Goal: Communication & Community: Answer question/provide support

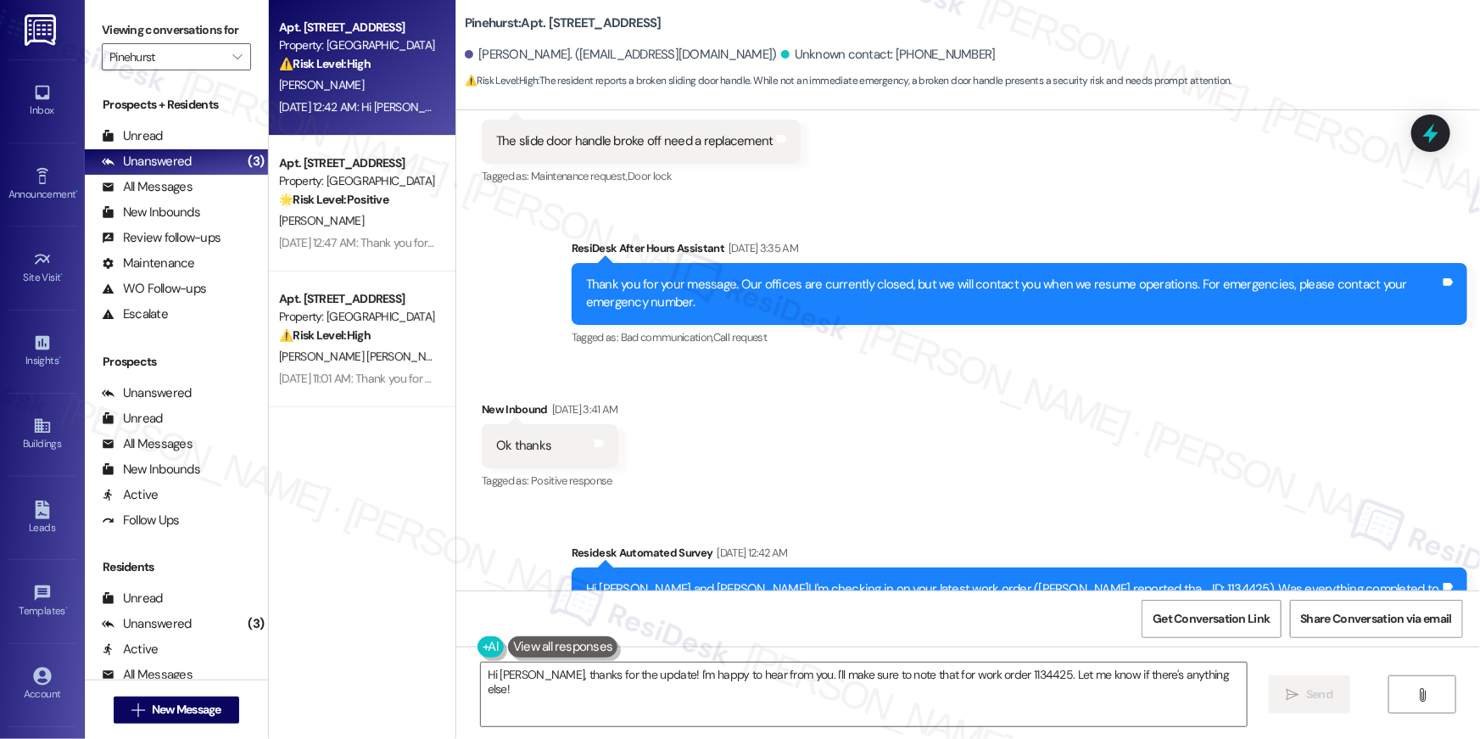
scroll to position [3133, 0]
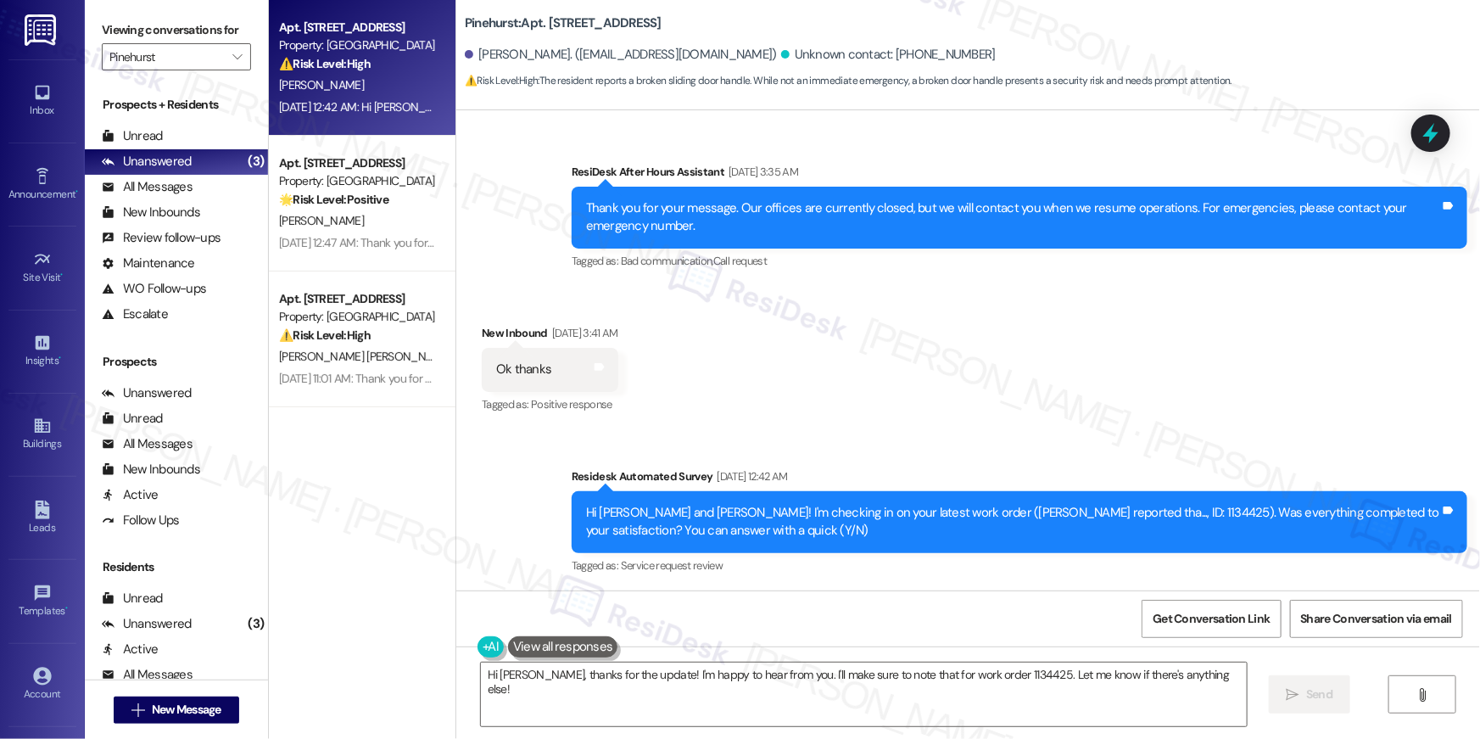
click at [813, 410] on div "Received via SMS New Inbound Sep 07, 2025 at 3:41 AM Ok thanks Tags and notes T…" at bounding box center [968, 357] width 1024 height 143
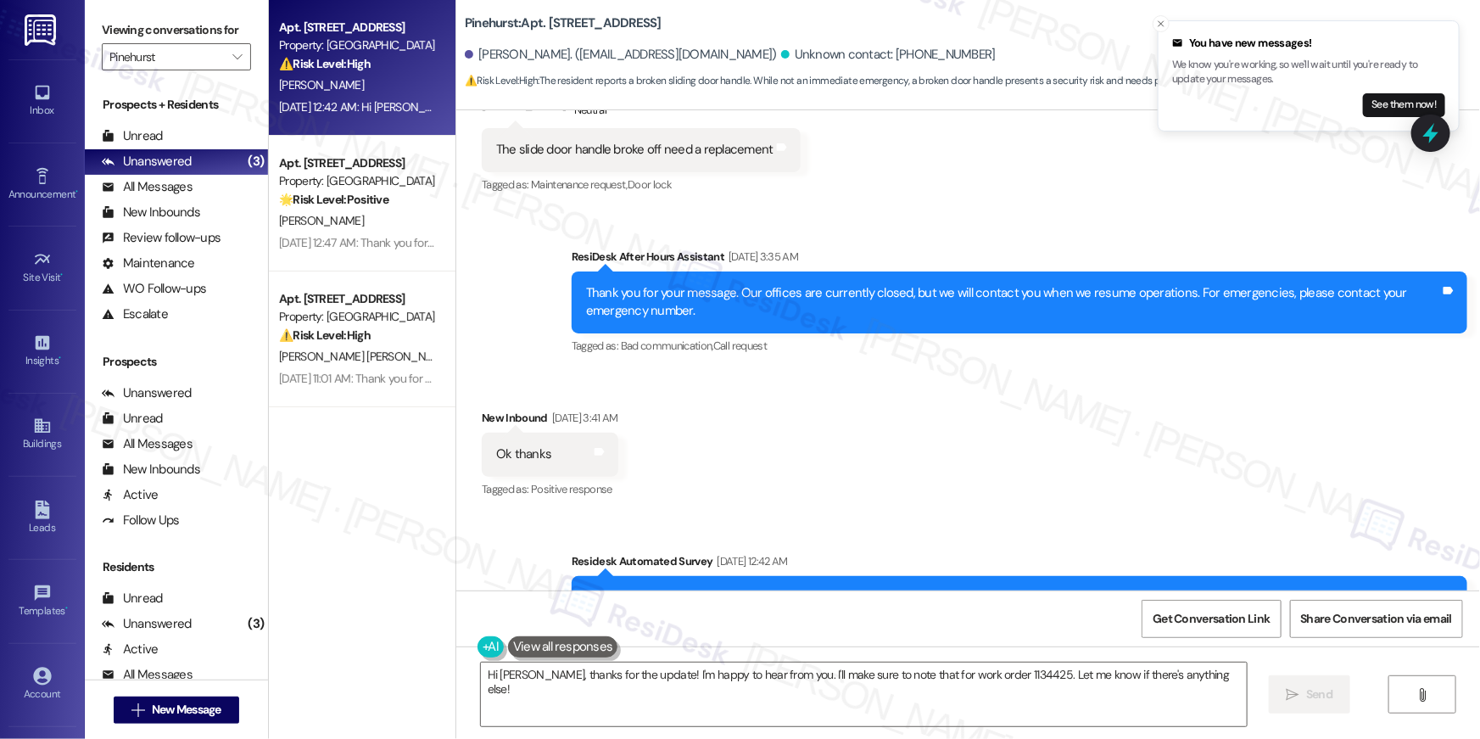
scroll to position [2970, 0]
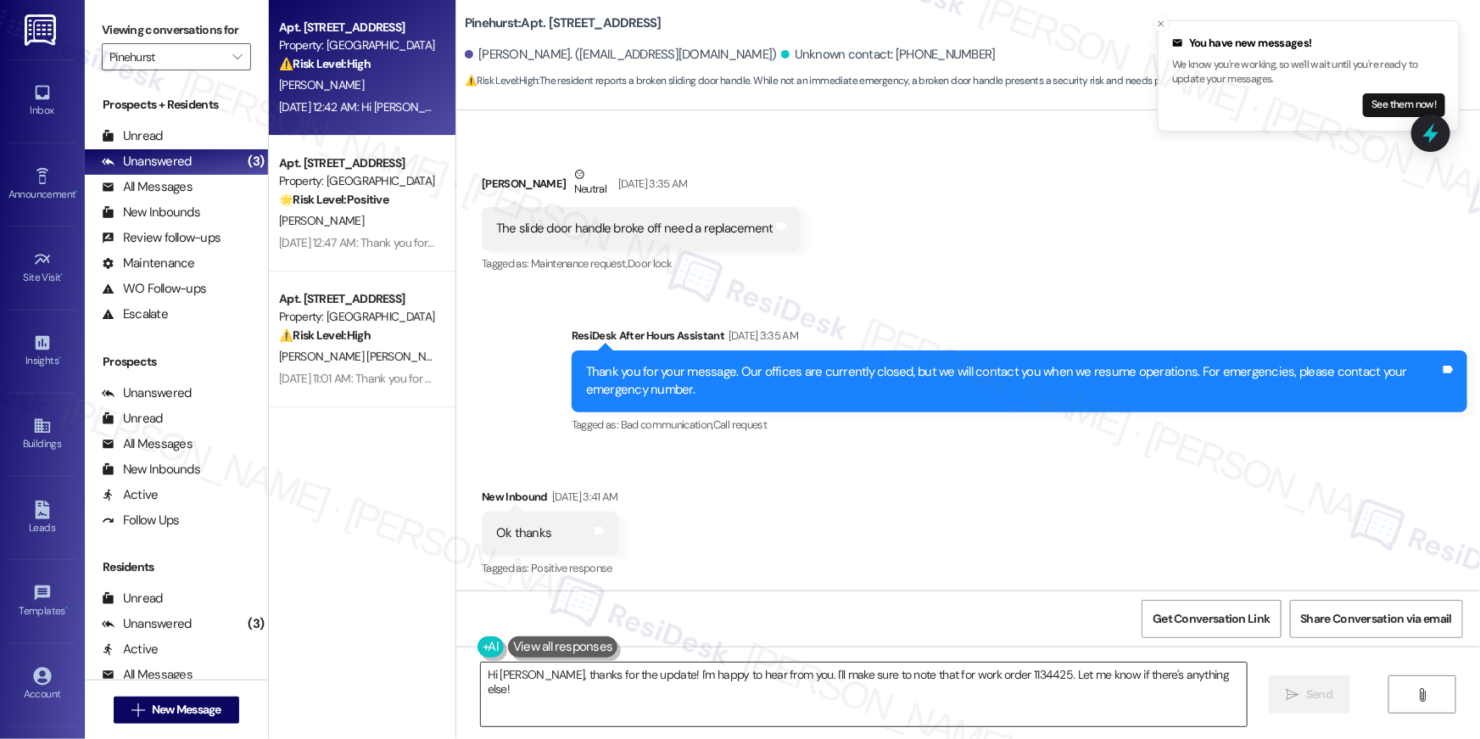
click at [690, 688] on textarea "Hi Jean, thanks for the update! I'm happy to hear from you. I'll make sure to n…" at bounding box center [864, 694] width 766 height 64
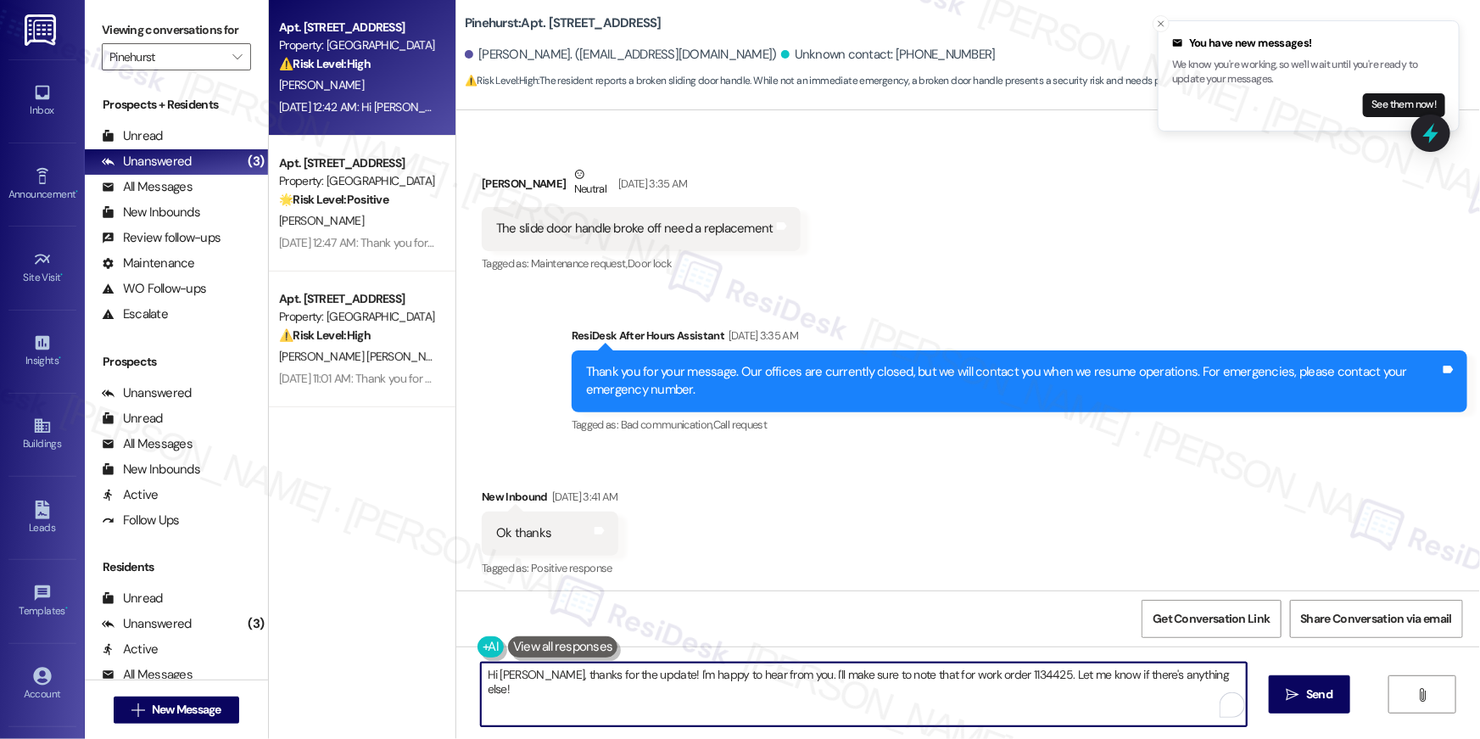
click at [690, 688] on textarea "Hi Jean, thanks for the update! I'm happy to hear from you. I'll make sure to n…" at bounding box center [864, 694] width 766 height 64
type textarea "Hi Claude! Just checking in to see if the slide door handle has been repaired? …"
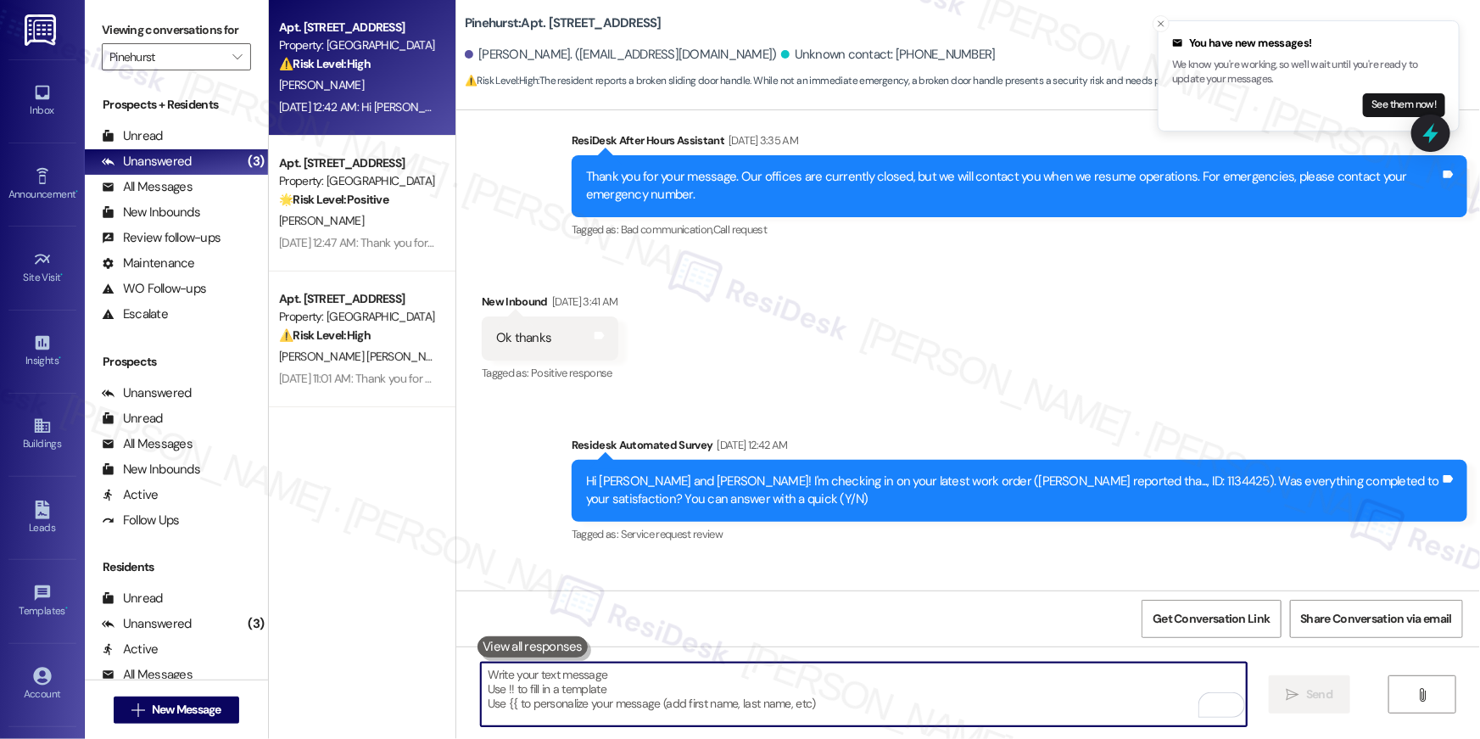
scroll to position [3251, 0]
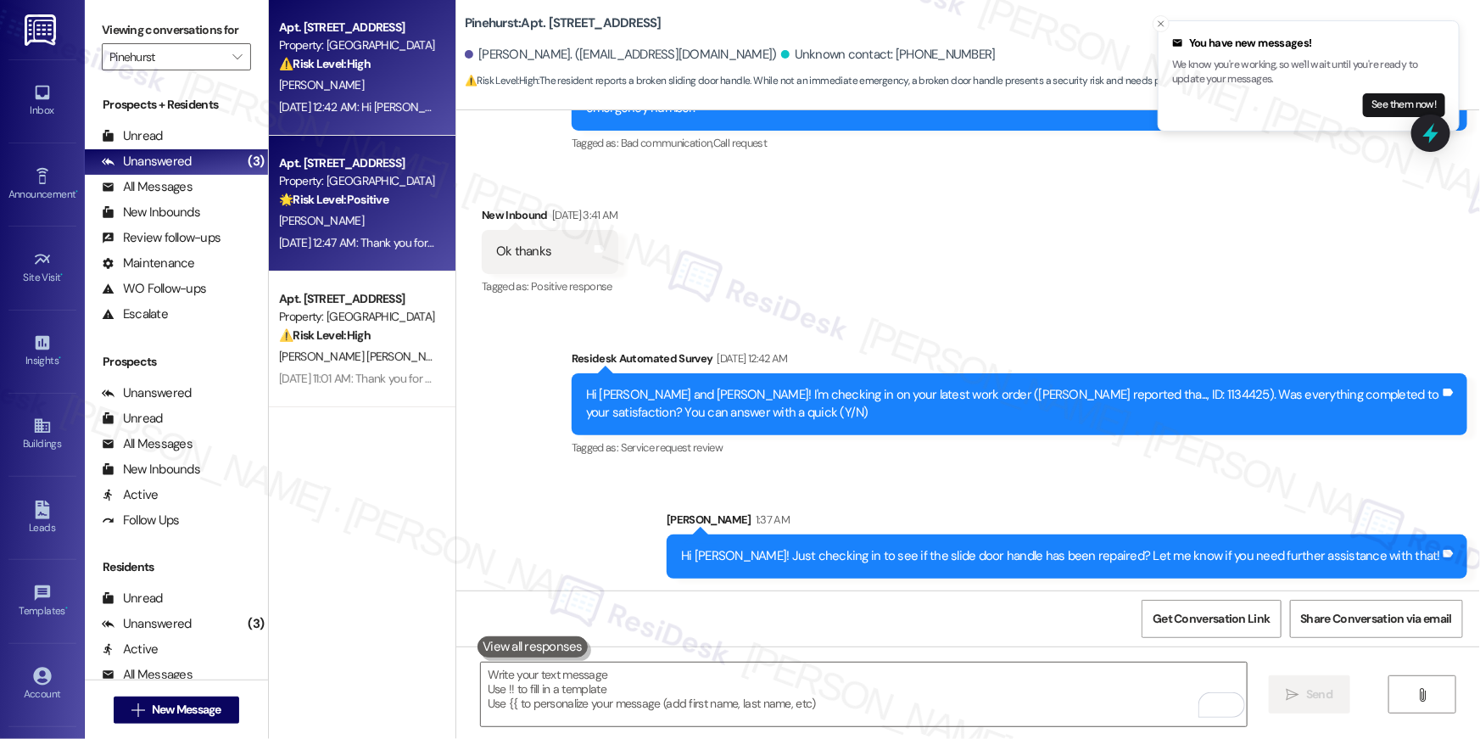
click at [313, 217] on div "R. Oloh" at bounding box center [357, 220] width 160 height 21
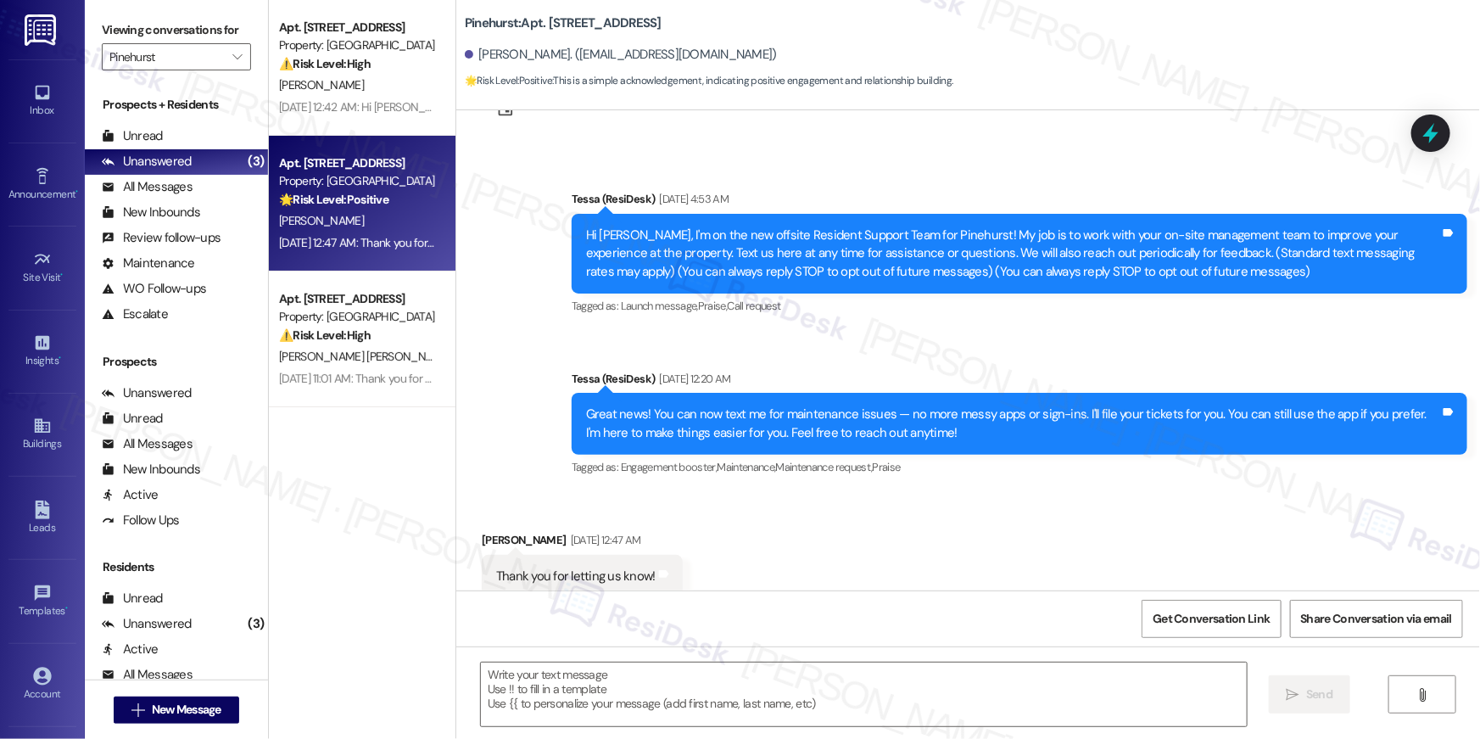
scroll to position [117, 0]
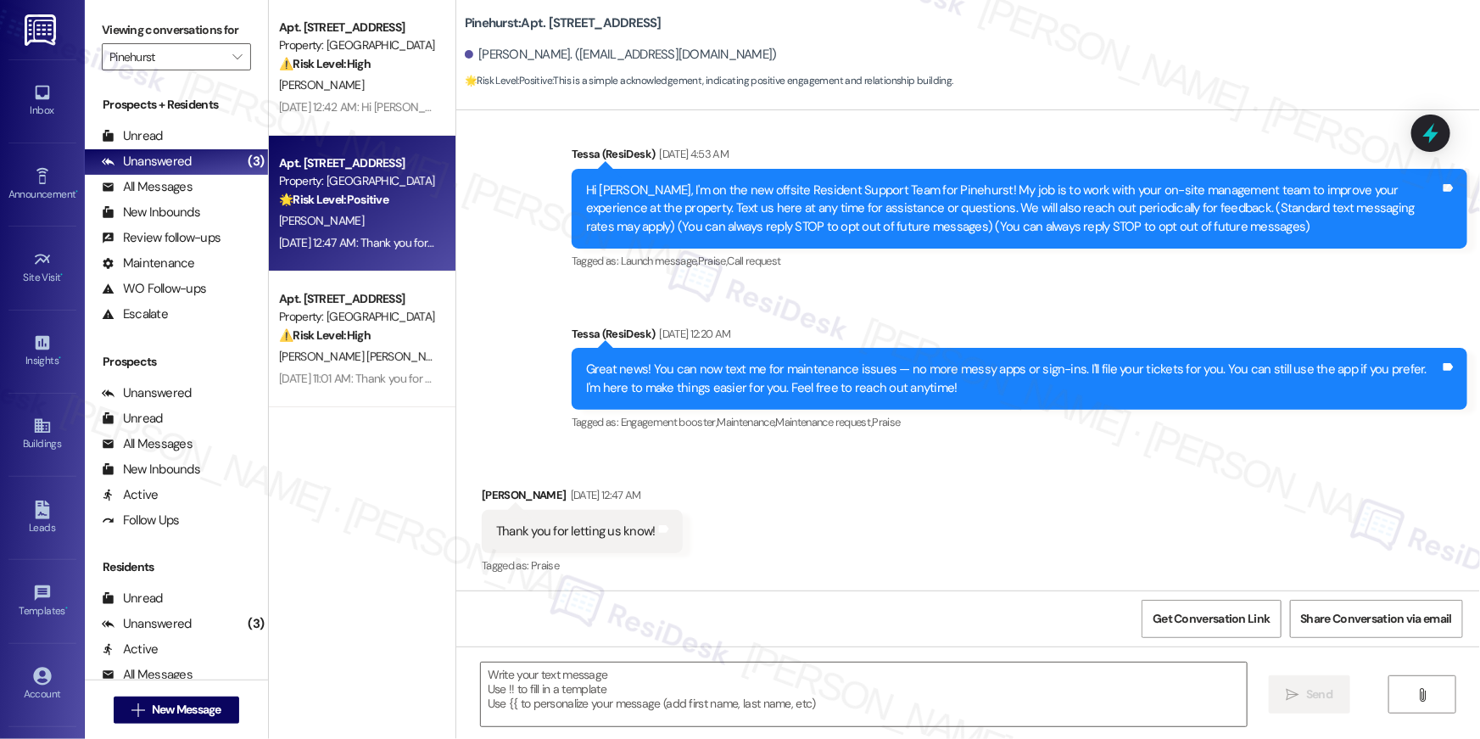
type textarea "Fetching suggested responses. Please feel free to read through the conversation…"
click at [813, 487] on div "Received via SMS Rachel Oloh Sep 07, 2025 at 12:47 AM Thank you for letting us …" at bounding box center [968, 519] width 1024 height 143
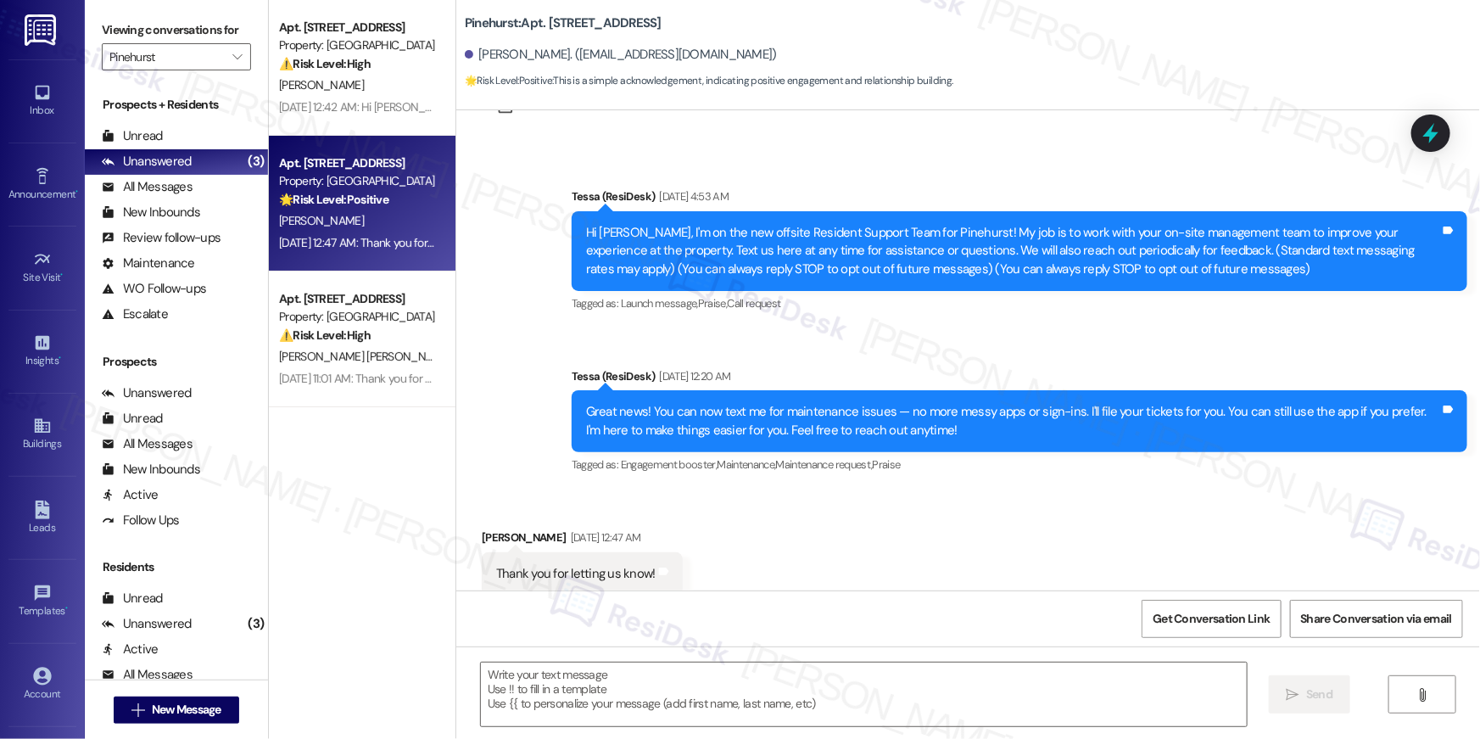
scroll to position [66, 0]
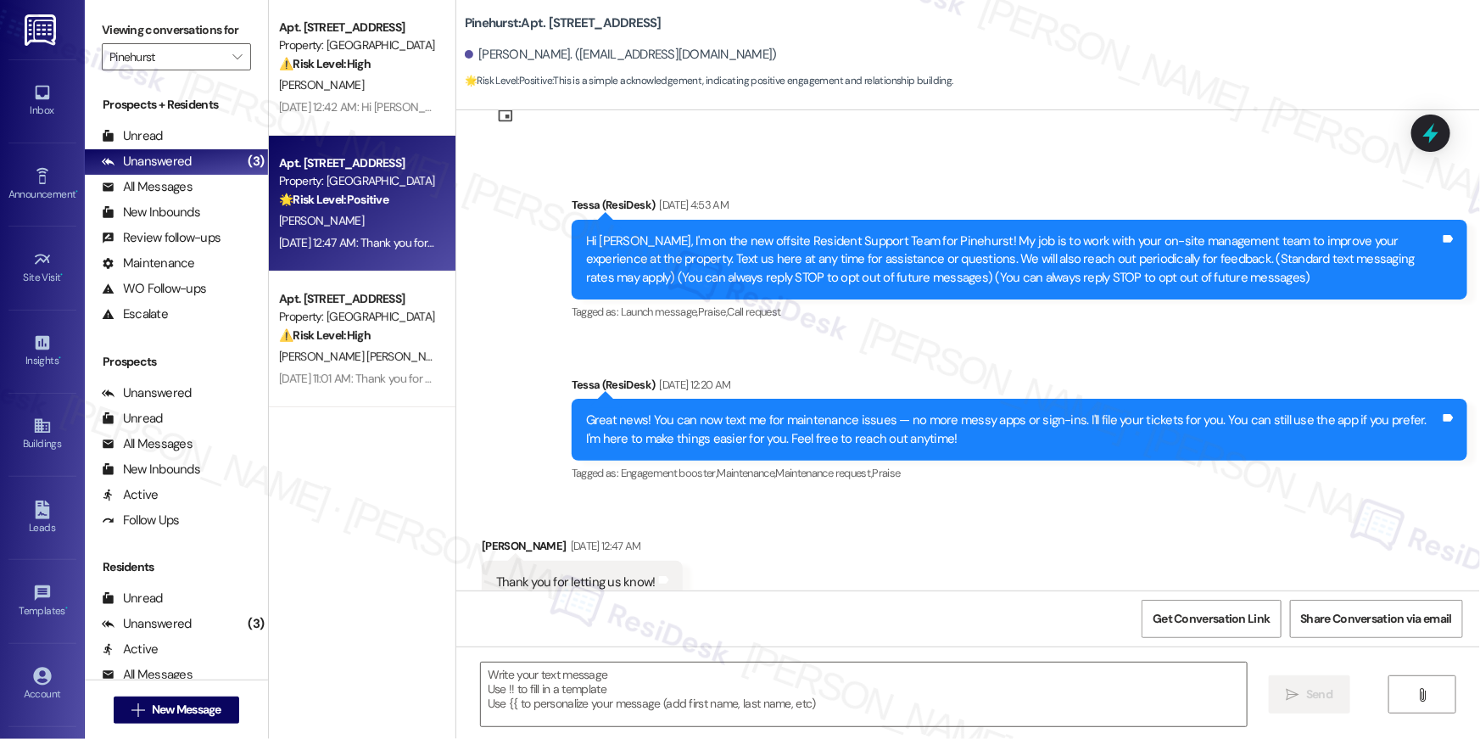
click at [703, 652] on div " Send " at bounding box center [968, 709] width 1024 height 127
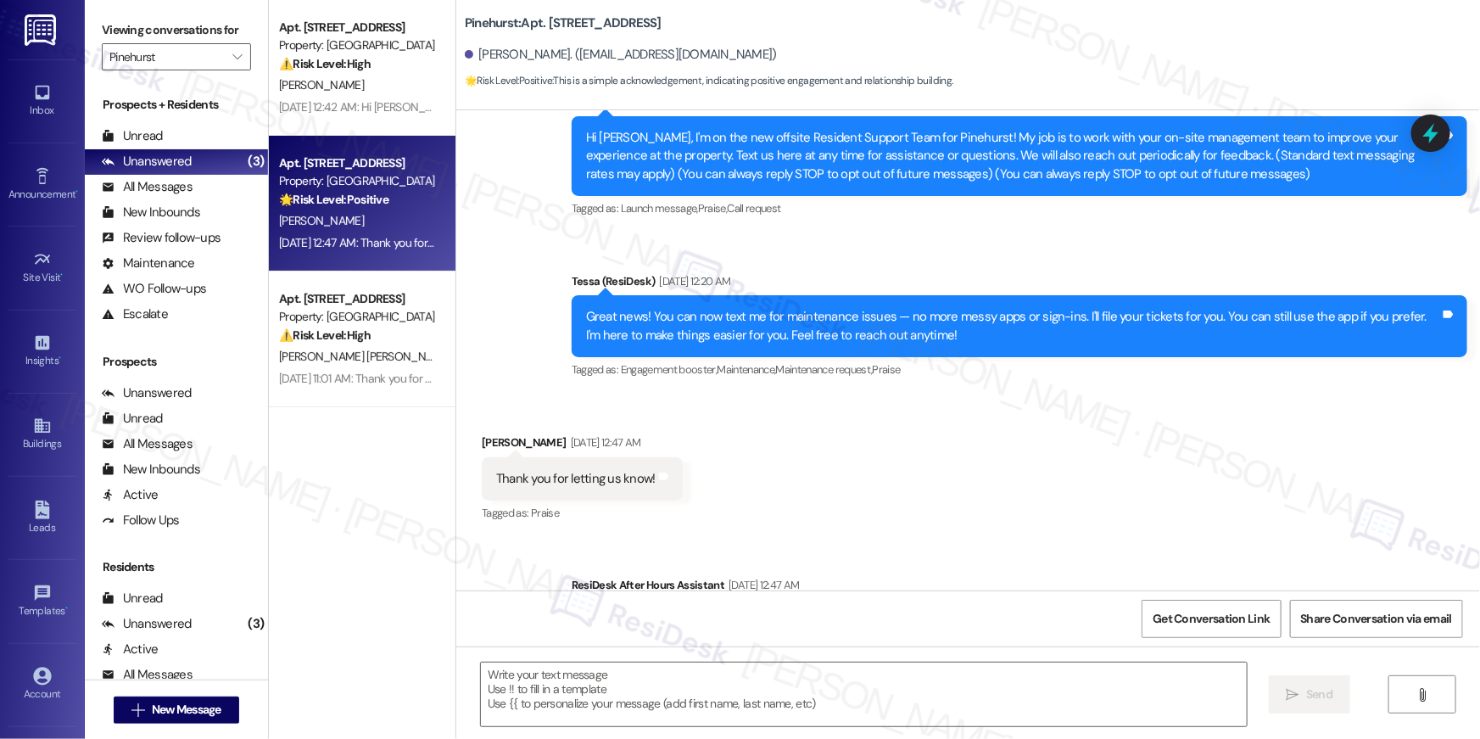
scroll to position [279, 0]
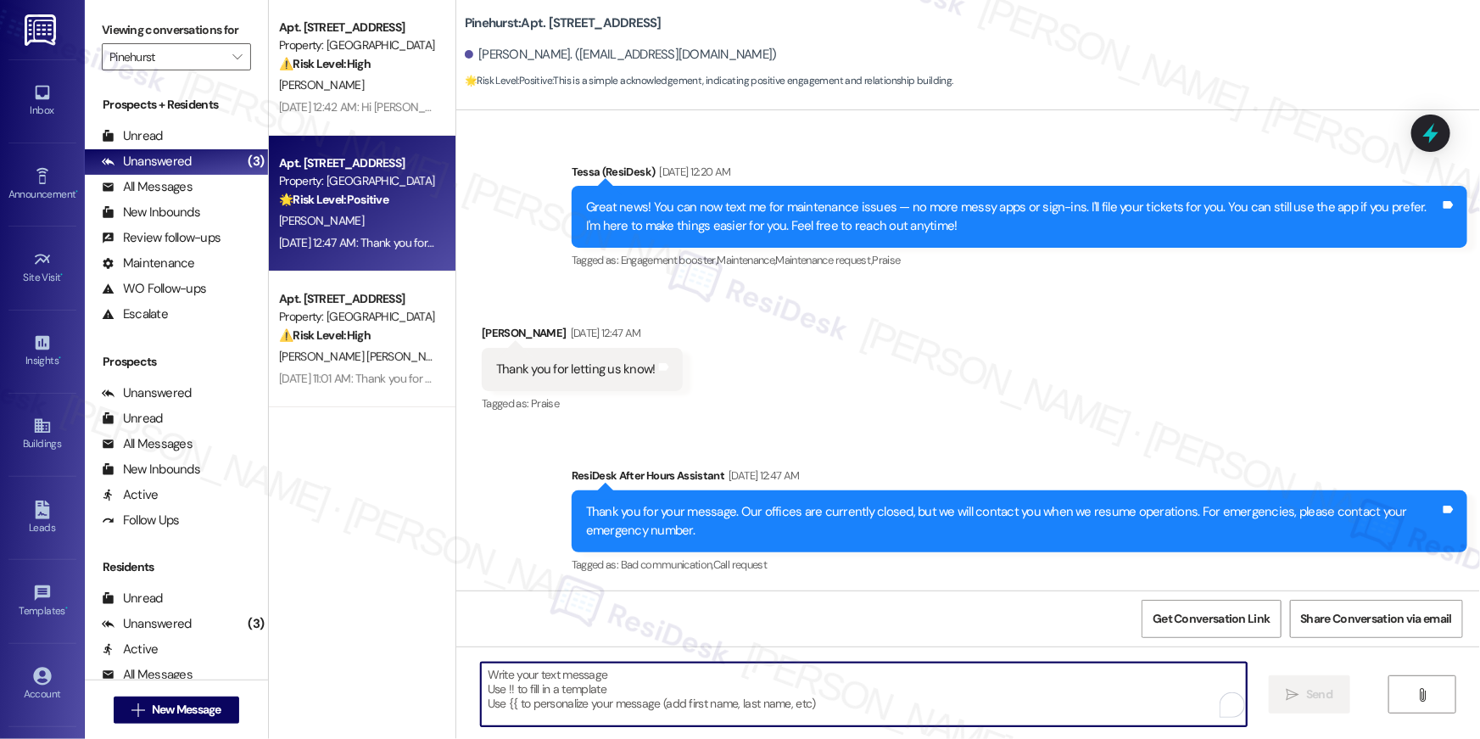
click at [660, 690] on textarea "To enrich screen reader interactions, please activate Accessibility in Grammarl…" at bounding box center [864, 694] width 766 height 64
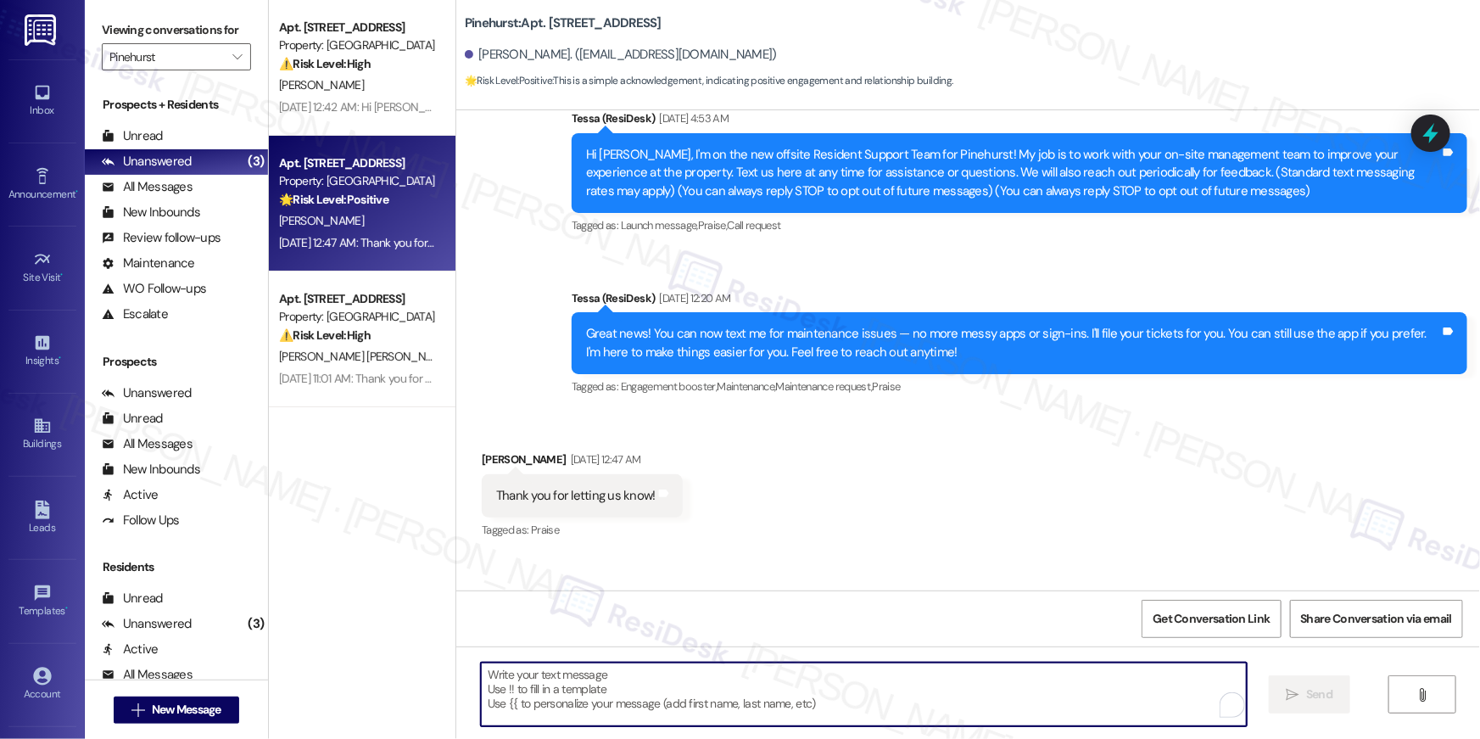
scroll to position [0, 0]
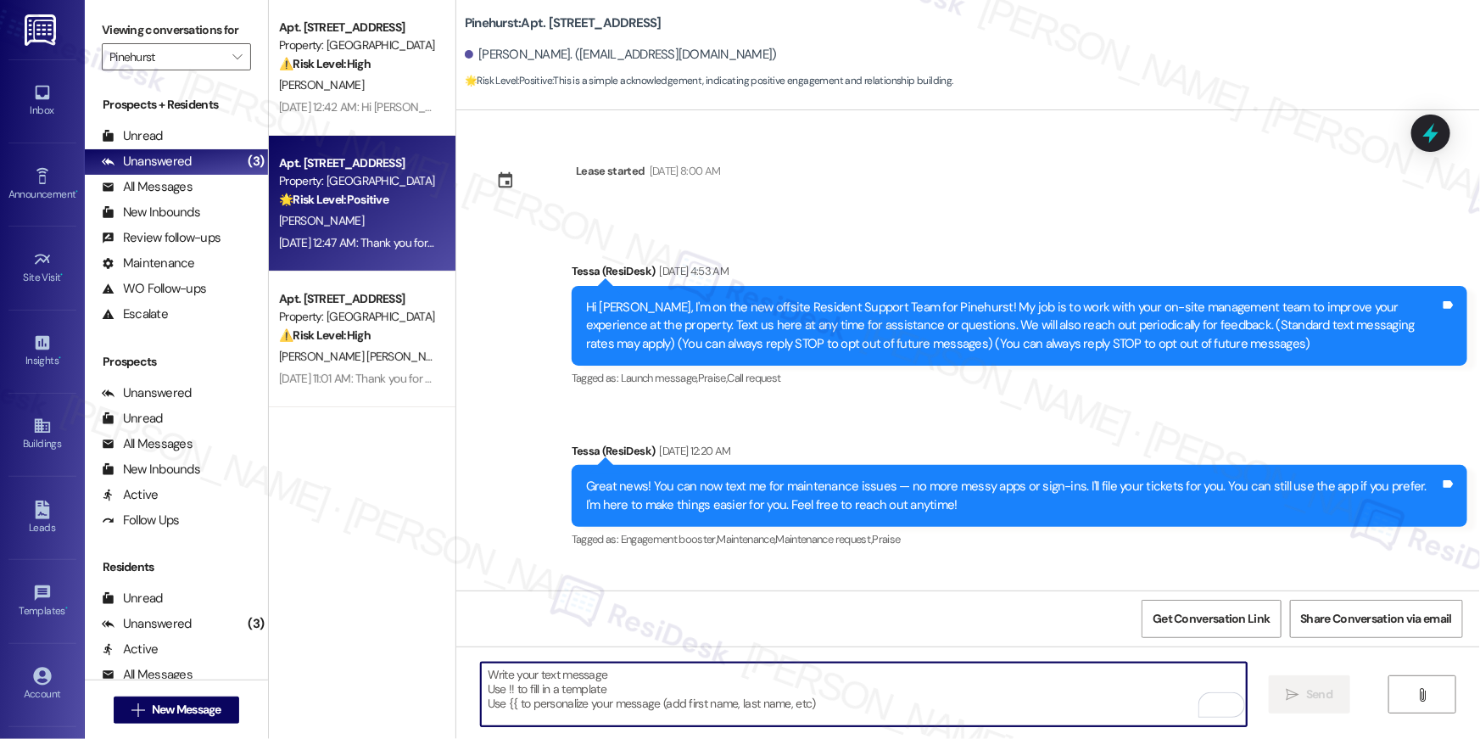
click at [975, 682] on textarea "To enrich screen reader interactions, please activate Accessibility in Grammarl…" at bounding box center [864, 694] width 766 height 64
click at [975, 683] on textarea "To enrich screen reader interactions, please activate Accessibility in Grammarl…" at bounding box center [864, 694] width 766 height 64
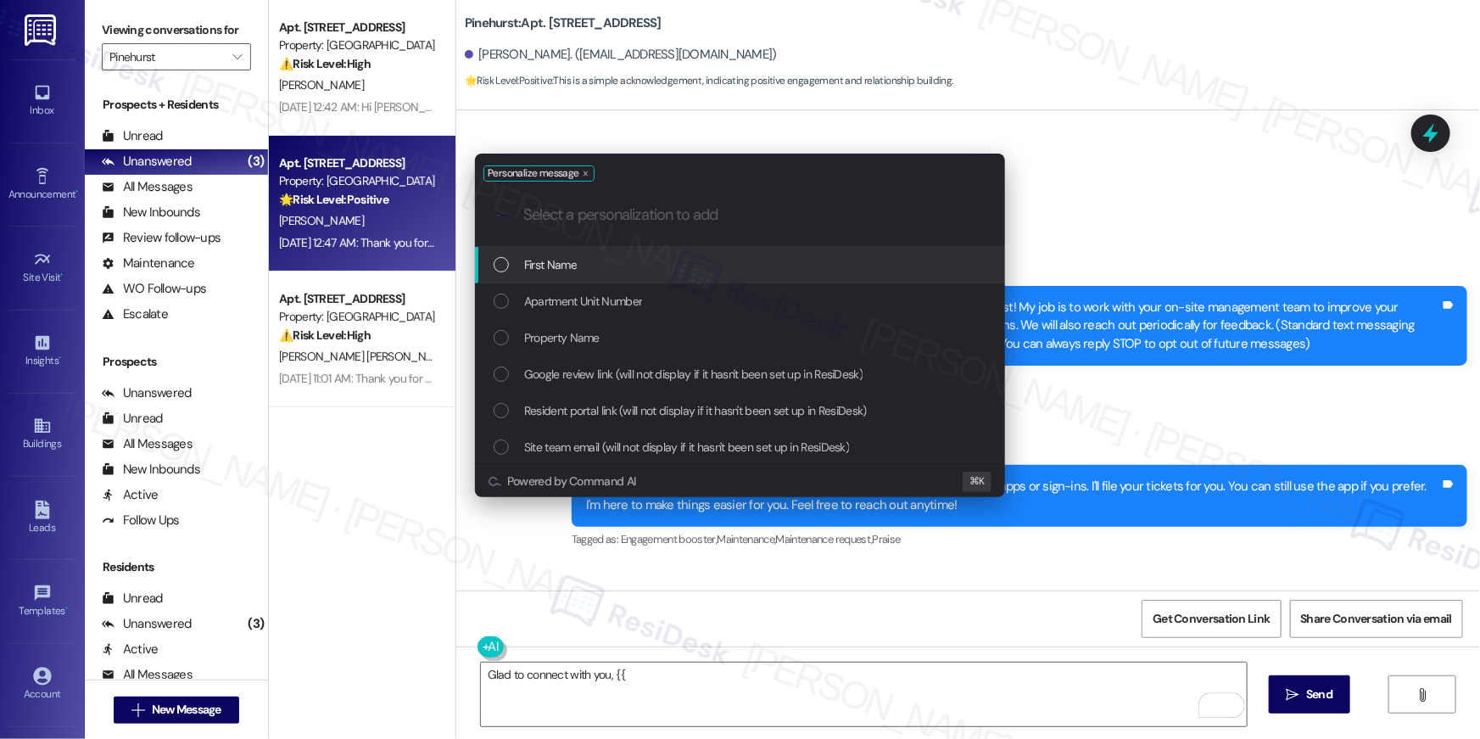
click at [784, 269] on div "First Name" at bounding box center [742, 264] width 496 height 19
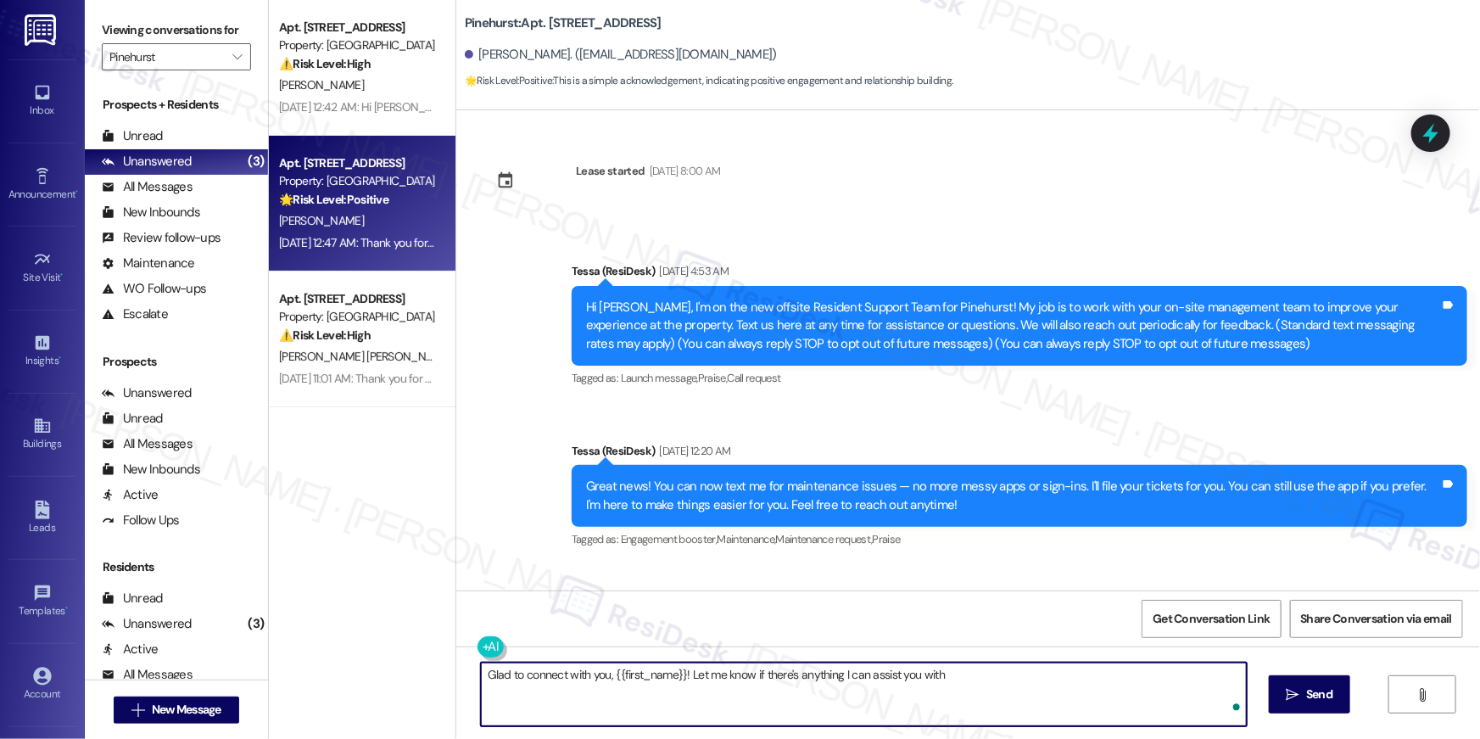
type textarea "Glad to connect with you, {{first_name}}! Let me know if there's anything I can…"
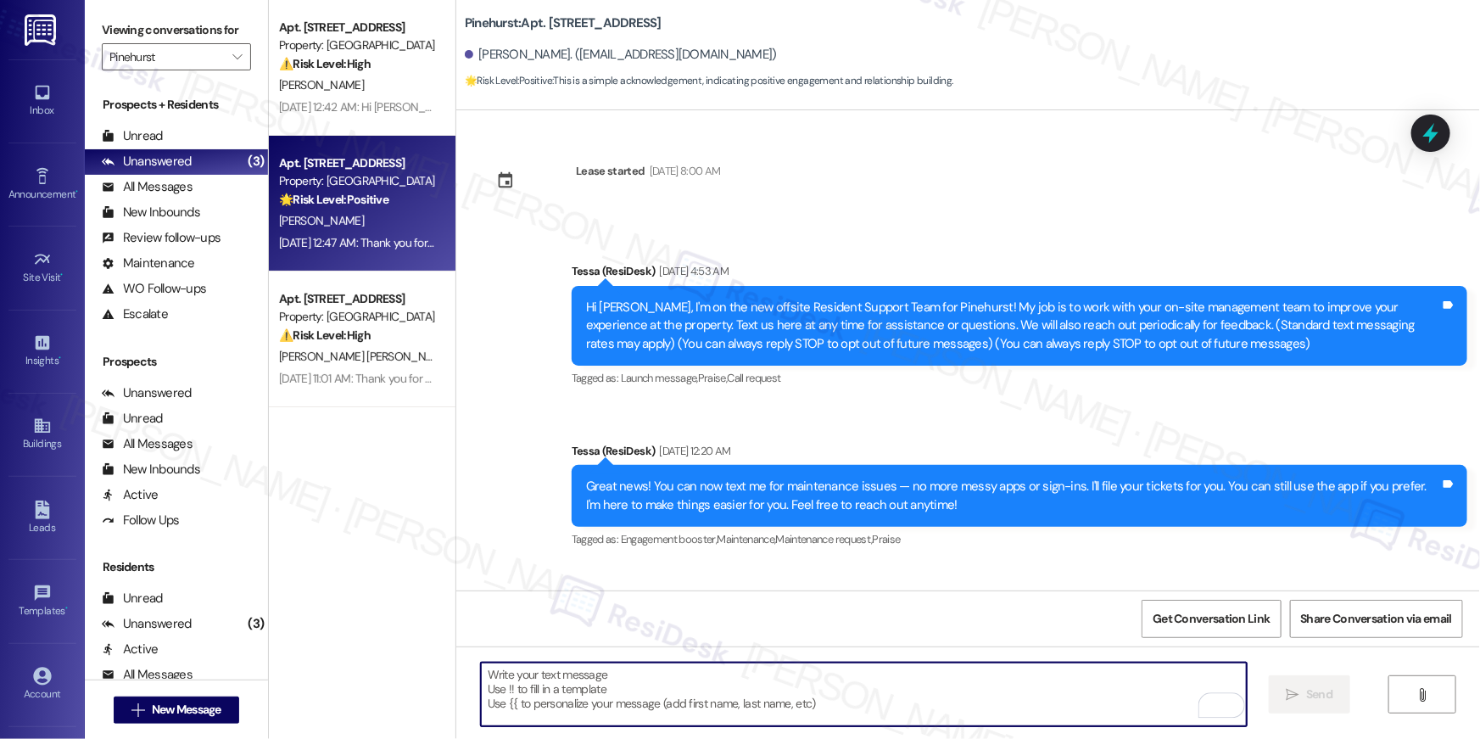
scroll to position [117, 0]
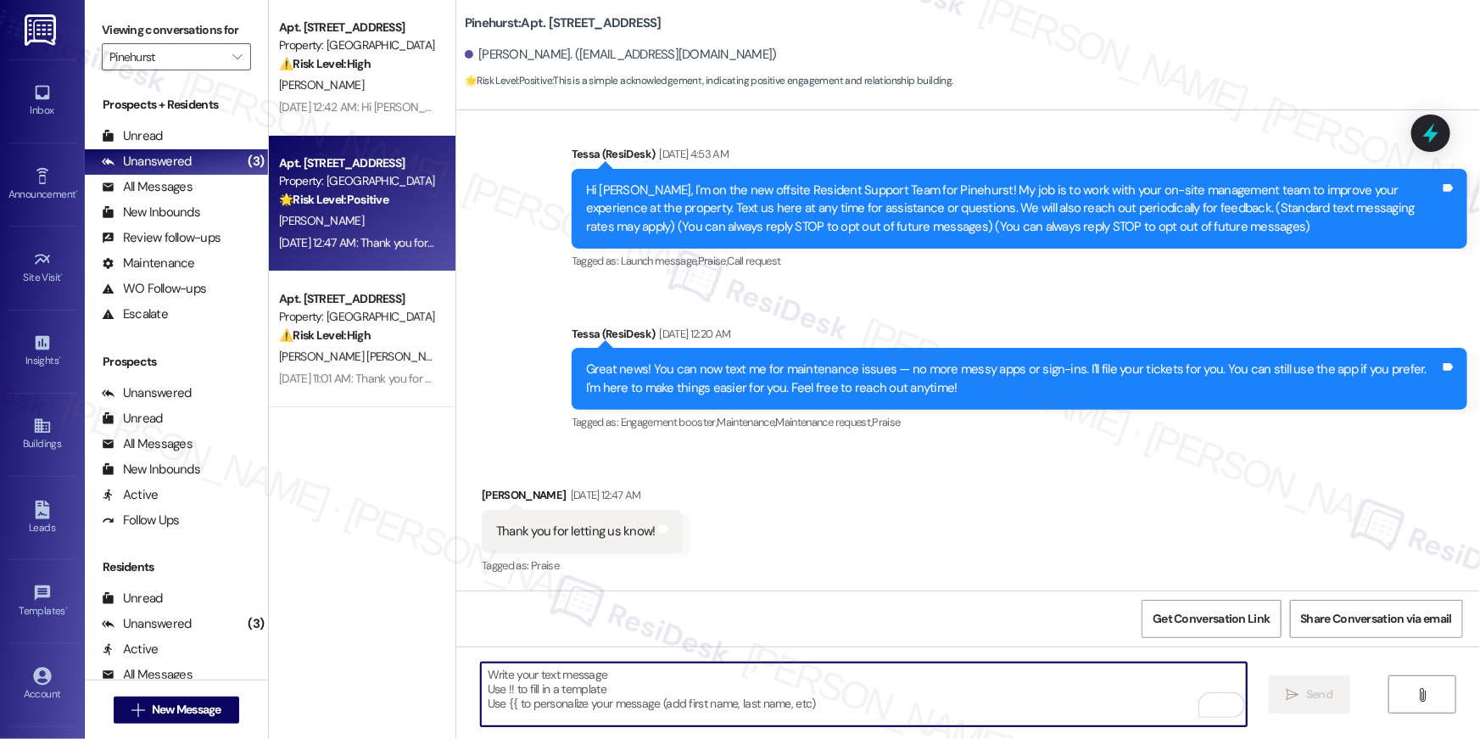
click at [331, 321] on div "Property: Pinehurst" at bounding box center [357, 317] width 157 height 18
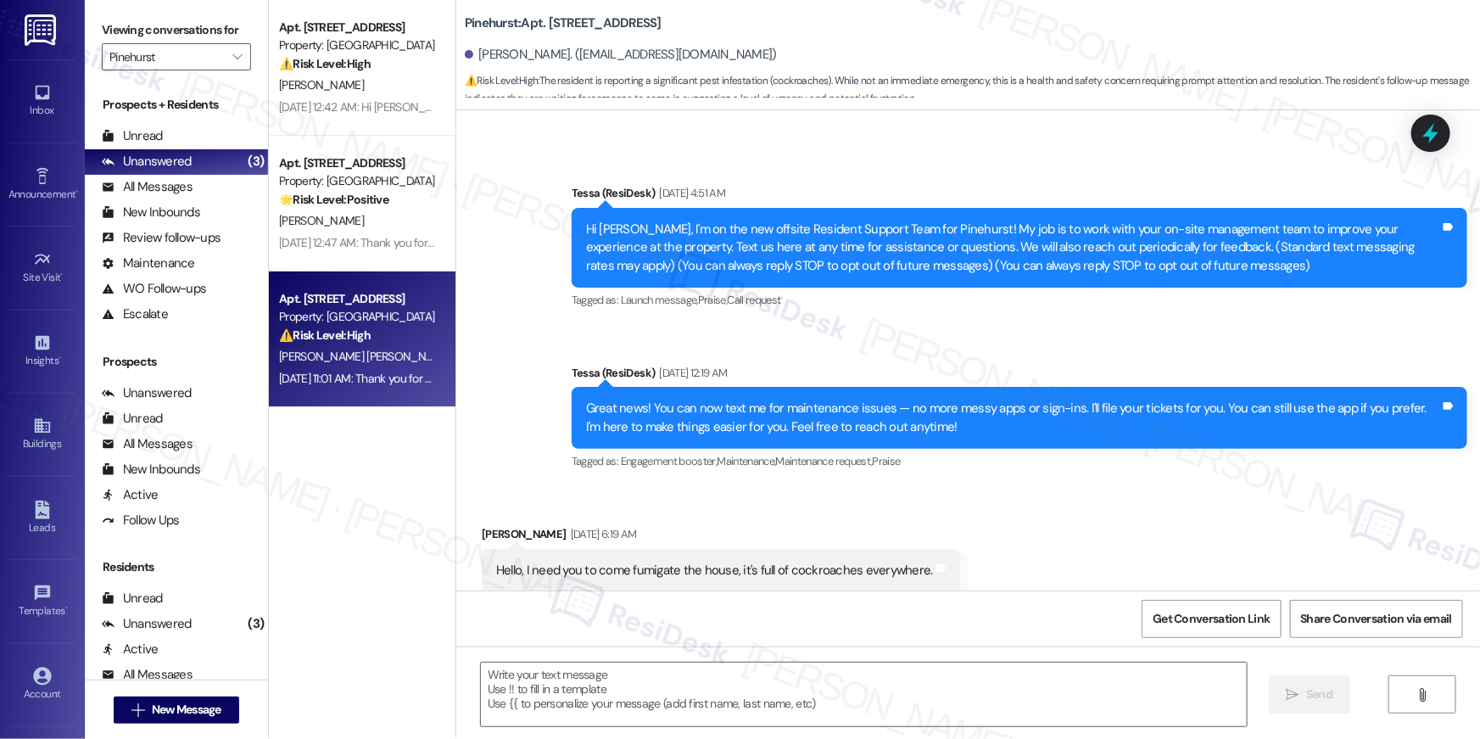
scroll to position [422, 0]
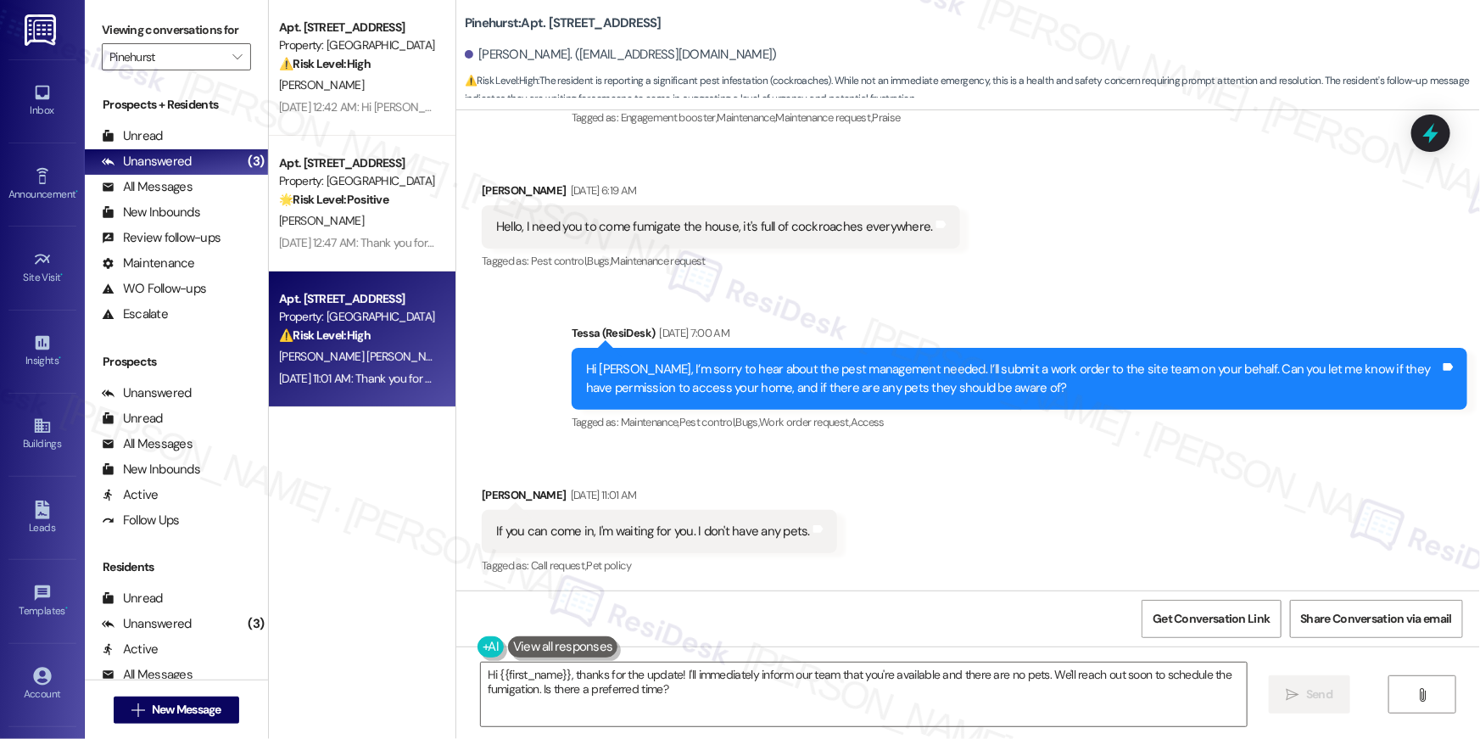
click at [1045, 537] on div "Received via SMS Alexis Calzadilla Perez Sep 05, 2025 at 11:01 AM If you can co…" at bounding box center [968, 519] width 1024 height 143
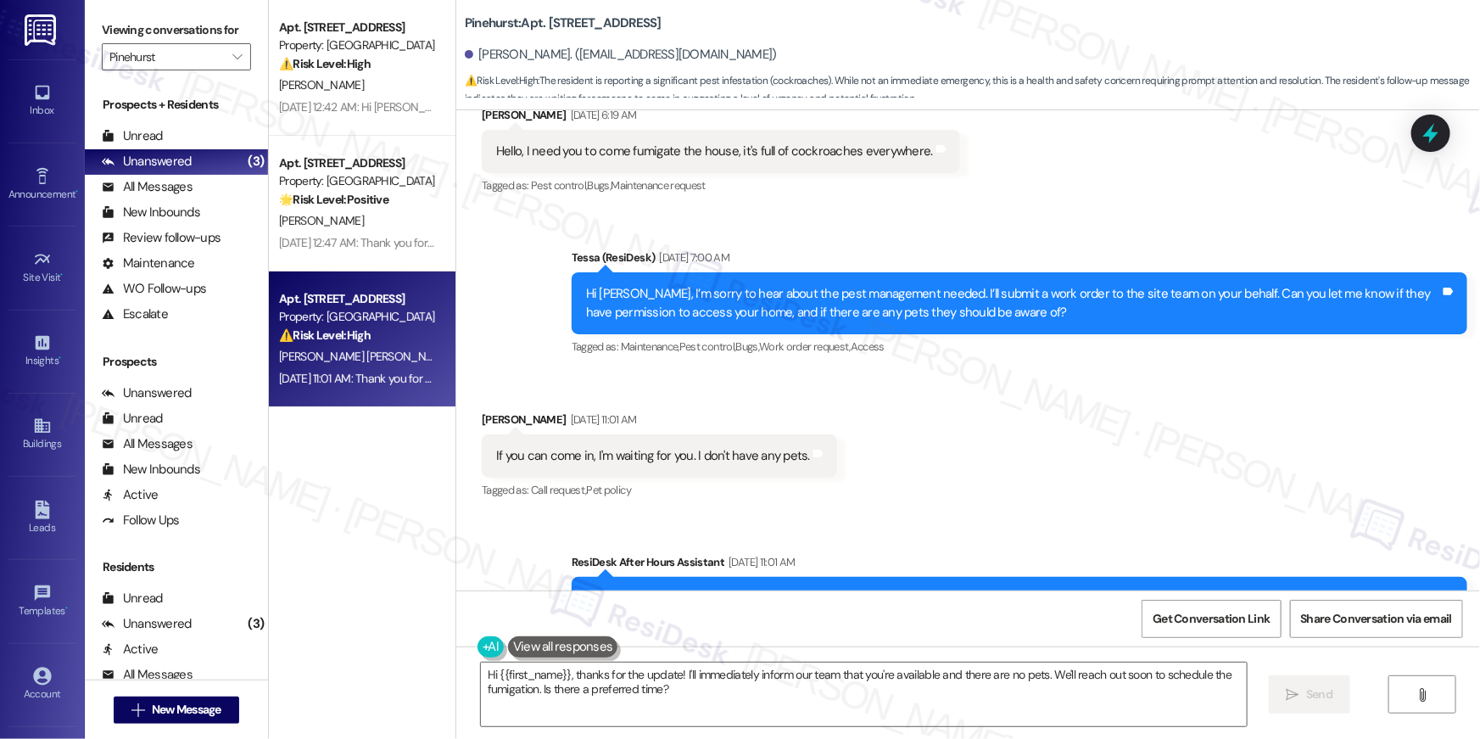
scroll to position [584, 0]
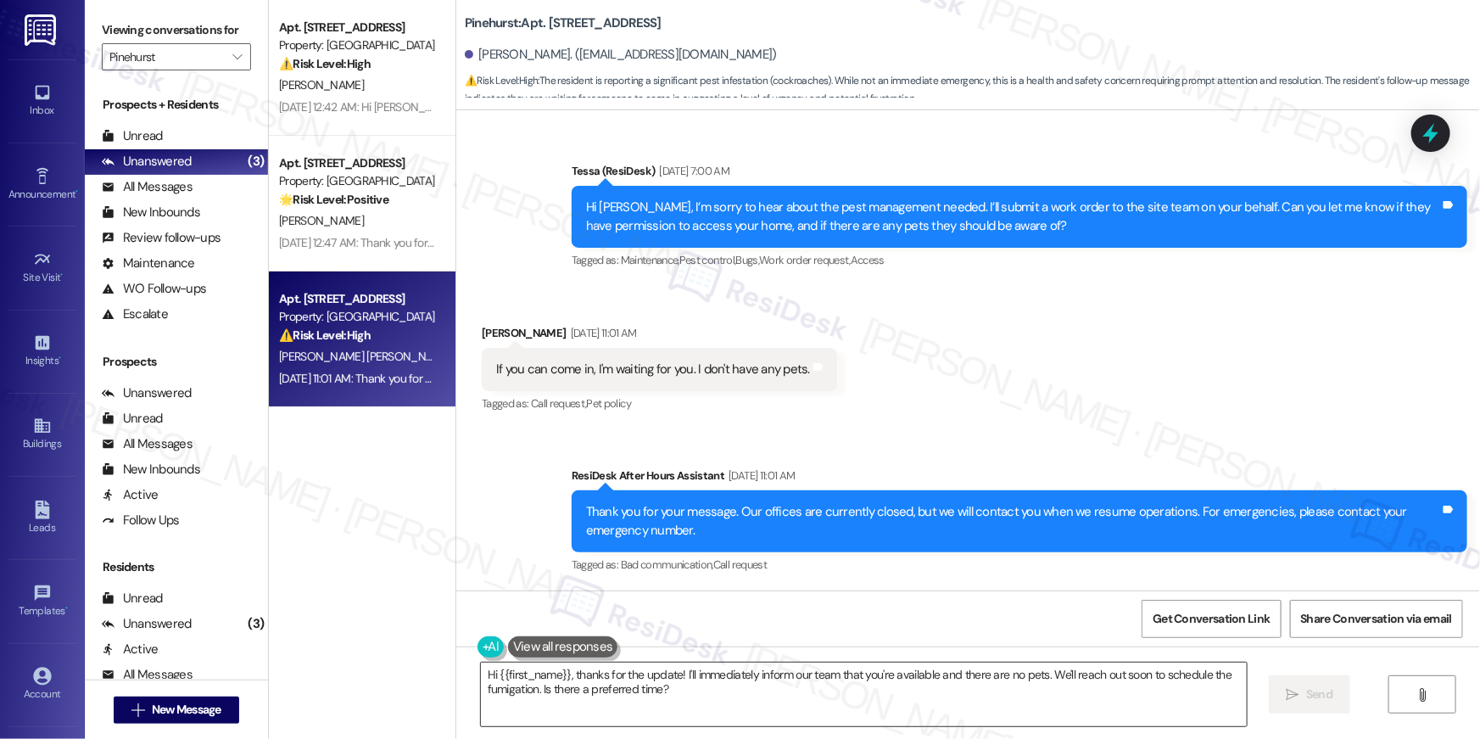
click at [668, 721] on textarea "Hi {{first_name}}, thanks for the update! I'll immediately inform our team that…" at bounding box center [864, 694] width 766 height 64
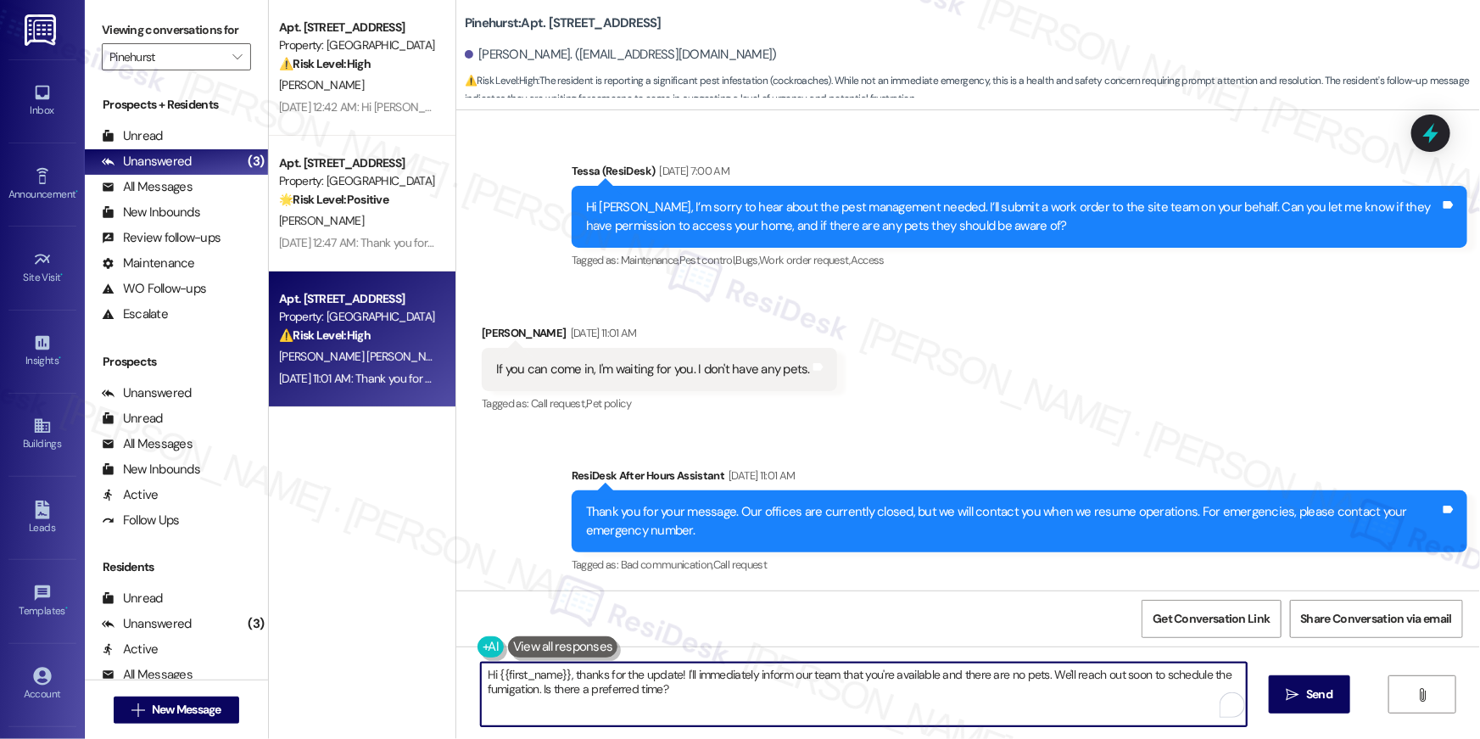
click at [681, 709] on textarea "Hi {{first_name}}, thanks for the update! I'll immediately inform our team that…" at bounding box center [864, 694] width 766 height 64
drag, startPoint x: 618, startPoint y: 690, endPoint x: 564, endPoint y: 685, distance: 53.7
click at [546, 682] on textarea "Hi {{first_name}}, thanks for the update! I'll immediately inform our team that…" at bounding box center [864, 694] width 766 height 64
click at [651, 692] on textarea "Hi {{first_name}}, thanks for the update! I'll immediately inform our team that…" at bounding box center [864, 694] width 766 height 64
click at [730, 702] on textarea "Hi {{first_name}}, thanks for the update! I'll immediately inform our team that…" at bounding box center [864, 694] width 766 height 64
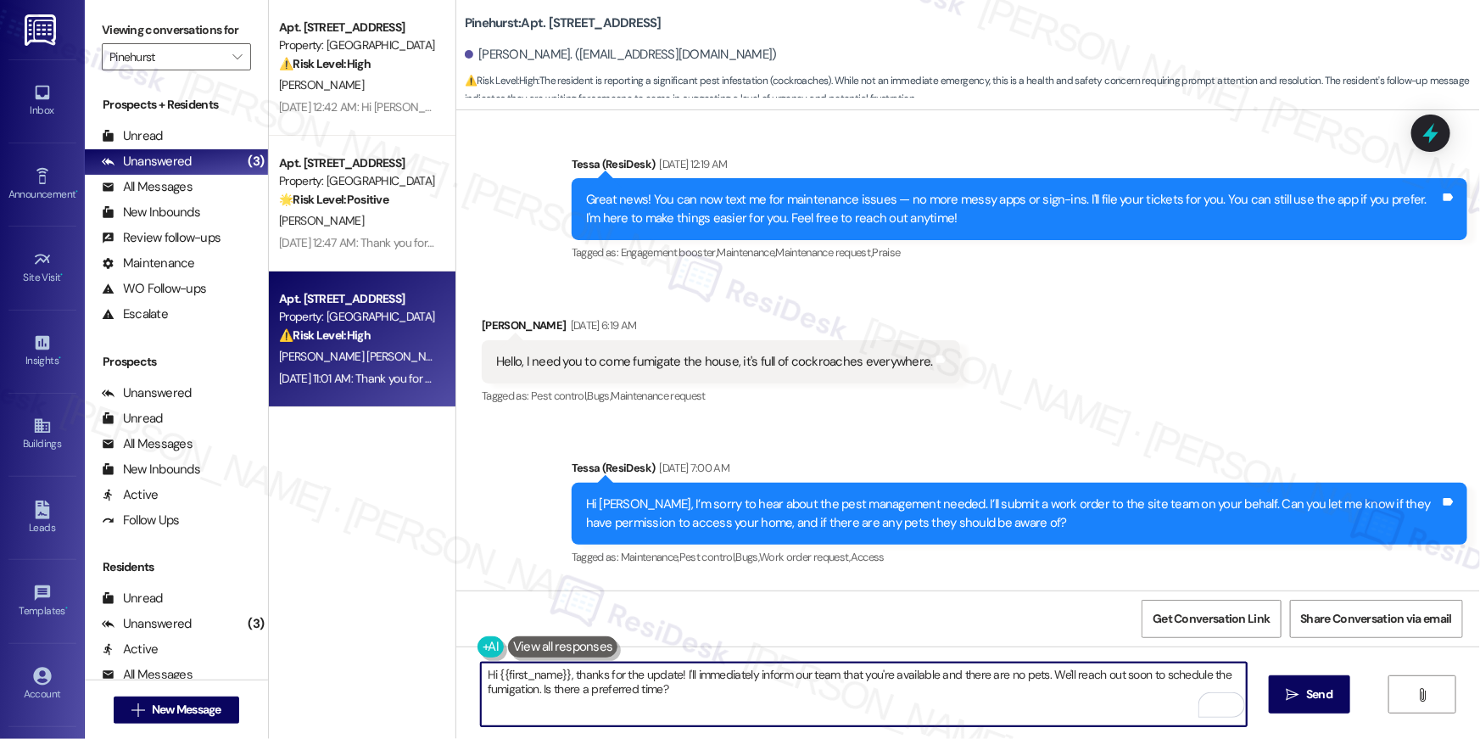
scroll to position [242, 0]
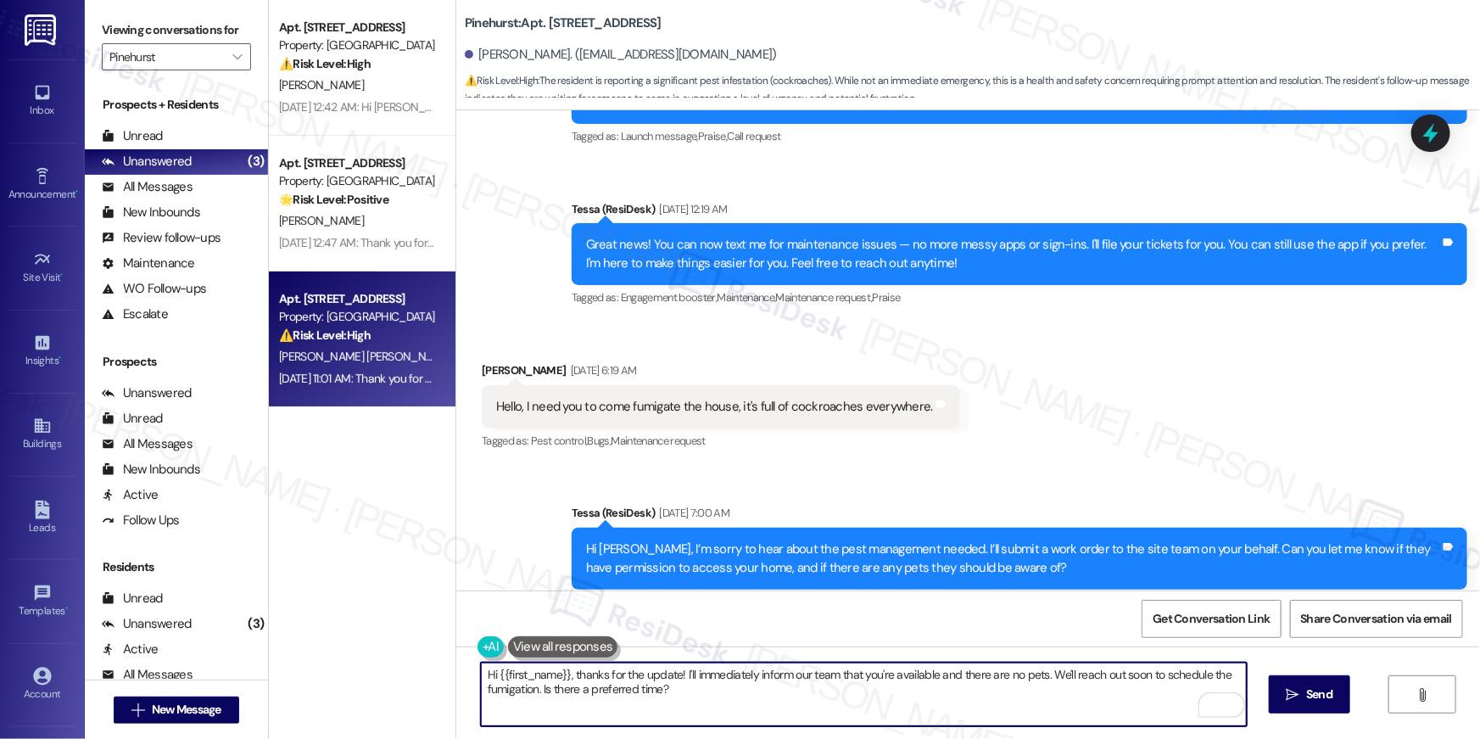
click at [780, 707] on textarea "Hi {{first_name}}, thanks for the update! I'll immediately inform our team that…" at bounding box center [864, 694] width 766 height 64
drag, startPoint x: 756, startPoint y: 697, endPoint x: 568, endPoint y: 666, distance: 190.1
click at [568, 666] on textarea "Hi {{first_name}}, thanks for the update! I'll immediately inform our team that…" at bounding box center [864, 694] width 766 height 64
click at [572, 674] on textarea "Hi {{first_name}}, thanks for the update! I'll immediately inform our team that…" at bounding box center [864, 694] width 766 height 64
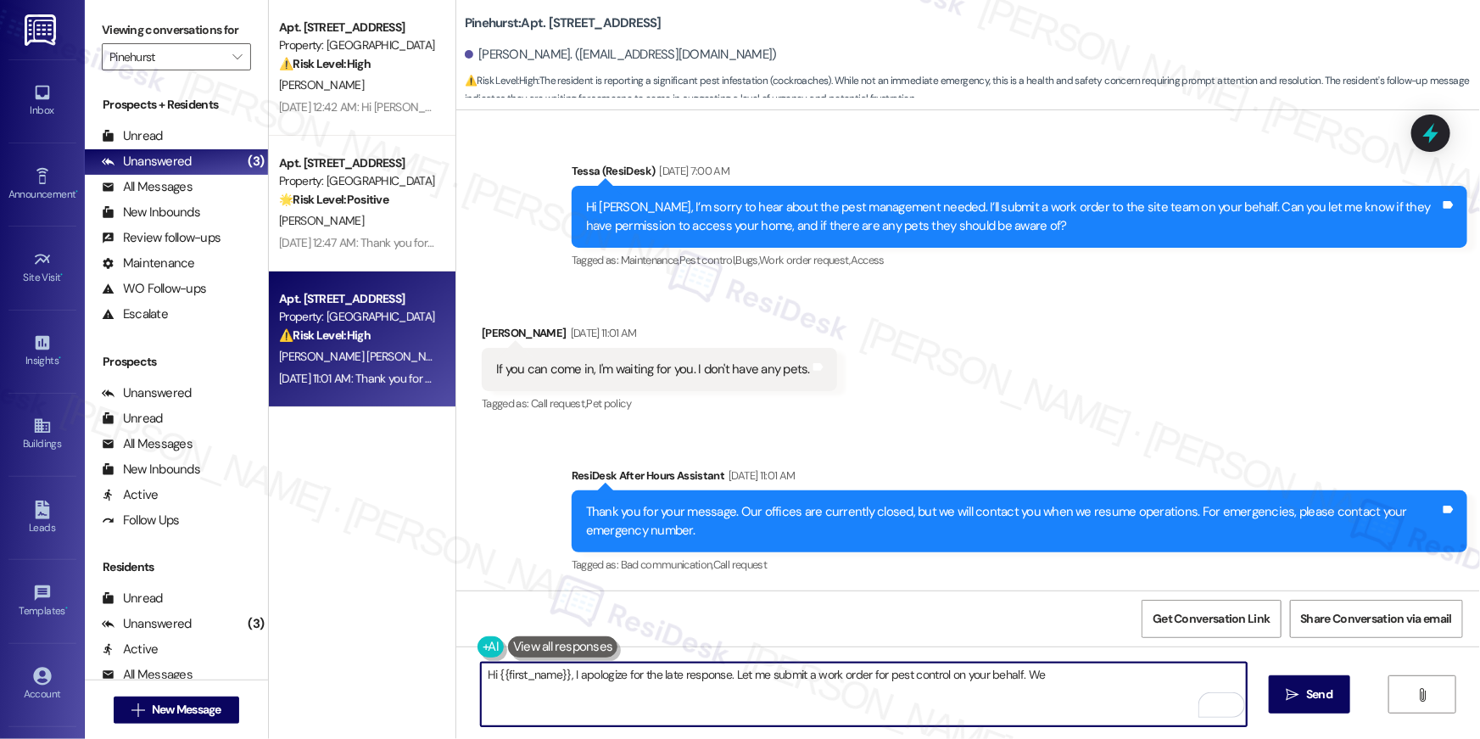
click at [1048, 680] on textarea "Hi {{first_name}}, I apologize for the late response. Let me submit a work orde…" at bounding box center [864, 694] width 766 height 64
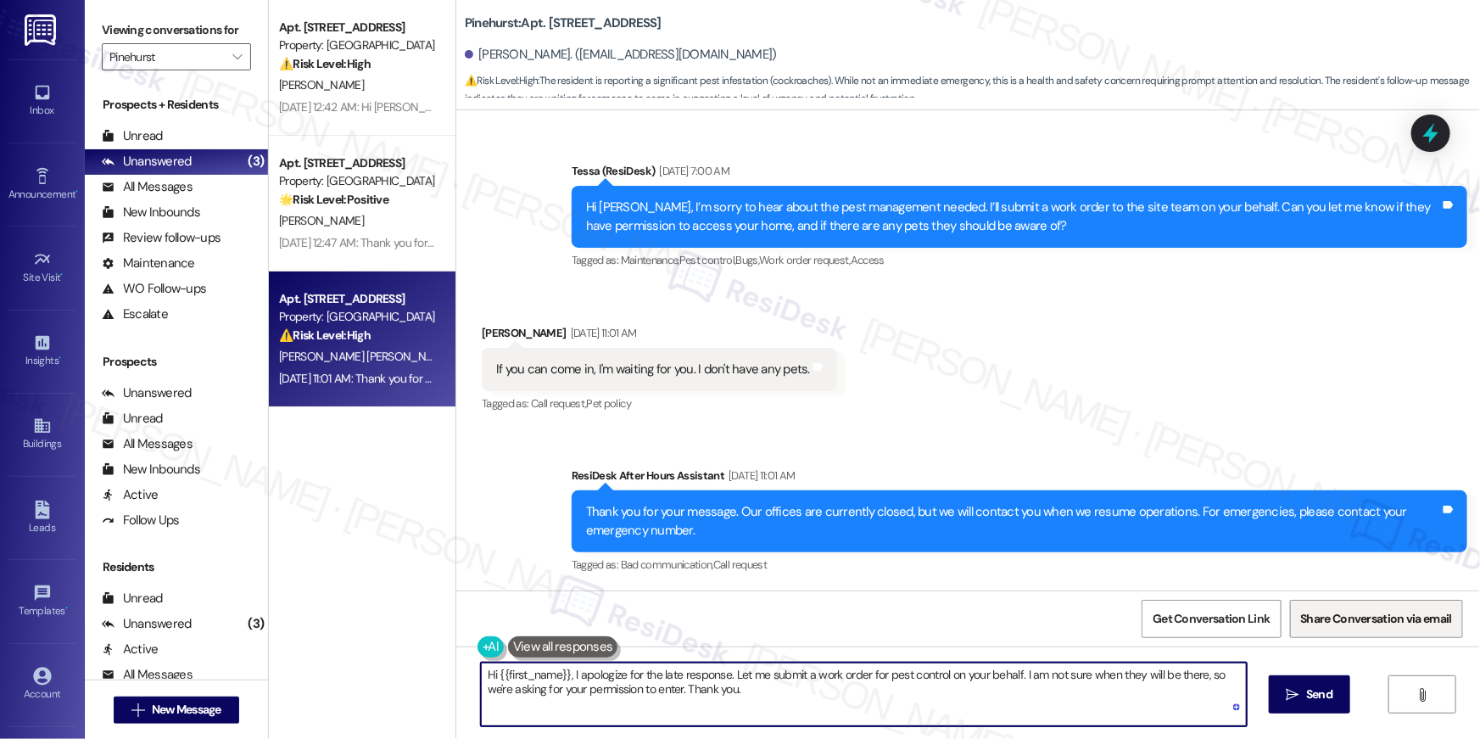
type textarea "Hi {{first_name}}, I apologize for the late response. Let me submit a work orde…"
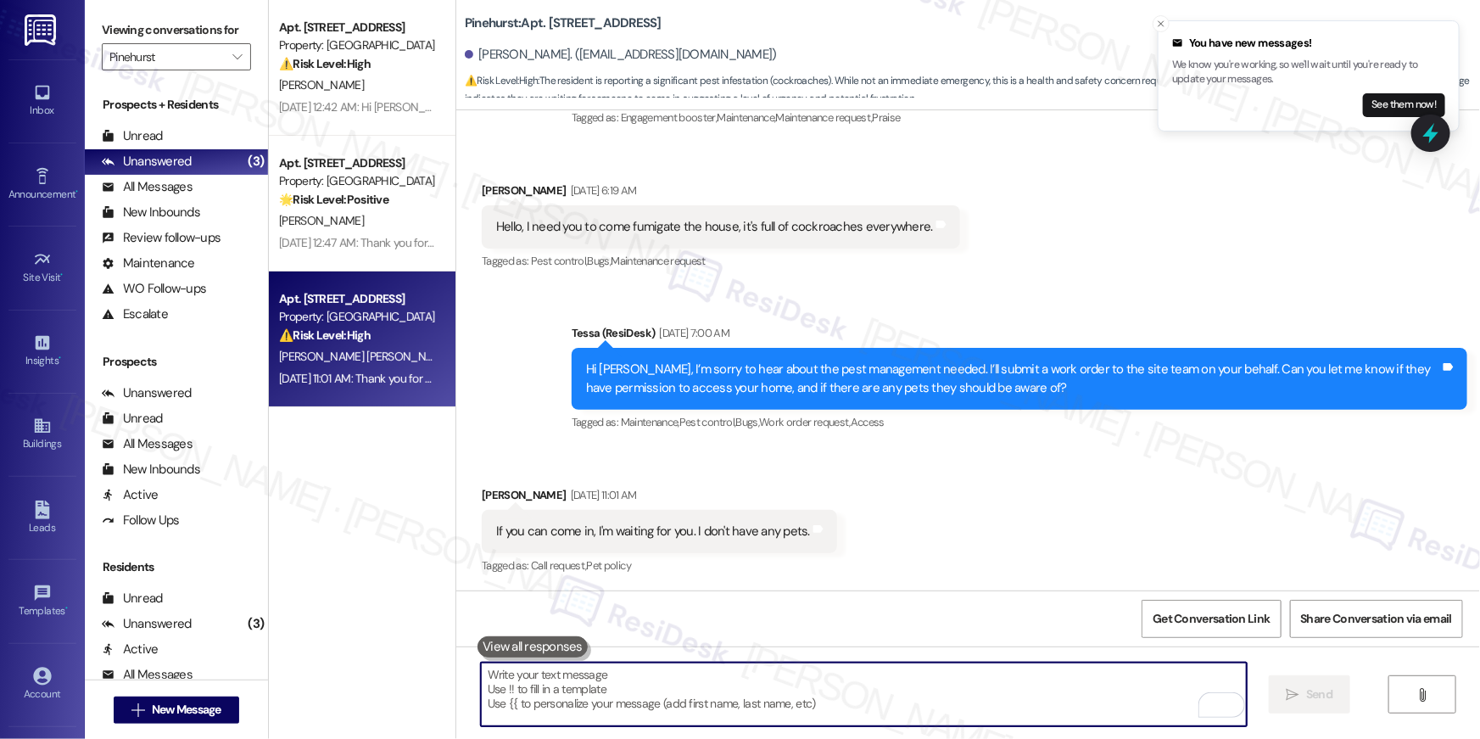
scroll to position [720, 0]
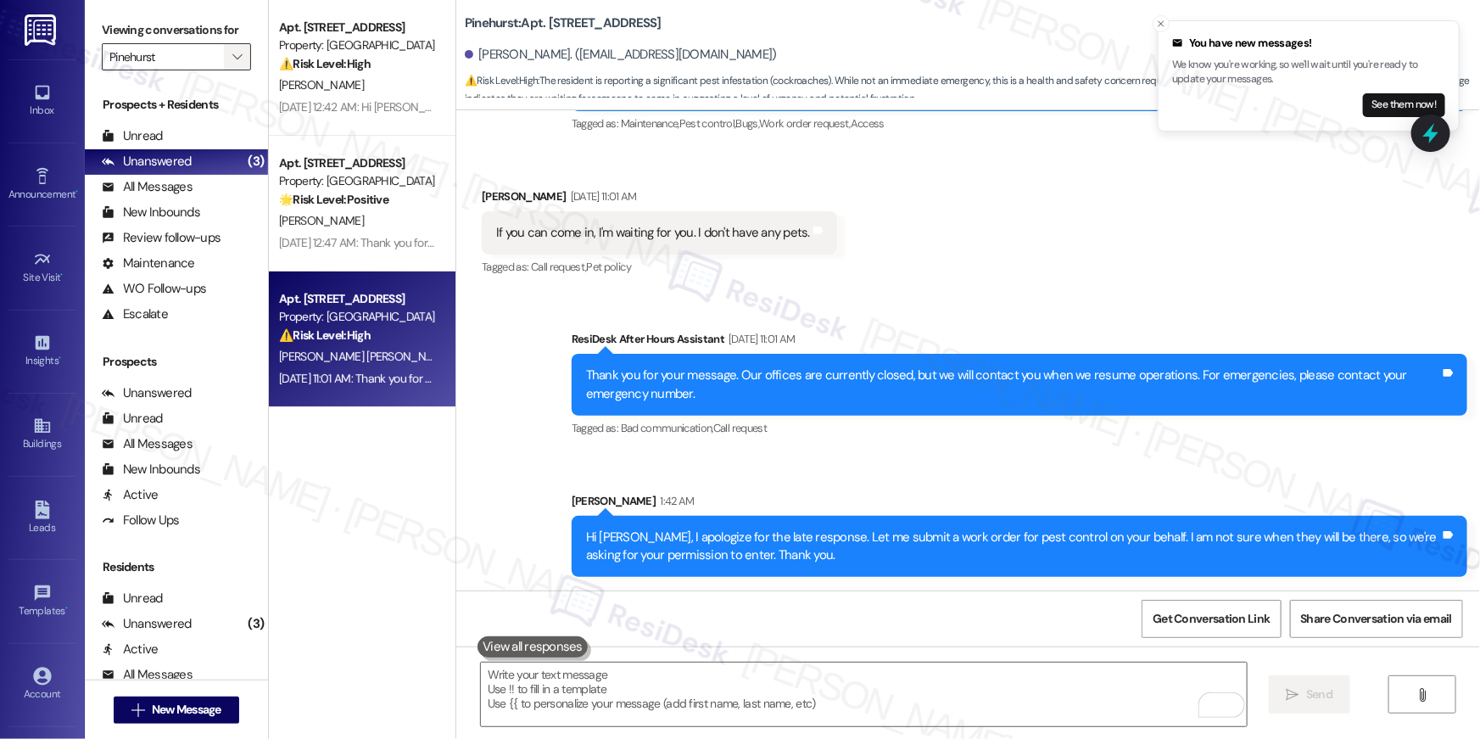
click at [229, 51] on span "" at bounding box center [237, 56] width 16 height 27
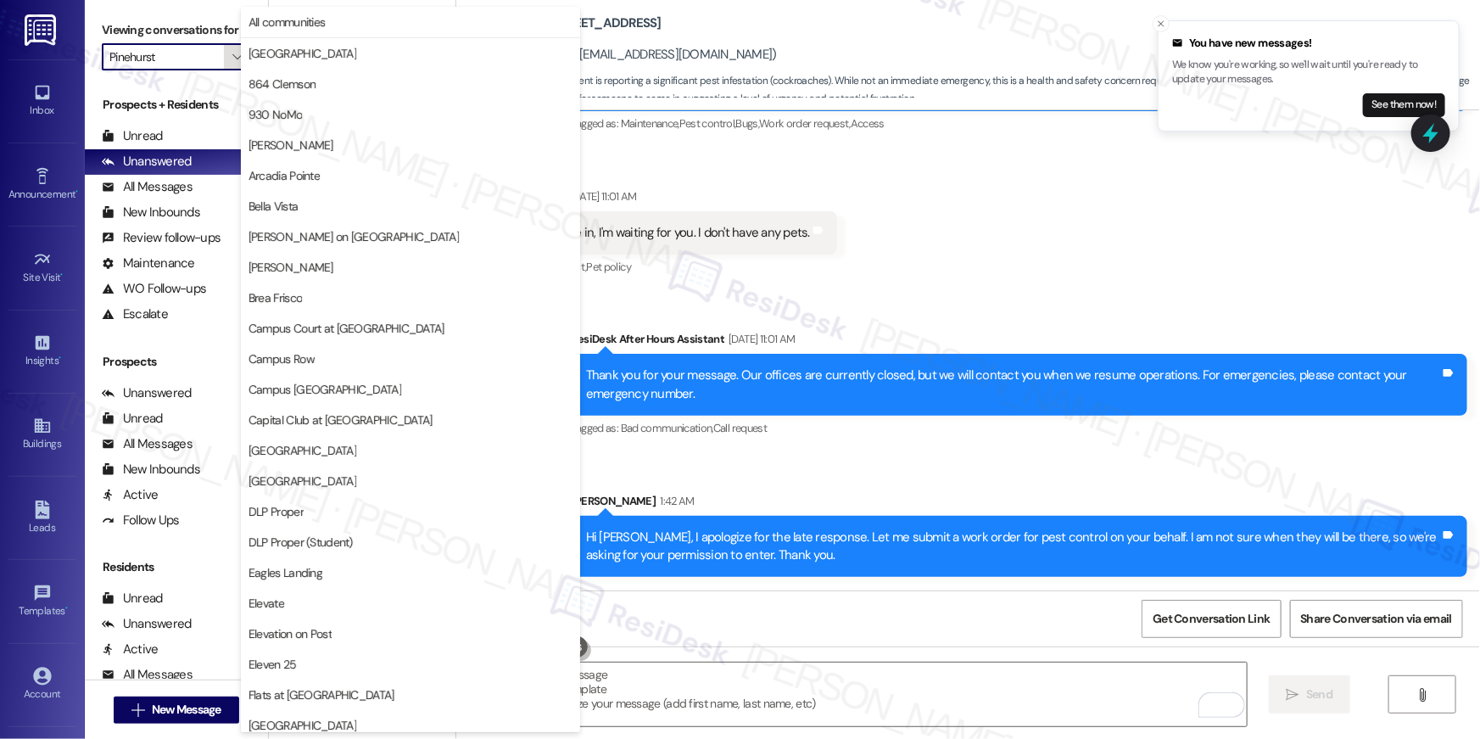
scroll to position [886, 0]
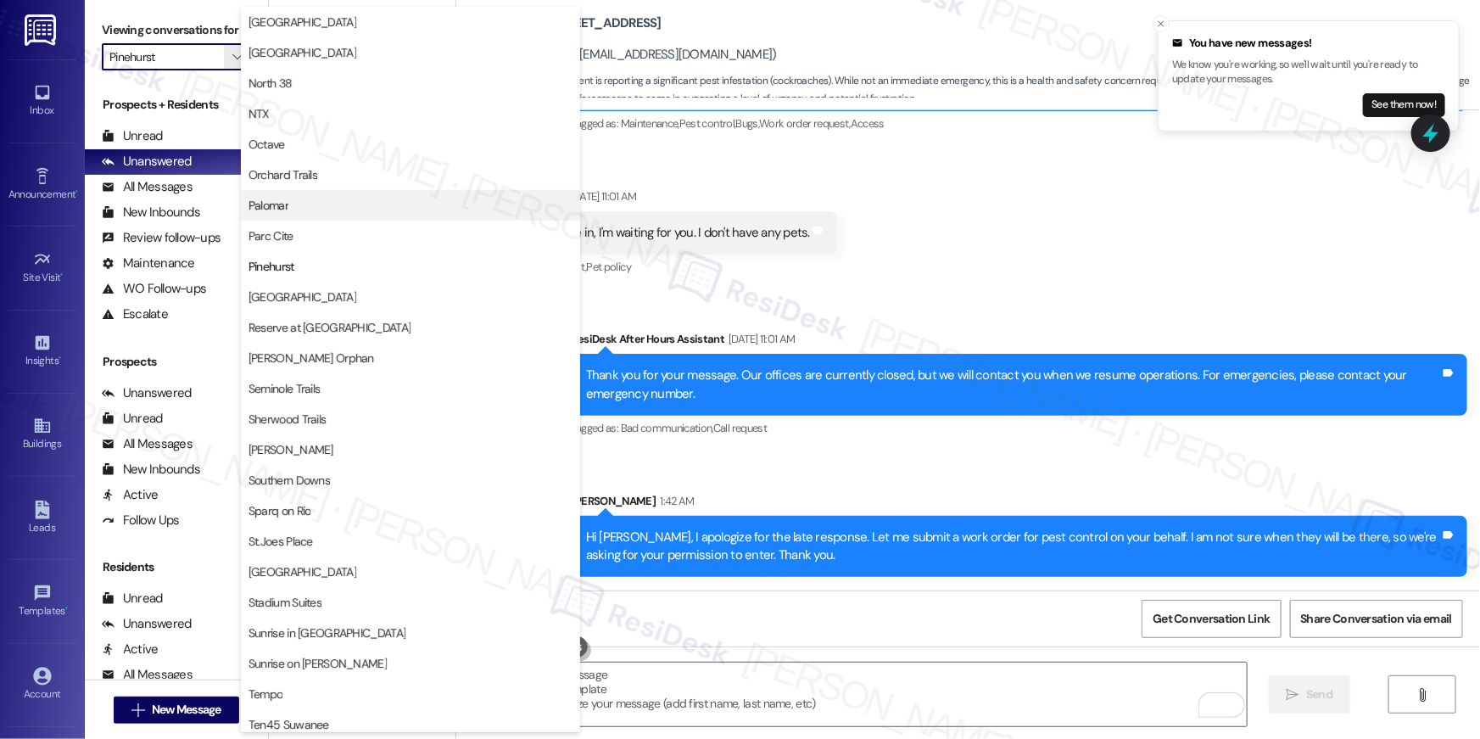
click at [311, 208] on span "Palomar" at bounding box center [411, 205] width 324 height 17
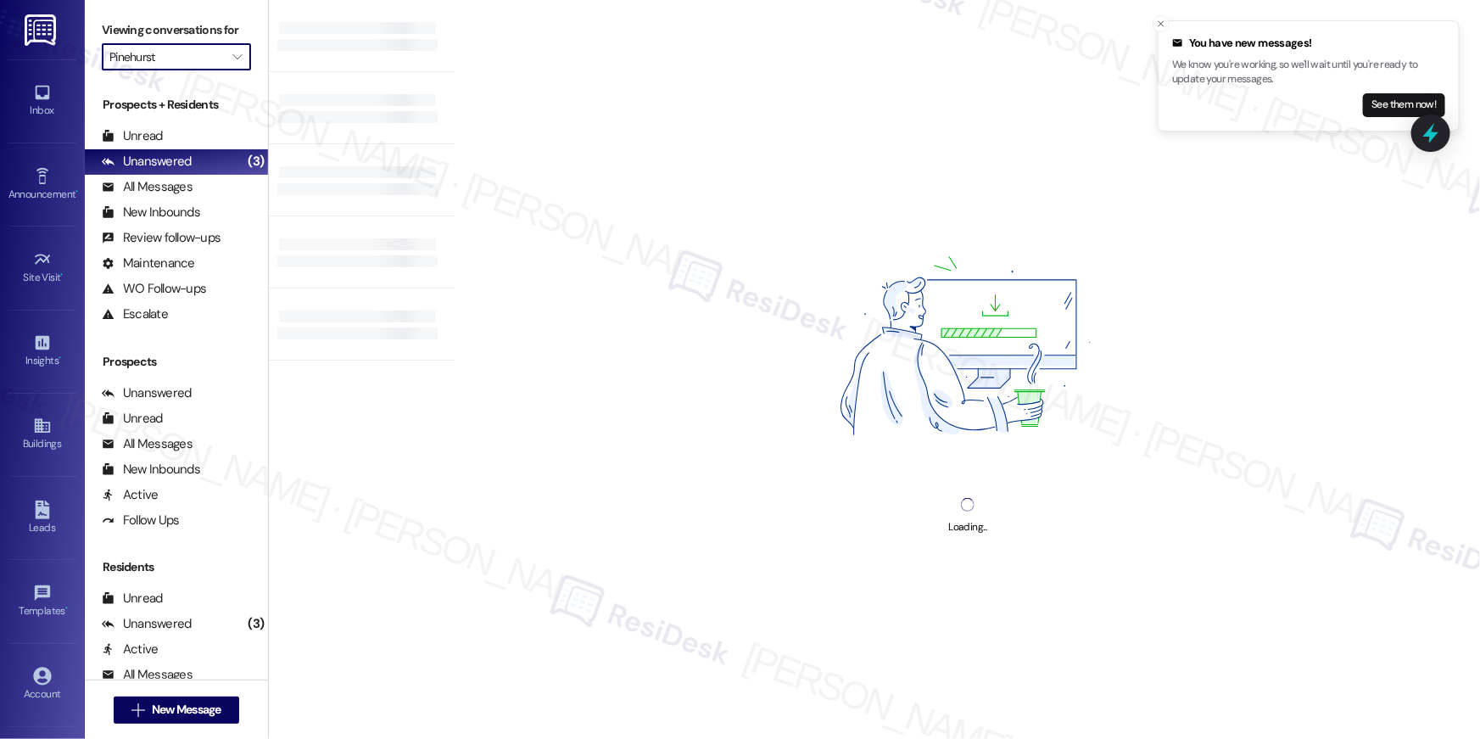
type input "Palomar"
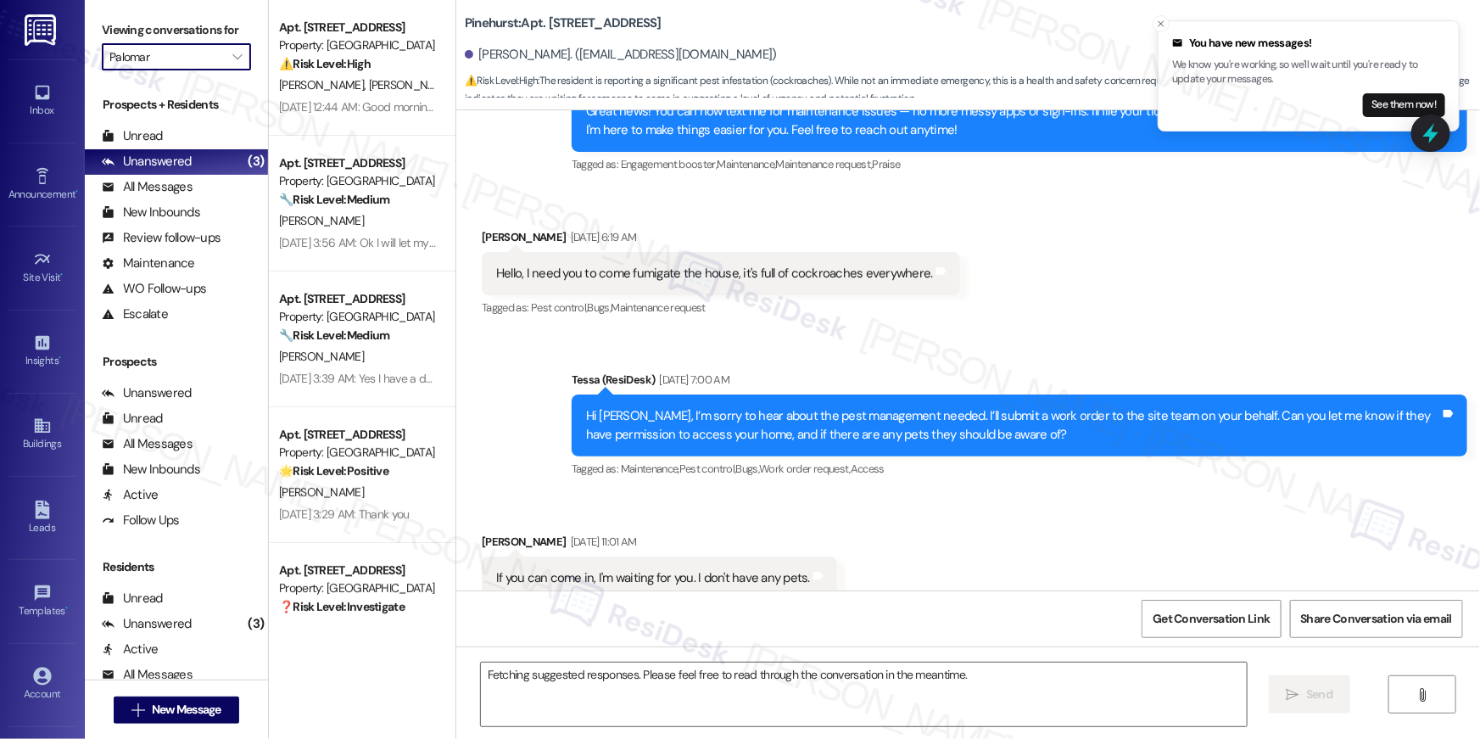
scroll to position [422, 0]
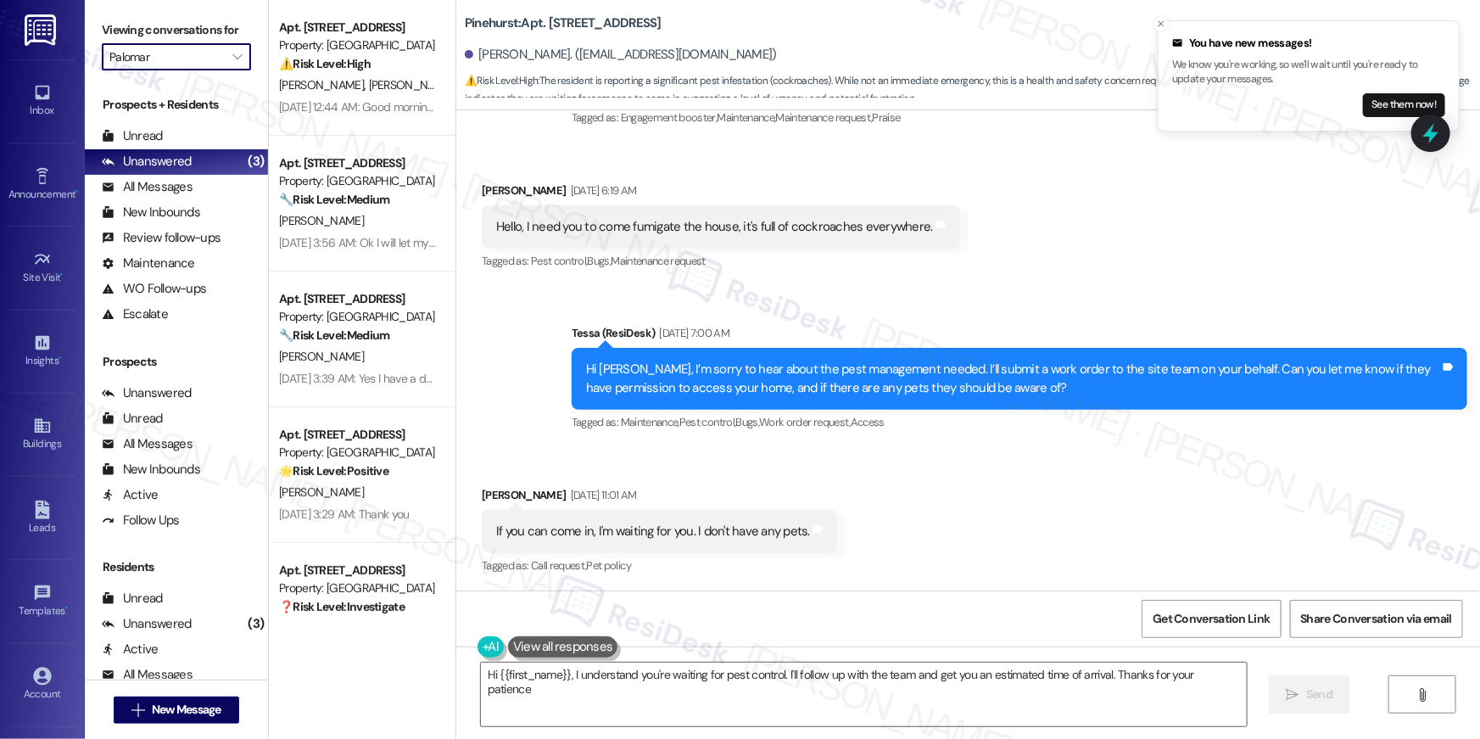
type textarea "Hi {{first_name}}, I understand you're waiting for pest control. I'll follow up…"
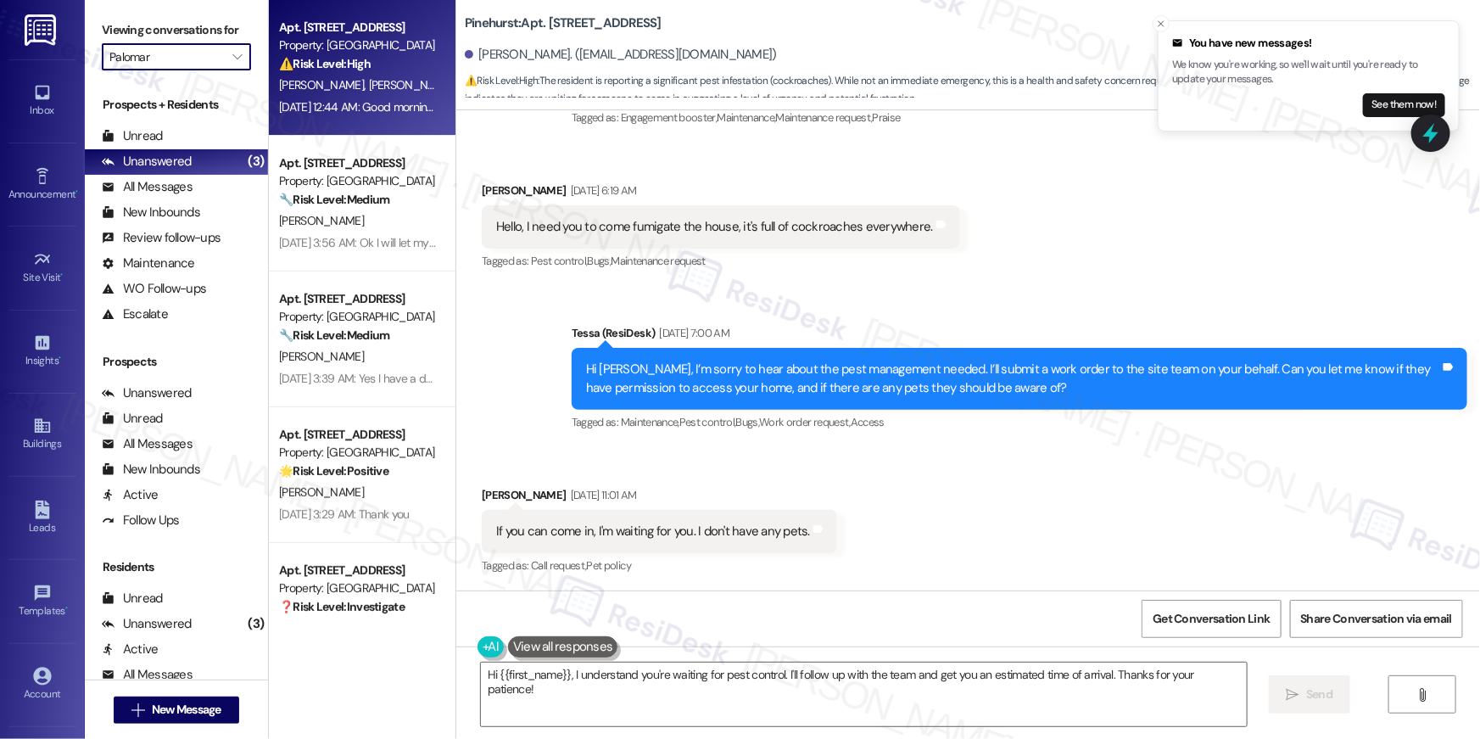
click at [344, 58] on strong "⚠️ Risk Level: High" at bounding box center [325, 63] width 92 height 15
click at [352, 58] on strong "⚠️ Risk Level: High" at bounding box center [325, 63] width 92 height 15
type textarea "Fetching suggested responses. Please feel free to read through the conversation…"
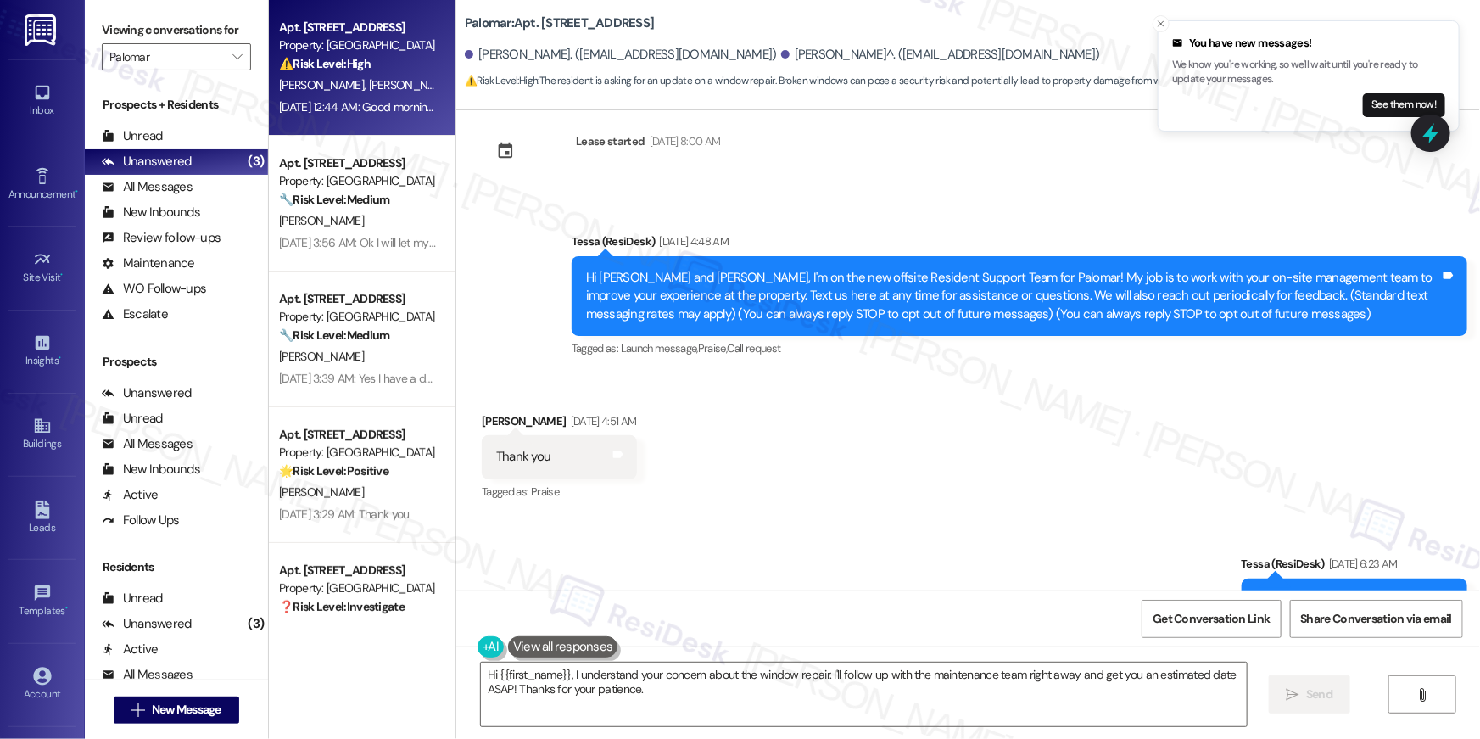
scroll to position [0, 0]
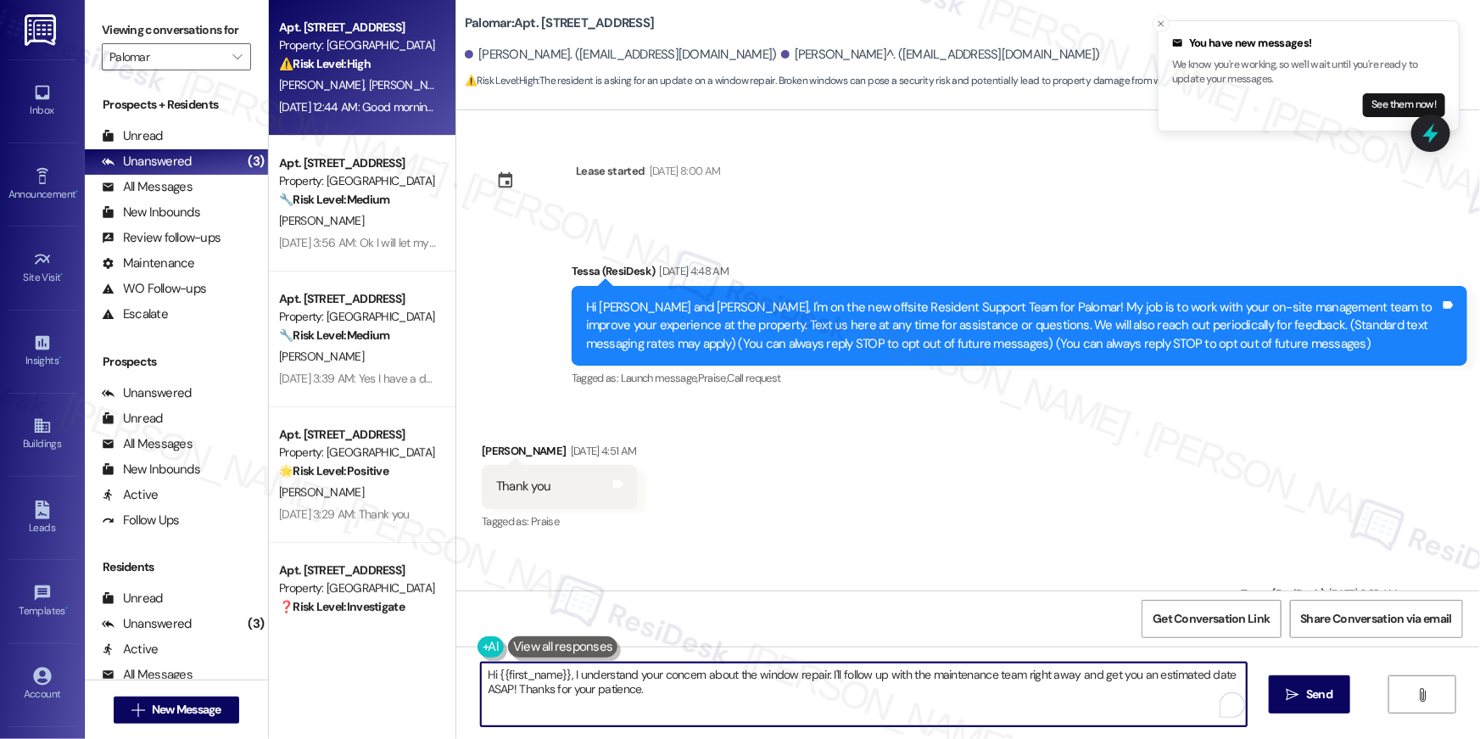
click at [695, 701] on textarea "Hi {{first_name}}, I understand your concern about the window repair. I'll foll…" at bounding box center [864, 694] width 766 height 64
click at [782, 700] on textarea "Hi {{first_name}}, I understand your concern about the window repair. I'll foll…" at bounding box center [864, 694] width 766 height 64
click at [972, 705] on textarea "Hi {{first_name}}, I understand your concern about the window repair. I'll foll…" at bounding box center [864, 694] width 766 height 64
click at [994, 712] on textarea "Hi {{first_name}}, I understand your concern about the window repair. I'll foll…" at bounding box center [864, 694] width 766 height 64
click at [492, 689] on textarea "Hi {{first_name}}, I understand your concern about the window repair. I'll foll…" at bounding box center [864, 694] width 766 height 64
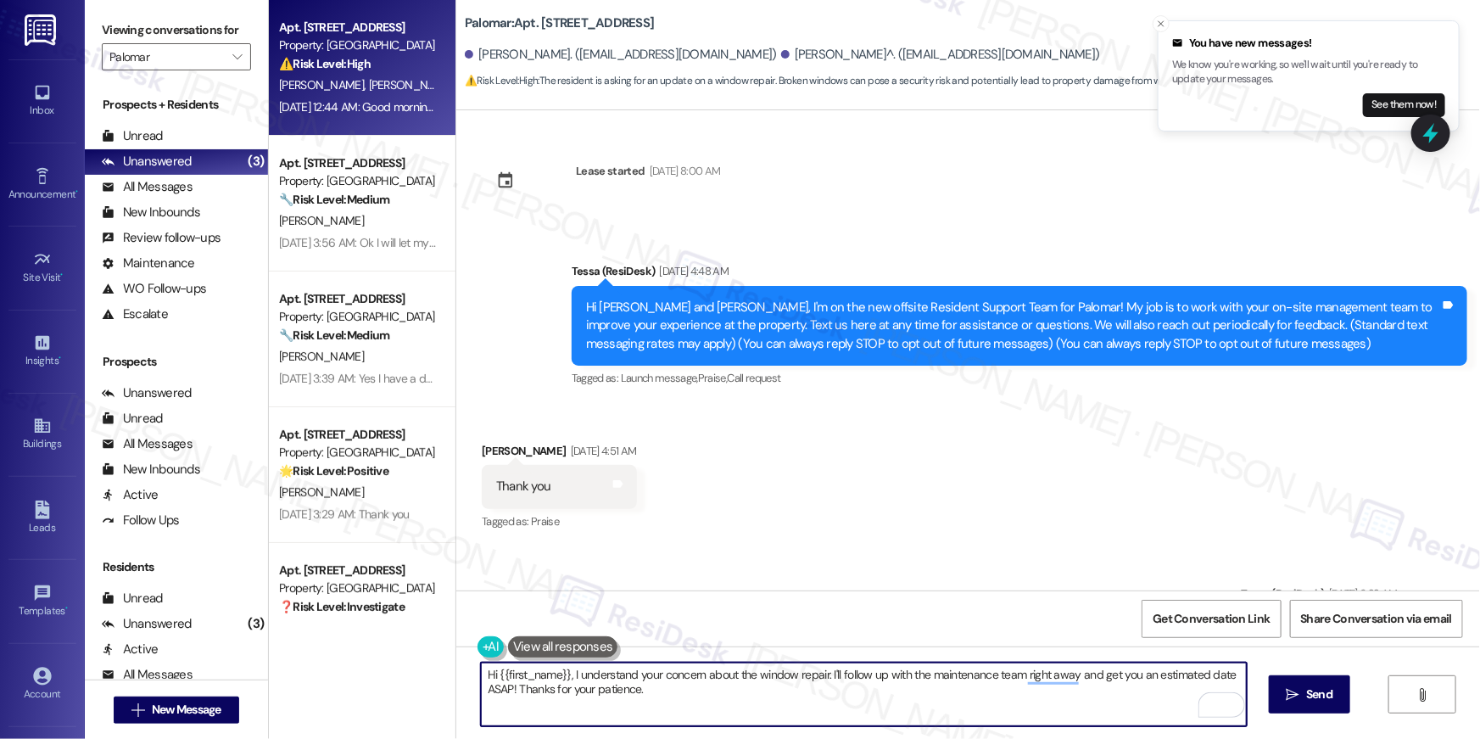
click at [492, 689] on textarea "Hi {{first_name}}, I understand your concern about the window repair. I'll foll…" at bounding box center [864, 694] width 766 height 64
type textarea "Hi {{first_name}}, I understand your concern about the window repair. I'll foll…"
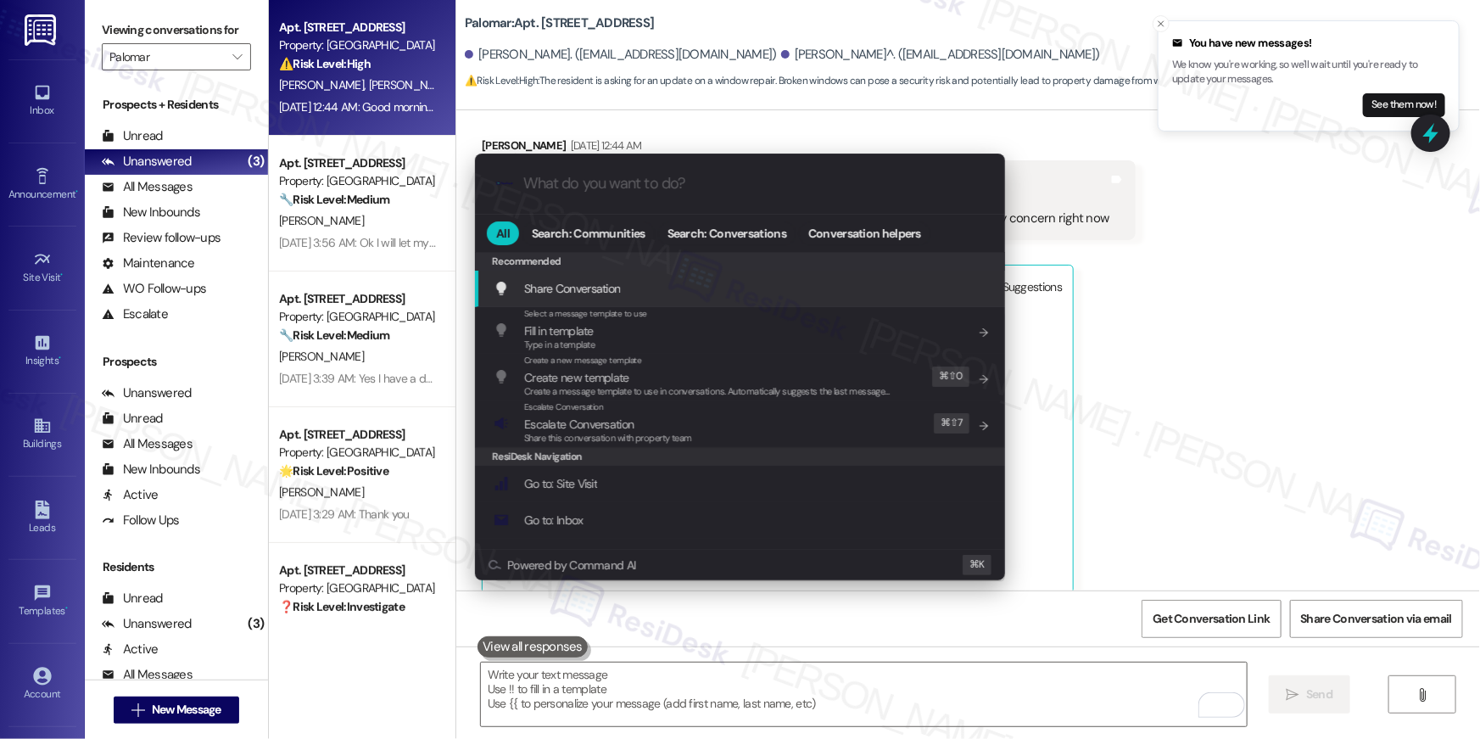
scroll to position [1068, 0]
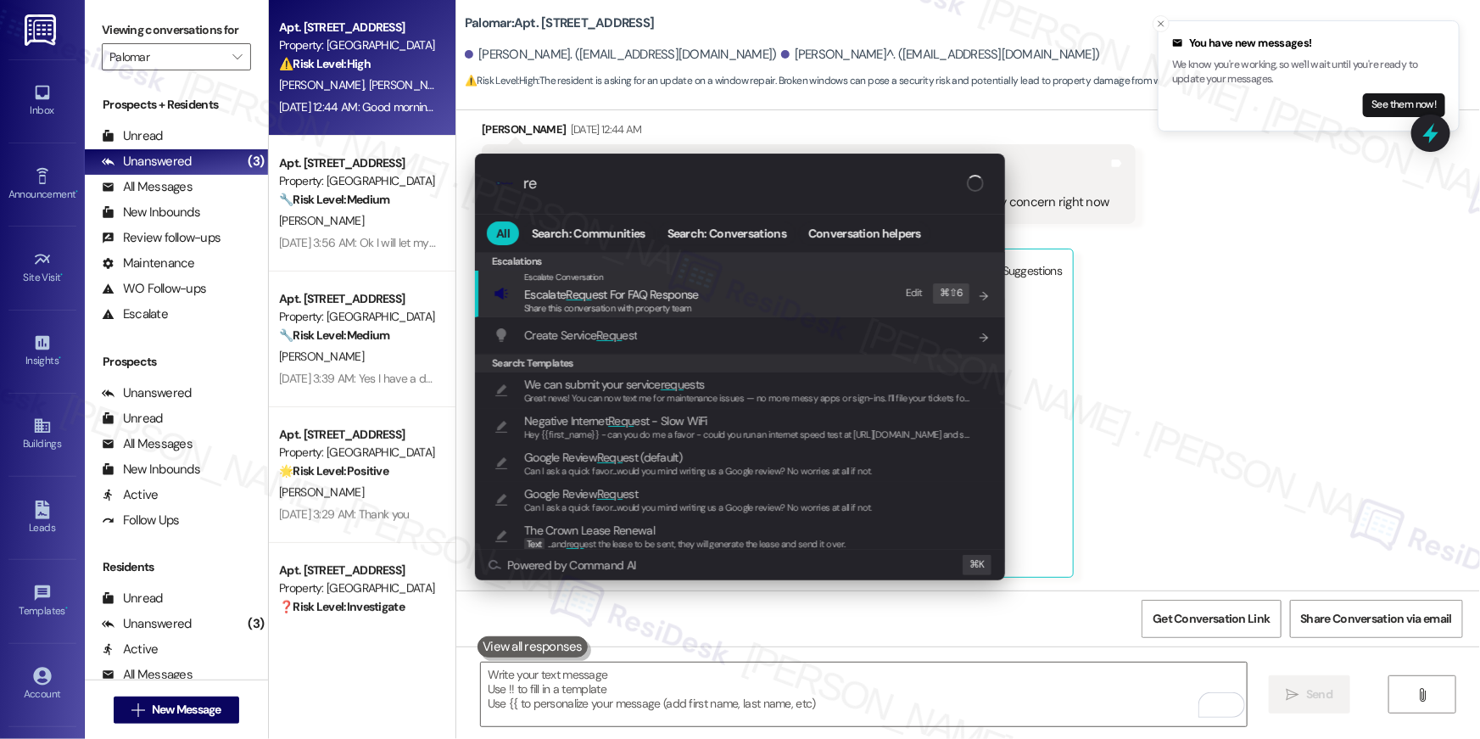
type input "r"
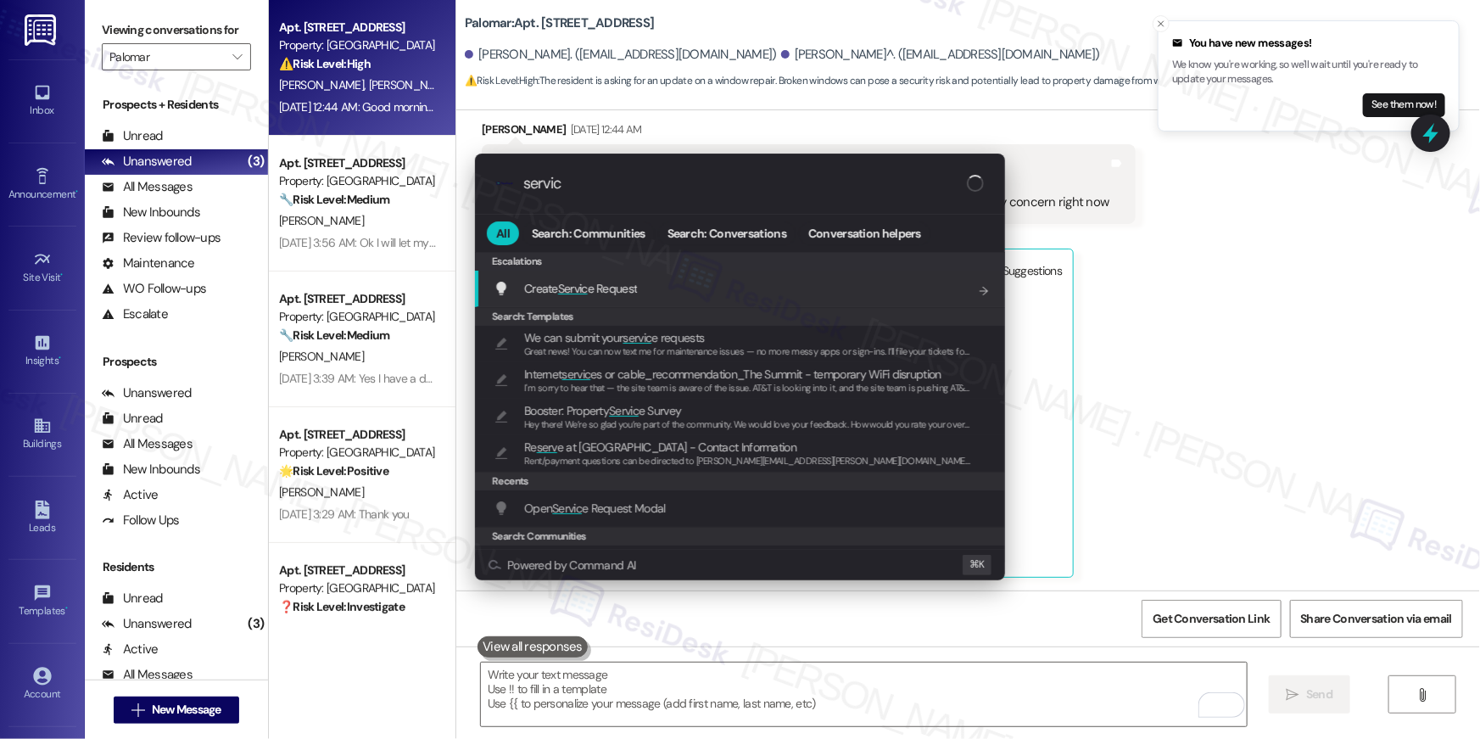
type input "service"
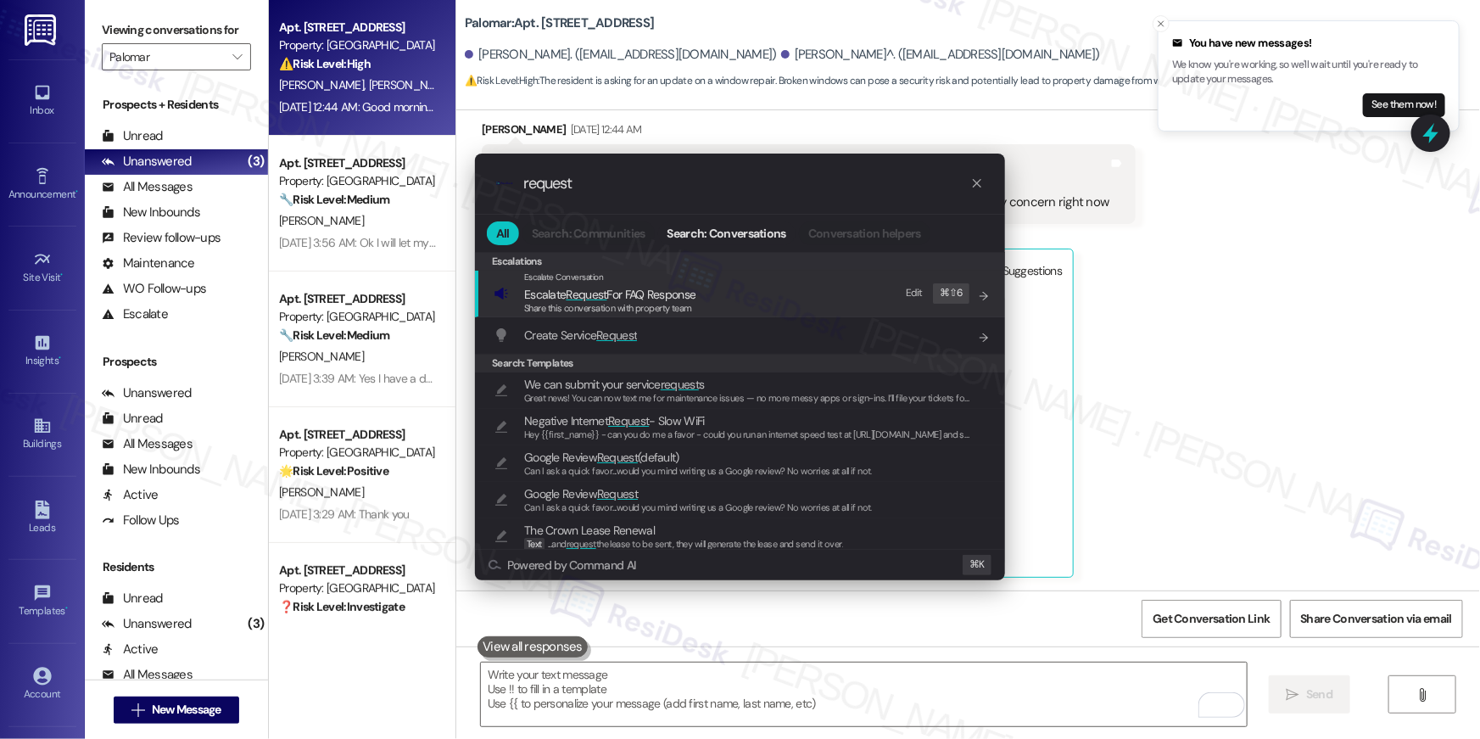
click at [752, 187] on input "request" at bounding box center [746, 184] width 447 height 18
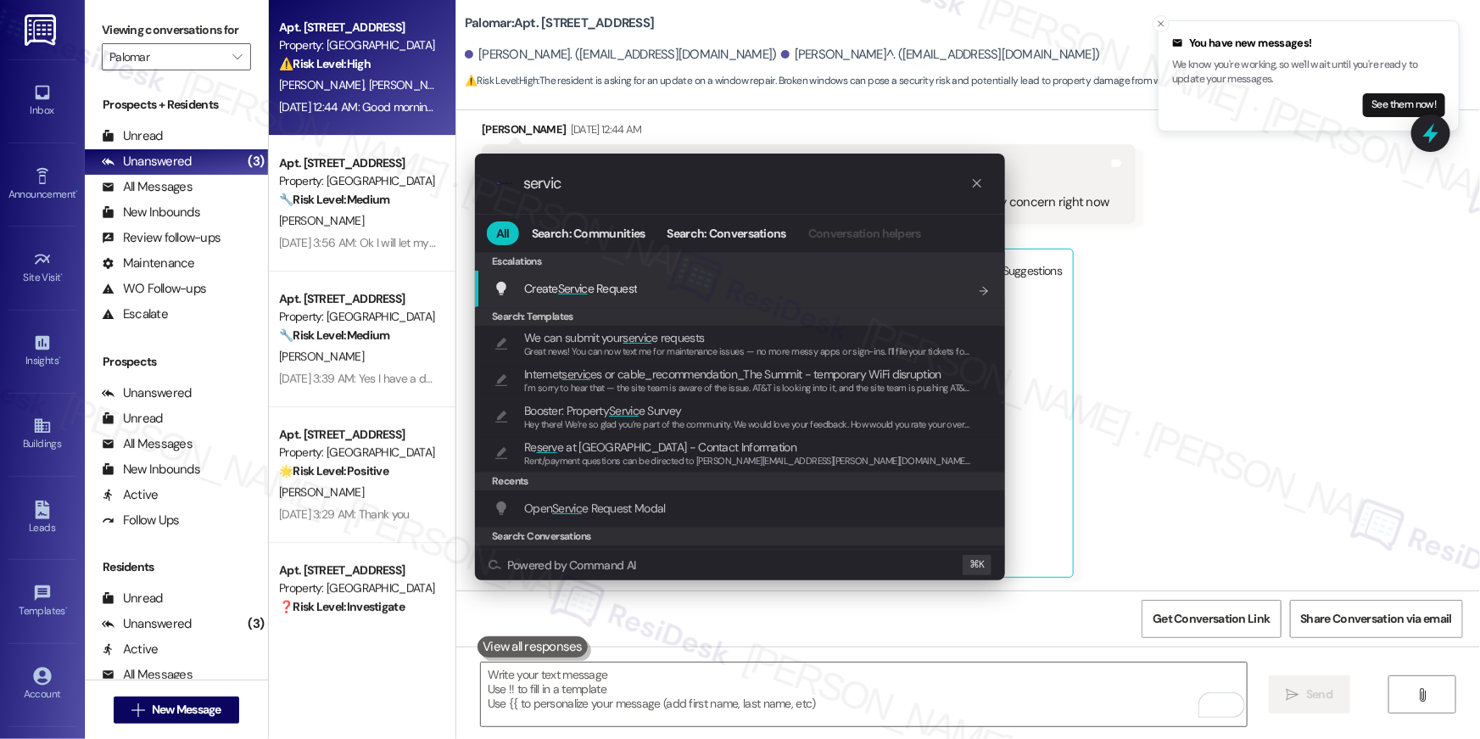
type input "servic"
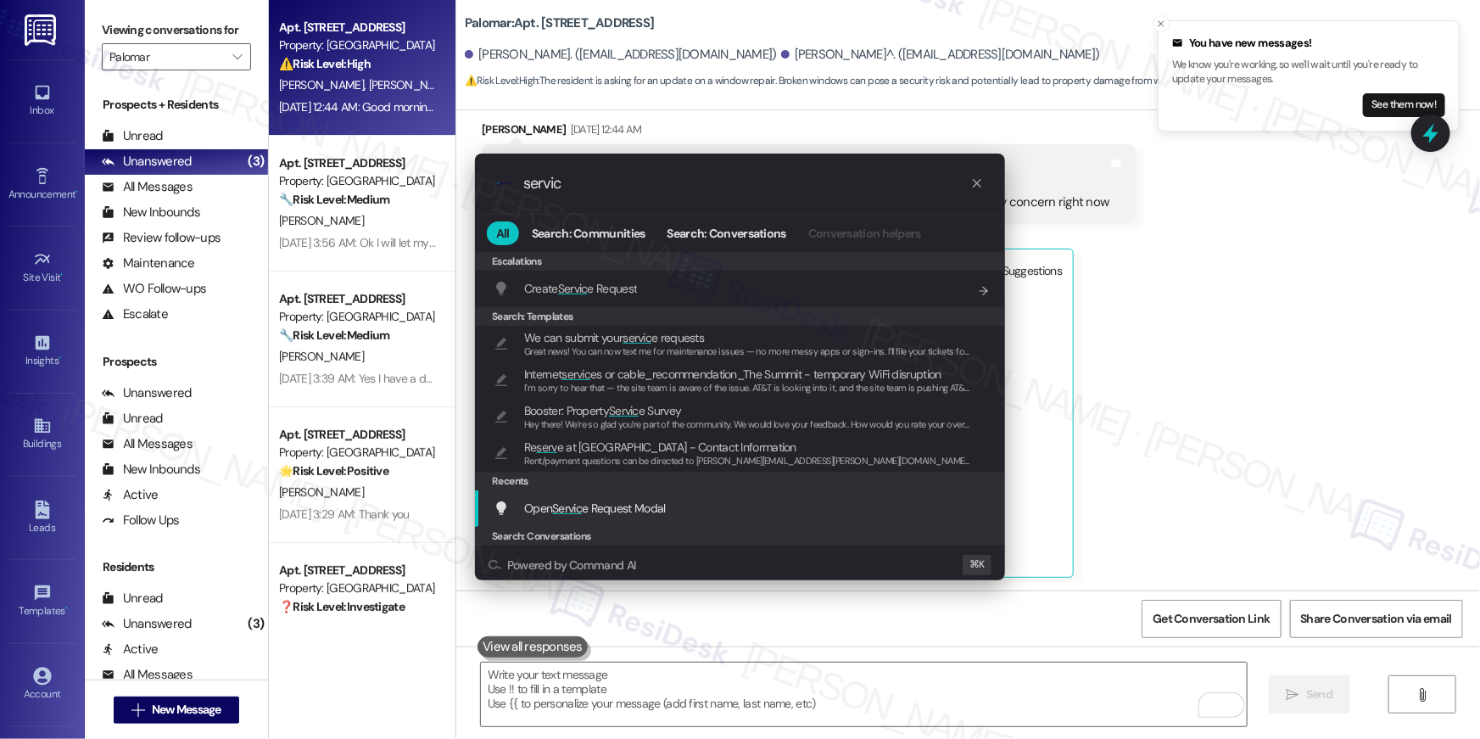
click at [590, 509] on span "Open Servic e Request Modal" at bounding box center [595, 507] width 142 height 15
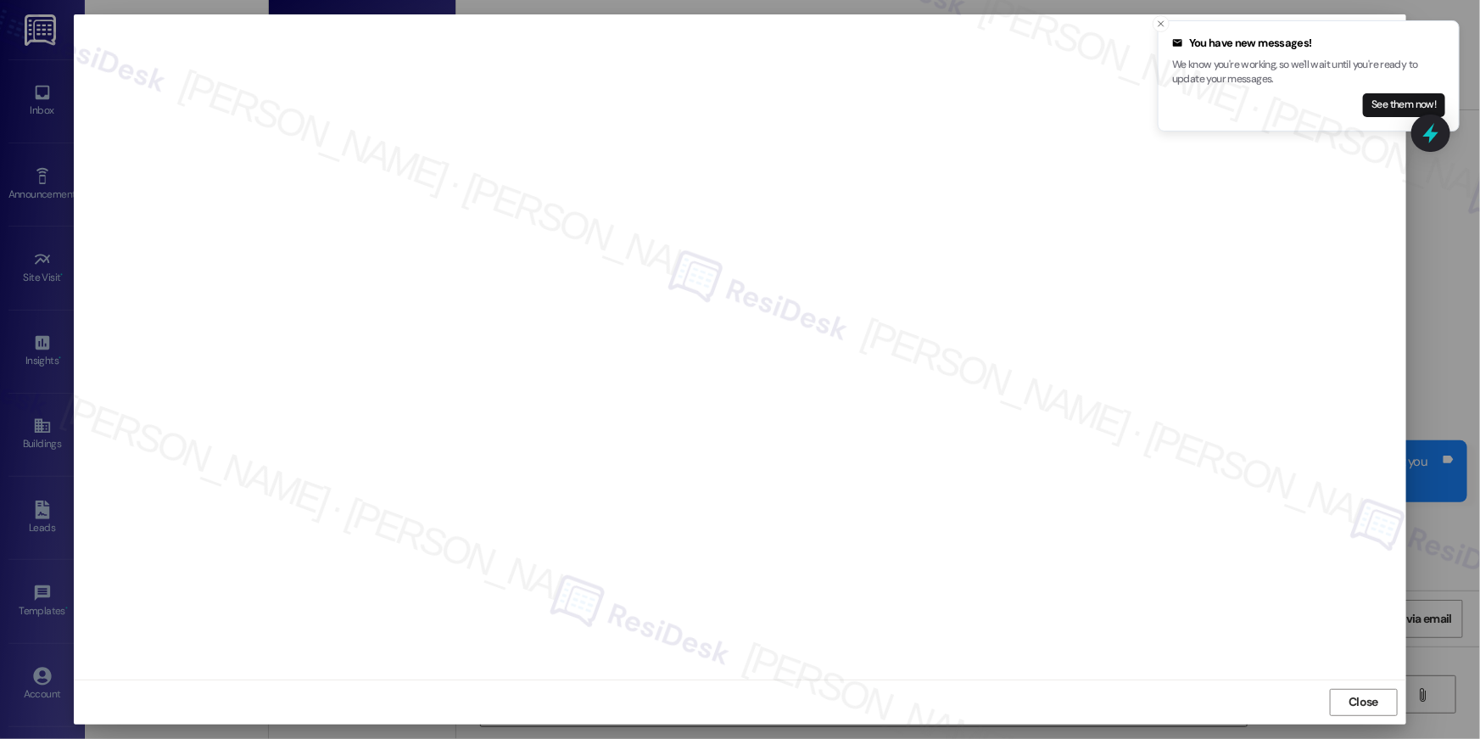
scroll to position [1322, 0]
click at [1163, 23] on icon "Close toast" at bounding box center [1161, 24] width 10 height 10
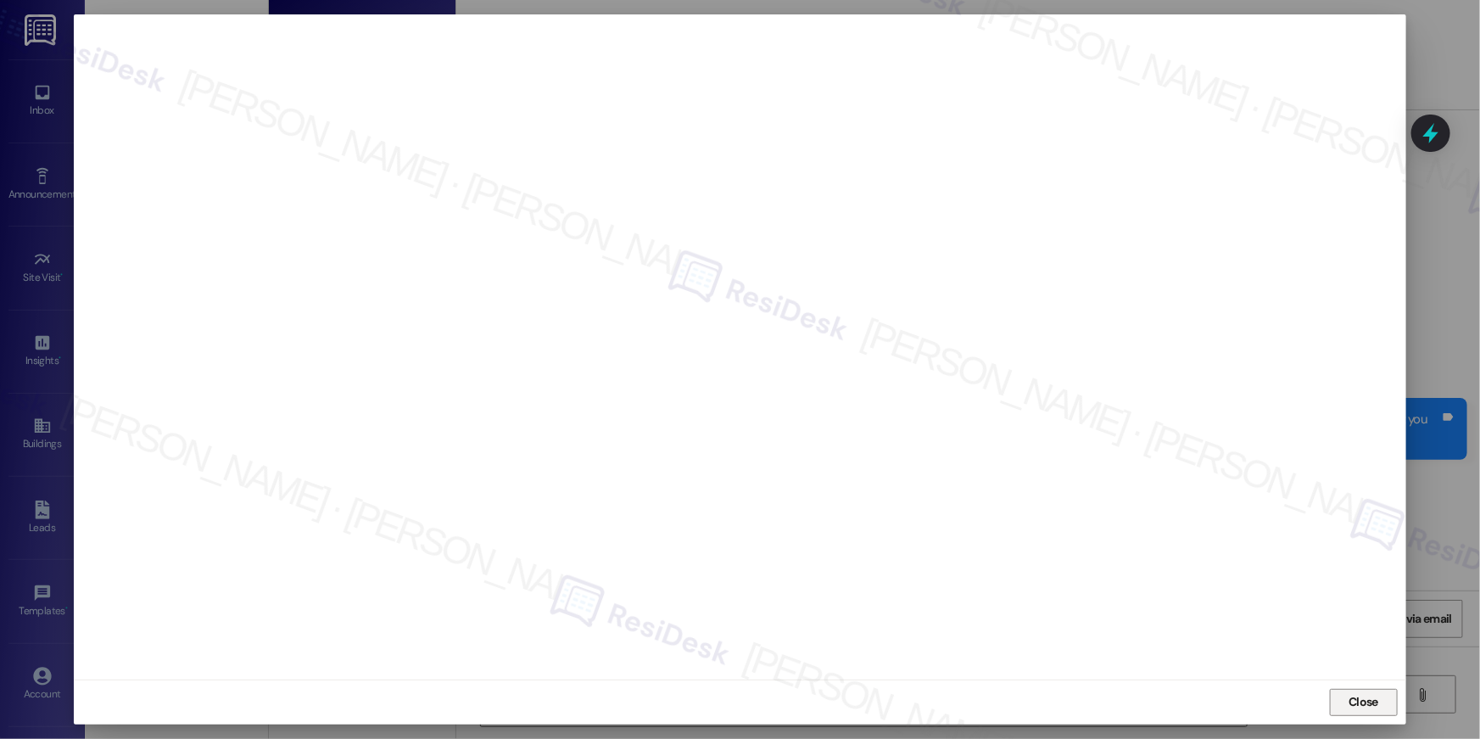
click at [1364, 701] on span "Close" at bounding box center [1364, 702] width 30 height 18
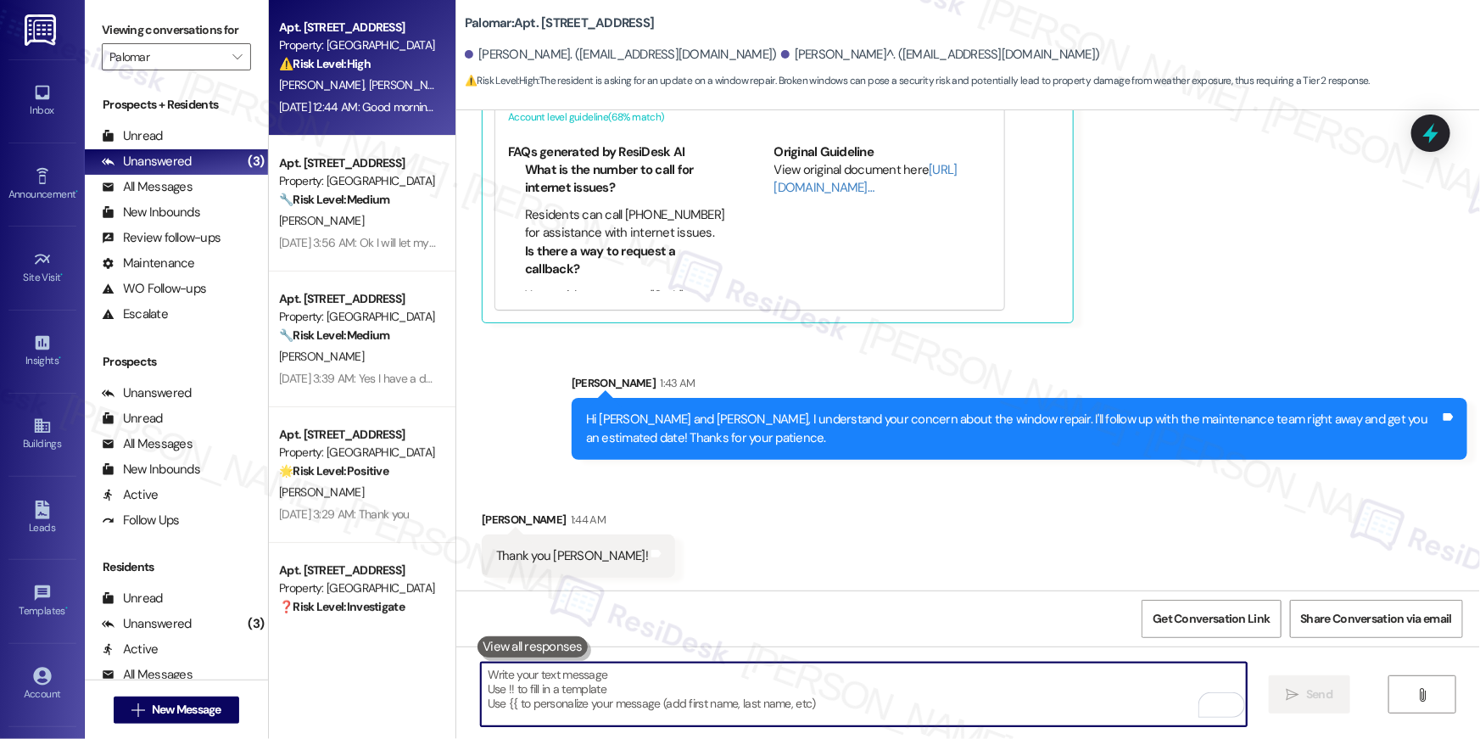
click at [746, 717] on textarea "To enrich screen reader interactions, please activate Accessibility in Grammarl…" at bounding box center [864, 694] width 766 height 64
click at [842, 697] on textarea "To enrich screen reader interactions, please activate Accessibility in Grammarl…" at bounding box center [864, 694] width 766 height 64
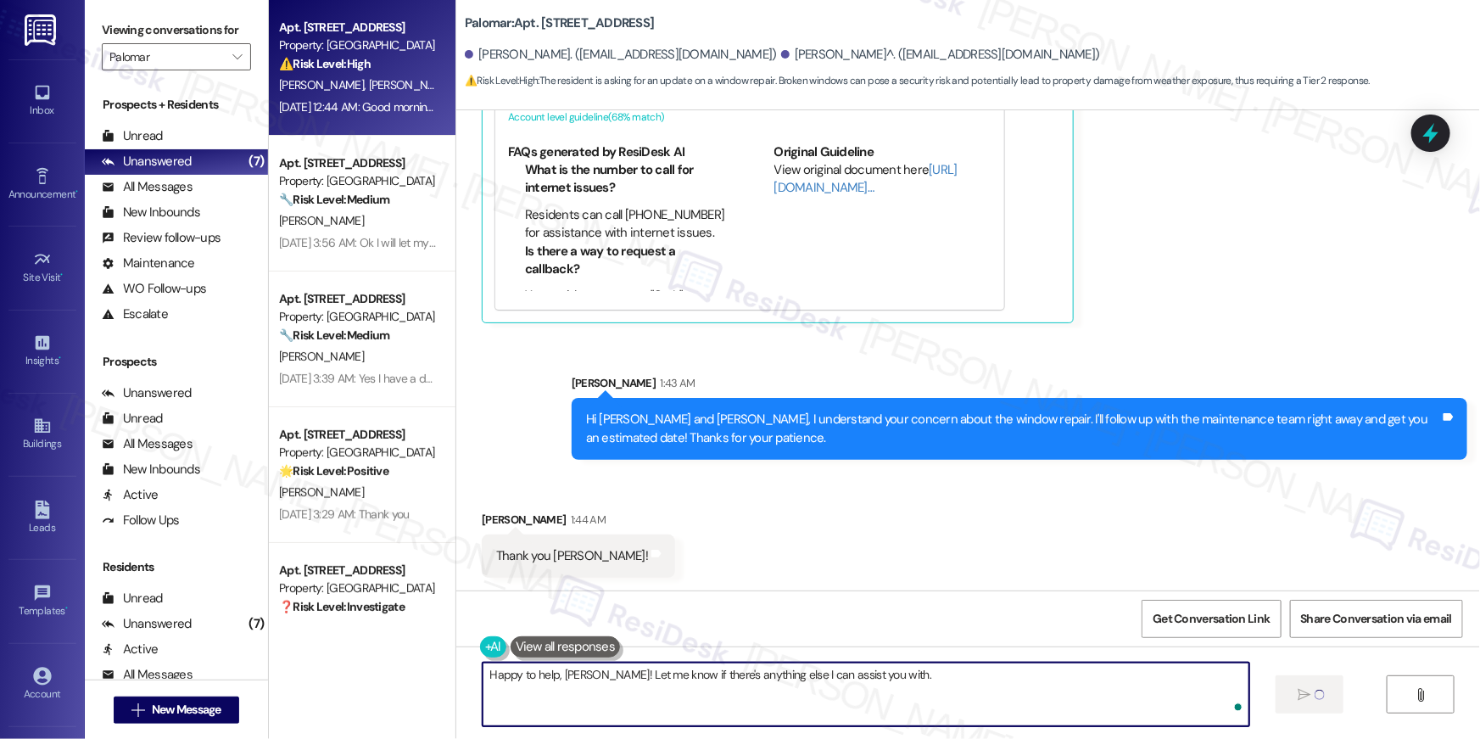
type textarea "Happy to help, Taylor! Let me know if there's anything else I can assist you wi…"
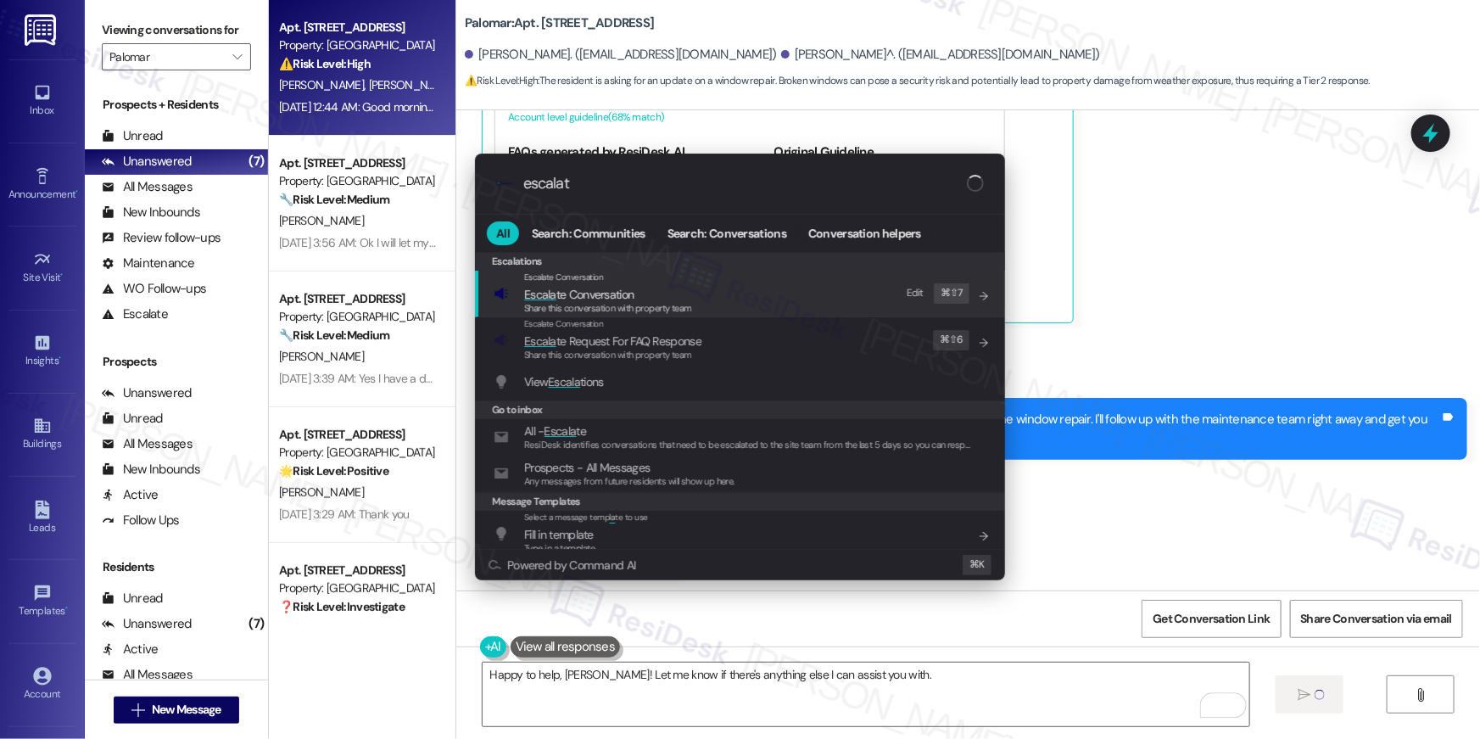
type input "escalate"
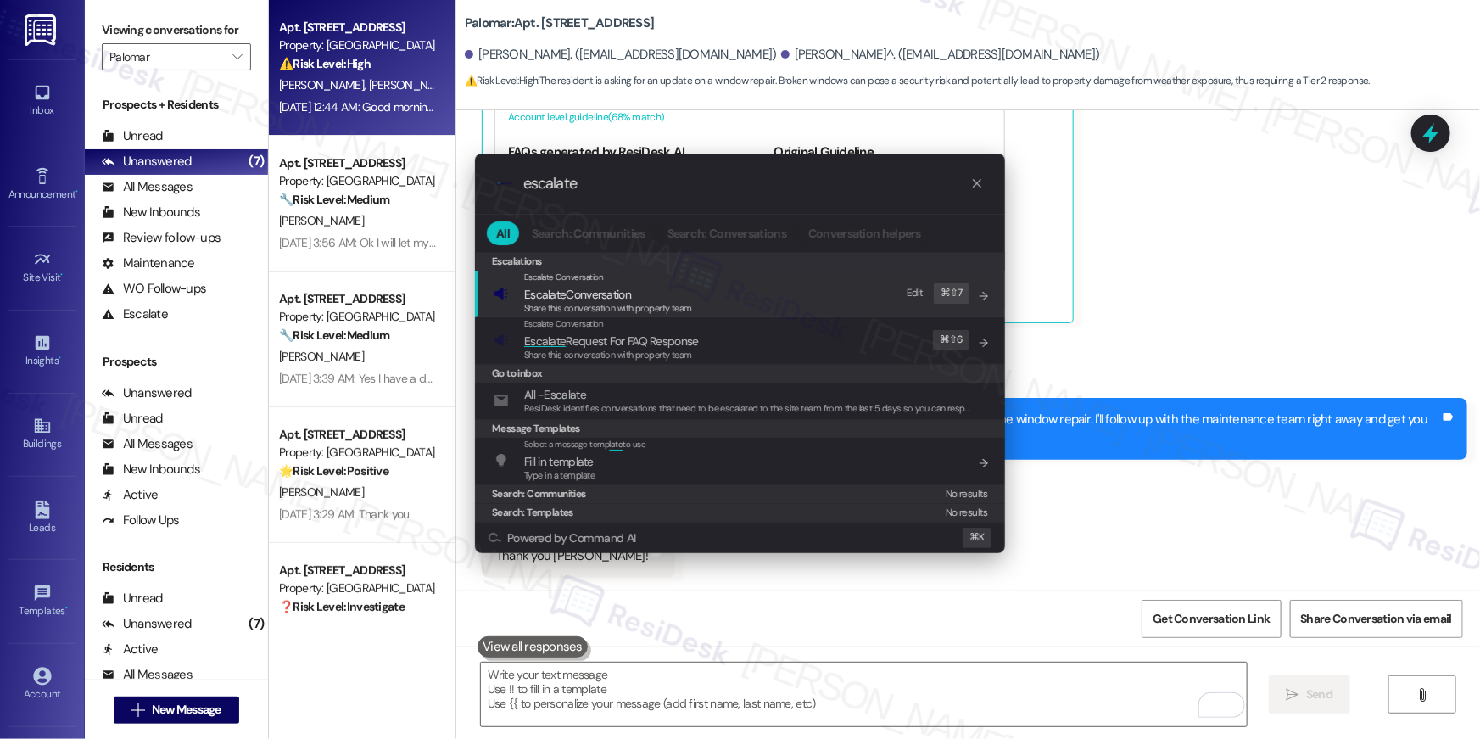
type input "escalate"
click at [609, 310] on span "Share this conversation with property team" at bounding box center [608, 308] width 168 height 12
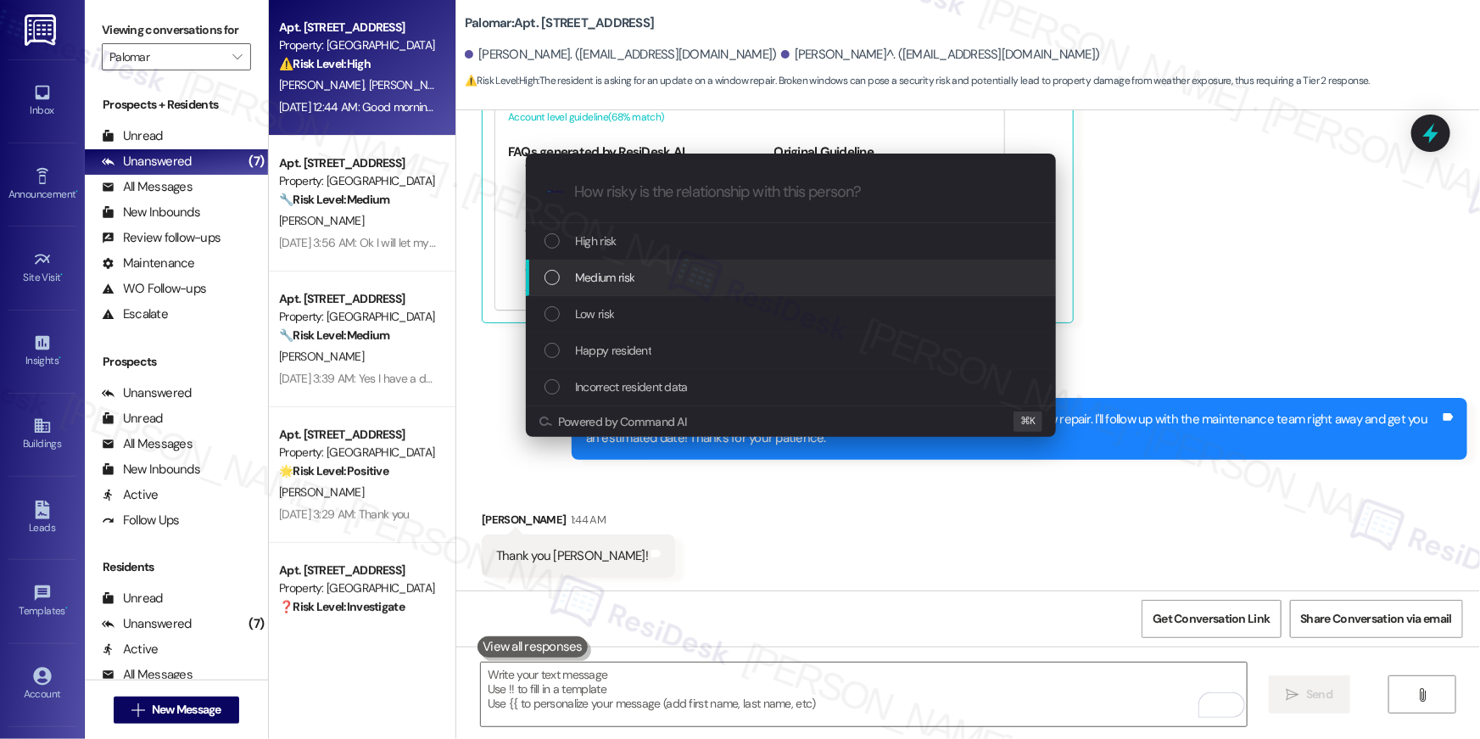
click at [607, 280] on span "Medium risk" at bounding box center [604, 277] width 59 height 19
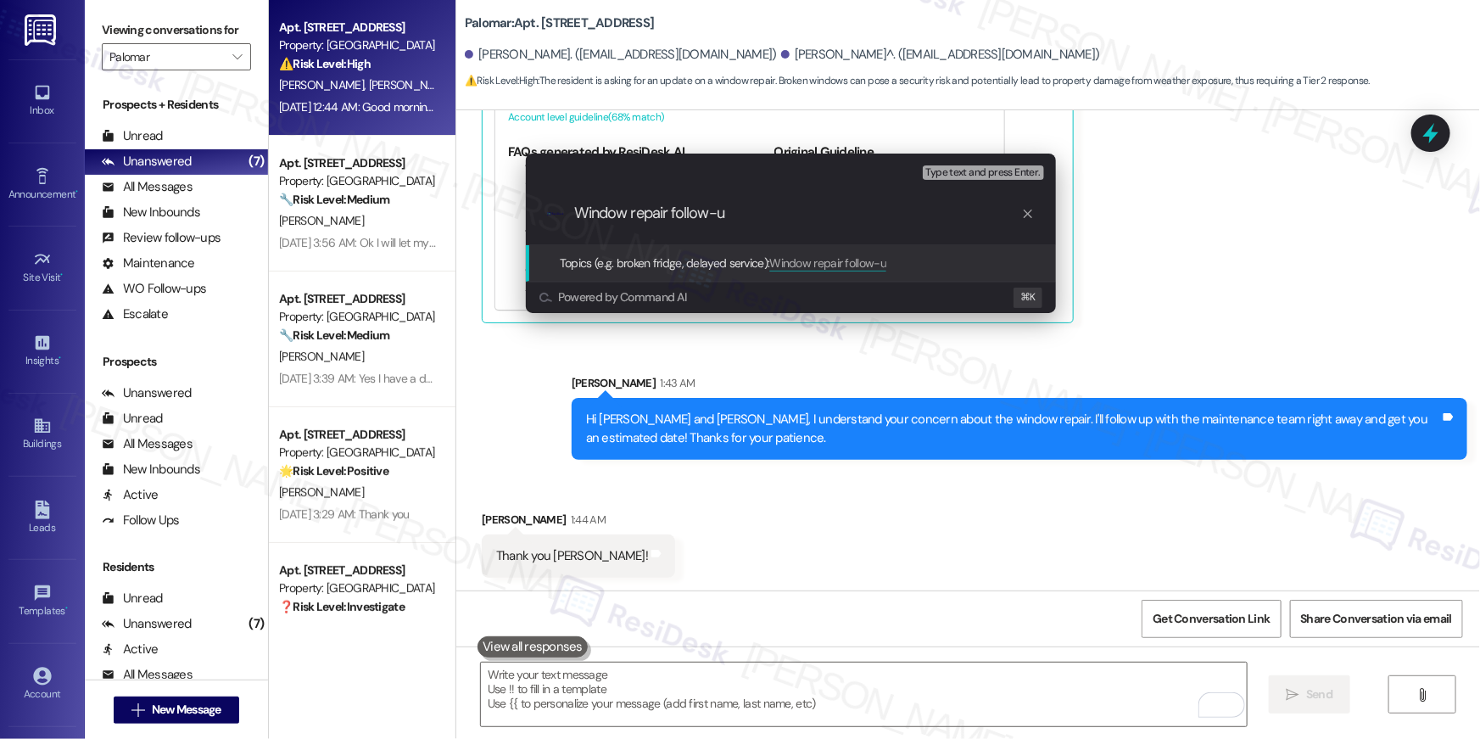
type input "Window repair follow-up"
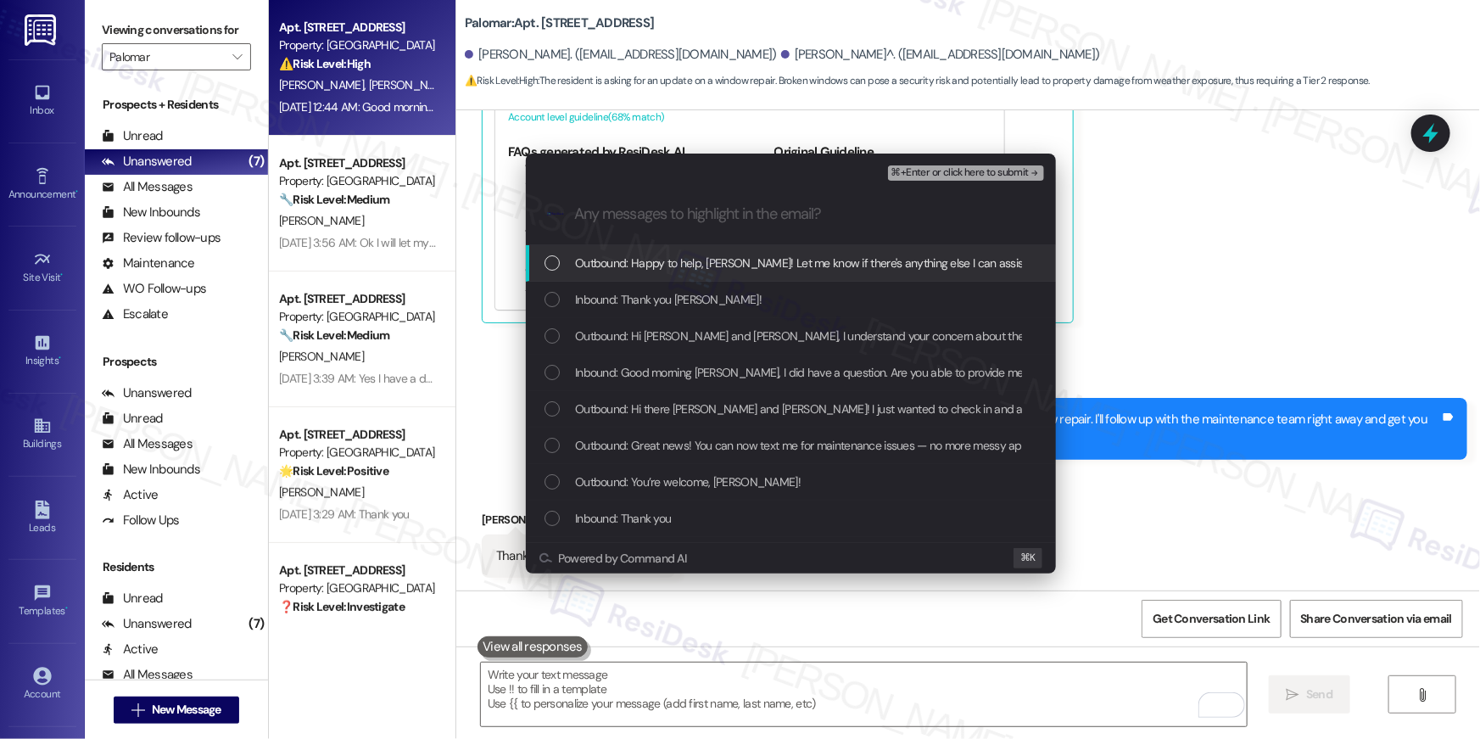
click at [680, 274] on div "Outbound: Happy to help, Taylor! Let me know if there's anything else I can ass…" at bounding box center [791, 263] width 530 height 36
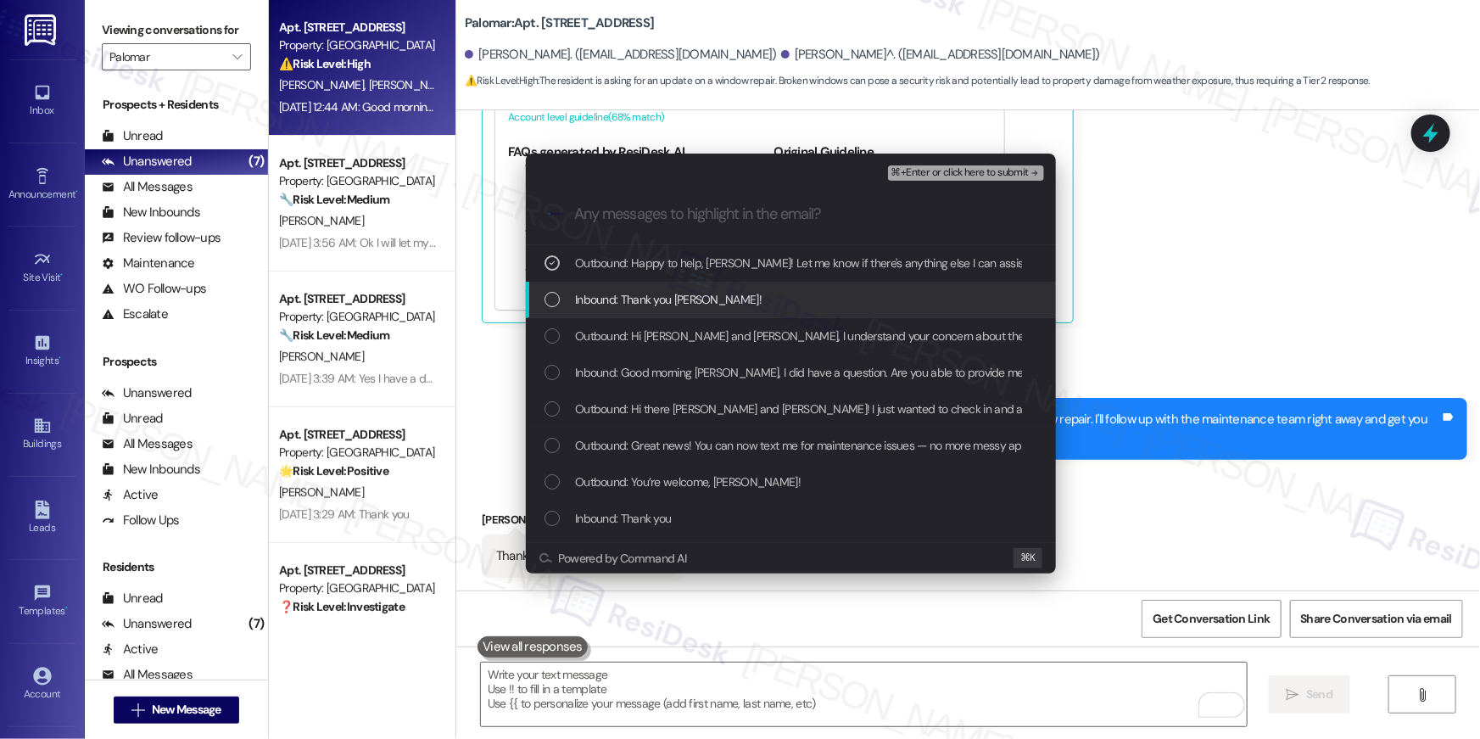
click at [674, 307] on span "Inbound: Thank you Tessa!" at bounding box center [668, 299] width 187 height 19
click at [669, 340] on span "Outbound: Hi Taylor and Gregory, I understand your concern about the window rep…" at bounding box center [1104, 336] width 1059 height 19
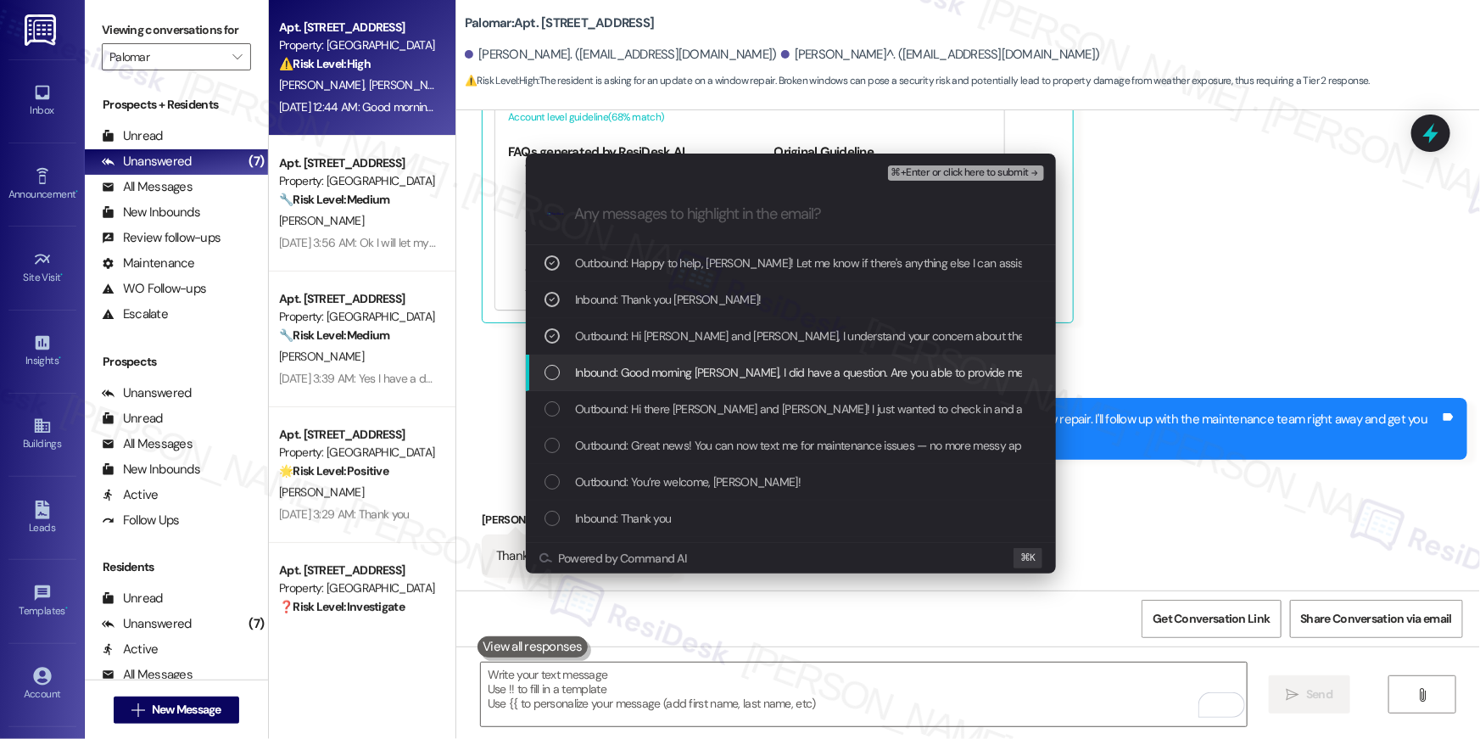
click at [664, 377] on span "Inbound: Good morning Tessa, I did have a question. Are you able to provide me …" at bounding box center [1015, 372] width 880 height 19
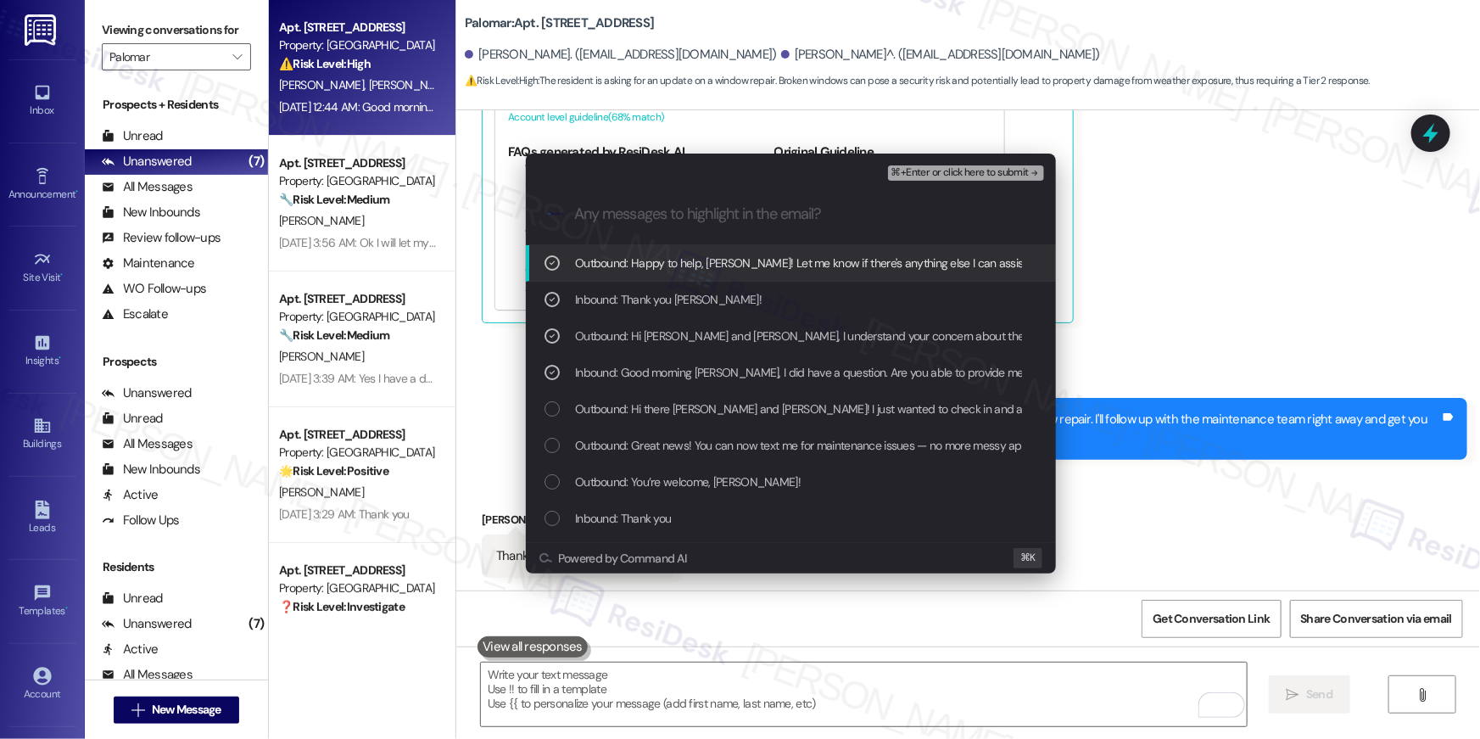
click at [1020, 165] on button "⌘+Enter or click here to submit" at bounding box center [966, 172] width 156 height 15
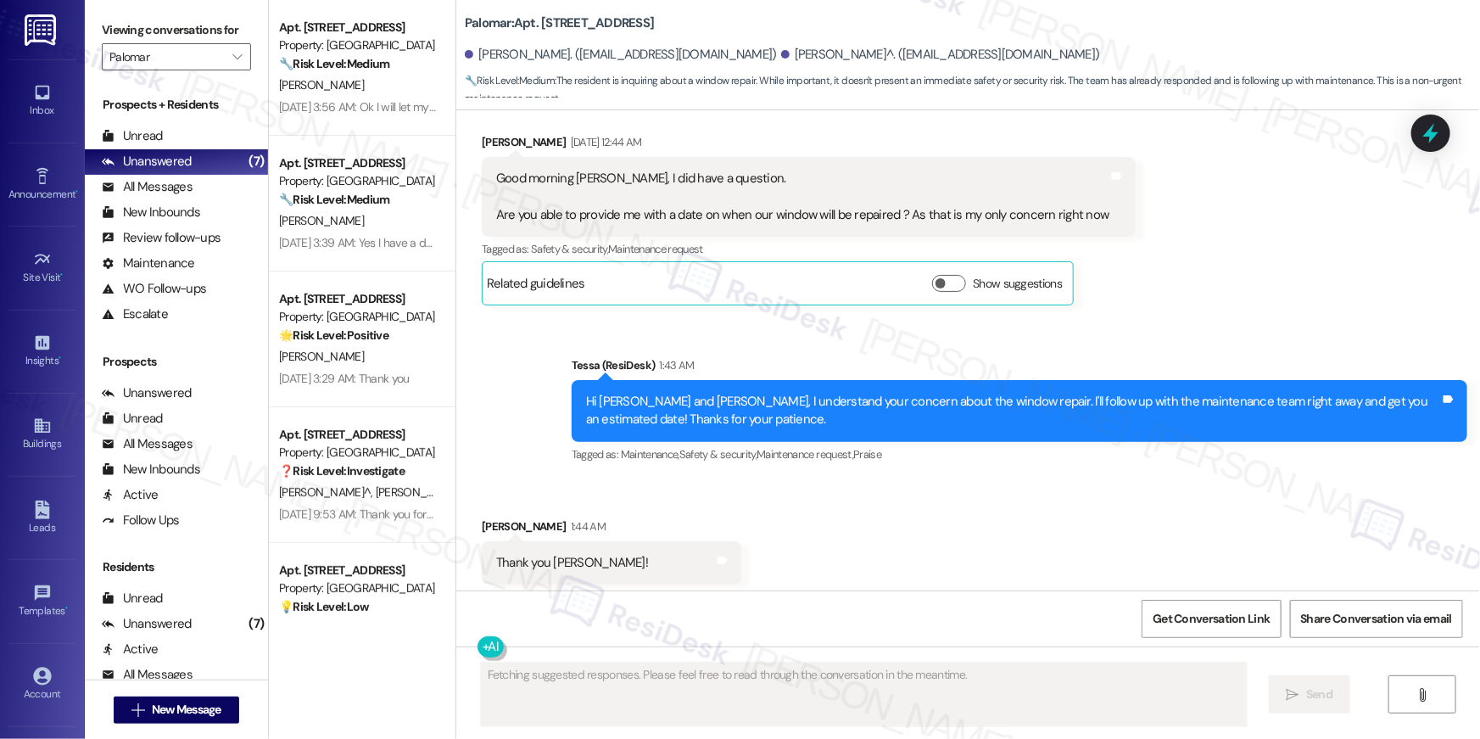
scroll to position [1087, 0]
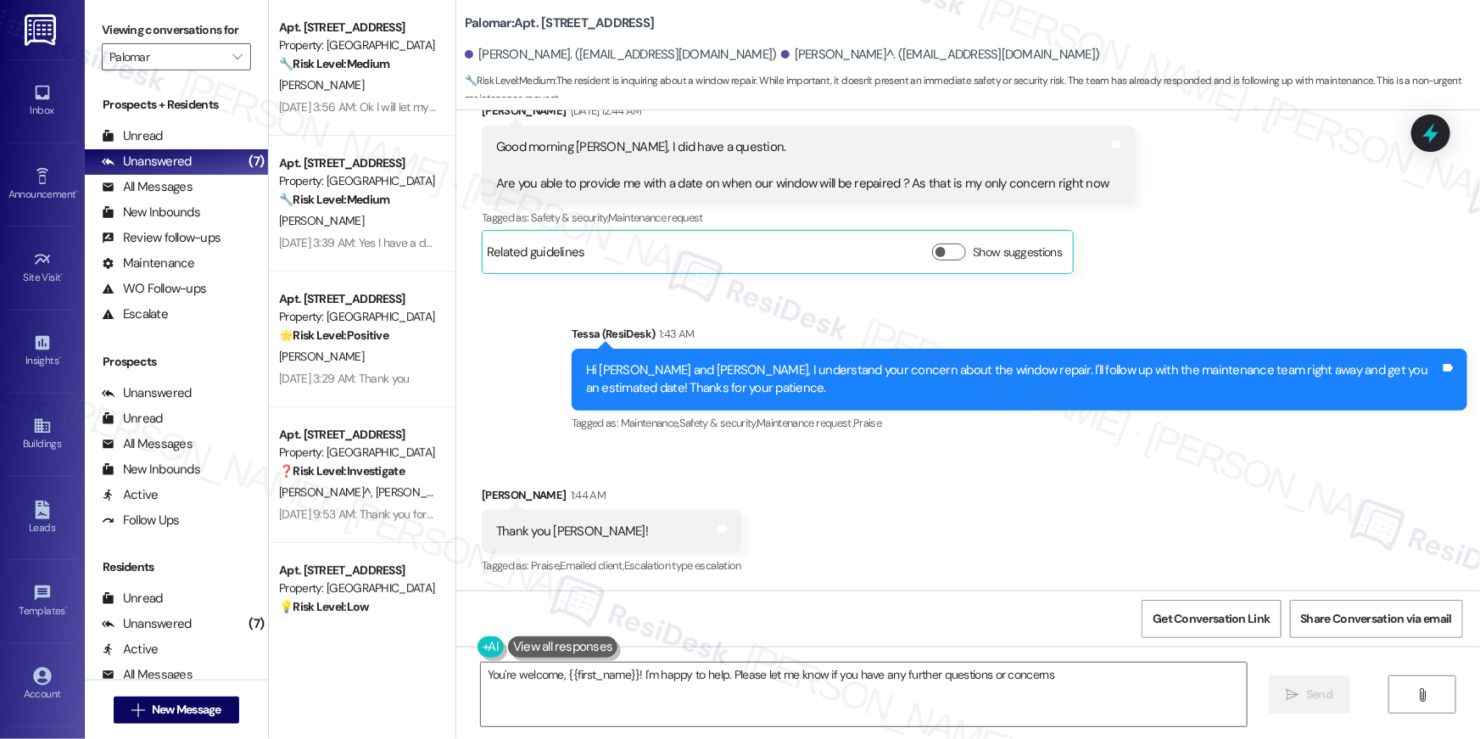
type textarea "You're welcome, {{first_name}}! I'm happy to help. Please let me know if you ha…"
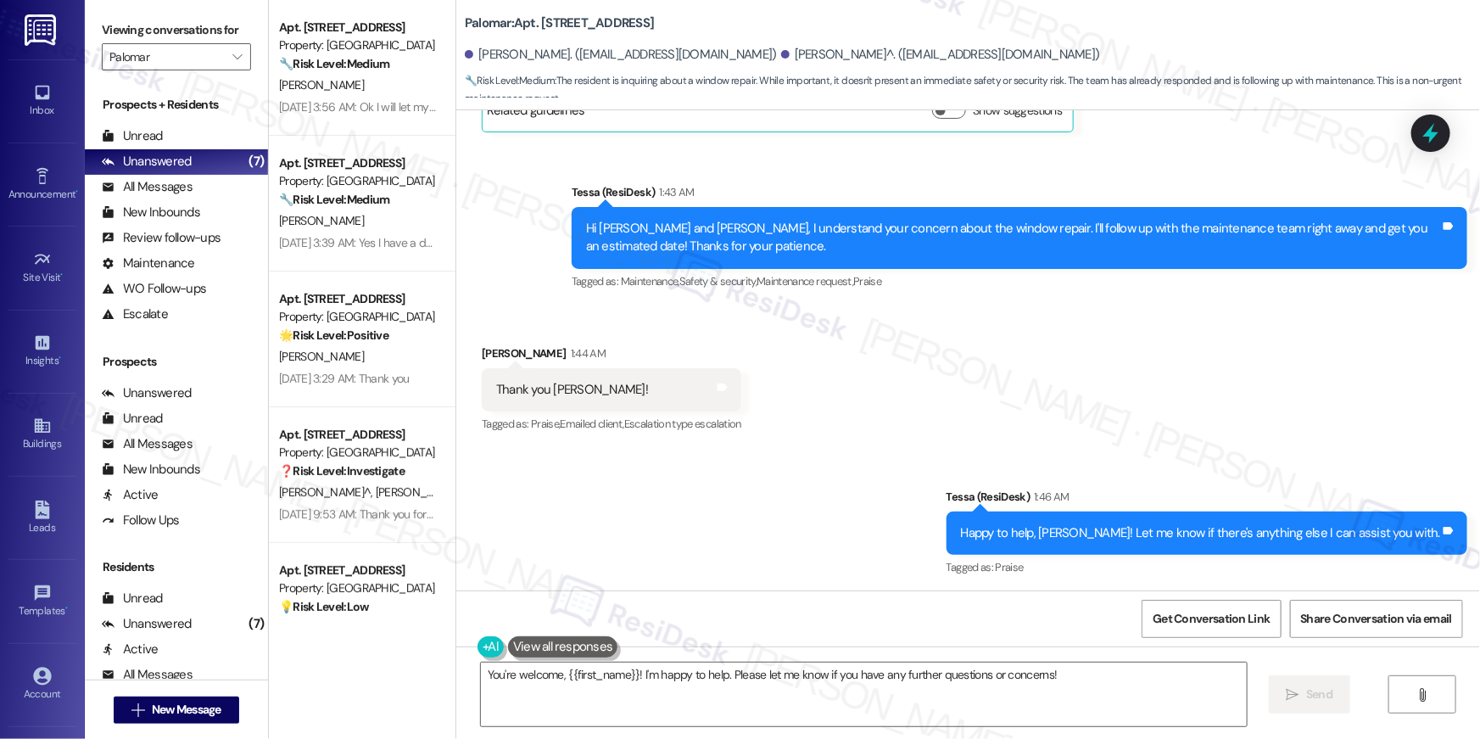
scroll to position [1230, 0]
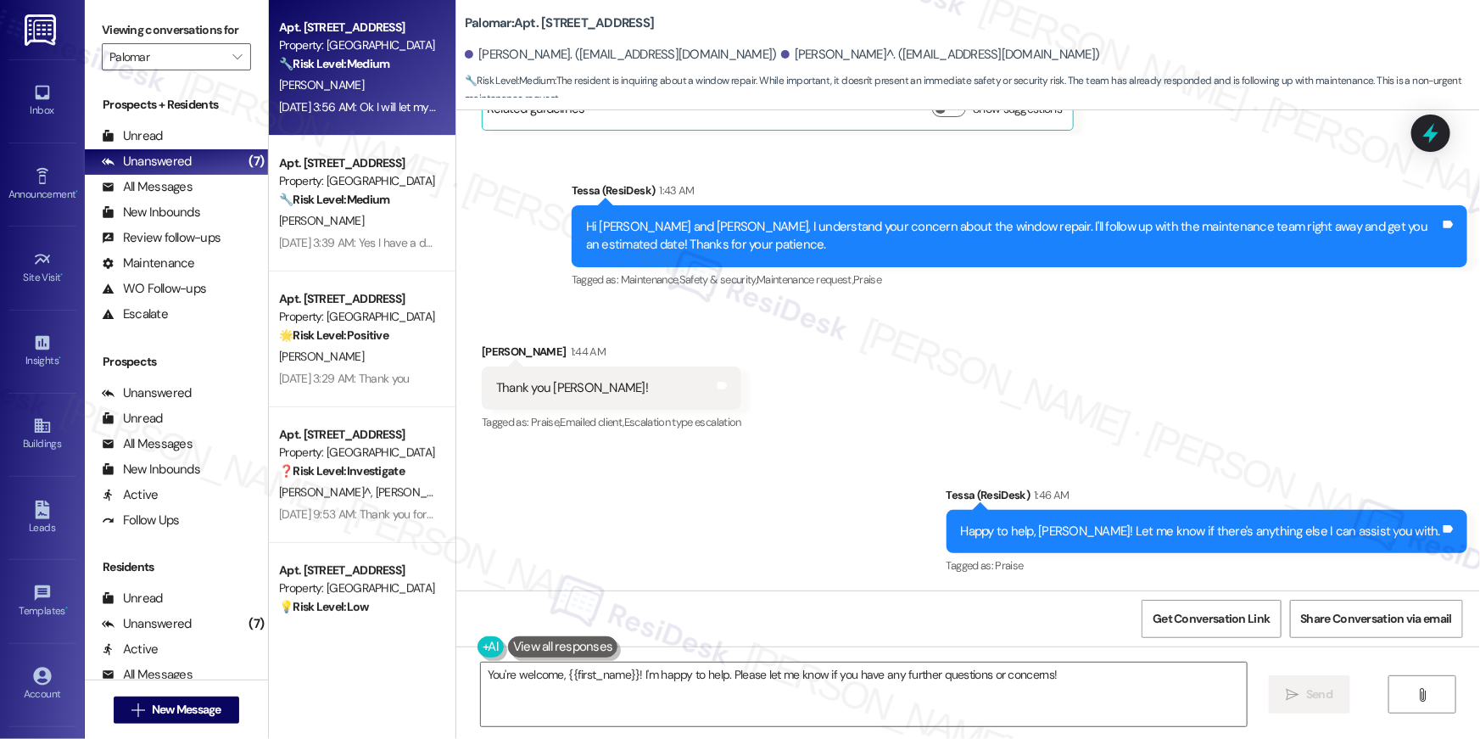
click at [354, 84] on div "T. Calzadillas" at bounding box center [357, 85] width 160 height 21
type textarea "Fetching suggested responses. Please feel free to read through the conversation…"
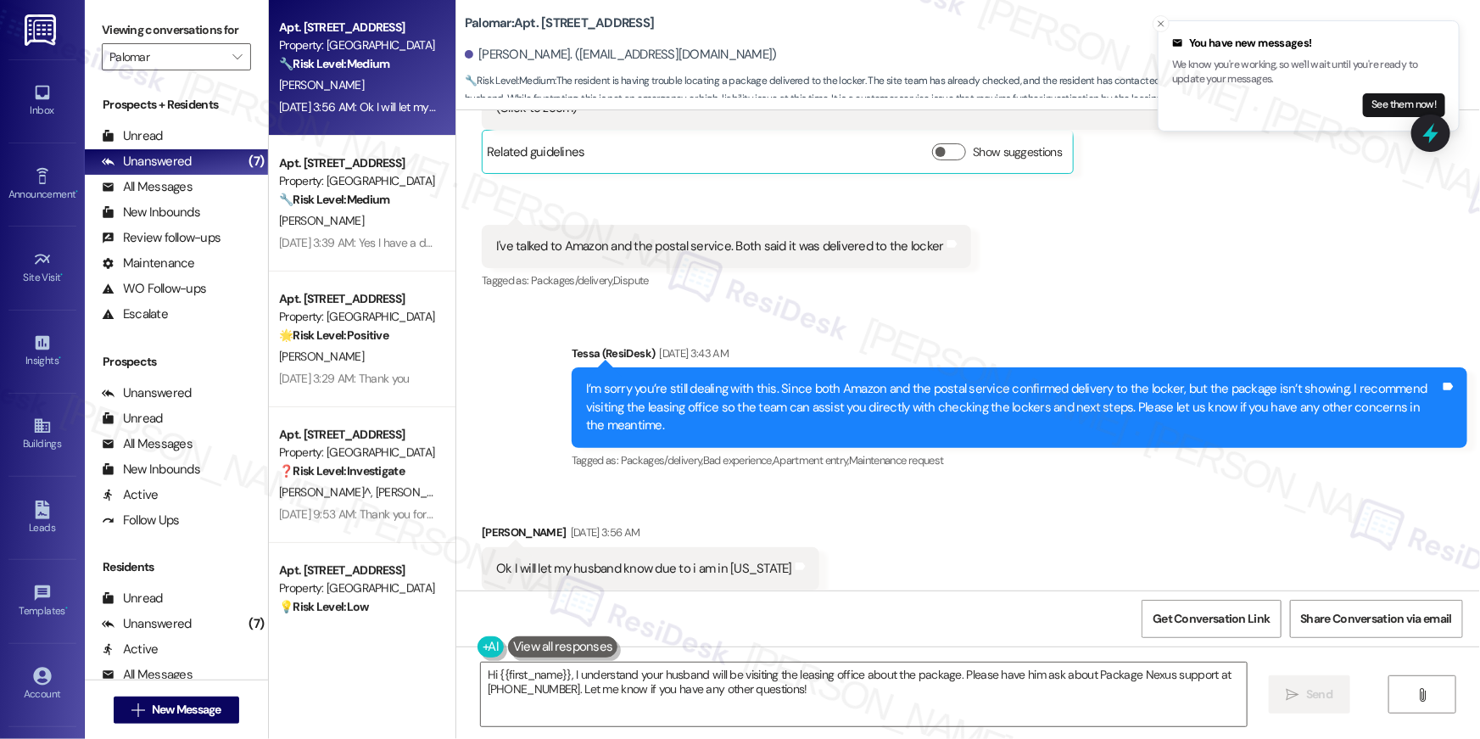
scroll to position [3339, 0]
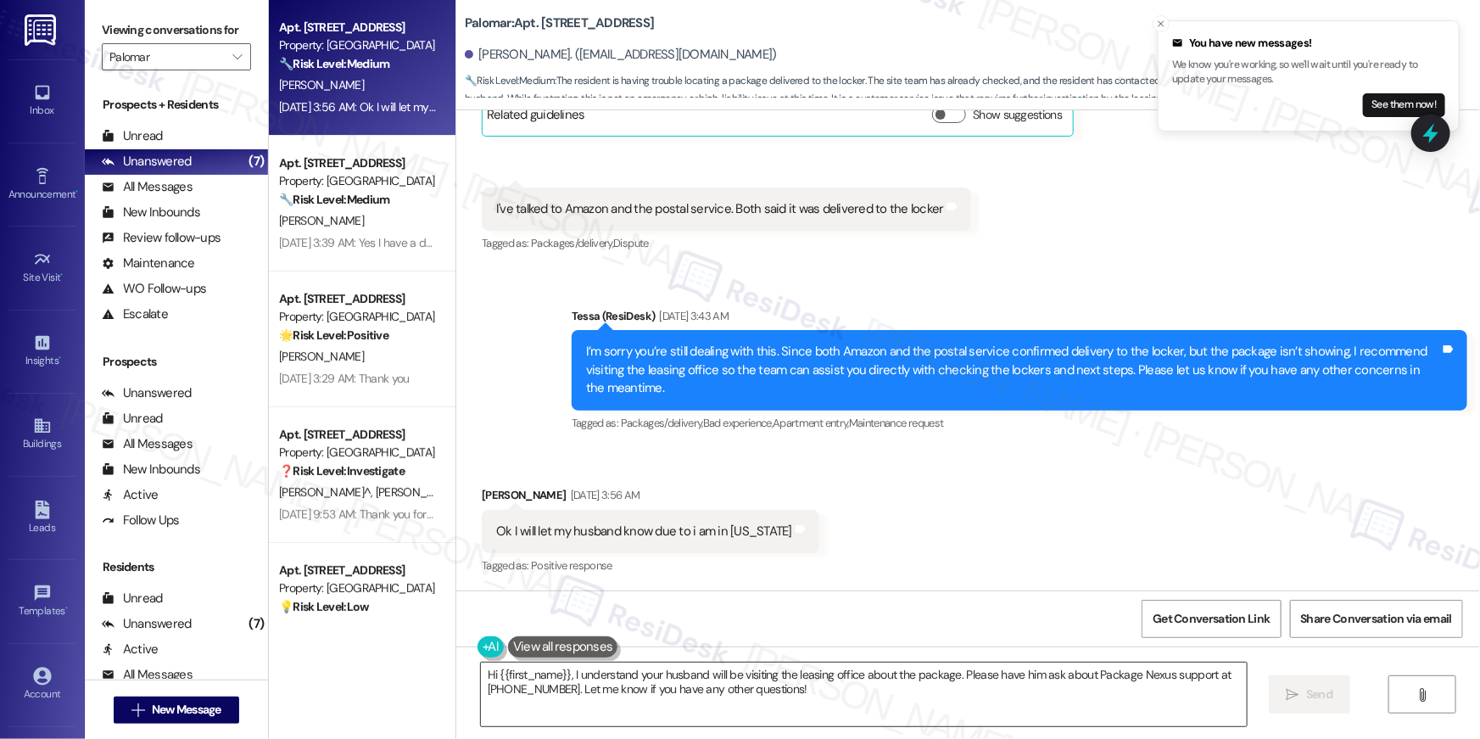
drag, startPoint x: 807, startPoint y: 720, endPoint x: 819, endPoint y: 708, distance: 16.8
click at [807, 720] on textarea "Hi {{first_name}}, I understand your husband will be visiting the leasing offic…" at bounding box center [864, 694] width 766 height 64
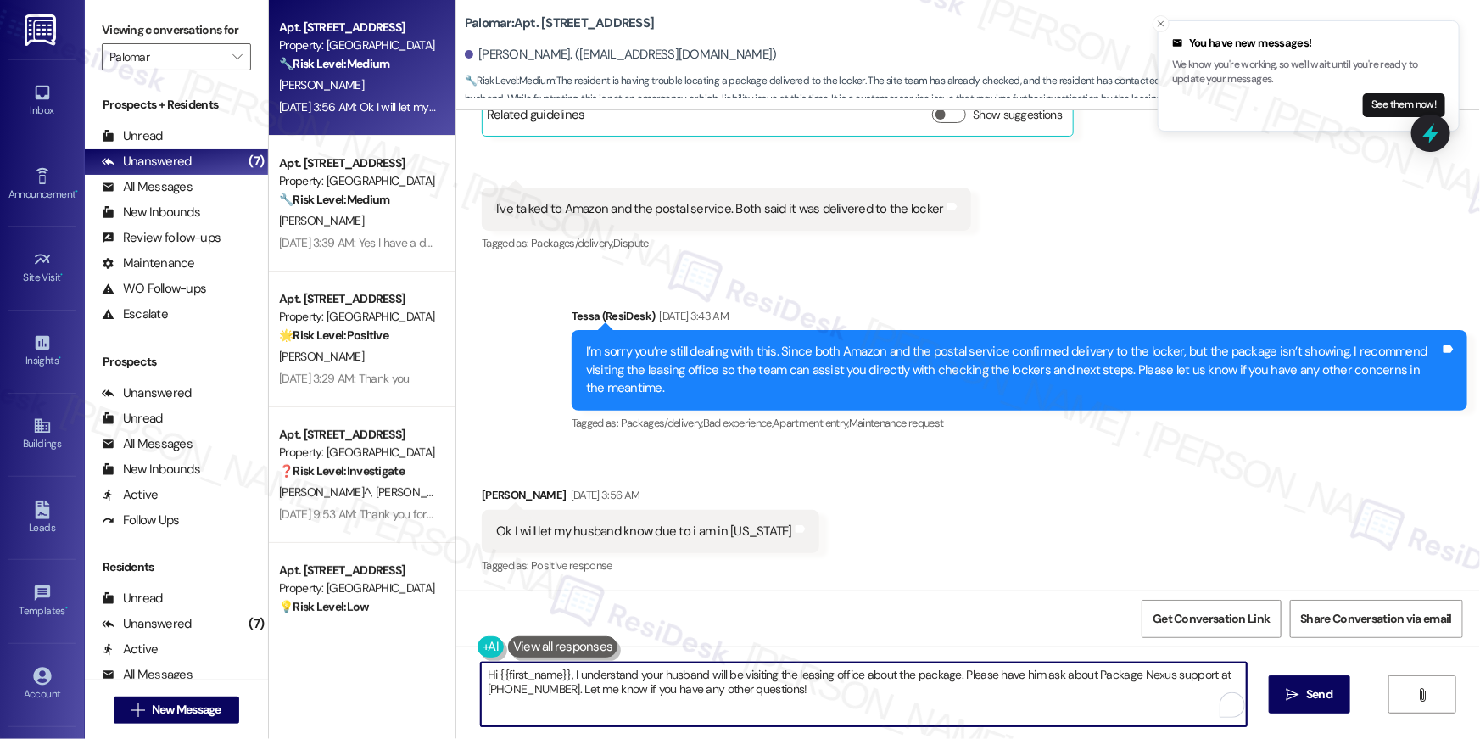
click at [825, 700] on textarea "Hi {{first_name}}, I understand your husband will be visiting the leasing offic…" at bounding box center [864, 694] width 766 height 64
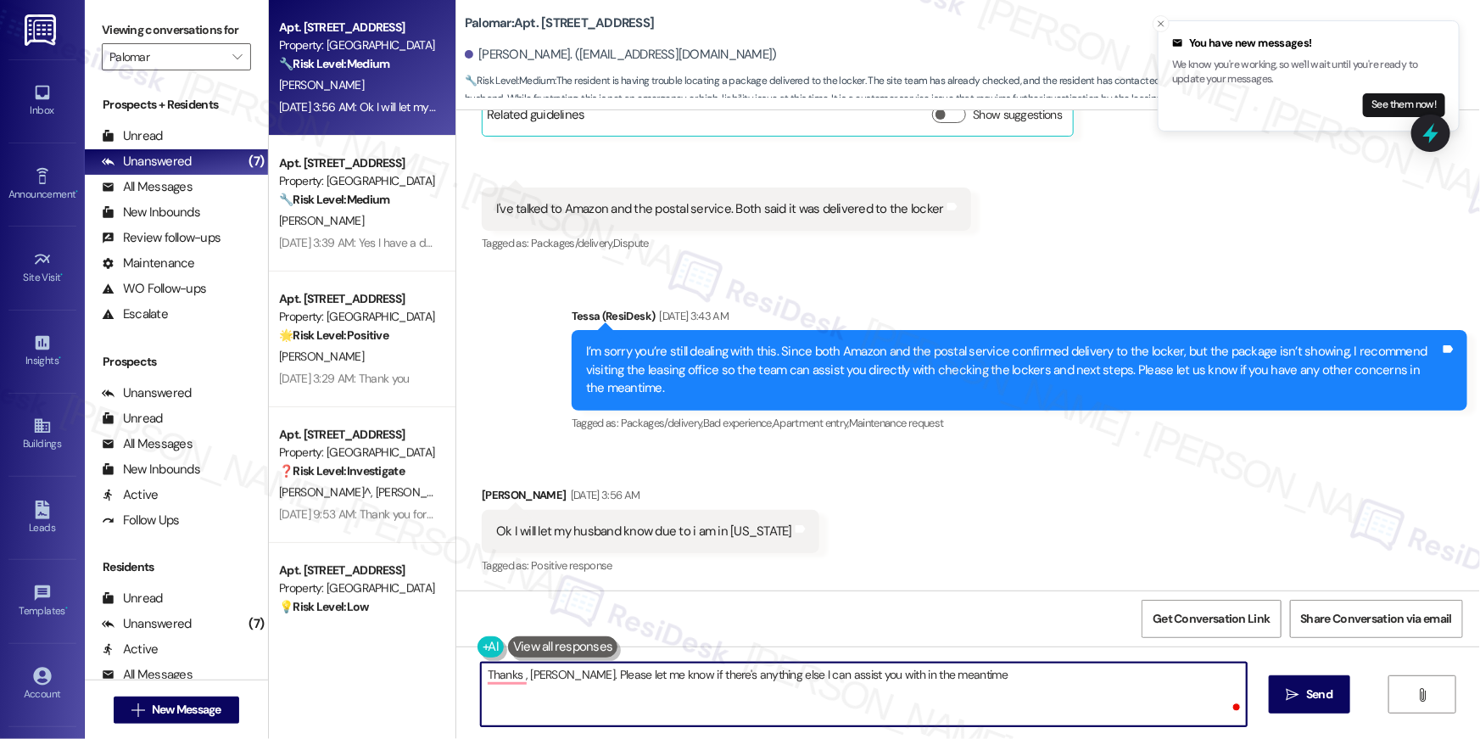
type textarea "Thanks , Theresa. Please let me know if there's anything else I can assist you …"
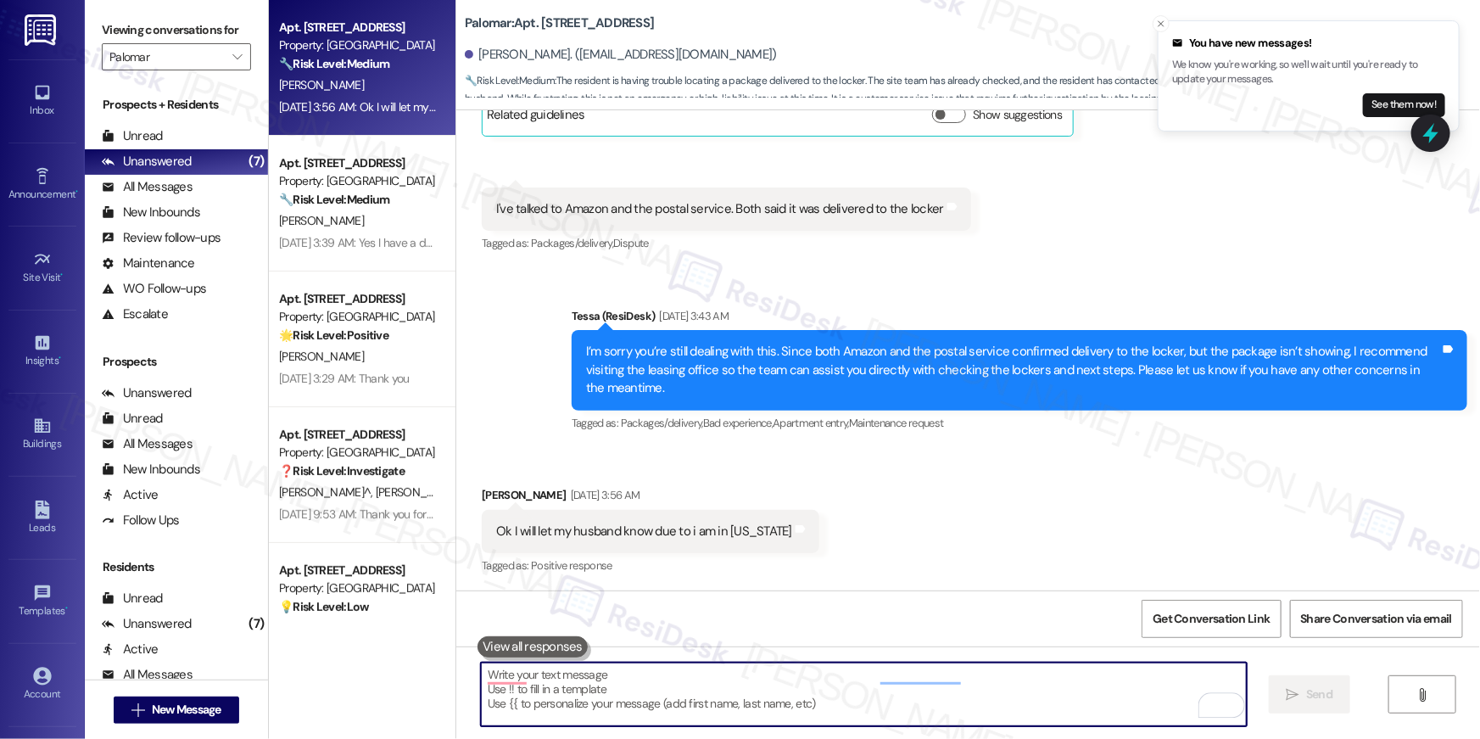
scroll to position [3338, 0]
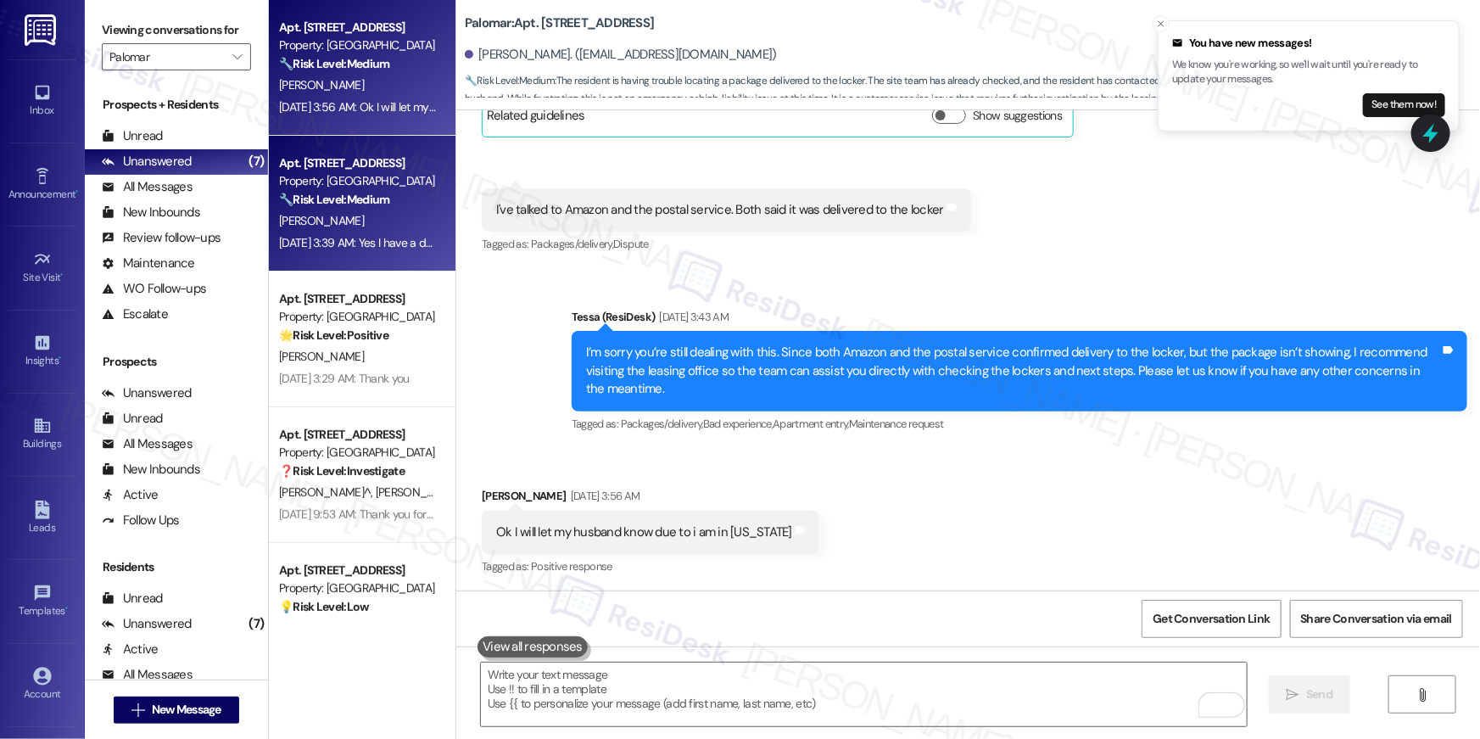
click at [344, 214] on div "E. Hernandez" at bounding box center [357, 220] width 160 height 21
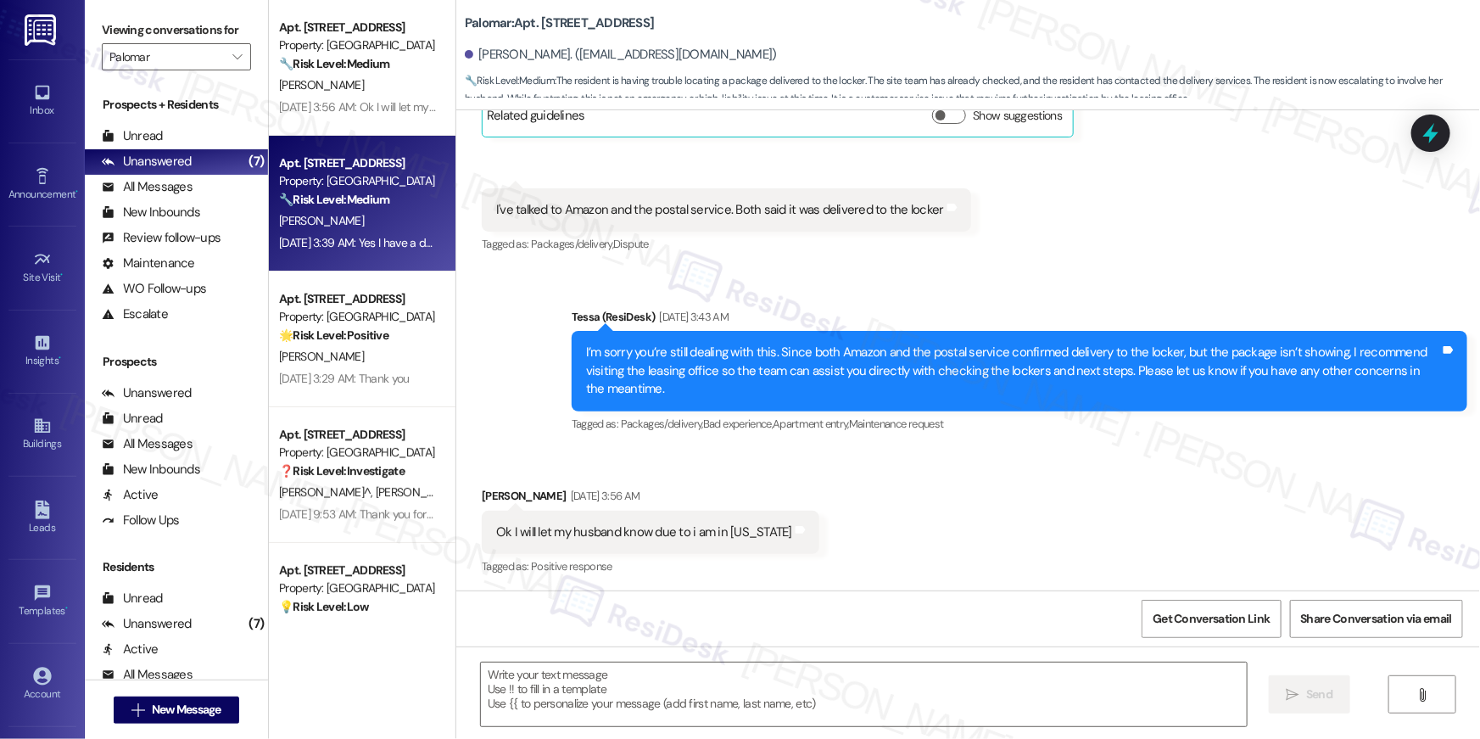
type textarea "Fetching suggested responses. Please feel free to read through the conversation…"
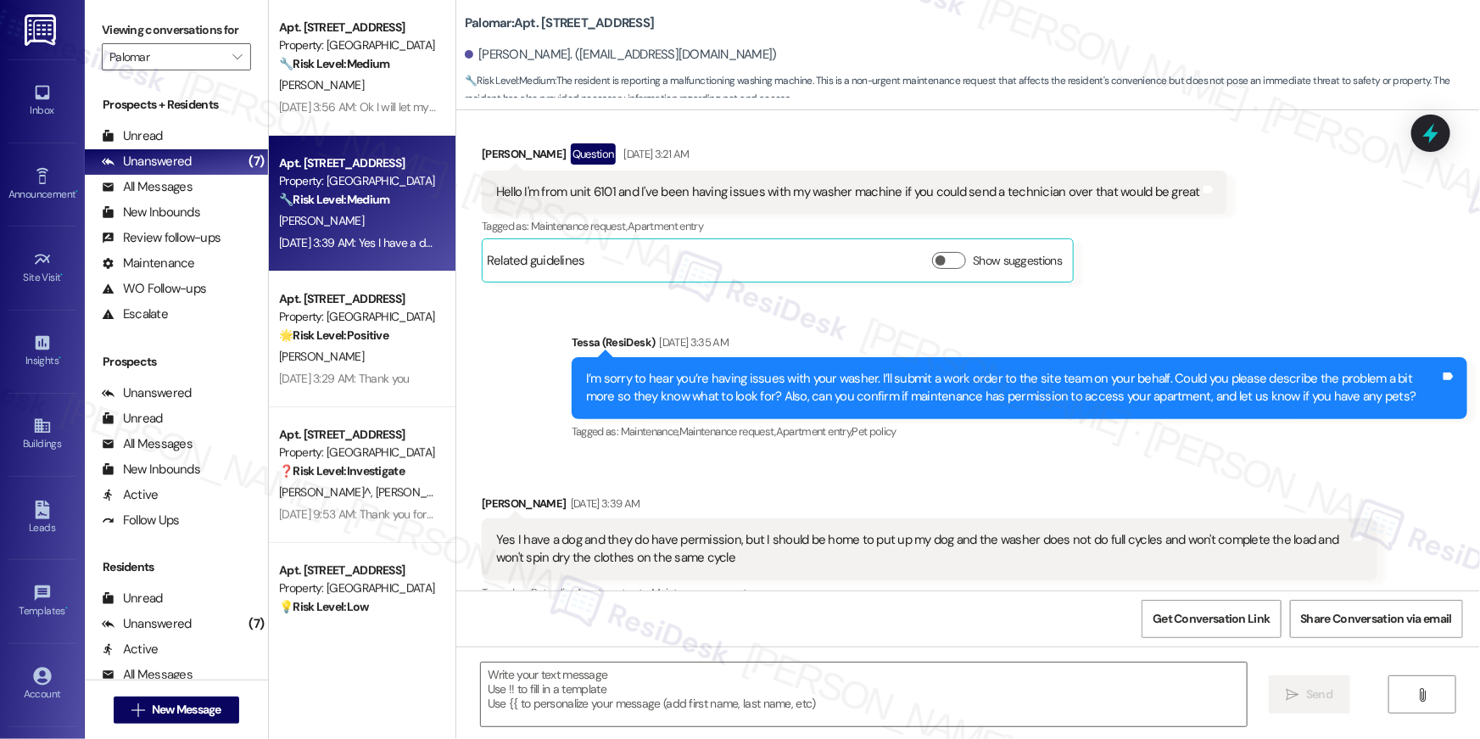
scroll to position [486, 0]
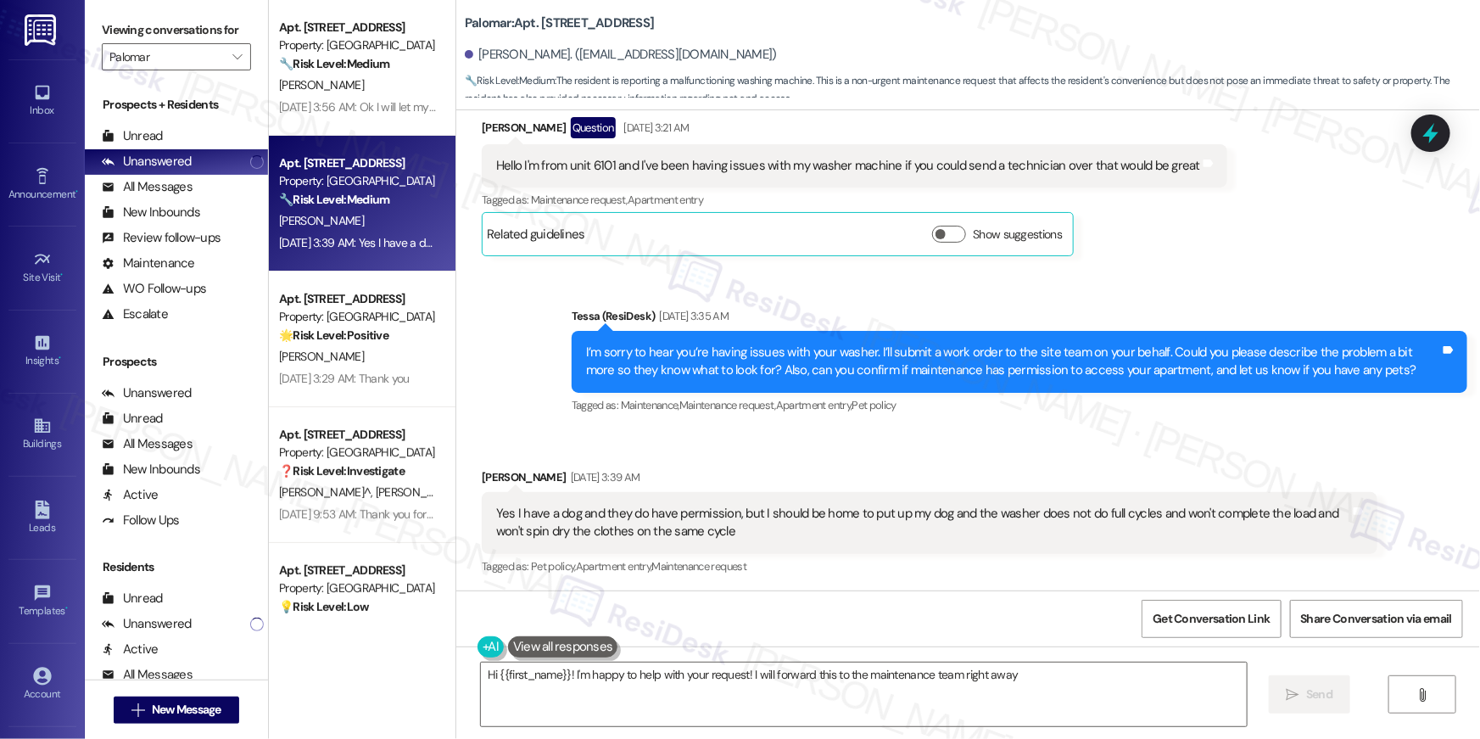
type textarea "Hi {{first_name}}! I'm happy to help with your request! I will forward this to …"
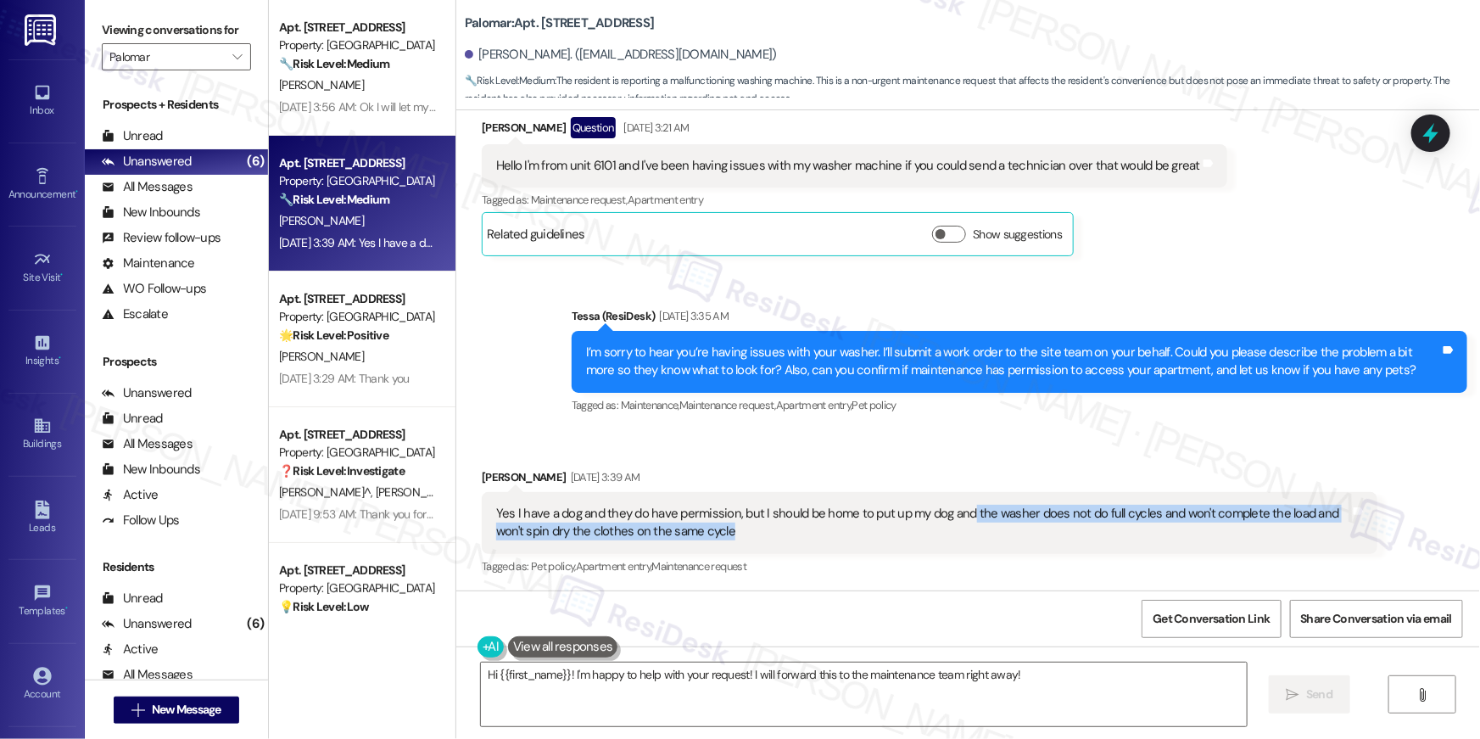
drag, startPoint x: 959, startPoint y: 514, endPoint x: 749, endPoint y: 531, distance: 210.2
click at [749, 531] on div "Yes I have a dog and they do have permission, but I should be home to put up my…" at bounding box center [923, 523] width 854 height 36
copy div "the washer does not do full cycles and won't complete the load and won't spin d…"
click at [702, 690] on textarea "Hi {{first_name}}! I'm happy to help with your request! I will forward this to …" at bounding box center [864, 694] width 766 height 64
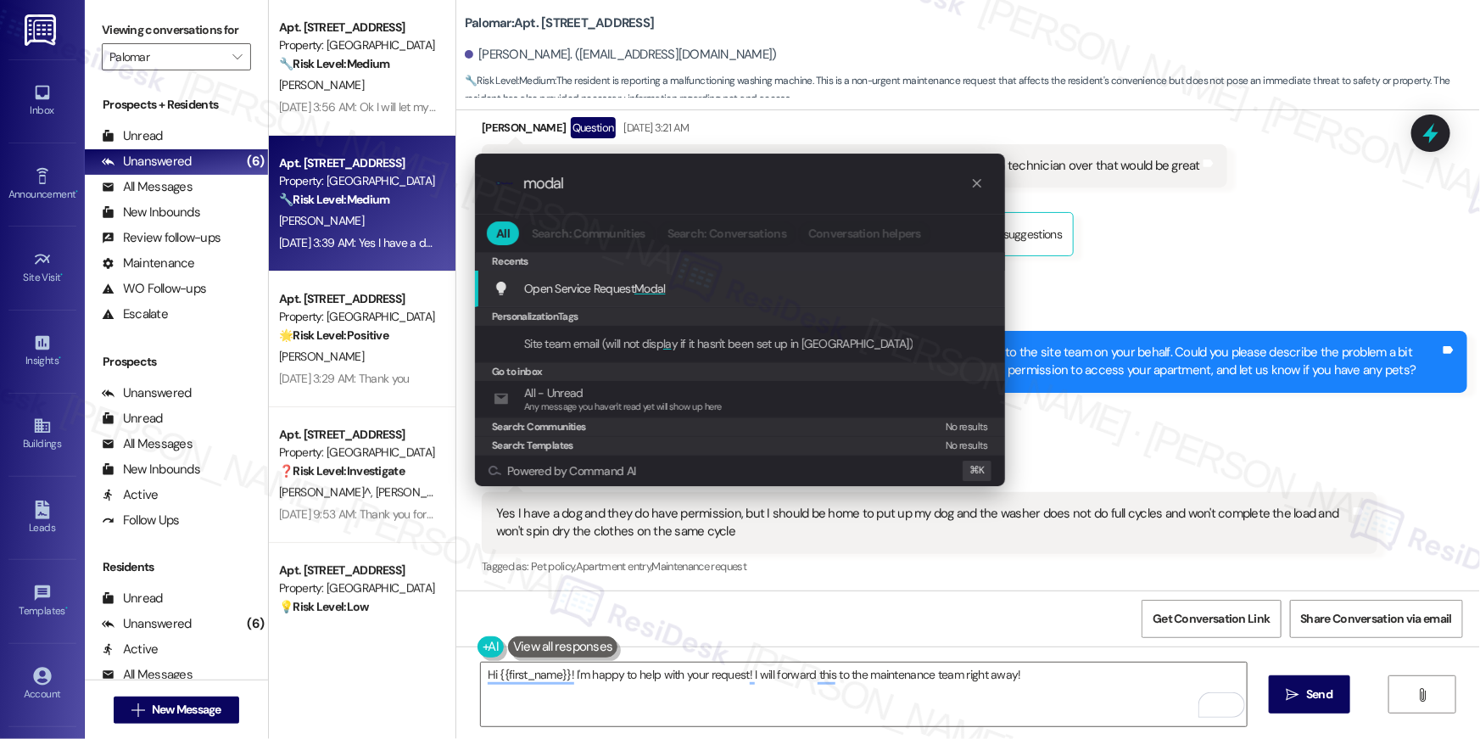
type input "modal"
click at [649, 298] on div "Open Service Request Modal Add shortcut" at bounding box center [740, 289] width 530 height 36
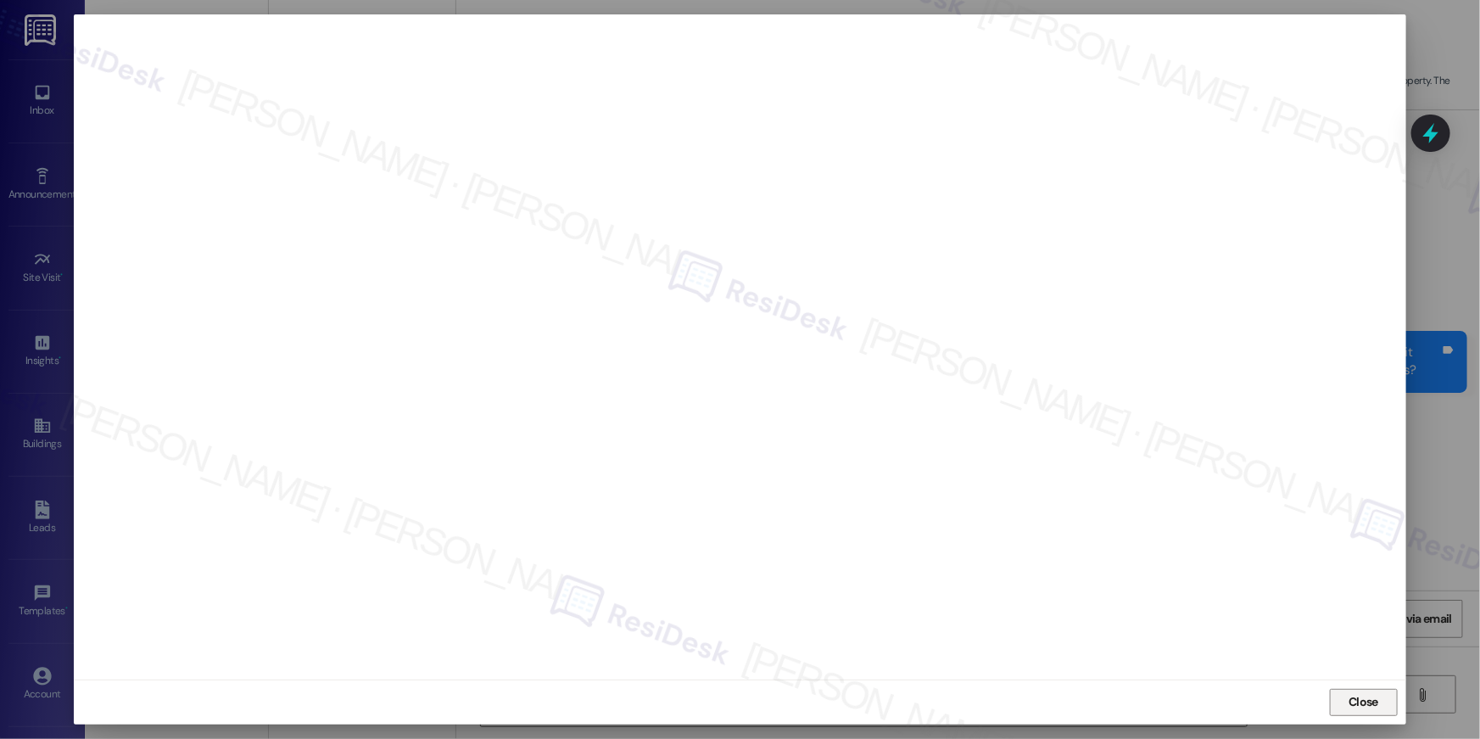
click at [1363, 702] on span "Close" at bounding box center [1364, 702] width 30 height 18
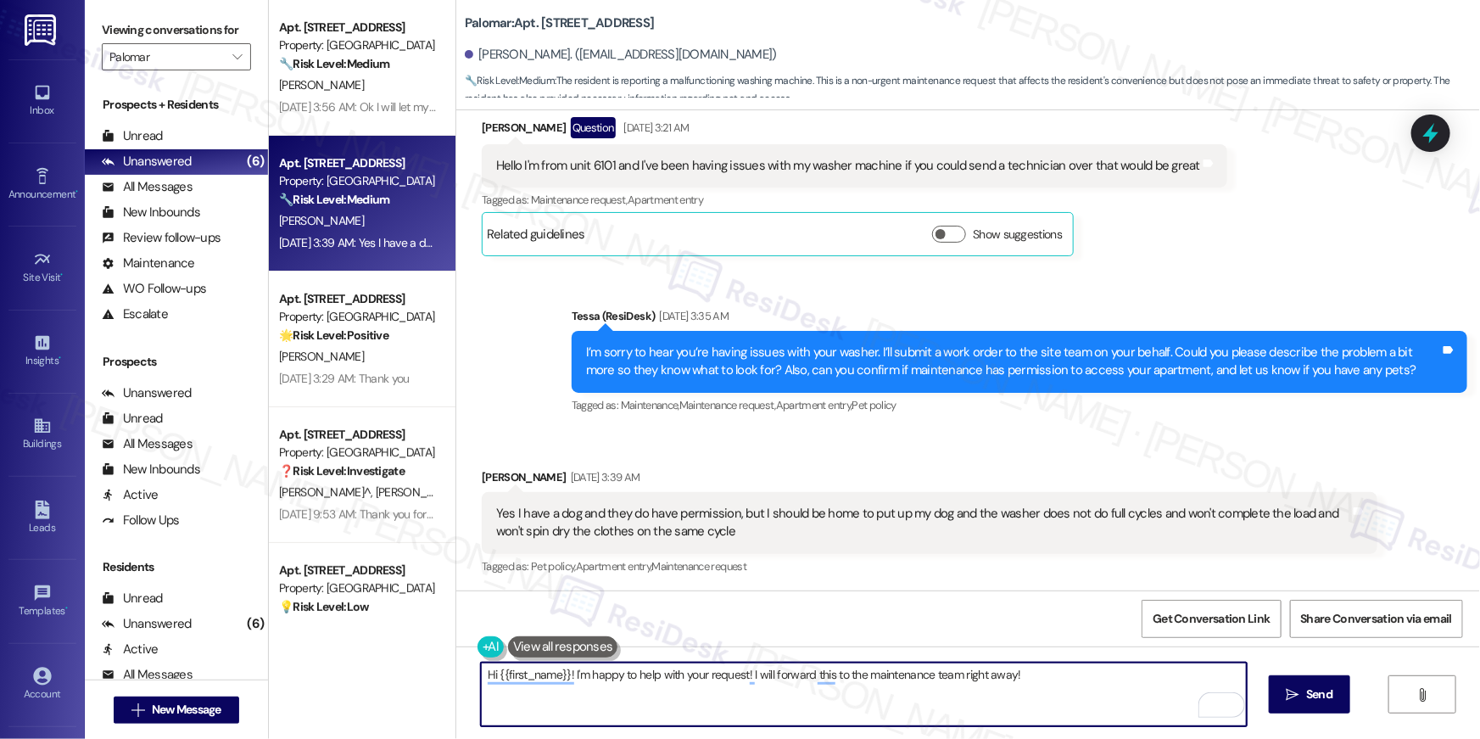
click at [903, 688] on textarea "Hi {{first_name}}! I'm happy to help with your request! I will forward this to …" at bounding box center [864, 694] width 766 height 64
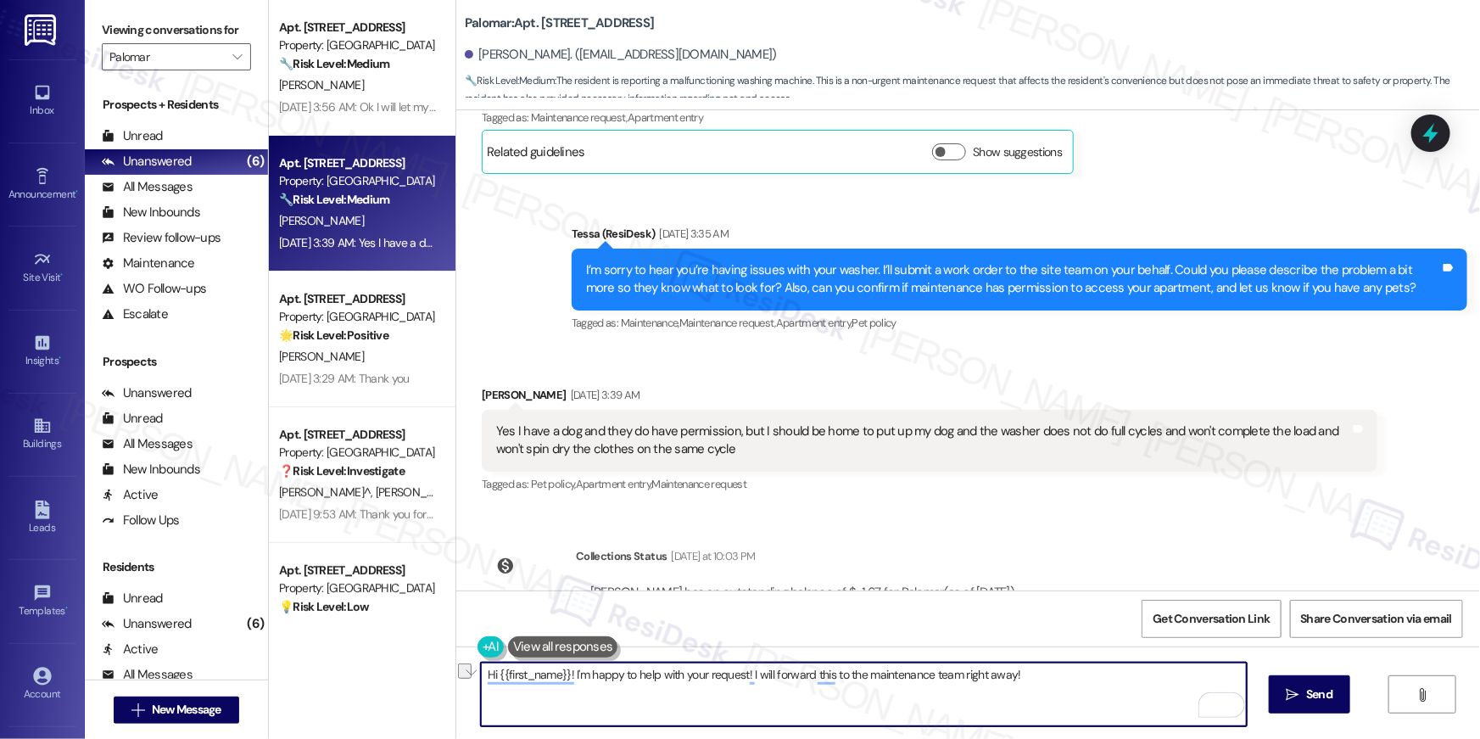
scroll to position [643, 0]
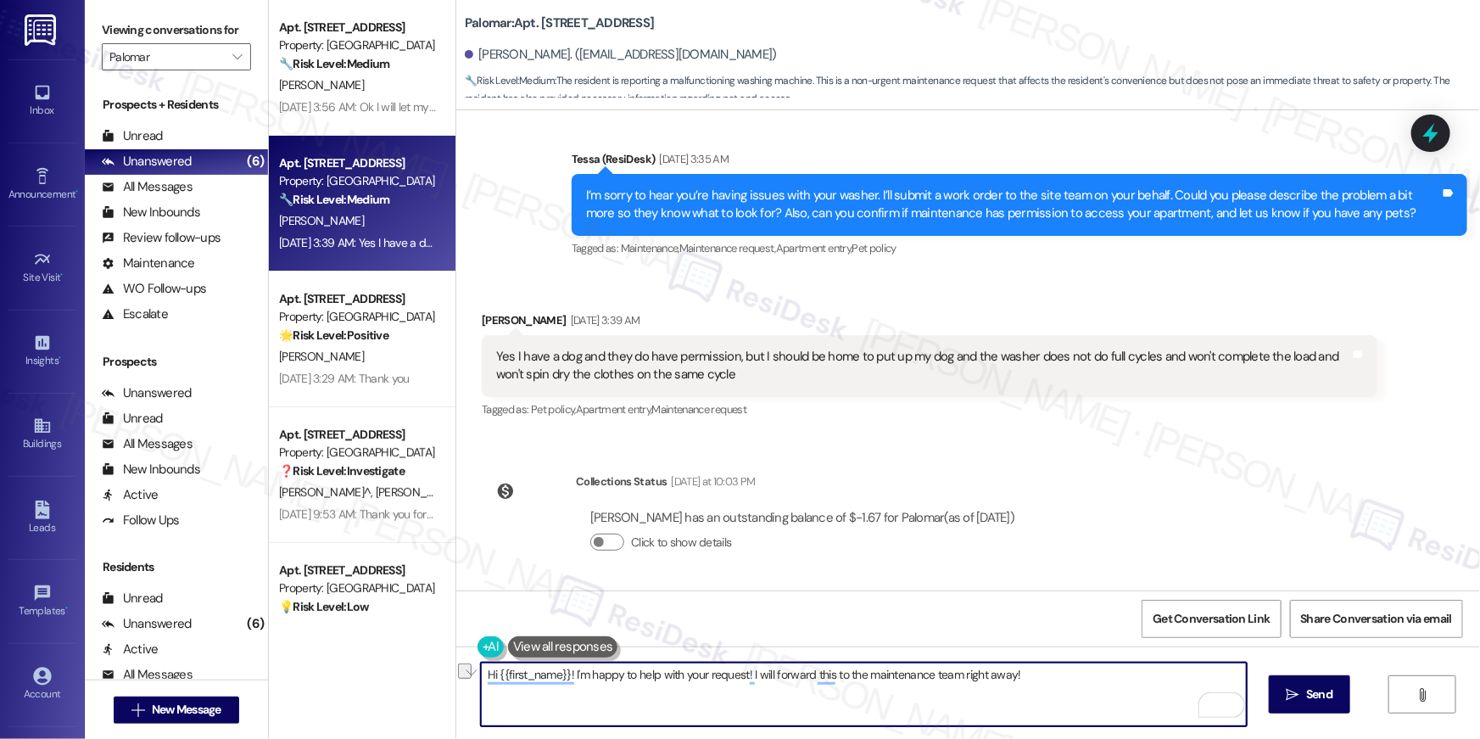
click at [968, 703] on textarea "Hi {{first_name}}! I'm happy to help with your request! I will forward this to …" at bounding box center [864, 694] width 766 height 64
click at [899, 696] on textarea "Hi {{first_name}}! I'm happy to help with your request! I will forward this to …" at bounding box center [864, 694] width 766 height 64
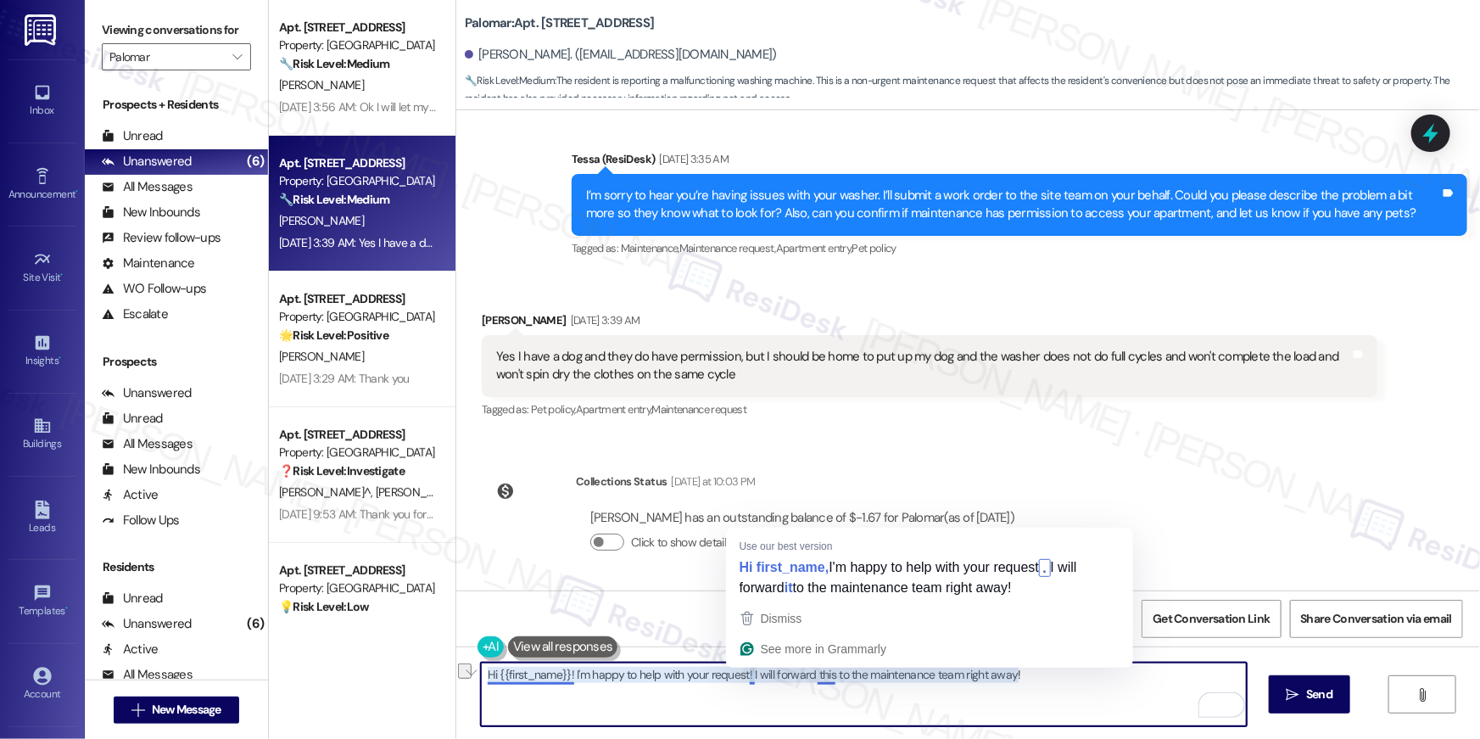
drag, startPoint x: 741, startPoint y: 673, endPoint x: 803, endPoint y: 709, distance: 71.9
click at [803, 709] on textarea "Hi {{first_name}}! I'm happy to help with your request! I will forward this to …" at bounding box center [864, 694] width 766 height 64
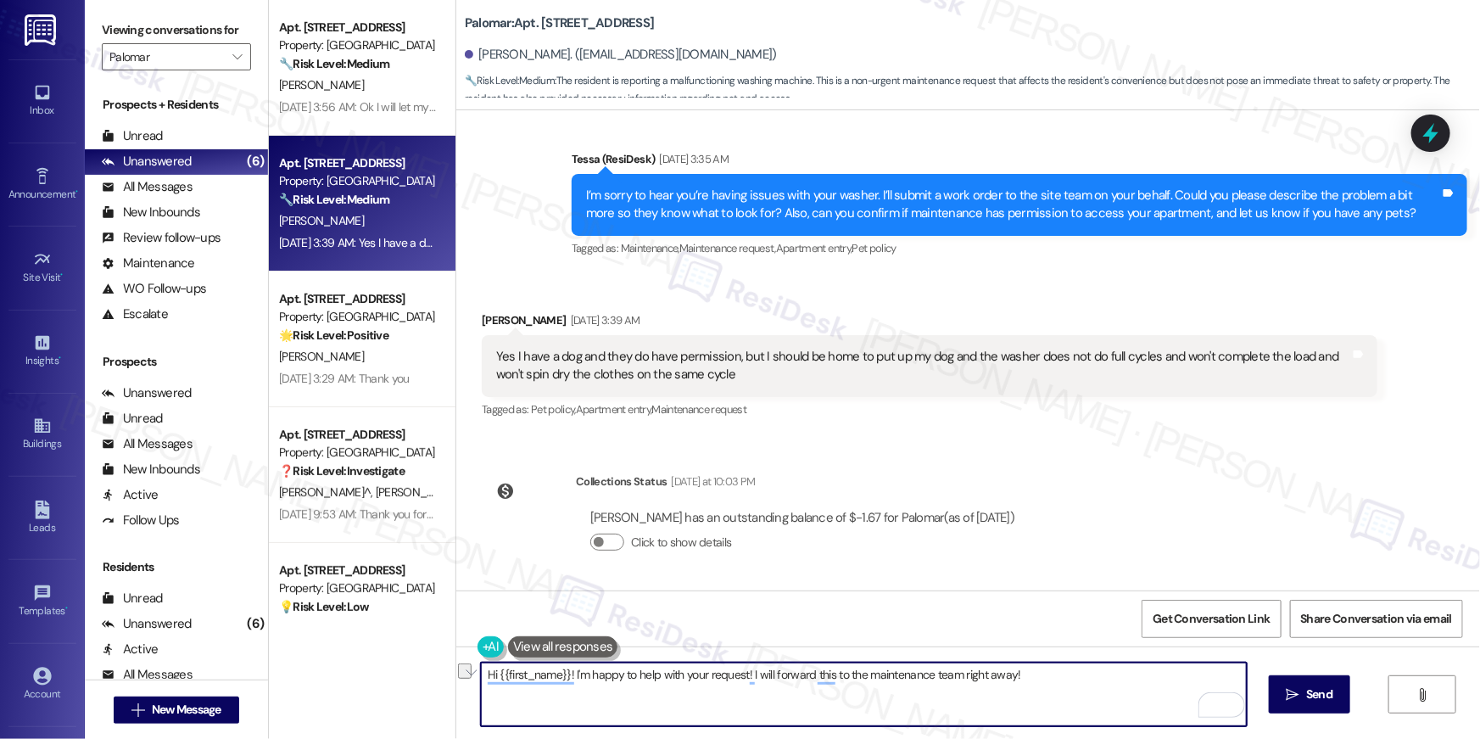
click at [866, 696] on textarea "Hi {{first_name}}! I'm happy to help with your request! I will forward this to …" at bounding box center [864, 694] width 766 height 64
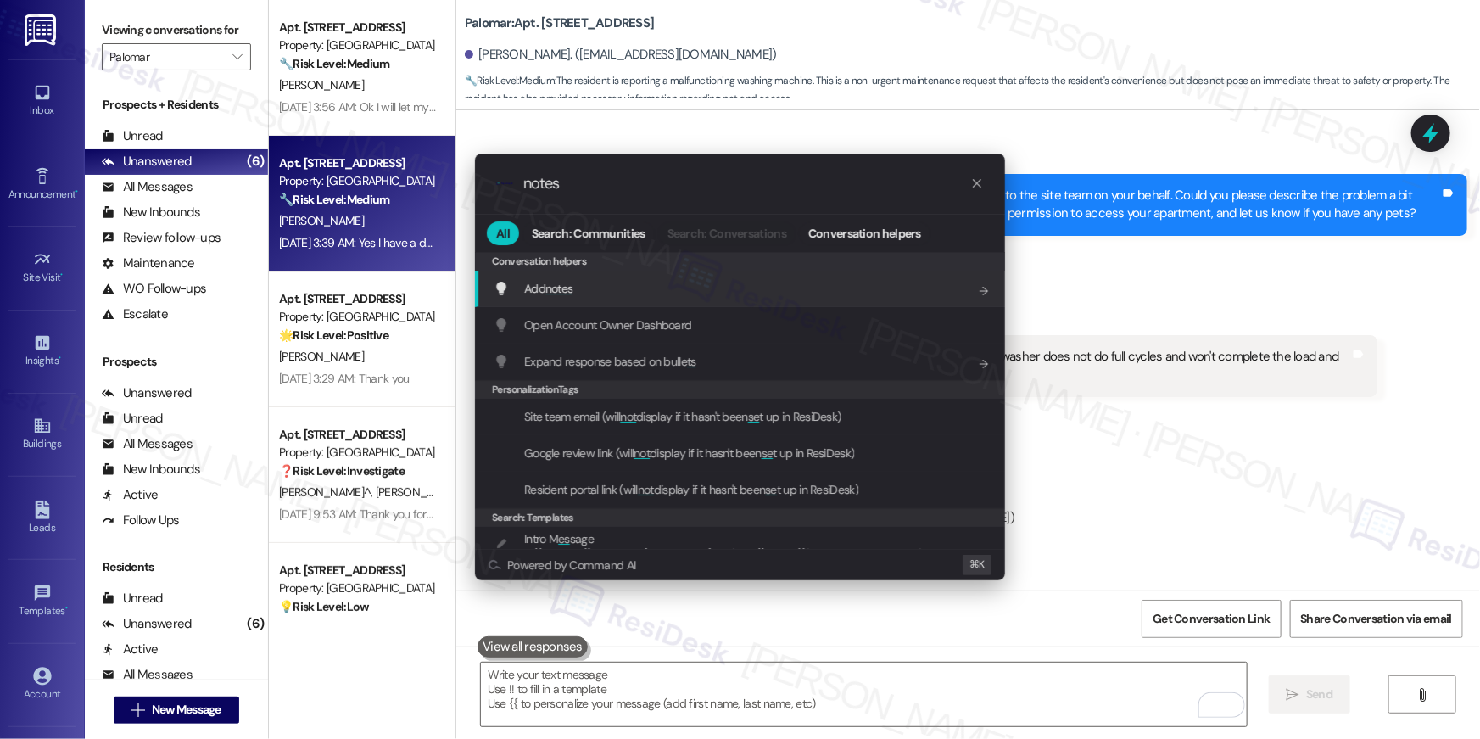
type input "notes"
click at [695, 279] on div "Add notes Add shortcut" at bounding box center [742, 288] width 496 height 19
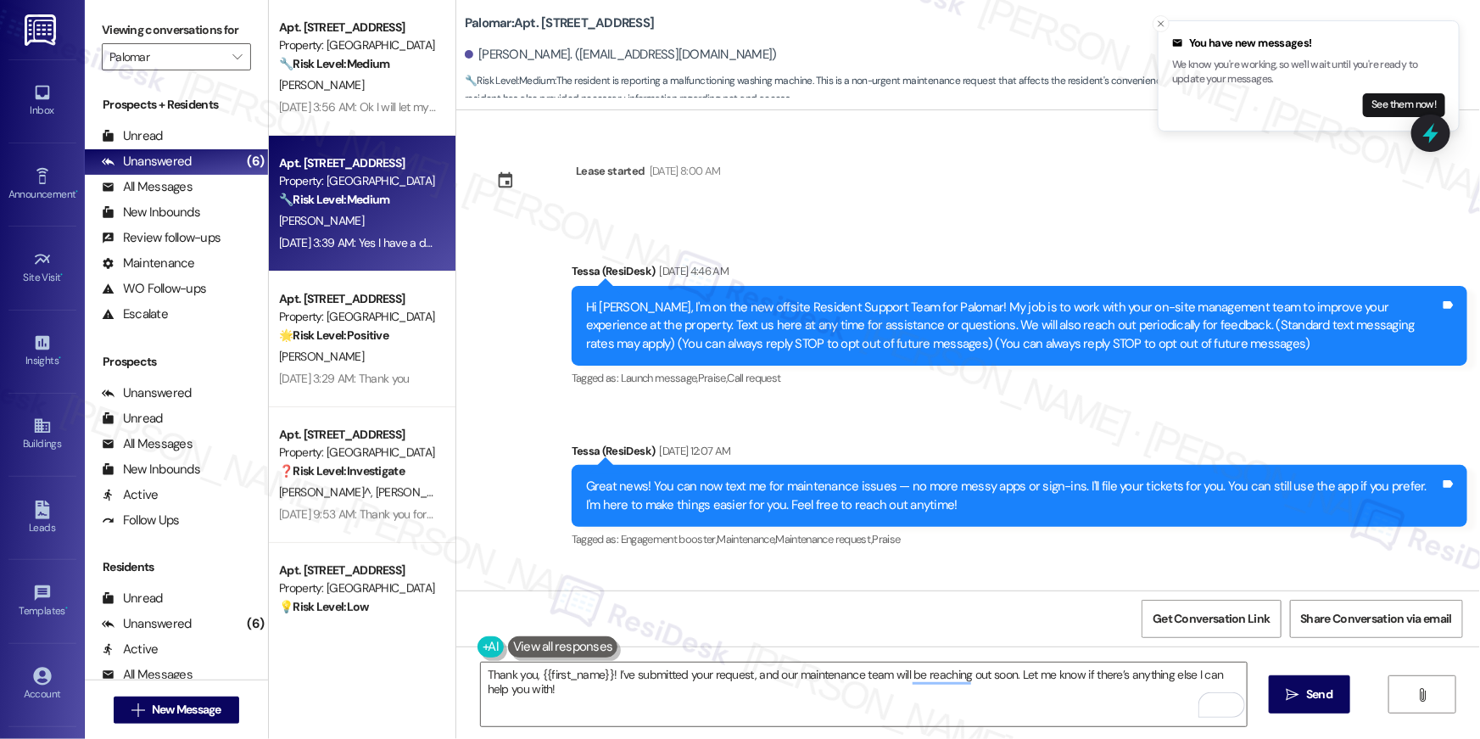
scroll to position [629, 0]
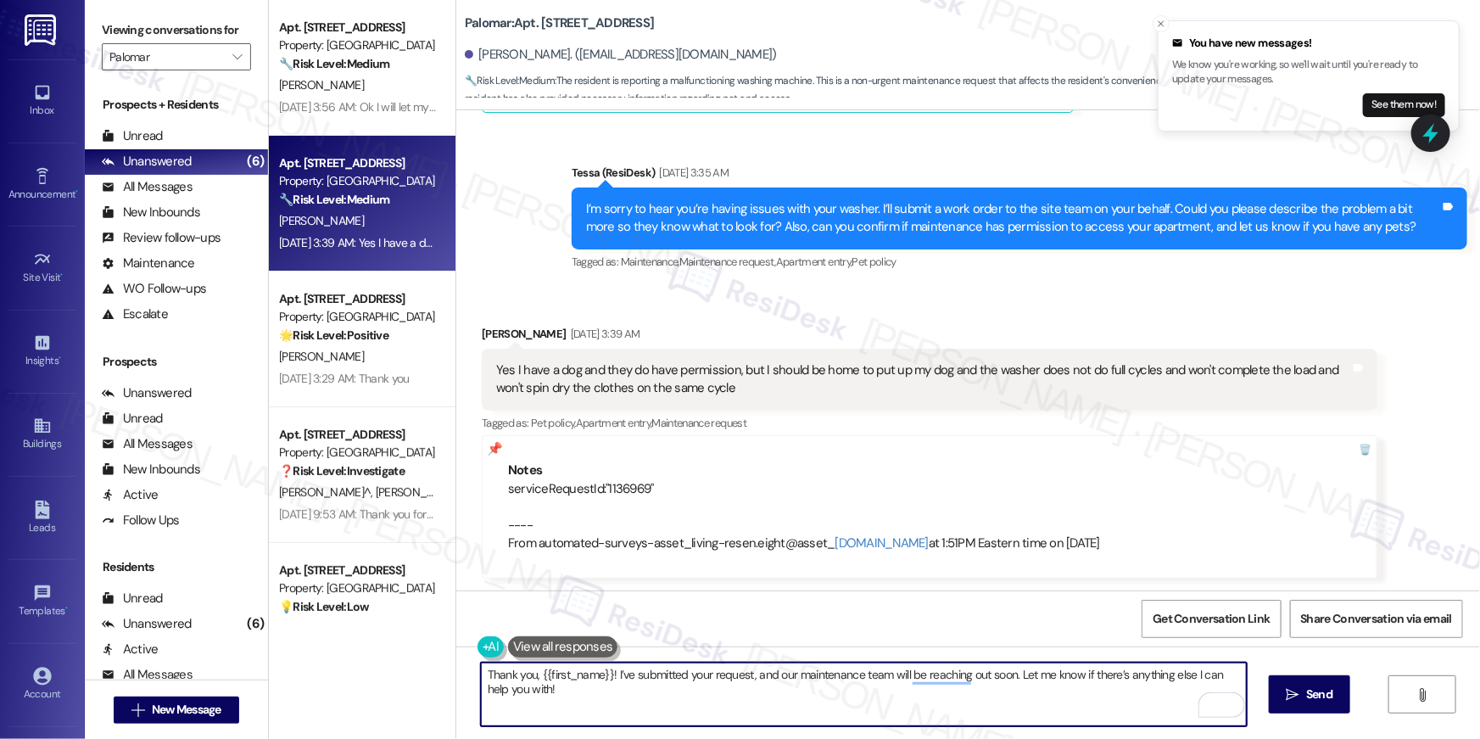
click at [909, 689] on textarea "Thank you, {{first_name}}! I’ve submitted your request, and our maintenance tea…" at bounding box center [864, 694] width 766 height 64
drag, startPoint x: 1008, startPoint y: 674, endPoint x: 1070, endPoint y: 685, distance: 62.8
click at [1009, 674] on textarea "Thank you, {{first_name}}! I’ve submitted your request, and our maintenance tea…" at bounding box center [864, 694] width 766 height 64
paste textarea "1136969"
type textarea "Thank you, {{first_name}}! I’ve submitted your request, and our maintenance tea…"
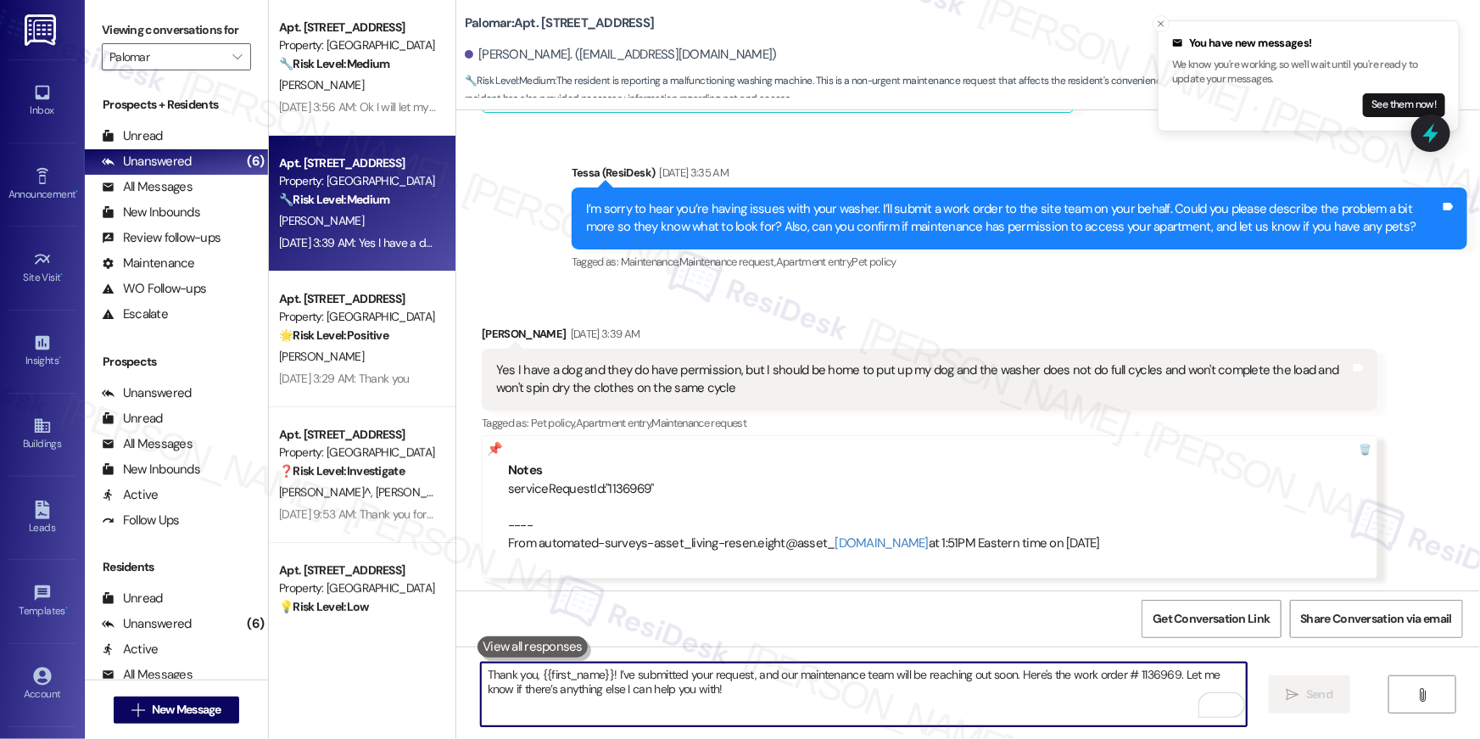
scroll to position [633, 0]
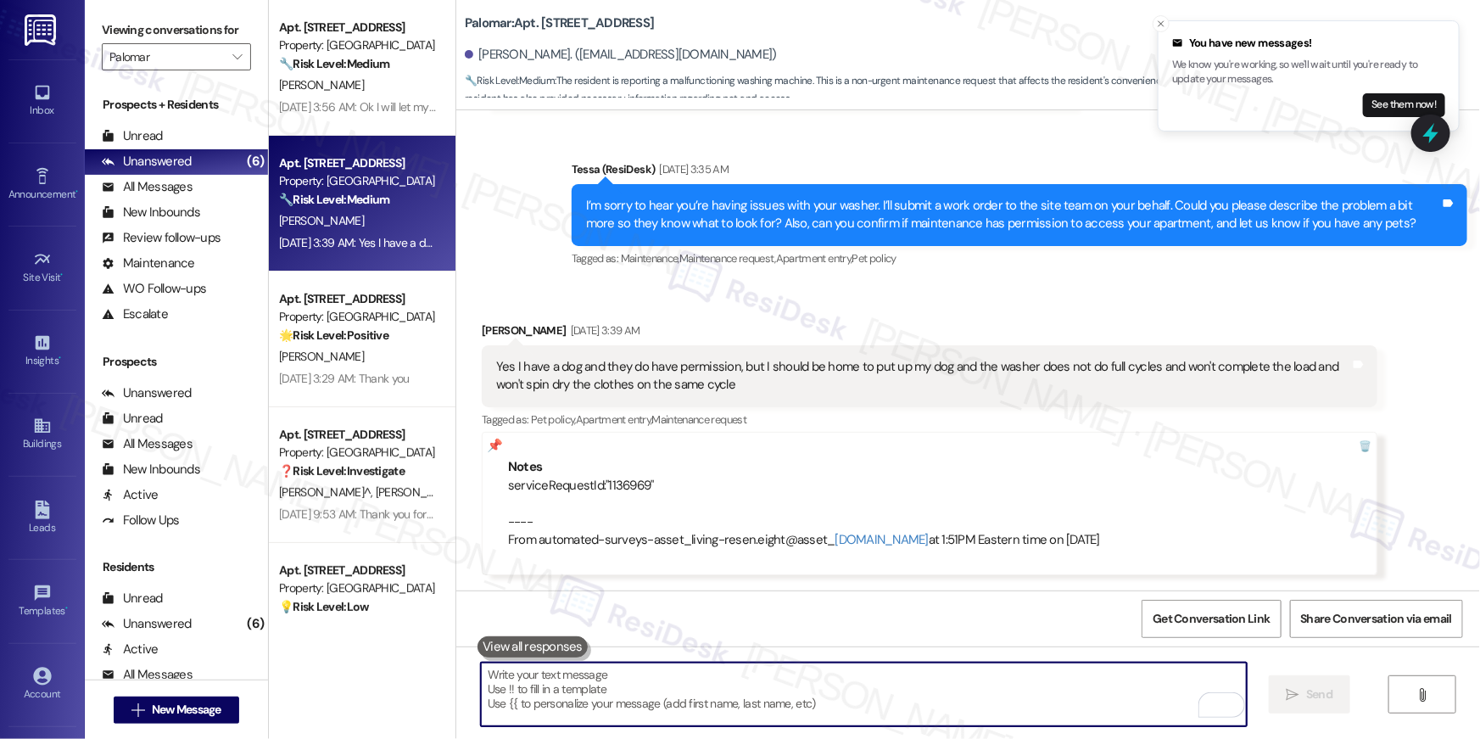
click at [607, 485] on div "serviceRequestId:"1136969" ---- From automated-surveys-asset_living-resen.eight…" at bounding box center [929, 513] width 843 height 73
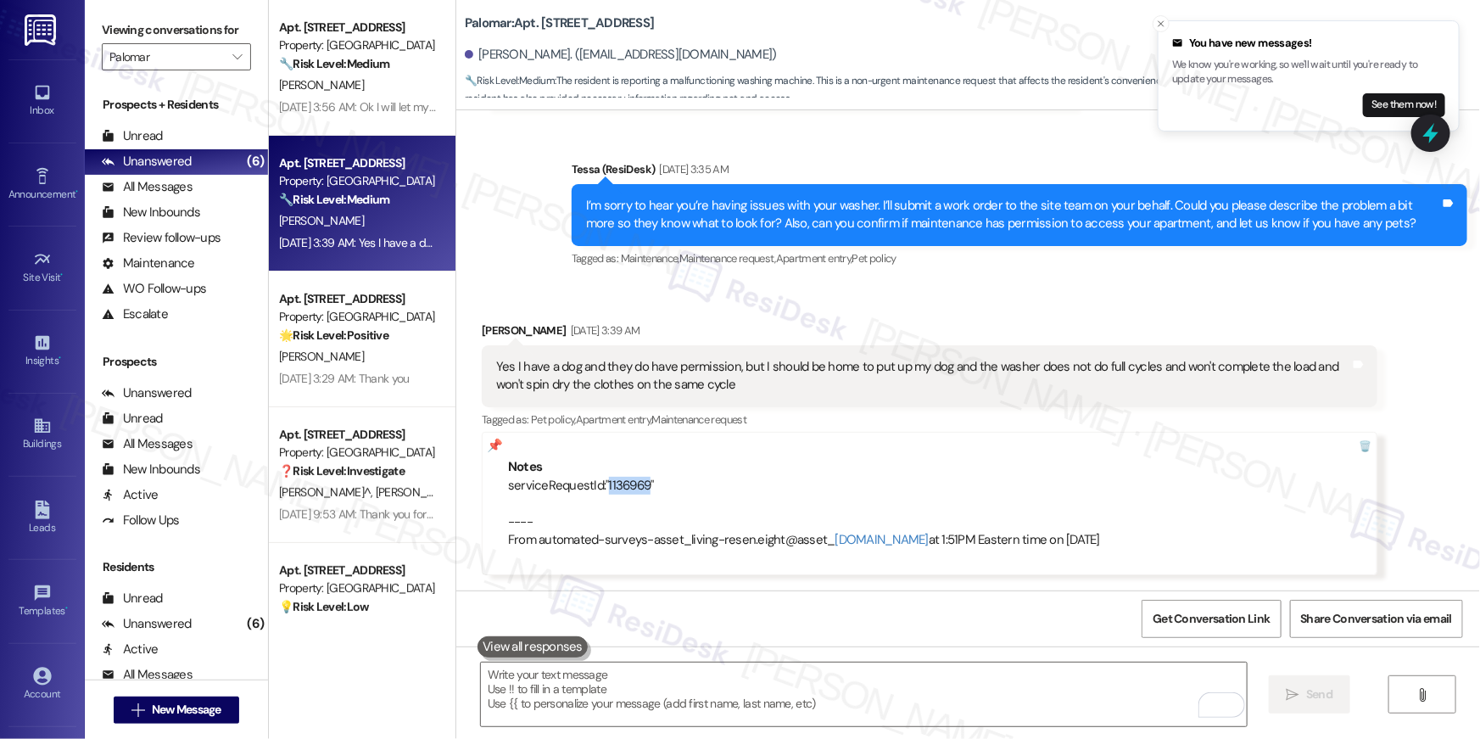
click at [607, 485] on div "serviceRequestId:"1136969" ---- From automated-surveys-asset_living-resen.eight…" at bounding box center [929, 513] width 843 height 73
copy div "serviceRequestId:"1136969""
click at [884, 680] on textarea "To enrich screen reader interactions, please activate Accessibility in Grammarl…" at bounding box center [864, 694] width 766 height 64
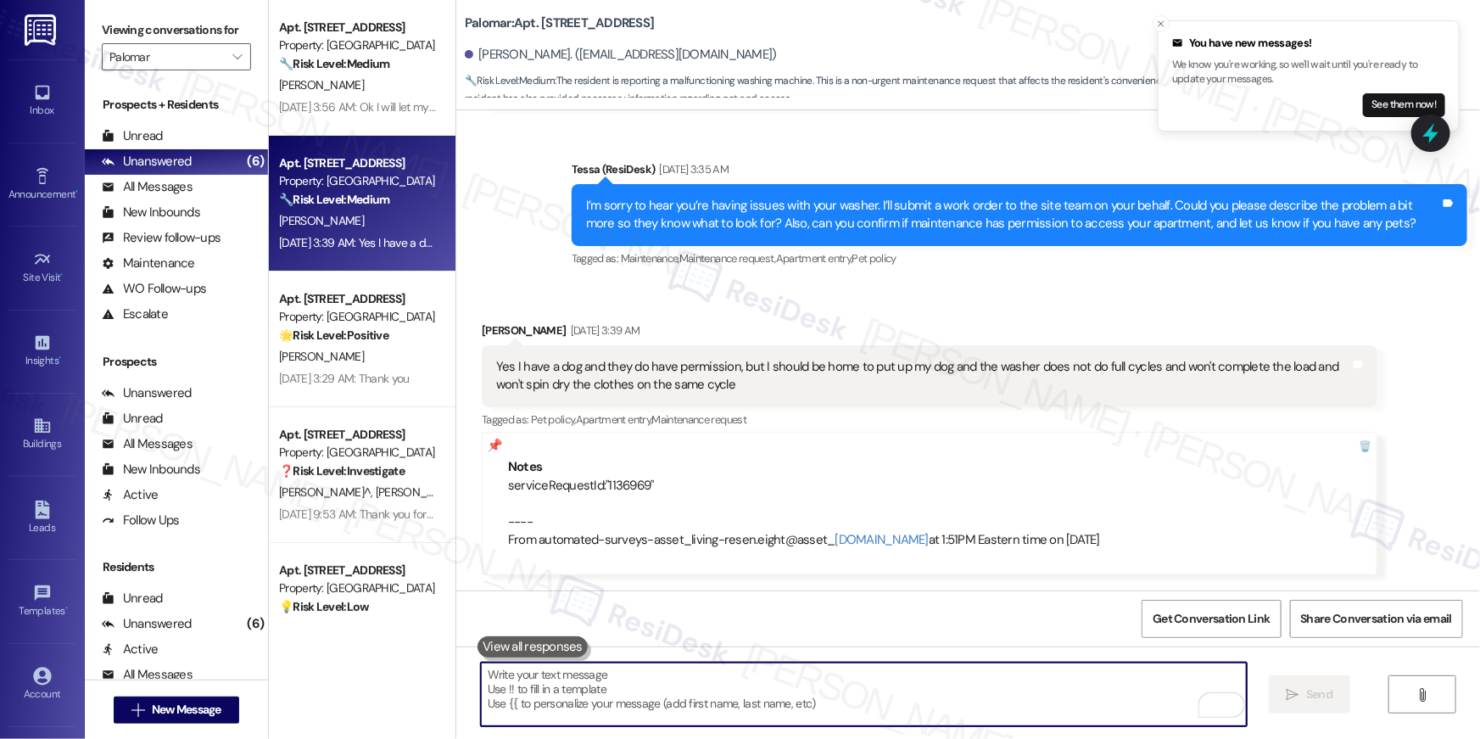
click at [884, 680] on textarea "To enrich screen reader interactions, please activate Accessibility in Grammarl…" at bounding box center [864, 694] width 766 height 64
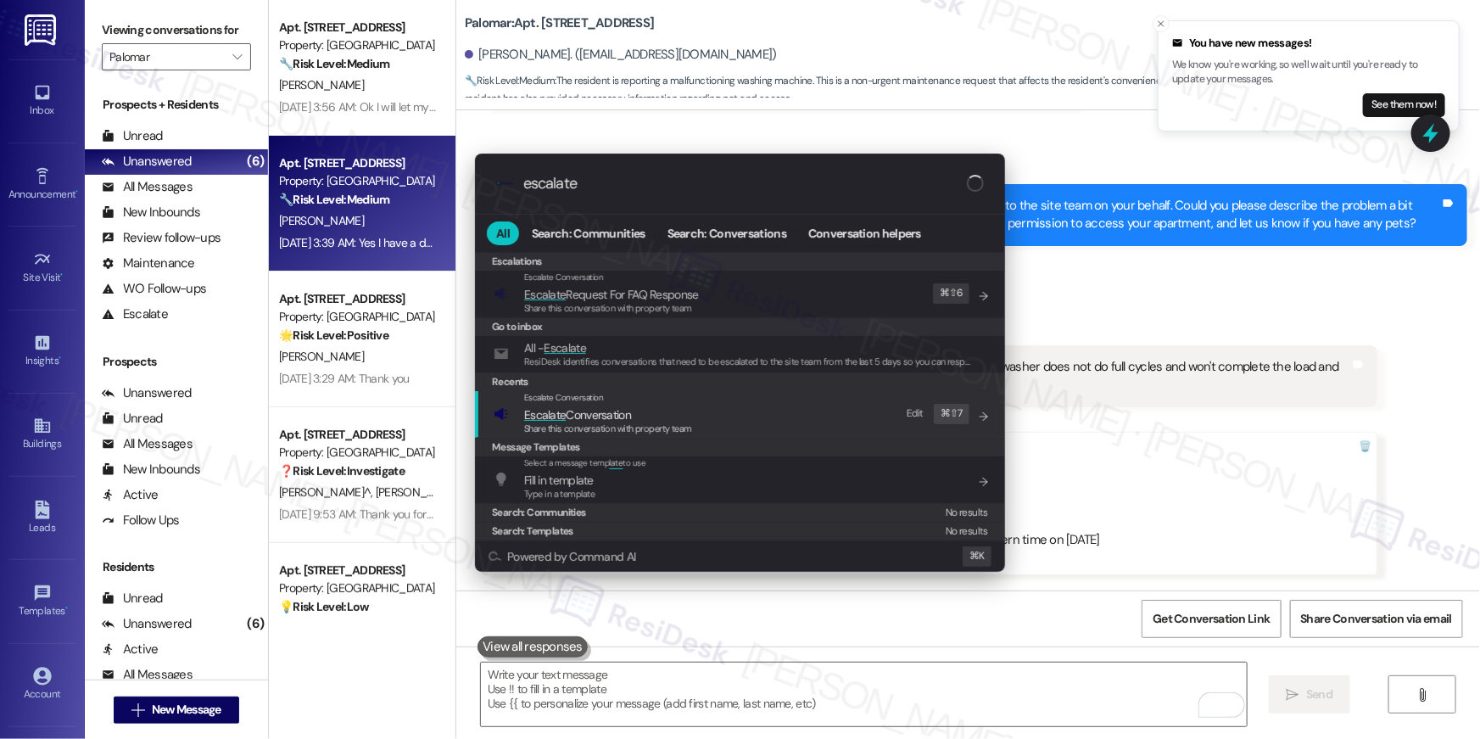
type input "escalate"
click at [726, 405] on div "Escalate Conversation Escalate Conversation Share this conversation with proper…" at bounding box center [742, 414] width 496 height 46
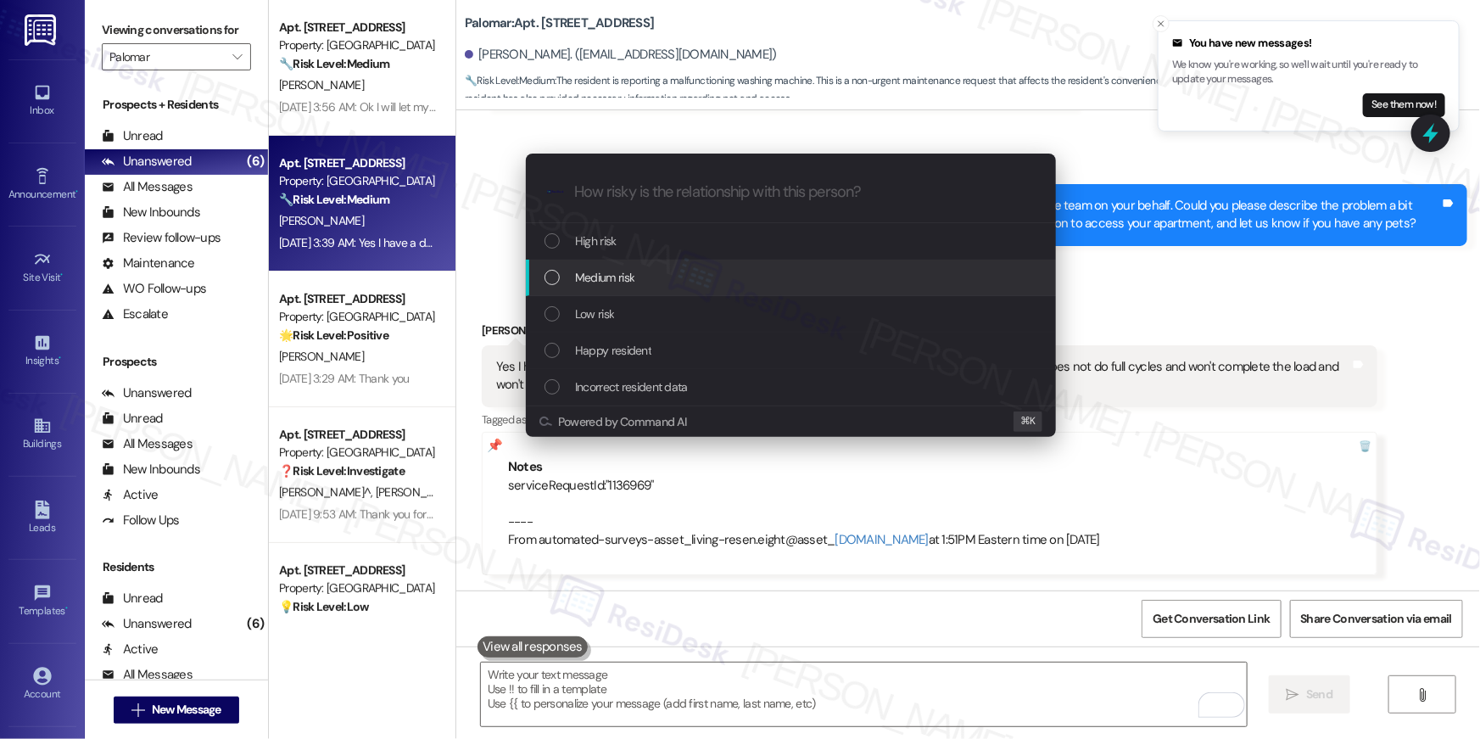
click at [632, 283] on span "Medium risk" at bounding box center [604, 277] width 59 height 19
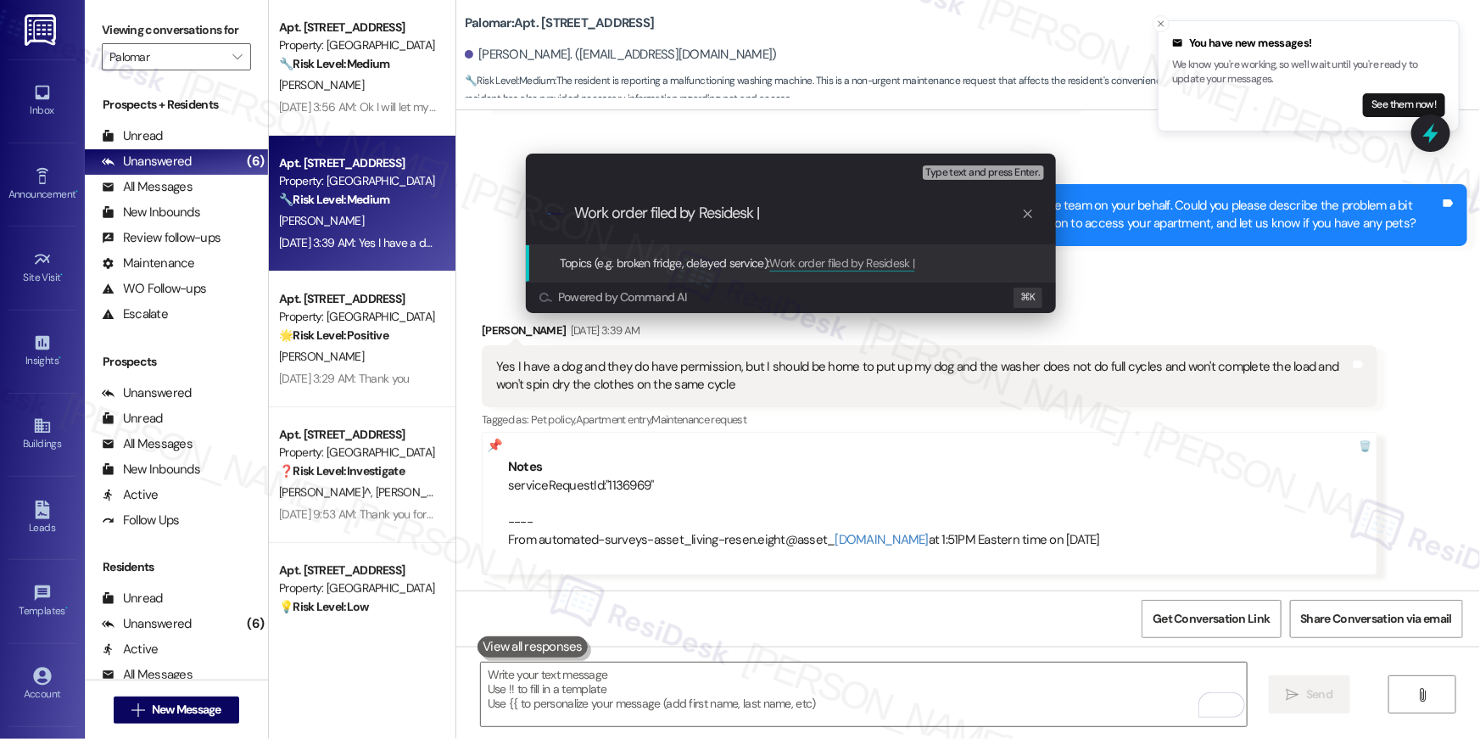
paste input "serviceRequestId:"1136969""
click at [871, 204] on div ".cls-1{fill:#0a055f;}.cls-2{fill:#0cc4c4;} resideskLogoBlueOrange Work order fi…" at bounding box center [791, 213] width 530 height 60
drag, startPoint x: 768, startPoint y: 214, endPoint x: 881, endPoint y: 216, distance: 113.7
click at [881, 216] on input "Work order filed by Residesk | serviceRequestId:"1136969"" at bounding box center [797, 213] width 447 height 18
click at [898, 210] on input "Work order filed by Residesk | WO # 1136969"" at bounding box center [797, 213] width 447 height 18
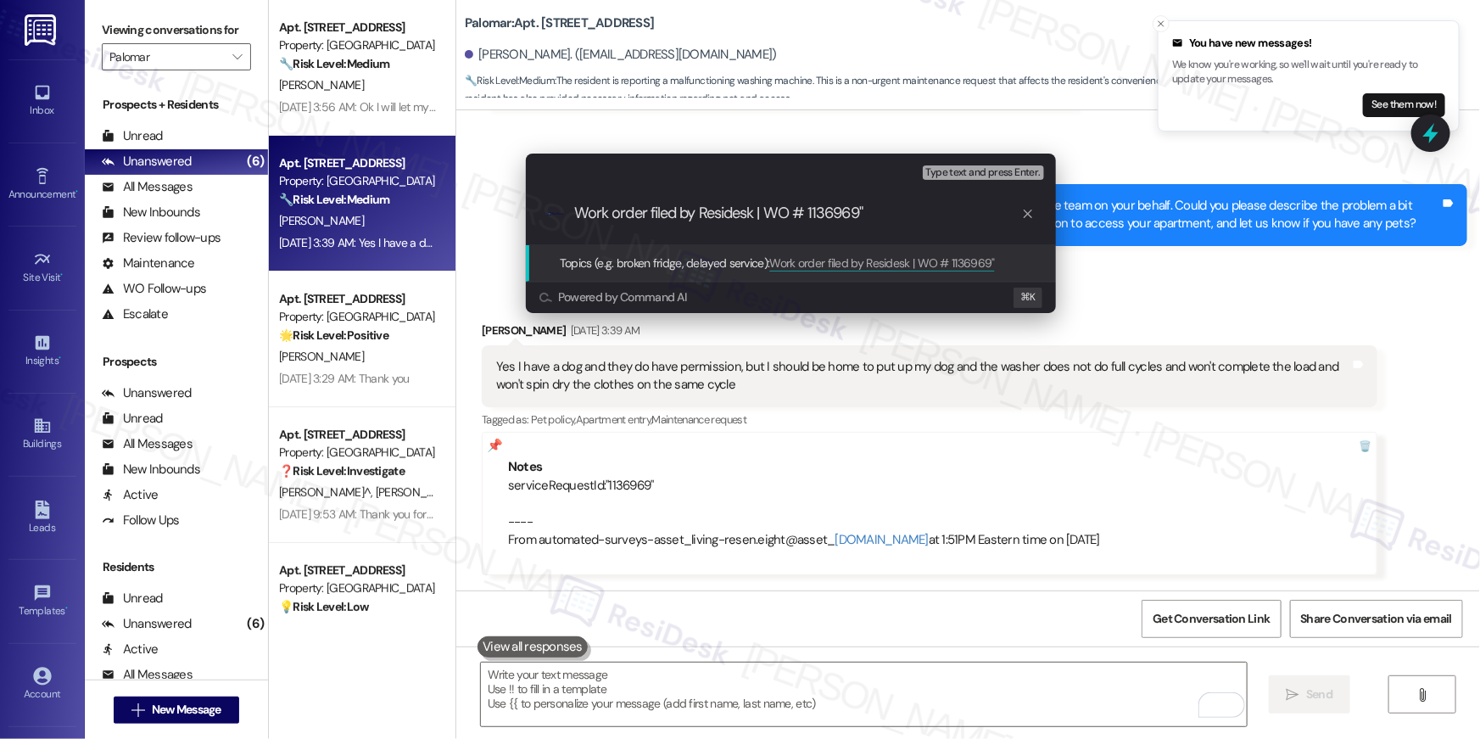
type input "Work order filed by Residesk | WO # 1136969"
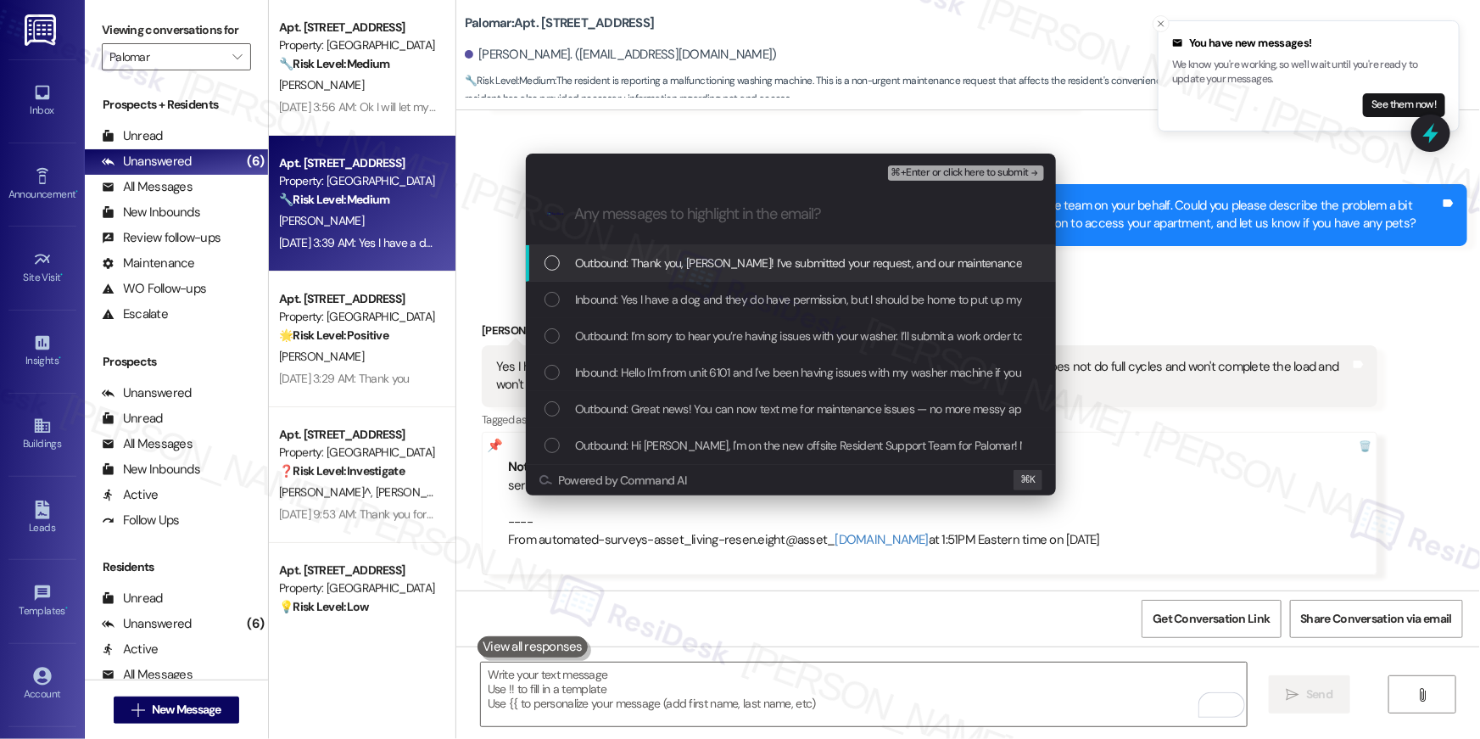
click at [829, 258] on span "Outbound: Thank you, [PERSON_NAME]! I’ve submitted your request, and our mainte…" at bounding box center [1095, 263] width 1040 height 19
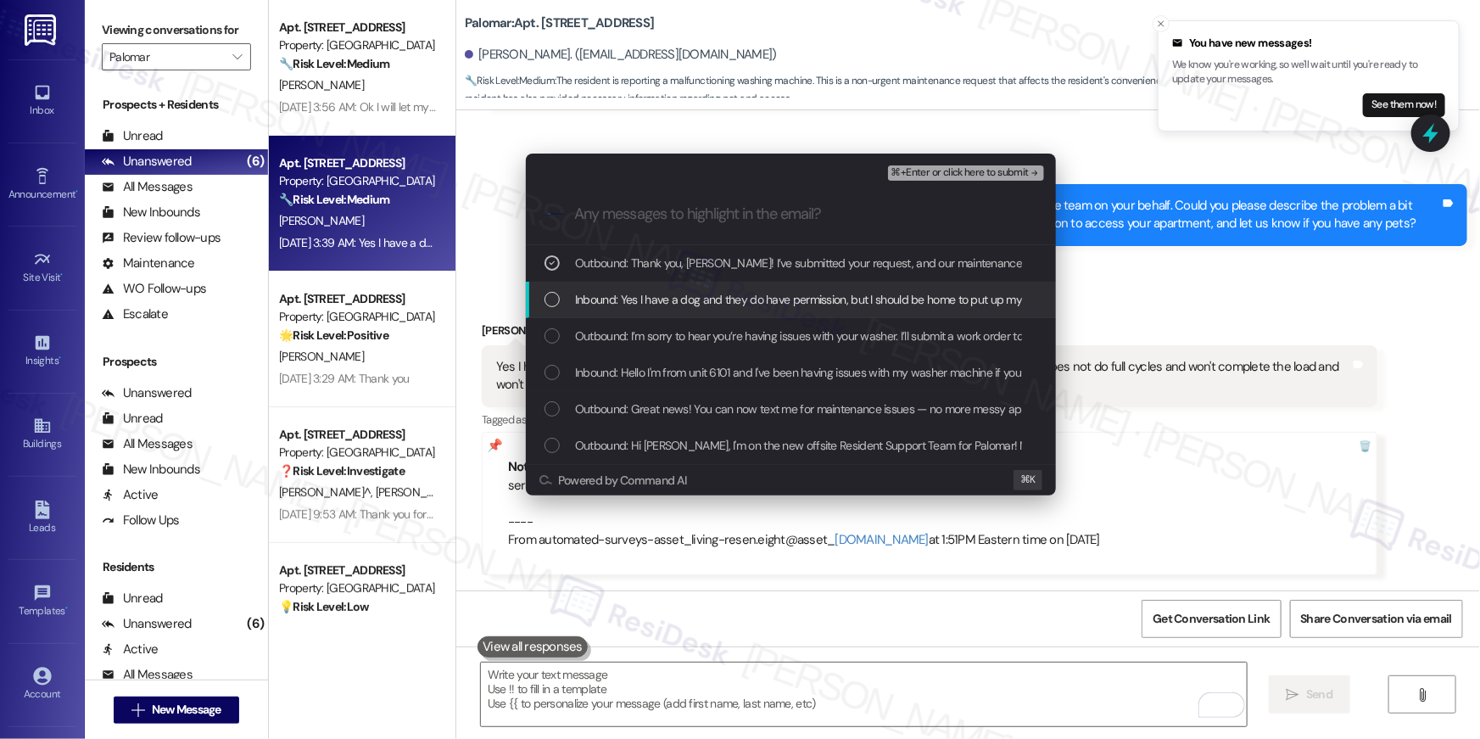
click at [807, 301] on span "Inbound: Yes I have a dog and they do have permission, but I should be home to …" at bounding box center [1099, 299] width 1048 height 19
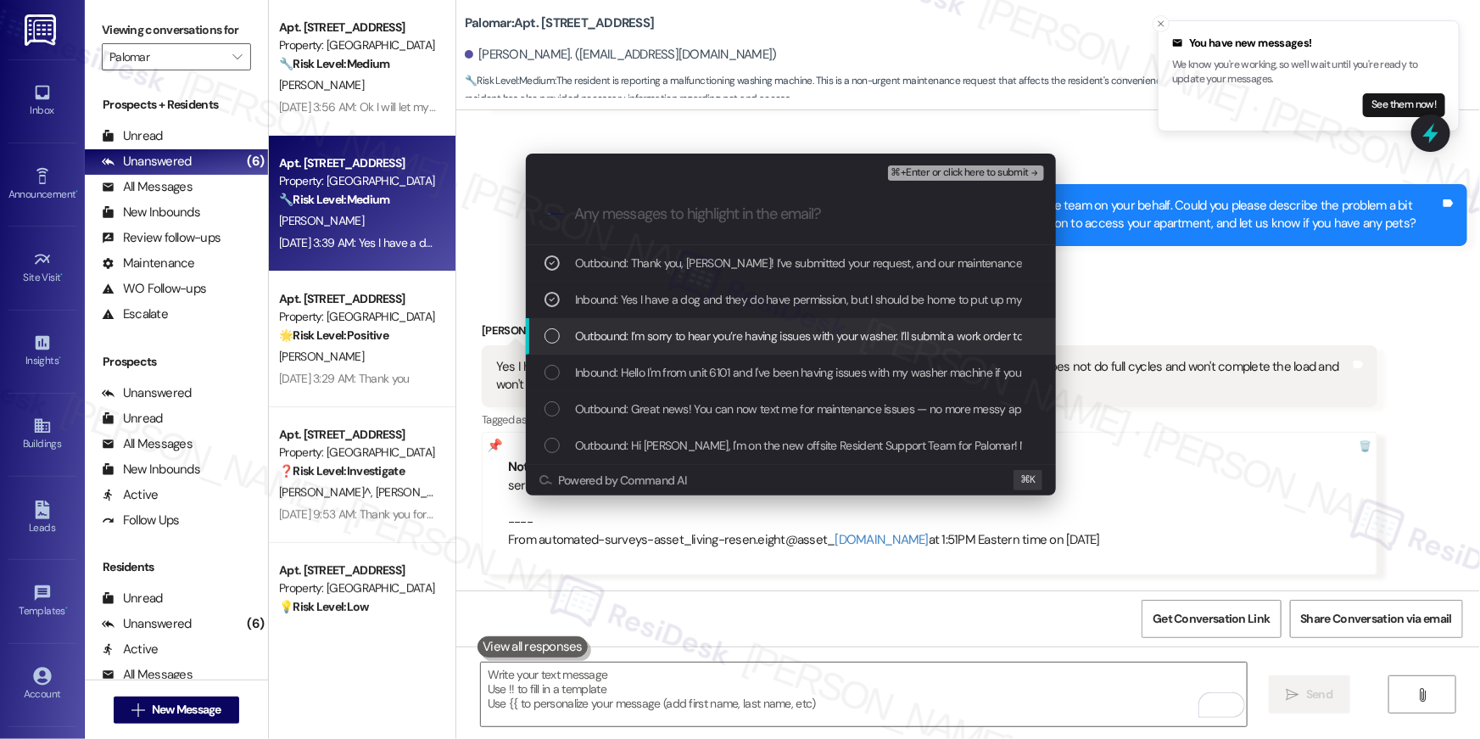
drag, startPoint x: 807, startPoint y: 327, endPoint x: 813, endPoint y: 357, distance: 30.3
click at [807, 328] on span "Outbound: I’m sorry to hear you’re having issues with your washer. I’ll submit …" at bounding box center [1362, 336] width 1575 height 19
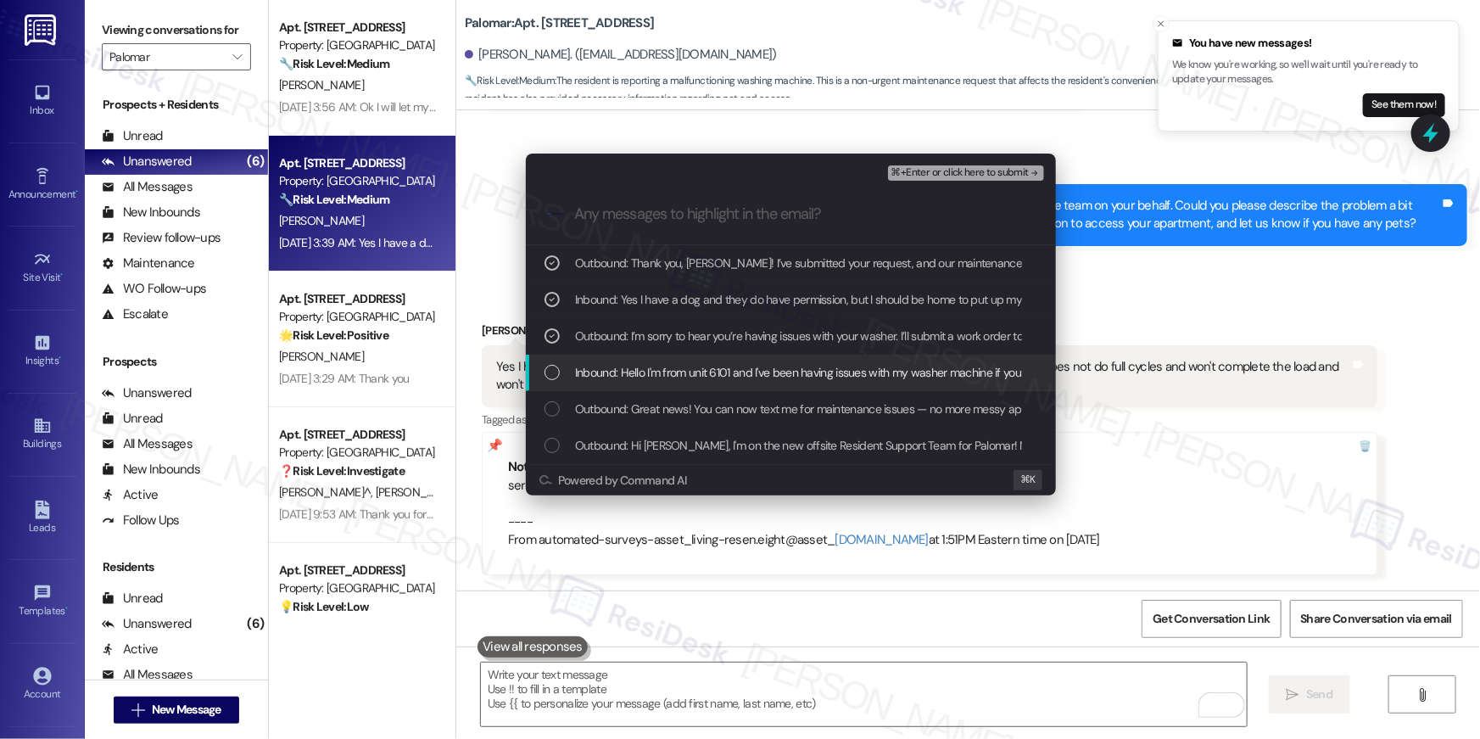
click at [809, 377] on span "Inbound: Hello I'm from unit 6101 and I've been having issues with my washer ma…" at bounding box center [920, 372] width 691 height 19
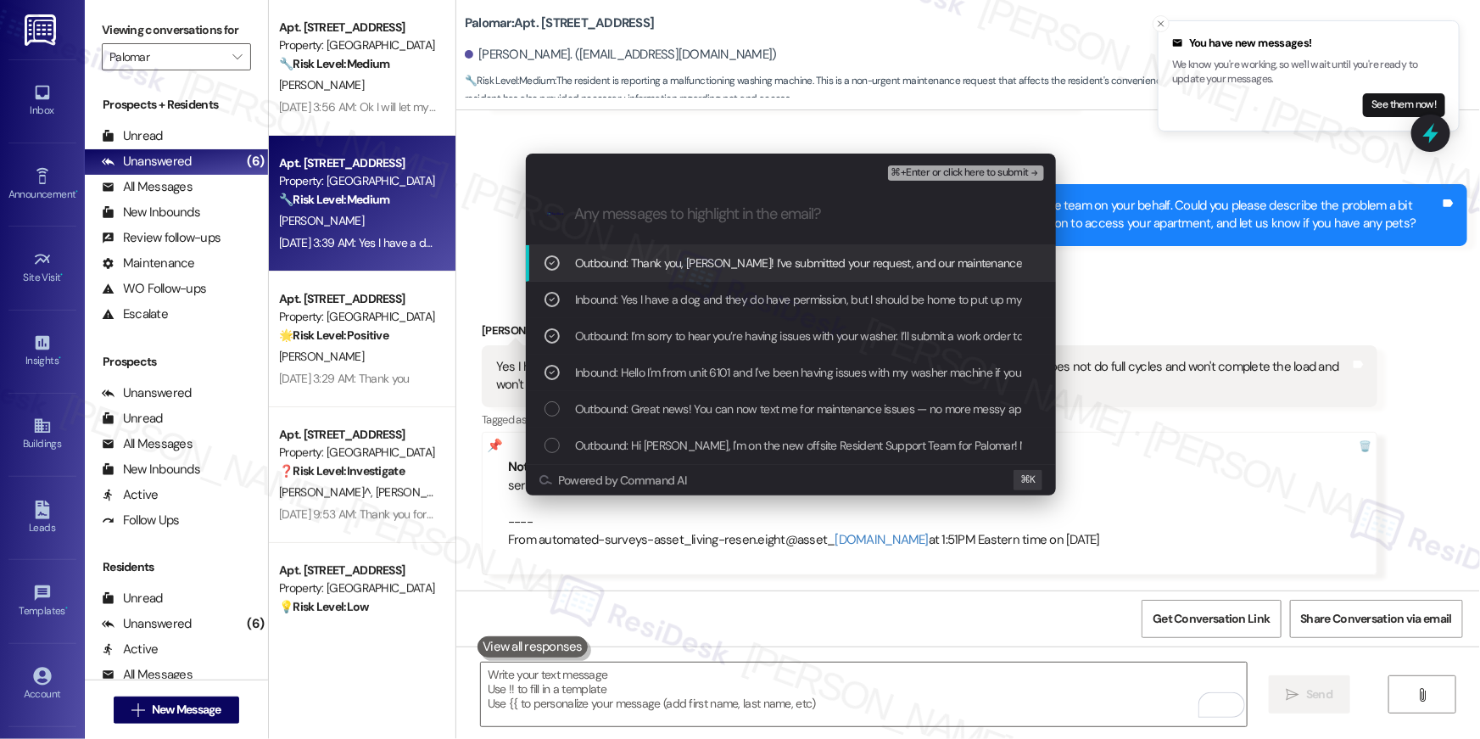
click at [933, 176] on span "⌘+Enter or click here to submit" at bounding box center [960, 173] width 137 height 12
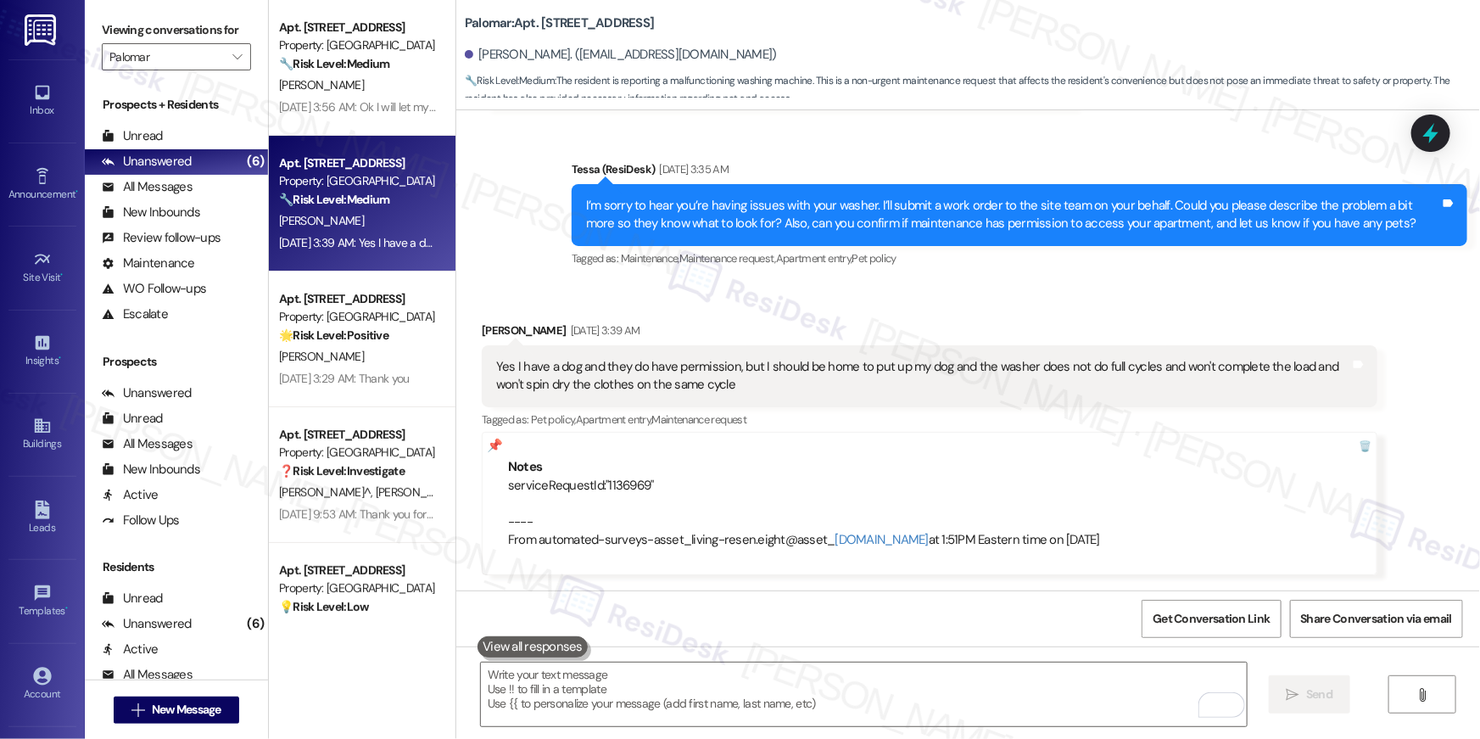
scroll to position [629, 0]
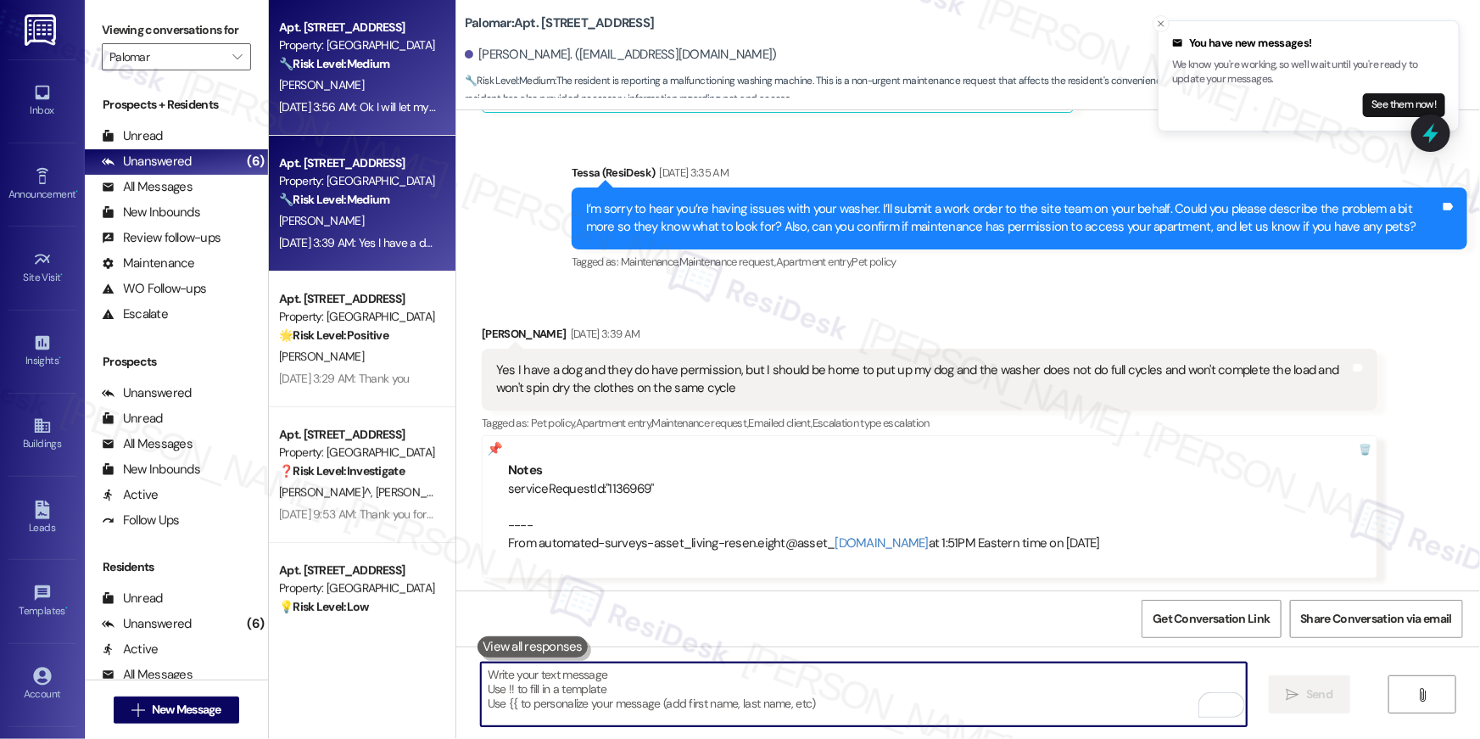
click at [339, 81] on div "[PERSON_NAME]" at bounding box center [357, 85] width 160 height 21
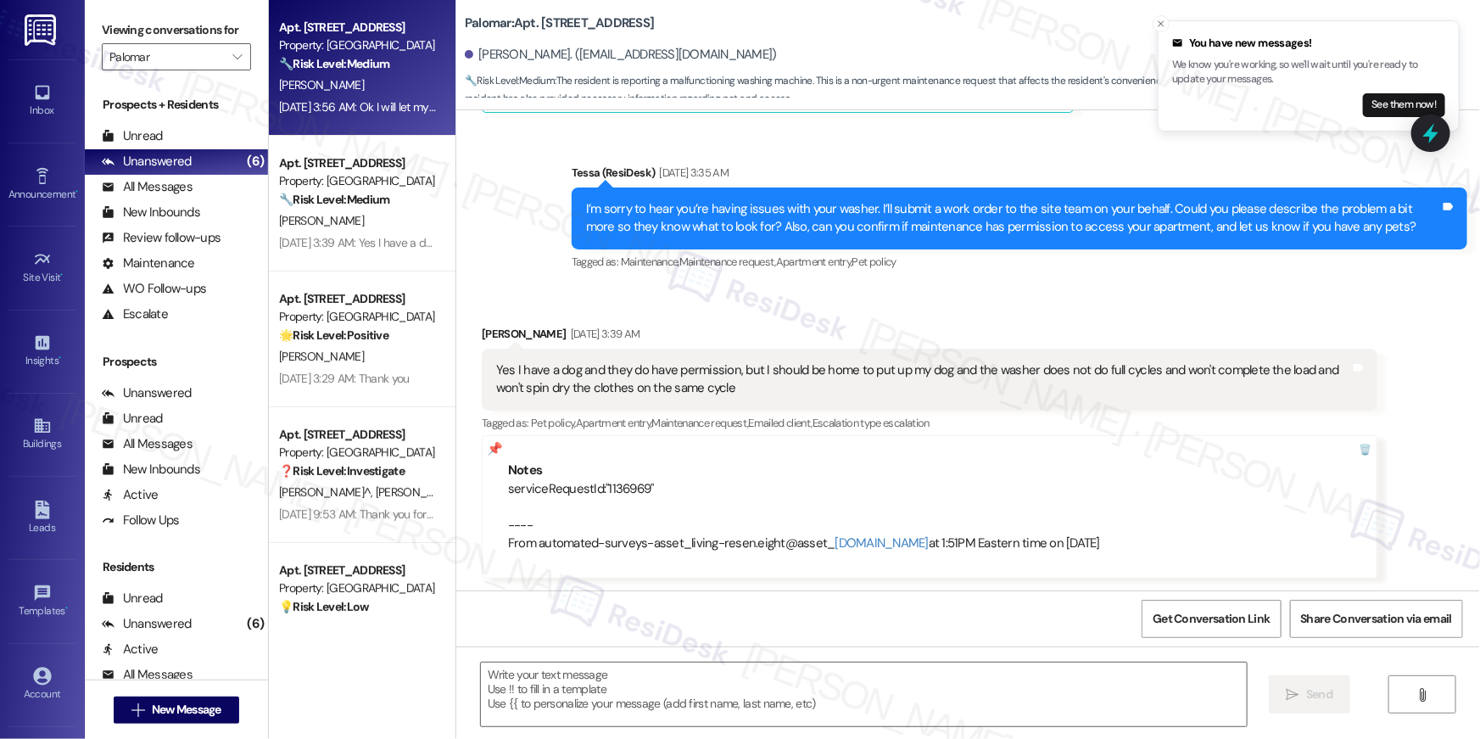
click at [339, 81] on div "[PERSON_NAME]" at bounding box center [357, 85] width 160 height 21
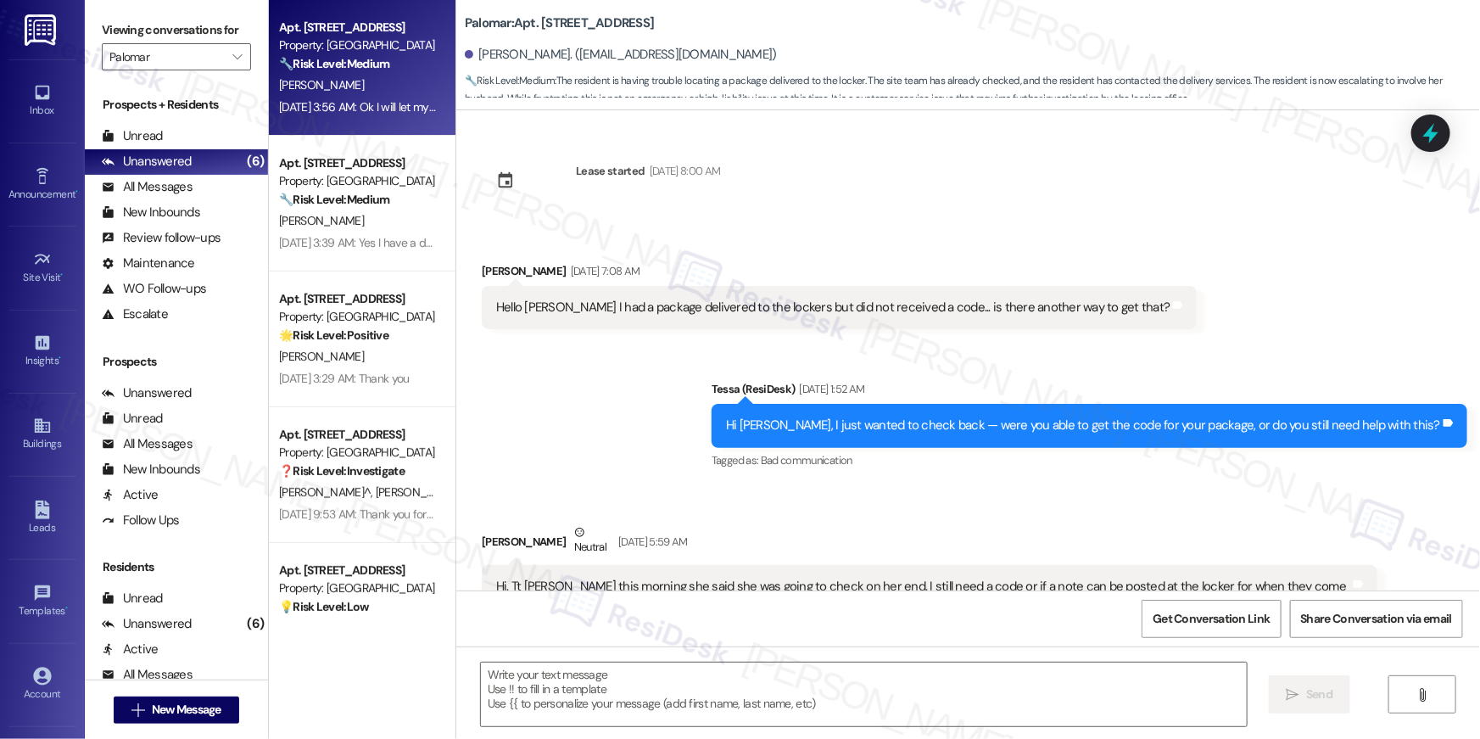
type textarea "Fetching suggested responses. Please feel free to read through the conversation…"
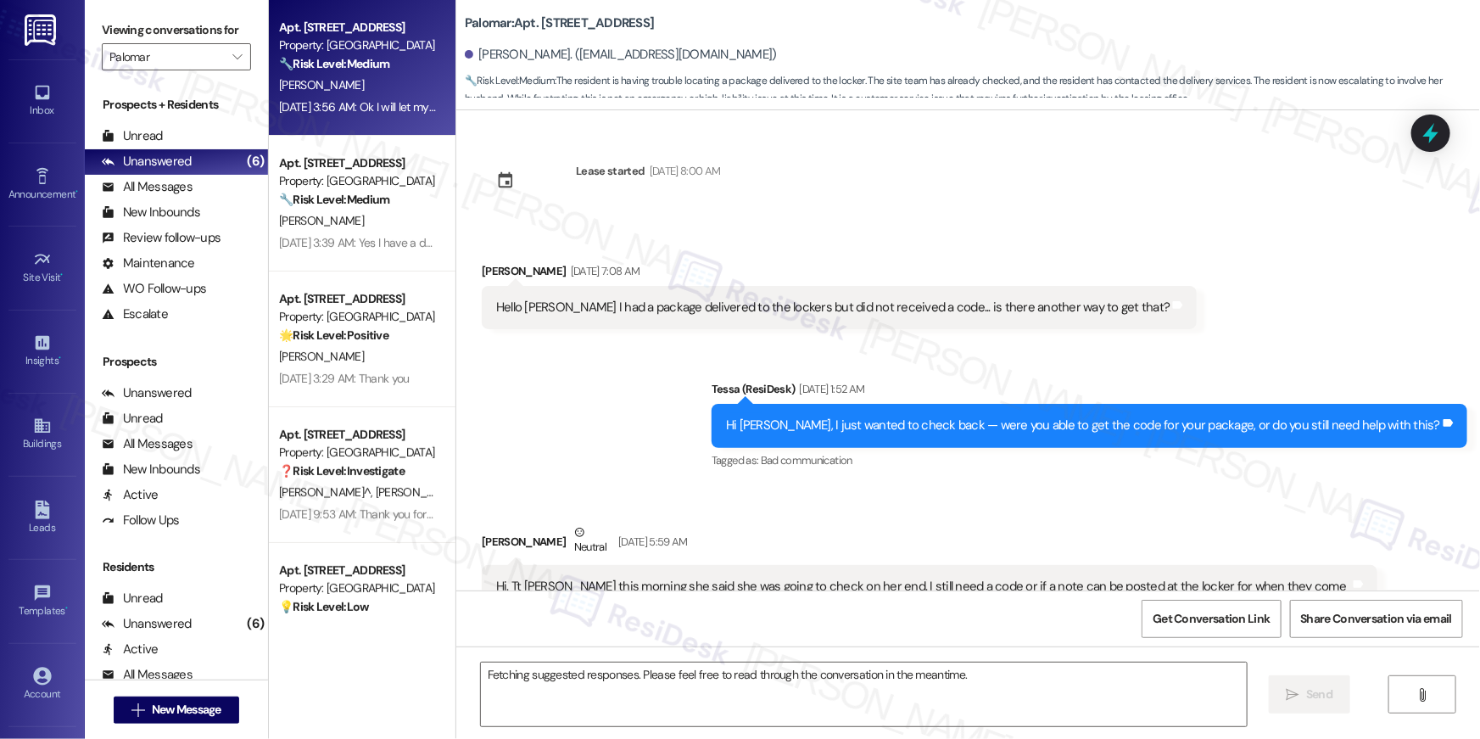
scroll to position [3481, 0]
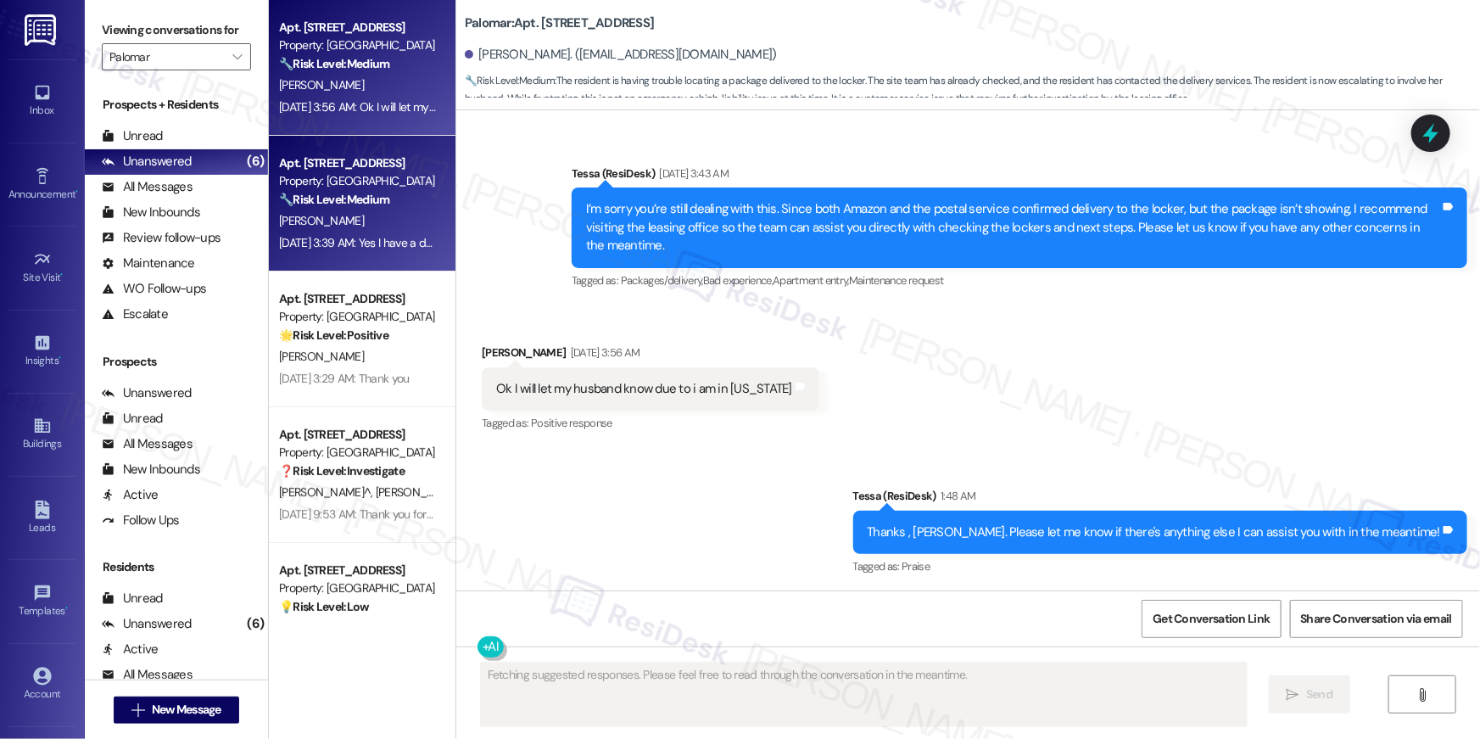
click at [387, 254] on div "Apt. [STREET_ADDRESS] Property: Palomar 🔧 Risk Level: Medium The resident is re…" at bounding box center [362, 204] width 187 height 136
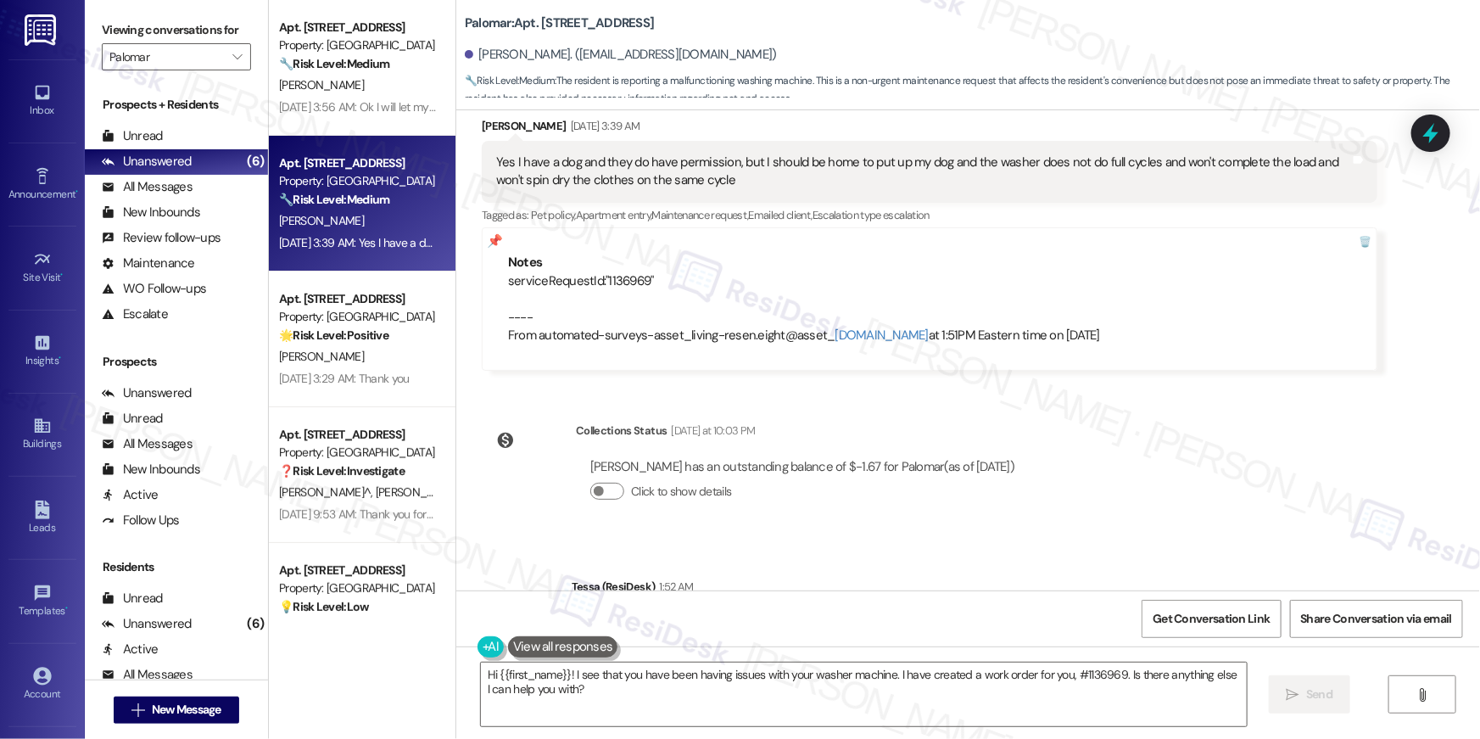
scroll to position [1138, 0]
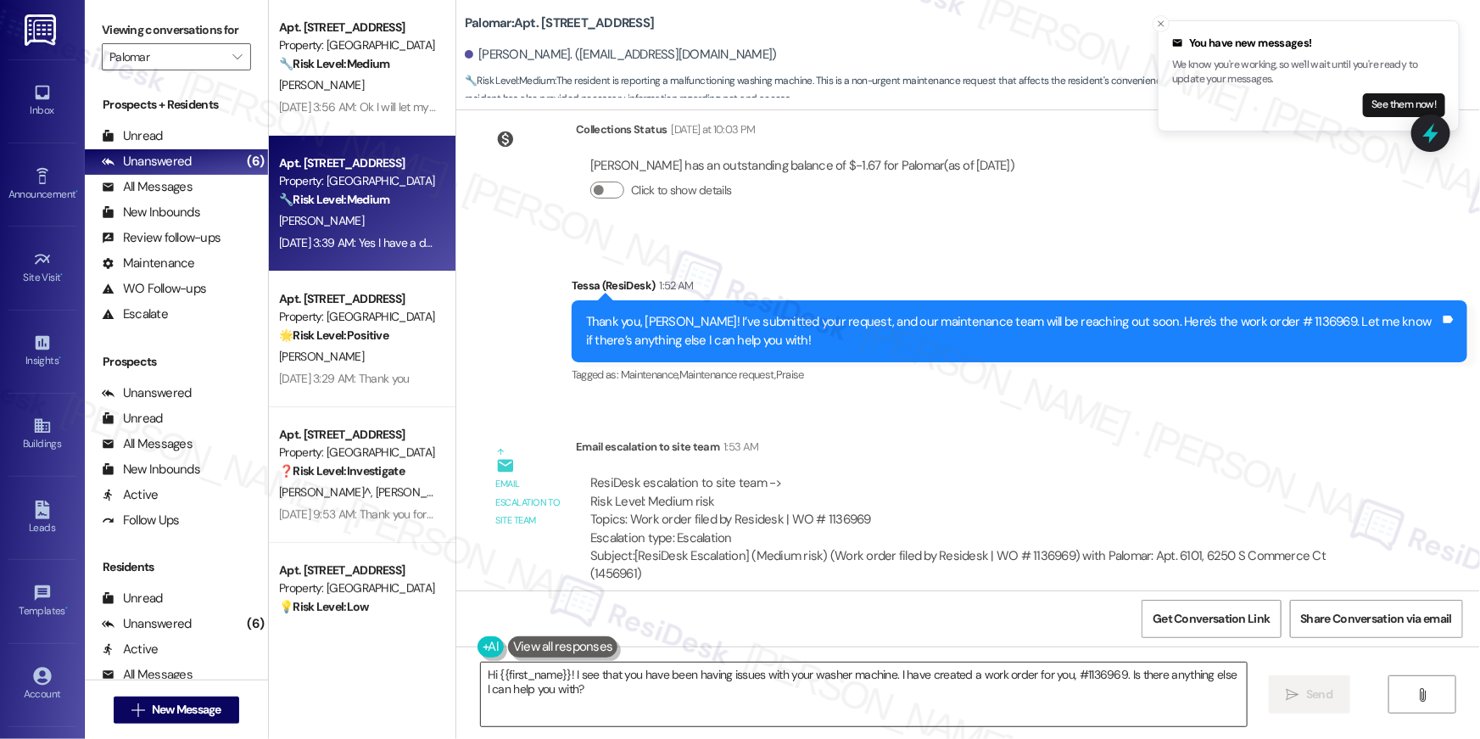
click at [797, 692] on textarea "Hi {{first_name}}! I see that you have been having issues with your washer mach…" at bounding box center [864, 694] width 766 height 64
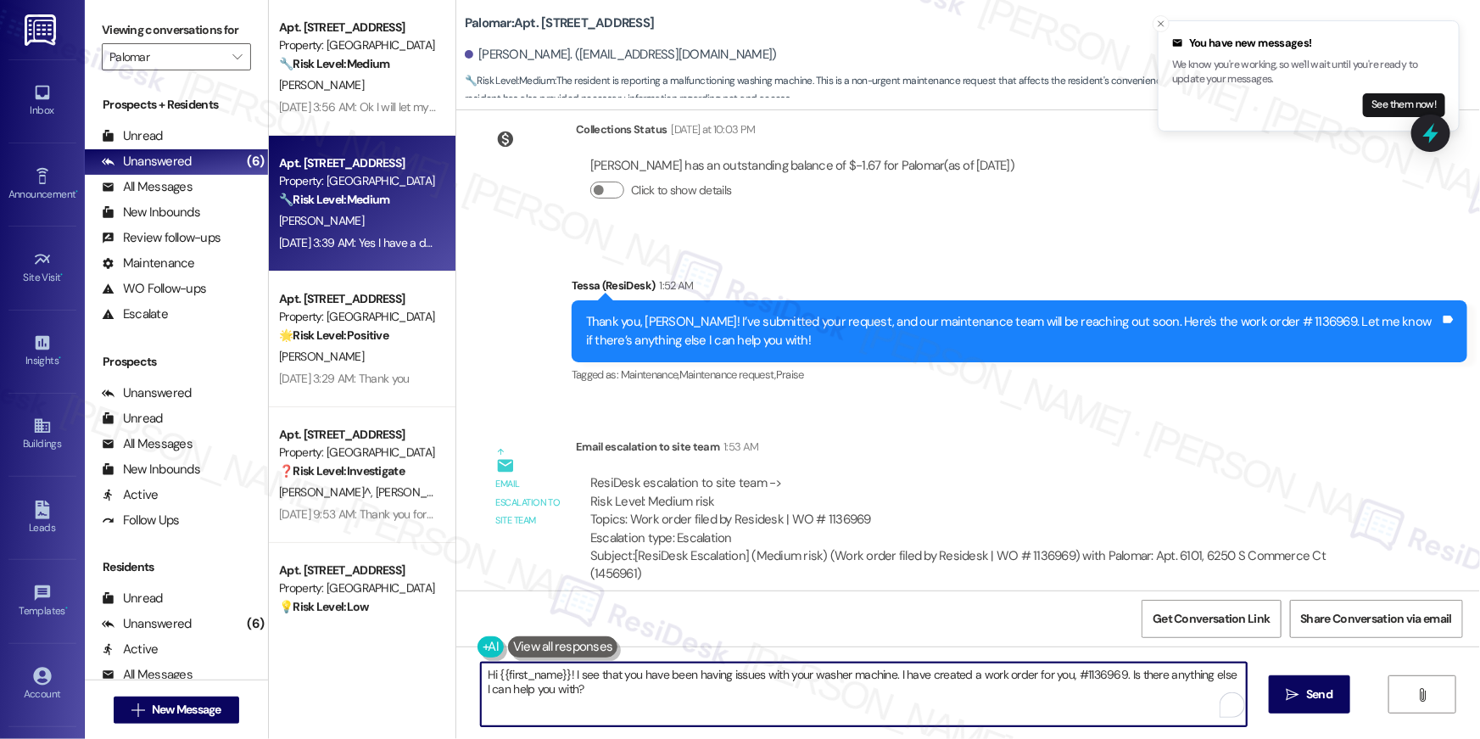
click at [843, 695] on textarea "Hi {{first_name}}! I see that you have been having issues with your washer mach…" at bounding box center [864, 694] width 766 height 64
click at [844, 695] on textarea "Hi {{first_name}}! I see that you have been having issues with your washer mach…" at bounding box center [864, 694] width 766 height 64
paste textarea "Thank you, {{first_name}}! I’ve submitted your request, and our maintenance tea…"
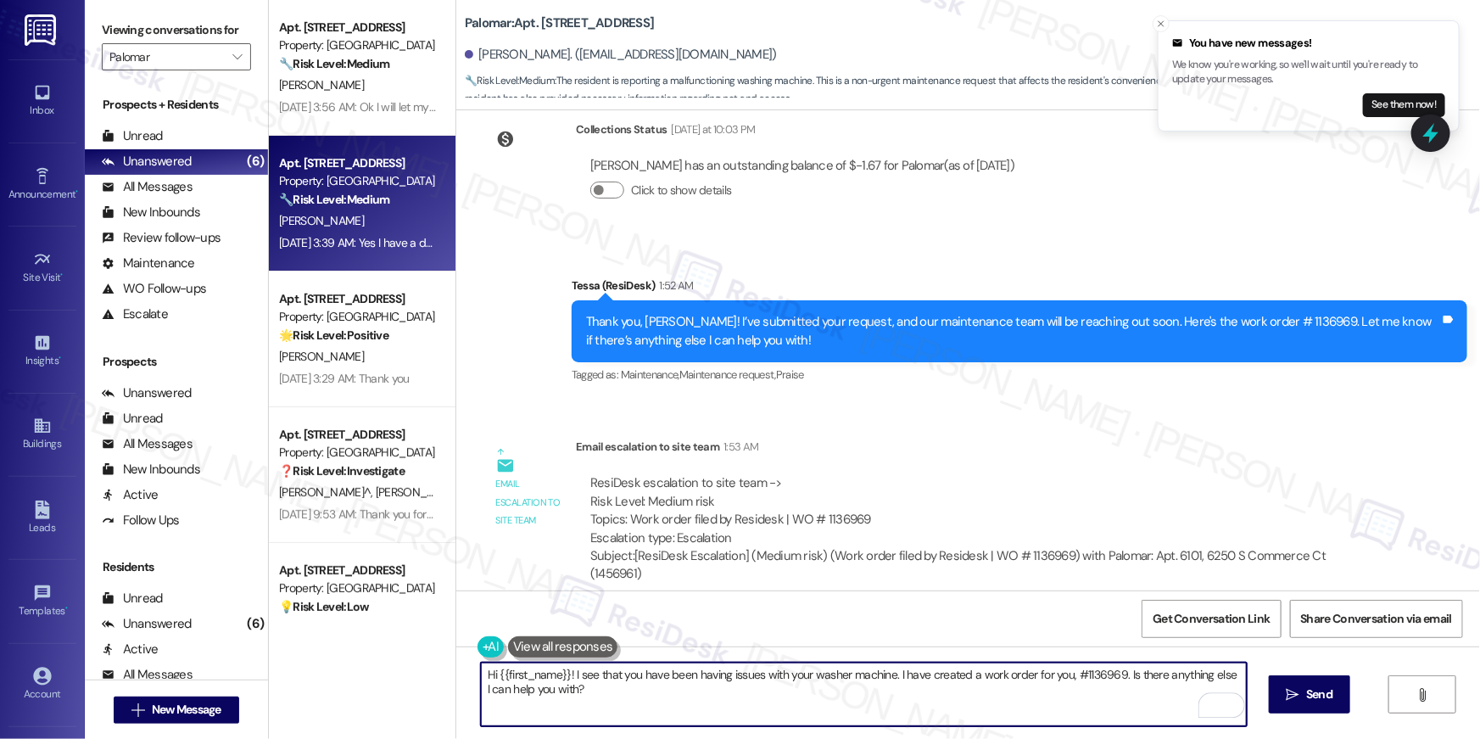
type textarea "Thank you, {{first_name}}! I’ve submitted your request, and our maintenance tea…"
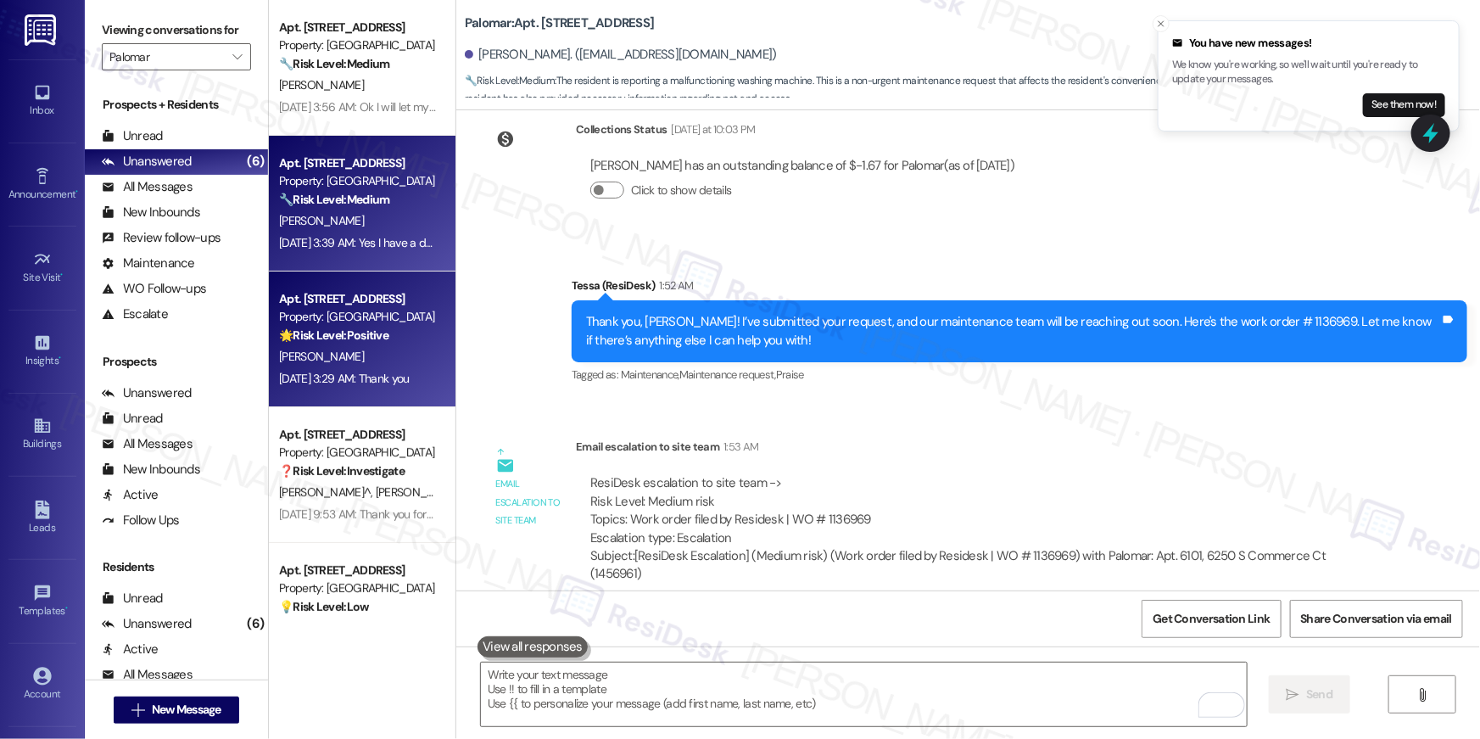
click at [349, 350] on div "[PERSON_NAME]" at bounding box center [357, 356] width 160 height 21
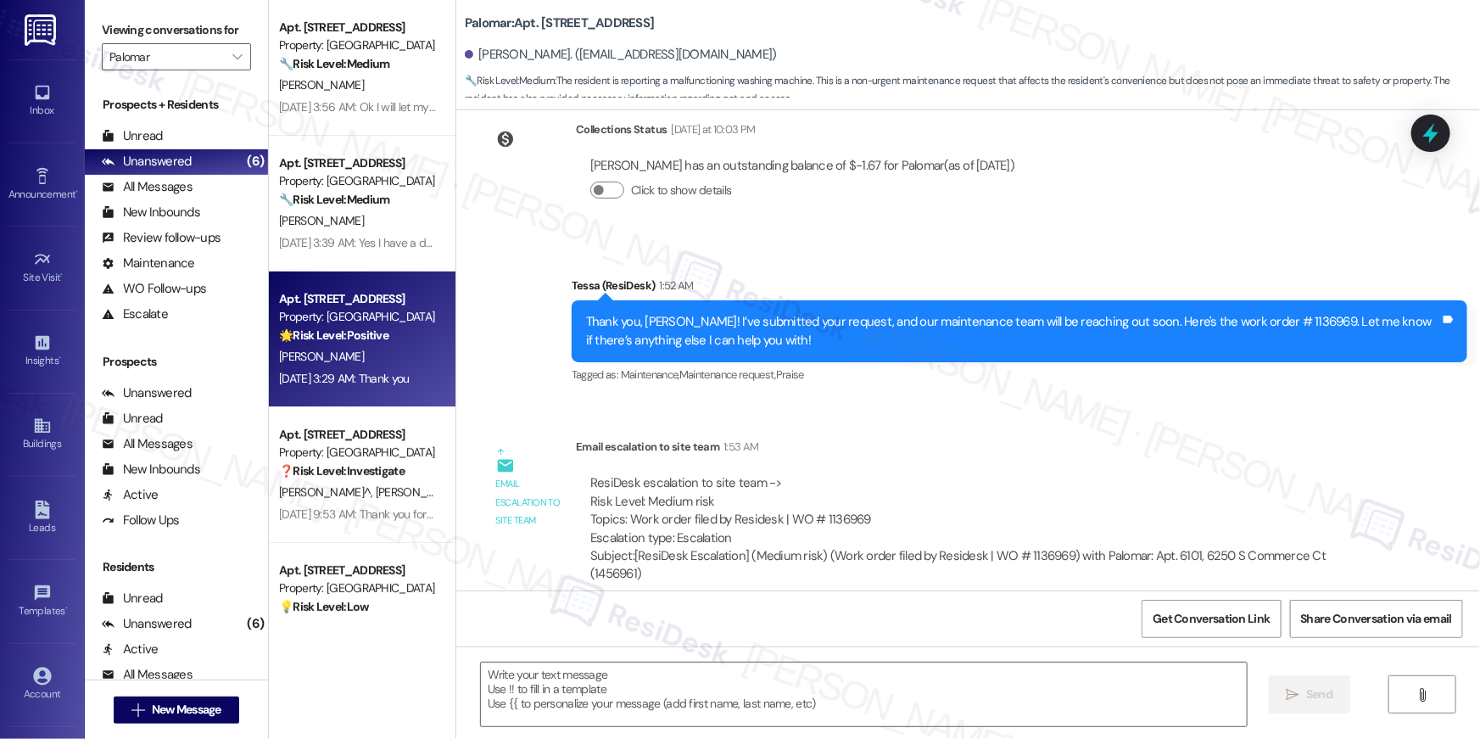
type textarea "Fetching suggested responses. Please feel free to read through the conversation…"
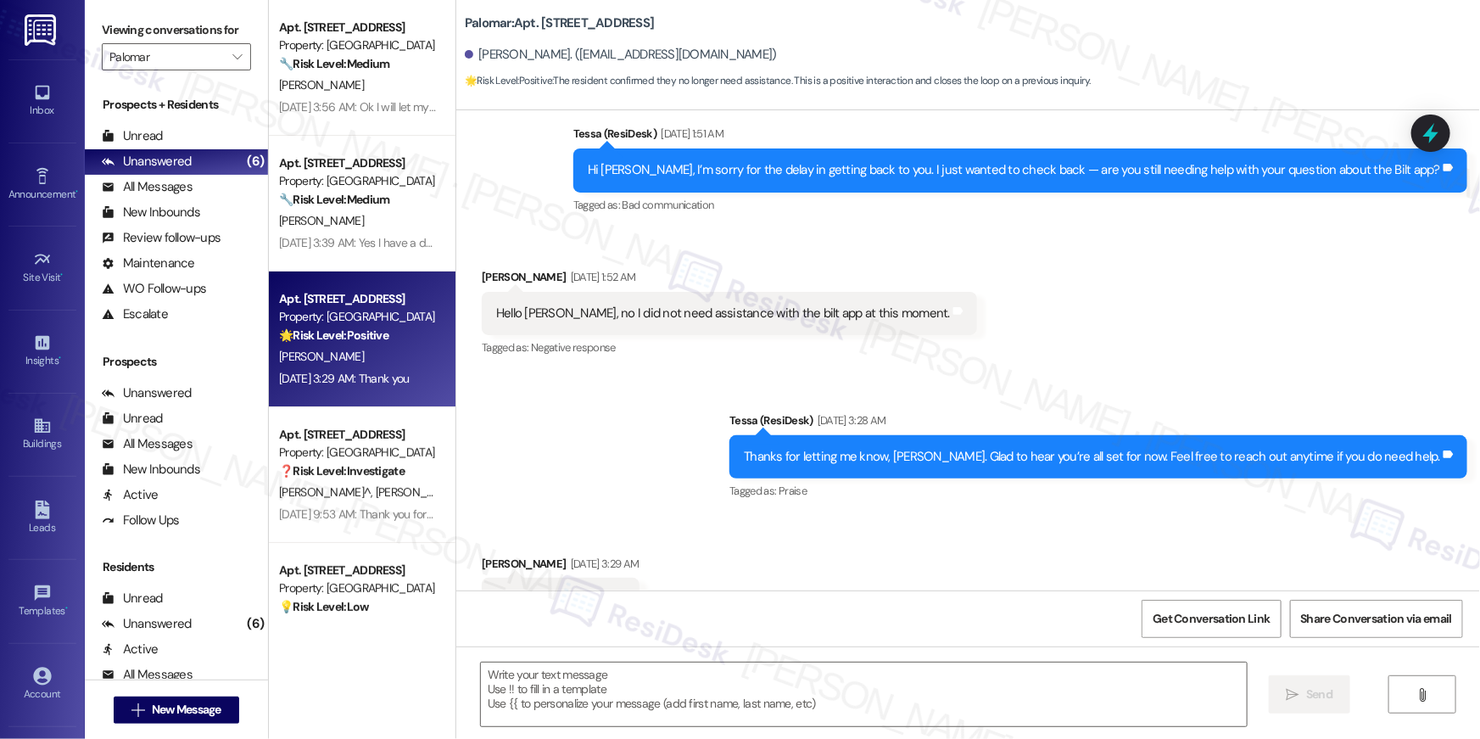
type textarea "Fetching suggested responses. Please feel free to read through the conversation…"
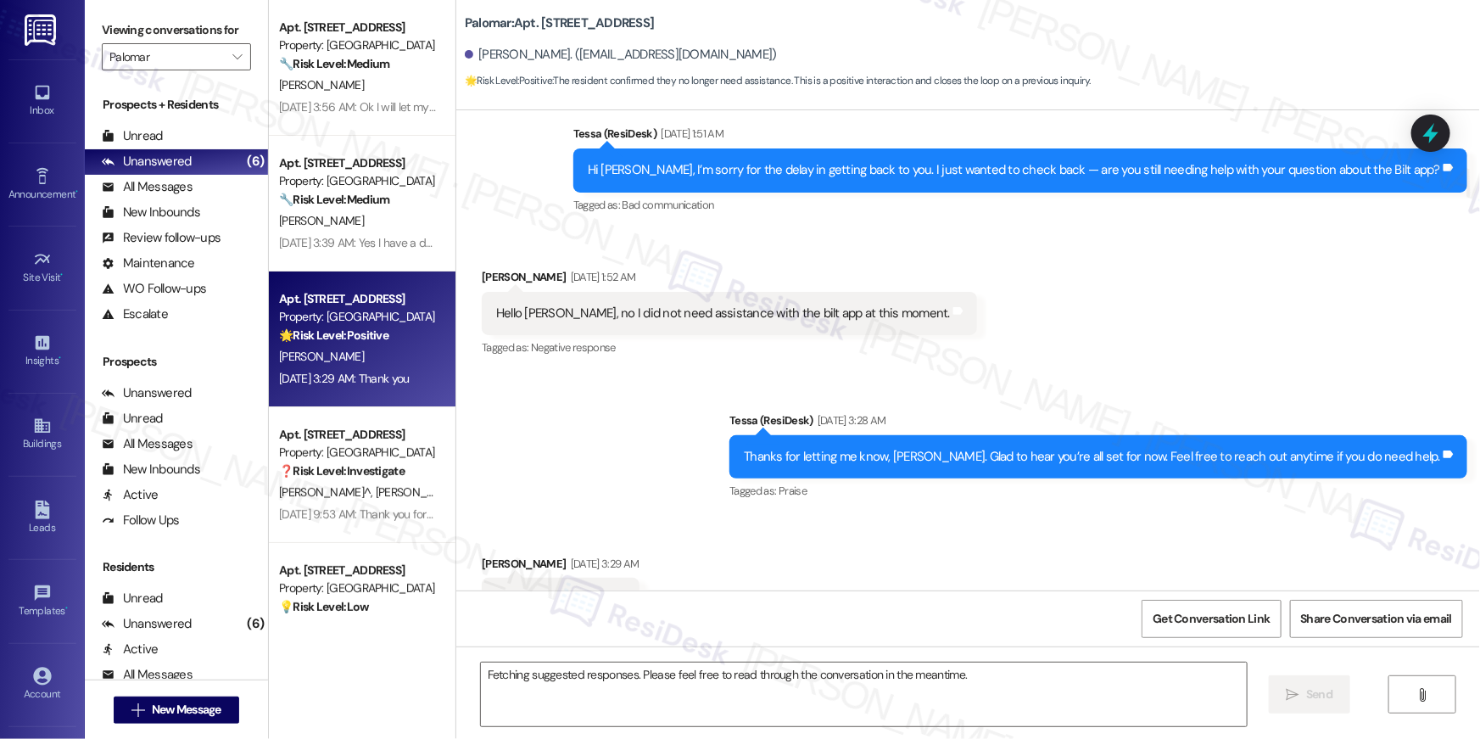
scroll to position [324, 0]
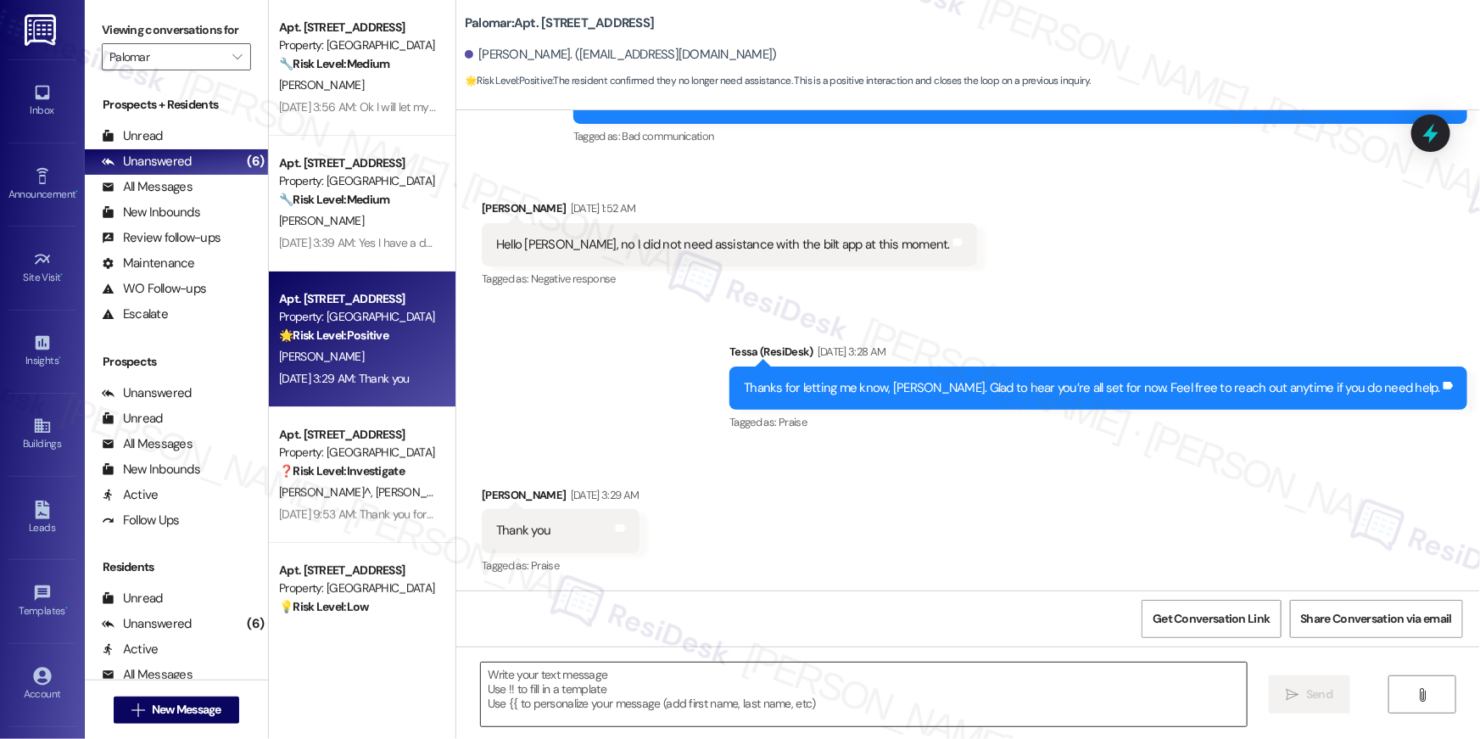
click at [764, 681] on textarea at bounding box center [864, 694] width 766 height 64
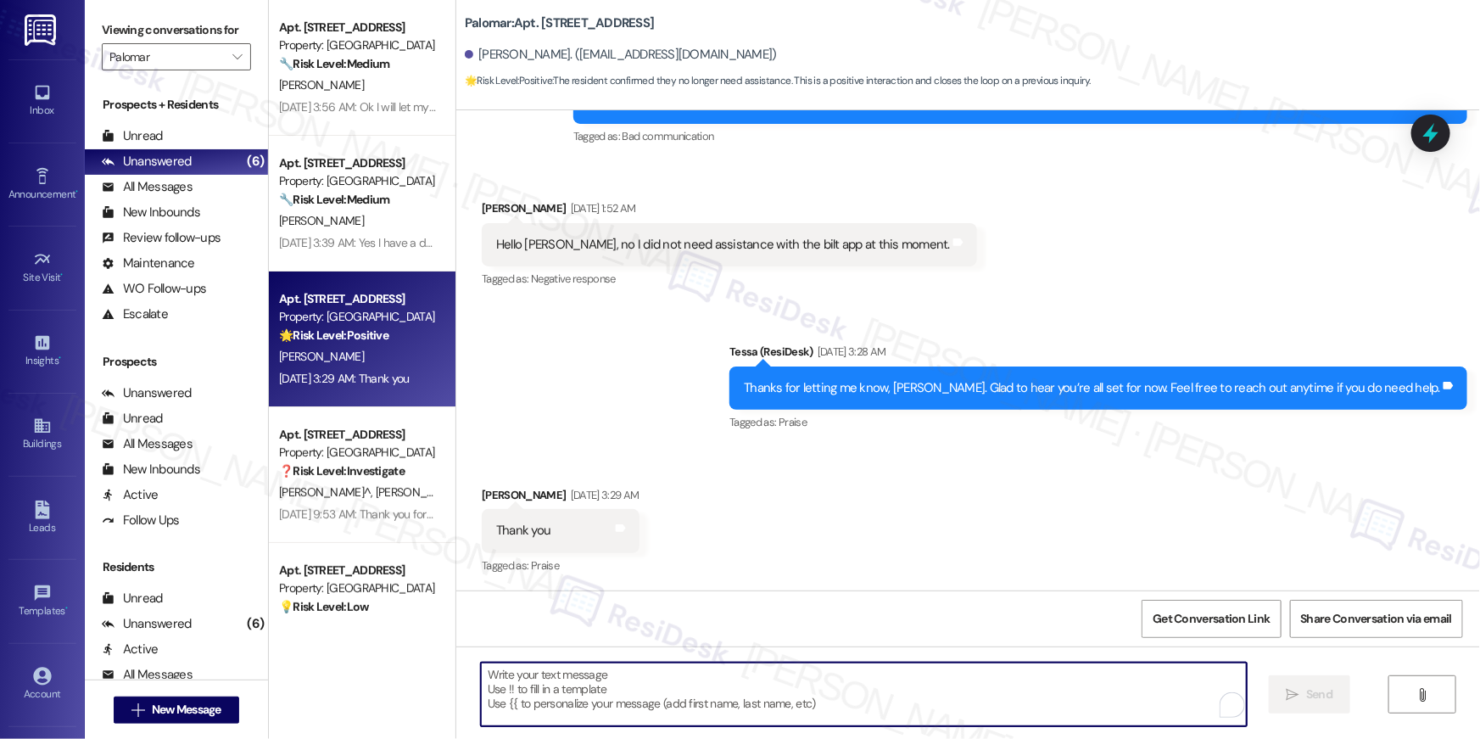
click at [764, 681] on textarea "To enrich screen reader interactions, please activate Accessibility in Grammarl…" at bounding box center [864, 694] width 766 height 64
type textarea "You are welcome!"
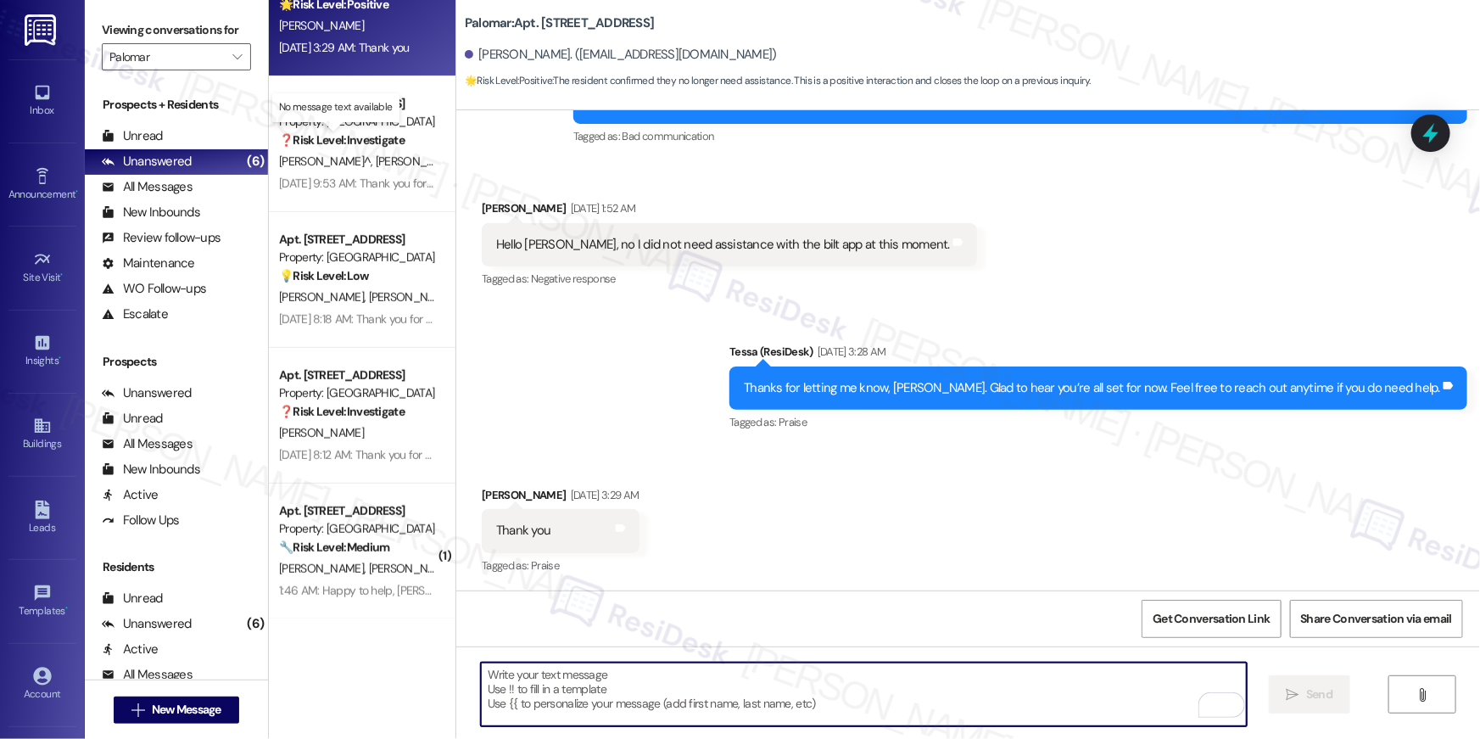
click at [343, 144] on strong "❓ Risk Level: Investigate" at bounding box center [342, 139] width 126 height 15
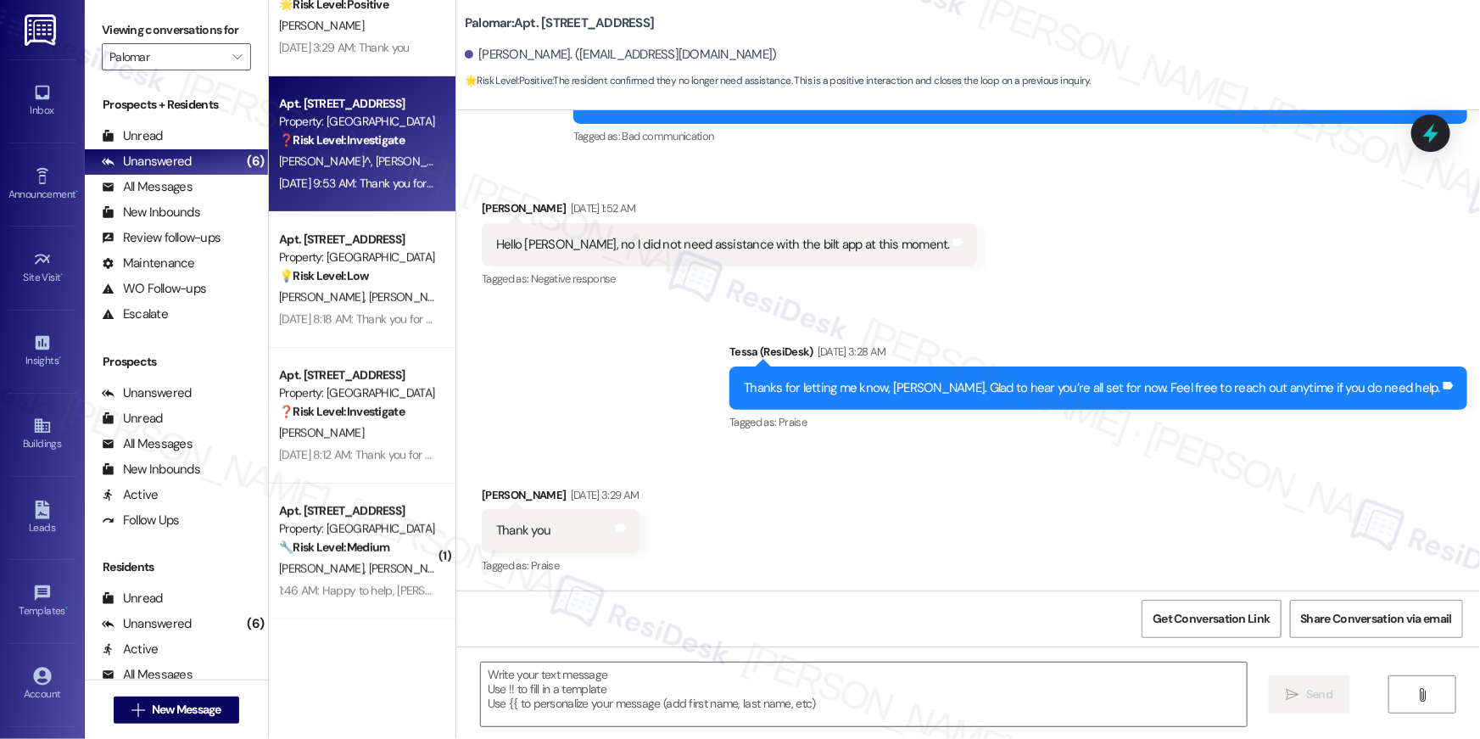
type textarea "Fetching suggested responses. Please feel free to read through the conversation…"
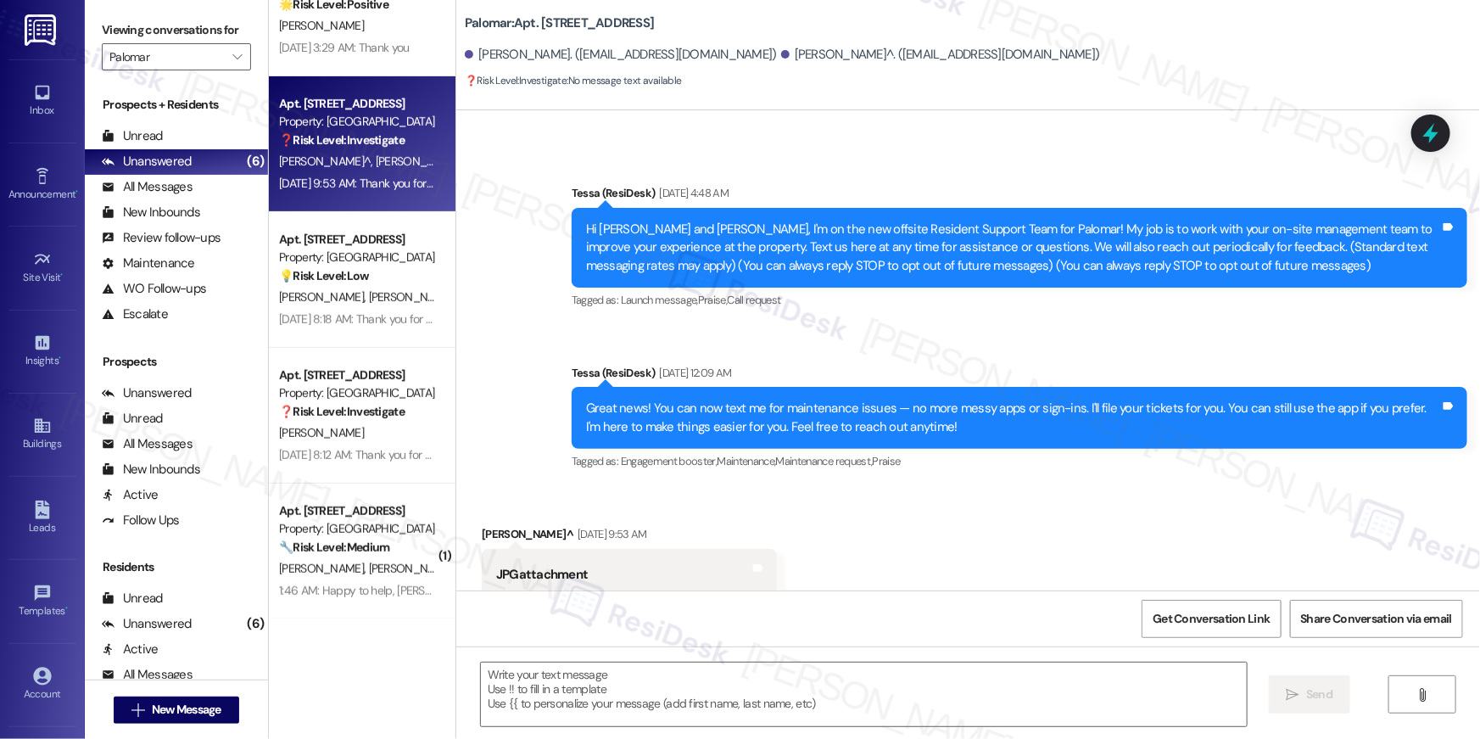
type textarea "Fetching suggested responses. Please feel free to read through the conversation…"
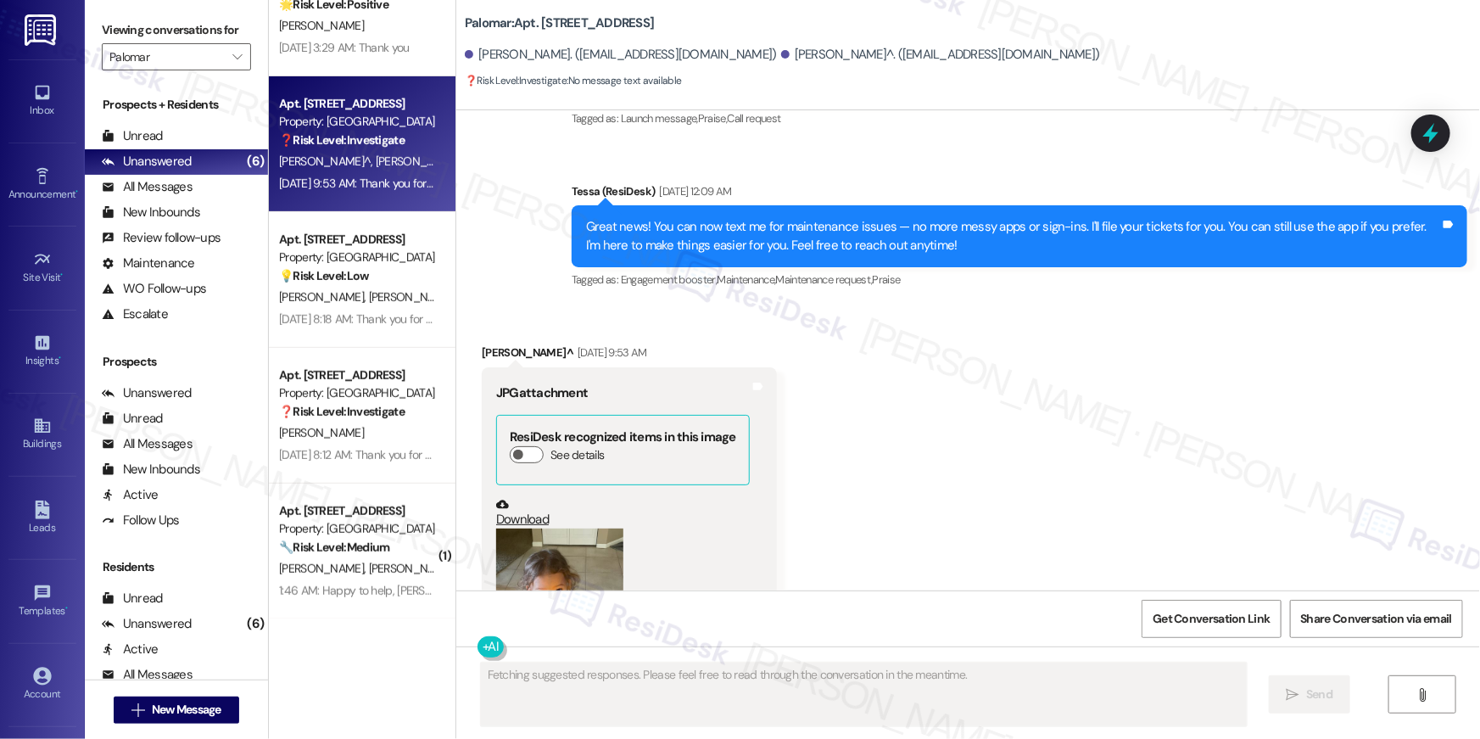
scroll to position [577, 0]
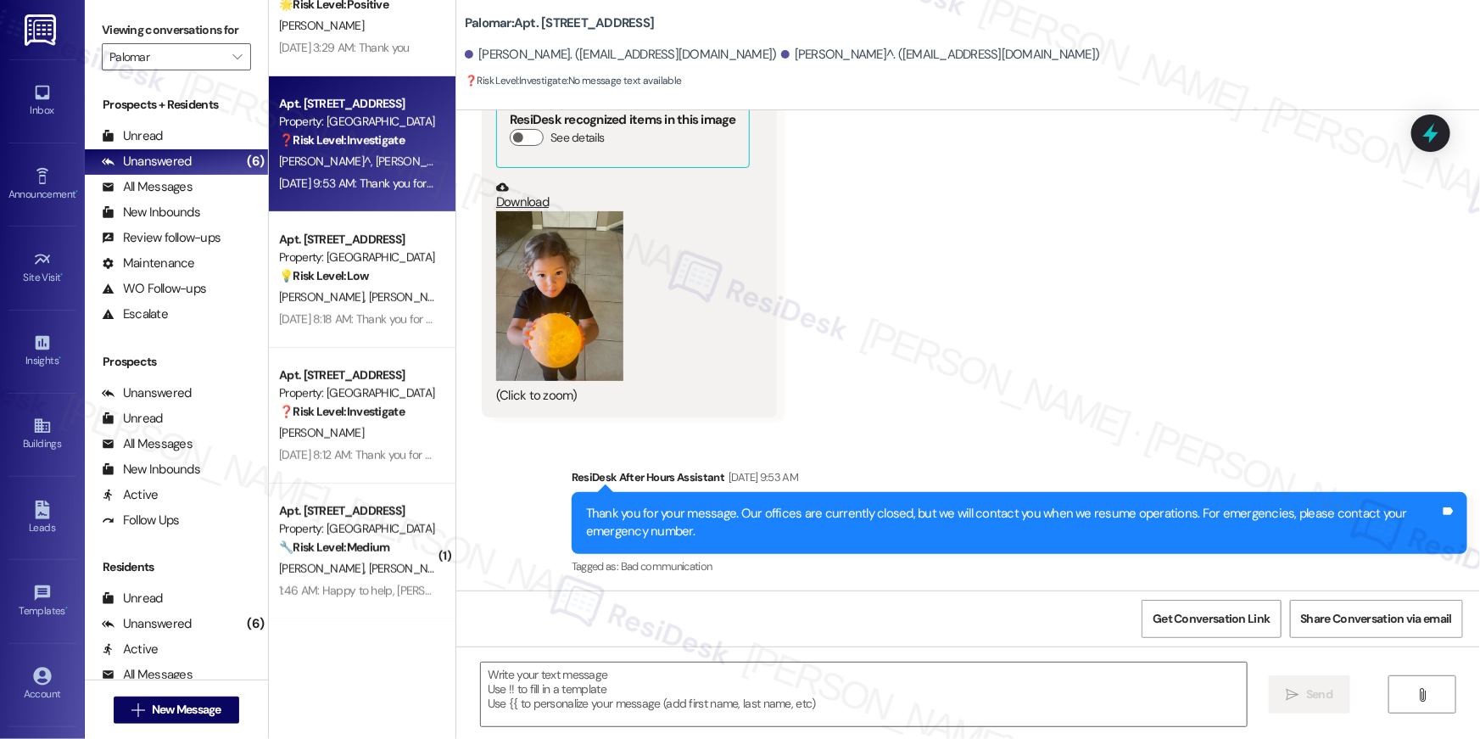
click at [572, 282] on button "Zoom image" at bounding box center [559, 296] width 127 height 170
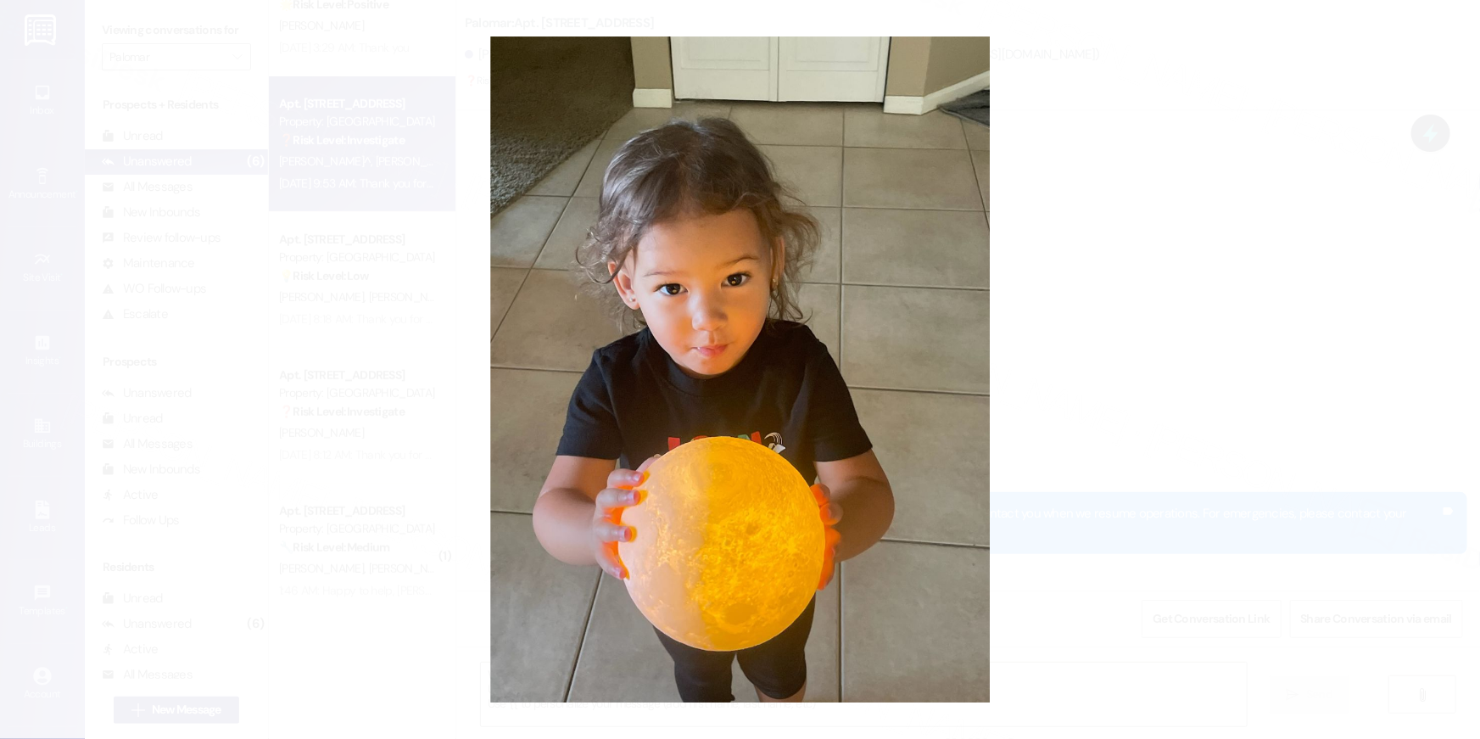
click at [1059, 296] on button "Unzoom image" at bounding box center [740, 369] width 1480 height 739
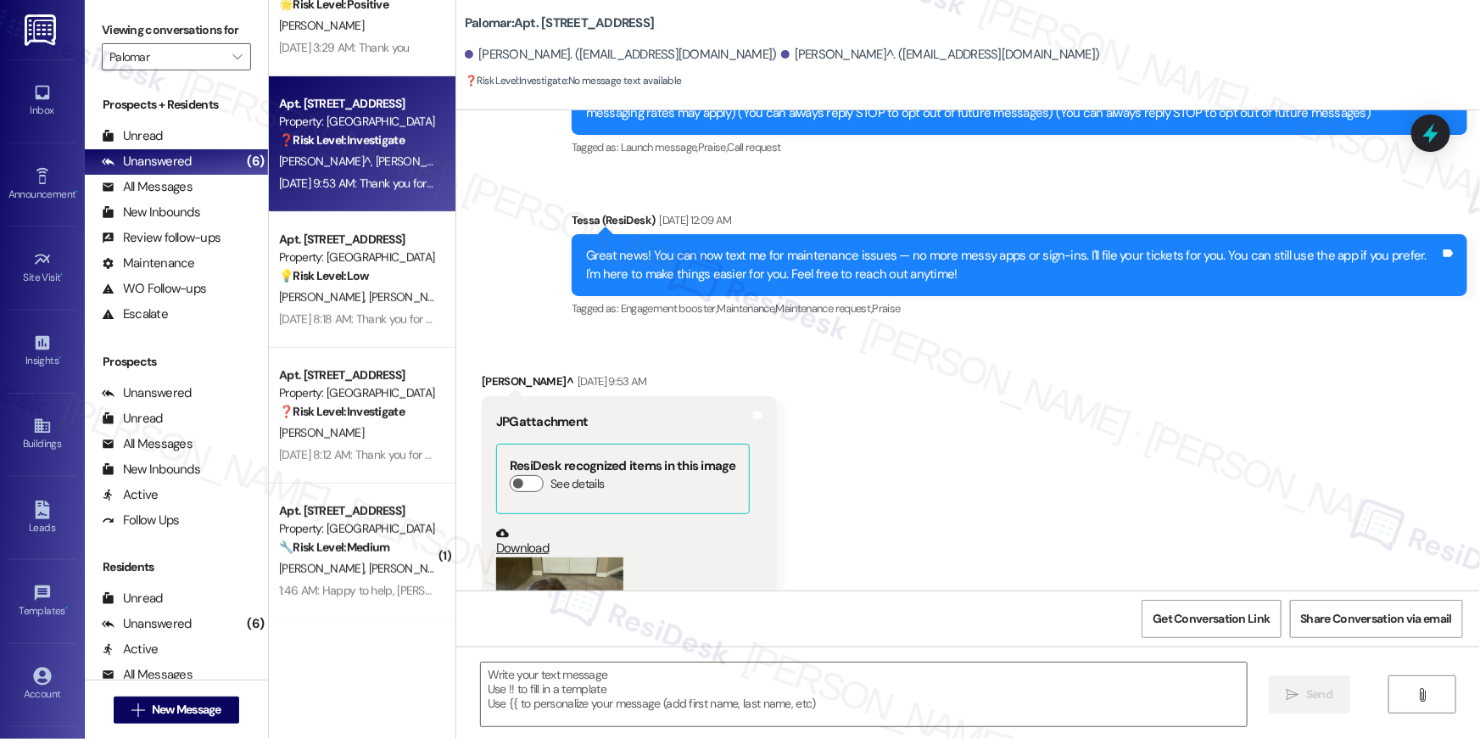
scroll to position [204, 0]
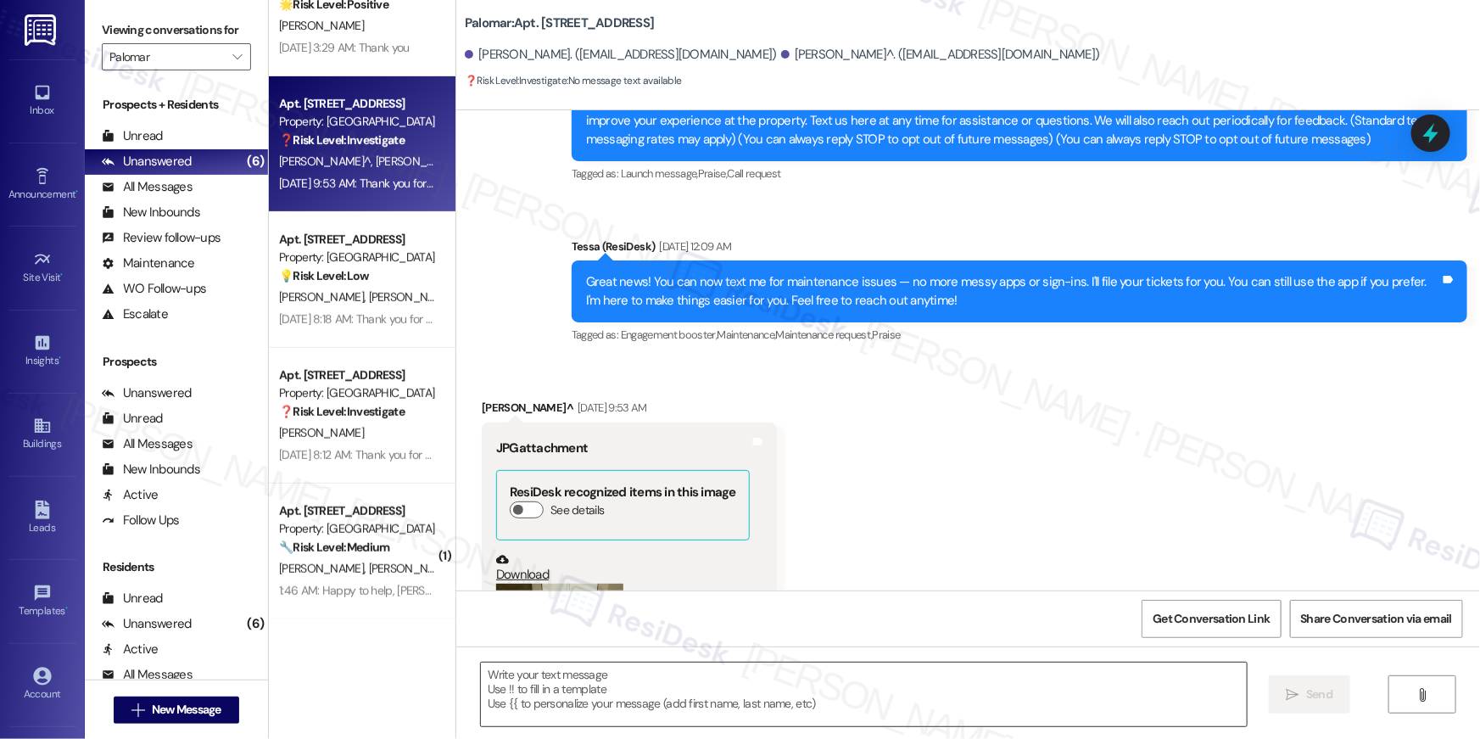
click at [652, 683] on textarea at bounding box center [864, 694] width 766 height 64
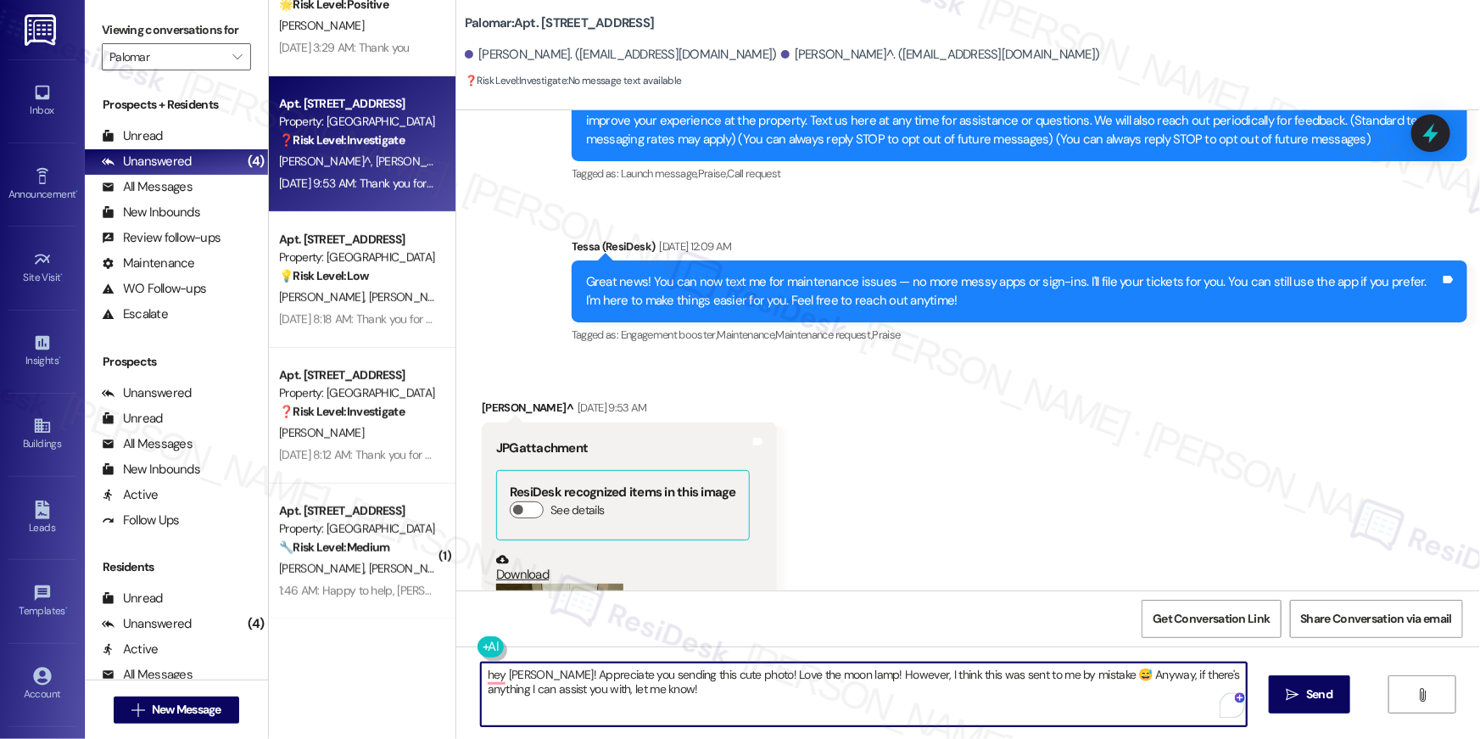
click at [481, 667] on textarea "hey [PERSON_NAME]! Appreciate you sending this cute photo! Love the moon lamp! …" at bounding box center [864, 694] width 766 height 64
type textarea "Hey [PERSON_NAME]! Appreciate you sending this cute photo! Love the moon lamp! …"
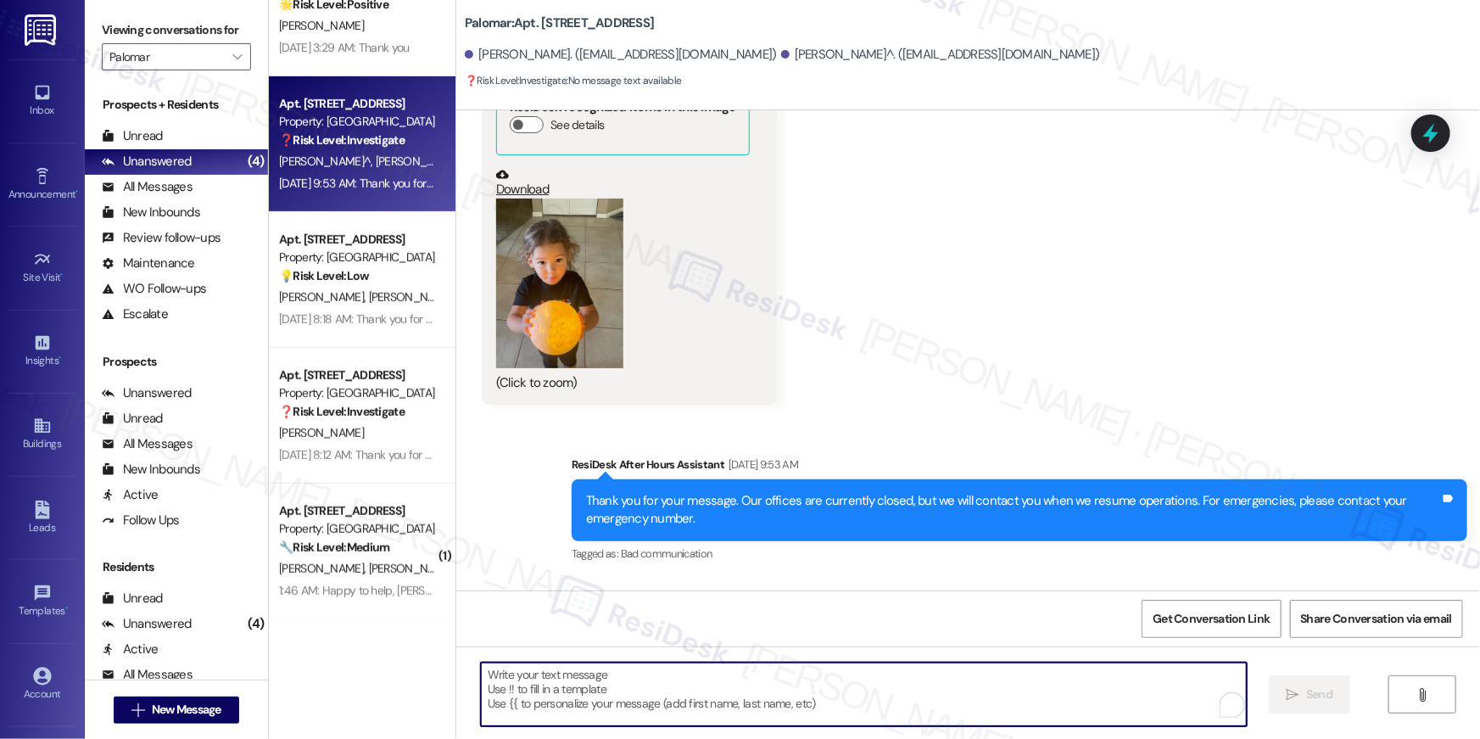
scroll to position [713, 0]
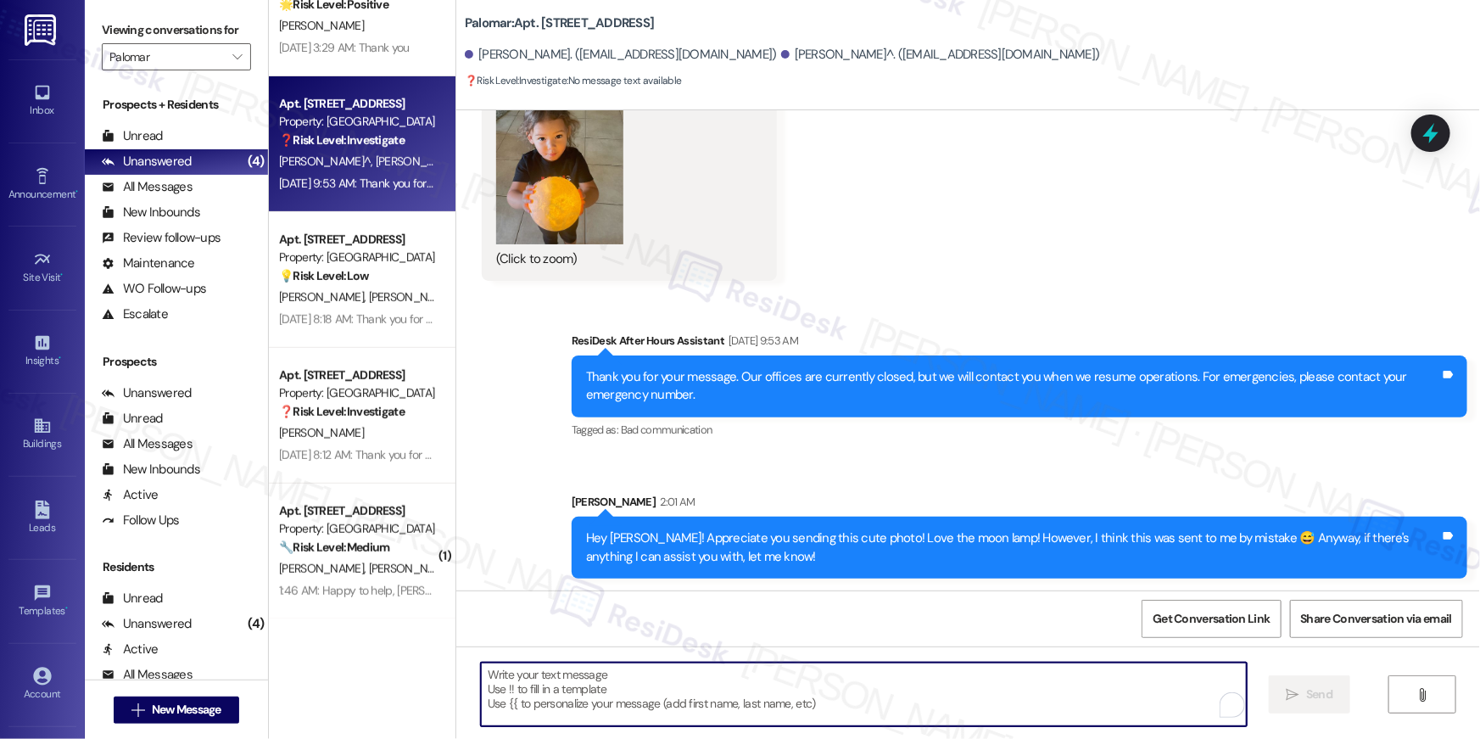
click at [552, 194] on button "Zoom image" at bounding box center [559, 160] width 127 height 170
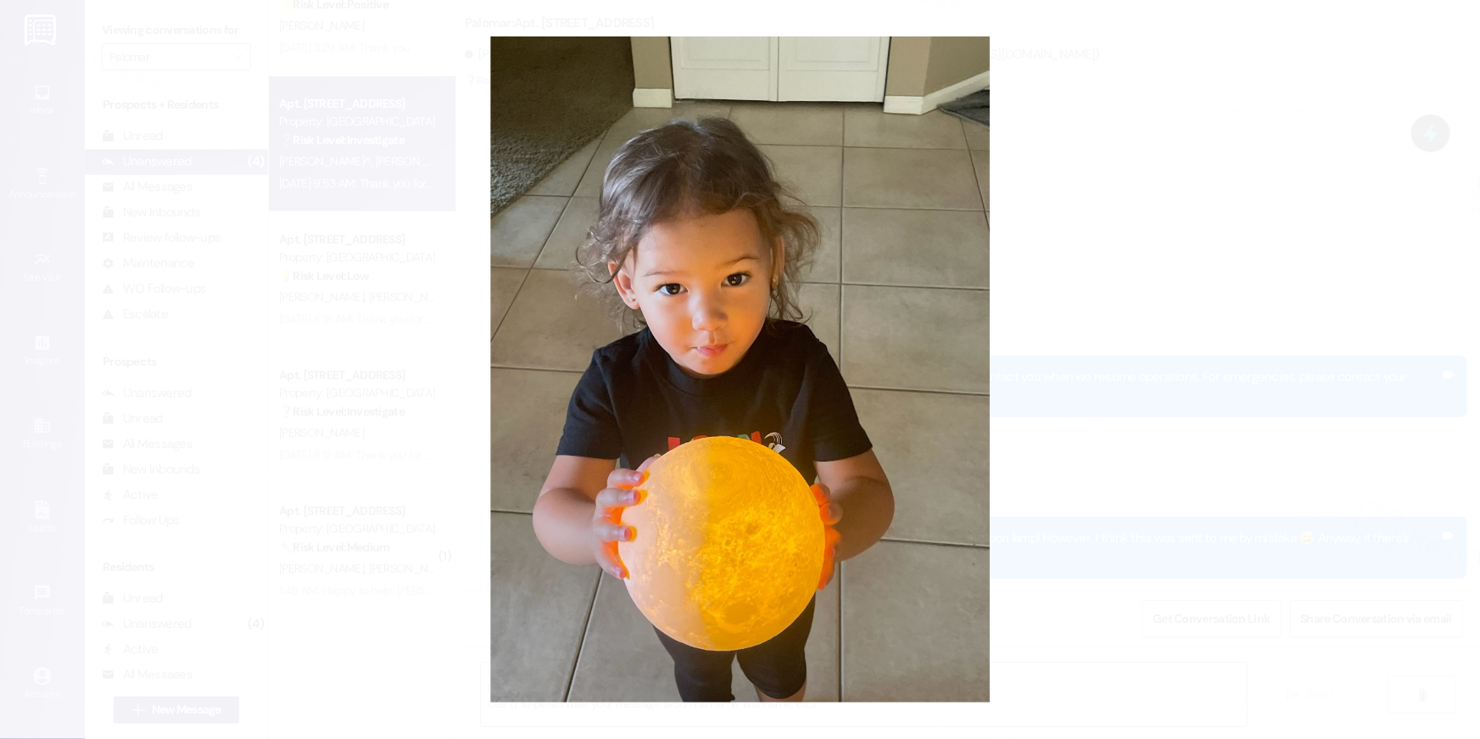
click at [1283, 270] on button "Unzoom image" at bounding box center [740, 369] width 1480 height 739
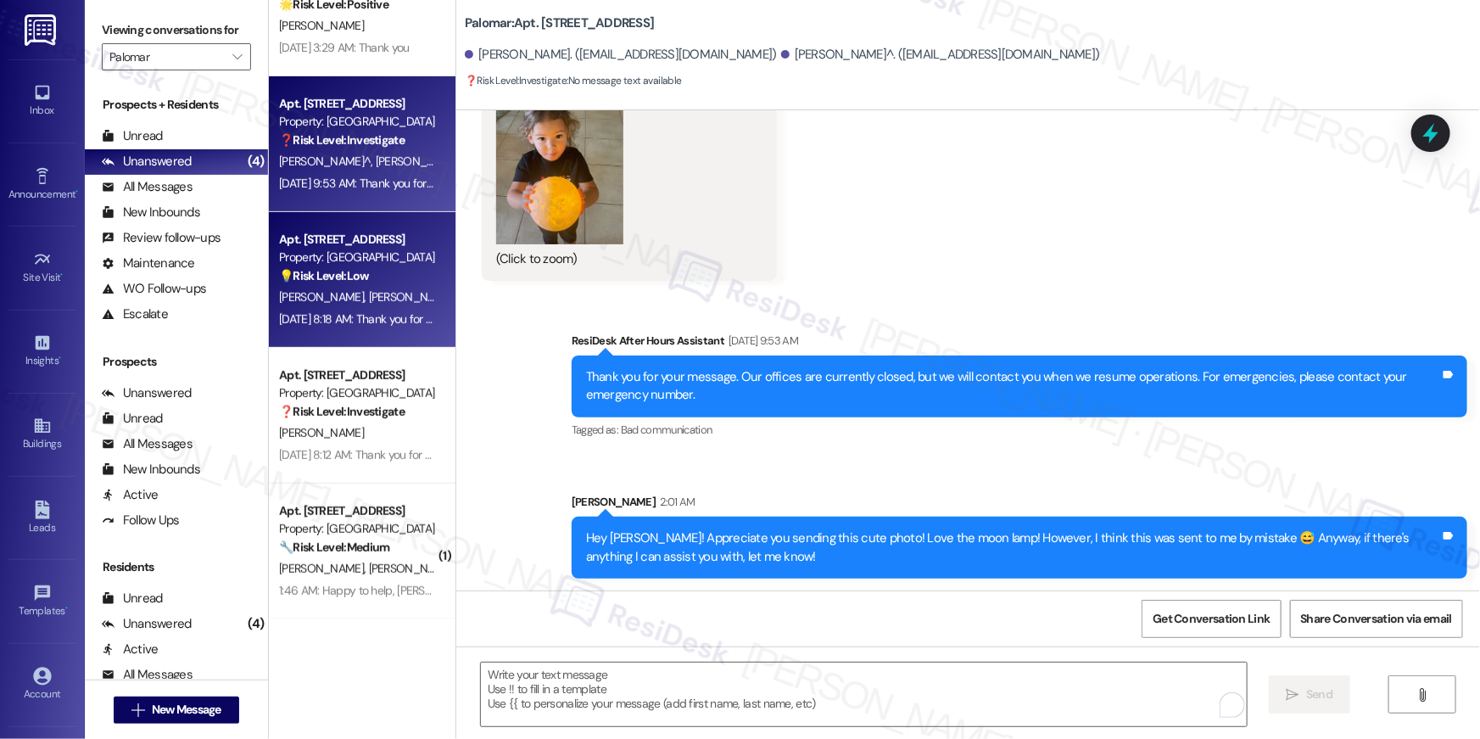
click at [358, 268] on strong "💡 Risk Level: Low" at bounding box center [324, 275] width 90 height 15
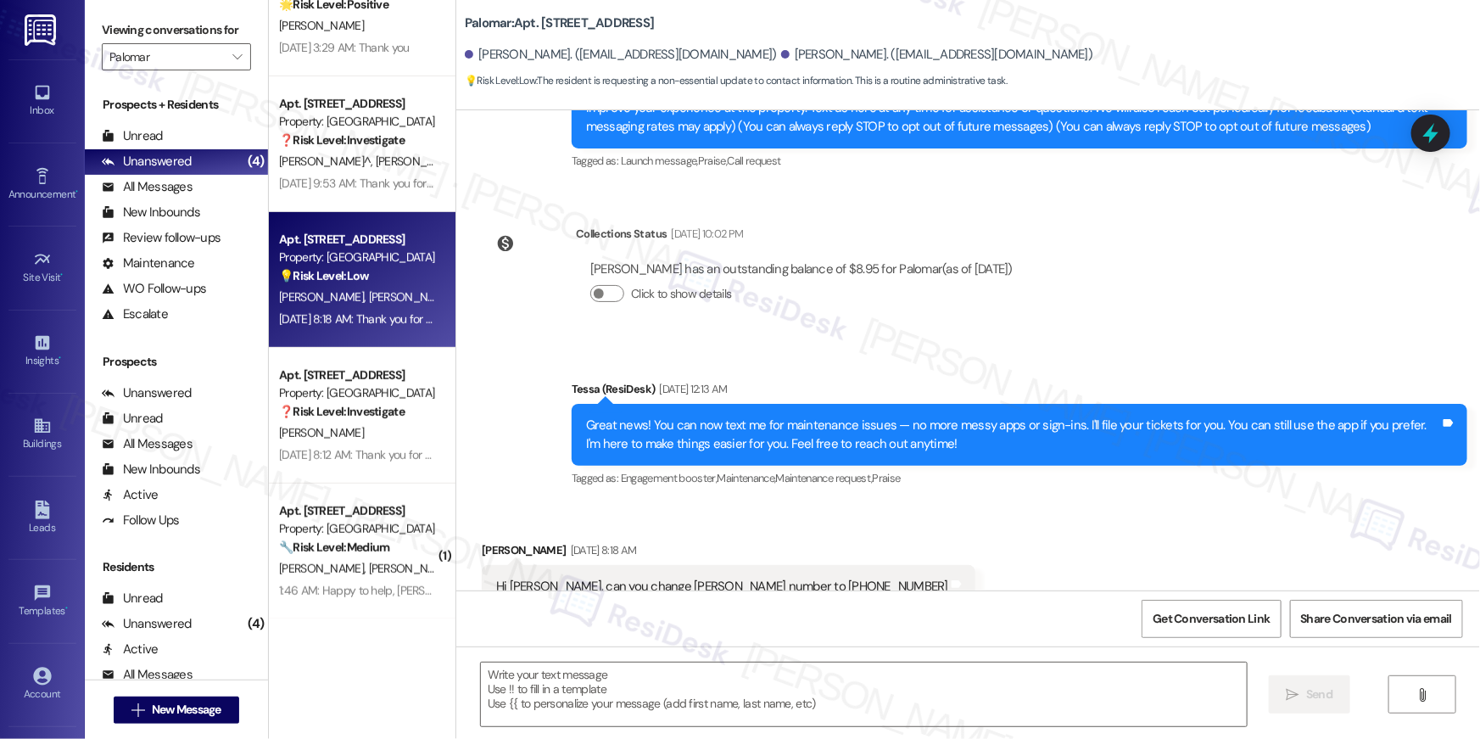
scroll to position [272, 0]
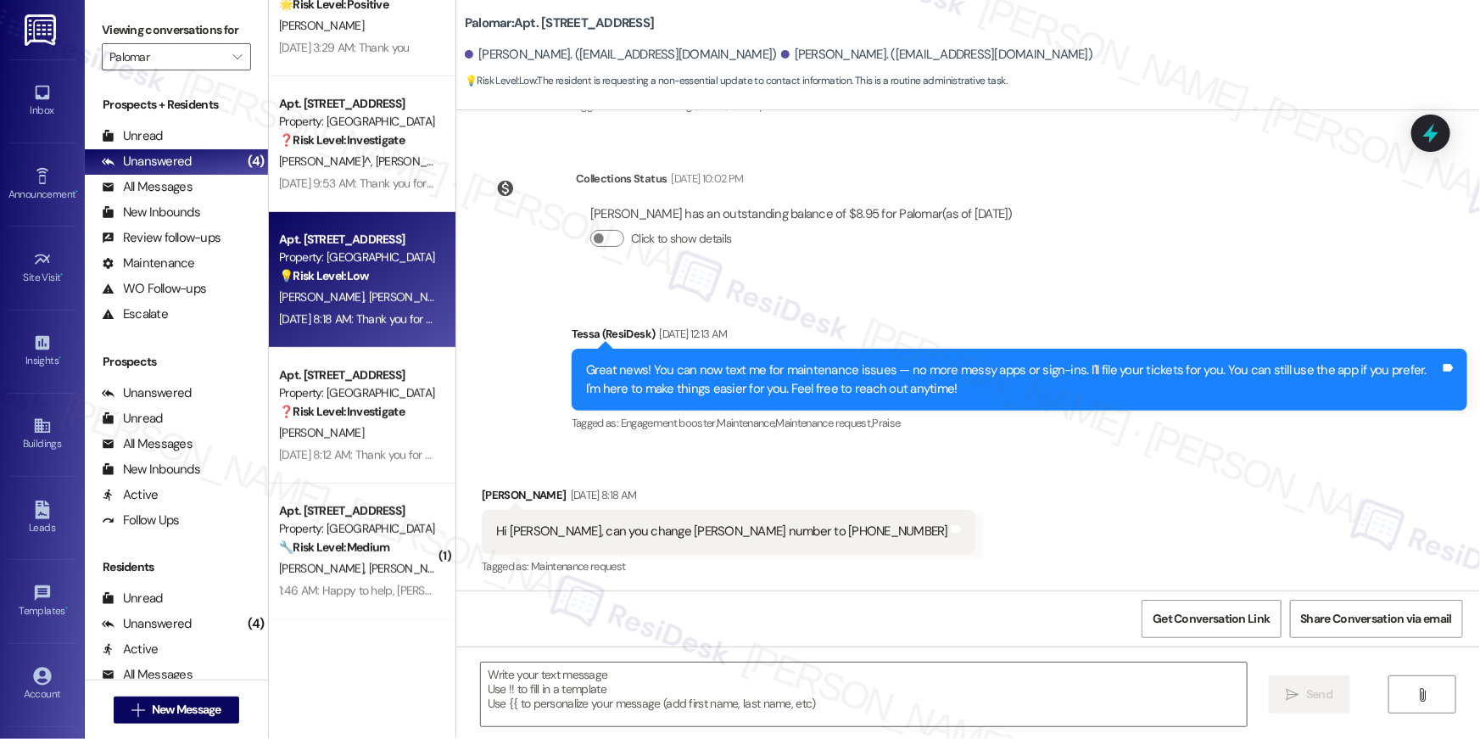
type textarea "Fetching suggested responses. Please feel free to read through the conversation…"
click at [745, 724] on textarea at bounding box center [864, 694] width 766 height 64
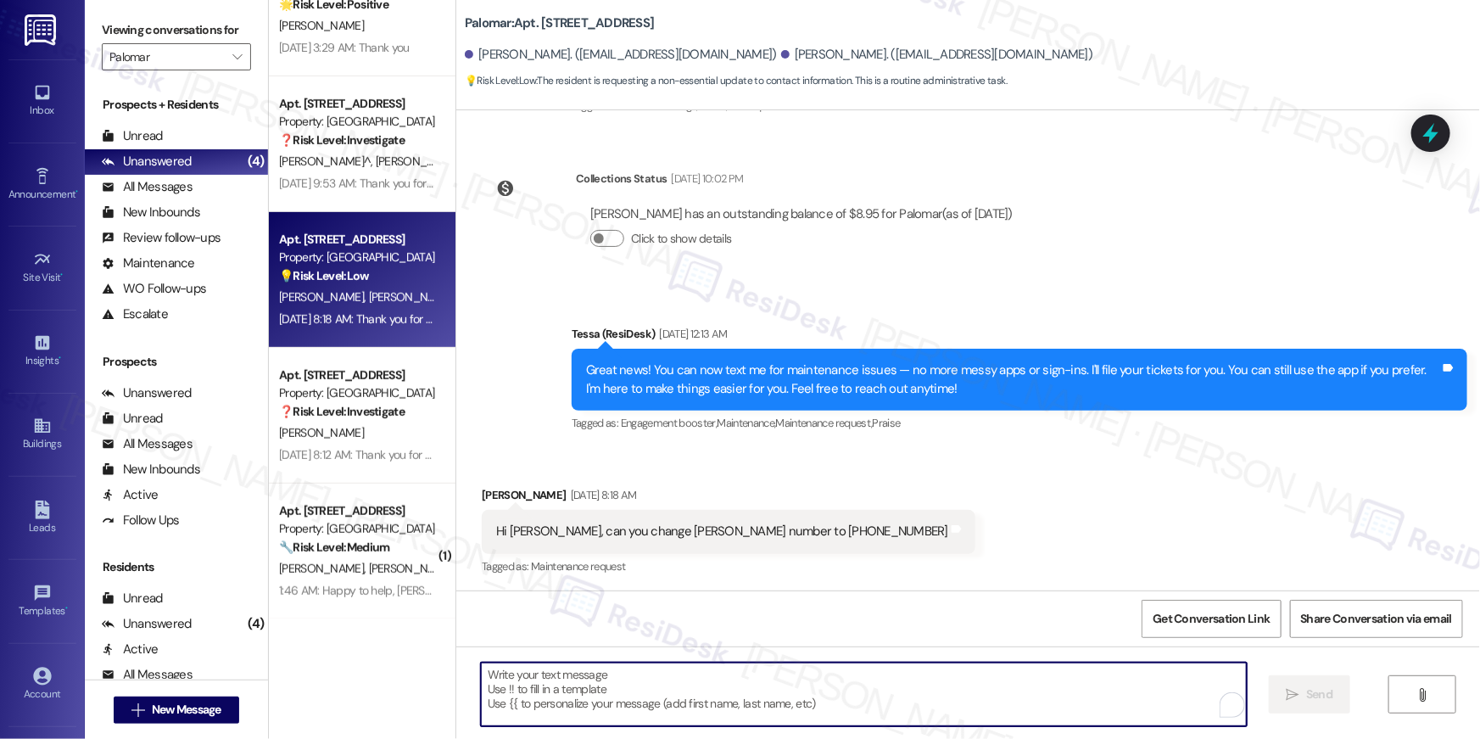
click at [745, 719] on textarea "To enrich screen reader interactions, please activate Accessibility in Grammarl…" at bounding box center [864, 694] width 766 height 64
drag, startPoint x: 773, startPoint y: 710, endPoint x: 822, endPoint y: 659, distance: 70.8
click at [773, 708] on textarea "To enrich screen reader interactions, please activate Accessibility in Grammarl…" at bounding box center [864, 694] width 766 height 64
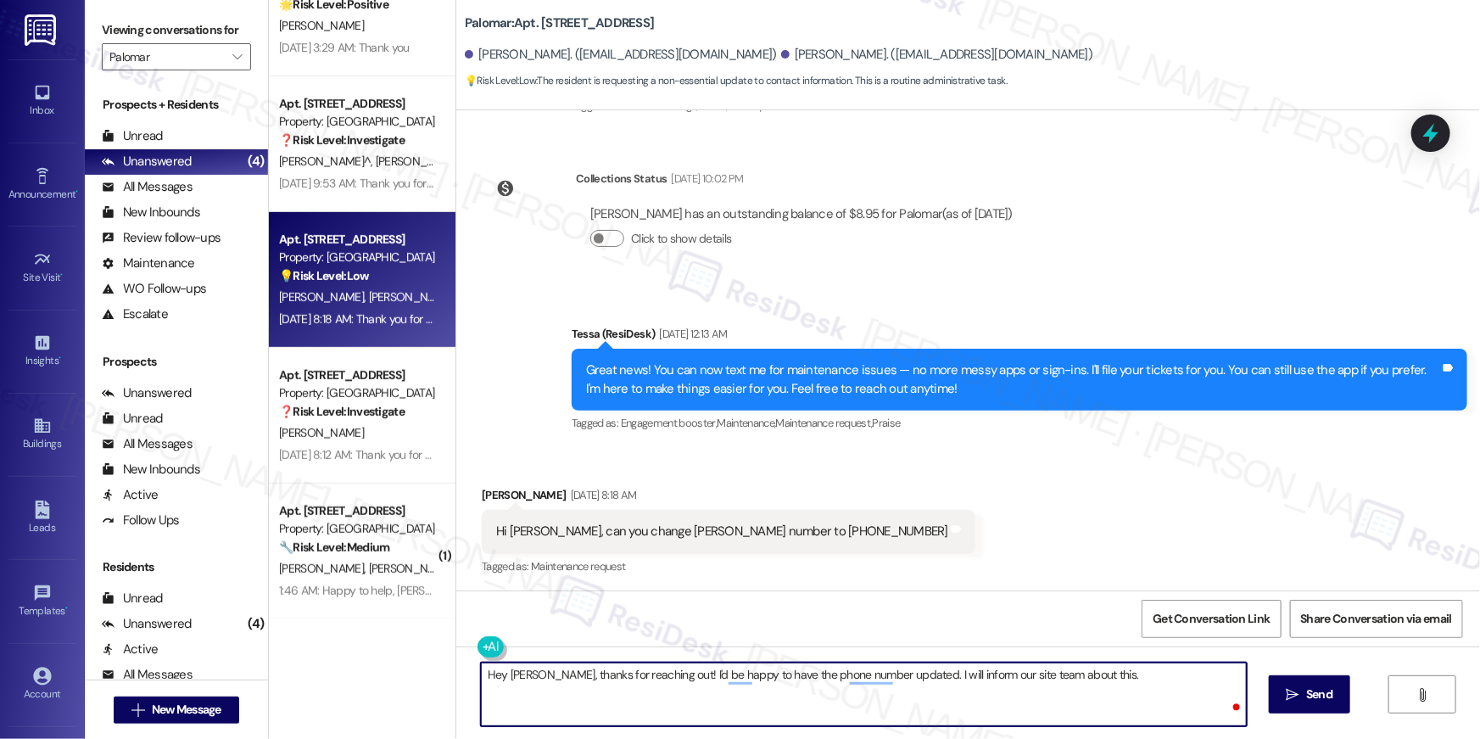
type textarea "Hey [PERSON_NAME], thanks for reaching out! I'd be happy to have the phone numb…"
type textarea "In the meantime, if there's anything else I can assist you with, please let me …"
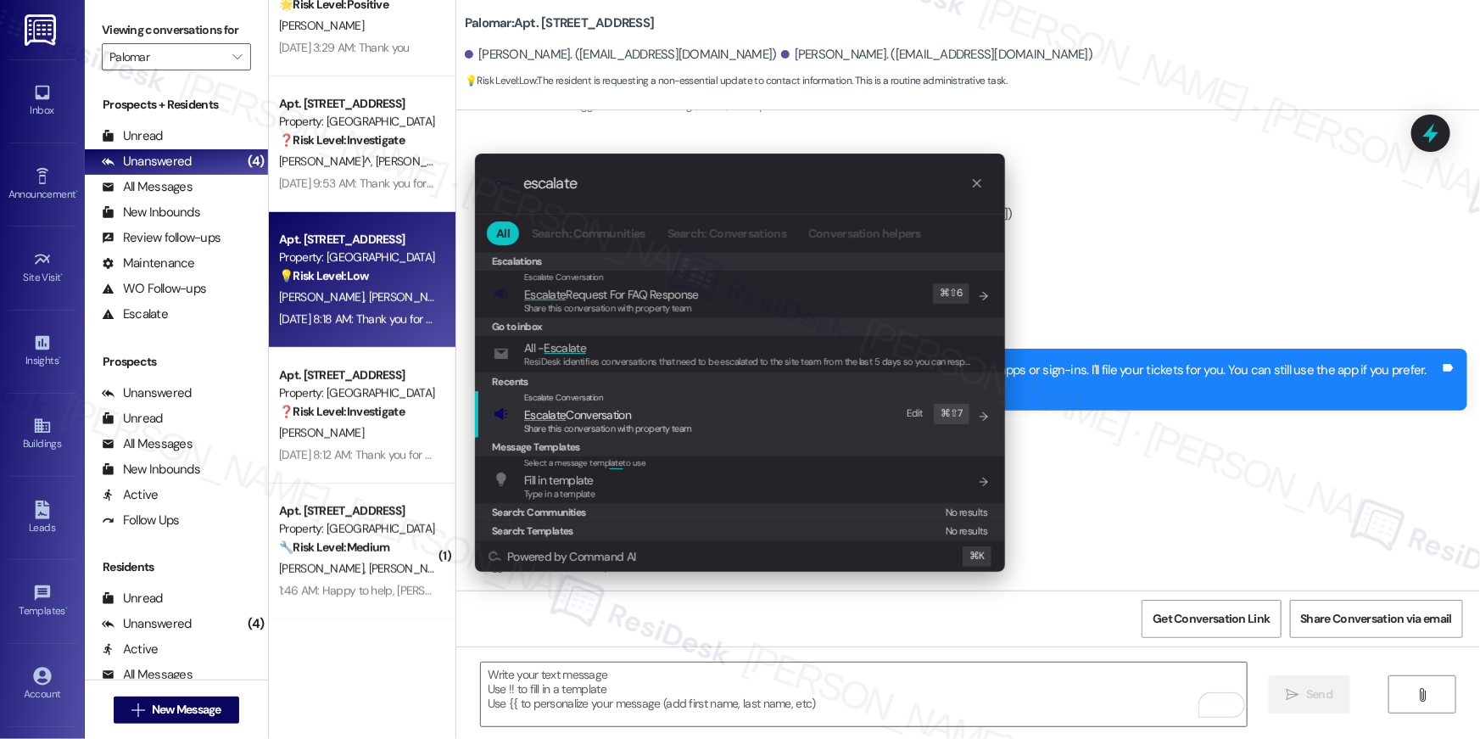
type input "escalate"
click at [693, 428] on div "Escalate Conversation Escalate Conversation Share this conversation with proper…" at bounding box center [742, 414] width 496 height 46
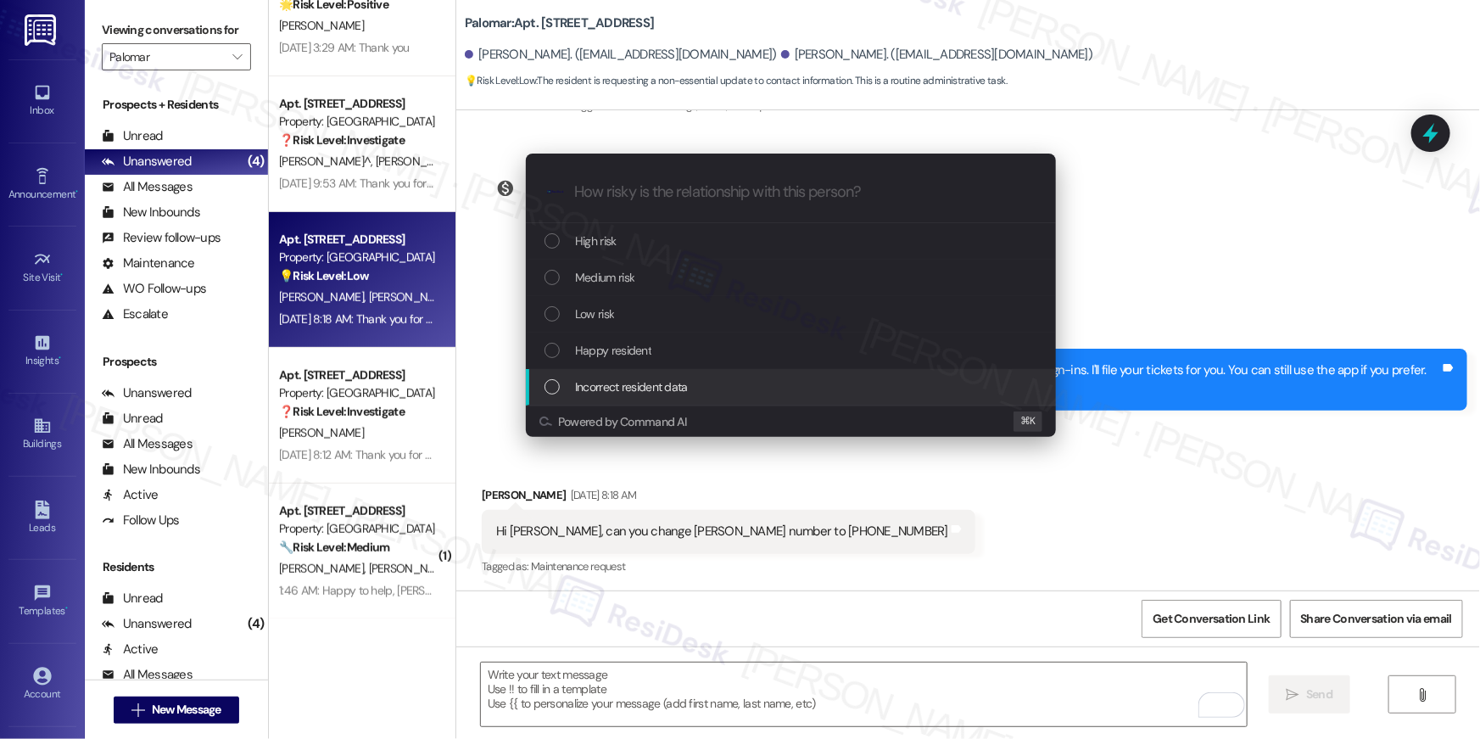
click at [616, 383] on span "Incorrect resident data" at bounding box center [631, 386] width 113 height 19
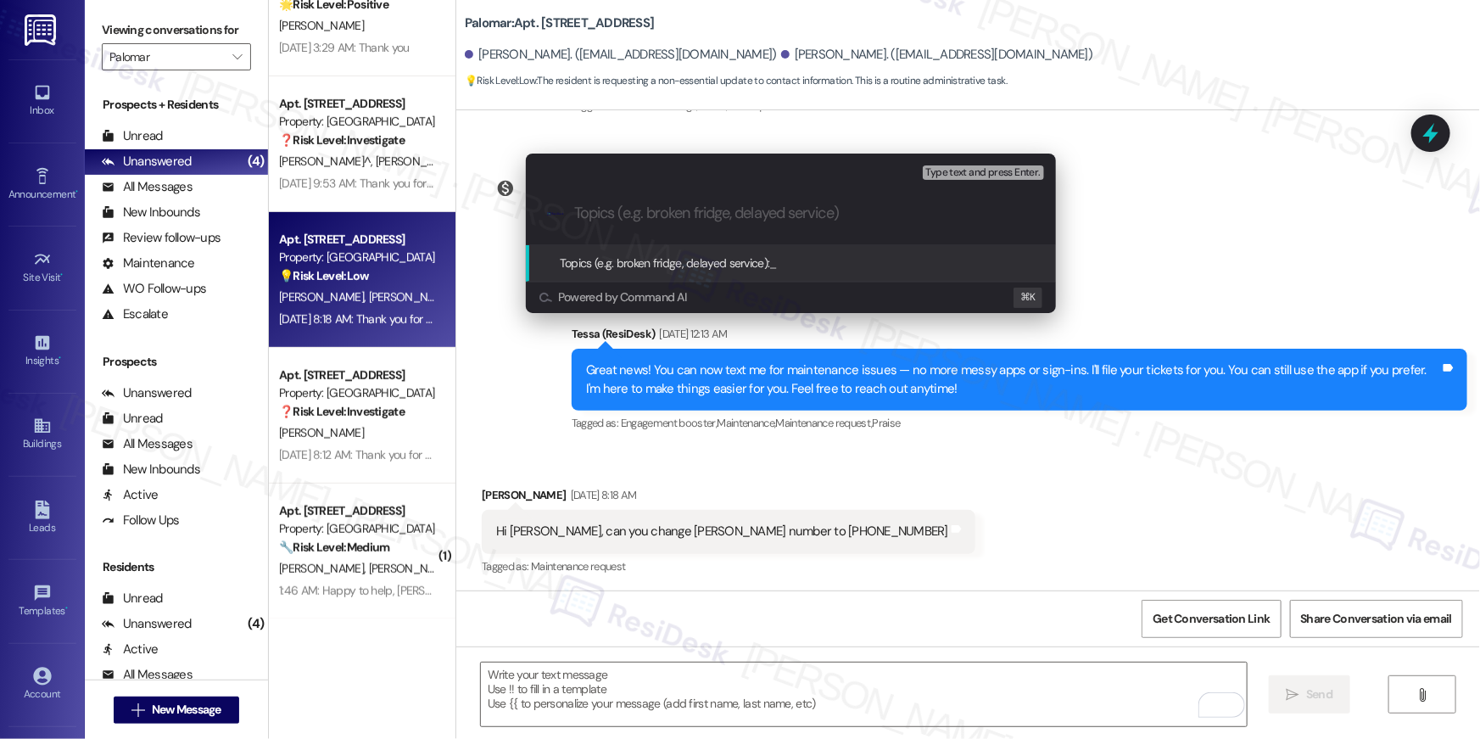
click at [684, 226] on div ".cls-1{fill:#0a055f;}.cls-2{fill:#0cc4c4;} resideskLogoBlueOrange" at bounding box center [791, 213] width 530 height 60
click at [741, 217] on input "Topics (e.g. broken fridge, delayed service)" at bounding box center [804, 213] width 461 height 18
type input "Resident requesting to update phone number"
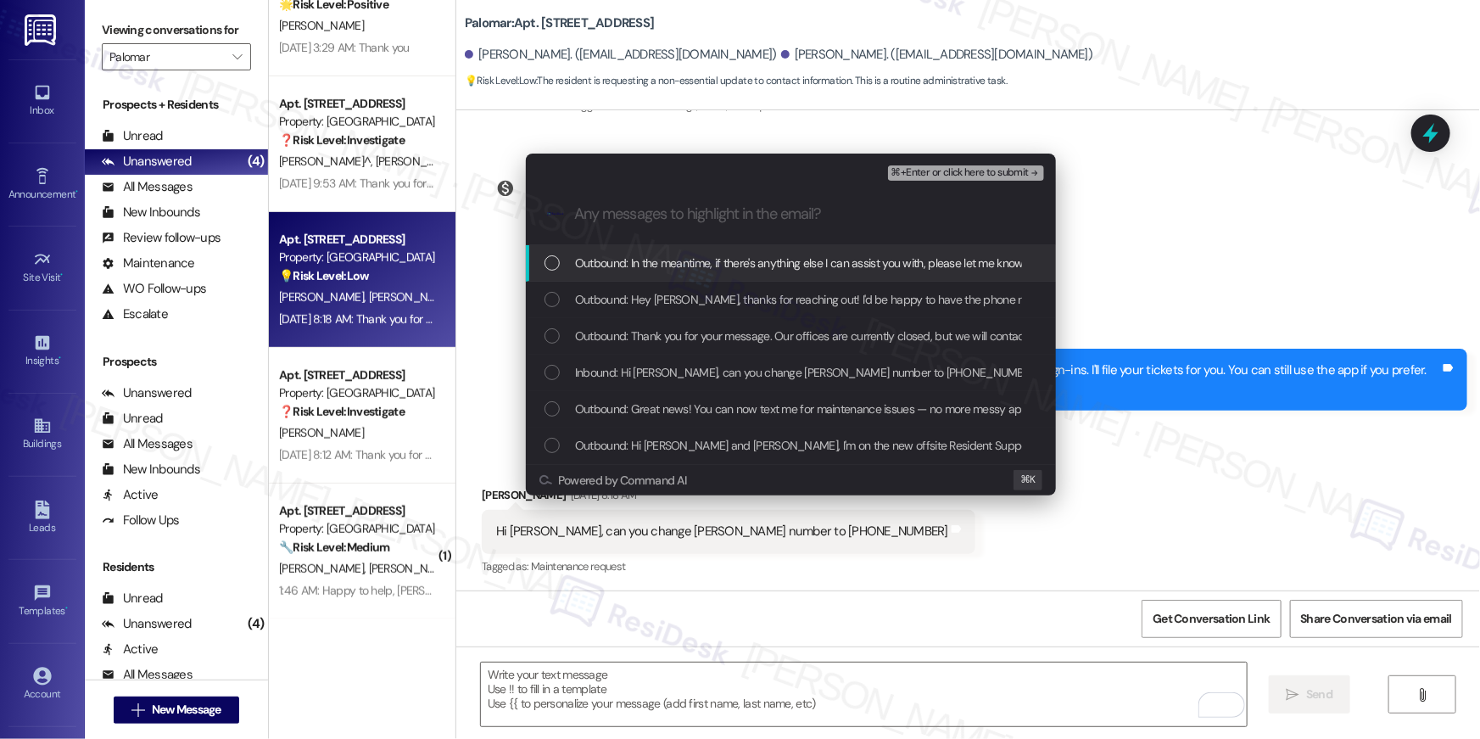
click at [557, 266] on div "List of options" at bounding box center [552, 262] width 15 height 15
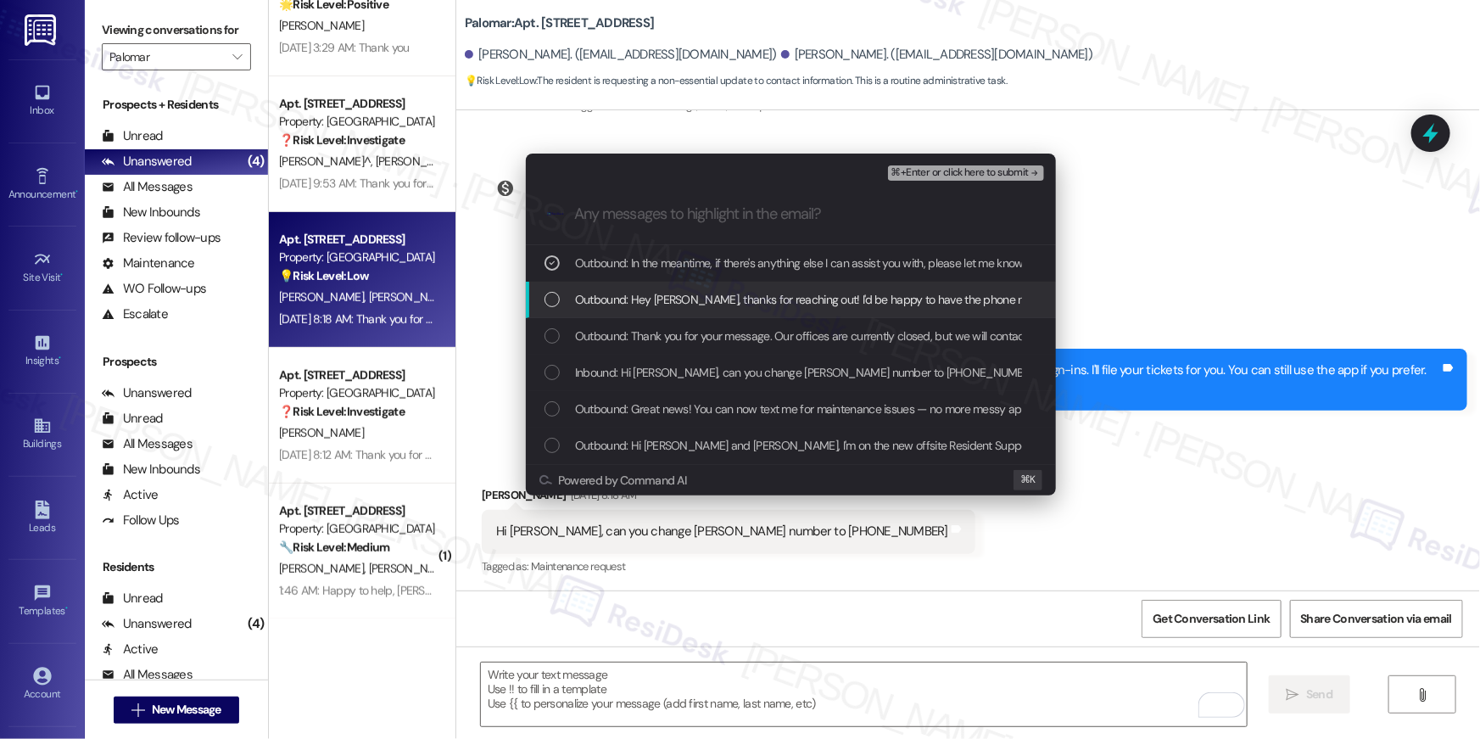
click at [550, 299] on div "List of options" at bounding box center [552, 299] width 15 height 15
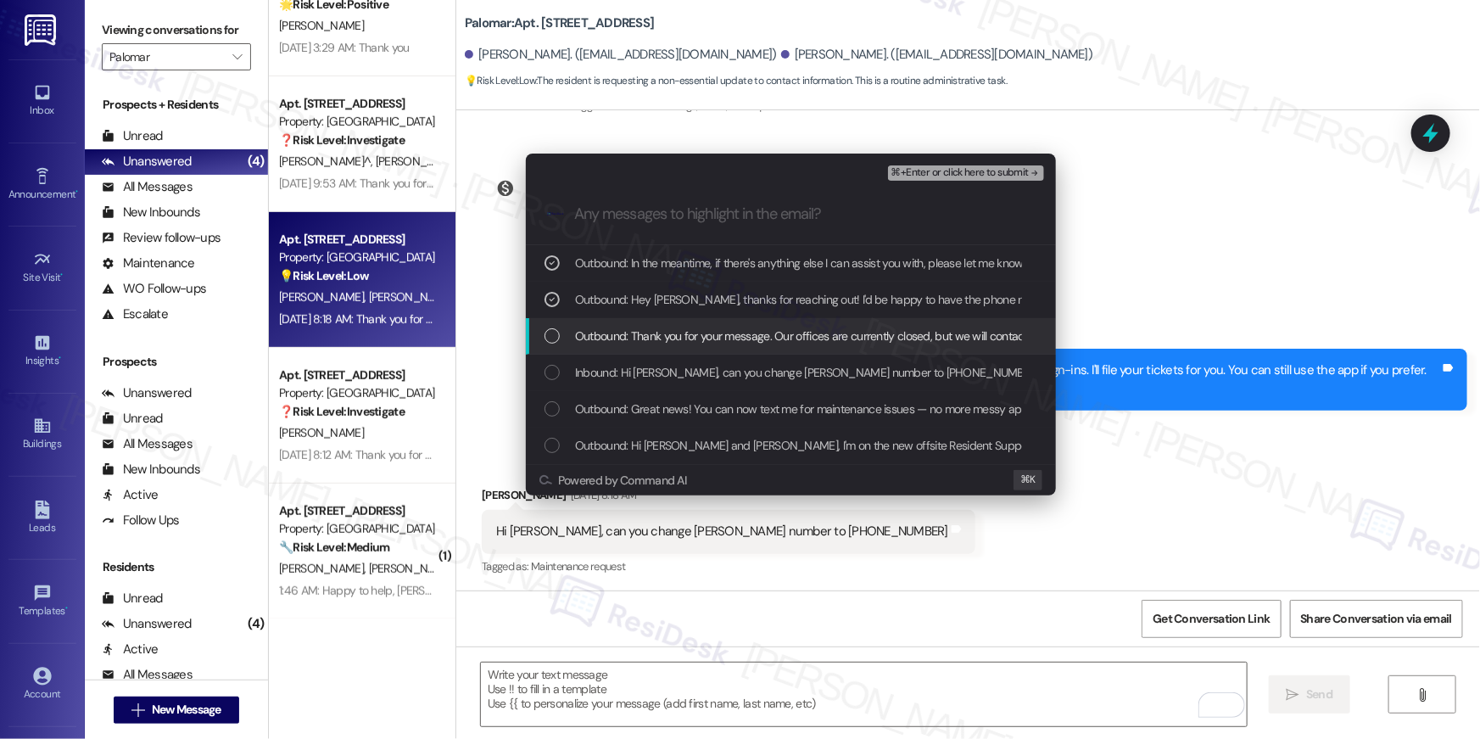
click at [553, 340] on div "List of options" at bounding box center [552, 335] width 15 height 15
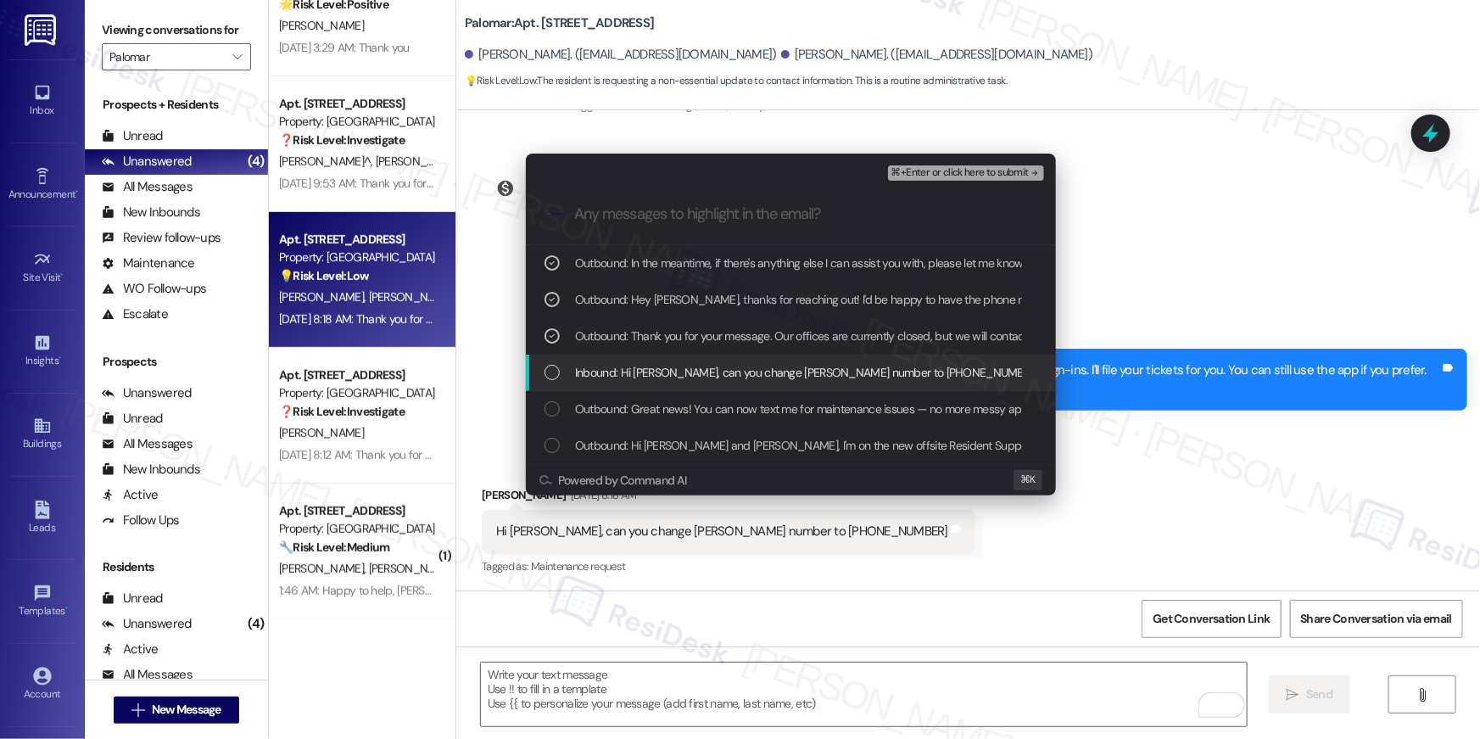
click at [558, 368] on div "List of options" at bounding box center [552, 372] width 15 height 15
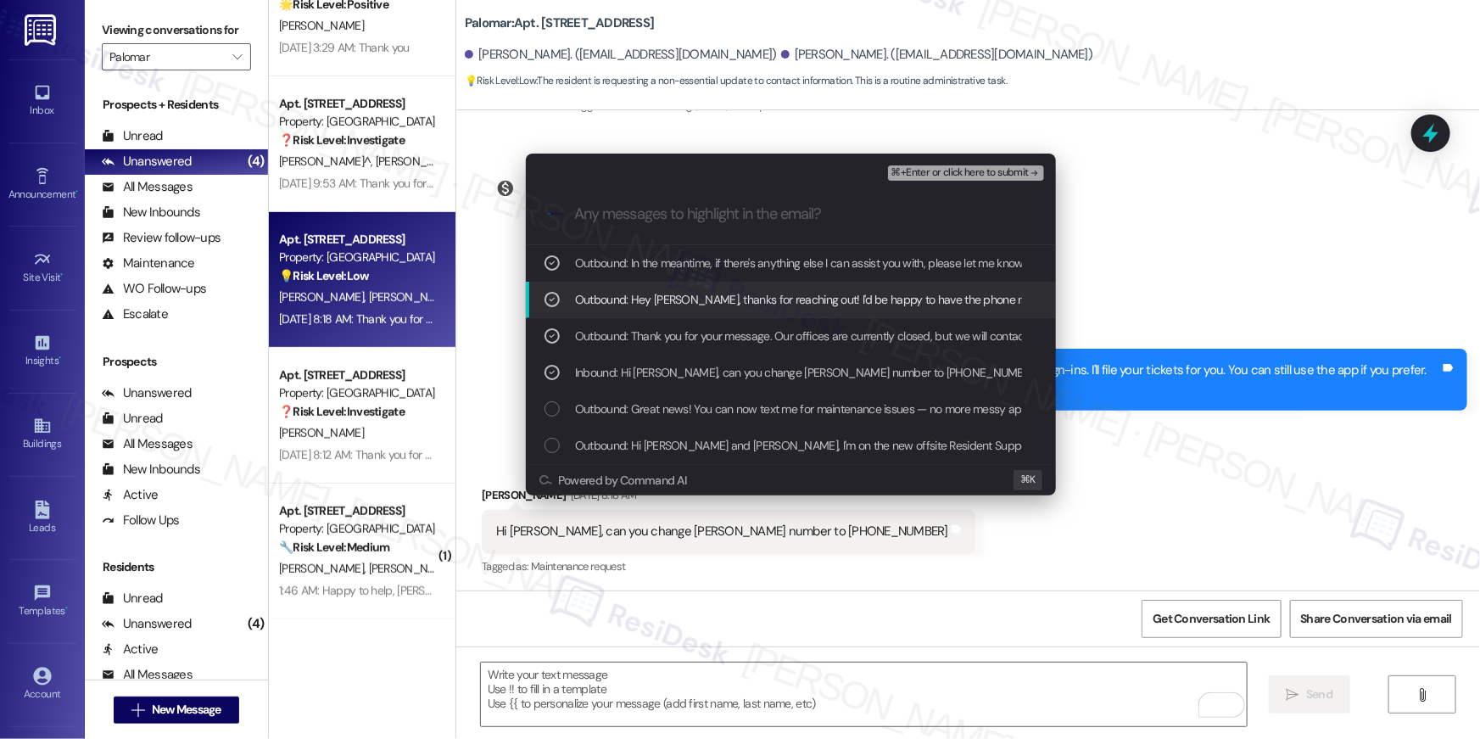
click at [938, 169] on span "⌘+Enter or click here to submit" at bounding box center [960, 173] width 137 height 12
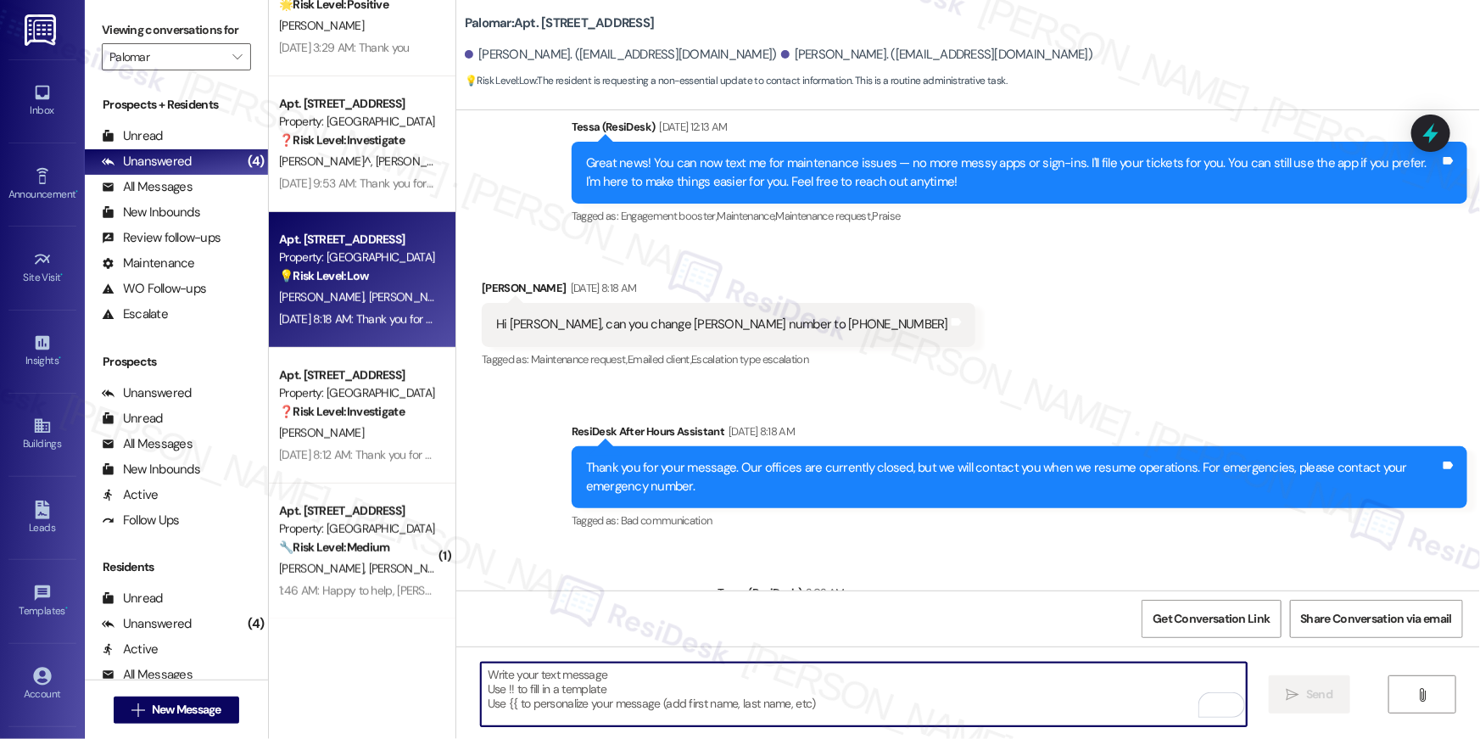
scroll to position [697, 0]
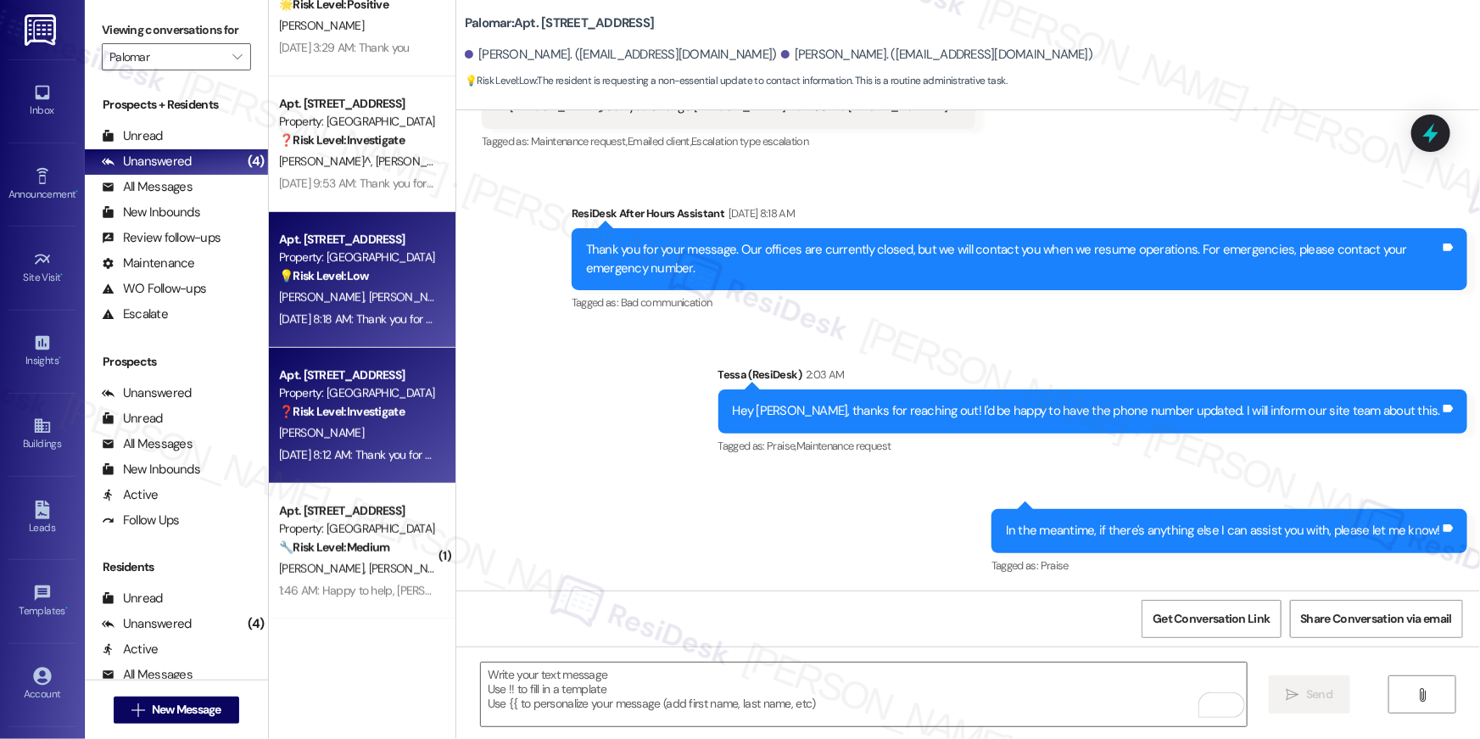
click at [392, 399] on div "Property: Palomar" at bounding box center [357, 393] width 157 height 18
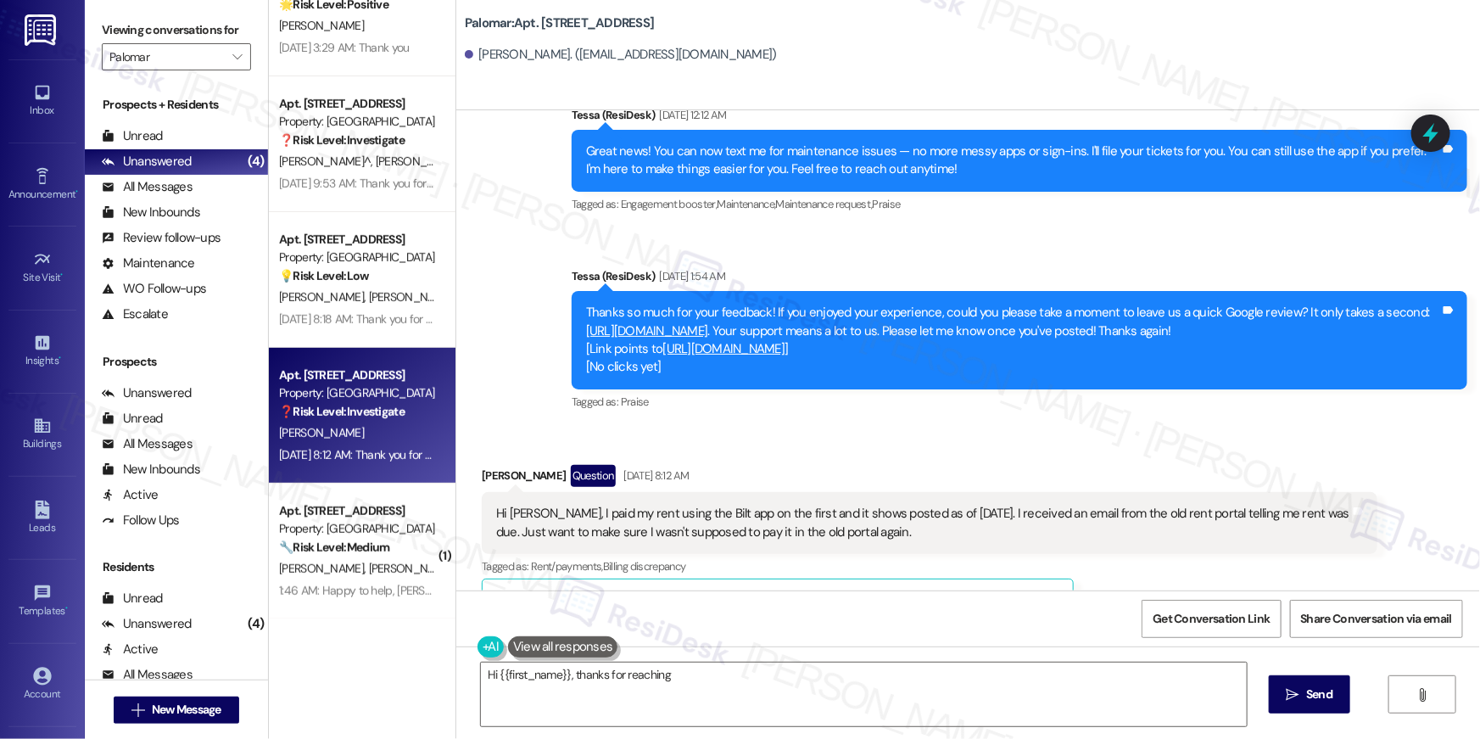
scroll to position [963, 0]
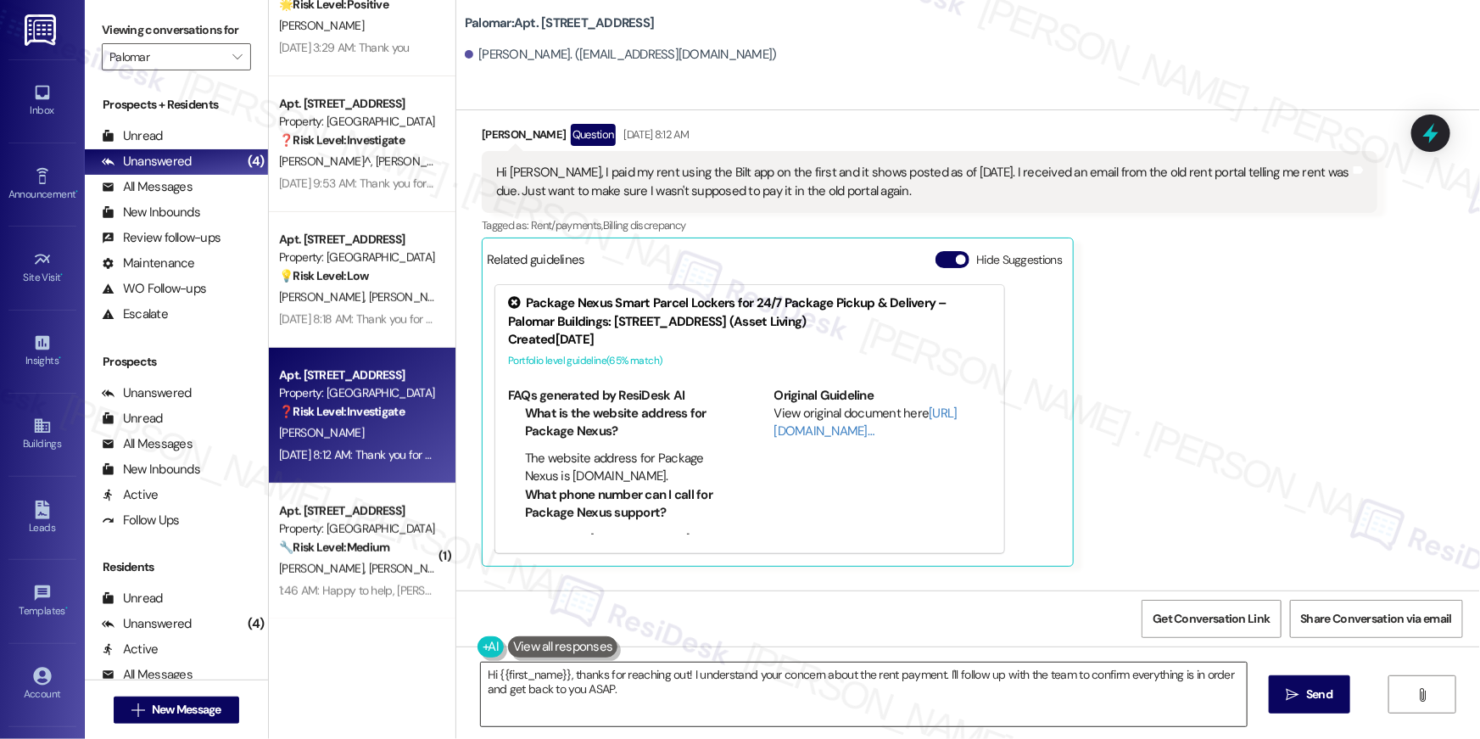
click at [677, 688] on textarea "Hi {{first_name}}, thanks for reaching out! I understand your concern about the…" at bounding box center [864, 694] width 766 height 64
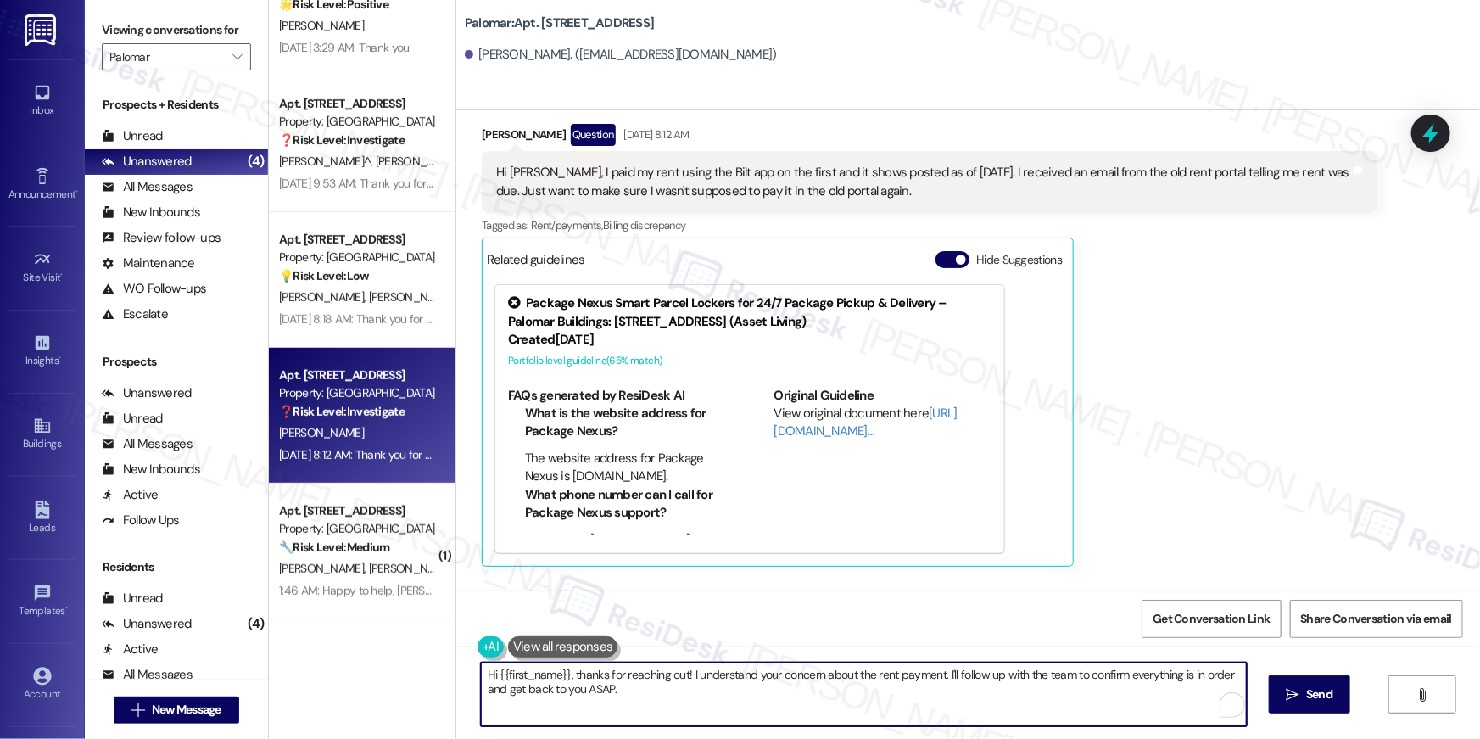
drag, startPoint x: 695, startPoint y: 693, endPoint x: 686, endPoint y: 676, distance: 19.0
click at [686, 676] on textarea "Hi {{first_name}}, thanks for reaching out! I understand your concern about the…" at bounding box center [864, 694] width 766 height 64
click at [906, 676] on textarea "Hi {{first_name}}, thanks for reaching out! I understand your concern about the…" at bounding box center [864, 694] width 766 height 64
drag, startPoint x: 935, startPoint y: 674, endPoint x: 942, endPoint y: 706, distance: 32.1
click at [942, 706] on textarea "Hi {{first_name}}, thanks for reaching out! I understand your concern about the…" at bounding box center [864, 694] width 766 height 64
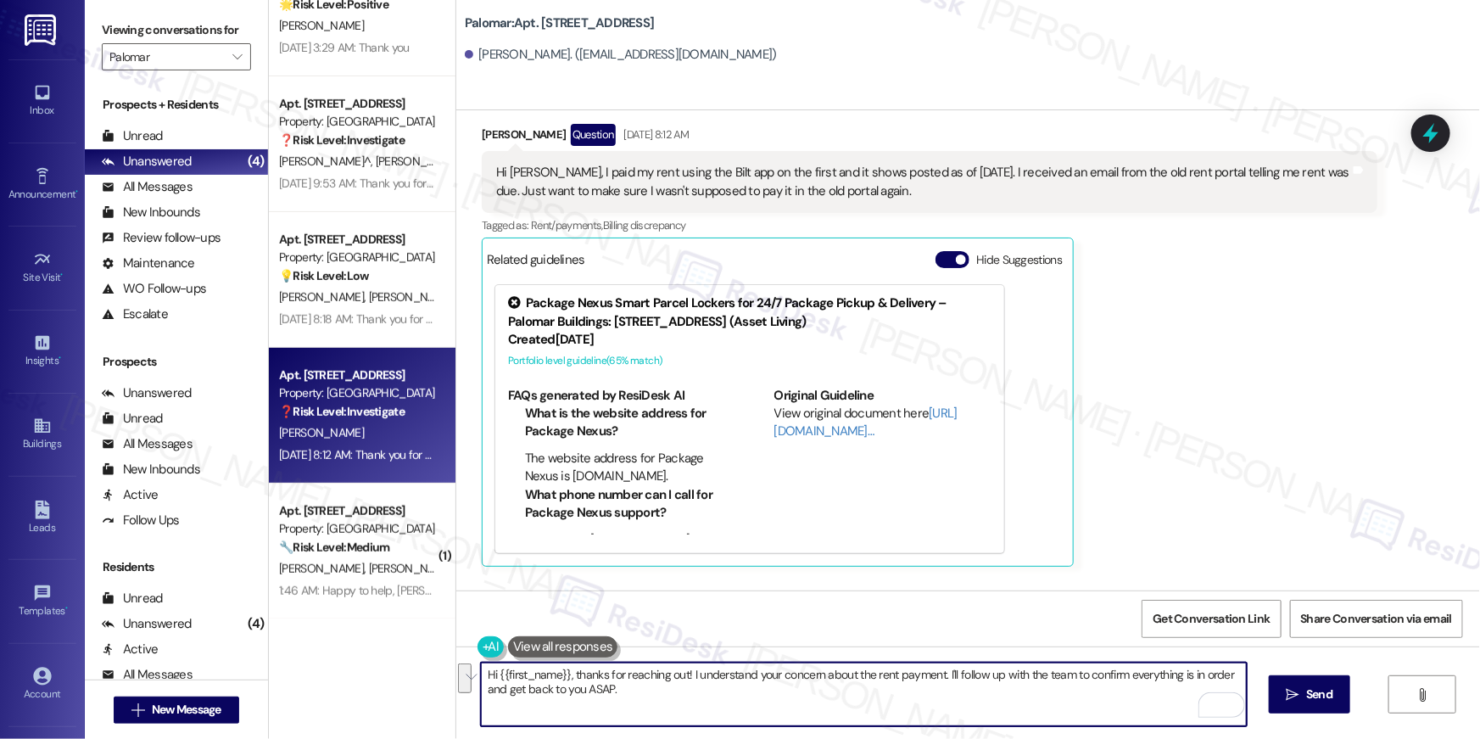
click at [882, 694] on textarea "Hi {{first_name}}, thanks for reaching out! I understand your concern about the…" at bounding box center [864, 694] width 766 height 64
click at [864, 696] on textarea "Hi {{first_name}}, thanks for reaching out! I understand your concern about the…" at bounding box center [864, 694] width 766 height 64
drag, startPoint x: 868, startPoint y: 676, endPoint x: 880, endPoint y: 711, distance: 37.0
click at [880, 711] on textarea "Hi {{first_name}}, thanks for reaching out! I understand your concern about the…" at bounding box center [864, 694] width 766 height 64
type textarea "Hi {{first_name}}, thanks for reaching out! I understand your concern about the…"
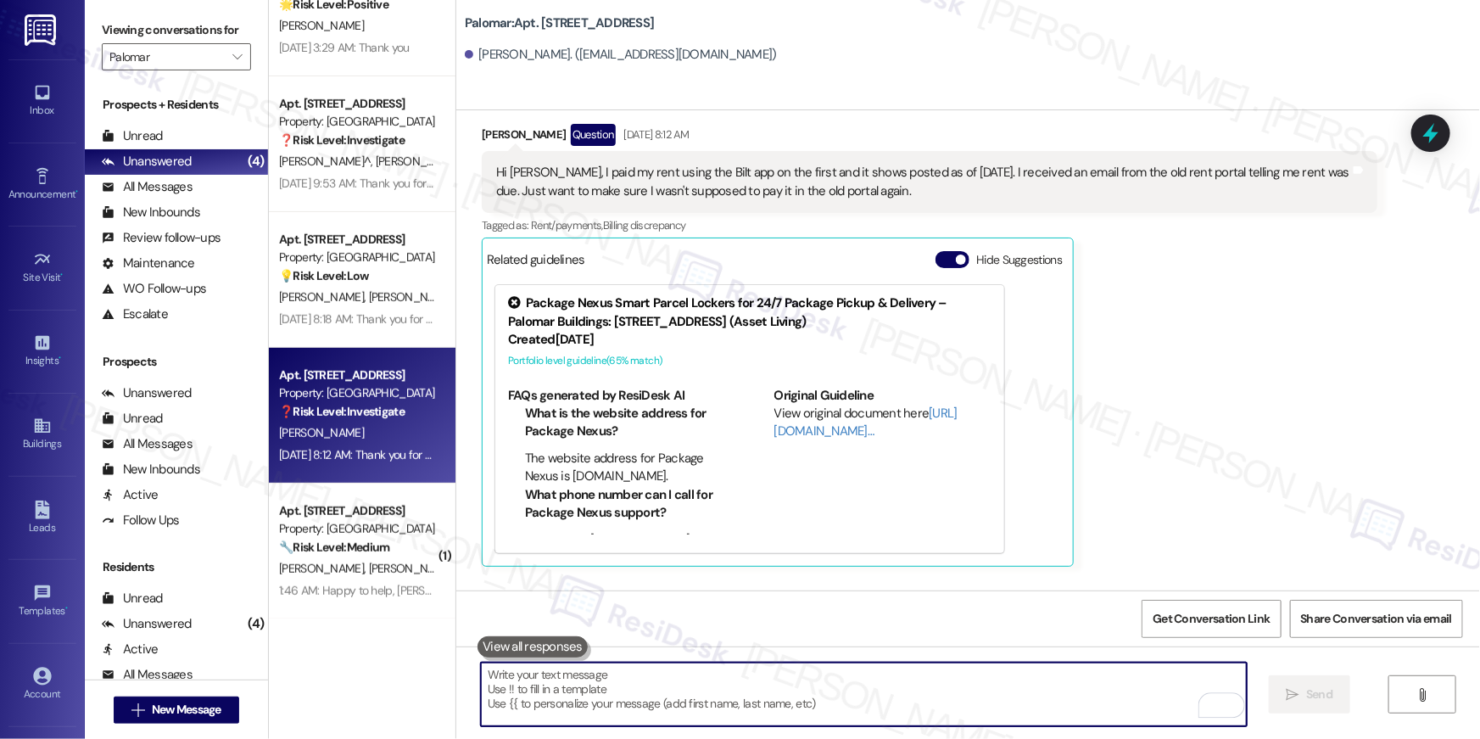
scroll to position [951, 0]
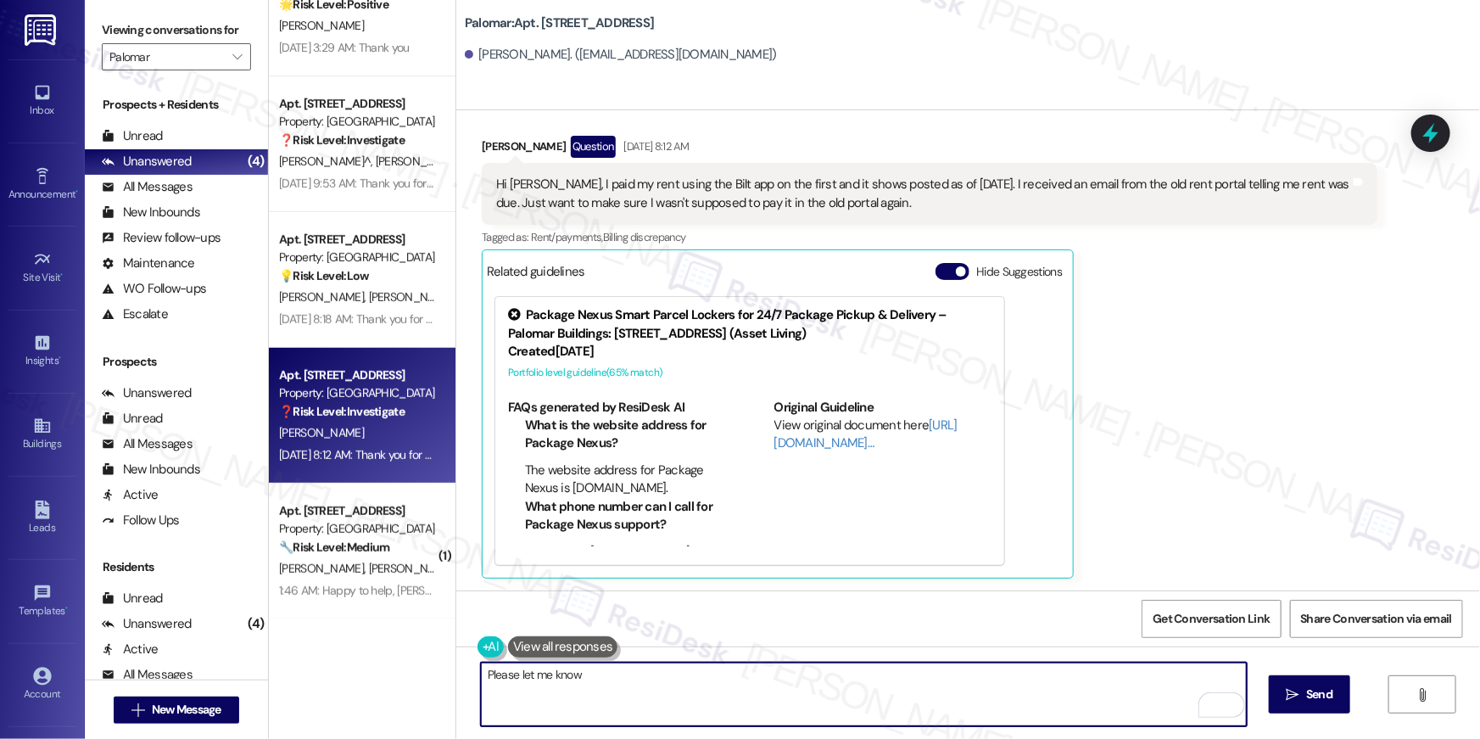
click at [707, 706] on textarea "Please let me know" at bounding box center [864, 694] width 766 height 64
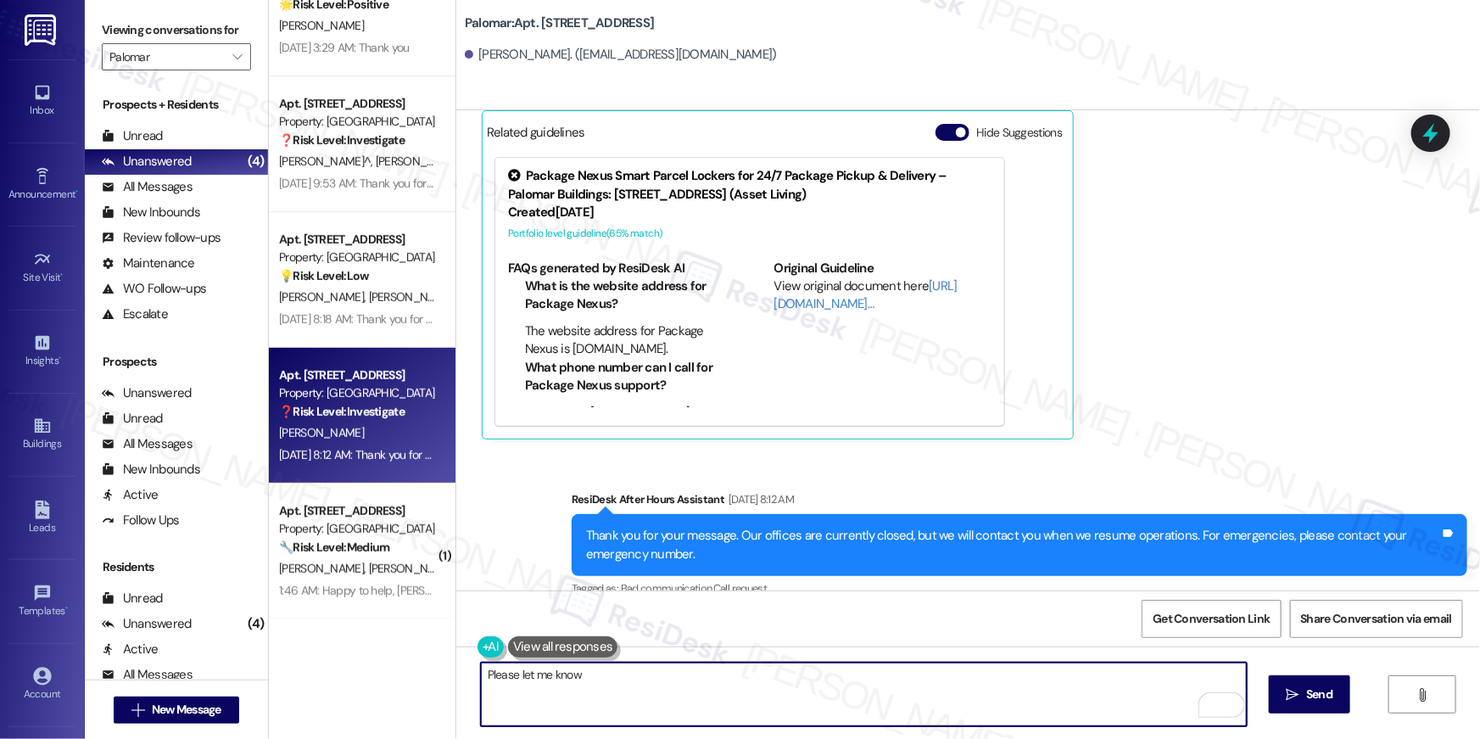
scroll to position [1249, 0]
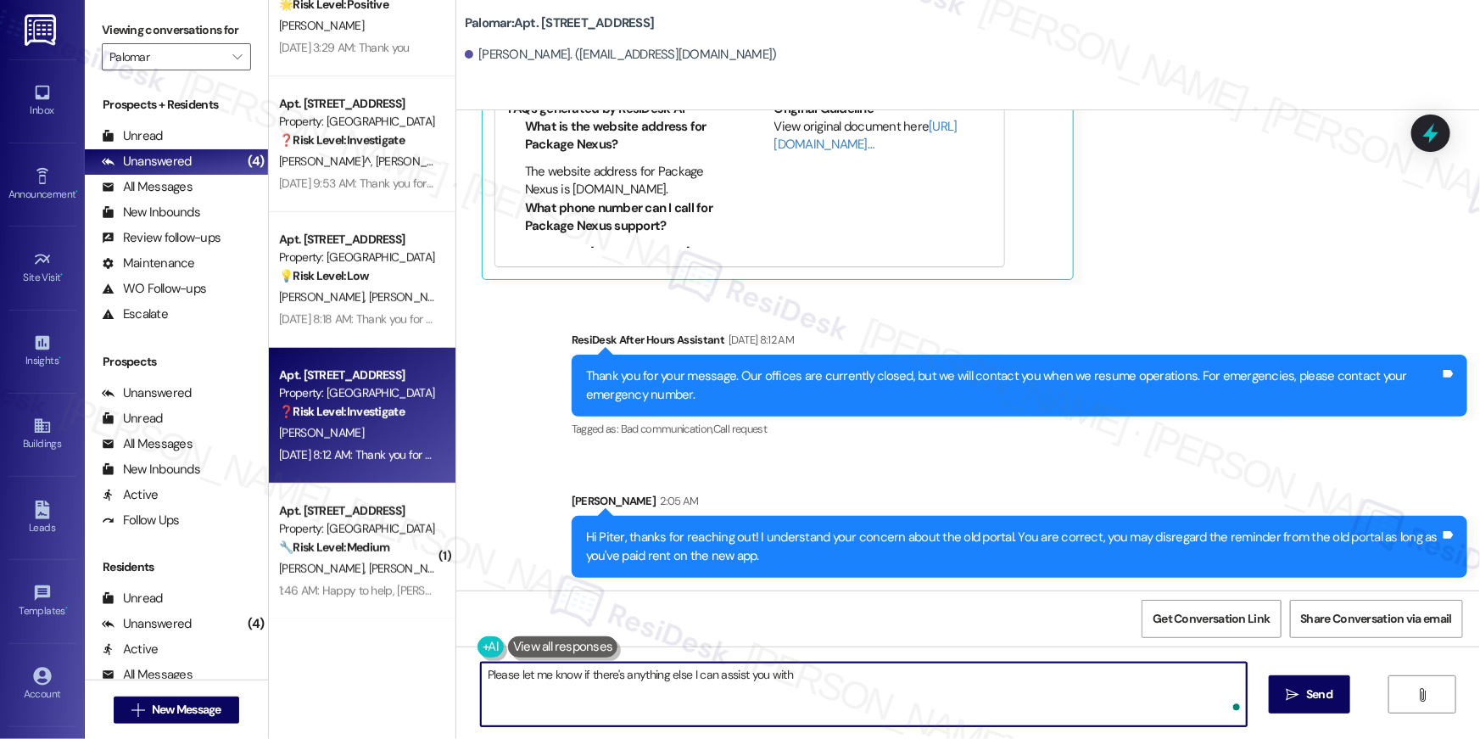
type textarea "Please let me know if there's anything else I can assist you with!"
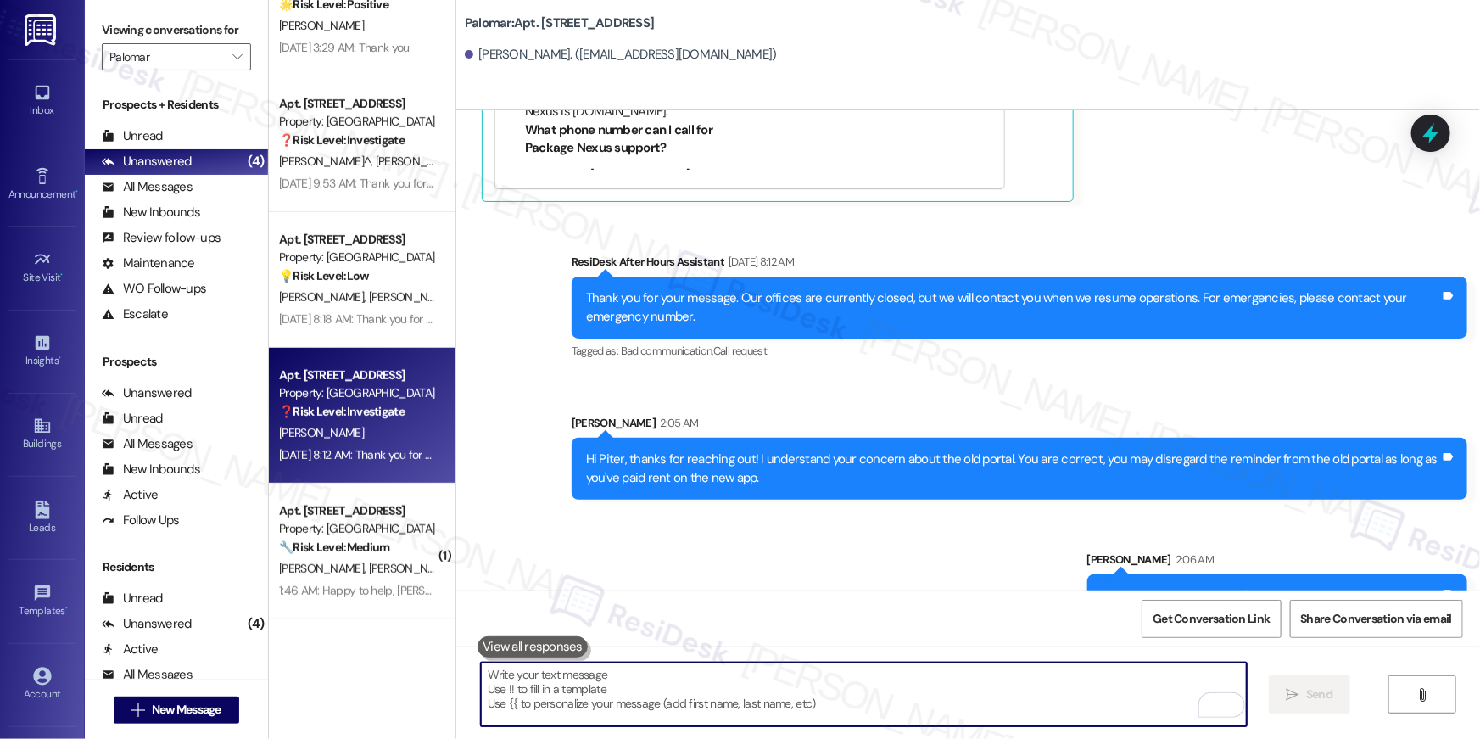
scroll to position [1367, 0]
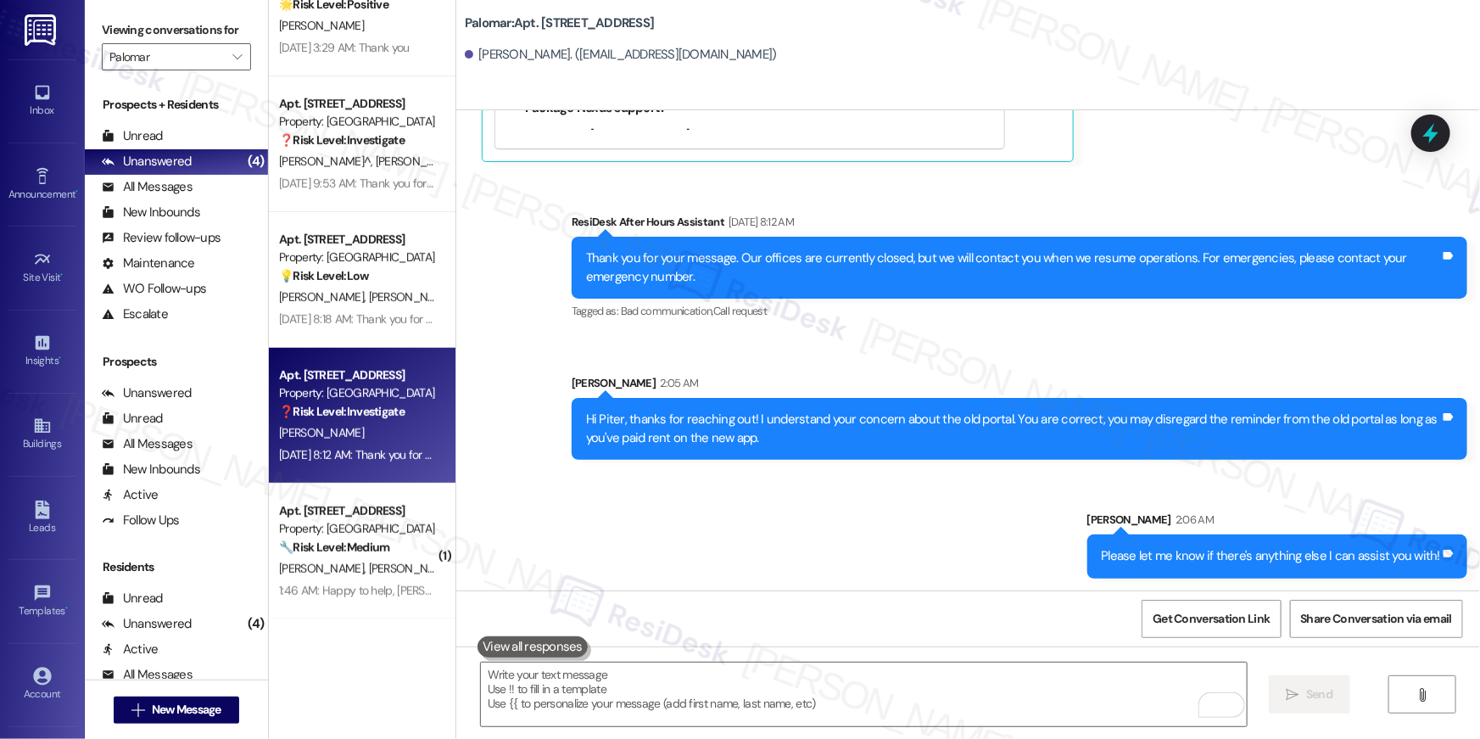
drag, startPoint x: 640, startPoint y: 544, endPoint x: 624, endPoint y: 548, distance: 15.8
click at [640, 544] on div "Sent via SMS ResiDesk After Hours Assistant Sep 05, 2025 at 8:12 AM Thank you f…" at bounding box center [968, 383] width 1024 height 416
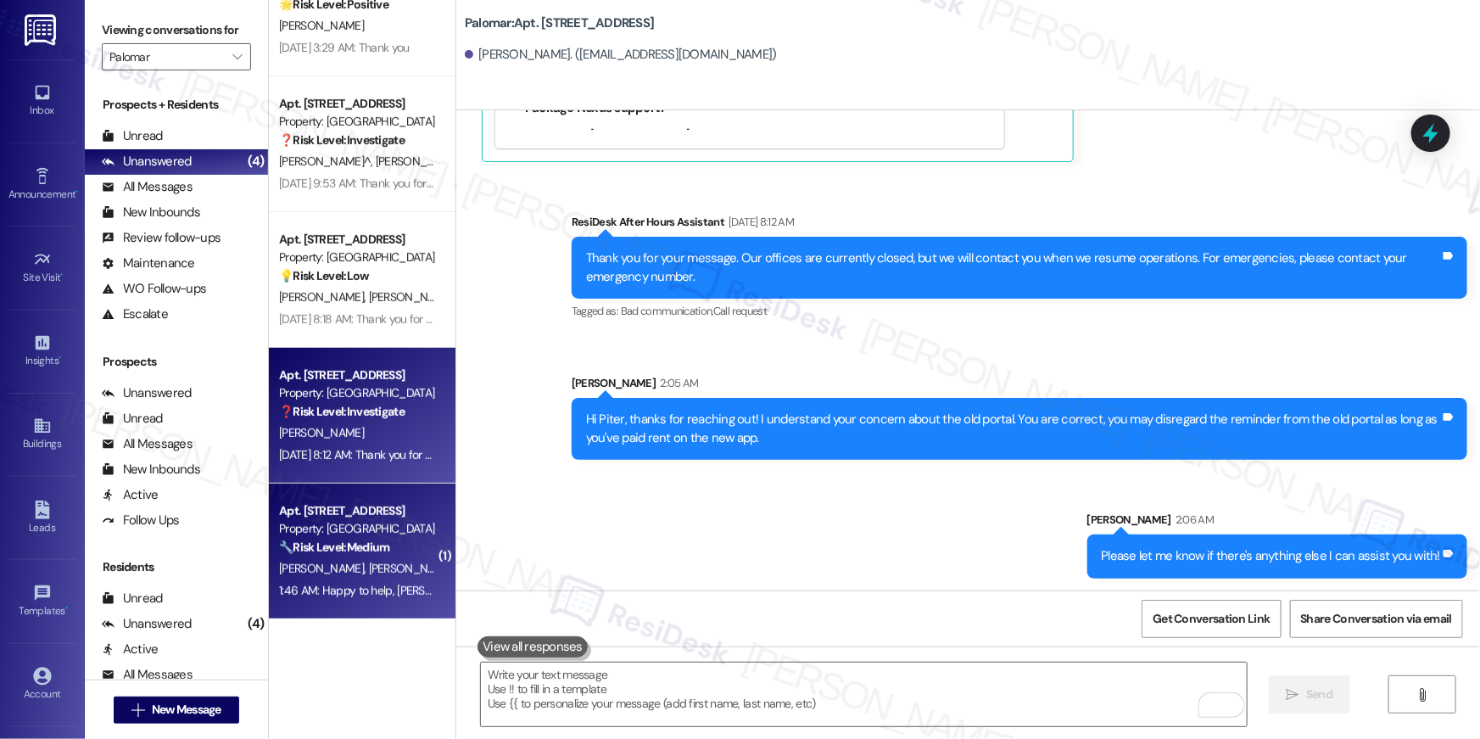
click at [378, 550] on strong "🔧 Risk Level: Medium" at bounding box center [334, 546] width 110 height 15
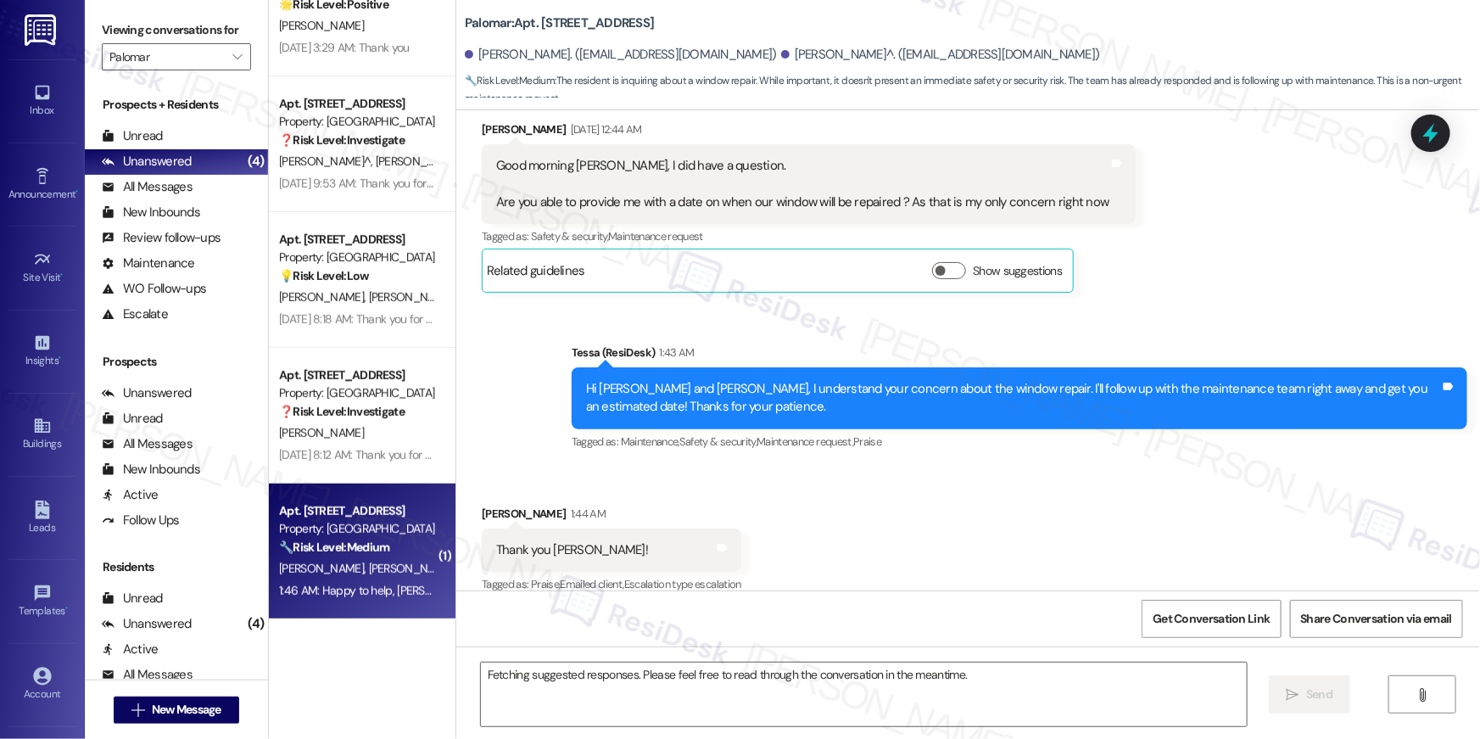
scroll to position [1087, 0]
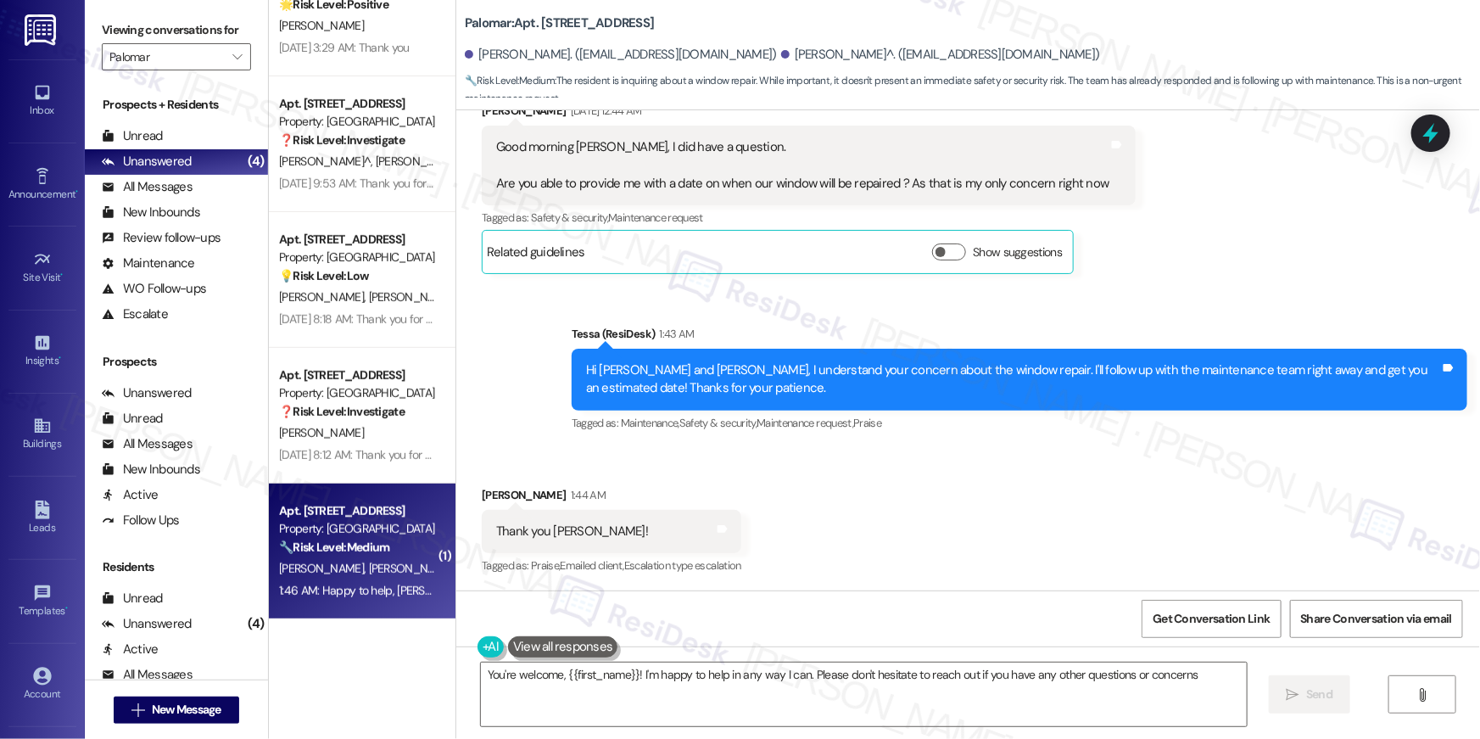
type textarea "You're welcome, {{first_name}}! I'm happy to help in any way I can. Please don'…"
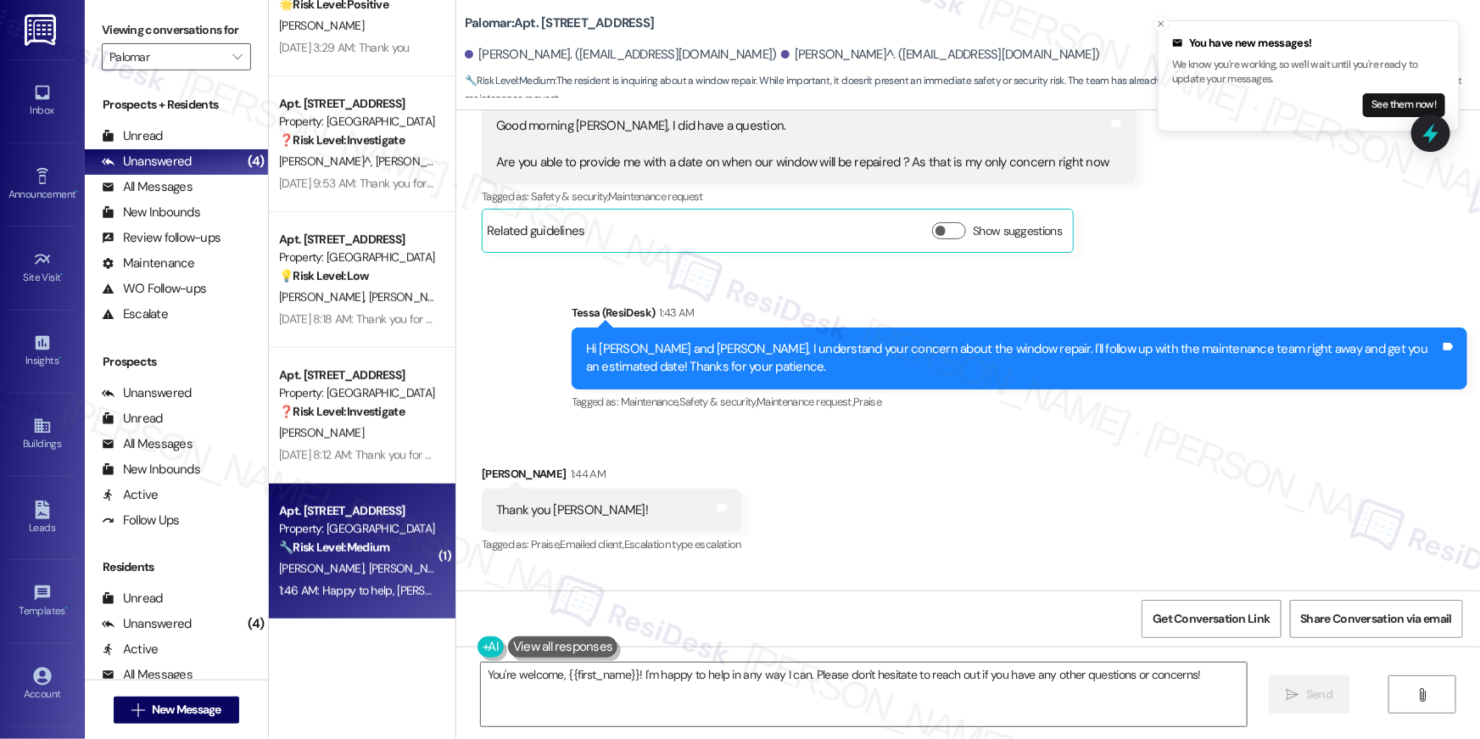
scroll to position [1421, 0]
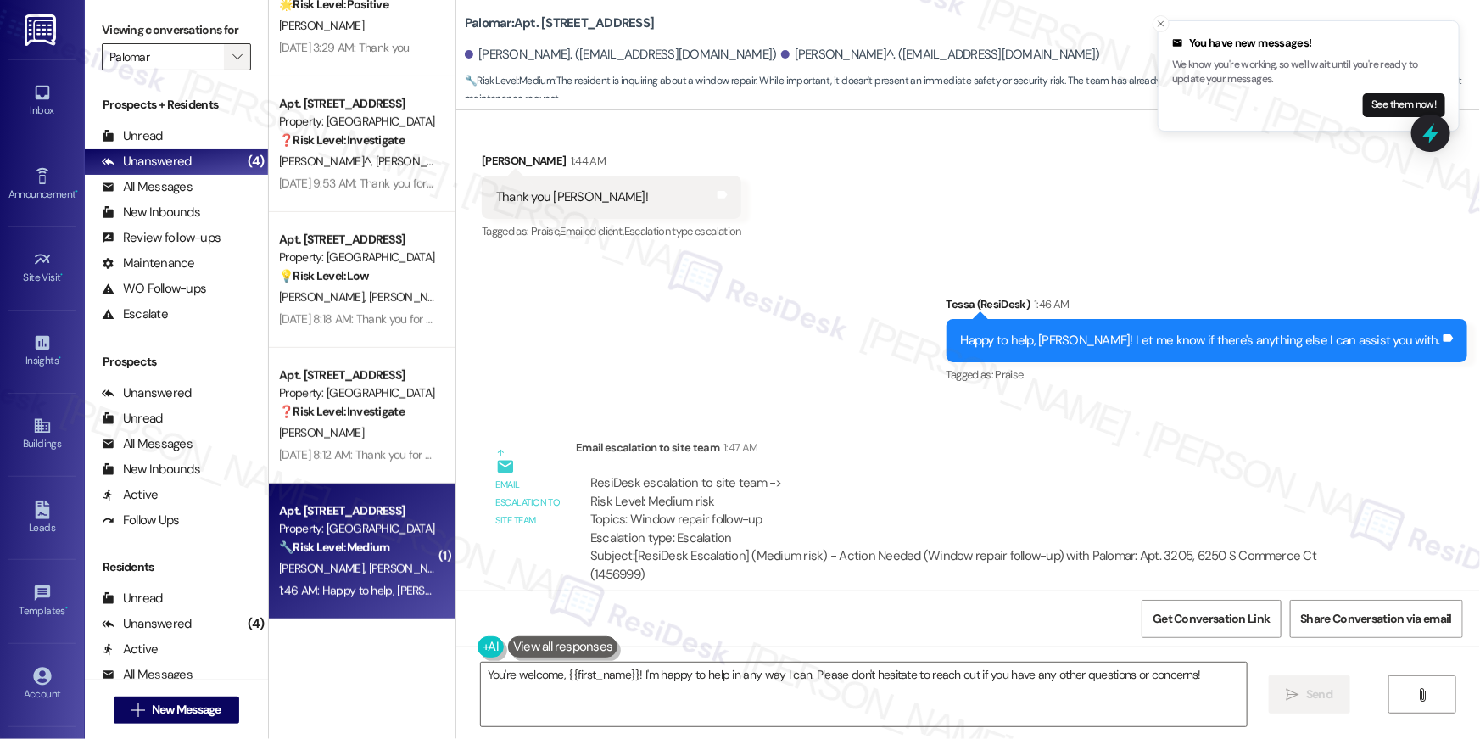
click at [232, 53] on icon "" at bounding box center [236, 57] width 9 height 14
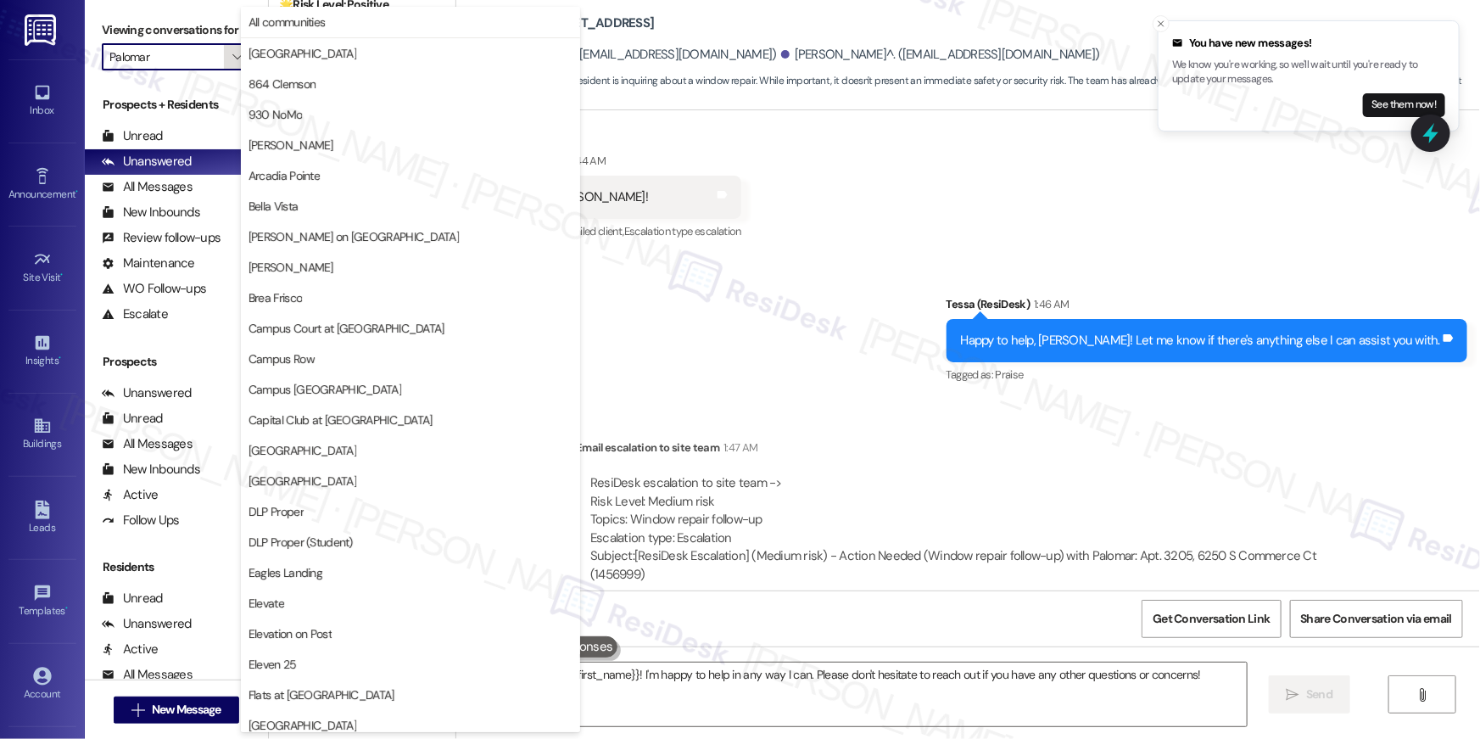
scroll to position [886, 0]
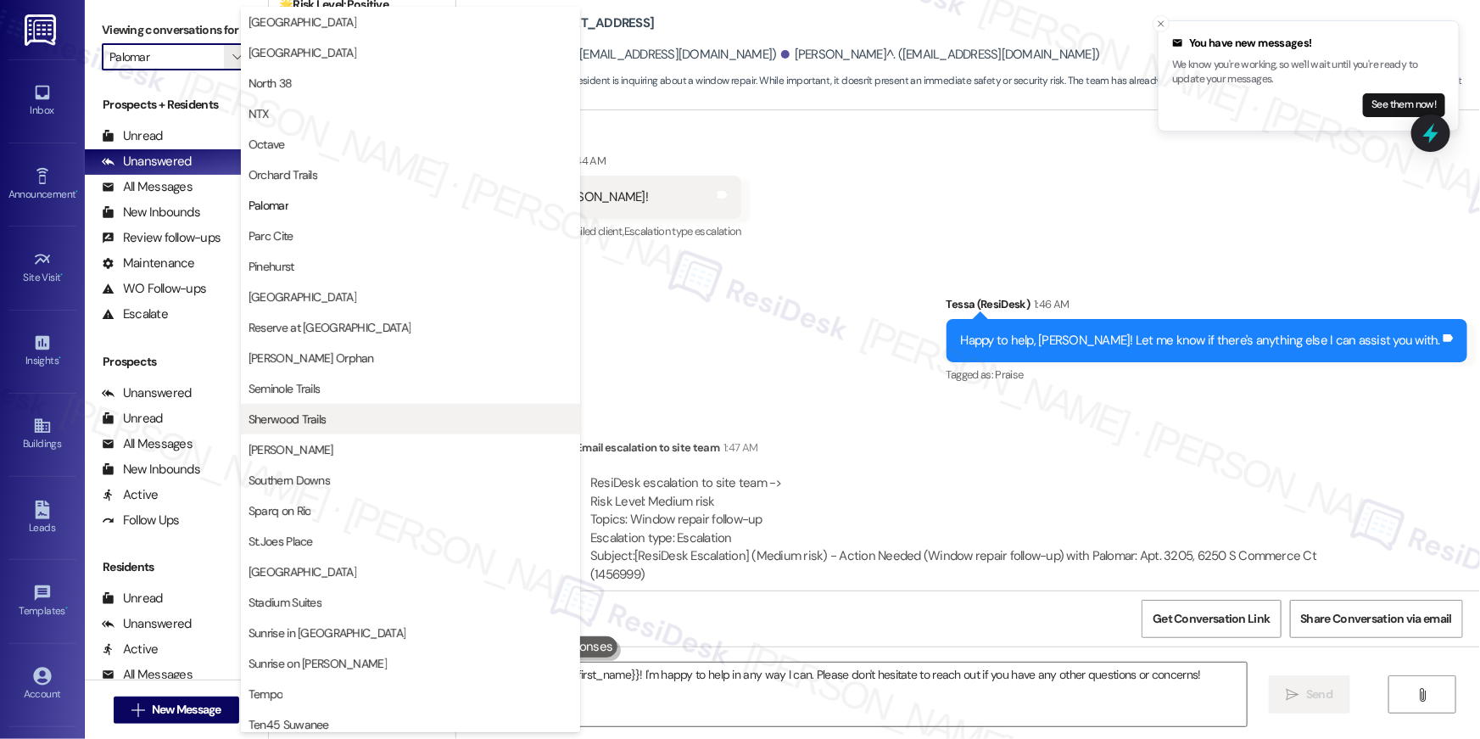
click at [295, 411] on span "Sherwood Trails" at bounding box center [288, 419] width 78 height 17
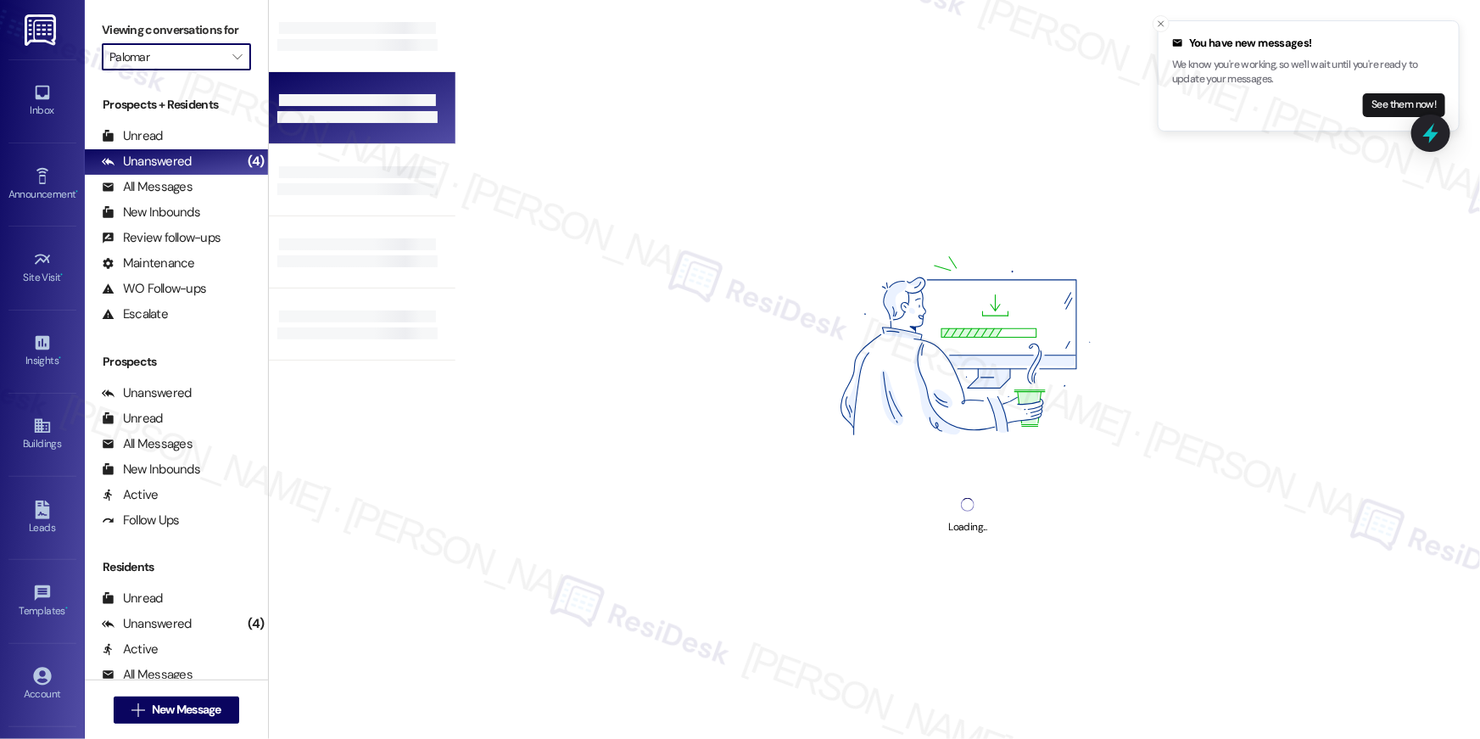
type input "Sherwood Trails"
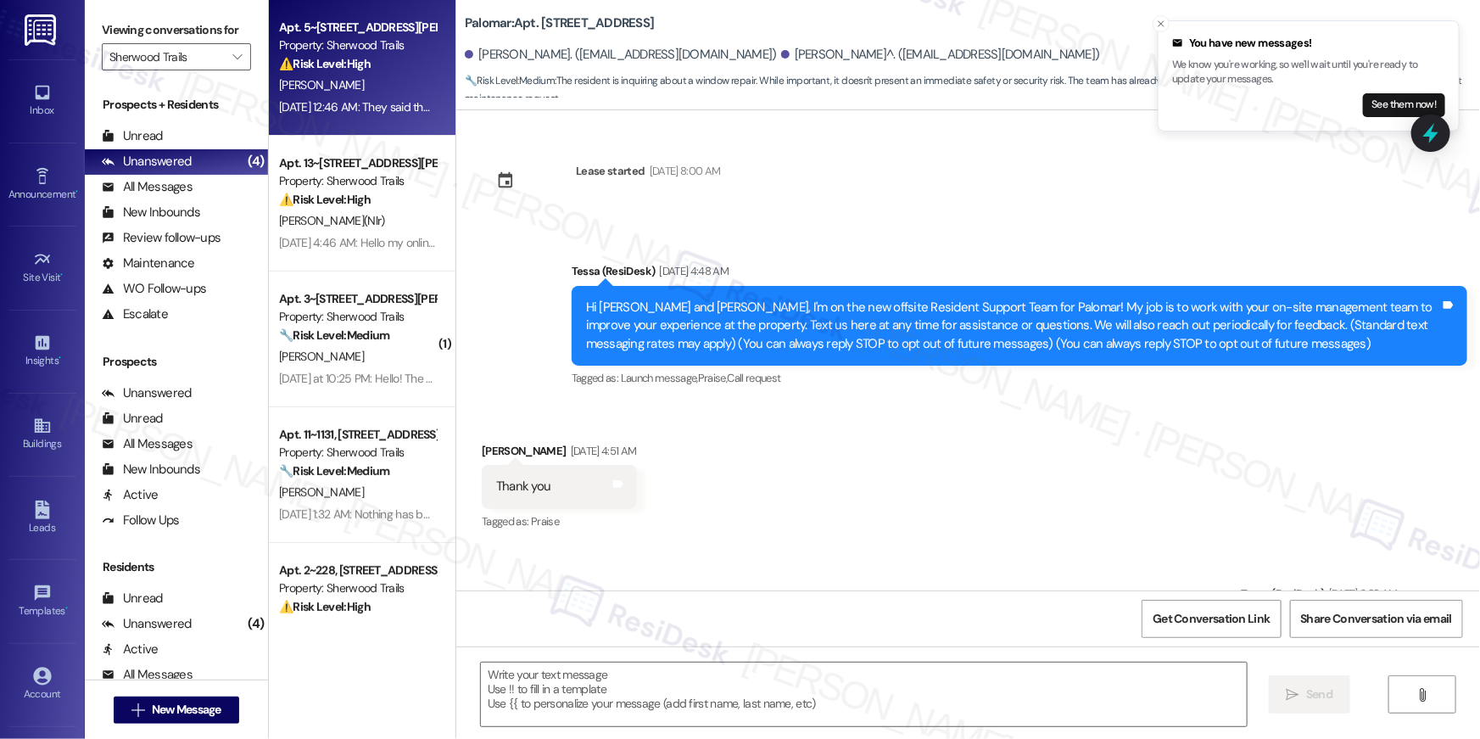
click at [361, 75] on div "S. Eperson" at bounding box center [357, 85] width 160 height 21
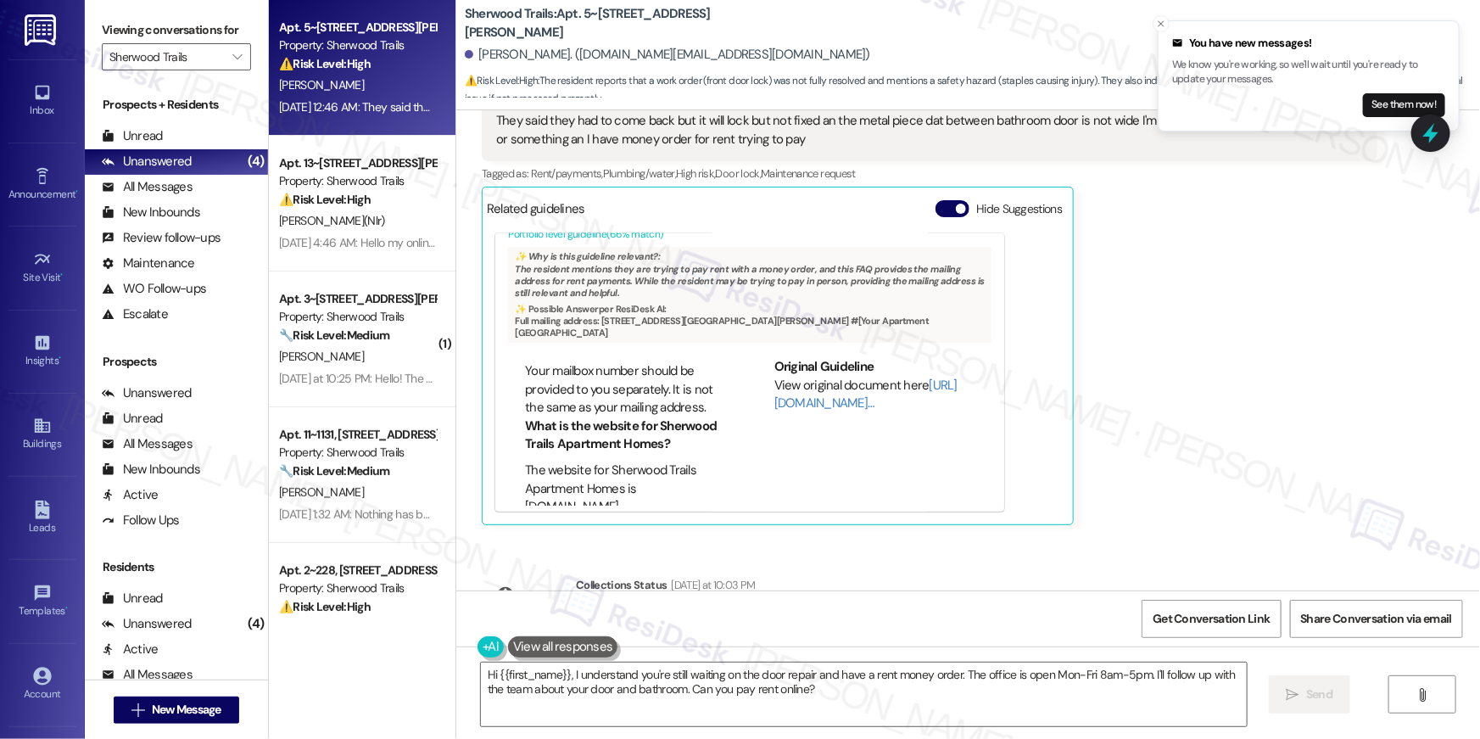
scroll to position [8052, 0]
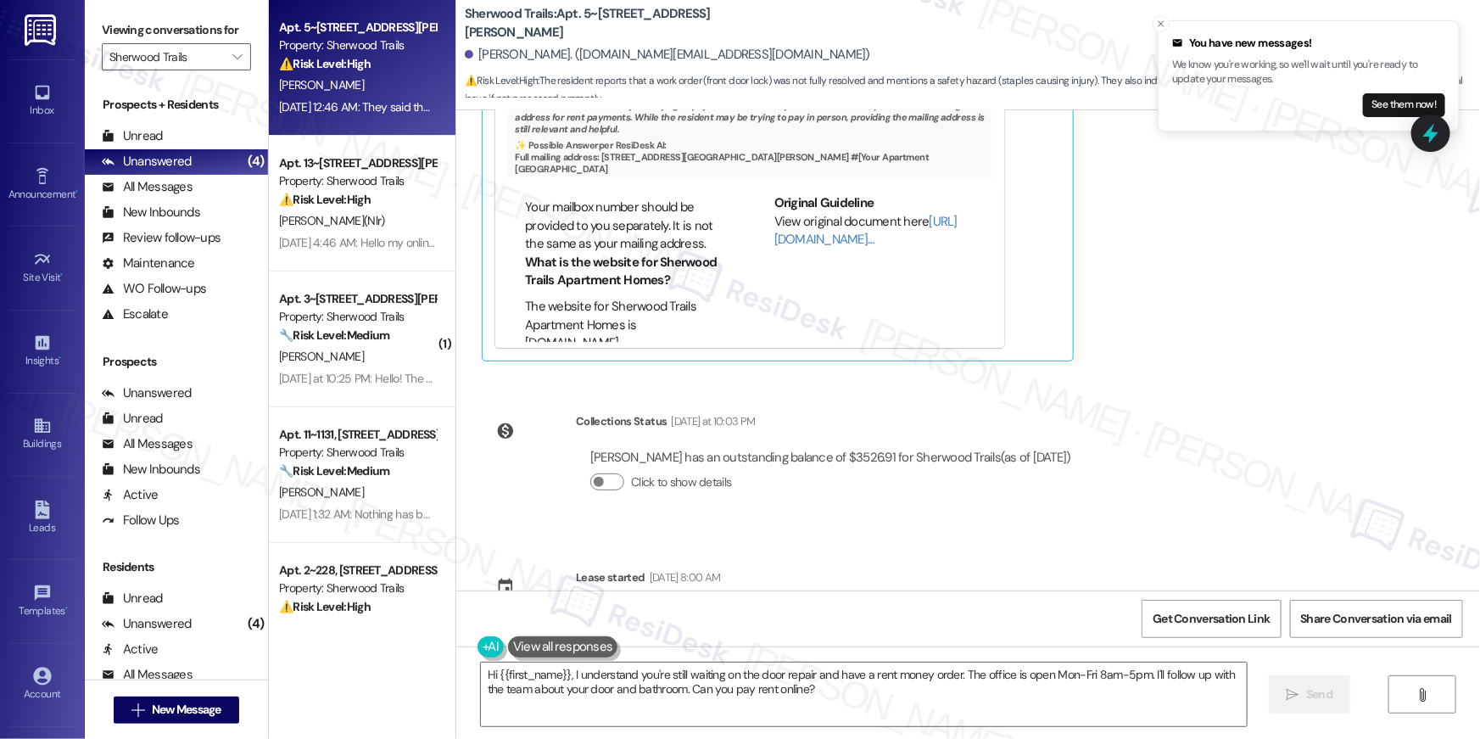
click at [808, 509] on div "Announcement, sent via SMS Tessa (ResiDesk) Aug 28, 2025 at 1:24 AM Hi Stephani…" at bounding box center [968, 350] width 1024 height 480
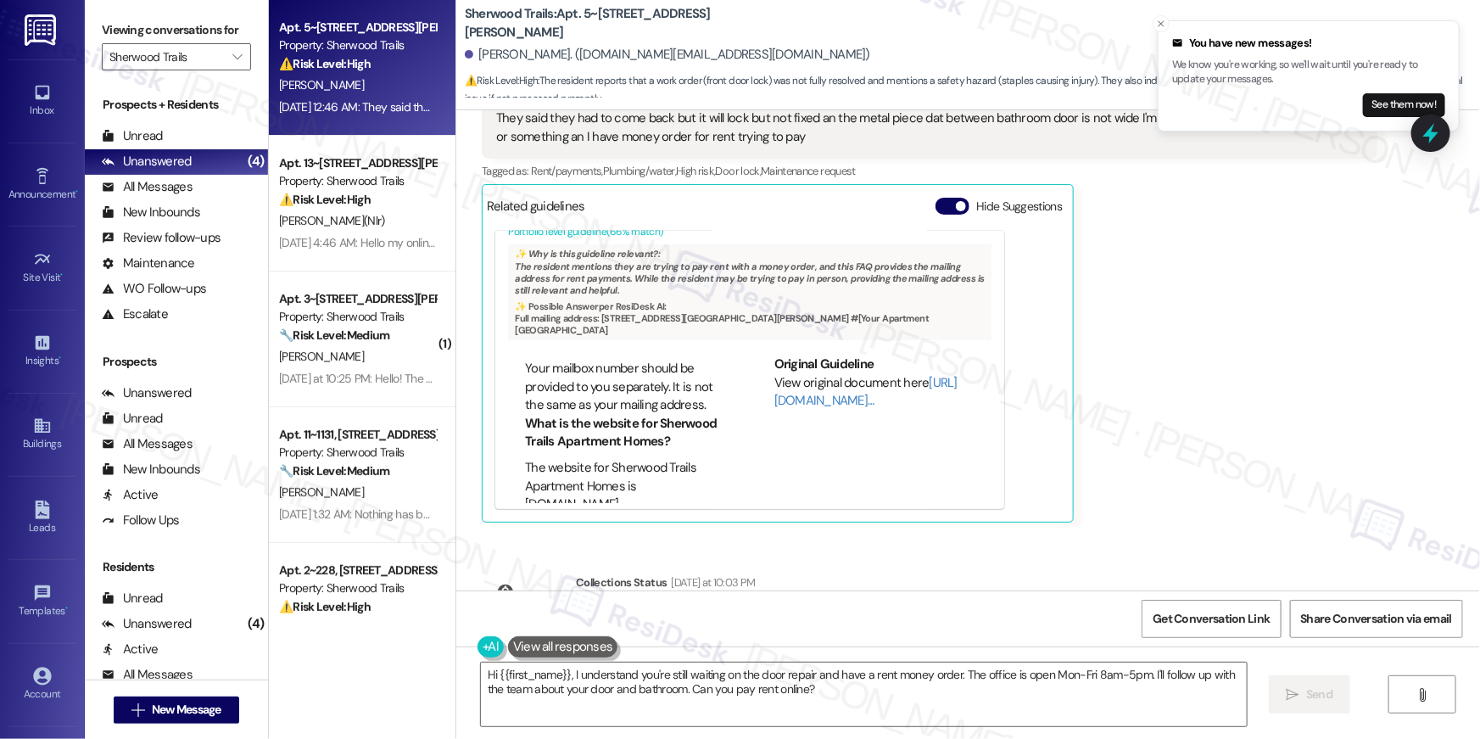
scroll to position [7899, 0]
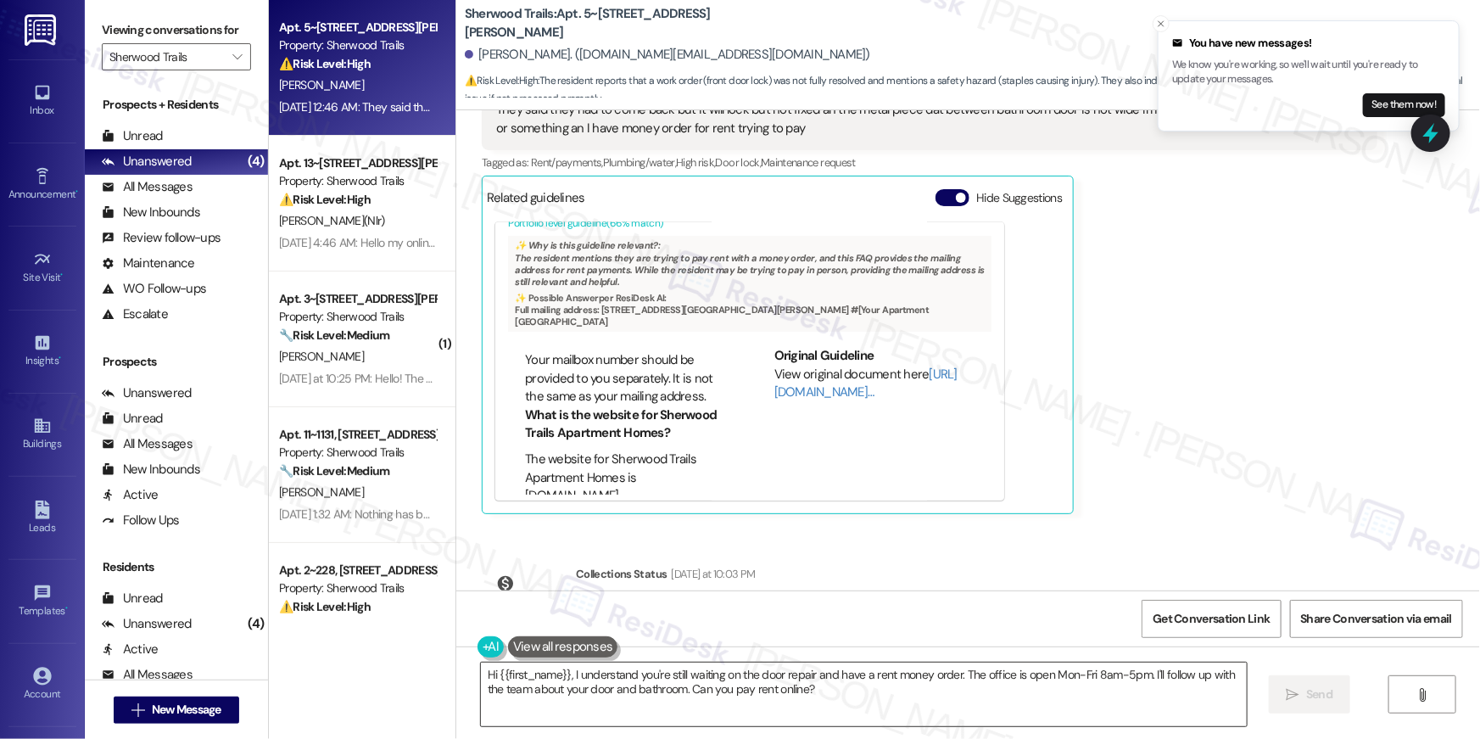
click at [815, 709] on textarea "Hi {{first_name}}, I understand you're still waiting on the door repair and hav…" at bounding box center [864, 694] width 766 height 64
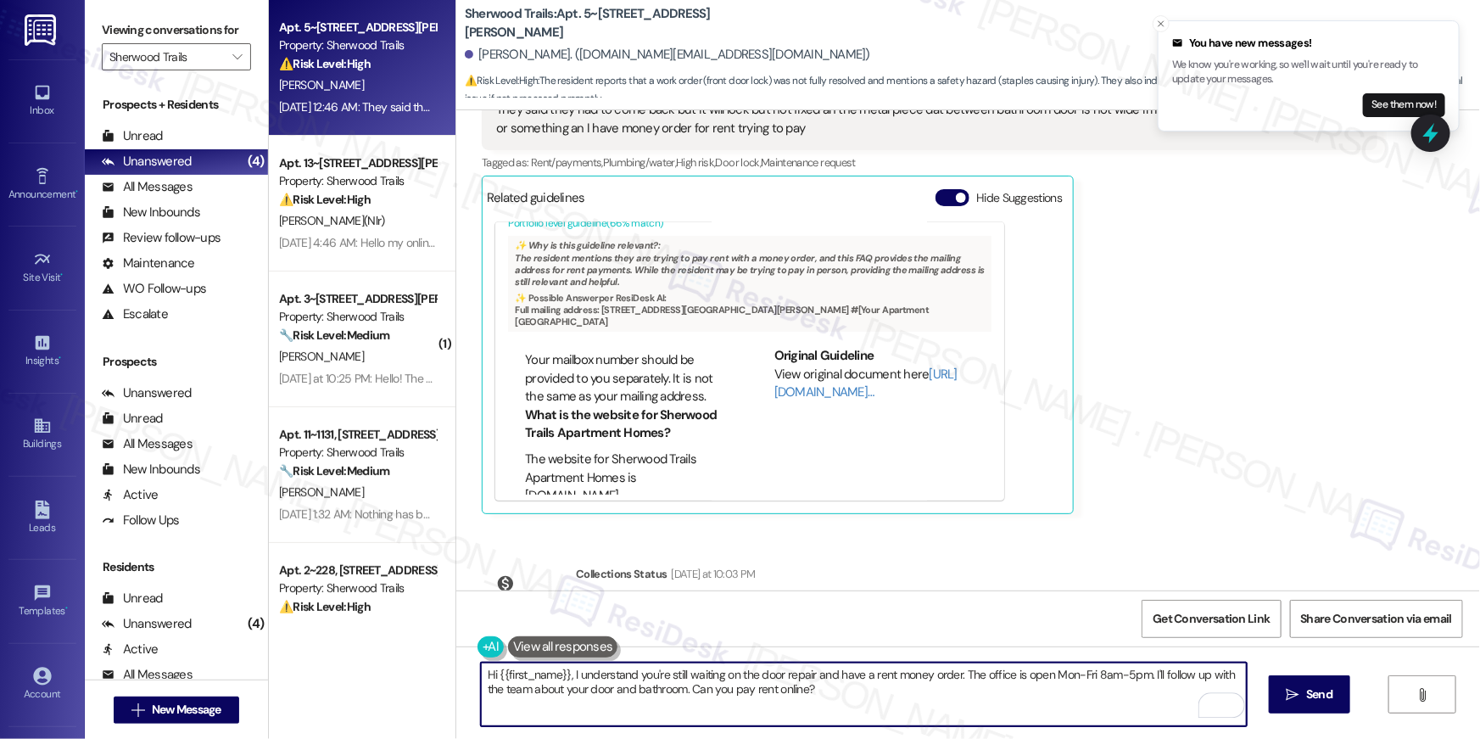
drag, startPoint x: 798, startPoint y: 692, endPoint x: 562, endPoint y: 667, distance: 238.0
click at [562, 667] on textarea "Hi {{first_name}}, I understand you're still waiting on the door repair and hav…" at bounding box center [864, 694] width 766 height 64
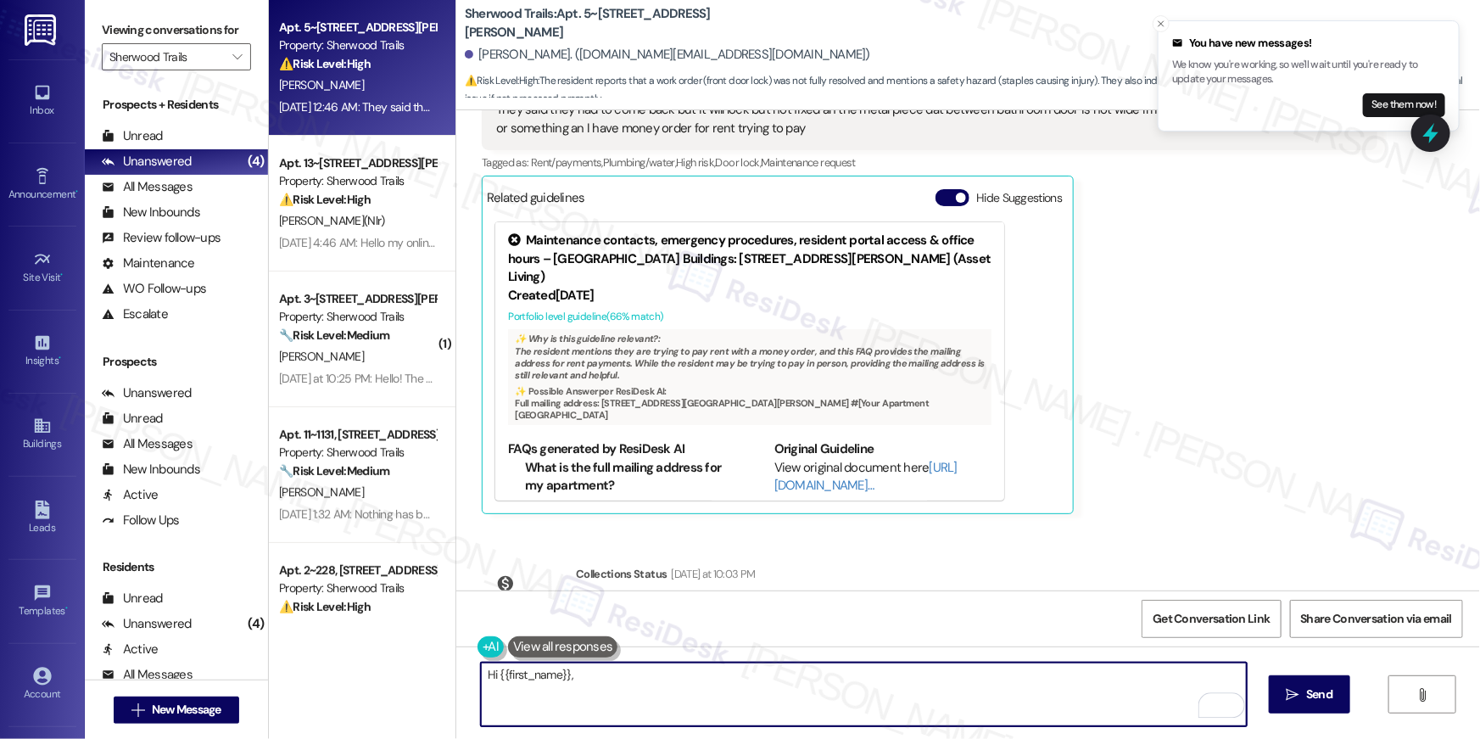
type textarea "Hi {{first_name}},"
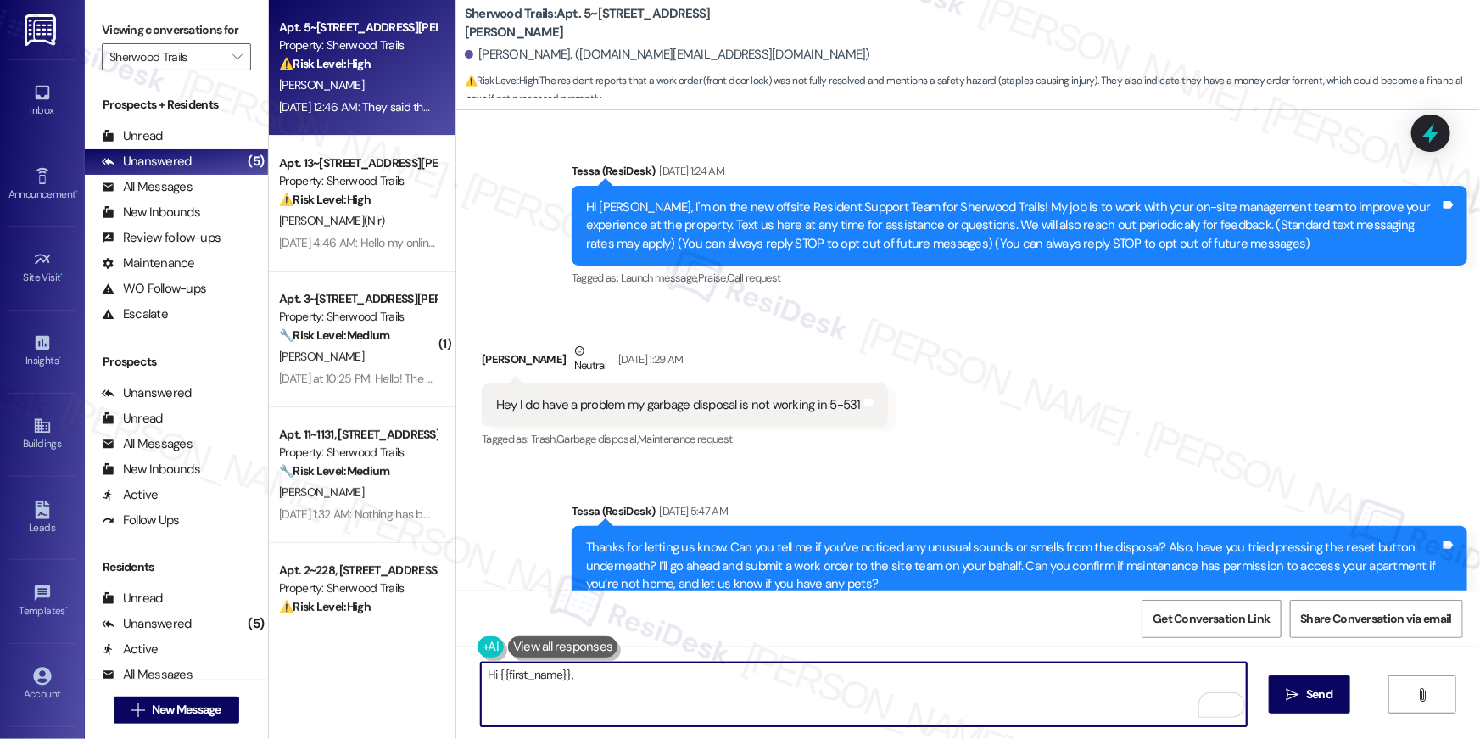
scroll to position [7899, 0]
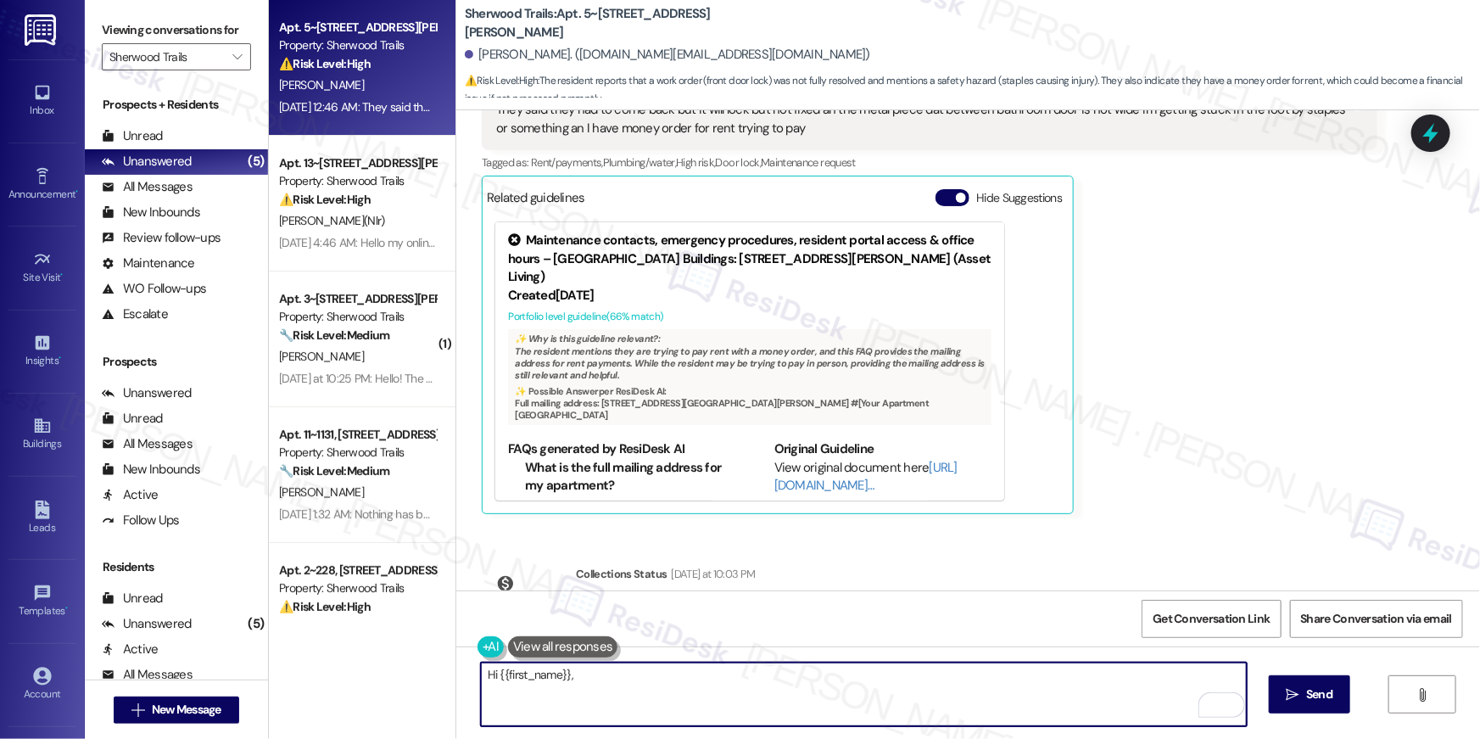
click at [731, 687] on textarea "Hi {{first_name}}," at bounding box center [864, 694] width 766 height 64
paste textarea "Monday: 8 AM to- 5 PM Tuesday: 8 AM to- 5 PM Wednesday: 8 AM to- 5 PM Thursday:…"
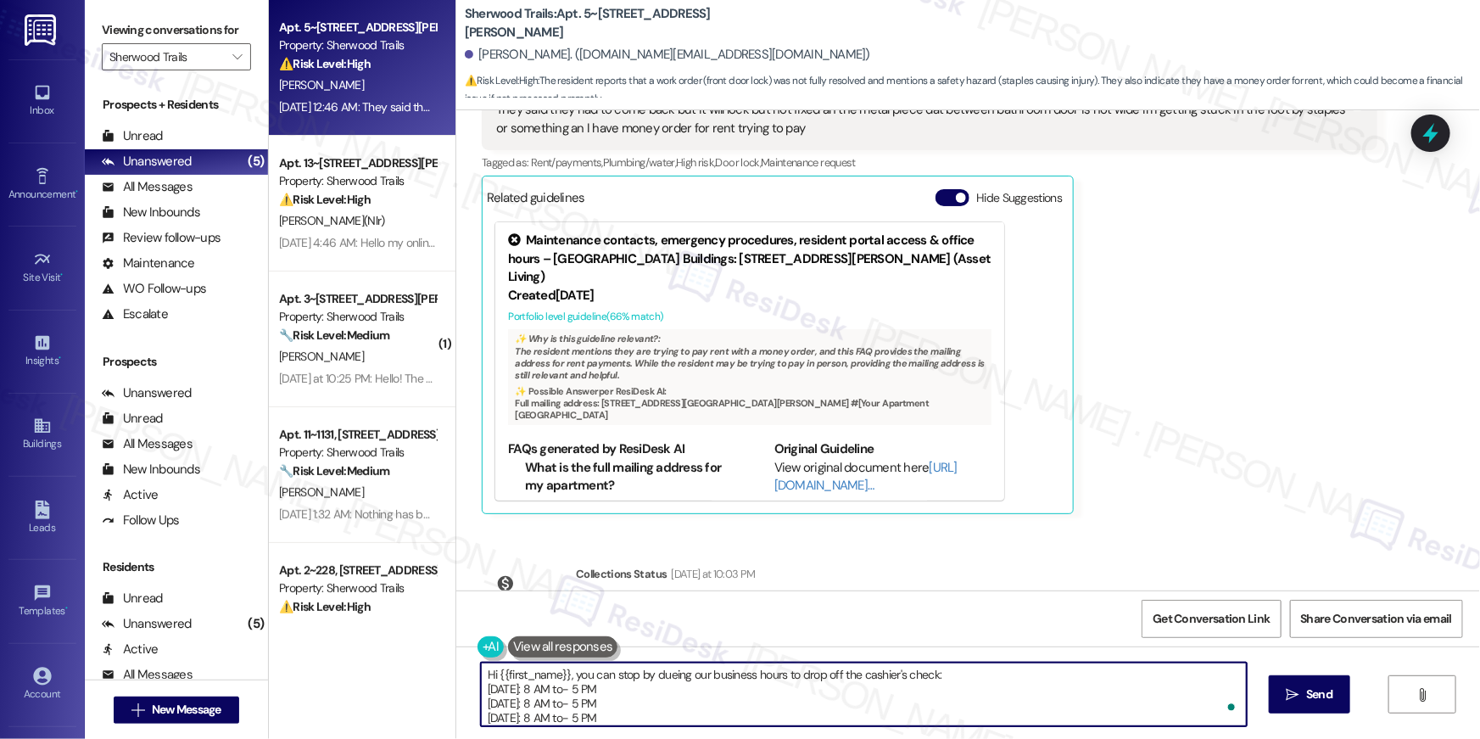
scroll to position [71, 0]
drag, startPoint x: 559, startPoint y: 697, endPoint x: 474, endPoint y: 689, distance: 85.2
click at [474, 689] on div "Hi {{first_name}}, you can stop by dueing our business hours to drop off the ca…" at bounding box center [968, 709] width 1024 height 127
type textarea "Hi {{first_name}}, you can stop by dueing our business hours to drop off the ca…"
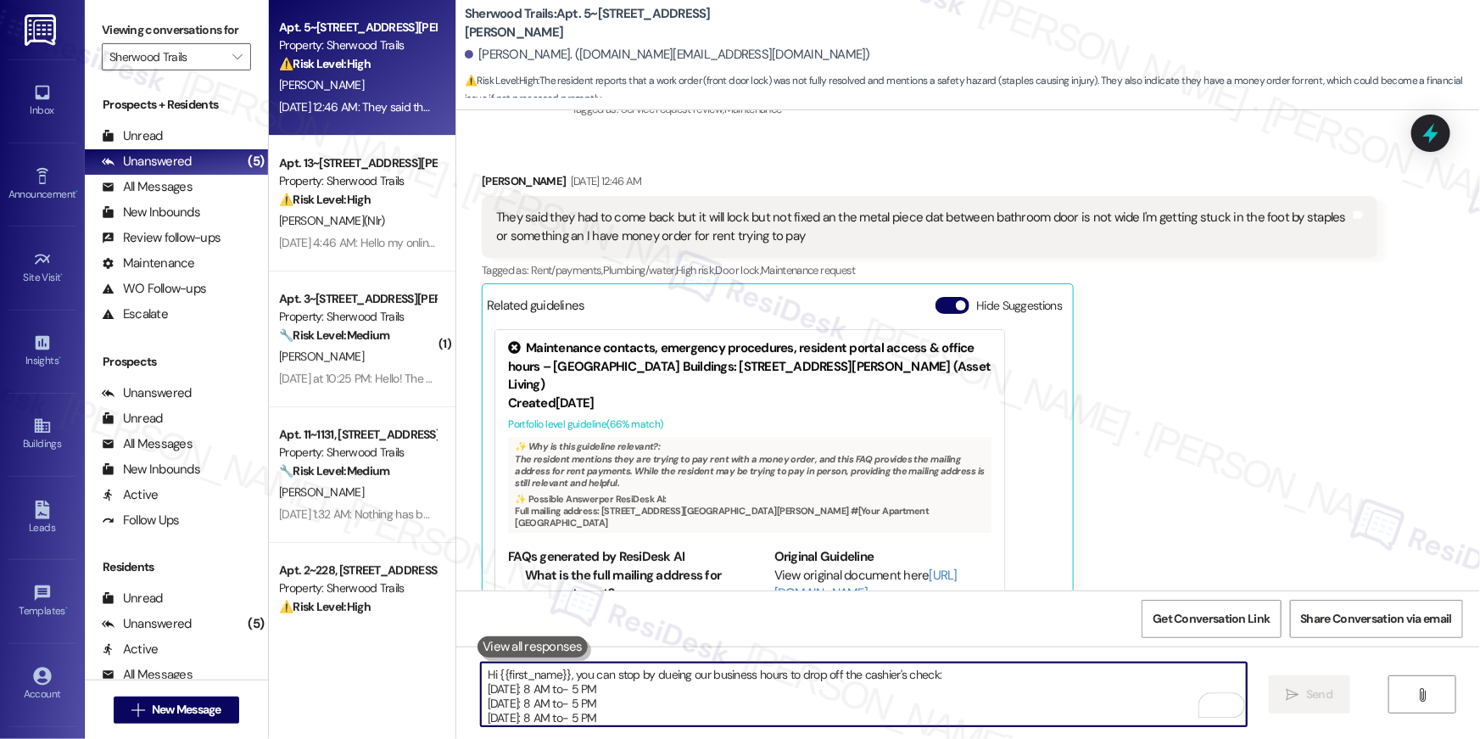
scroll to position [7796, 0]
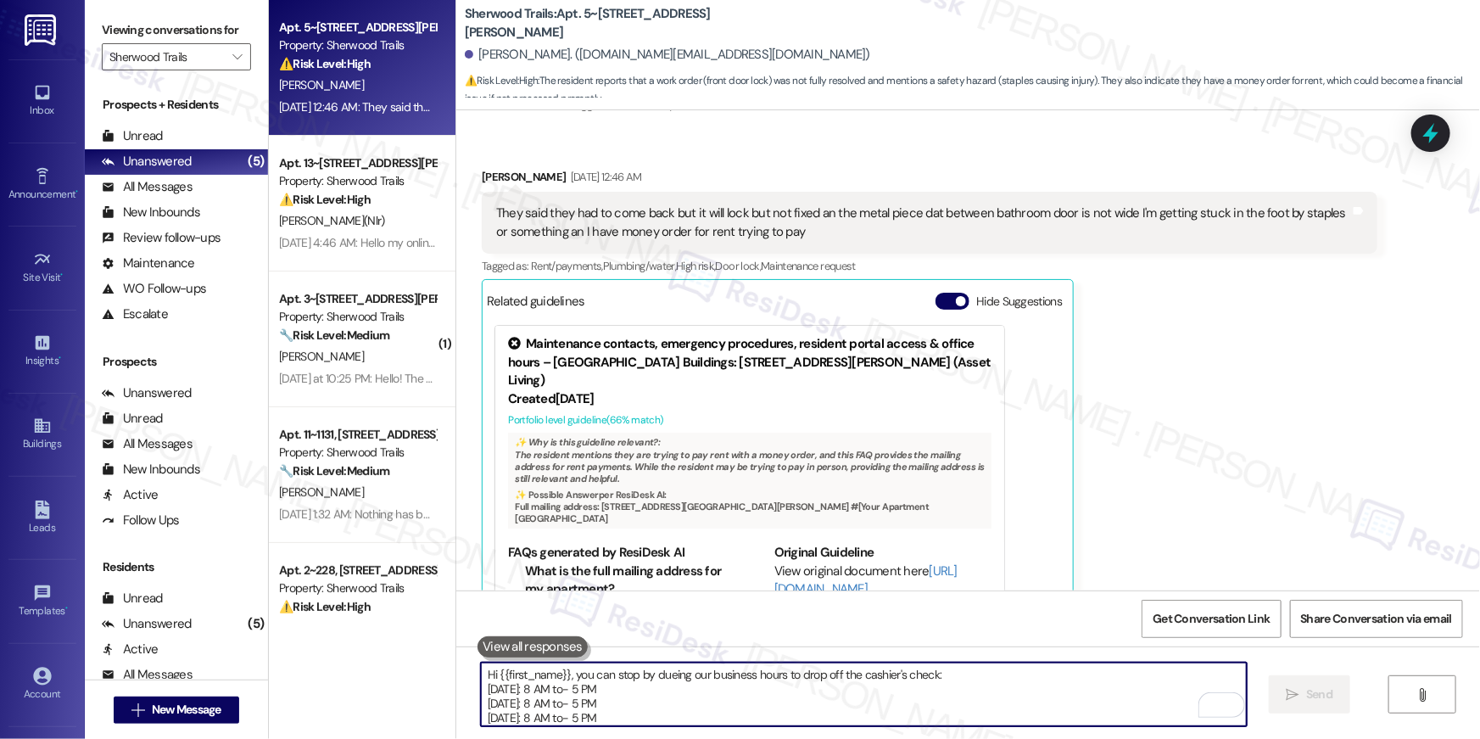
click at [752, 674] on textarea "Hi {{first_name}}, you can stop by dueing our business hours to drop off the ca…" at bounding box center [864, 694] width 766 height 64
click at [751, 684] on textarea "Hi {{first_name}}, you can stop by dueing our business hours to drop off the ca…" at bounding box center [864, 694] width 766 height 64
click at [755, 682] on textarea "Hi {{first_name}}, you can stop by dueing our business hours to drop off the ca…" at bounding box center [864, 694] width 766 height 64
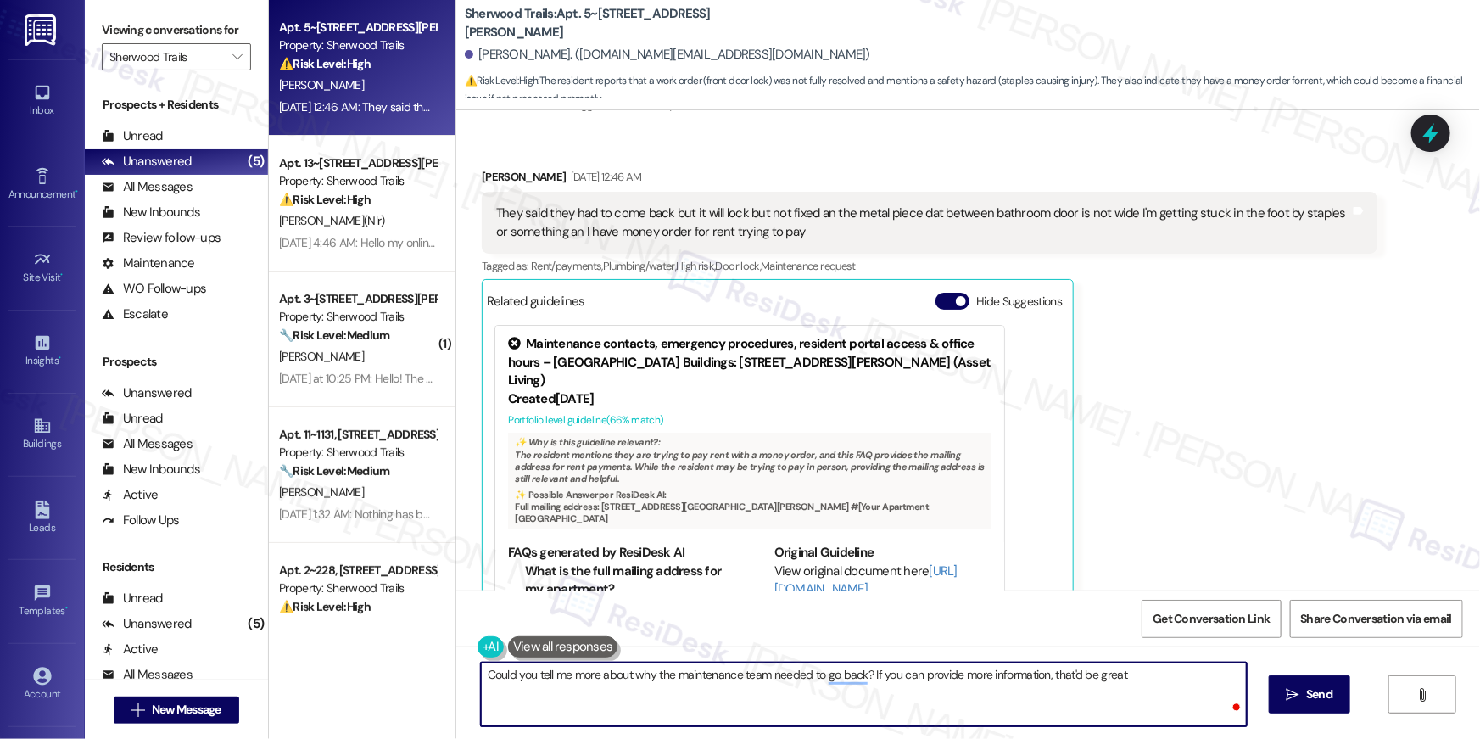
type textarea "Could you tell me more about why the maintenance team needed to go back? If you…"
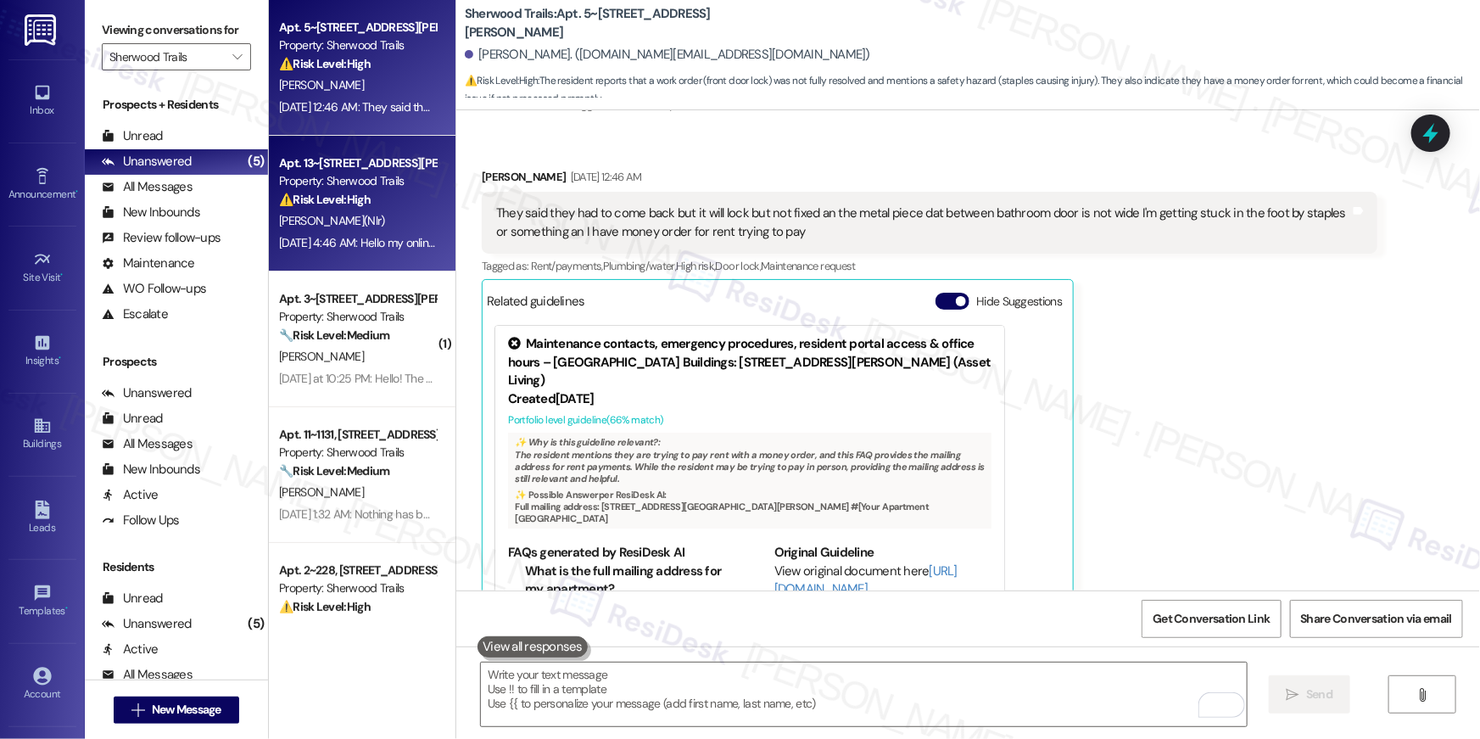
click at [297, 206] on strong "⚠️ Risk Level: High" at bounding box center [325, 199] width 92 height 15
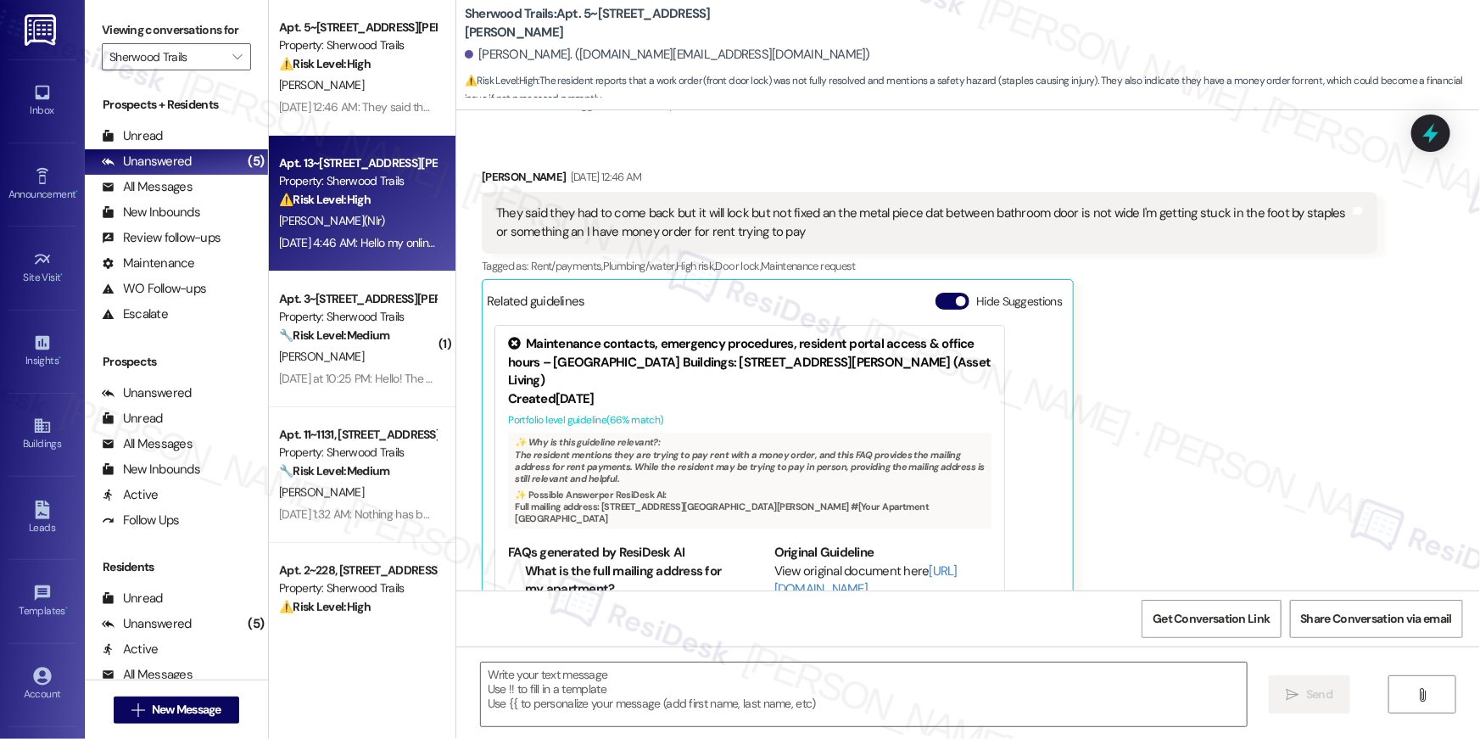
type textarea "Fetching suggested responses. Please feel free to read through the conversation…"
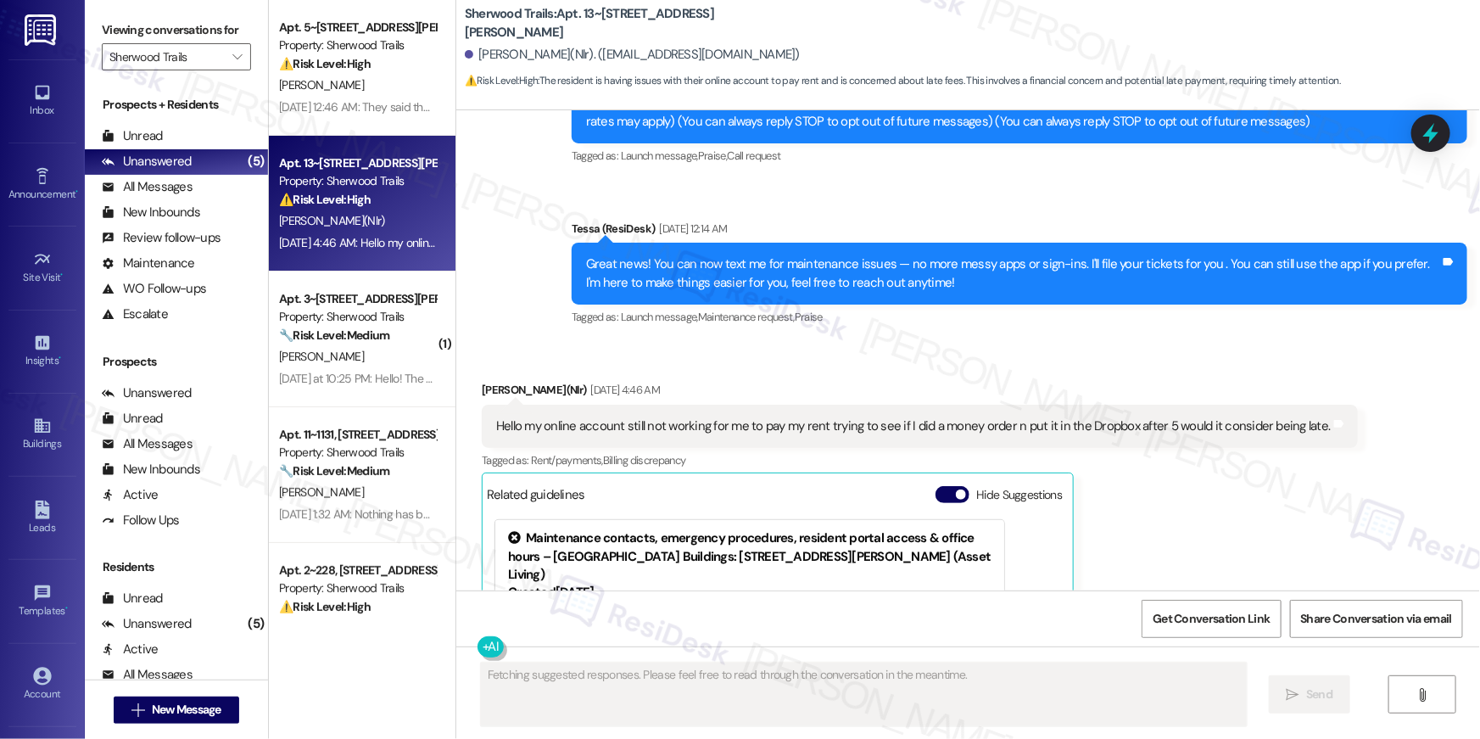
scroll to position [456, 0]
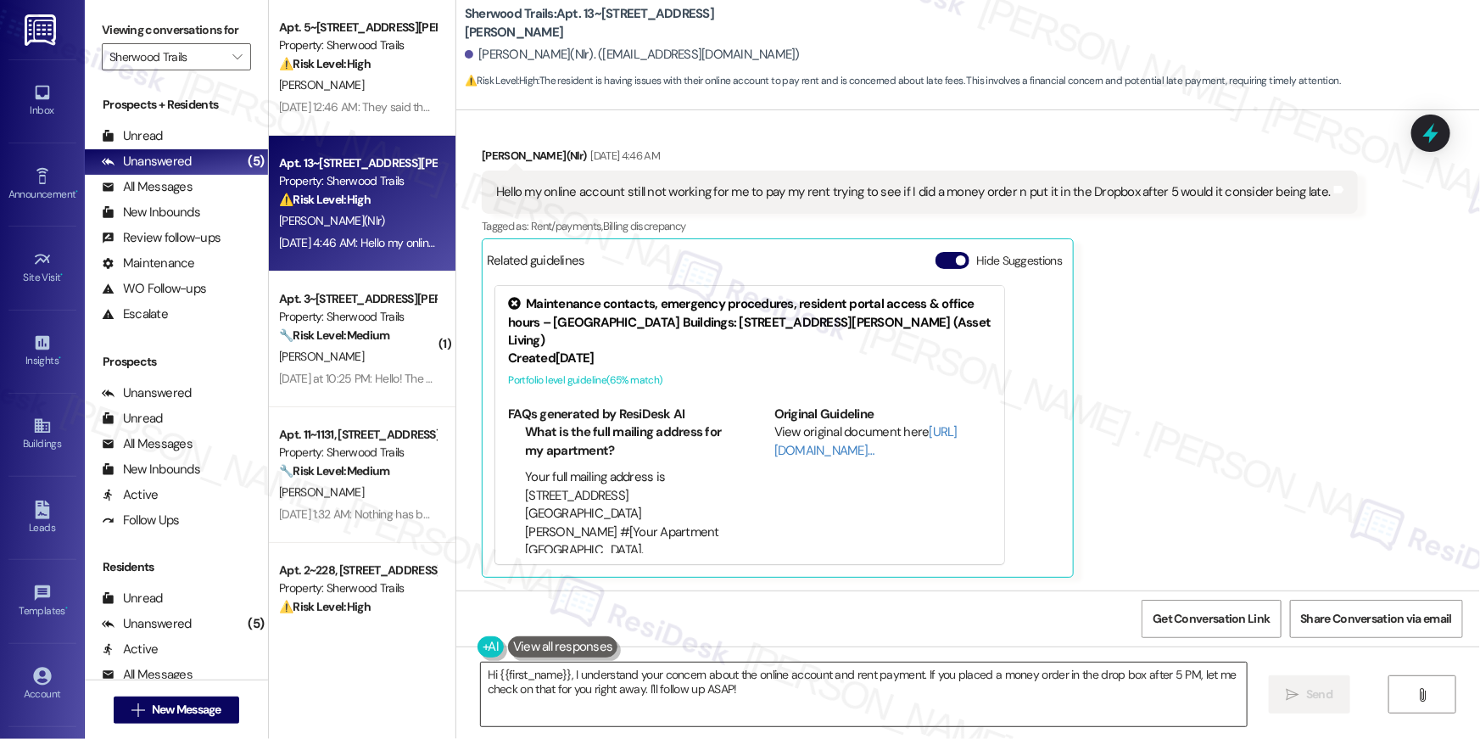
click at [733, 703] on textarea "Hi {{first_name}}, I understand your concern about the online account and rent …" at bounding box center [864, 694] width 766 height 64
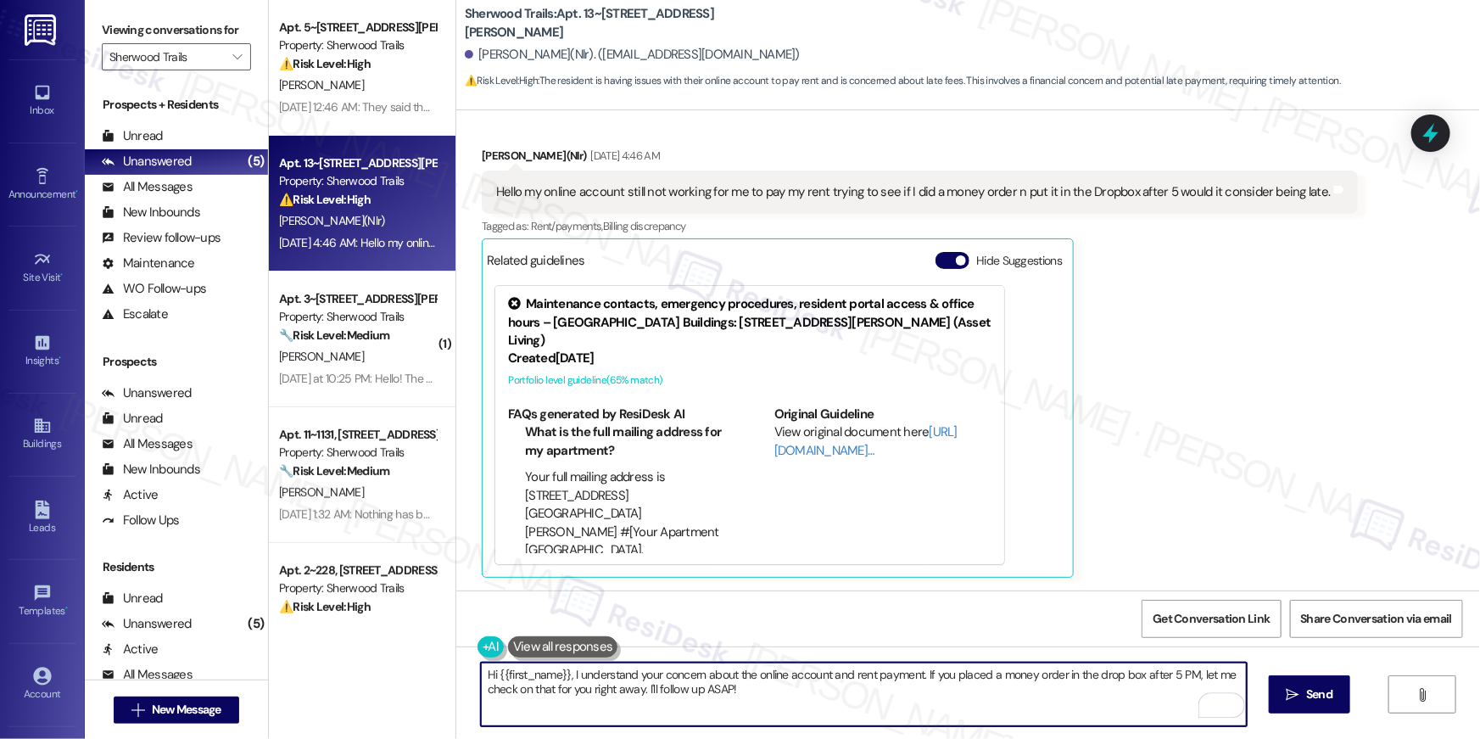
drag, startPoint x: 742, startPoint y: 702, endPoint x: 914, endPoint y: 679, distance: 173.8
click at [914, 679] on textarea "Hi {{first_name}}, I understand your concern about the online account and rent …" at bounding box center [864, 694] width 766 height 64
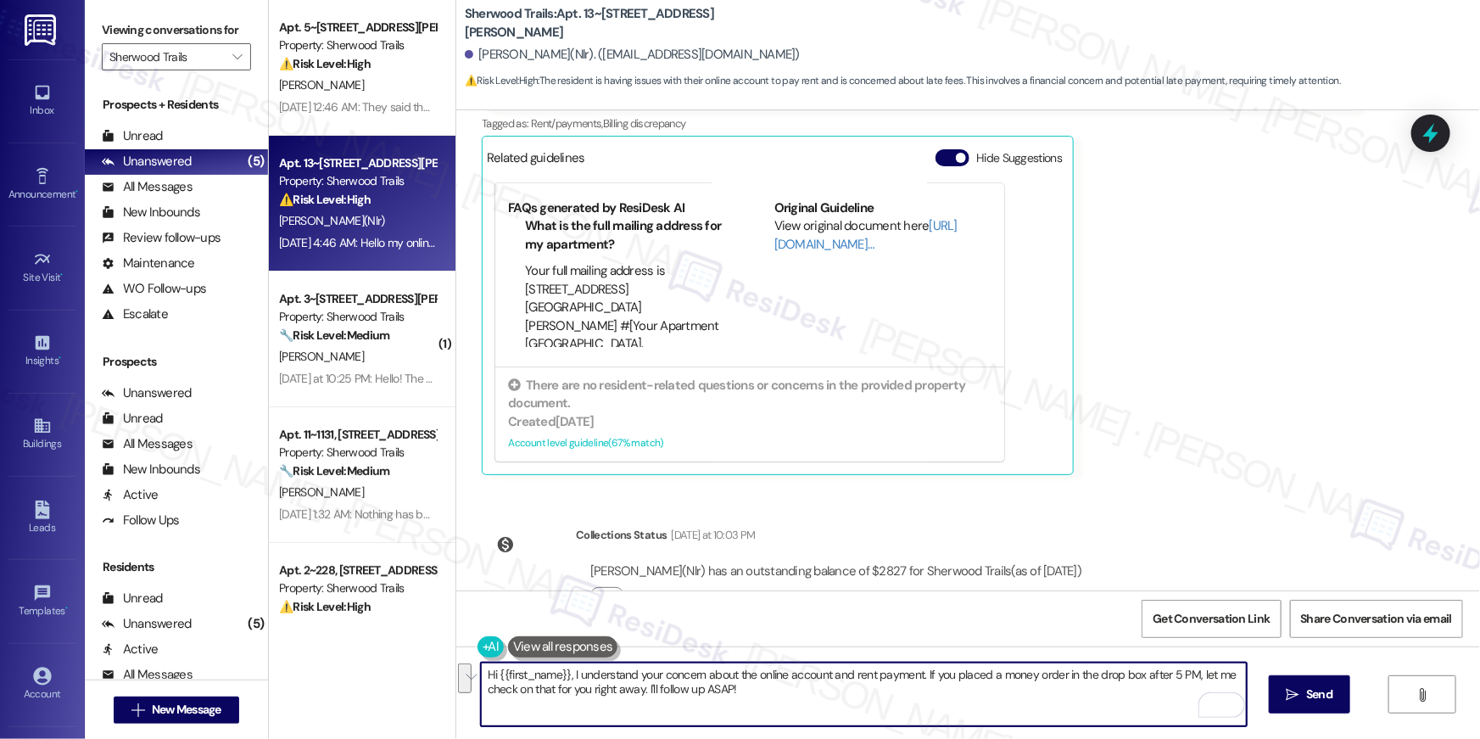
scroll to position [612, 0]
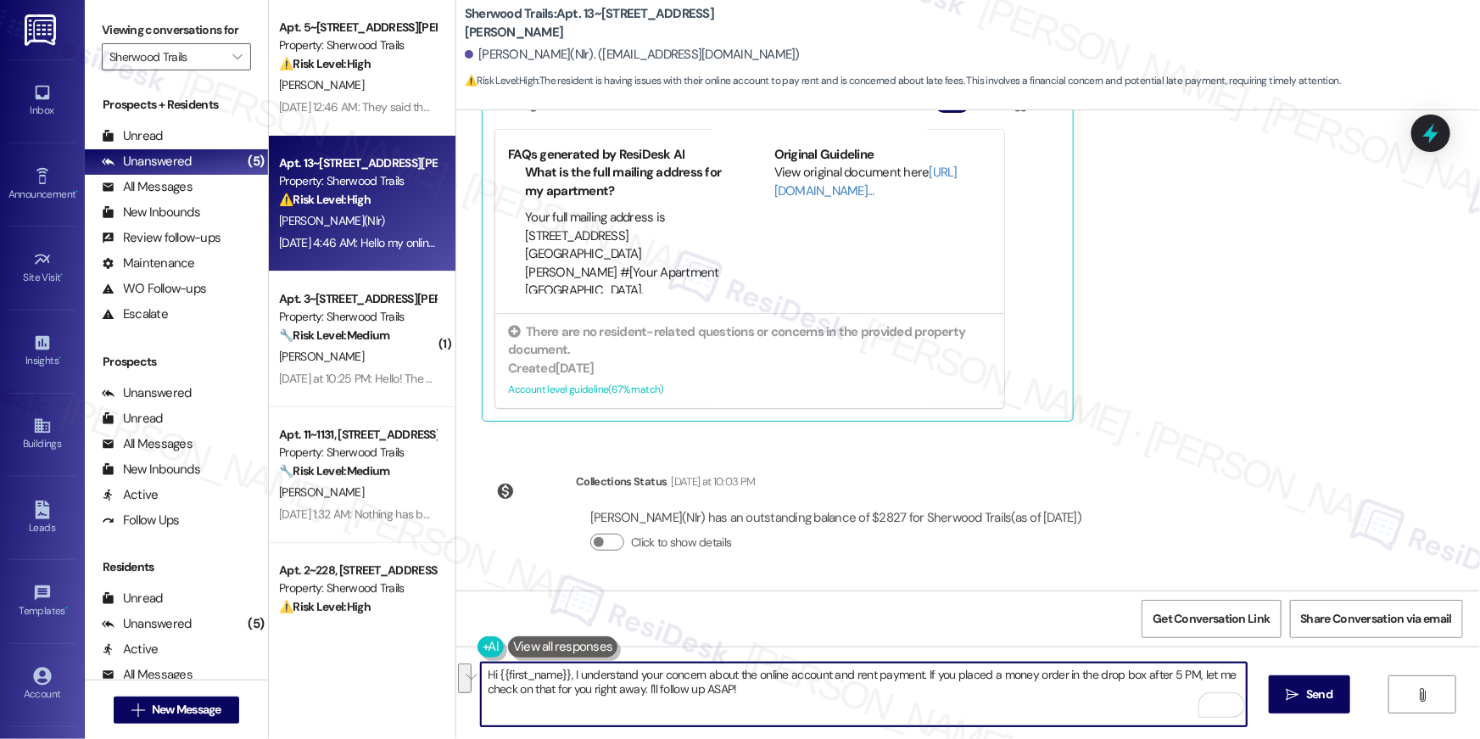
click at [977, 714] on textarea "Hi {{first_name}}, I understand your concern about the online account and rent …" at bounding box center [864, 694] width 766 height 64
click at [953, 706] on textarea "Hi {{first_name}}, I understand your concern about the online account and rent …" at bounding box center [864, 694] width 766 height 64
drag, startPoint x: 943, startPoint y: 703, endPoint x: 917, endPoint y: 679, distance: 35.4
click at [917, 679] on textarea "Hi {{first_name}}, I understand your concern about the online account and rent …" at bounding box center [864, 694] width 766 height 64
type textarea "Hi {{first_name}}, I understand your concern about the online account and rent …"
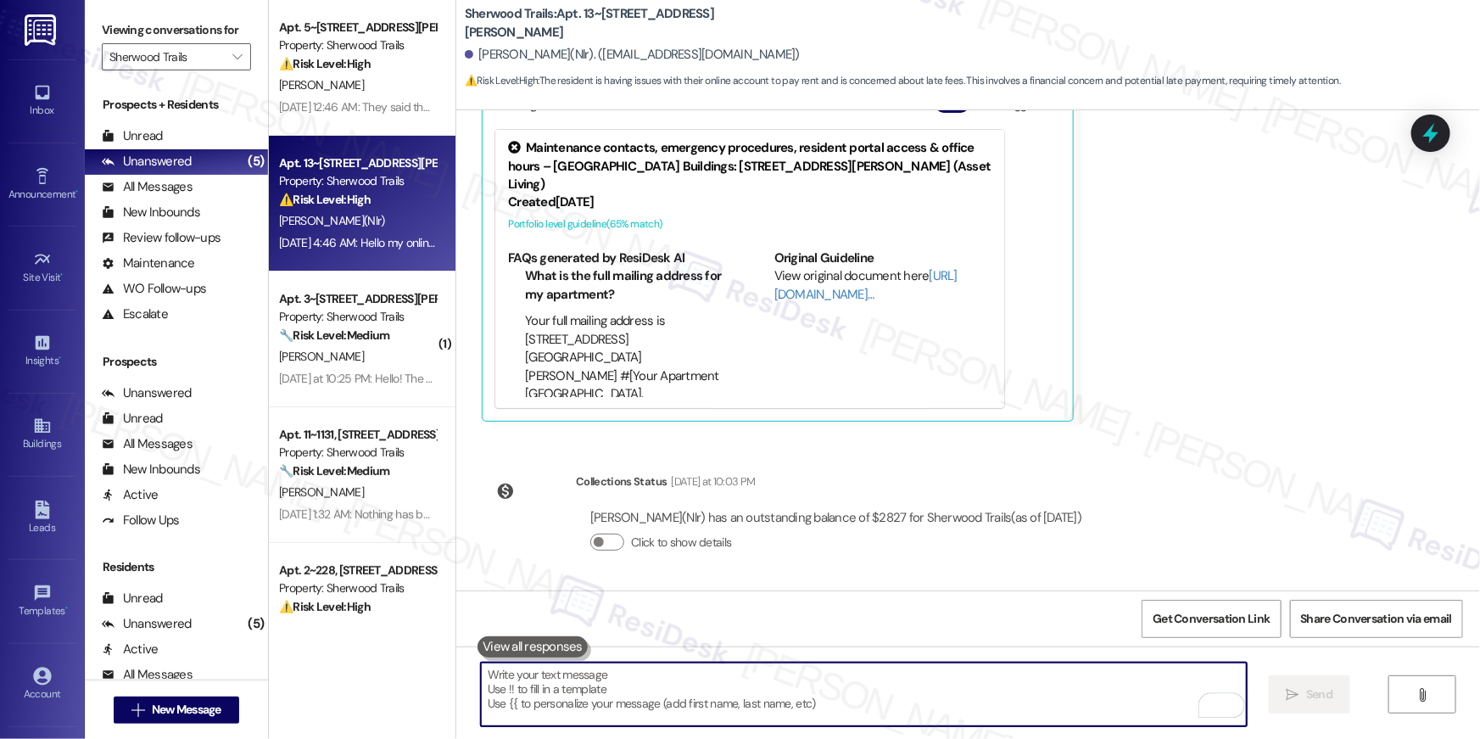
scroll to position [456, 0]
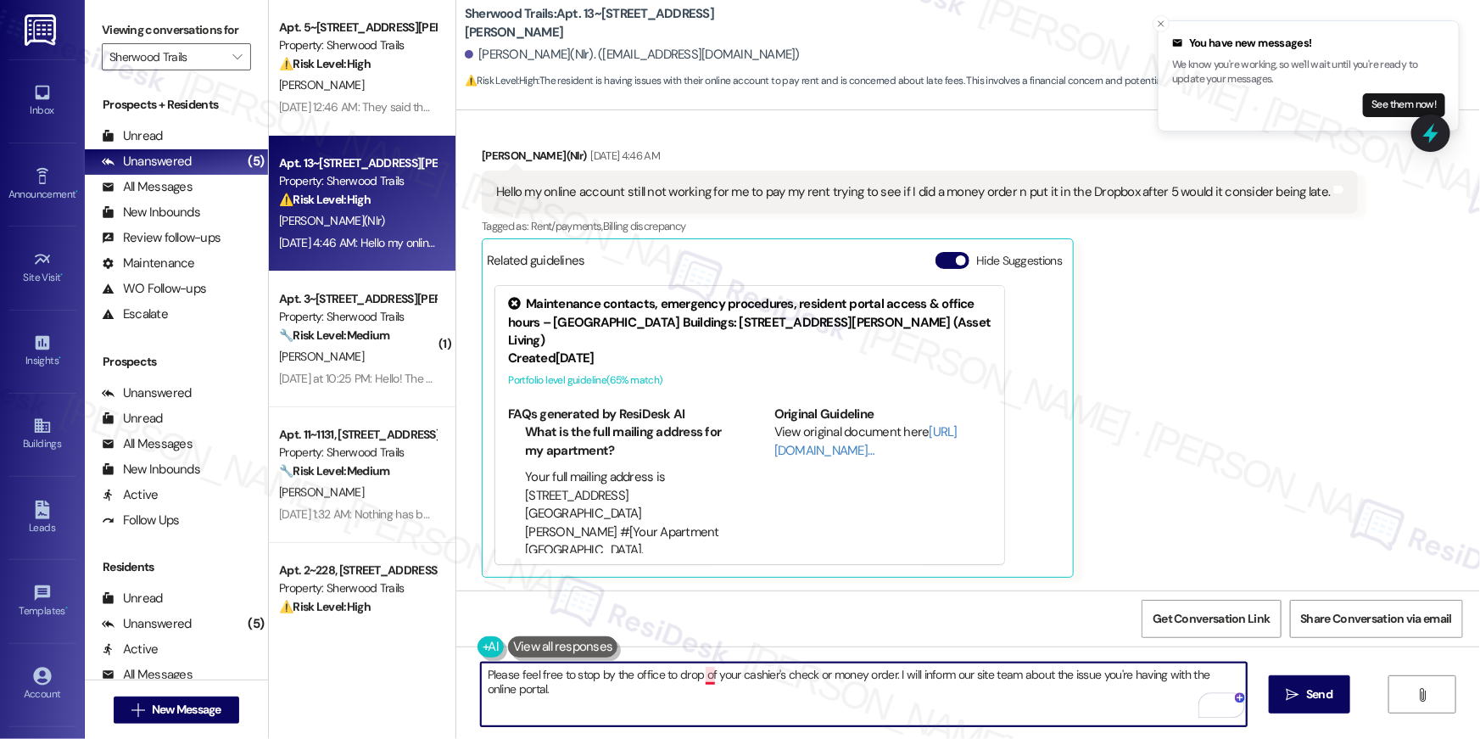
click at [704, 674] on textarea "Please feel free to stop by the office to drop of your cashier's check or money…" at bounding box center [864, 694] width 766 height 64
type textarea "Please feel free to stop by the office to drop off your cashier's check or mone…"
click at [880, 699] on textarea "Please feel free to stop by the office to drop off your cashier's check or mone…" at bounding box center [866, 694] width 766 height 64
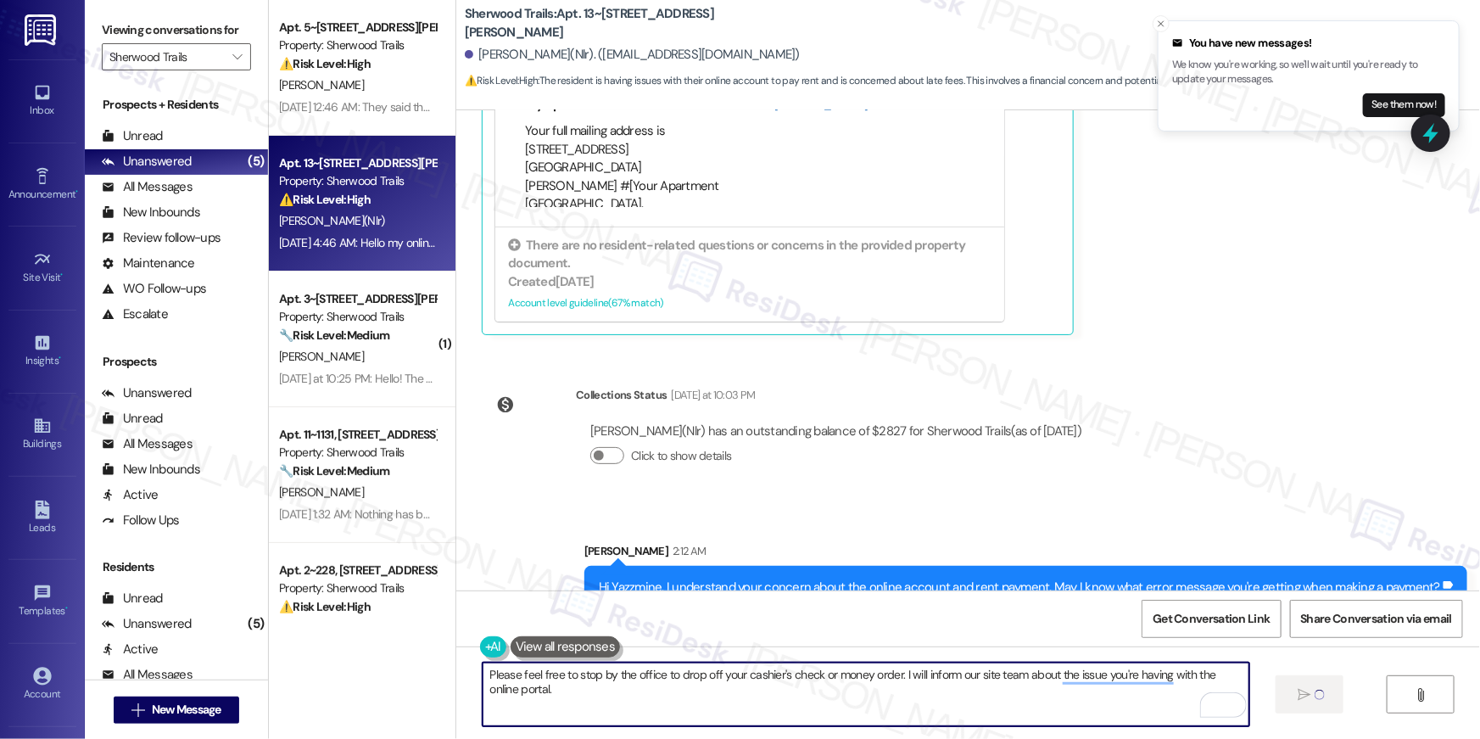
scroll to position [730, 0]
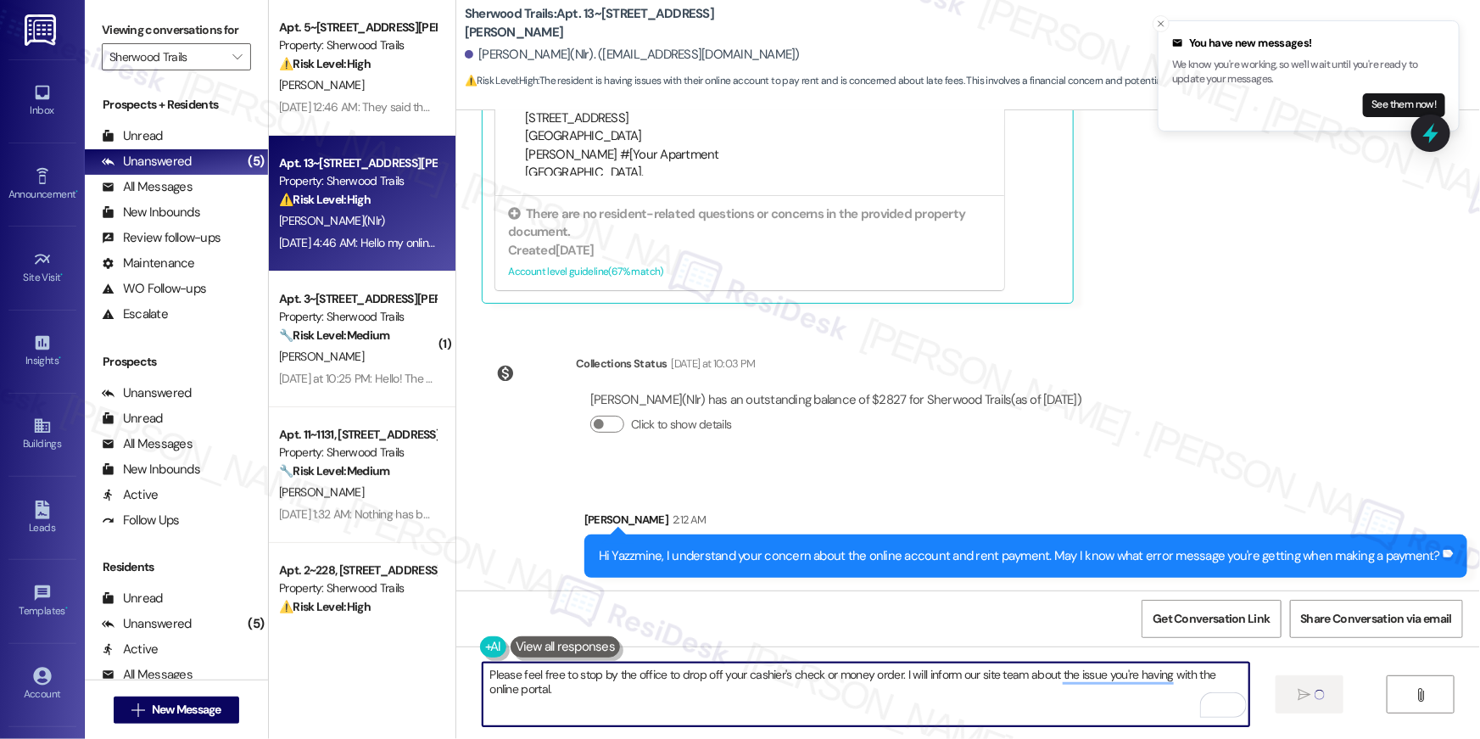
click at [954, 698] on textarea "Please feel free to stop by the office to drop off your cashier's check or mone…" at bounding box center [866, 694] width 766 height 64
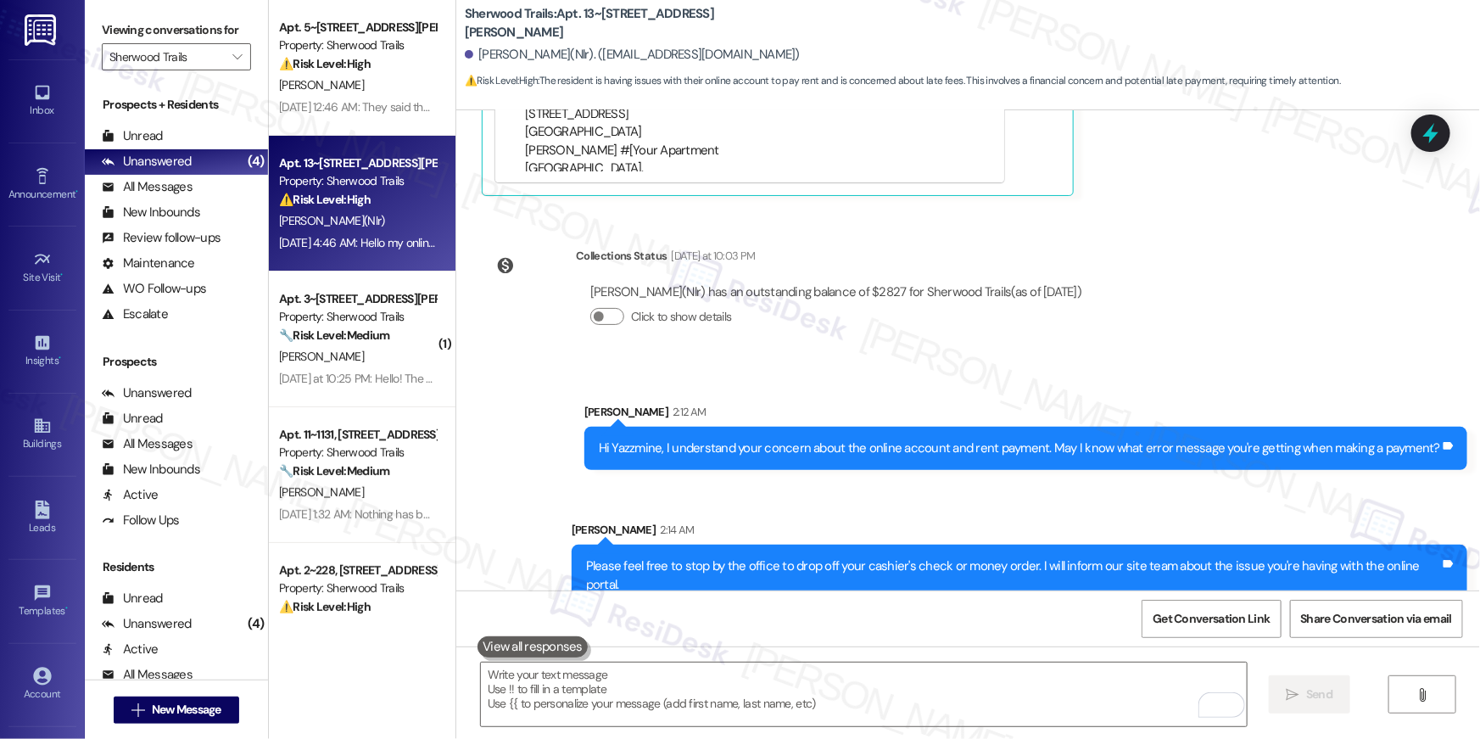
scroll to position [848, 0]
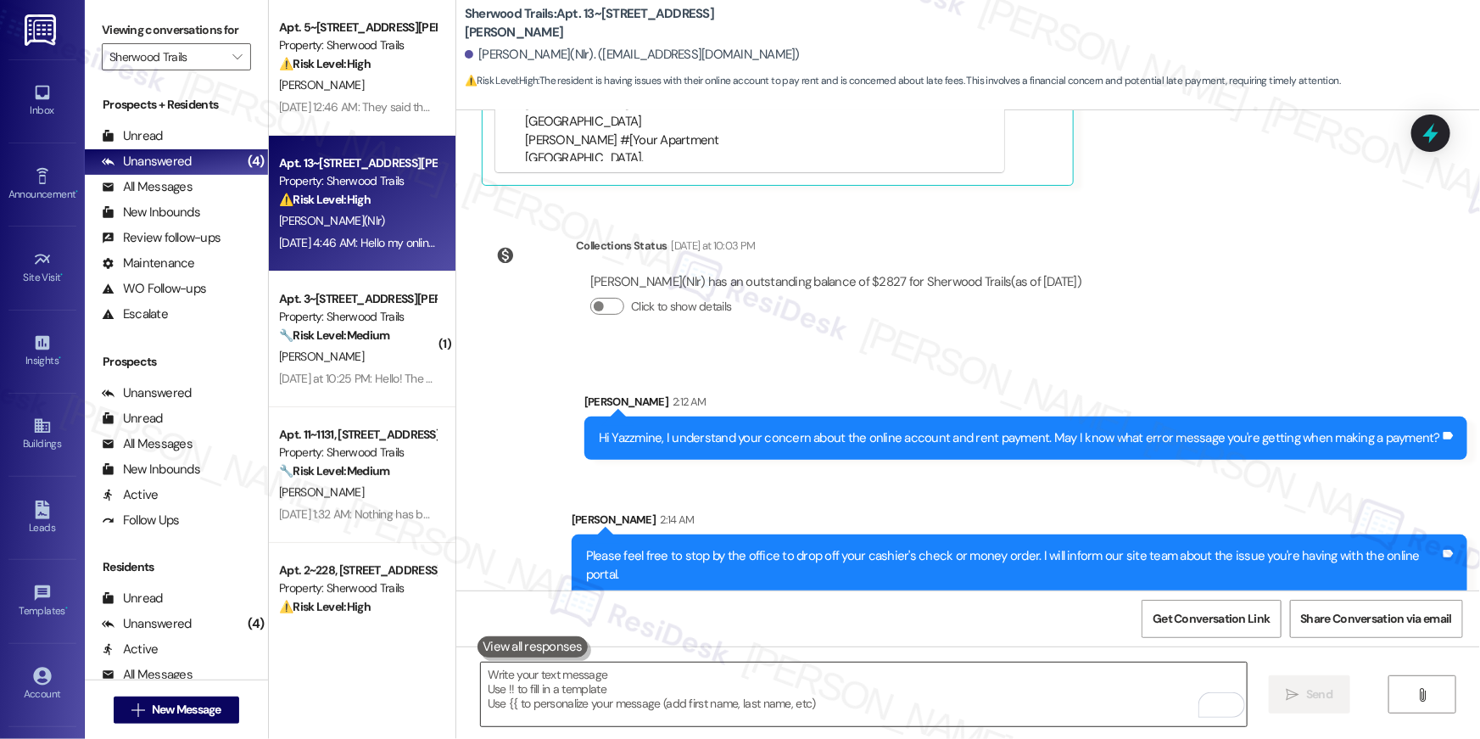
click at [904, 694] on textarea "To enrich screen reader interactions, please activate Accessibility in Grammarl…" at bounding box center [864, 694] width 766 height 64
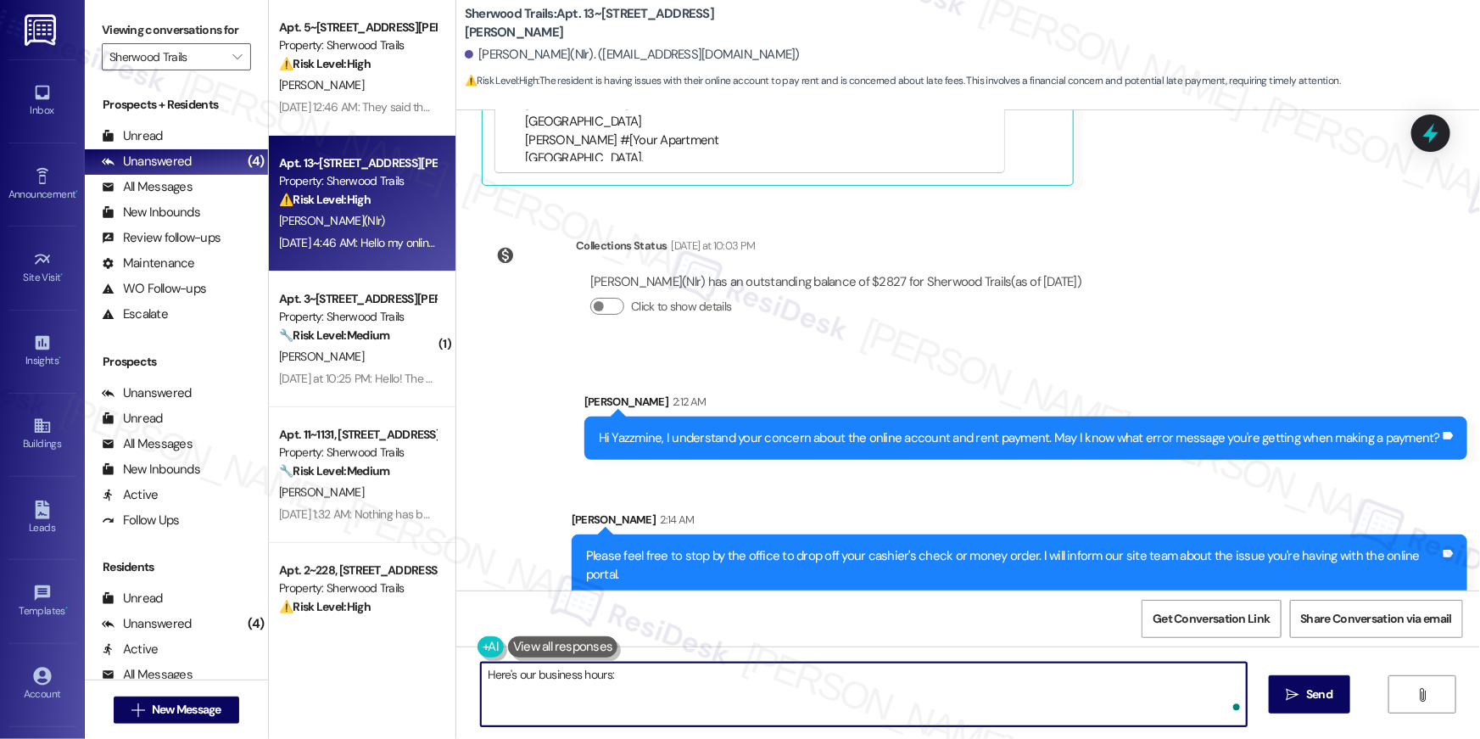
paste textarea "Monday: 8 AM to- 5 PM Tuesday: 8 AM to- 5 PM Wednesday: 8 AM to- 5 PM Thursday:…"
drag, startPoint x: 577, startPoint y: 701, endPoint x: 476, endPoint y: 691, distance: 101.4
click at [474, 691] on div "Here's our business hours: Monday: 8 AM to- 5 PM Tuesday: 8 AM to- 5 PM Wednesd…" at bounding box center [968, 709] width 1024 height 127
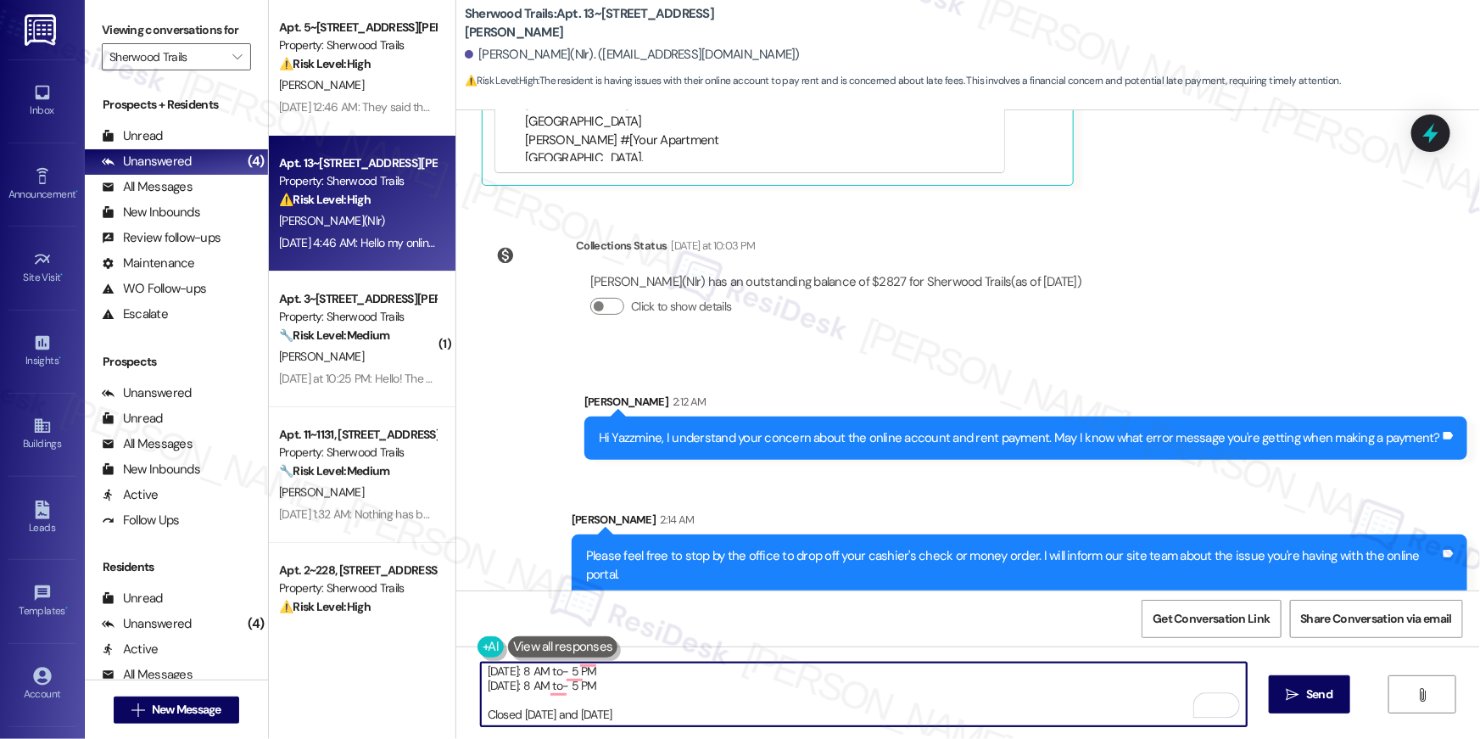
type textarea "Here's our business hours: Monday: 8 AM to- 5 PM Tuesday: 8 AM to- 5 PM Wednesd…"
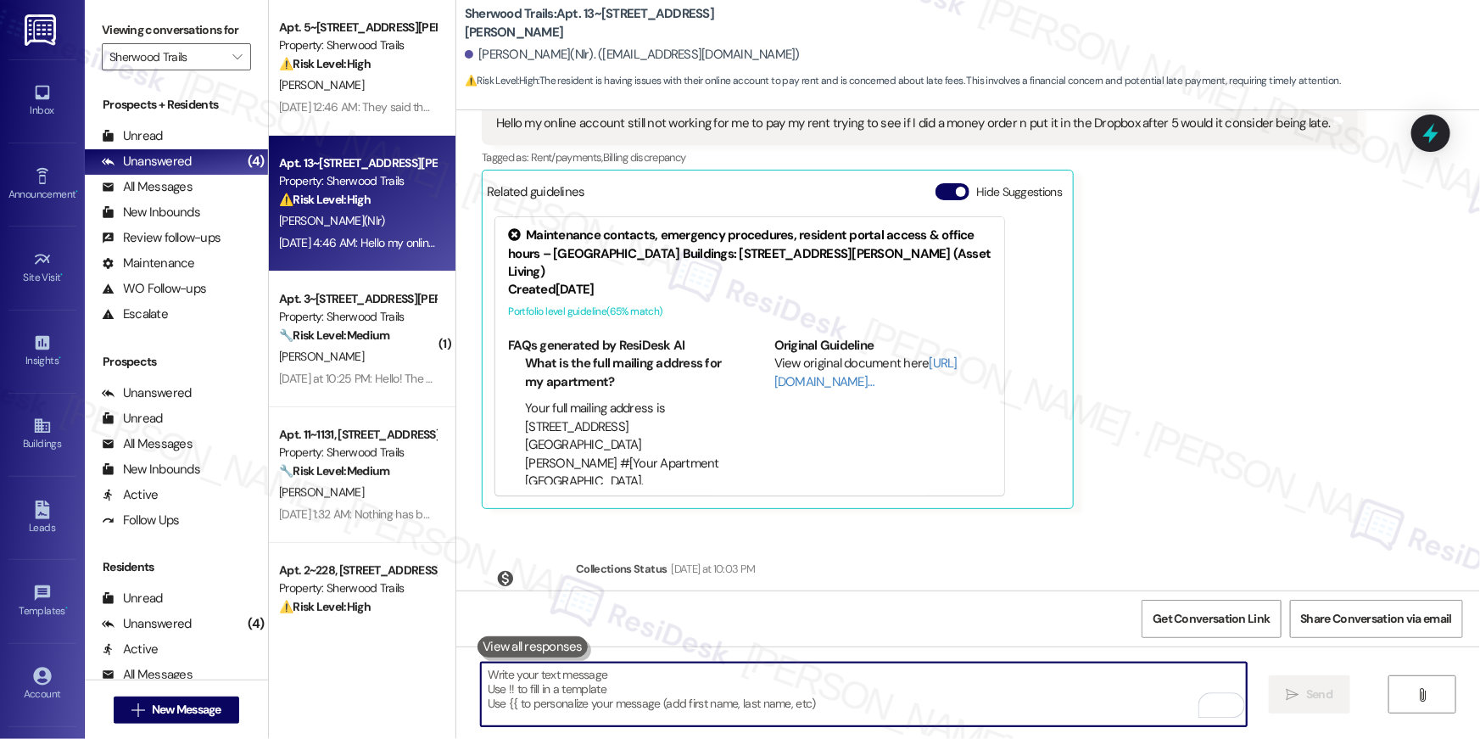
scroll to position [456, 0]
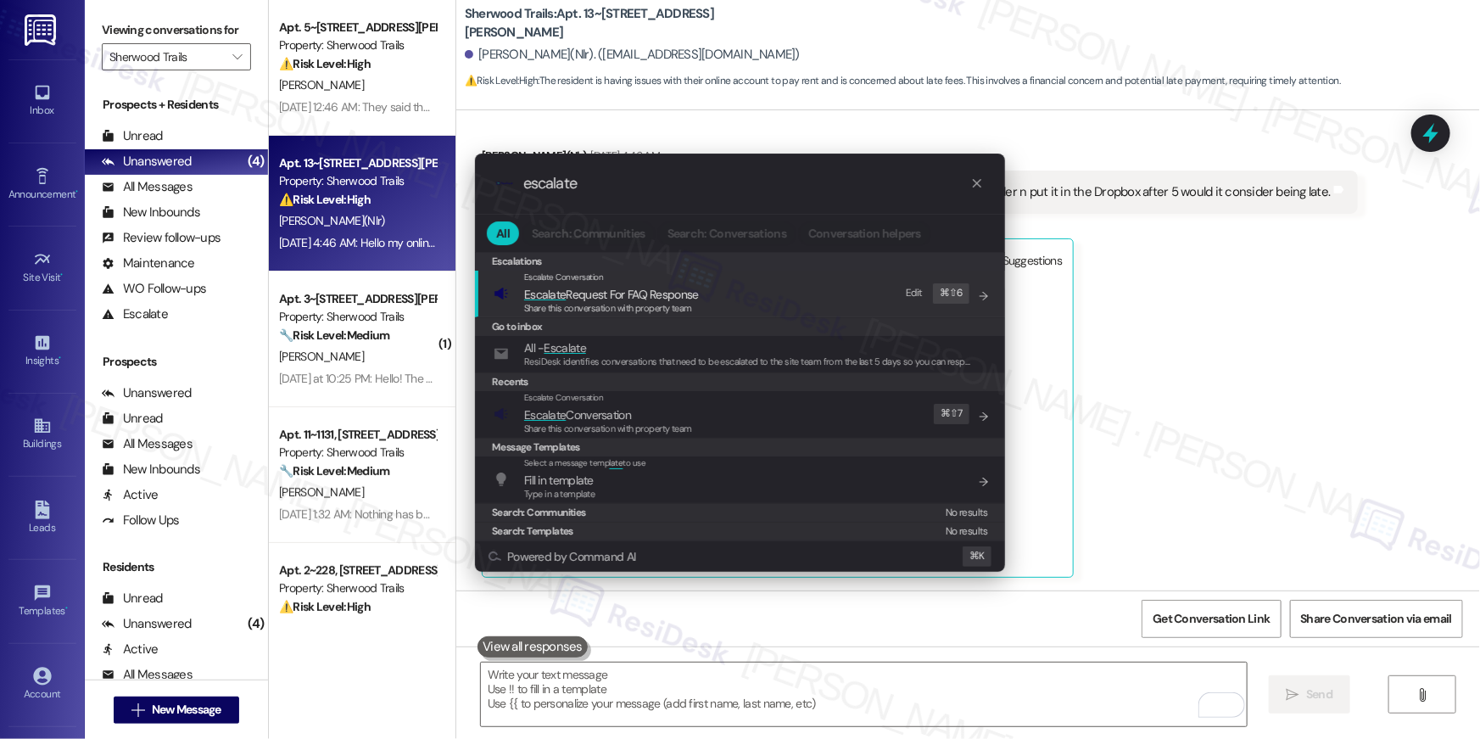
type input "escalate"
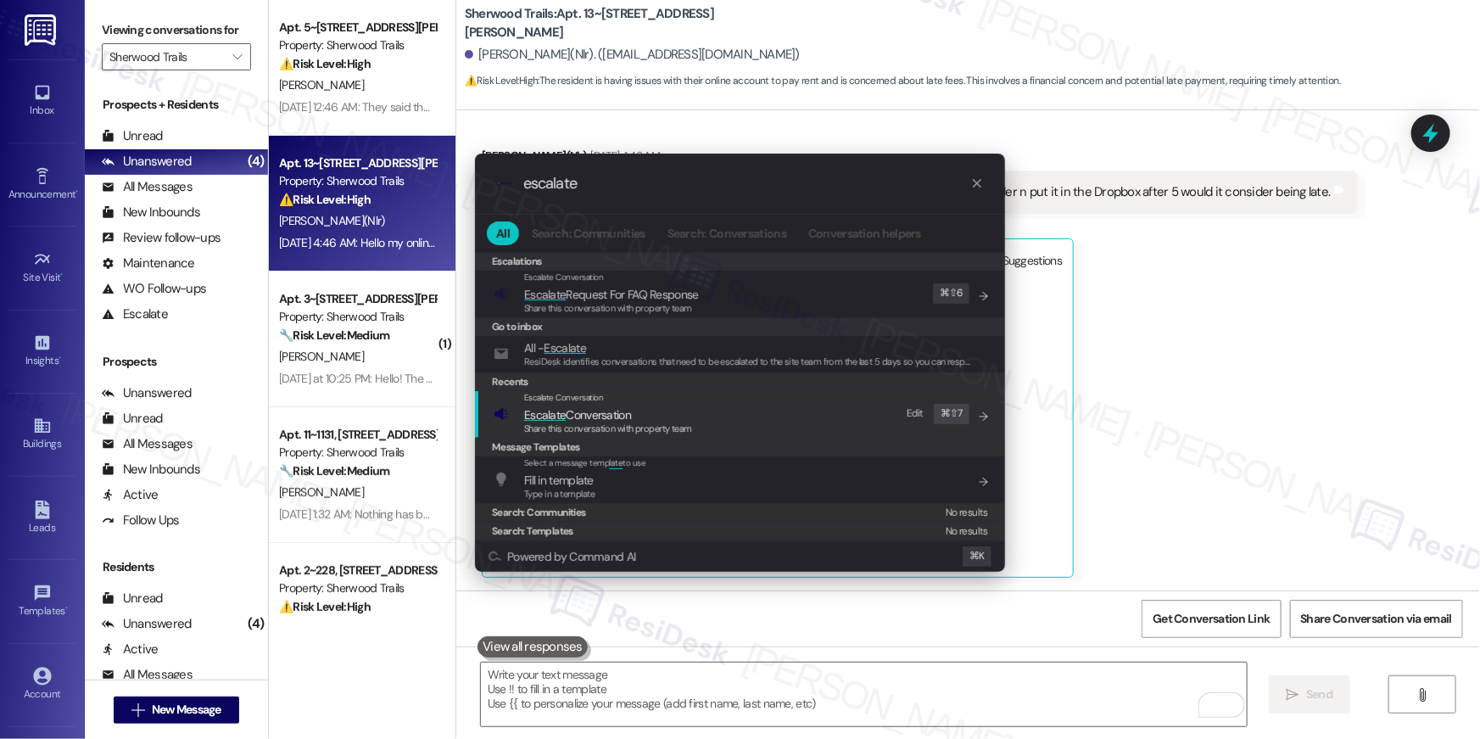
click at [556, 416] on span "Escalate" at bounding box center [545, 414] width 42 height 15
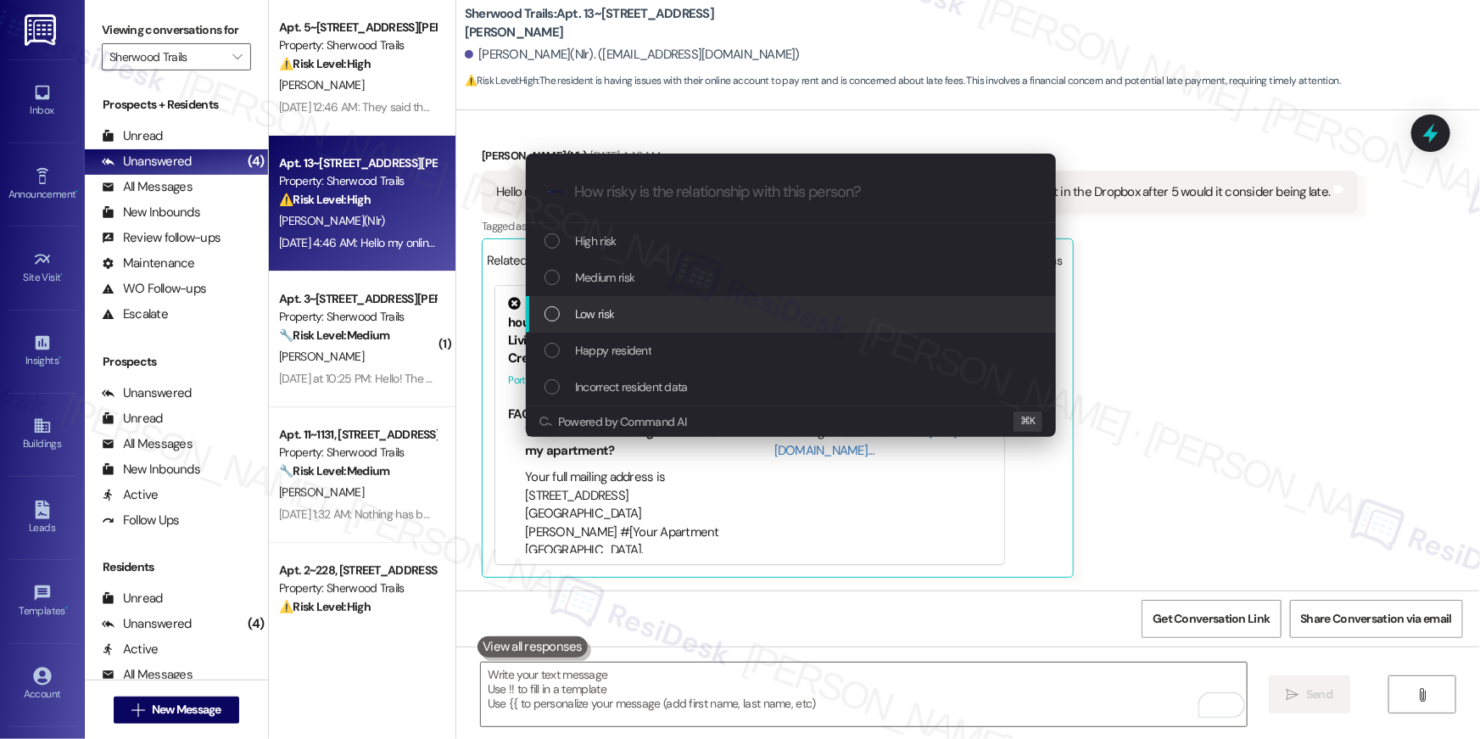
click at [619, 307] on div "Low risk" at bounding box center [793, 314] width 496 height 19
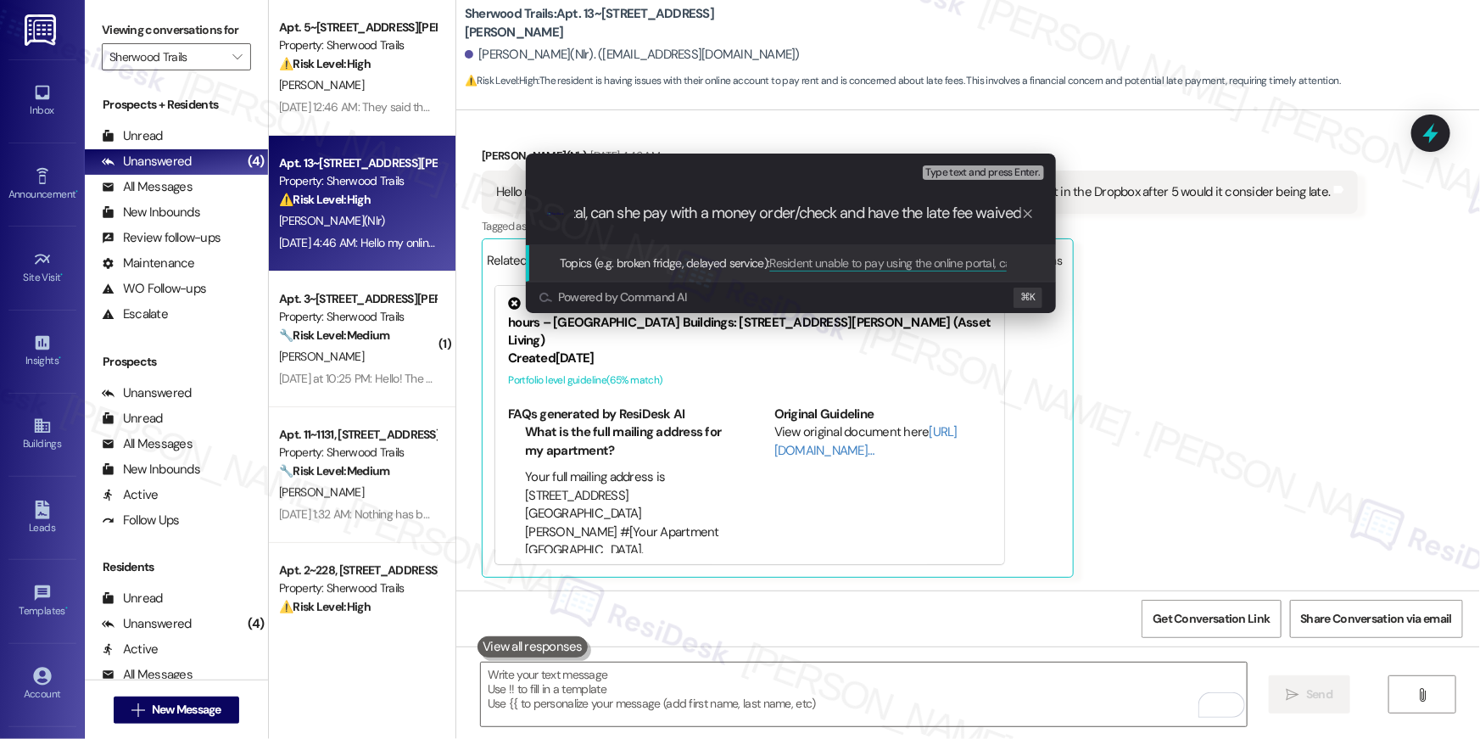
type input "Resident unable to pay using the online portal, can she pay with a money order/…"
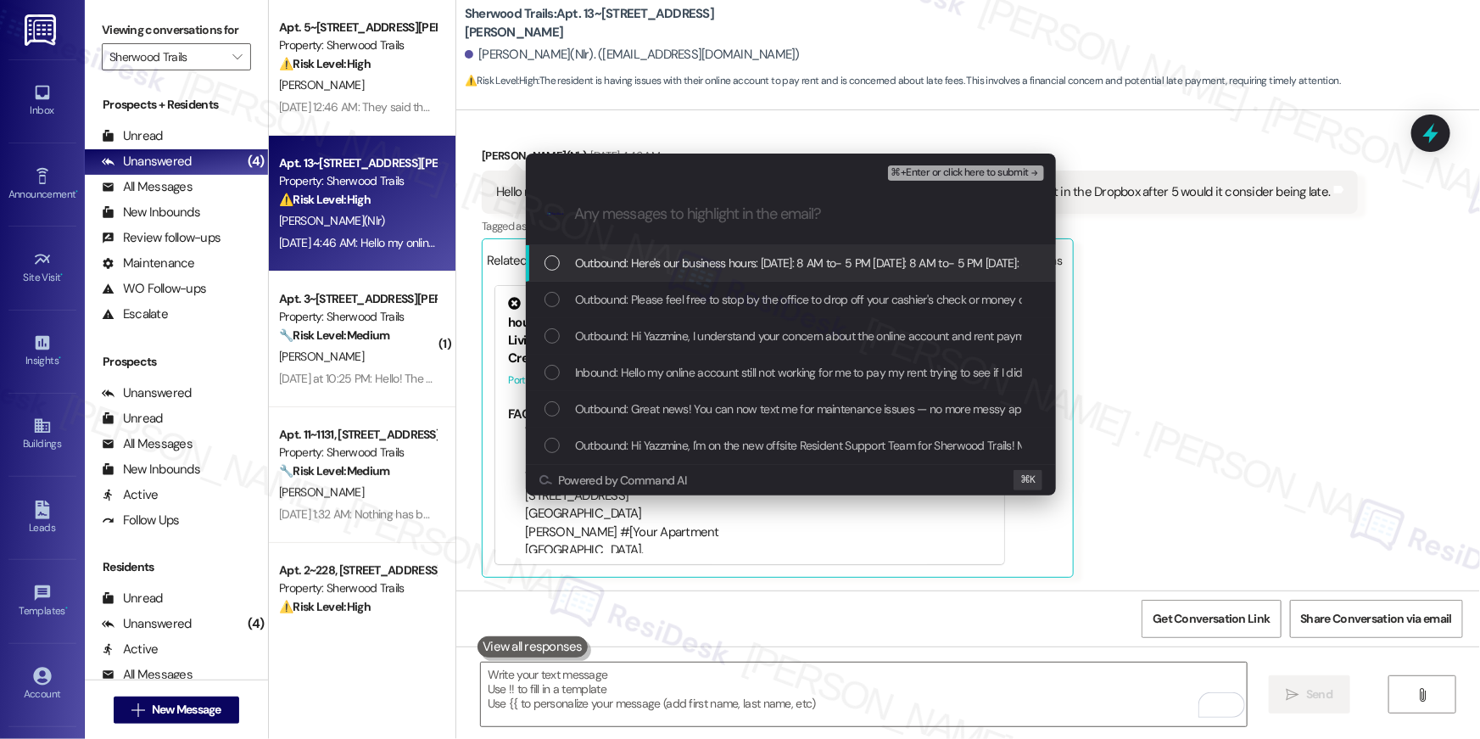
scroll to position [0, 0]
click at [679, 271] on span "Outbound: Here's our business hours: Monday: 8 AM to- 5 PM Tuesday: 8 AM to- 5 …" at bounding box center [1011, 263] width 873 height 19
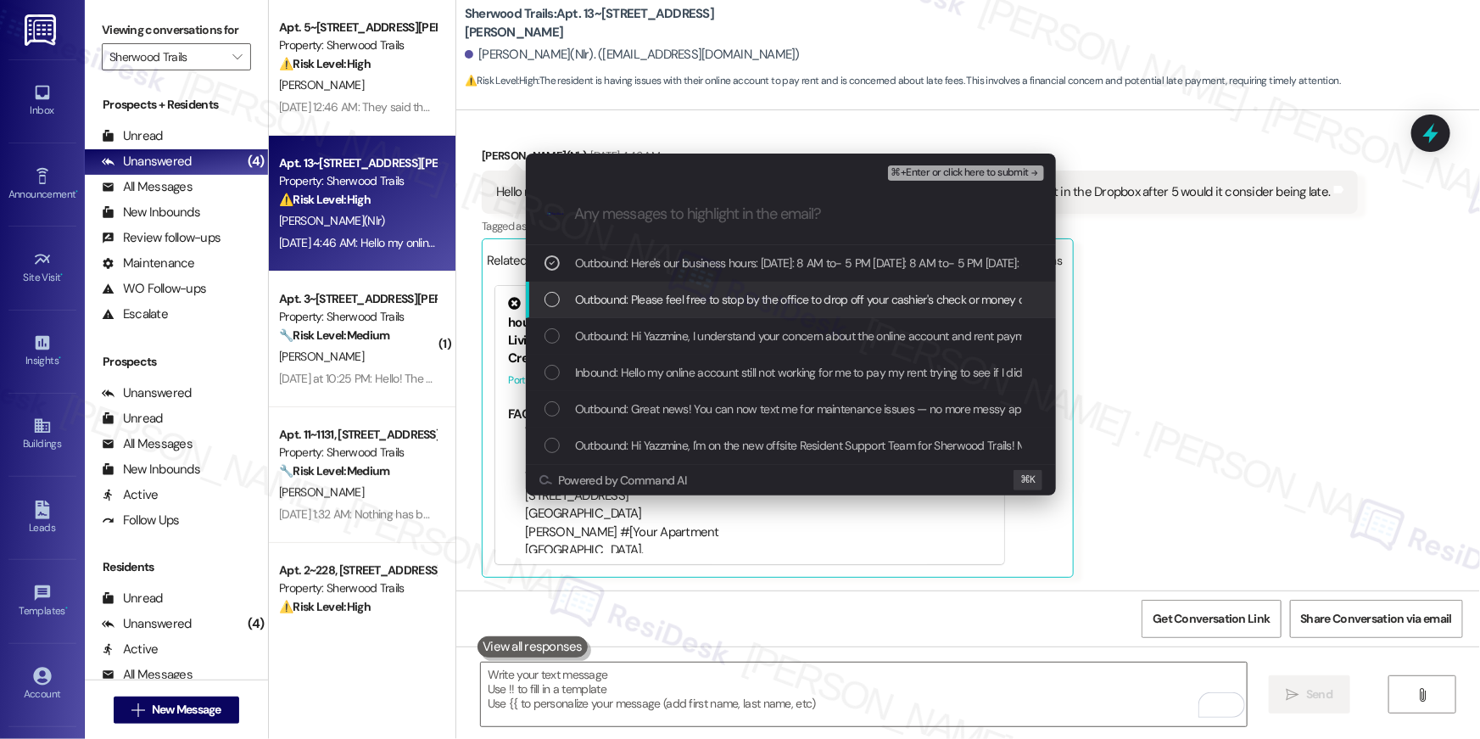
click at [677, 297] on span "Outbound: Please feel free to stop by the office to drop off your cashier's che…" at bounding box center [998, 299] width 847 height 19
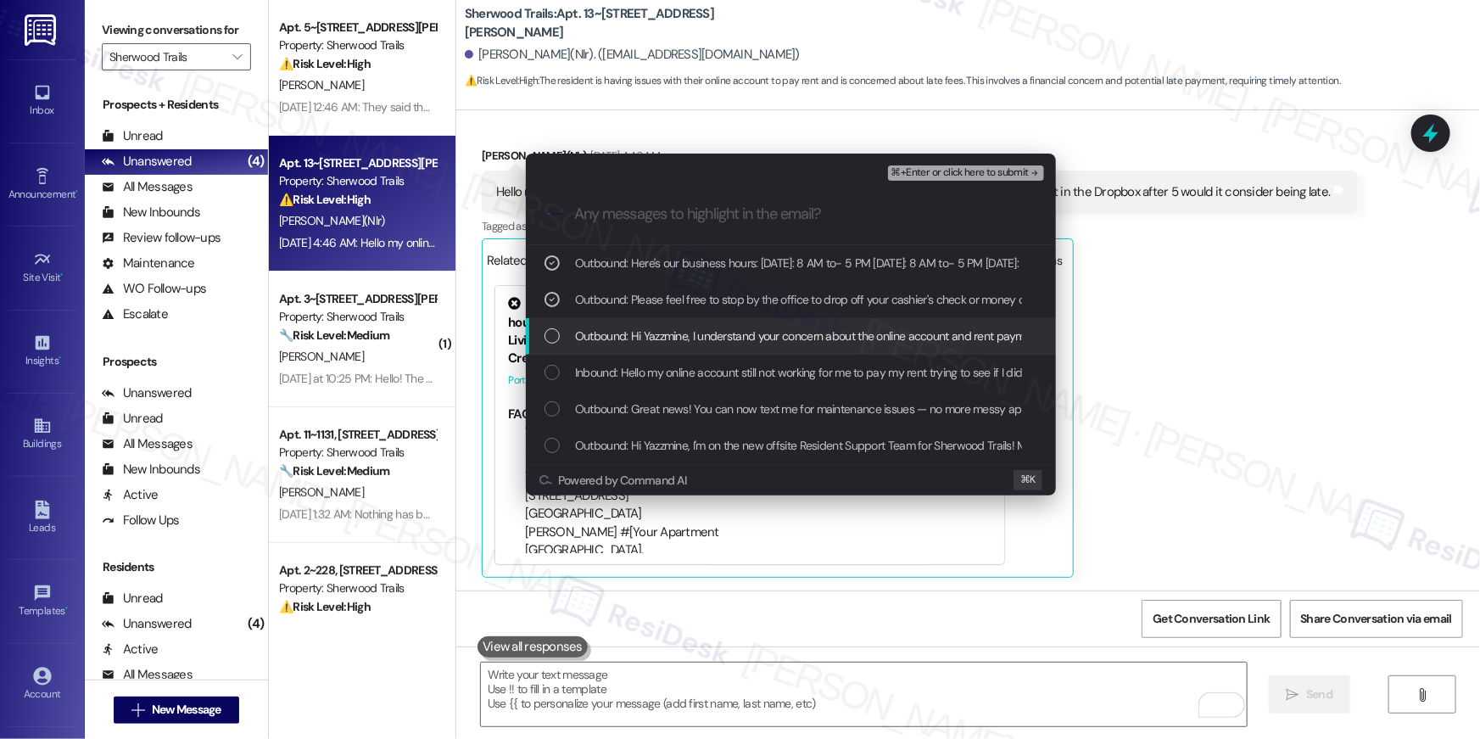
drag, startPoint x: 672, startPoint y: 328, endPoint x: 674, endPoint y: 349, distance: 21.4
click at [672, 328] on span "Outbound: Hi Yazzmine, I understand your concern about the online account and r…" at bounding box center [989, 336] width 828 height 19
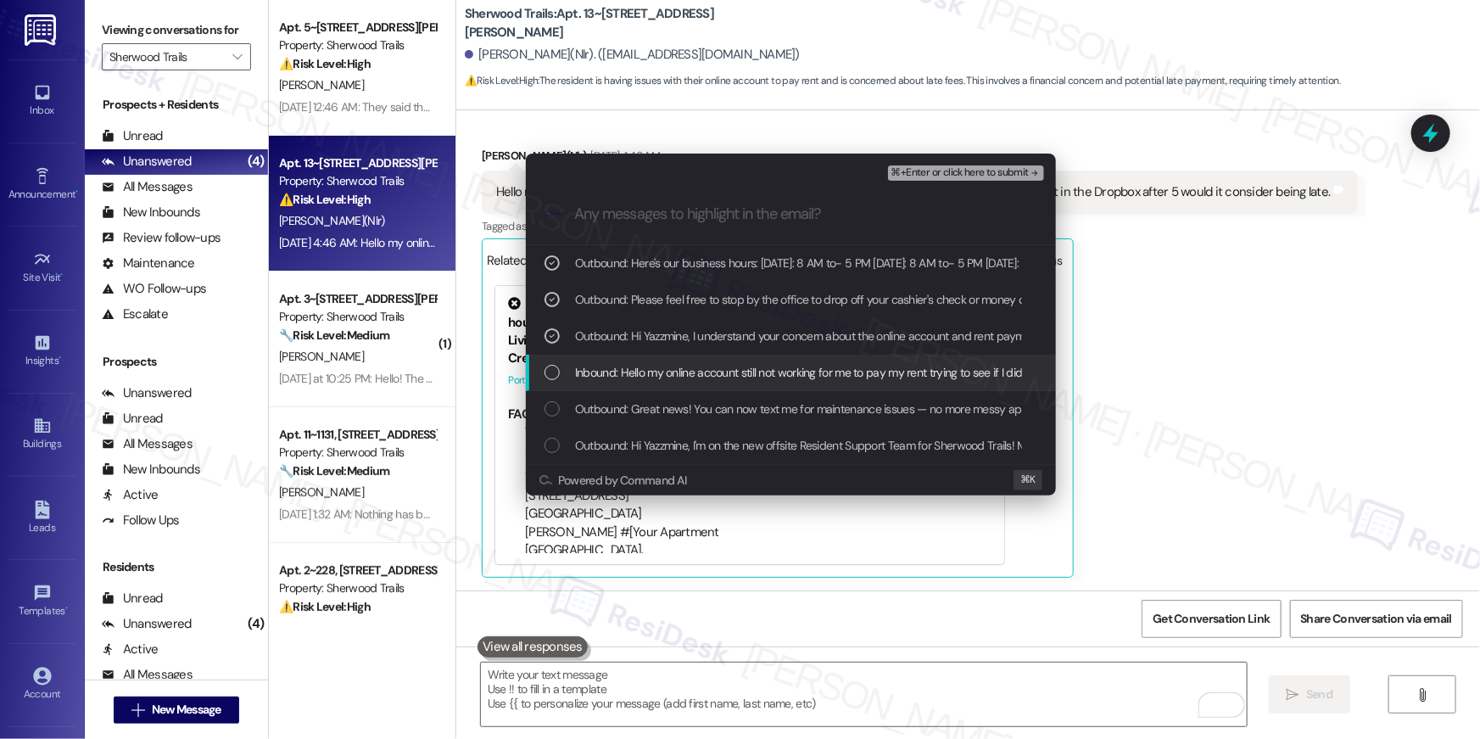
click at [676, 377] on span "Inbound: Hello my online account still not working for me to pay my rent trying…" at bounding box center [981, 372] width 812 height 19
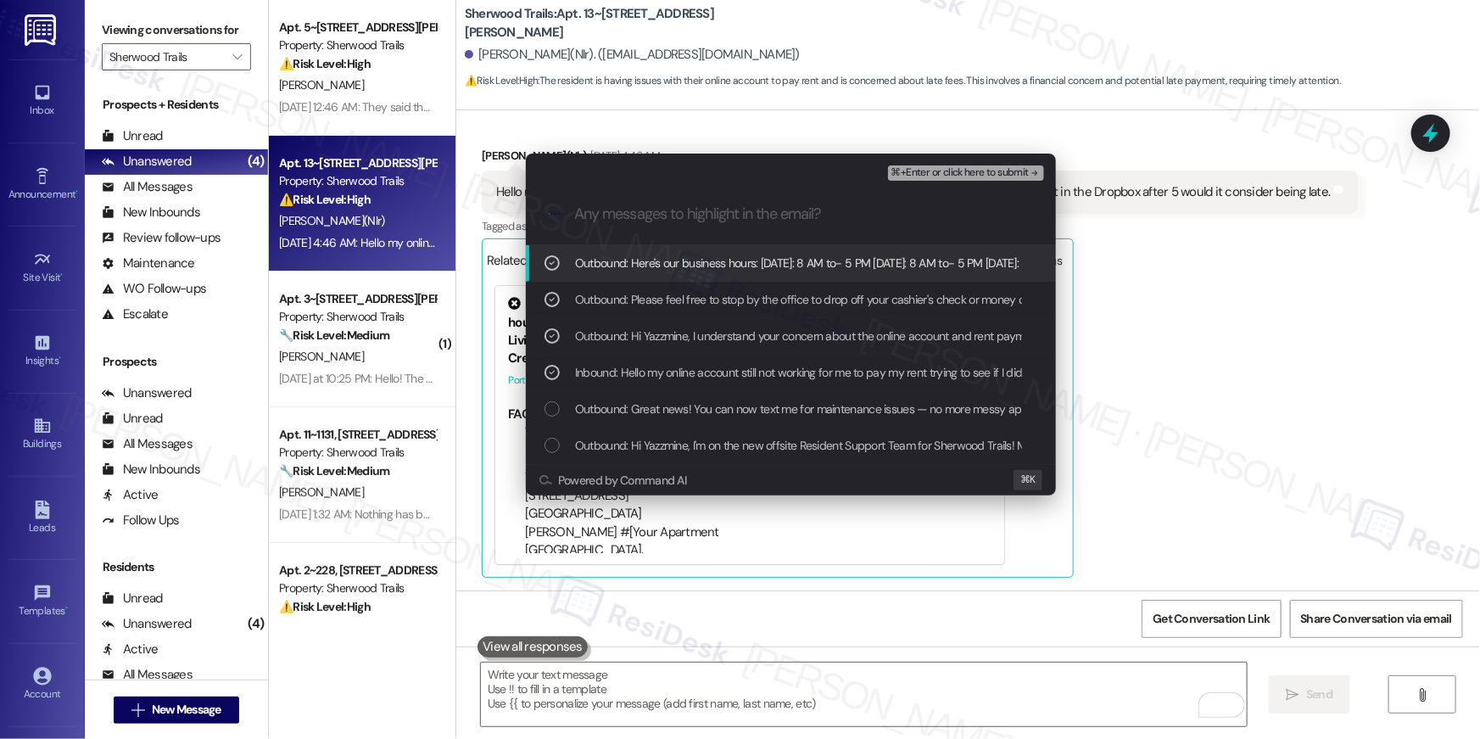
click at [940, 169] on span "⌘+Enter or click here to submit" at bounding box center [960, 173] width 137 height 12
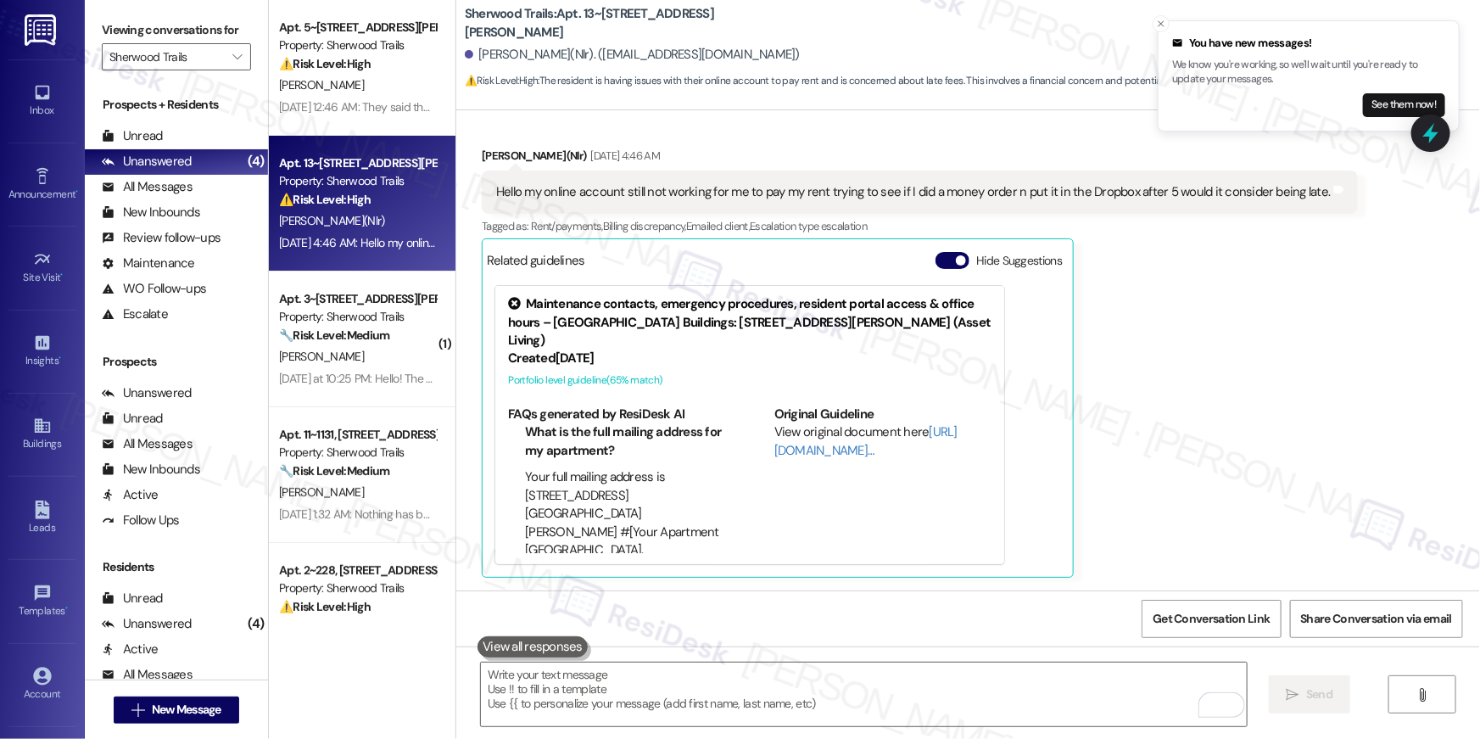
click at [1228, 345] on div "Yazzmine Pitts(Nlr) Sep 06, 2025 at 4:46 AM Hello my online account still not w…" at bounding box center [920, 363] width 876 height 432
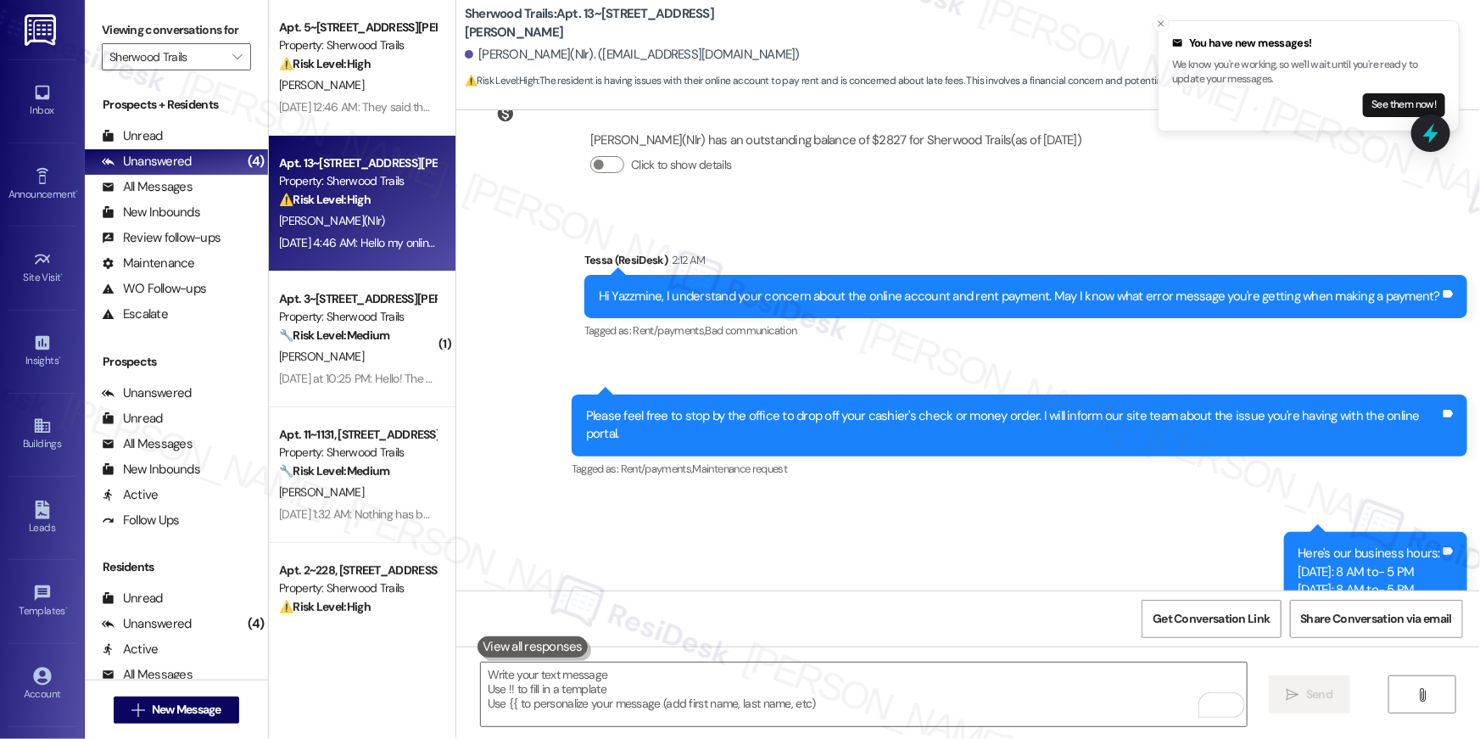
scroll to position [1103, 0]
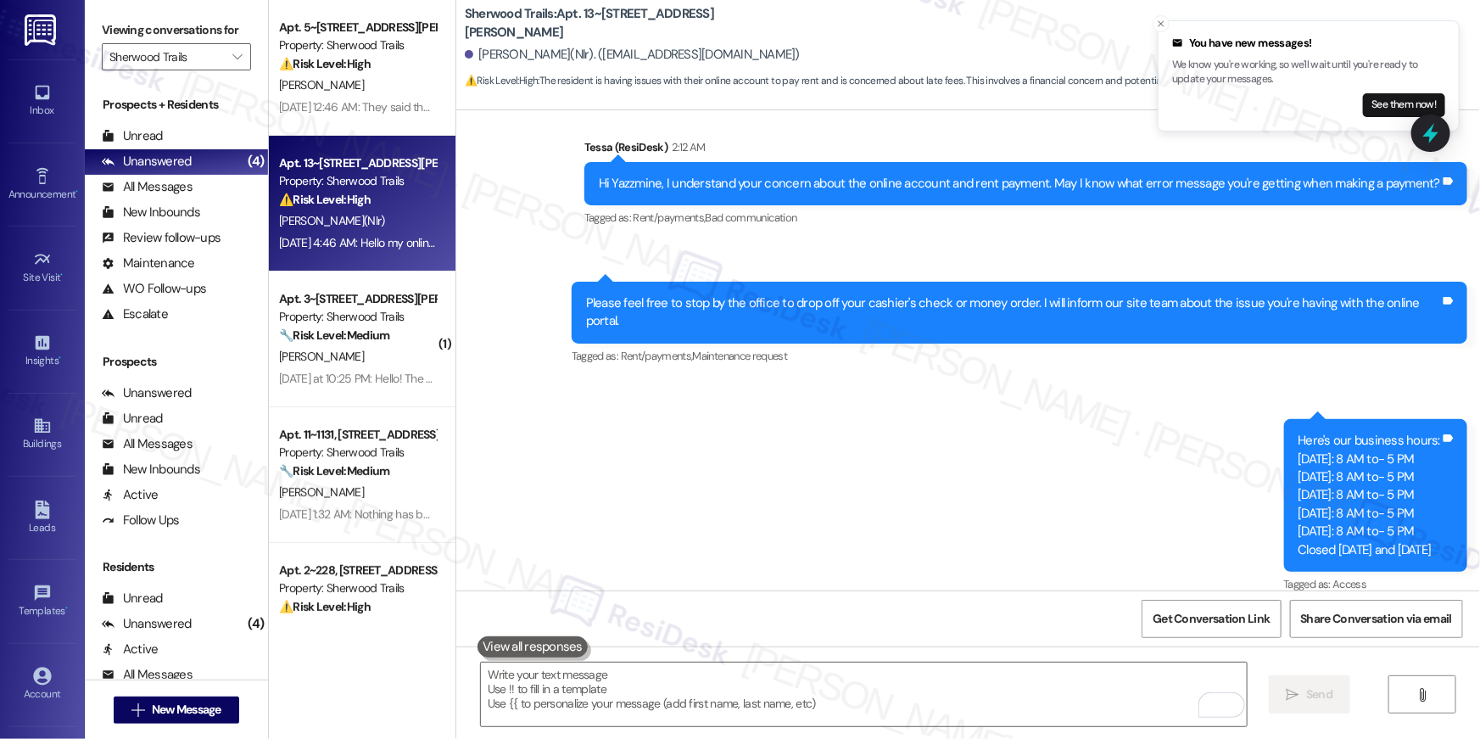
drag, startPoint x: 852, startPoint y: 596, endPoint x: 845, endPoint y: 590, distance: 9.0
click at [852, 596] on div "Get Conversation Link Share Conversation via email" at bounding box center [968, 618] width 1024 height 56
click at [785, 430] on div "Sent via SMS Tessa (ResiDesk) 2:12 AM Hi Yazzmine, I understand your concern ab…" at bounding box center [968, 354] width 1024 height 509
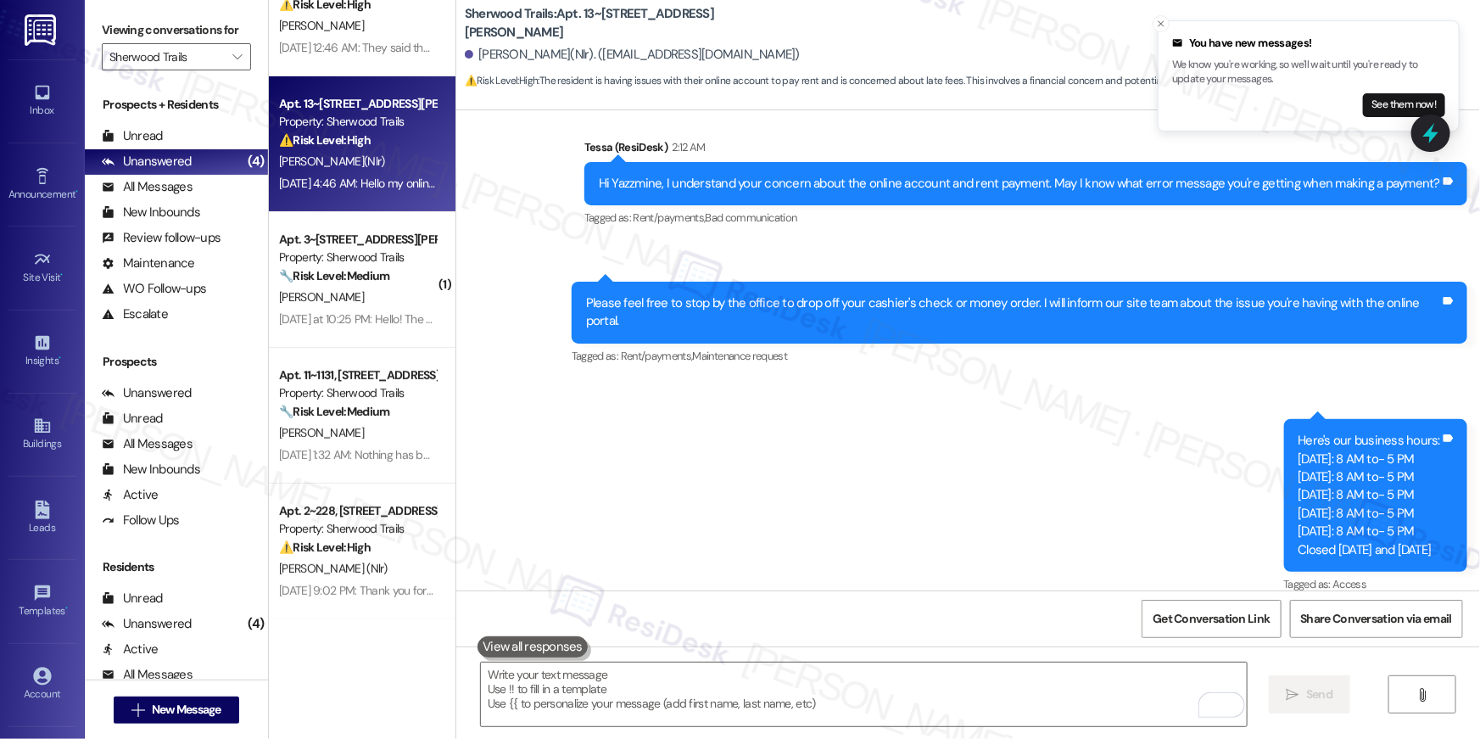
scroll to position [0, 0]
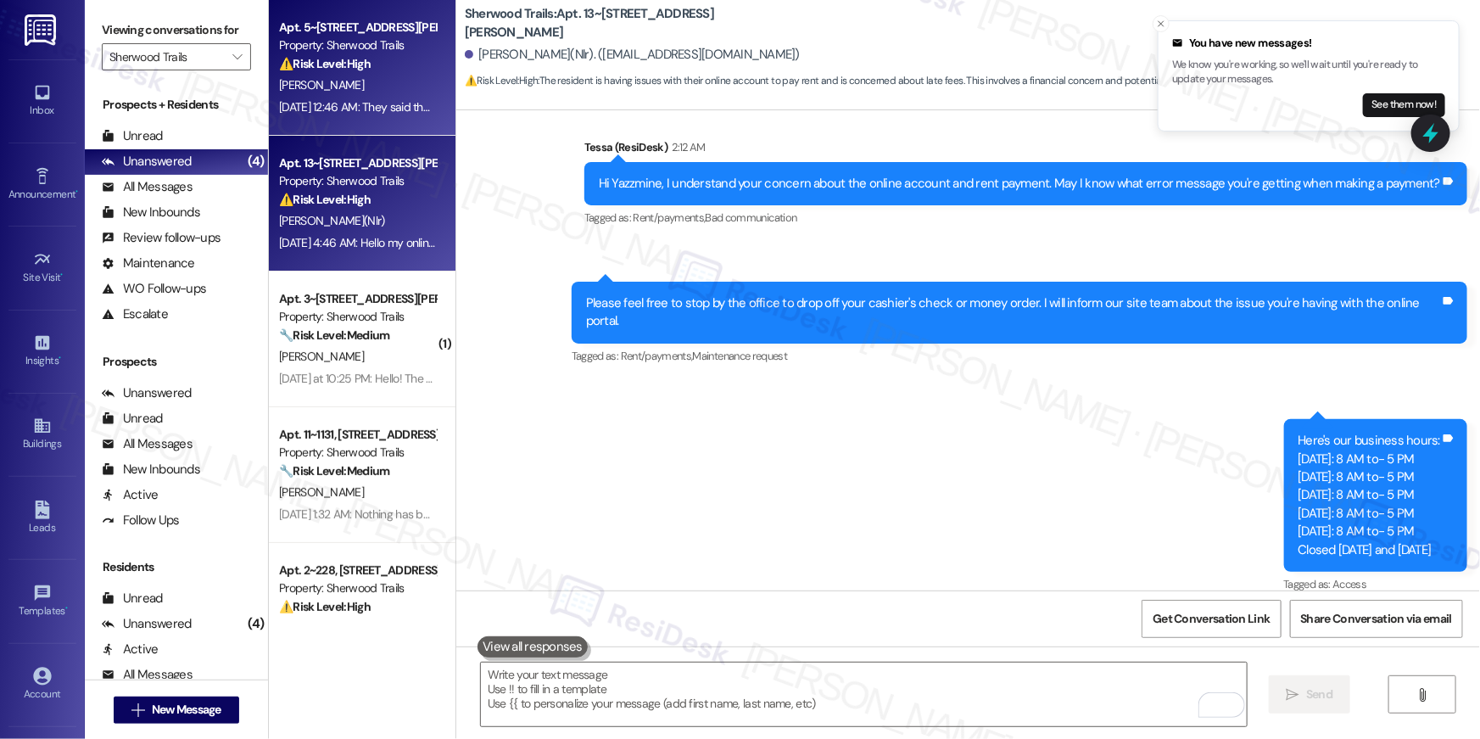
click at [352, 119] on div "Apt. 5~531, 10401 Brockington Road Property: Sherwood Trails ⚠️ Risk Level: Hig…" at bounding box center [362, 68] width 187 height 136
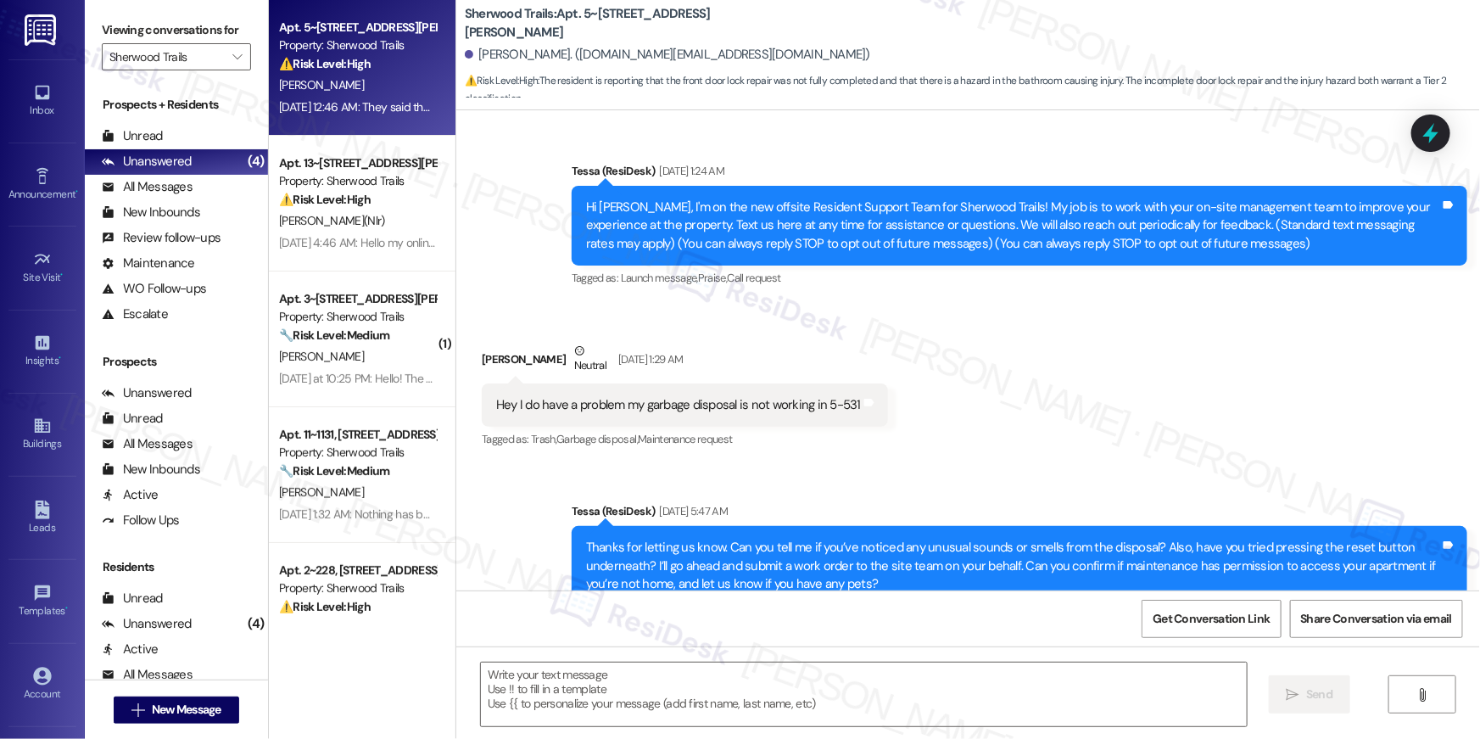
scroll to position [8289, 0]
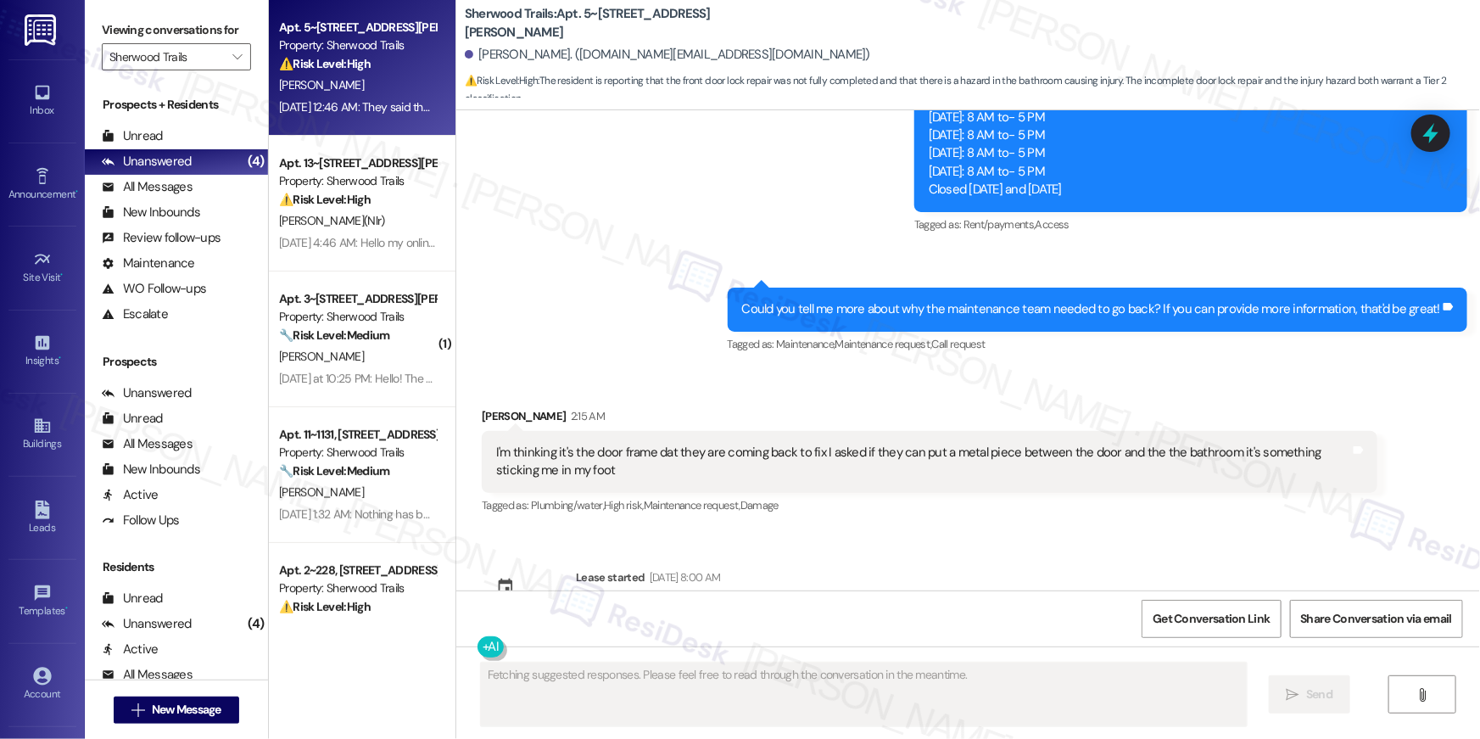
click at [882, 493] on div "Tagged as: Plumbing/water , Click to highlight conversations about Plumbing/wat…" at bounding box center [930, 505] width 896 height 25
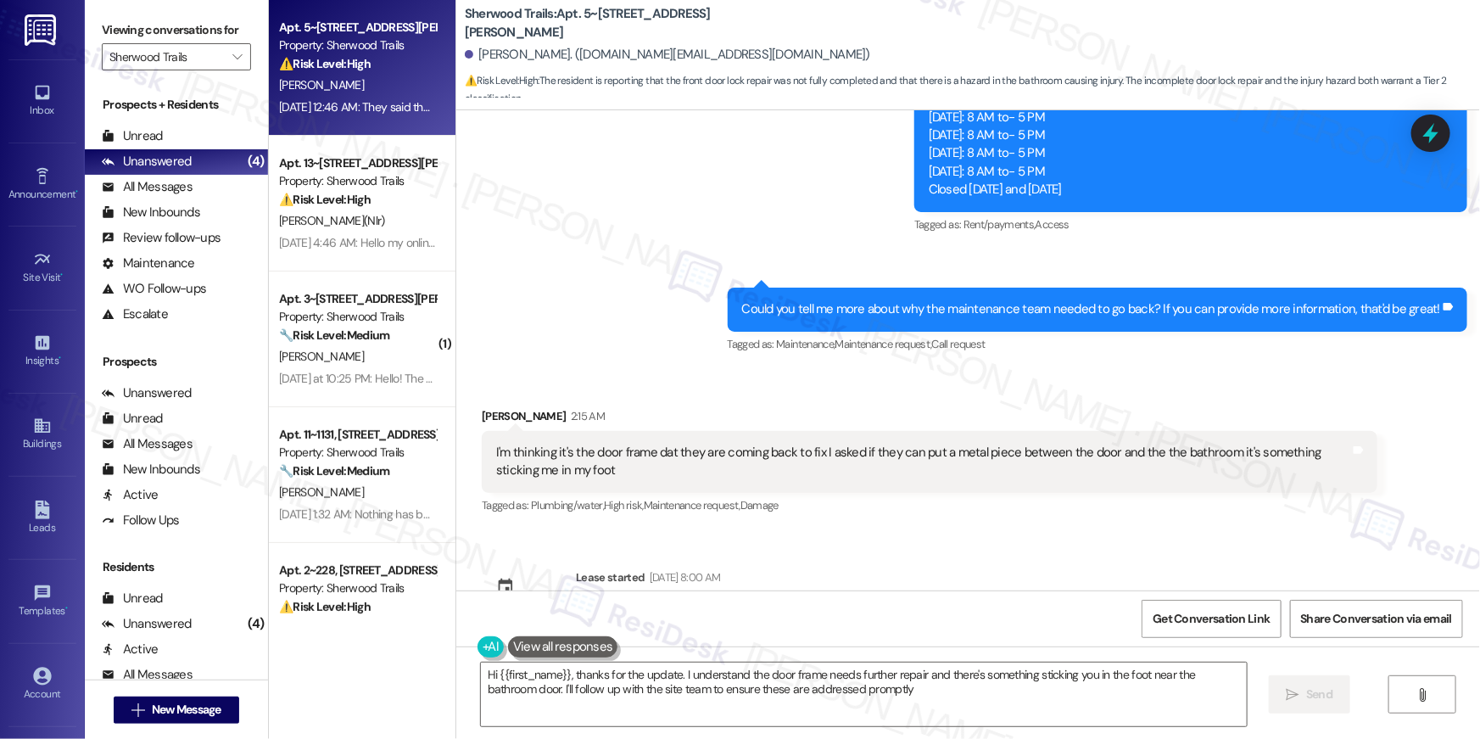
type textarea "Hi {{first_name}}, thanks for the update. I understand the door frame needs fur…"
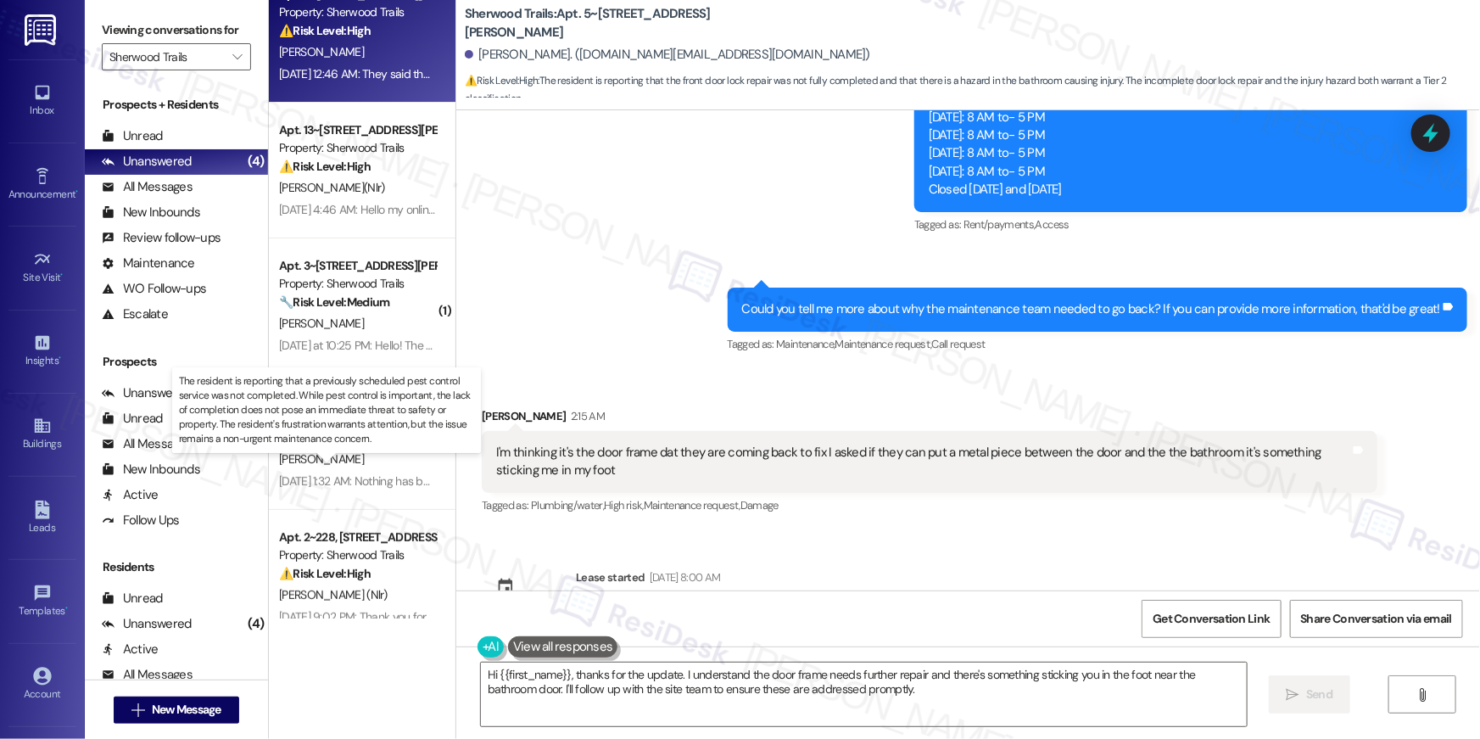
scroll to position [59, 0]
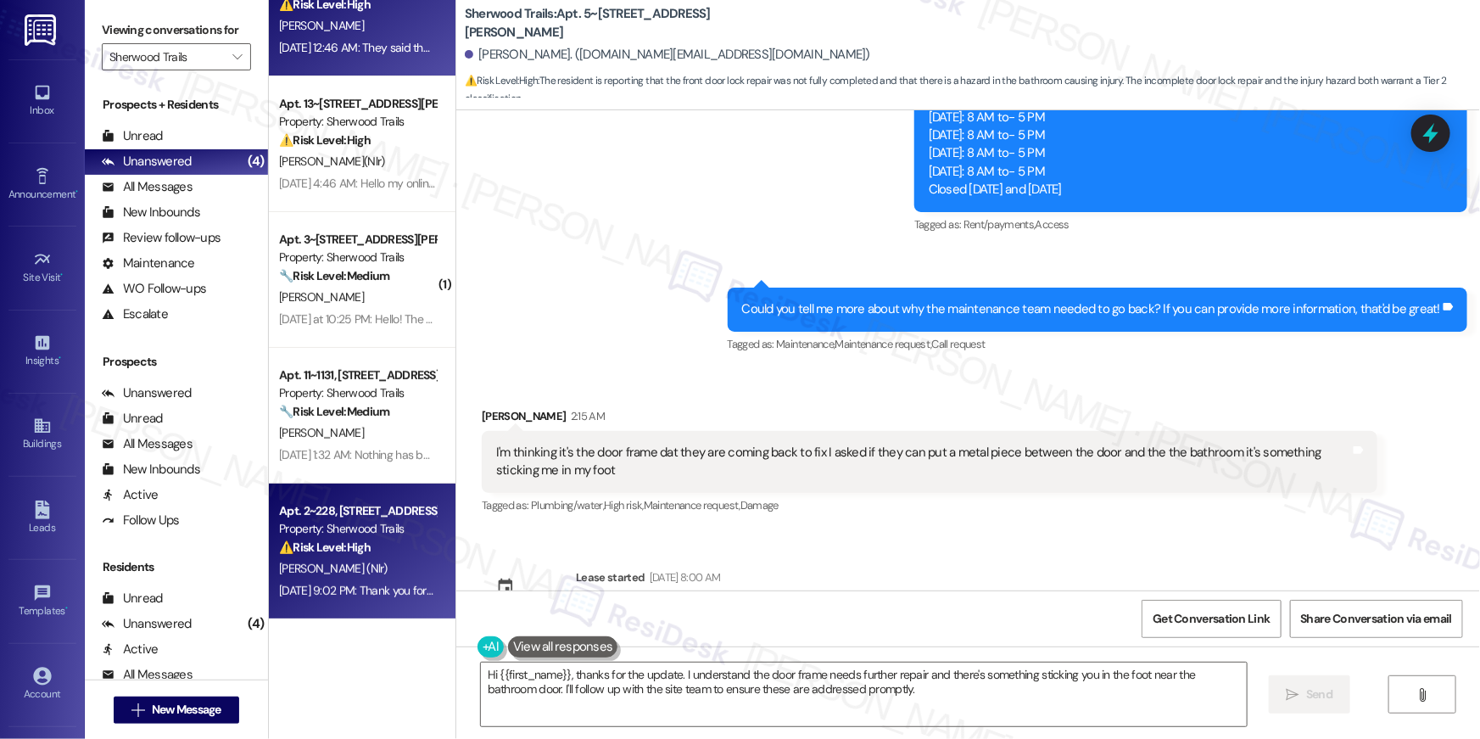
click at [387, 573] on div "[PERSON_NAME] (Nlr)" at bounding box center [357, 568] width 160 height 21
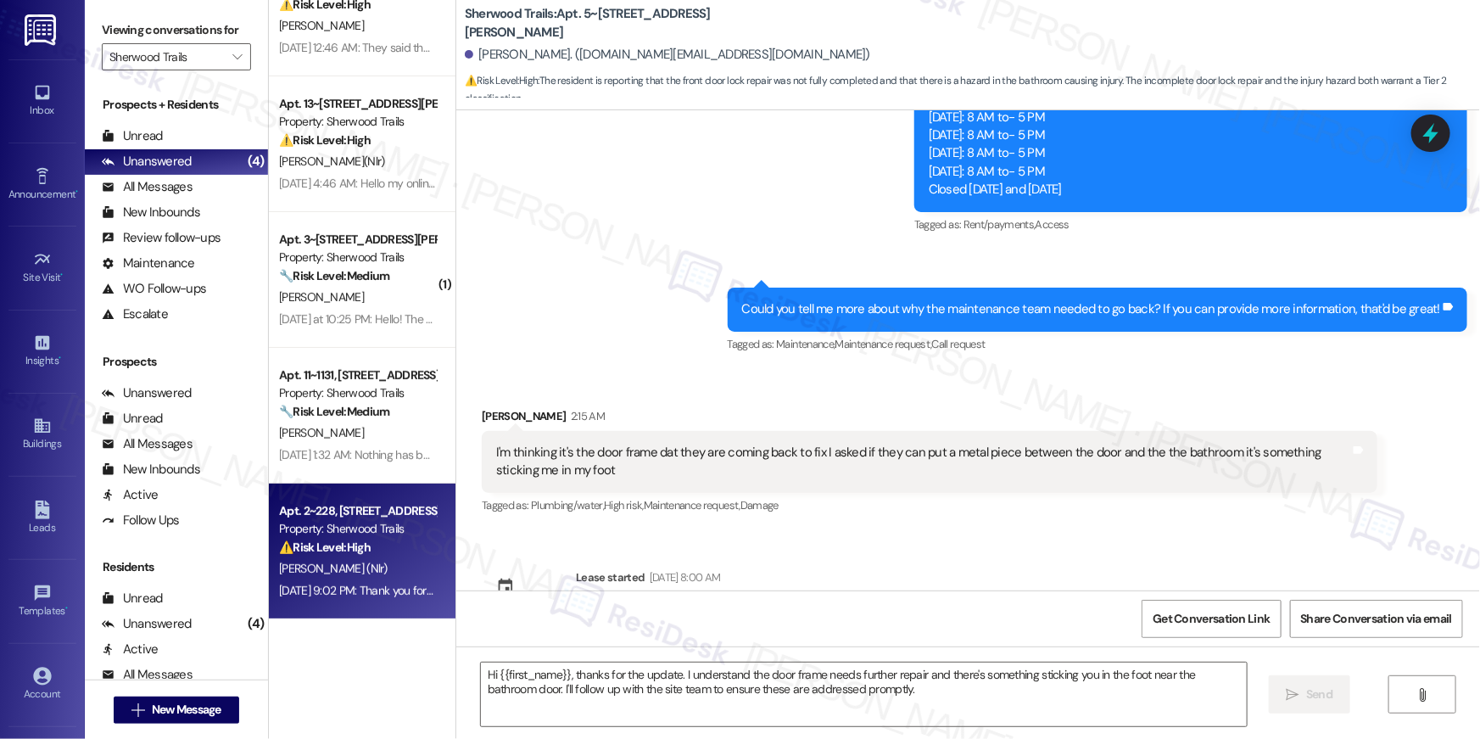
type textarea "Fetching suggested responses. Please feel free to read through the conversation…"
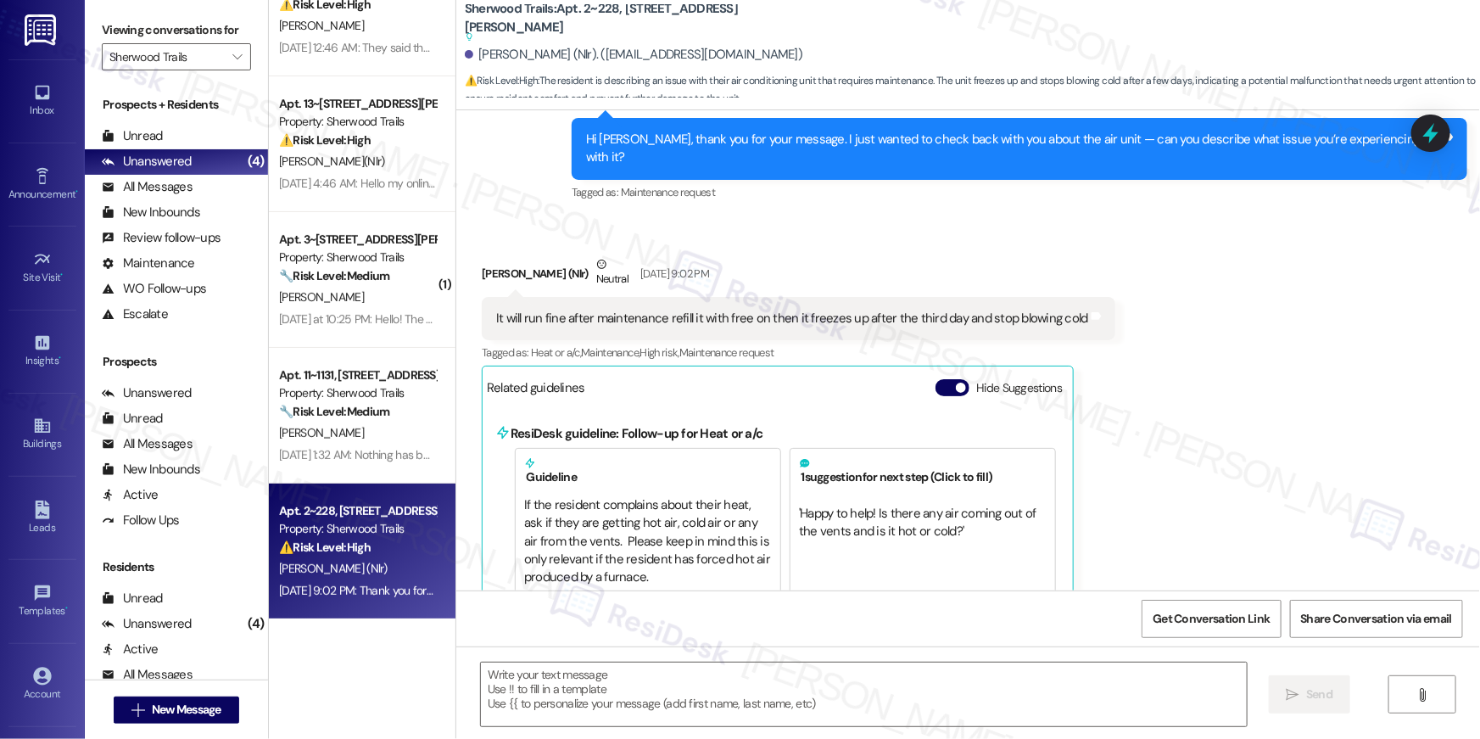
scroll to position [517, 0]
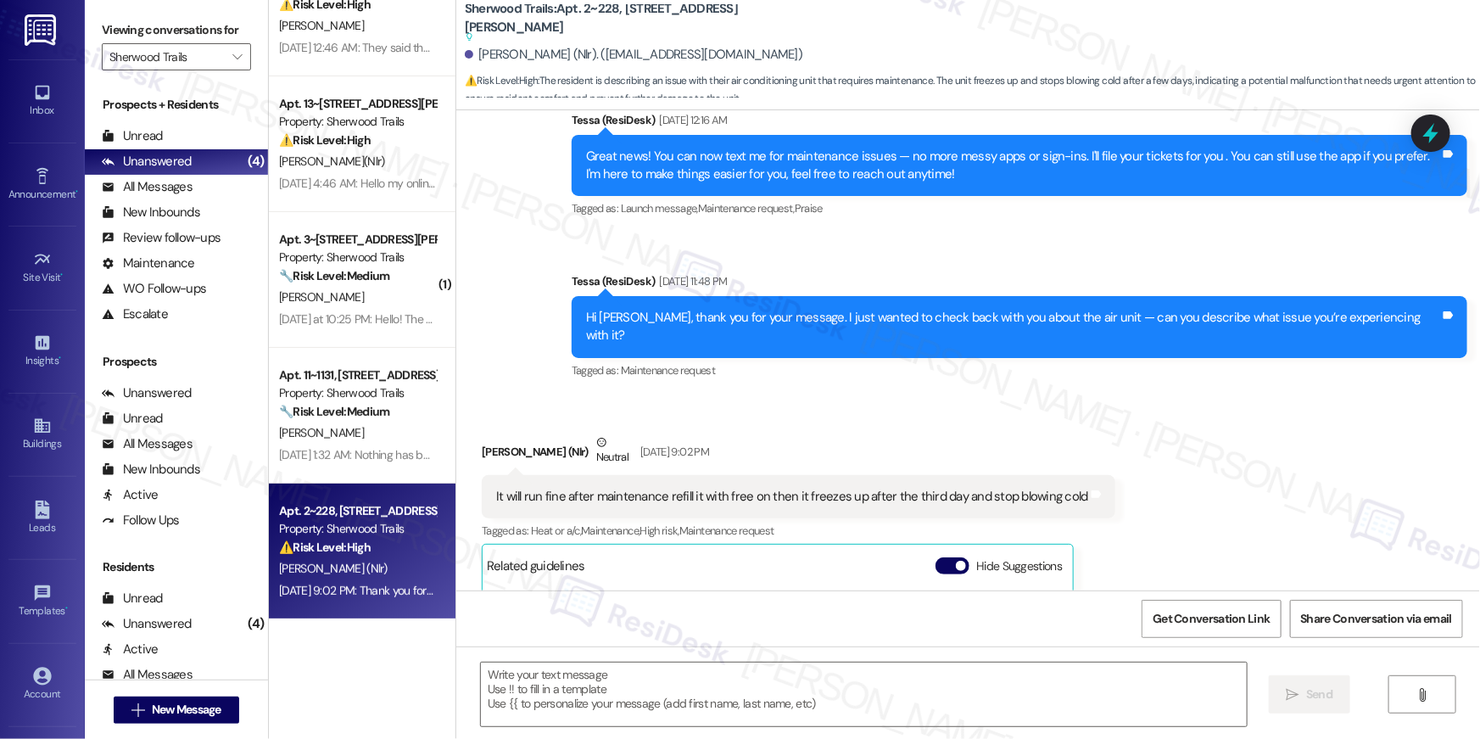
click at [693, 488] on div "It will run fine after maintenance refill it with free on then it freezes up af…" at bounding box center [792, 497] width 592 height 18
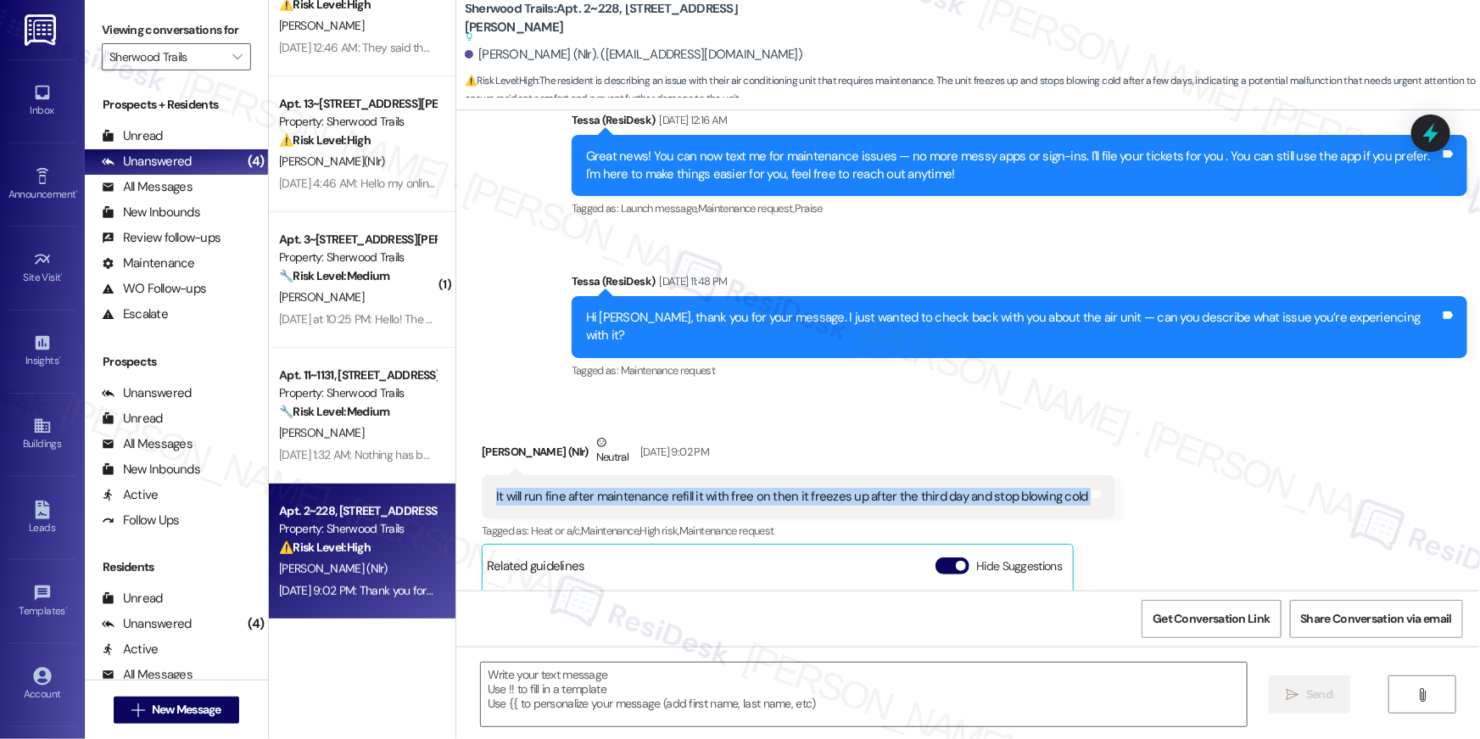
click at [693, 488] on div "It will run fine after maintenance refill it with free on then it freezes up af…" at bounding box center [792, 497] width 592 height 18
copy div "It will run fine after maintenance refill it with free on then it freezes up af…"
click at [753, 700] on textarea at bounding box center [864, 694] width 766 height 64
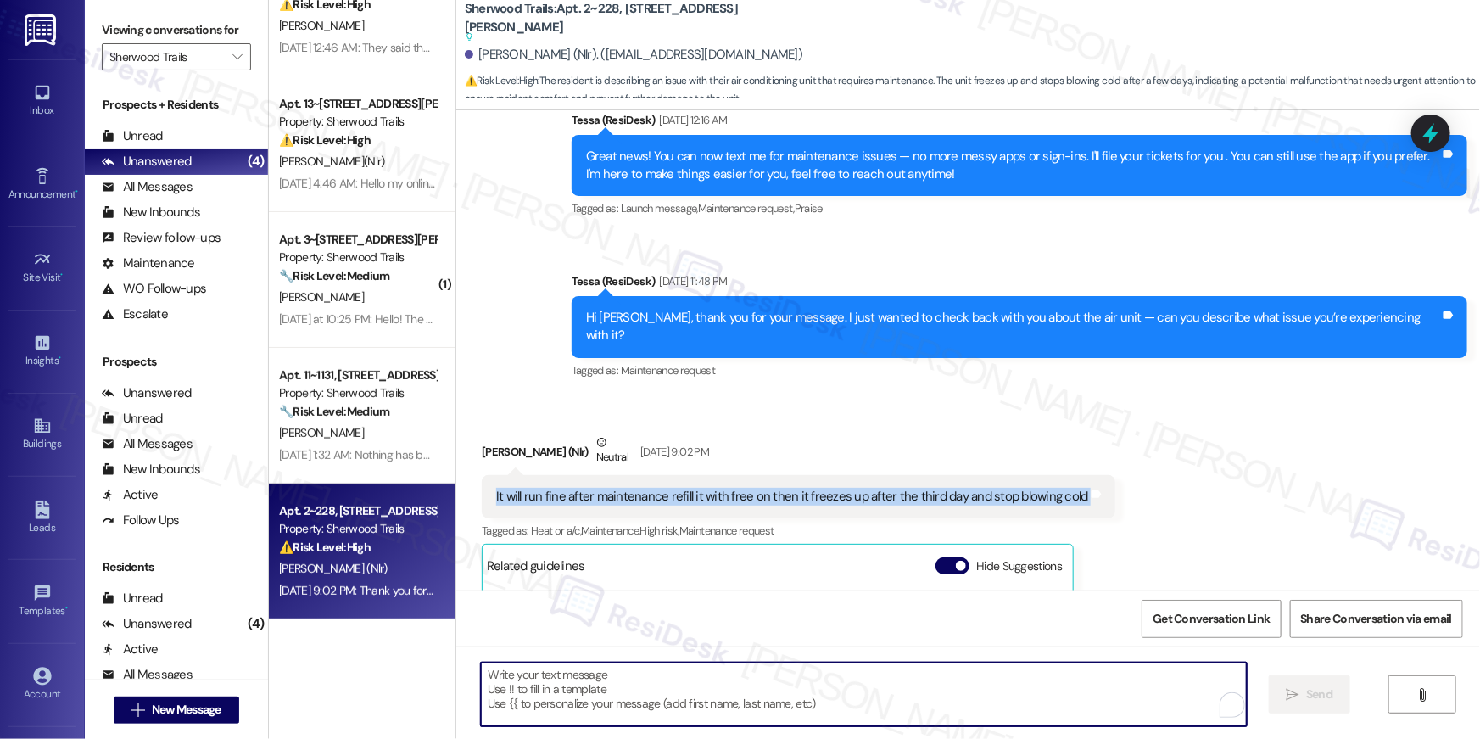
click at [753, 700] on textarea "To enrich screen reader interactions, please activate Accessibility in Grammarl…" at bounding box center [864, 694] width 766 height 64
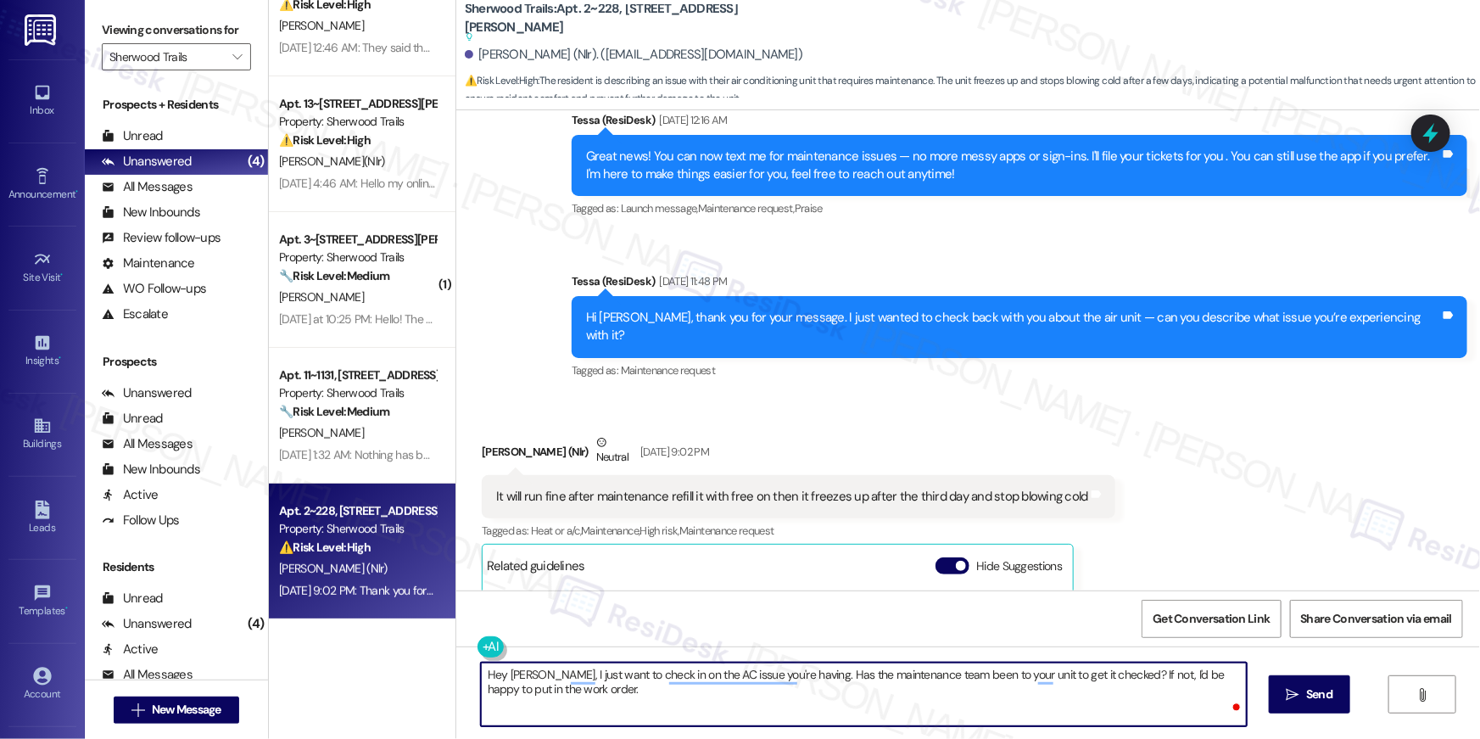
type textarea "Hey Pearlie, I just want to check in on the AC issue you're having. Has the mai…"
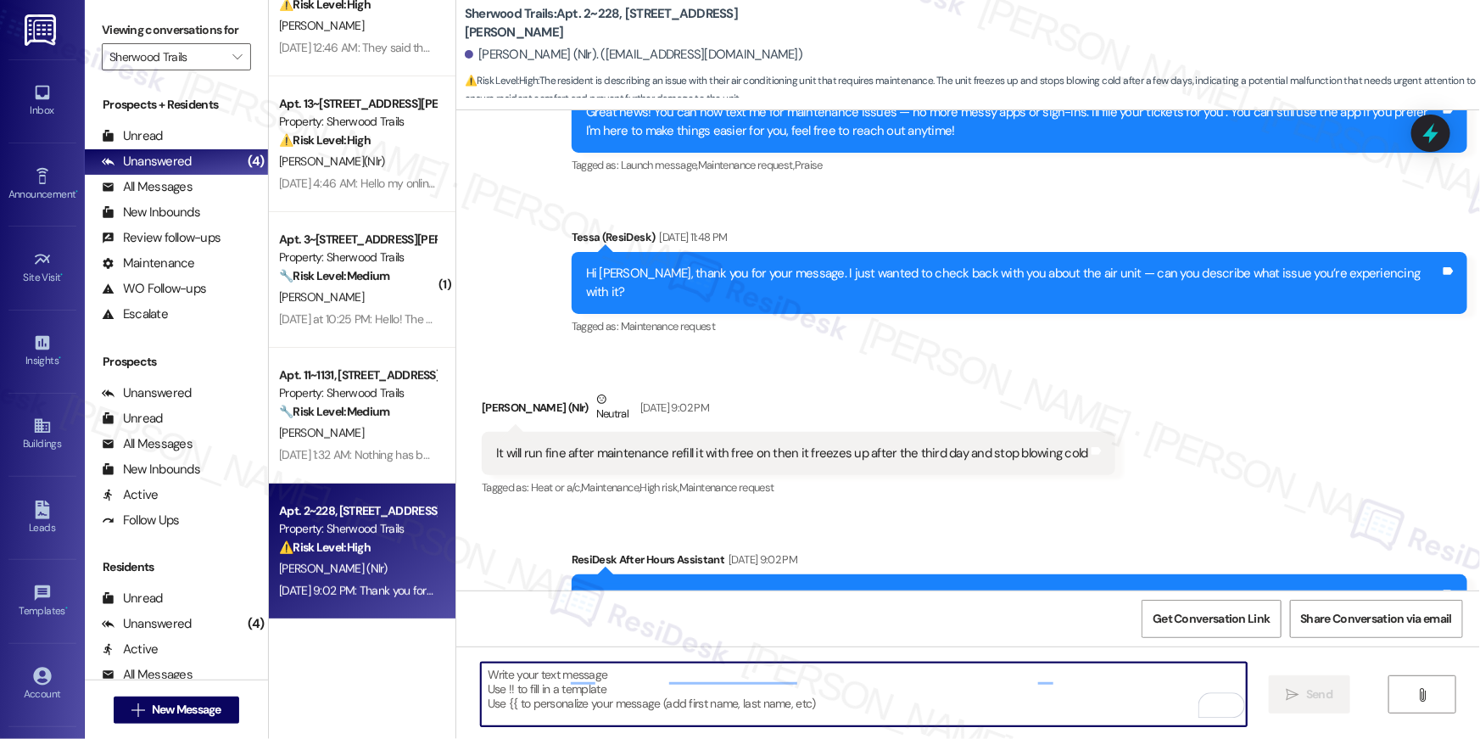
scroll to position [473, 0]
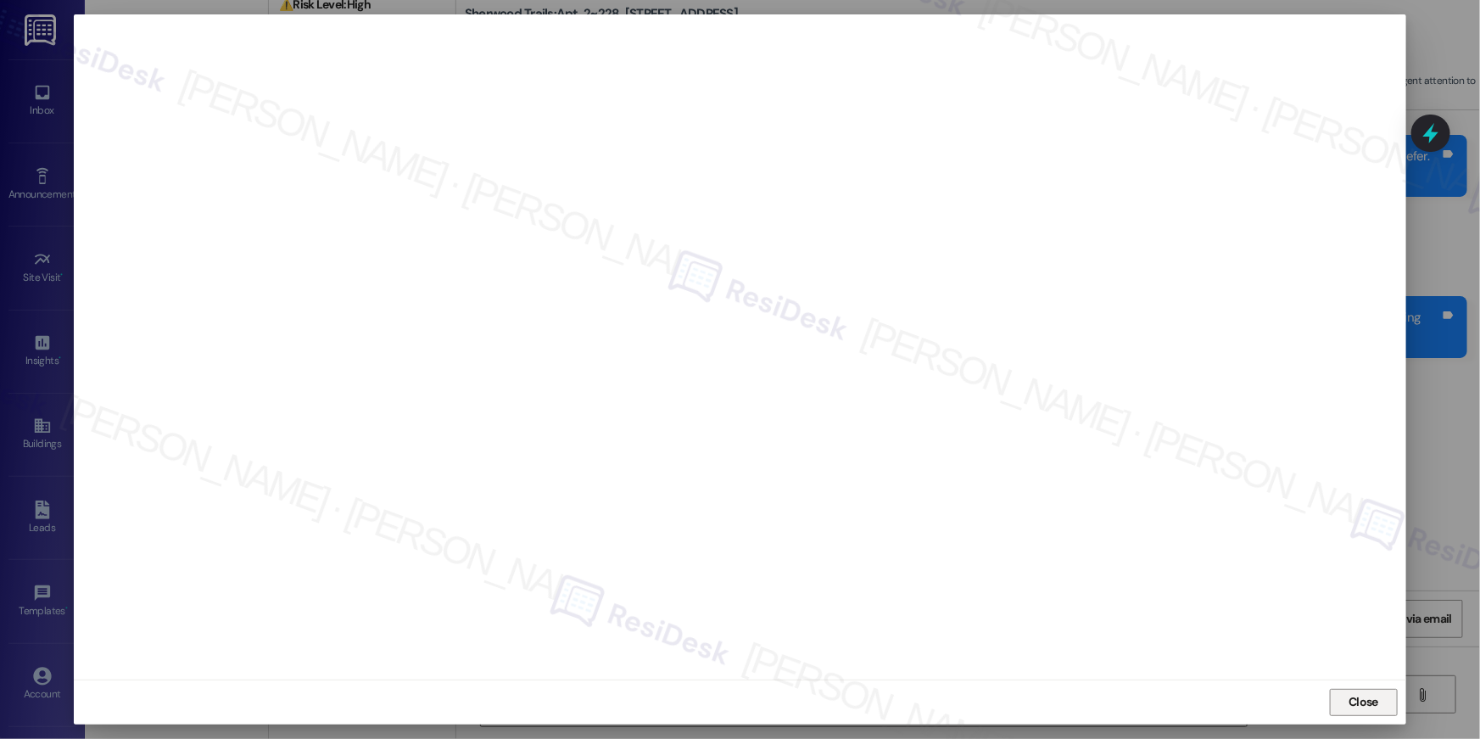
click at [1356, 696] on span "Close" at bounding box center [1364, 702] width 30 height 18
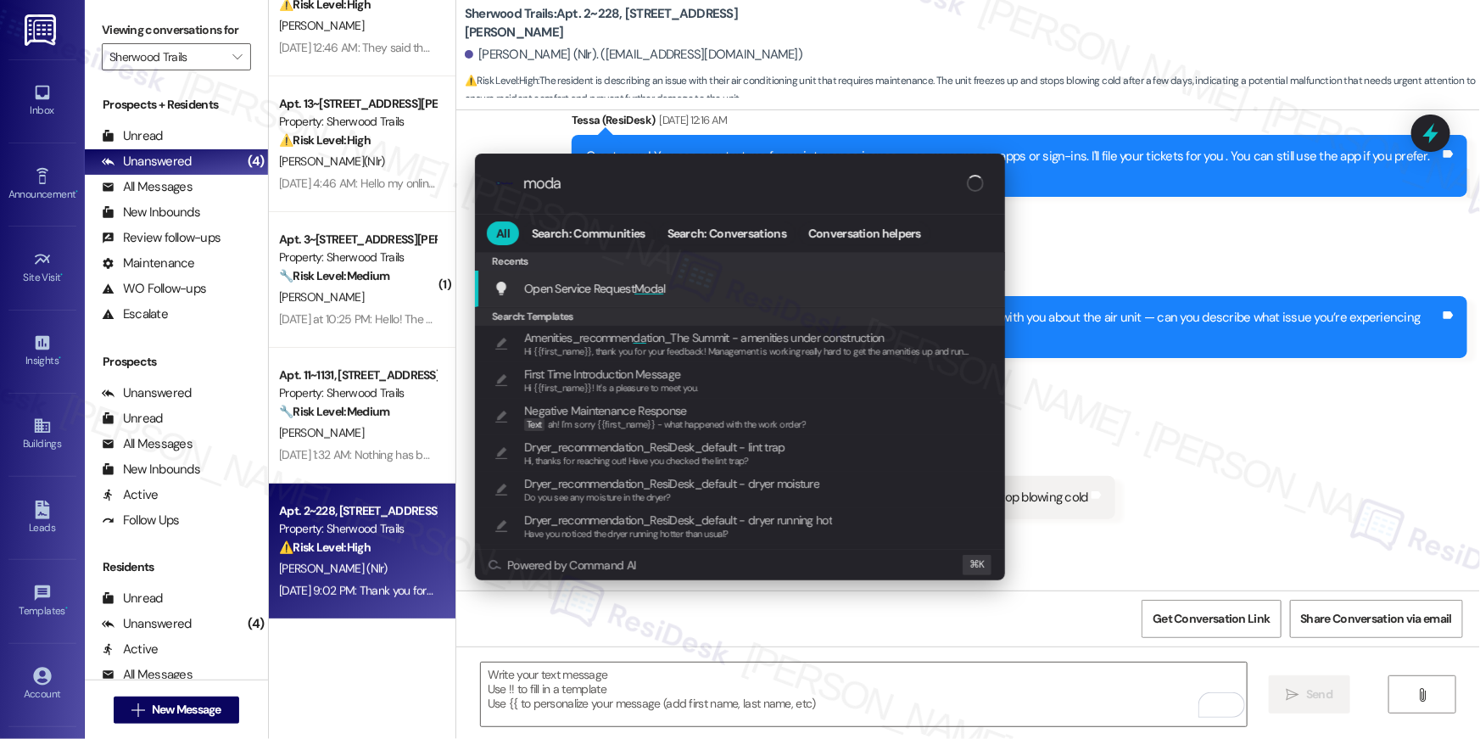
type input "modal"
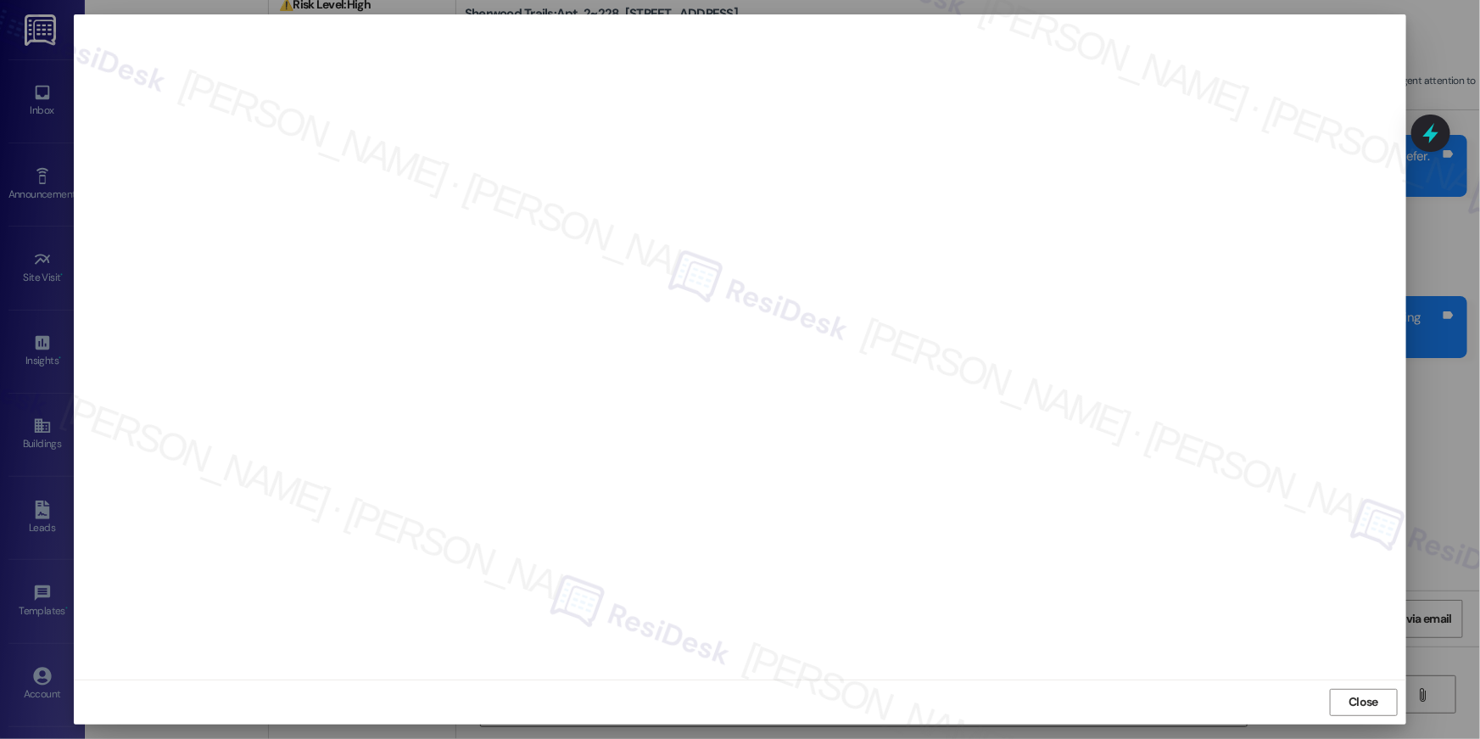
click at [1370, 697] on span "Close" at bounding box center [1364, 702] width 30 height 18
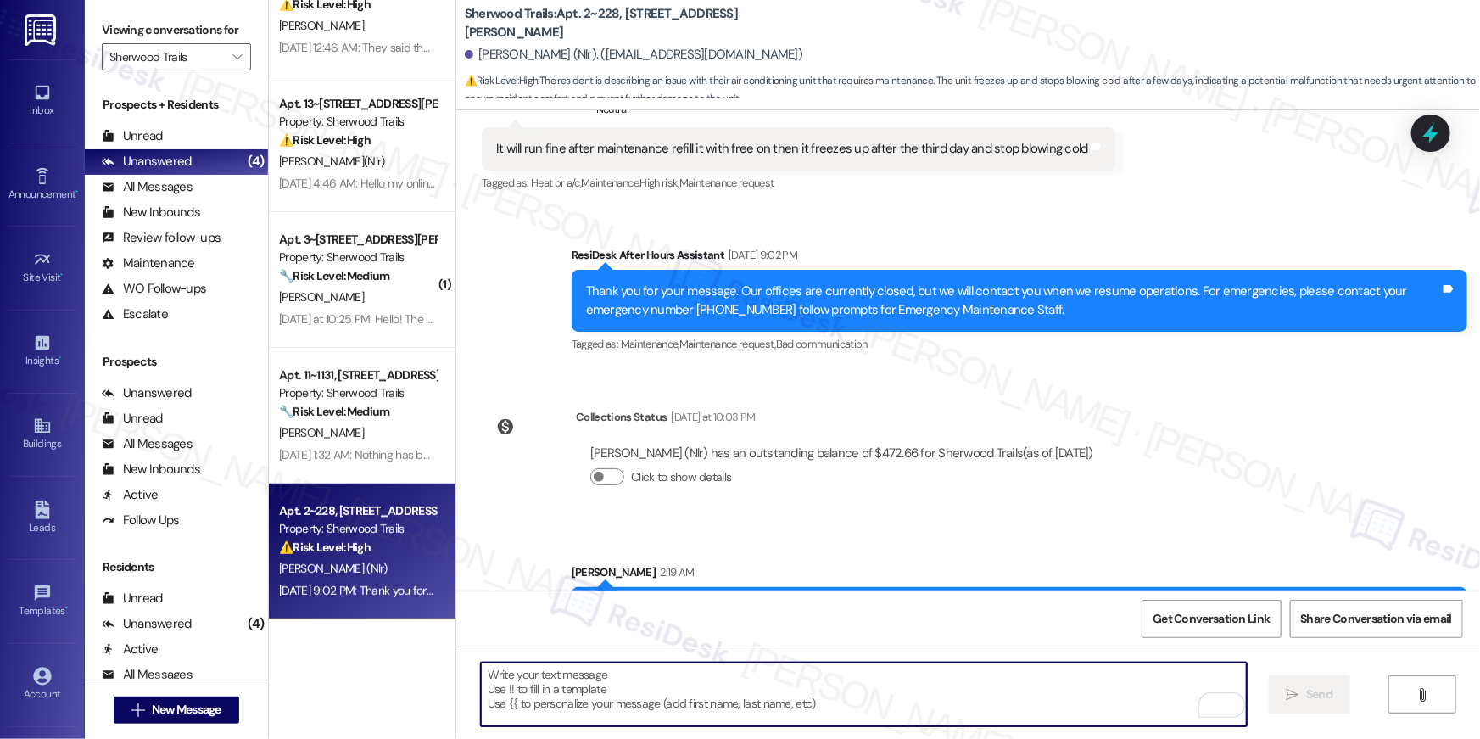
scroll to position [875, 0]
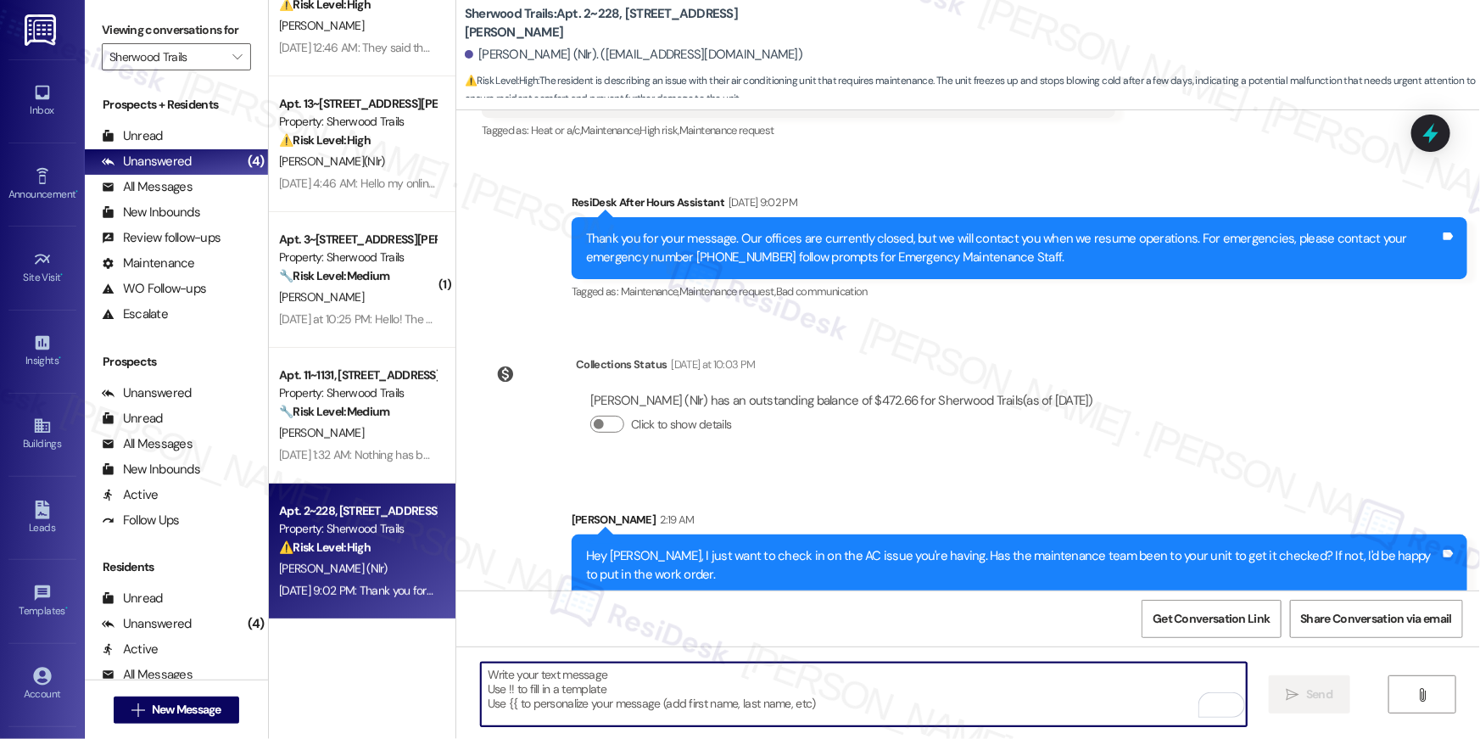
click at [1087, 687] on textarea "To enrich screen reader interactions, please activate Accessibility in Grammarl…" at bounding box center [864, 694] width 766 height 64
type textarea "Also, do we have your permission to enter?"
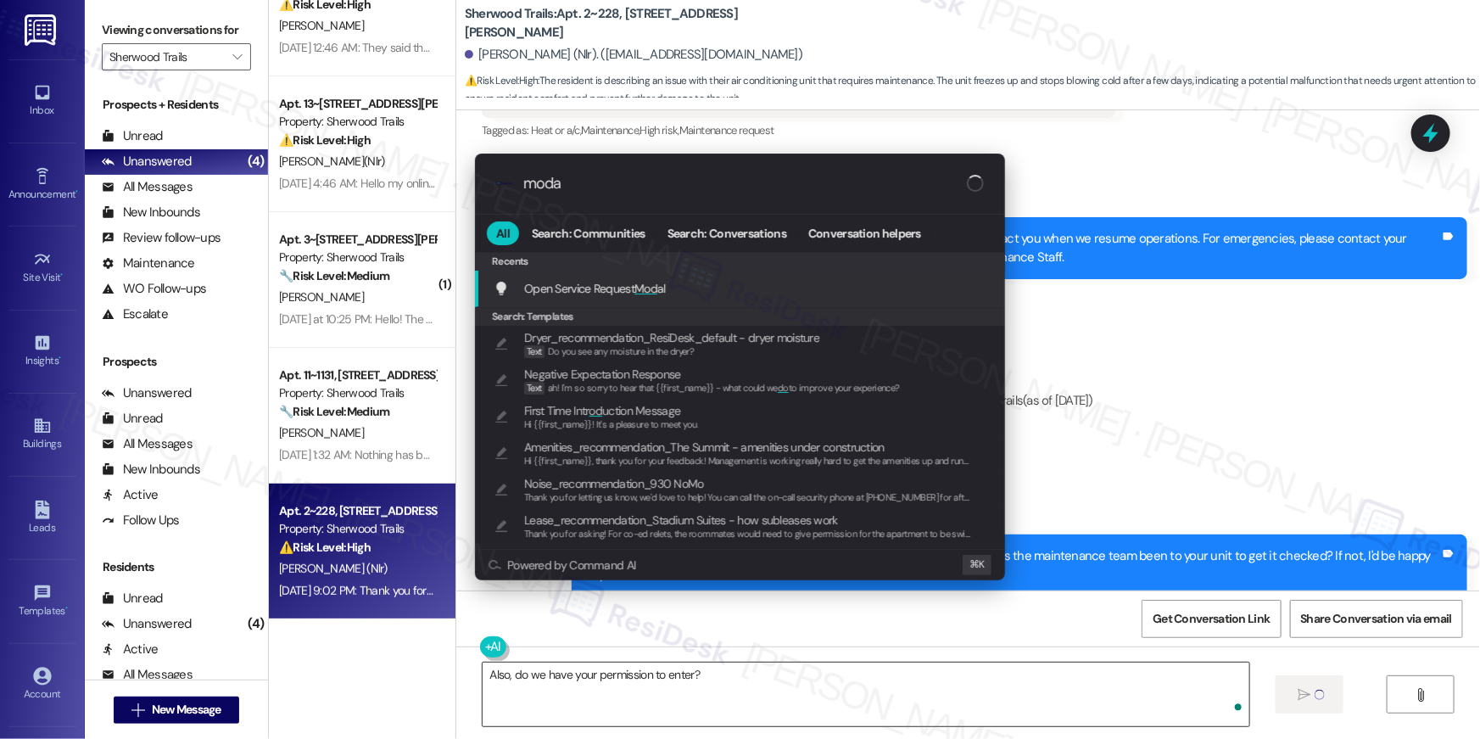
type input "modal"
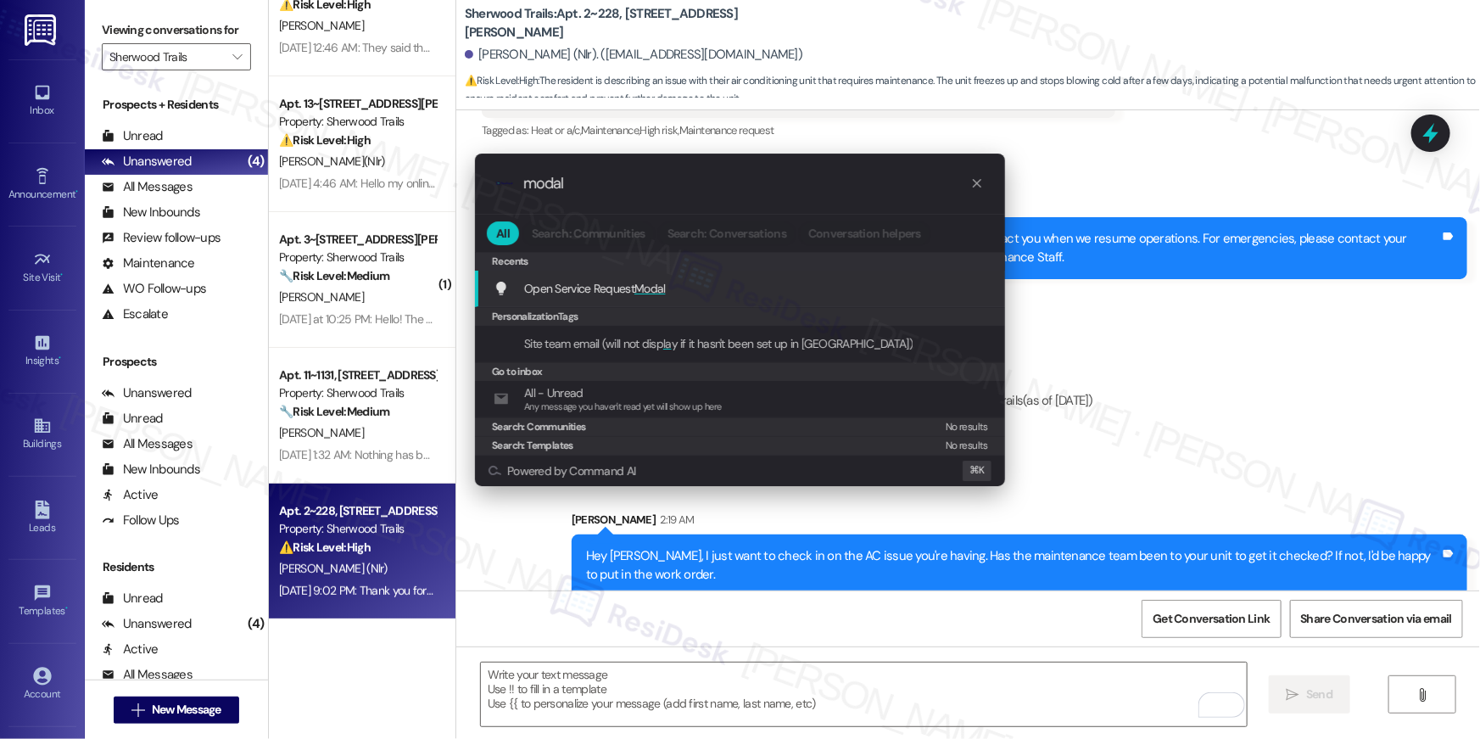
click at [617, 296] on span "Open Service Request Modal" at bounding box center [595, 288] width 142 height 19
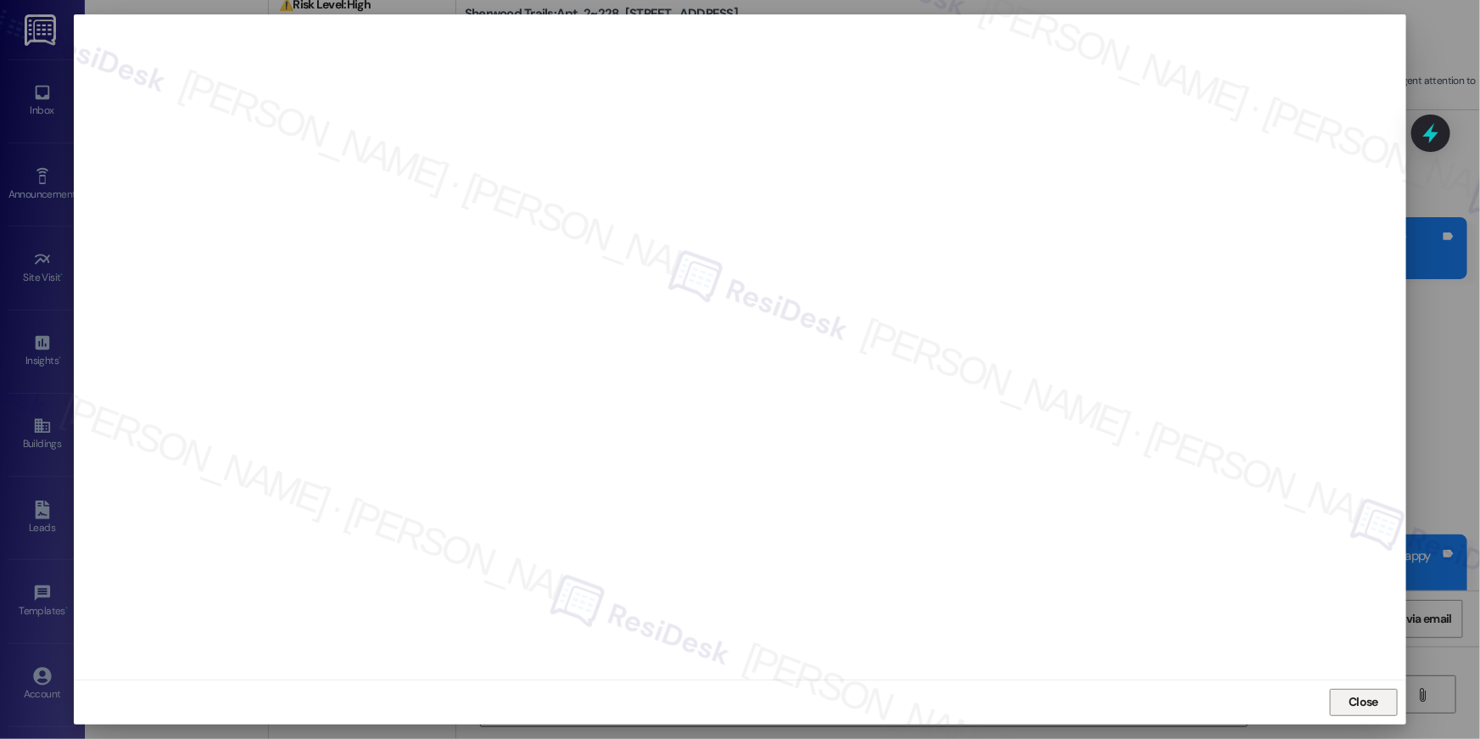
click at [1372, 704] on span "Close" at bounding box center [1364, 702] width 30 height 18
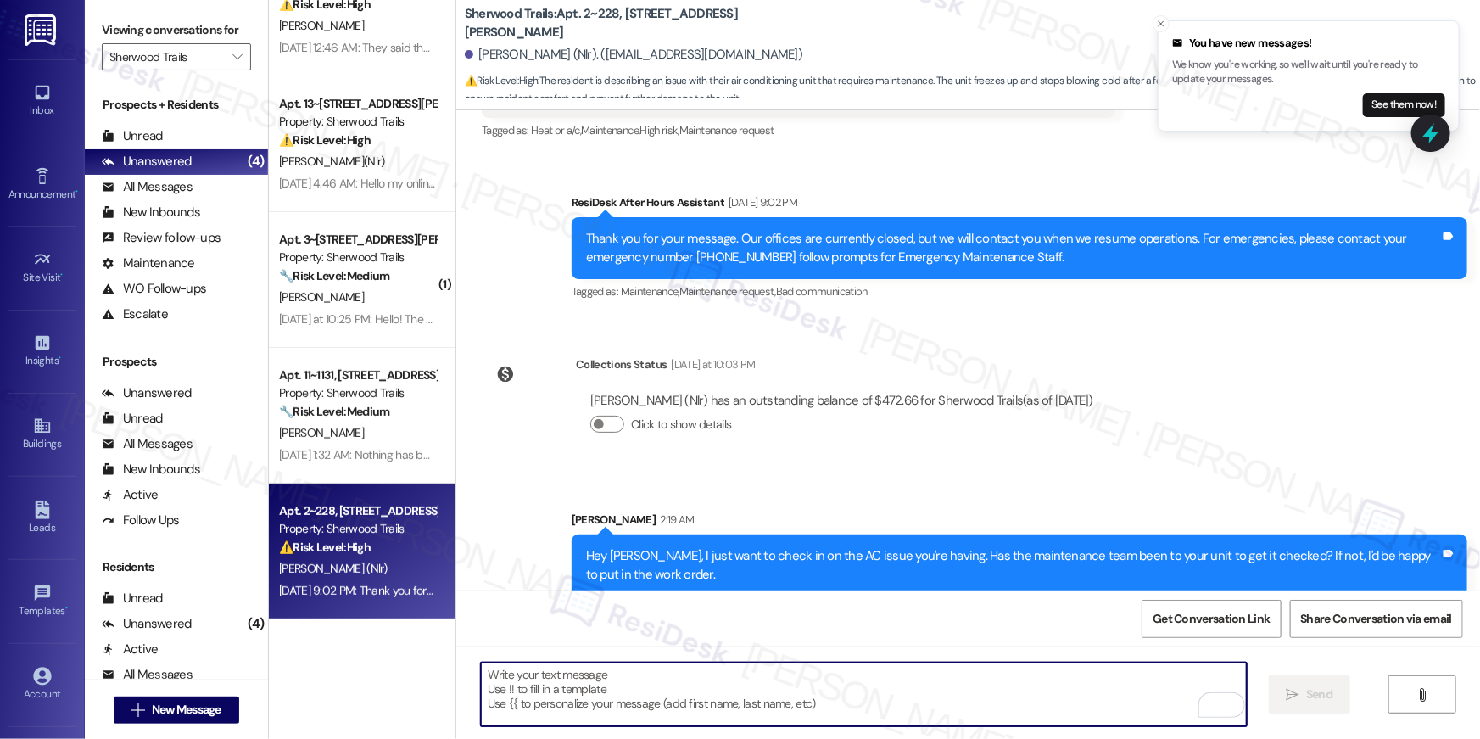
click at [1062, 687] on textarea "To enrich screen reader interactions, please activate Accessibility in Grammarl…" at bounding box center [864, 694] width 766 height 64
click at [1061, 688] on textarea "To enrich screen reader interactions, please activate Accessibility in Grammarl…" at bounding box center [864, 694] width 766 height 64
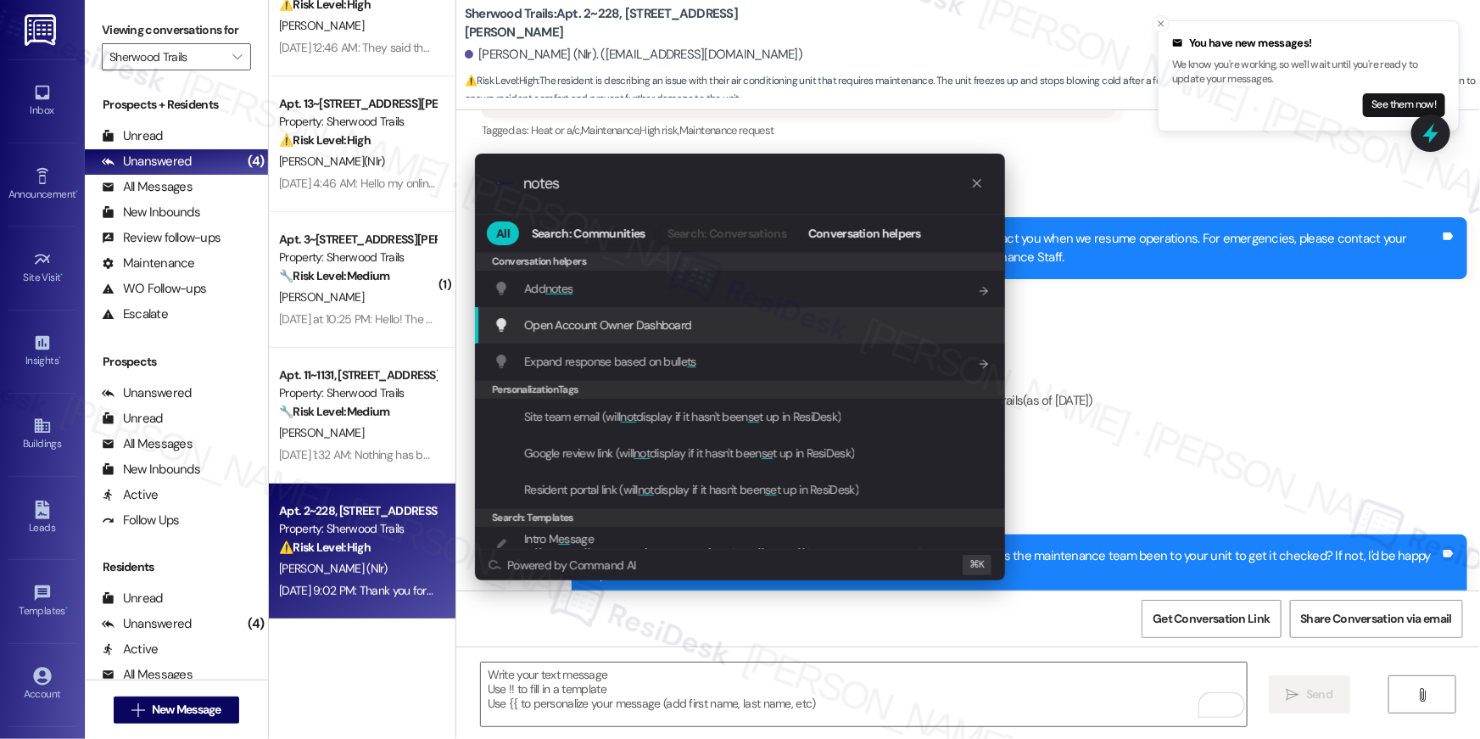
type input "notes"
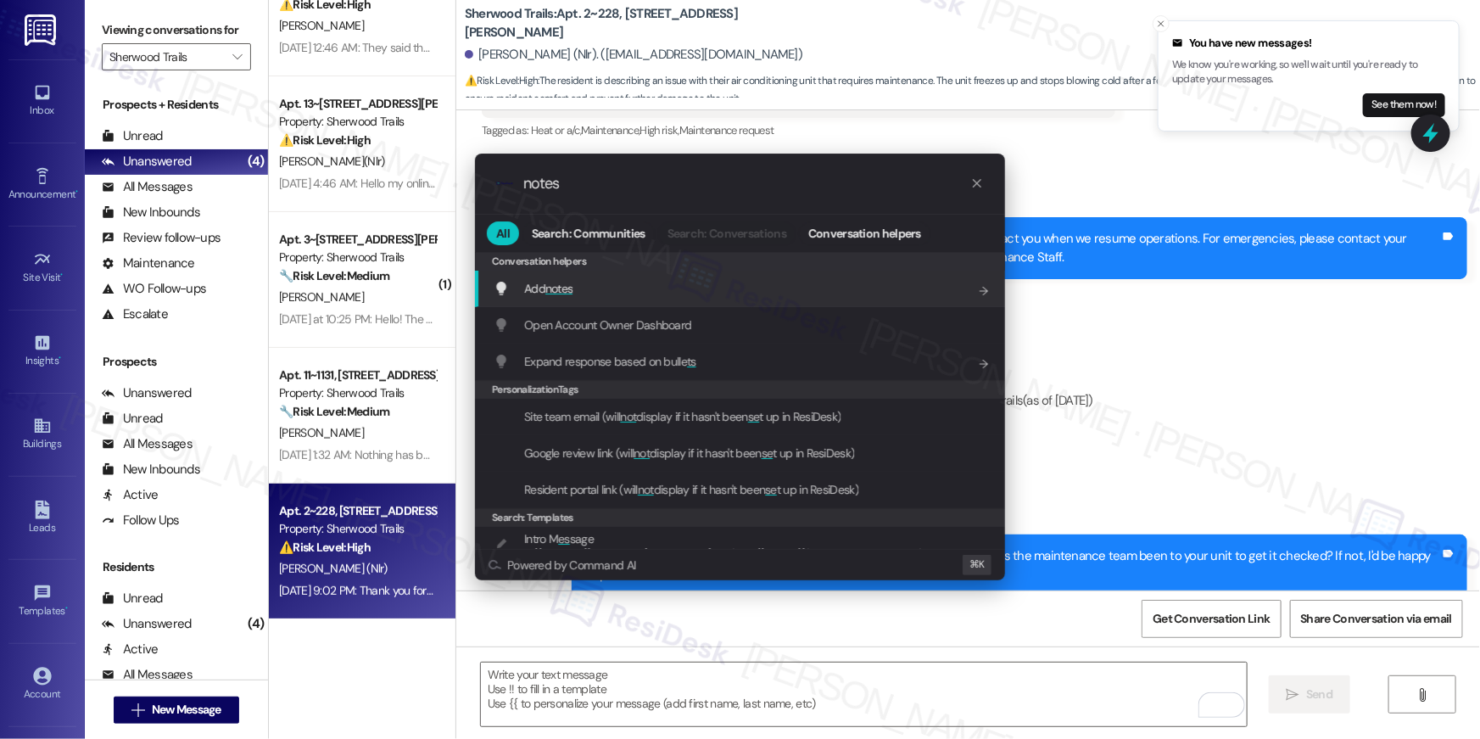
click at [835, 293] on div "Add notes Add shortcut" at bounding box center [742, 288] width 496 height 19
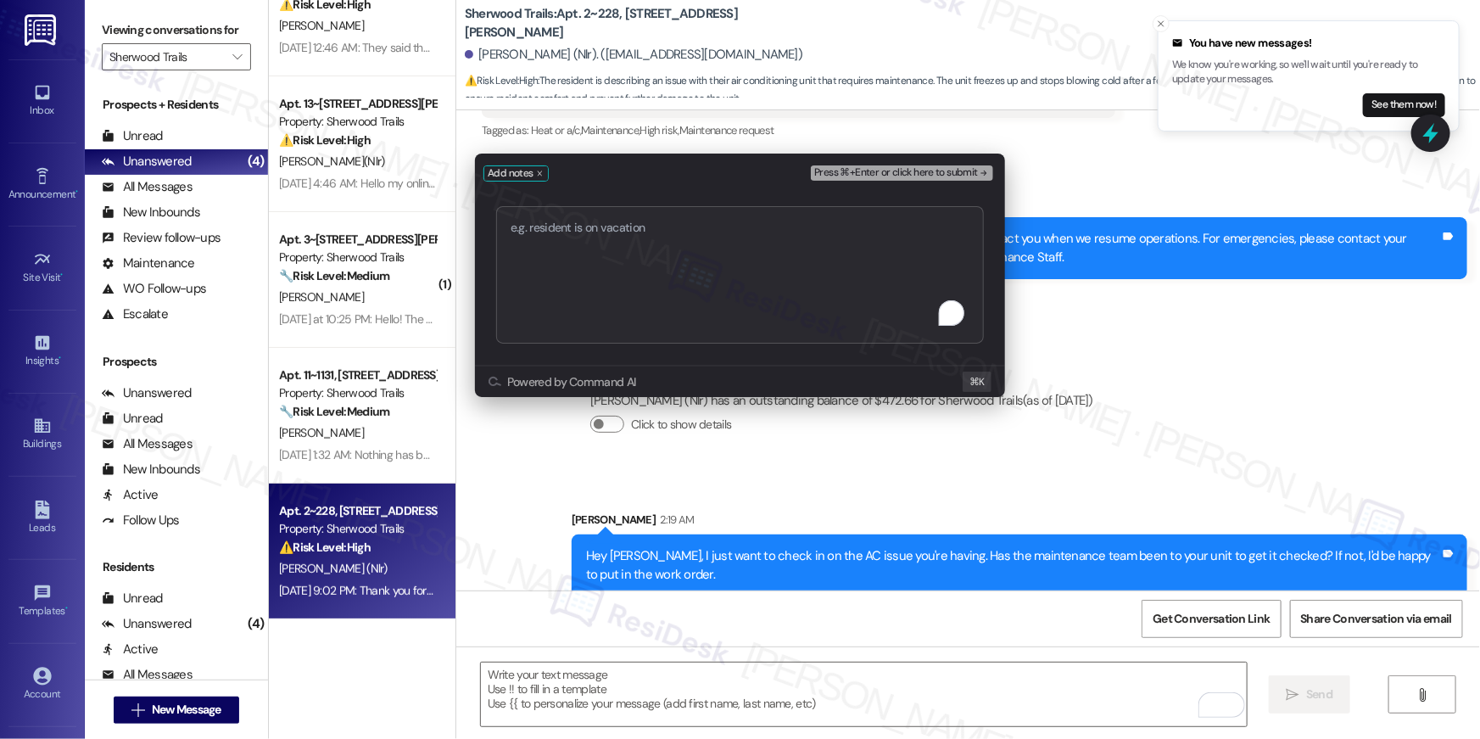
click at [655, 280] on textarea "To enrich screen reader interactions, please activate Accessibility in Grammarl…" at bounding box center [740, 274] width 488 height 137
type textarea "serviceRequestId:"1136982""
click at [883, 176] on span "Press ⌘+Enter or click here to submit" at bounding box center [896, 173] width 164 height 12
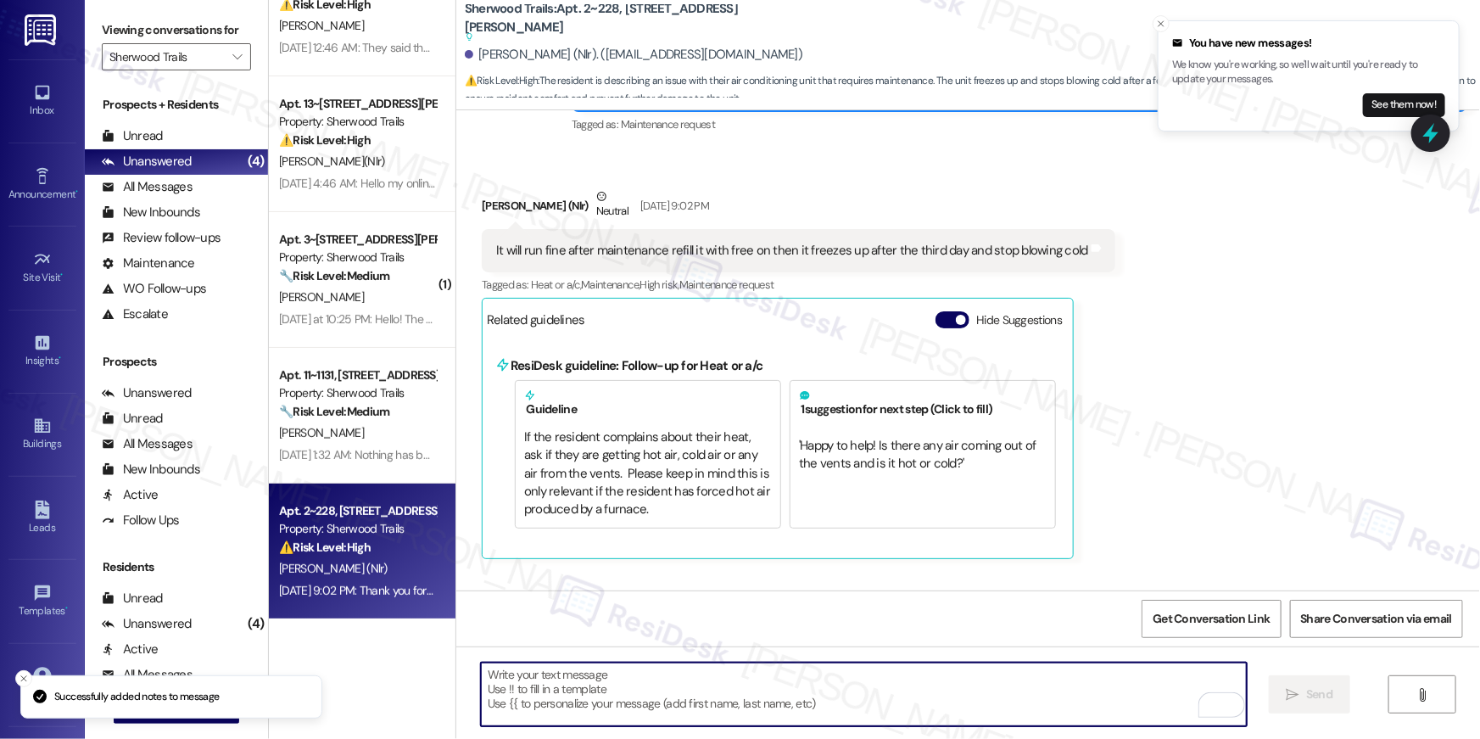
scroll to position [725, 0]
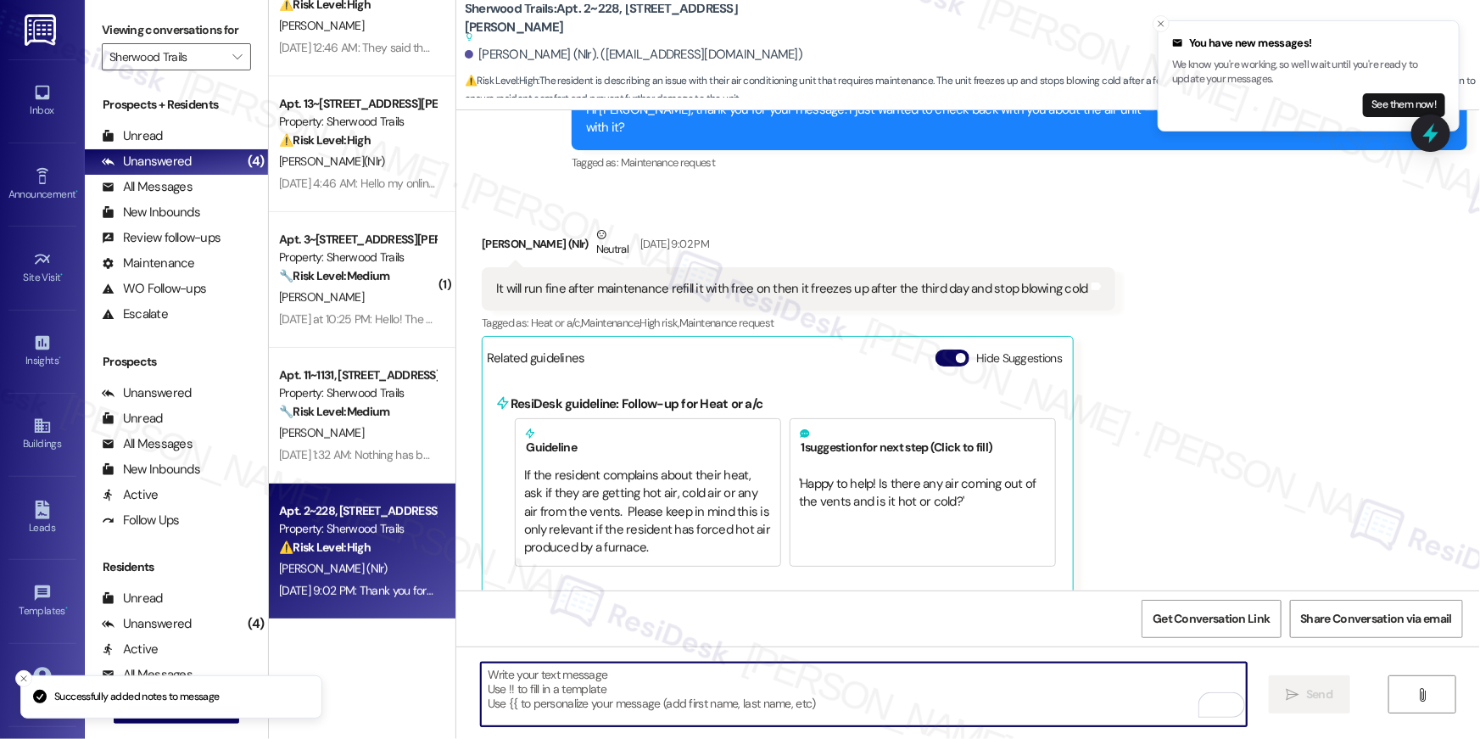
click at [998, 696] on textarea "To enrich screen reader interactions, please activate Accessibility in Grammarl…" at bounding box center [864, 694] width 766 height 64
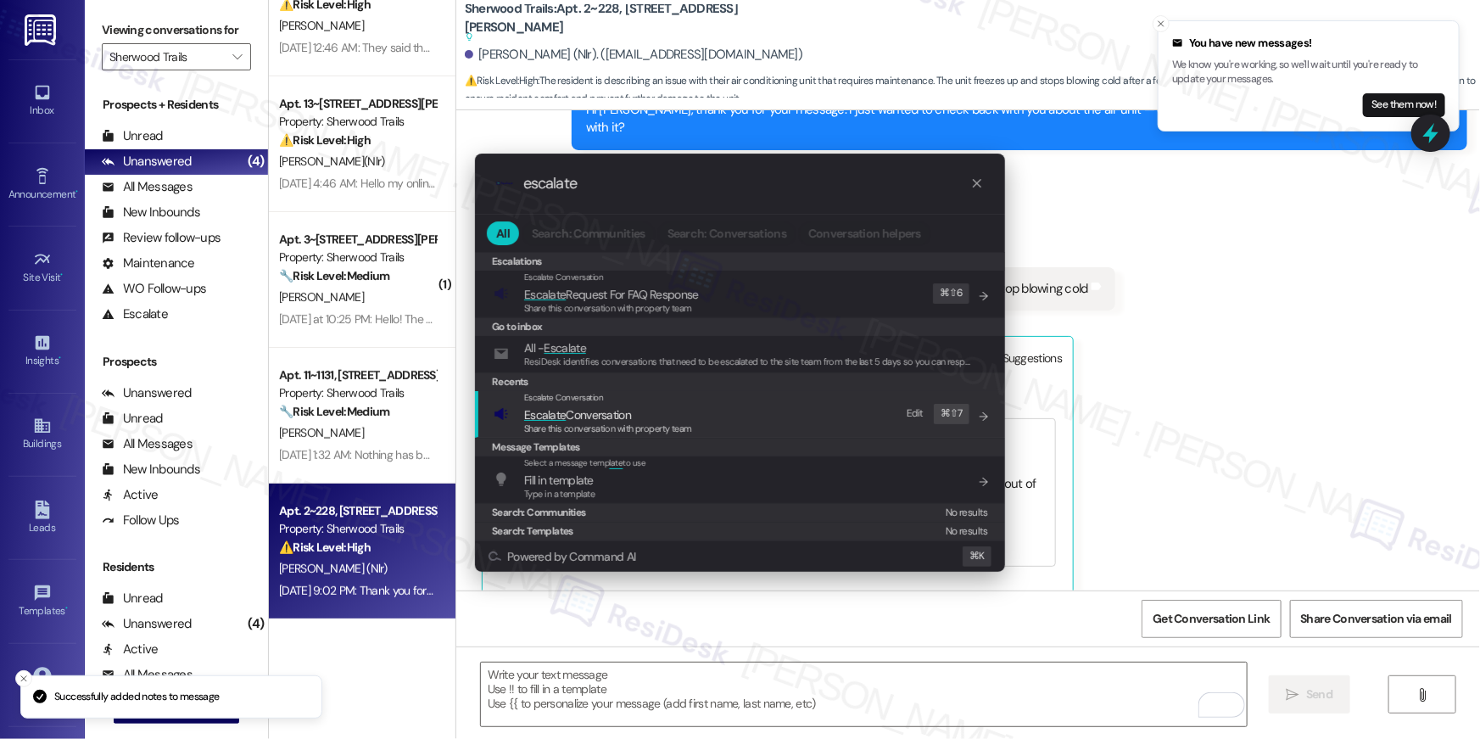
type input "escalate"
click at [826, 416] on div "Escalate Conversation Escalate Conversation Share this conversation with proper…" at bounding box center [742, 414] width 496 height 46
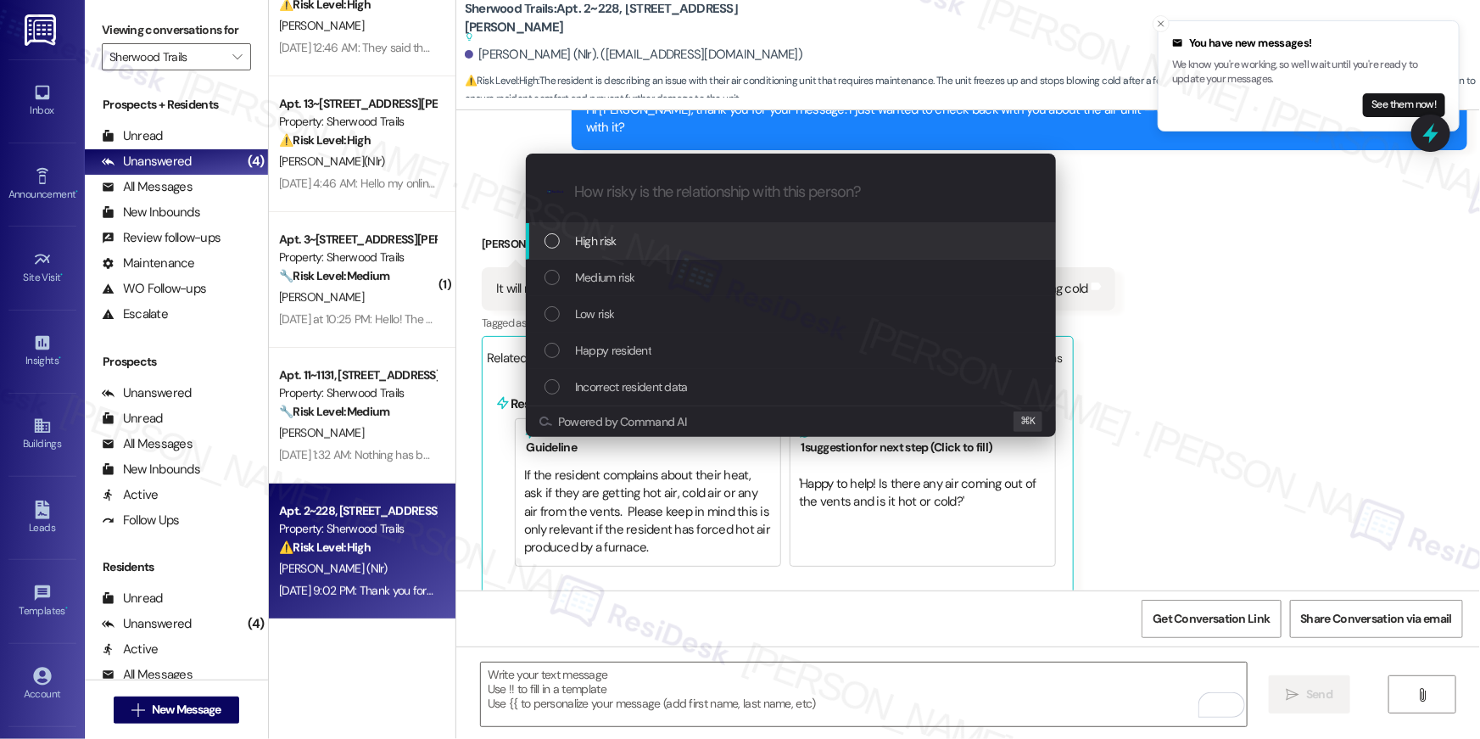
click at [752, 256] on div "High risk" at bounding box center [791, 241] width 530 height 36
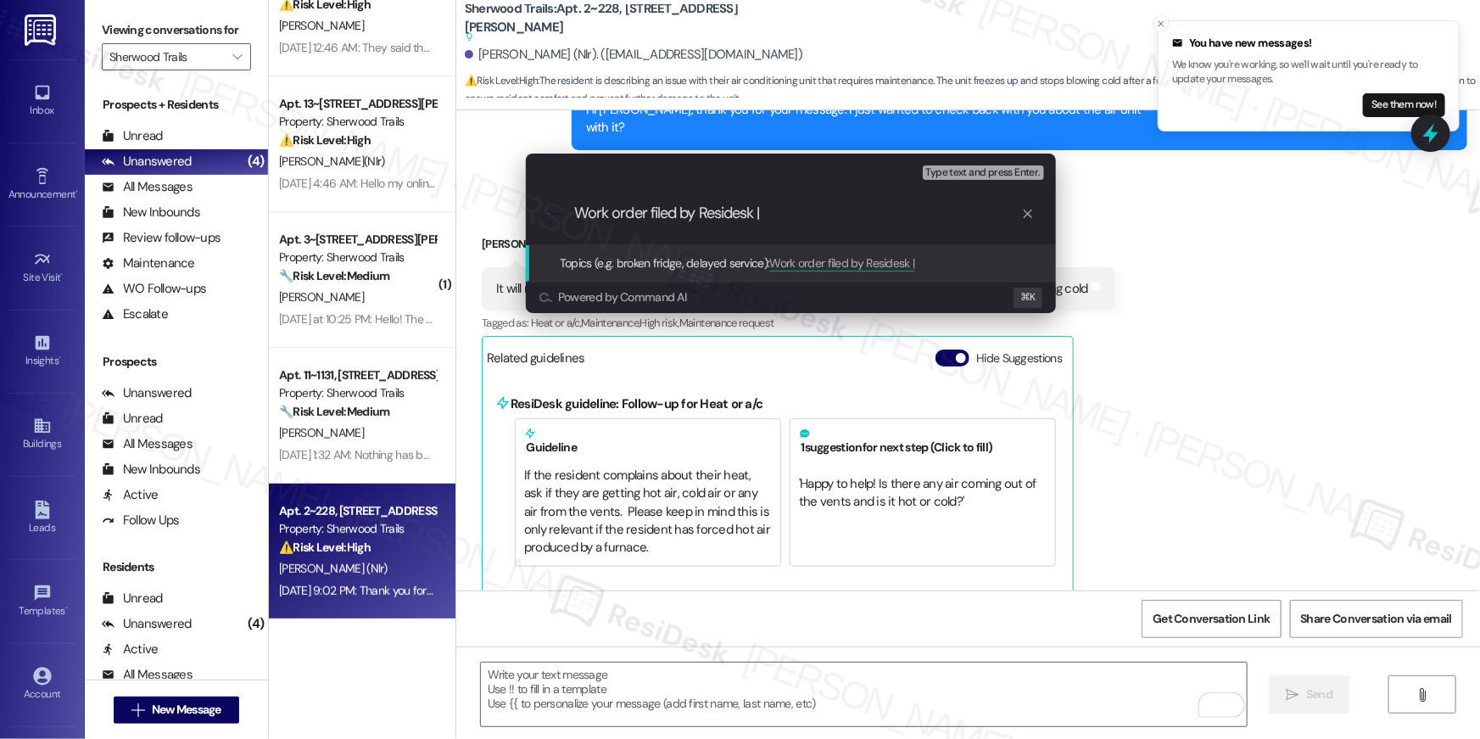
paste input "serviceRequestId:"1136982""
drag, startPoint x: 769, startPoint y: 214, endPoint x: 882, endPoint y: 218, distance: 113.7
click at [882, 218] on input "Work order filed by Residesk | serviceRequestId:"1136982"" at bounding box center [797, 213] width 447 height 18
click at [898, 215] on input "Work order filed by Residesk | WO # 1136982"" at bounding box center [797, 213] width 447 height 18
type input "Work order filed by Residesk | WO # 1136982"
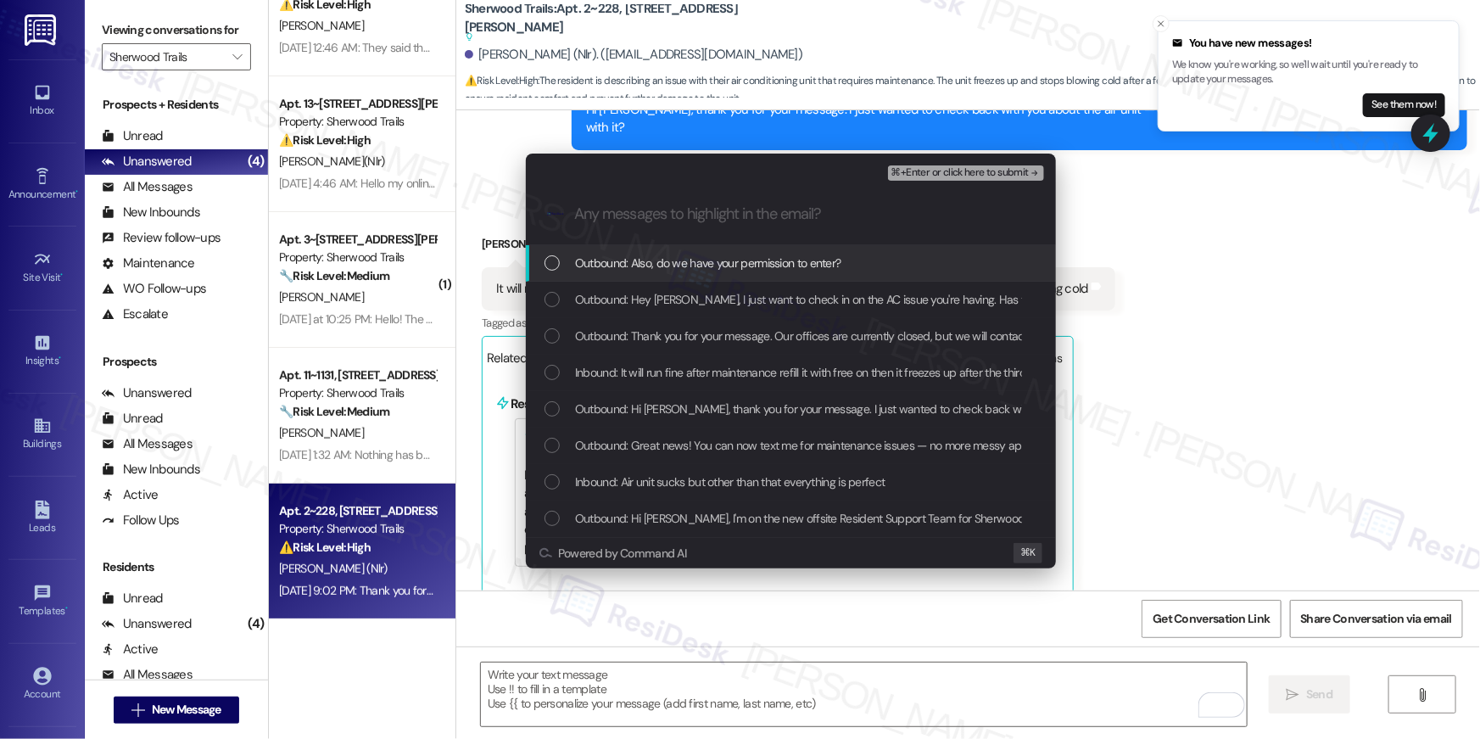
click at [797, 254] on span "Outbound: Also, do we have your permission to enter?" at bounding box center [708, 263] width 266 height 19
click at [783, 293] on span "Outbound: Hey Pearlie, I just want to check in on the AC issue you're having. H…" at bounding box center [1049, 299] width 948 height 19
click at [777, 338] on span "Outbound: Thank you for your message. Our offices are currently closed, but we …" at bounding box center [1200, 336] width 1251 height 19
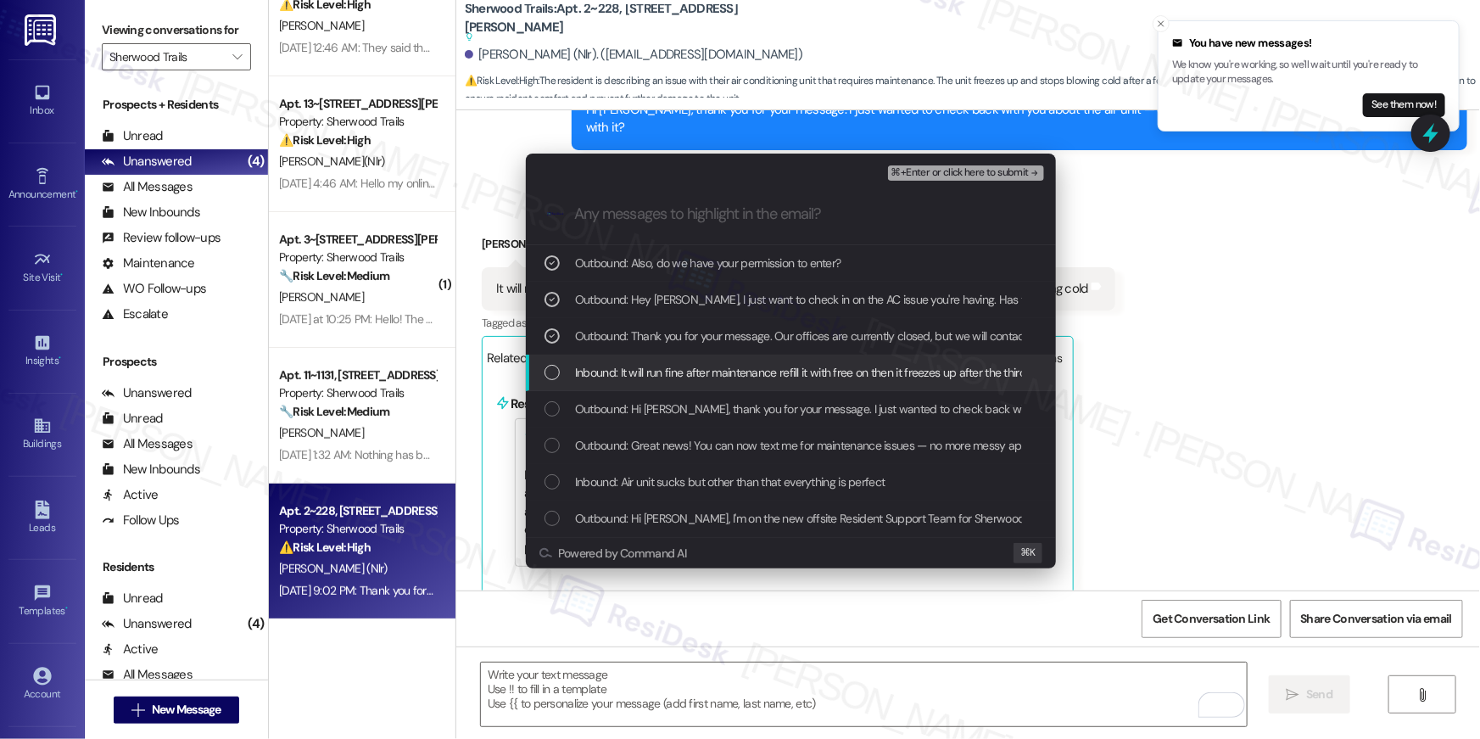
click at [788, 378] on span "Inbound: It will run fine after maintenance refill it with free on then it free…" at bounding box center [868, 372] width 586 height 19
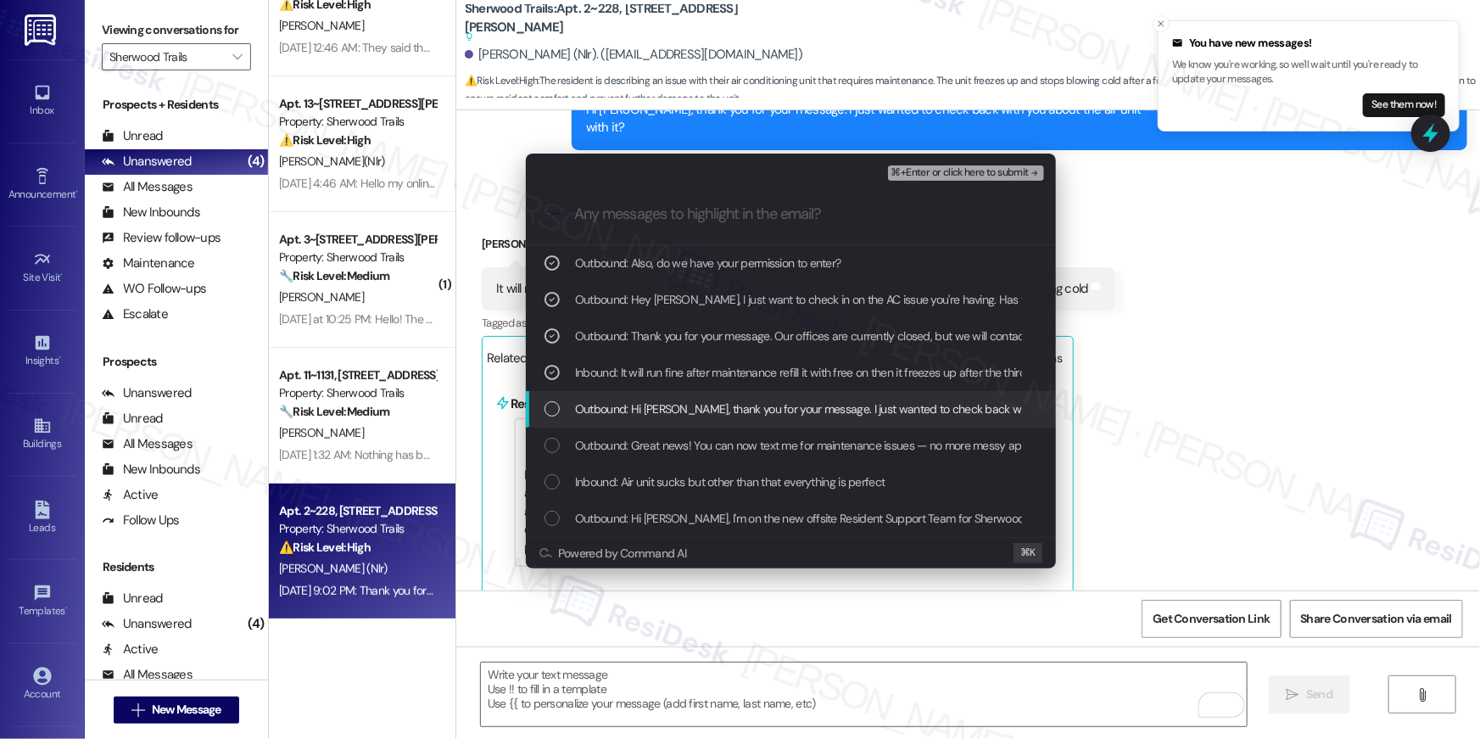
drag, startPoint x: 835, startPoint y: 415, endPoint x: 839, endPoint y: 457, distance: 42.6
click at [835, 415] on span "Outbound: Hi Pearlie, thank you for your message. I just wanted to check back w…" at bounding box center [1003, 409] width 857 height 19
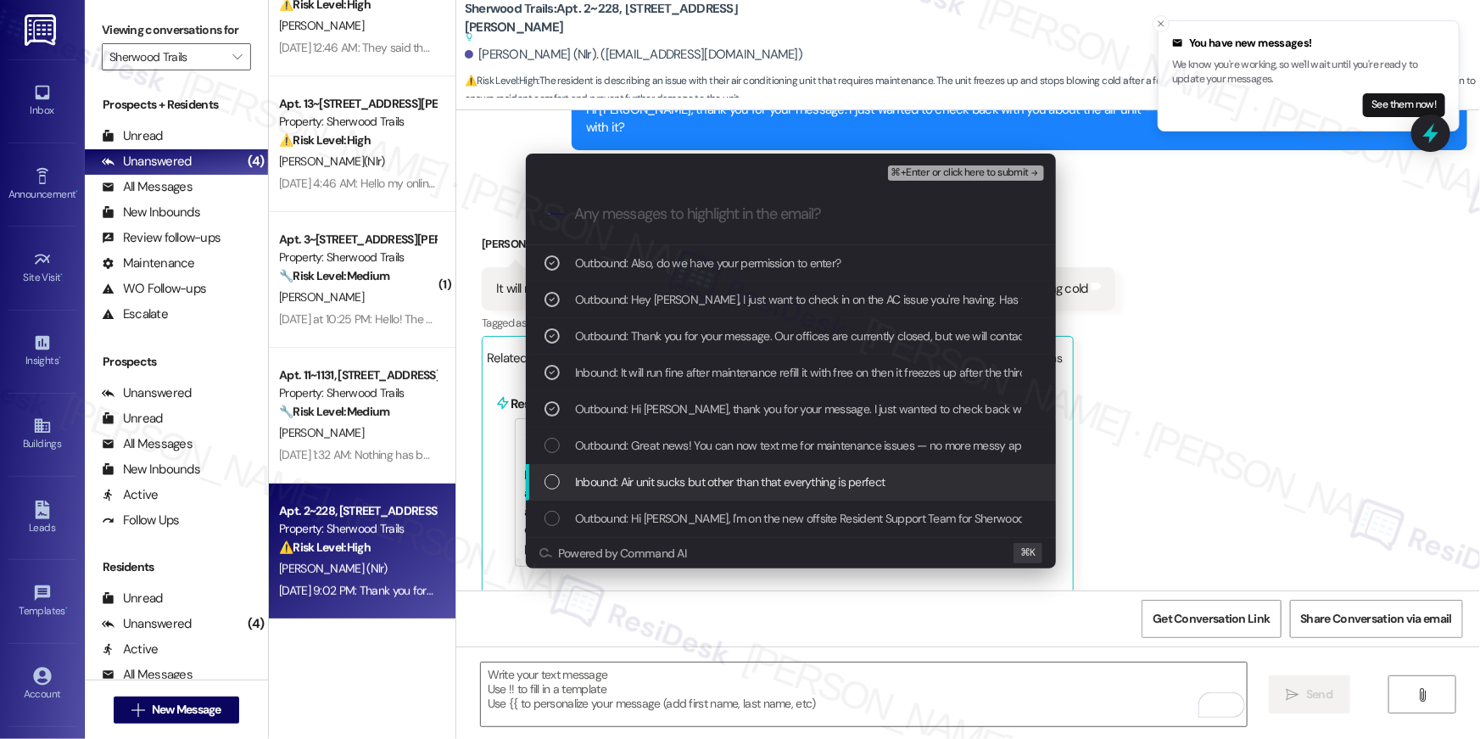
click at [840, 487] on span "Inbound: Air unit sucks but other than that everything is perfect" at bounding box center [730, 481] width 310 height 19
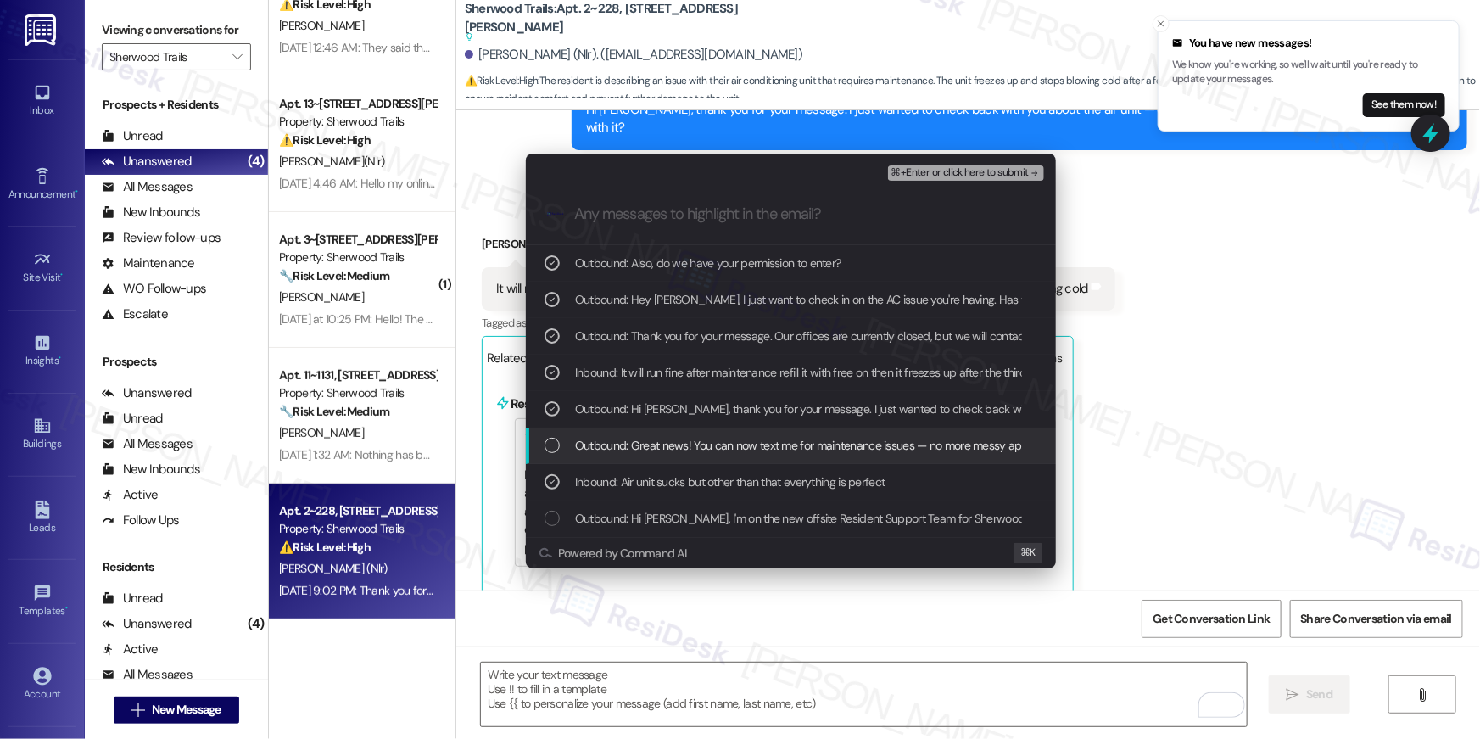
click at [850, 443] on span "Outbound: Great news! You can now text me for maintenance issues — no more mess…" at bounding box center [1157, 445] width 1165 height 19
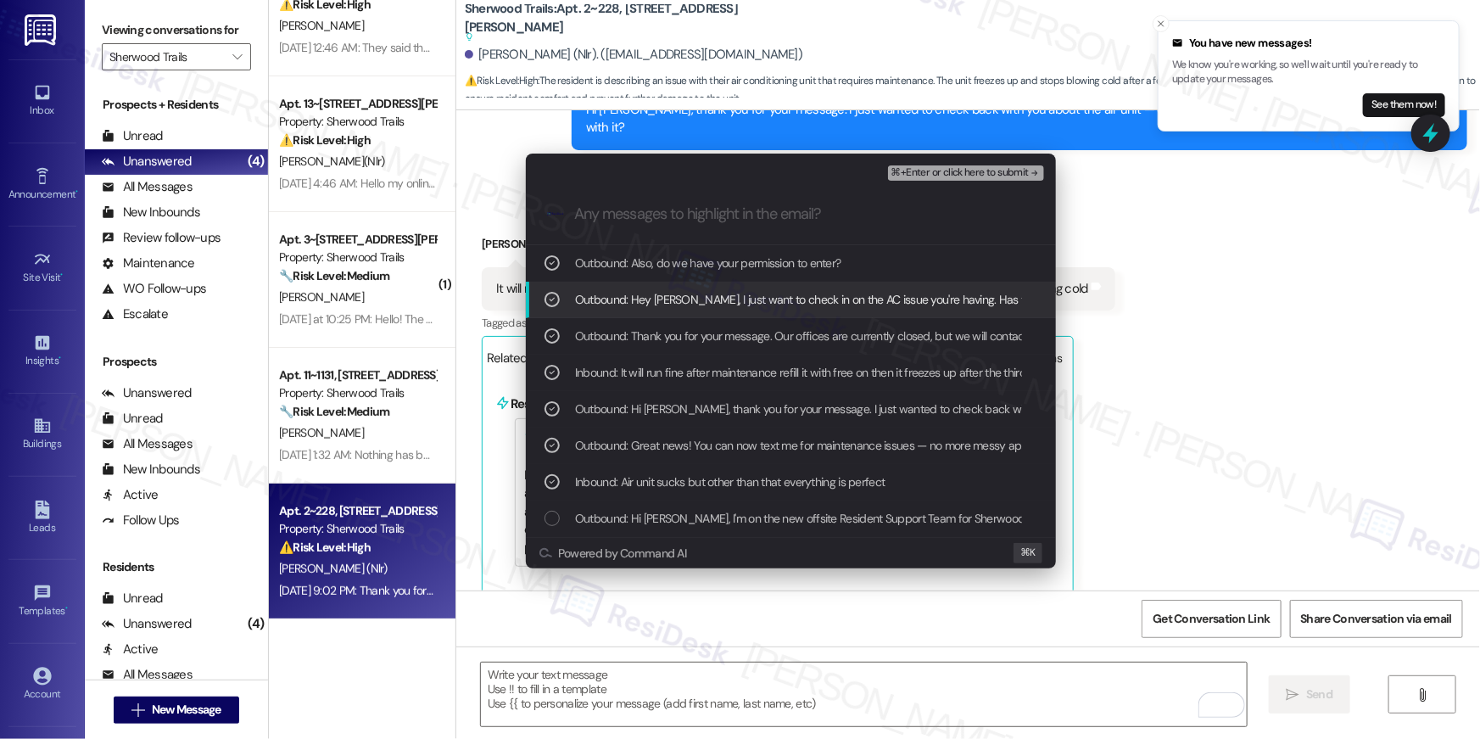
click at [960, 171] on span "⌘+Enter or click here to submit" at bounding box center [960, 173] width 137 height 12
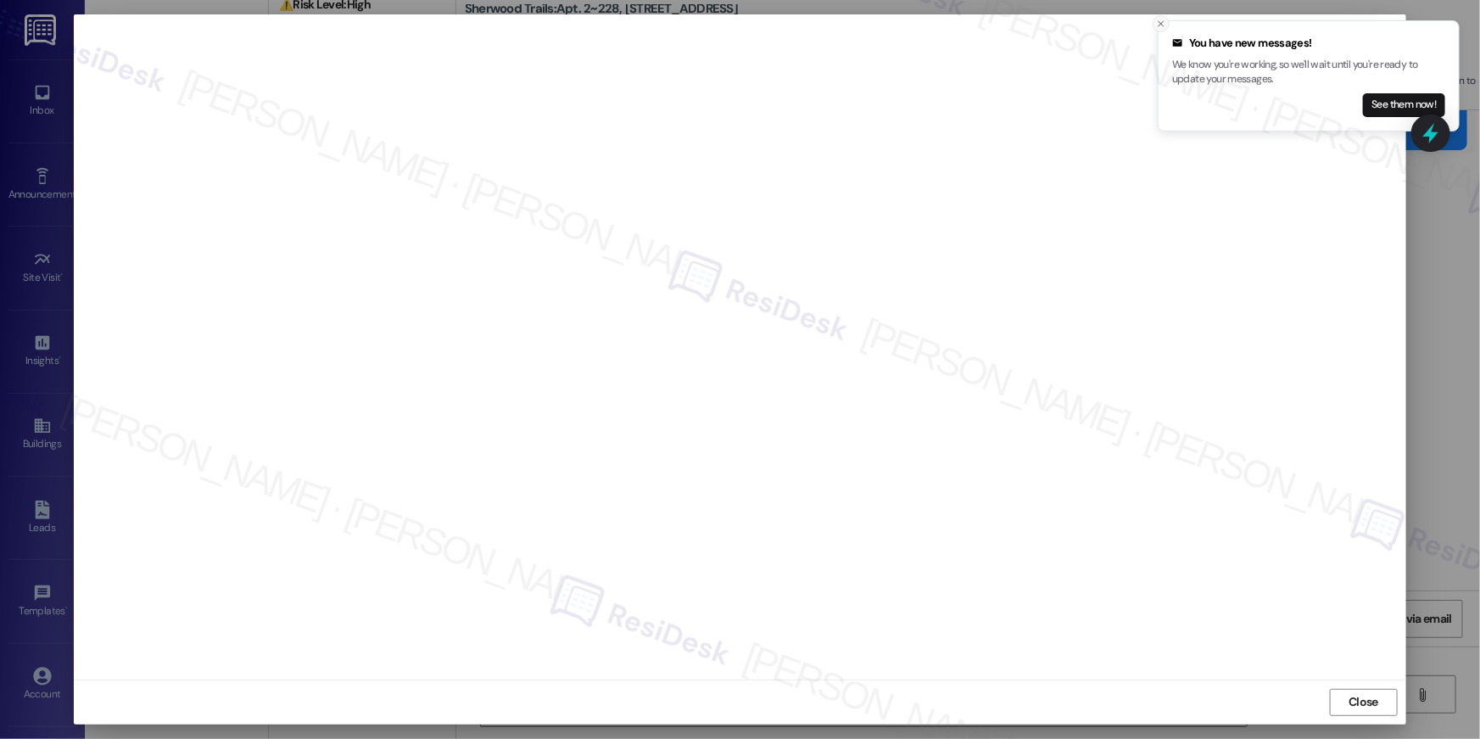
click at [1155, 17] on button "Close toast" at bounding box center [1161, 23] width 17 height 17
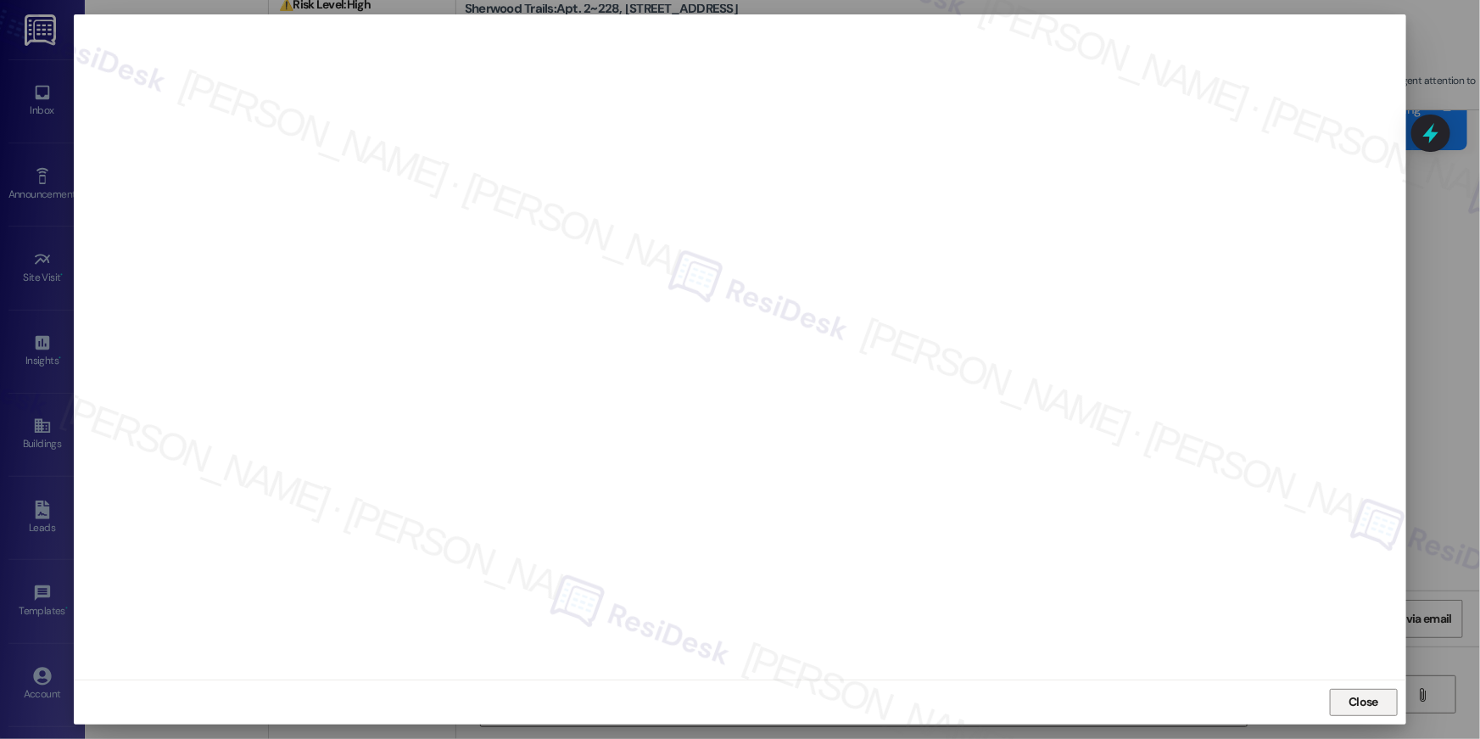
click at [1374, 706] on span "Close" at bounding box center [1364, 702] width 30 height 18
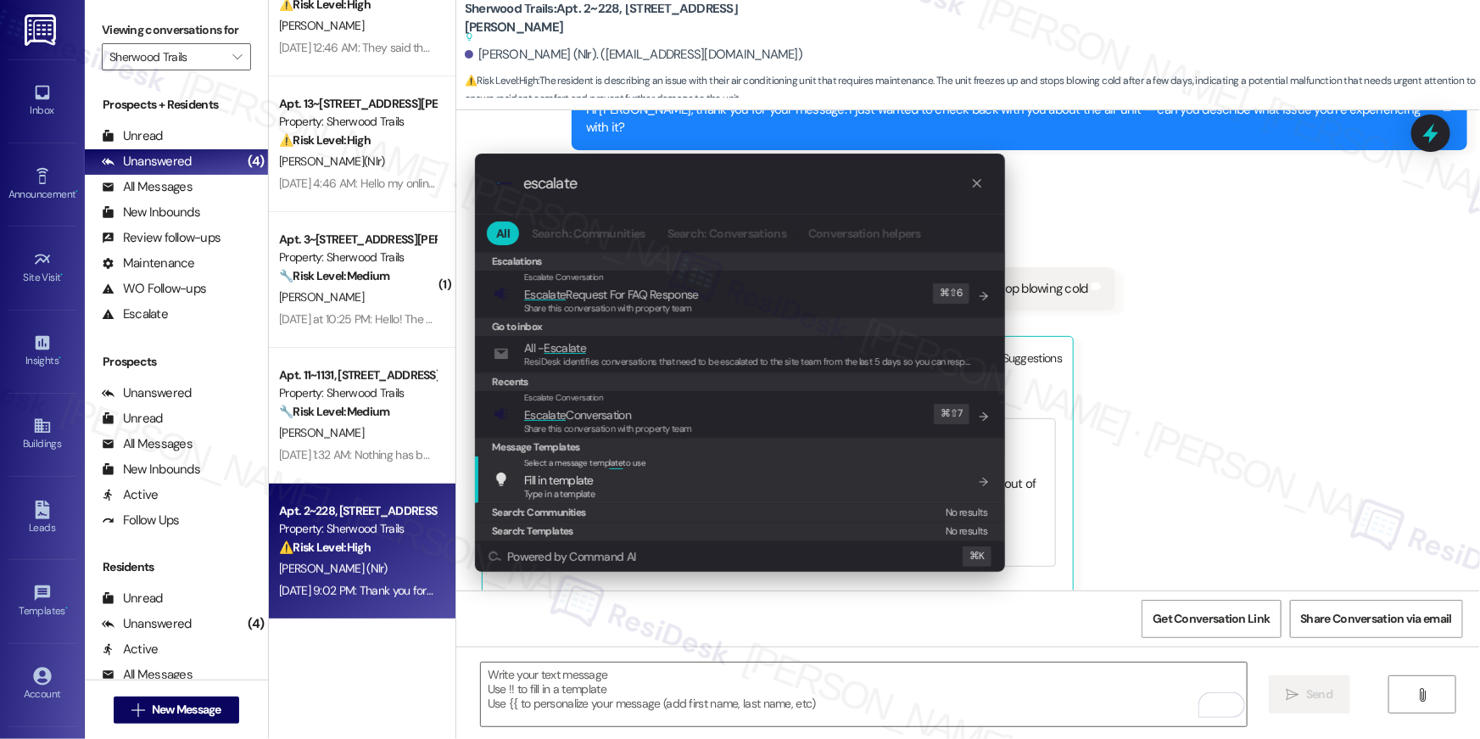
type input "escalate"
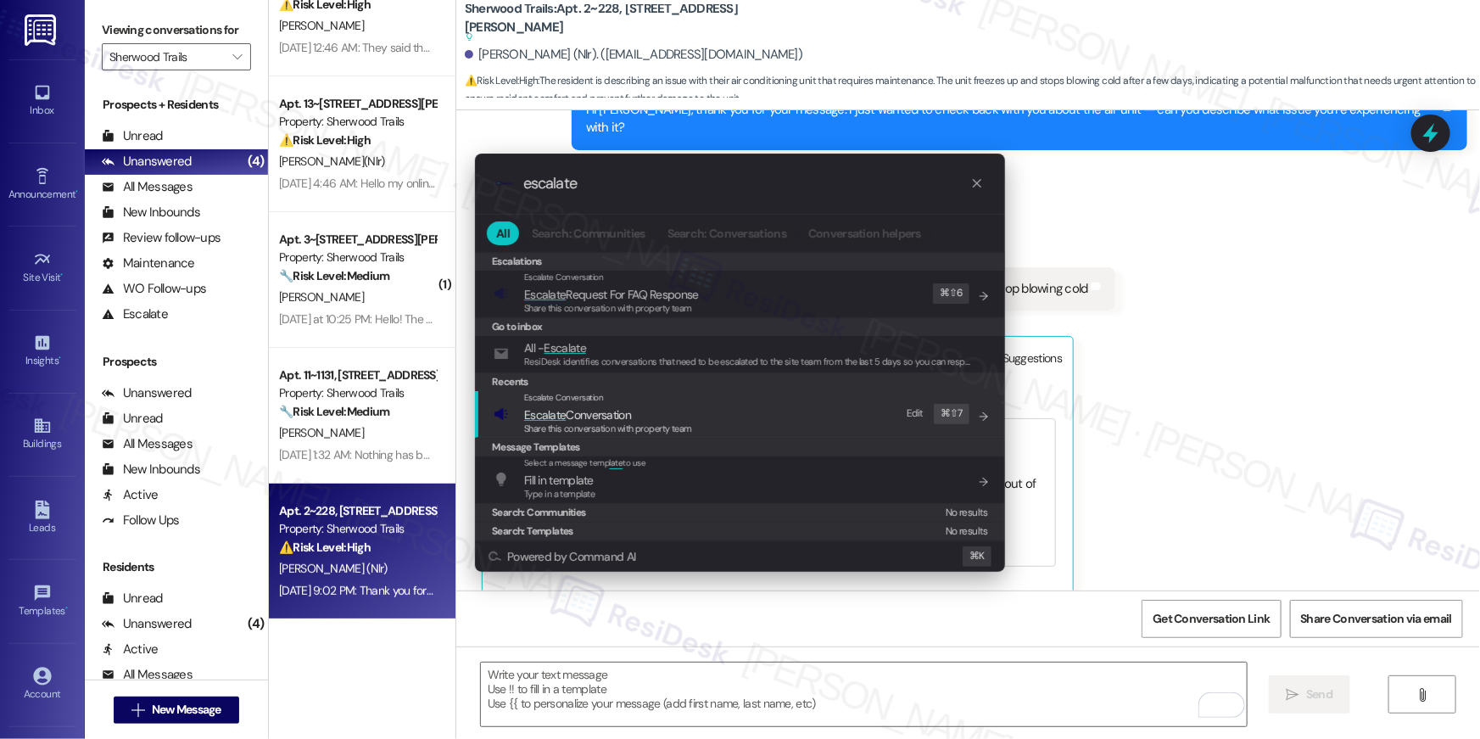
click at [831, 425] on div "Escalate Conversation Escalate Conversation Share this conversation with proper…" at bounding box center [742, 414] width 496 height 46
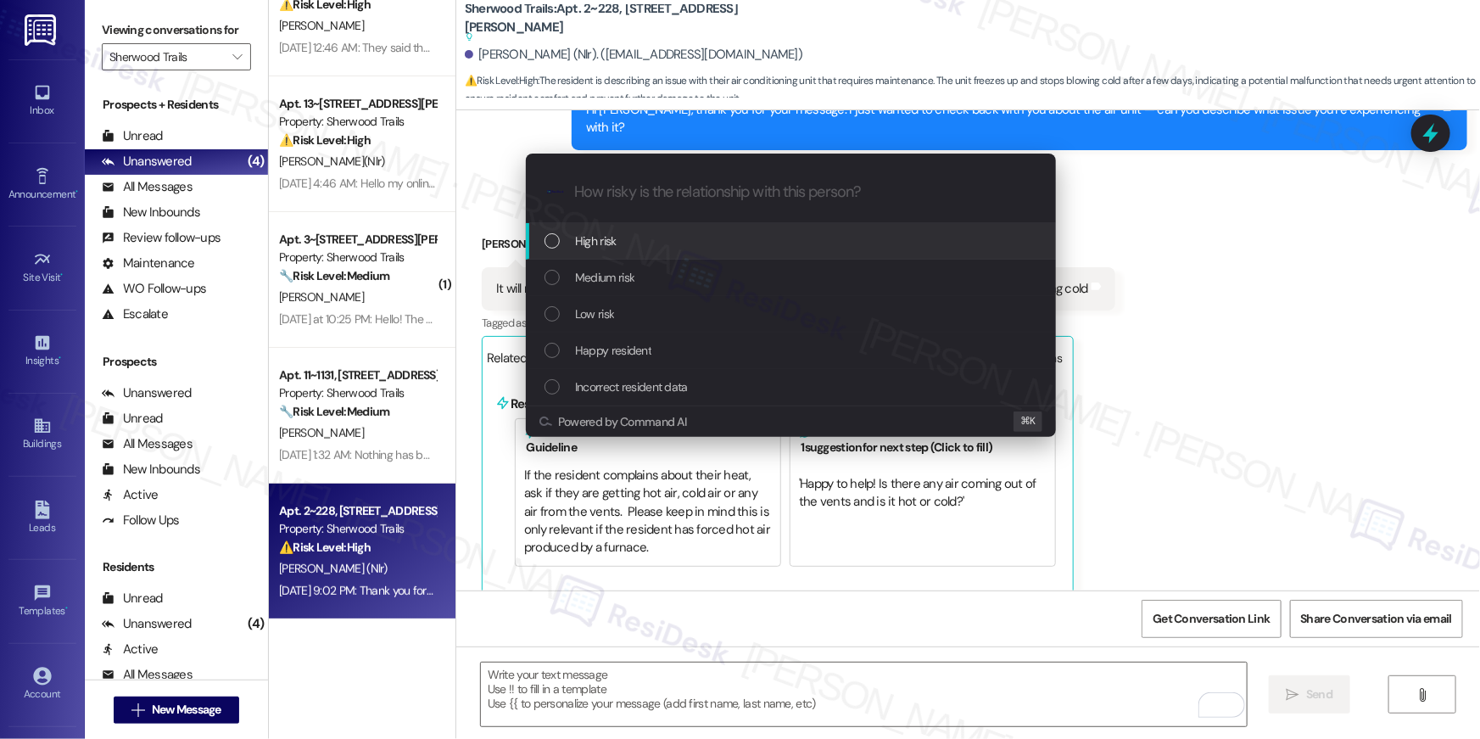
click at [673, 241] on div "High risk" at bounding box center [793, 241] width 496 height 19
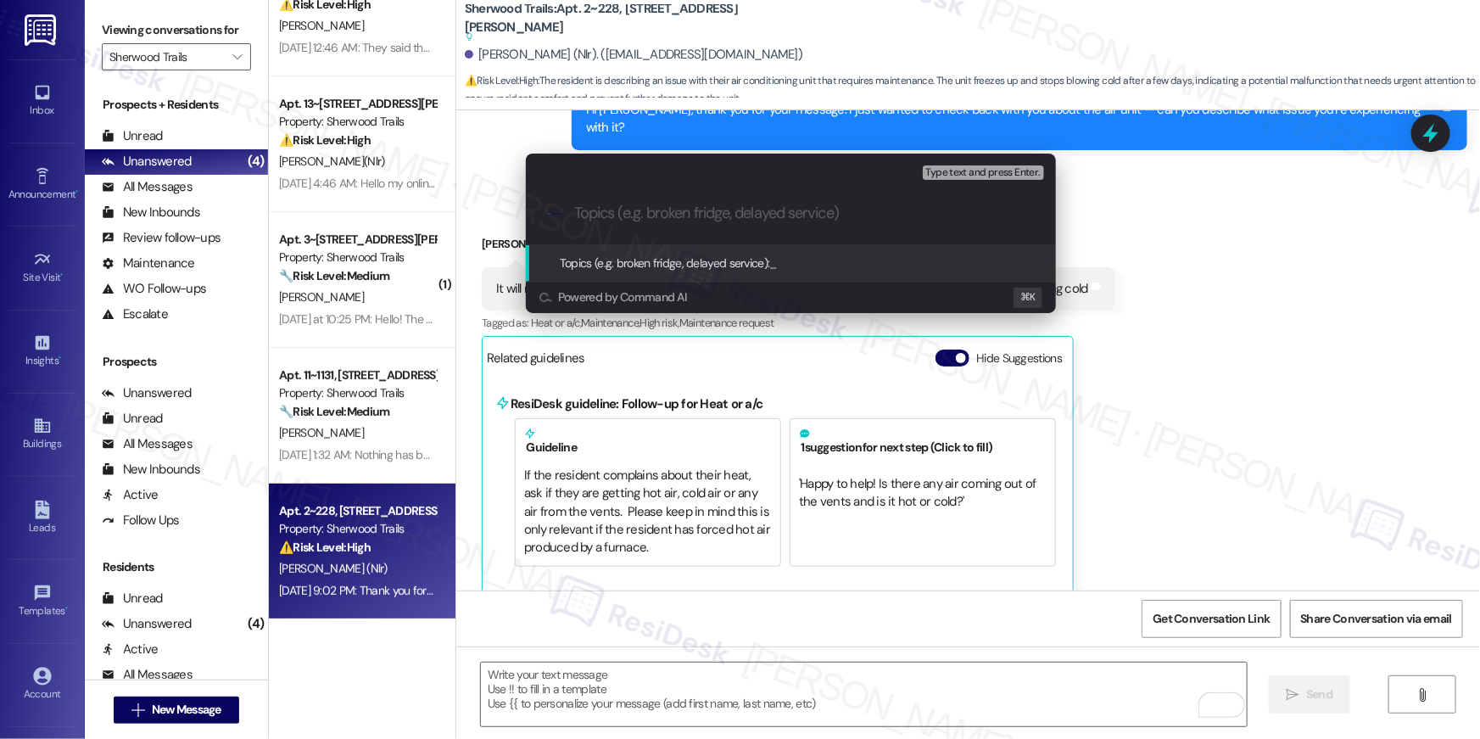
paste input "Work order filed by Residesk | WO # 1136982"
type input "Work order filed by Residesk | WO # 1136982"
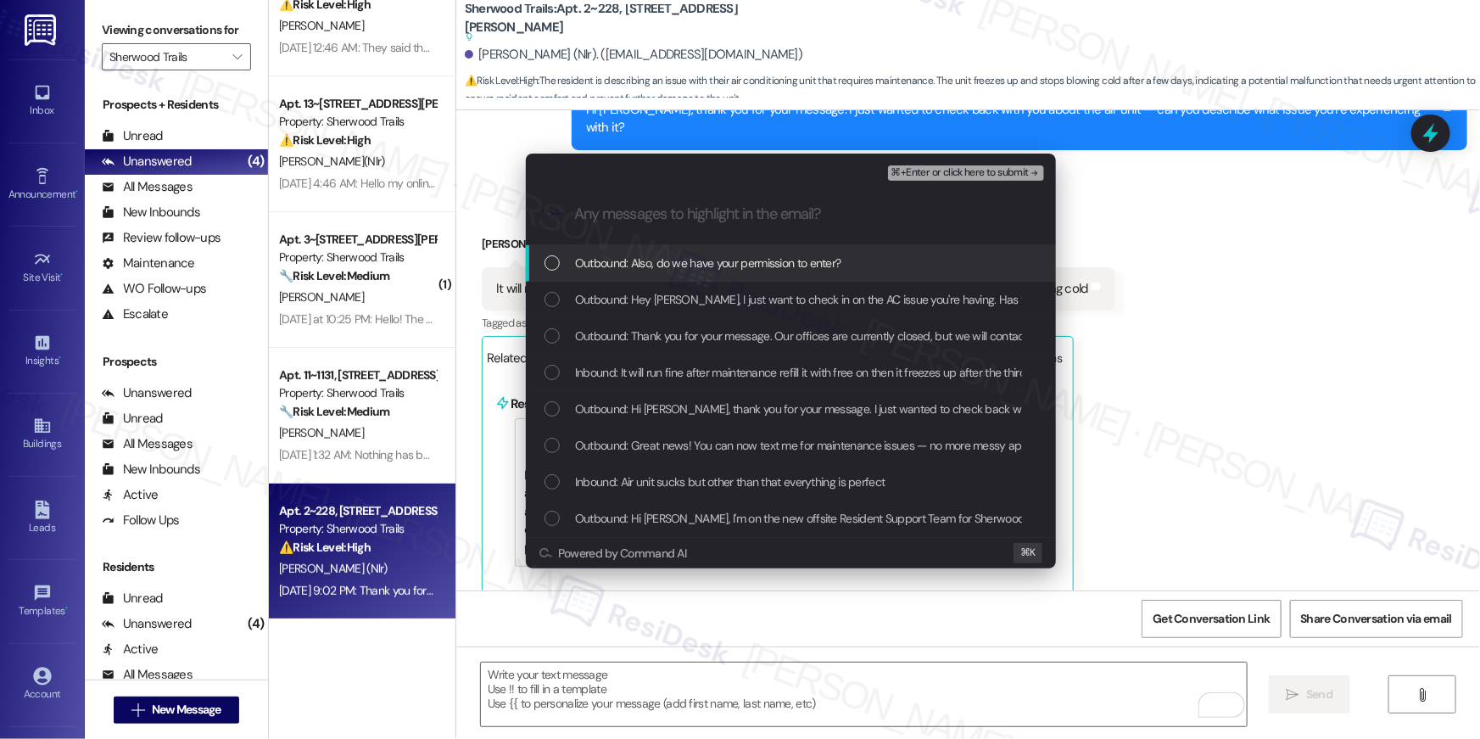
click at [678, 254] on span "Outbound: Also, do we have your permission to enter?" at bounding box center [708, 263] width 266 height 19
click at [670, 310] on div "Outbound: Hey Pearlie, I just want to check in on the AC issue you're having. H…" at bounding box center [791, 300] width 530 height 36
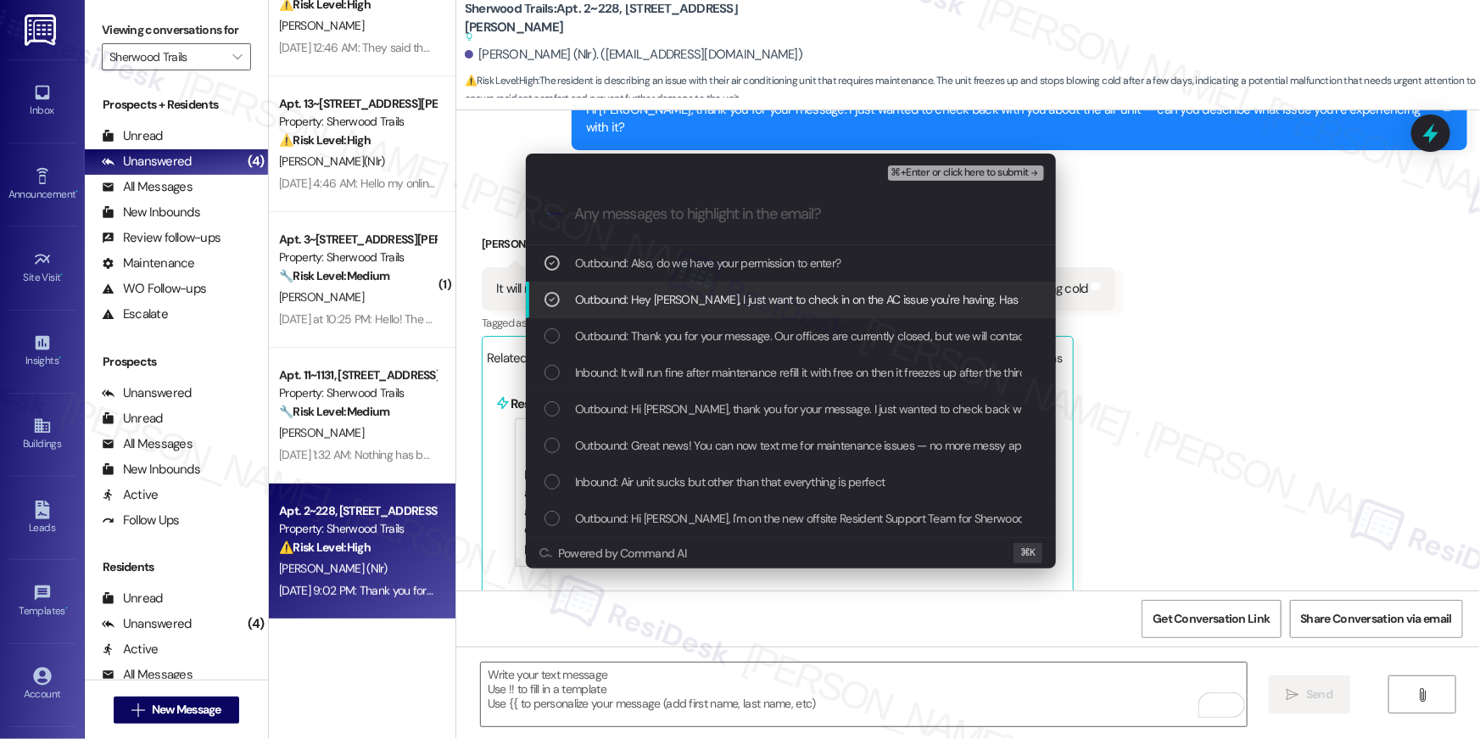
click at [668, 316] on div "Outbound: Hey Pearlie, I just want to check in on the AC issue you're having. H…" at bounding box center [791, 300] width 530 height 36
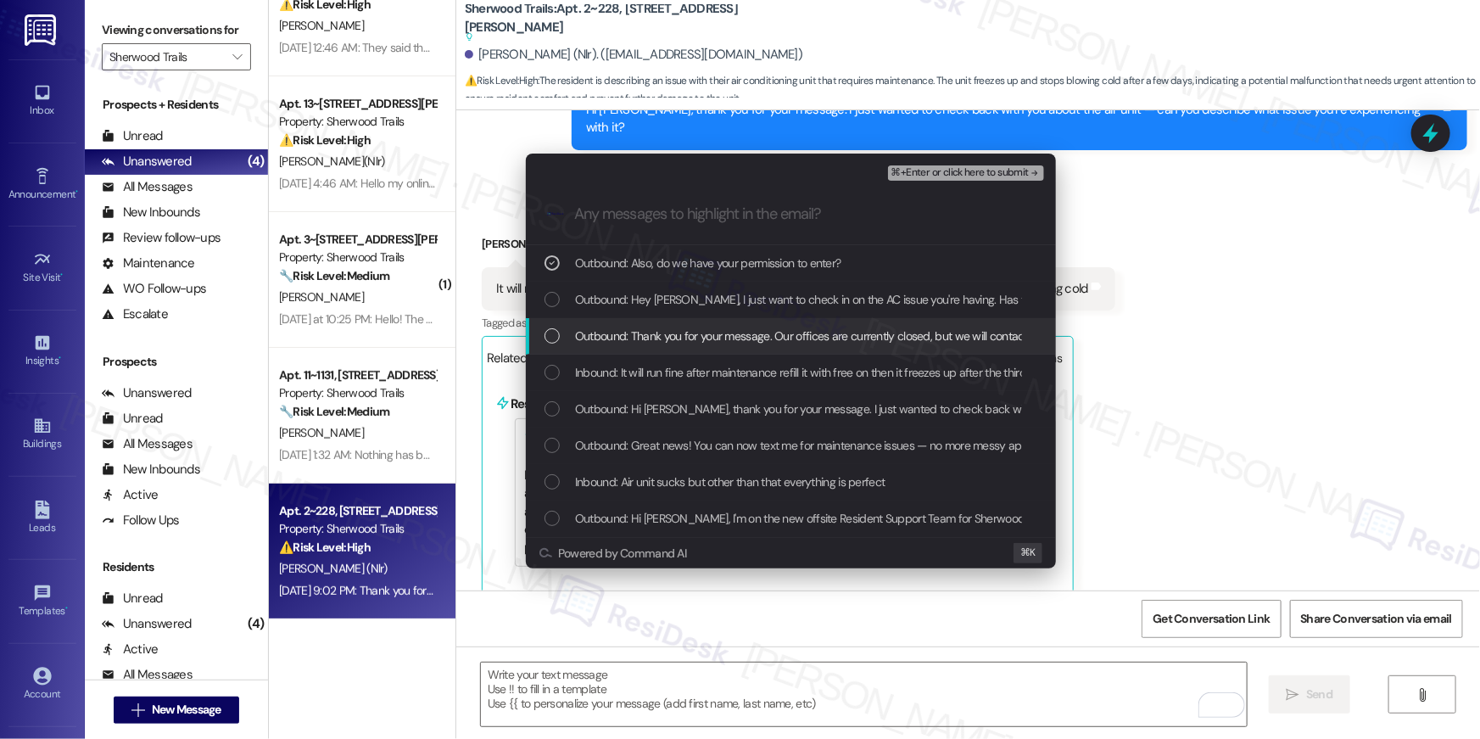
drag, startPoint x: 666, startPoint y: 344, endPoint x: 667, endPoint y: 310, distance: 33.9
click at [666, 344] on span "Outbound: Thank you for your message. Our offices are currently closed, but we …" at bounding box center [1200, 336] width 1251 height 19
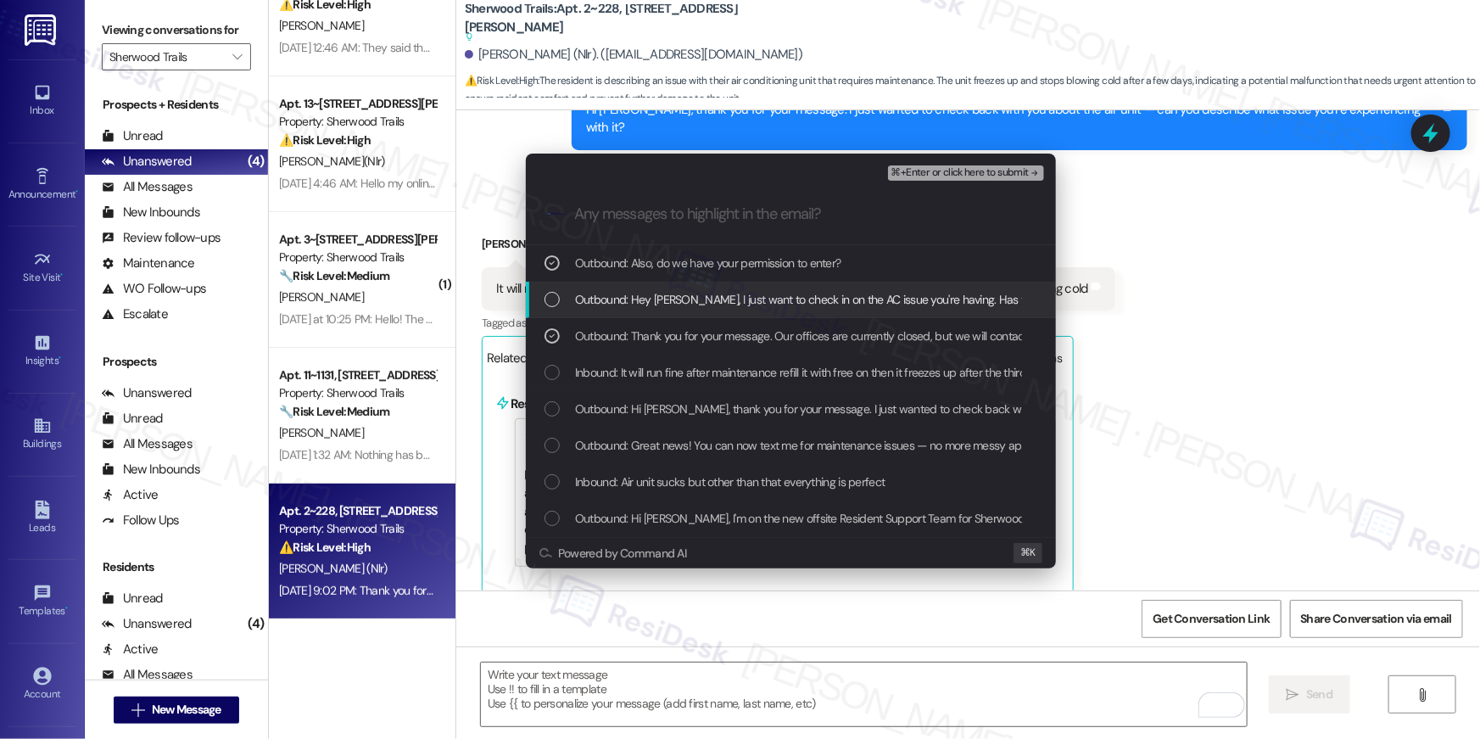
click at [667, 310] on div "Outbound: Hey Pearlie, I just want to check in on the AC issue you're having. H…" at bounding box center [791, 300] width 530 height 36
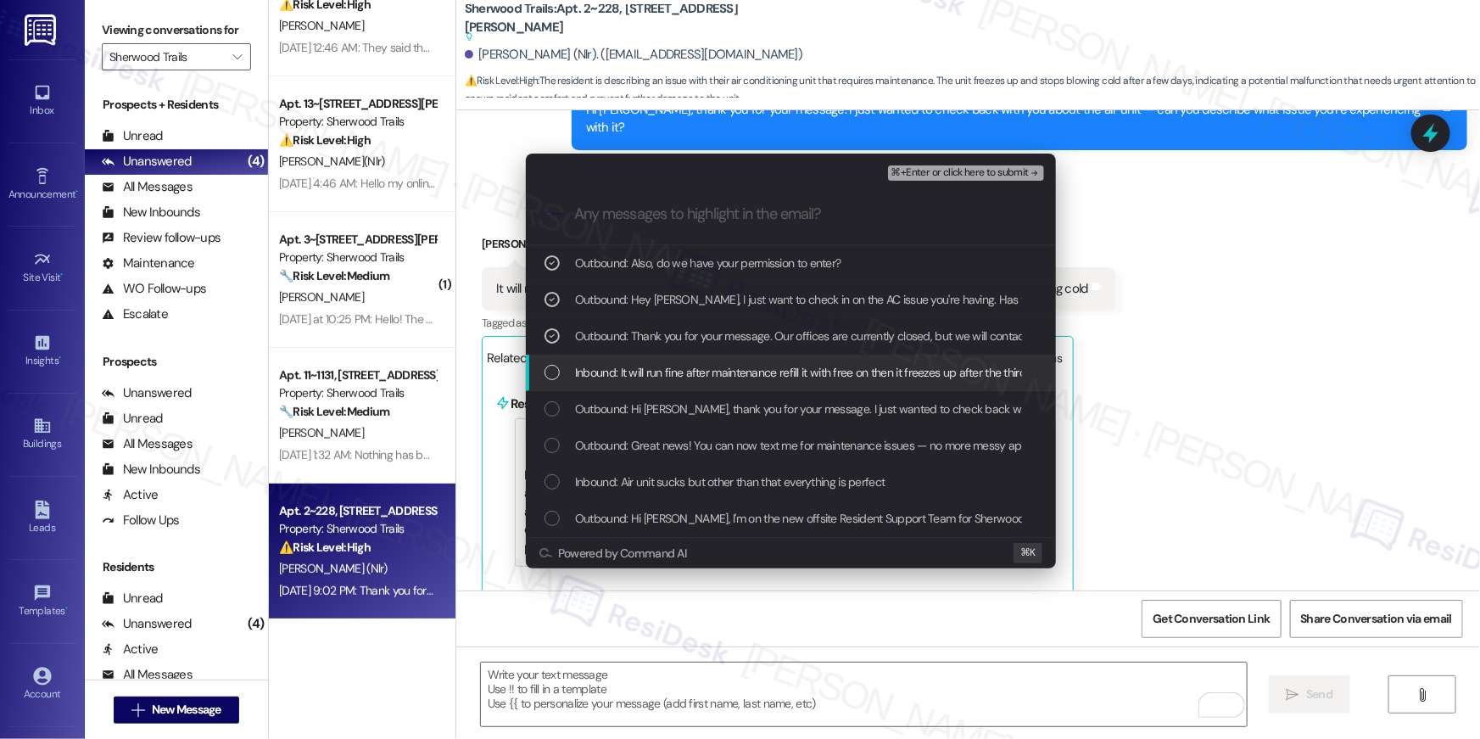
drag, startPoint x: 662, startPoint y: 368, endPoint x: 663, endPoint y: 416, distance: 47.5
click at [662, 368] on span "Inbound: It will run fine after maintenance refill it with free on then it free…" at bounding box center [868, 372] width 586 height 19
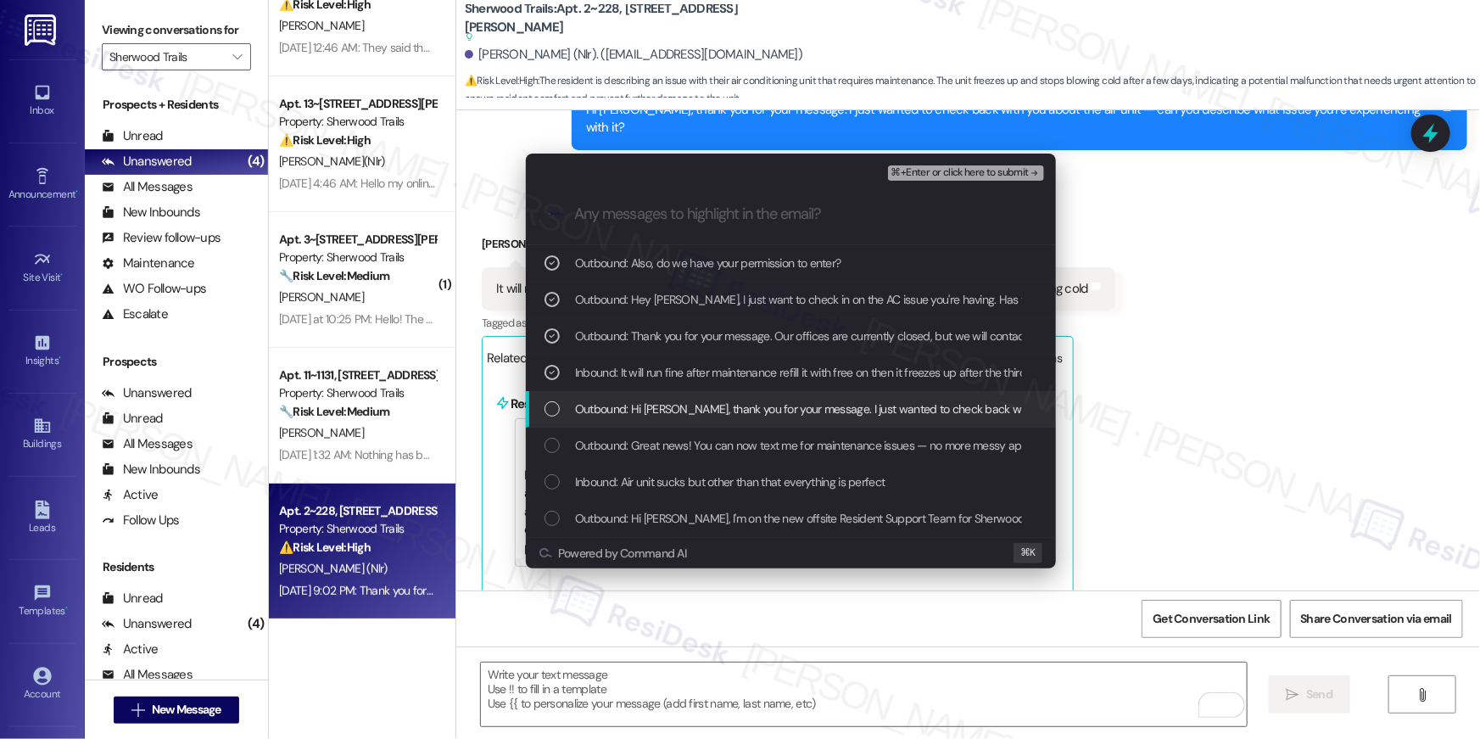
click at [663, 416] on span "Outbound: Hi Pearlie, thank you for your message. I just wanted to check back w…" at bounding box center [1003, 409] width 857 height 19
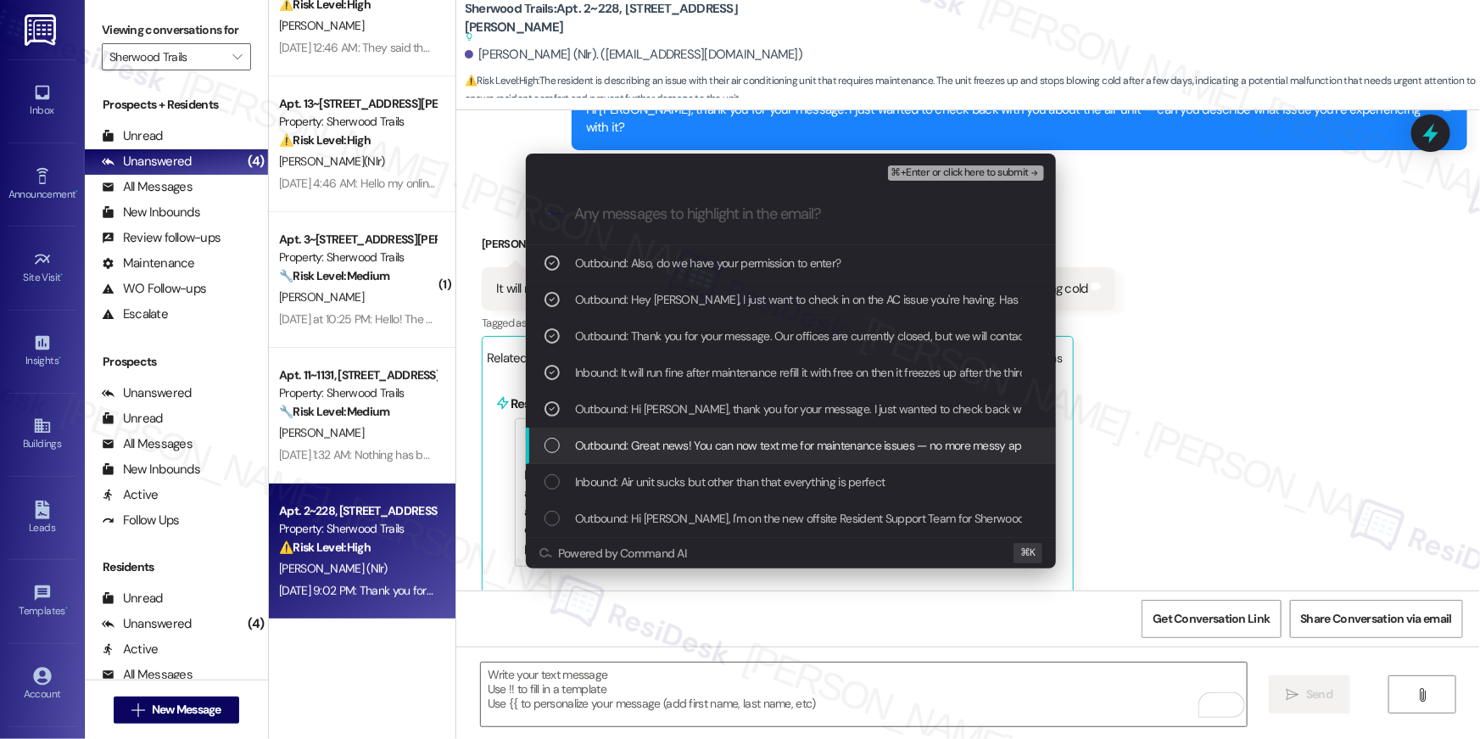
click at [667, 445] on span "Outbound: Great news! You can now text me for maintenance issues — no more mess…" at bounding box center [1157, 445] width 1165 height 19
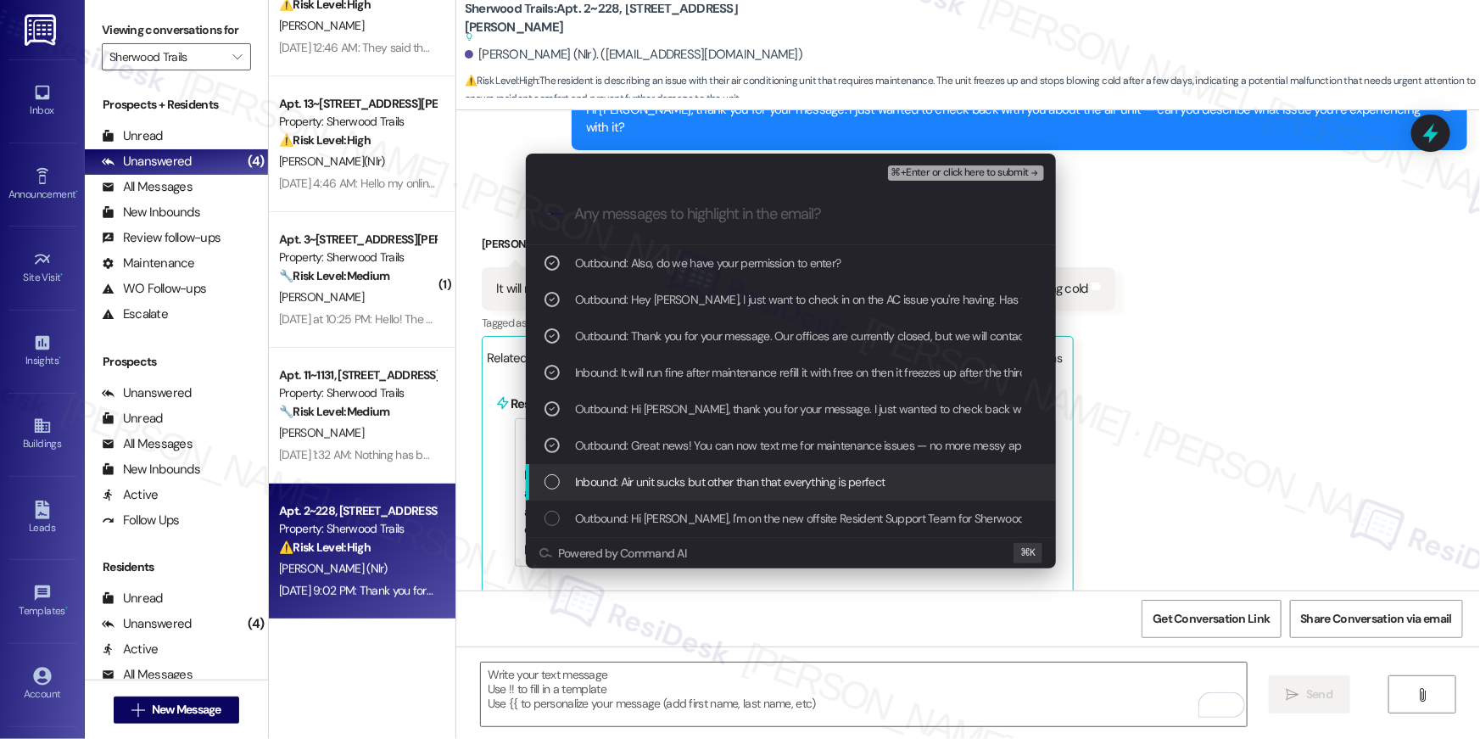
click at [713, 495] on div "Inbound: Air unit sucks but other than that everything is perfect" at bounding box center [791, 482] width 530 height 36
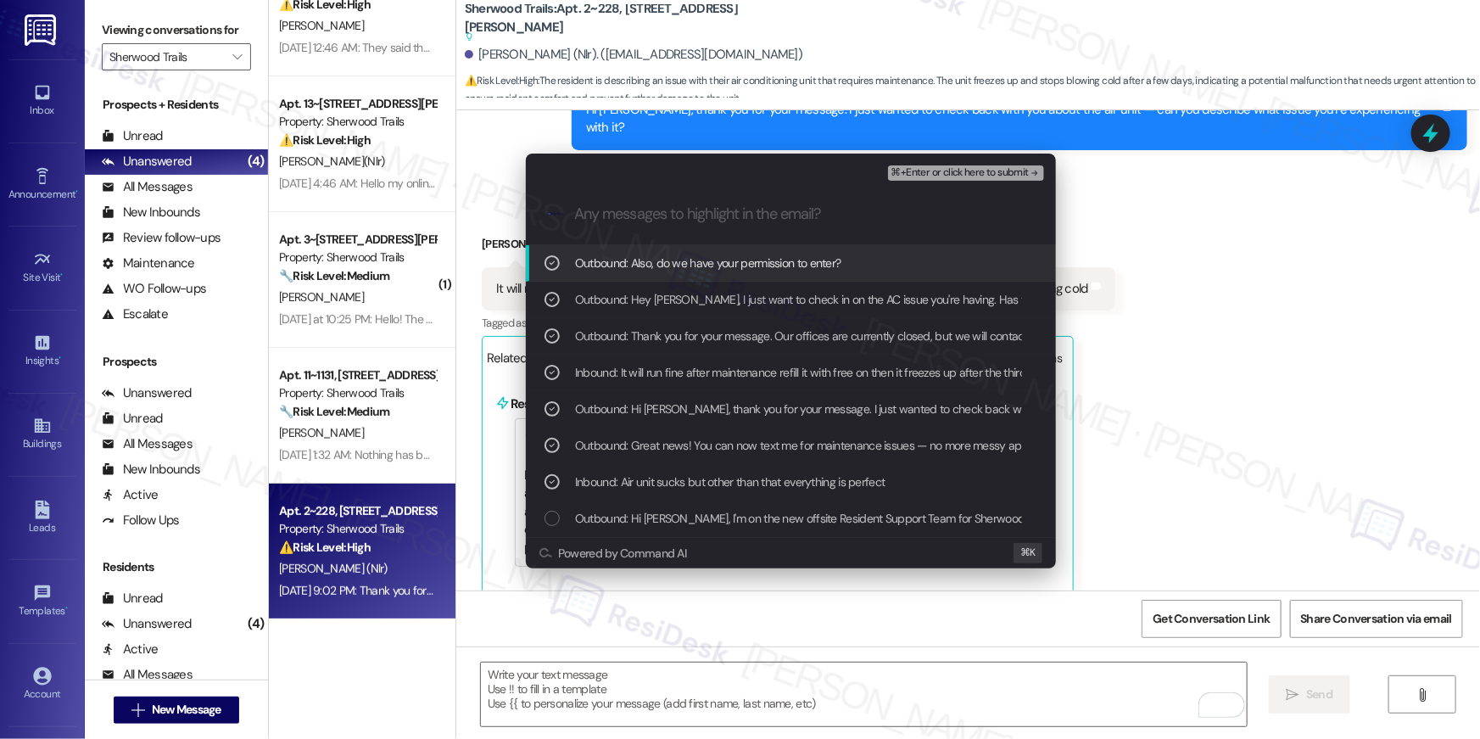
click at [942, 169] on span "⌘+Enter or click here to submit" at bounding box center [960, 173] width 137 height 12
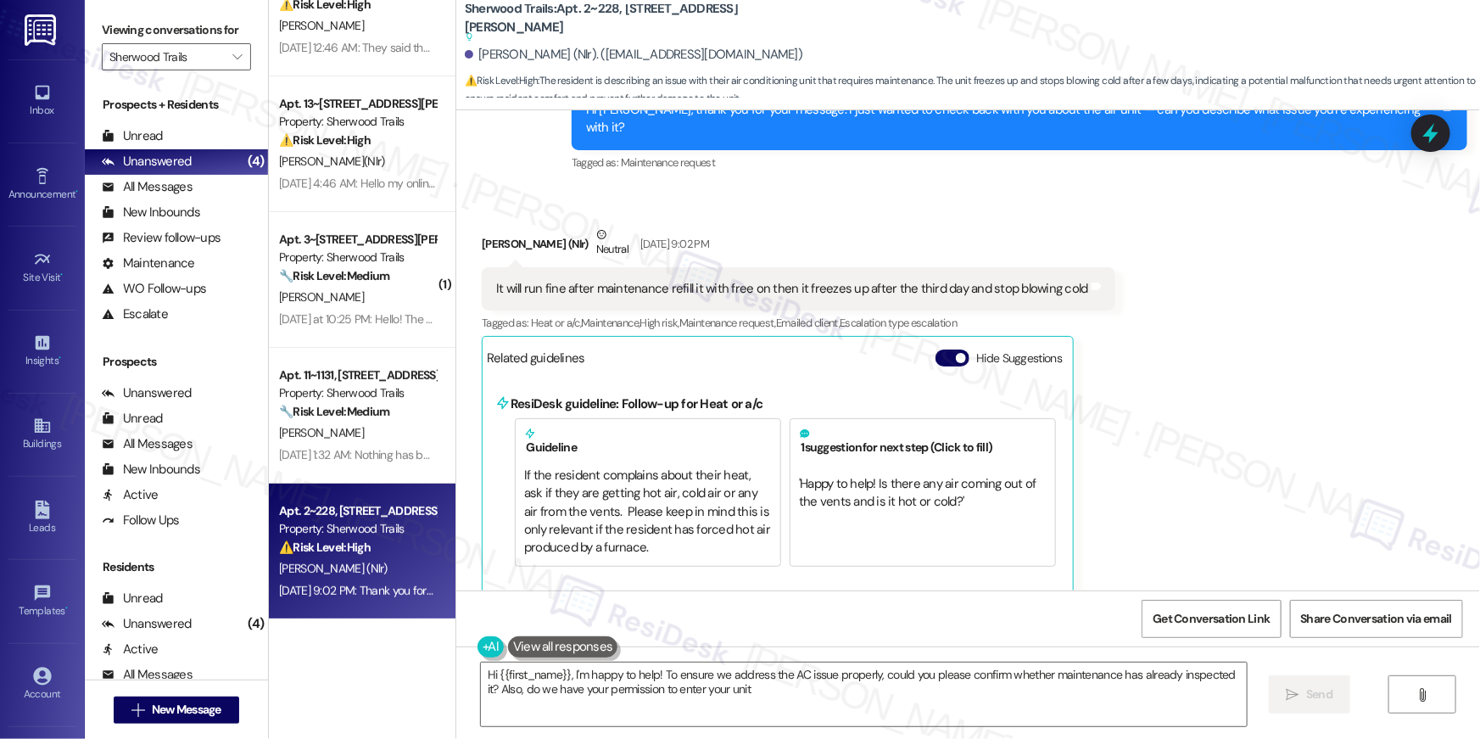
type textarea "Hi {{first_name}}, I'm happy to help! To ensure we address the AC issue properl…"
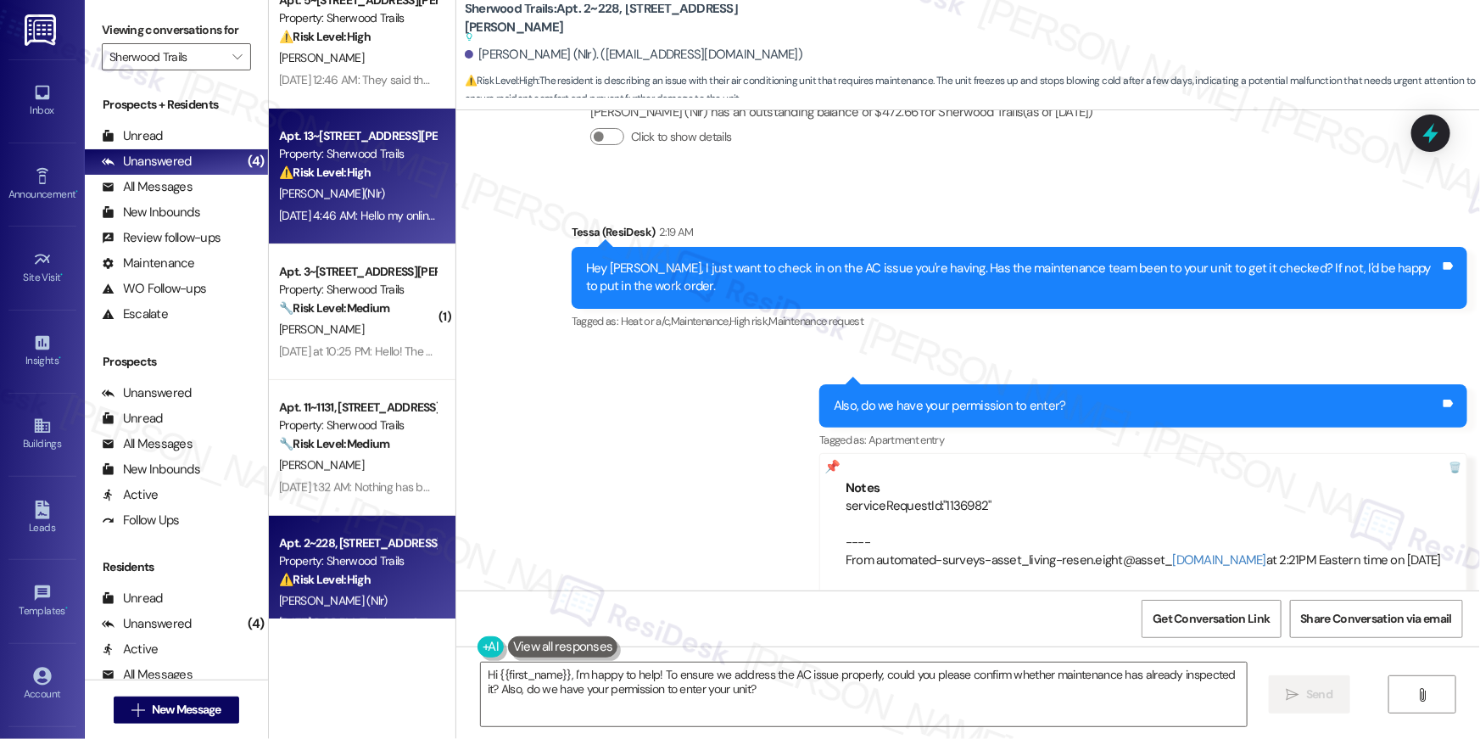
scroll to position [0, 0]
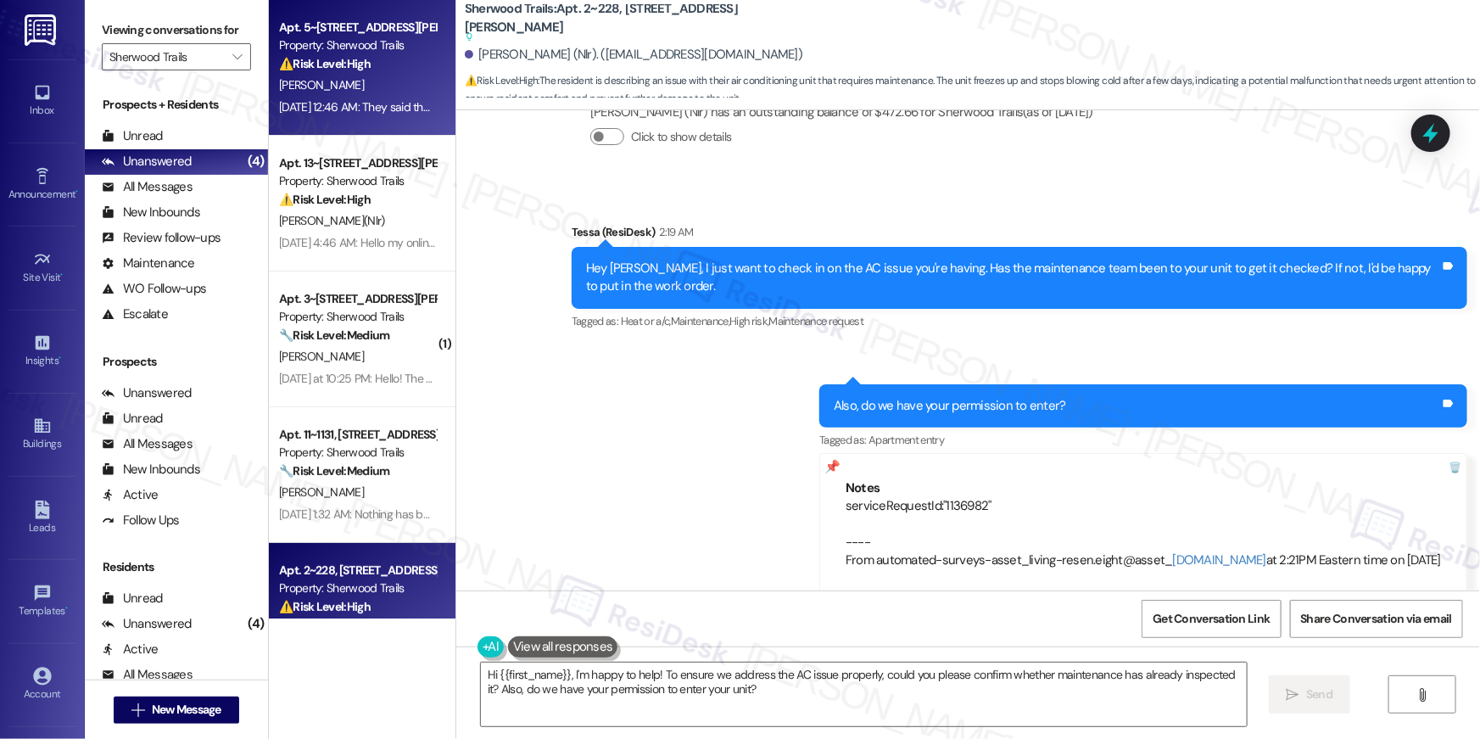
click at [361, 106] on div "Sep 09, 2025 at 12:46 AM: They said they had to come back but it will lock but …" at bounding box center [854, 106] width 1150 height 15
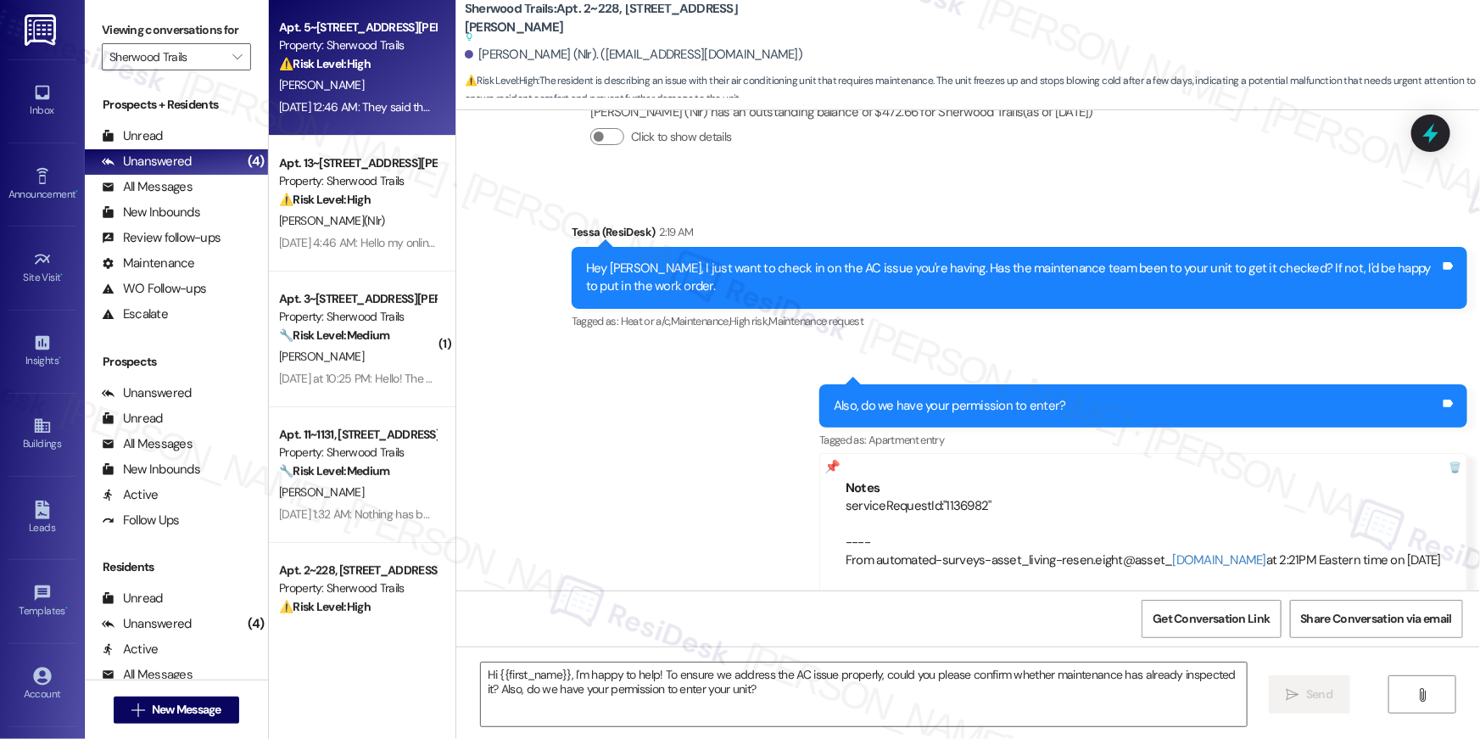
type textarea "Fetching suggested responses. Please feel free to read through the conversation…"
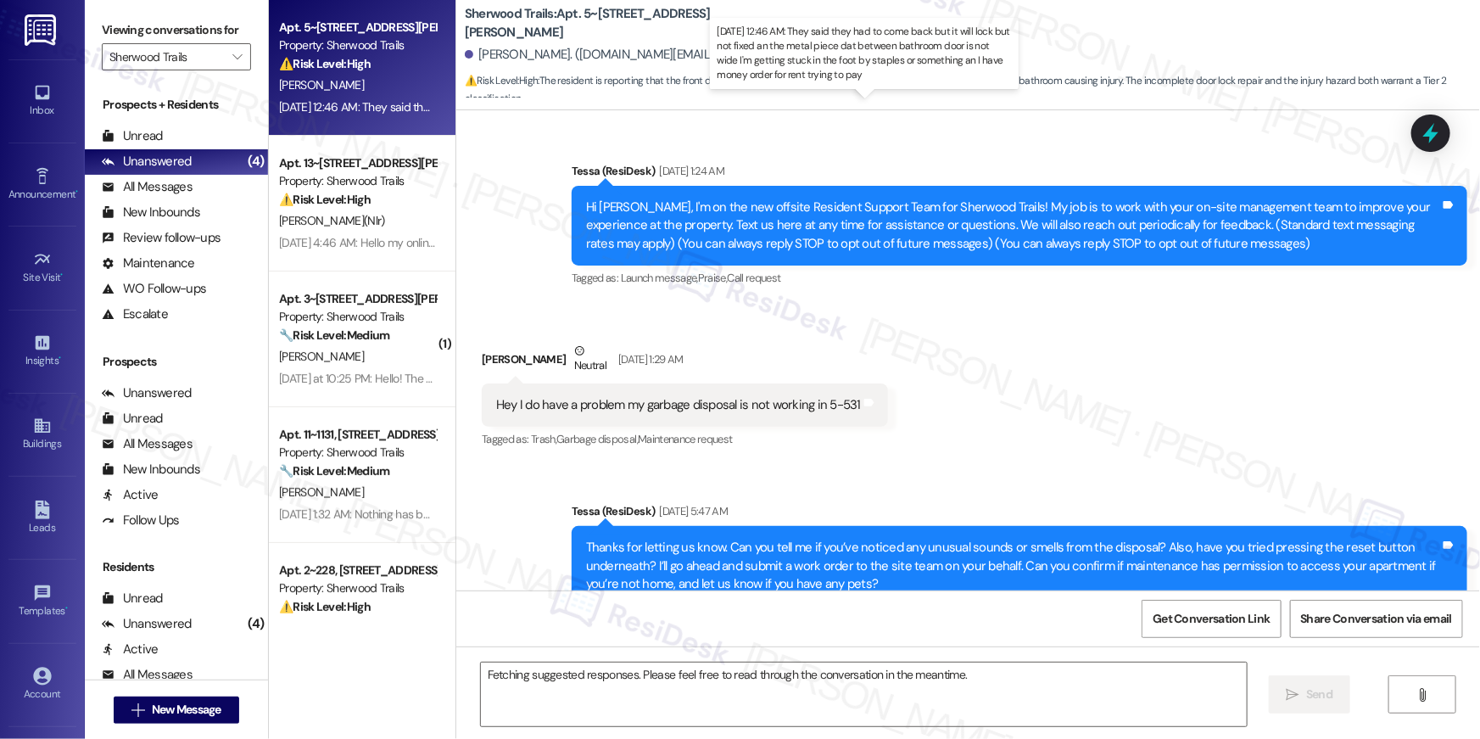
scroll to position [8289, 0]
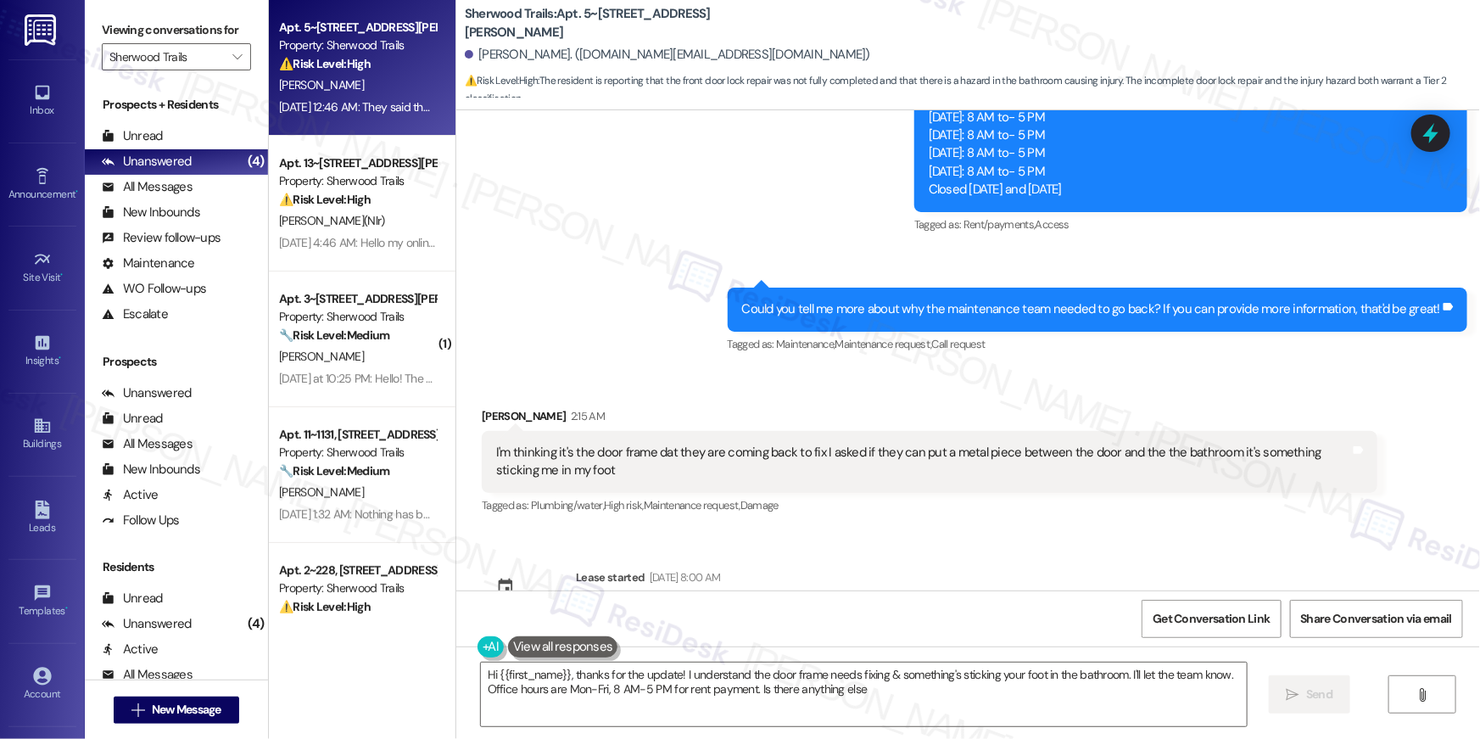
type textarea "Hi {{first_name}}, thanks for the update! I understand the door frame needs fix…"
click at [842, 535] on div "Announcement, sent via SMS Tessa (ResiDesk) [DATE] 1:24 AM Hi [PERSON_NAME], I'…" at bounding box center [968, 350] width 1024 height 480
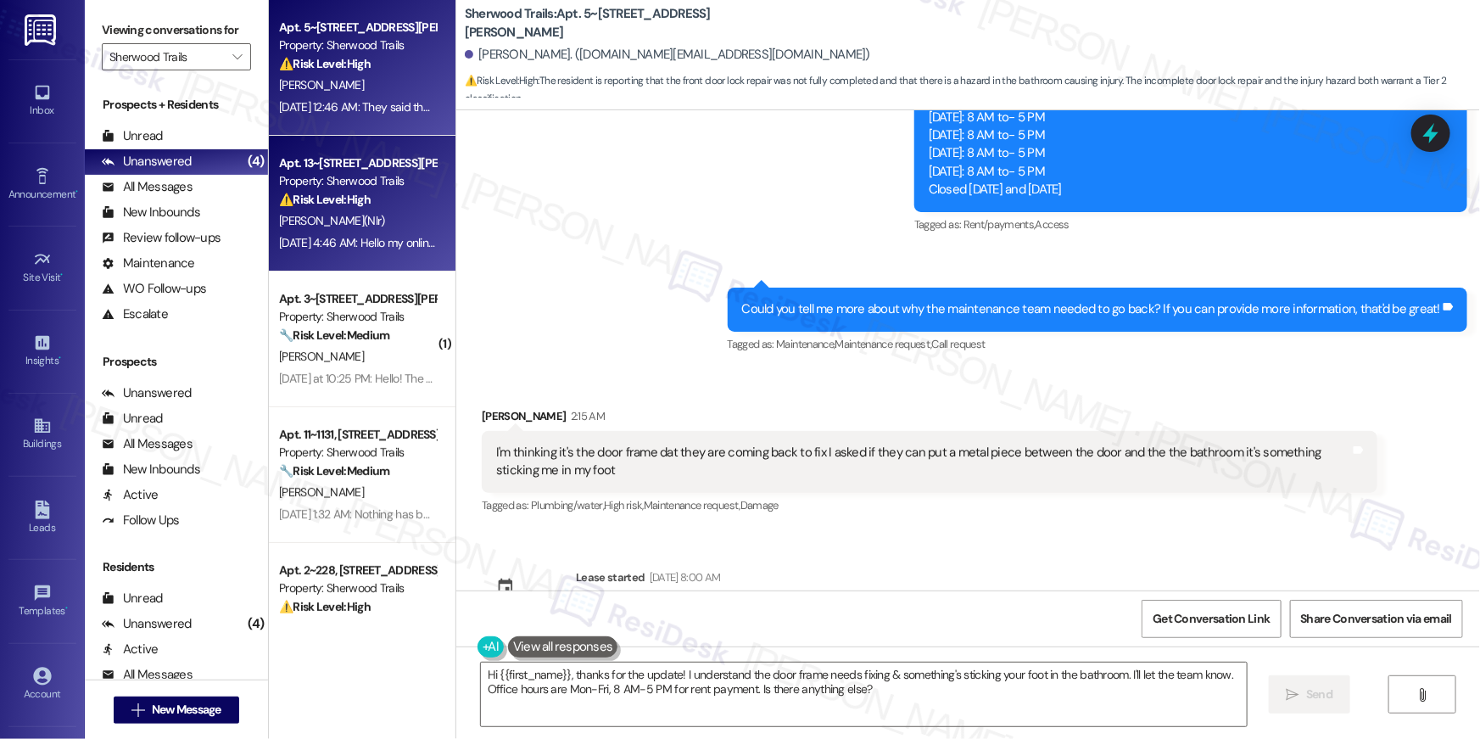
click at [366, 222] on div "[PERSON_NAME](Nlr)" at bounding box center [357, 220] width 160 height 21
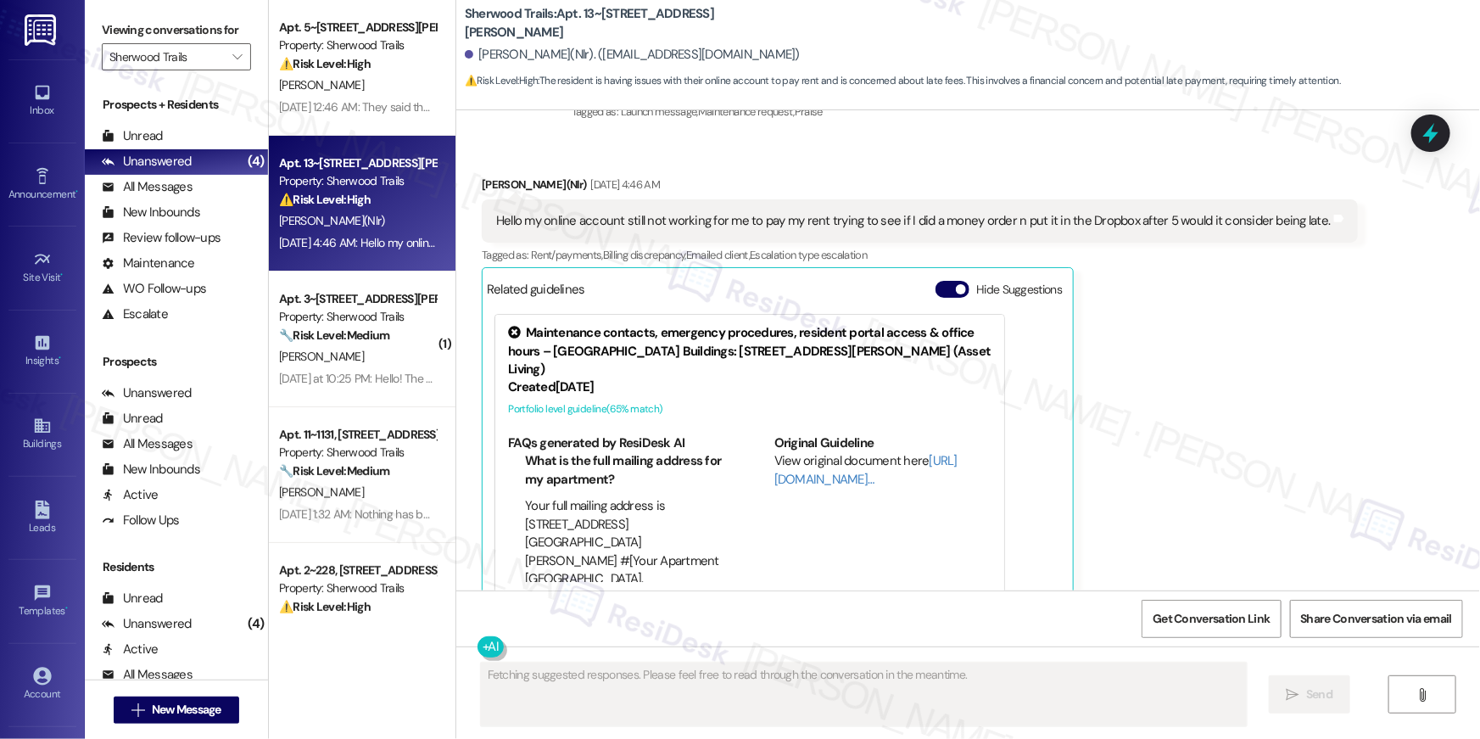
scroll to position [456, 0]
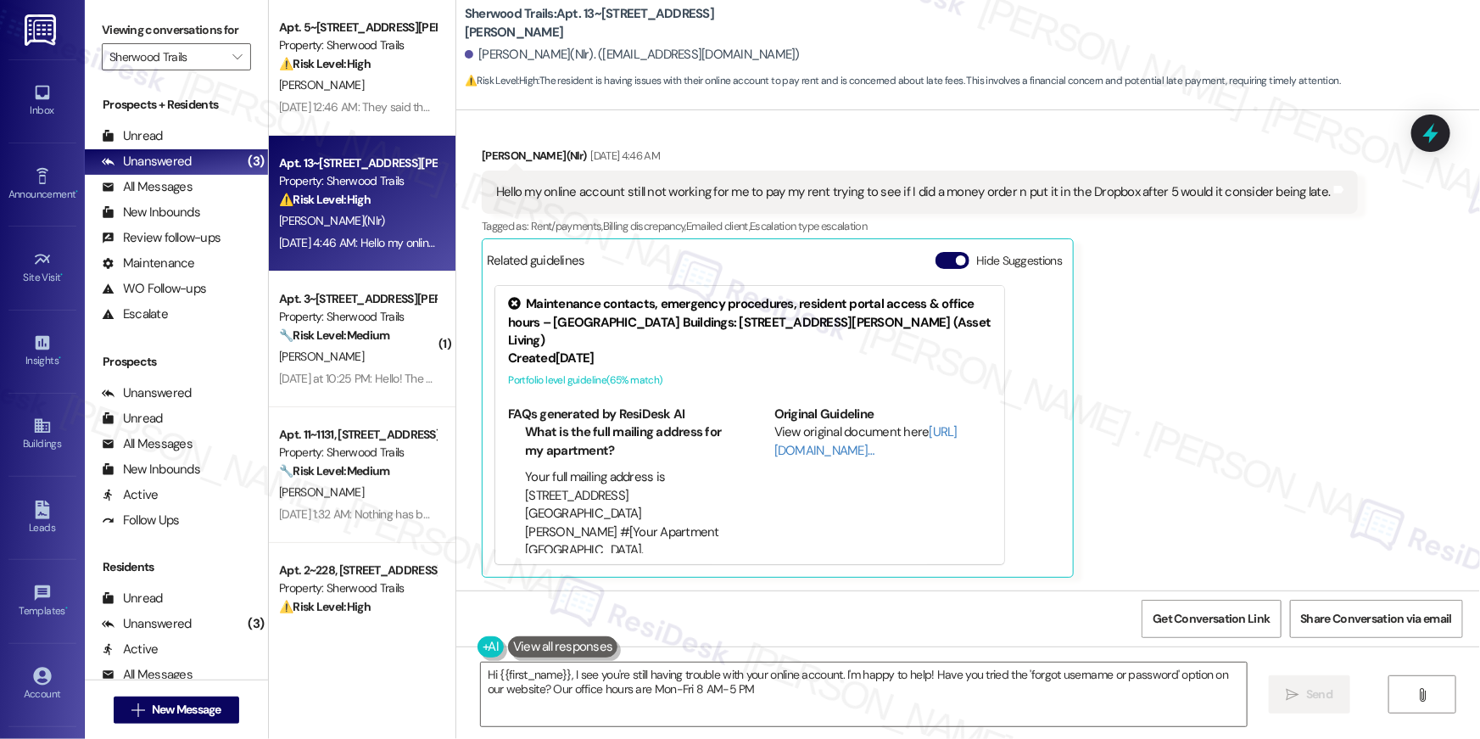
type textarea "Hi {{first_name}}, I see you're still having trouble with your online account. …"
click at [1170, 322] on div "Yazzmine Pitts(Nlr) Sep 06, 2025 at 4:46 AM Hello my online account still not w…" at bounding box center [920, 363] width 876 height 432
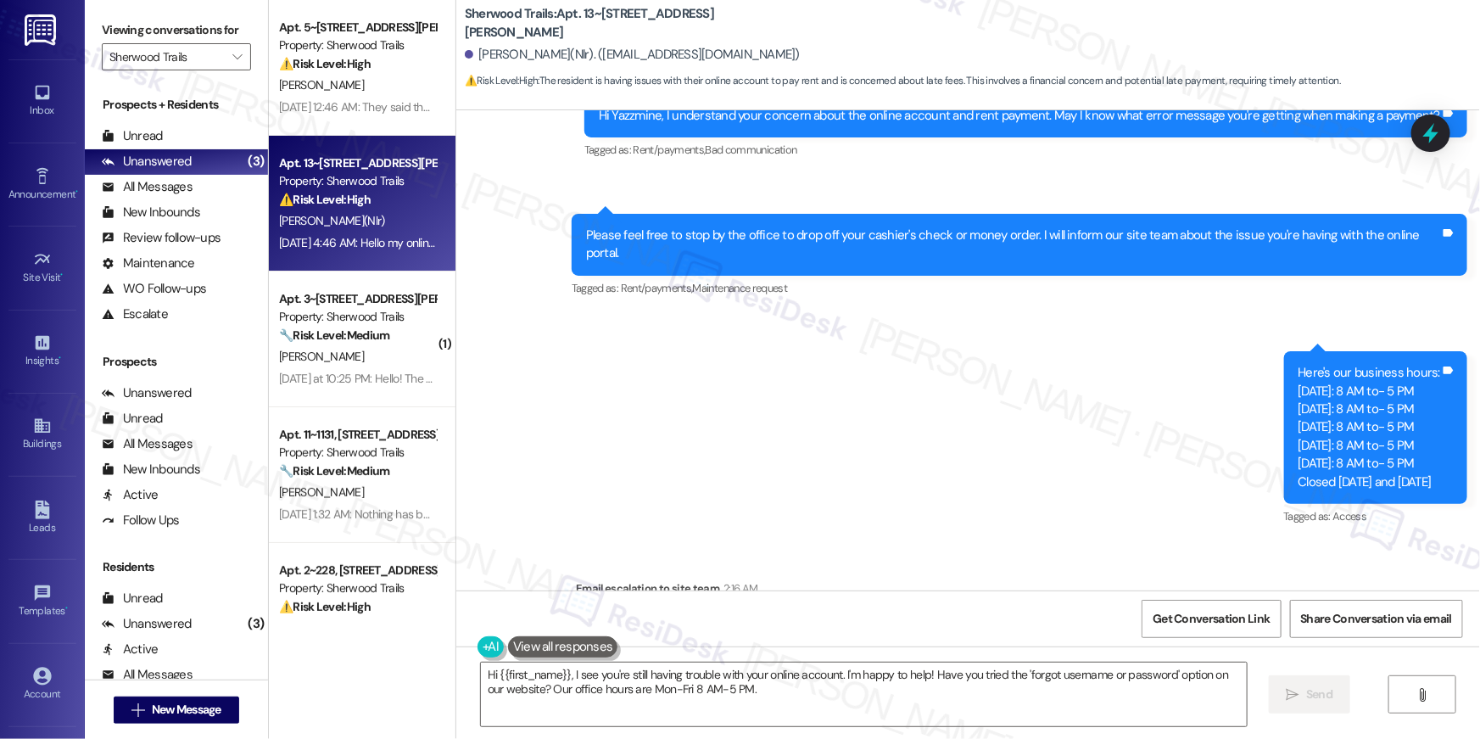
scroll to position [1312, 0]
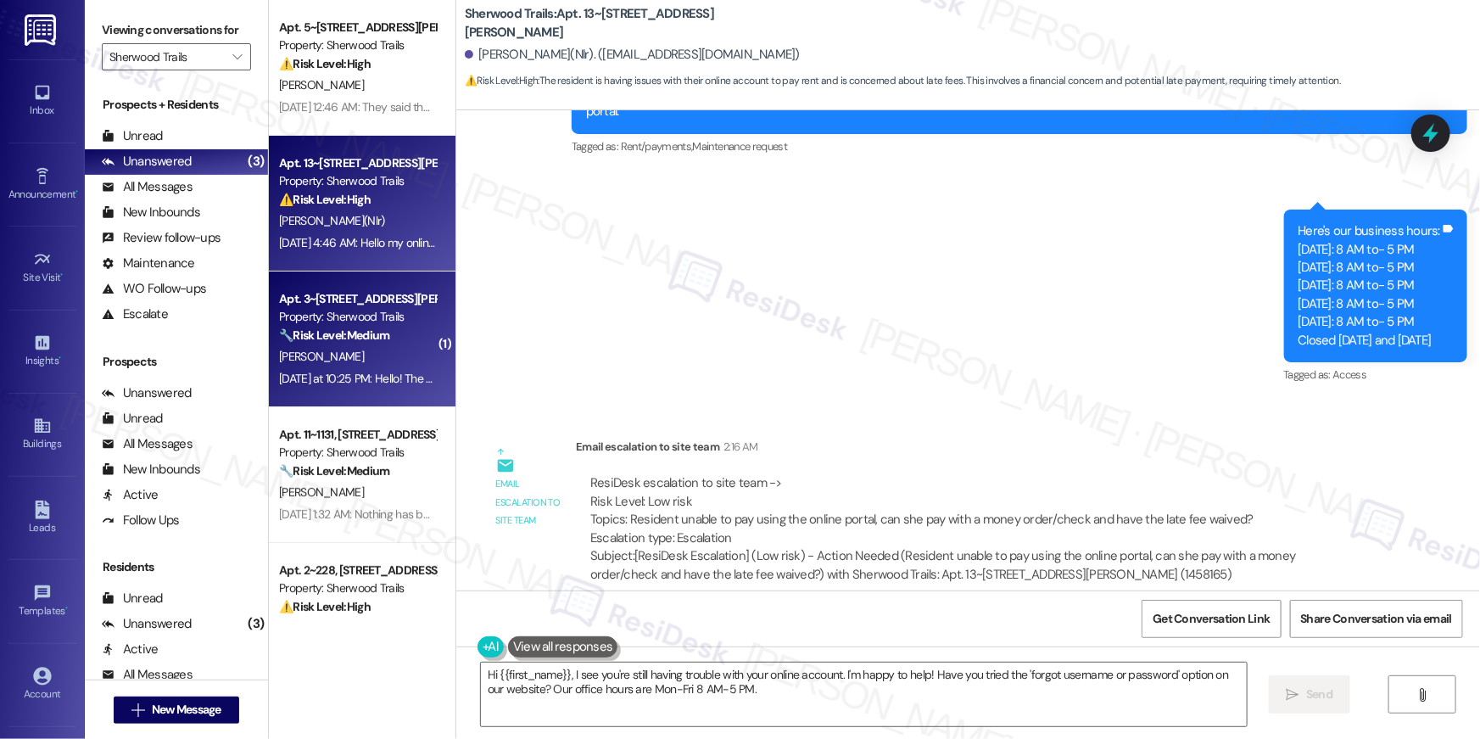
click at [372, 350] on div "[PERSON_NAME]" at bounding box center [357, 356] width 160 height 21
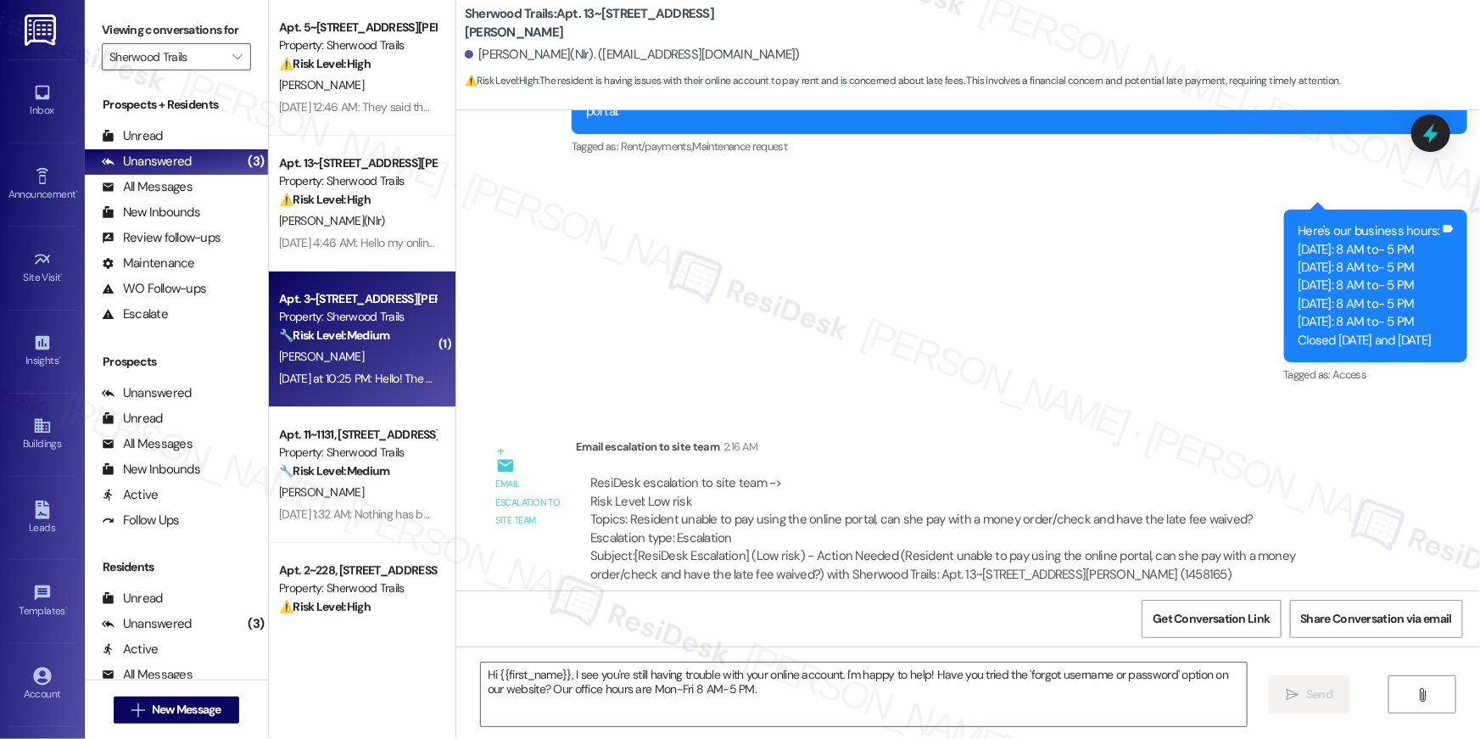
type textarea "Fetching suggested responses. Please feel free to read through the conversation…"
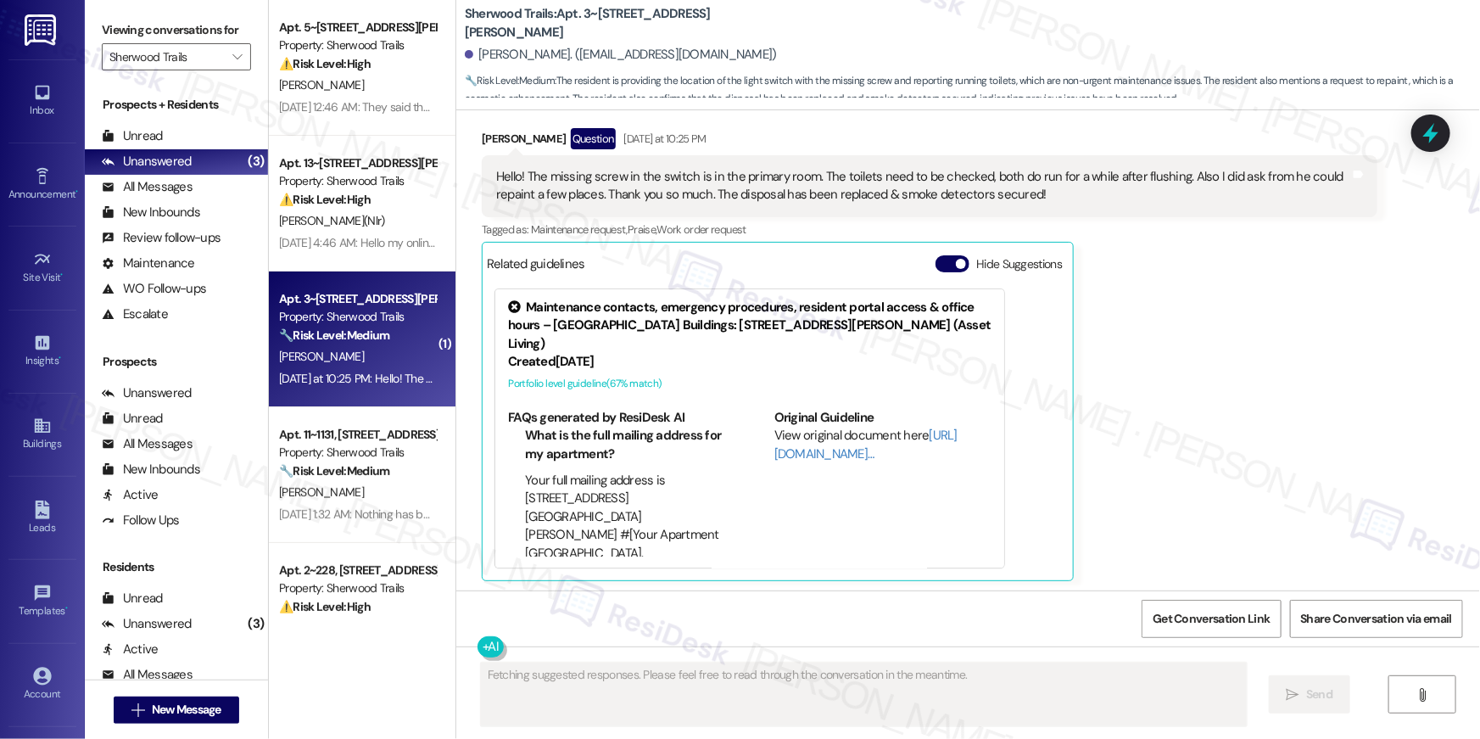
scroll to position [2359, 0]
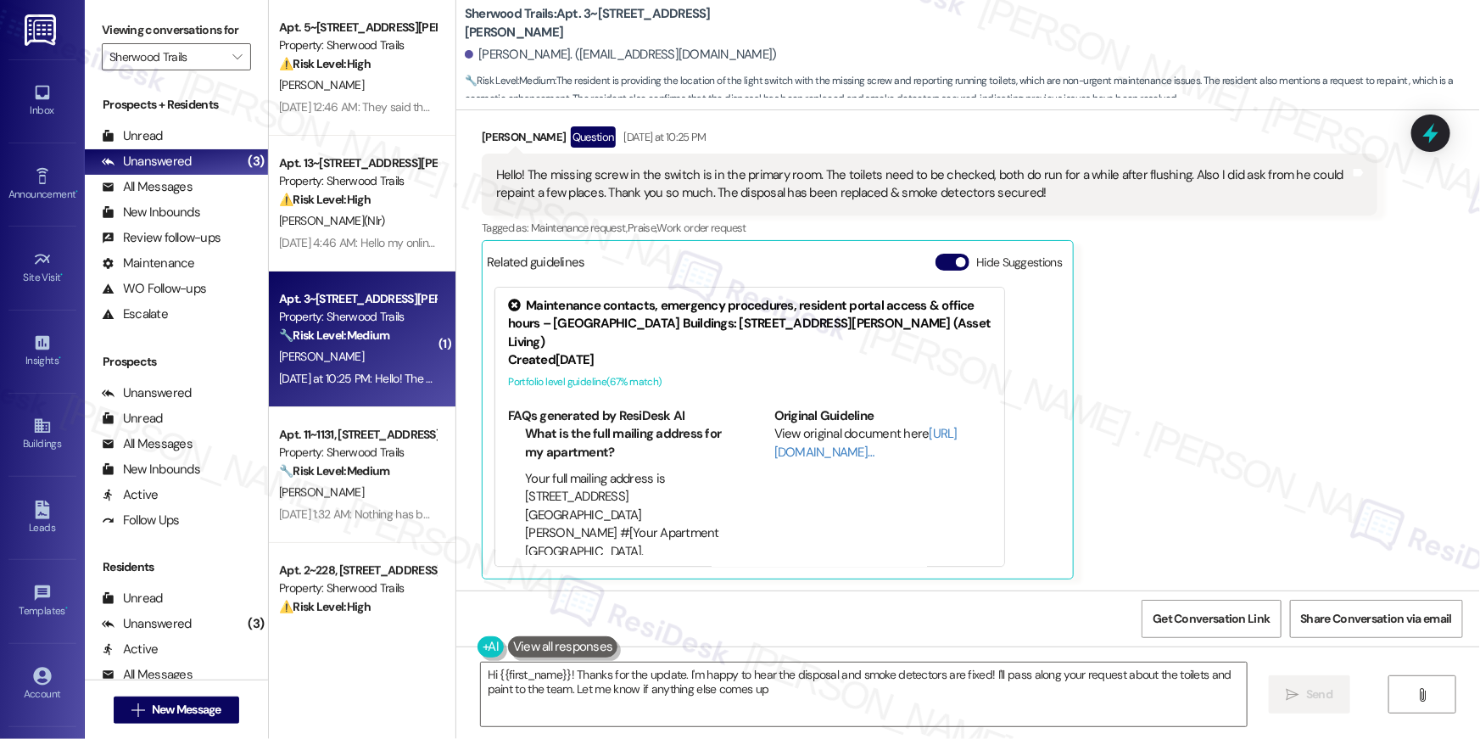
type textarea "Hi {{first_name}}! Thanks for the update. I'm happy to hear the disposal and sm…"
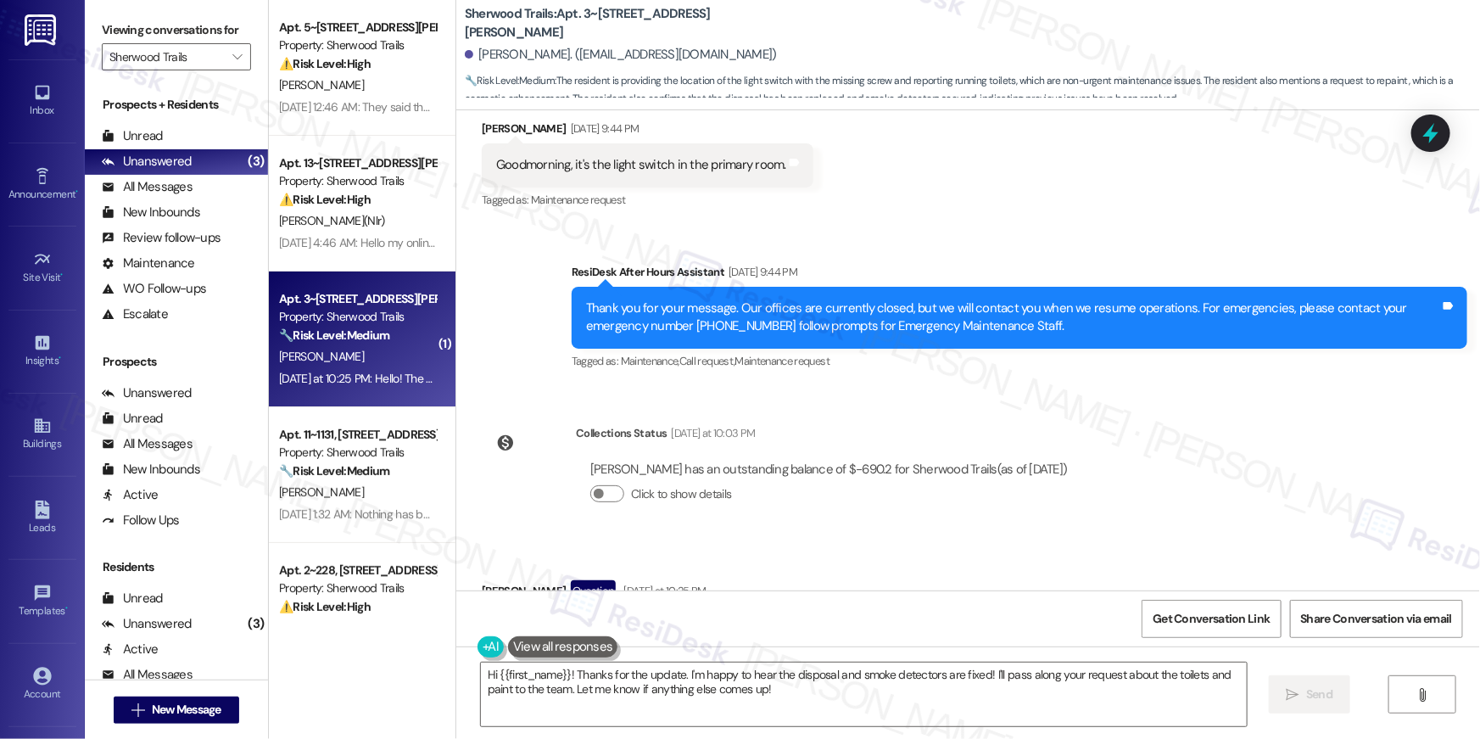
scroll to position [1742, 0]
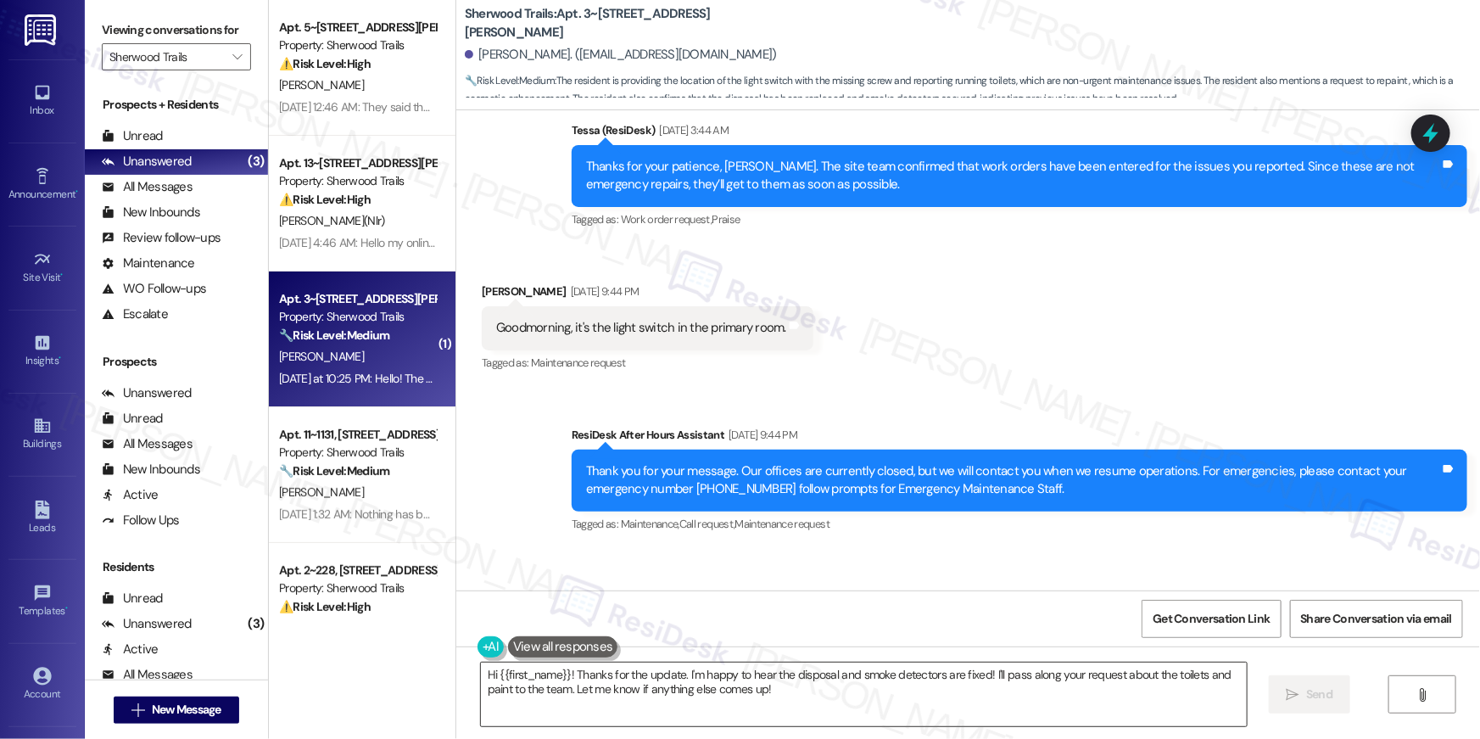
click at [800, 694] on textarea "Hi {{first_name}}! Thanks for the update. I'm happy to hear the disposal and sm…" at bounding box center [864, 694] width 766 height 64
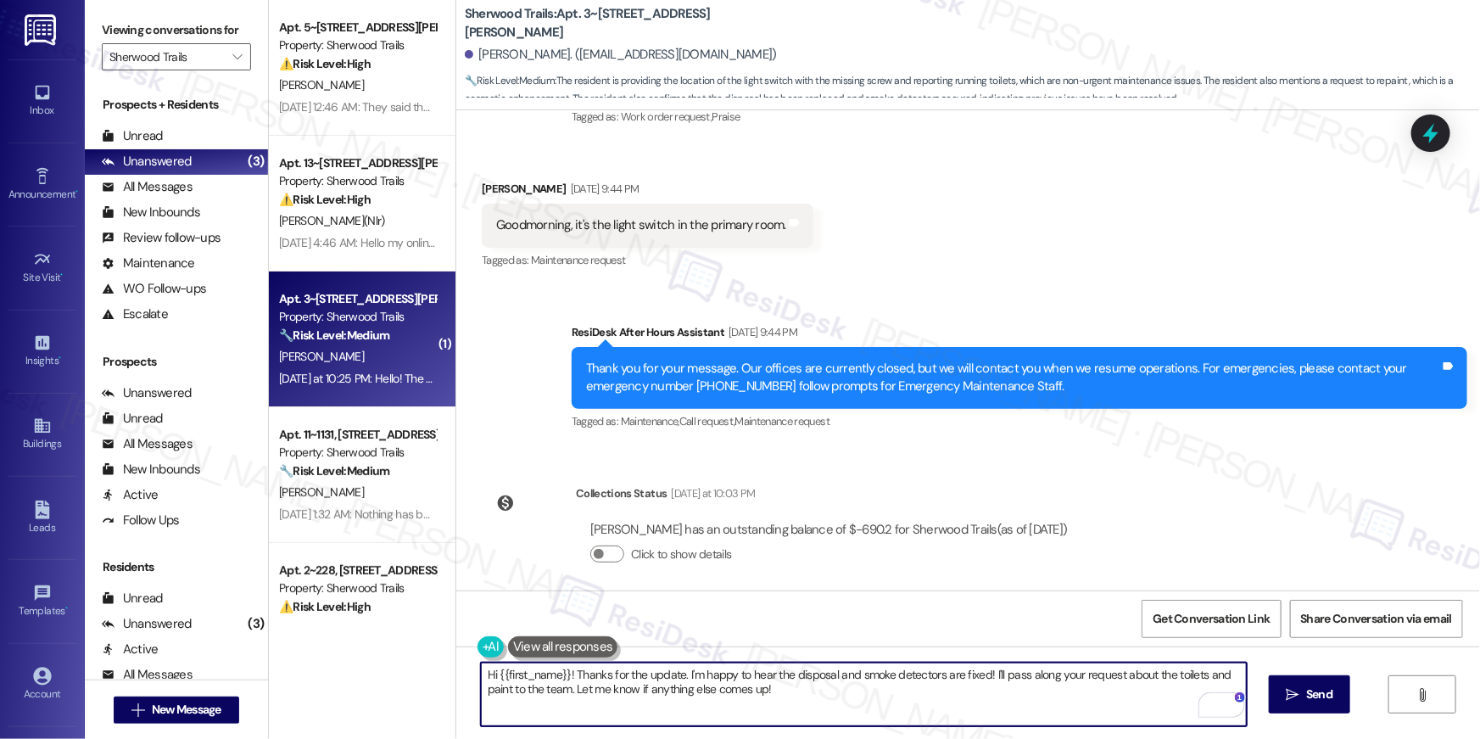
scroll to position [2360, 0]
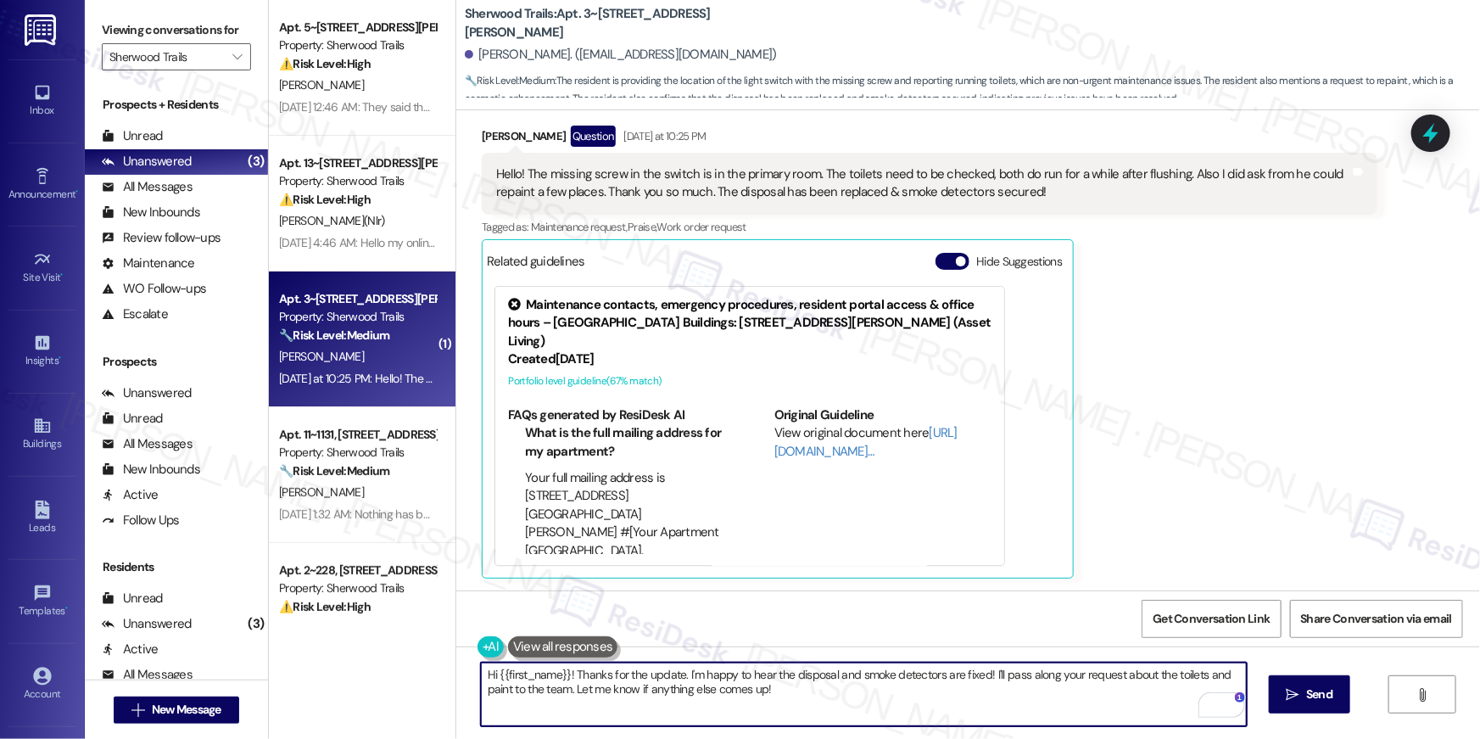
click at [774, 696] on textarea "Hi {{first_name}}! Thanks for the update. I'm happy to hear the disposal and sm…" at bounding box center [864, 694] width 766 height 64
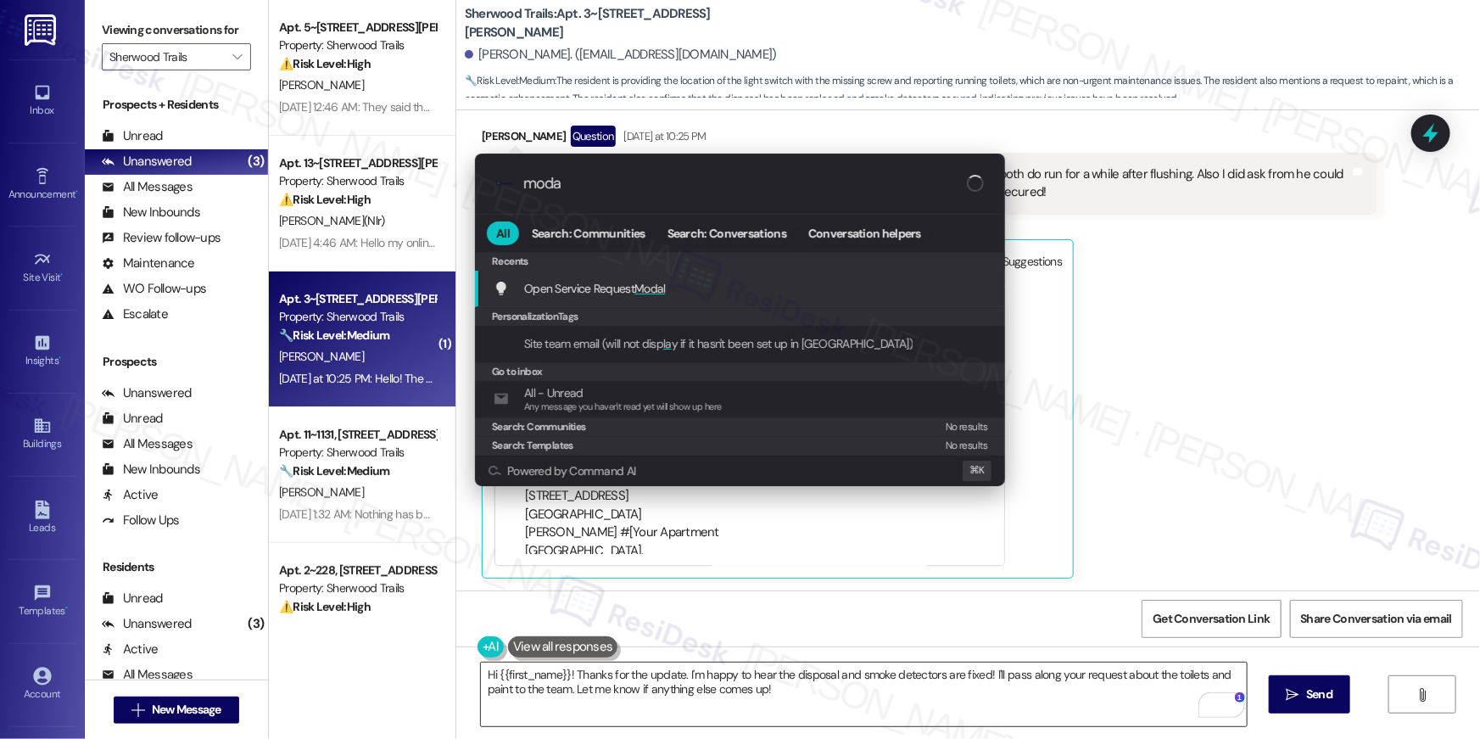
type input "modal"
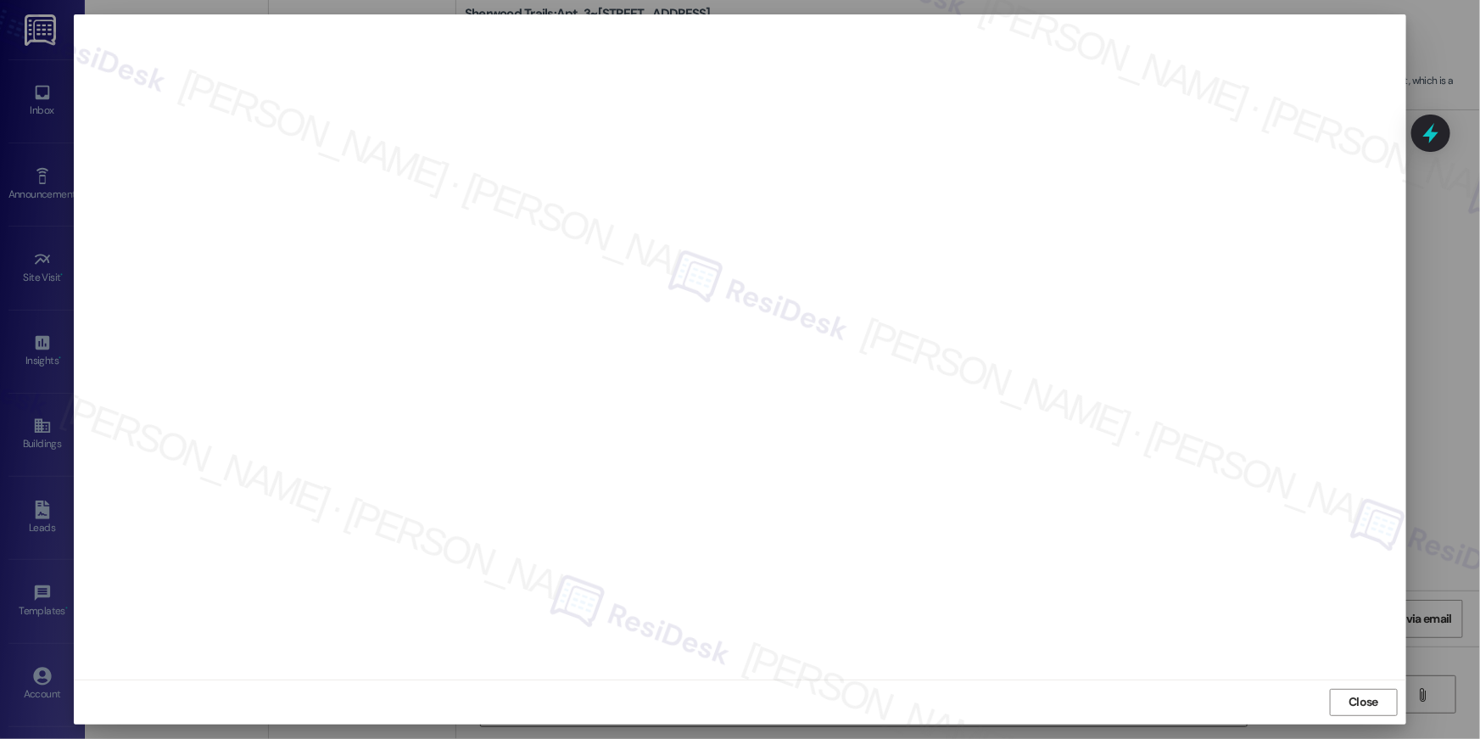
click at [1371, 700] on span "Close" at bounding box center [1364, 702] width 30 height 18
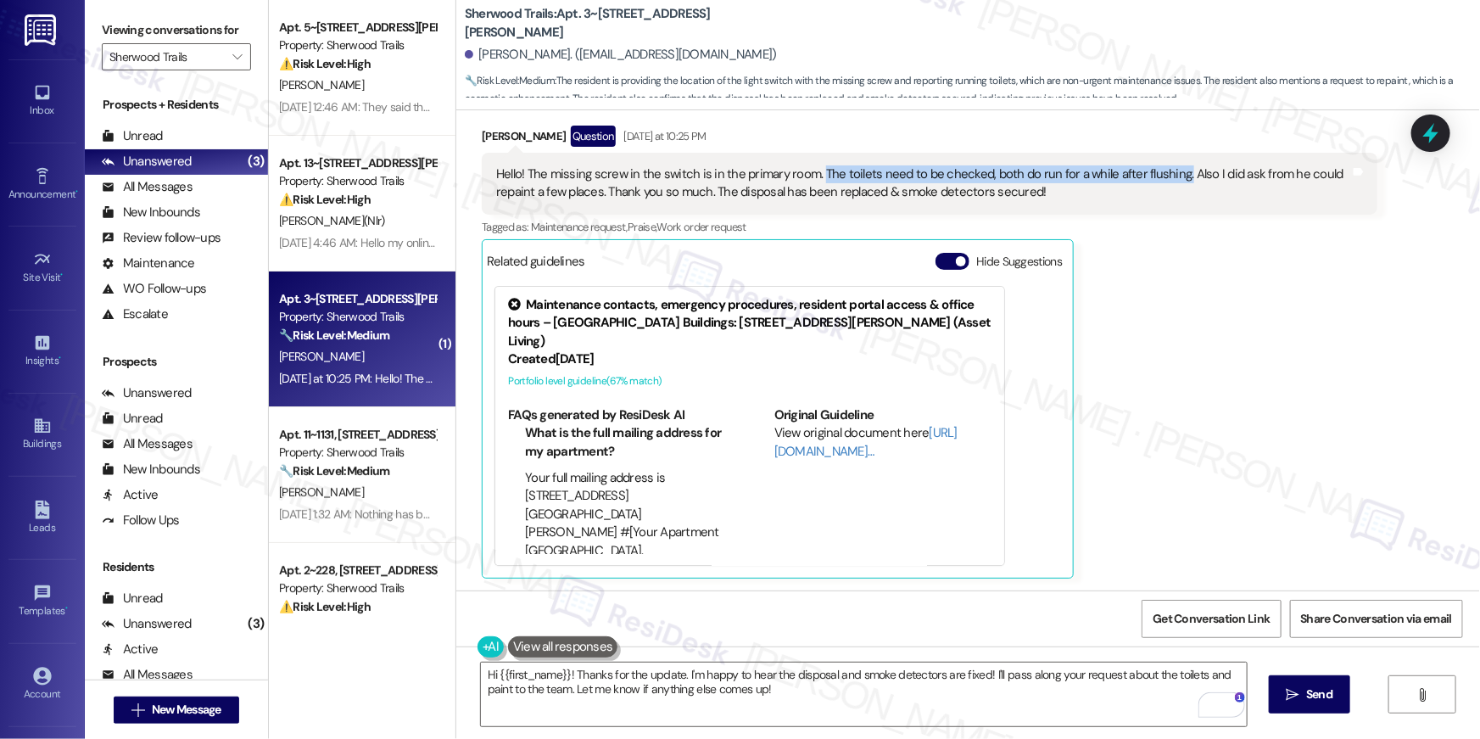
drag, startPoint x: 808, startPoint y: 175, endPoint x: 1164, endPoint y: 177, distance: 355.4
click at [1164, 177] on div "Hello! The missing screw in the switch is in the primary room. The toilets need…" at bounding box center [923, 183] width 854 height 36
copy div "The toilets need to be checked, both do run for a while after flushing."
click at [966, 738] on div "Hi {{first_name}}! Thanks for the update. I'm happy to hear the disposal and sm…" at bounding box center [968, 709] width 1024 height 127
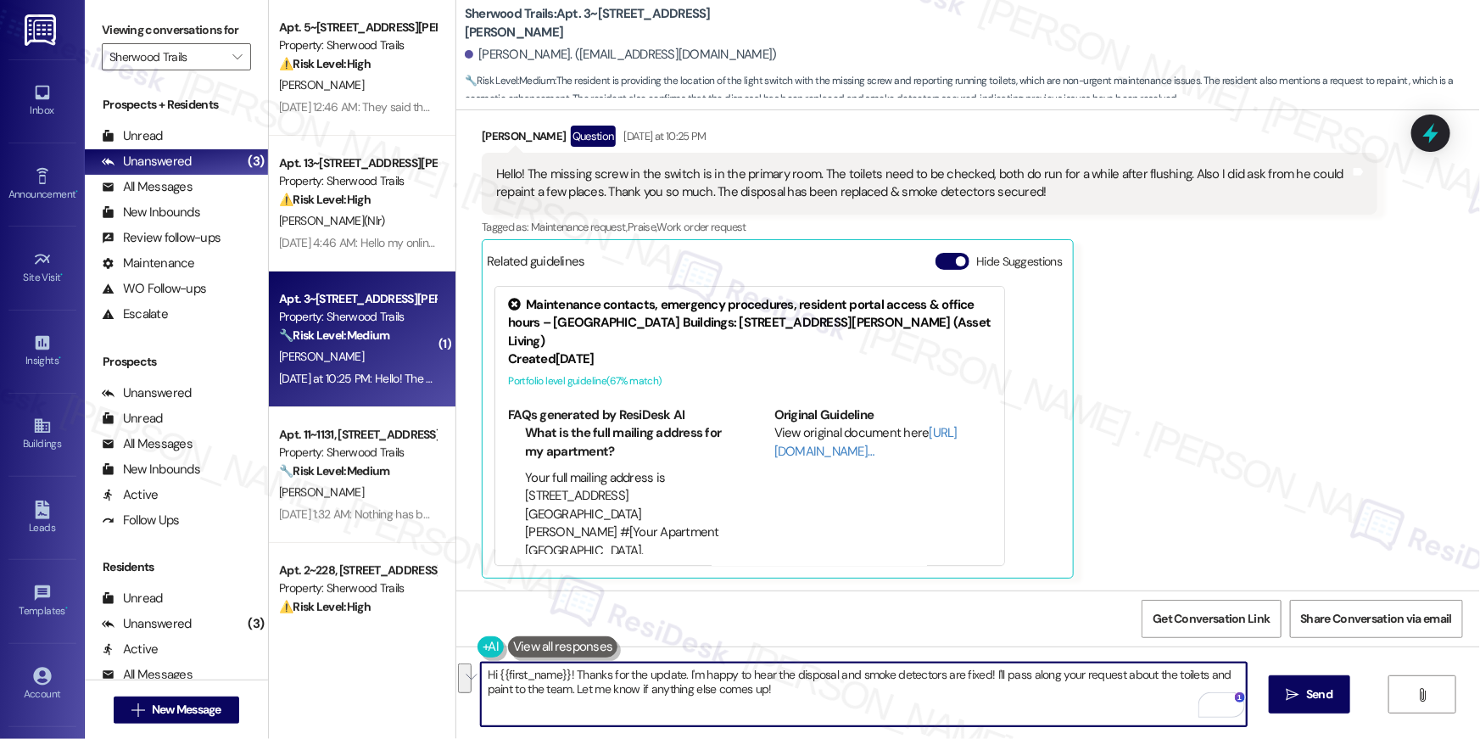
drag, startPoint x: 830, startPoint y: 710, endPoint x: 678, endPoint y: 677, distance: 155.4
click at [678, 677] on textarea "Hi {{first_name}}! Thanks for the update. I'm happy to hear the disposal and sm…" at bounding box center [864, 694] width 766 height 64
click at [861, 685] on textarea "Hi {{first_name}}! Thanks for the update. I'm happy to hear the disposal and sm…" at bounding box center [864, 694] width 766 height 64
drag, startPoint x: 942, startPoint y: 698, endPoint x: 1001, endPoint y: 696, distance: 58.6
click at [943, 698] on textarea "Hi {{first_name}}! Thanks for the update. I'm happy to hear the disposal and sm…" at bounding box center [864, 694] width 766 height 64
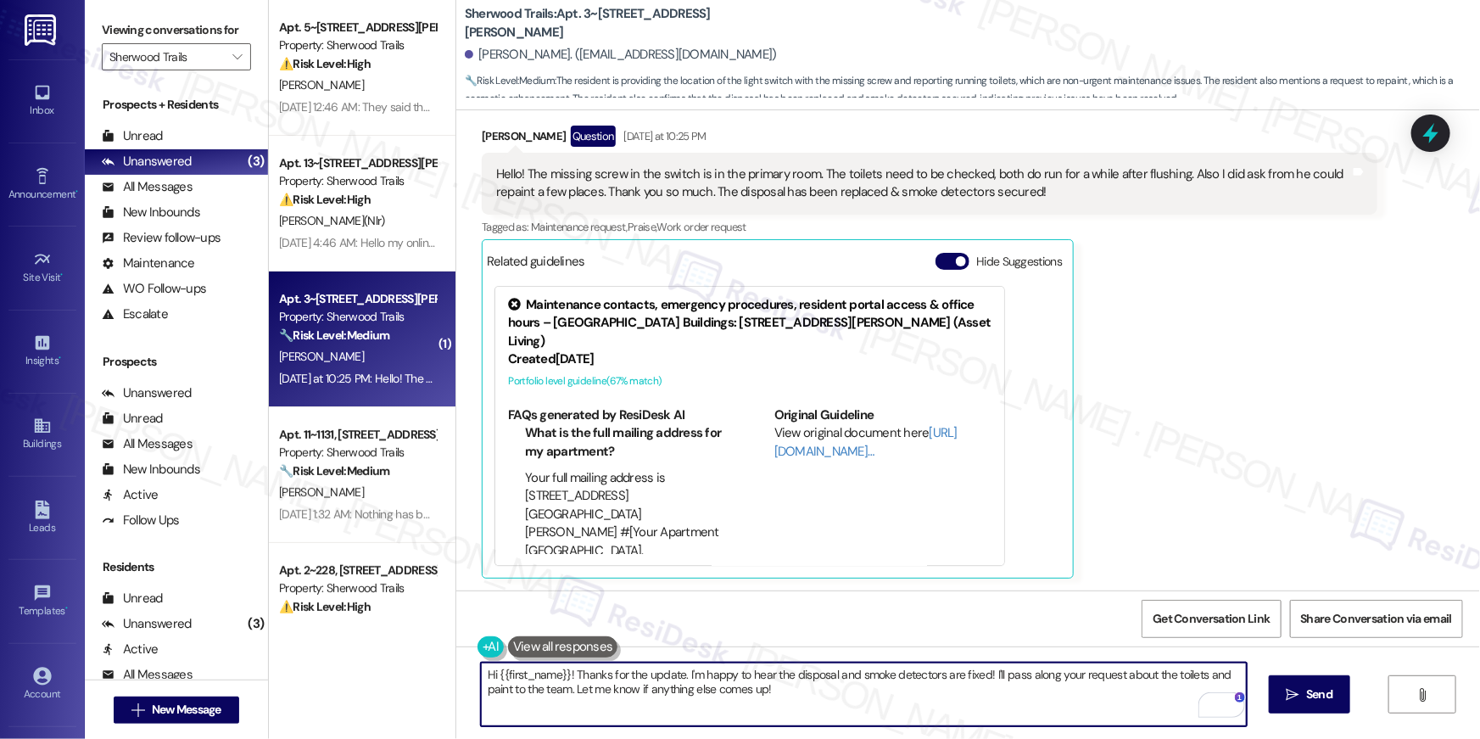
click at [1079, 703] on textarea "Hi {{first_name}}! Thanks for the update. I'm happy to hear the disposal and sm…" at bounding box center [864, 694] width 766 height 64
click at [939, 706] on textarea "Hi {{first_name}}! Thanks for the update. I'm happy to hear the disposal and sm…" at bounding box center [864, 694] width 766 height 64
drag, startPoint x: 774, startPoint y: 694, endPoint x: 568, endPoint y: 693, distance: 205.3
click at [568, 693] on textarea "Hi {{first_name}}! Thanks for the update. I'm happy to hear the disposal and sm…" at bounding box center [864, 694] width 766 height 64
type textarea "Hi {{first_name}}! Thanks for the update. I'm happy to hear the disposal and sm…"
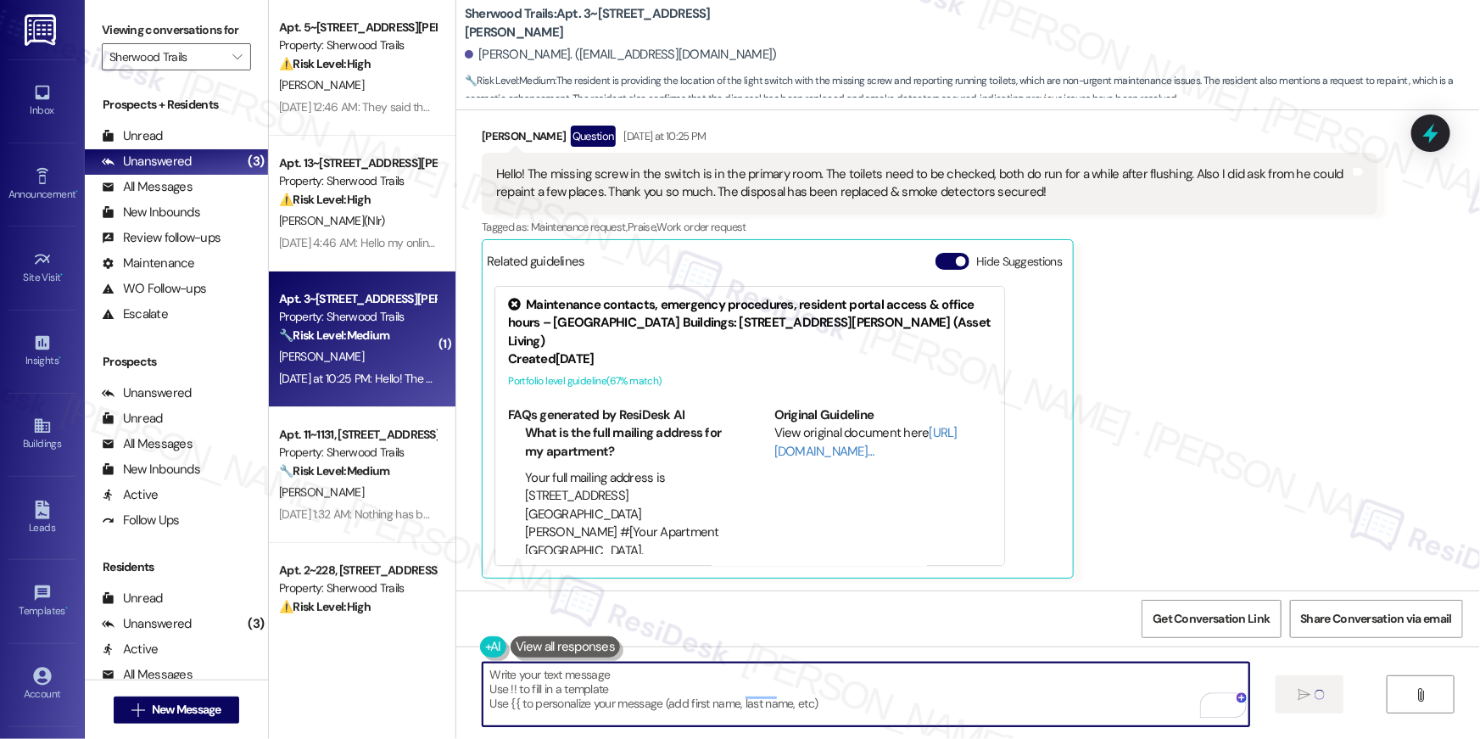
scroll to position [2359, 0]
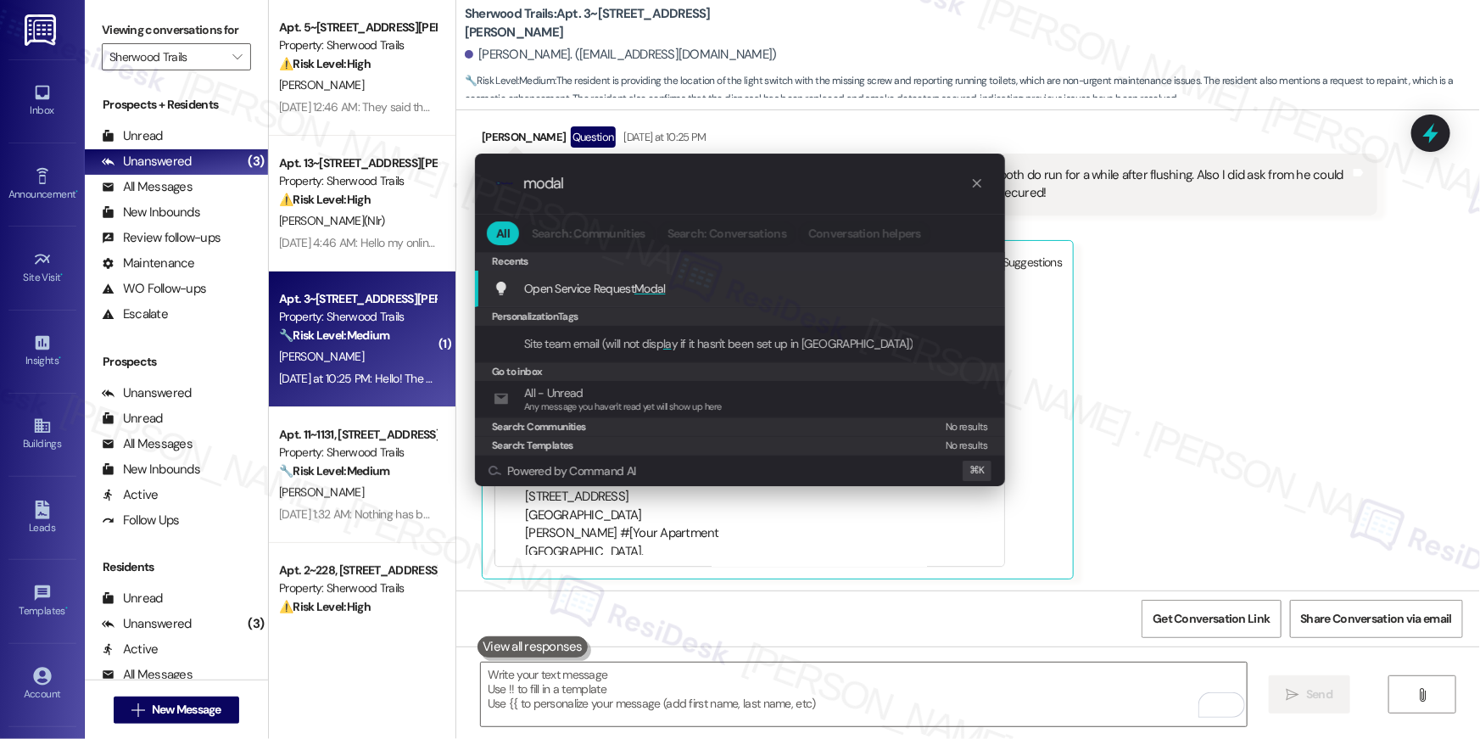
click at [597, 283] on span "Open Service Request Modal" at bounding box center [595, 288] width 142 height 15
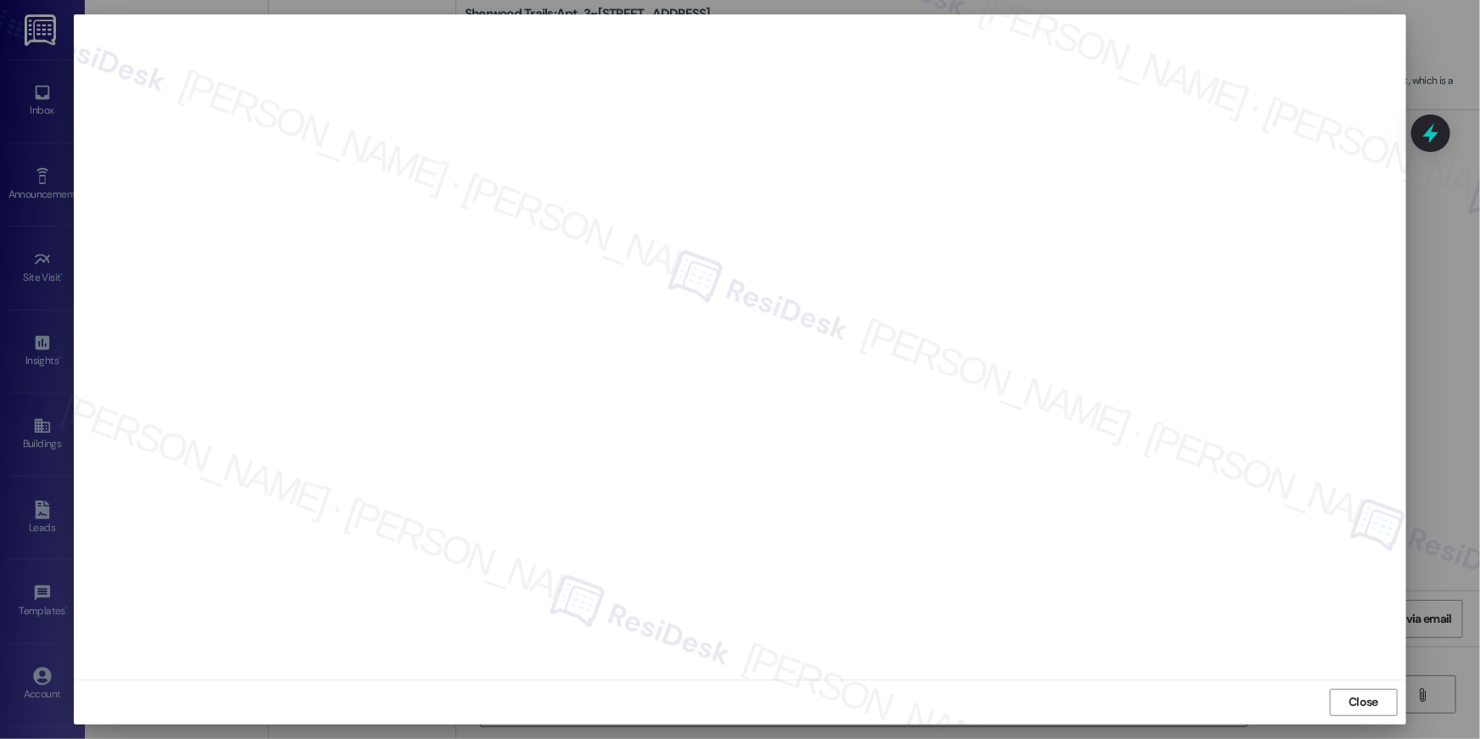
click at [1356, 717] on div "Close" at bounding box center [740, 701] width 1333 height 45
click at [1351, 702] on span "Close" at bounding box center [1364, 702] width 30 height 18
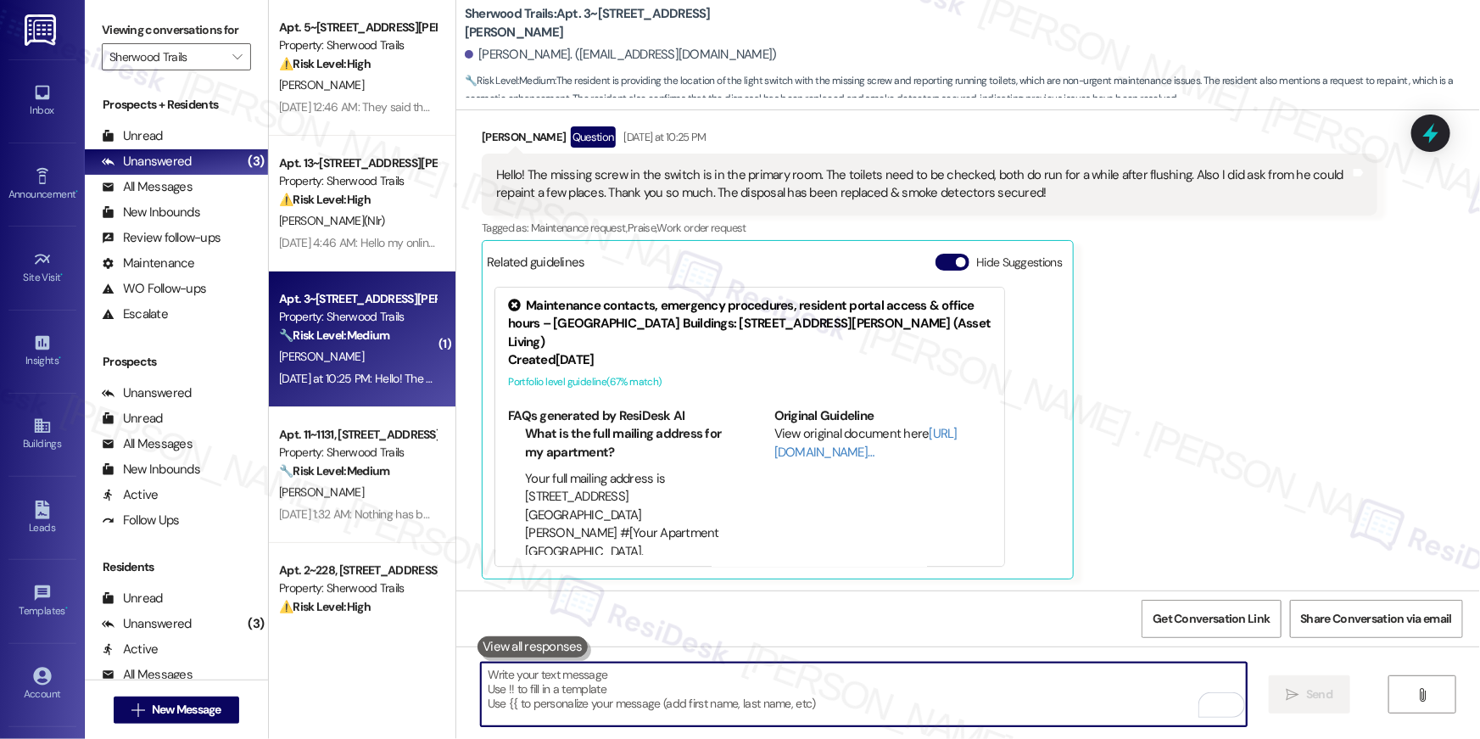
click at [910, 711] on textarea "To enrich screen reader interactions, please activate Accessibility in Grammarl…" at bounding box center [864, 694] width 766 height 64
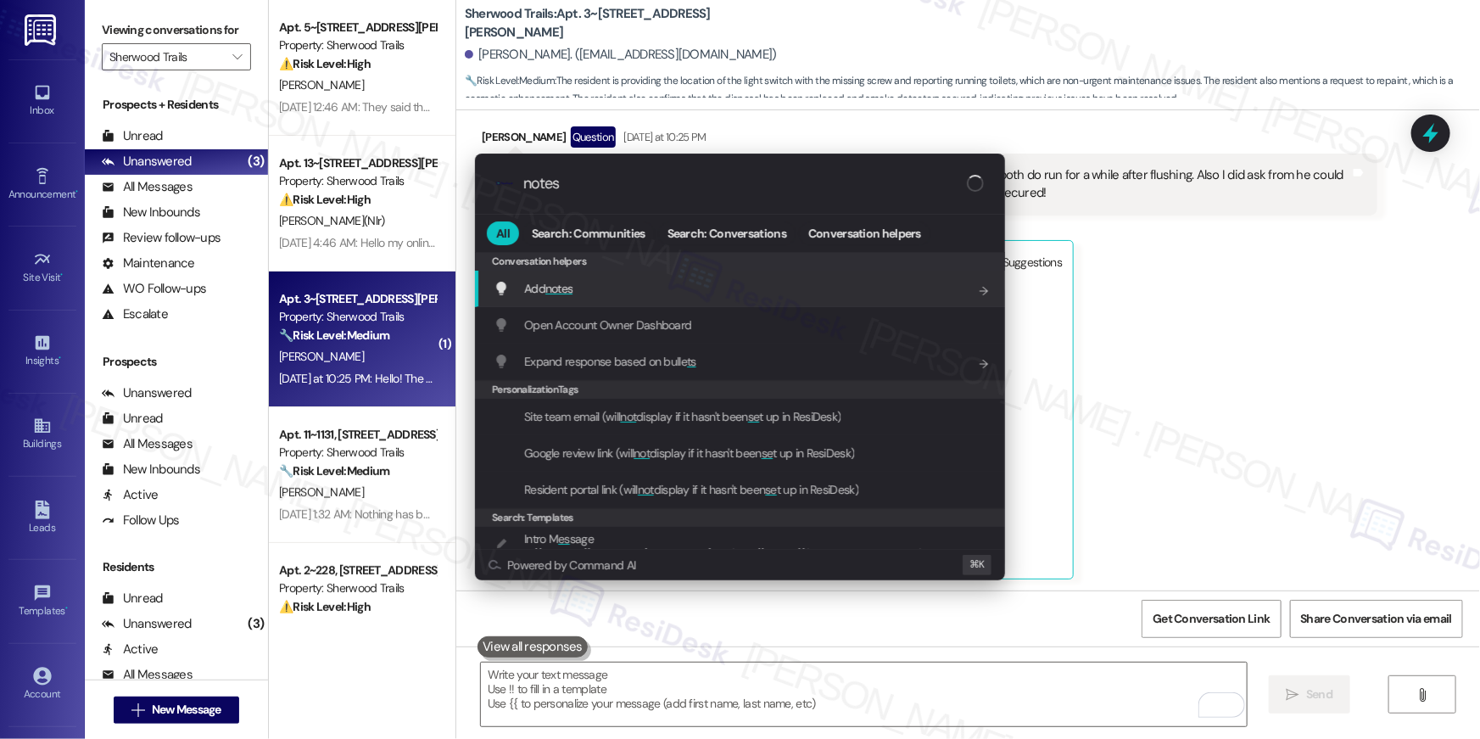
type input "notes"
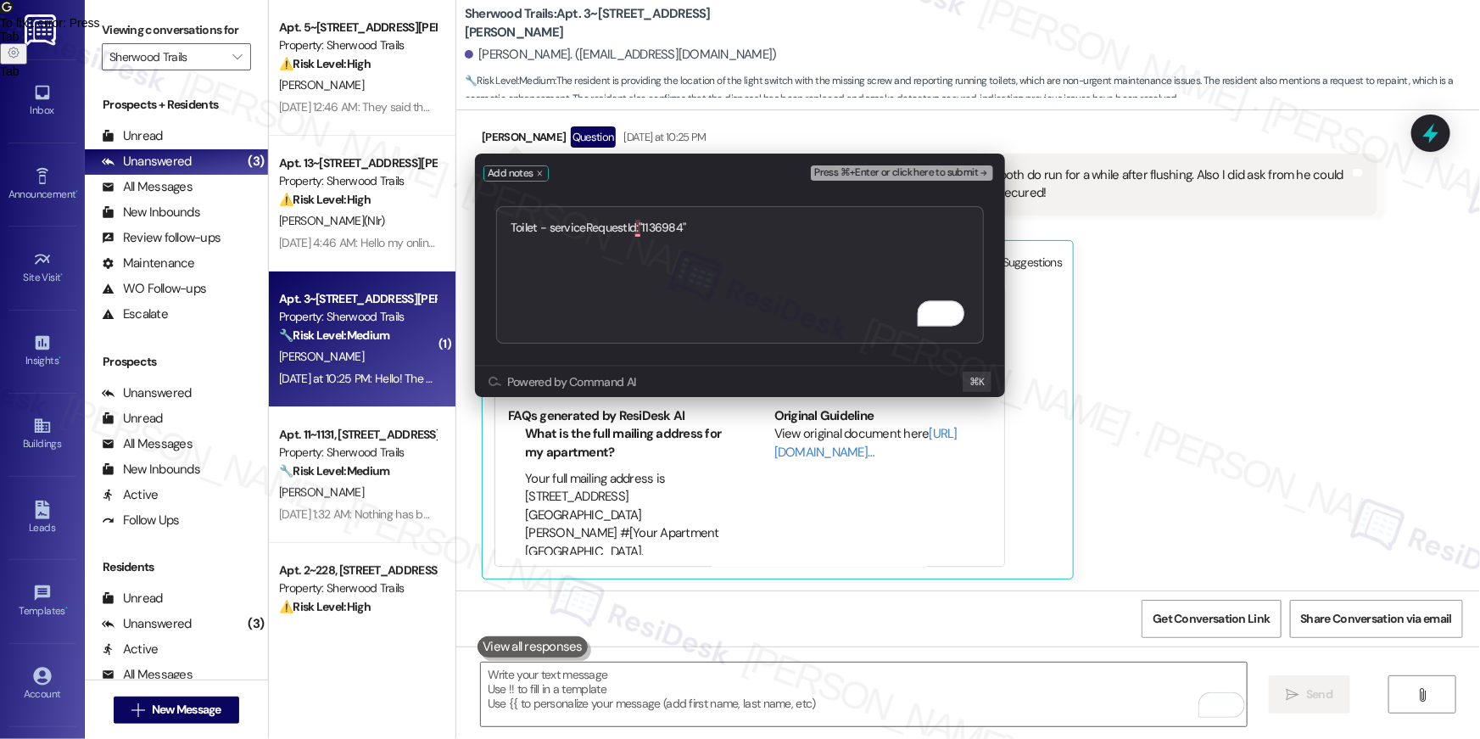
type textarea "Toilet - serviceRequestId:"1136984""
click at [935, 175] on span "Press ⌘+Enter or click here to submit" at bounding box center [896, 173] width 164 height 12
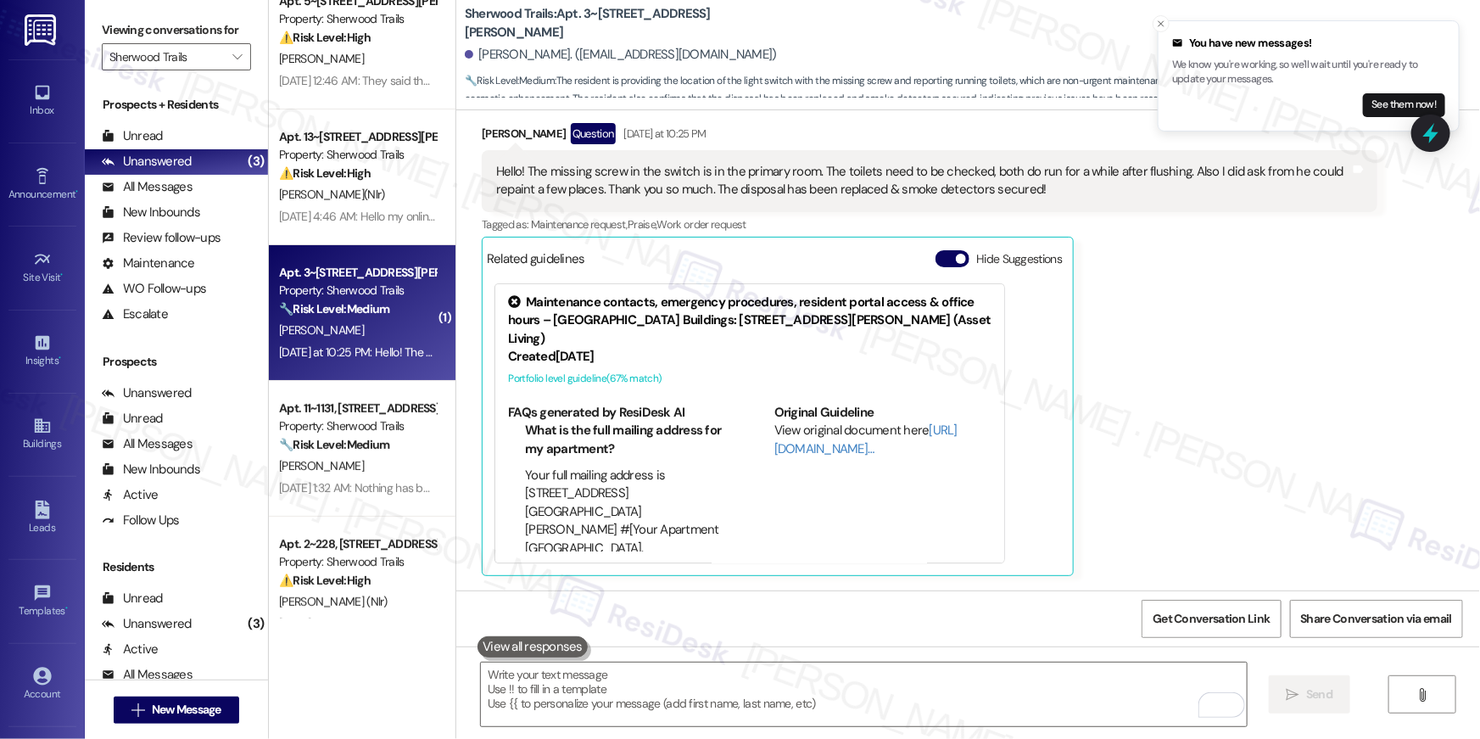
scroll to position [59, 0]
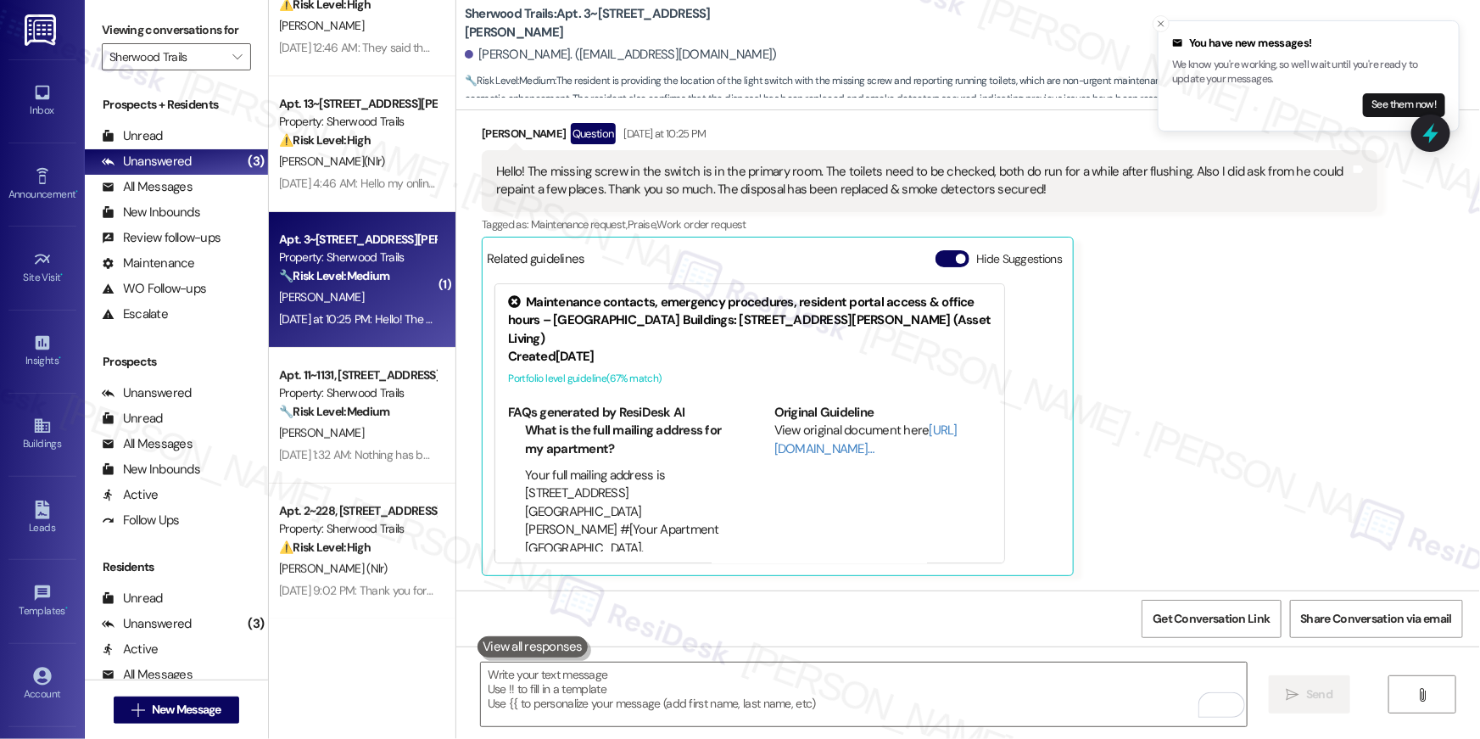
click at [1297, 313] on div "Danielle Williams Question Yesterday at 10:25 PM Hello! The missing screw in th…" at bounding box center [930, 349] width 896 height 453
click at [1272, 336] on div "Danielle Williams Question Yesterday at 10:25 PM Hello! The missing screw in th…" at bounding box center [930, 349] width 896 height 453
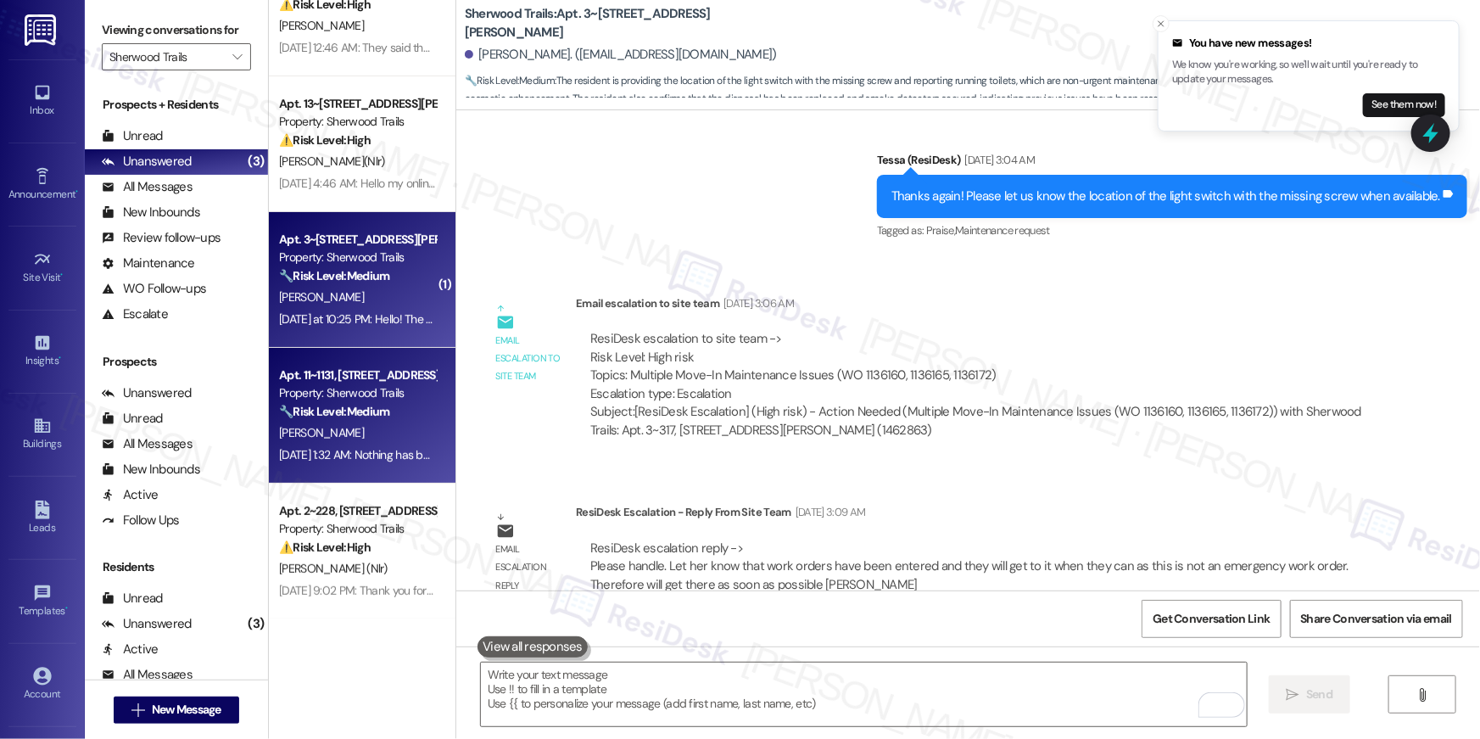
click at [337, 386] on div "Property: Sherwood Trails" at bounding box center [357, 393] width 157 height 18
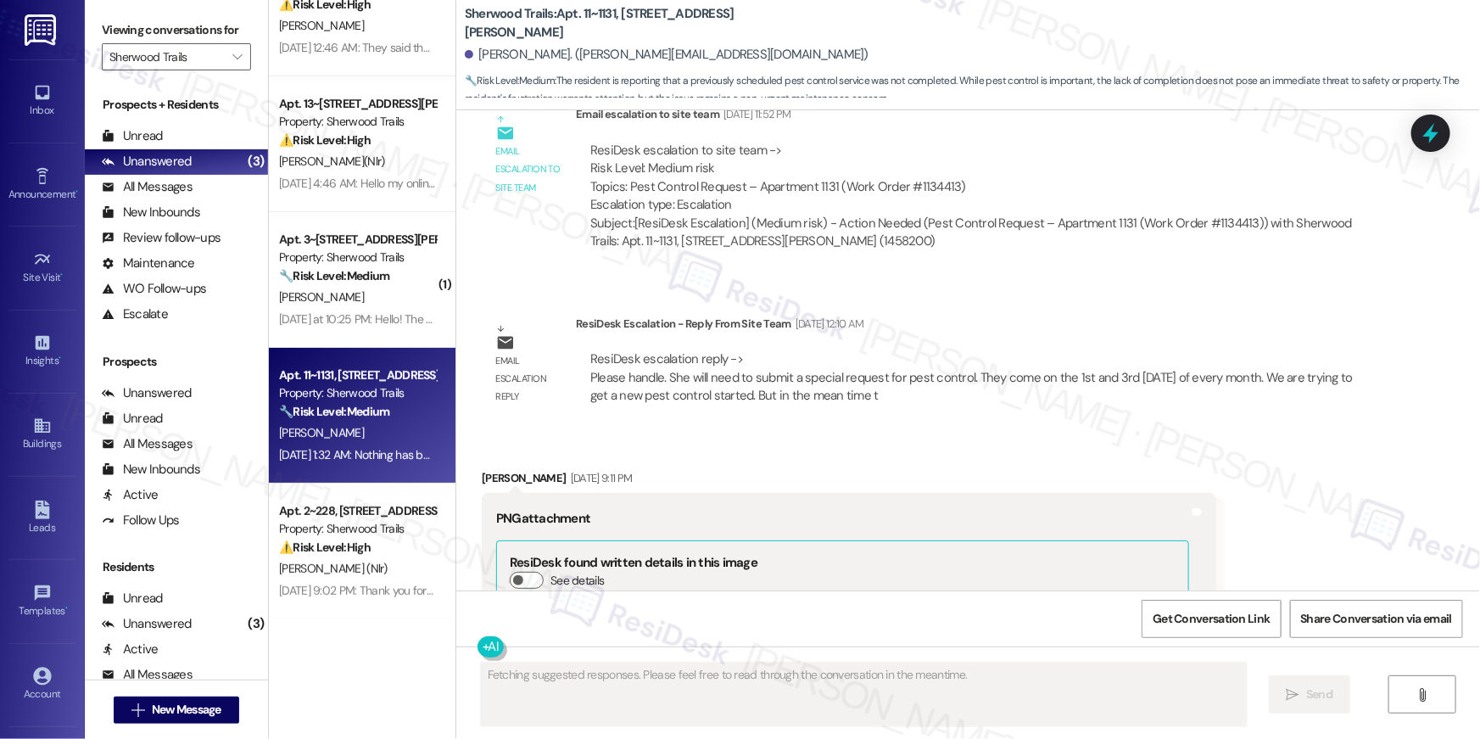
scroll to position [2395, 0]
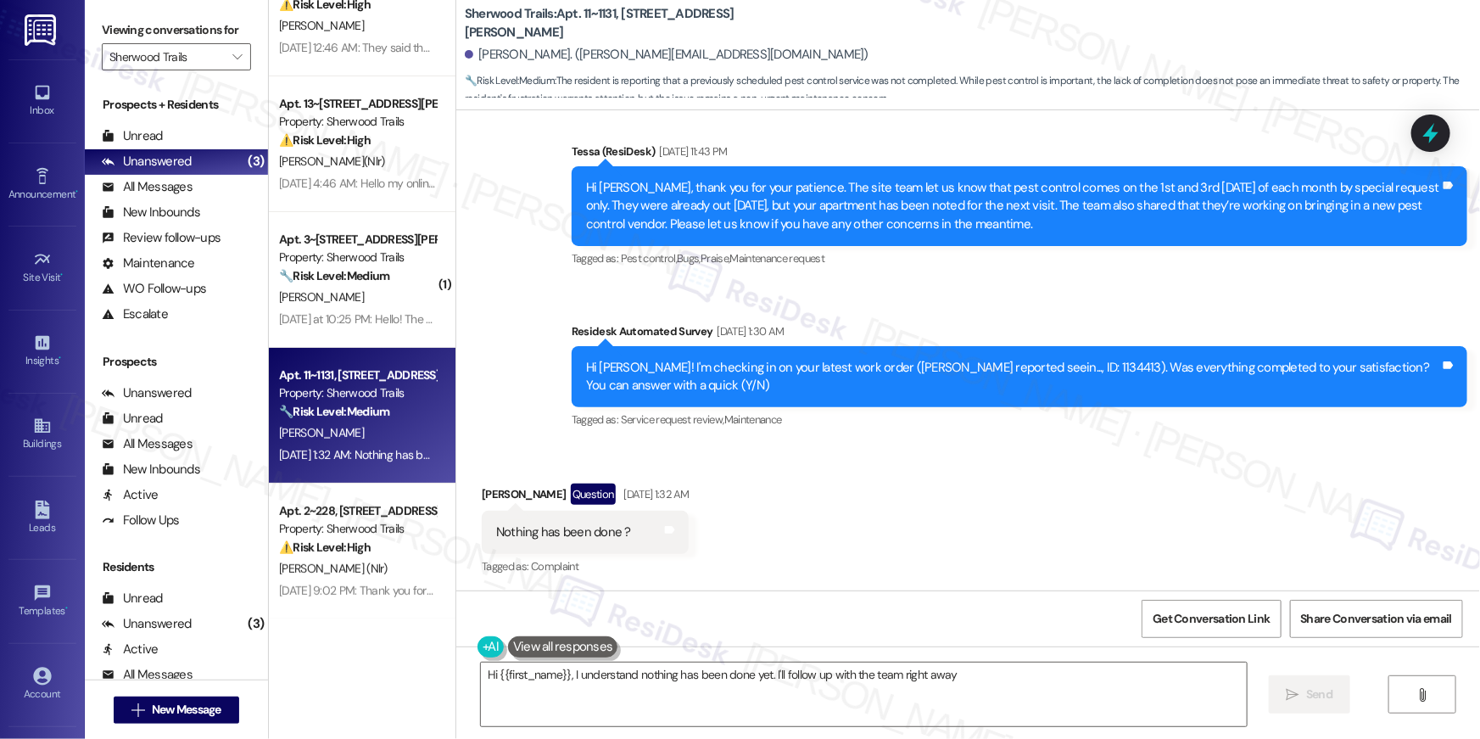
click at [1015, 366] on div "Hi Kira! I'm checking in on your latest work order (Kira Stevens reported seein…" at bounding box center [1013, 377] width 854 height 36
type textarea "Hi {{first_name}}, I understand nothing has been done yet. I'll follow up with …"
copy div "1134413"
click at [712, 690] on textarea "Hi {{first_name}}, I understand nothing has been done yet. I'll follow up with …" at bounding box center [864, 694] width 766 height 64
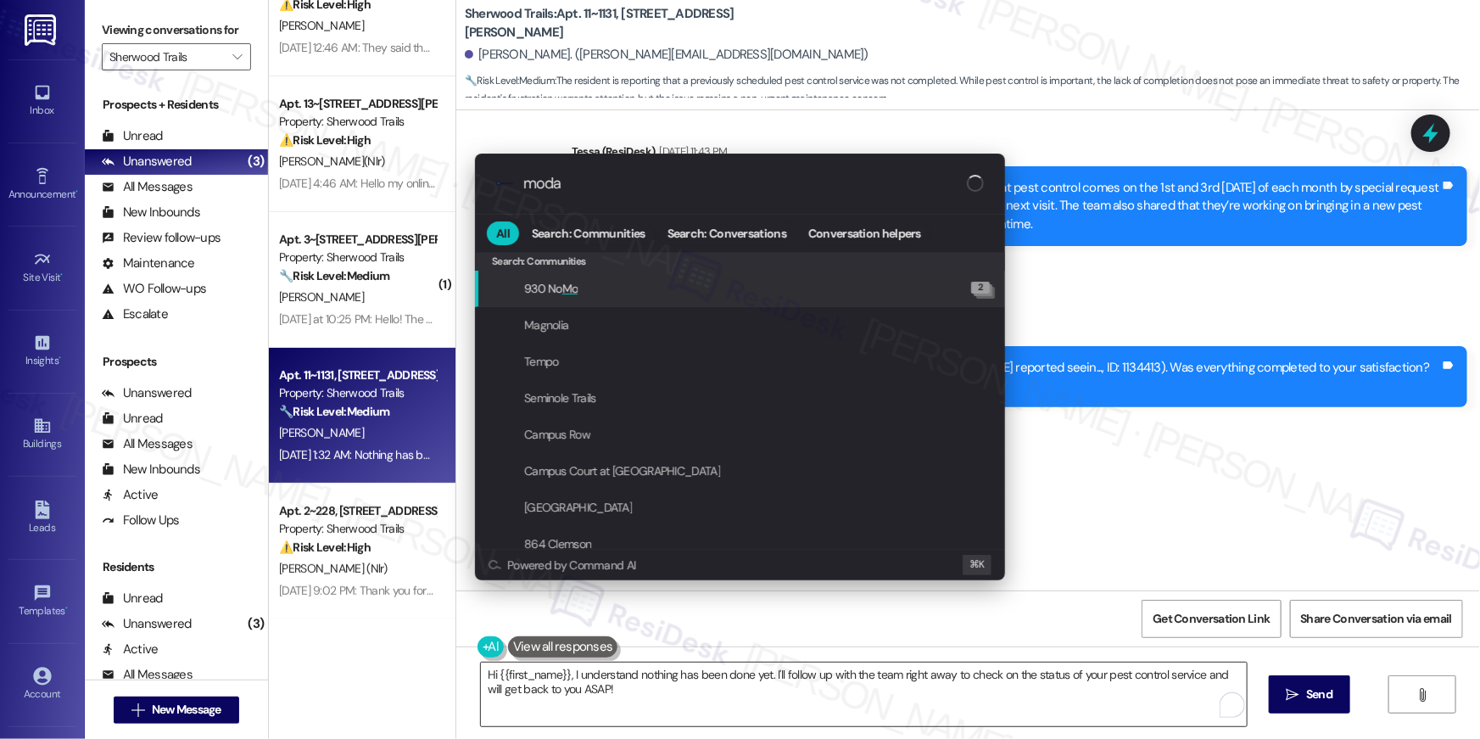
type input "modal"
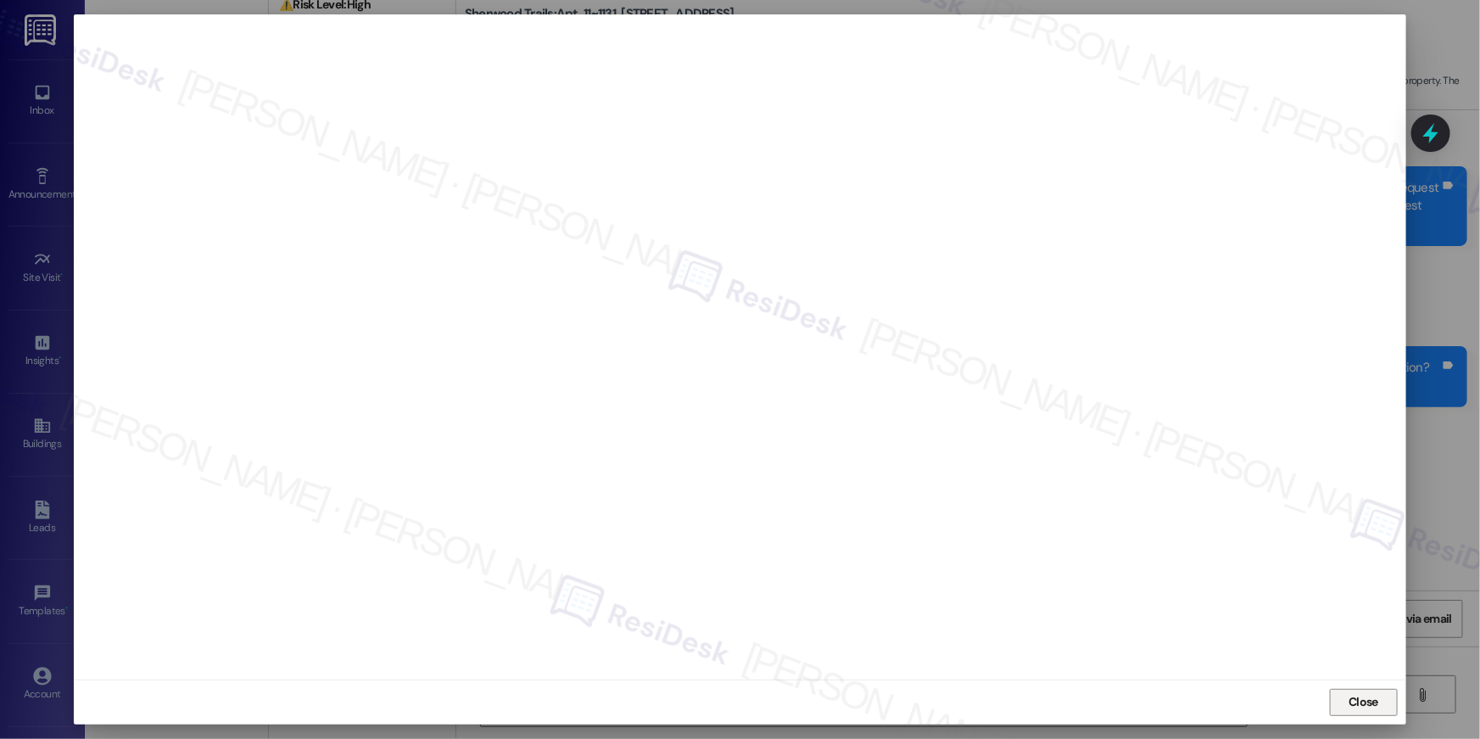
click at [1347, 701] on span "Close" at bounding box center [1363, 702] width 36 height 18
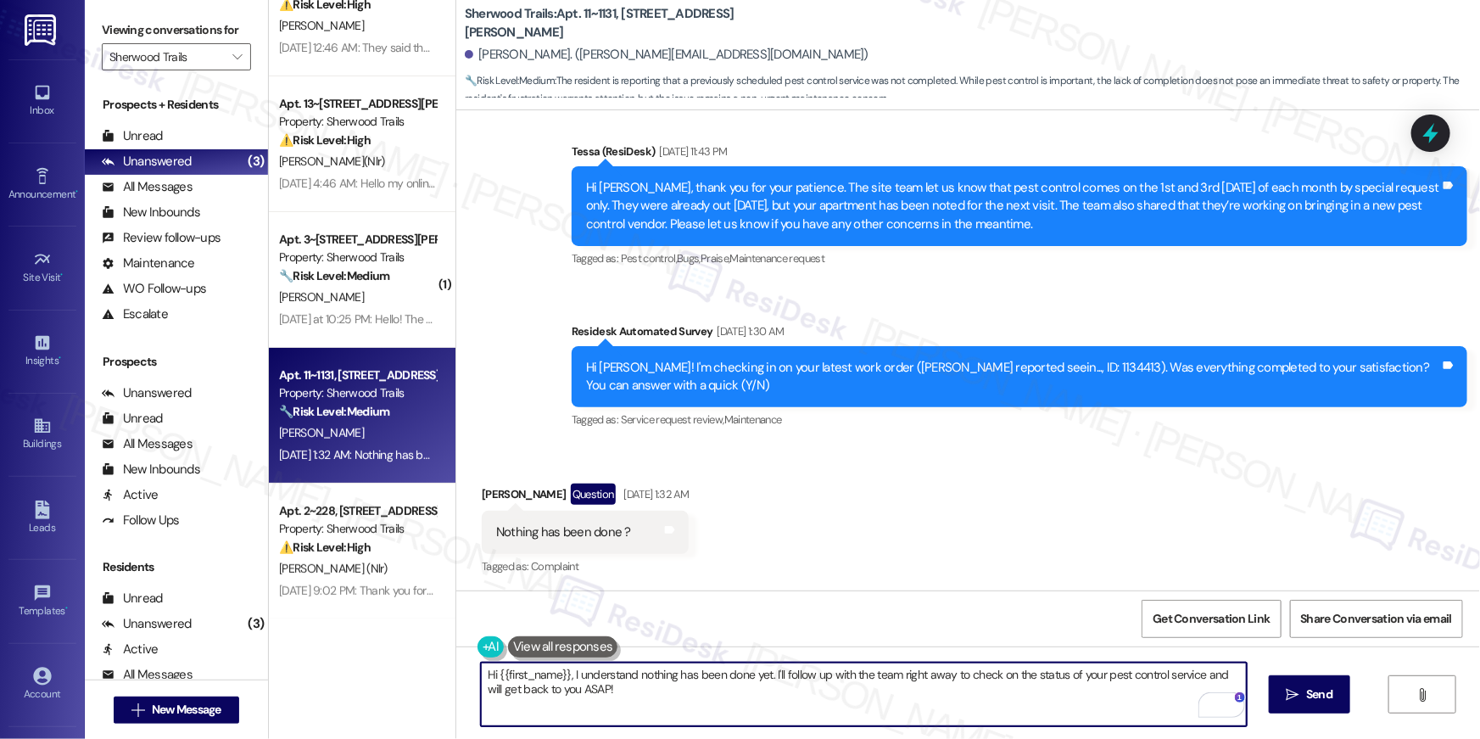
click at [793, 713] on textarea "Hi {{first_name}}, I understand nothing has been done yet. I'll follow up with …" at bounding box center [864, 694] width 766 height 64
click at [827, 693] on textarea "Hi {{first_name}}, I understand nothing has been done yet. I'll follow up with …" at bounding box center [864, 694] width 766 height 64
drag, startPoint x: 765, startPoint y: 674, endPoint x: 775, endPoint y: 692, distance: 21.3
click at [775, 692] on textarea "Hi {{first_name}}, I understand nothing has been done yet. I'll follow up with …" at bounding box center [864, 694] width 766 height 64
click at [769, 695] on textarea "Hi {{first_name}}, I understand nothing has been done yet. I'll follow up with …" at bounding box center [864, 694] width 766 height 64
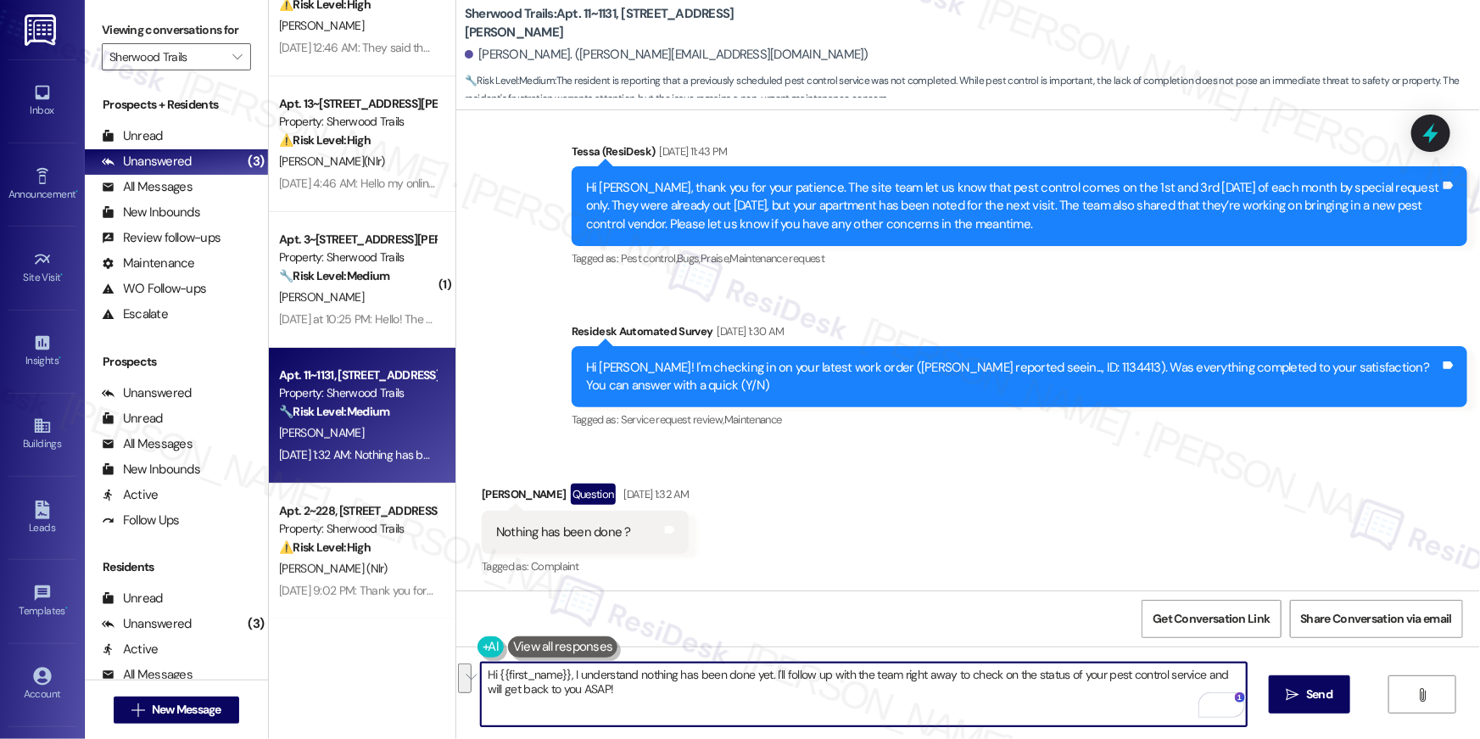
drag, startPoint x: 762, startPoint y: 679, endPoint x: 773, endPoint y: 705, distance: 28.5
click at [773, 705] on textarea "Hi {{first_name}}, I understand nothing has been done yet. I'll follow up with …" at bounding box center [864, 694] width 766 height 64
drag, startPoint x: 802, startPoint y: 705, endPoint x: 787, endPoint y: 693, distance: 19.3
click at [802, 705] on textarea "Hi {{first_name}}, I understand nothing has been done yet. I'll follow up with …" at bounding box center [864, 694] width 766 height 64
drag, startPoint x: 765, startPoint y: 674, endPoint x: 778, endPoint y: 705, distance: 33.1
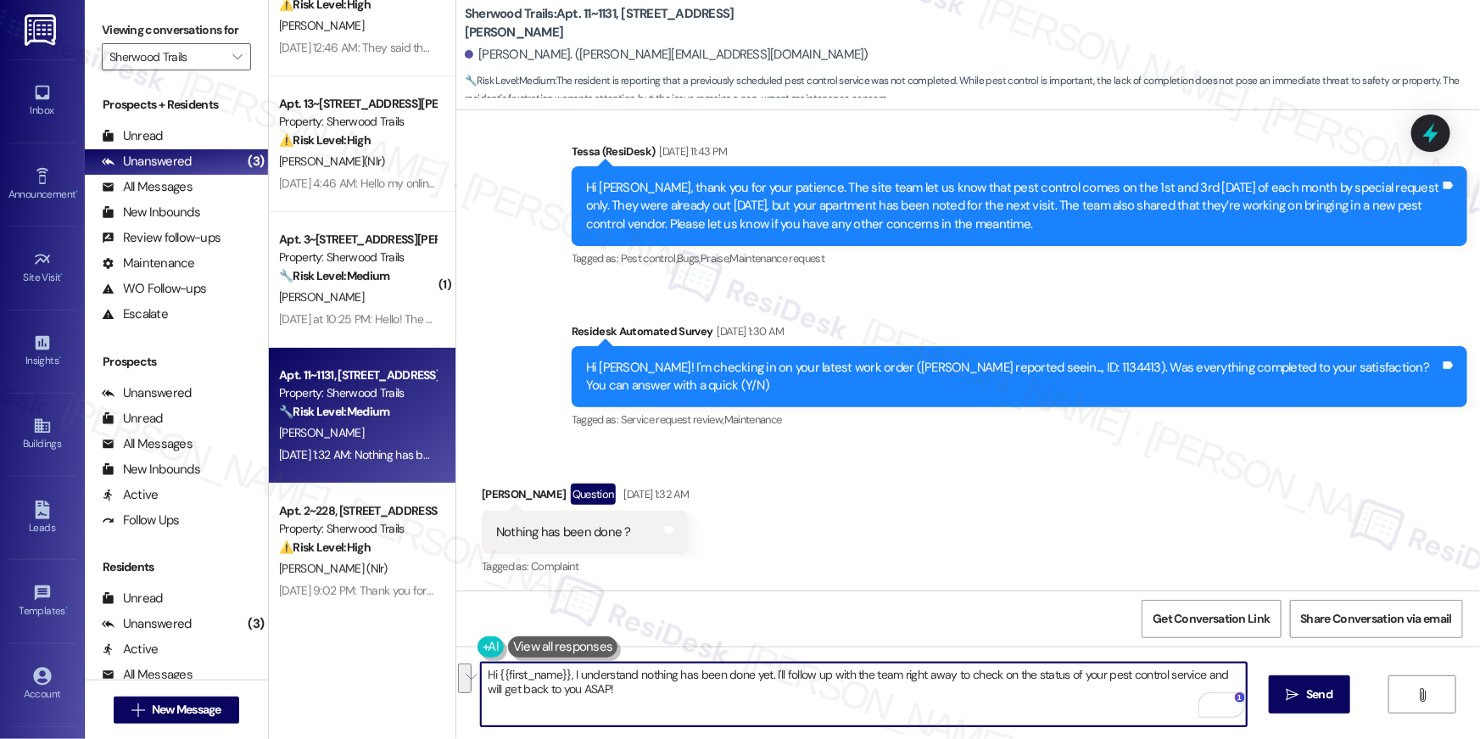
click at [778, 705] on textarea "Hi {{first_name}}, I understand nothing has been done yet. I'll follow up with …" at bounding box center [864, 694] width 766 height 64
click at [788, 704] on textarea "Hi {{first_name}}, I understand nothing has been done yet. I'll follow up with …" at bounding box center [864, 694] width 766 height 64
click at [565, 684] on textarea "Hi {{first_name}}, I understand nothing has been done yet. I'll follow up with …" at bounding box center [864, 694] width 766 height 64
type textarea "Hi {{first_name}}, I understand nothing has been done yet. I'll follow up with …"
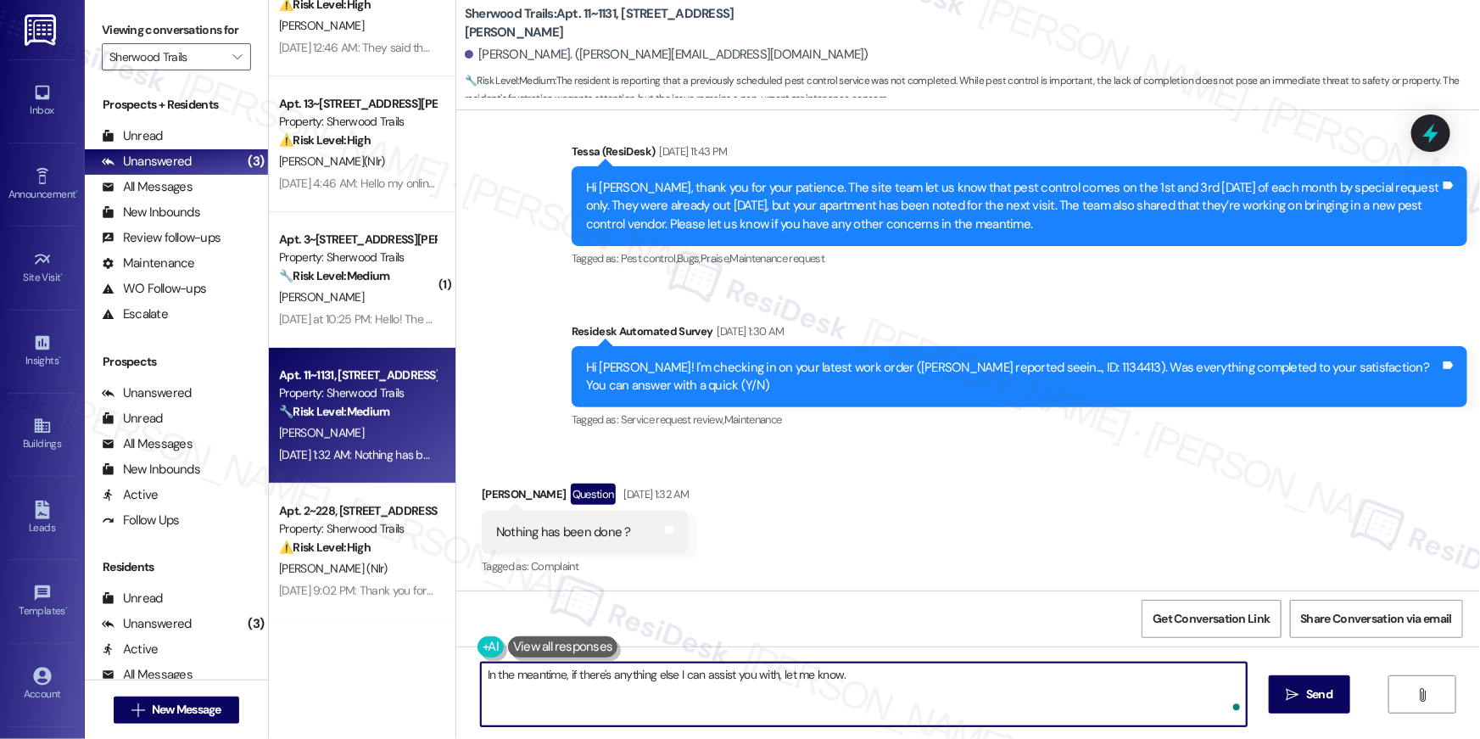
type textarea "In the meantime, if there's anything else I can assist you with, let me know."
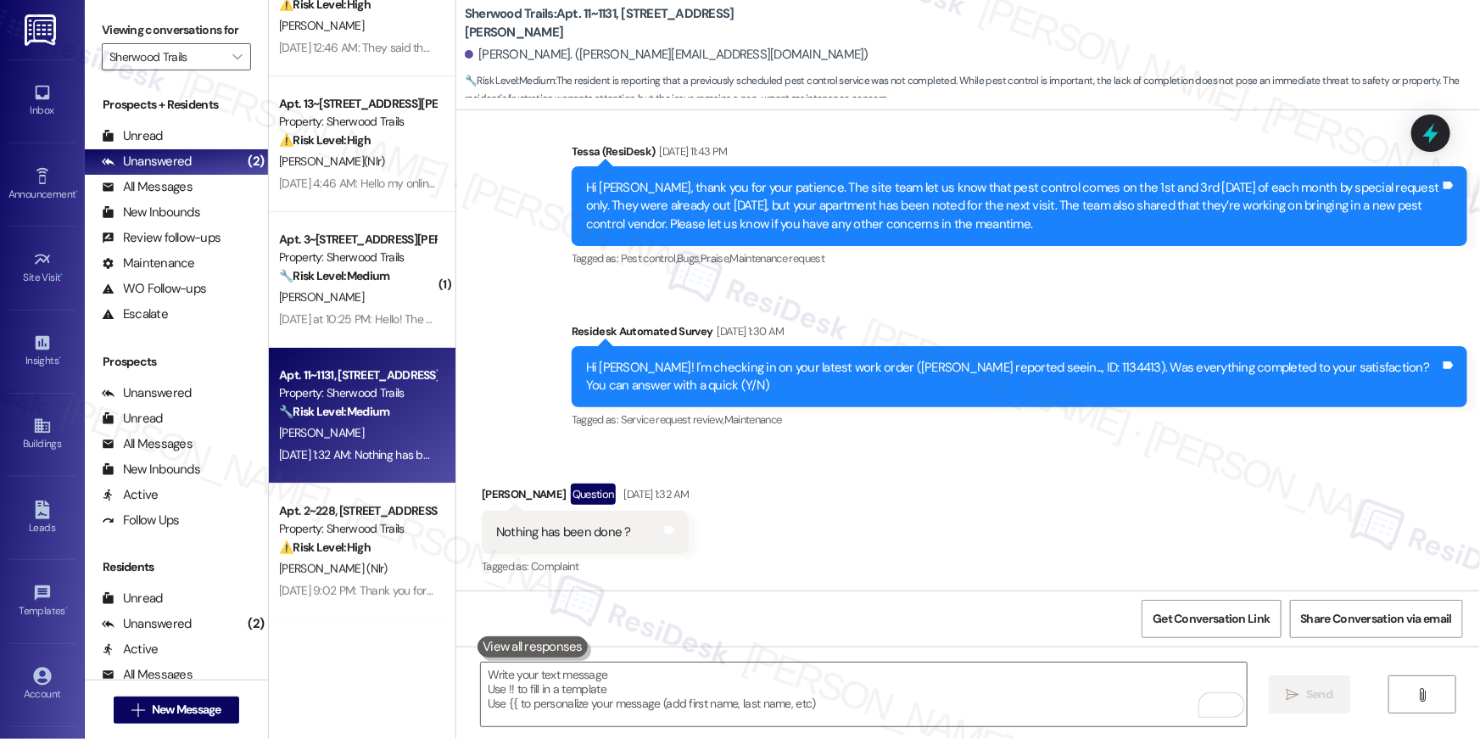
click at [801, 526] on div "Received via SMS Kira Stevens Question Sep 06, 2025 at 1:32 AM Nothing has been…" at bounding box center [968, 518] width 1024 height 147
click at [854, 513] on div "Received via SMS Kira Stevens Question Sep 06, 2025 at 1:32 AM Nothing has been…" at bounding box center [968, 518] width 1024 height 147
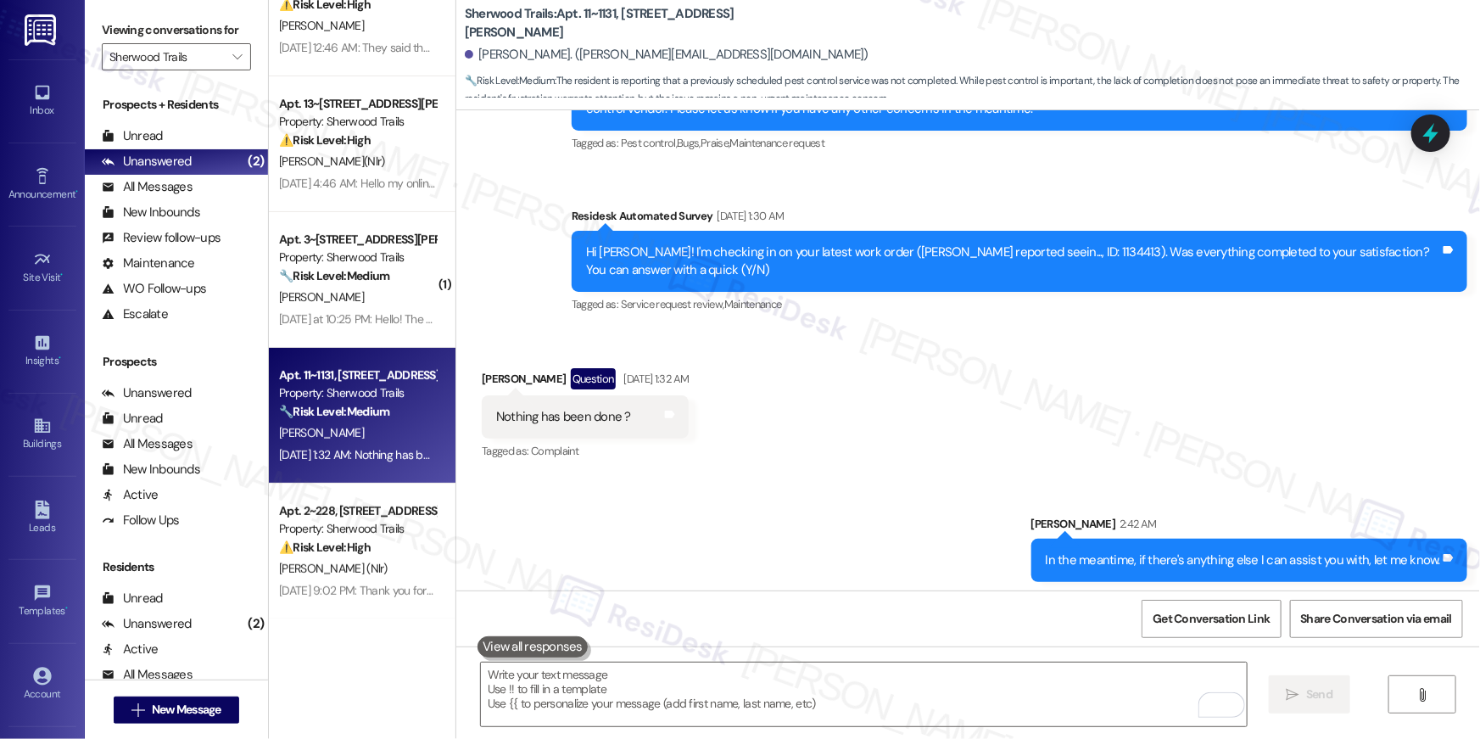
scroll to position [2513, 0]
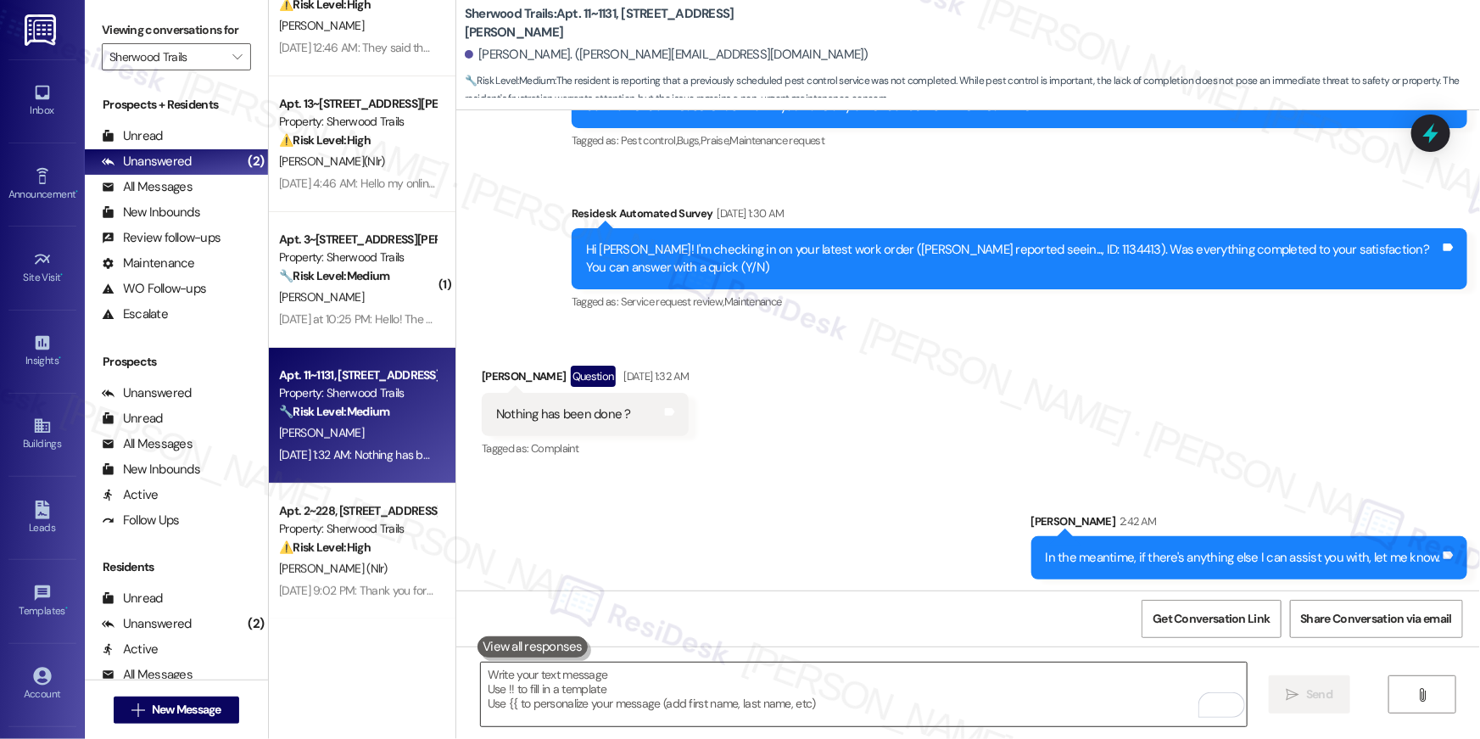
click at [878, 715] on textarea "To enrich screen reader interactions, please activate Accessibility in Grammarl…" at bounding box center [864, 694] width 766 height 64
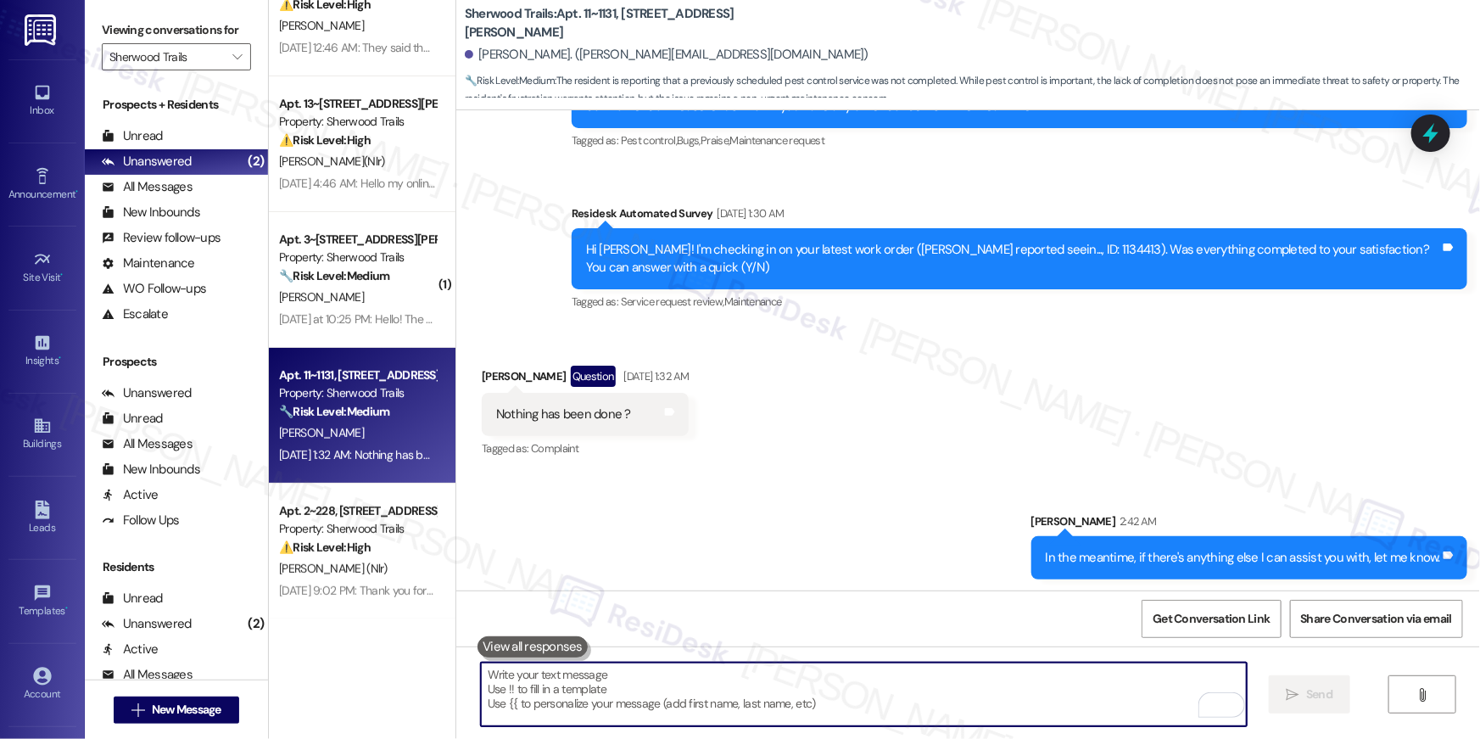
click at [878, 715] on textarea "To enrich screen reader interactions, please activate Accessibility in Grammarl…" at bounding box center [864, 694] width 766 height 64
click at [858, 668] on textarea "To enrich screen reader interactions, please activate Accessibility in Grammarl…" at bounding box center [864, 694] width 766 height 64
click at [854, 674] on textarea "To enrich screen reader interactions, please activate Accessibility in Grammarl…" at bounding box center [864, 694] width 766 height 64
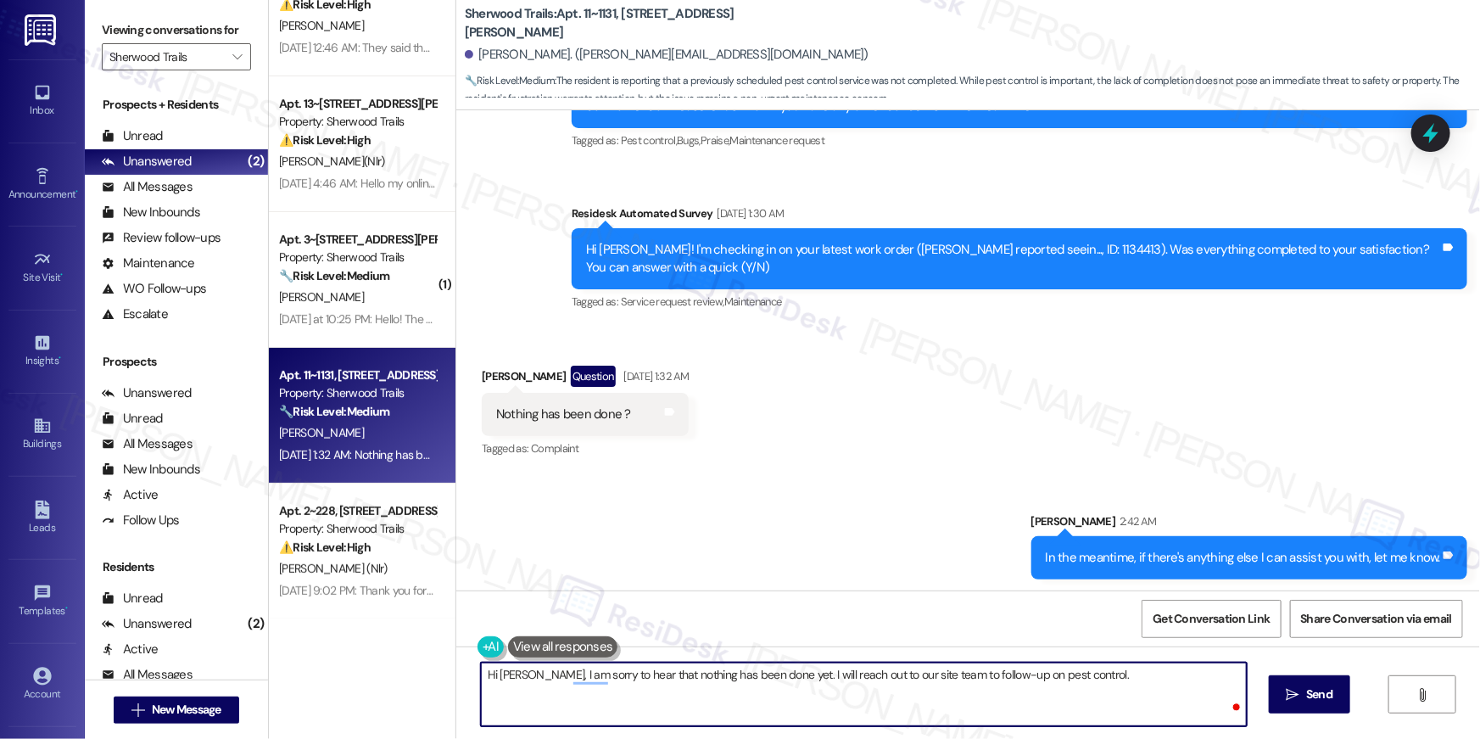
type textarea "Hi Kira, I am sorry to hear that nothing has been done yet. I will reach out to…"
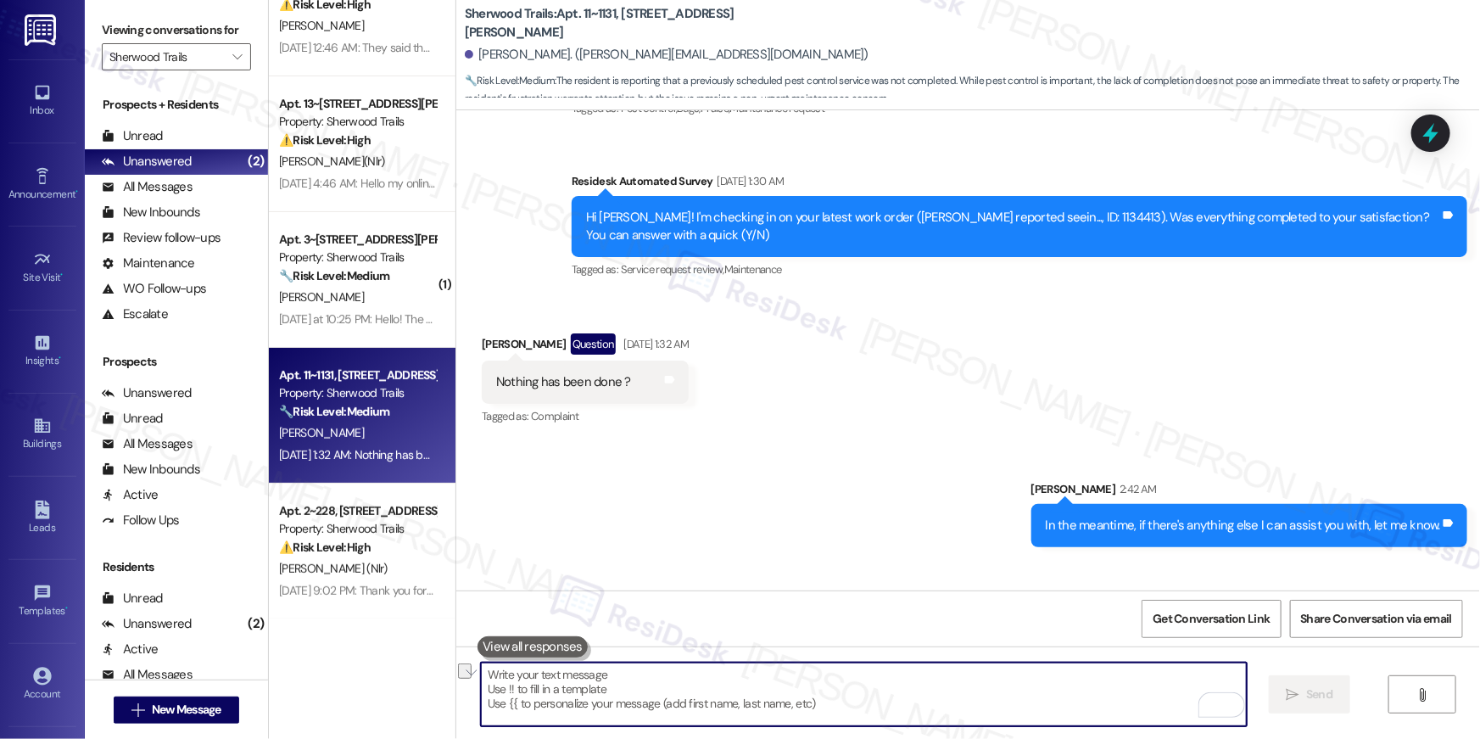
scroll to position [2631, 0]
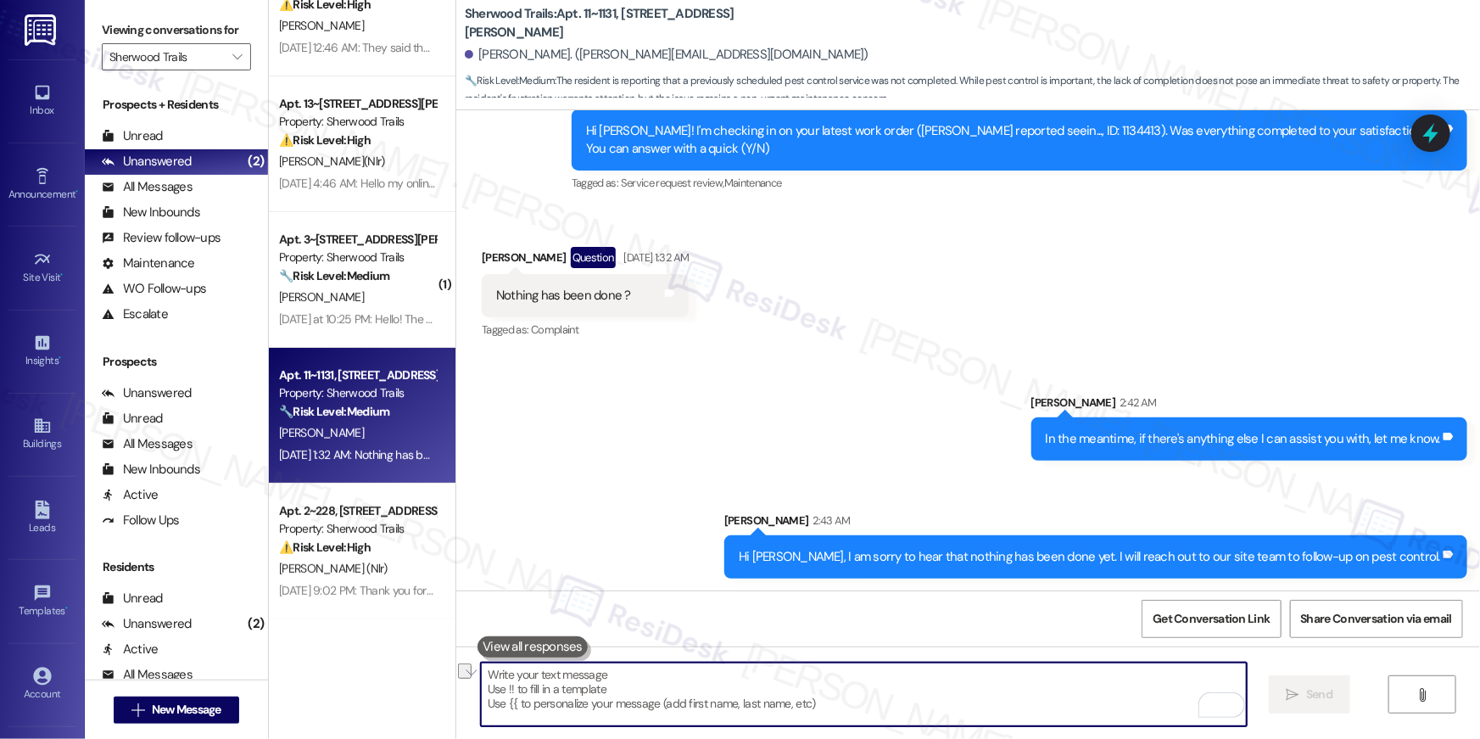
click at [903, 704] on textarea "To enrich screen reader interactions, please activate Accessibility in Grammarl…" at bounding box center [864, 694] width 766 height 64
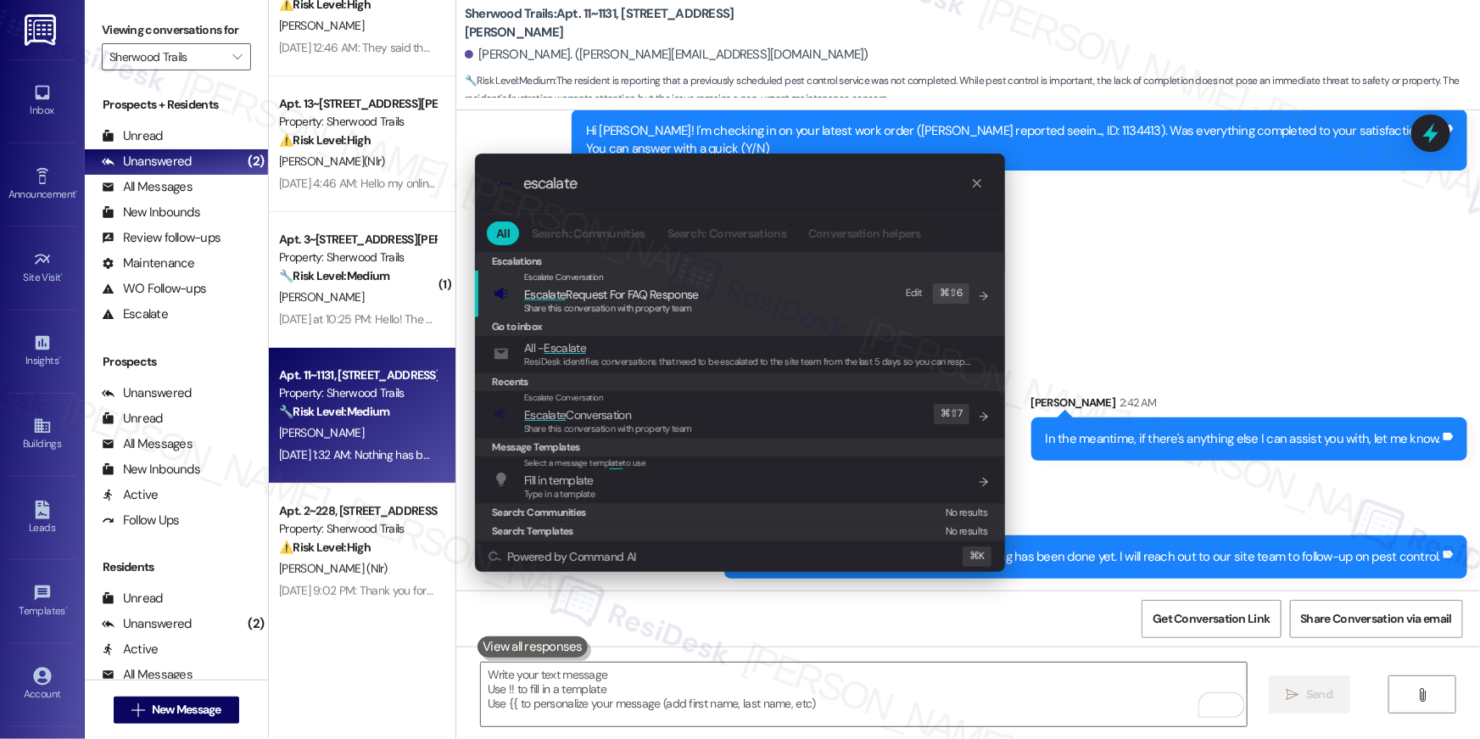
type input "escalate"
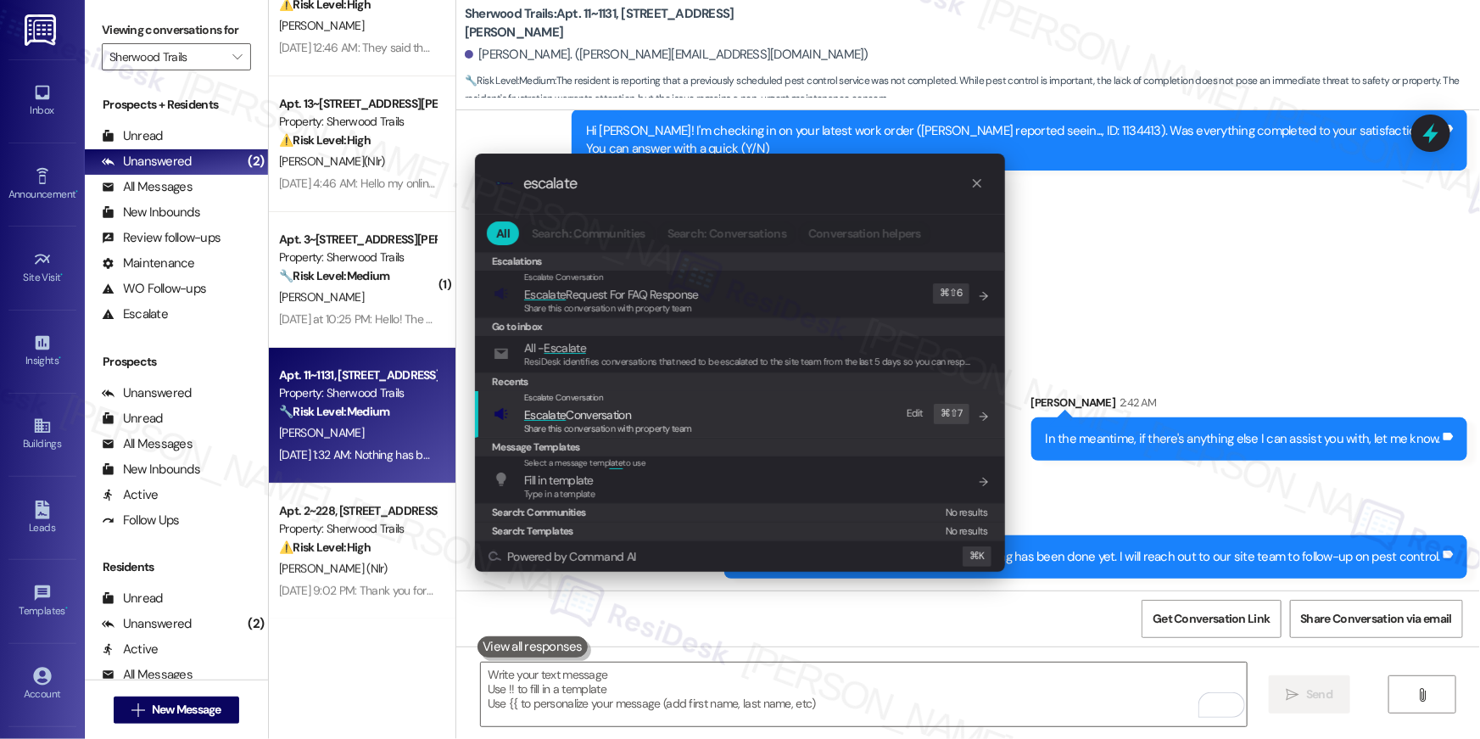
click at [674, 411] on span "Escalate Conversation" at bounding box center [608, 414] width 168 height 19
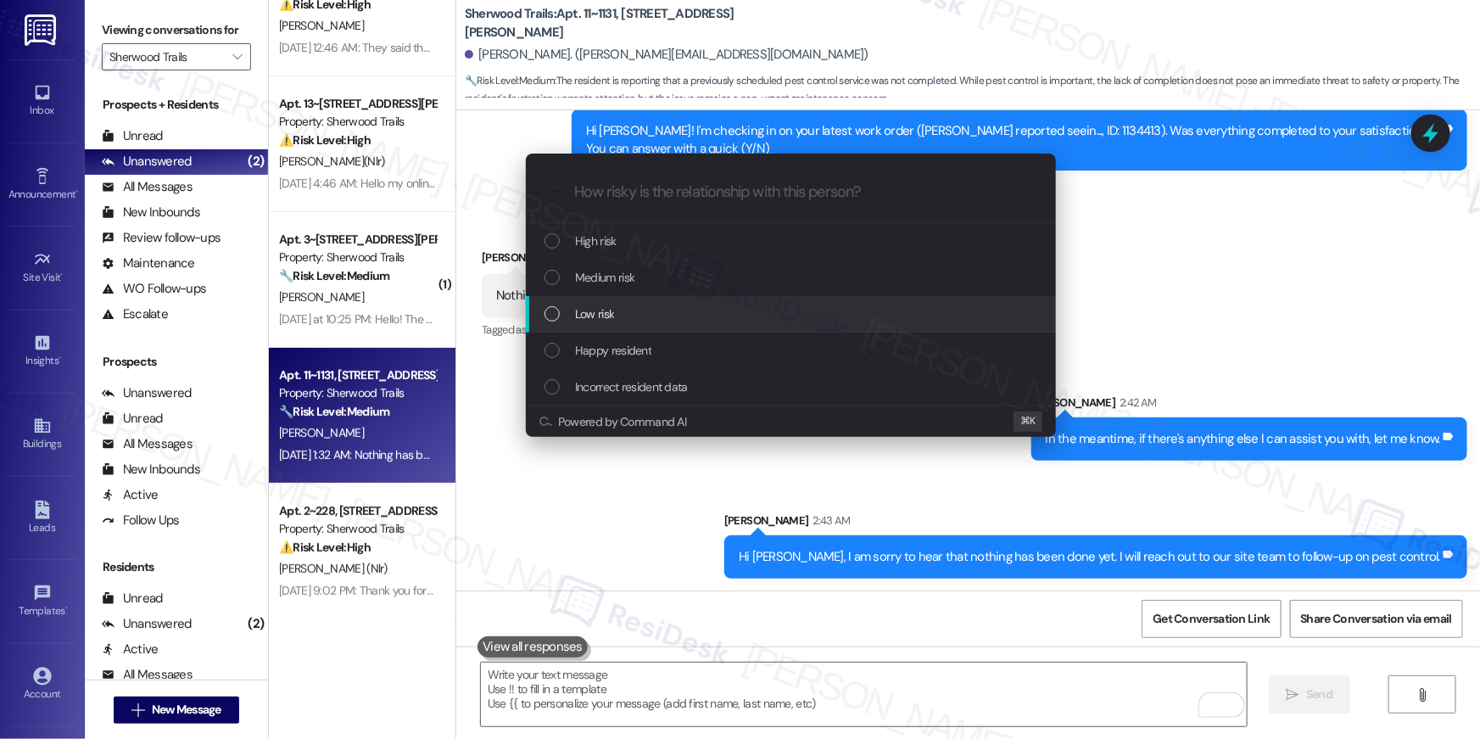
click at [626, 305] on div "Low risk" at bounding box center [793, 314] width 496 height 19
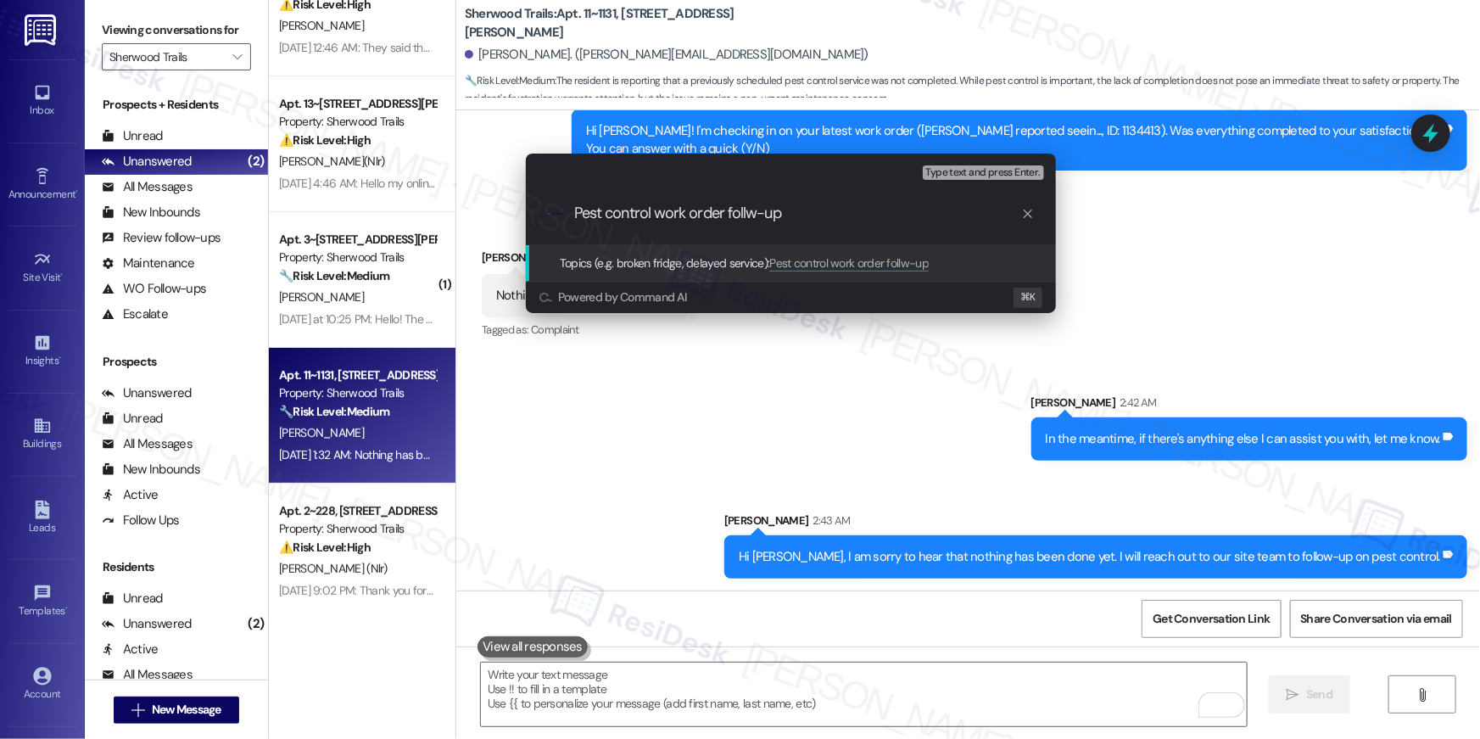
type input "Pest control work order follow-up"
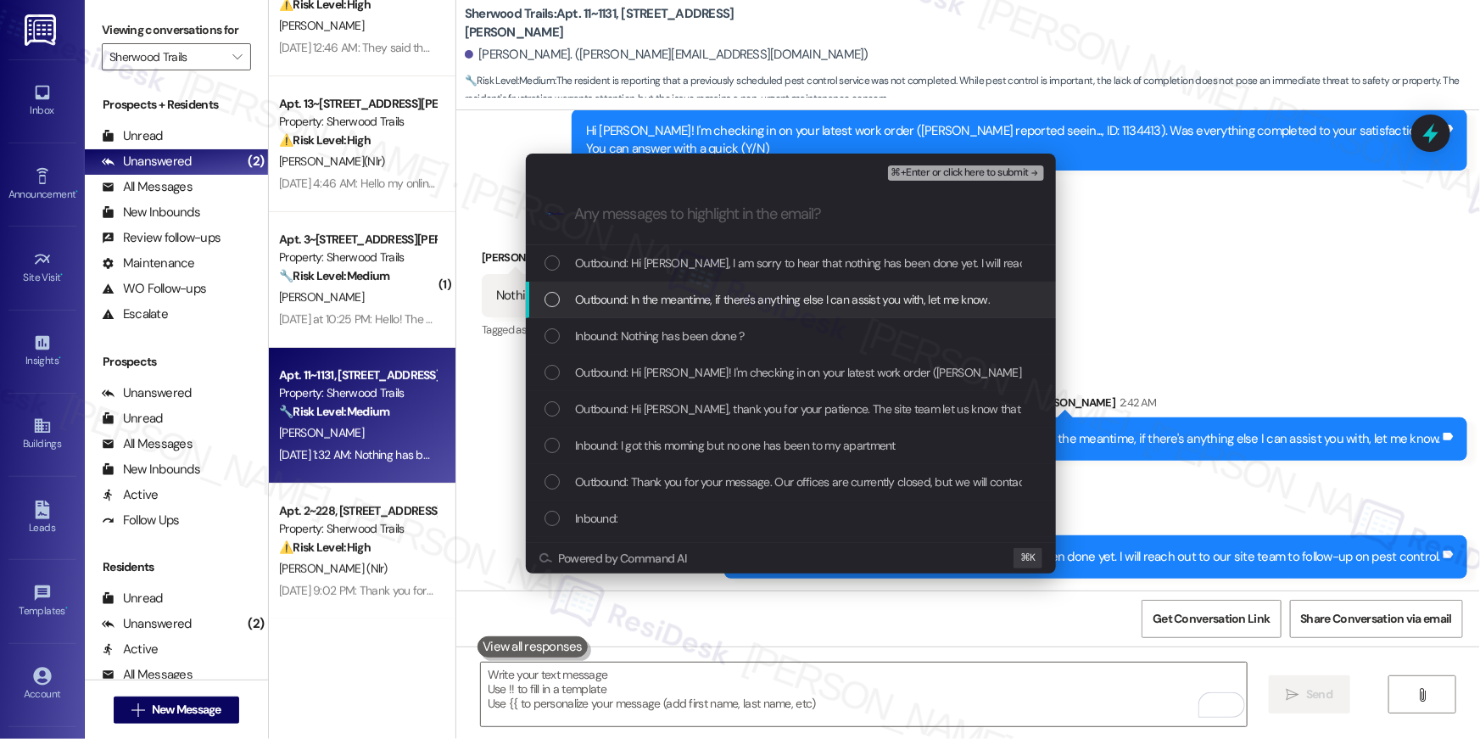
click at [664, 270] on span "Outbound: Hi Kira, I am sorry to hear that nothing has been done yet. I will re…" at bounding box center [924, 263] width 698 height 19
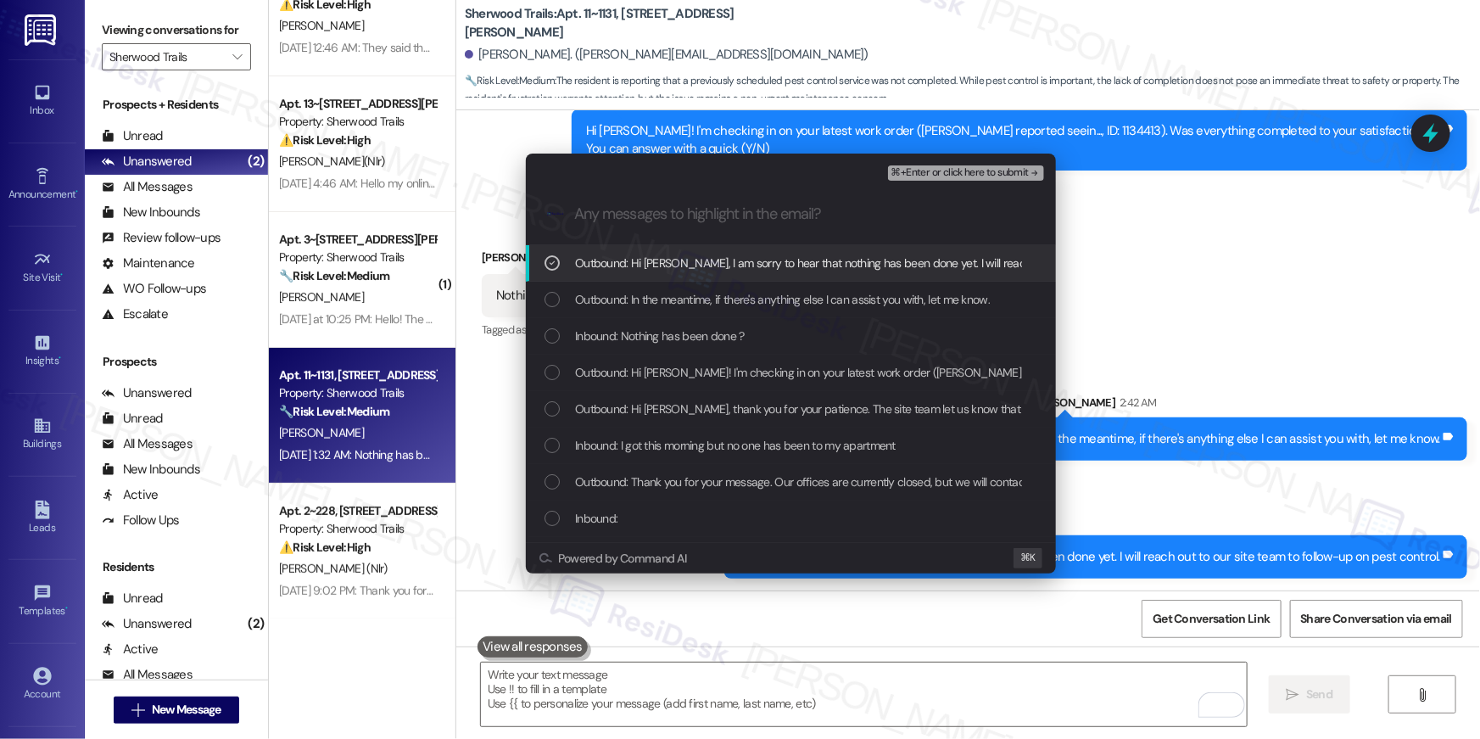
click at [648, 306] on span "Outbound: In the meantime, if there's anything else I can assist you with, let …" at bounding box center [782, 299] width 415 height 19
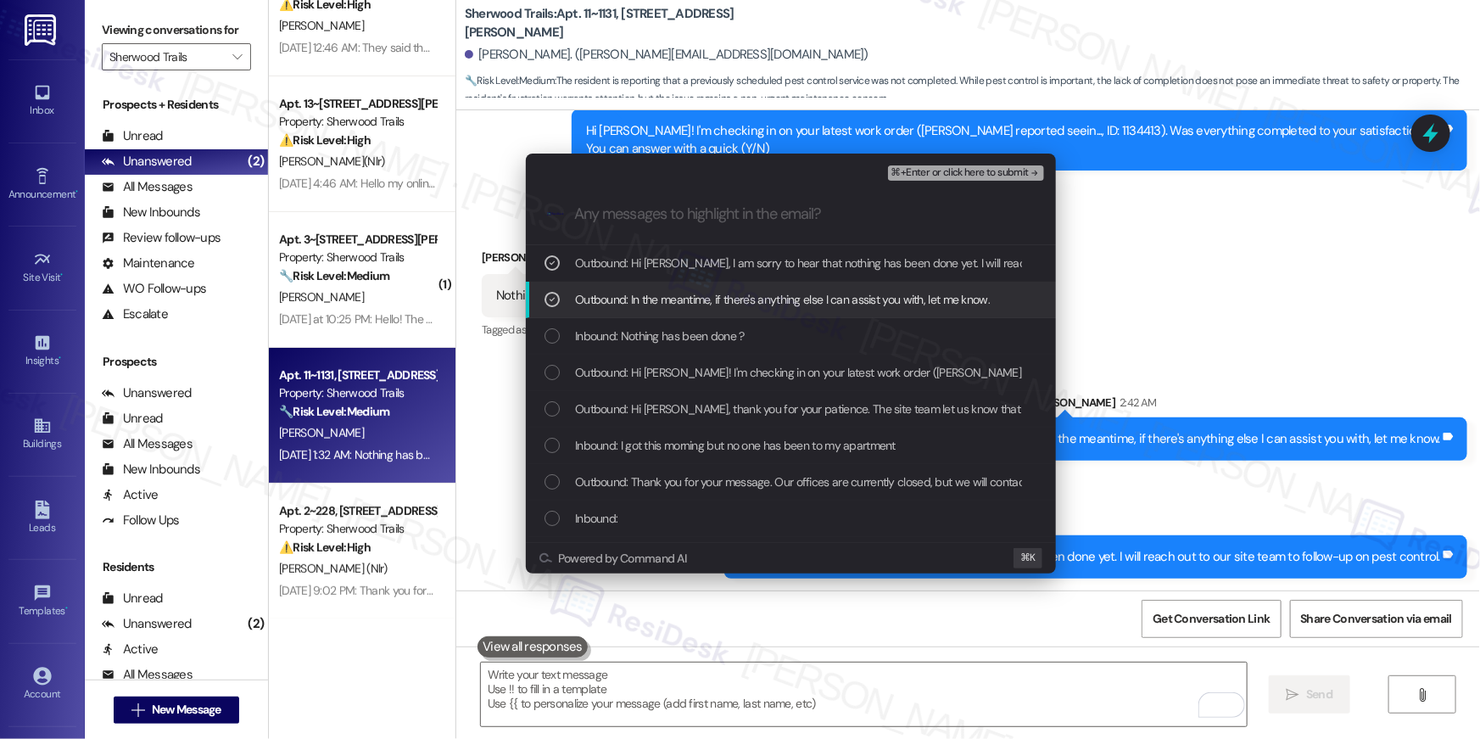
click at [644, 327] on span "Inbound: Nothing has been done ?" at bounding box center [660, 336] width 170 height 19
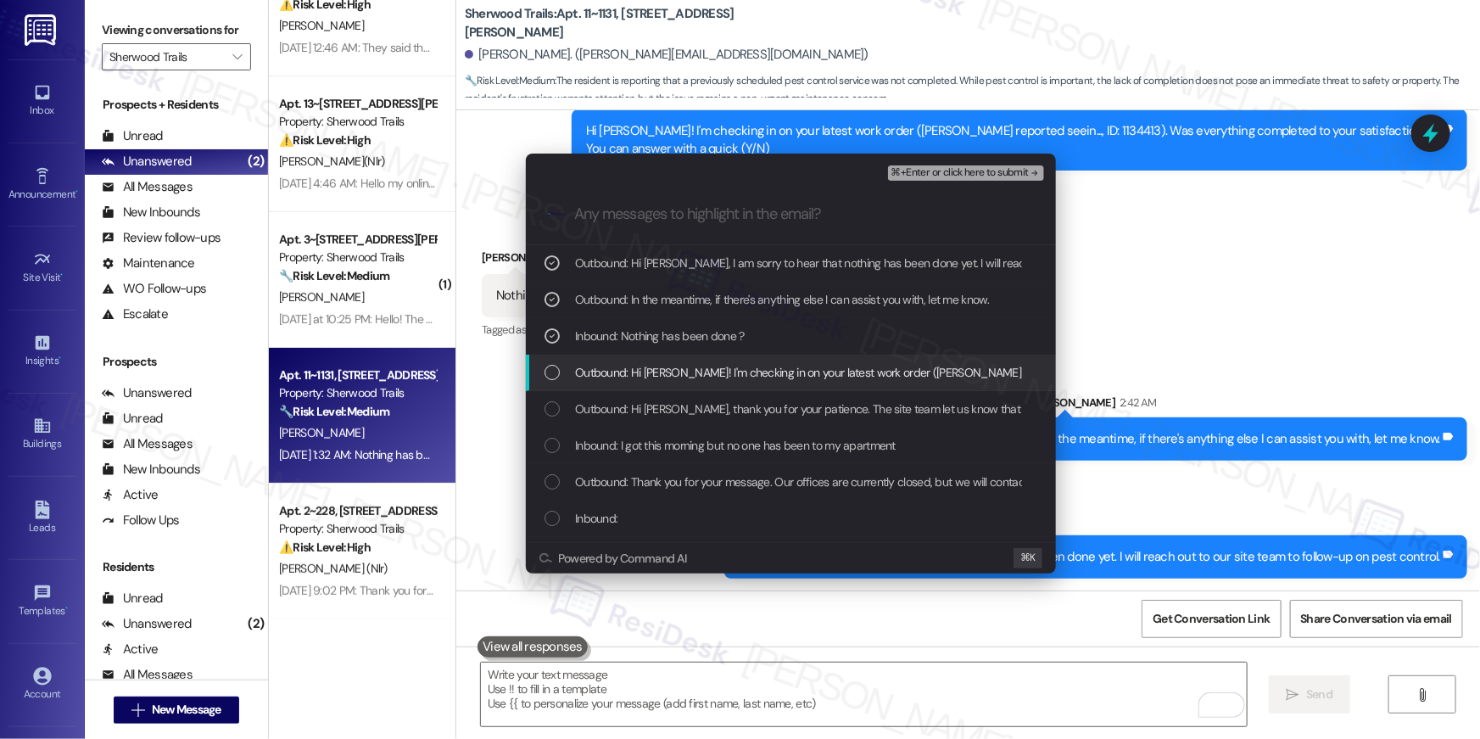
click at [668, 365] on span "Outbound: Hi Kira! I'm checking in on your latest work order (Kira Stevens repo…" at bounding box center [1072, 372] width 995 height 19
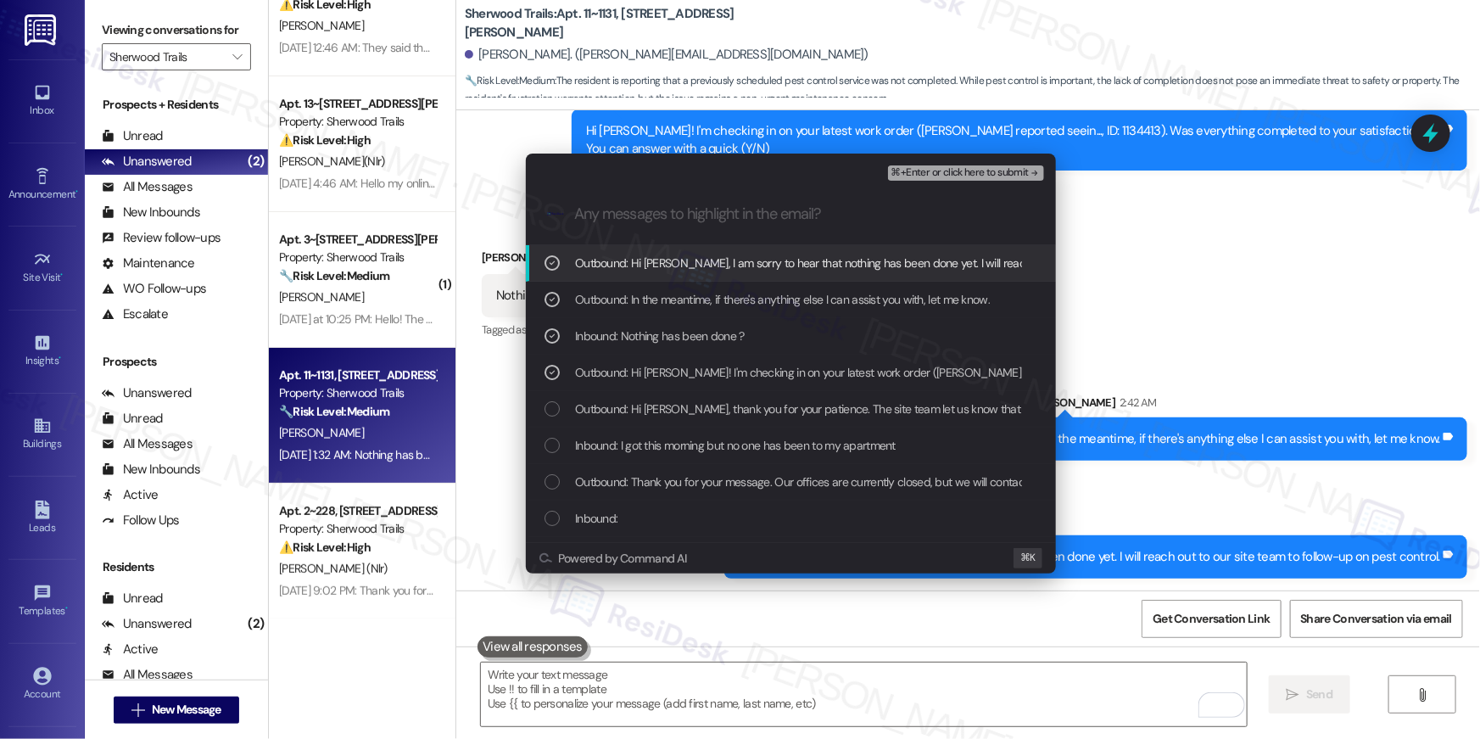
click at [981, 165] on button "⌘+Enter or click here to submit" at bounding box center [966, 172] width 156 height 15
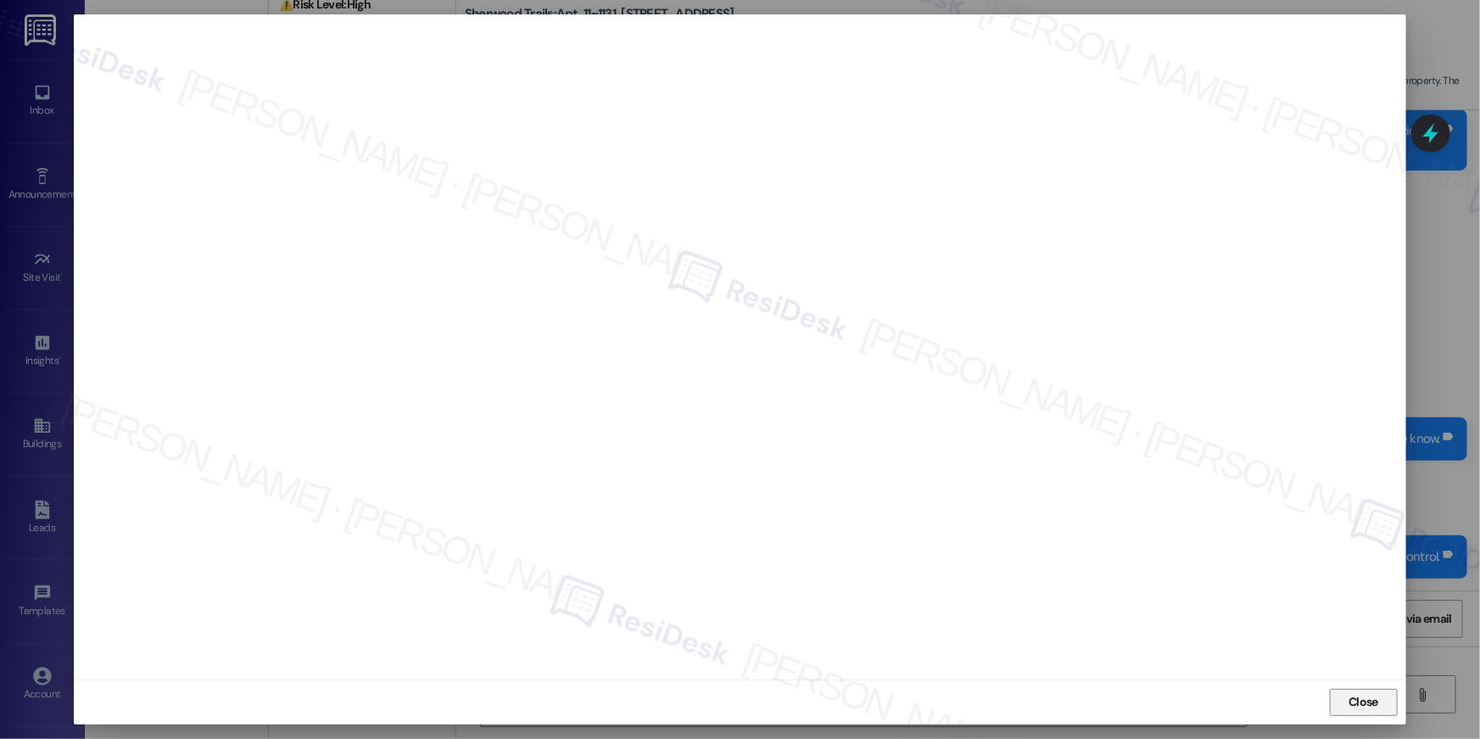
click at [1379, 708] on span "Close" at bounding box center [1363, 702] width 36 height 18
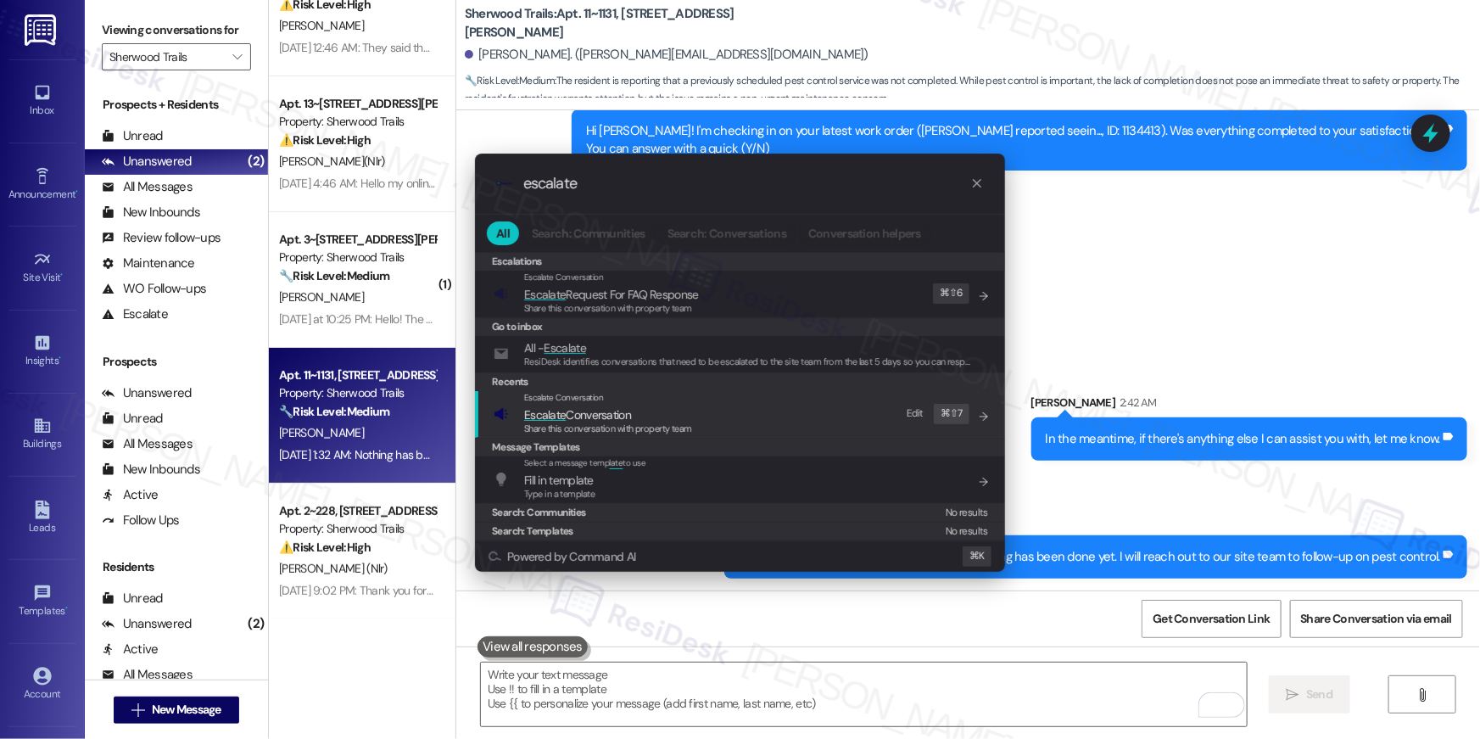
type input "escalate"
click at [810, 433] on div "Escalate Conversation Escalate Conversation Share this conversation with proper…" at bounding box center [742, 414] width 496 height 46
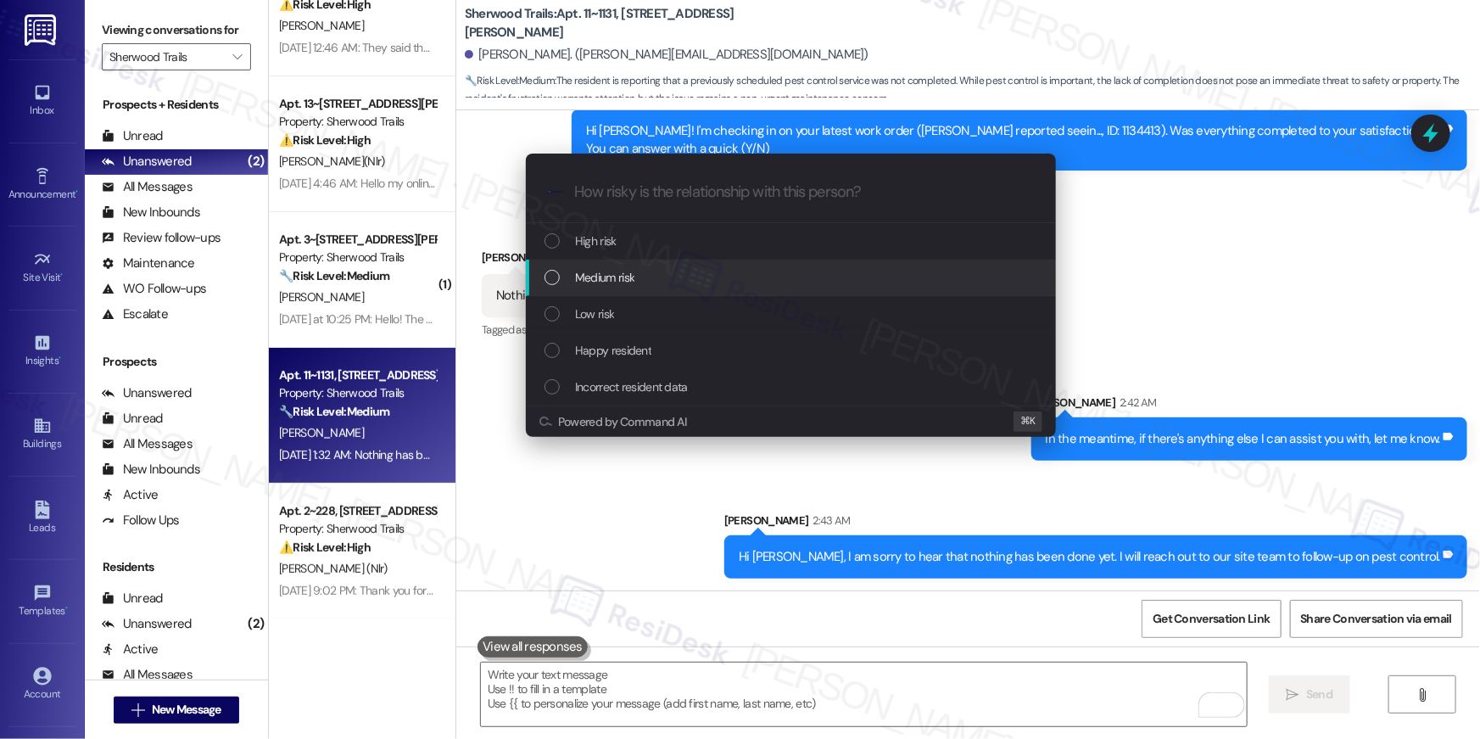
click at [808, 280] on div "Medium risk" at bounding box center [793, 277] width 496 height 19
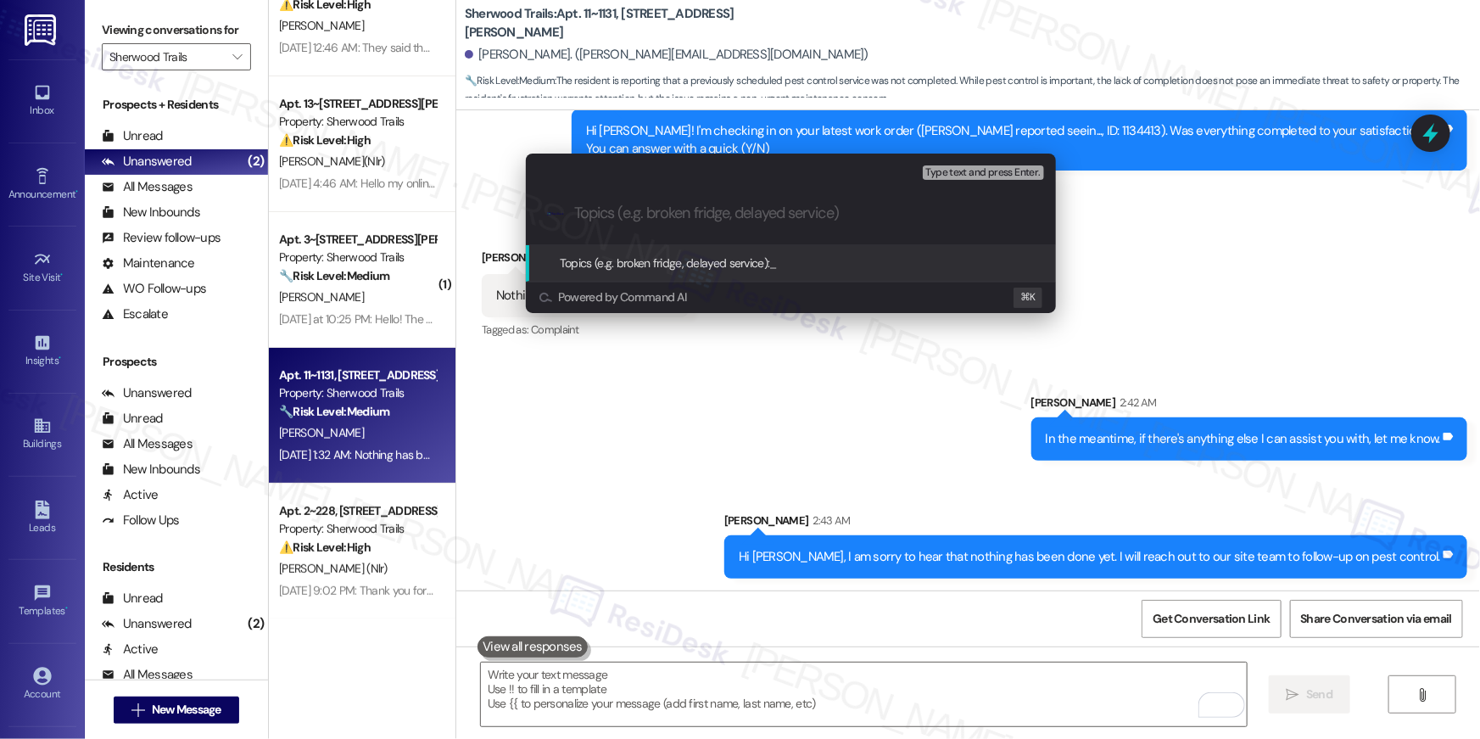
type input "`"
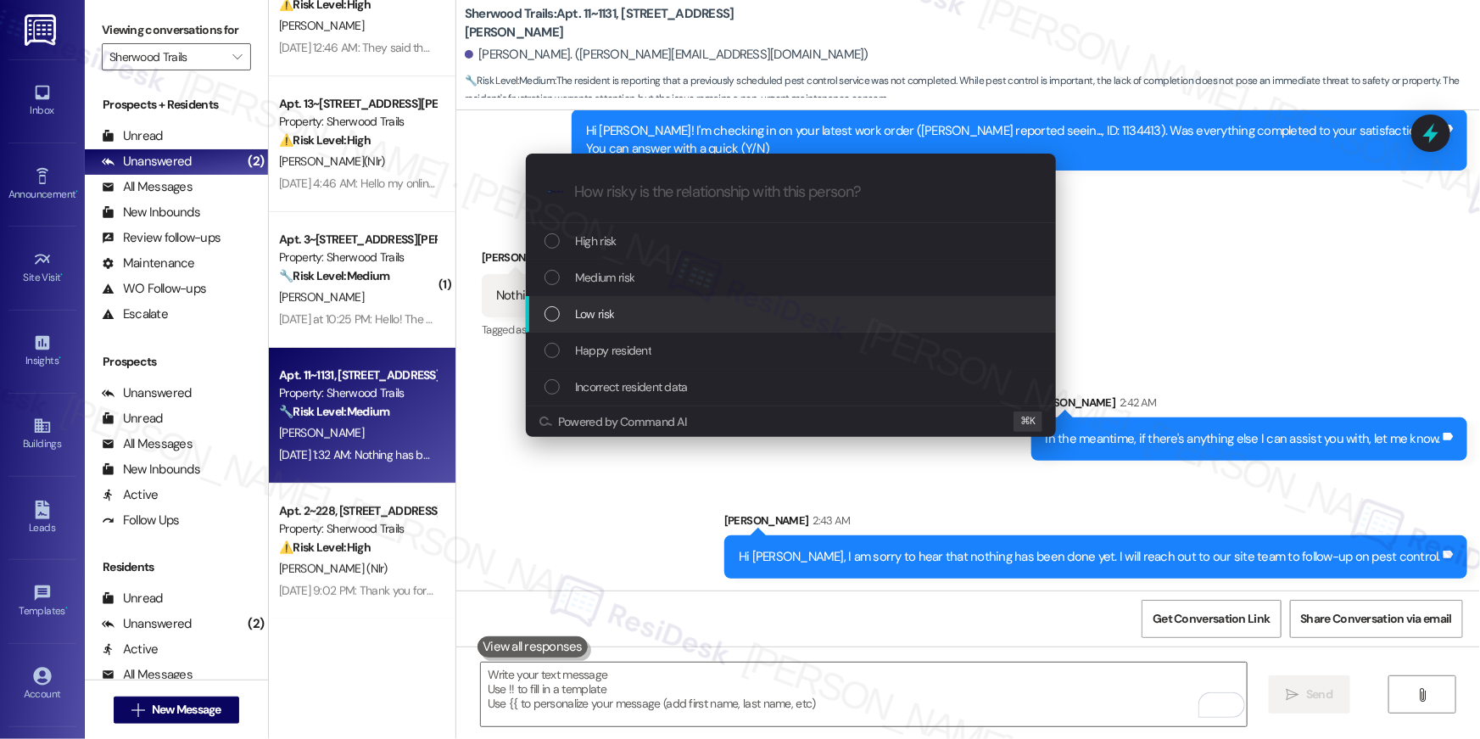
click at [704, 308] on div "Low risk" at bounding box center [793, 314] width 496 height 19
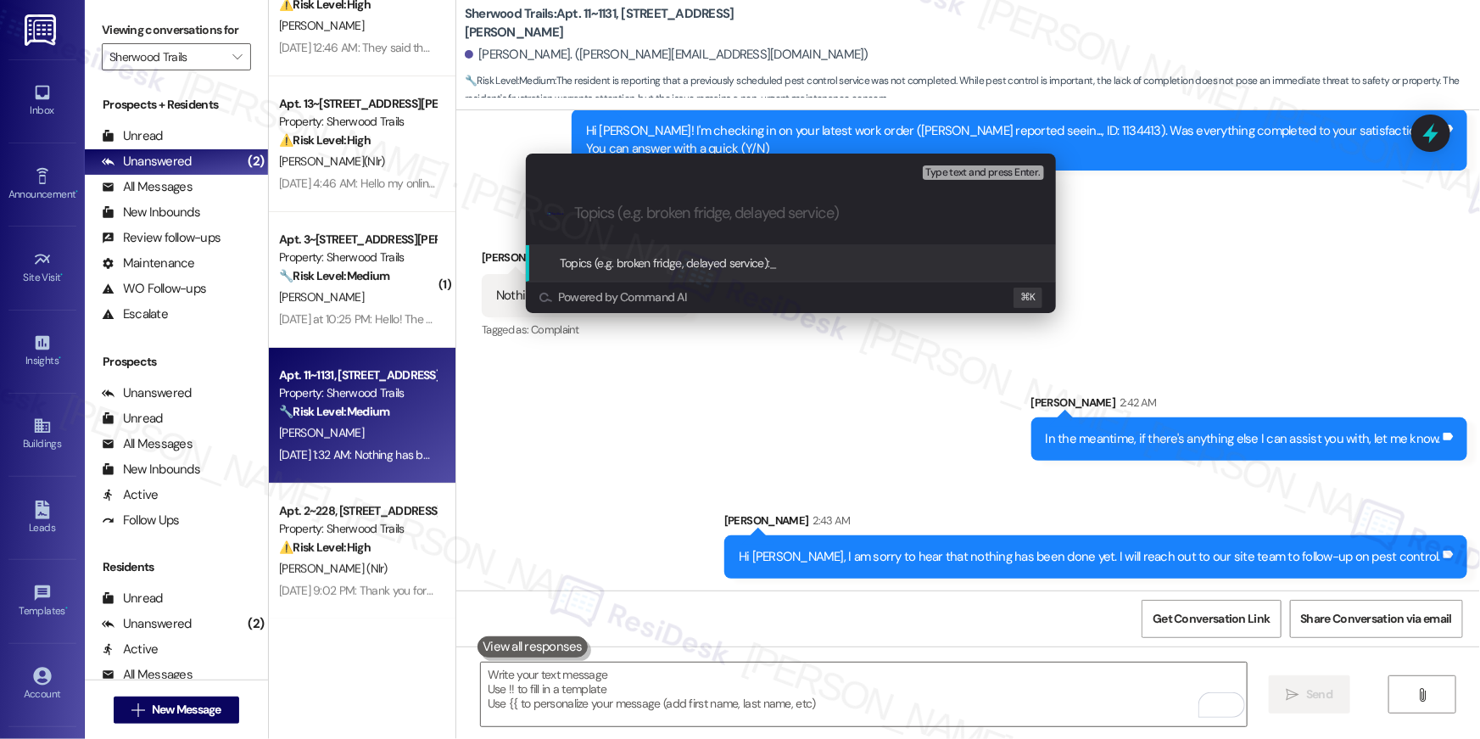
paste input "Pest control work order follow-up"
type input "Pest control work order follow-up"
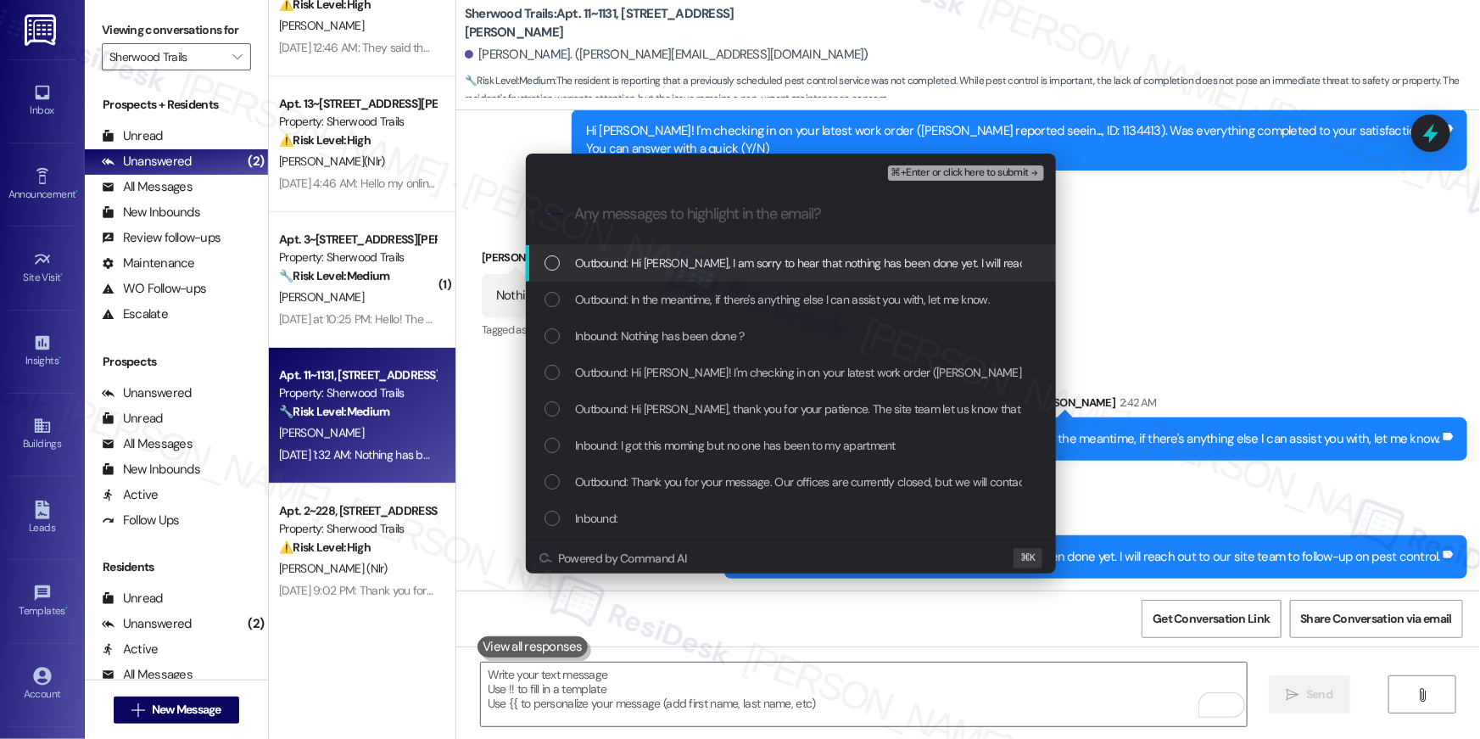
drag, startPoint x: 857, startPoint y: 268, endPoint x: 850, endPoint y: 301, distance: 33.8
click at [857, 268] on span "Outbound: Hi Kira, I am sorry to hear that nothing has been done yet. I will re…" at bounding box center [924, 263] width 698 height 19
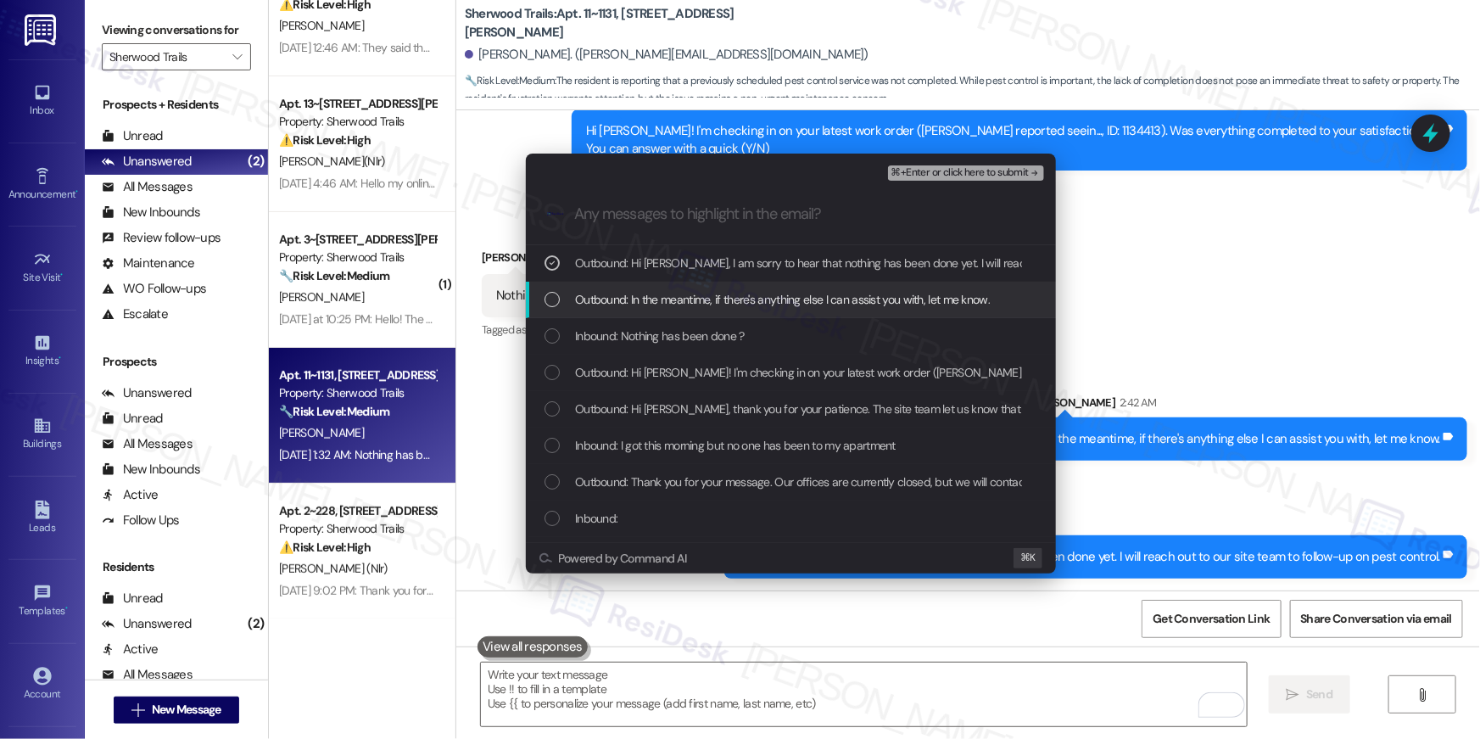
click at [849, 302] on span "Outbound: In the meantime, if there's anything else I can assist you with, let …" at bounding box center [782, 299] width 415 height 19
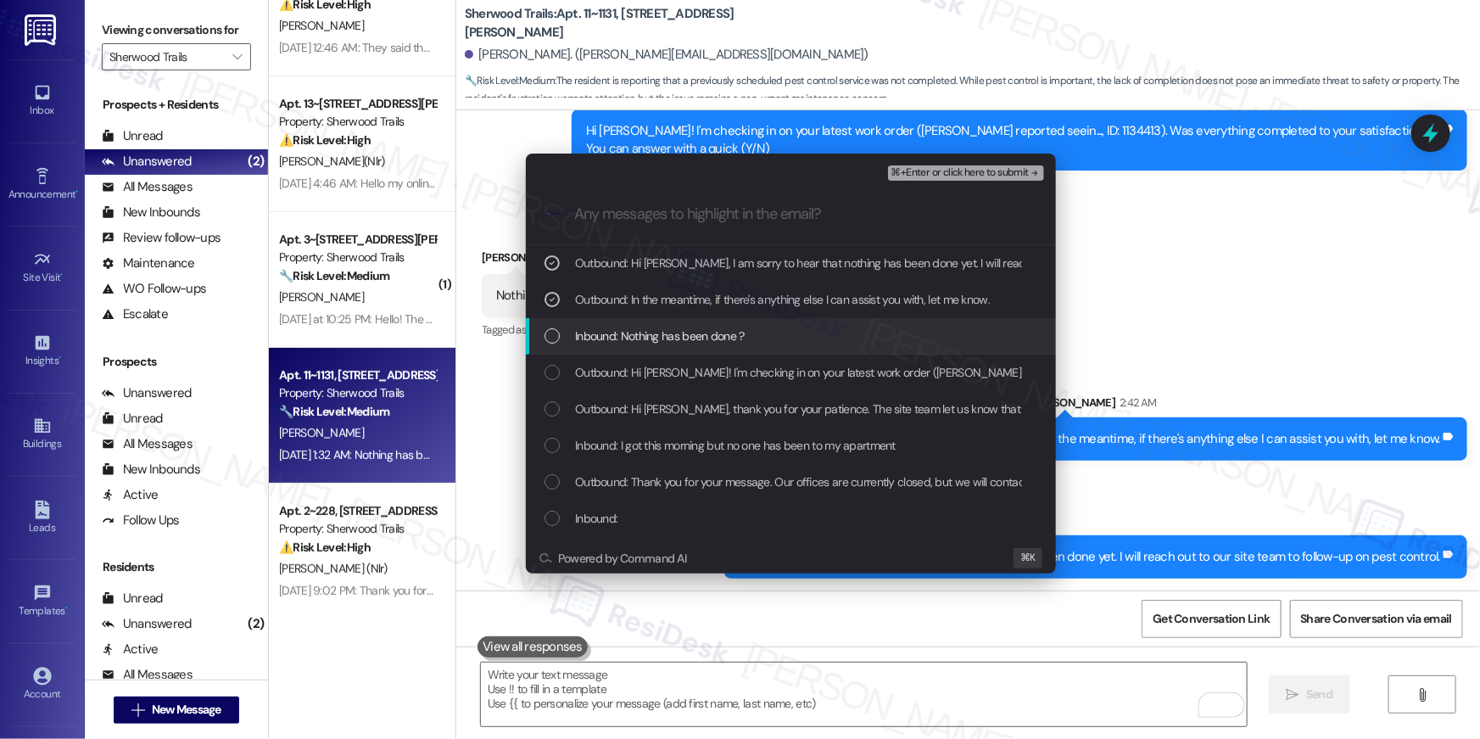
click at [841, 343] on div "Inbound: Nothing has been done ?" at bounding box center [793, 336] width 496 height 19
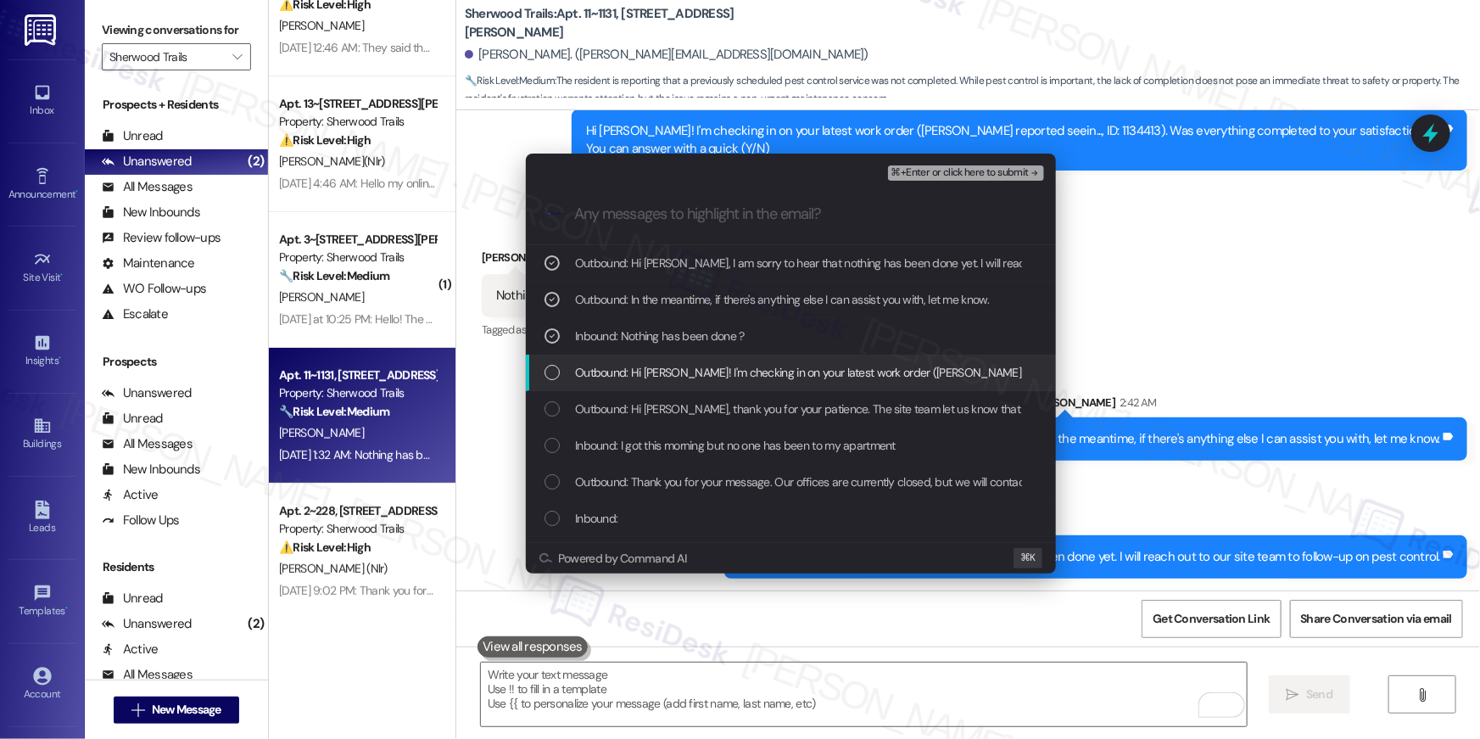
click at [901, 372] on span "Outbound: Hi Kira! I'm checking in on your latest work order (Kira Stevens repo…" at bounding box center [1072, 372] width 995 height 19
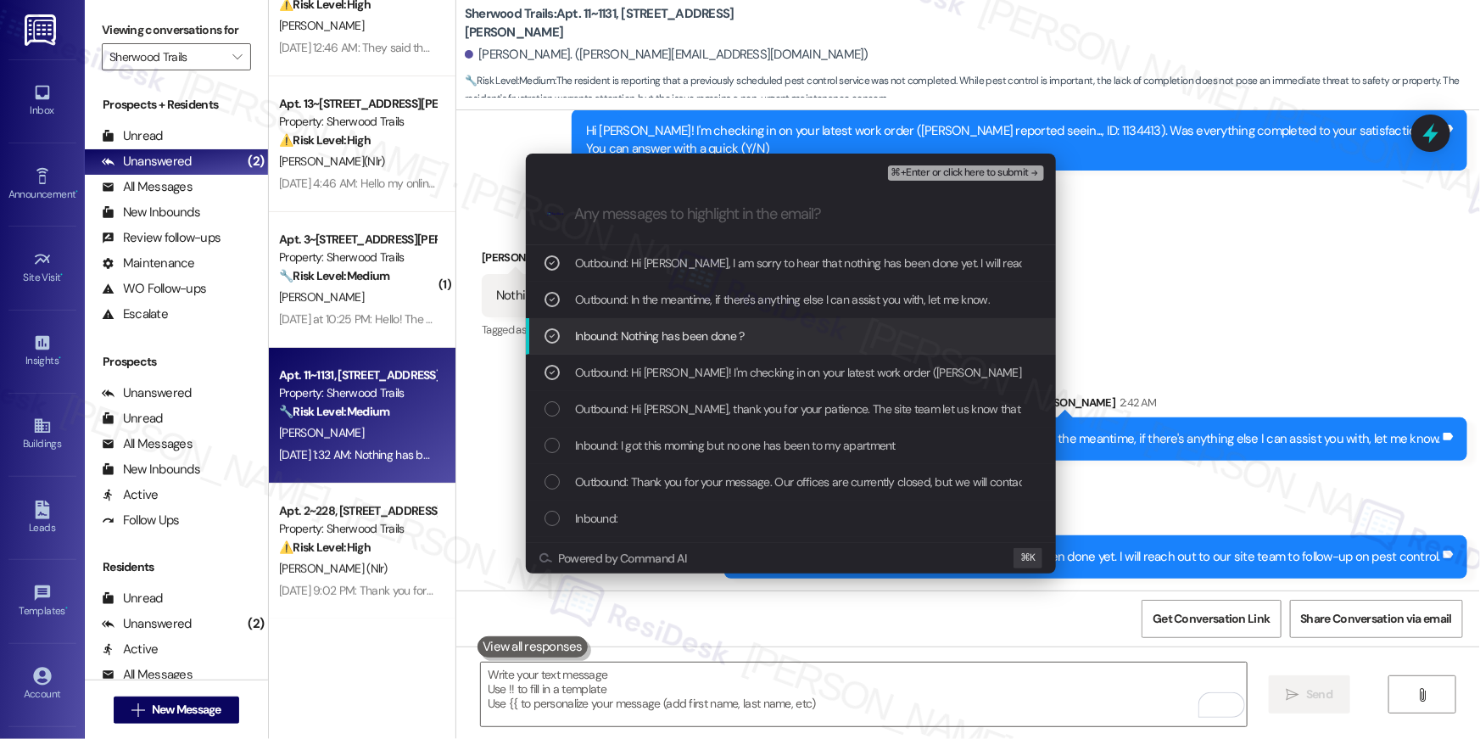
click at [992, 172] on span "⌘+Enter or click here to submit" at bounding box center [960, 173] width 137 height 12
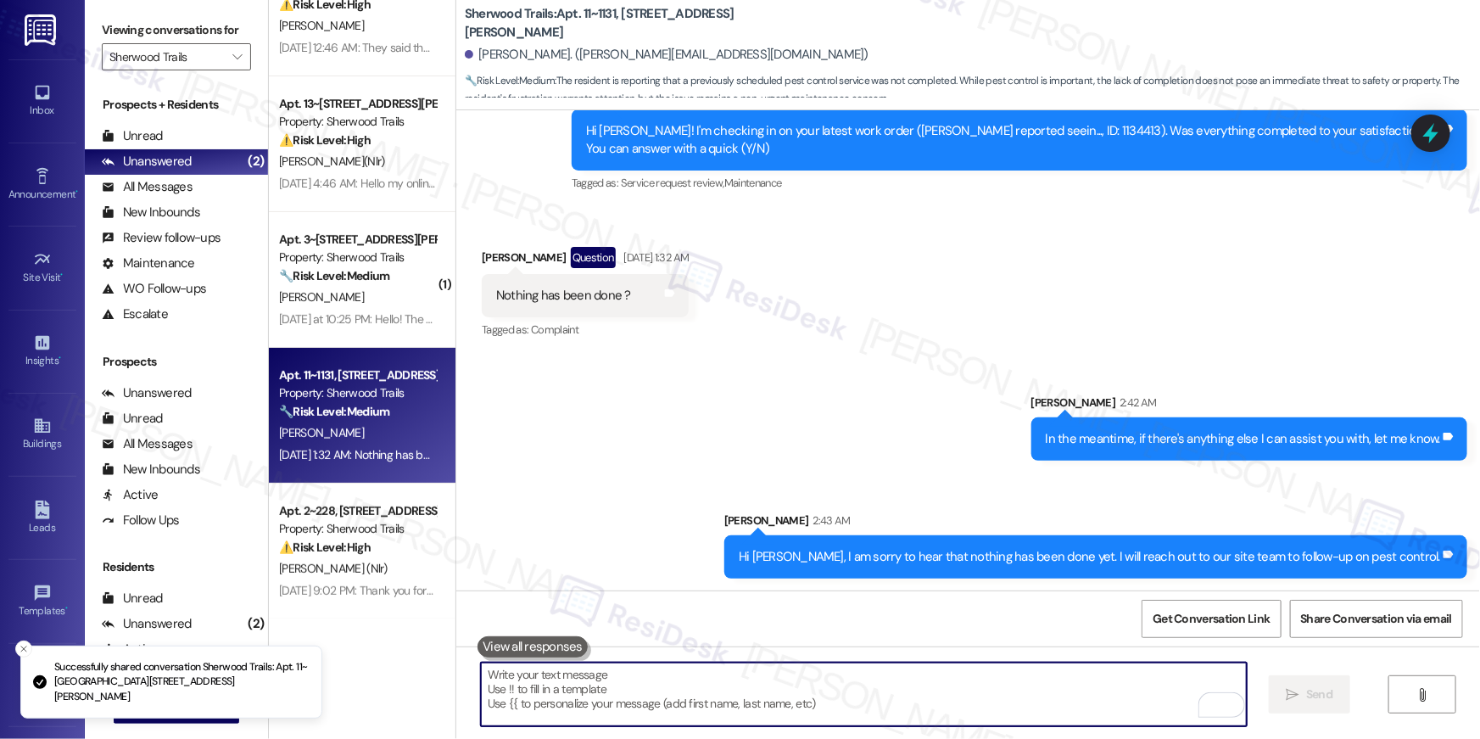
scroll to position [2591, 0]
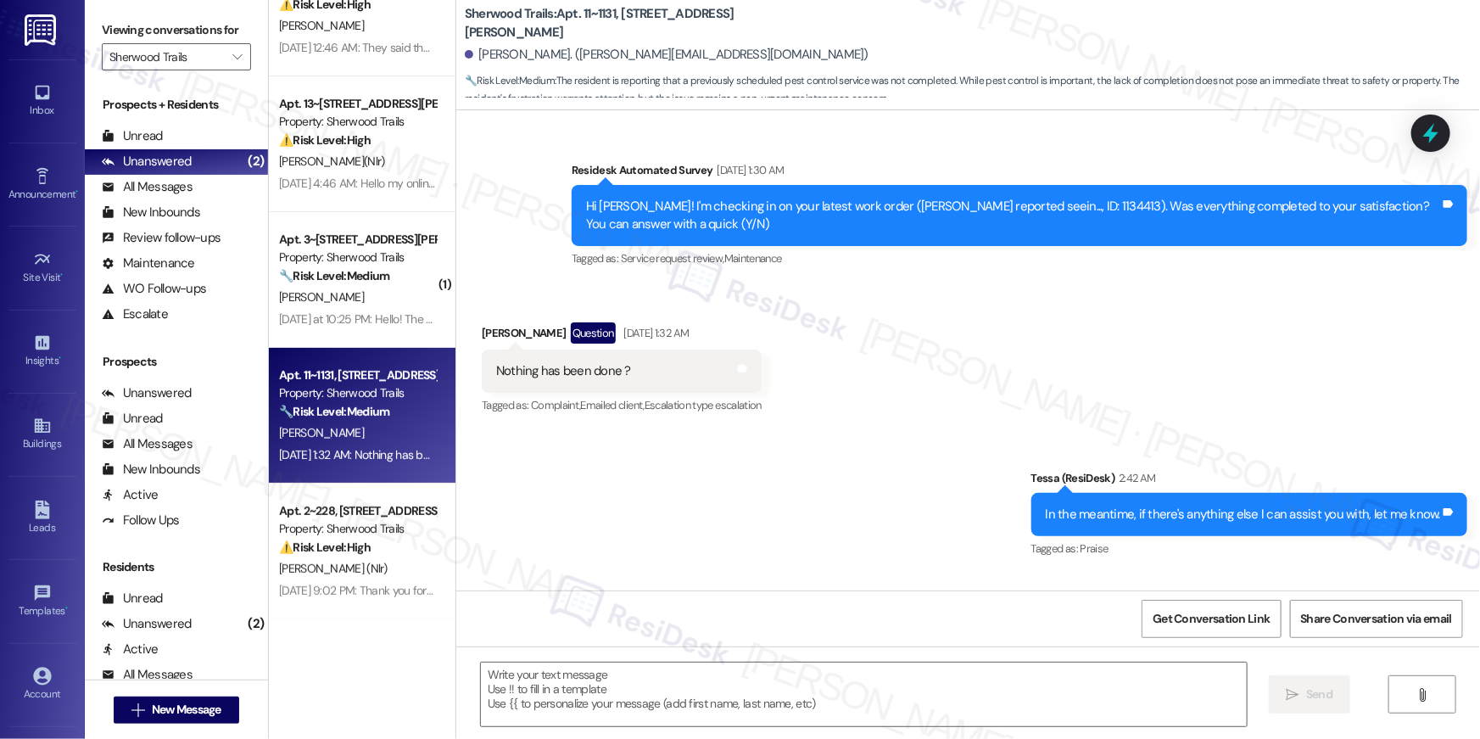
type textarea "Fetching suggested responses. Please feel free to read through the conversation…"
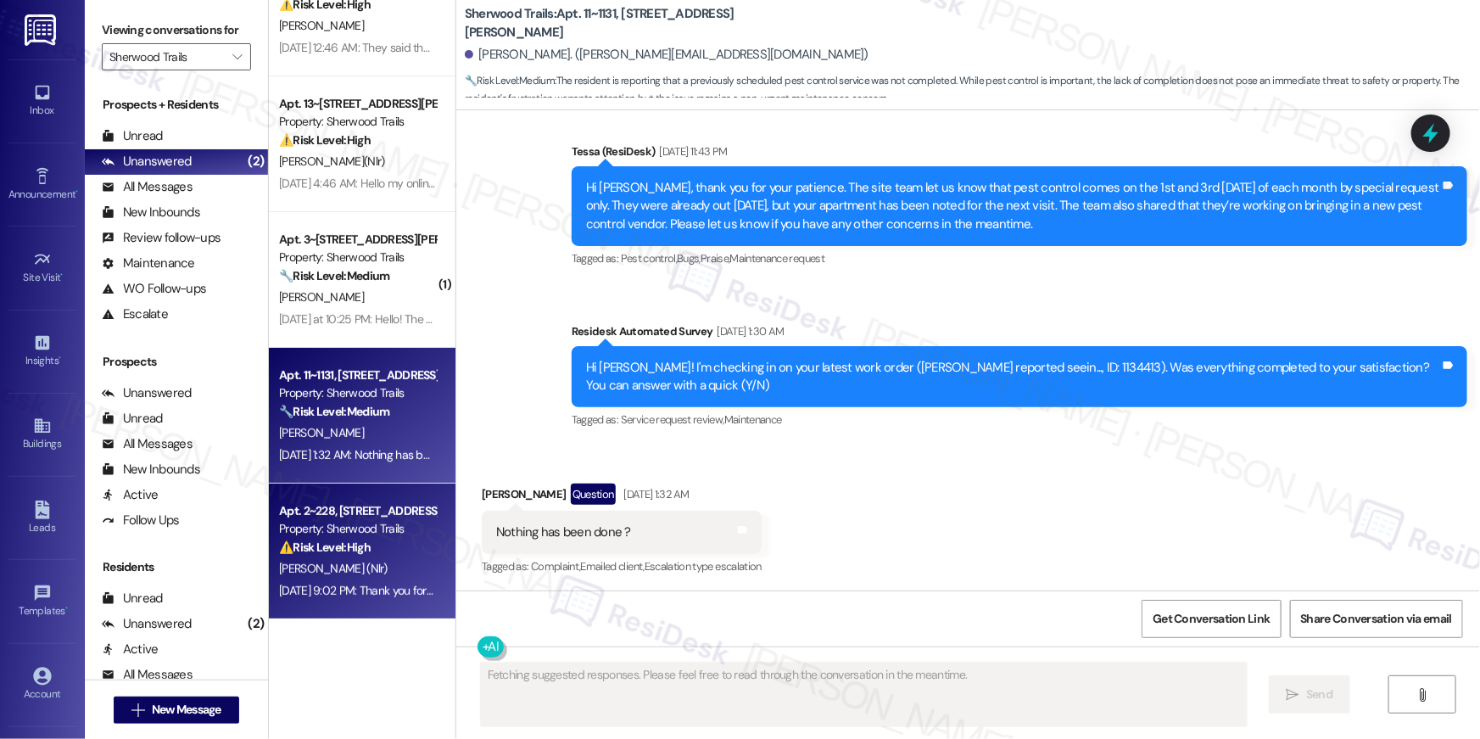
click at [377, 534] on div "Property: Sherwood Trails" at bounding box center [357, 529] width 157 height 18
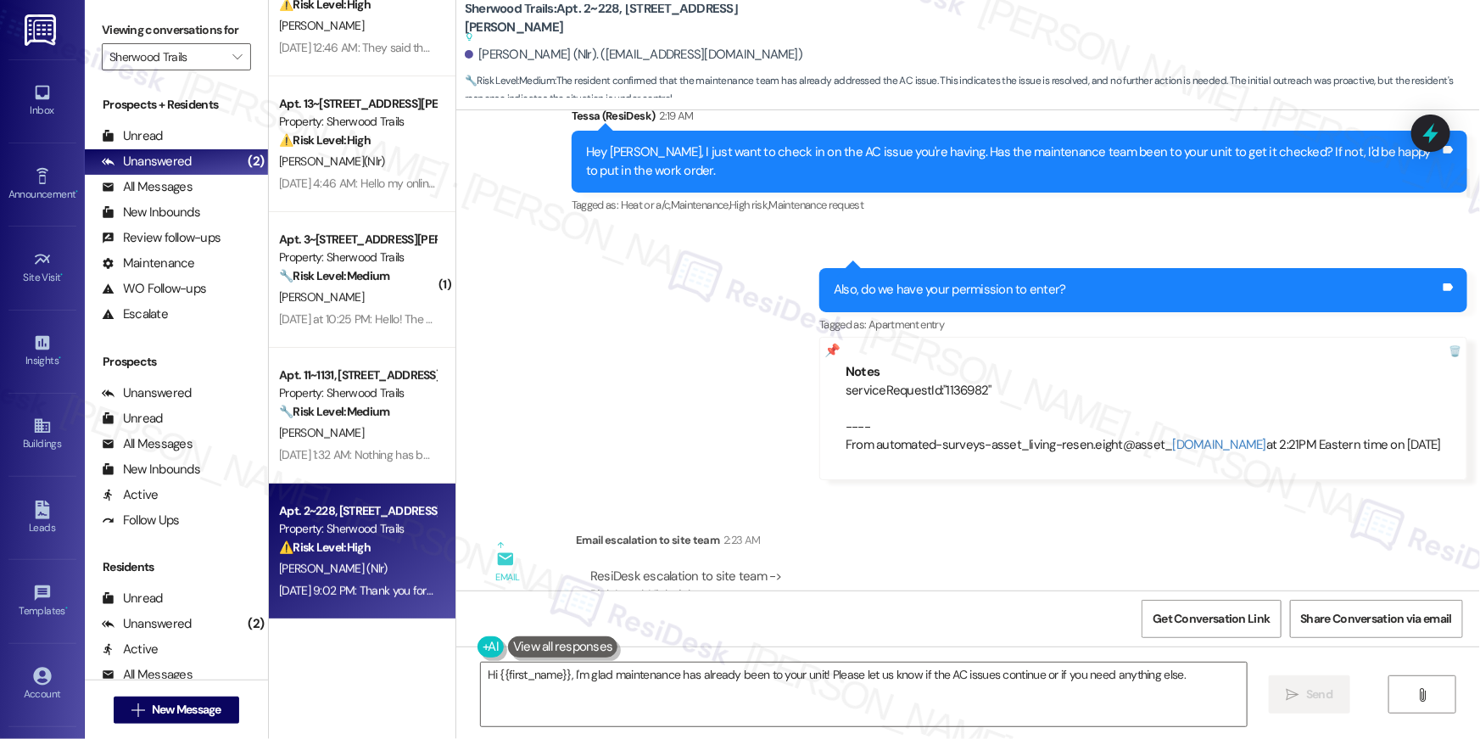
scroll to position [1602, 0]
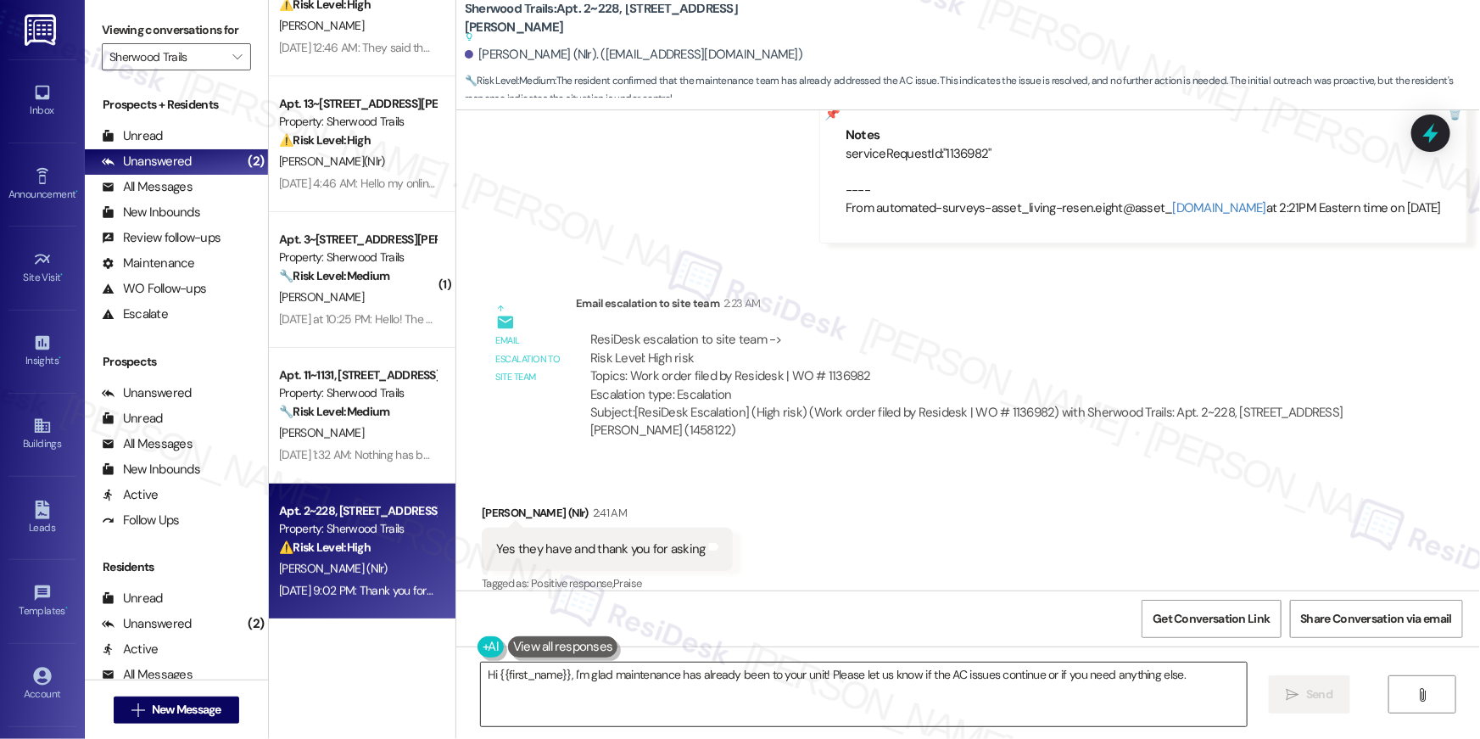
click at [931, 704] on textarea "Hi {{first_name}}, I'm glad maintenance has already been to your unit! Please l…" at bounding box center [864, 694] width 766 height 64
click at [932, 705] on textarea "Hi {{first_name}}, I'm glad maintenance has already been to your unit! Please l…" at bounding box center [864, 694] width 766 height 64
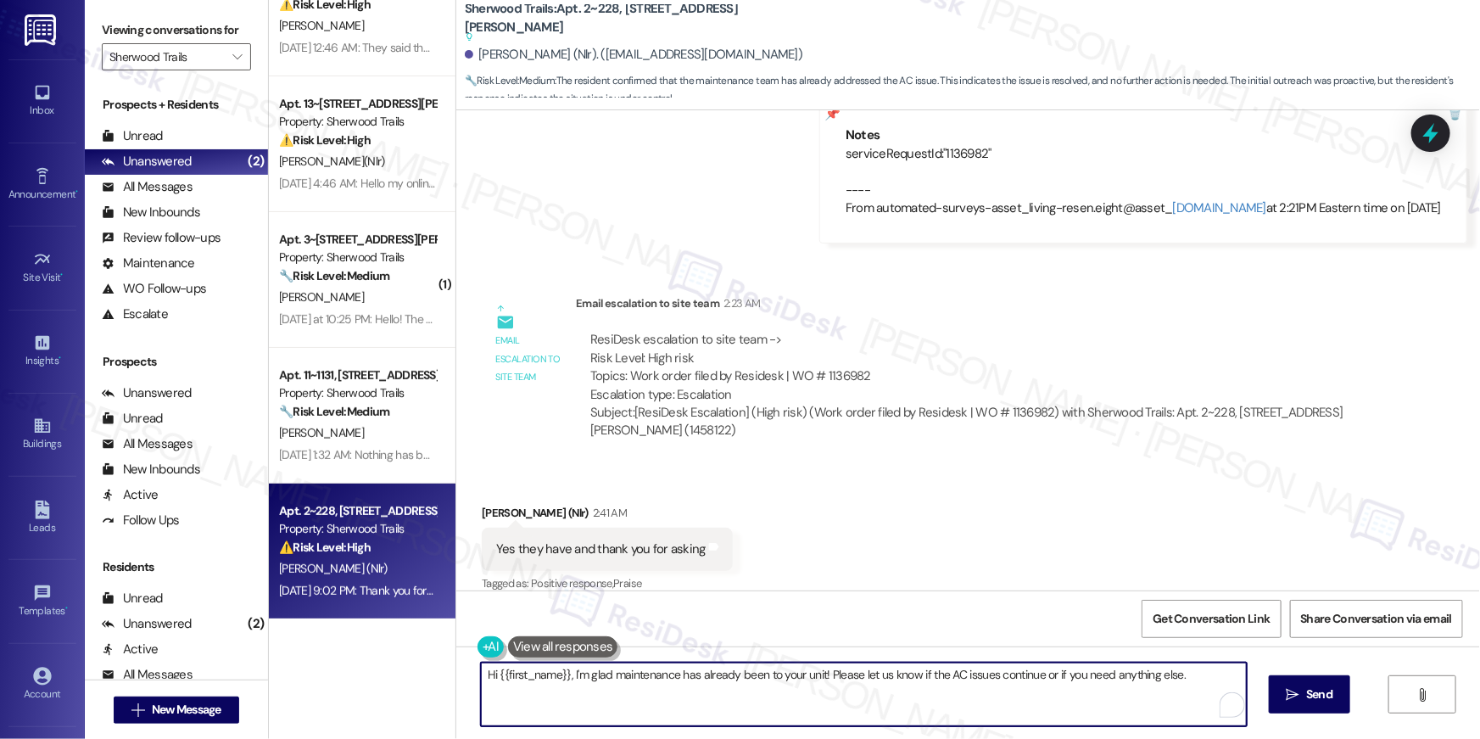
paste textarea "Thank you, {{first_name}}! I’ve submitted your request, and our maintenance tea…"
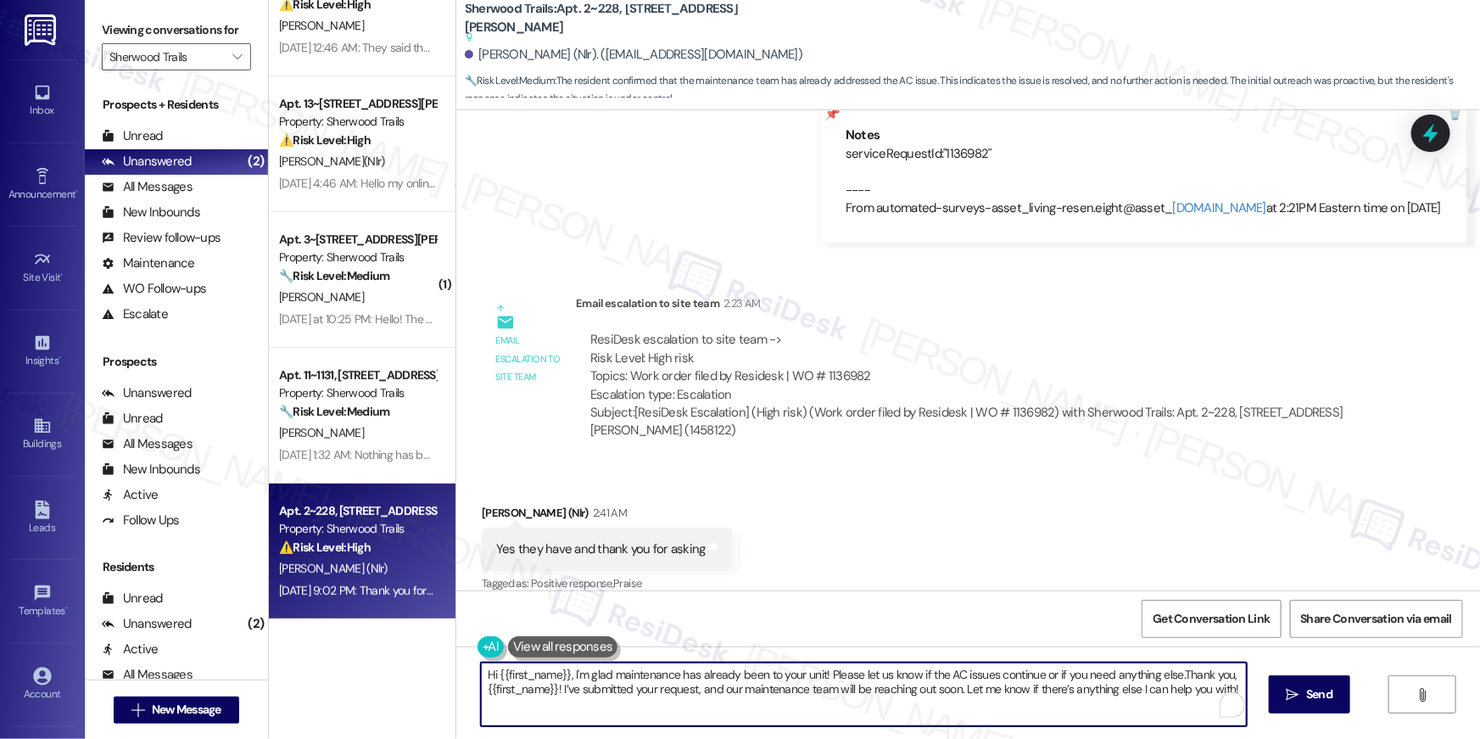
paste textarea "To enrich screen reader interactions, please activate Accessibility in Grammarl…"
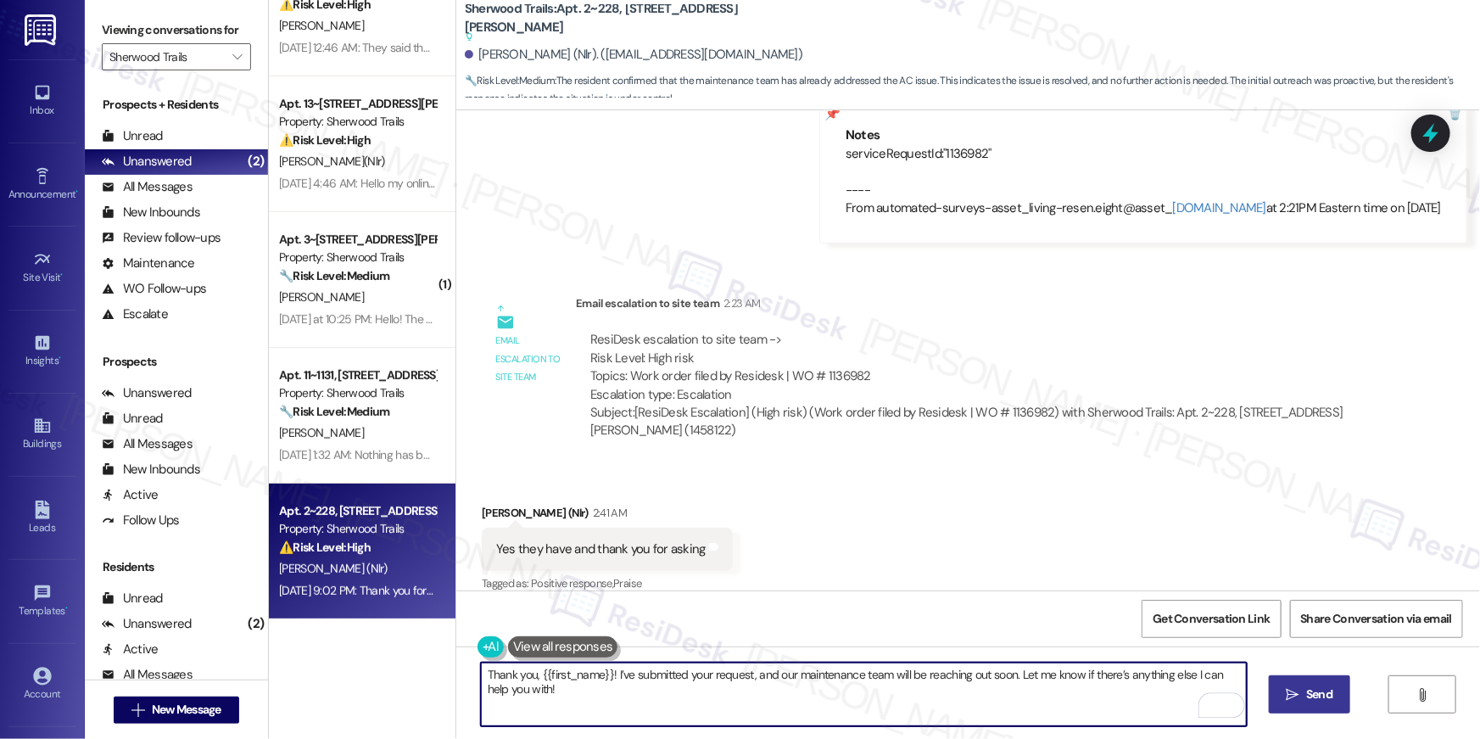
type textarea "Thank you, {{first_name}}! I’ve submitted your request, and our maintenance tea…"
click at [1309, 688] on span "Send" at bounding box center [1319, 694] width 26 height 18
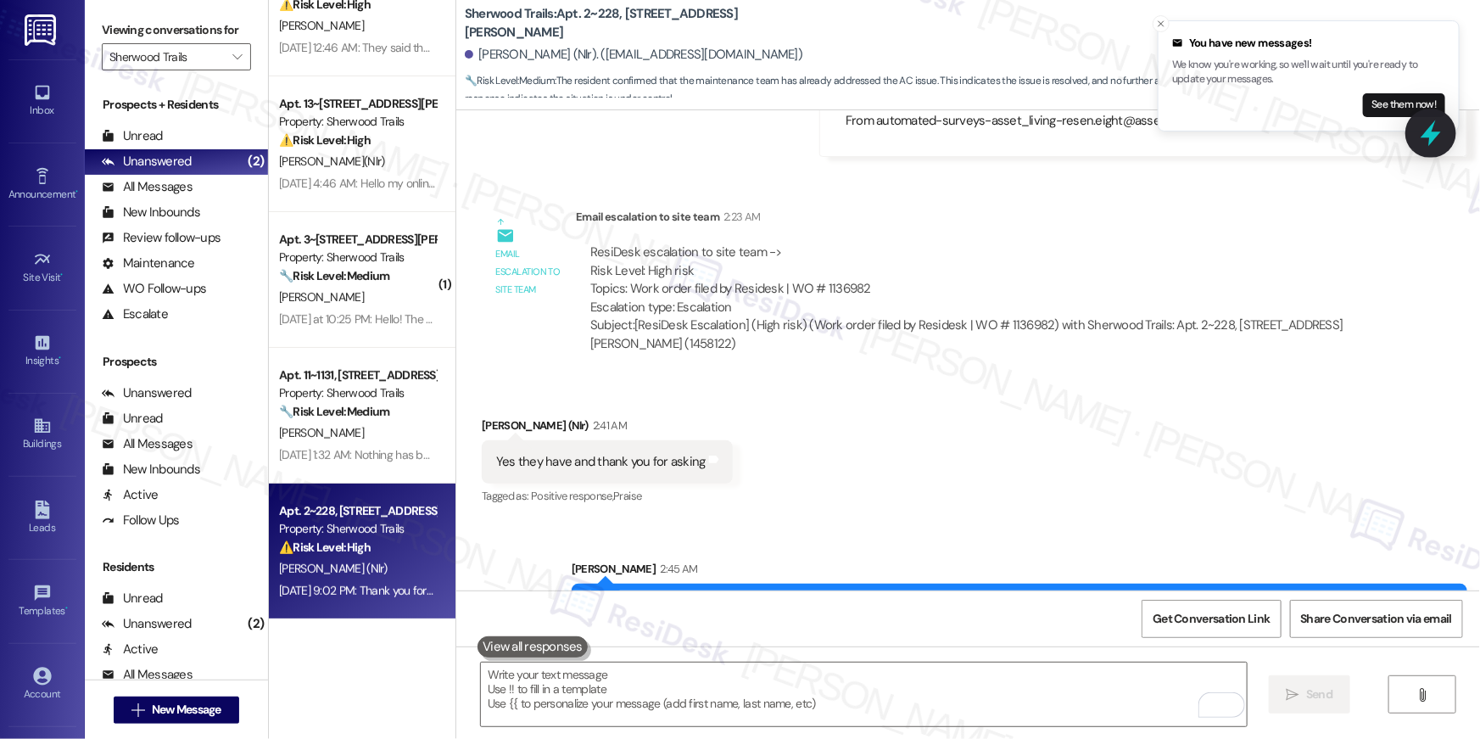
scroll to position [1514, 0]
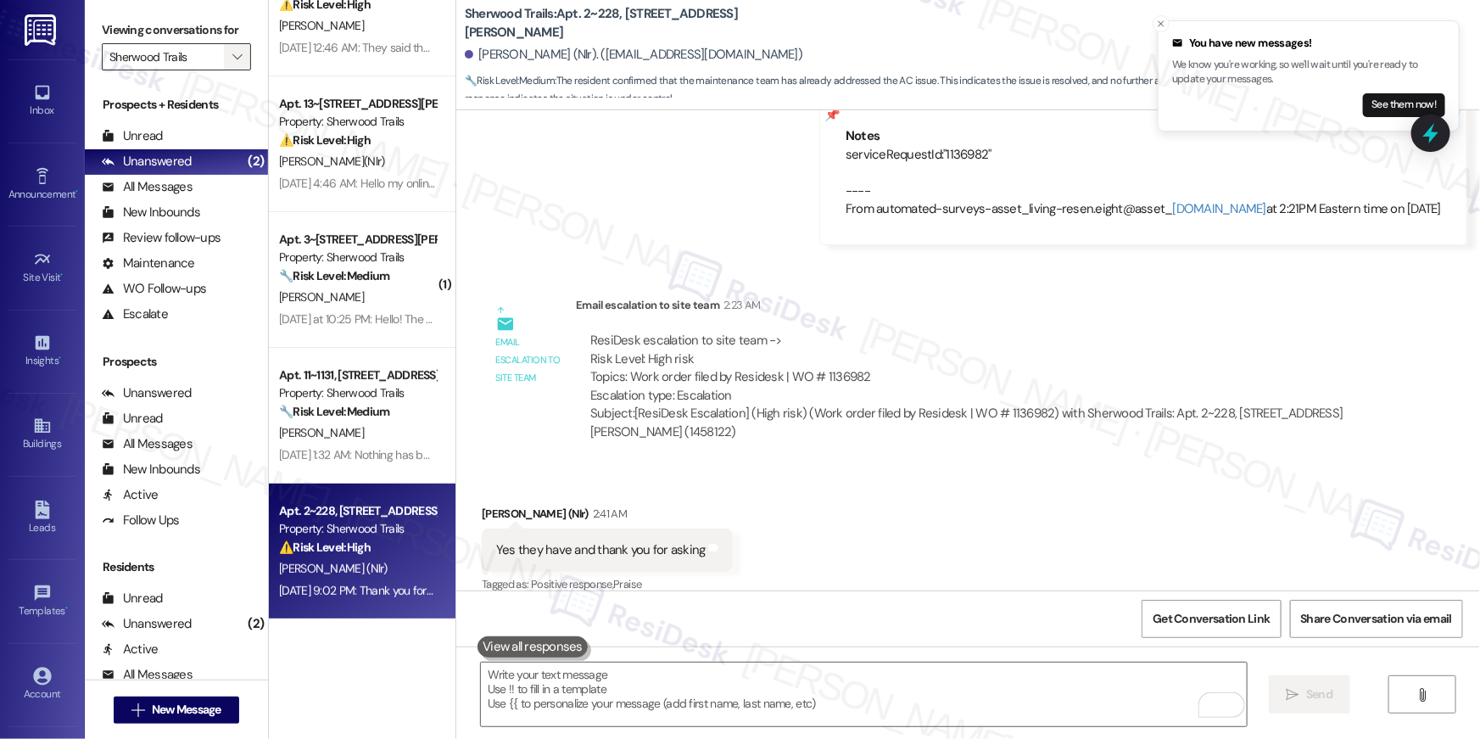
click at [232, 53] on icon "" at bounding box center [236, 57] width 9 height 14
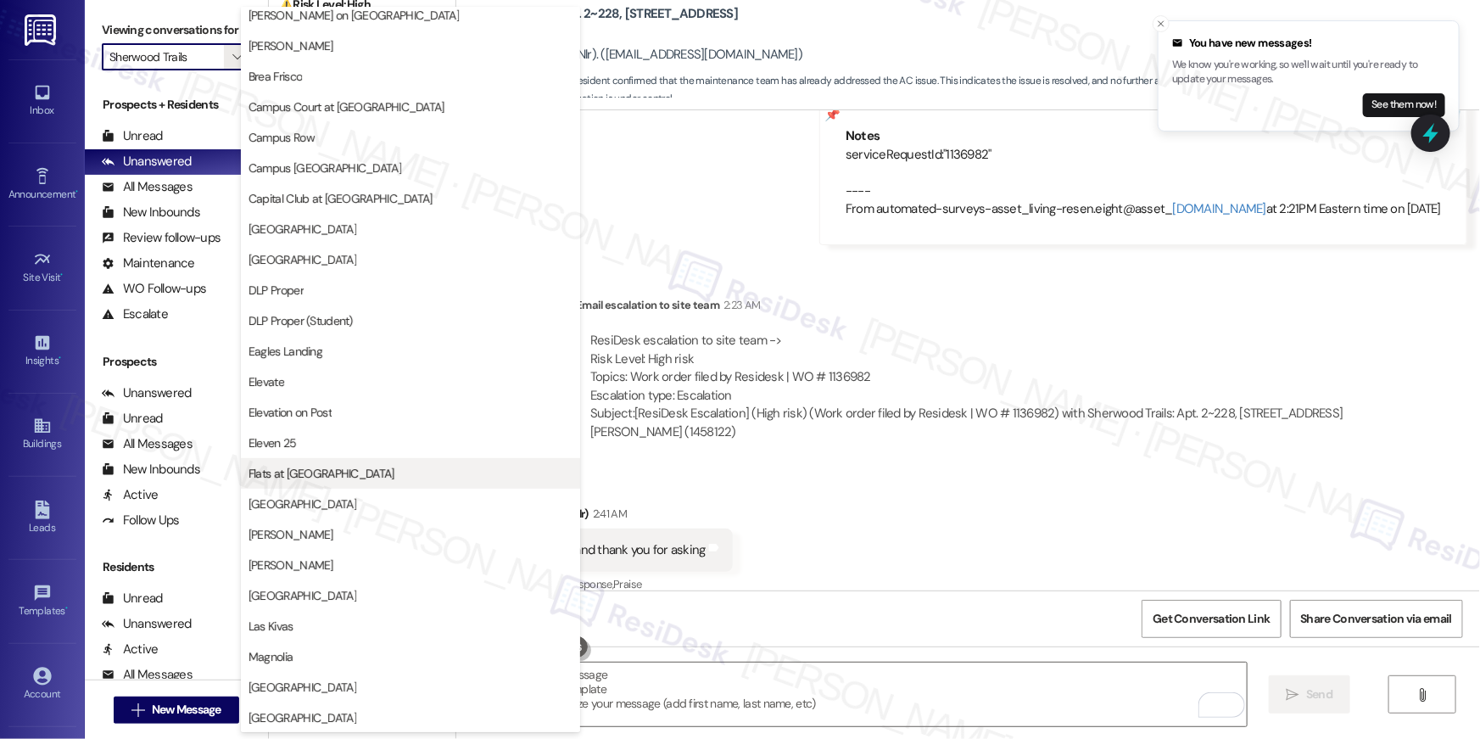
scroll to position [249, 0]
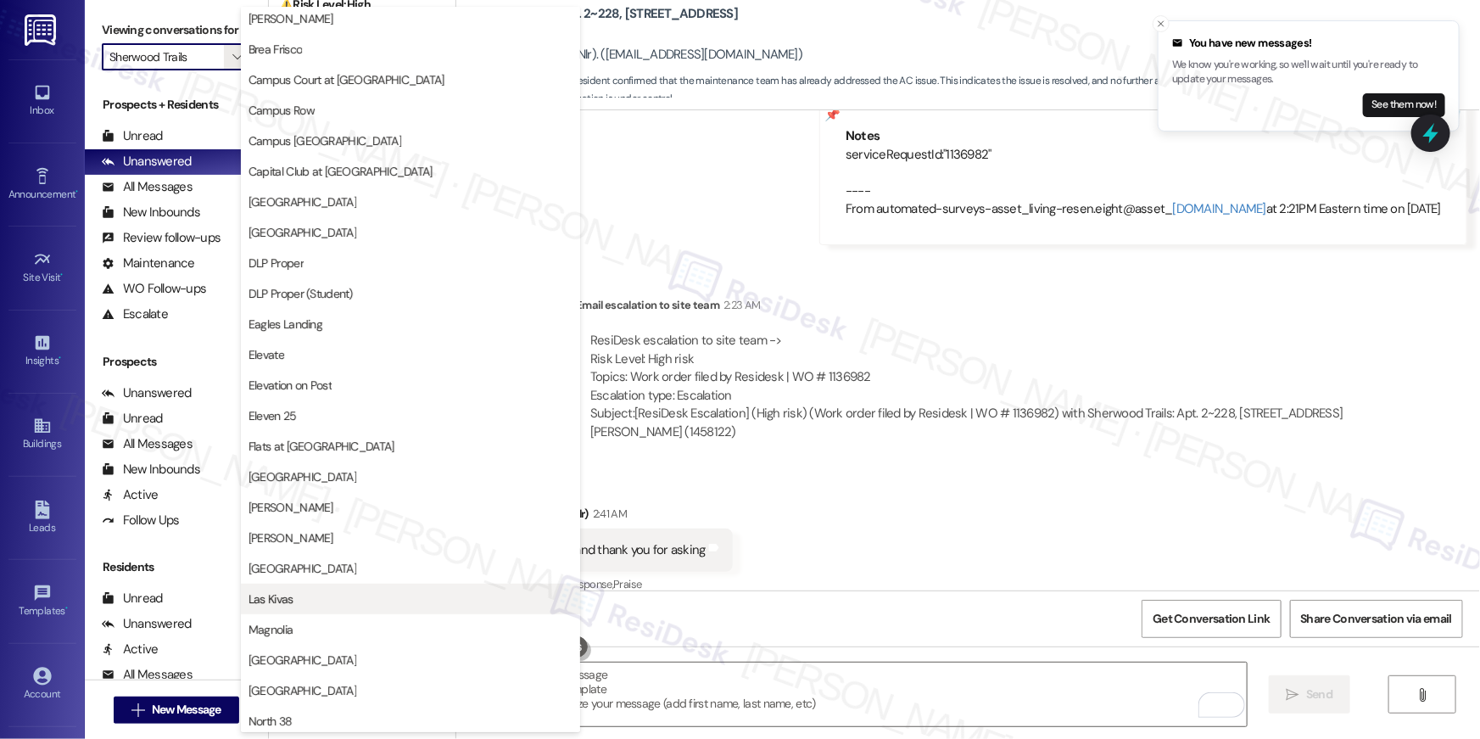
click at [288, 600] on span "Las Kivas" at bounding box center [271, 598] width 45 height 17
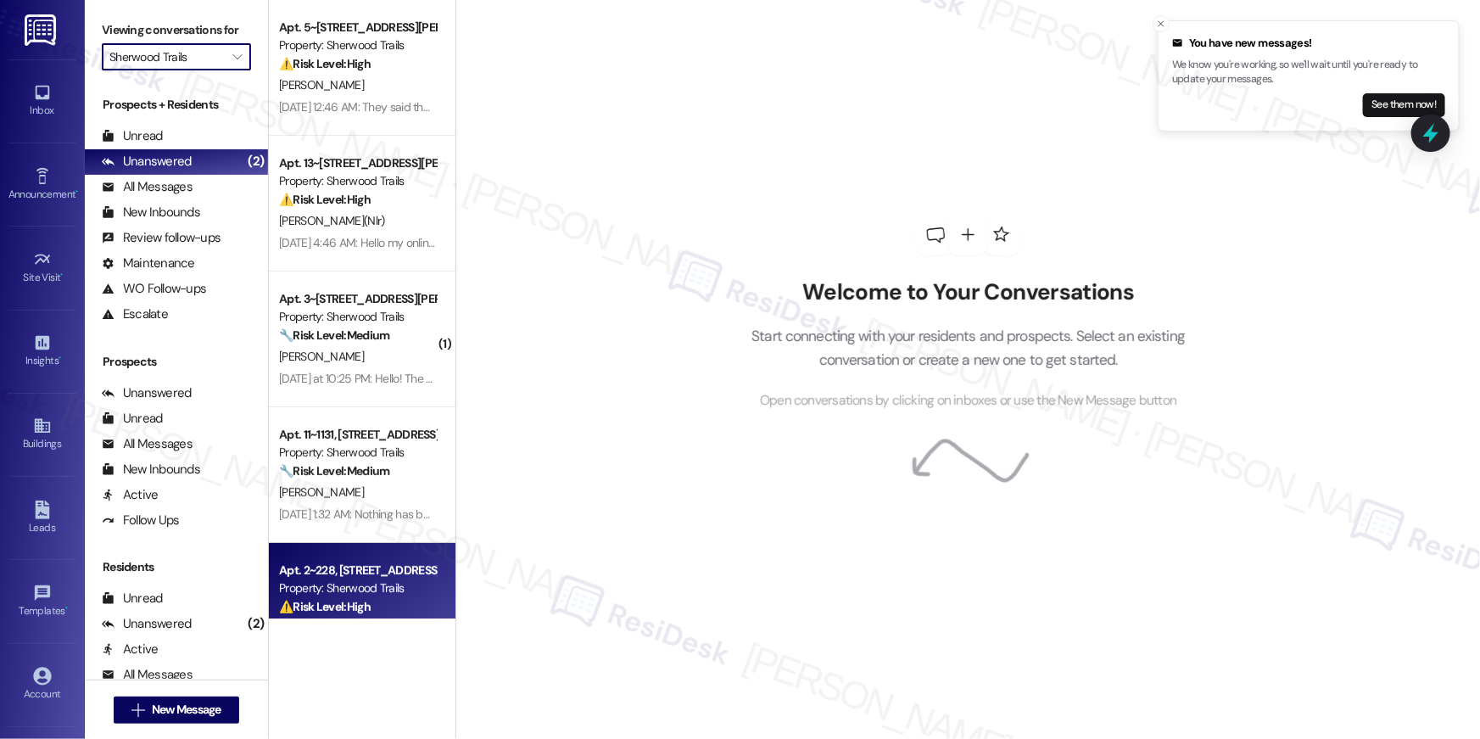
type input "Las Kivas"
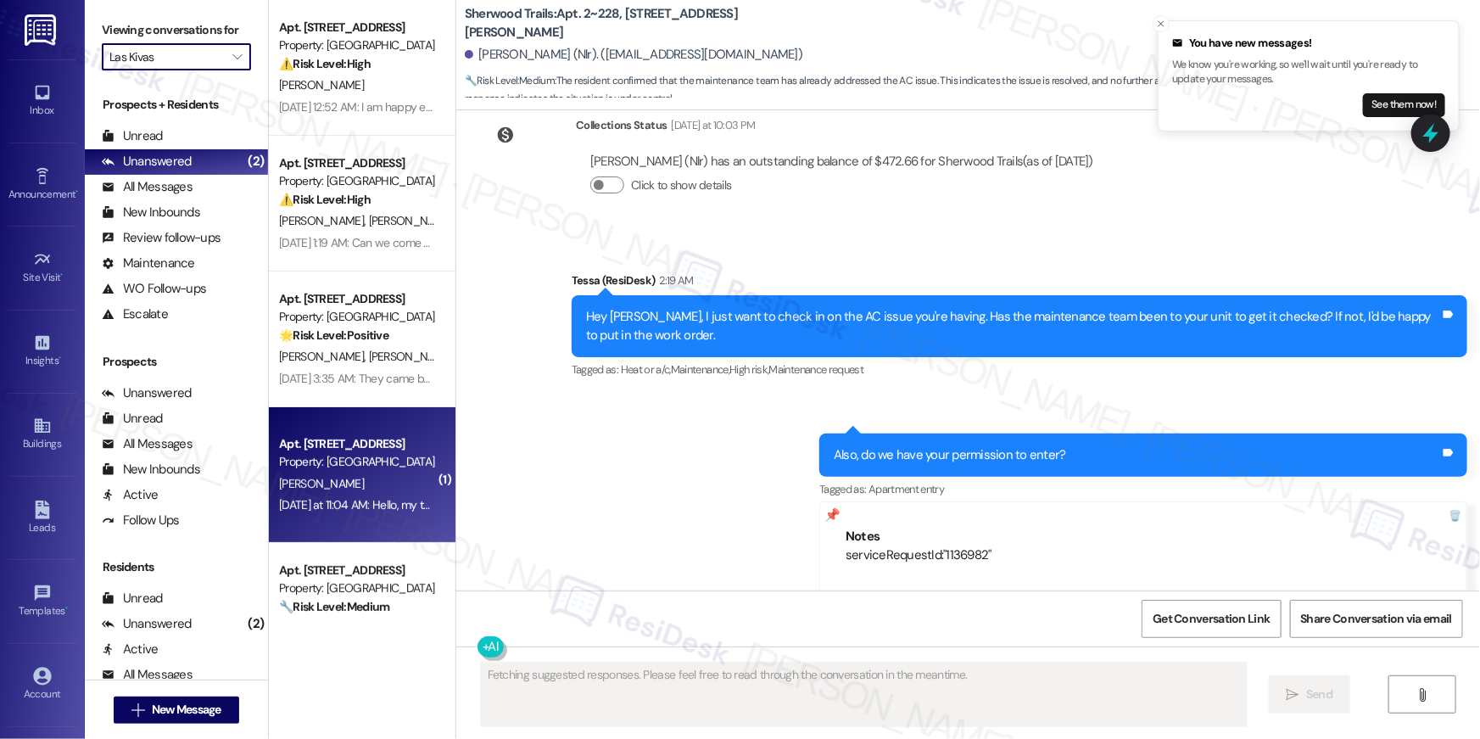
scroll to position [1514, 0]
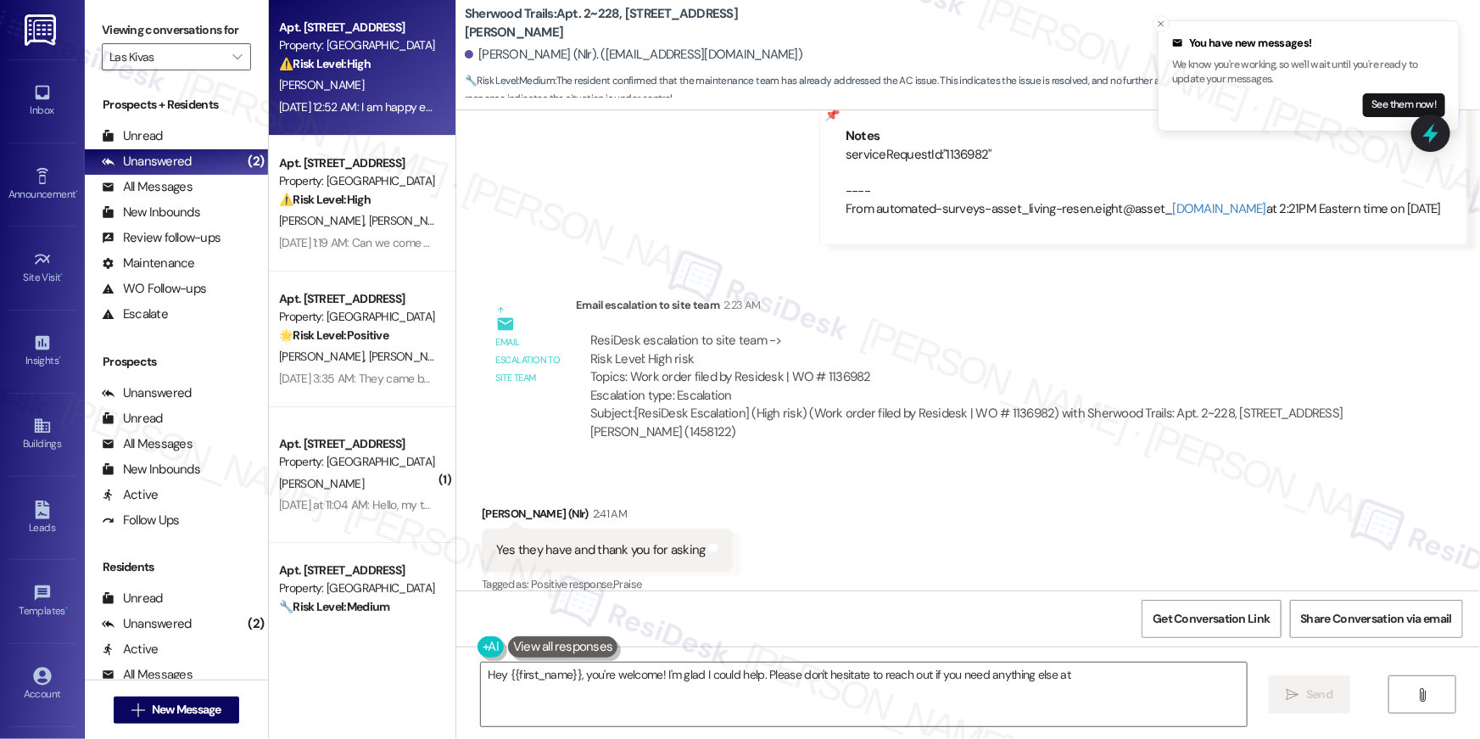
type textarea "Hey {{first_name}}, you're welcome! I'm glad I could help. Please don't hesitat…"
click at [380, 121] on div "Apt. 314, 4777 Tramway Blvd NE Property: Las Kivas ⚠️ Risk Level: High The resi…" at bounding box center [362, 68] width 187 height 136
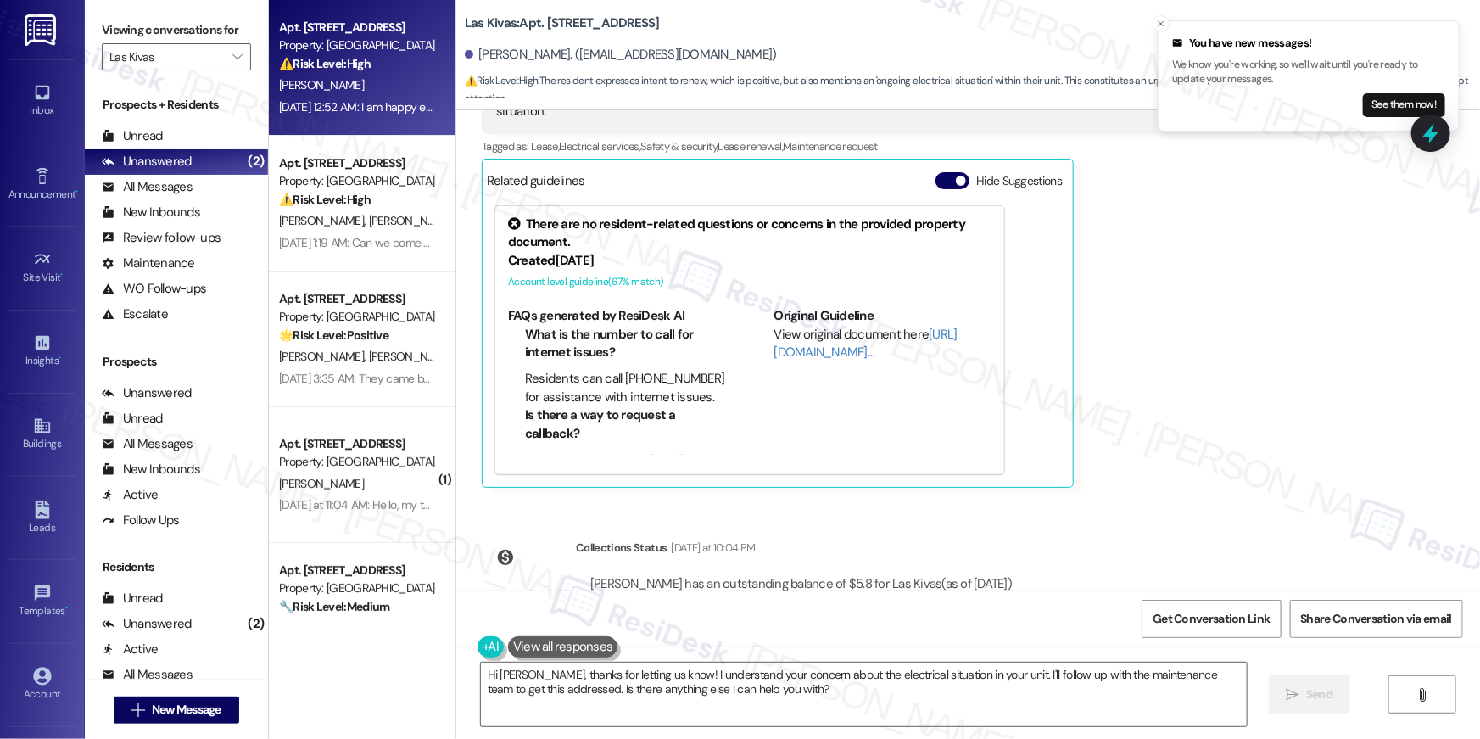
scroll to position [799, 0]
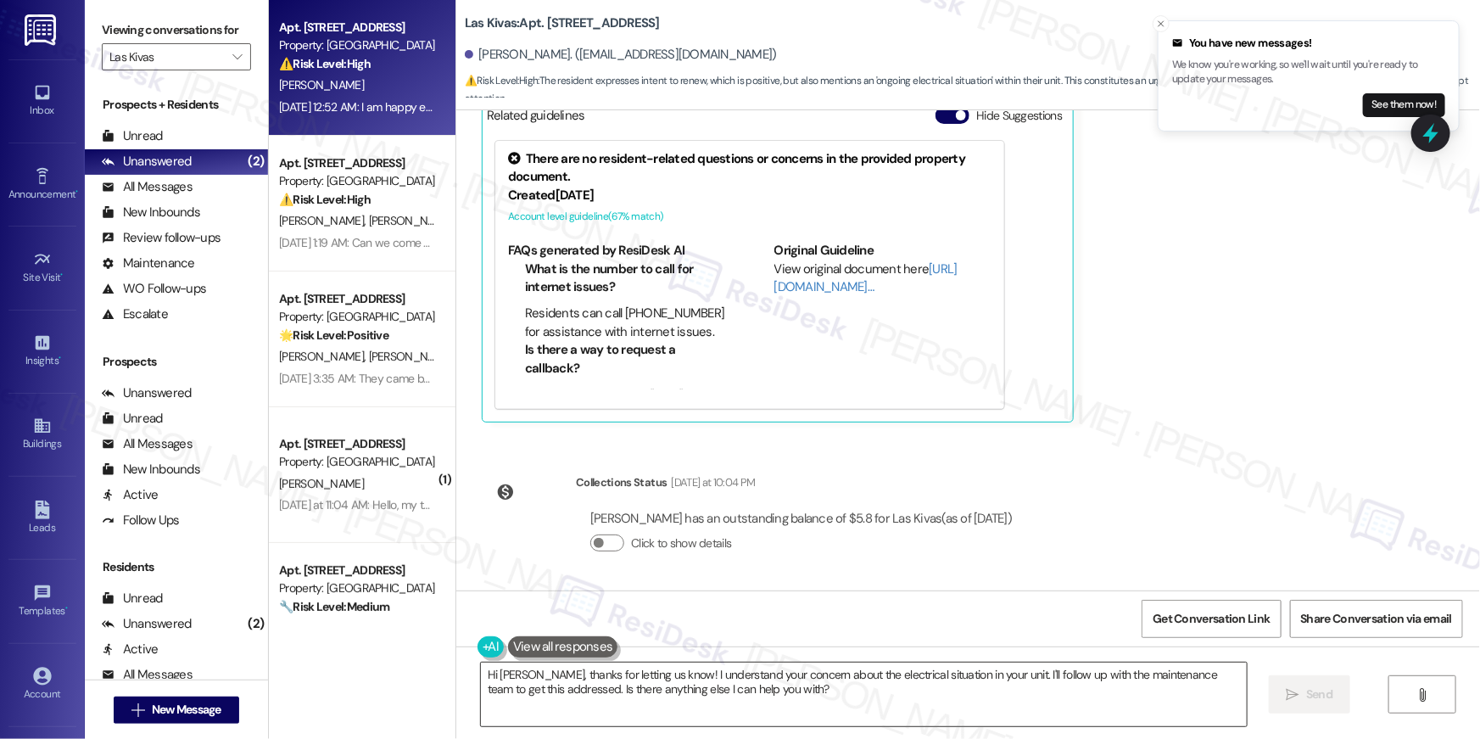
click at [792, 696] on textarea "Hi Robert, thanks for letting us know! I understand your concern about the elec…" at bounding box center [864, 694] width 766 height 64
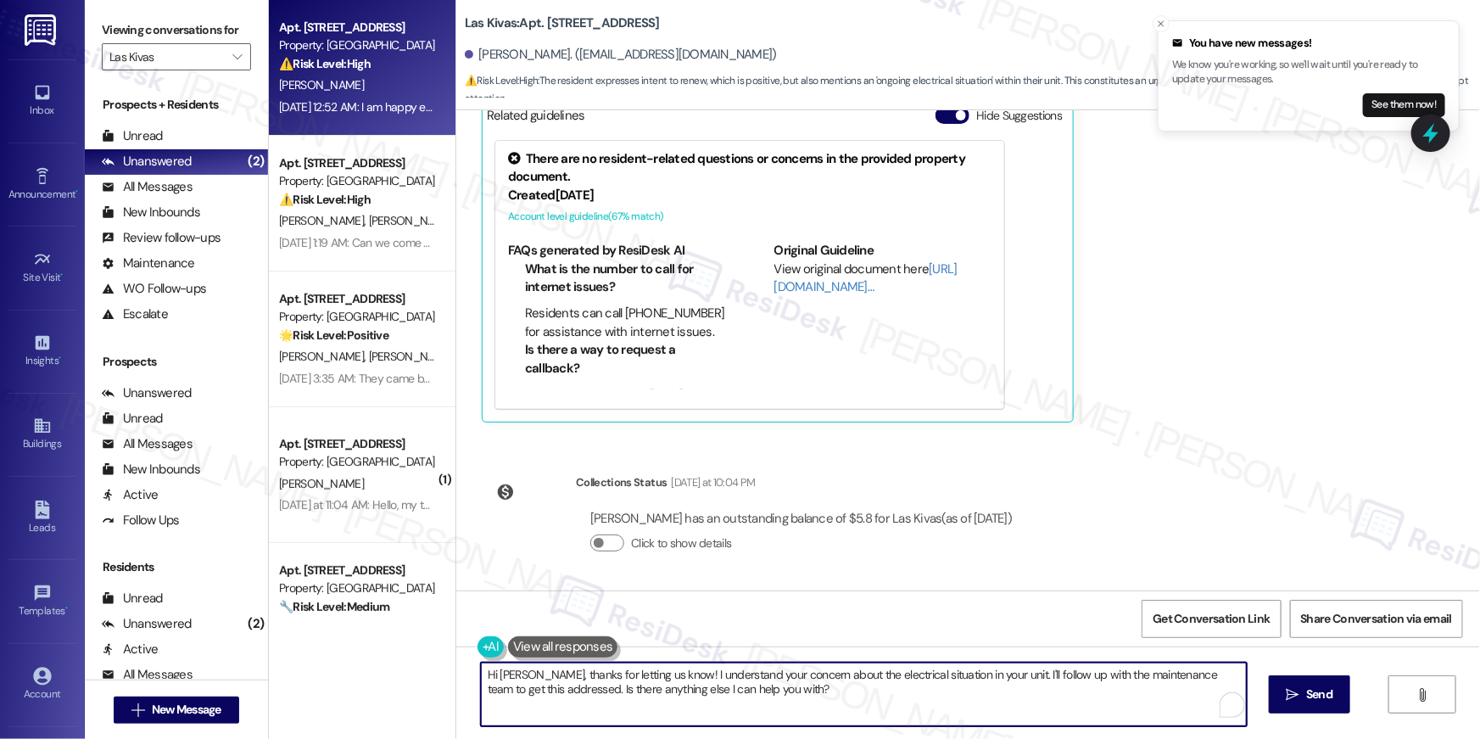
click at [826, 692] on textarea "Hi Robert, thanks for letting us know! I understand your concern about the elec…" at bounding box center [864, 694] width 766 height 64
drag, startPoint x: 833, startPoint y: 686, endPoint x: 991, endPoint y: 674, distance: 158.2
click at [991, 674] on textarea "Hi Robert, thanks for letting us know! I understand your concern about the elec…" at bounding box center [864, 694] width 766 height 64
type textarea "Hi Robert, thanks for letting us know! I understand your concern about the elec…"
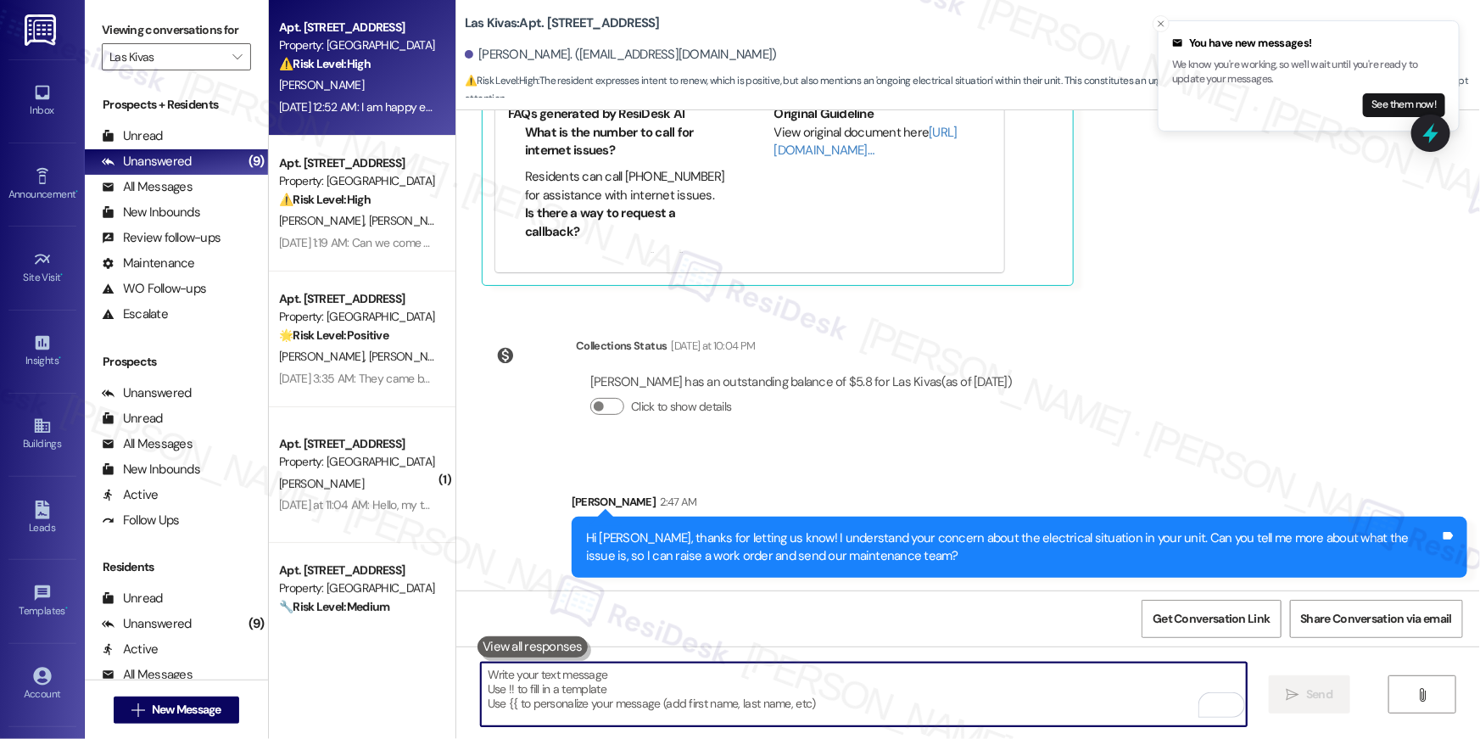
scroll to position [634, 0]
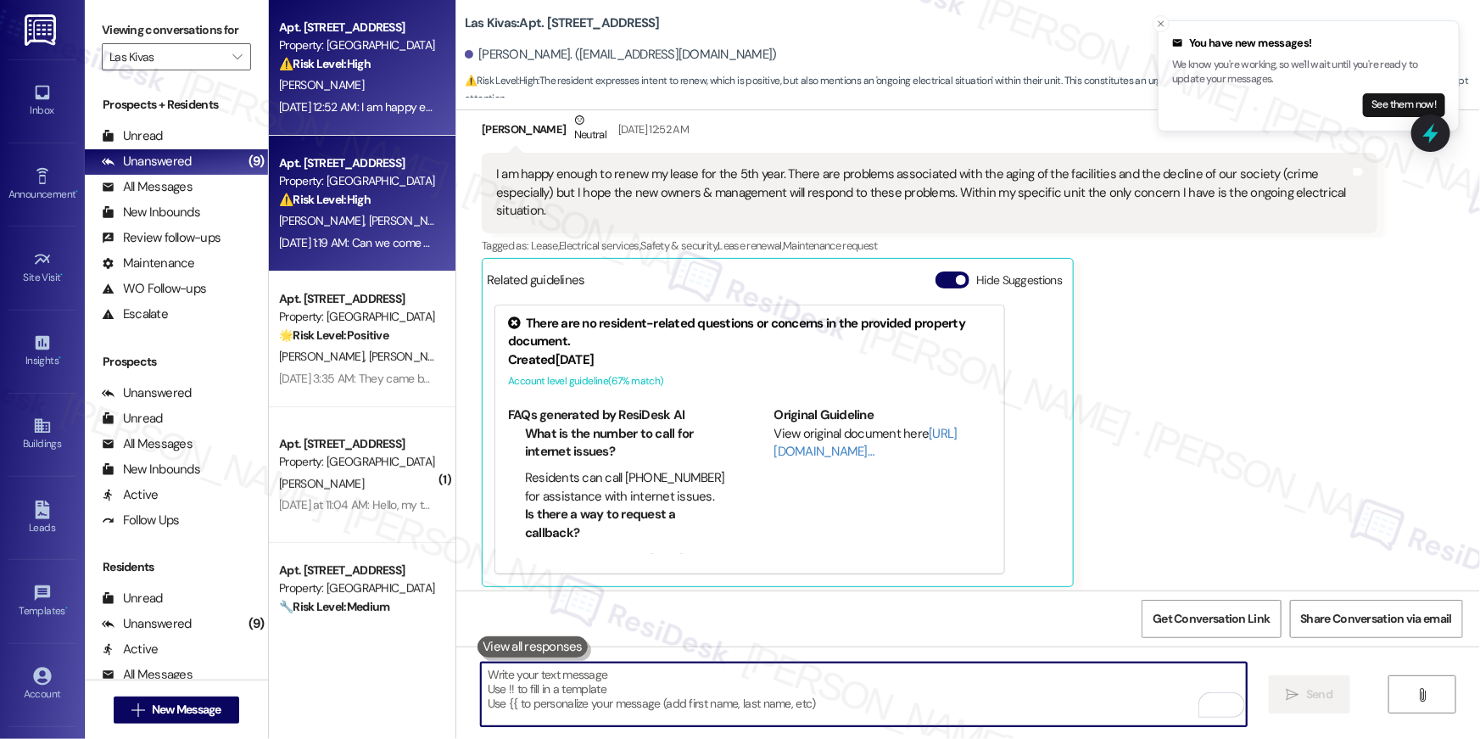
click at [343, 151] on div "Apt. 317, 4777 Tramway Blvd NE Property: Las Kivas ⚠️ Risk Level: High The resi…" at bounding box center [362, 204] width 187 height 136
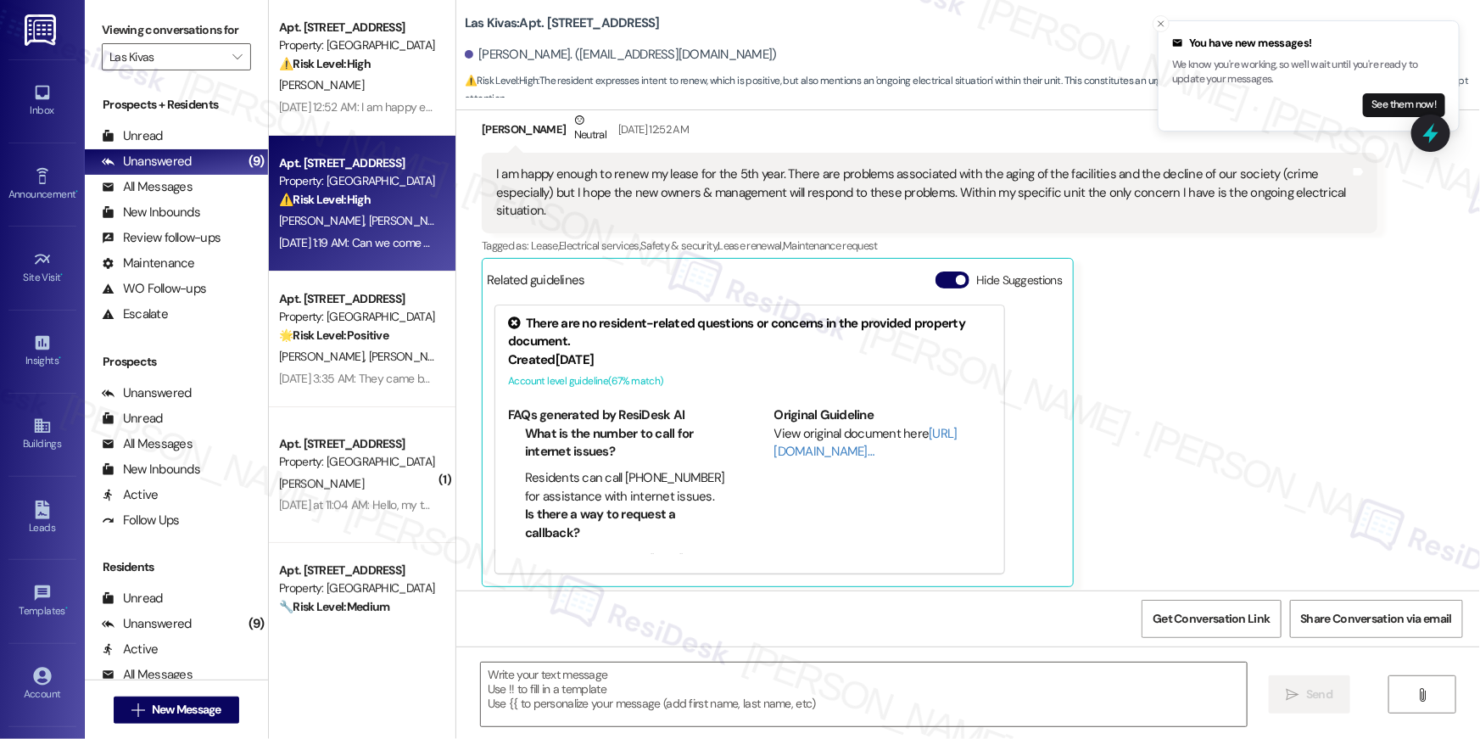
click at [351, 182] on div "Property: Las Kivas" at bounding box center [357, 181] width 157 height 18
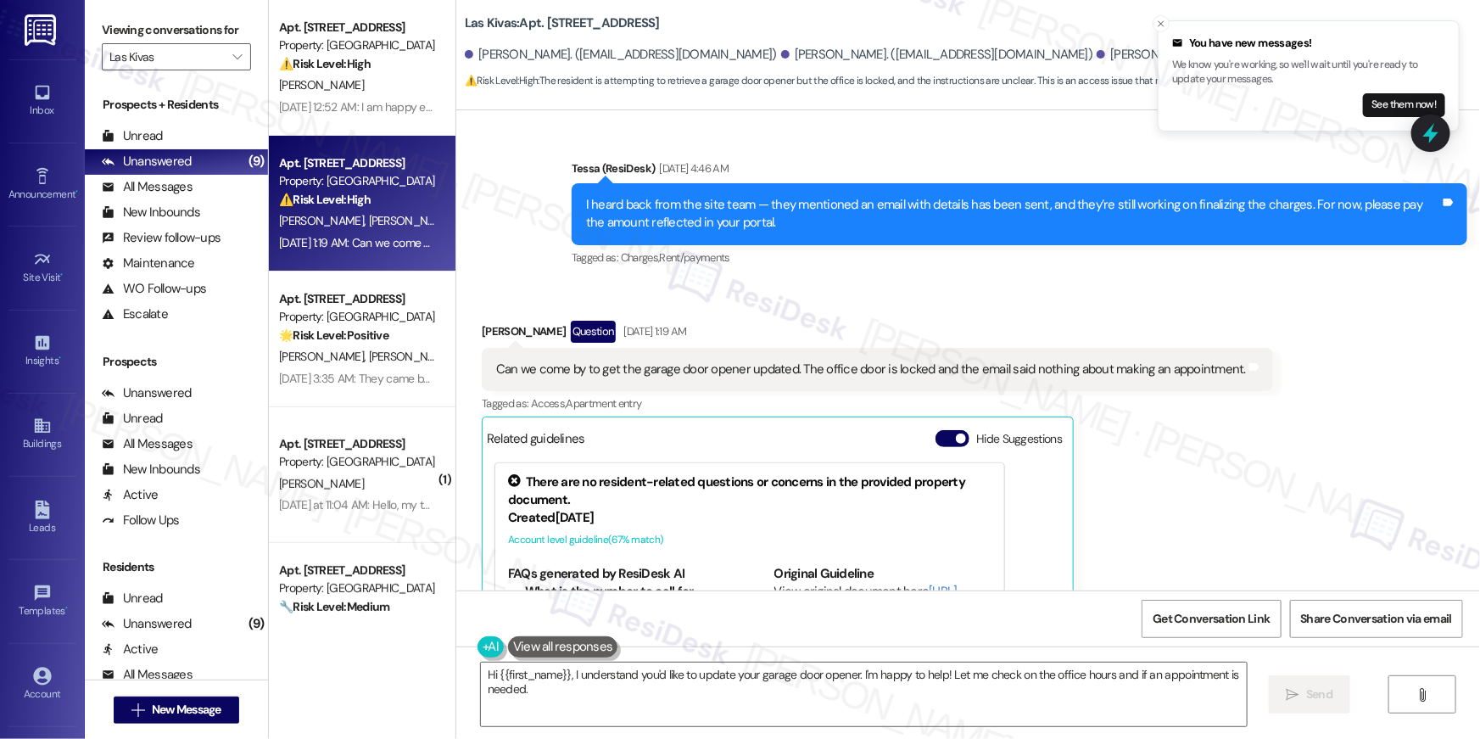
scroll to position [1179, 0]
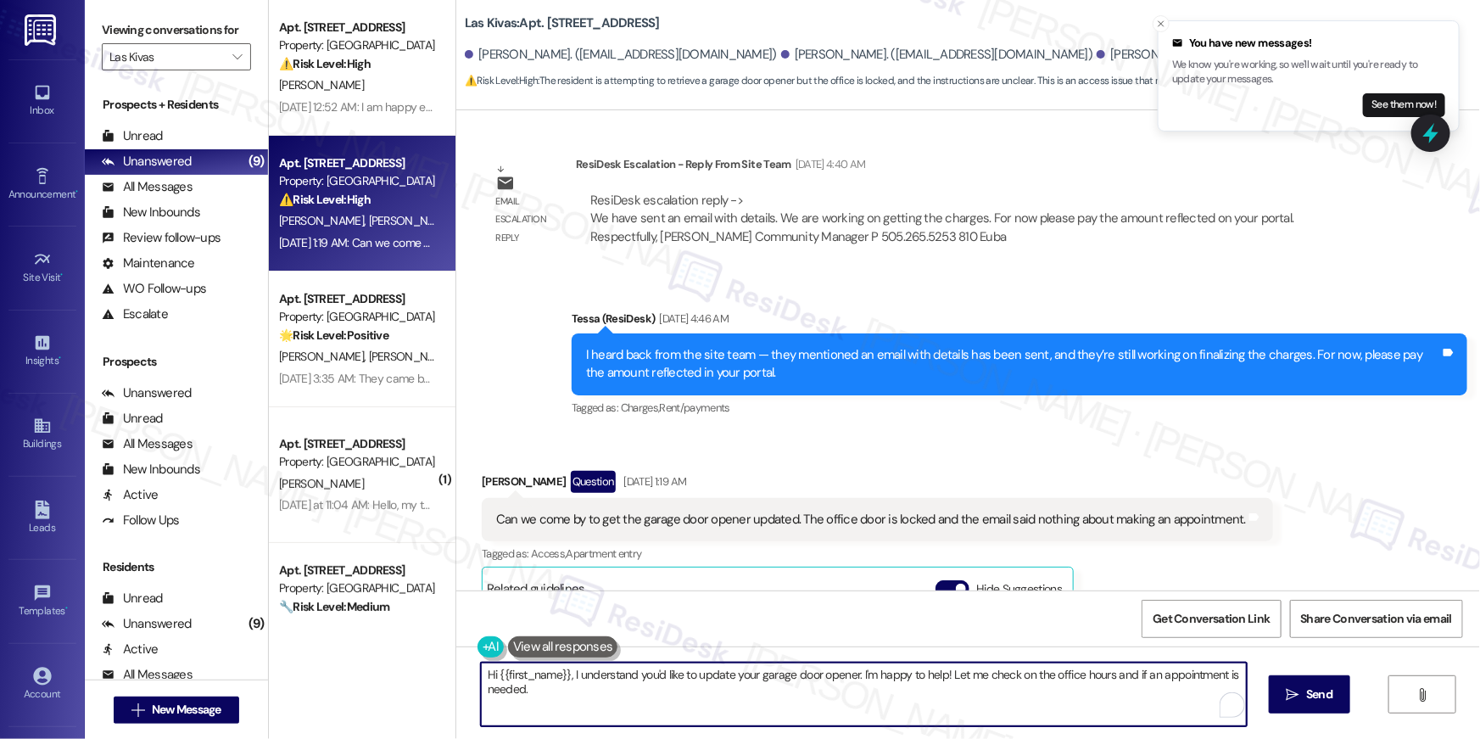
drag, startPoint x: 651, startPoint y: 701, endPoint x: 814, endPoint y: 695, distance: 163.0
click at [651, 701] on textarea "Hi {{first_name}}, I understand you'd like to update your garage door opener. I…" at bounding box center [864, 694] width 766 height 64
click at [737, 707] on textarea "Hi {{first_name}}, I understand you'd like to update your garage door opener. I…" at bounding box center [864, 694] width 766 height 64
drag, startPoint x: 849, startPoint y: 680, endPoint x: 860, endPoint y: 712, distance: 33.3
click at [860, 712] on textarea "Hi {{first_name}}, I understand you'd like to update your garage door opener. I…" at bounding box center [864, 694] width 766 height 64
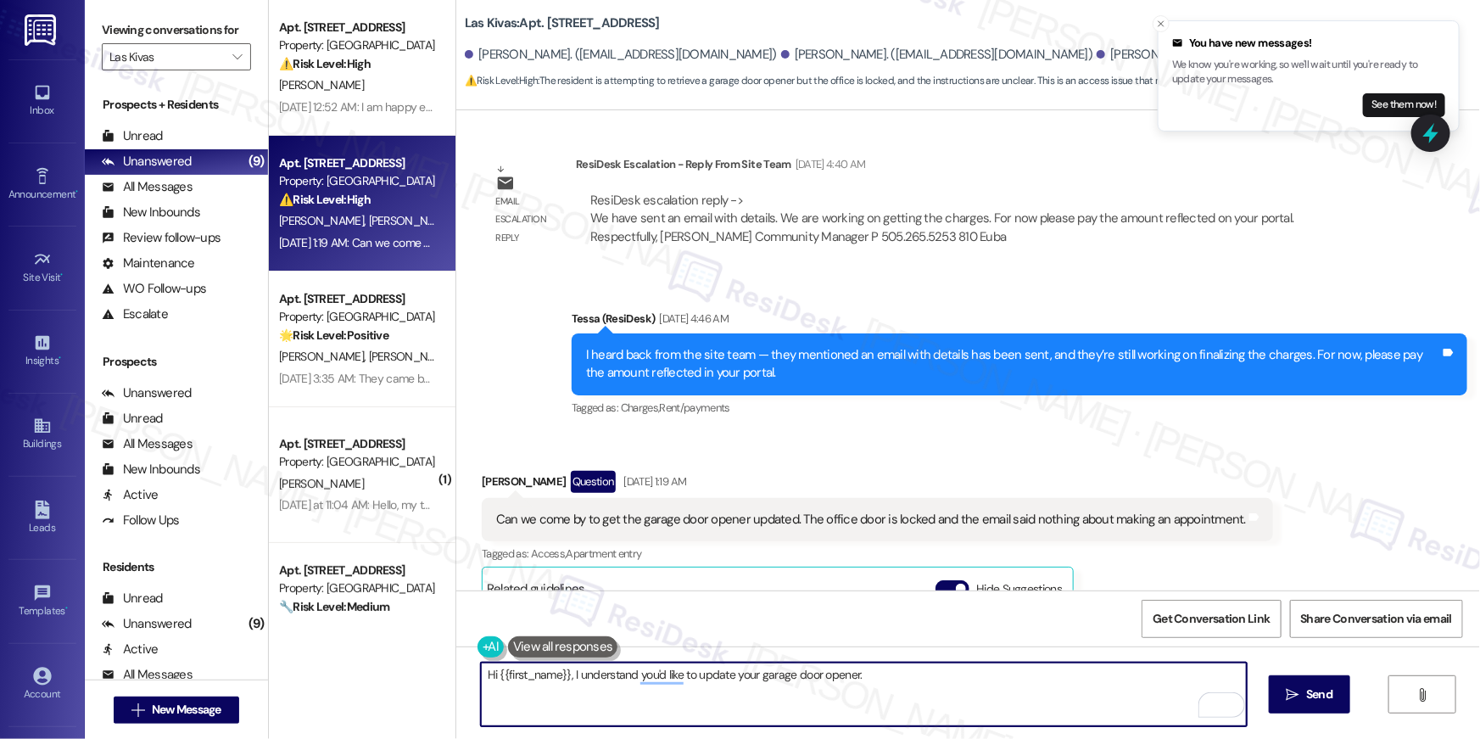
click at [565, 671] on textarea "Hi {{first_name}}, I understand you'd like to update your garage door opener." at bounding box center [864, 694] width 766 height 64
click at [1044, 679] on textarea "Hi {{first_name}}, I am sorry for the late response. I understand you'd like to…" at bounding box center [864, 694] width 766 height 64
type textarea "Hi {{first_name}}, I am sorry for the late response. I understand you'd like to…"
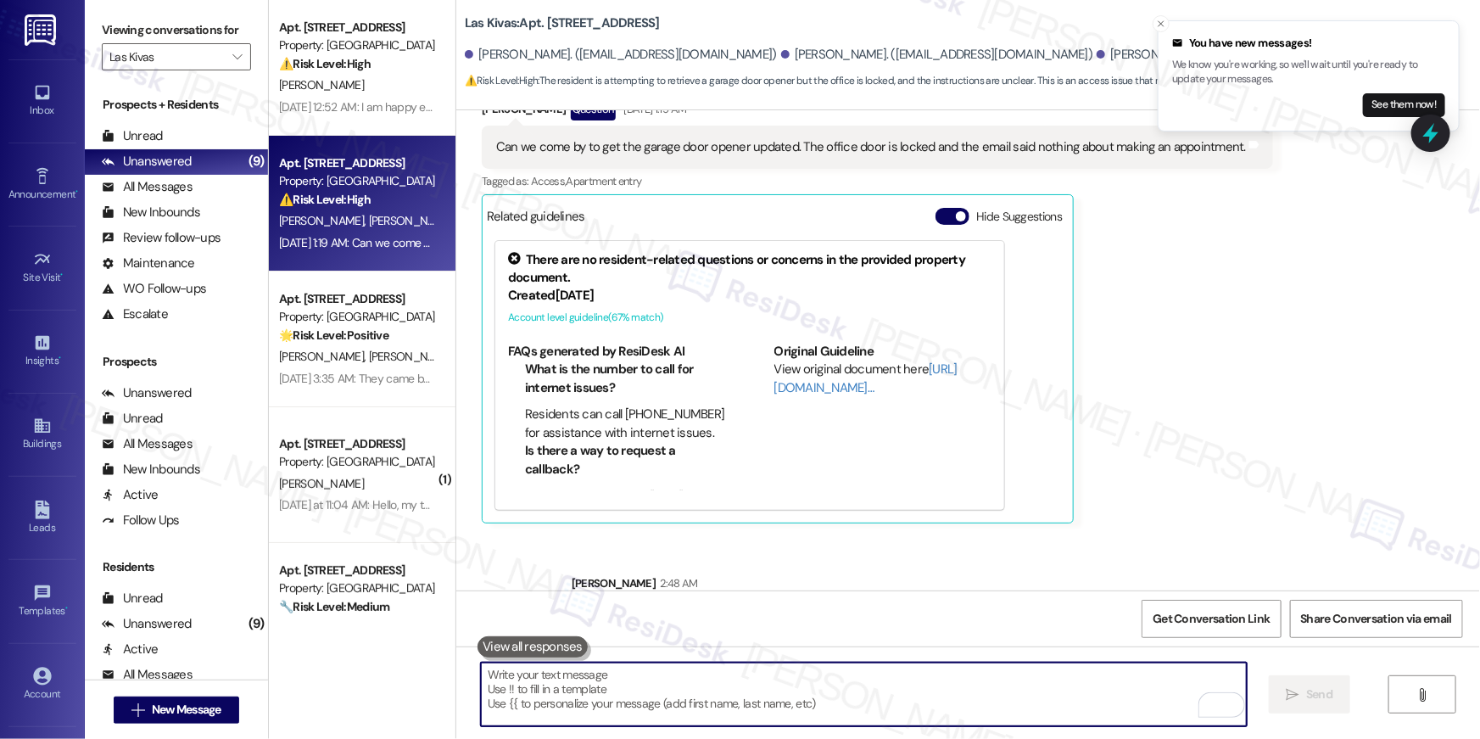
scroll to position [1614, 0]
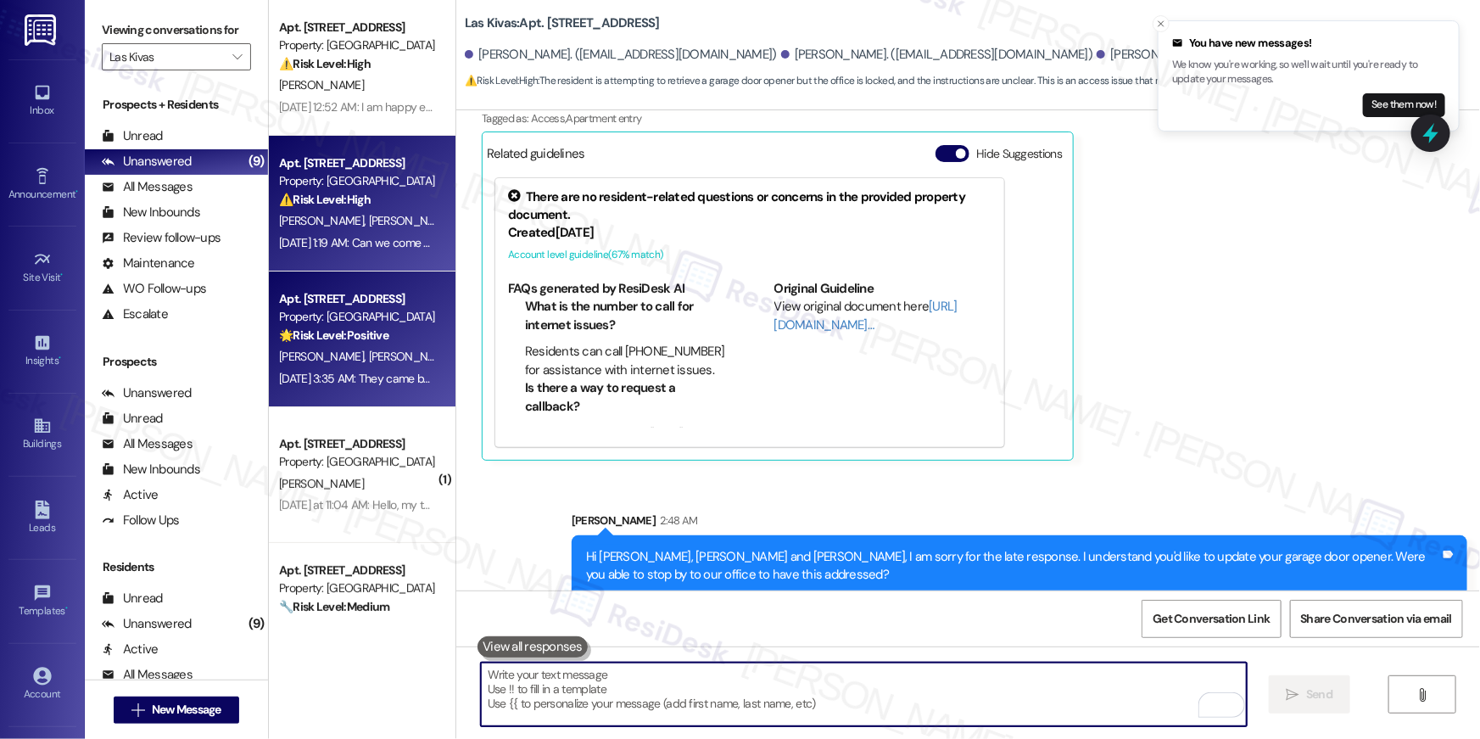
click at [377, 287] on div "Apt. 203, 4777 Tramway Blvd NE Property: Las Kivas 🌟 Risk Level: Positive The r…" at bounding box center [362, 339] width 187 height 136
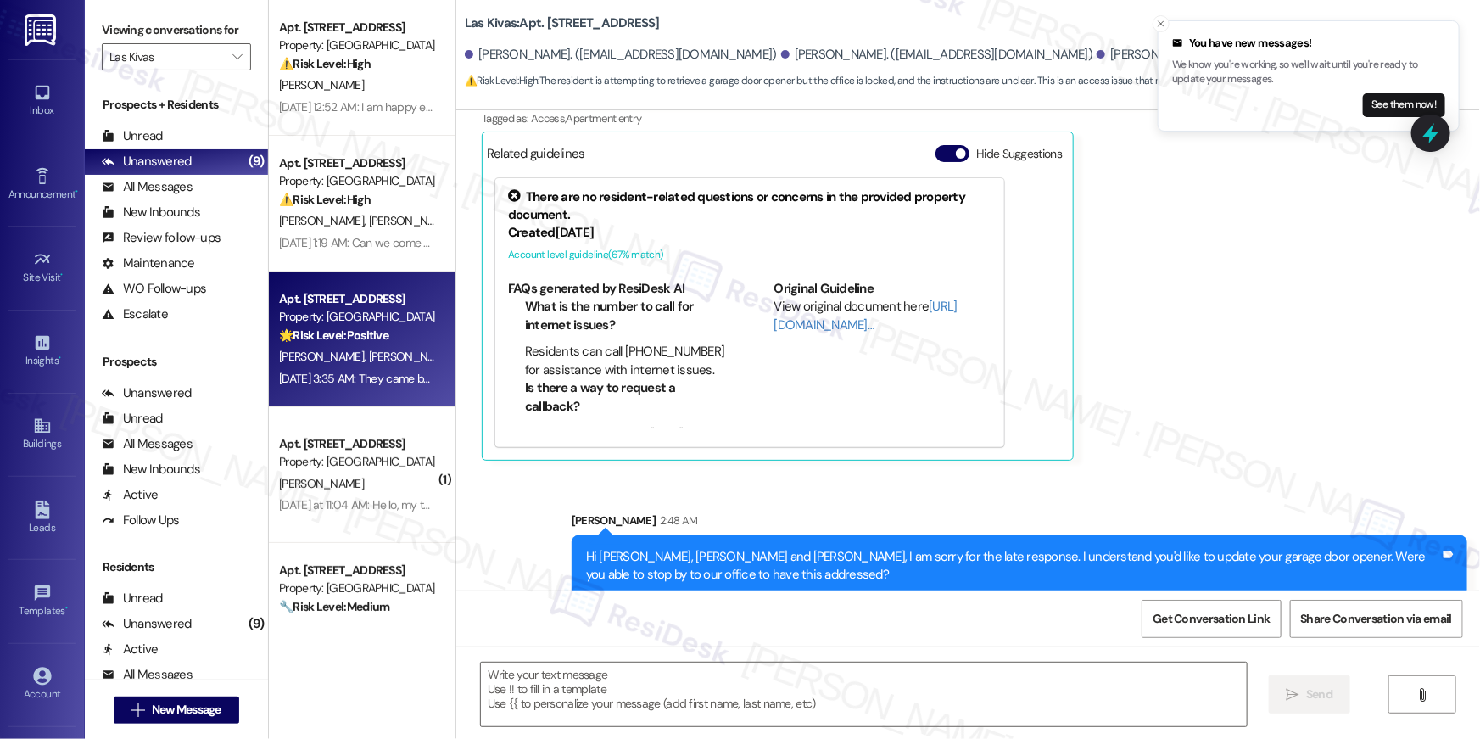
type textarea "Fetching suggested responses. Please feel free to read through the conversation…"
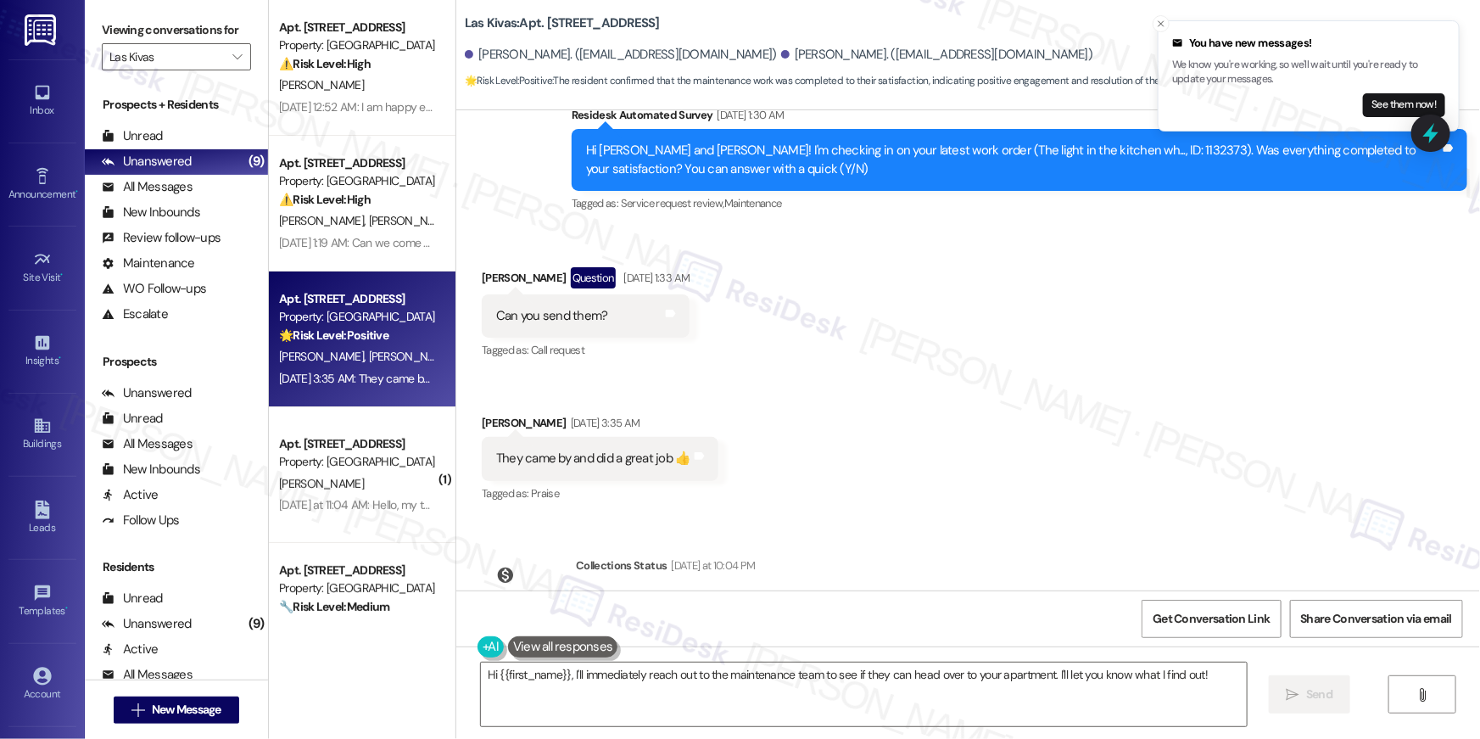
scroll to position [5918, 0]
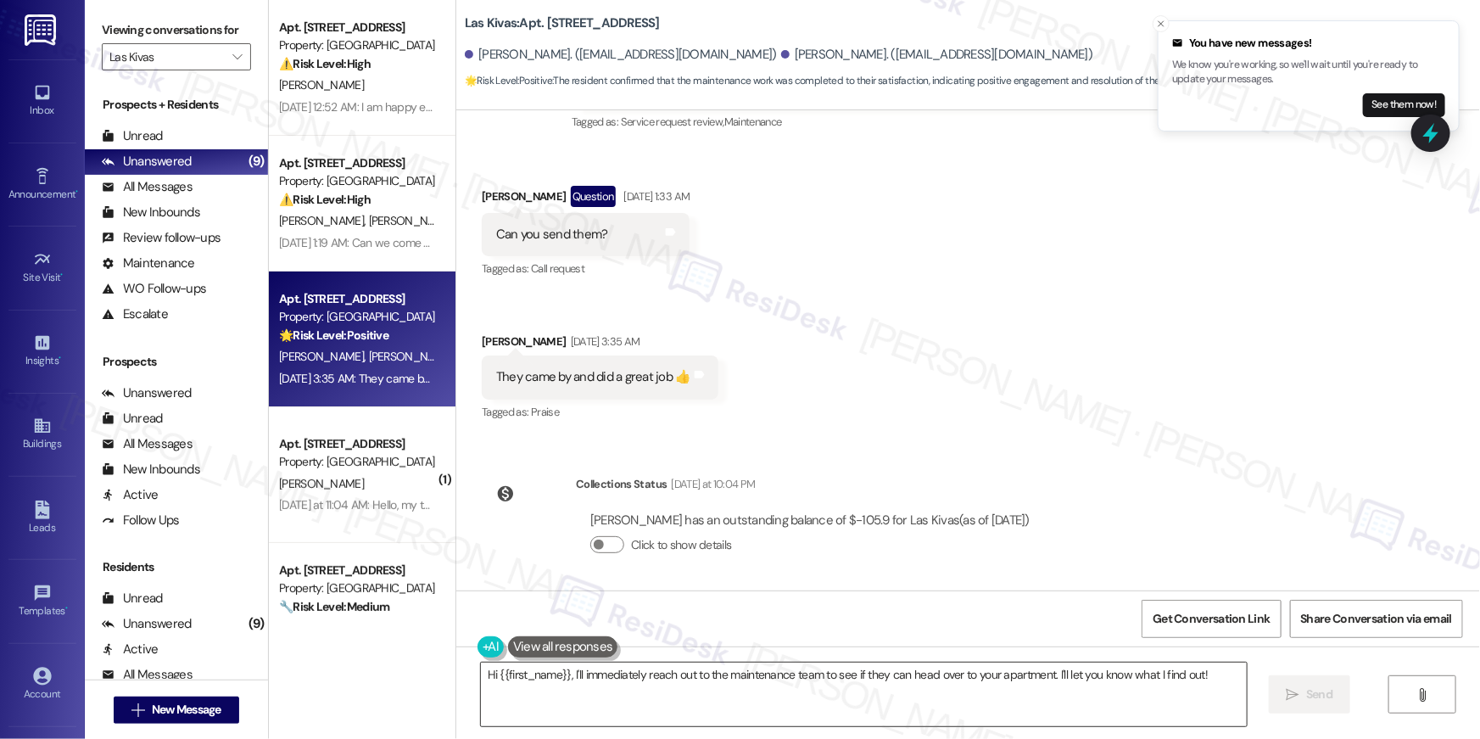
click at [828, 696] on textarea "Hi {{first_name}}, I'll immediately reach out to the maintenance team to see if…" at bounding box center [864, 694] width 766 height 64
paste textarea "’m happy to hear your work order has been completed! If anything else comes up …"
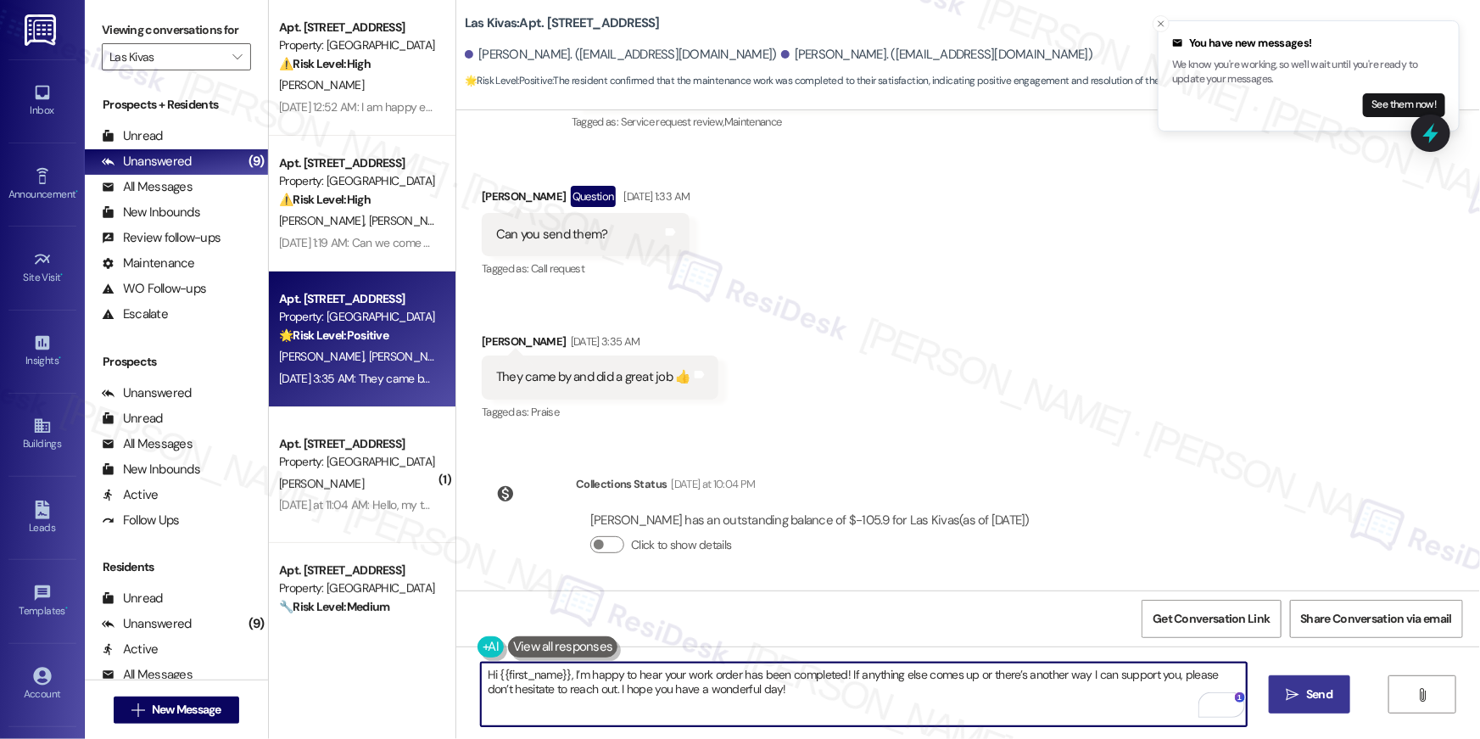
type textarea "Hi {{first_name}}, I’m happy to hear your work order has been completed! If any…"
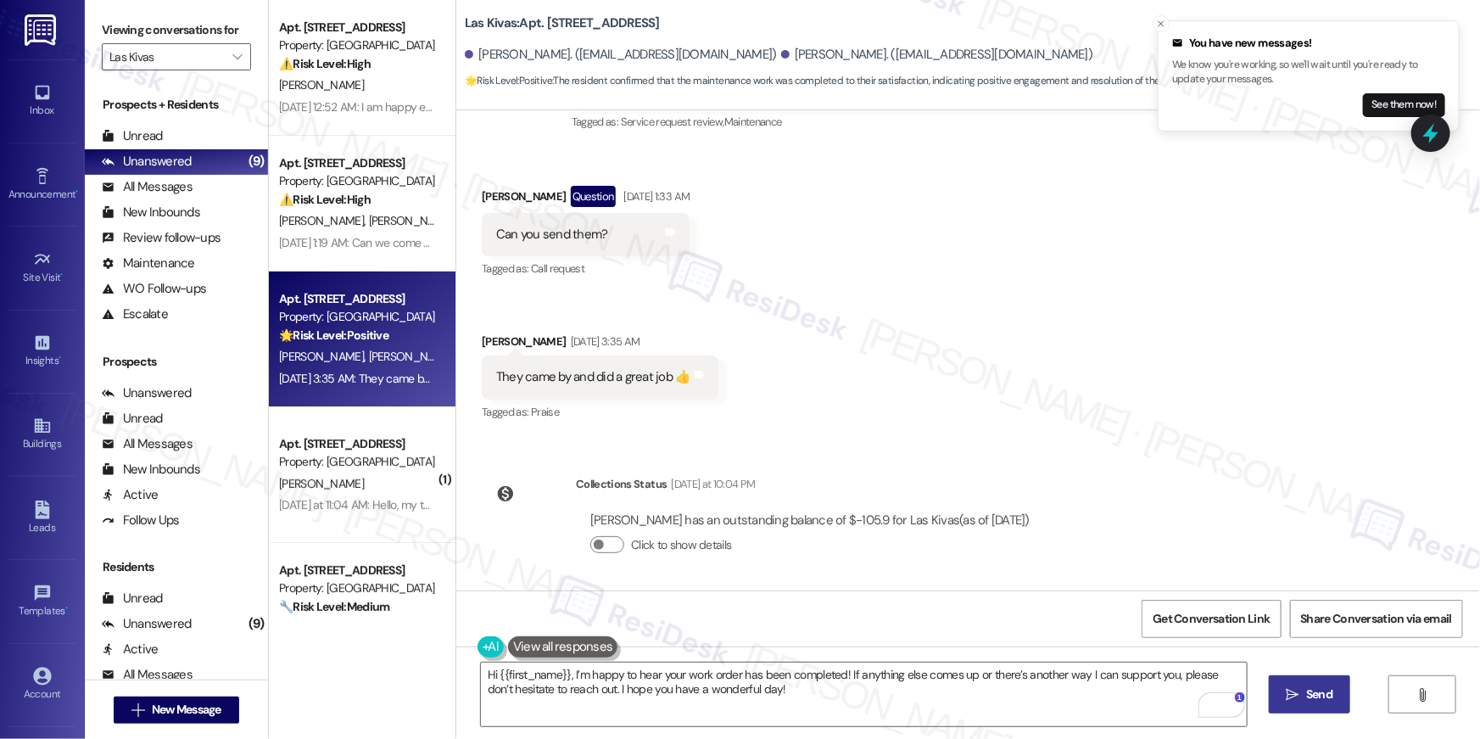
click at [1320, 692] on span "Send" at bounding box center [1319, 694] width 26 height 18
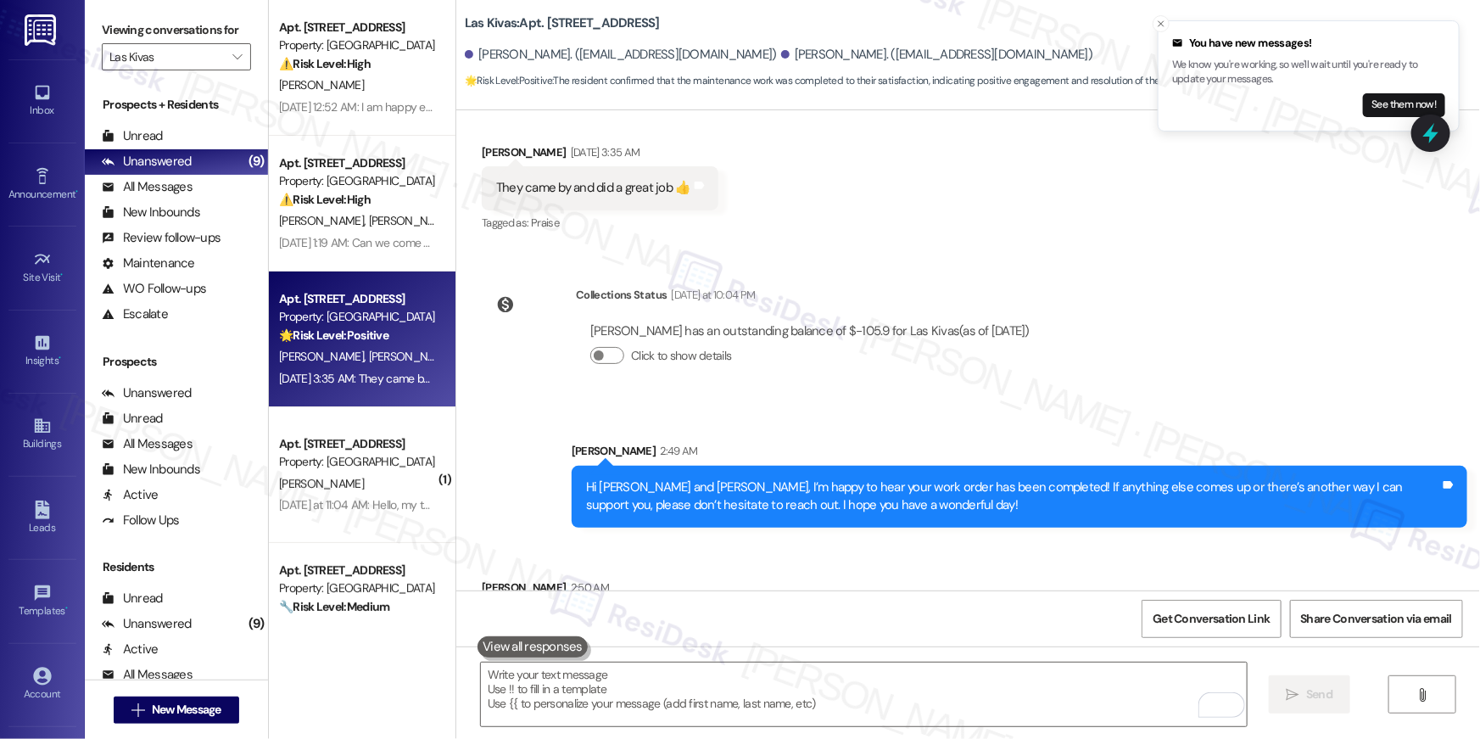
scroll to position [6173, 0]
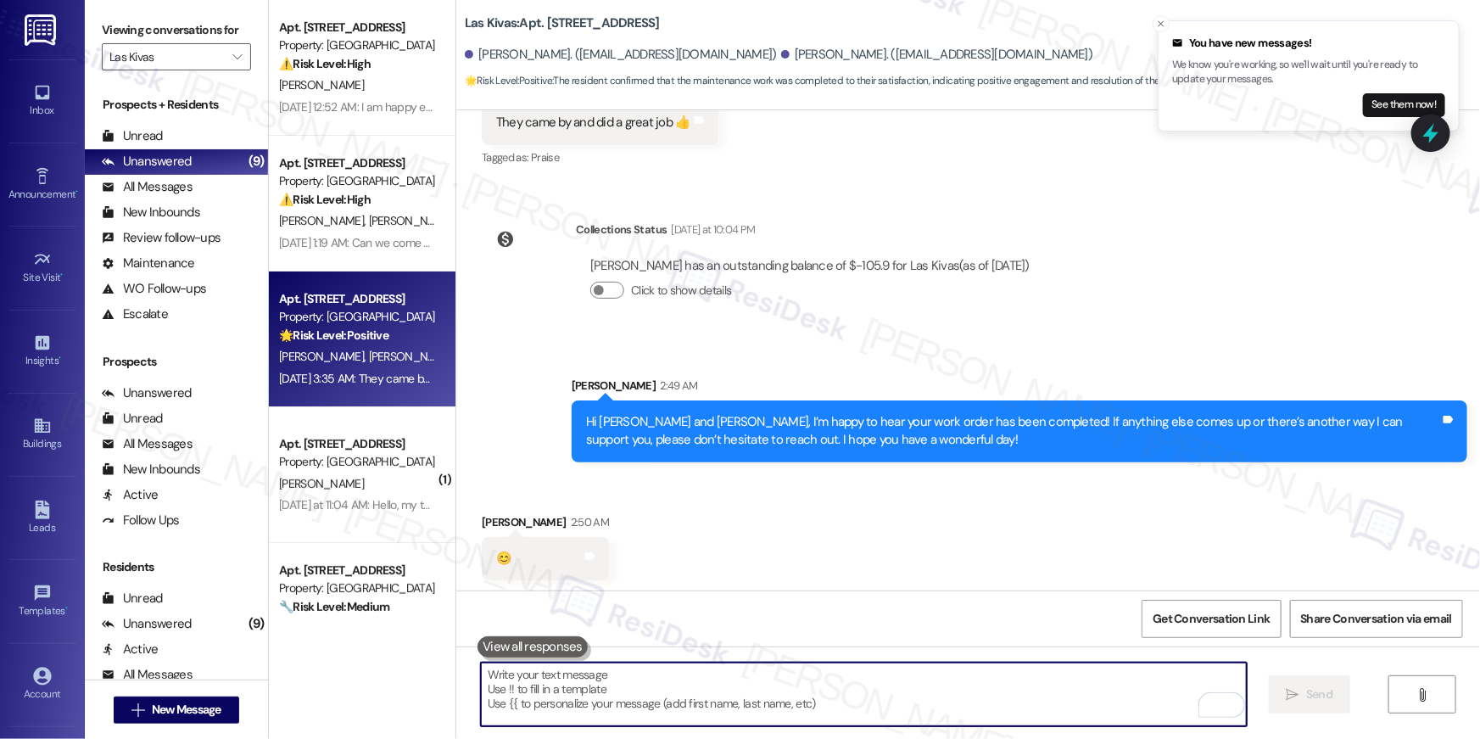
click at [799, 674] on textarea "To enrich screen reader interactions, please activate Accessibility in Grammarl…" at bounding box center [864, 694] width 766 height 64
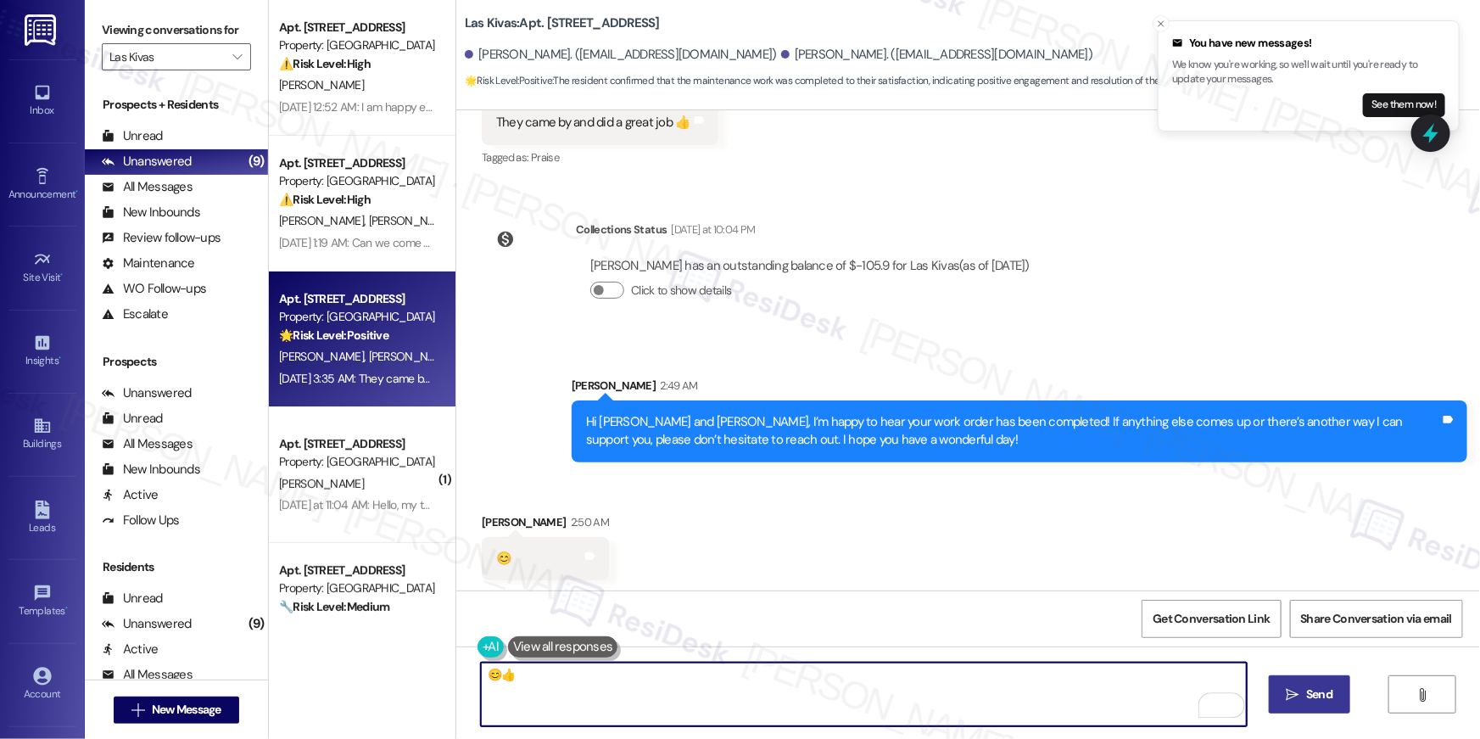
type textarea "😊👍"
click at [1287, 699] on icon "" at bounding box center [1293, 695] width 13 height 14
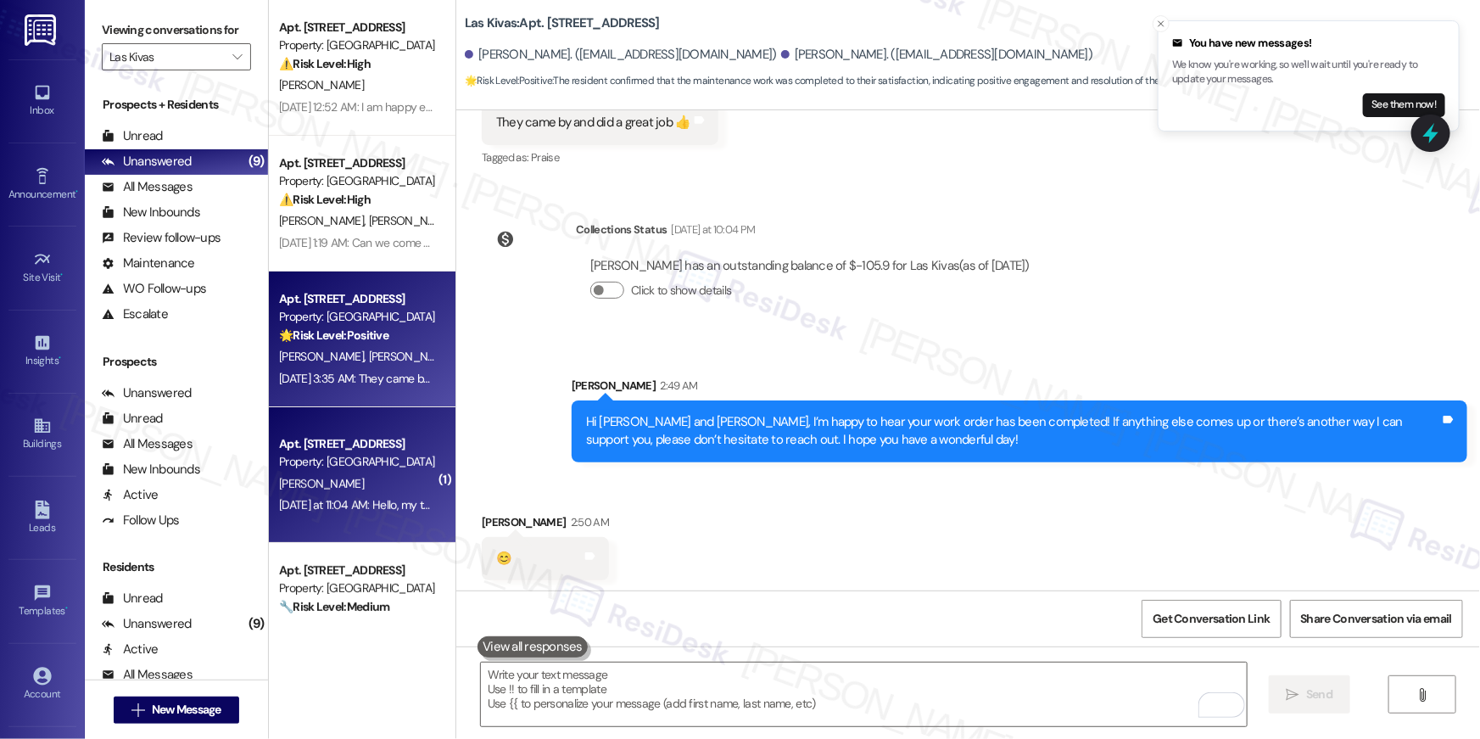
click at [411, 469] on div "Property: Las Kivas" at bounding box center [357, 462] width 157 height 18
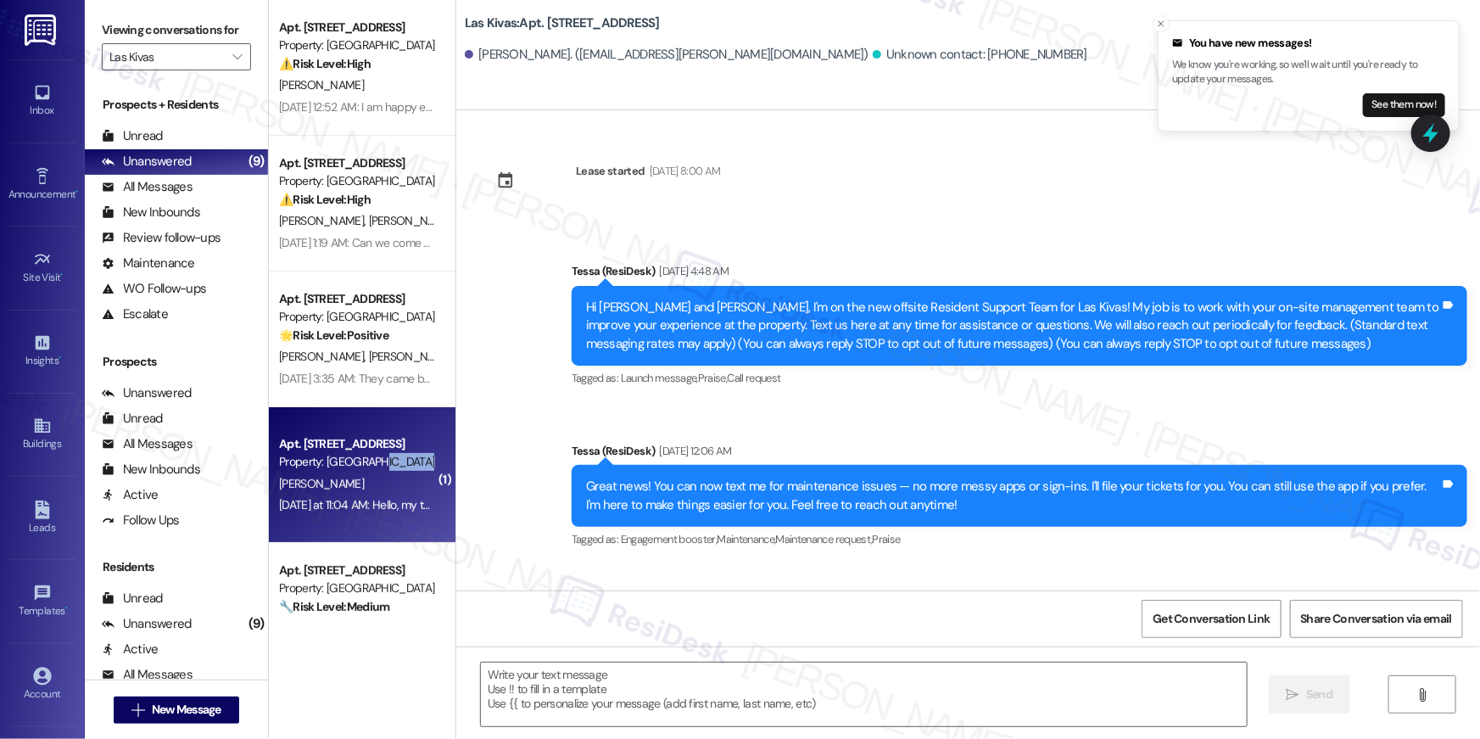
scroll to position [92, 0]
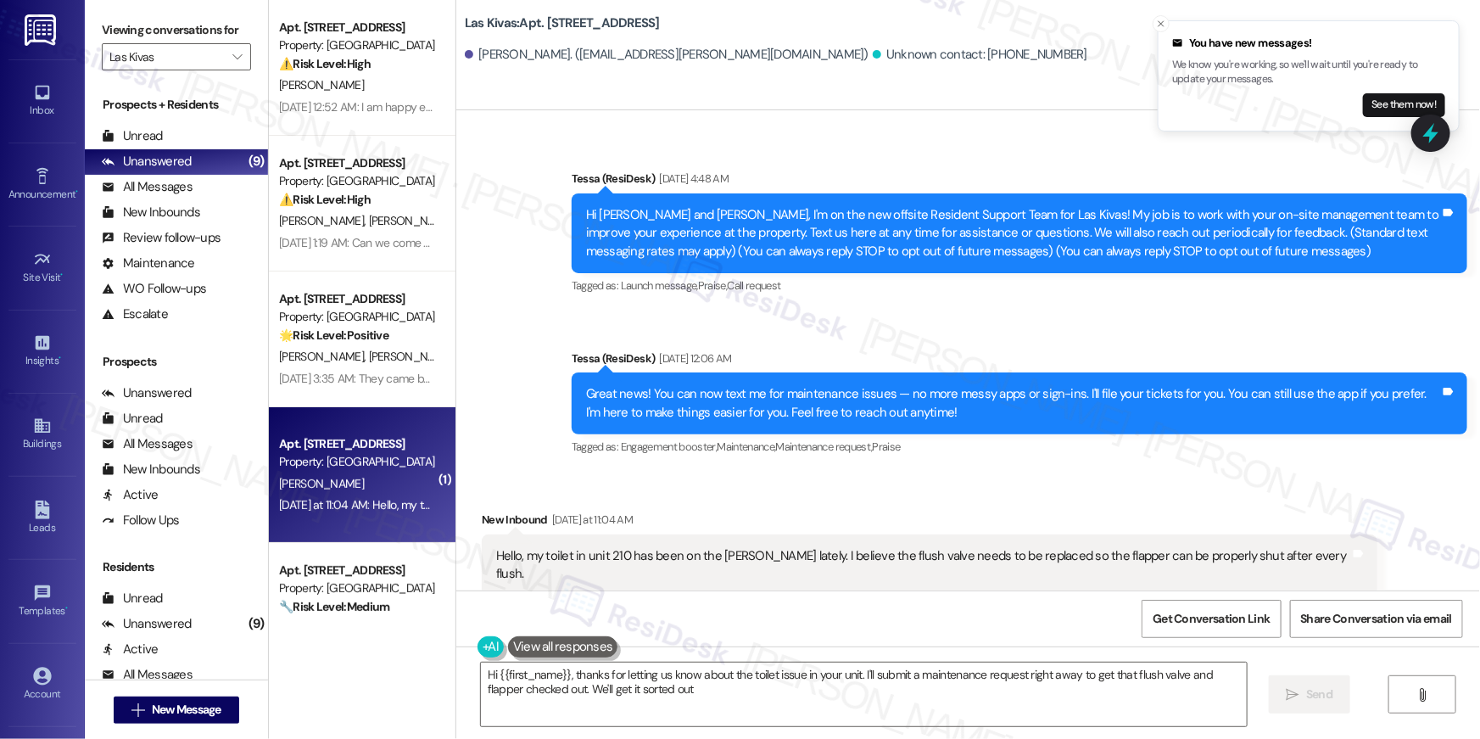
type textarea "Hi {{first_name}}, thanks for letting us know about the toilet issue in your un…"
click at [979, 558] on div "Hello, my toilet in unit 210 has been on the fritz lately. I believe the flush …" at bounding box center [923, 565] width 854 height 36
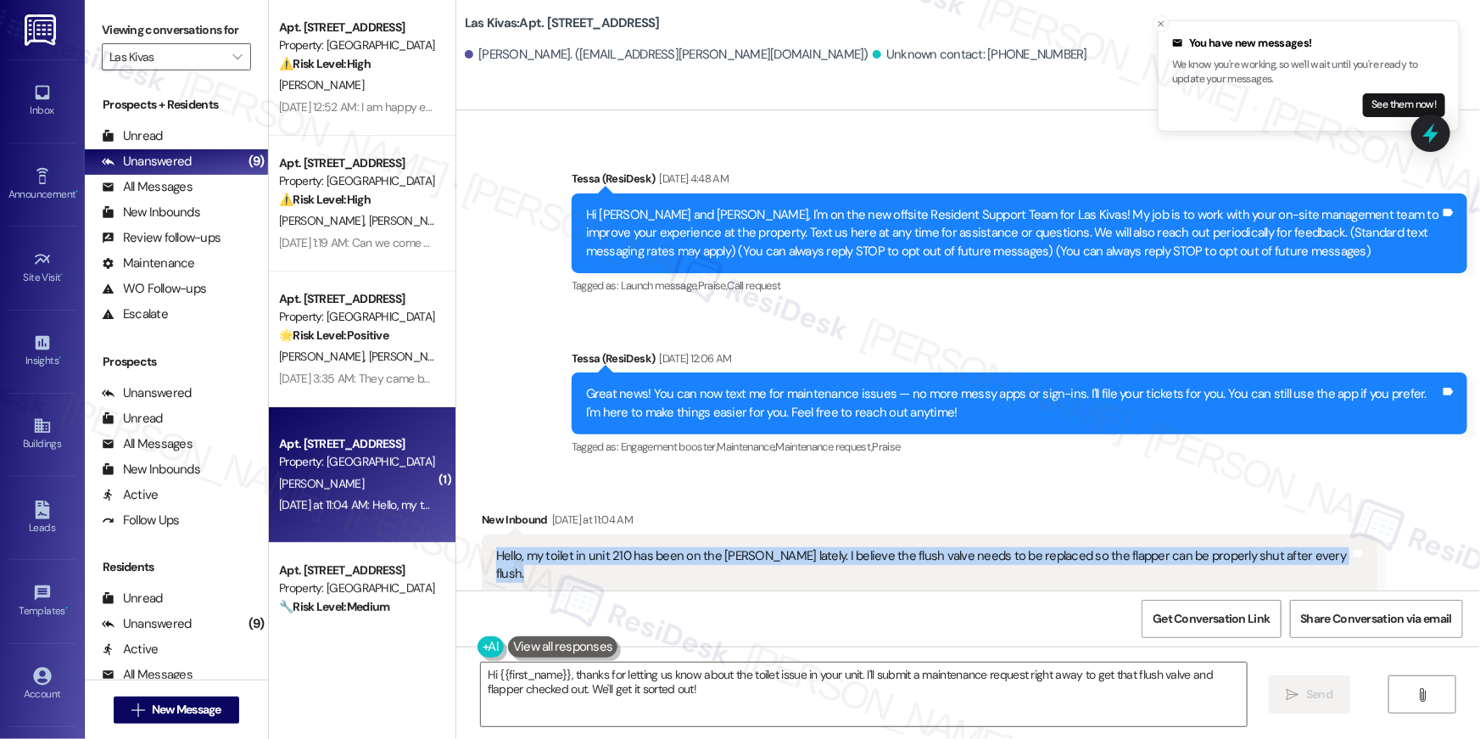
click at [979, 558] on div "Hello, my toilet in unit 210 has been on the fritz lately. I believe the flush …" at bounding box center [923, 565] width 854 height 36
copy div "Hello, my toilet in unit 210 has been on the fritz lately. I believe the flush …"
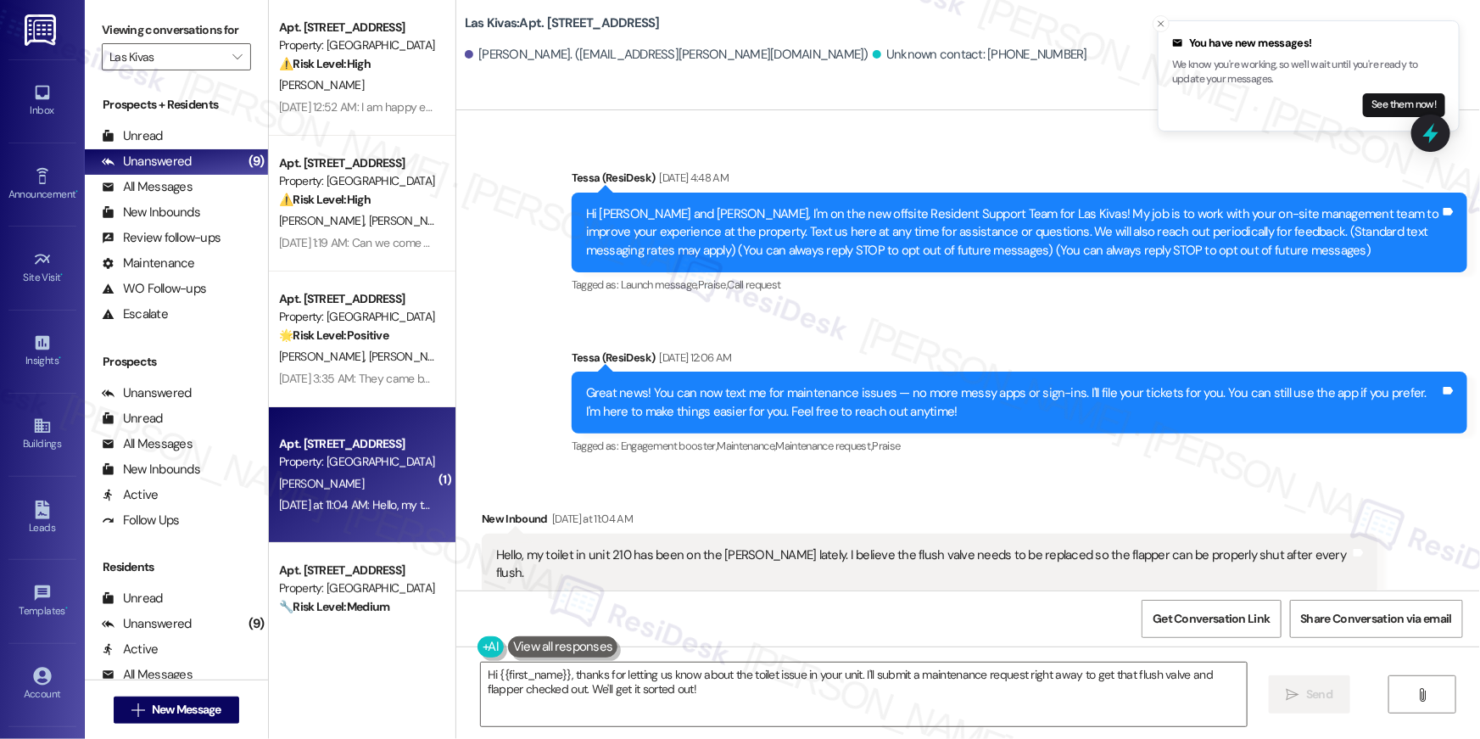
click at [915, 506] on div "Received via SMS New Inbound Yesterday at 11:04 AM Hello, my toilet in unit 210…" at bounding box center [929, 552] width 921 height 111
click at [797, 686] on textarea "Hi {{first_name}}, thanks for letting us know about the toilet issue in your un…" at bounding box center [864, 694] width 766 height 64
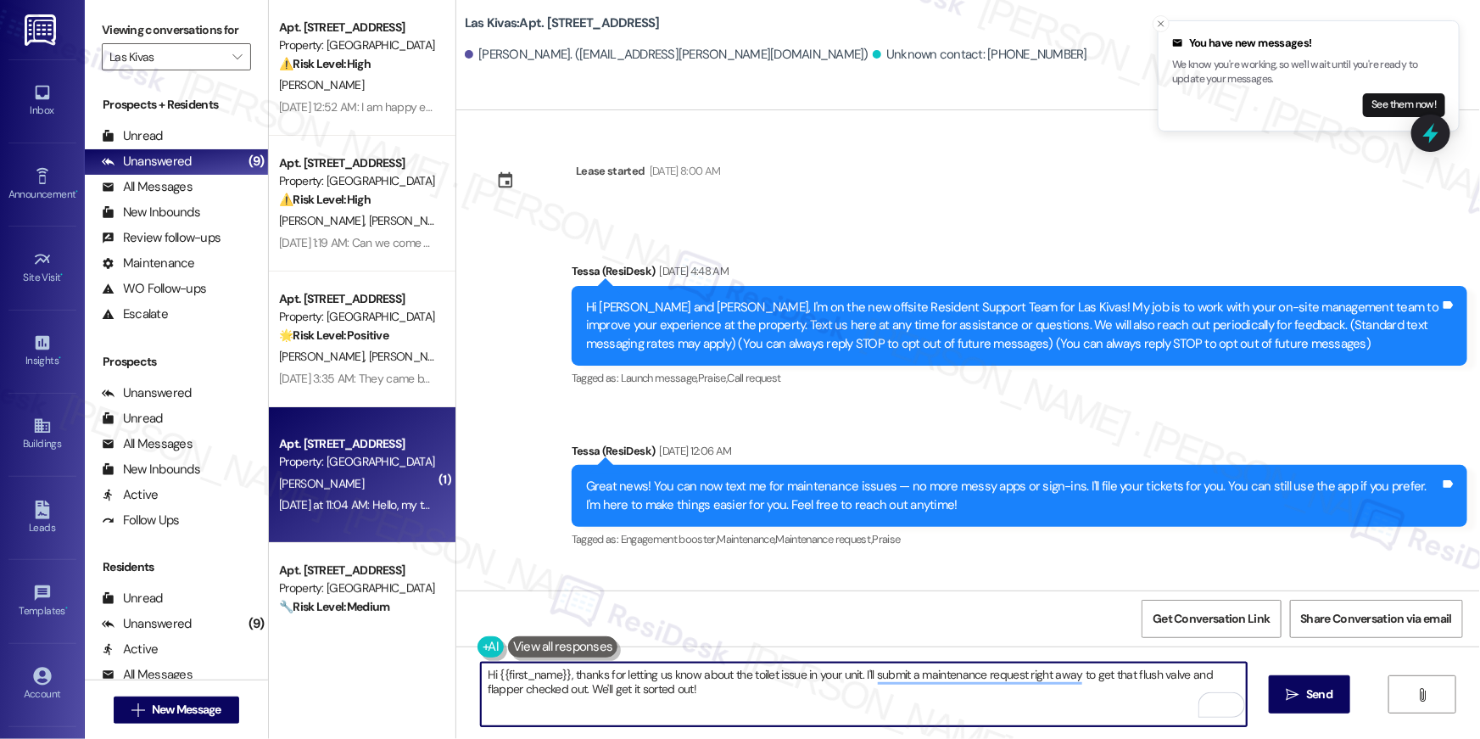
scroll to position [93, 0]
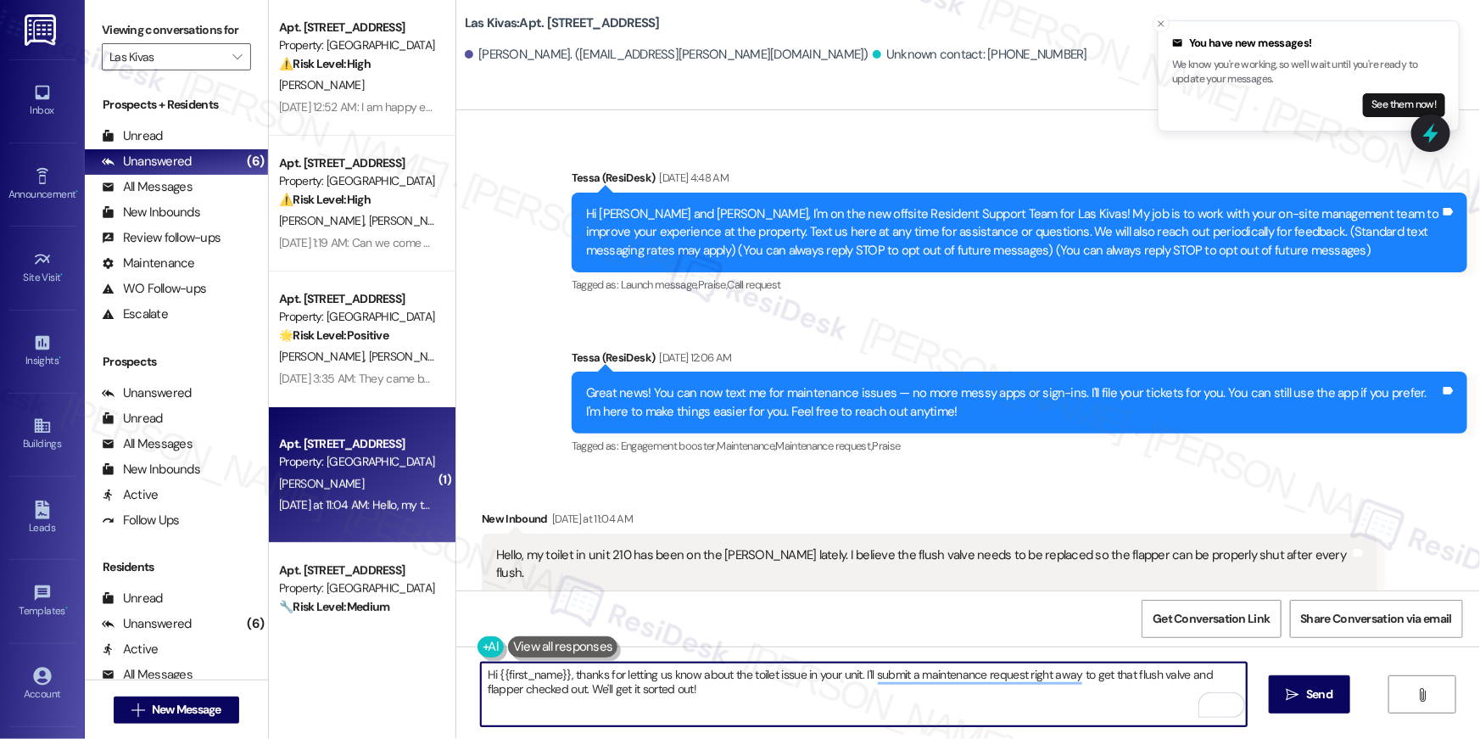
click at [824, 690] on textarea "Hi {{first_name}}, thanks for letting us know about the toilet issue in your un…" at bounding box center [864, 694] width 766 height 64
click at [765, 702] on textarea "Hi {{first_name}}, thanks for letting us know about the toilet issue in your un…" at bounding box center [864, 694] width 766 height 64
click at [917, 690] on textarea "Hi {{first_name}}, thanks for letting us know about the toilet issue in your un…" at bounding box center [864, 694] width 766 height 64
drag, startPoint x: 699, startPoint y: 694, endPoint x: 584, endPoint y: 691, distance: 114.5
click at [584, 691] on textarea "Hi {{first_name}}, thanks for letting us know about the toilet issue in your un…" at bounding box center [864, 694] width 766 height 64
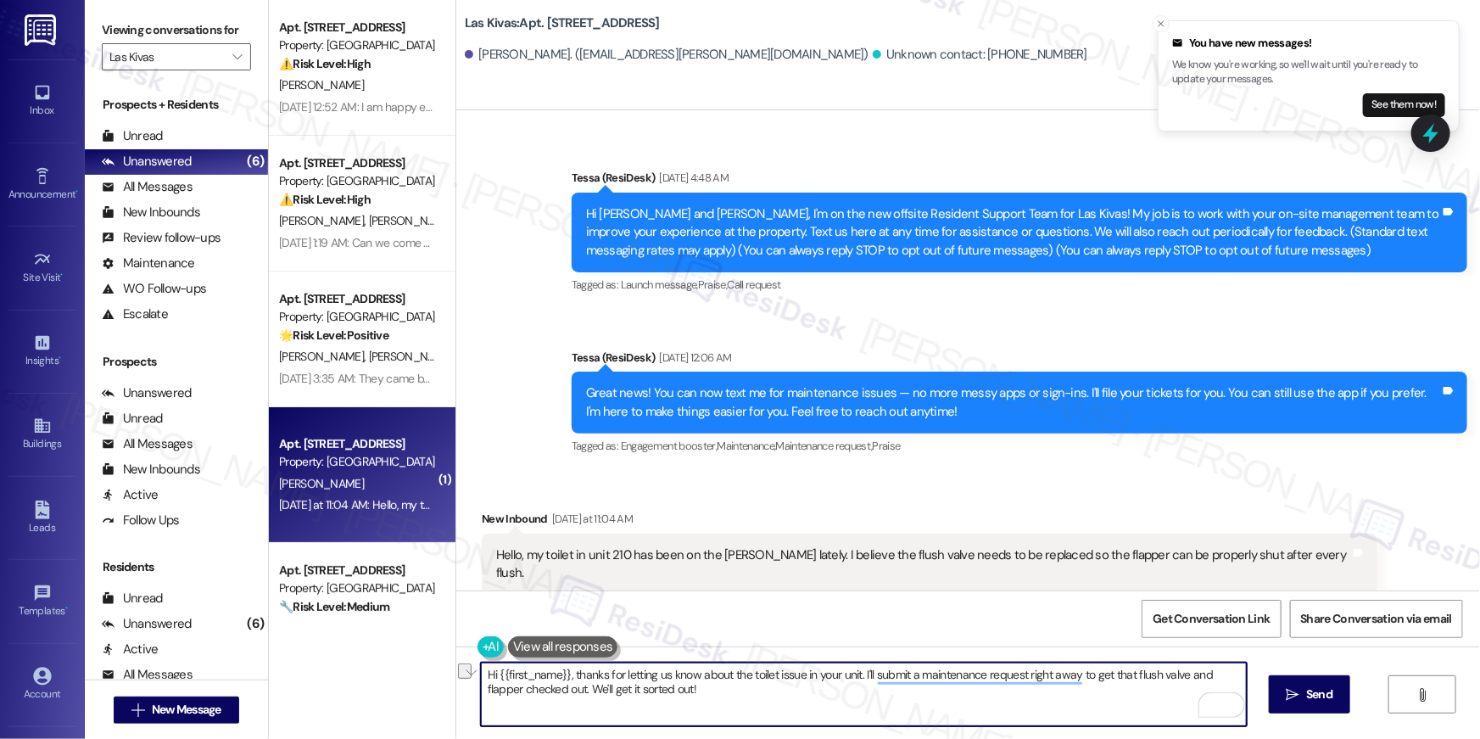
type textarea "Hi {{first_name}}, thanks for letting us know about the toilet issue in your un…"
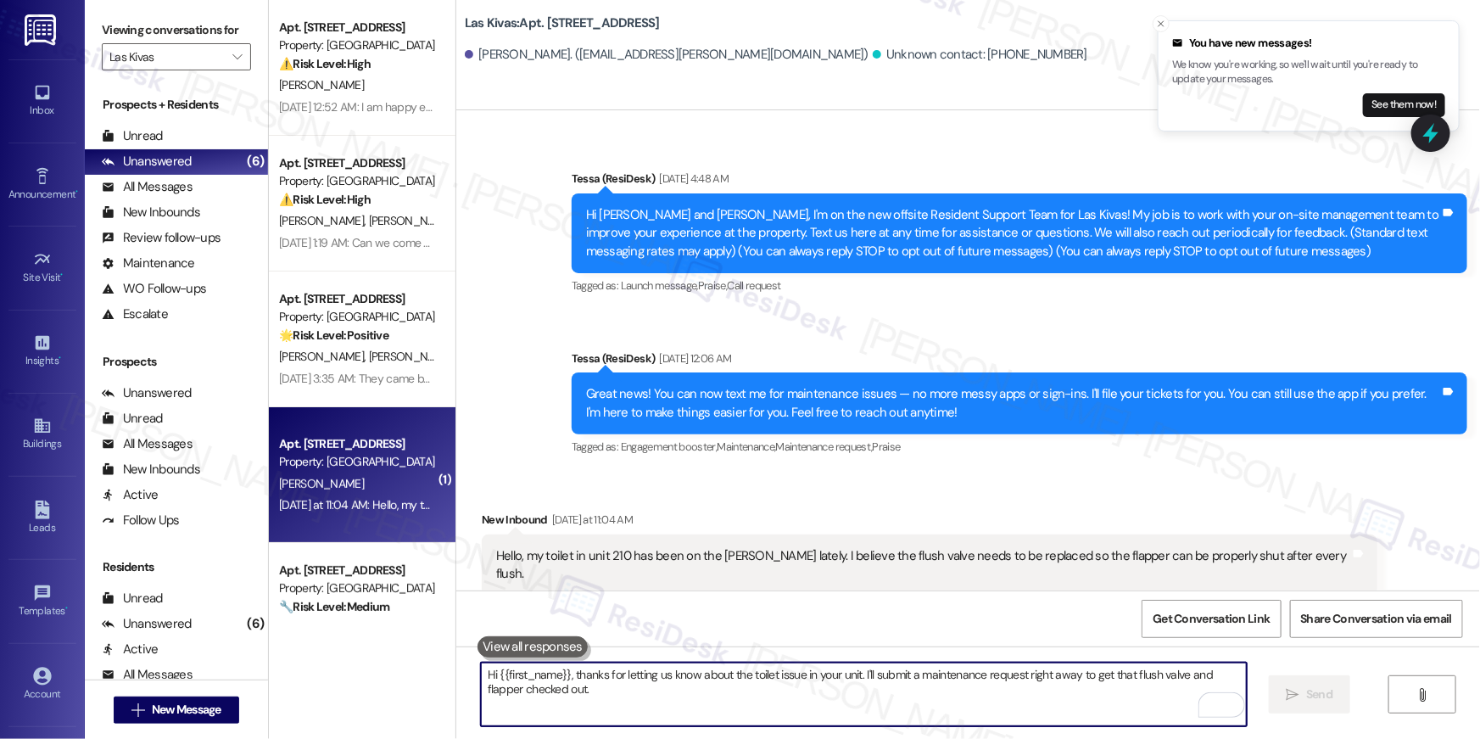
click at [814, 689] on textarea "Hi {{first_name}}, thanks for letting us know about the toilet issue in your un…" at bounding box center [864, 694] width 766 height 64
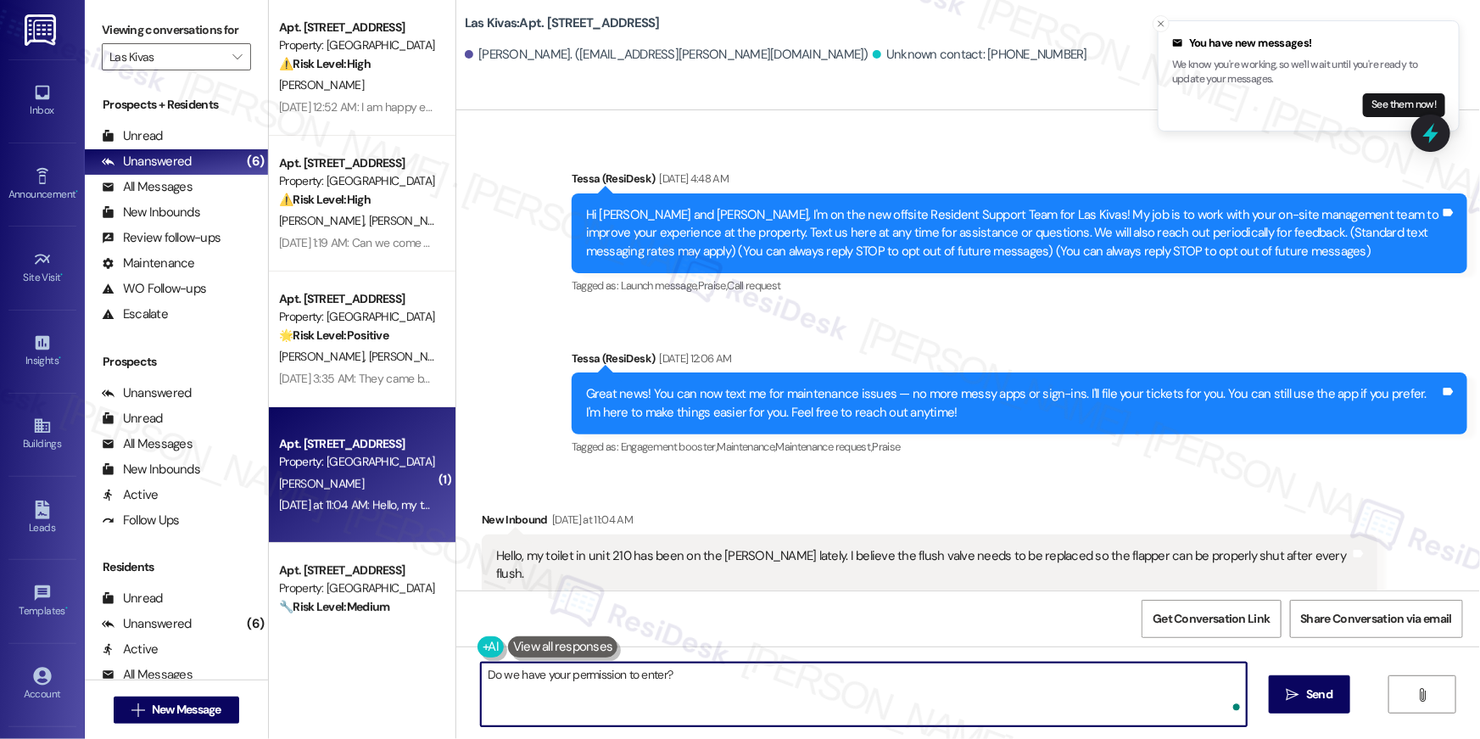
type textarea "Do we have your permission to enter?"
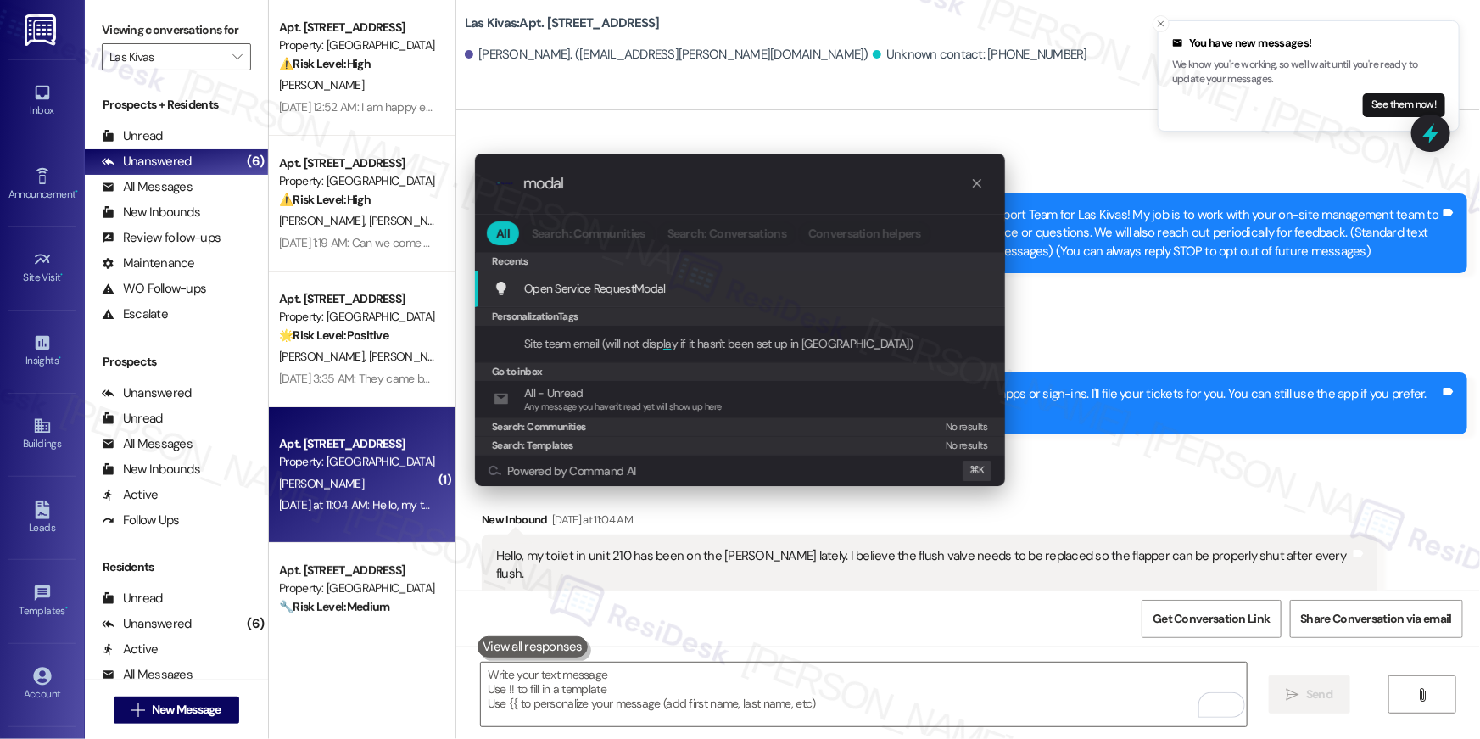
click at [677, 285] on div "Open Service Request Modal Add shortcut" at bounding box center [742, 288] width 496 height 19
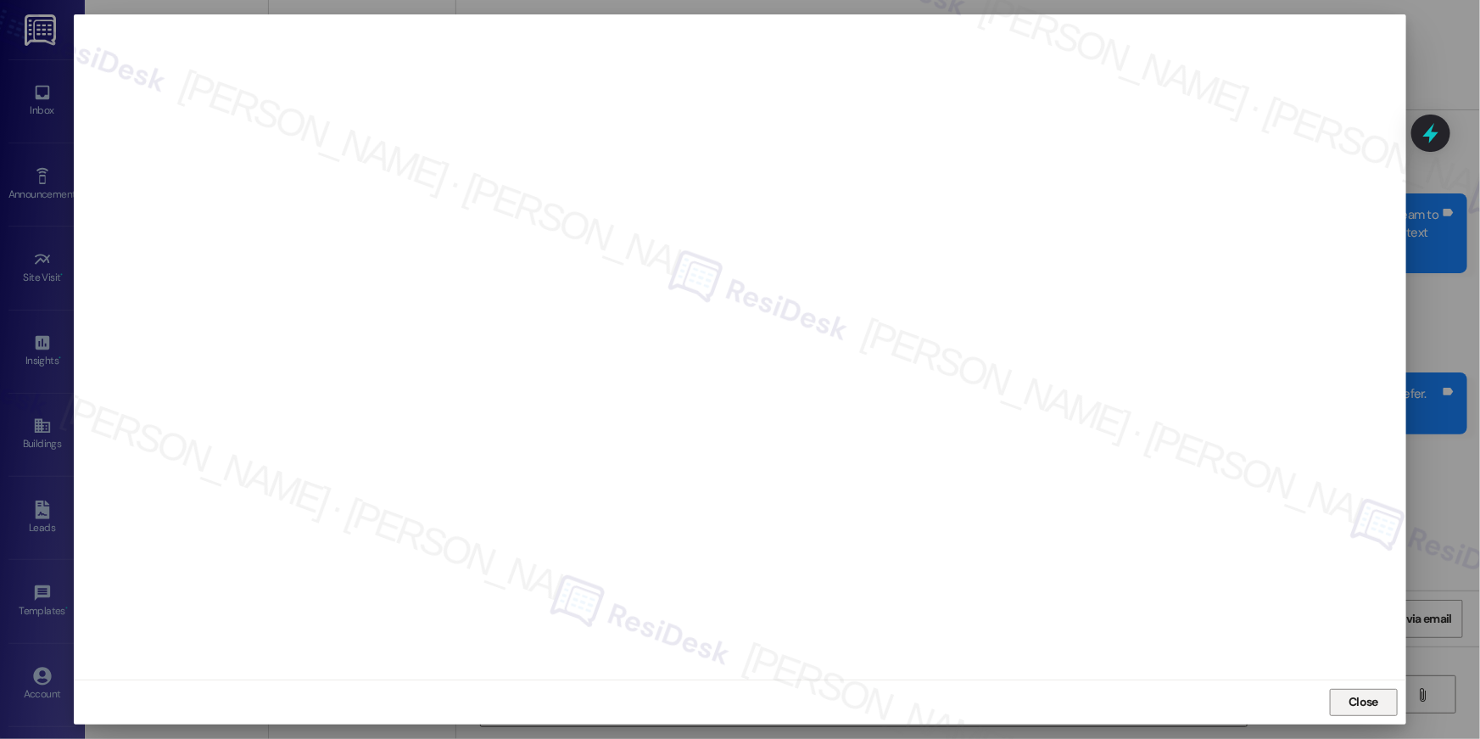
click at [1362, 703] on span "Close" at bounding box center [1364, 702] width 30 height 18
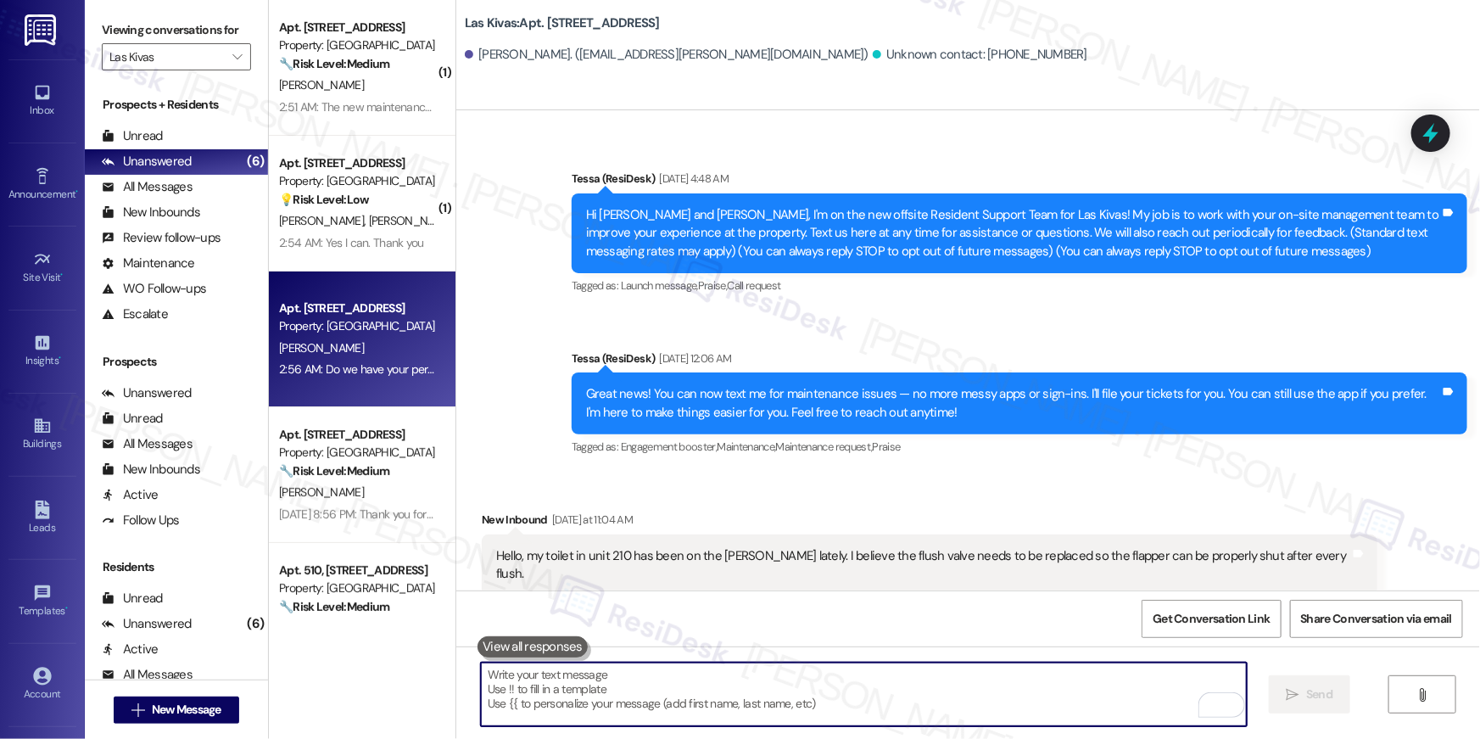
click at [970, 681] on textarea "To enrich screen reader interactions, please activate Accessibility in Grammarl…" at bounding box center [864, 694] width 766 height 64
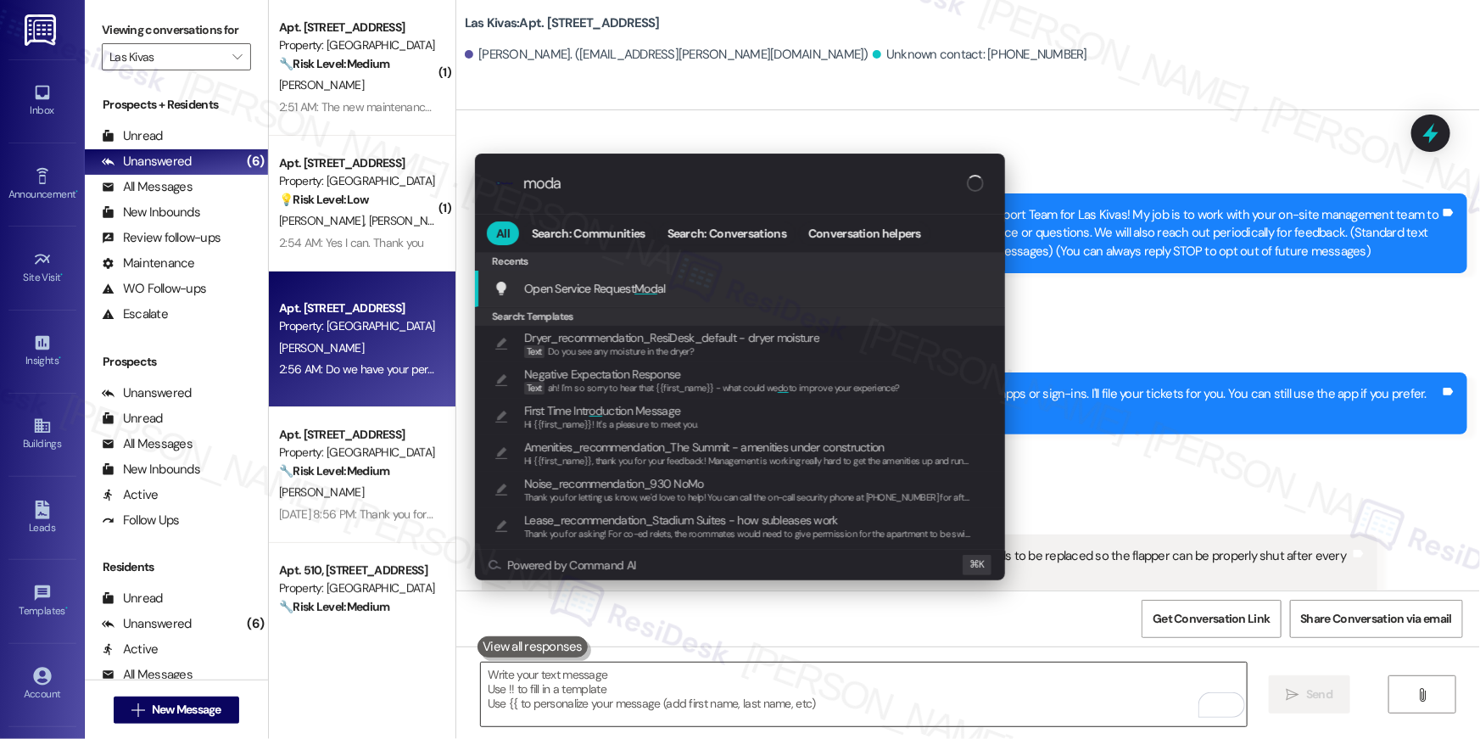
type input "modal"
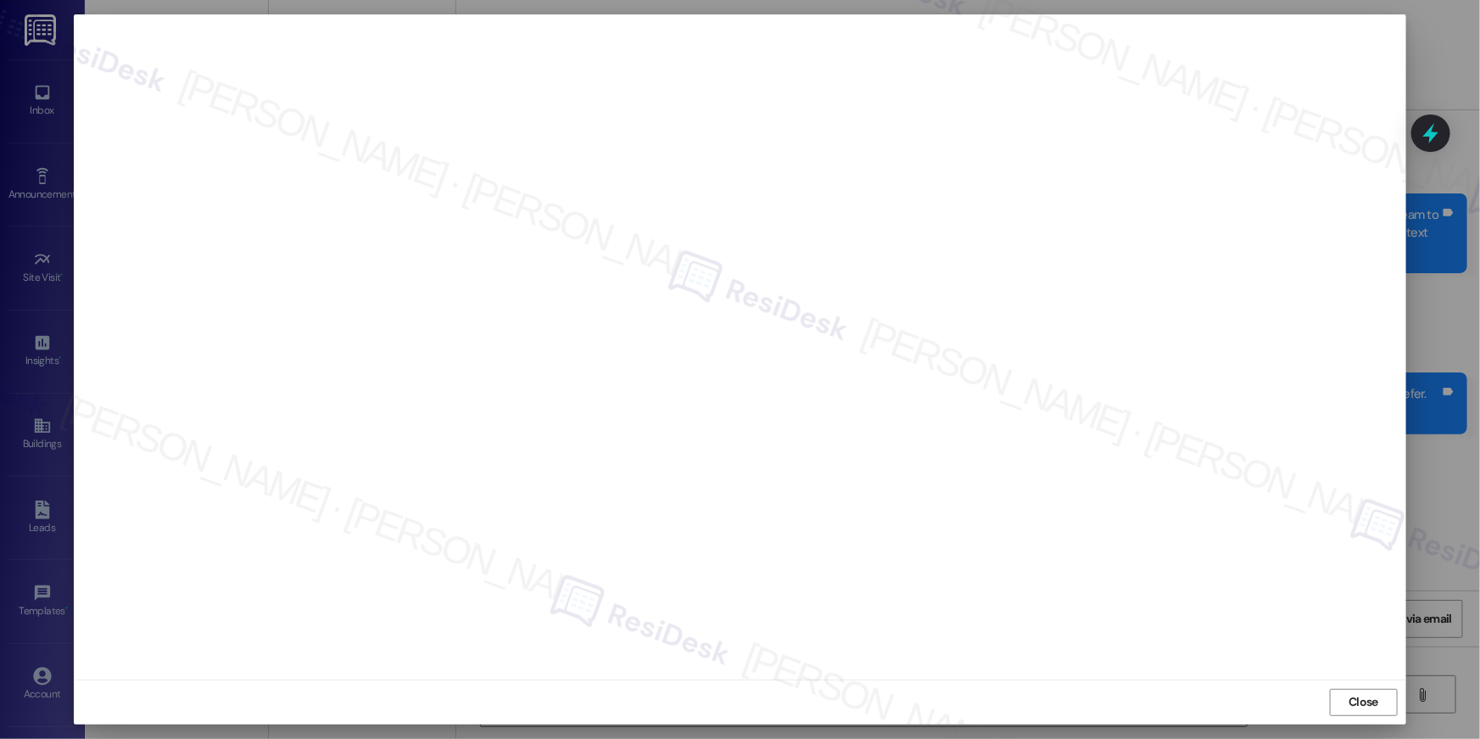
click at [1354, 702] on span "Close" at bounding box center [1364, 702] width 30 height 18
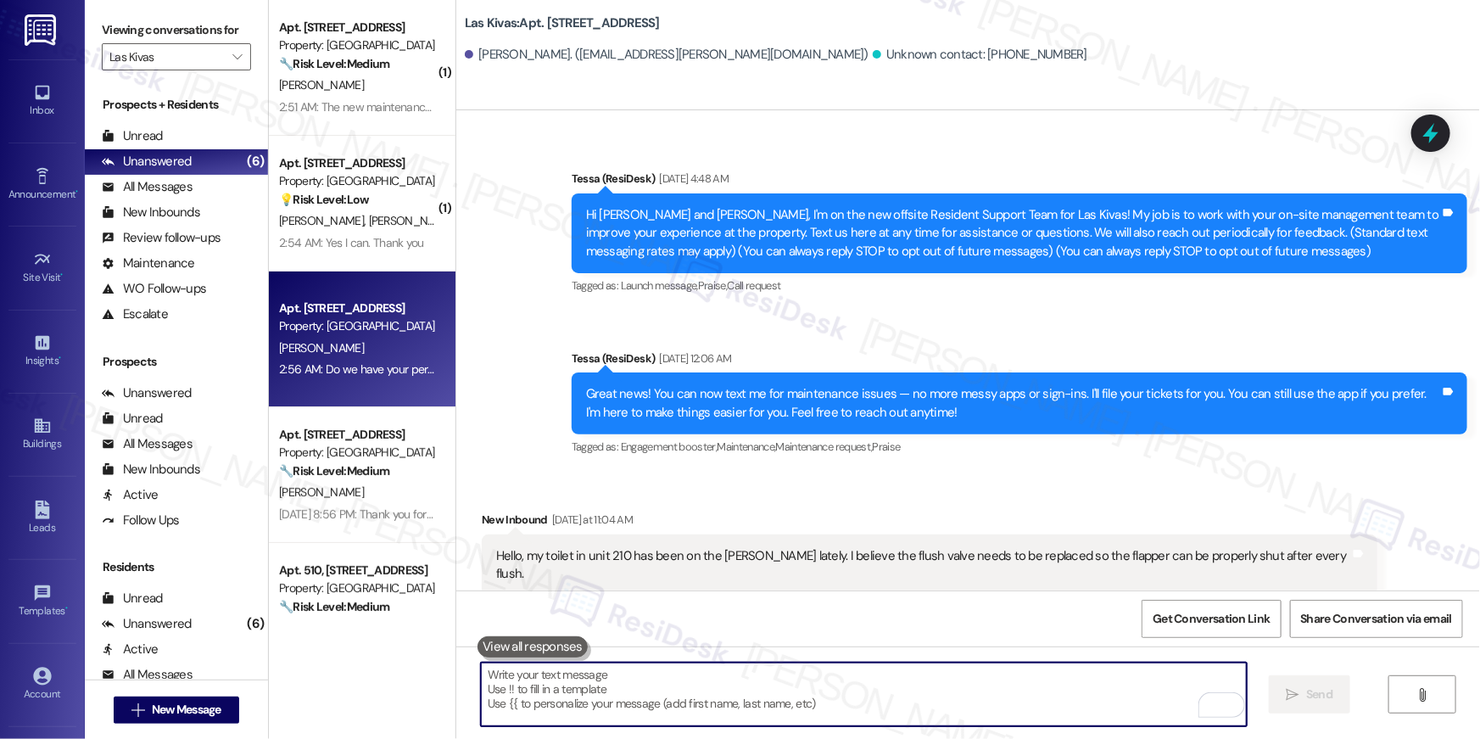
click at [767, 553] on div "Hello, my toilet in unit 210 has been on the fritz lately. I believe the flush …" at bounding box center [923, 565] width 854 height 36
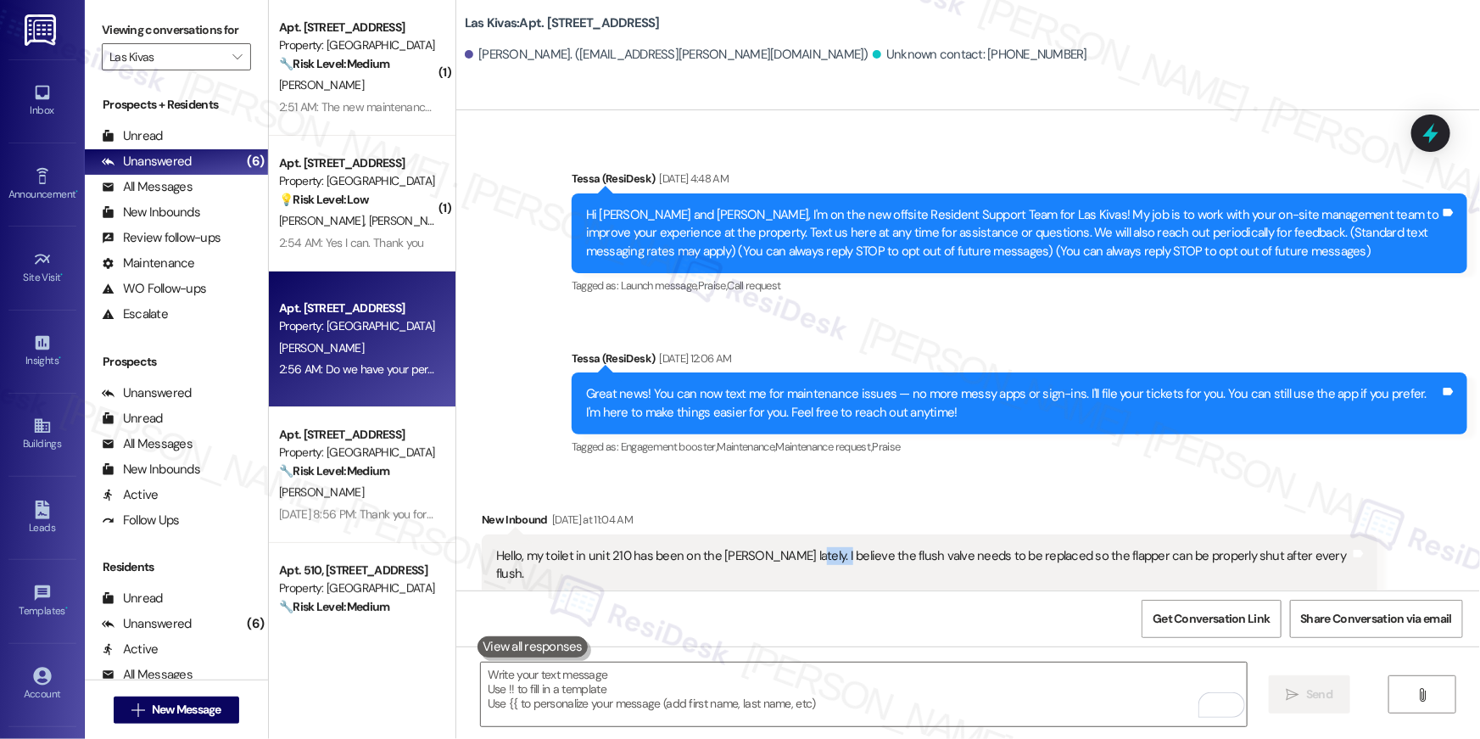
click at [767, 553] on div "Hello, my toilet in unit 210 has been on the fritz lately. I believe the flush …" at bounding box center [923, 565] width 854 height 36
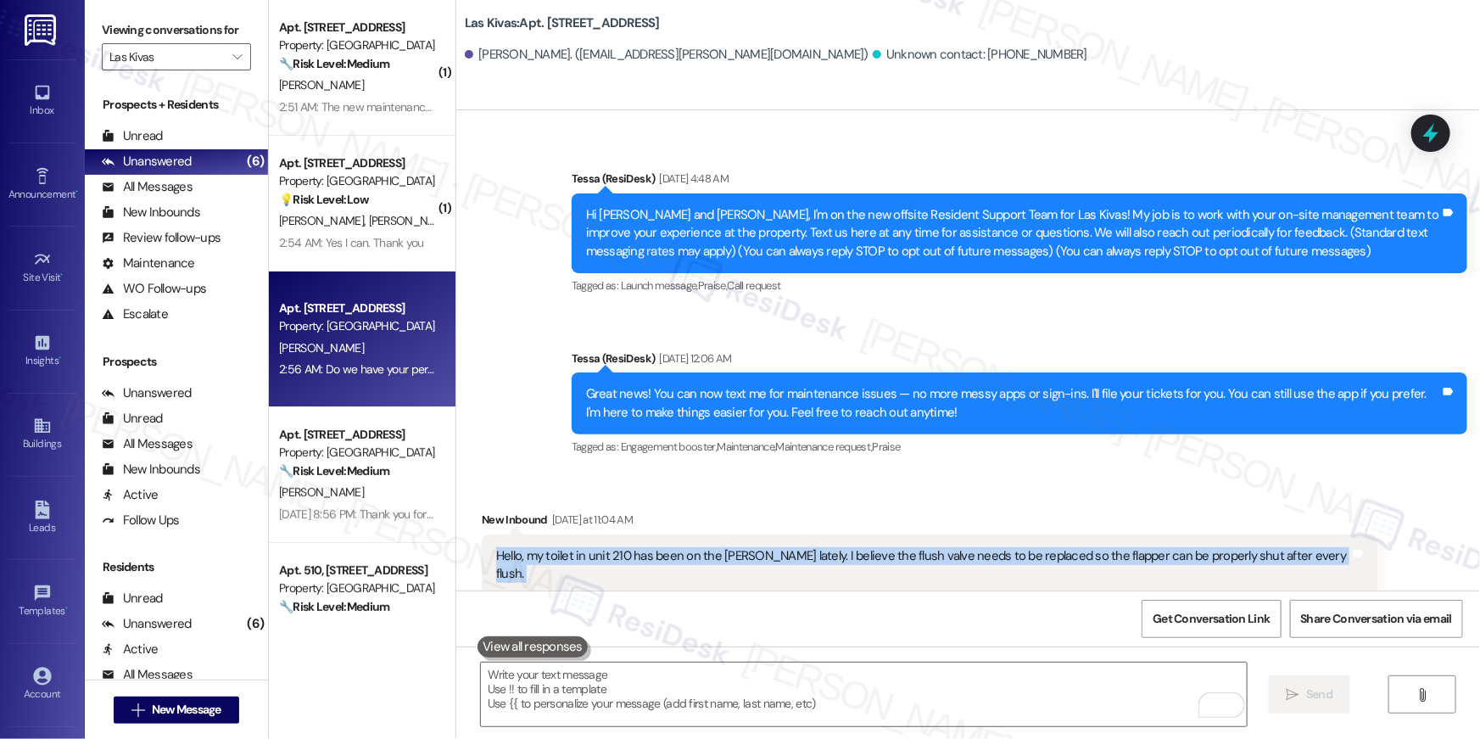
click at [767, 553] on div "Hello, my toilet in unit 210 has been on the fritz lately. I believe the flush …" at bounding box center [923, 565] width 854 height 36
copy div "Hello, my toilet in unit 210 has been on the fritz lately. I believe the flush …"
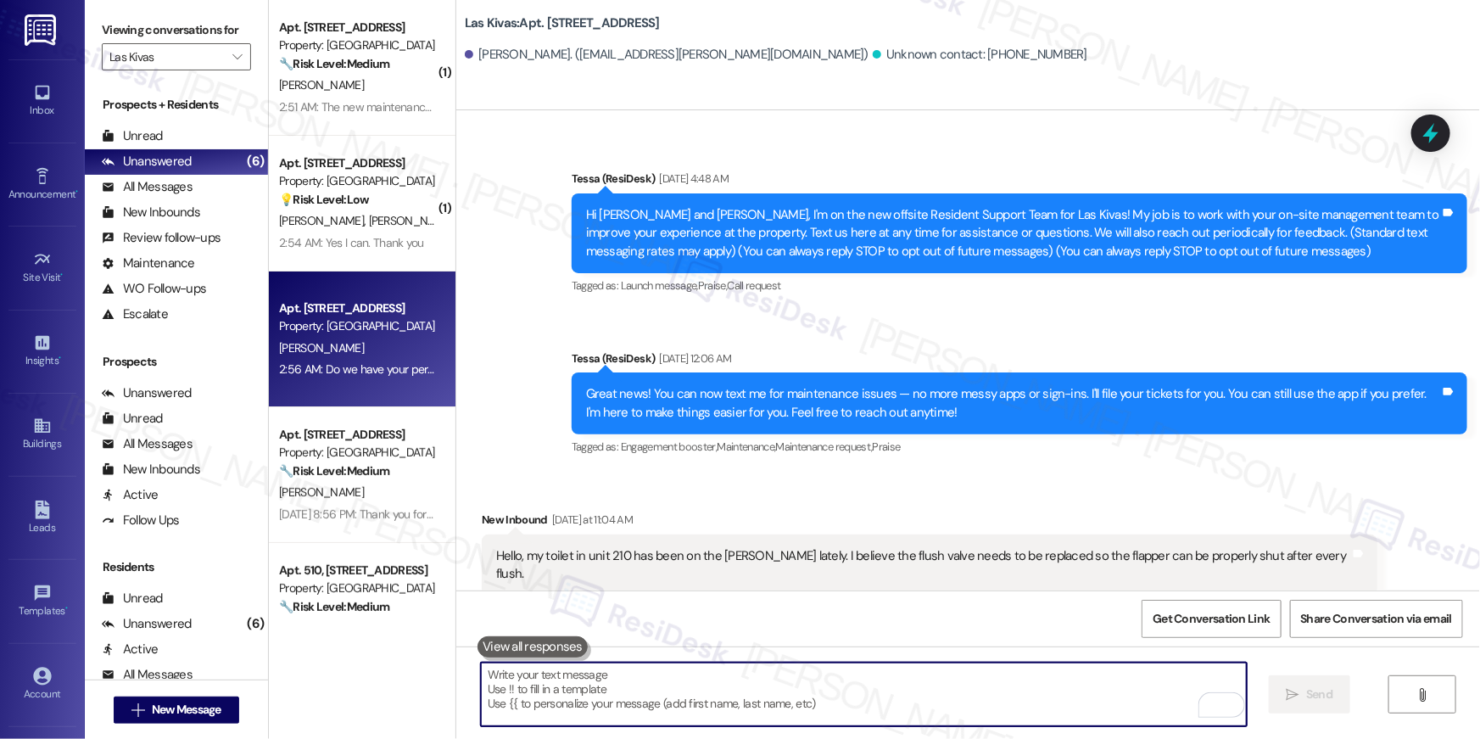
drag, startPoint x: 844, startPoint y: 687, endPoint x: 856, endPoint y: 675, distance: 16.8
click at [845, 687] on textarea "To enrich screen reader interactions, please activate Accessibility in Grammarl…" at bounding box center [864, 694] width 766 height 64
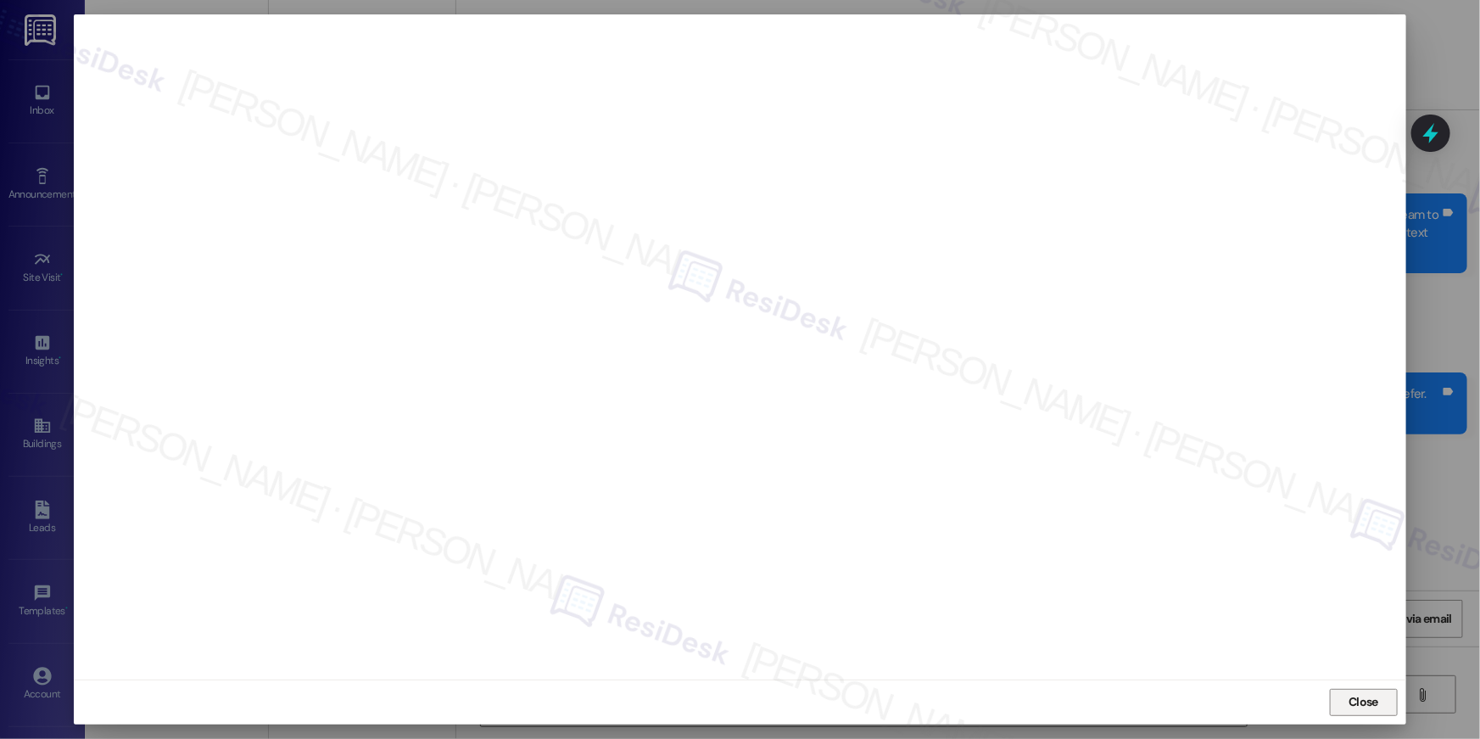
click at [1359, 703] on span "Close" at bounding box center [1364, 702] width 30 height 18
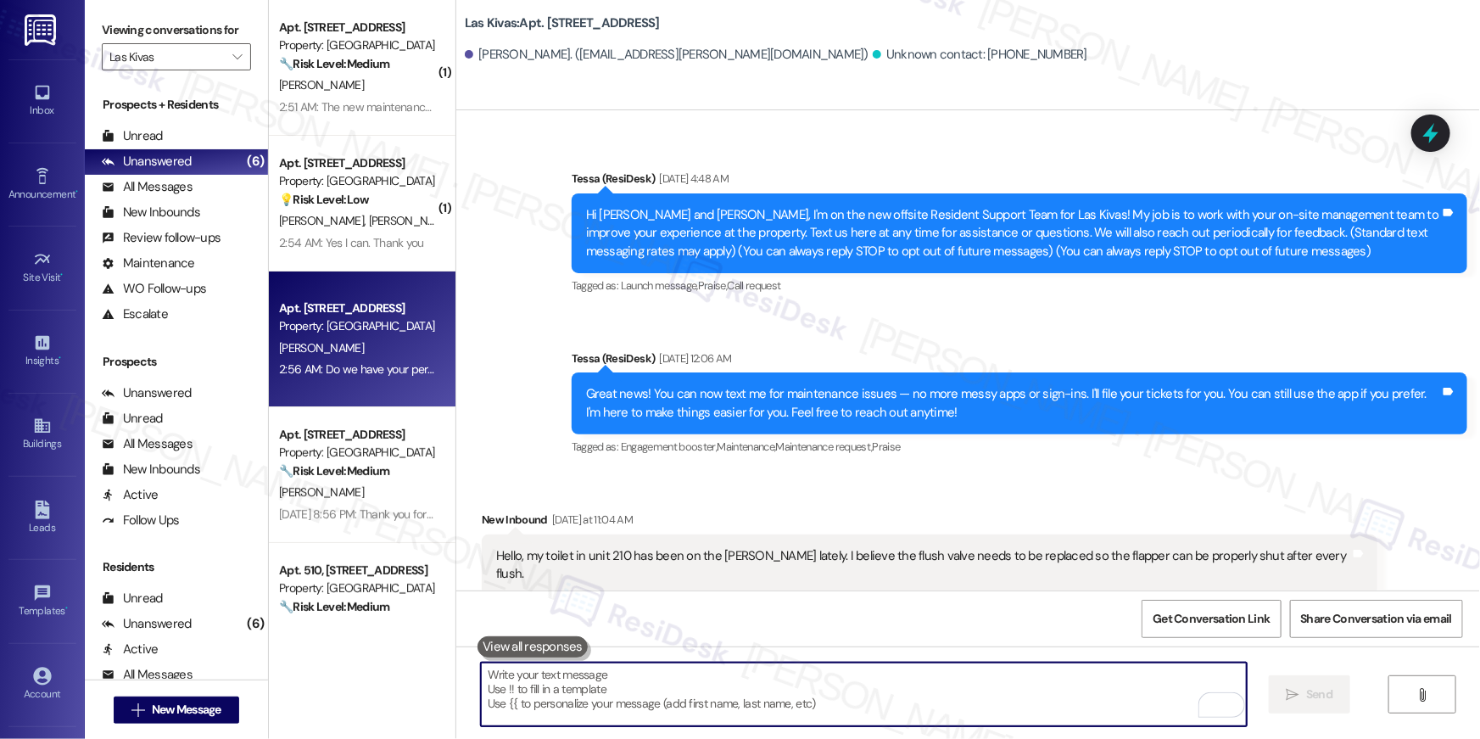
click at [1038, 701] on textarea "To enrich screen reader interactions, please activate Accessibility in Grammarl…" at bounding box center [864, 694] width 766 height 64
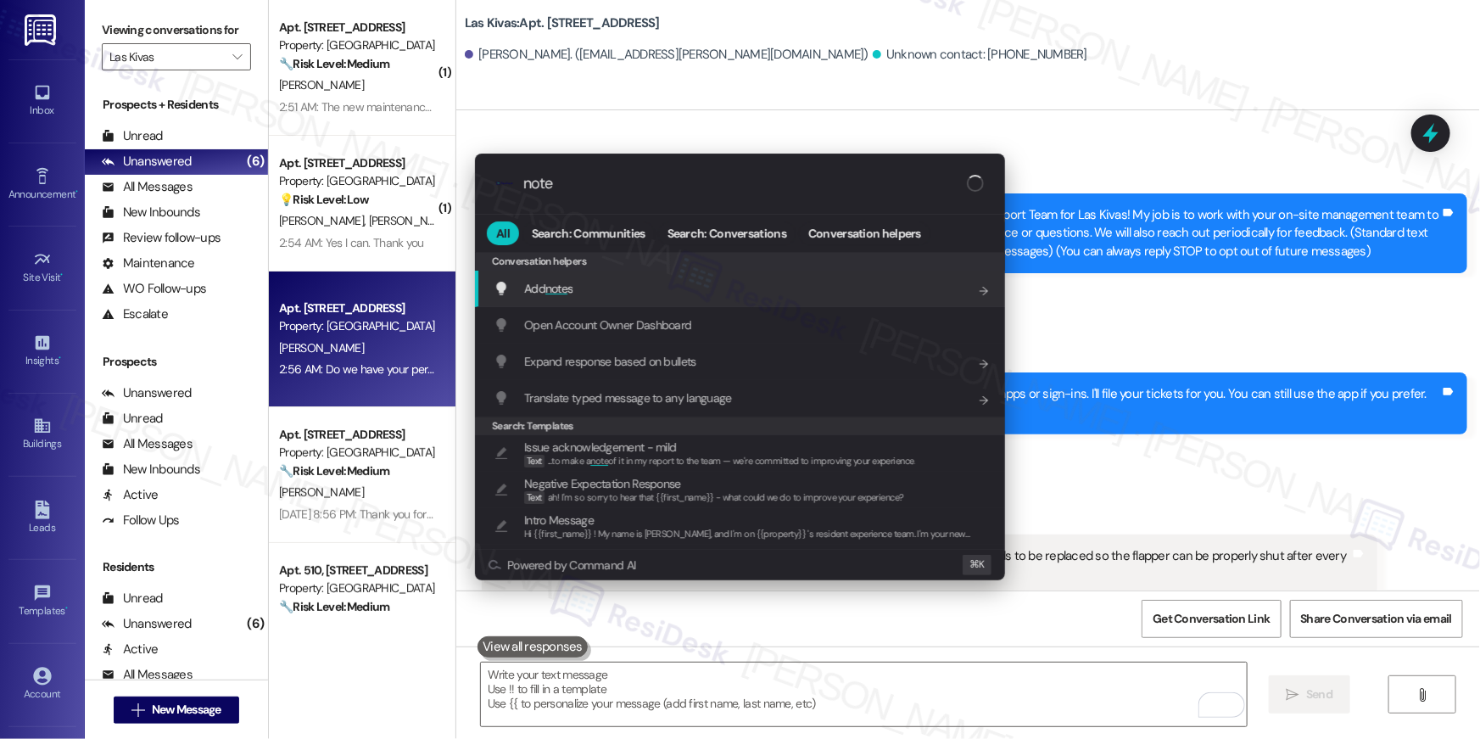
type input "notes"
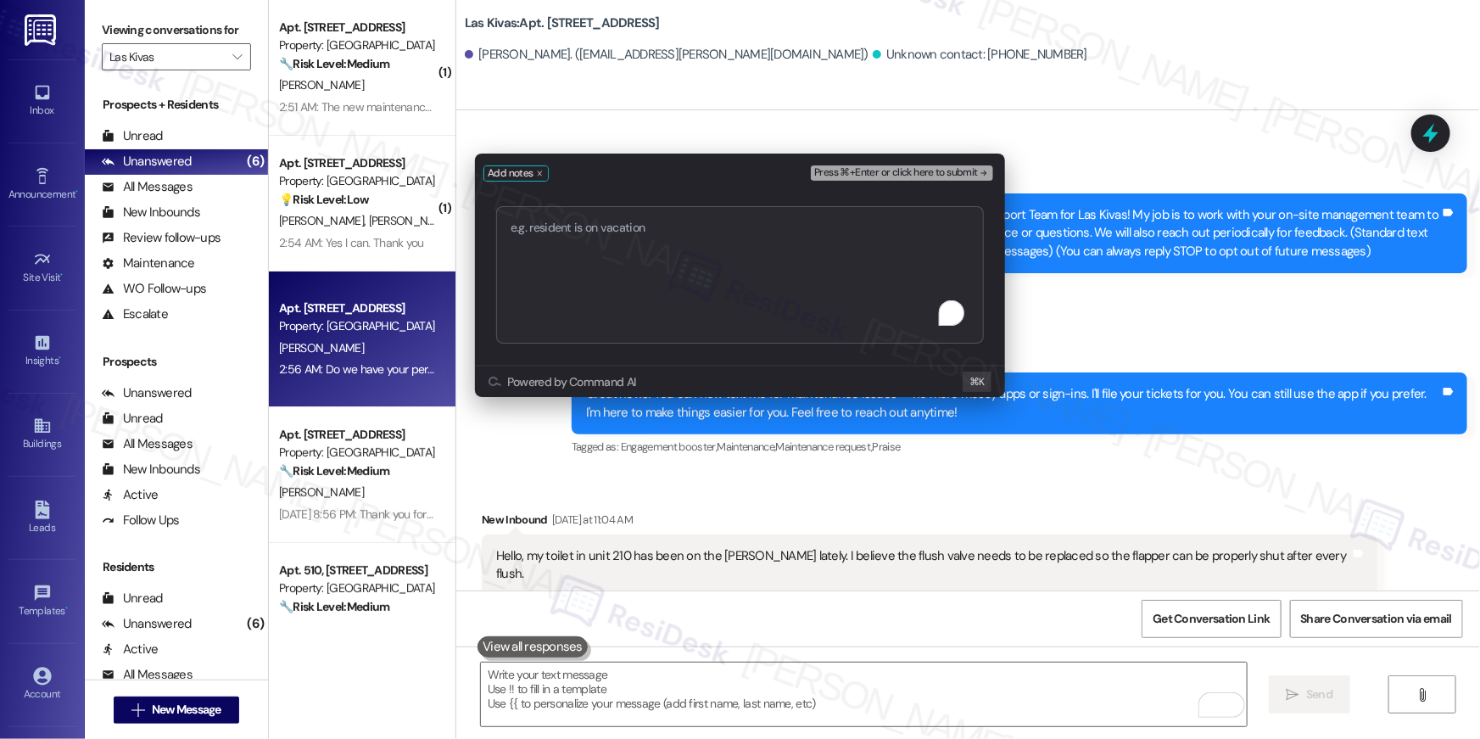
type textarea "serviceRequestId:"1137001""
click at [895, 177] on span "Press ⌘+Enter or click here to submit" at bounding box center [896, 173] width 164 height 12
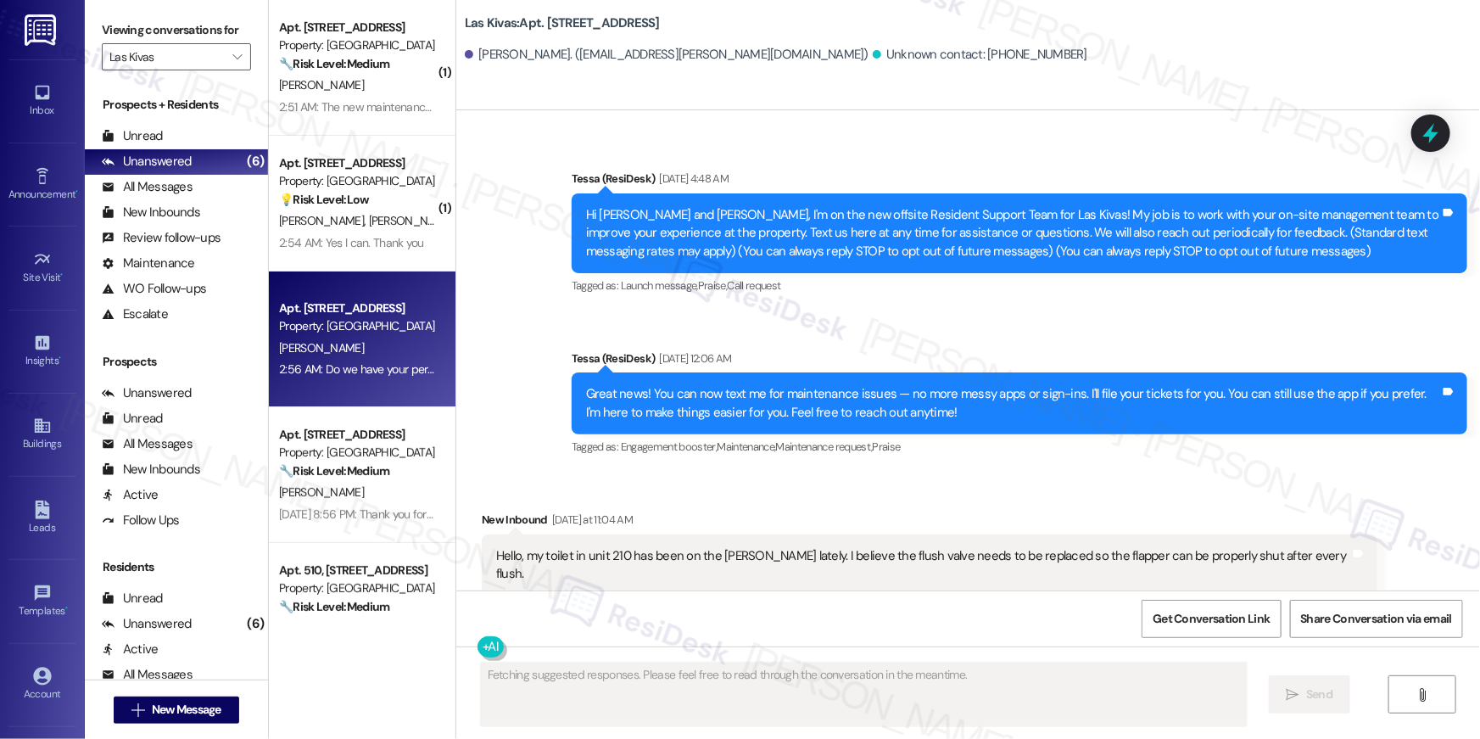
scroll to position [517, 0]
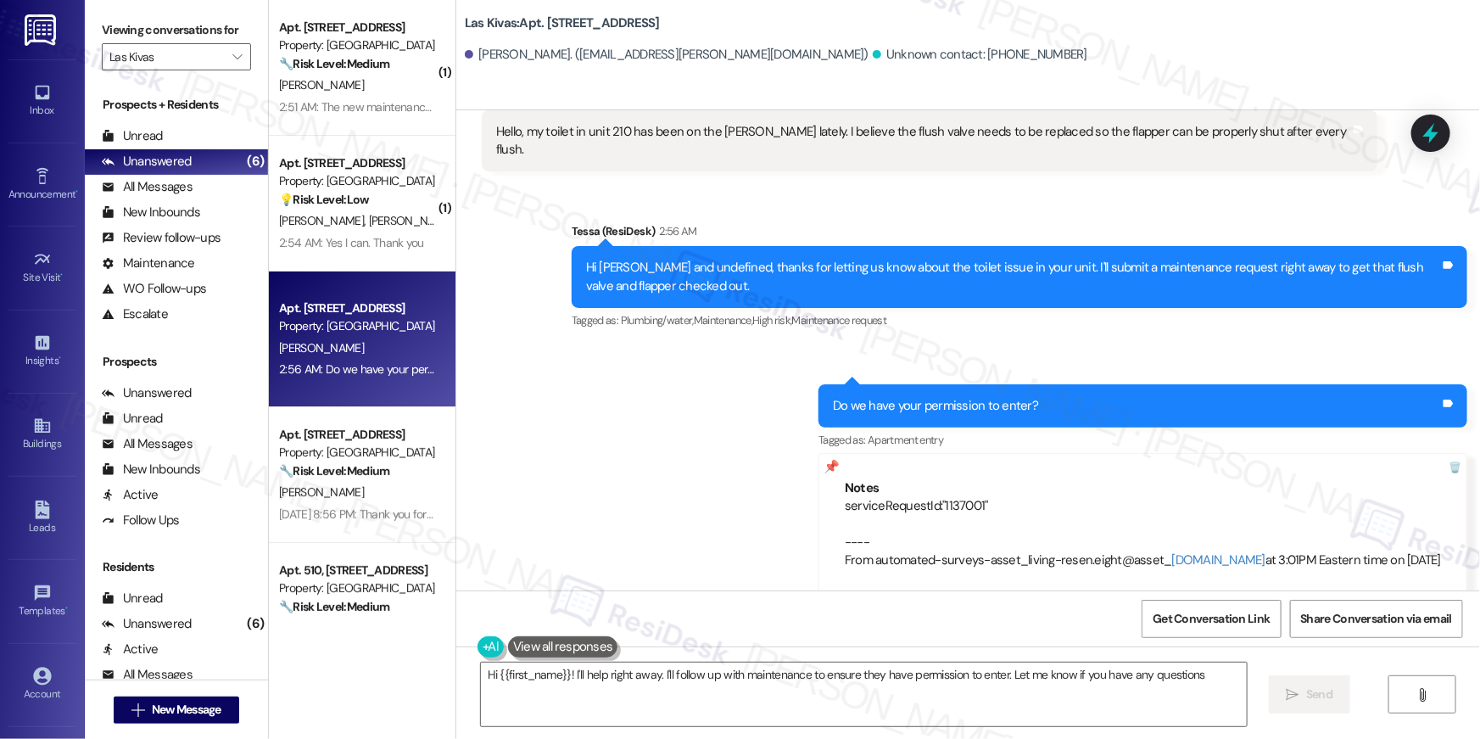
type textarea "Hi {{first_name}}! I'll help right away. I'll follow up with maintenance to ens…"
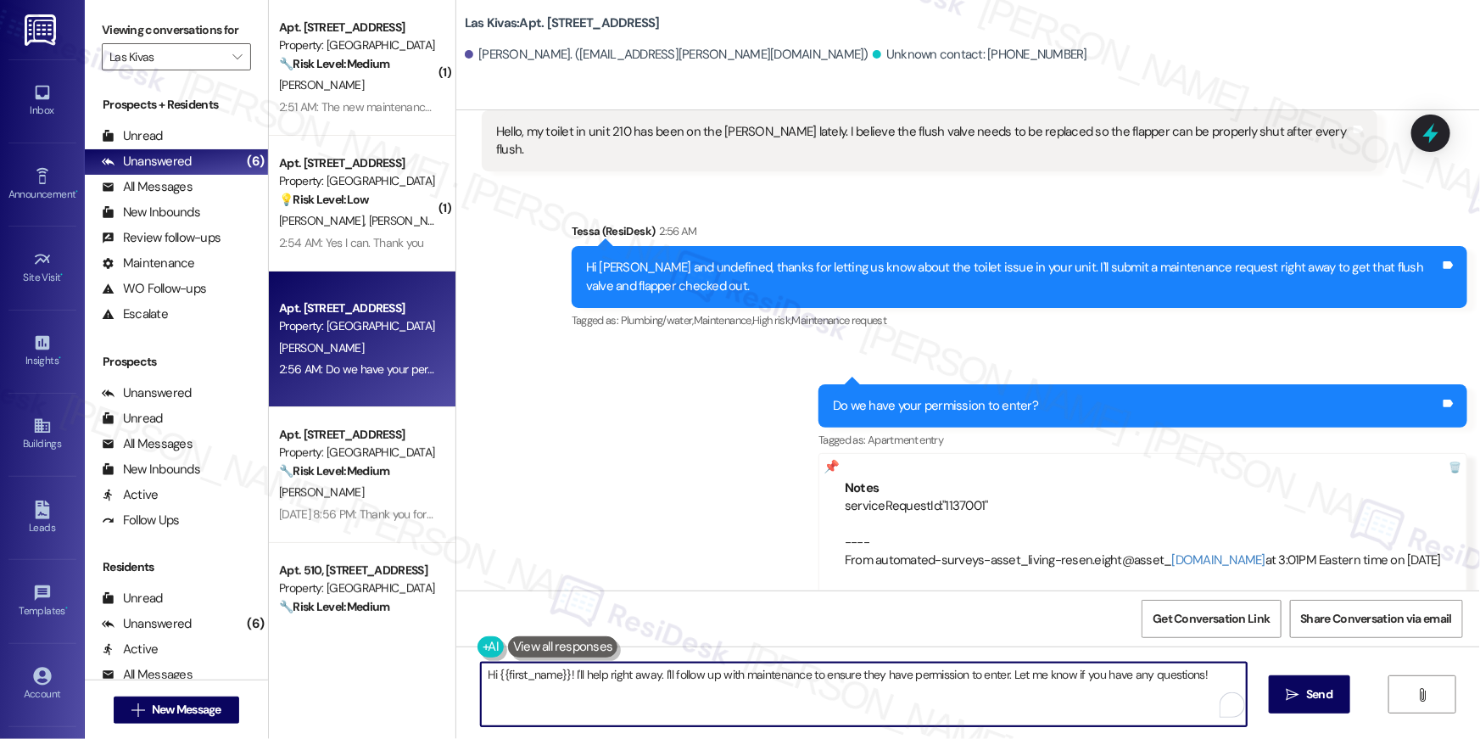
click at [807, 712] on textarea "Hi {{first_name}}! I'll help right away. I'll follow up with maintenance to ens…" at bounding box center [864, 694] width 766 height 64
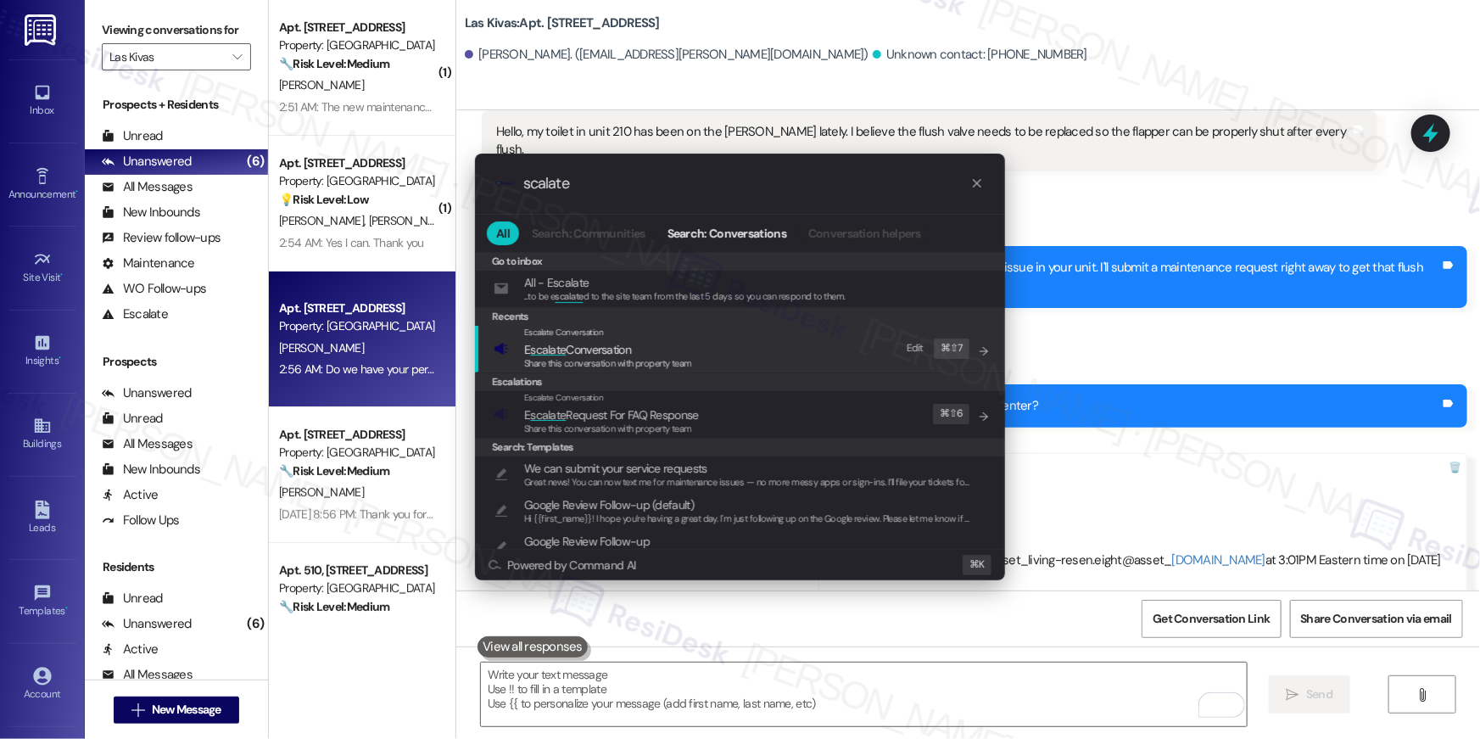
type input "scalate"
click at [731, 361] on div "Escalate Conversation E scalate Conversation Share this conversation with prope…" at bounding box center [742, 349] width 496 height 46
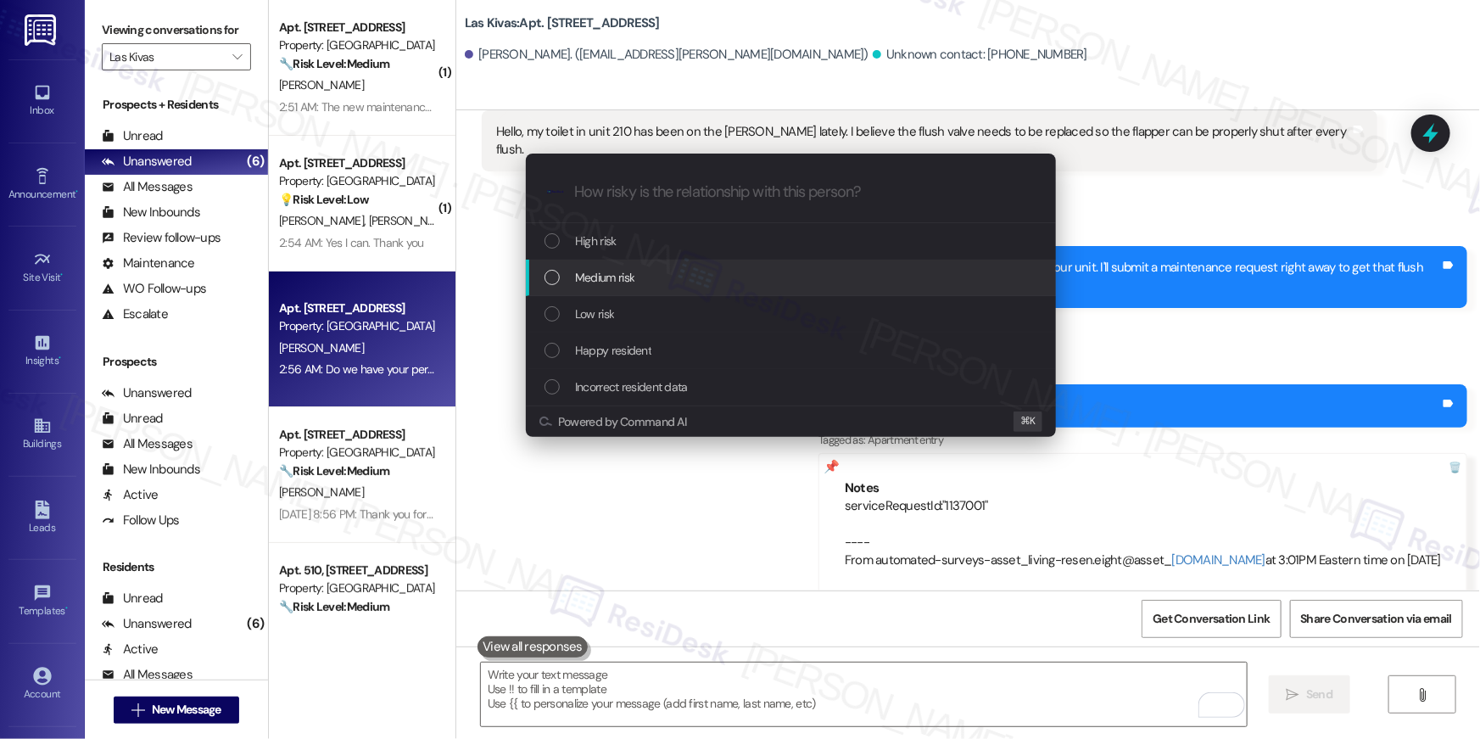
click at [660, 289] on div "Medium risk" at bounding box center [791, 278] width 530 height 36
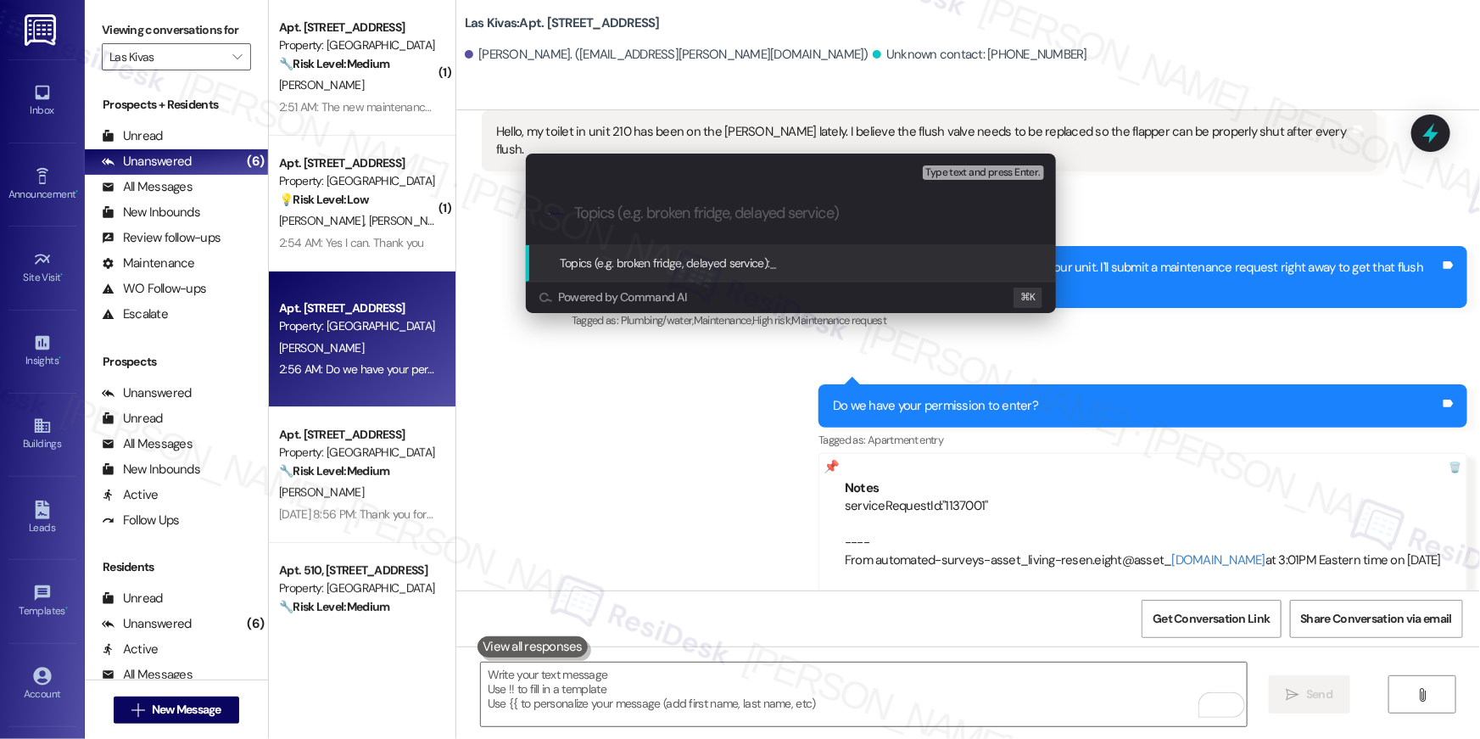
click at [660, 292] on span "Powered by Command AI" at bounding box center [622, 297] width 128 height 11
click at [811, 208] on input "Topics (e.g. broken fridge, delayed service)" at bounding box center [804, 213] width 461 height 18
paste input "serviceRequestId:"1137001""
type input "Work order filed by Residesk | serviceRequestId:"1137001""
paste input "Work order filed by Residesk | serviceRequestId:"1137001""
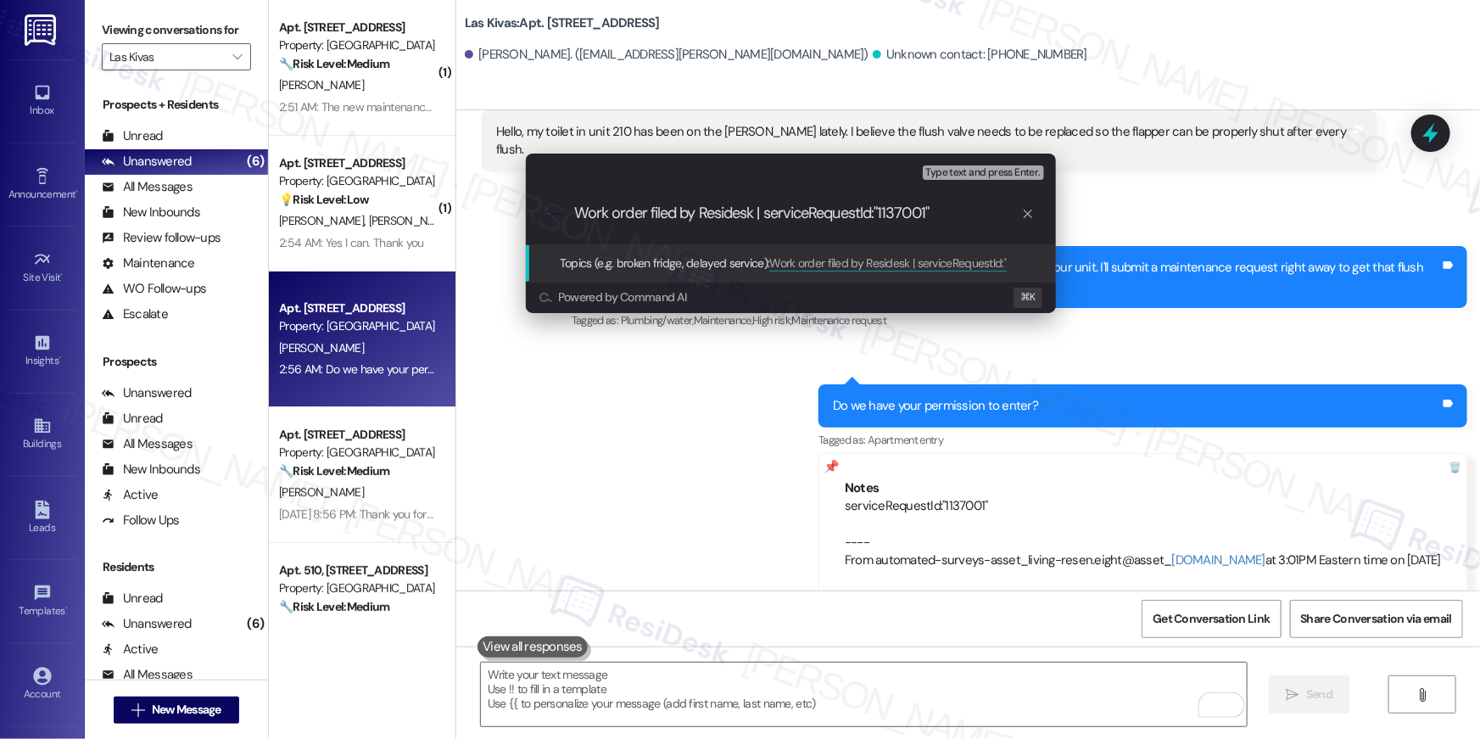
click at [813, 214] on input "Work order filed by Residesk | serviceRequestId:"1137001"" at bounding box center [797, 213] width 447 height 18
type input "Work order filed by Residesk | WO # "1137001""
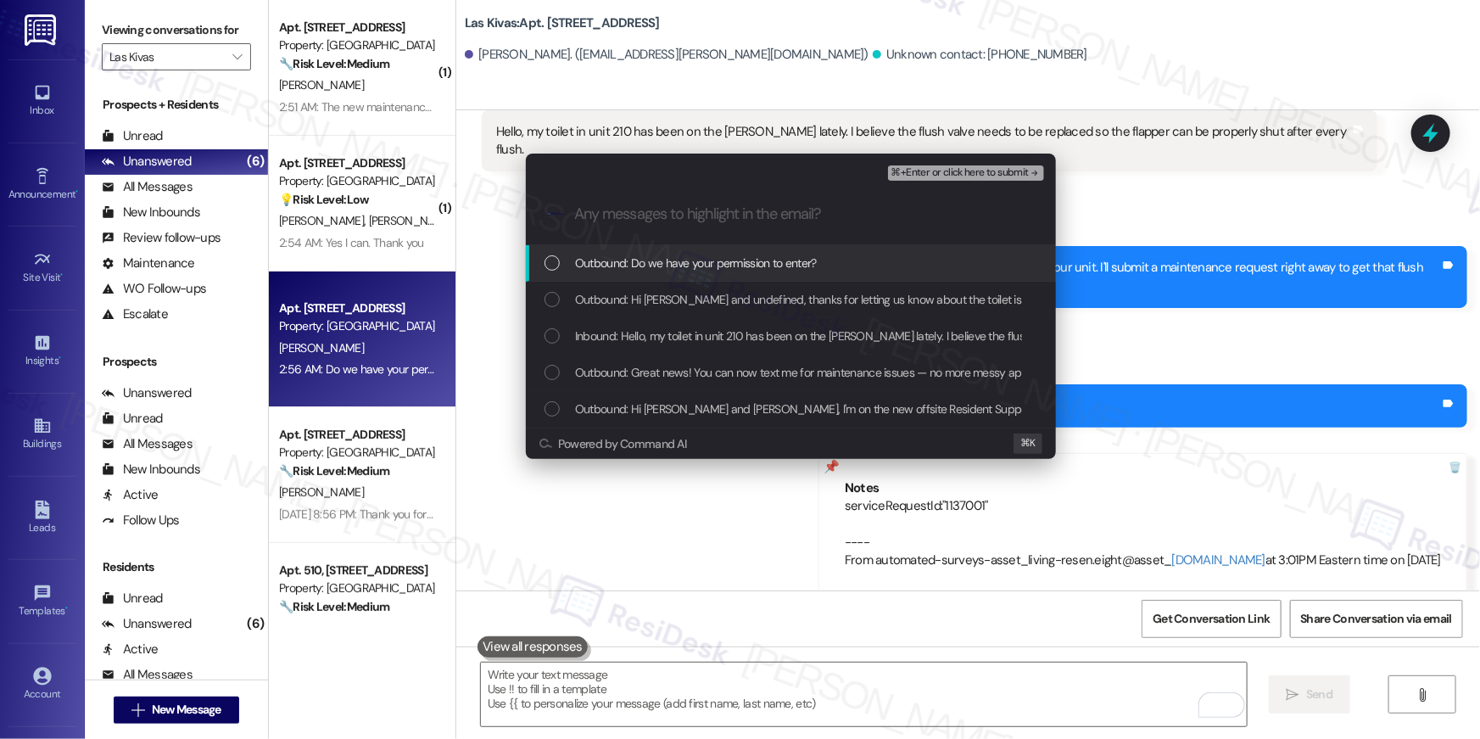
click at [750, 273] on div "Outbound: Do we have your permission to enter?" at bounding box center [791, 263] width 530 height 36
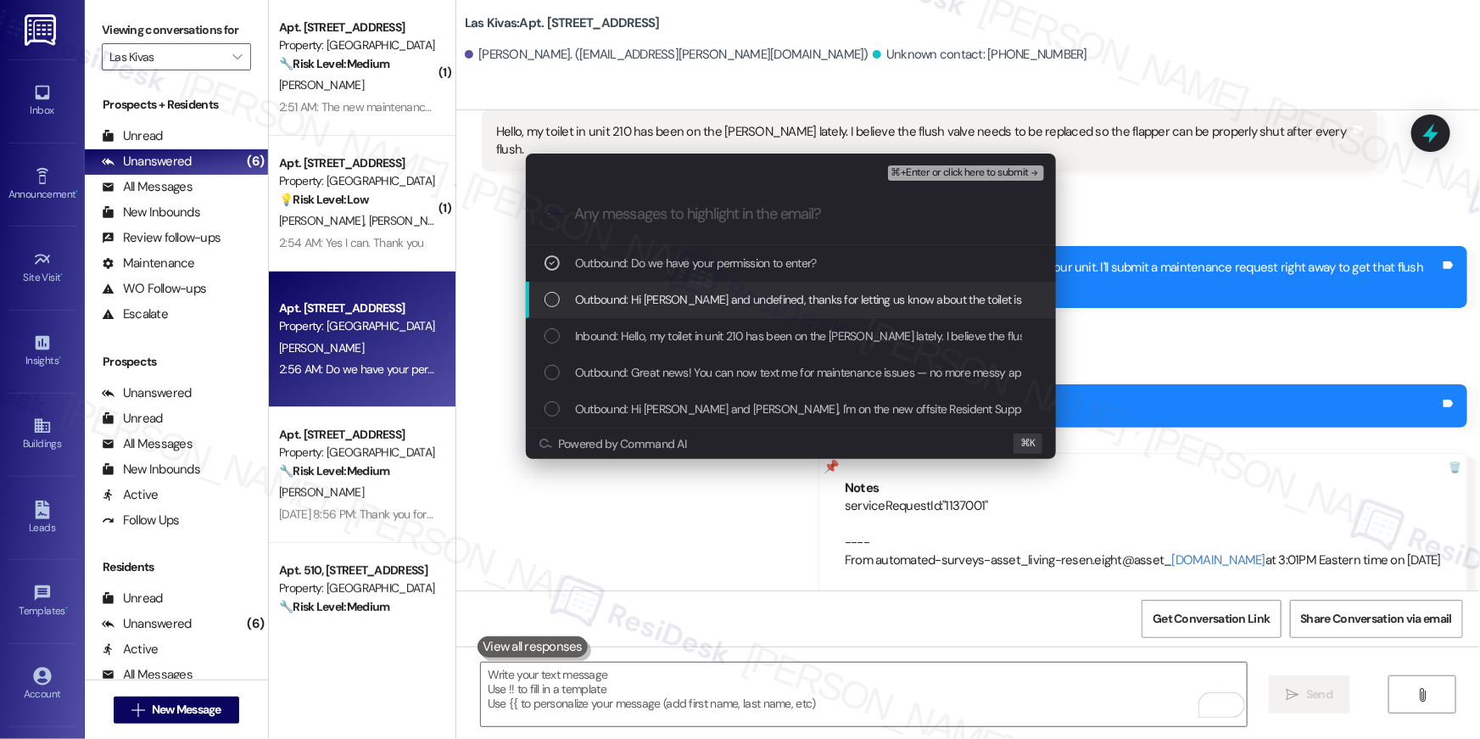
drag, startPoint x: 742, startPoint y: 294, endPoint x: 734, endPoint y: 335, distance: 41.6
click at [742, 295] on span "Outbound: Hi Shayla and undefined, thanks for letting us know about the toilet …" at bounding box center [1062, 299] width 975 height 19
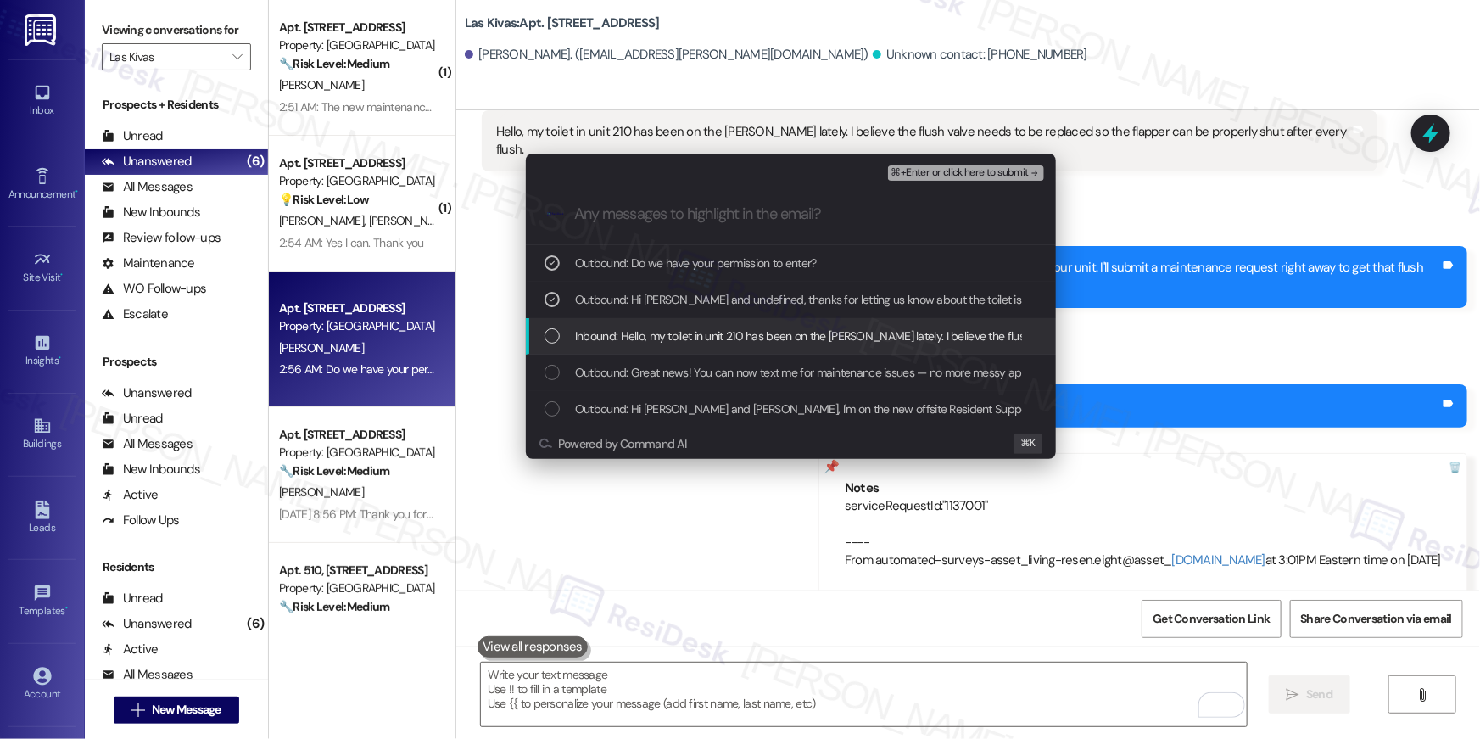
click at [734, 336] on span "Inbound: Hello, my toilet in unit 210 has been on the fritz lately. I believe t…" at bounding box center [1003, 336] width 856 height 19
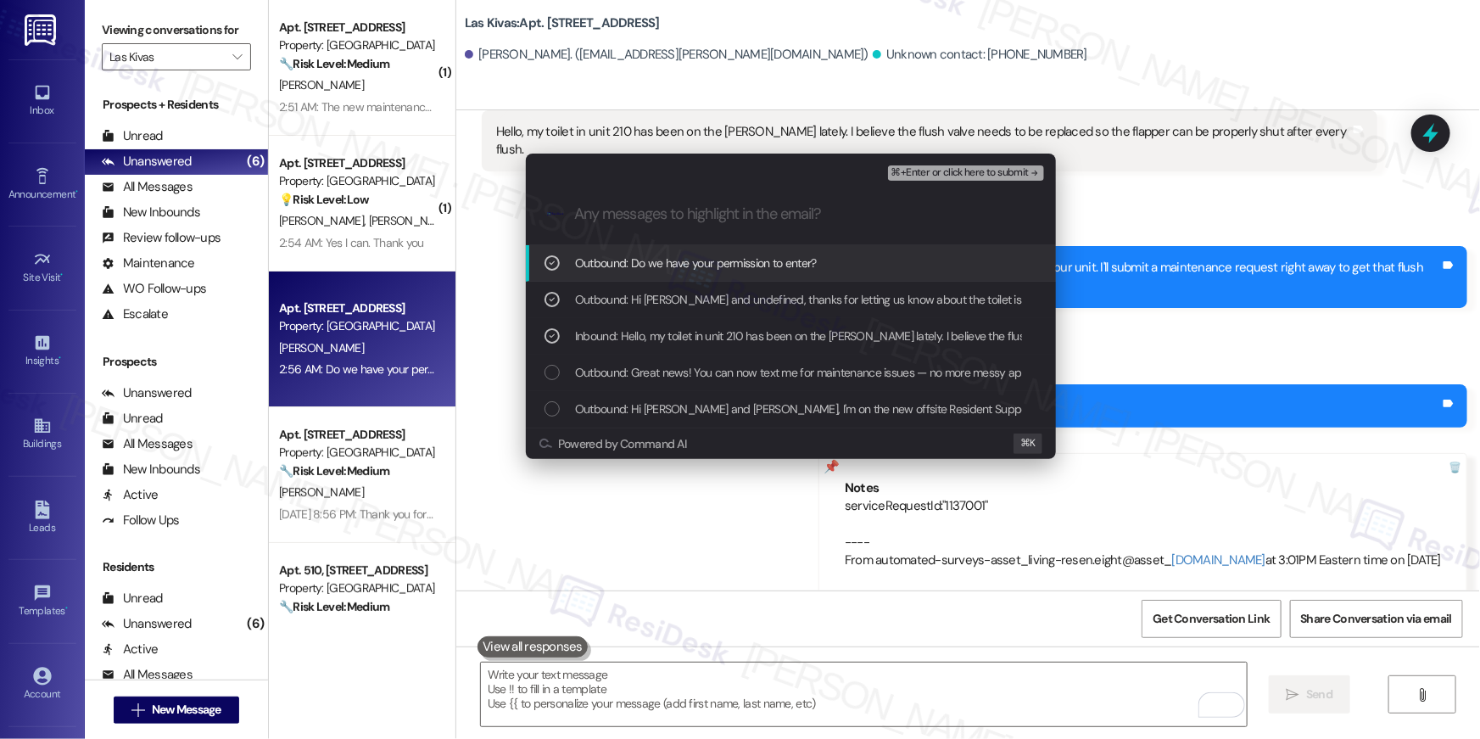
click at [916, 175] on span "⌘+Enter or click here to submit" at bounding box center [960, 173] width 137 height 12
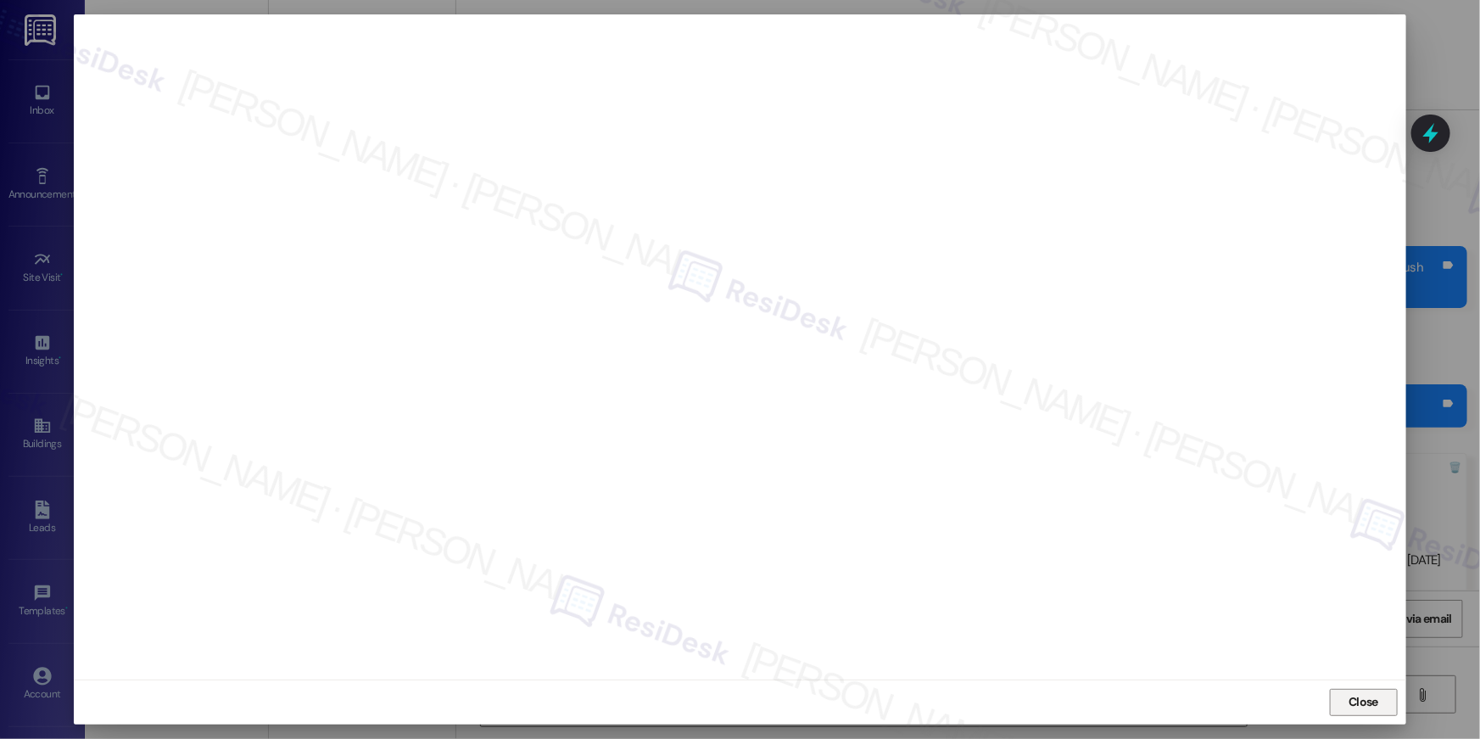
click at [1380, 709] on span "Close" at bounding box center [1363, 702] width 36 height 18
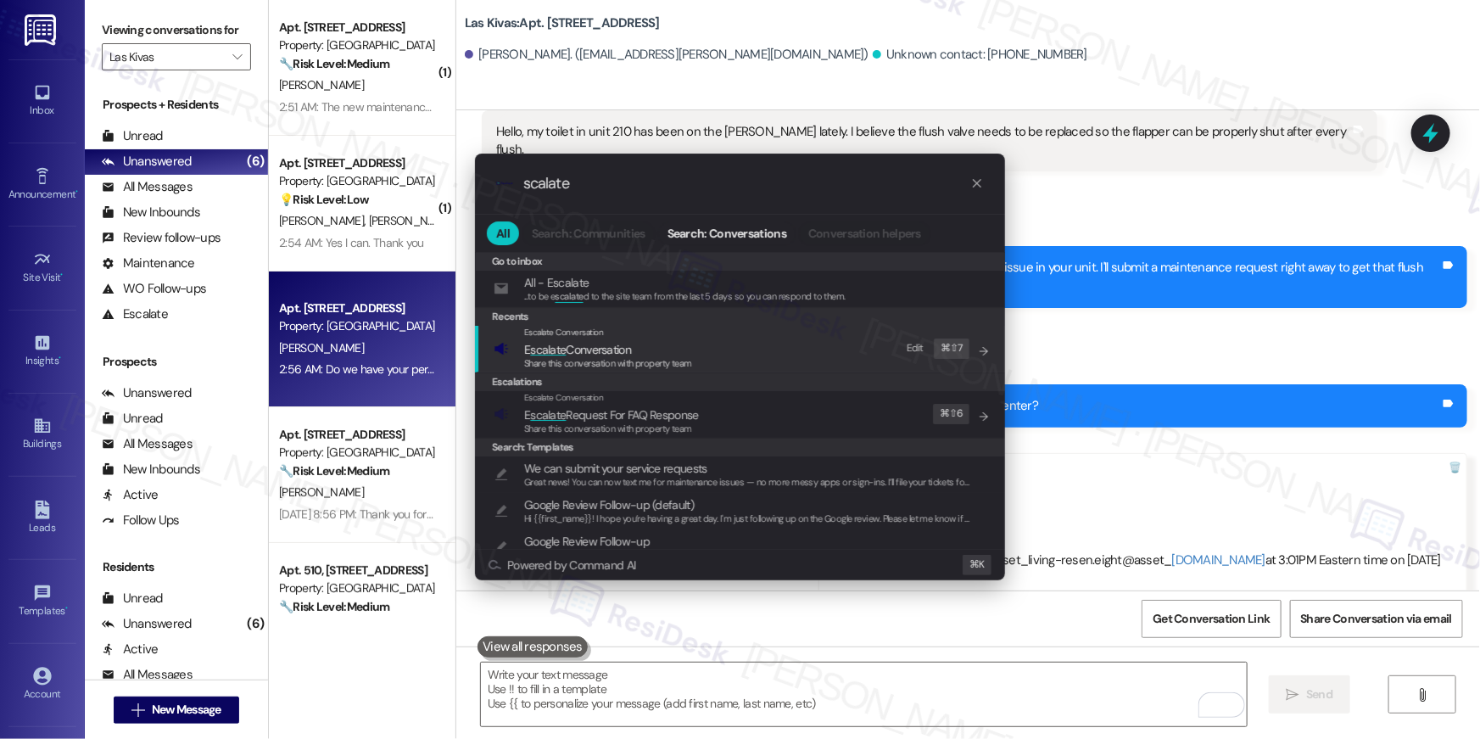
type input "scalate"
click at [641, 364] on span "Share this conversation with property team" at bounding box center [608, 363] width 168 height 12
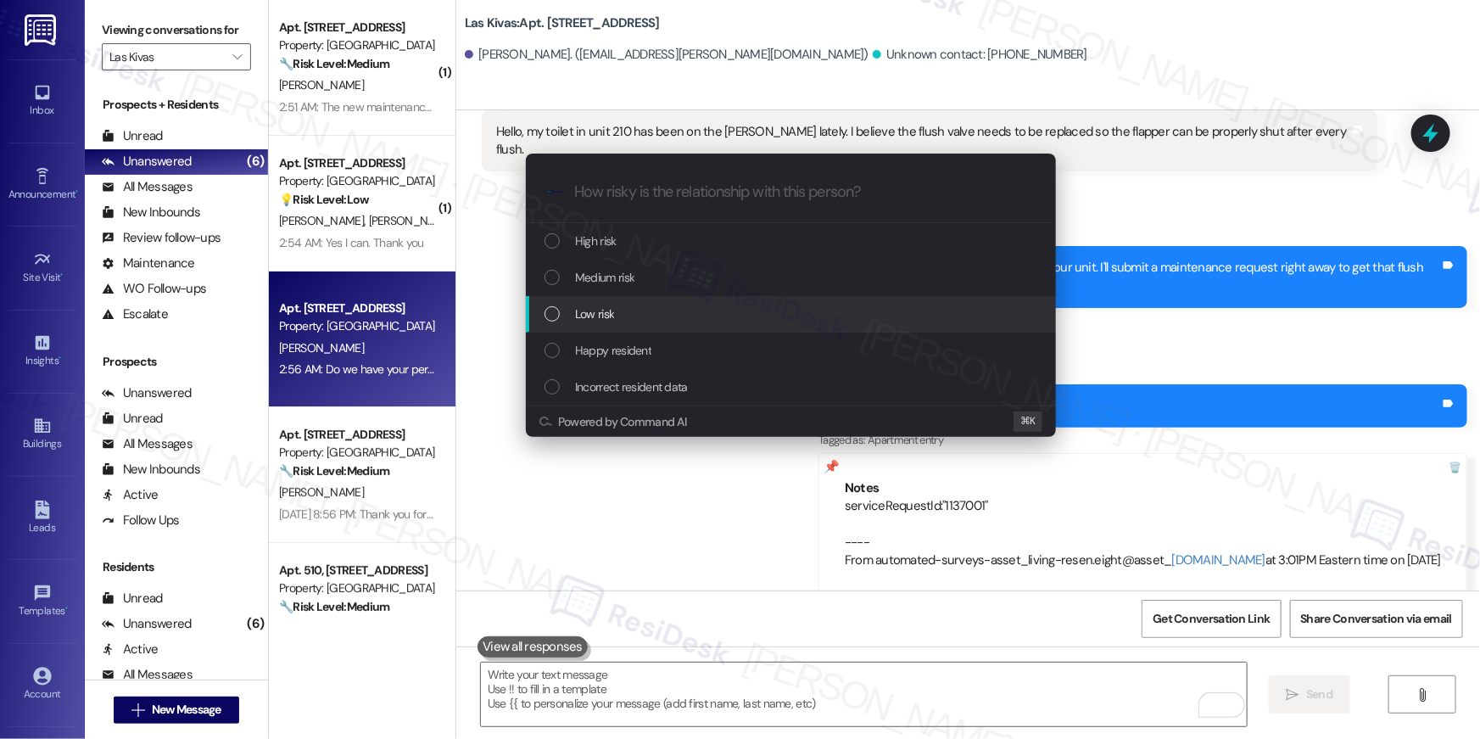
click at [626, 312] on div "Low risk" at bounding box center [793, 314] width 496 height 19
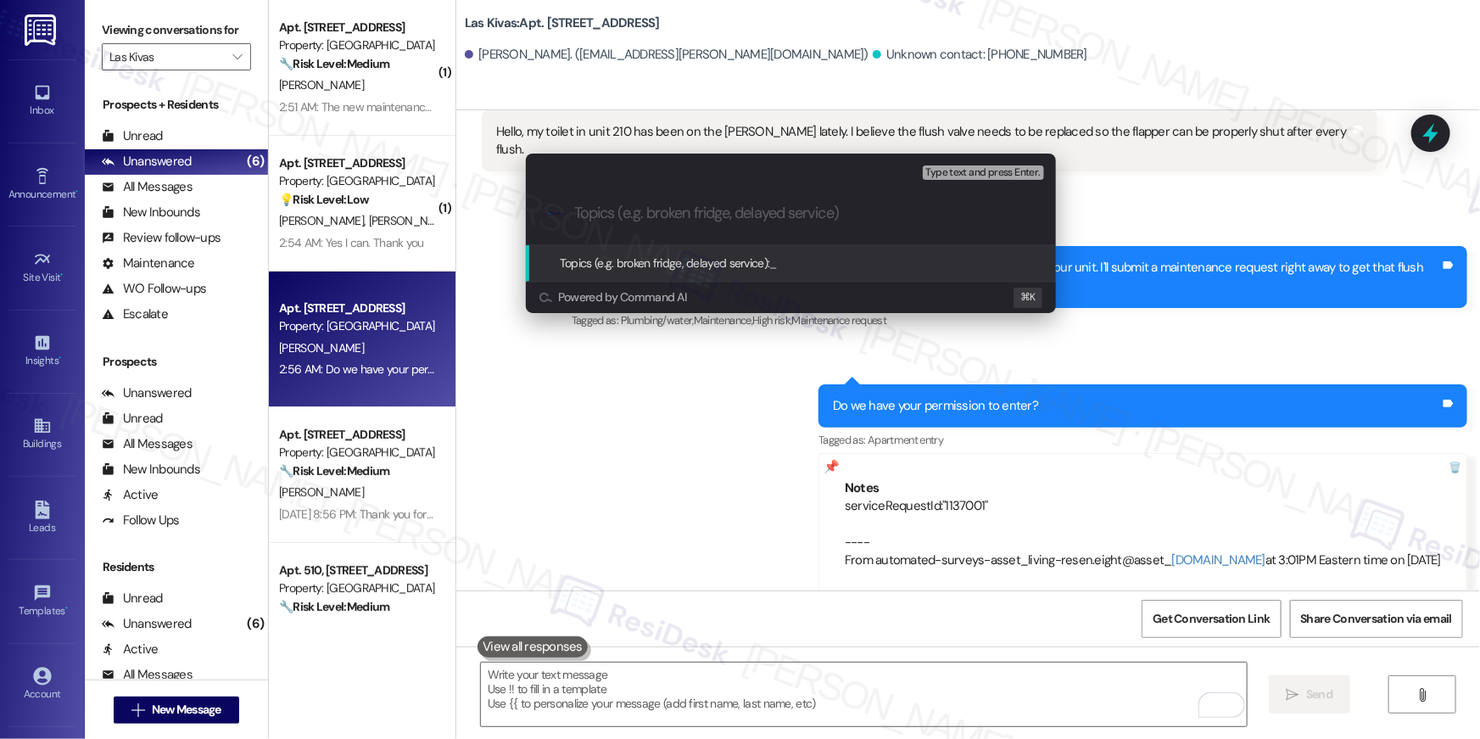
paste input "Work order filed by Residesk | serviceRequestId:"1137001""
type input "Work order filed by Residesk | serviceRequestId:"1137001""
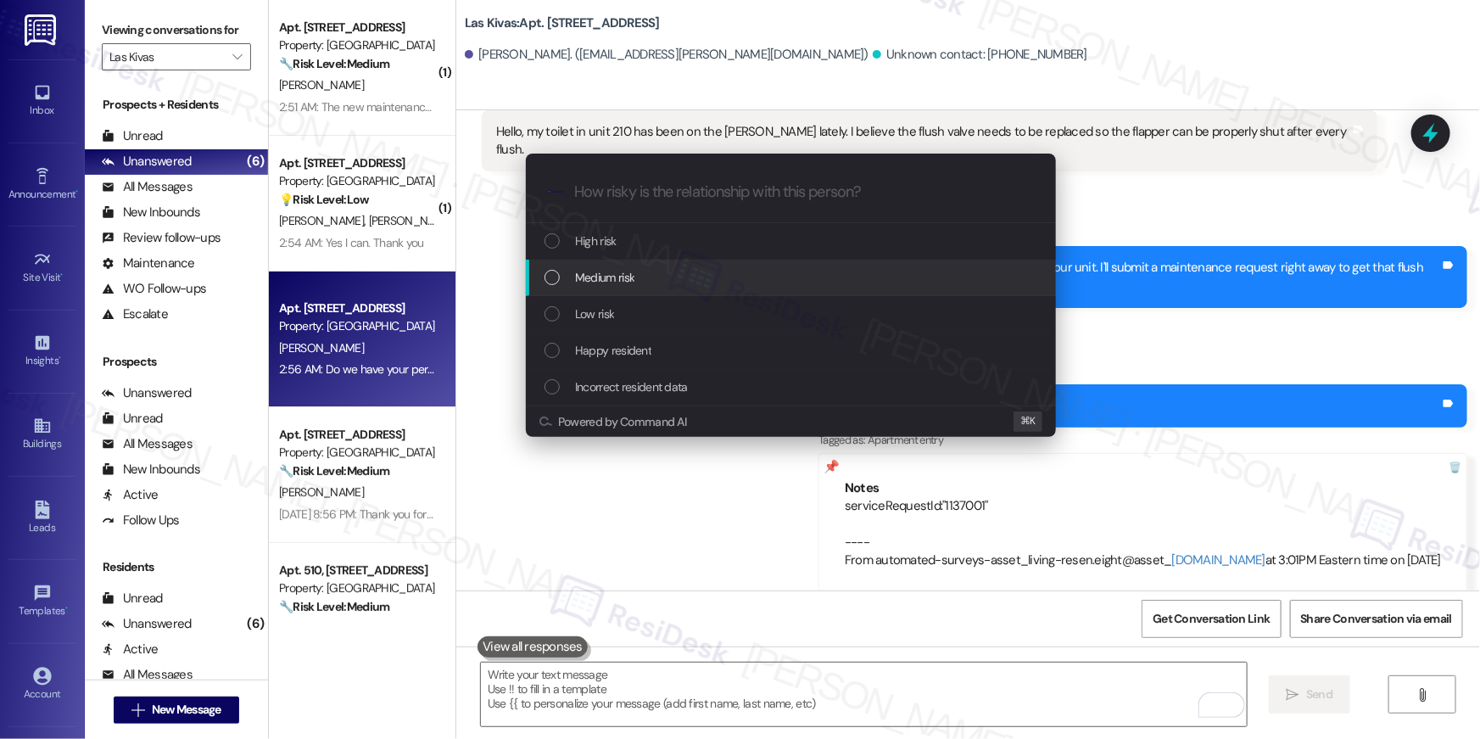
click at [720, 266] on div "Medium risk" at bounding box center [791, 278] width 530 height 36
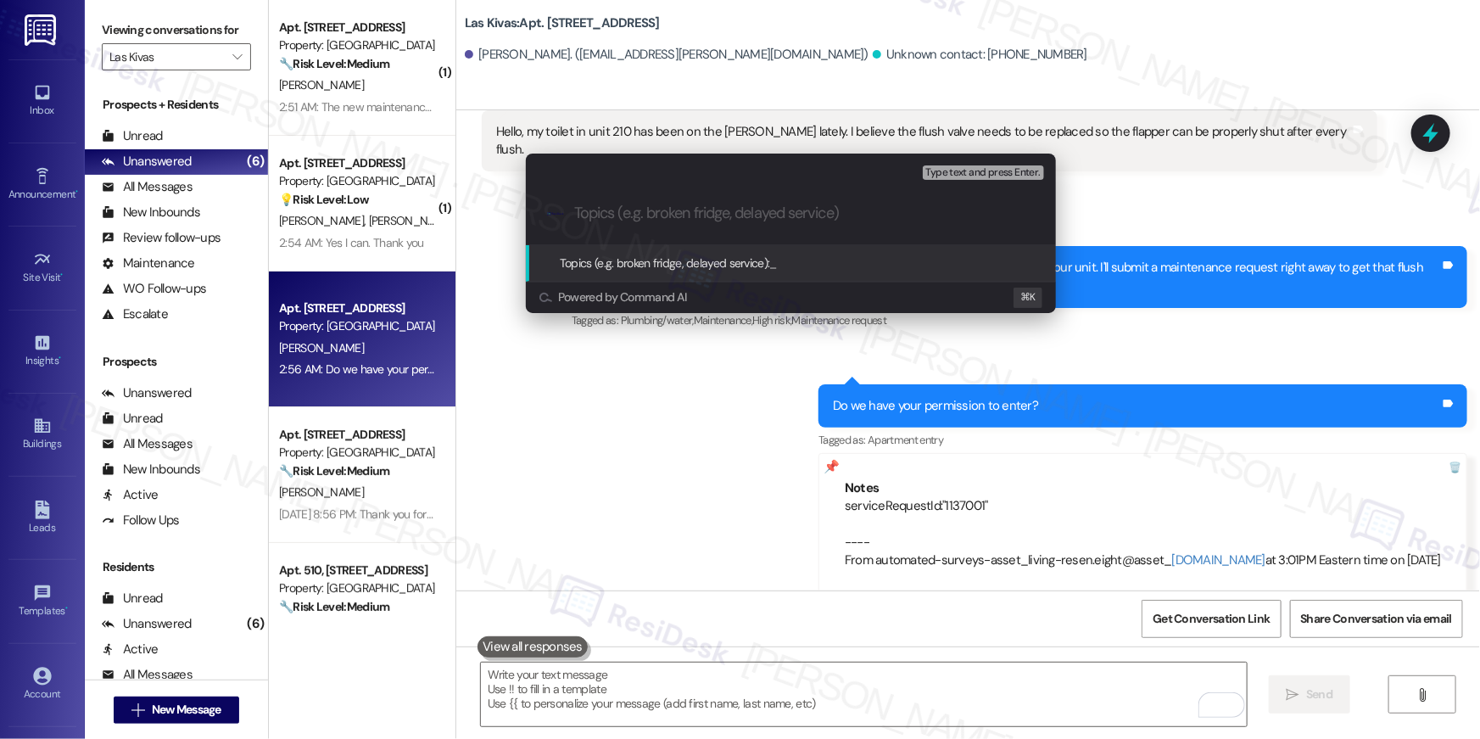
paste input "Work order filed by Residesk | serviceRequestId:"1137001""
type input "Work order filed by Residesk | serviceRequestId:"1137001""
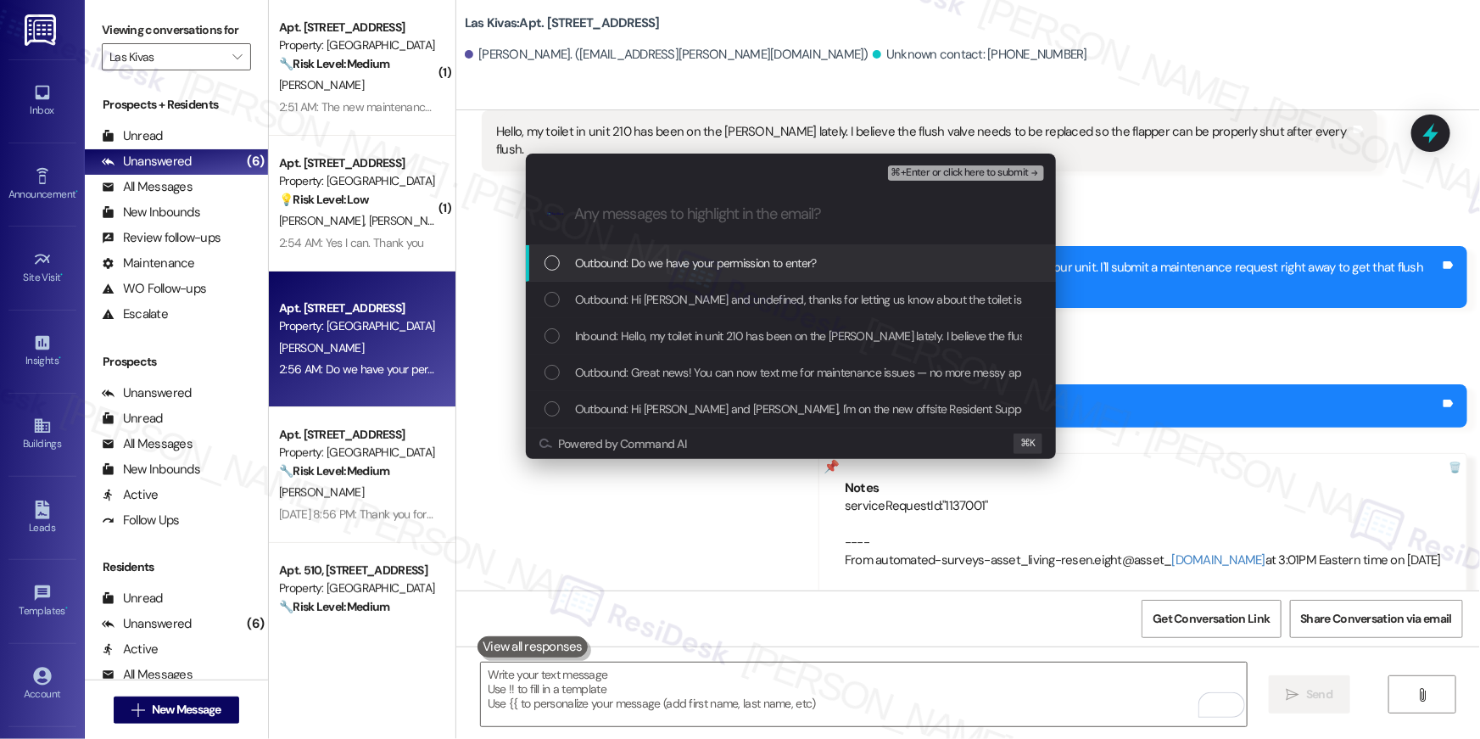
click at [728, 267] on span "Outbound: Do we have your permission to enter?" at bounding box center [696, 263] width 242 height 19
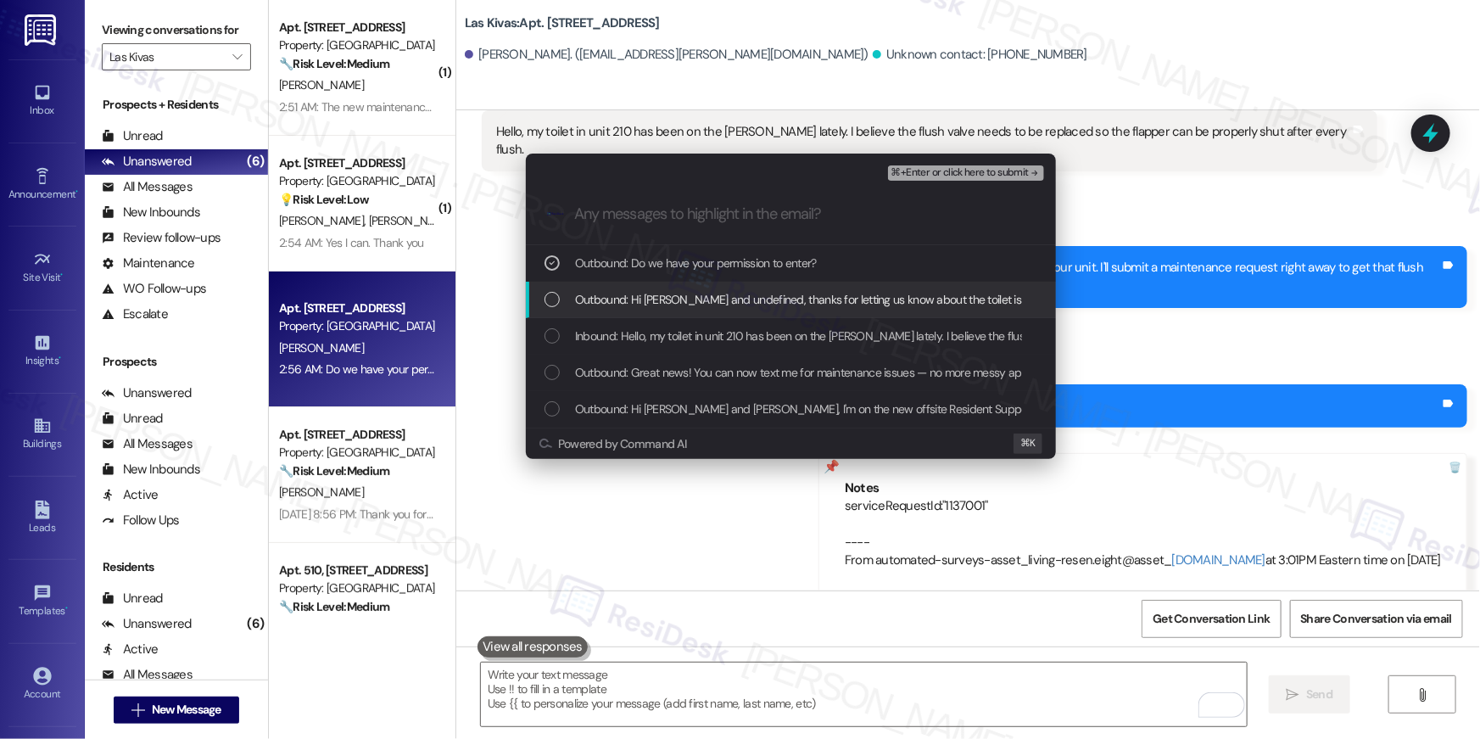
click at [718, 297] on span "Outbound: Hi Shayla and undefined, thanks for letting us know about the toilet …" at bounding box center [1062, 299] width 975 height 19
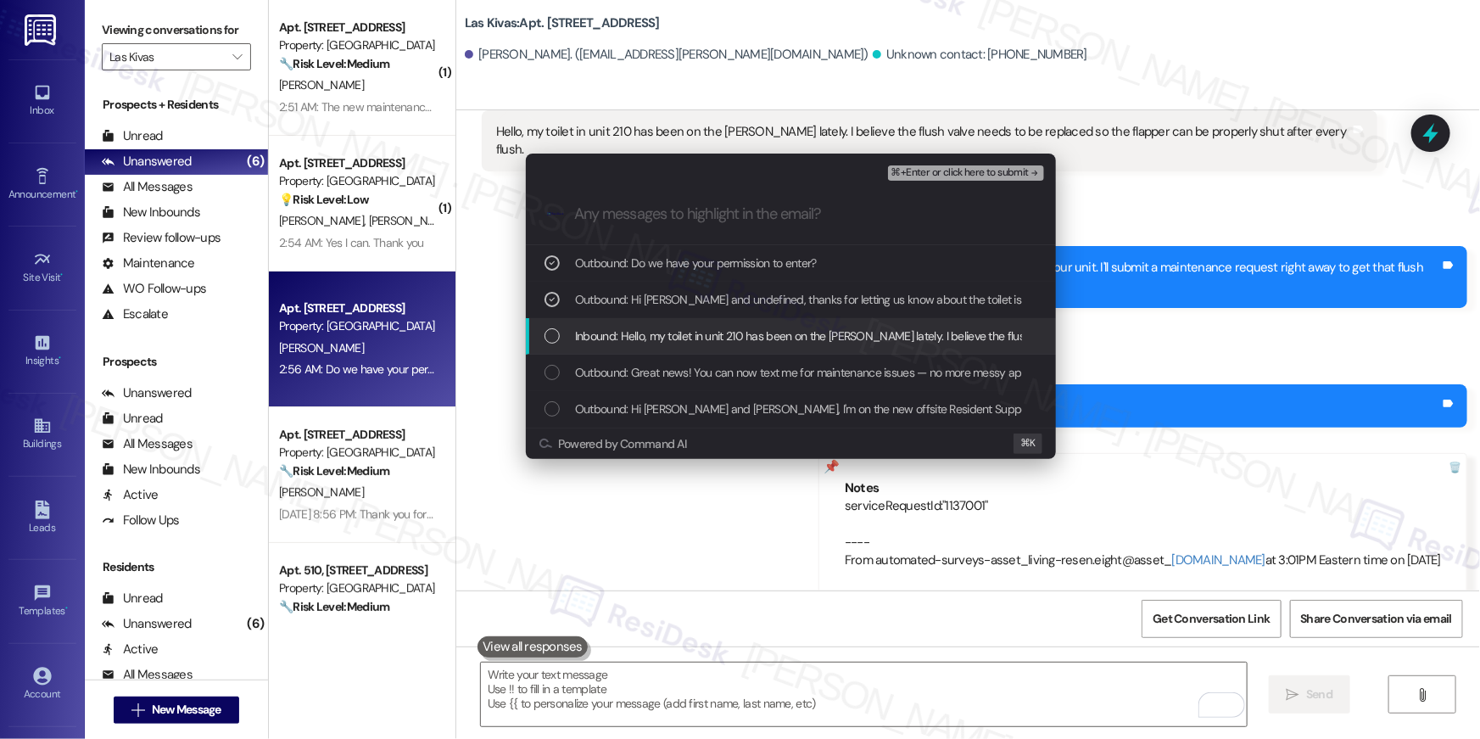
click at [718, 321] on div "Inbound: Hello, my toilet in unit 210 has been on the fritz lately. I believe t…" at bounding box center [791, 336] width 530 height 36
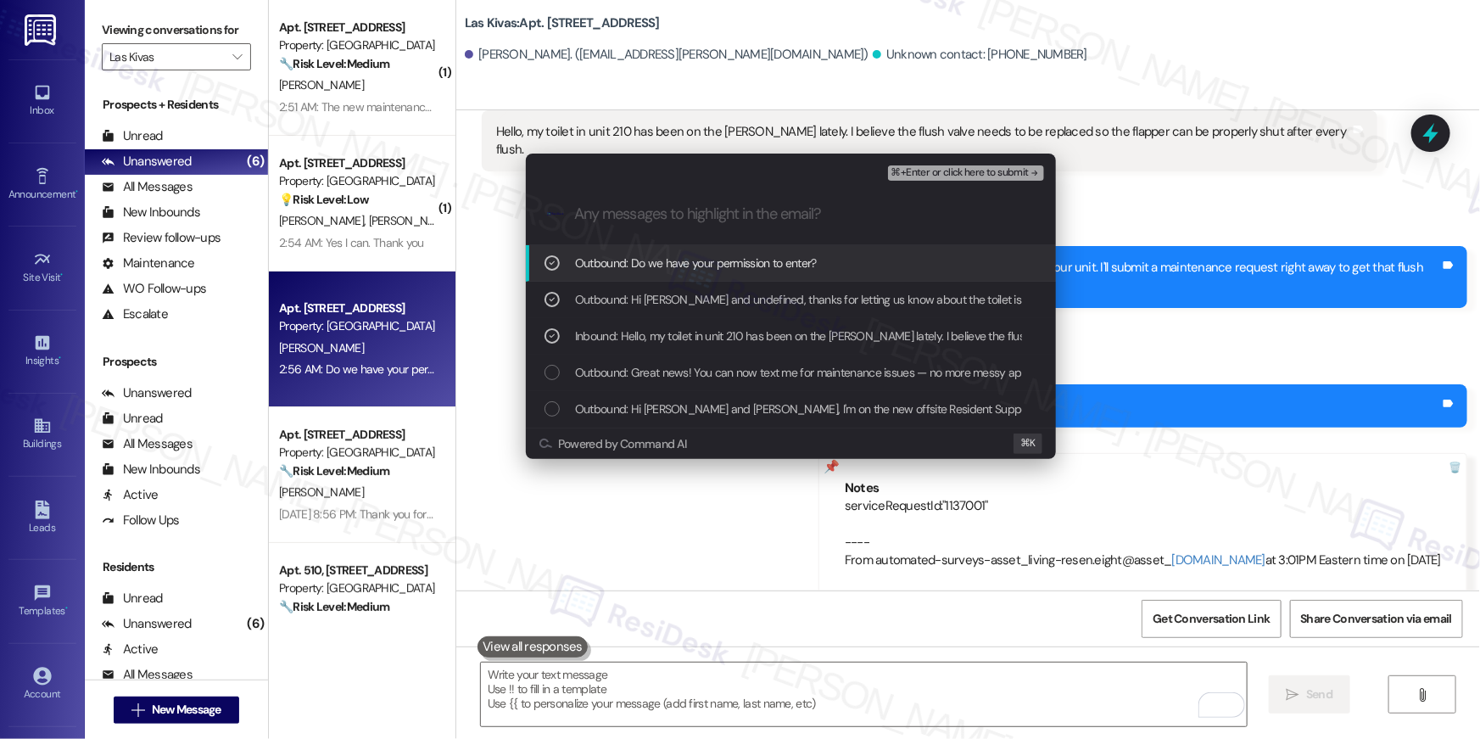
click at [999, 171] on span "⌘+Enter or click here to submit" at bounding box center [960, 173] width 137 height 12
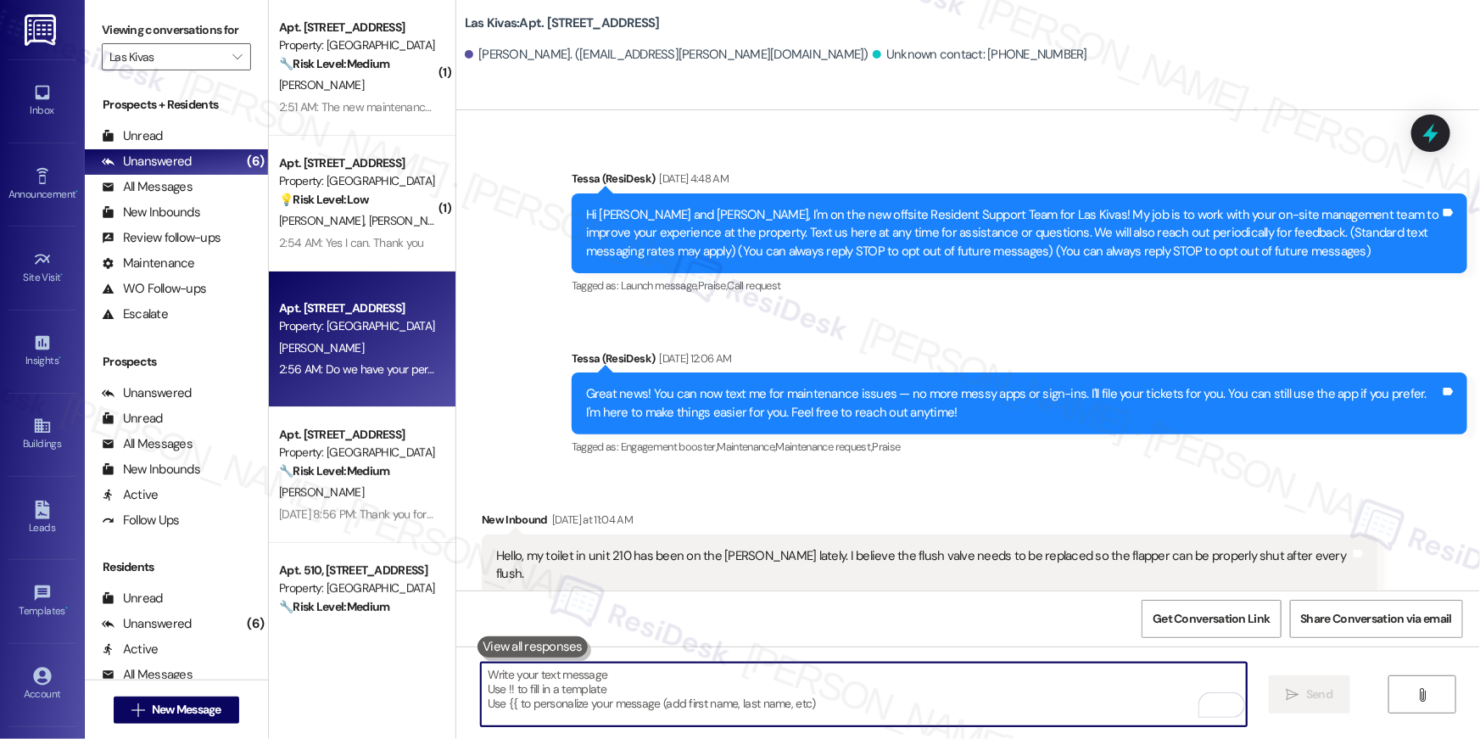
scroll to position [542, 0]
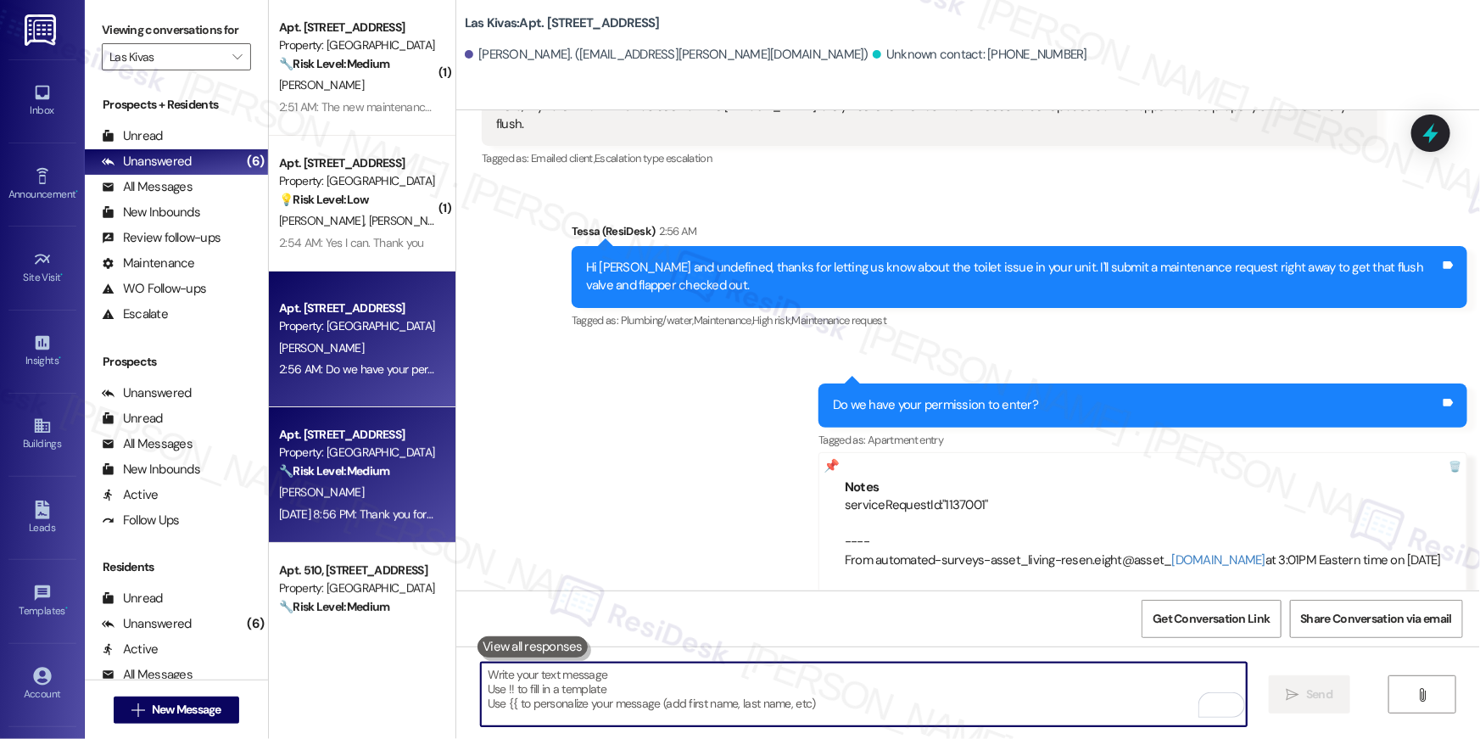
click at [384, 453] on div "Property: Las Kivas" at bounding box center [357, 453] width 157 height 18
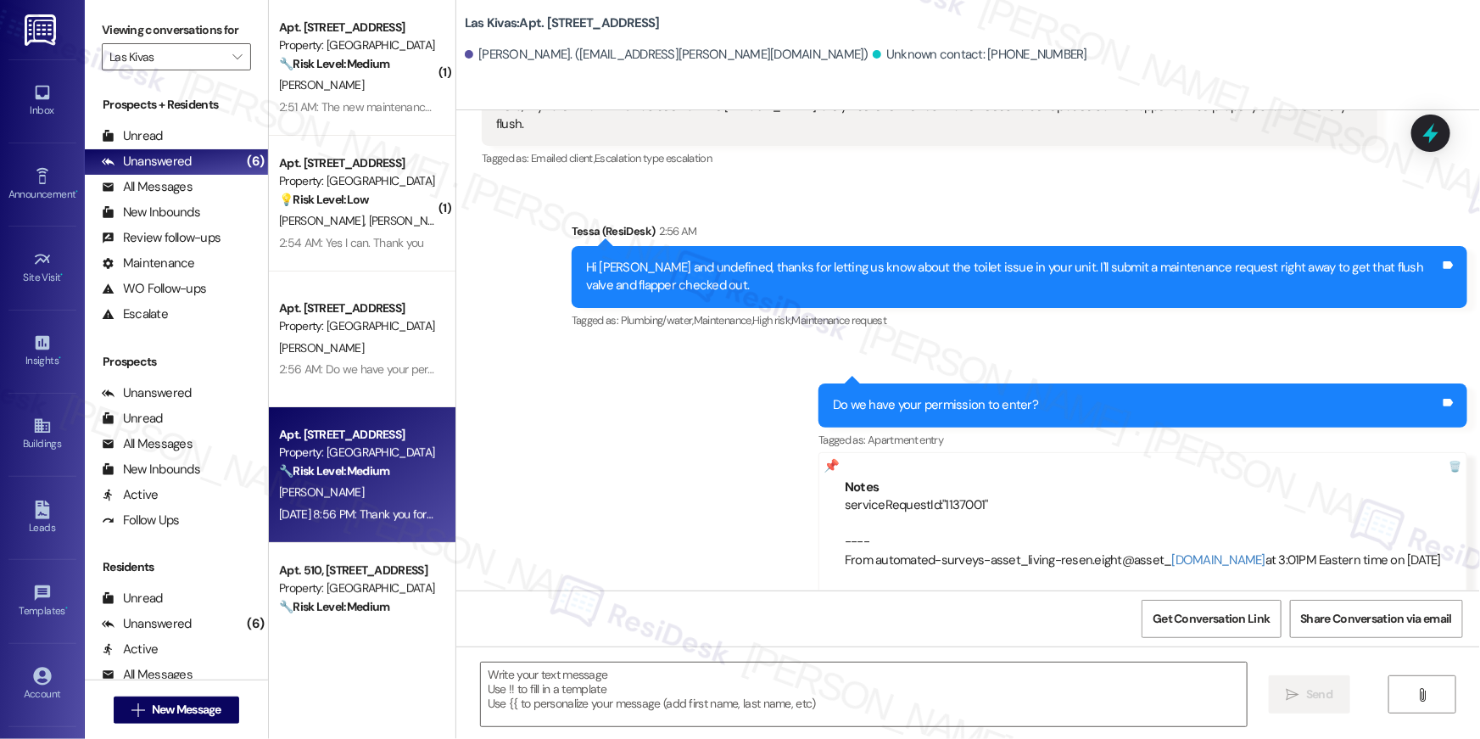
type textarea "Fetching suggested responses. Please feel free to read through the conversation…"
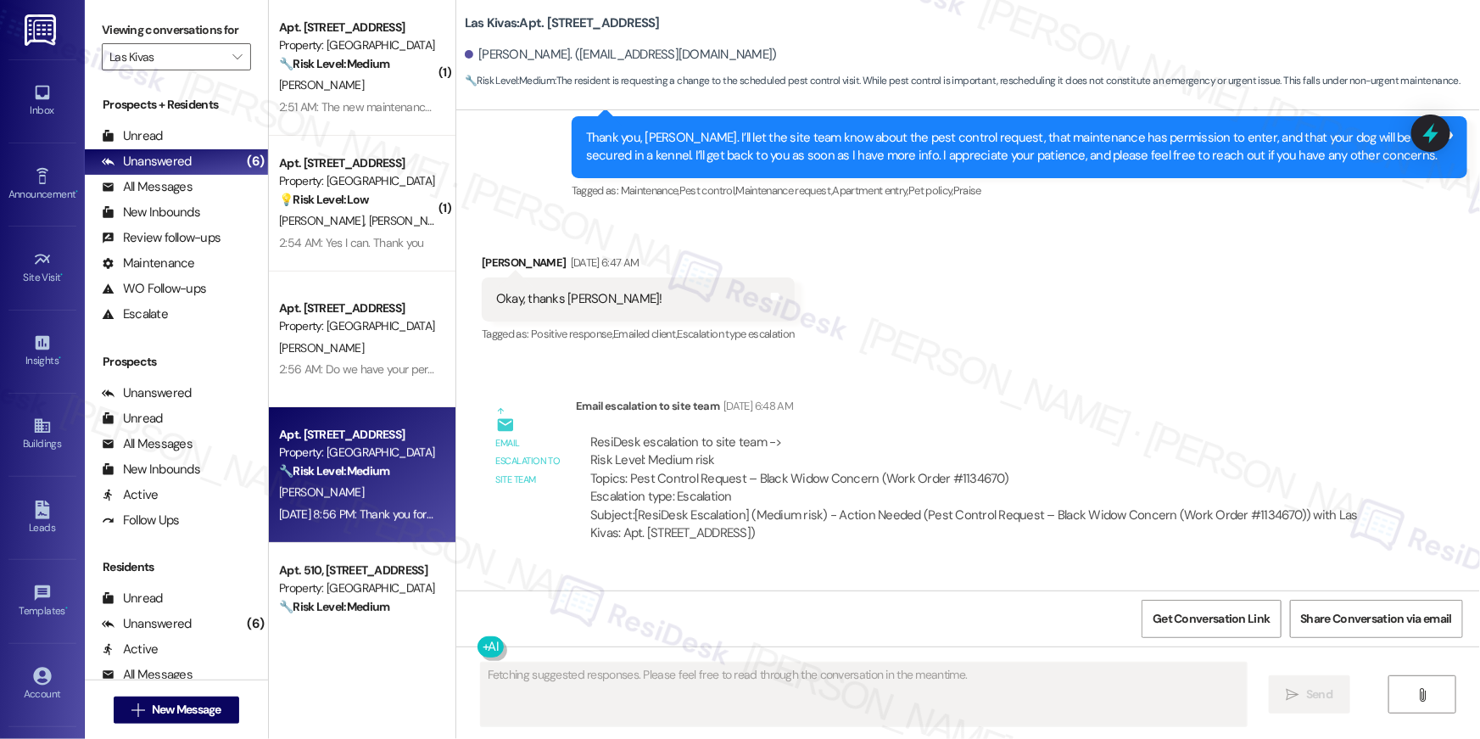
scroll to position [3104, 0]
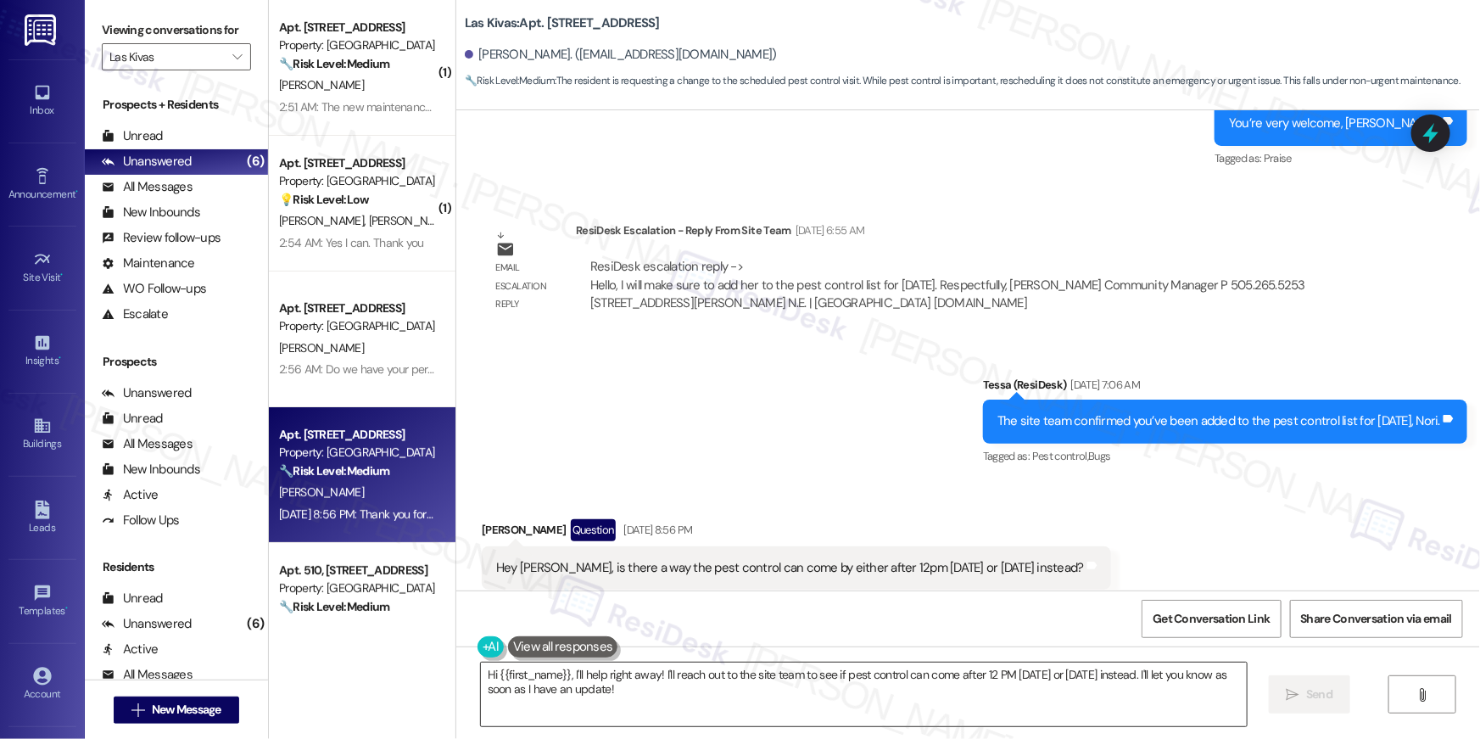
click at [643, 715] on textarea "Hi {{first_name}}, I'll help right away! I'll reach out to the site team to see…" at bounding box center [864, 694] width 766 height 64
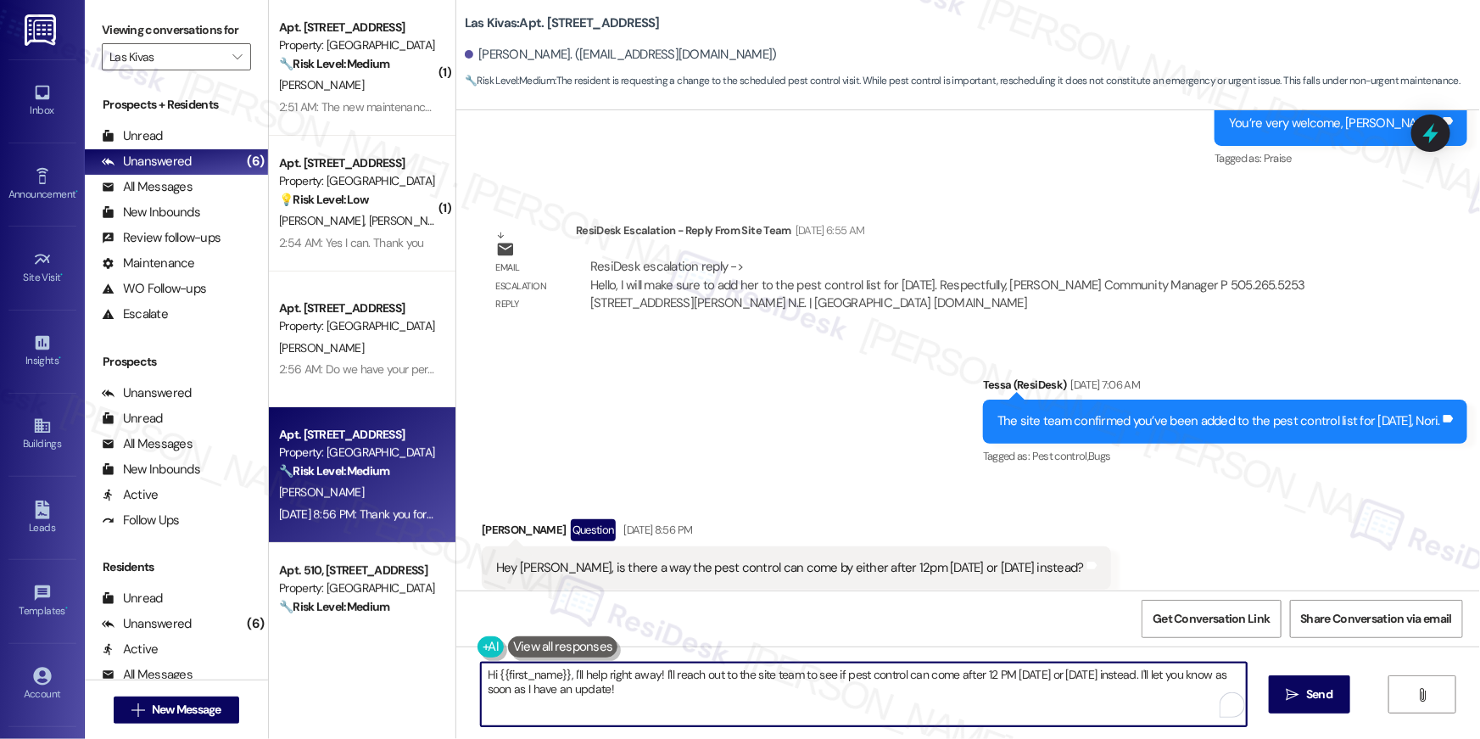
click at [562, 677] on textarea "Hi {{first_name}}, I'll help right away! I'll reach out to the site team to see…" at bounding box center [864, 694] width 766 height 64
type textarea "Hi {{first_name}}, I apologize for the late response. May I know if the pest co…"
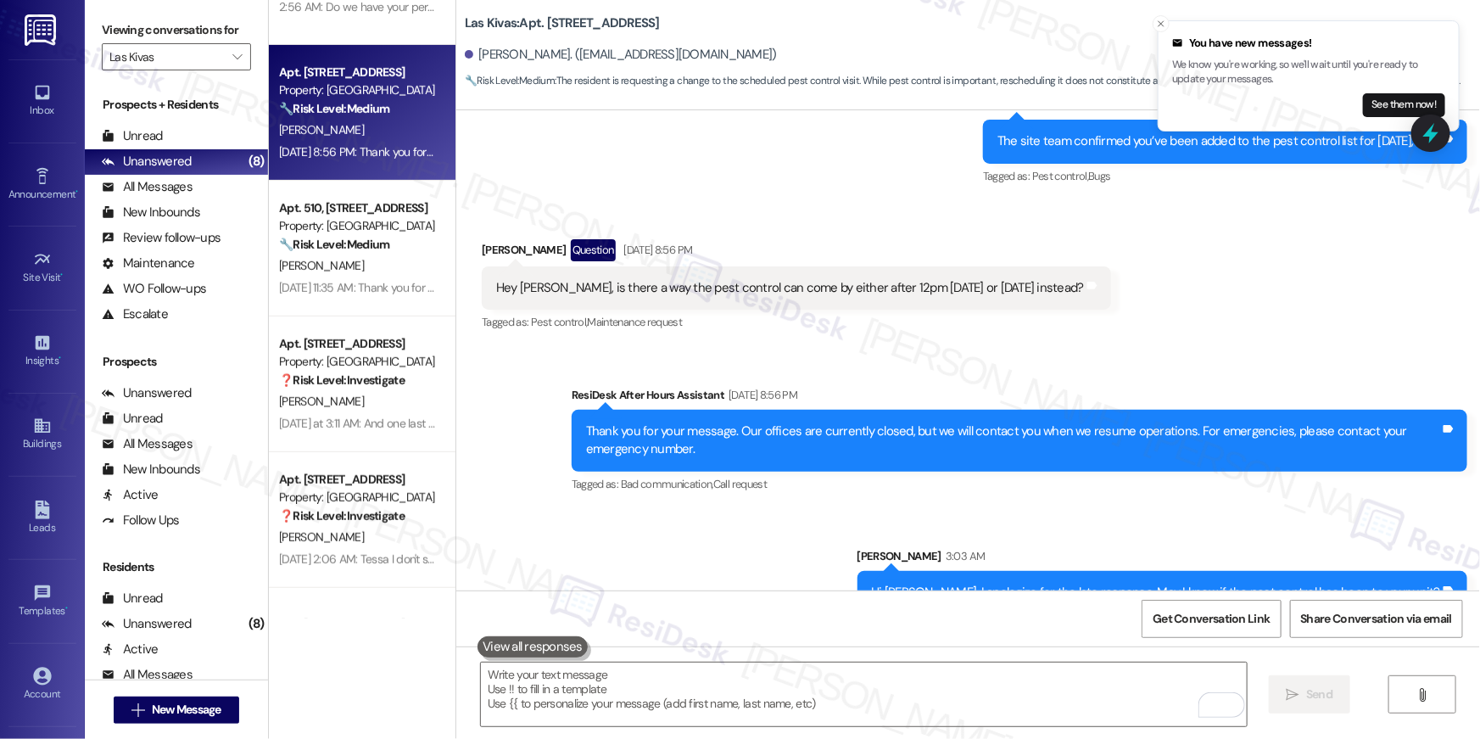
scroll to position [467, 0]
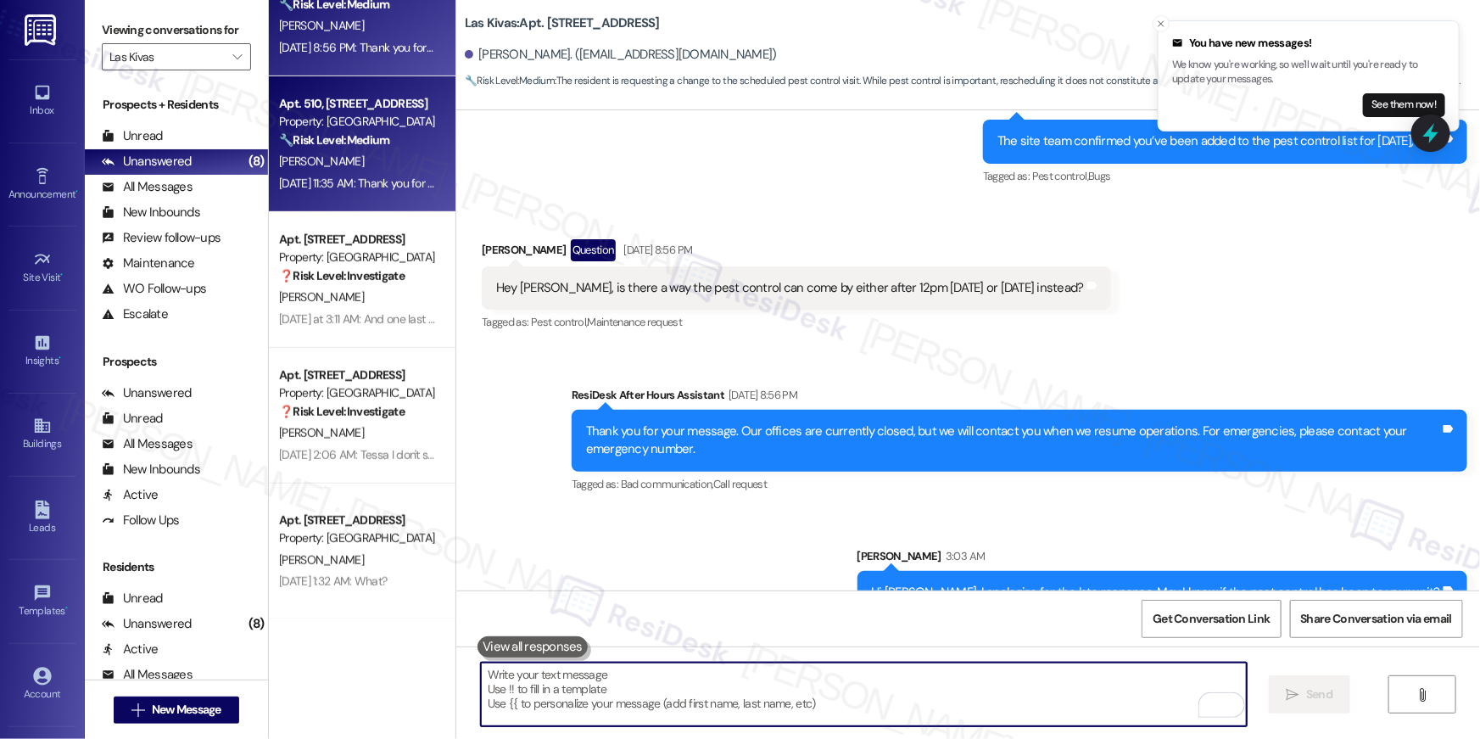
click at [402, 157] on div "A. Sloan" at bounding box center [357, 161] width 160 height 21
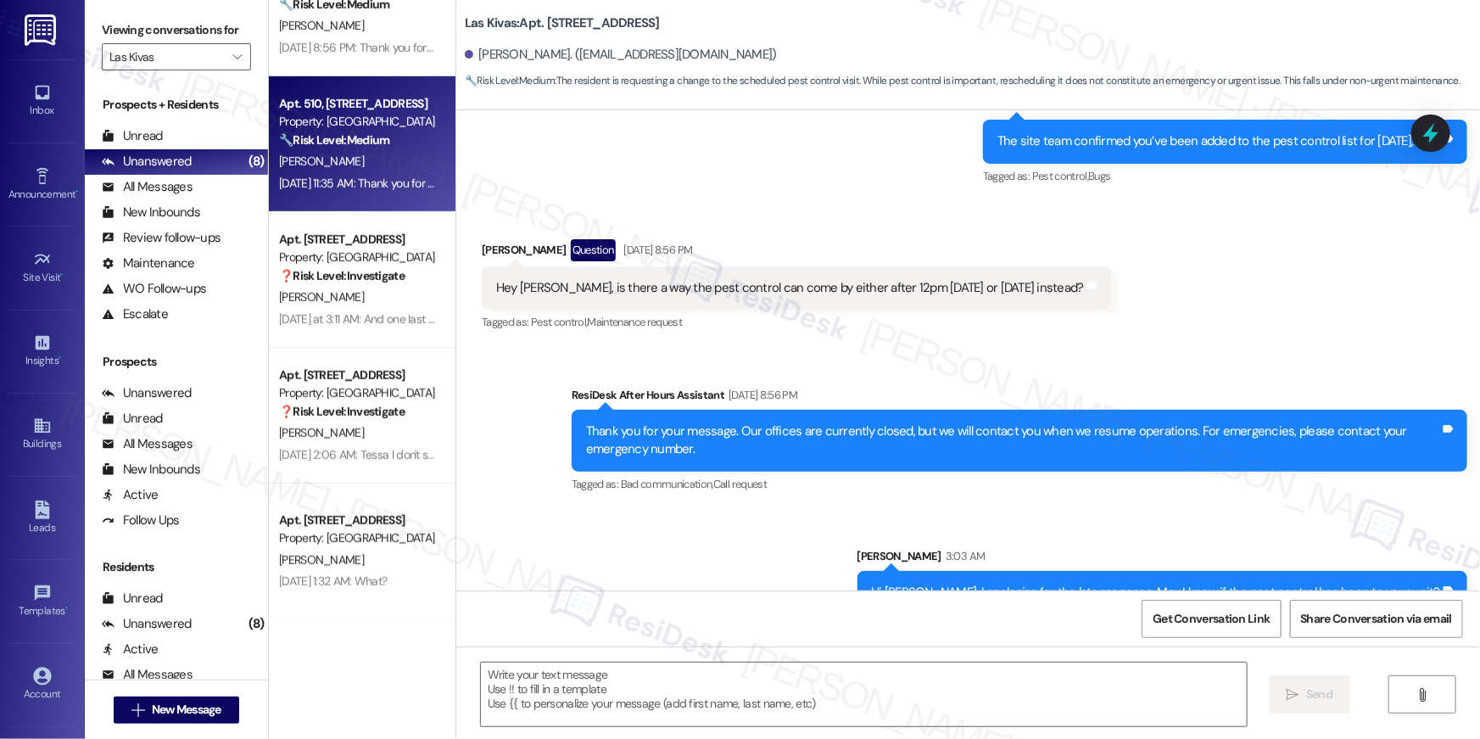
type textarea "Fetching suggested responses. Please feel free to read through the conversation…"
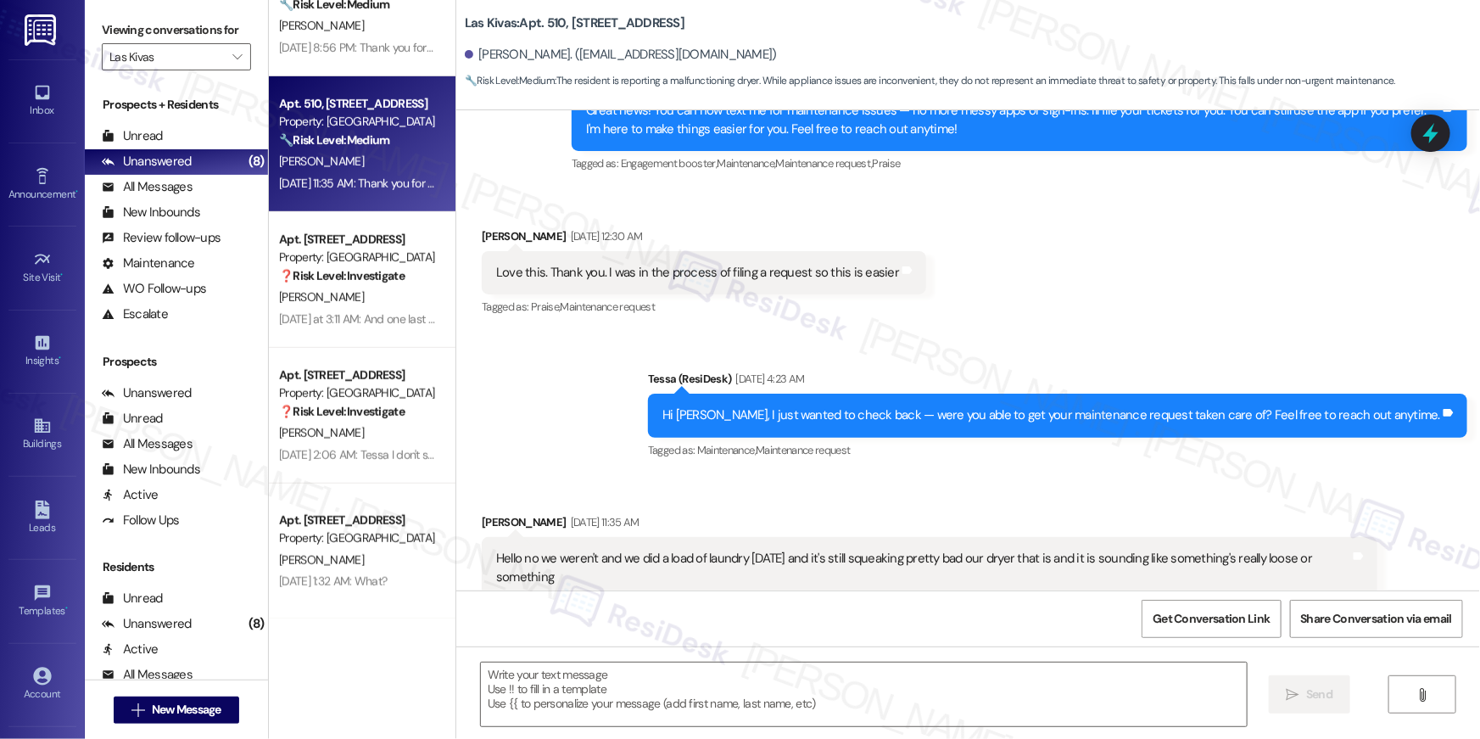
scroll to position [422, 0]
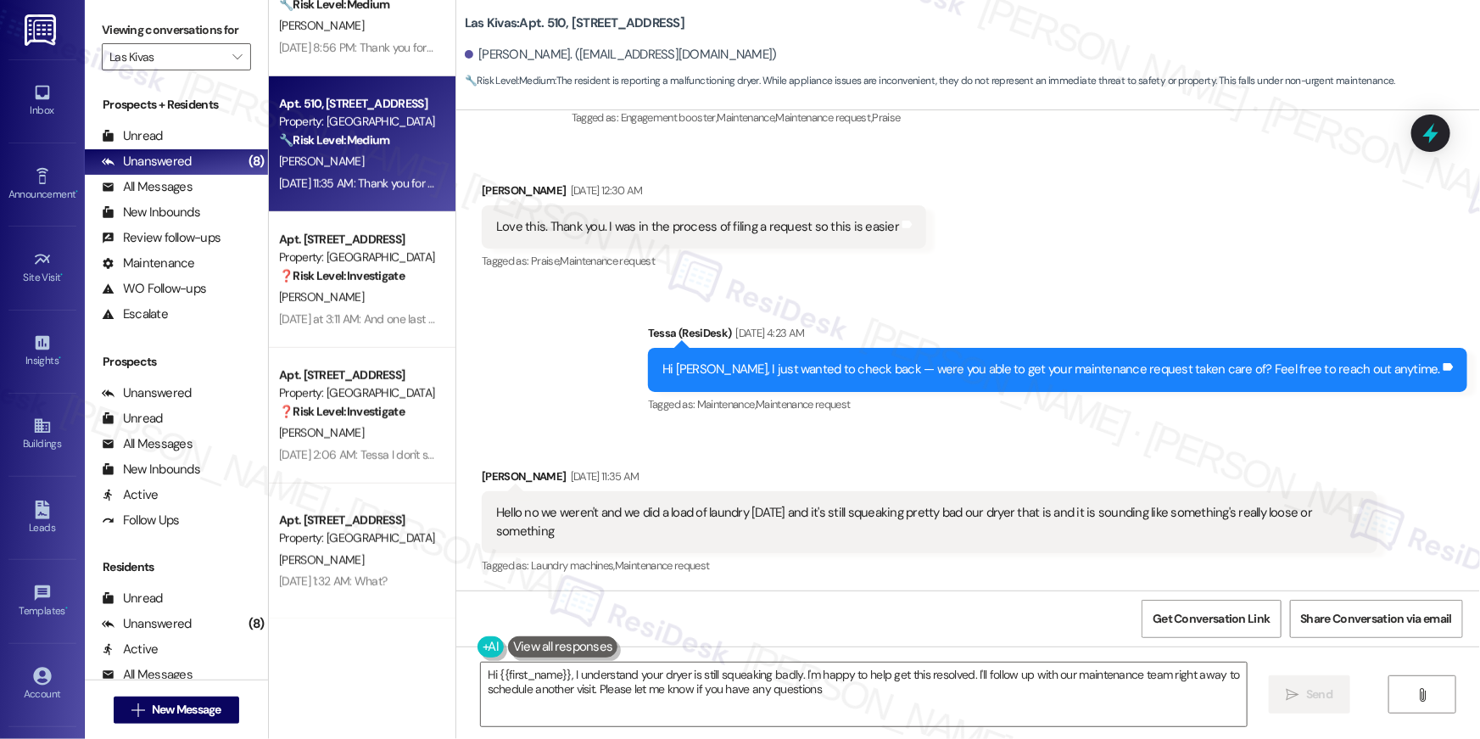
type textarea "Hi {{first_name}}, I understand your dryer is still squeaking badly. I'm happy …"
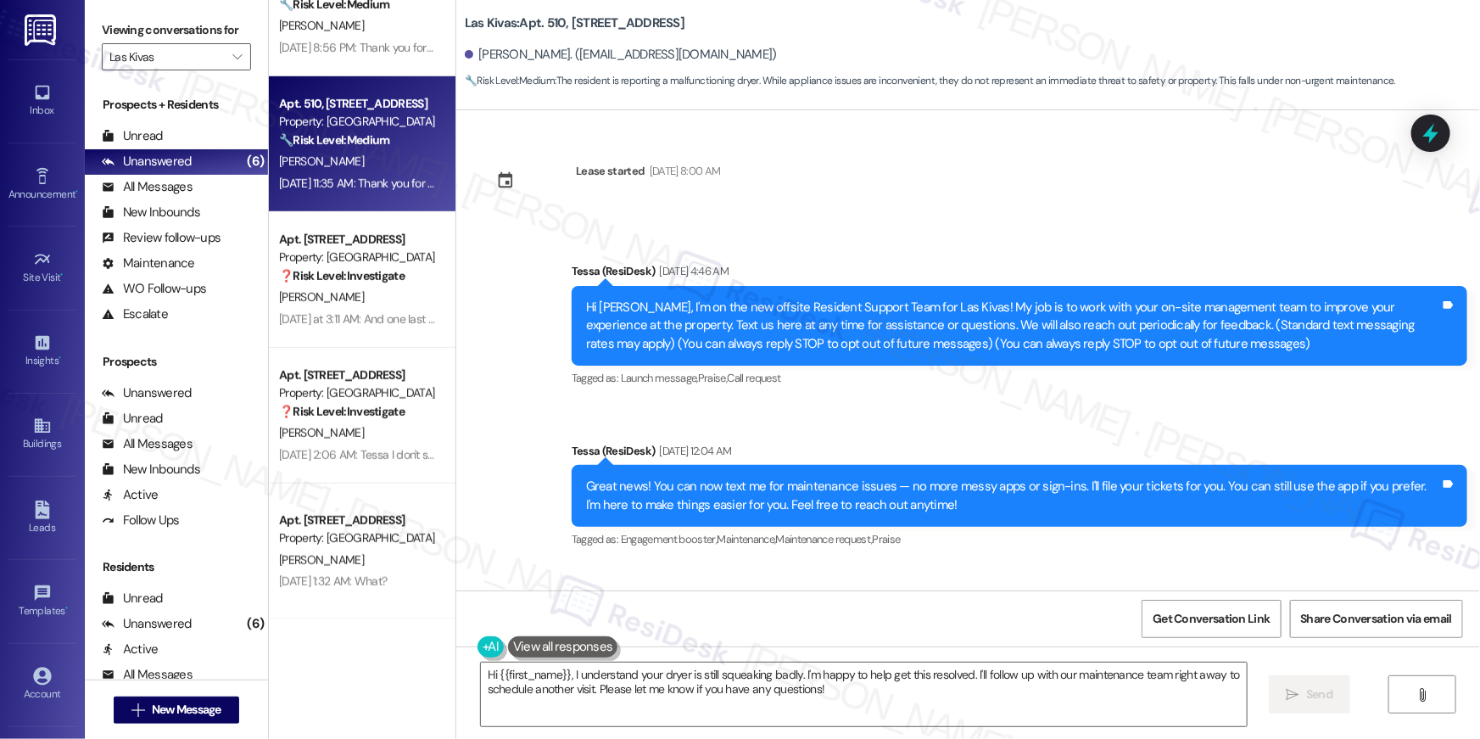
scroll to position [373, 0]
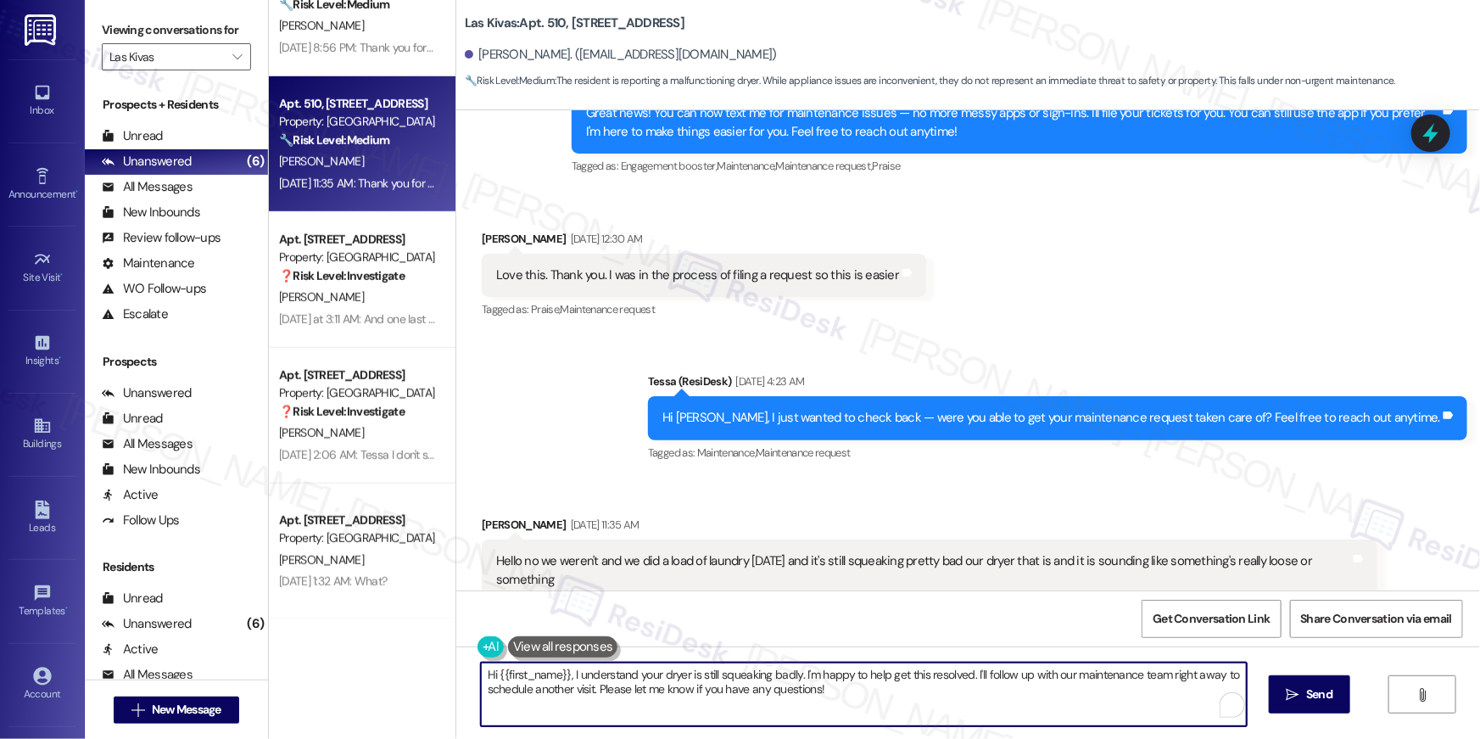
click at [901, 722] on textarea "Hi {{first_name}}, I understand your dryer is still squeaking badly. I'm happy …" at bounding box center [864, 694] width 766 height 64
click at [903, 710] on textarea "Hi {{first_name}}, I understand your dryer is still squeaking badly. I'm happy …" at bounding box center [864, 694] width 766 height 64
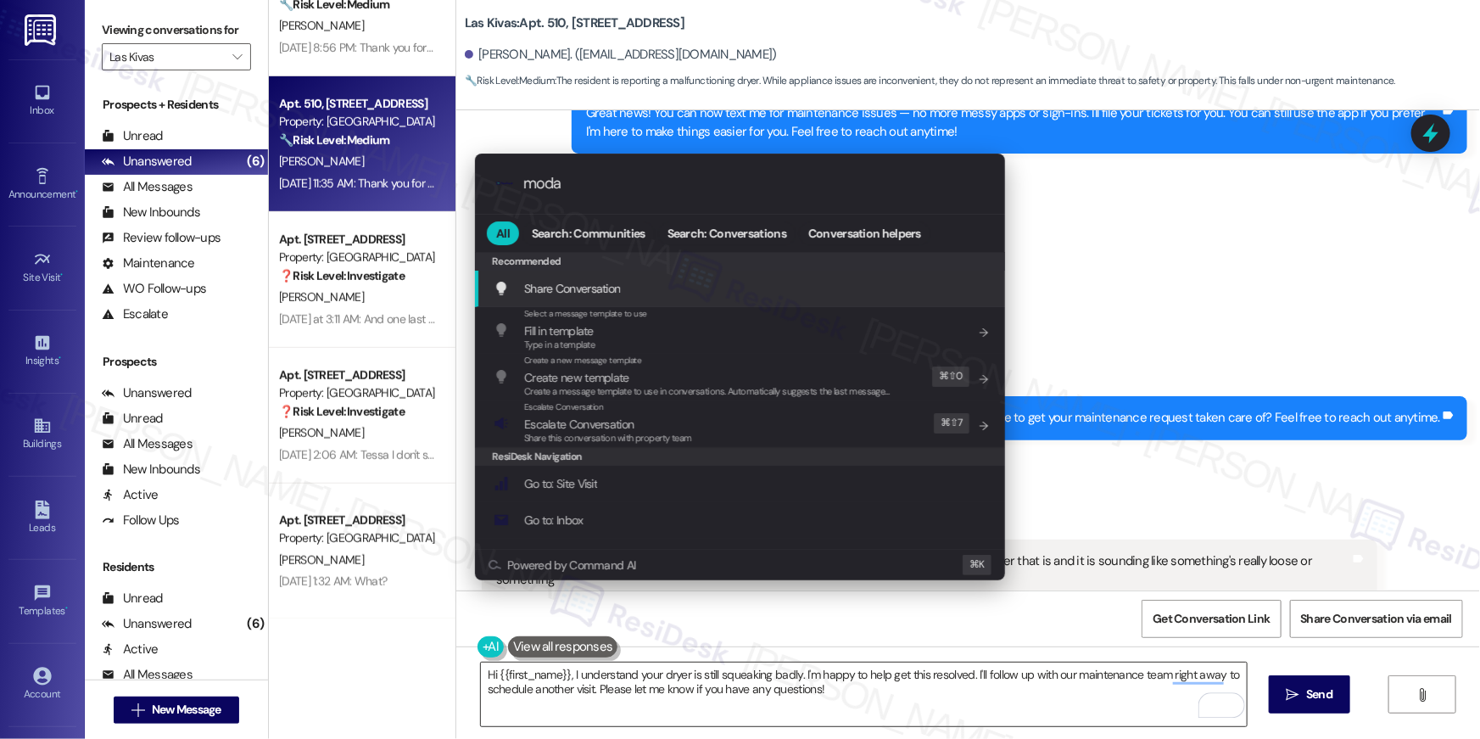
type input "modal"
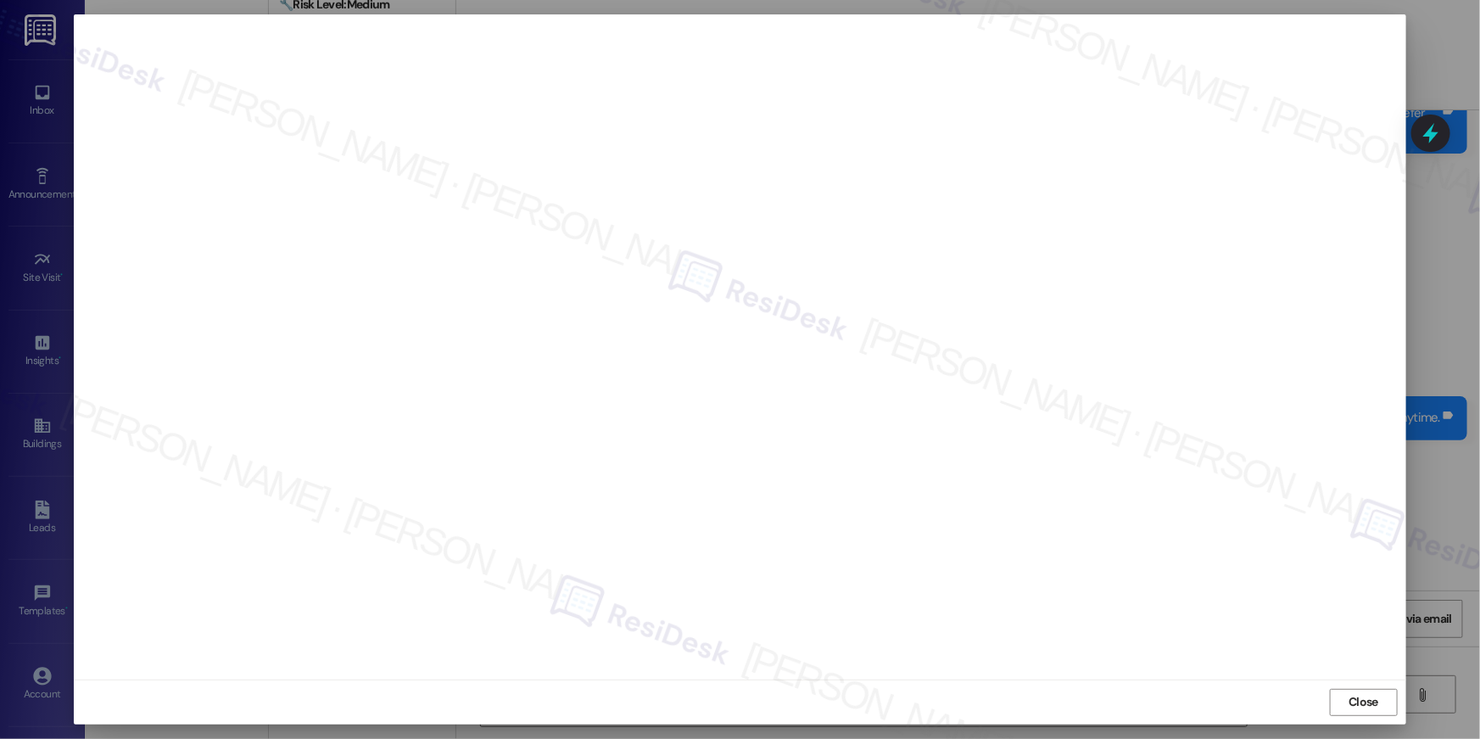
drag, startPoint x: 1367, startPoint y: 699, endPoint x: 1357, endPoint y: 688, distance: 14.4
click at [1367, 699] on span "Close" at bounding box center [1364, 702] width 30 height 18
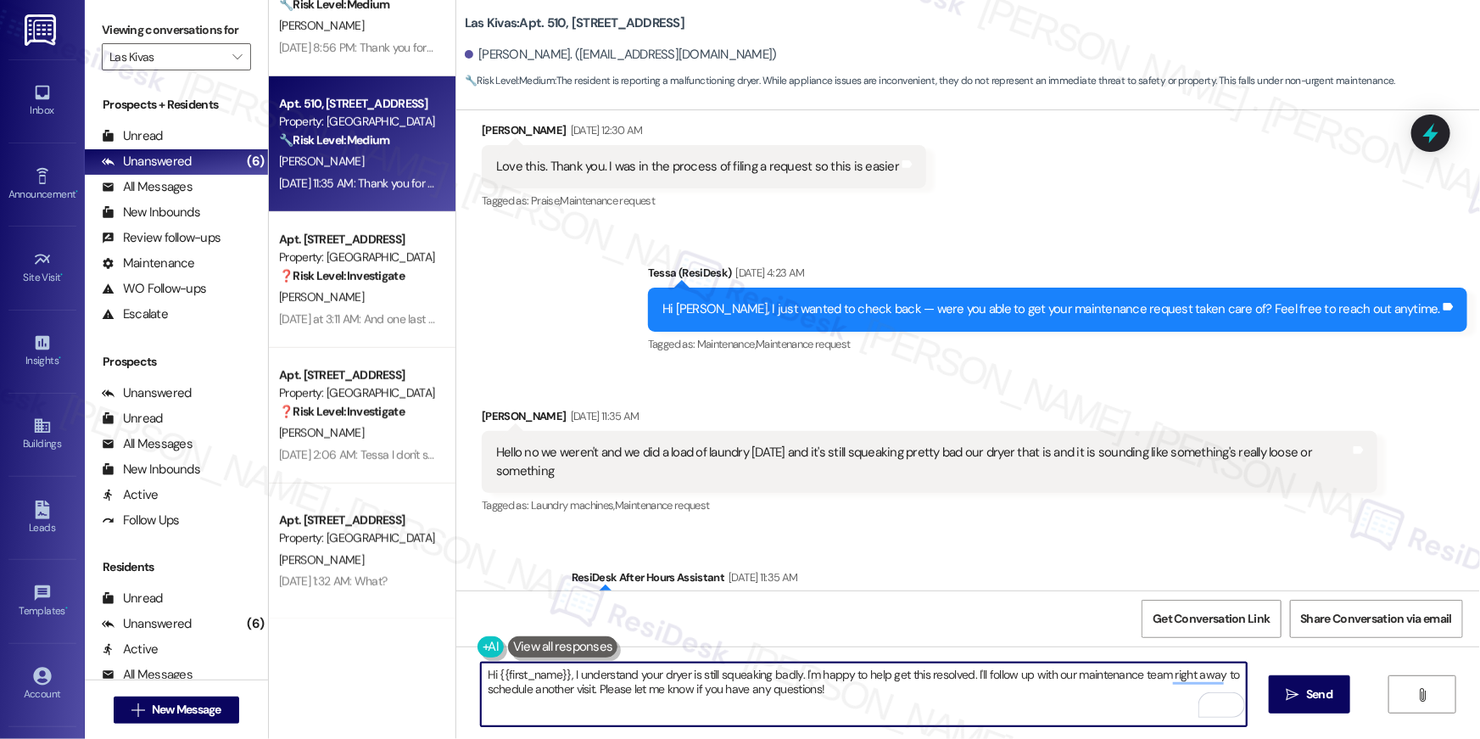
scroll to position [584, 0]
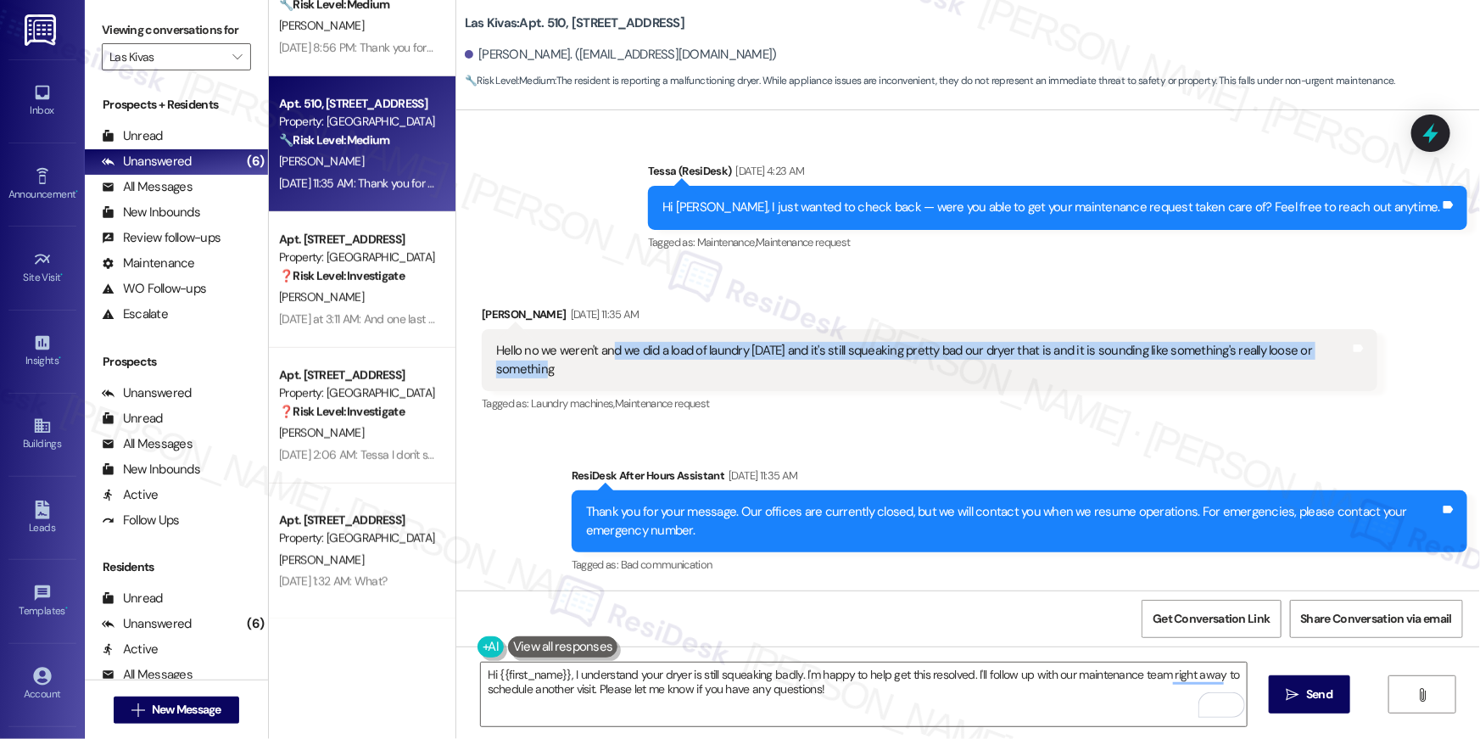
drag, startPoint x: 612, startPoint y: 366, endPoint x: 601, endPoint y: 347, distance: 22.8
click at [601, 347] on div "Hello no we weren't and we did a load of laundry today and it's still squeaking…" at bounding box center [923, 360] width 854 height 36
copy div "d we did a load of laundry today and it's still squeaking pretty bad our dryer …"
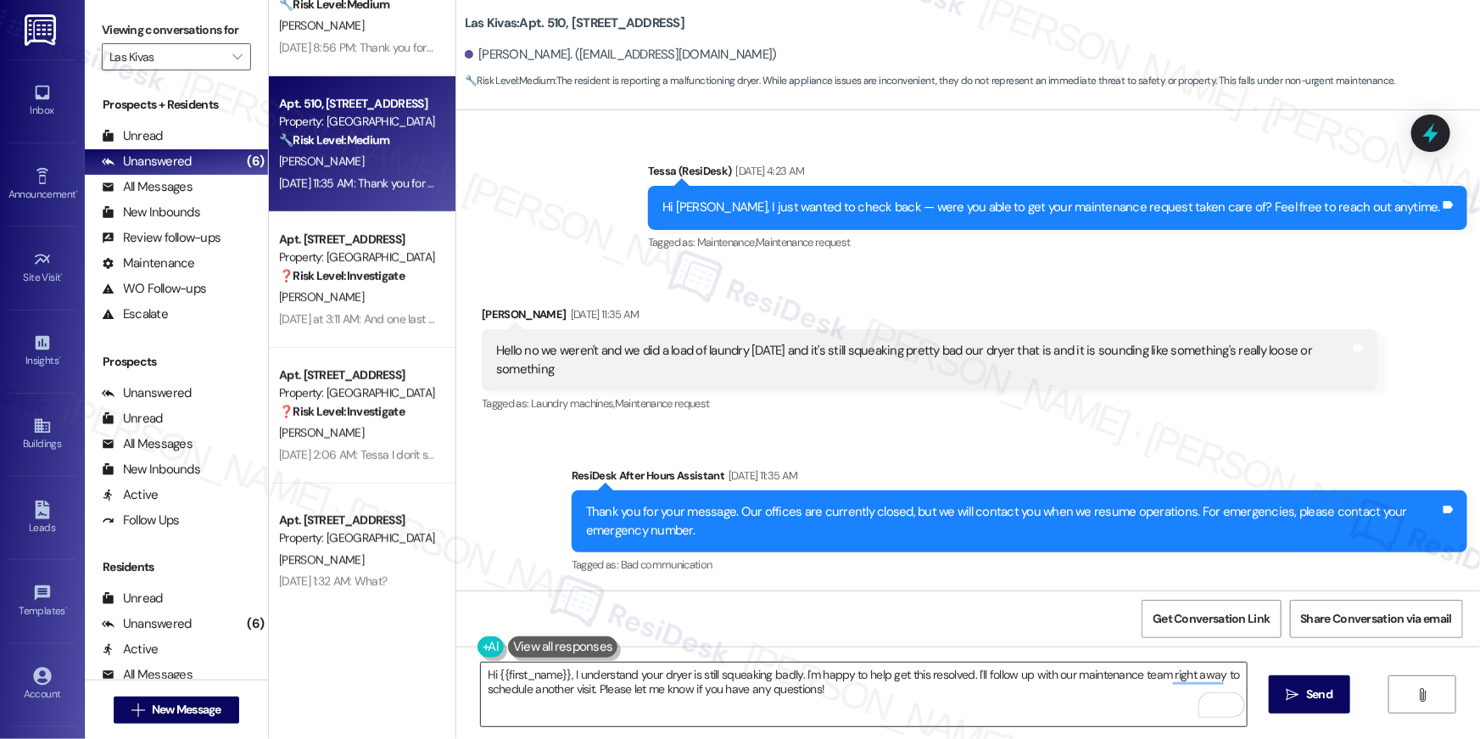
click at [760, 704] on textarea "Hi {{first_name}}, I understand your dryer is still squeaking badly. I'm happy …" at bounding box center [864, 694] width 766 height 64
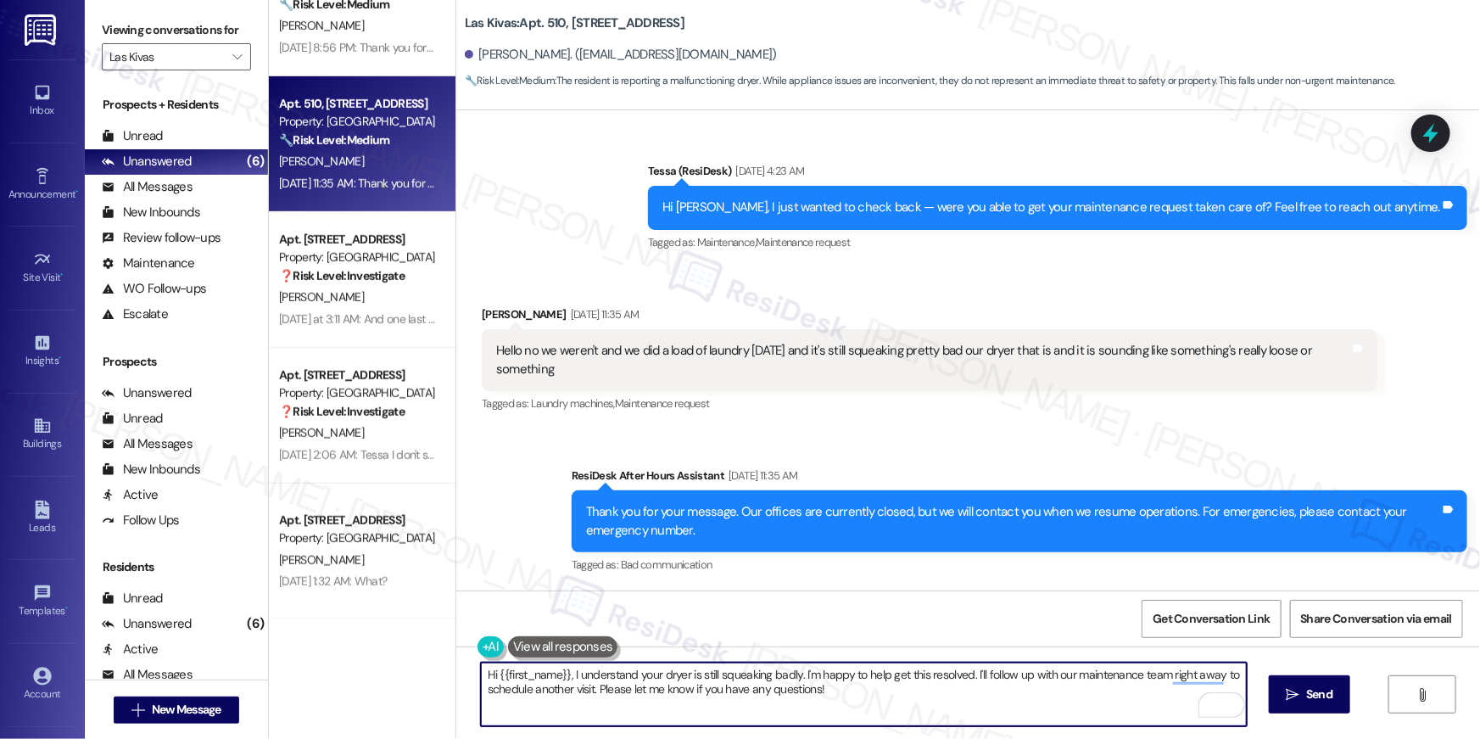
click at [868, 692] on textarea "Hi {{first_name}}, I understand your dryer is still squeaking badly. I'm happy …" at bounding box center [864, 694] width 766 height 64
drag, startPoint x: 822, startPoint y: 682, endPoint x: 837, endPoint y: 684, distance: 15.4
click at [793, 675] on textarea "Hi {{first_name}}, I understand your dryer is still squeaking badly. I'm happy …" at bounding box center [864, 694] width 766 height 64
type textarea "Hi {{first_name}}, I understand your dryer is still squeaking badly. I do not s…"
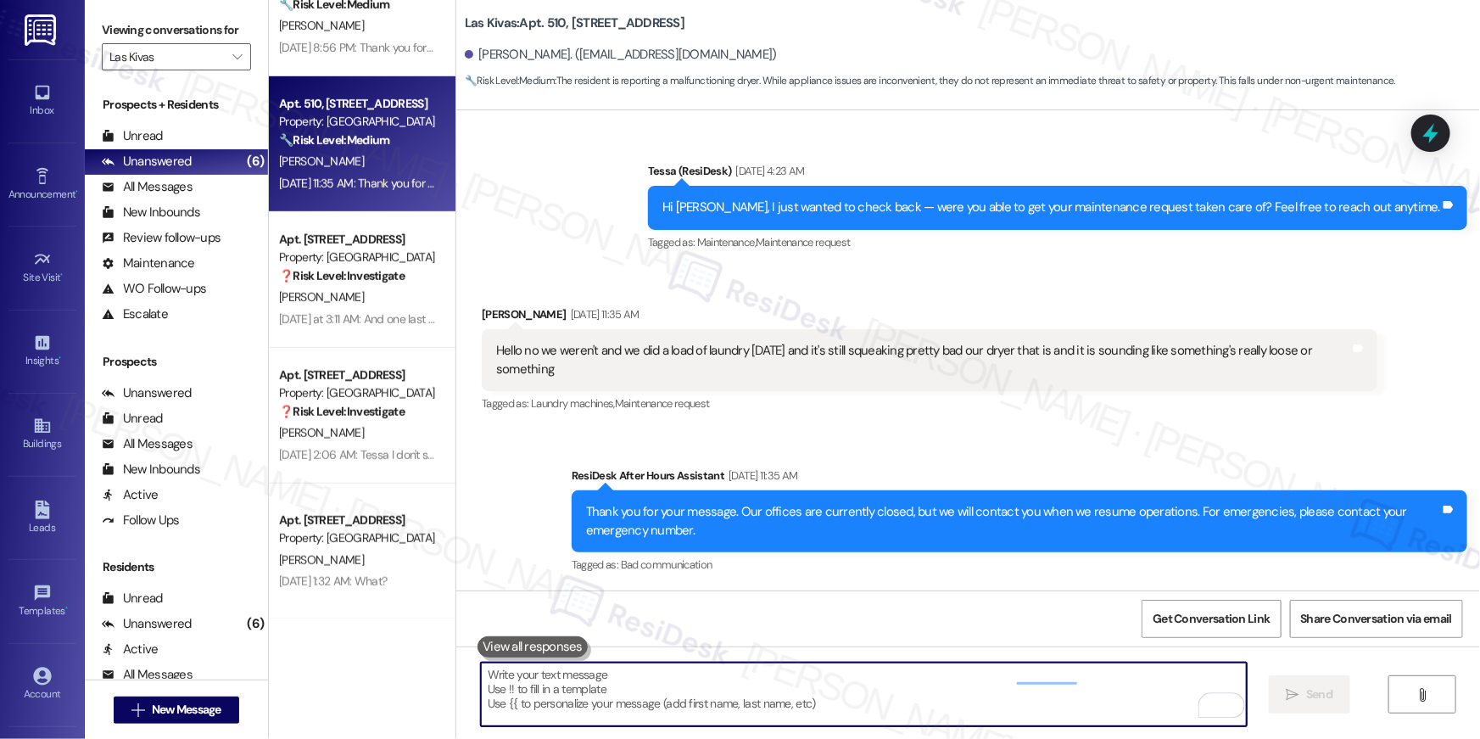
scroll to position [422, 0]
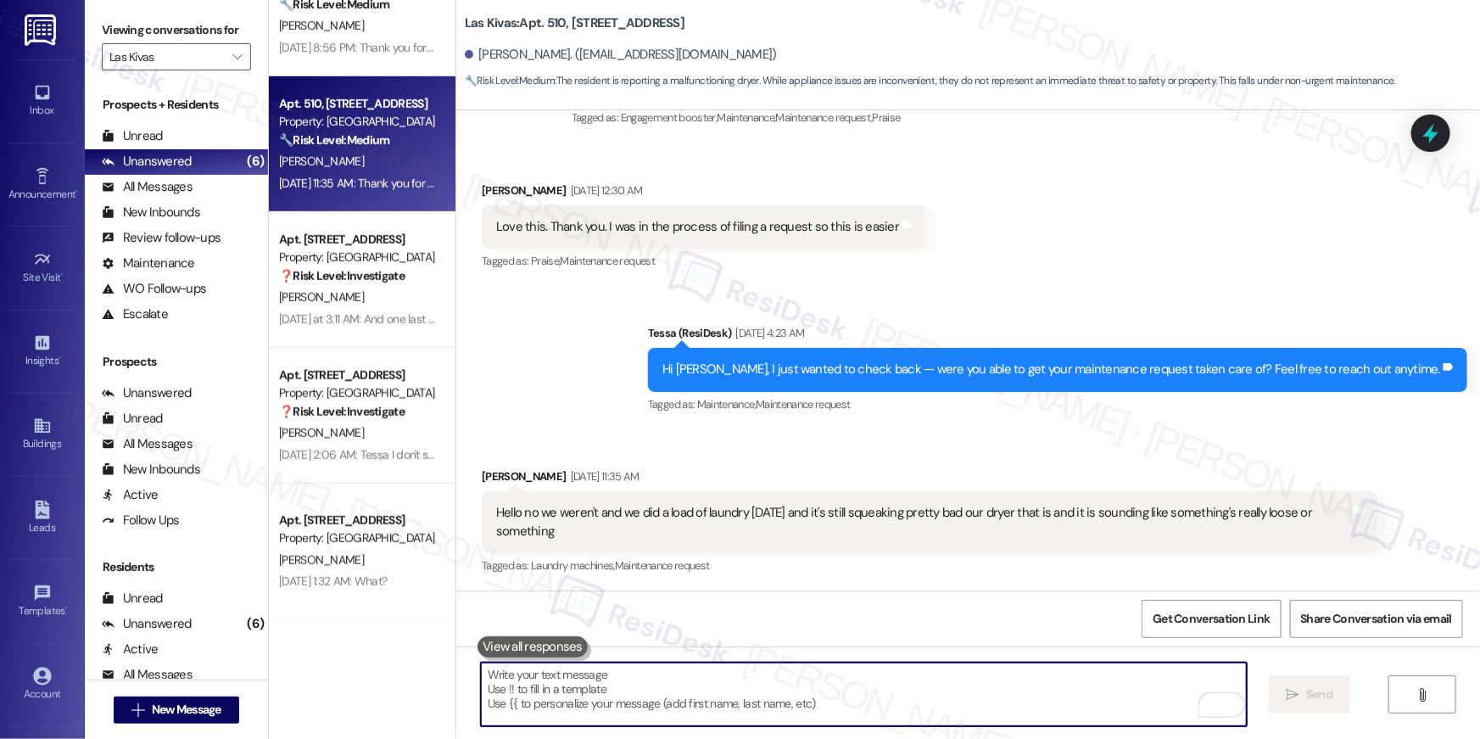
click at [886, 684] on textarea "To enrich screen reader interactions, please activate Accessibility in Grammarl…" at bounding box center [864, 694] width 766 height 64
click at [894, 690] on textarea "To enrich screen reader interactions, please activate Accessibility in Grammarl…" at bounding box center [864, 694] width 766 height 64
click at [895, 690] on textarea "To enrich screen reader interactions, please activate Accessibility in Grammarl…" at bounding box center [864, 694] width 766 height 64
click at [897, 687] on textarea "To enrich screen reader interactions, please activate Accessibility in Grammarl…" at bounding box center [864, 694] width 766 height 64
click at [897, 690] on textarea "To enrich screen reader interactions, please activate Accessibility in Grammarl…" at bounding box center [864, 694] width 766 height 64
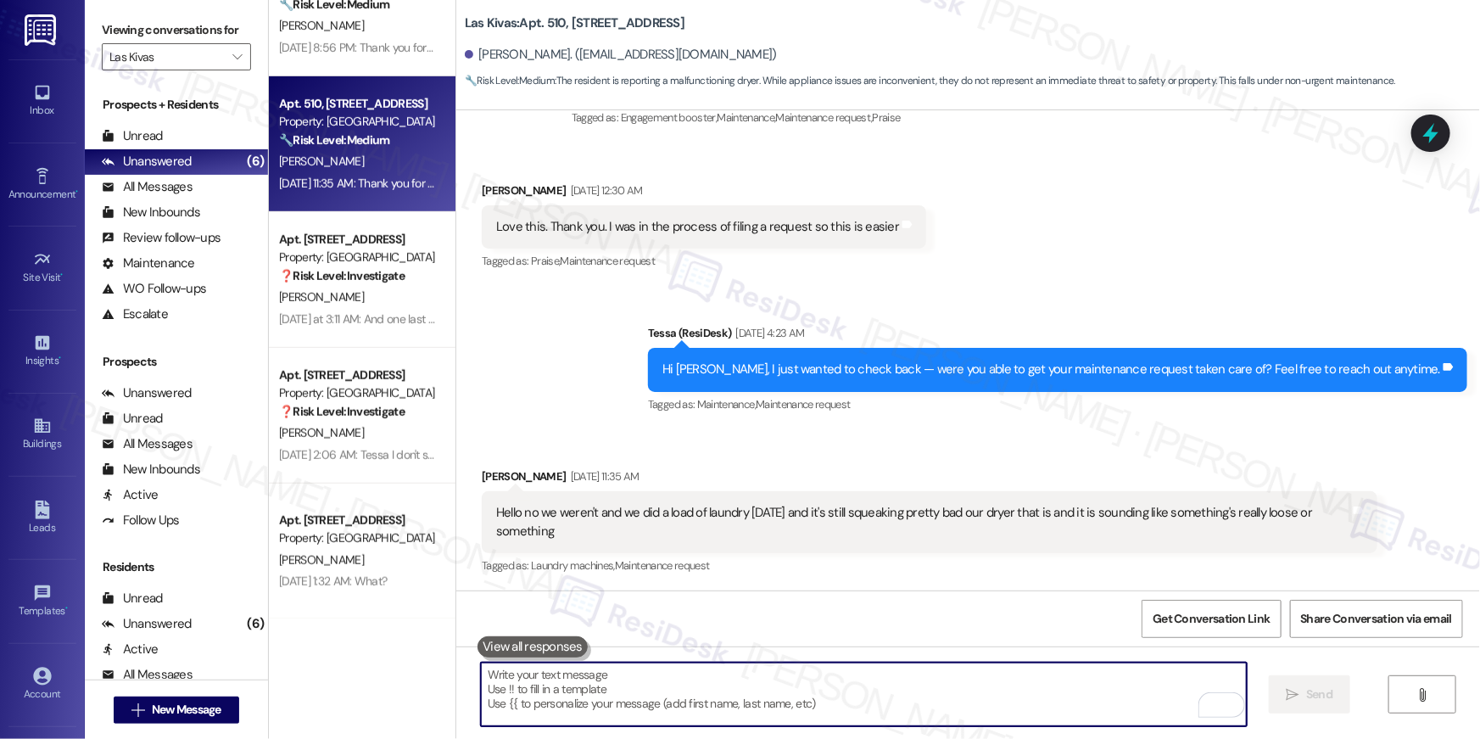
click at [897, 690] on textarea "To enrich screen reader interactions, please activate Accessibility in Grammarl…" at bounding box center [864, 694] width 766 height 64
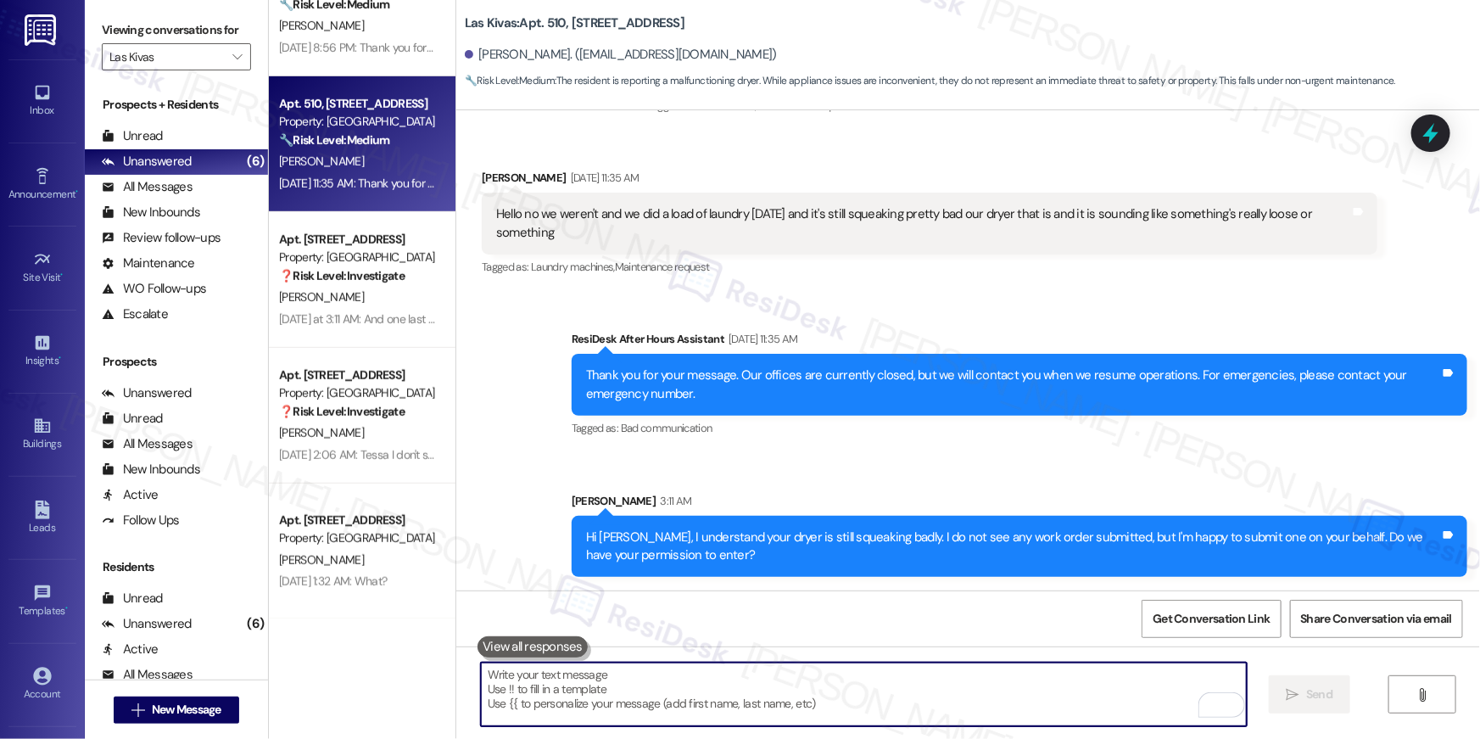
click at [880, 700] on textarea "To enrich screen reader interactions, please activate Accessibility in Grammarl…" at bounding box center [864, 694] width 766 height 64
click at [880, 701] on textarea "To enrich screen reader interactions, please activate Accessibility in Grammarl…" at bounding box center [864, 694] width 766 height 64
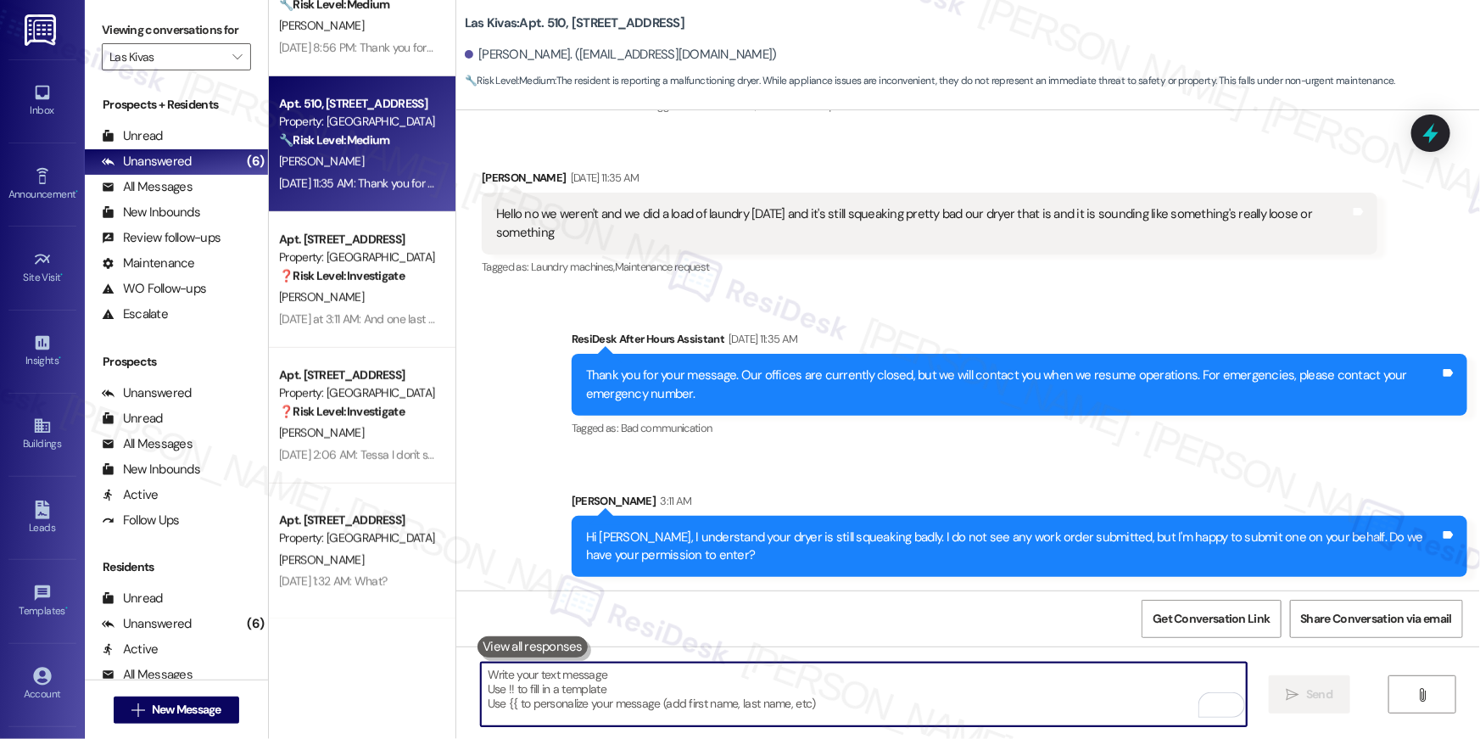
click at [880, 701] on textarea "To enrich screen reader interactions, please activate Accessibility in Grammarl…" at bounding box center [864, 694] width 766 height 64
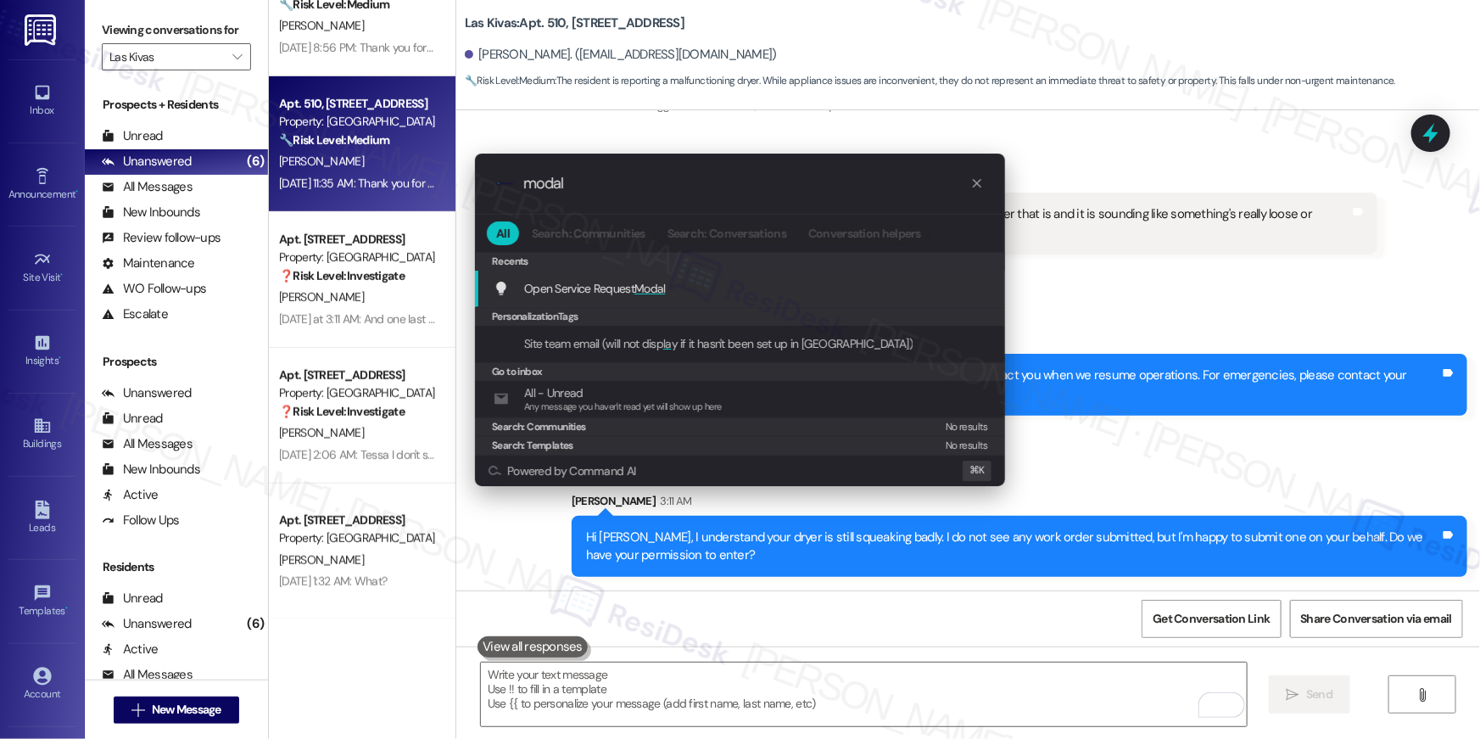
click at [666, 300] on div "Open Service Request Modal Add shortcut" at bounding box center [740, 289] width 530 height 36
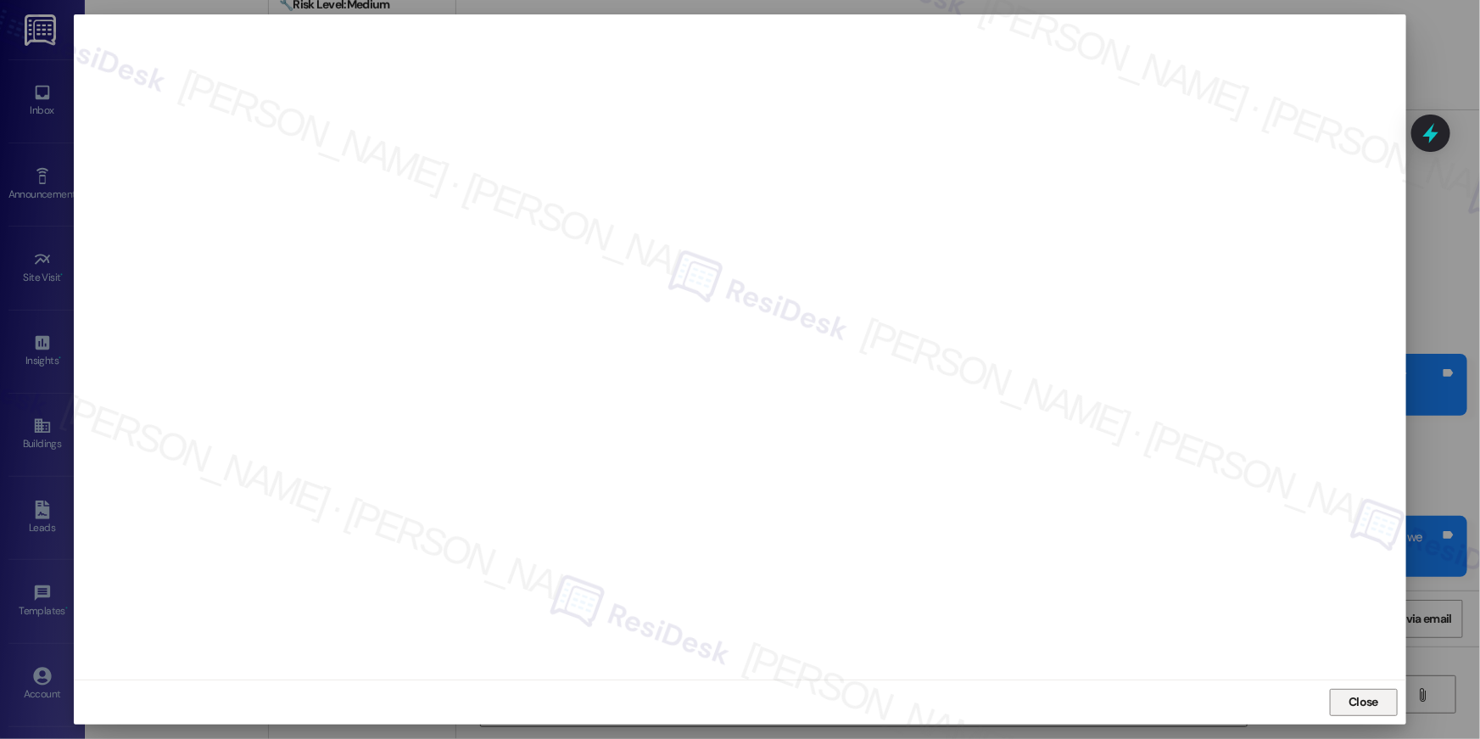
click at [1360, 699] on span "Close" at bounding box center [1364, 702] width 30 height 18
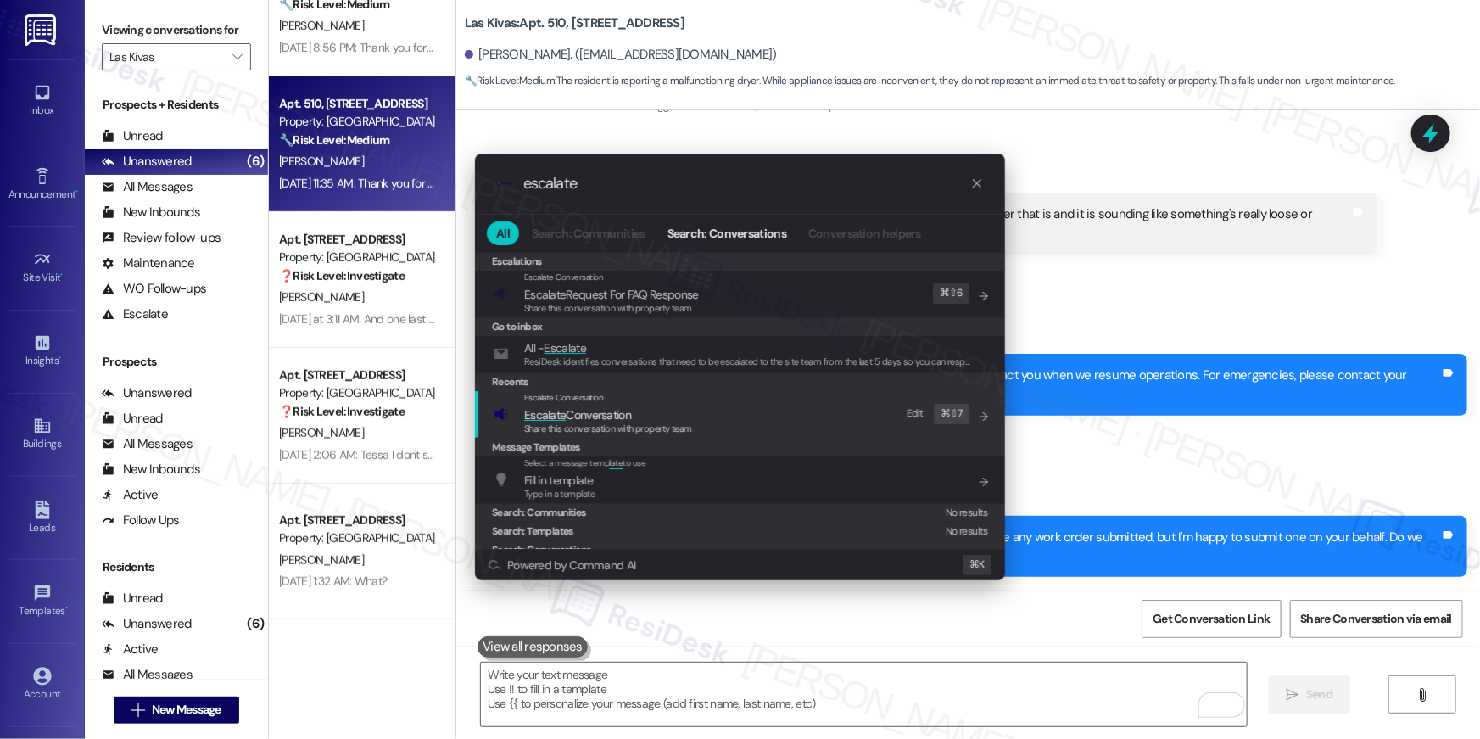
type input "escalate"
drag, startPoint x: 784, startPoint y: 428, endPoint x: 794, endPoint y: 442, distance: 17.0
click at [784, 428] on div "Escalate Conversation Escalate Conversation Share this conversation with proper…" at bounding box center [742, 414] width 496 height 46
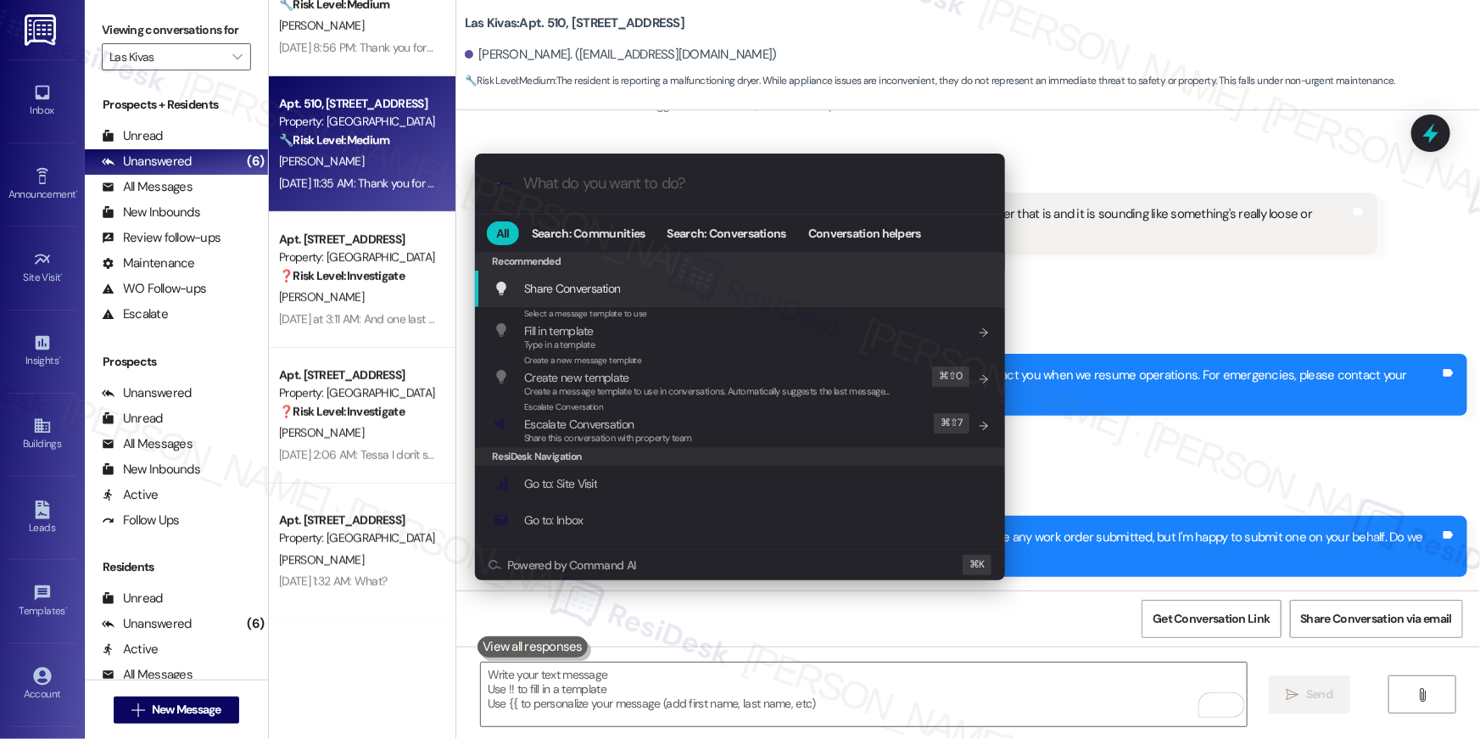
click at [1292, 288] on div ".cls-1{fill:#0a055f;}.cls-2{fill:#0cc4c4;} resideskLogoBlueOrange All Search: C…" at bounding box center [740, 369] width 1480 height 739
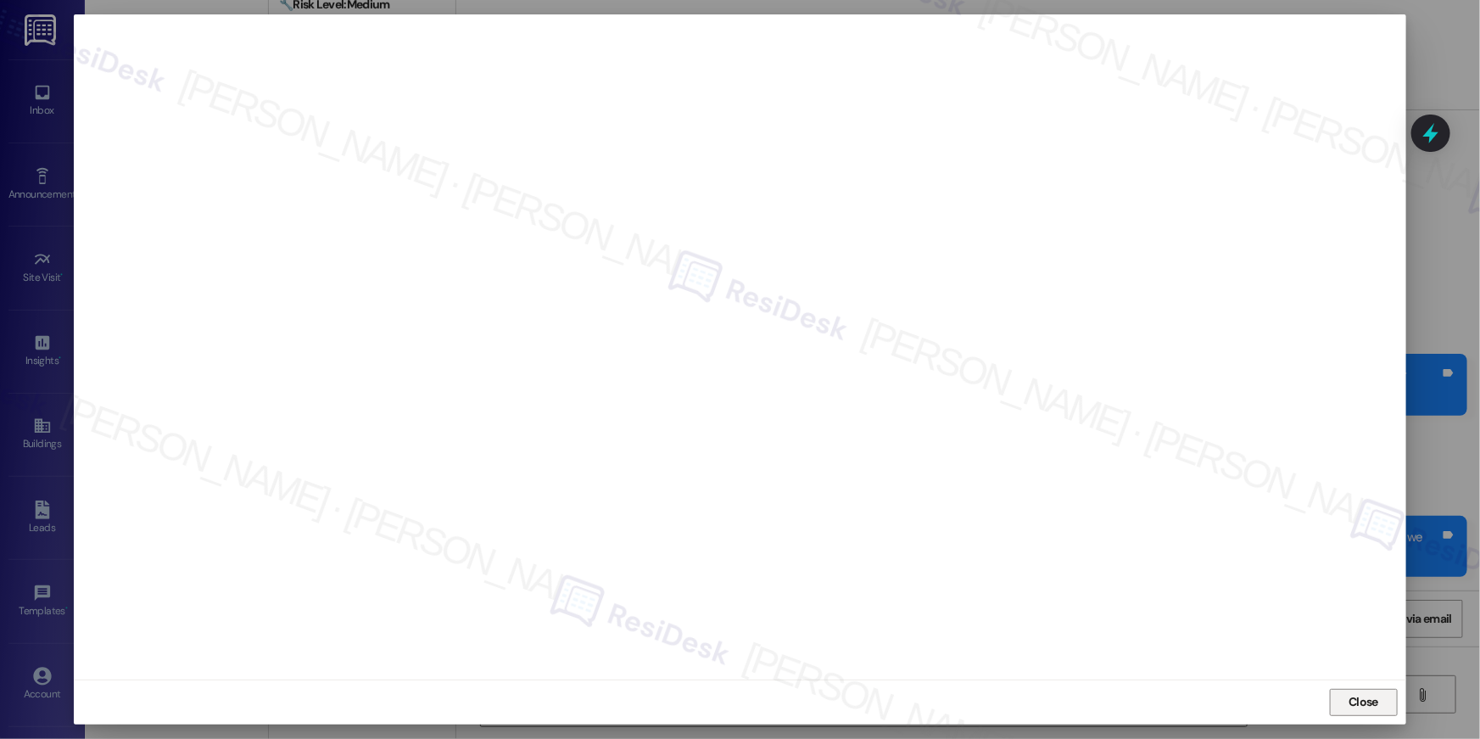
click at [1374, 705] on span "Close" at bounding box center [1364, 702] width 30 height 18
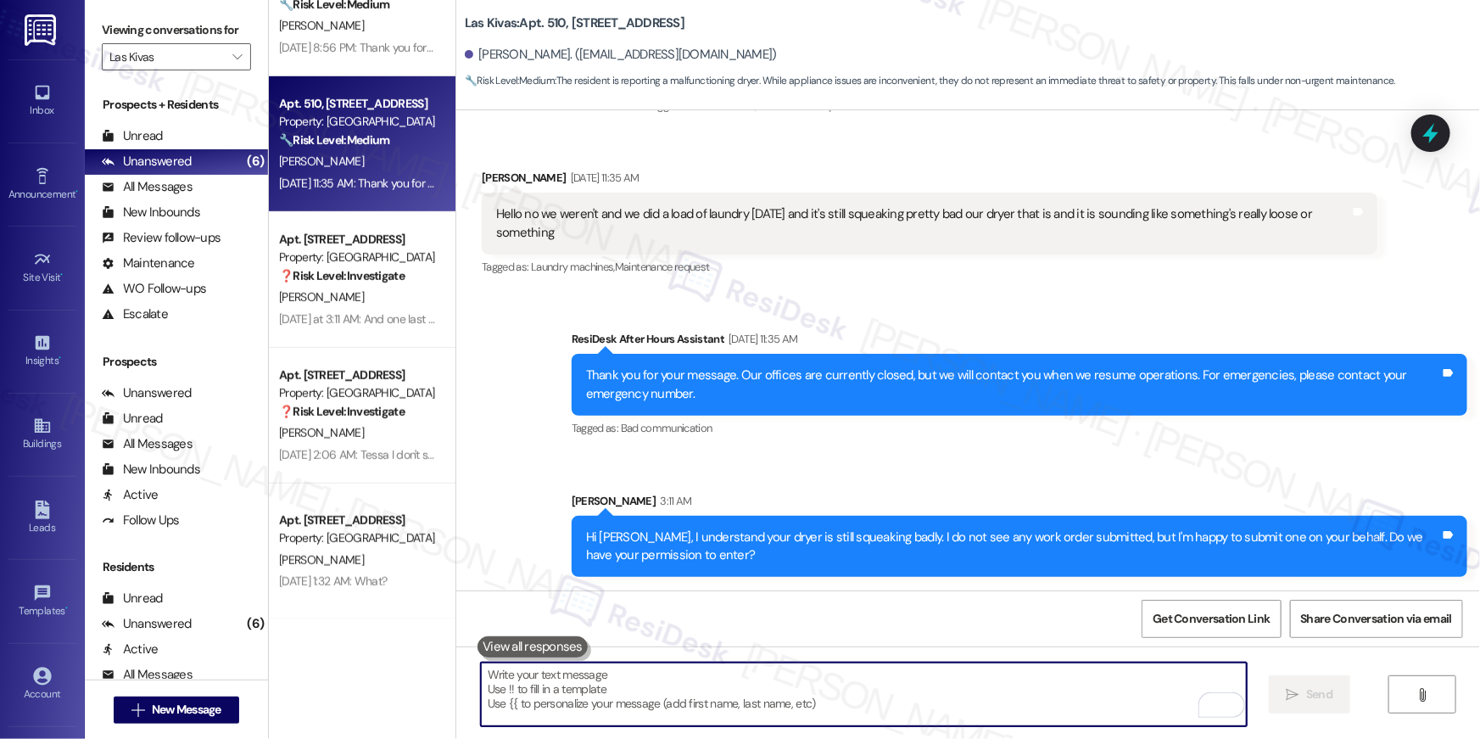
click at [1040, 701] on textarea "To enrich screen reader interactions, please activate Accessibility in Grammarl…" at bounding box center [864, 694] width 766 height 64
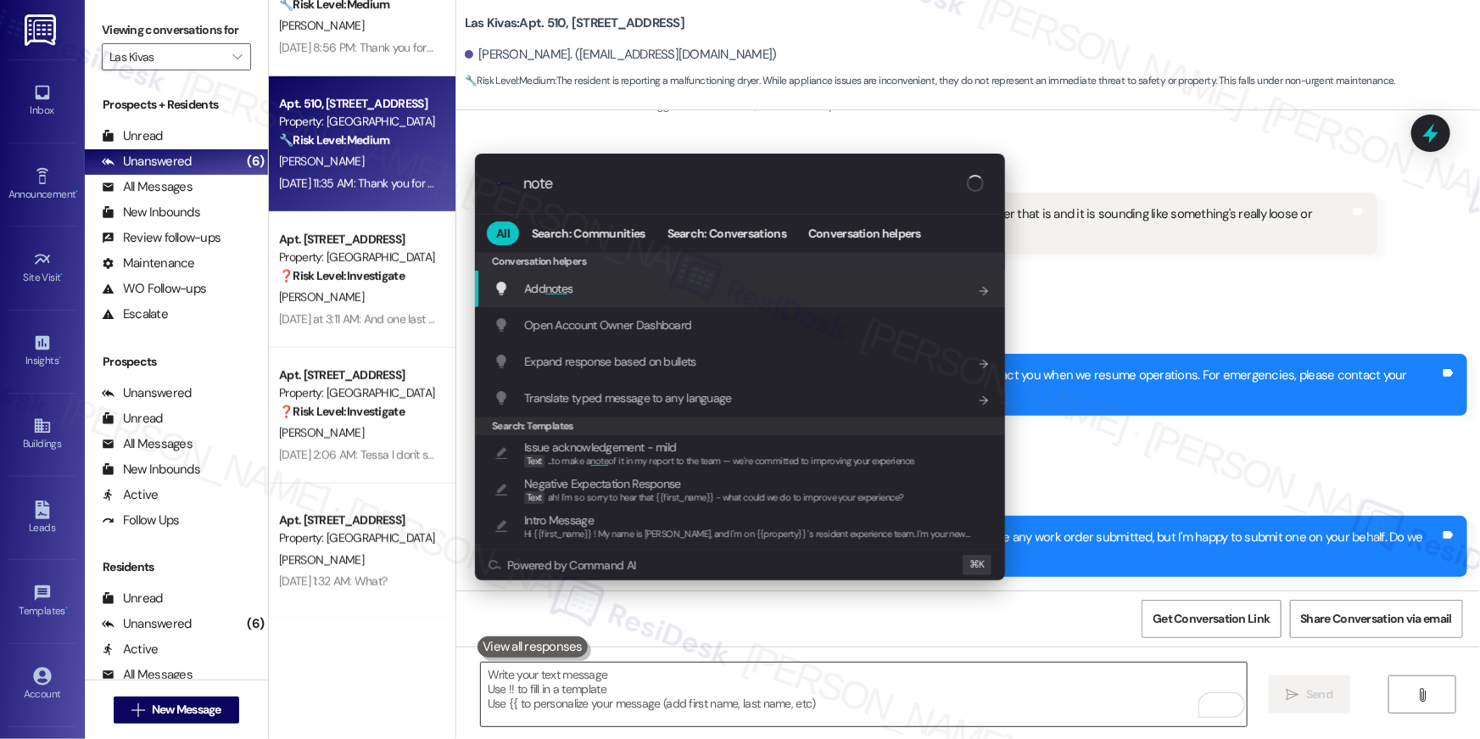
type input "notes"
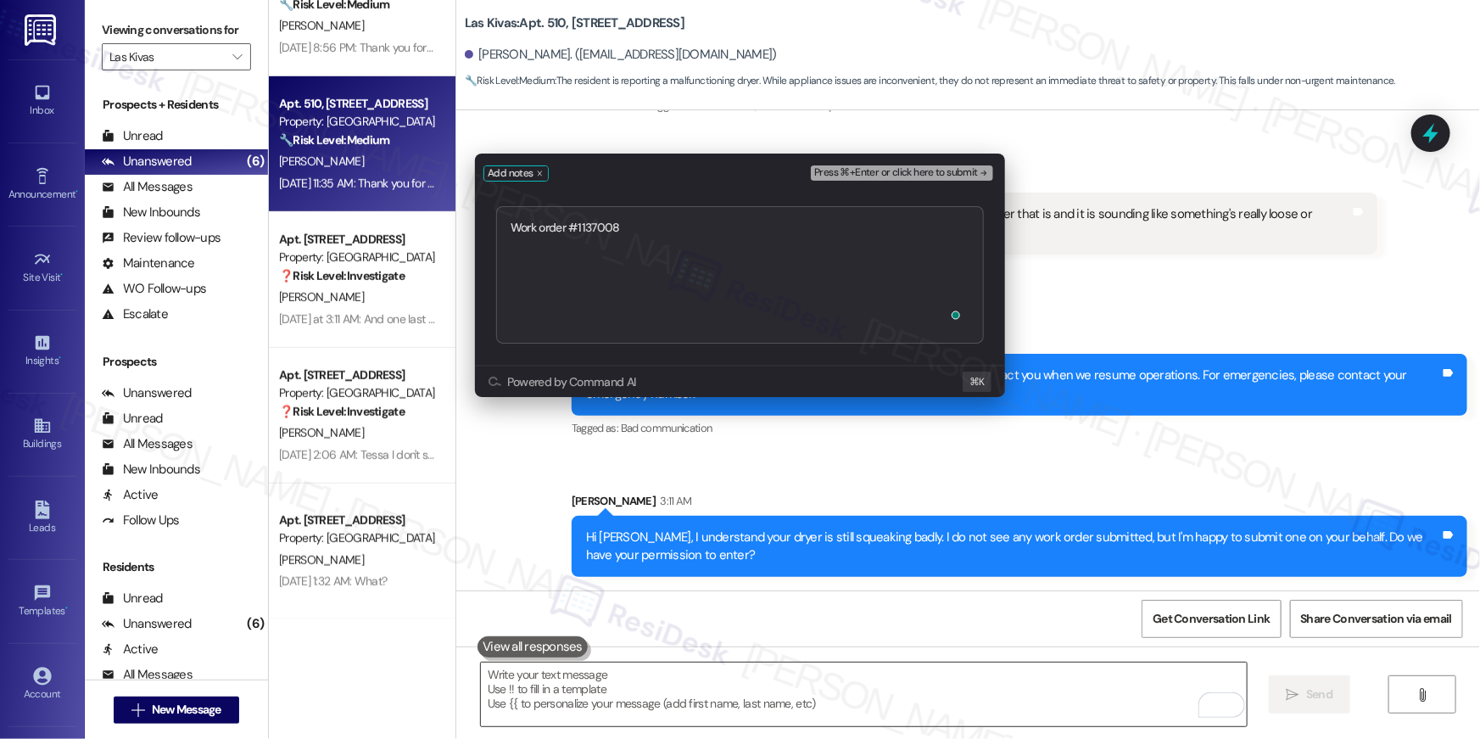
type textarea "Work order # 1137008"
click at [920, 180] on div "Press ⌘+Enter or click here to submit" at bounding box center [904, 174] width 186 height 24
click at [925, 167] on span "Press ⌘+Enter or click here to submit" at bounding box center [896, 173] width 164 height 12
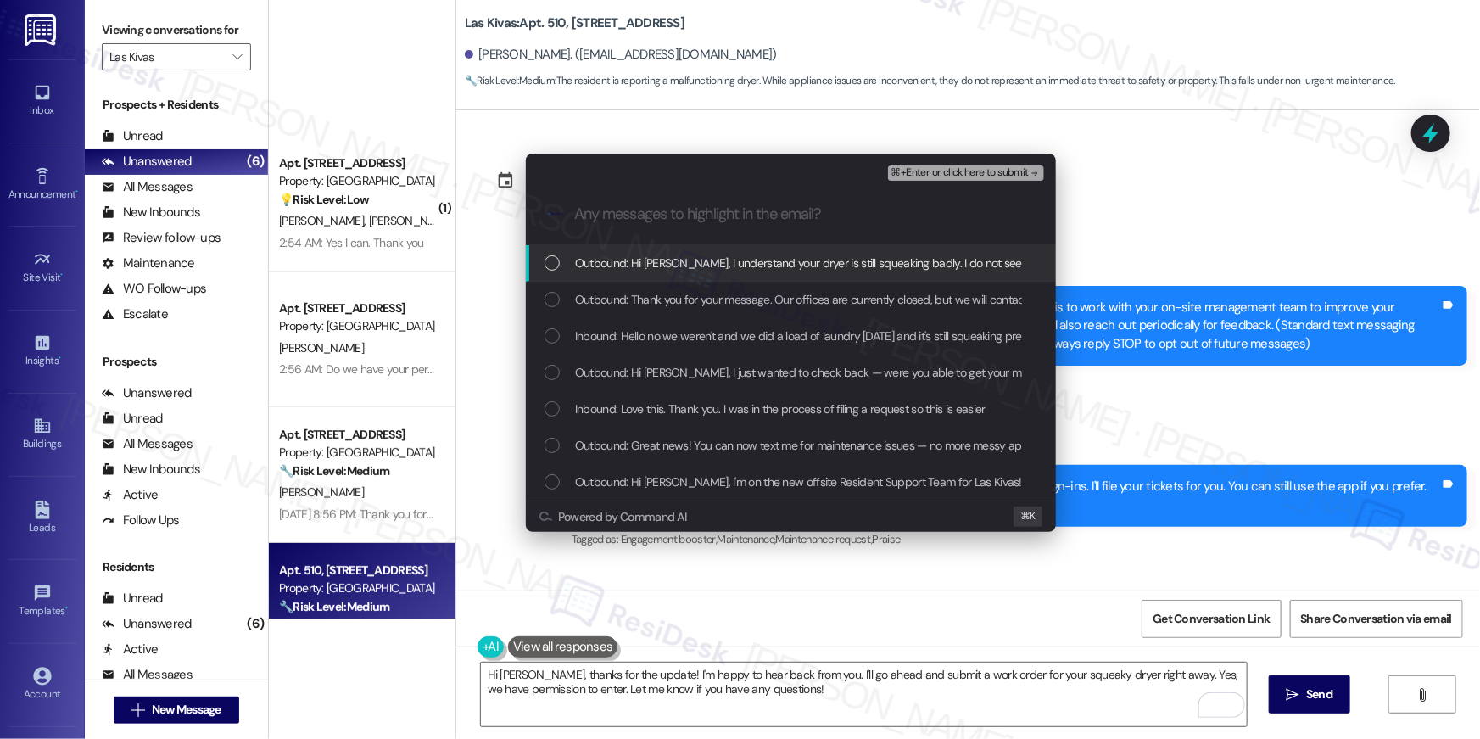
scroll to position [888, 0]
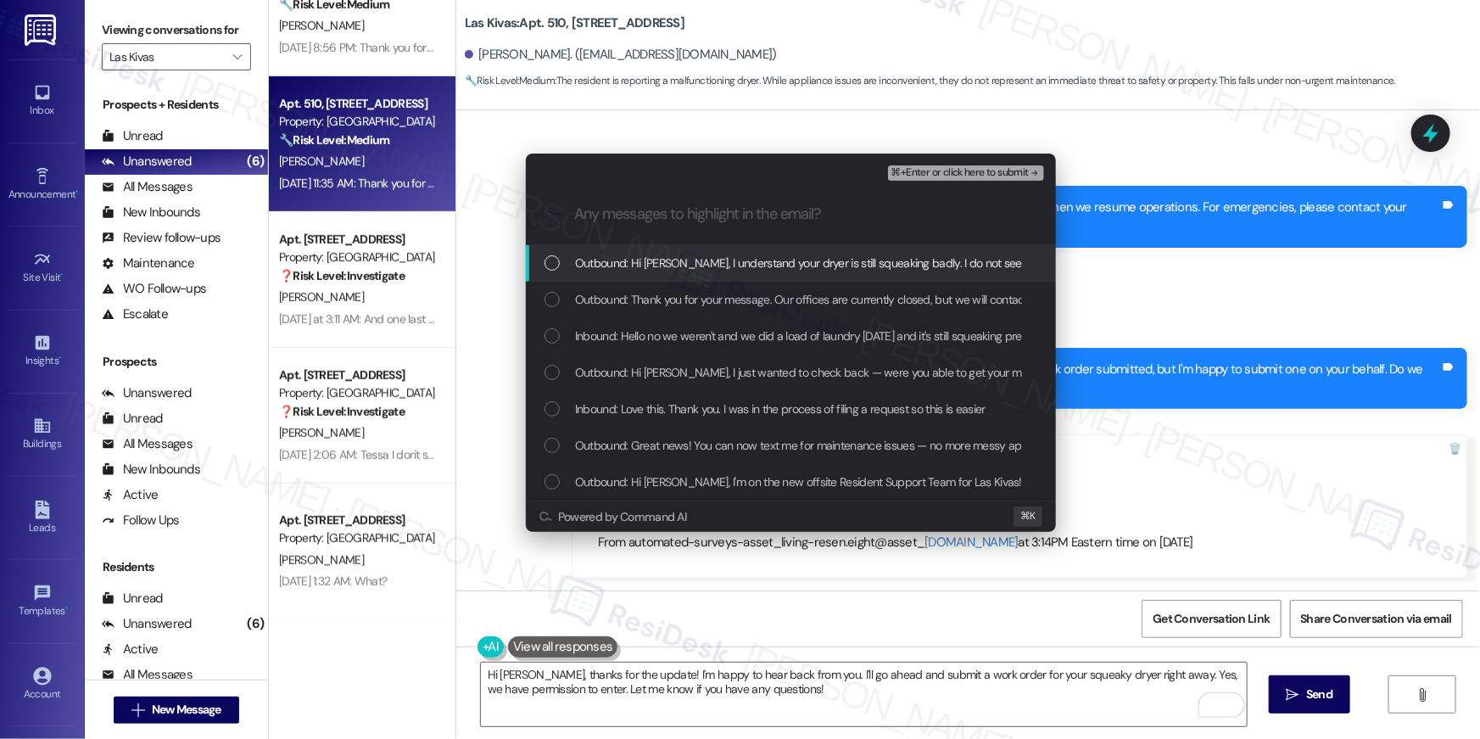
click at [847, 270] on span "Outbound: Hi [PERSON_NAME], I understand your dryer is still squeaking badly. I…" at bounding box center [1067, 263] width 984 height 19
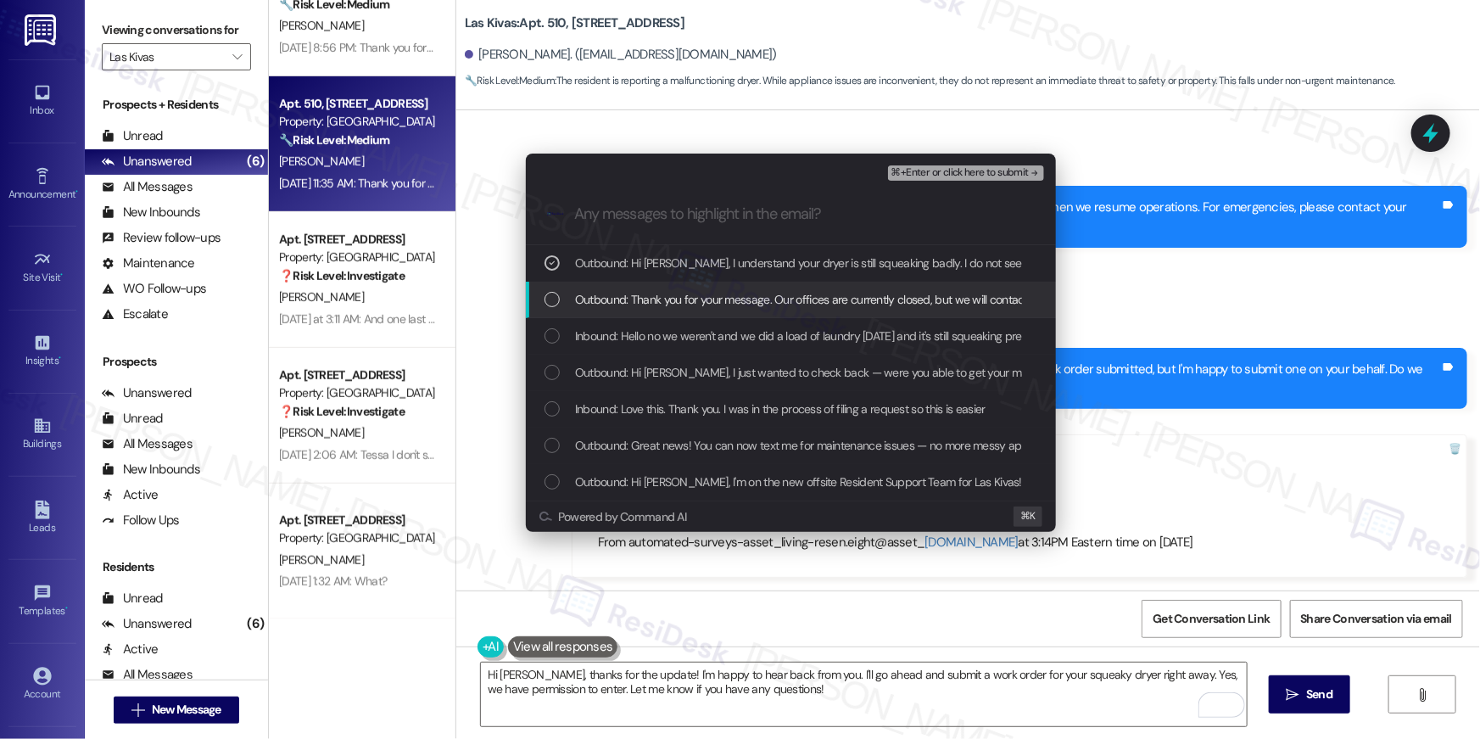
drag, startPoint x: 834, startPoint y: 291, endPoint x: 830, endPoint y: 341, distance: 50.2
click at [834, 292] on span "Outbound: Thank you for your message. Our offices are currently closed, but we …" at bounding box center [1029, 299] width 908 height 19
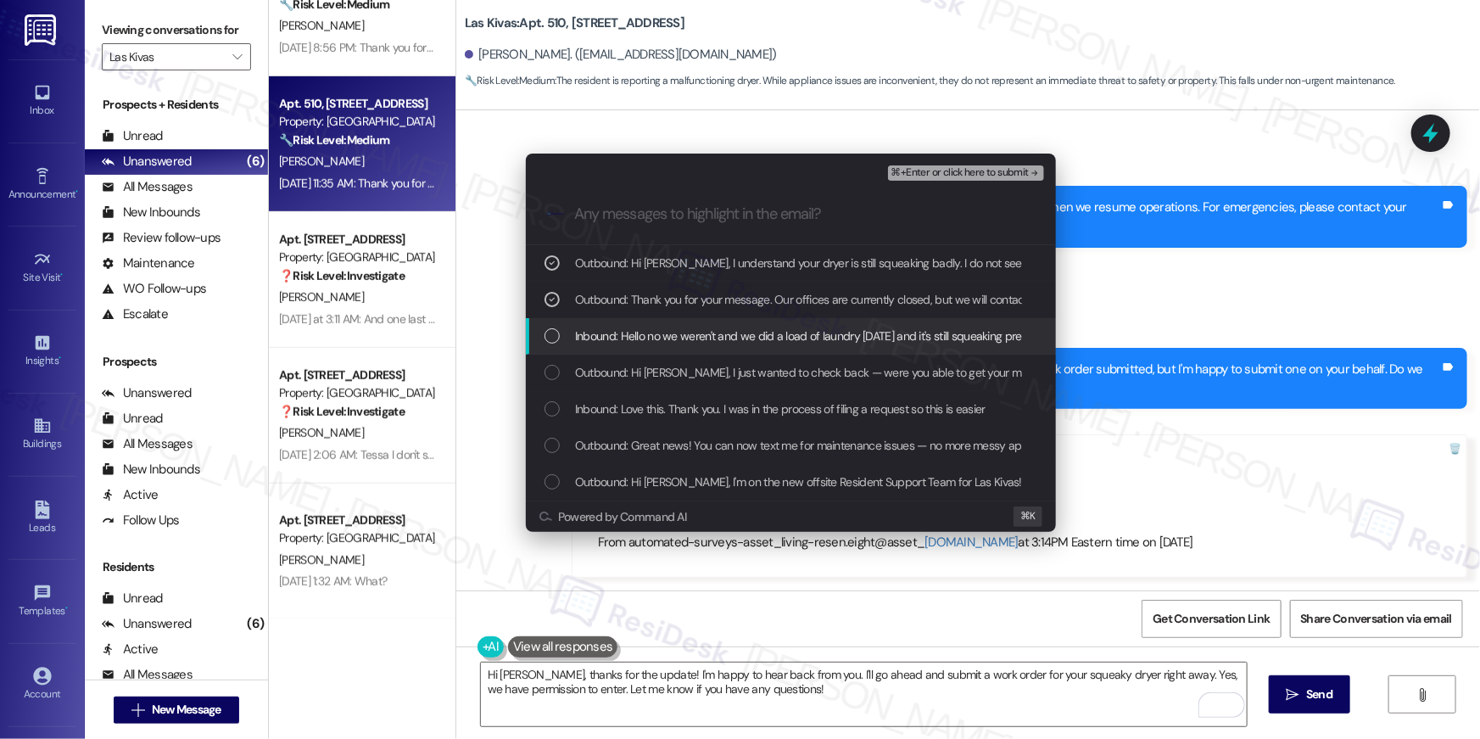
click at [830, 345] on span "Inbound: Hello no we weren't and we did a load of laundry [DATE] and it's still…" at bounding box center [1002, 336] width 855 height 19
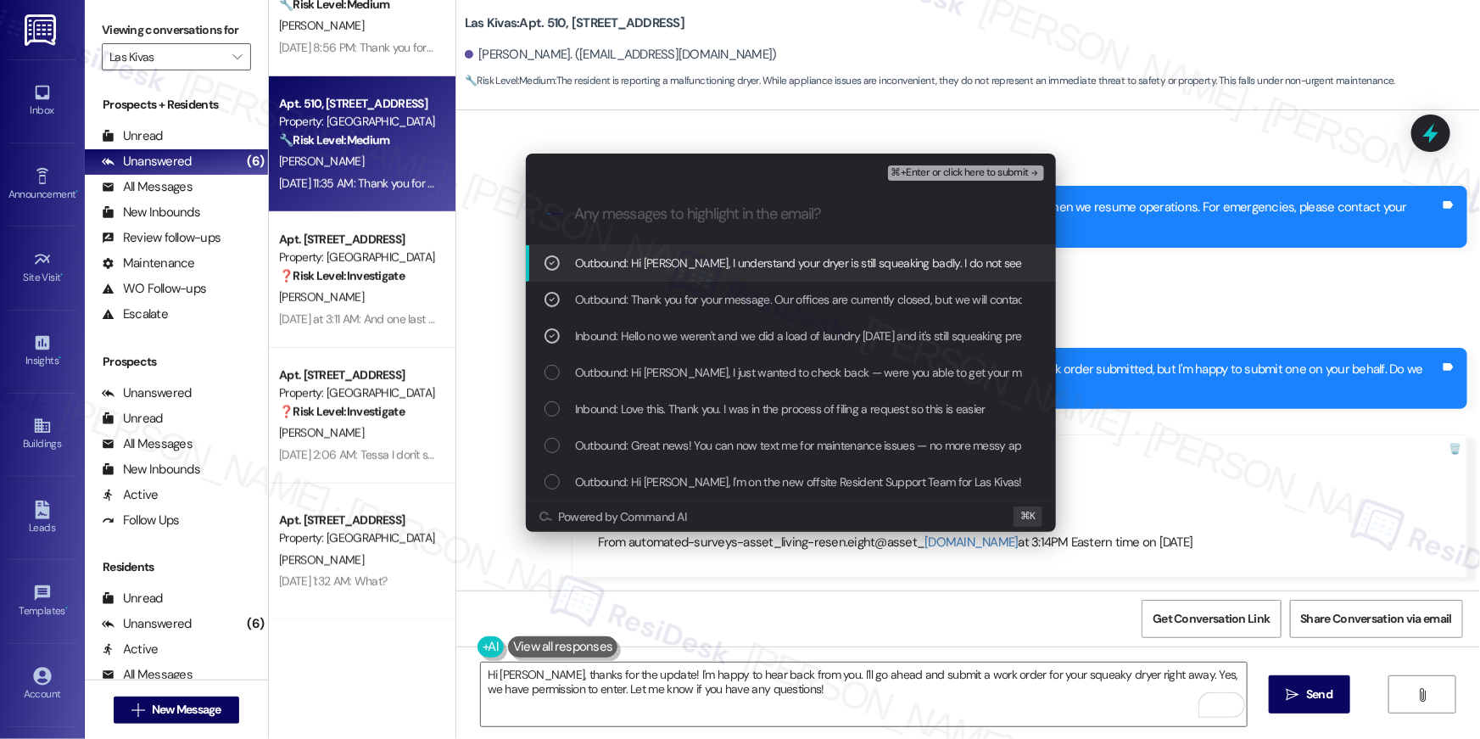
click at [953, 172] on span "⌘+Enter or click here to submit" at bounding box center [960, 173] width 137 height 12
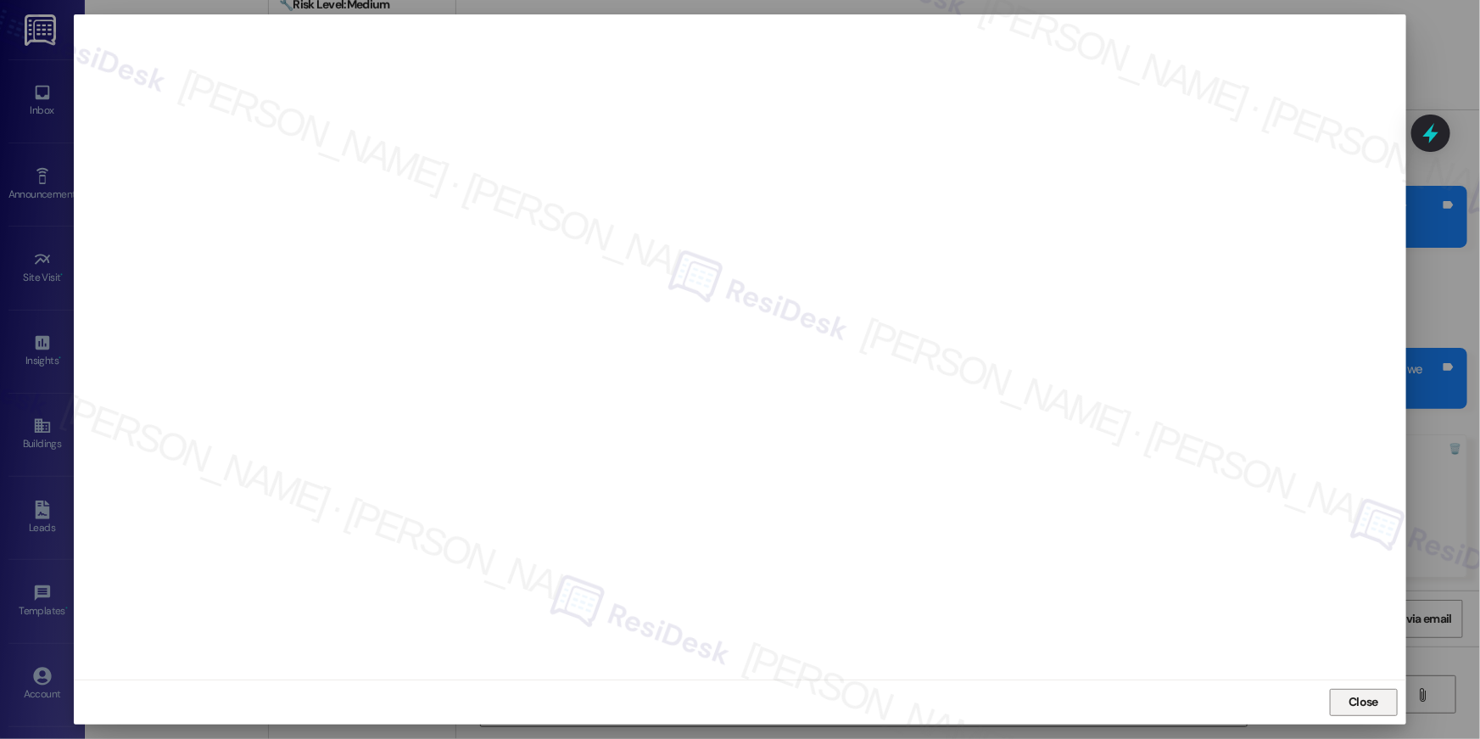
click at [1365, 705] on span "Close" at bounding box center [1364, 702] width 30 height 18
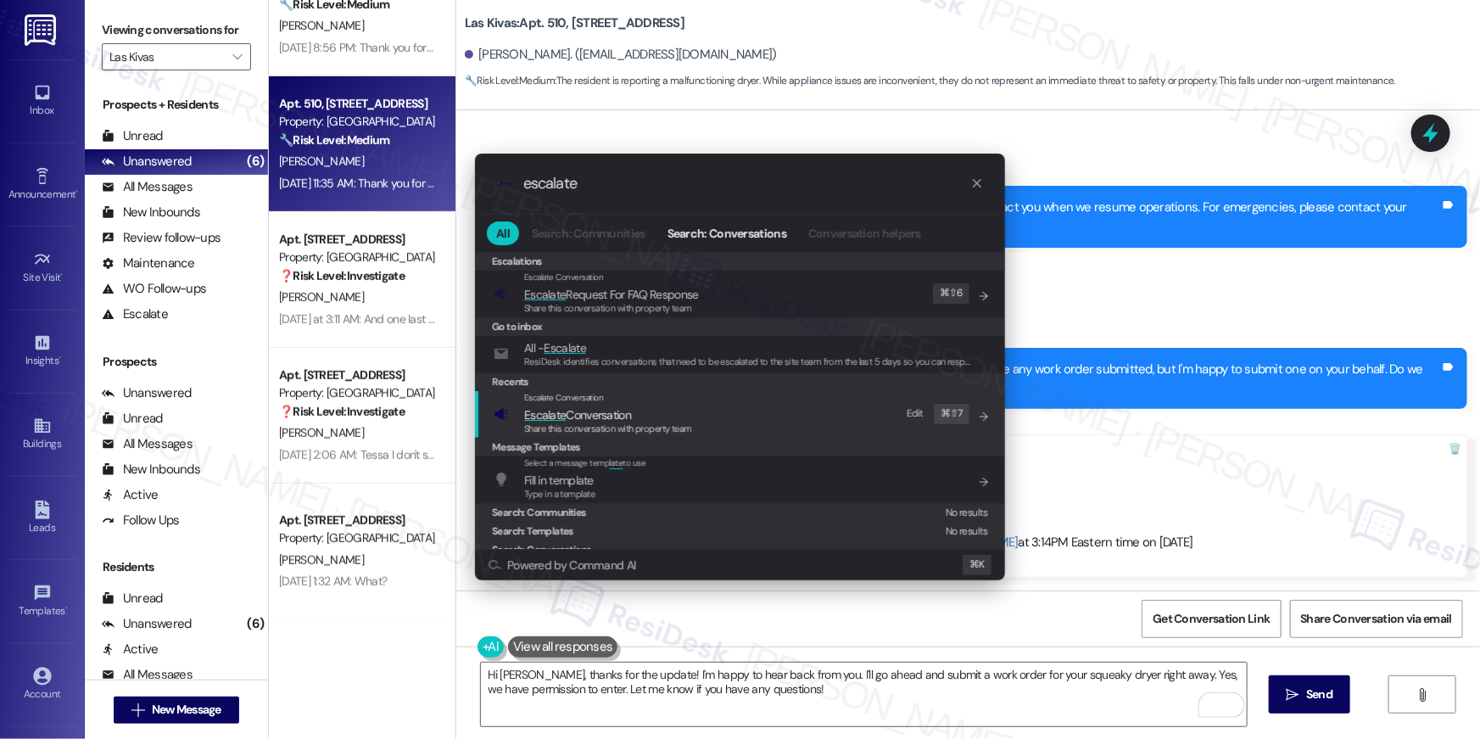
type input "escalate"
click at [679, 411] on span "Escalate Conversation" at bounding box center [608, 414] width 168 height 19
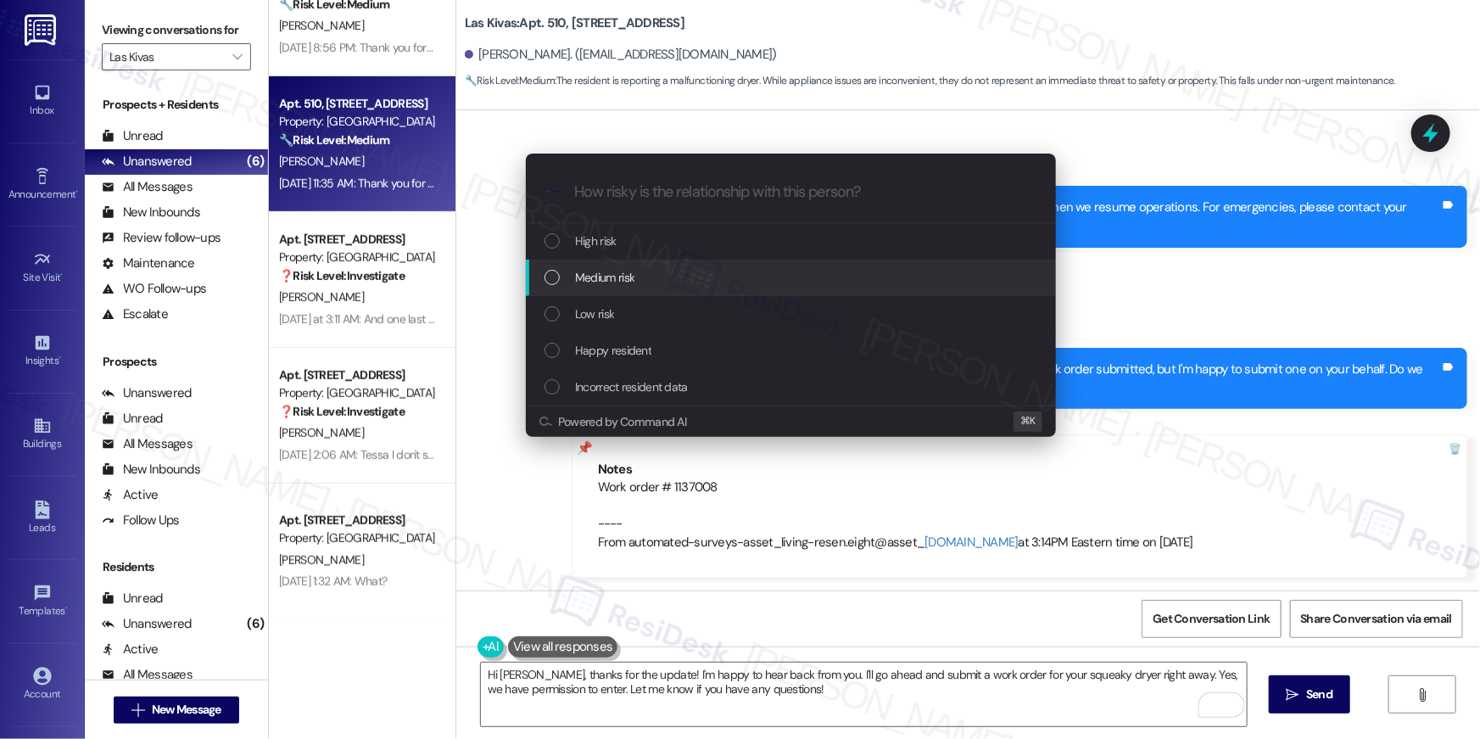
click at [607, 279] on span "Medium risk" at bounding box center [604, 277] width 59 height 19
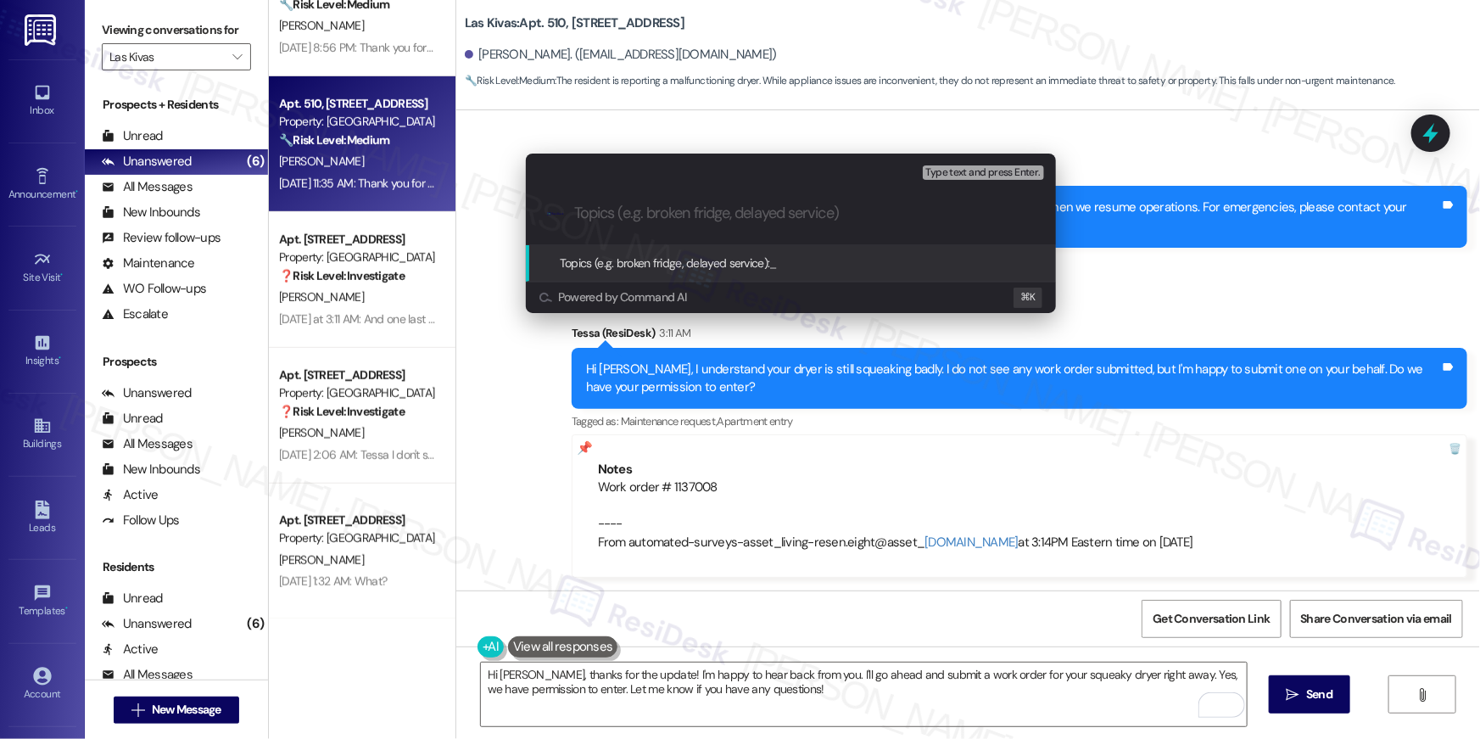
paste input "Work order filed by [PERSON_NAME] | Work order # 1137008"
type input "Work order filed by [PERSON_NAME] | Work order # 1137008"
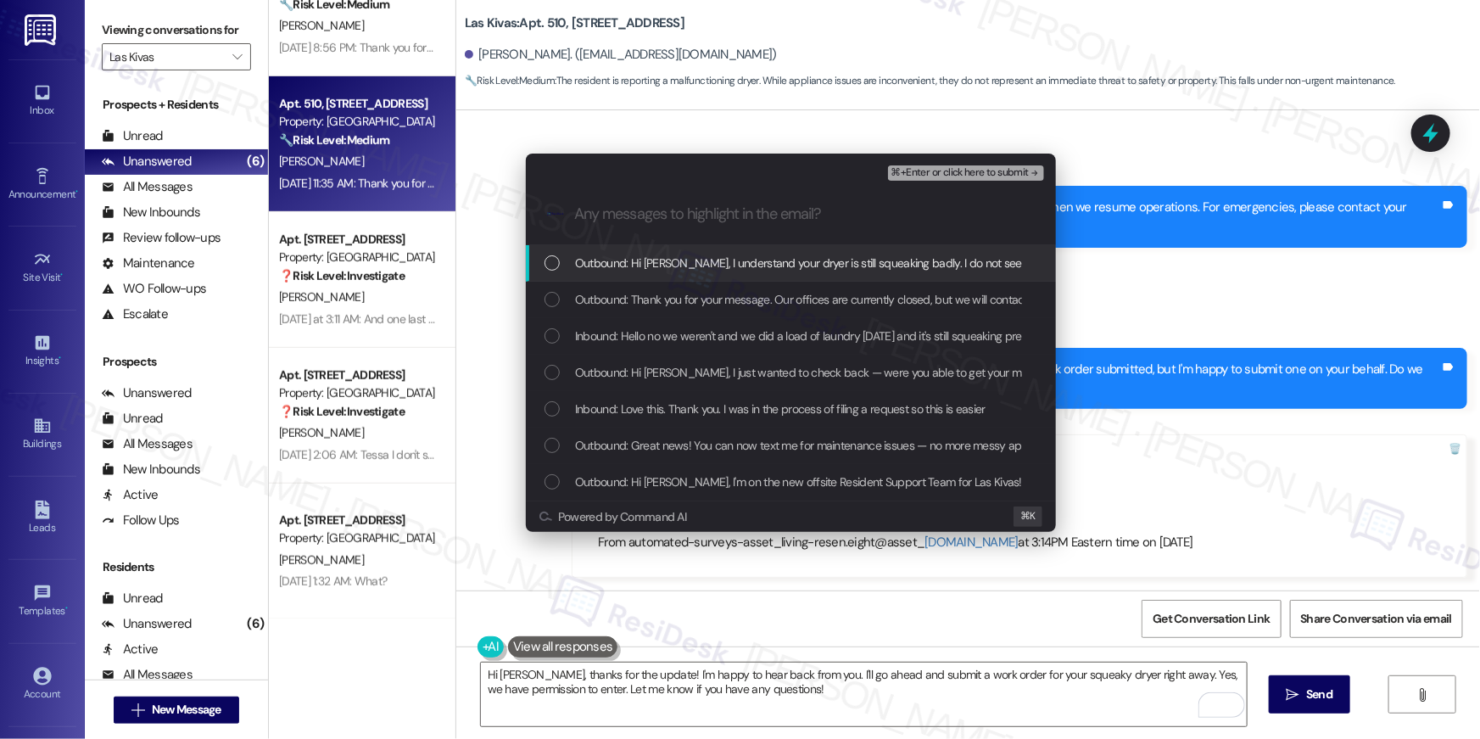
click at [641, 274] on div "Outbound: Hi Alex, I understand your dryer is still squeaking badly. I do not s…" at bounding box center [791, 263] width 530 height 36
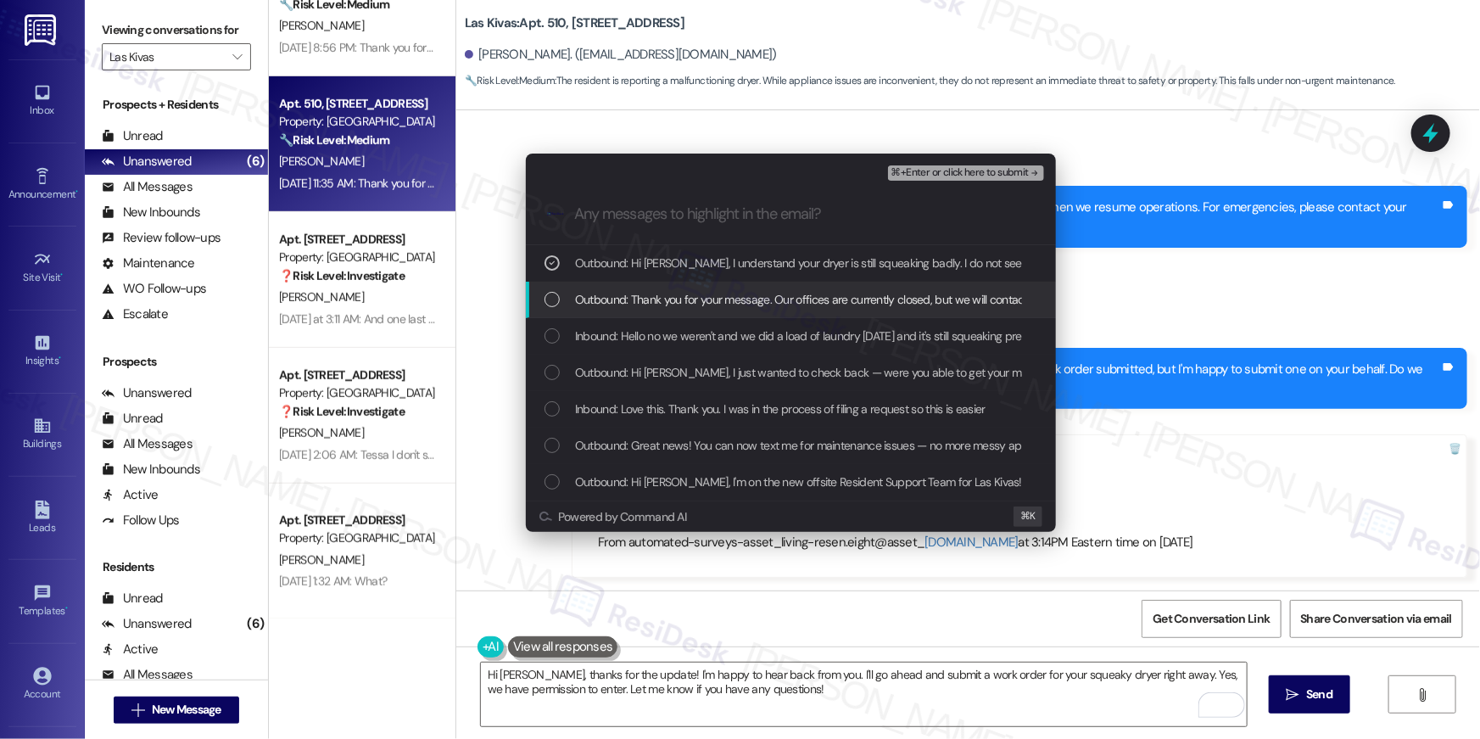
click at [653, 312] on div "Outbound: Thank you for your message. Our offices are currently closed, but we …" at bounding box center [791, 300] width 530 height 36
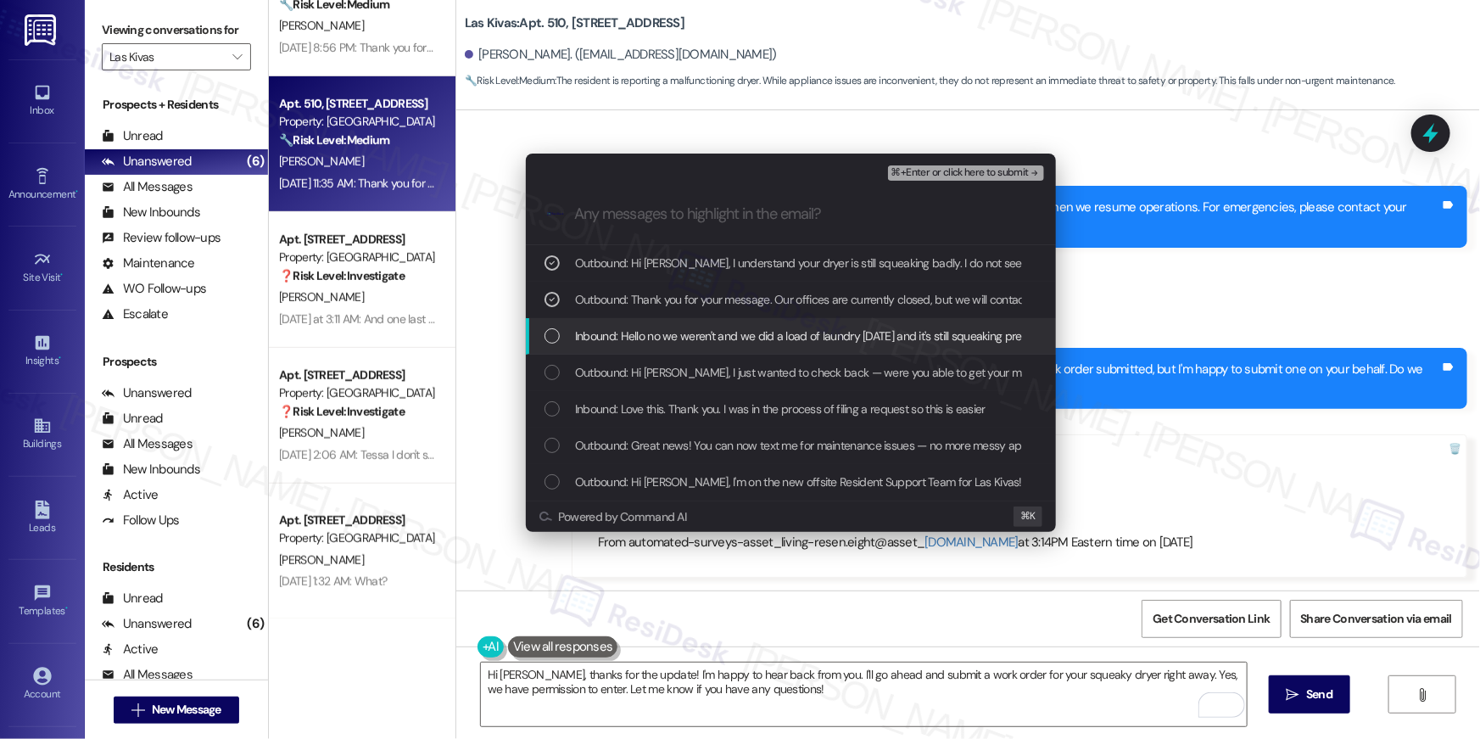
click at [656, 344] on span "Inbound: Hello no we weren't and we did a load of laundry today and it's still …" at bounding box center [1002, 336] width 855 height 19
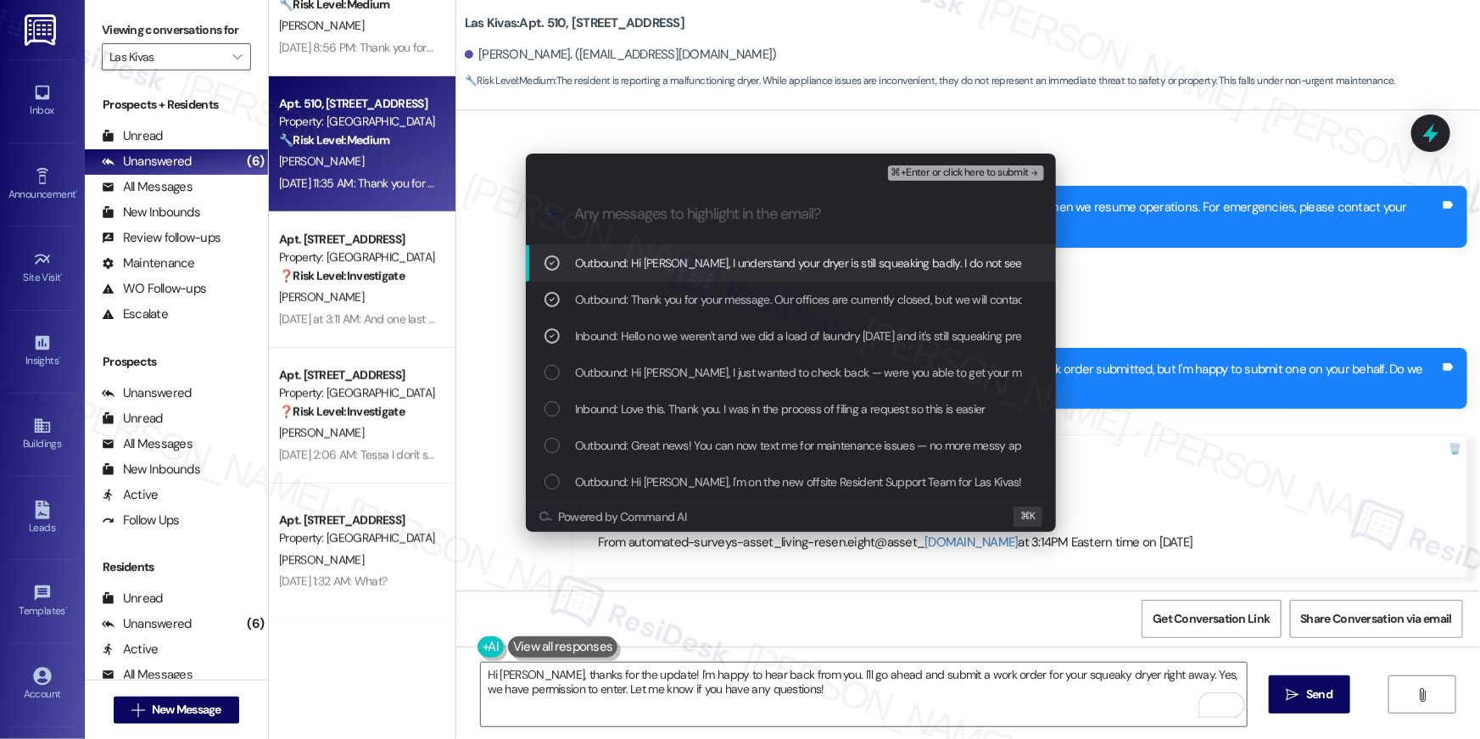
click at [967, 176] on span "⌘+Enter or click here to submit" at bounding box center [960, 173] width 137 height 12
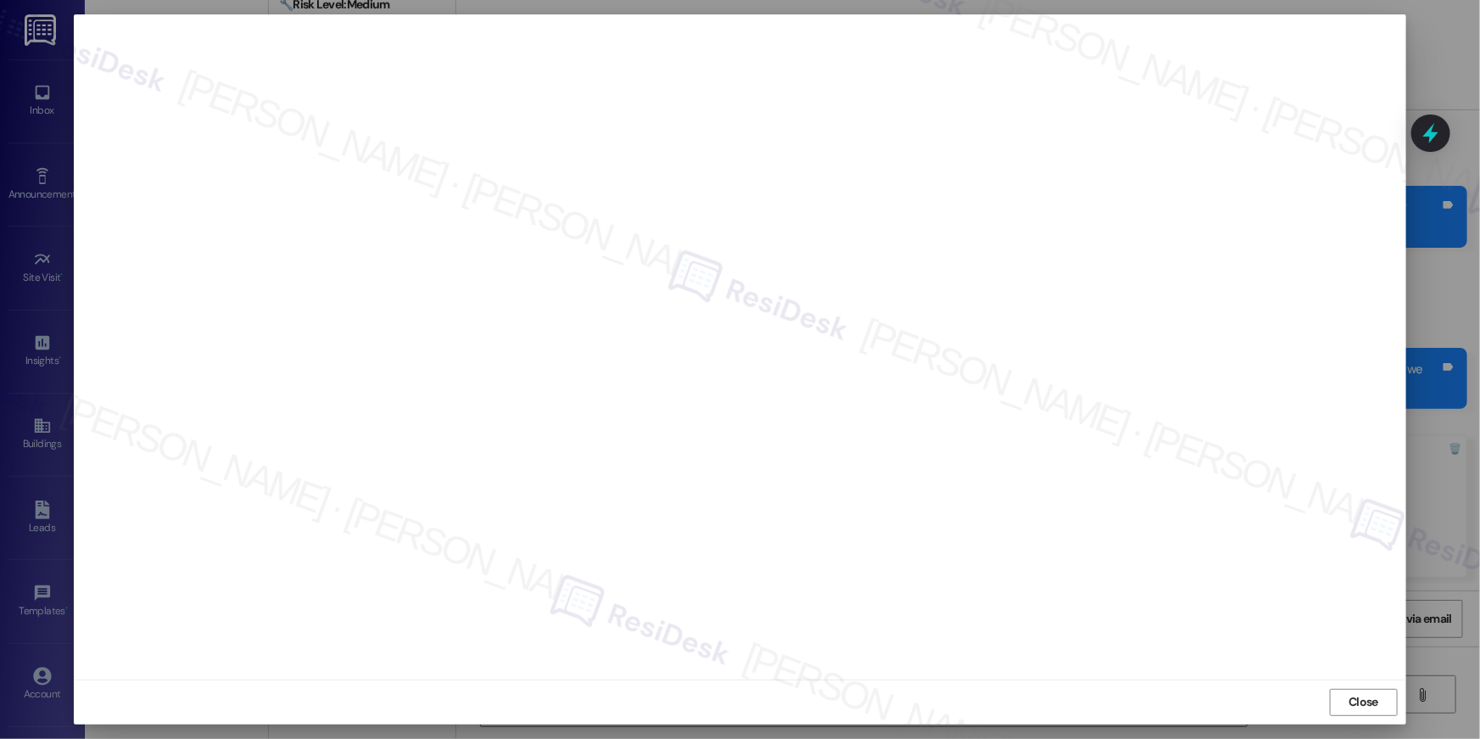
click at [1367, 716] on div "Close" at bounding box center [740, 701] width 1333 height 45
click at [1366, 702] on span "Close" at bounding box center [1364, 702] width 30 height 18
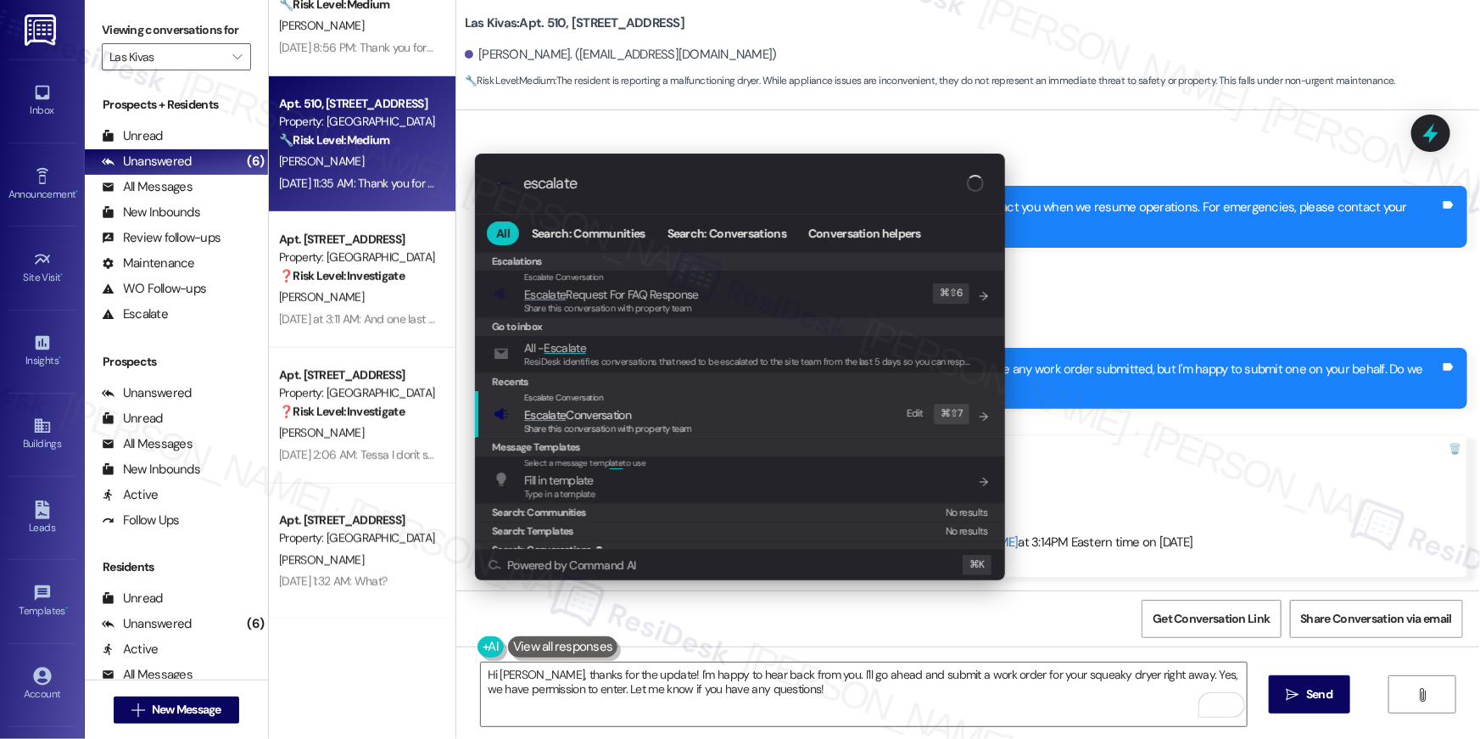
type input "escalate"
click at [808, 416] on div "Escalate Conversation Escalate Conversation Share this conversation with proper…" at bounding box center [742, 414] width 496 height 46
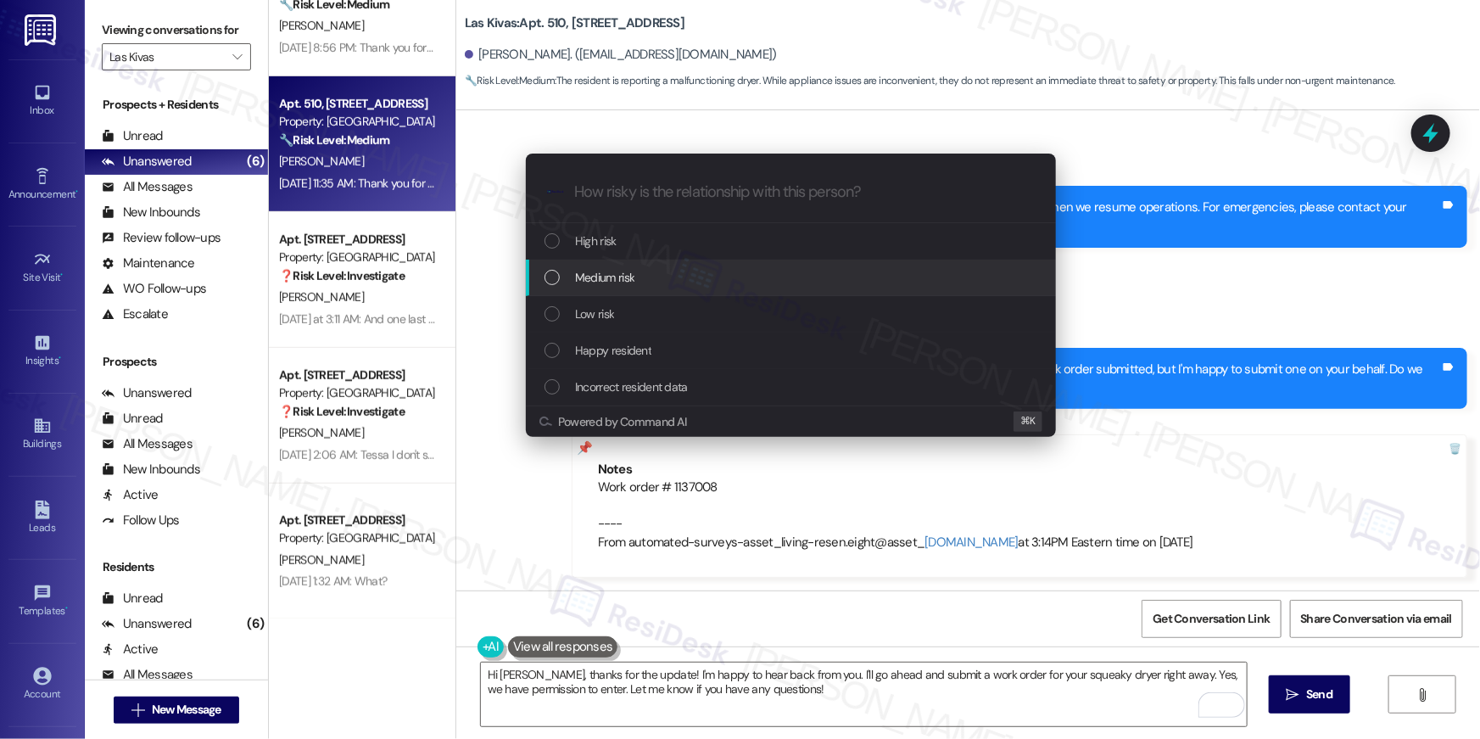
click at [657, 288] on div "Medium risk" at bounding box center [791, 278] width 530 height 36
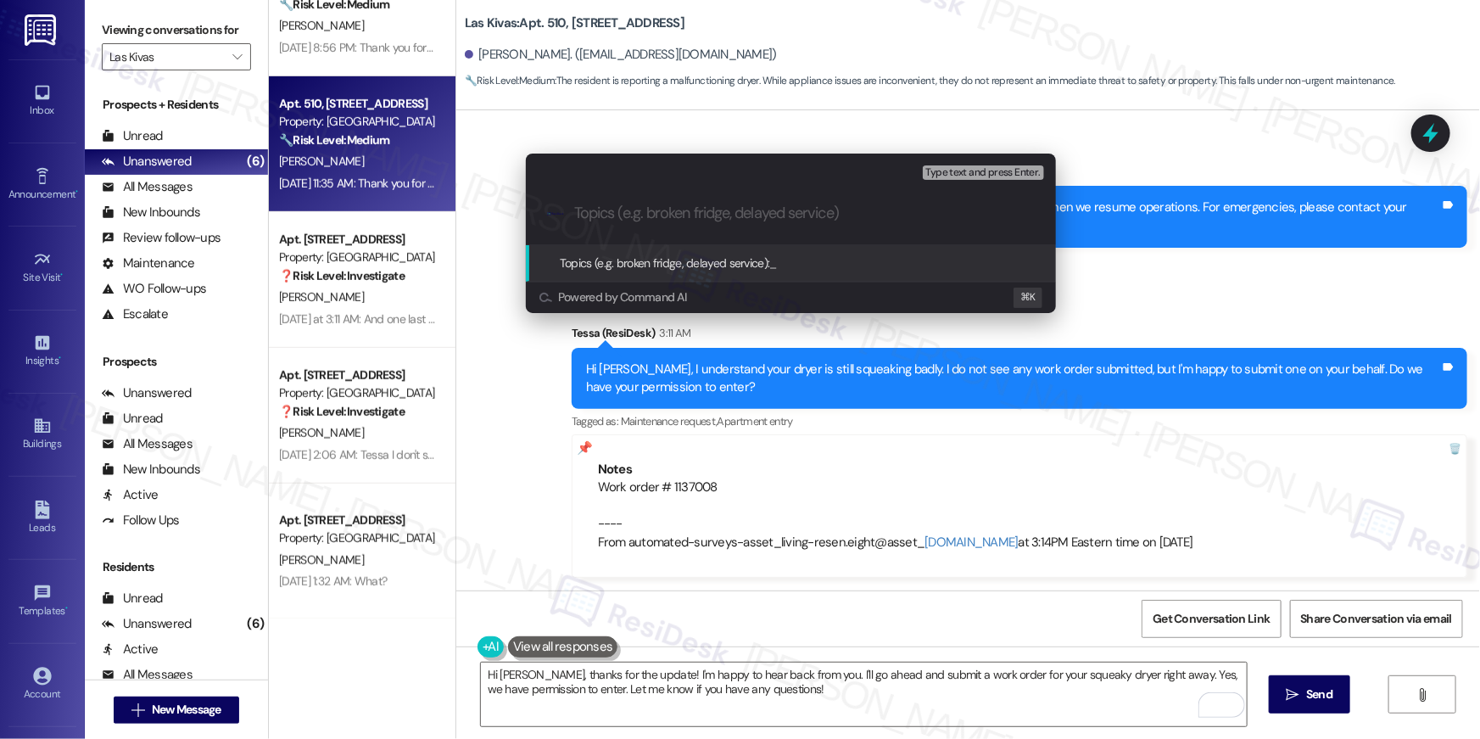
paste input "Work order filed by [PERSON_NAME] | Work order # 1137008"
type input "Work order filed by [PERSON_NAME] | Work order # 1137008"
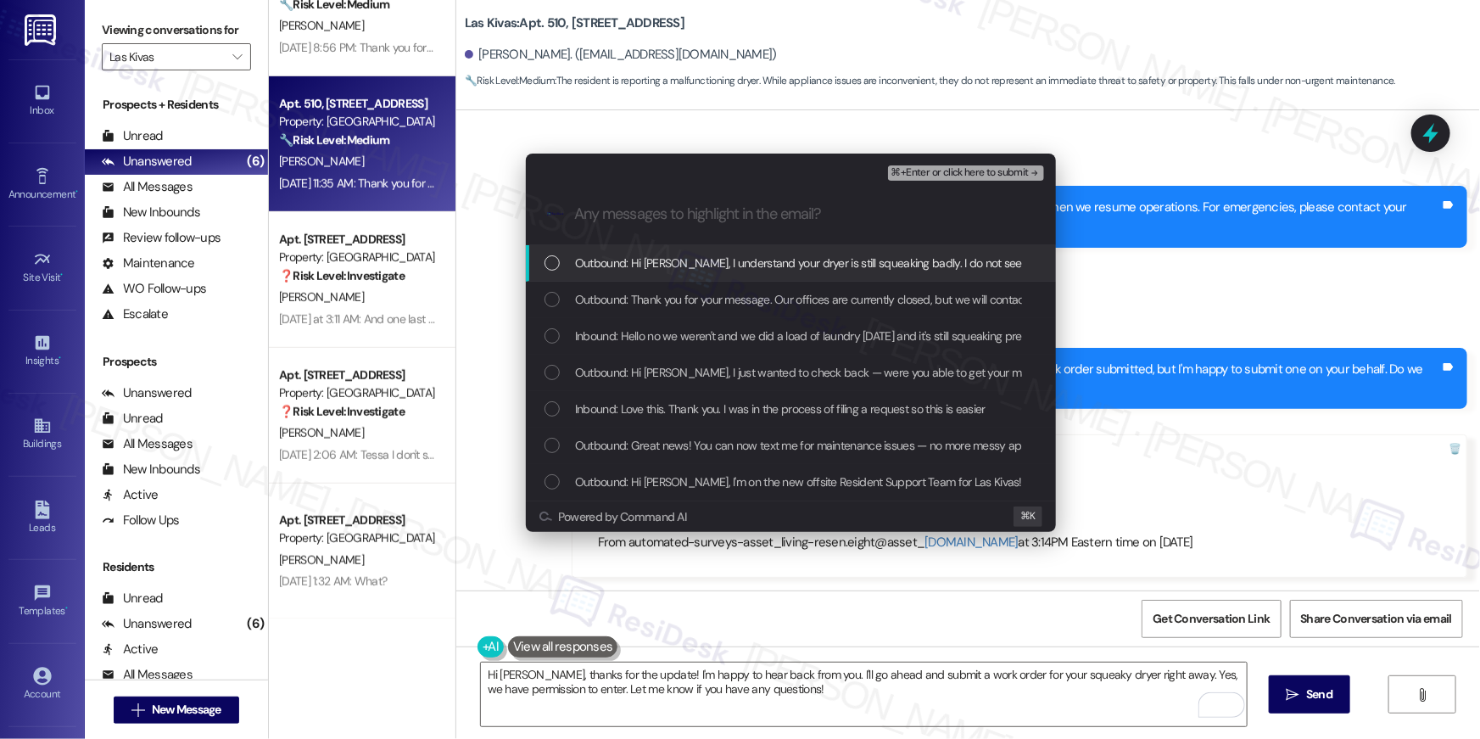
click at [724, 269] on span "Outbound: Hi Alex, I understand your dryer is still squeaking badly. I do not s…" at bounding box center [1067, 263] width 984 height 19
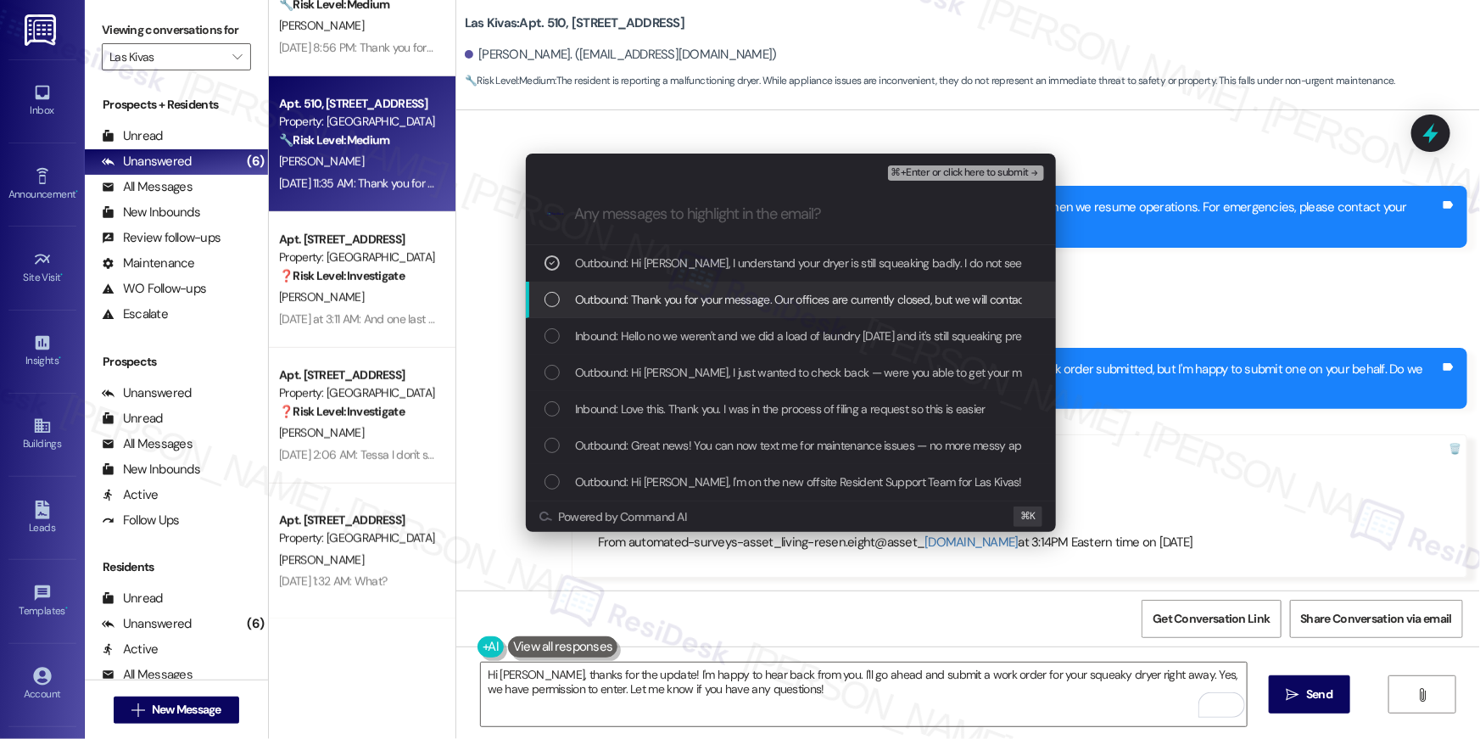
click at [719, 309] on div "Outbound: Thank you for your message. Our offices are currently closed, but we …" at bounding box center [791, 300] width 530 height 36
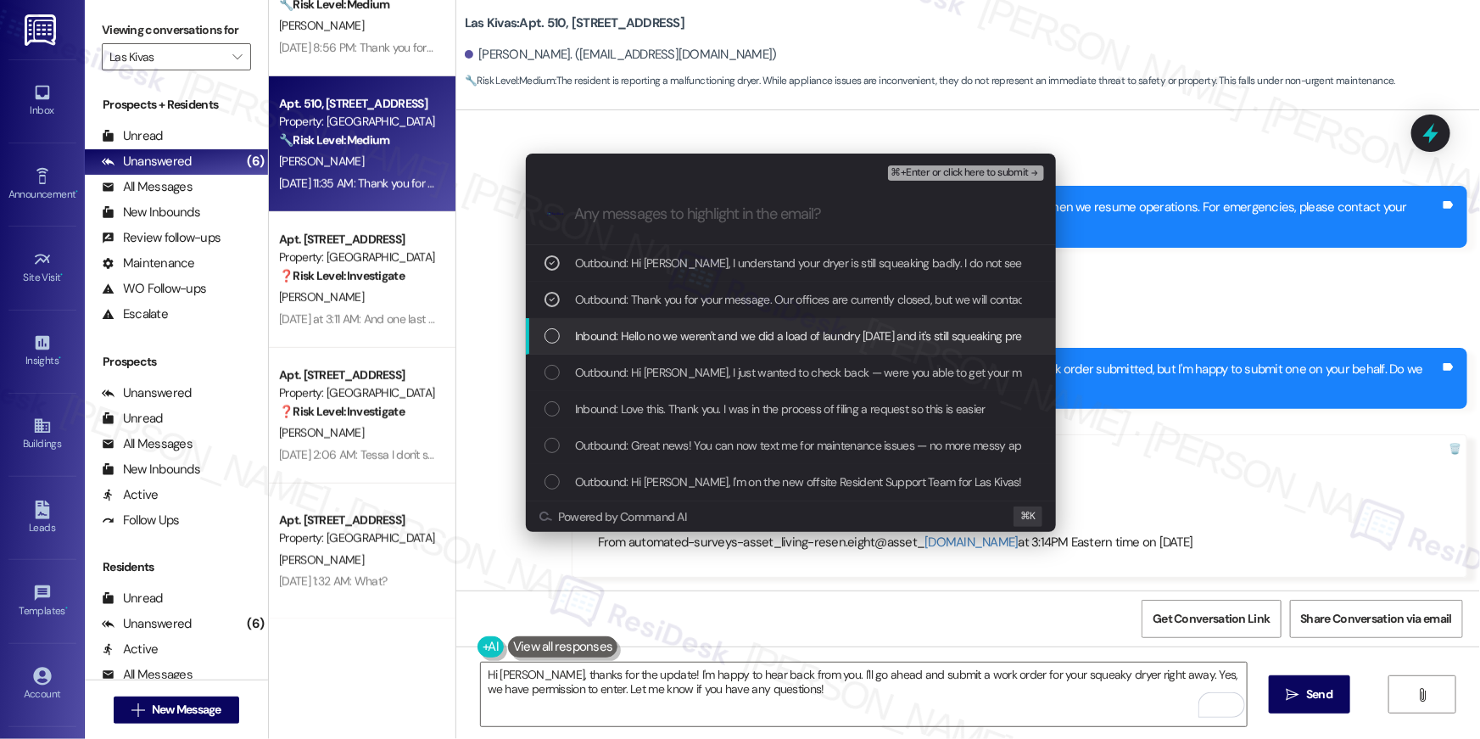
click at [722, 347] on div "Inbound: Hello no we weren't and we did a load of laundry today and it's still …" at bounding box center [791, 336] width 530 height 36
click at [961, 175] on span "⌘+Enter or click here to submit" at bounding box center [960, 173] width 137 height 12
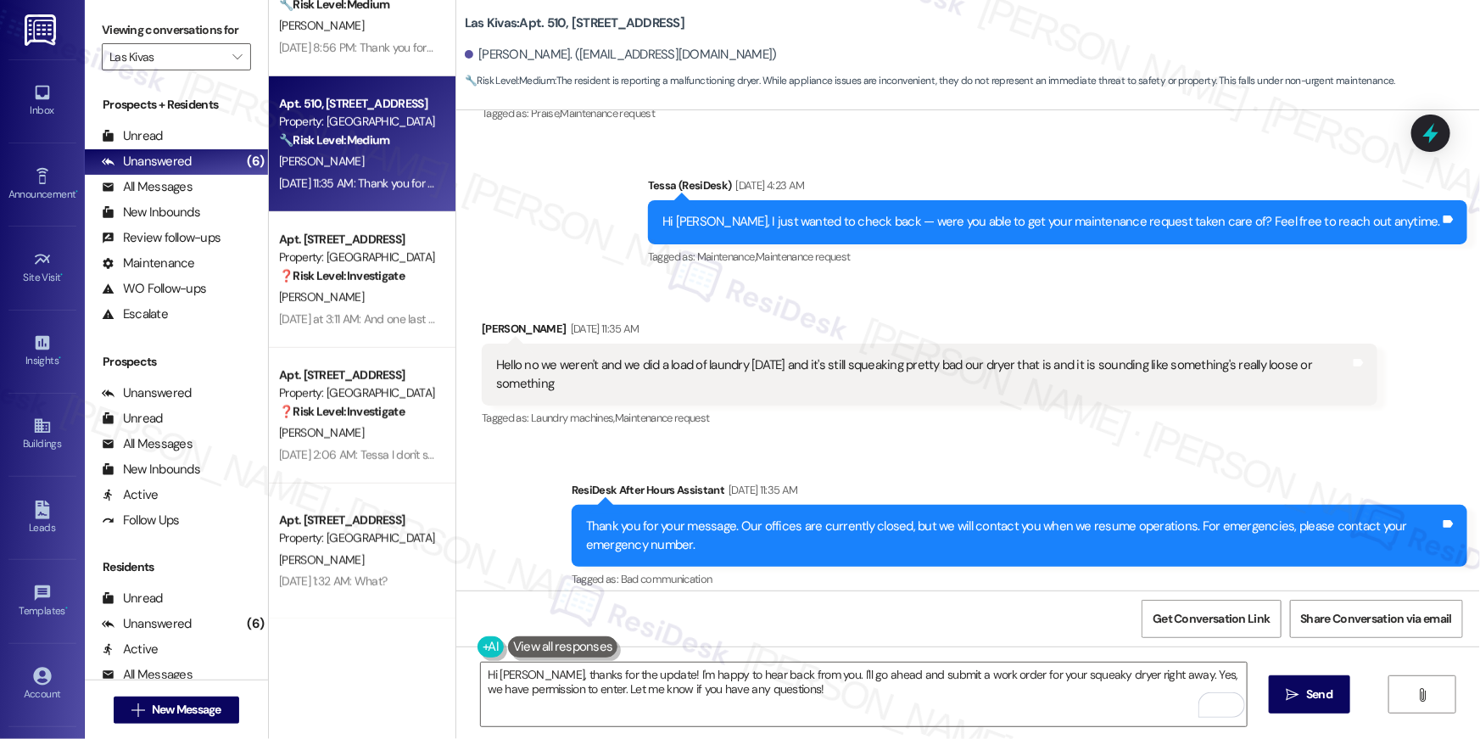
scroll to position [422, 0]
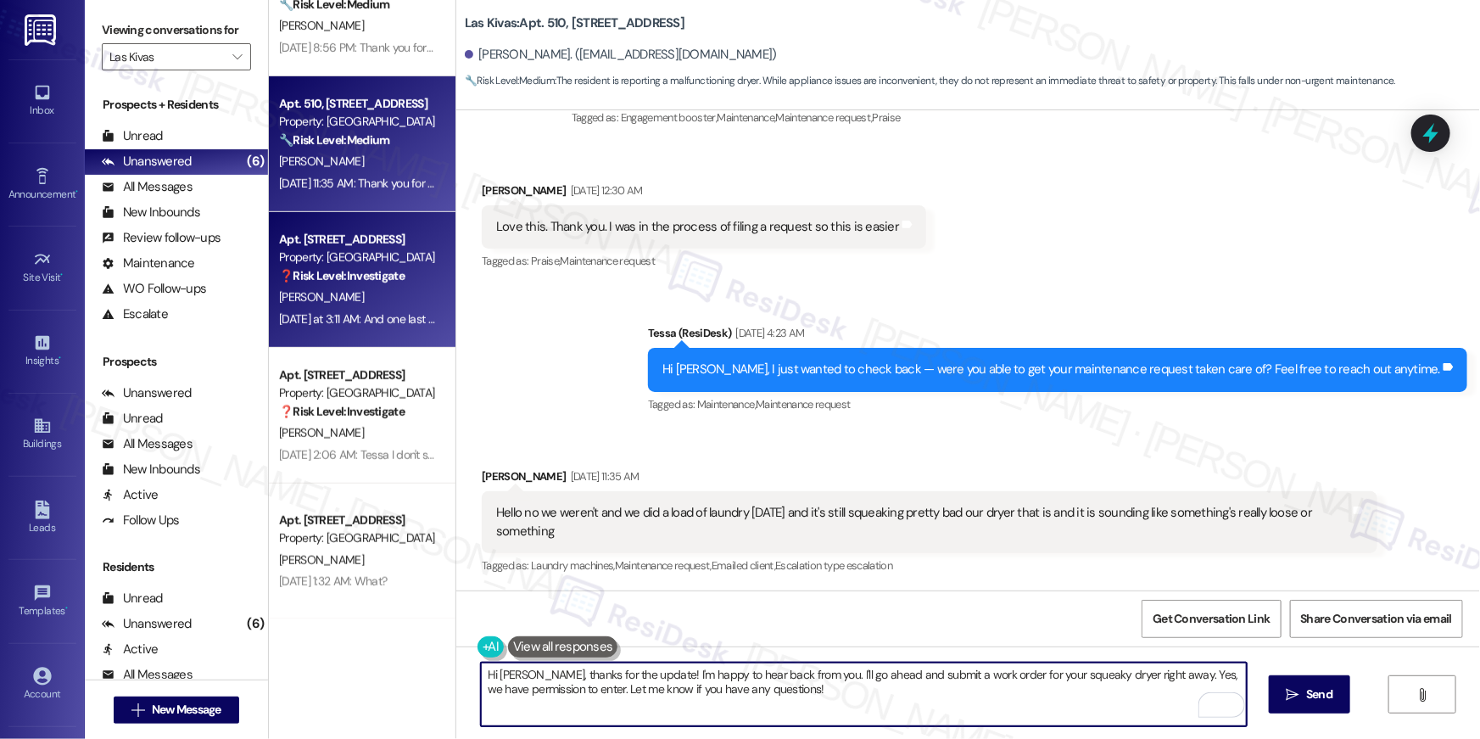
click at [360, 318] on div "Yesterday at 3:11 AM: And one last thing, my wife and I also missed the time to…" at bounding box center [613, 318] width 669 height 15
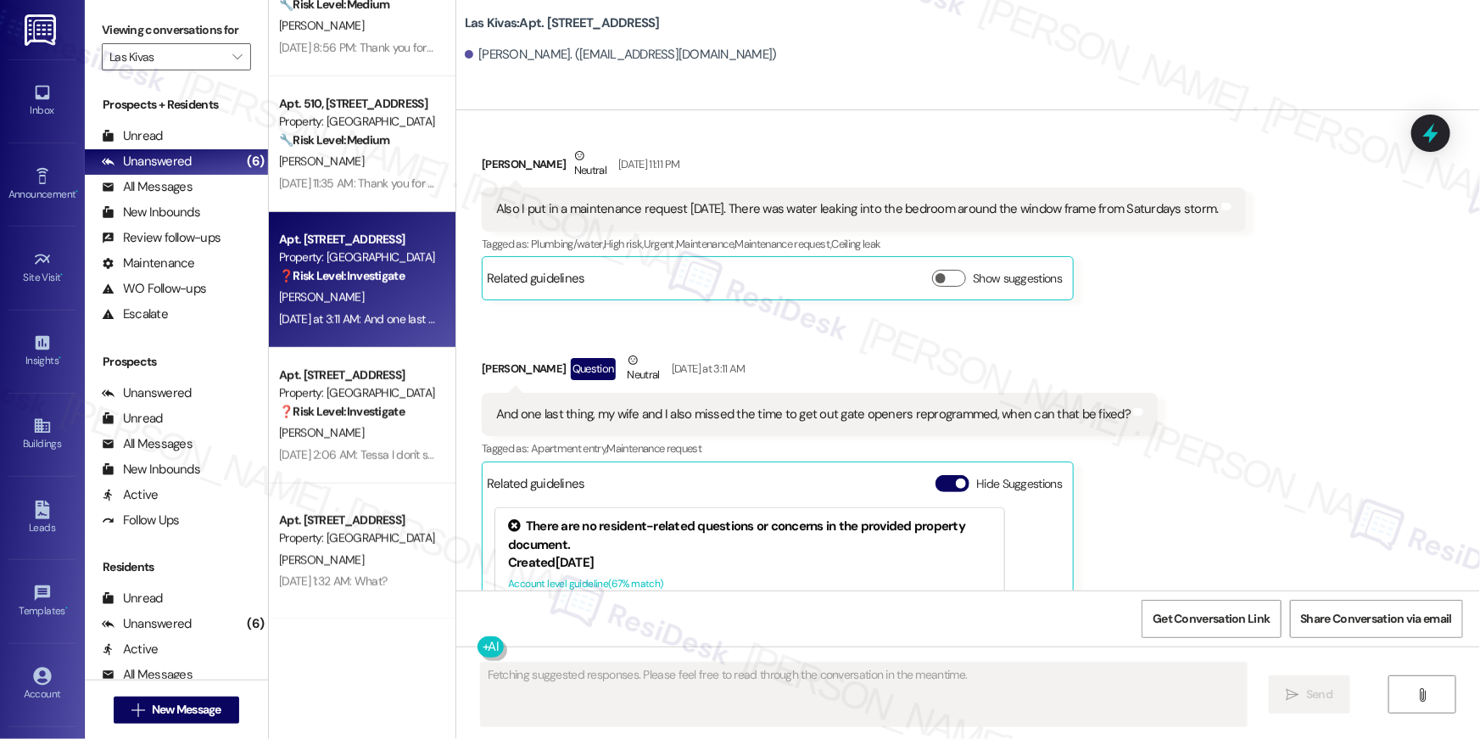
scroll to position [5140, 0]
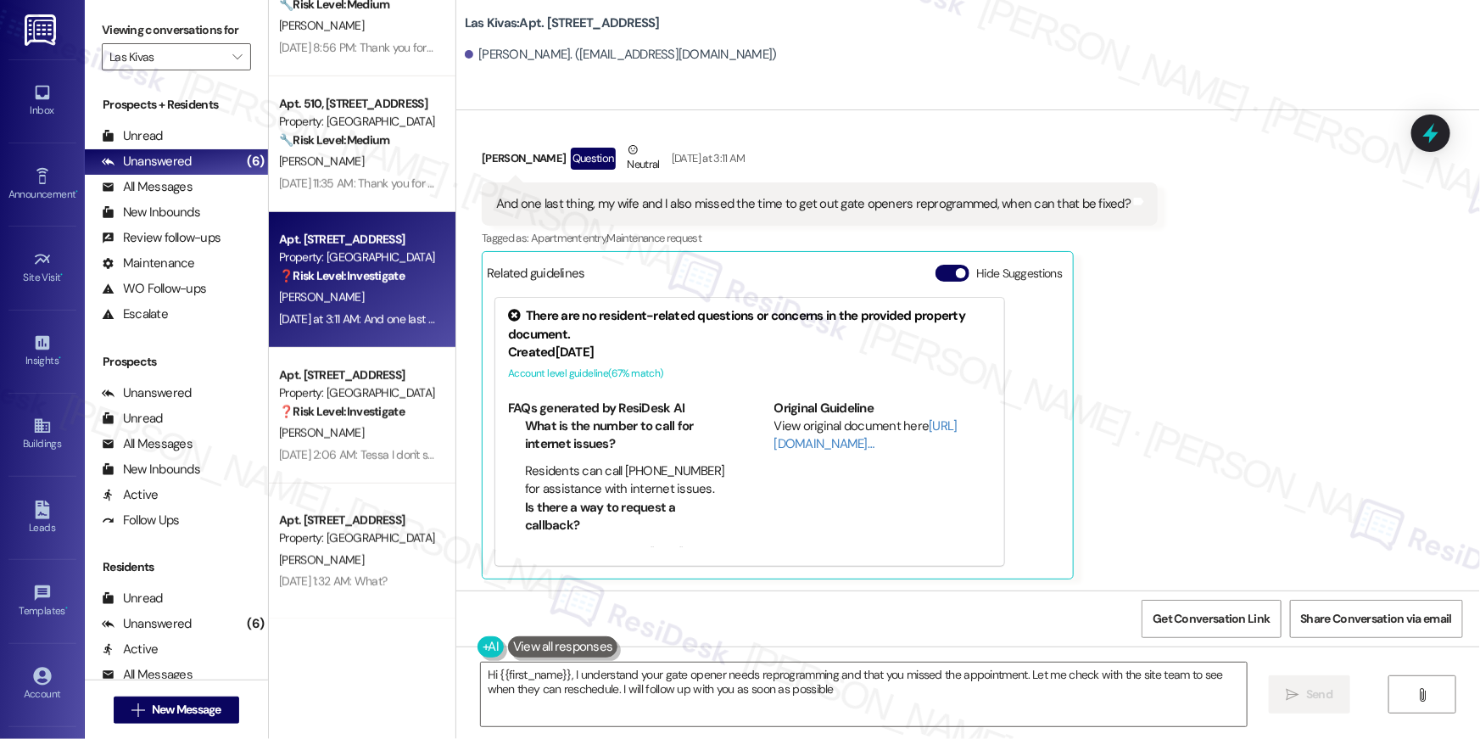
type textarea "Hi {{first_name}}, I understand your gate opener needs reprogramming and that y…"
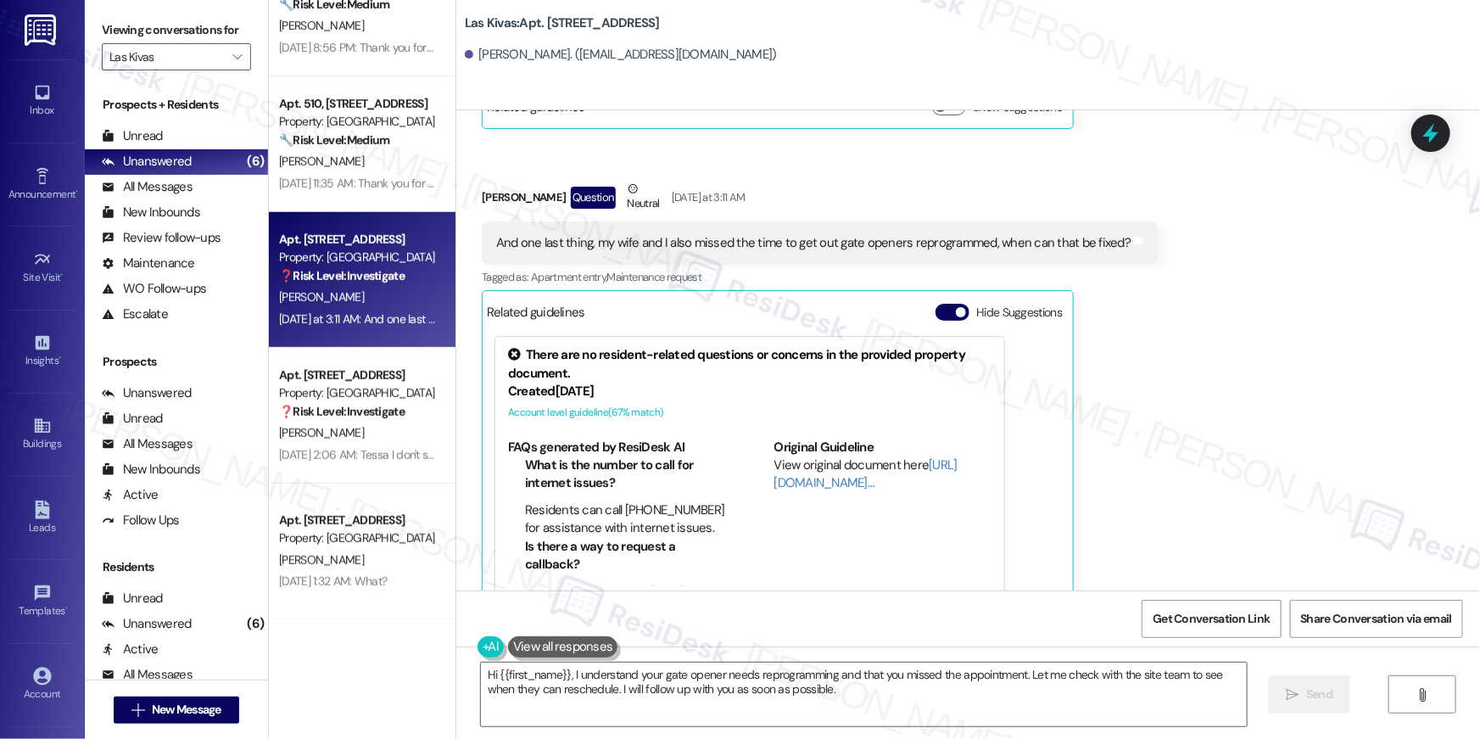
scroll to position [4768, 0]
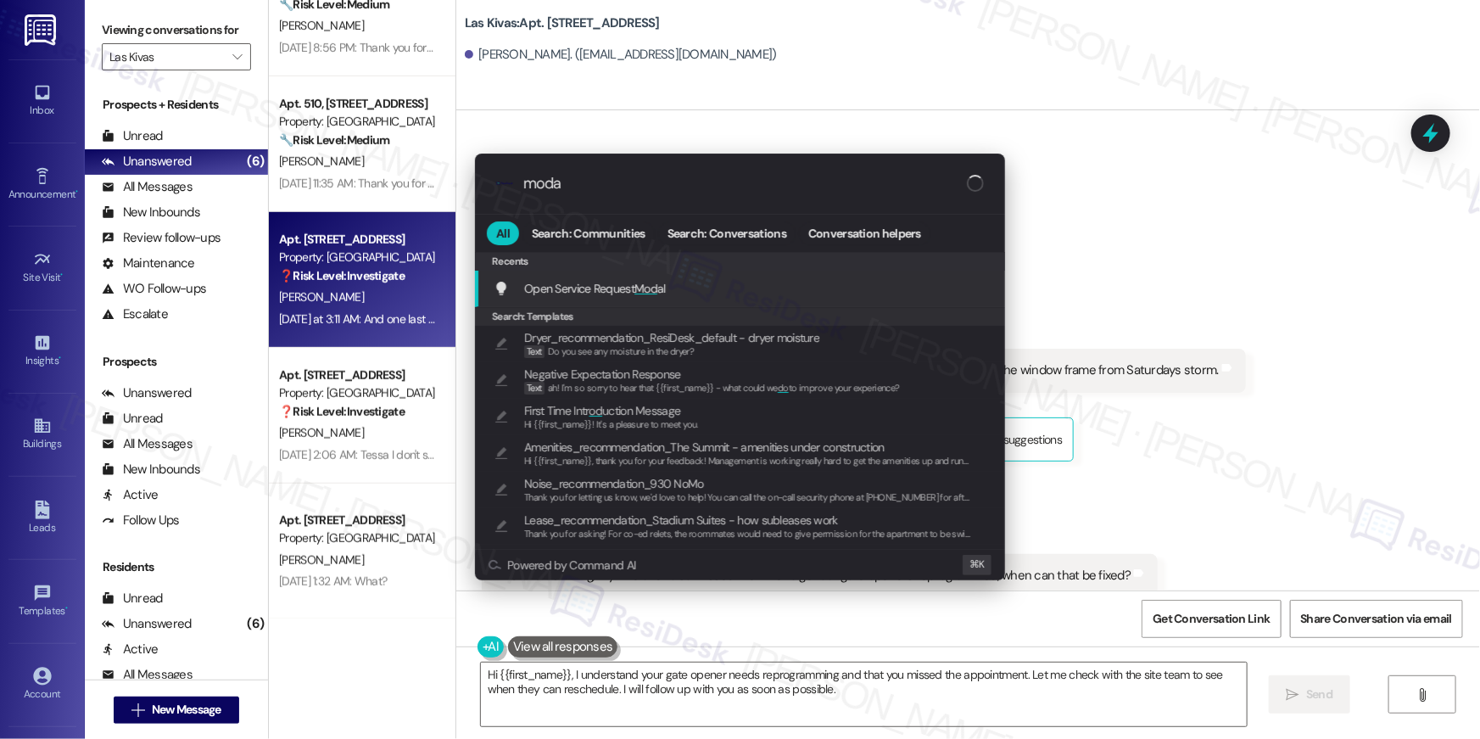
type input "modal"
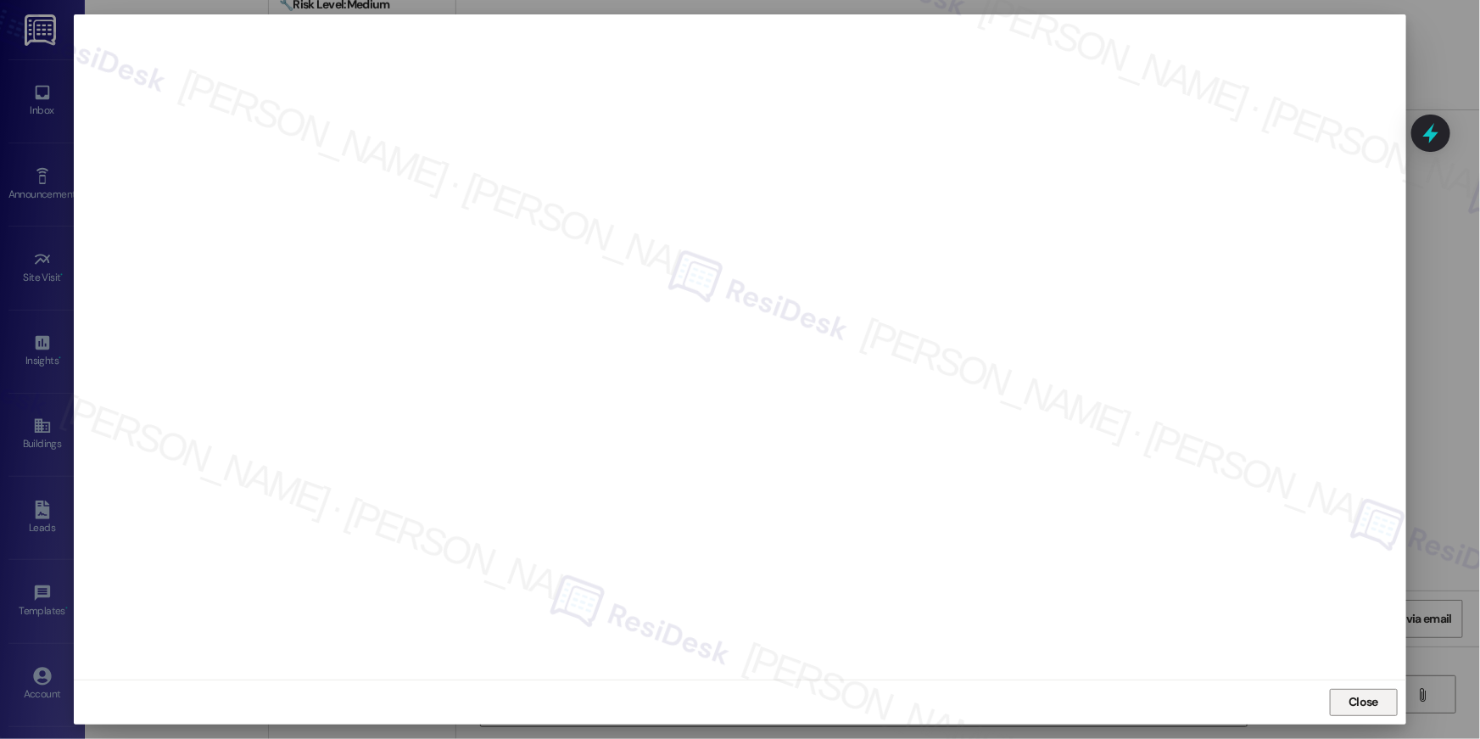
click at [1358, 706] on span "Close" at bounding box center [1364, 702] width 30 height 18
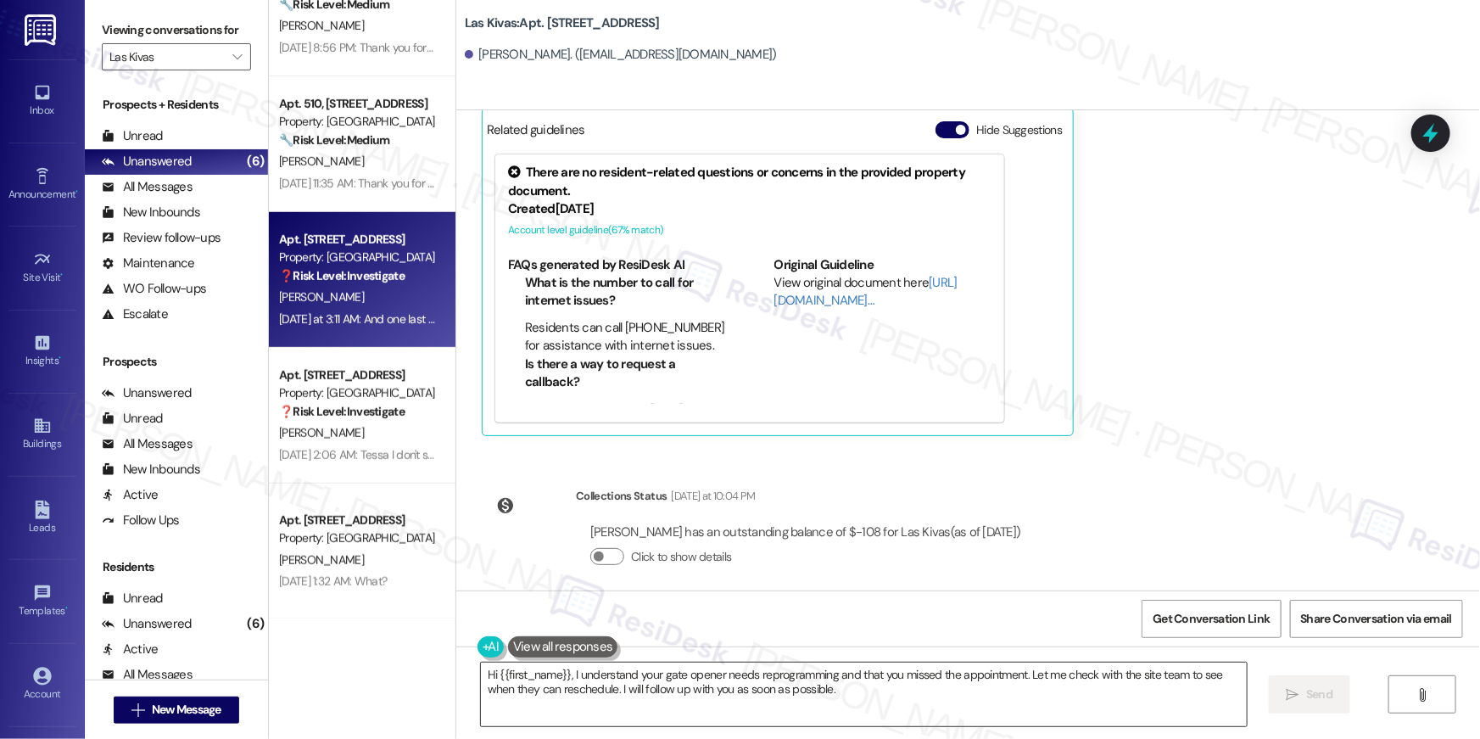
scroll to position [5296, 0]
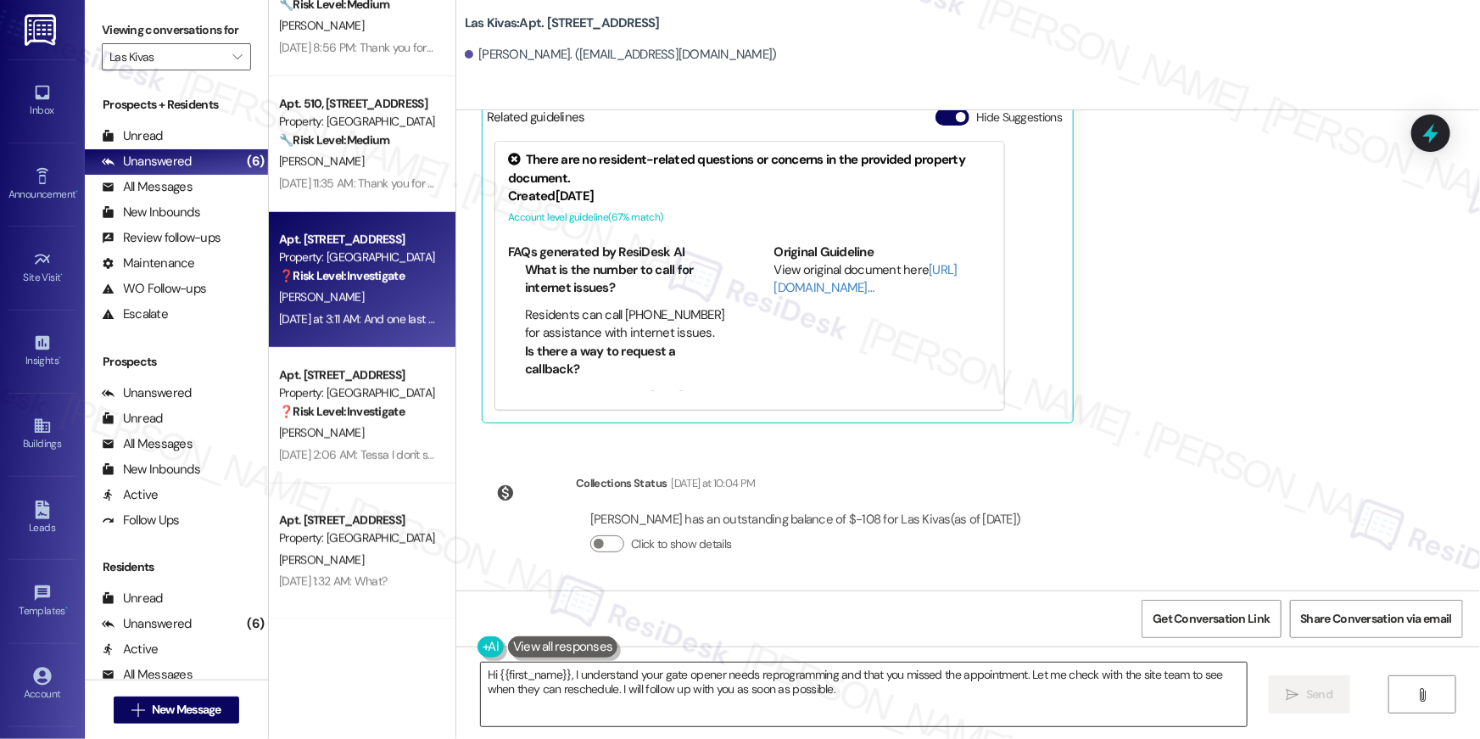
click at [1103, 696] on textarea "Hi {{first_name}}, I understand your gate opener needs reprogramming and that y…" at bounding box center [864, 694] width 766 height 64
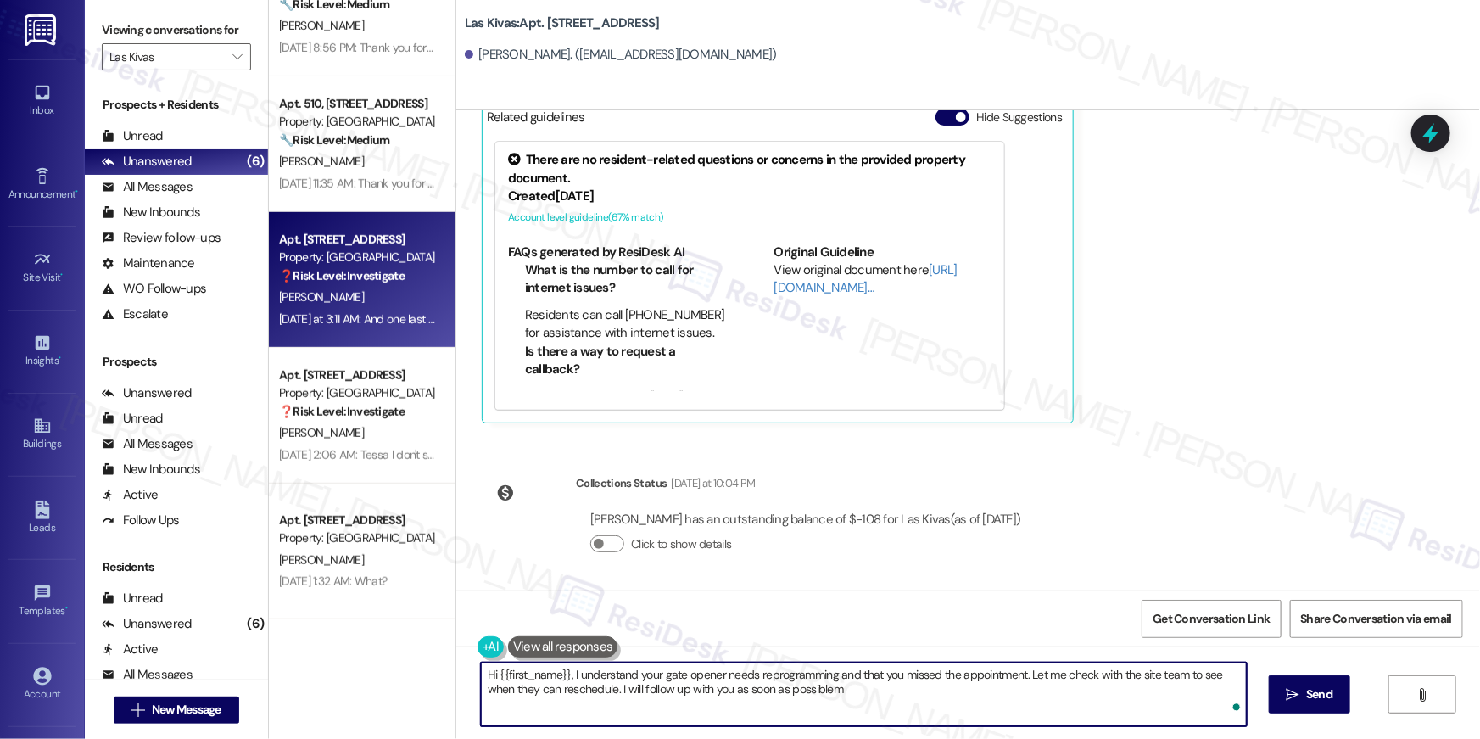
type textarea "Hi {{first_name}}, I understand your gate opener needs reprogramming and that y…"
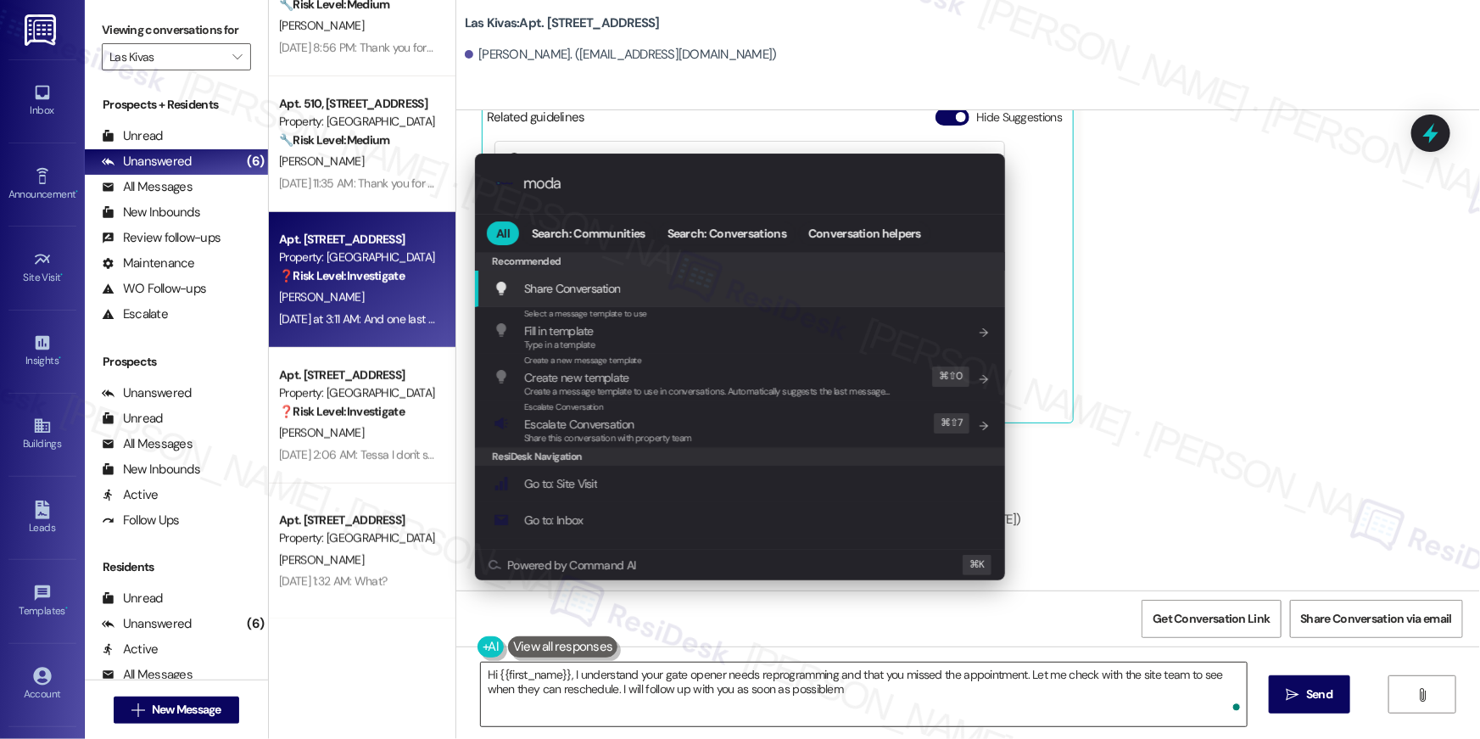
type input "modal"
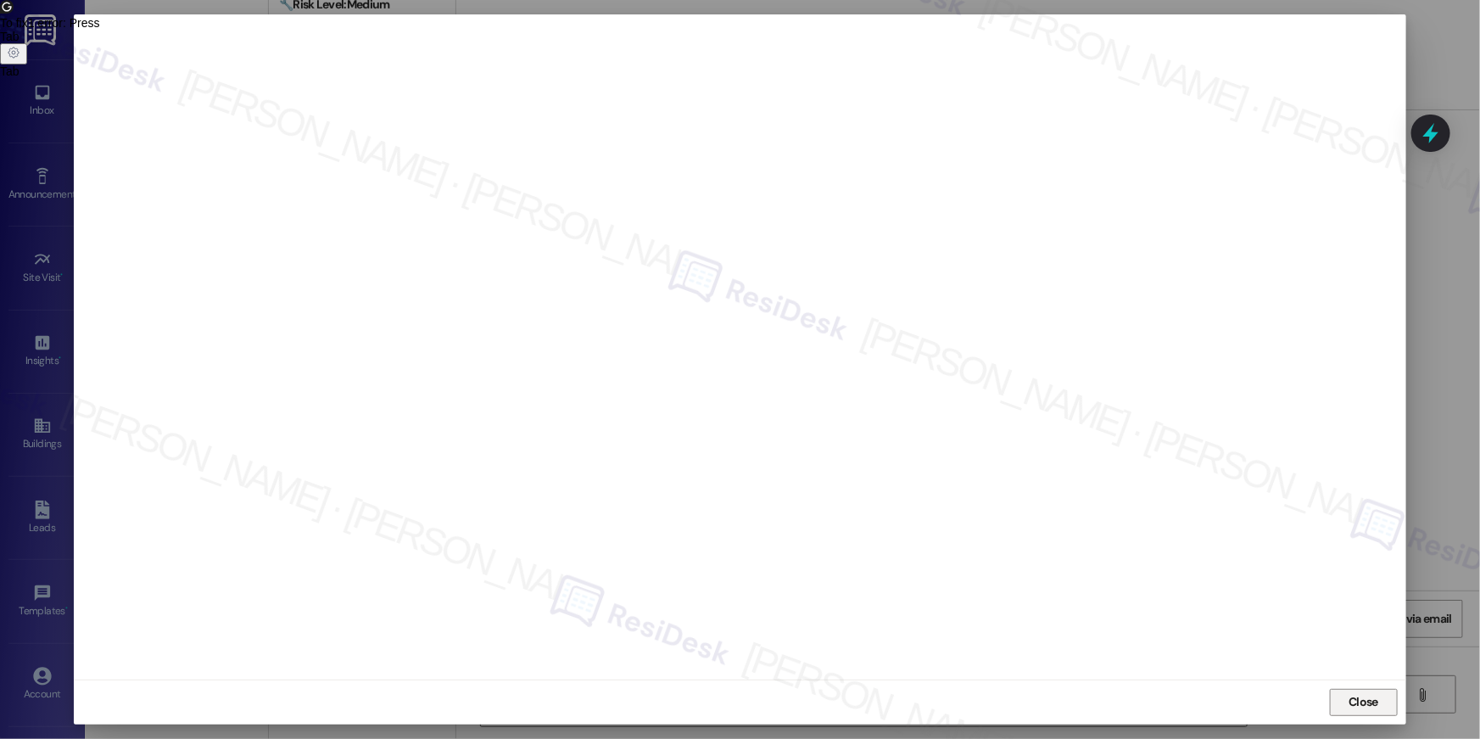
click at [1378, 699] on span "Close" at bounding box center [1364, 702] width 30 height 18
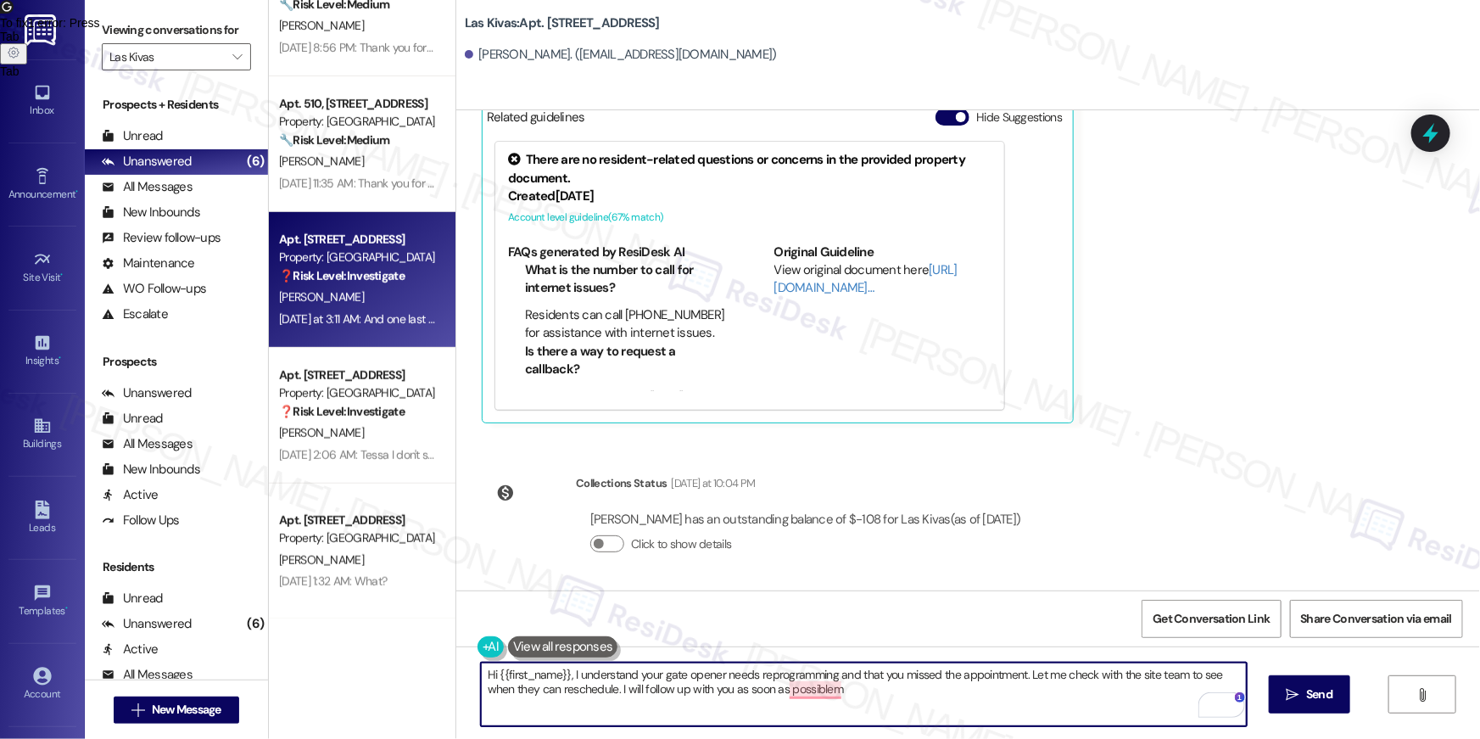
click at [998, 580] on div "Collections Status Yesterday at 10:04 PM Phillip Morrison has an outstanding ba…" at bounding box center [758, 526] width 579 height 131
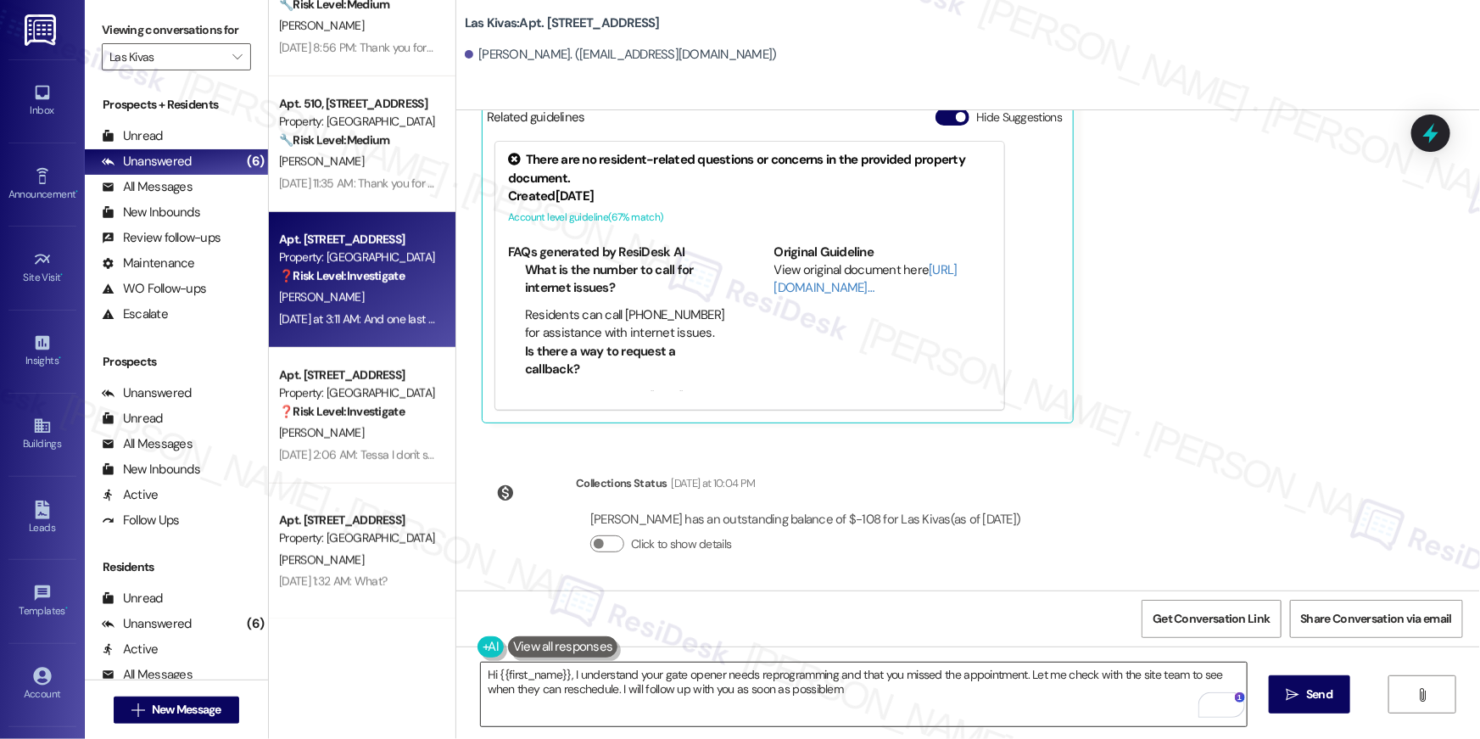
click at [897, 691] on textarea "Hi {{first_name}}, I understand your gate opener needs reprogramming and that y…" at bounding box center [864, 694] width 766 height 64
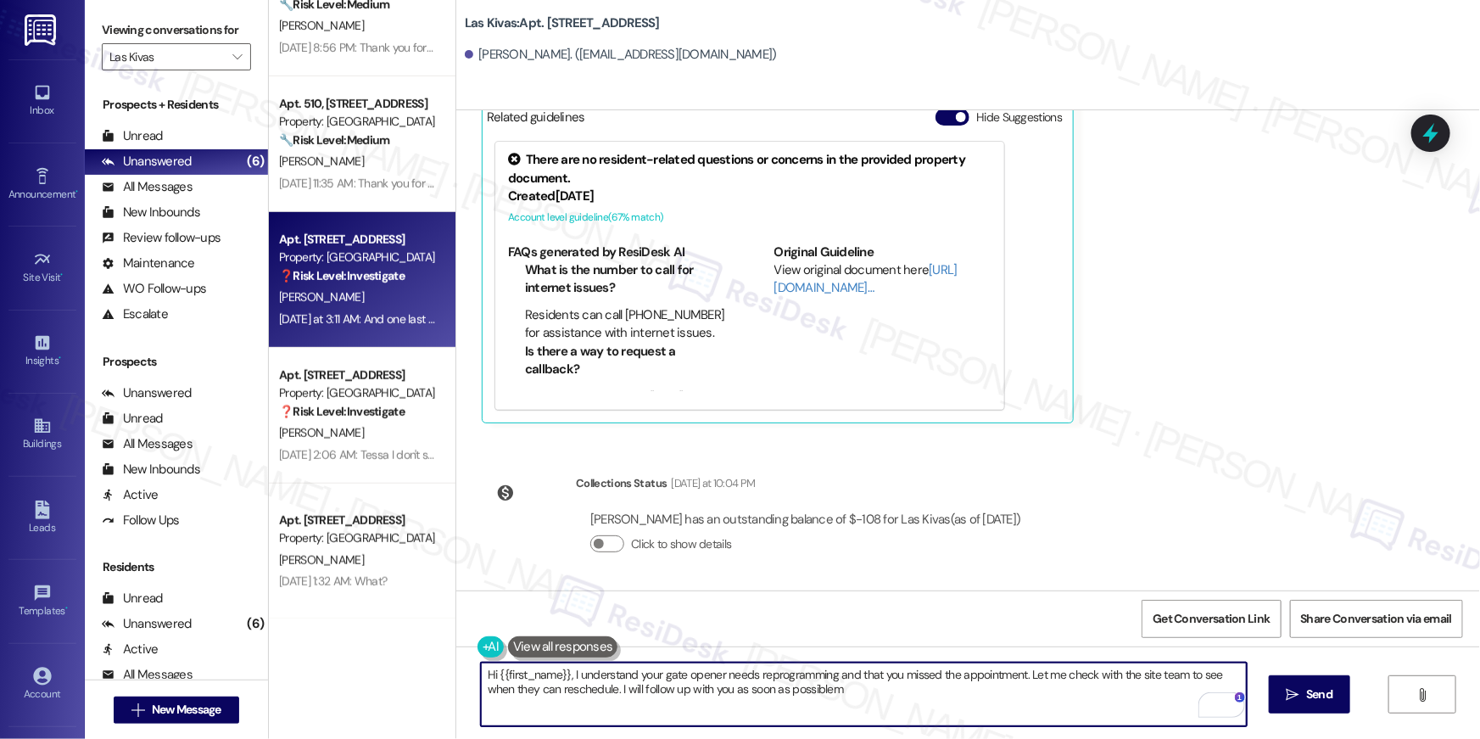
click at [1021, 674] on textarea "Hi {{first_name}}, I understand your gate opener needs reprogramming and that y…" at bounding box center [864, 694] width 766 height 64
click at [878, 695] on textarea "Hi {{first_name}}, I understand your gate opener needs reprogramming and that y…" at bounding box center [864, 694] width 766 height 64
drag, startPoint x: 876, startPoint y: 694, endPoint x: 608, endPoint y: 694, distance: 268.0
click at [608, 694] on textarea "Hi {{first_name}}, I understand your gate opener needs reprogramming and that y…" at bounding box center [864, 694] width 766 height 64
type textarea "Hi {{first_name}}, I understand your gate opener needs reprogramming and that y…"
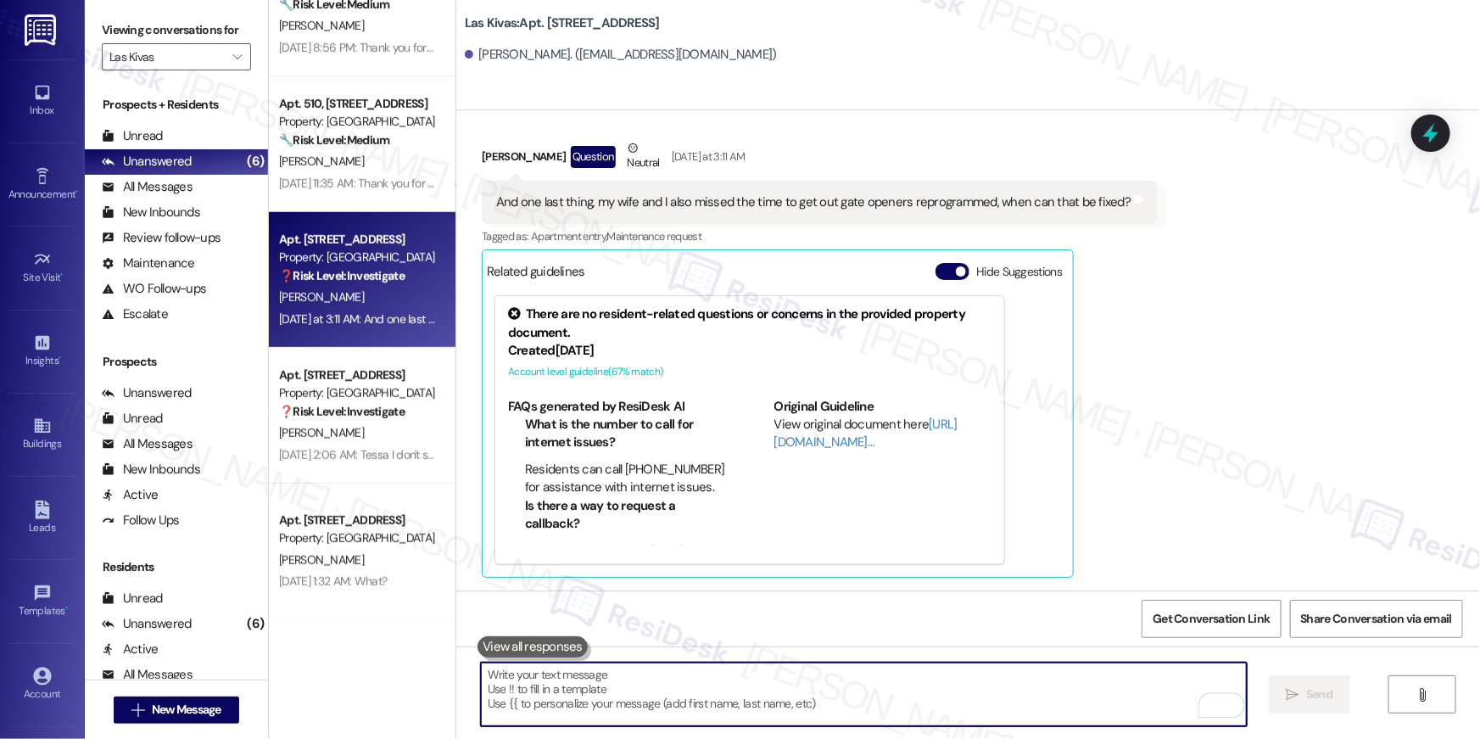
scroll to position [5140, 0]
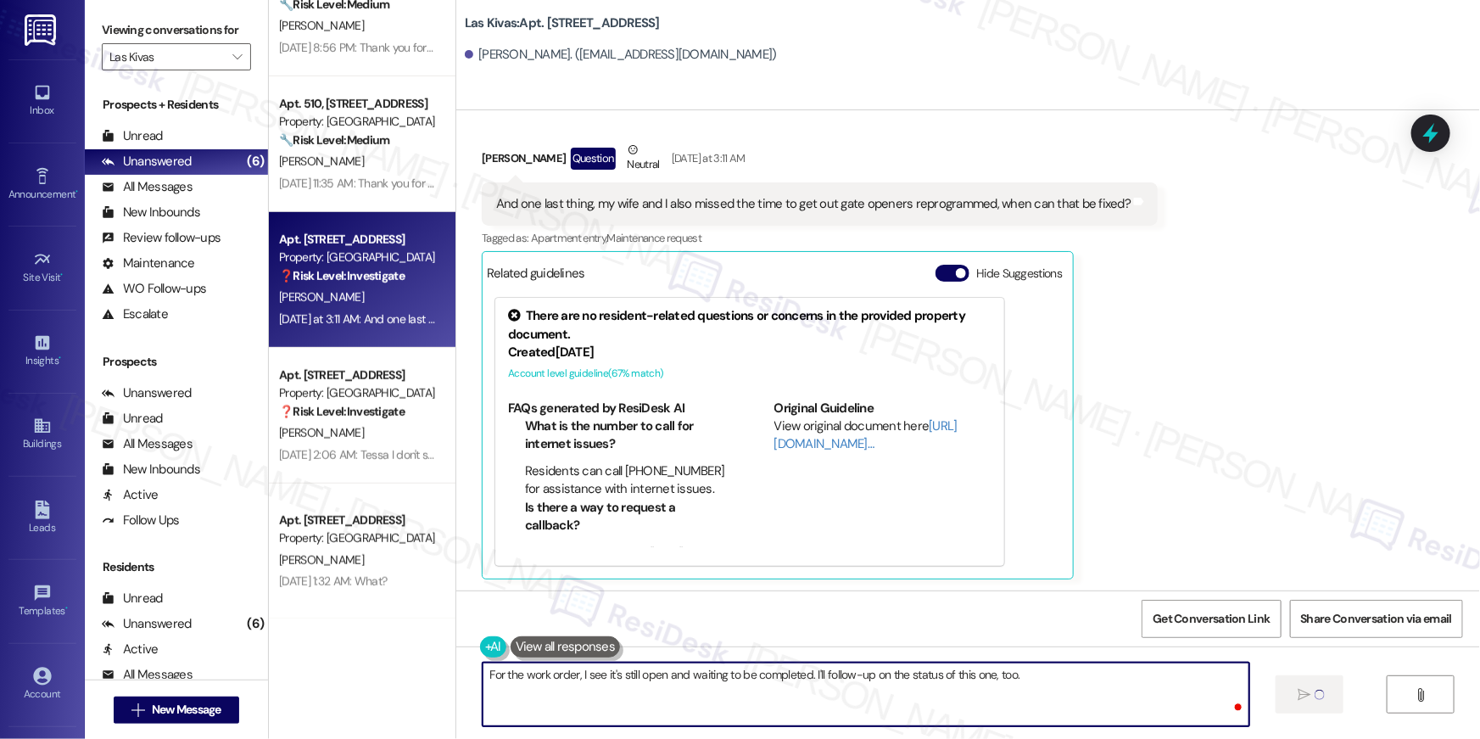
type textarea "For the work order, I see it's still open and waiting to be completed. I'll fol…"
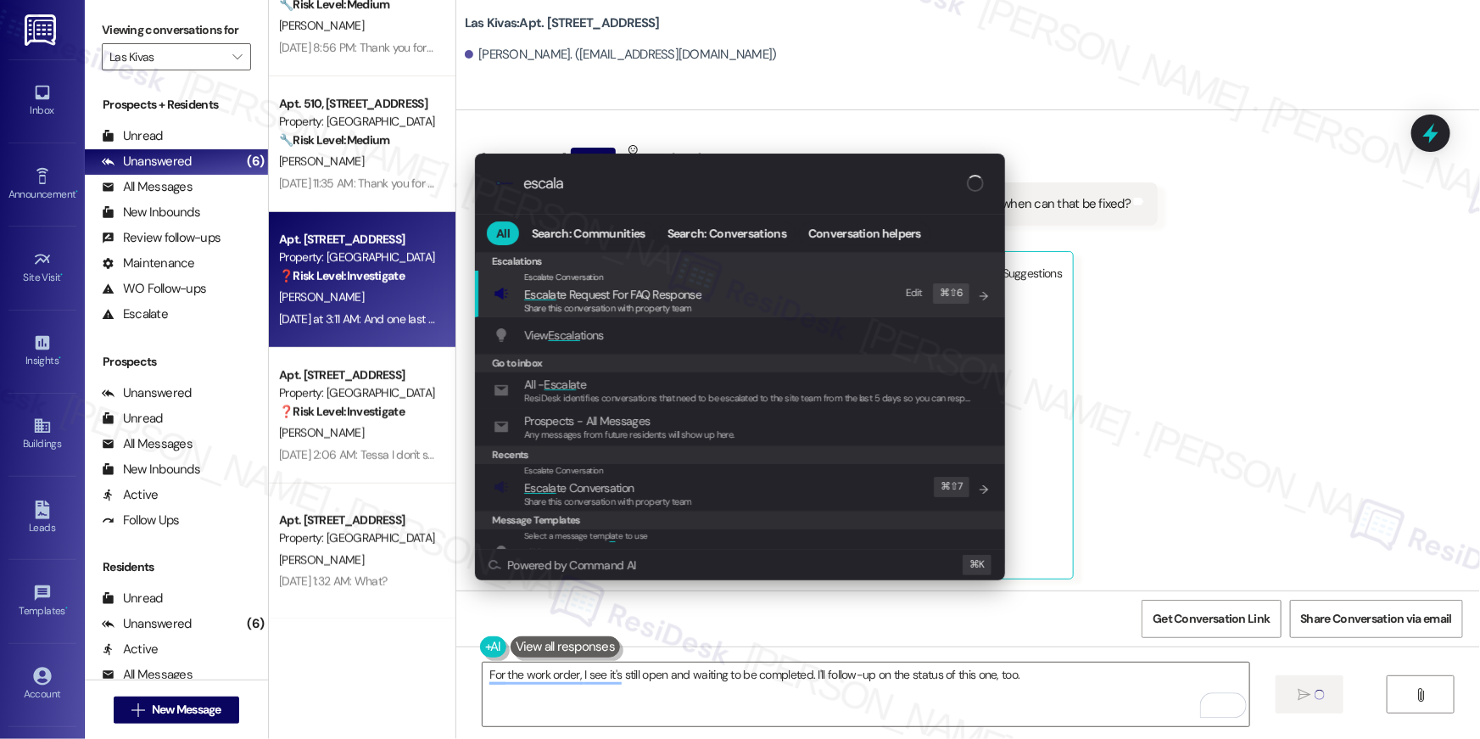
type input "escalae"
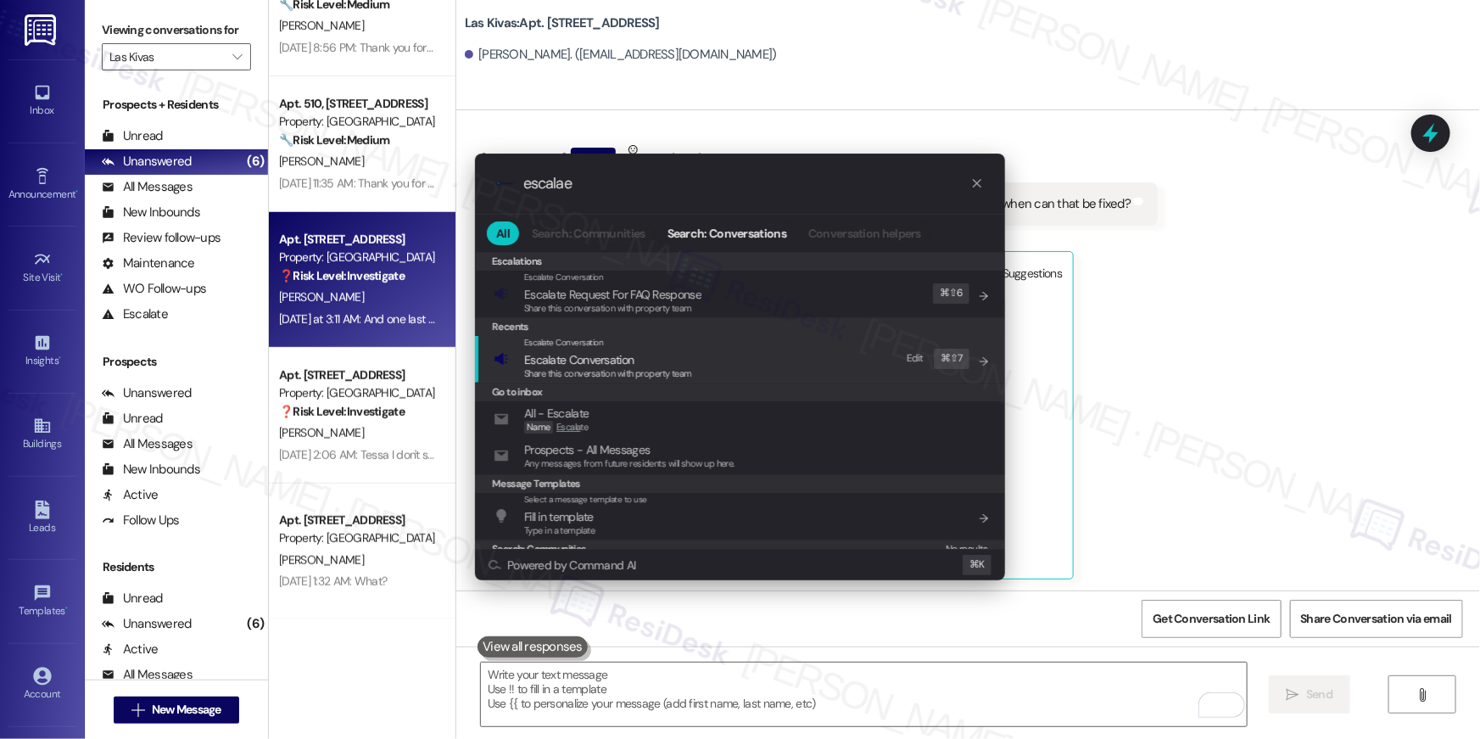
type input "escalae"
click at [639, 373] on span "Share this conversation with property team" at bounding box center [608, 373] width 168 height 12
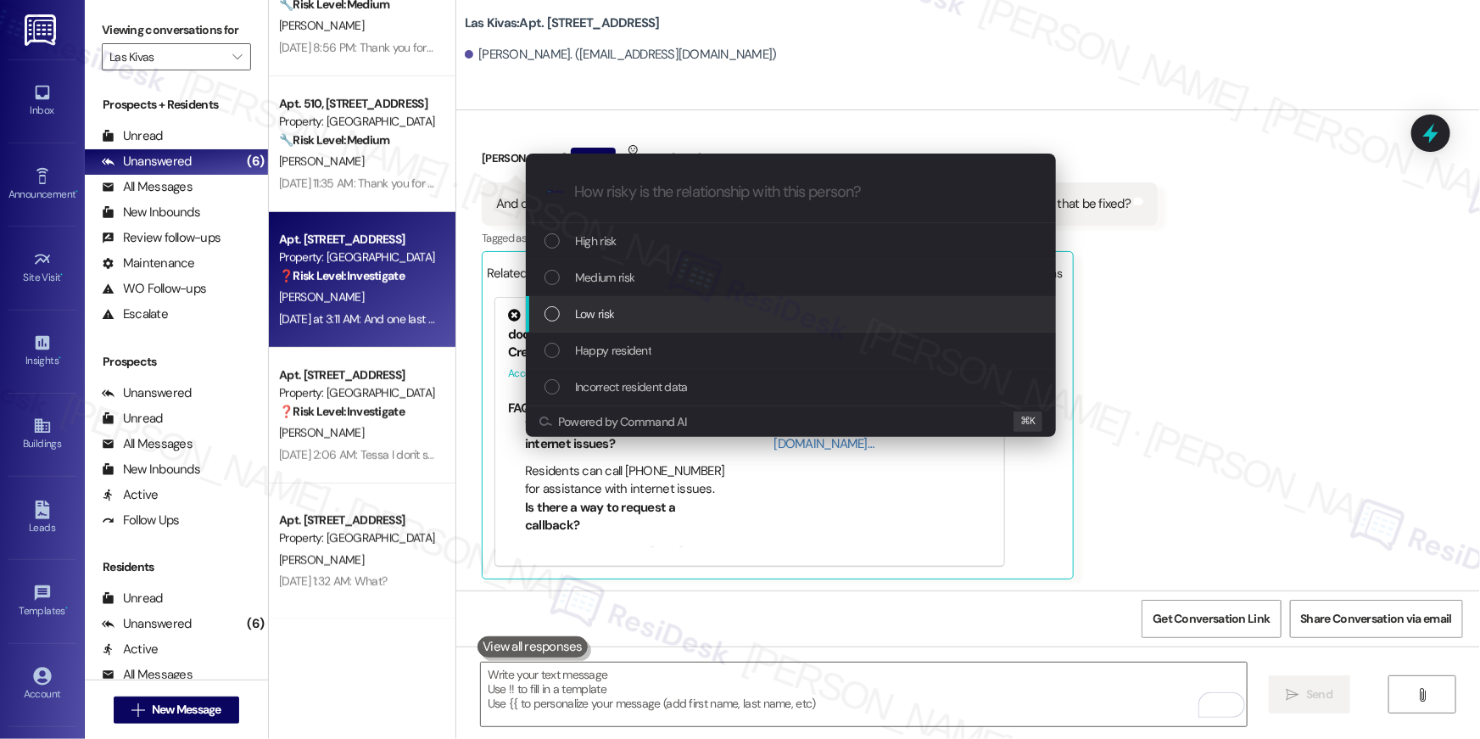
click at [619, 329] on div "Low risk" at bounding box center [791, 314] width 530 height 36
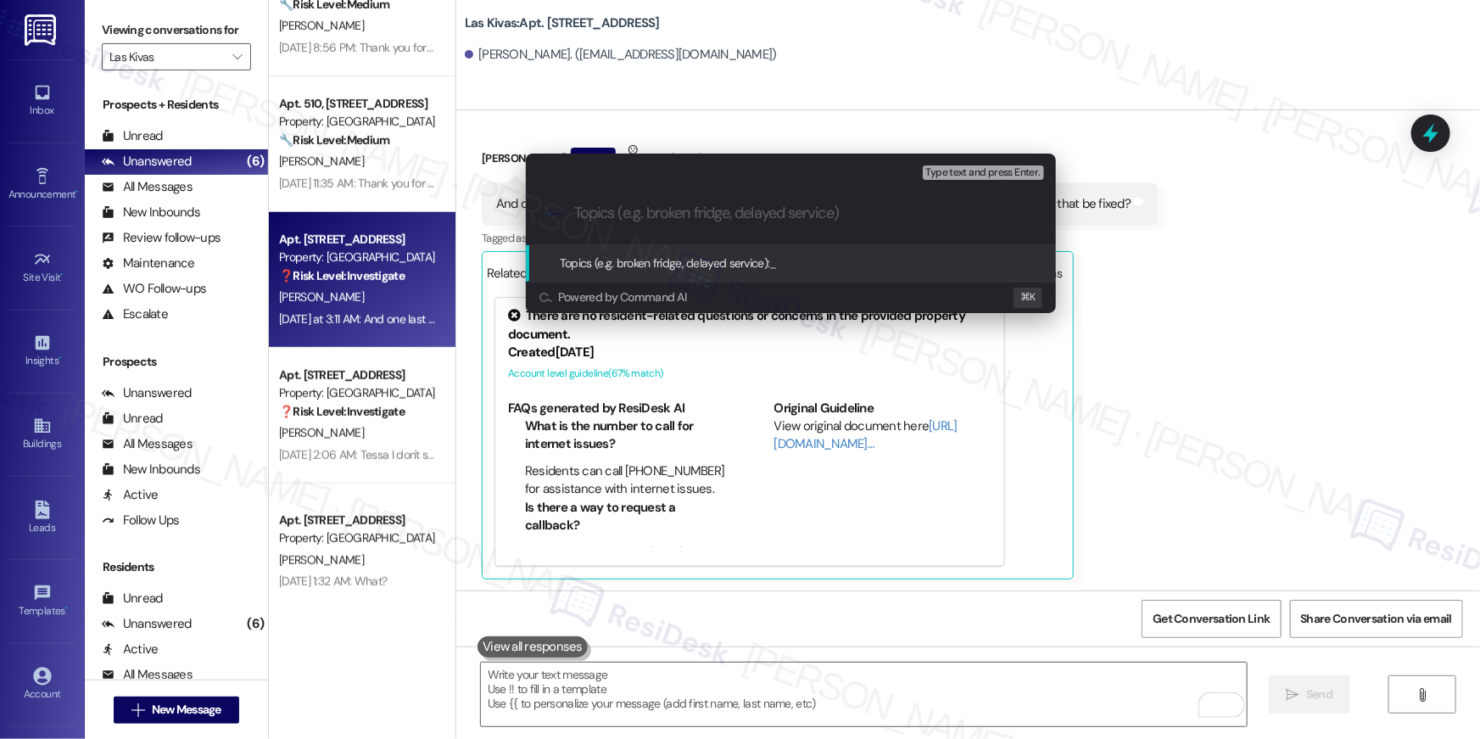
click at [641, 204] on div ".cls-1{fill:#0a055f;}.cls-2{fill:#0cc4c4;} resideskLogoBlueOrange" at bounding box center [791, 213] width 530 height 60
click at [663, 214] on input "Topics (e.g. broken fridge, delayed service)" at bounding box center [804, 213] width 461 height 18
click at [1184, 215] on div "Escalate Conversation Low risk Topics (e.g. broken fridge, delayed service) Any…" at bounding box center [740, 369] width 1480 height 739
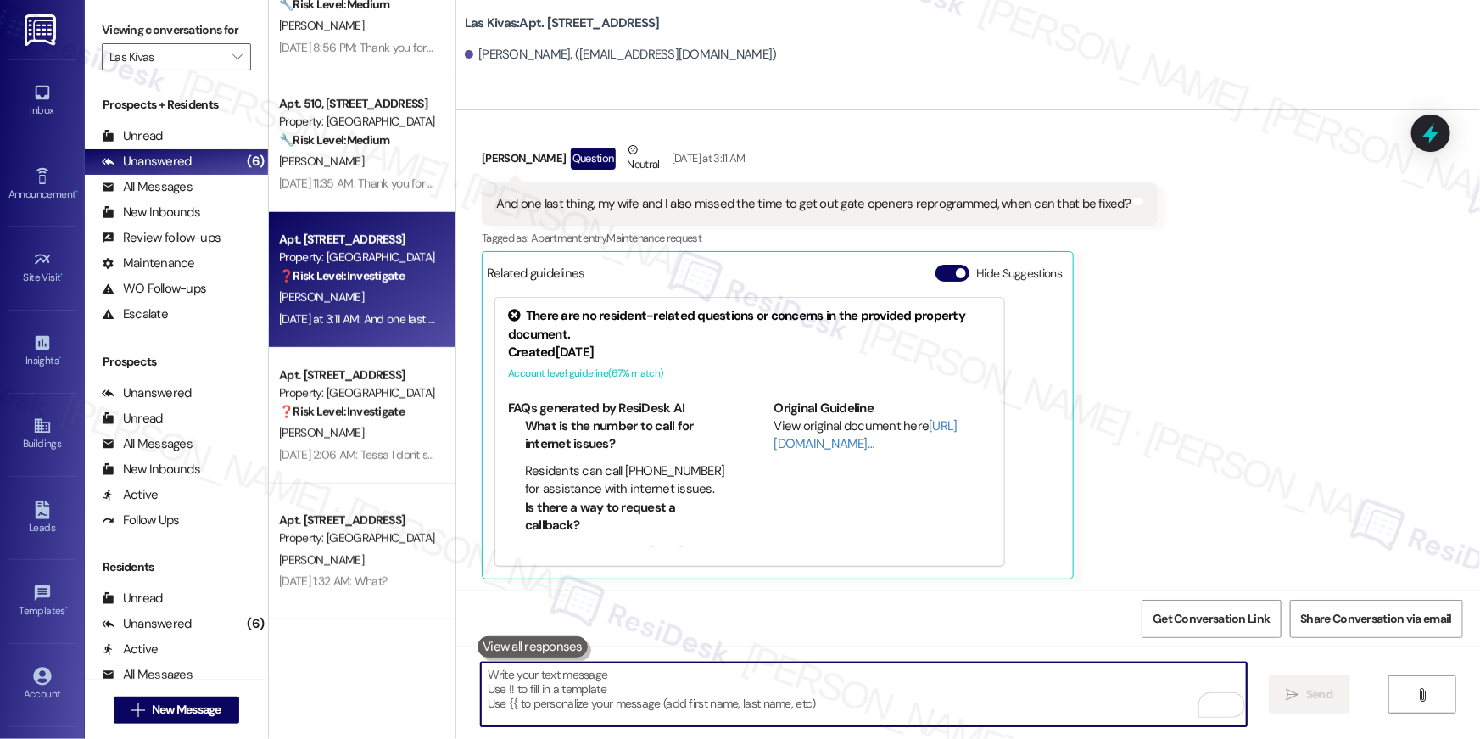
drag, startPoint x: 922, startPoint y: 695, endPoint x: 964, endPoint y: 657, distance: 56.4
click at [925, 694] on textarea "To enrich screen reader interactions, please activate Accessibility in Grammarl…" at bounding box center [864, 694] width 766 height 64
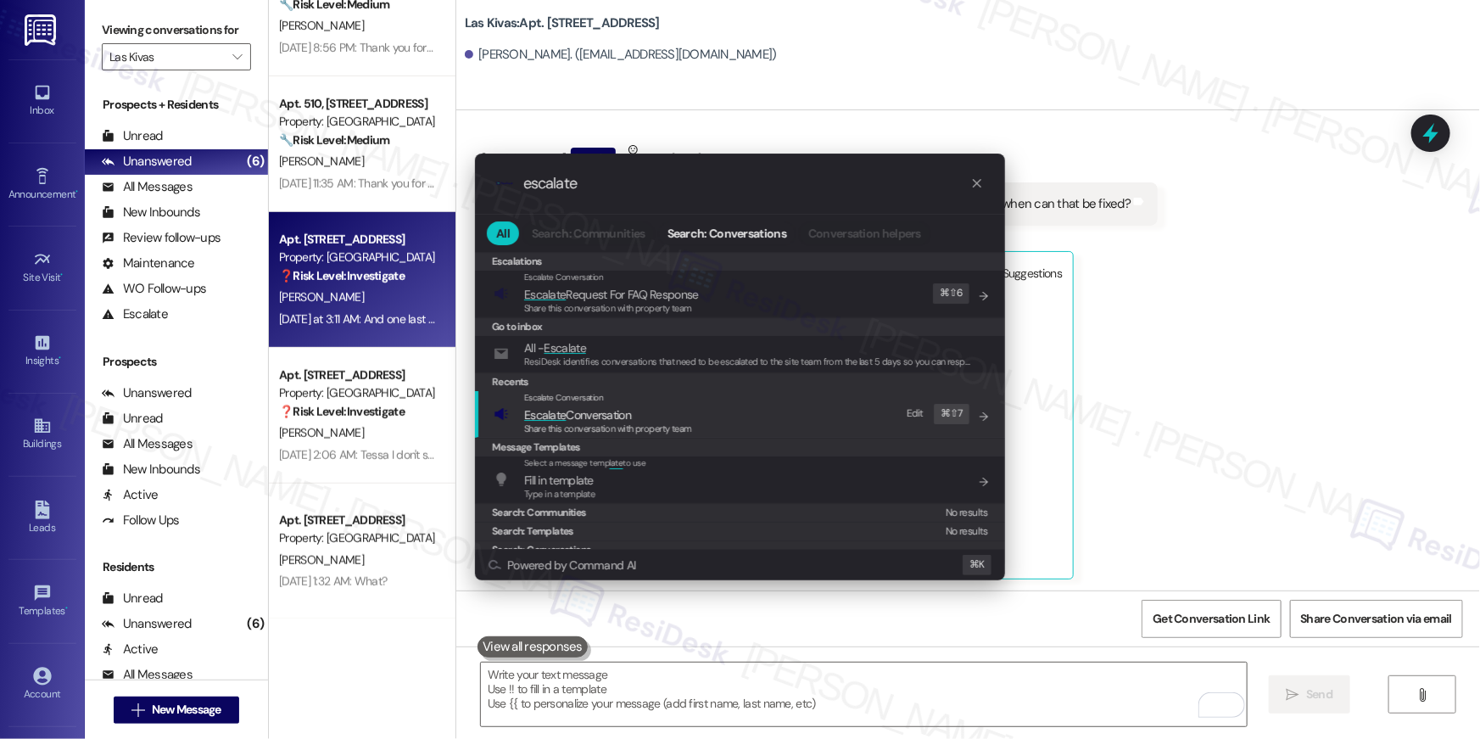
type input "escalate"
click at [634, 424] on span "Share this conversation with property team" at bounding box center [608, 428] width 168 height 12
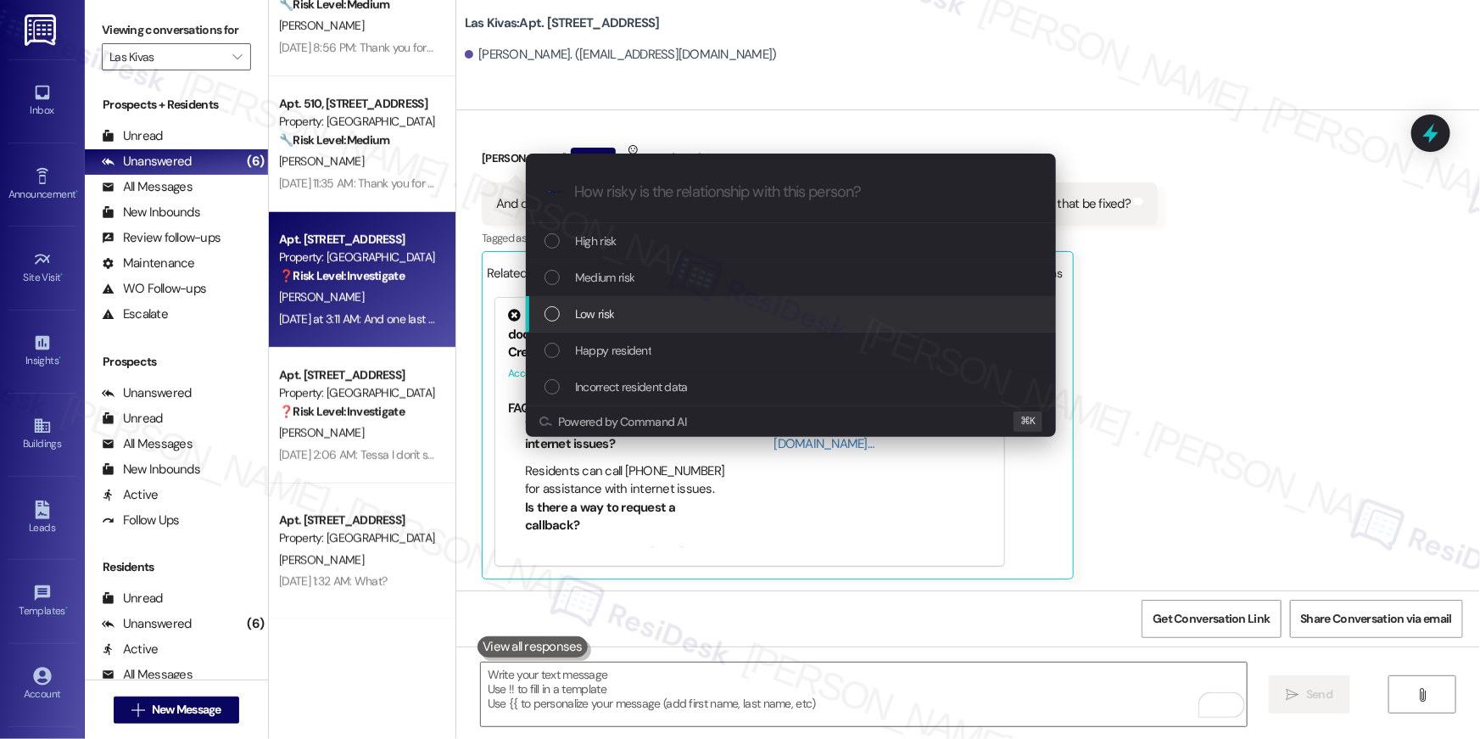
click at [657, 315] on div "Low risk" at bounding box center [793, 314] width 496 height 19
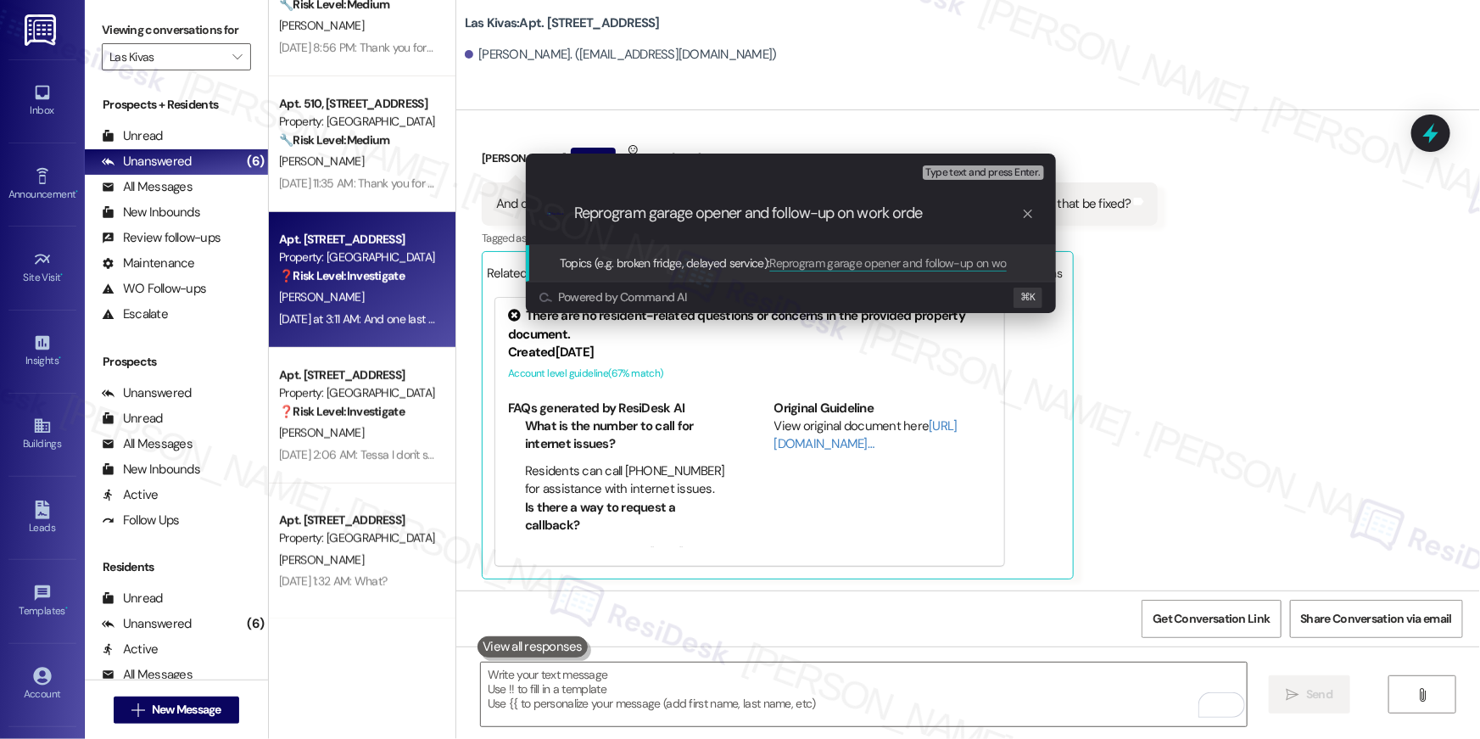
type input "Reprogram garage opener and follow-up on work order"
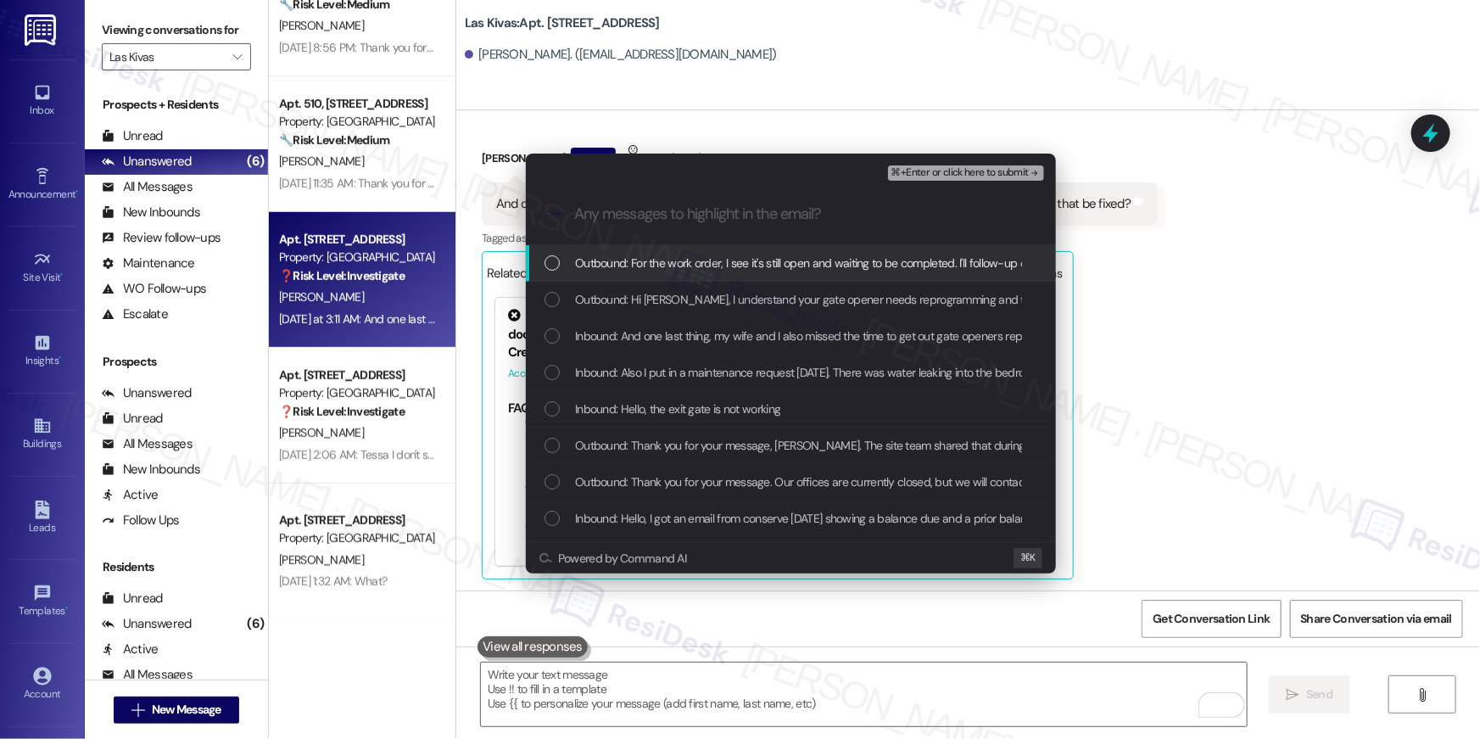
drag, startPoint x: 700, startPoint y: 266, endPoint x: 692, endPoint y: 302, distance: 36.4
click at [701, 266] on span "Outbound: For the work order, I see it's still open and waiting to be completed…" at bounding box center [868, 263] width 586 height 19
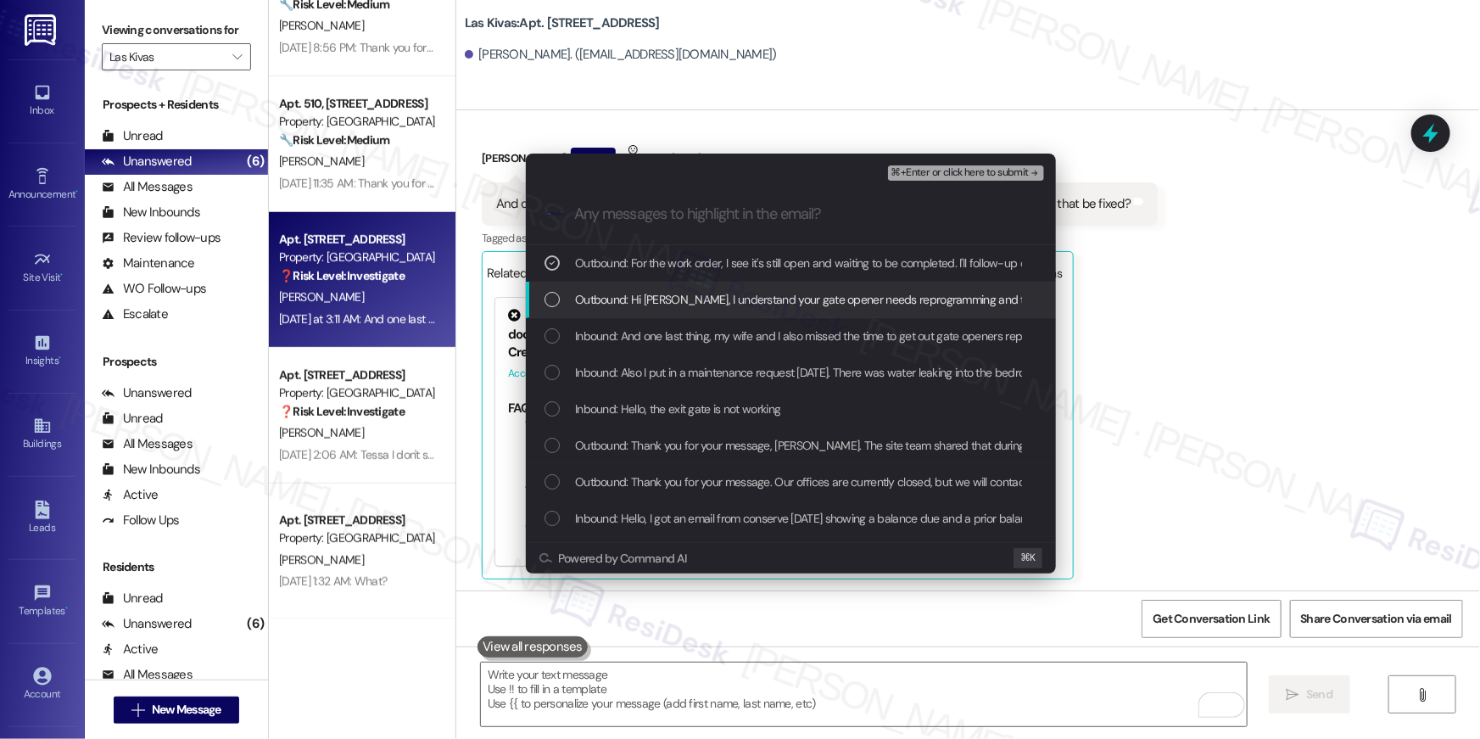
drag, startPoint x: 692, startPoint y: 303, endPoint x: 685, endPoint y: 328, distance: 26.6
click at [692, 303] on span "Outbound: Hi Phillip, I understand your gate opener needs reprogramming and tha…" at bounding box center [1046, 299] width 942 height 19
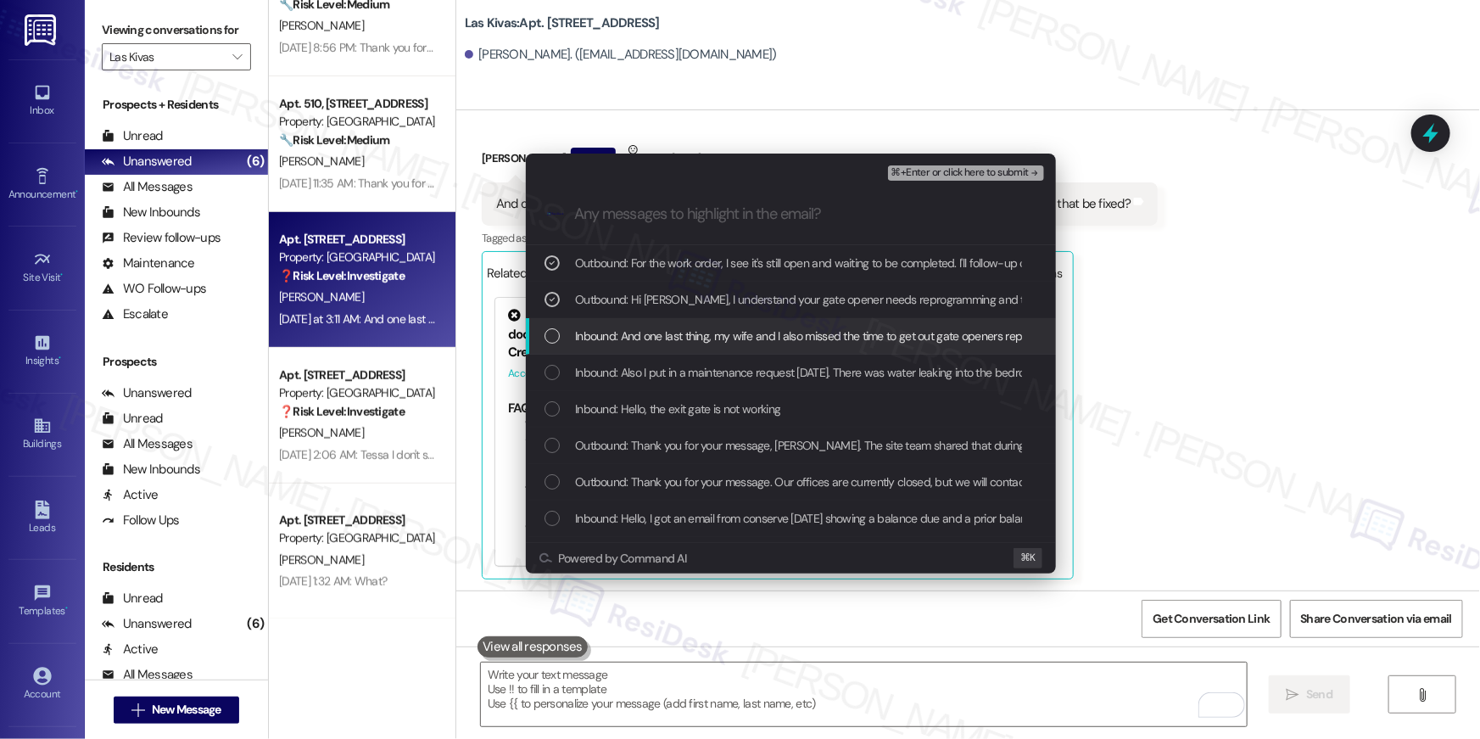
drag, startPoint x: 685, startPoint y: 329, endPoint x: 682, endPoint y: 368, distance: 39.1
click at [685, 329] on span "Inbound: And one last thing, my wife and I also missed the time to get out gate…" at bounding box center [890, 336] width 630 height 19
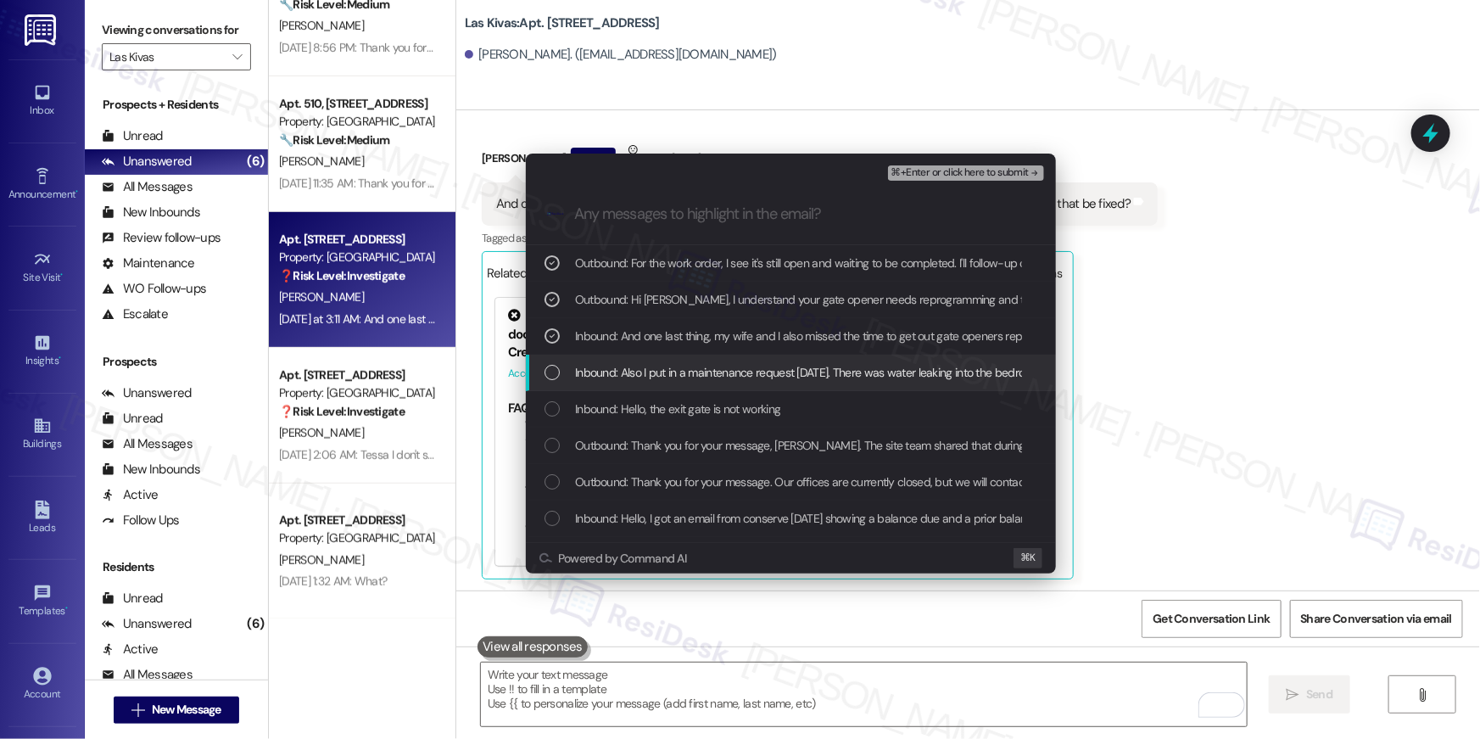
click at [683, 375] on span "Inbound: Also I put in a maintenance request on Saturday. There was water leaki…" at bounding box center [929, 372] width 709 height 19
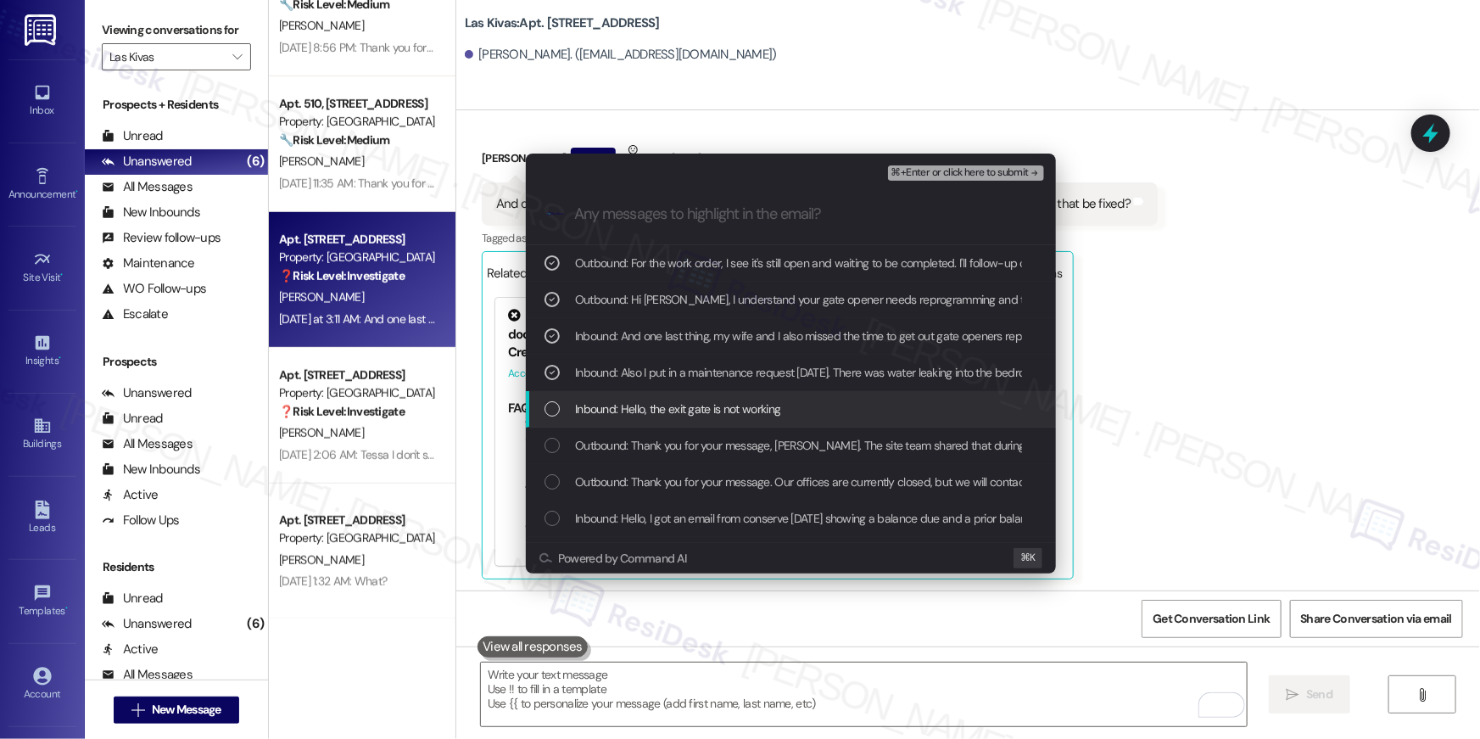
click at [679, 407] on span "Inbound: Hello, the exit gate is not working" at bounding box center [677, 409] width 205 height 19
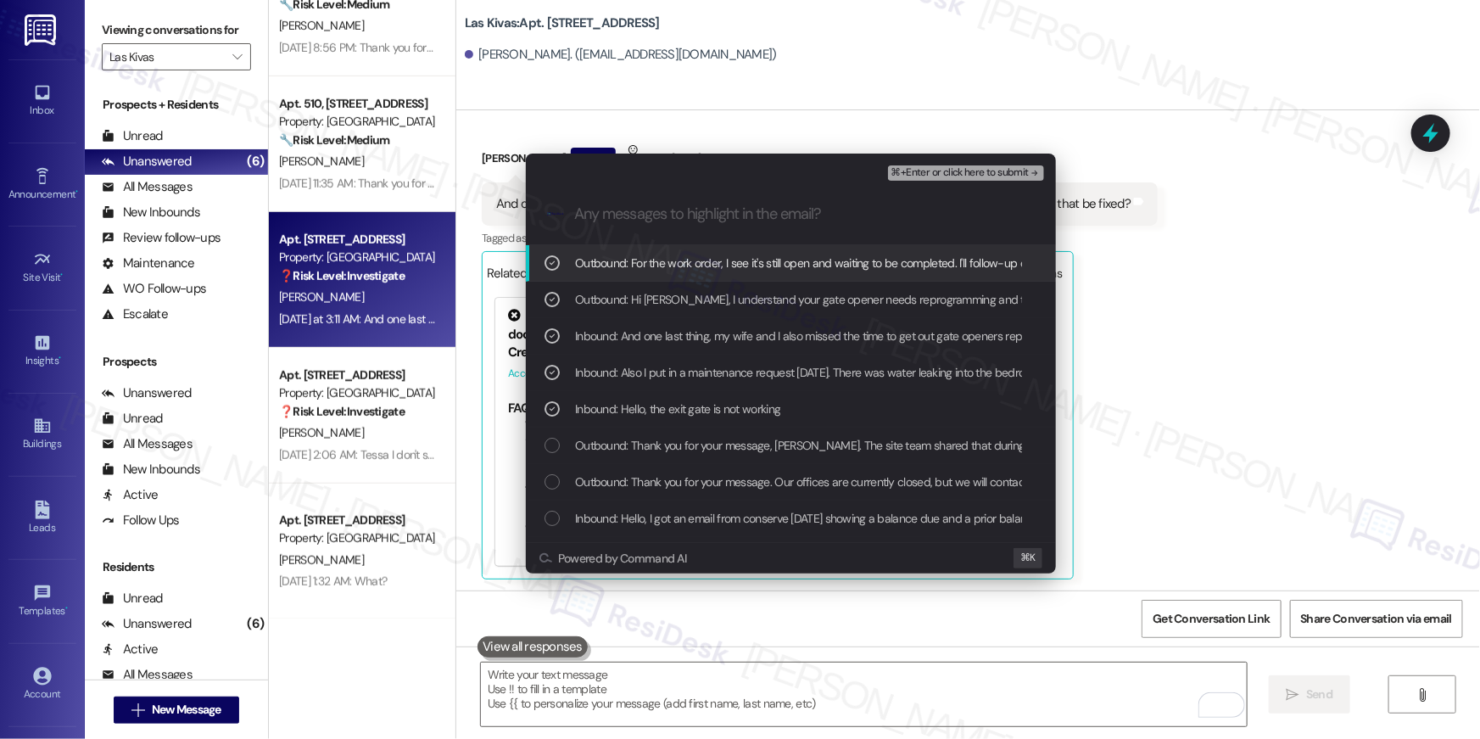
click at [966, 171] on span "⌘+Enter or click here to submit" at bounding box center [960, 173] width 137 height 12
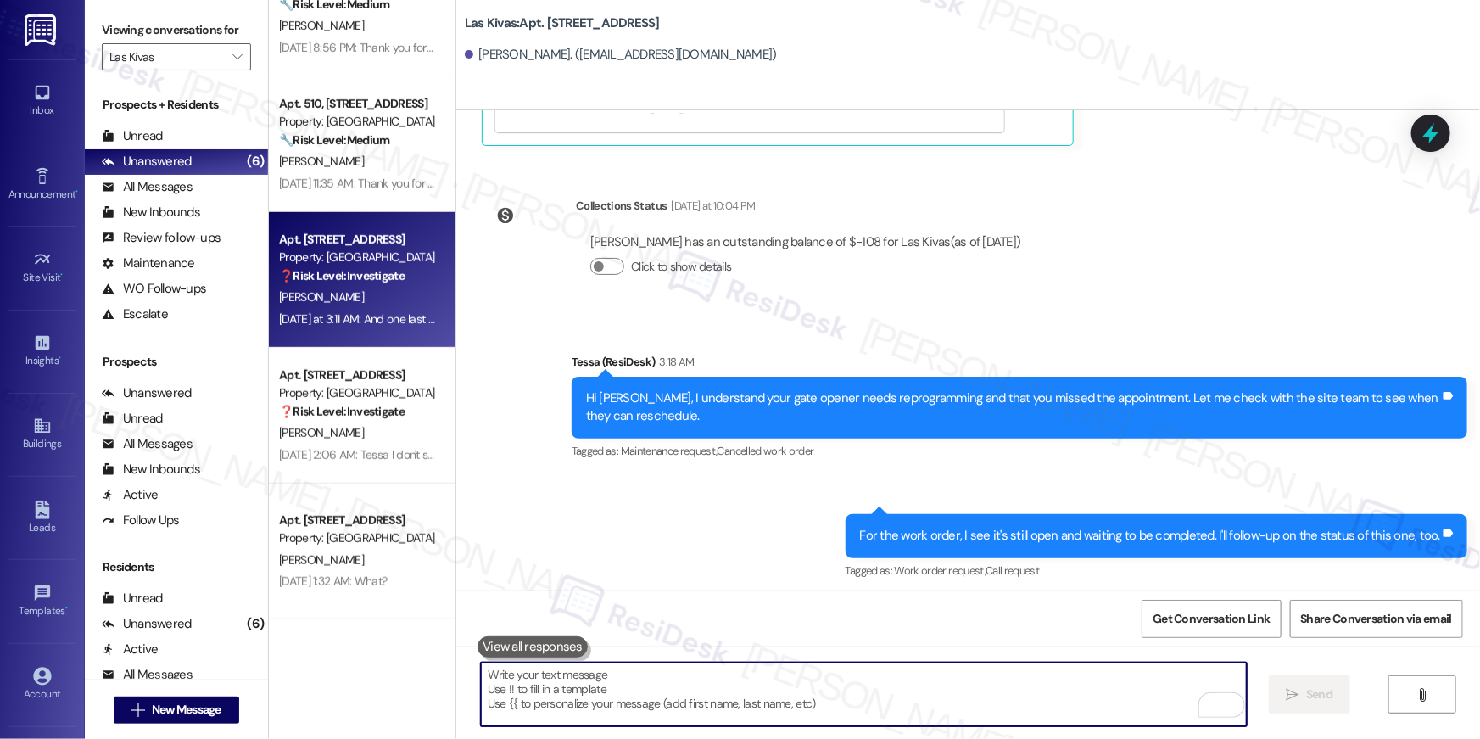
scroll to position [5576, 0]
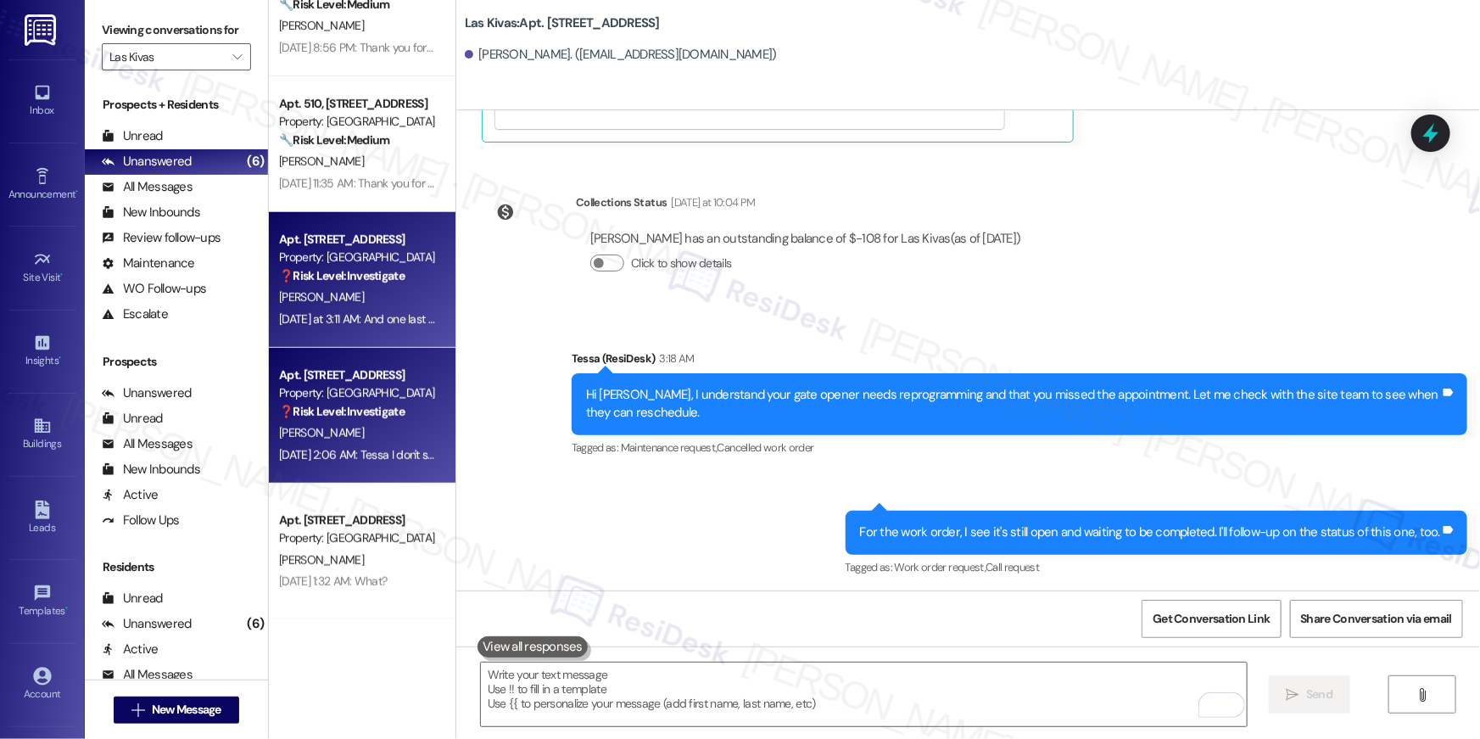
click at [381, 354] on div "Apt. 417, 4777 Tramway Blvd NE Property: Las Kivas ❓ Risk Level: Investigate A.…" at bounding box center [362, 416] width 187 height 136
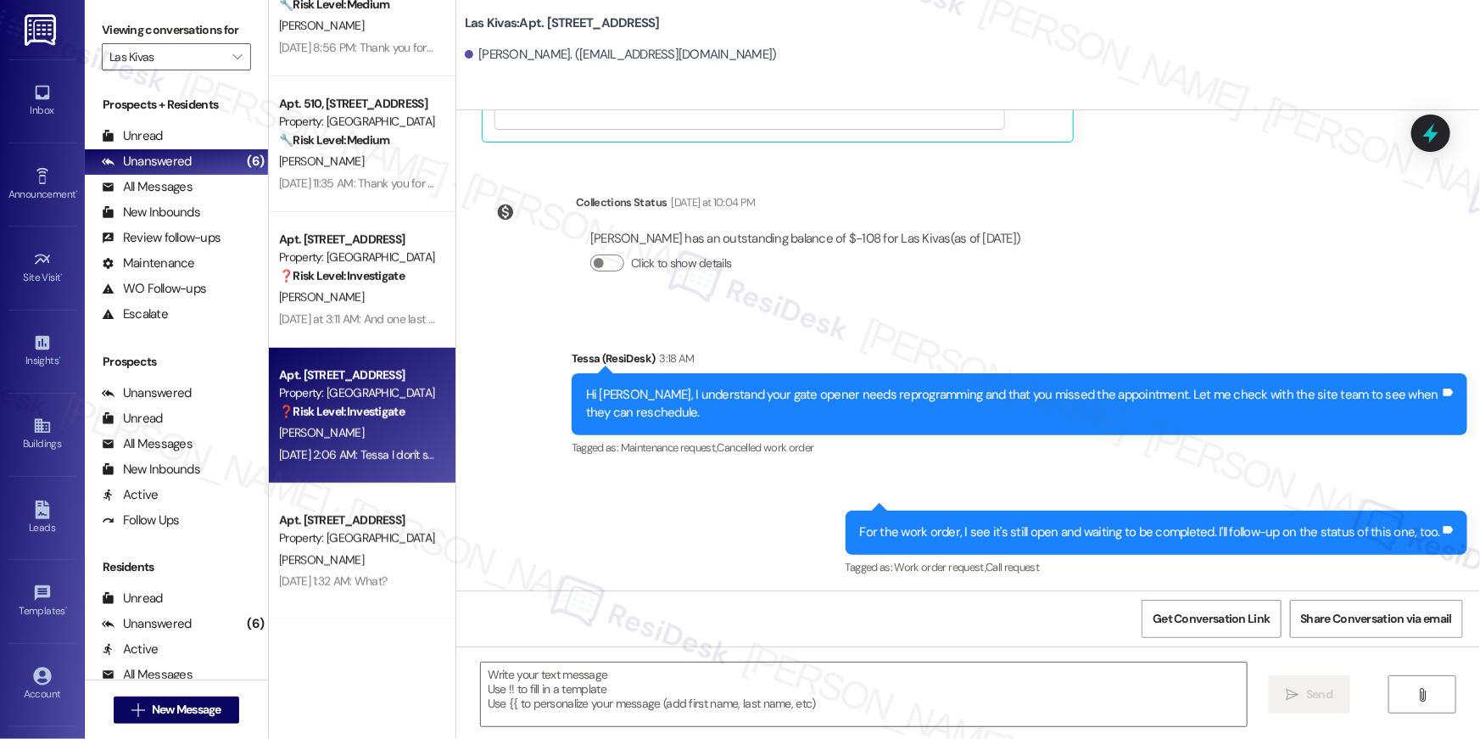
type textarea "Fetching suggested responses. Please feel free to read through the conversation…"
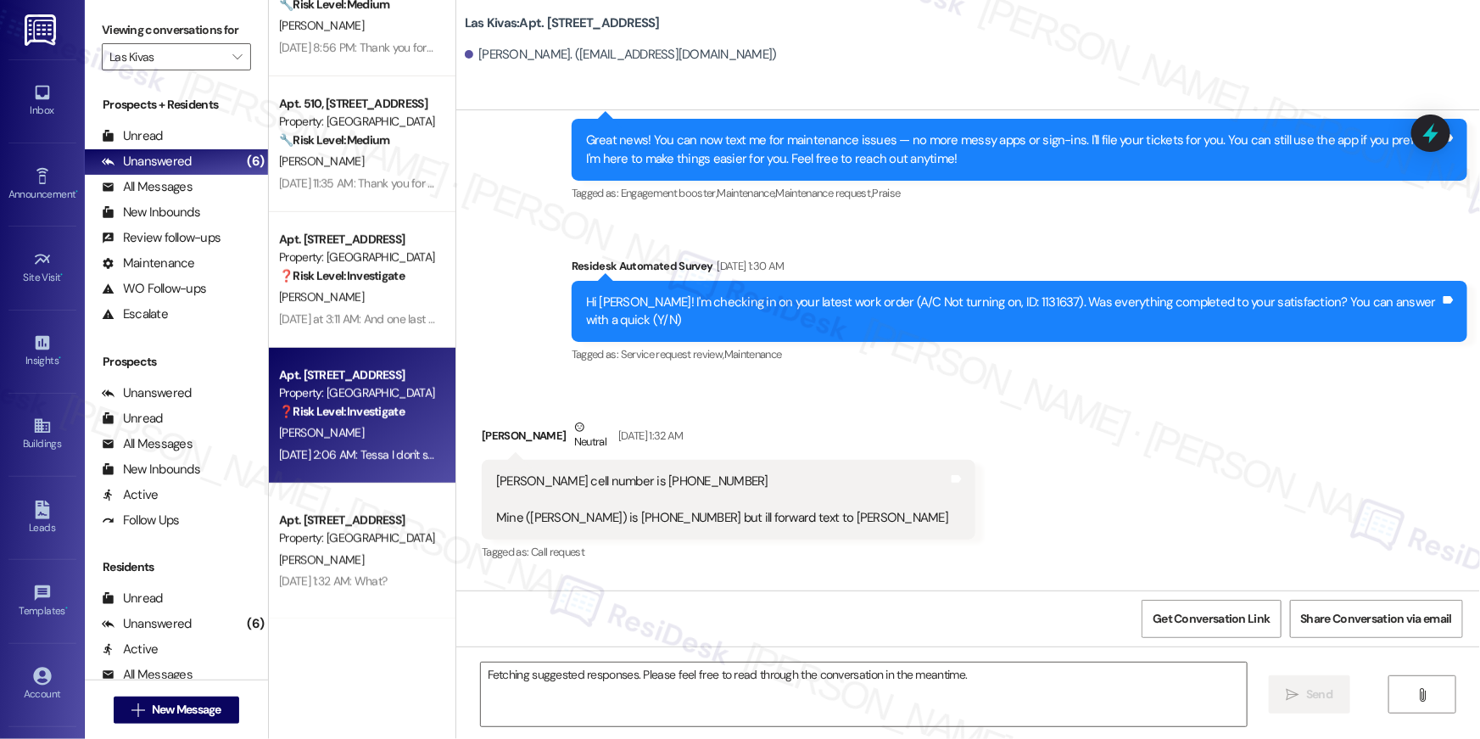
scroll to position [461, 0]
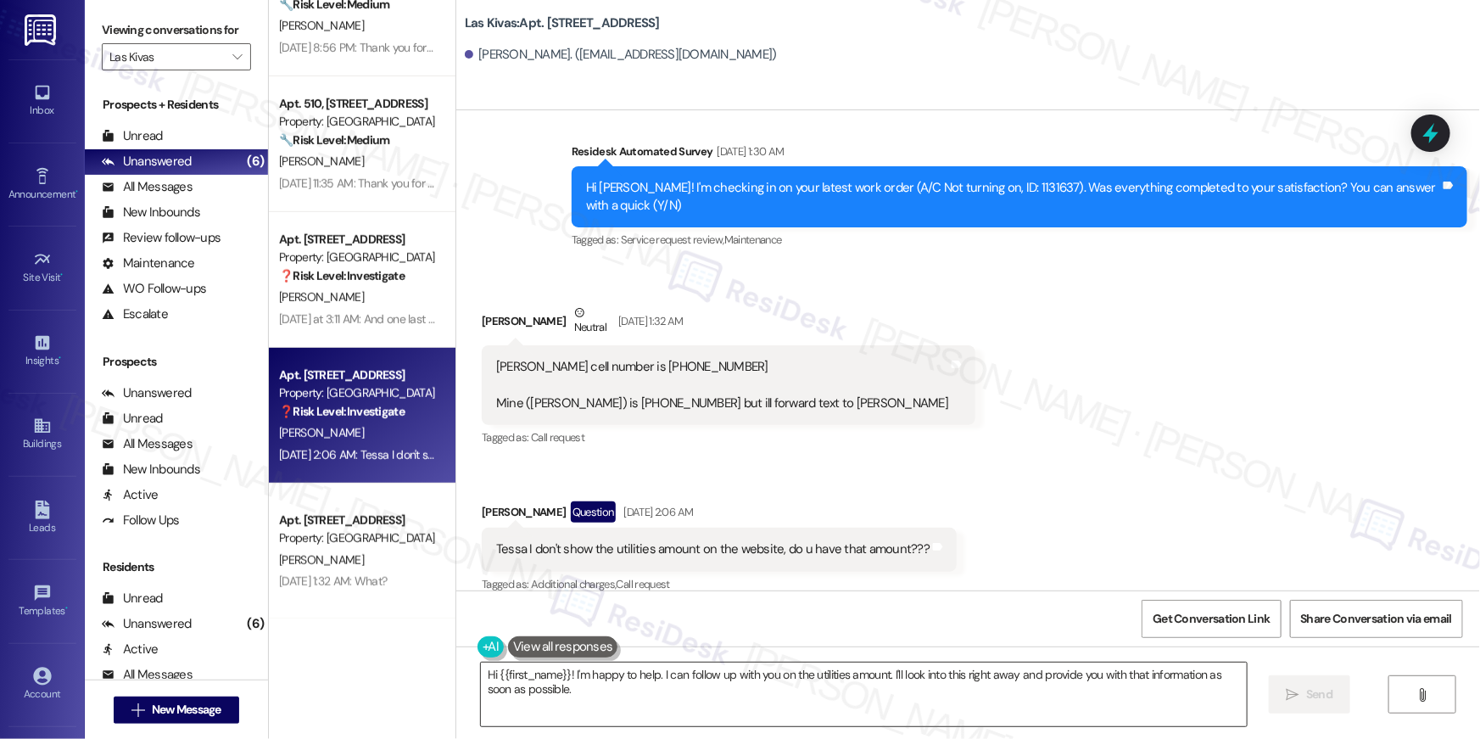
click at [863, 702] on textarea "Hi {{first_name}}! I'm happy to help. I can follow up with you on the utilities…" at bounding box center [864, 694] width 766 height 64
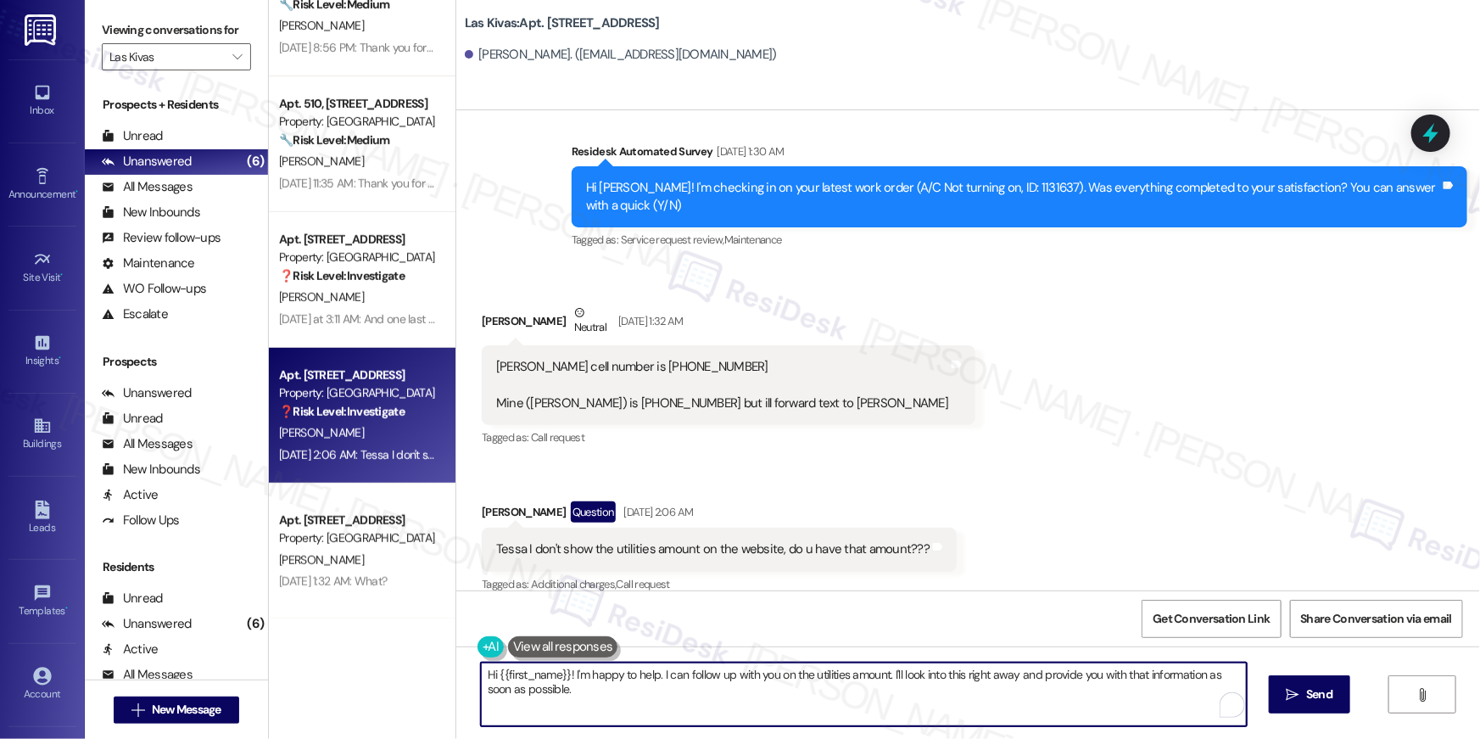
click at [866, 699] on textarea "Hi {{first_name}}! I'm happy to help. I can follow up with you on the utilities…" at bounding box center [864, 694] width 766 height 64
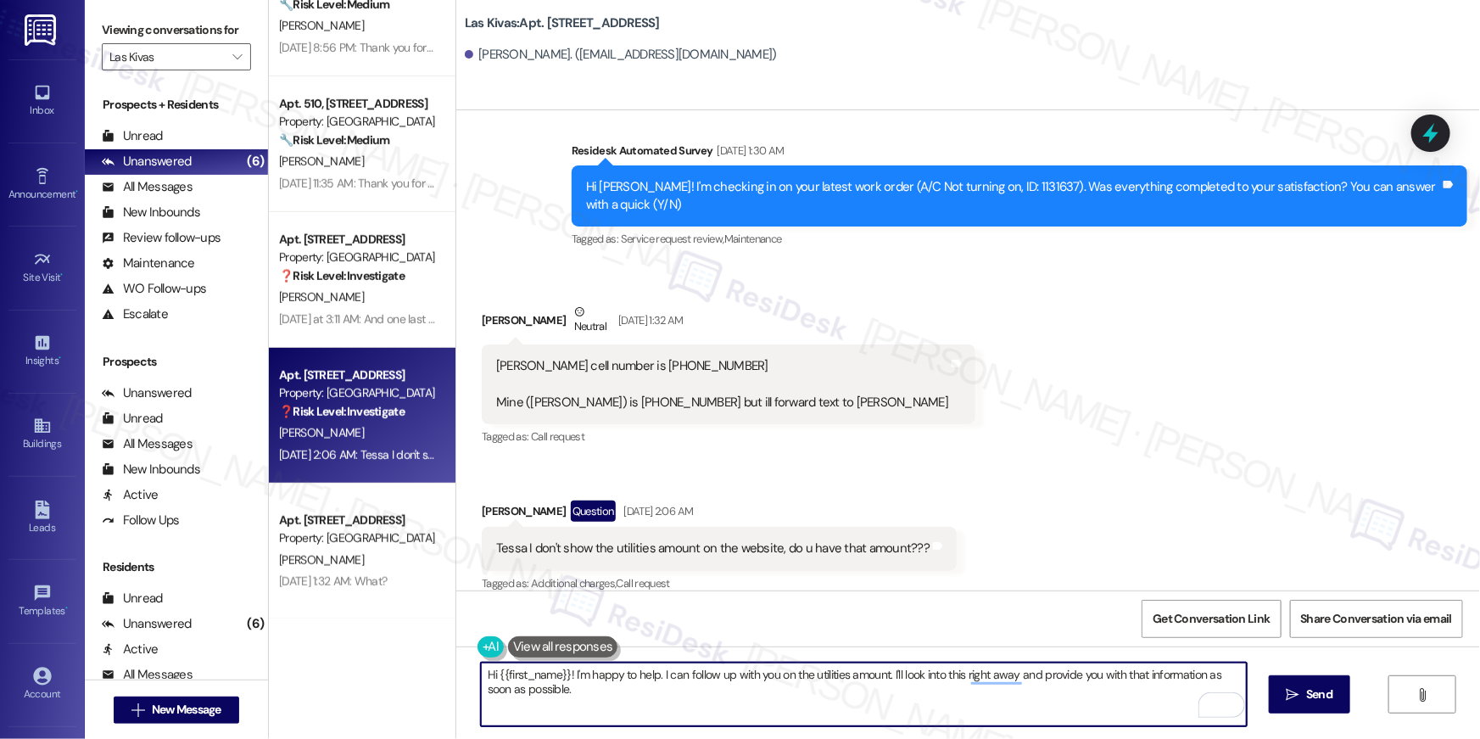
click at [924, 431] on div "Received via SMS Allen Mose Neutral Sep 06, 2025 at 1:32 AM Allen's cell number…" at bounding box center [968, 437] width 1024 height 344
click at [686, 678] on textarea "Hi {{first_name}}! I'm happy to help. I can follow up with you on the utilities…" at bounding box center [864, 694] width 766 height 64
click at [890, 703] on textarea "Hi {{first_name}}! I'm happy to help. I can follow up with you on the utilities…" at bounding box center [864, 694] width 766 height 64
click at [1016, 691] on textarea "Hi {{first_name}}! I'm happy to help. I can follow up with you on the utilities…" at bounding box center [864, 694] width 766 height 64
click at [718, 694] on textarea "Hi {{first_name}}! I'm happy to help. I can follow up with you on the utilities…" at bounding box center [864, 694] width 766 height 64
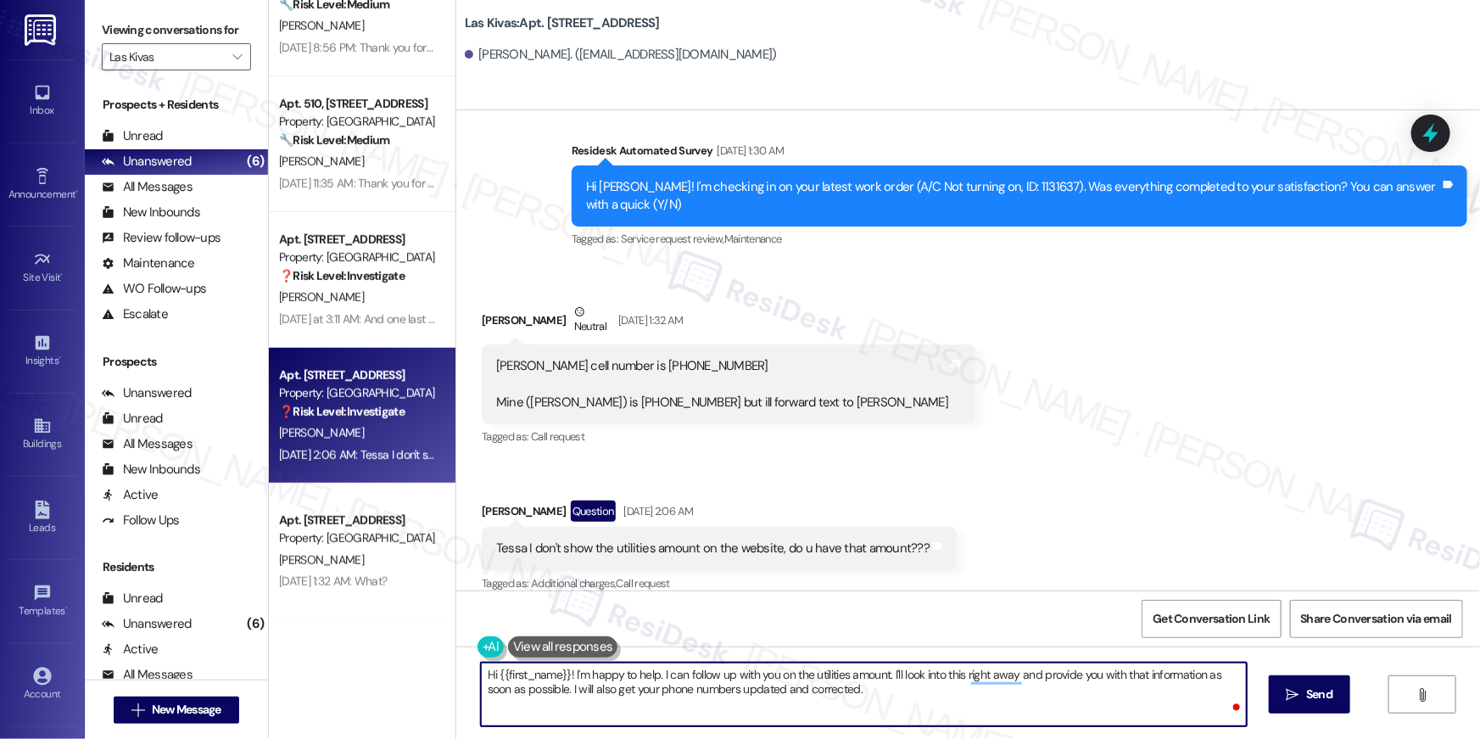
type textarea "Hi {{first_name}}! I'm happy to help. I can follow up with you on the utilities…"
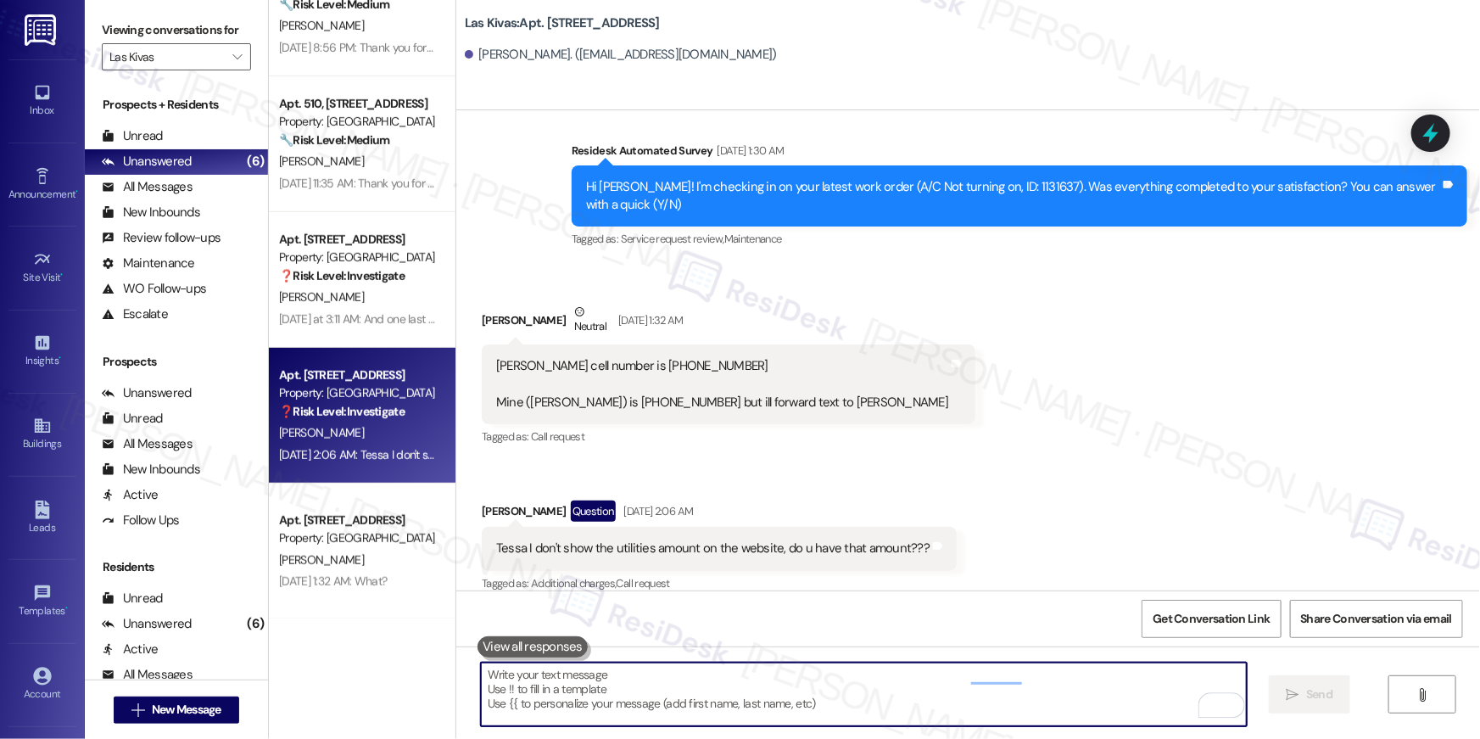
scroll to position [461, 0]
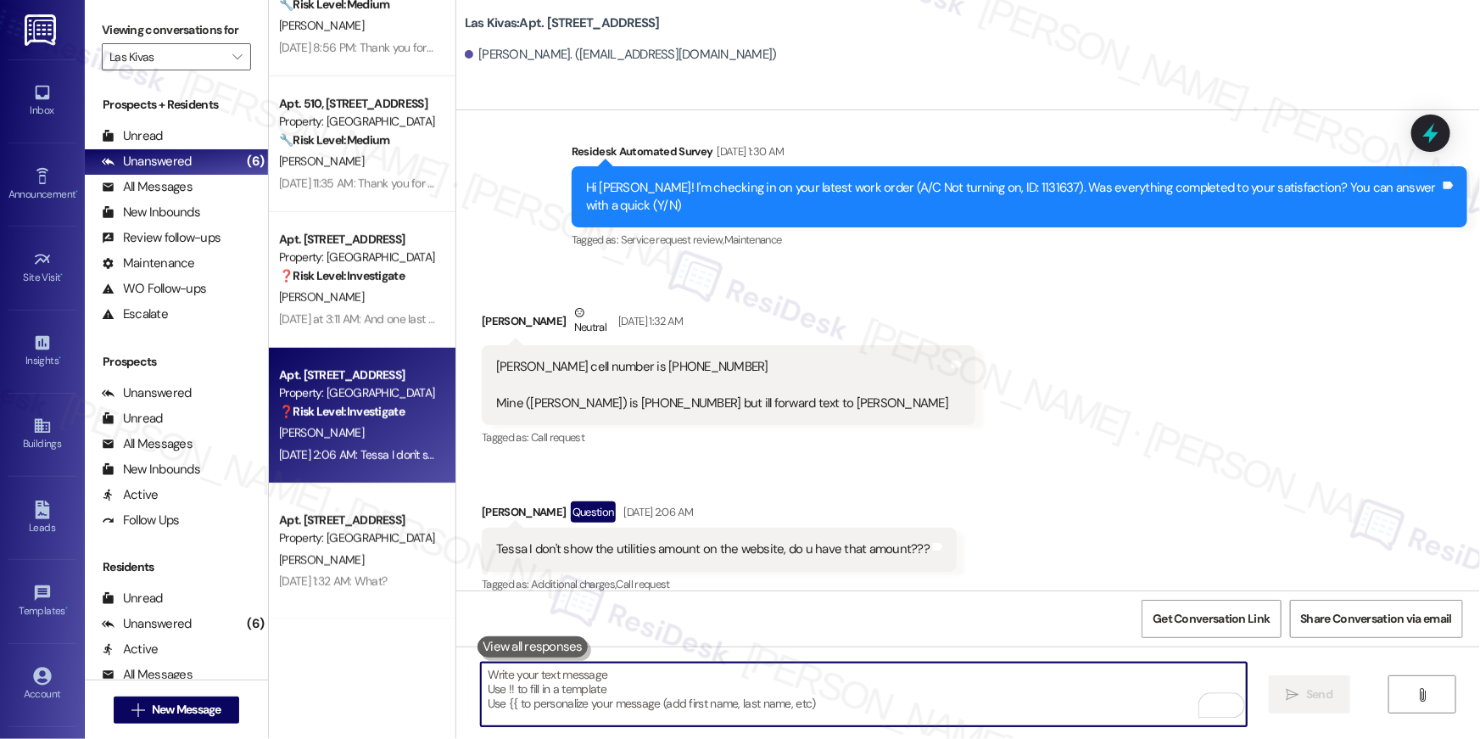
click at [891, 693] on textarea "To enrich screen reader interactions, please activate Accessibility in Grammarl…" at bounding box center [864, 694] width 766 height 64
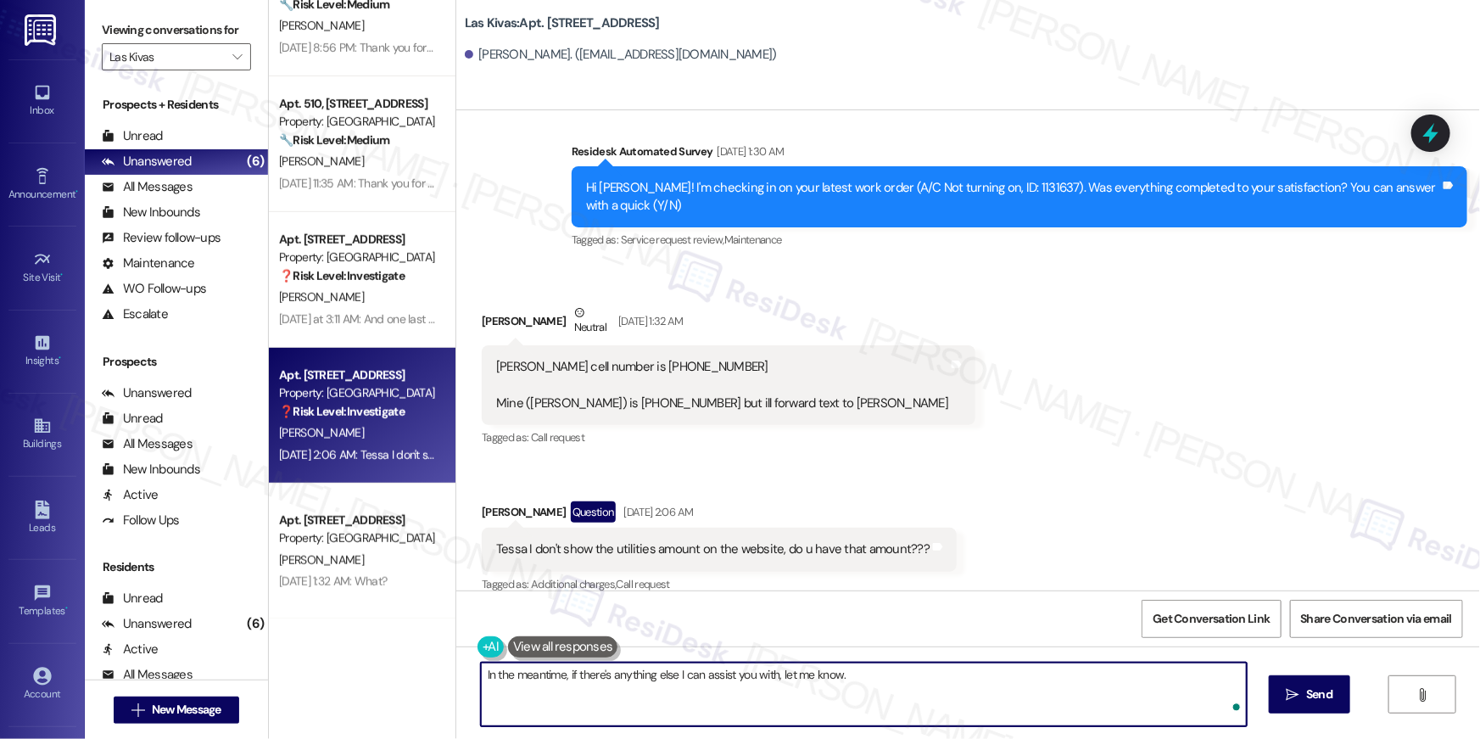
type textarea "In the meantime, if there's anything else I can assist you with, let me know."
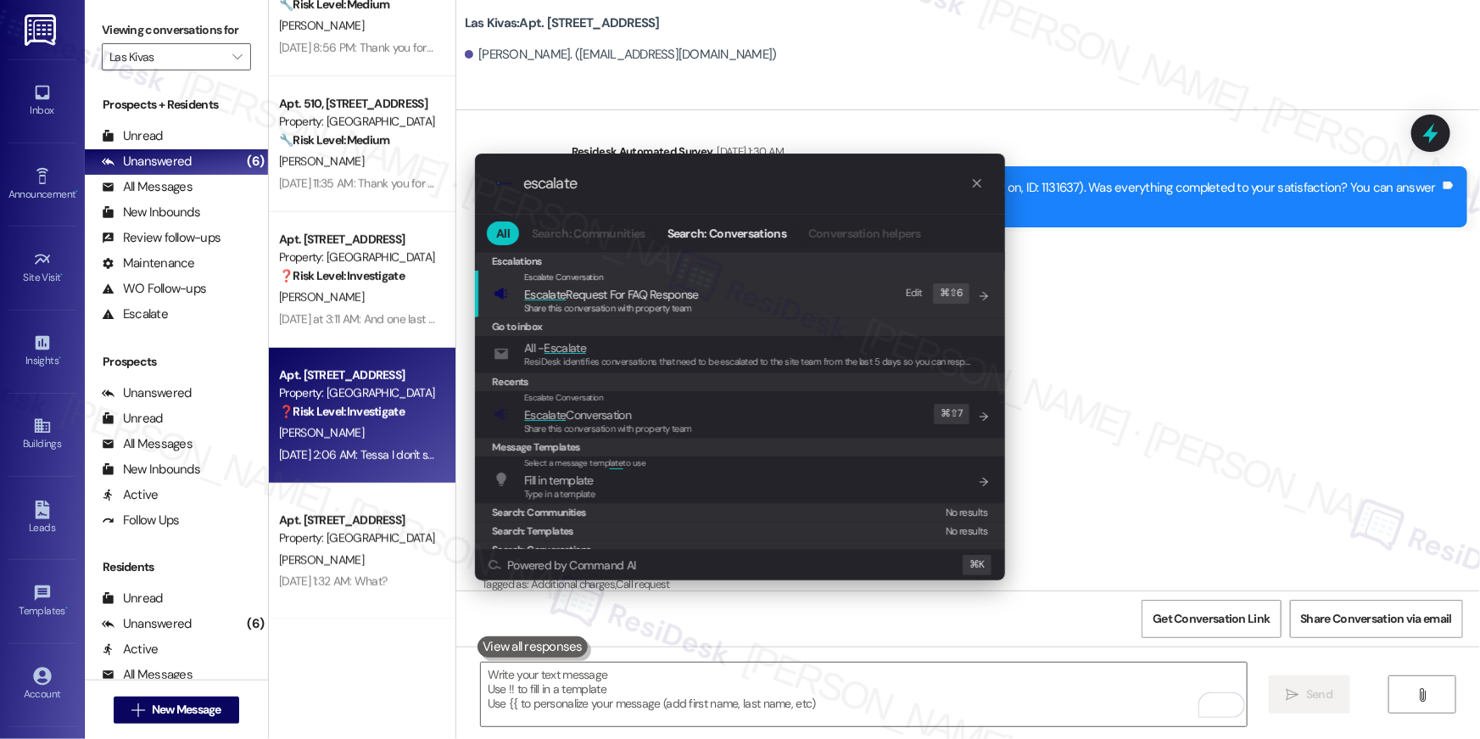
type input "escalate"
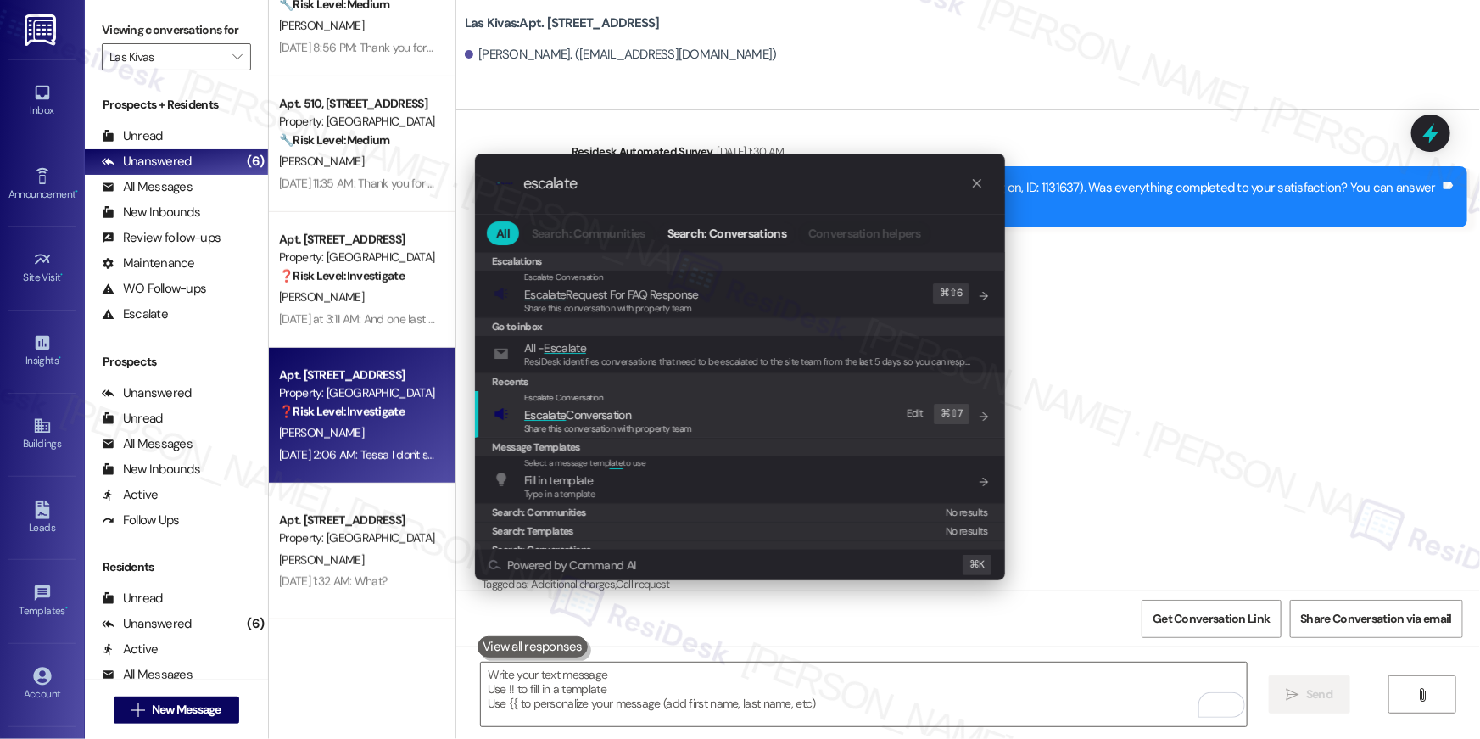
click at [623, 428] on span "Share this conversation with property team" at bounding box center [608, 428] width 168 height 12
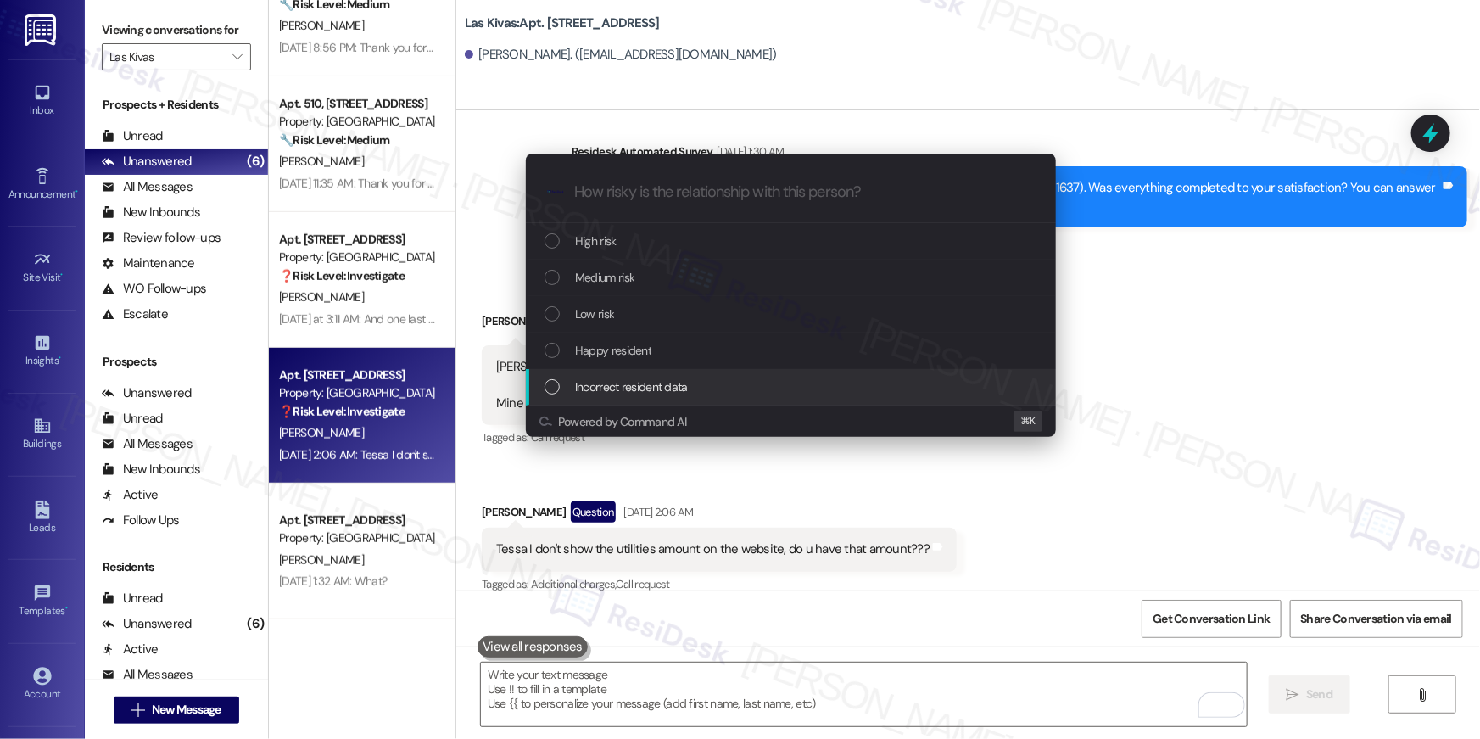
click at [627, 384] on span "Incorrect resident data" at bounding box center [631, 386] width 113 height 19
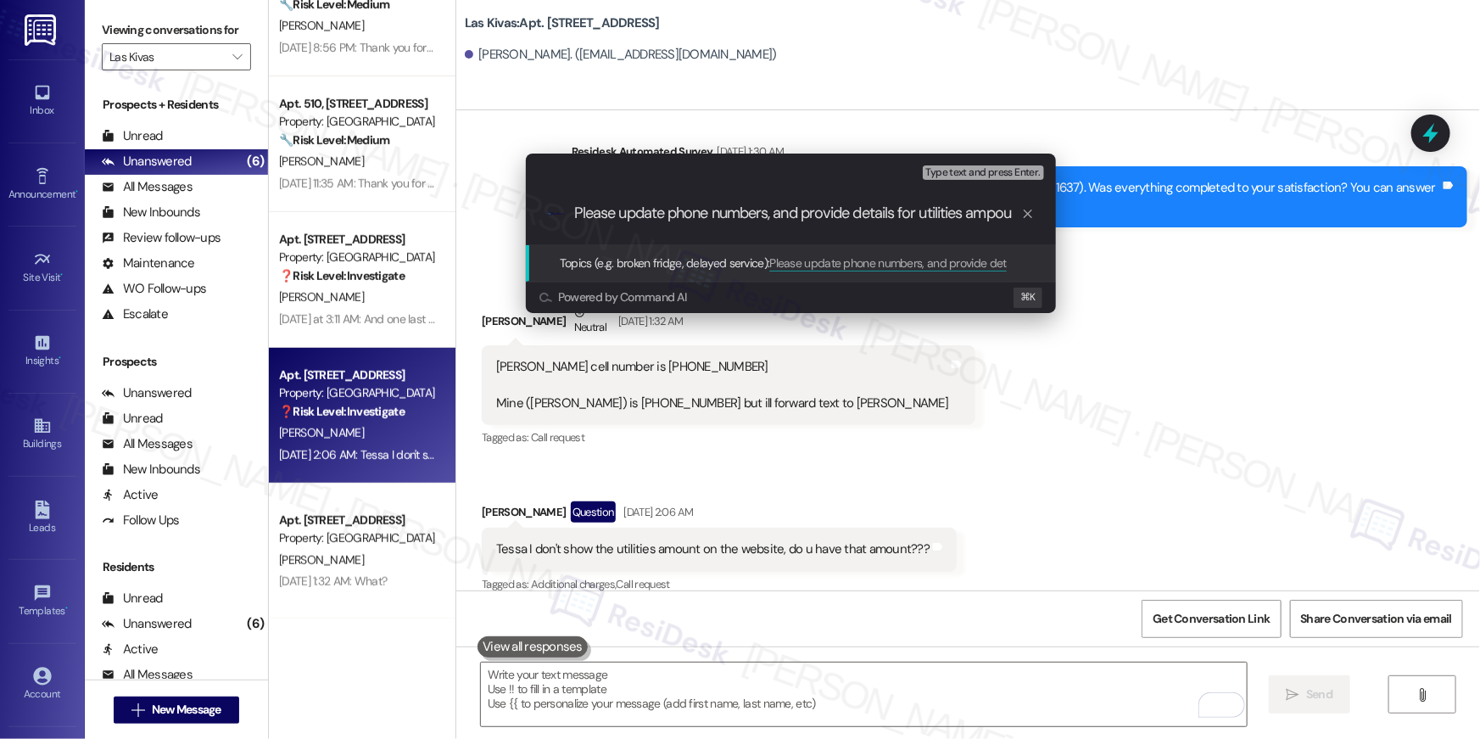
scroll to position [0, 0]
type input "Please update phone numbers, and provide details for utilities amount."
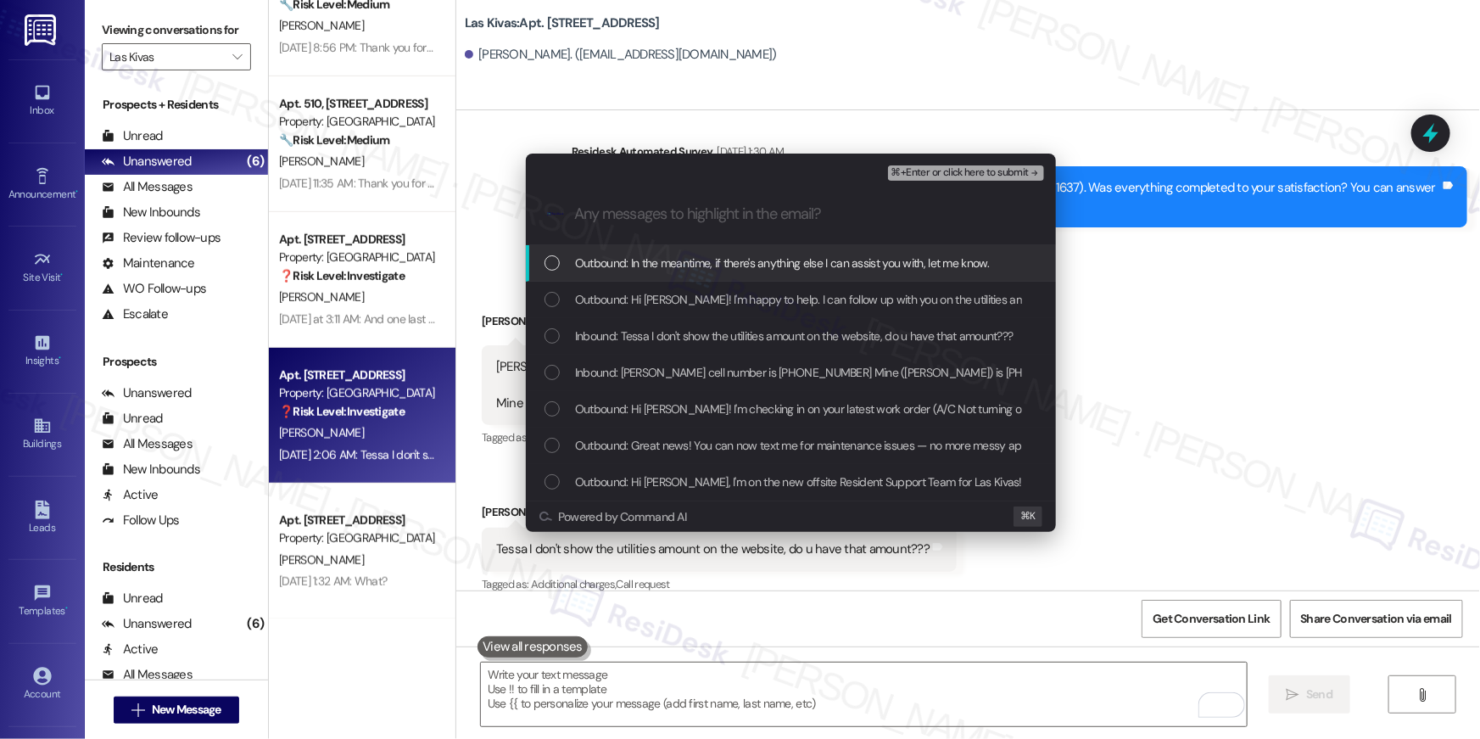
click at [817, 257] on span "Outbound: In the meantime, if there's anything else I can assist you with, let …" at bounding box center [782, 263] width 415 height 19
click at [792, 299] on span "Outbound: Hi Allen! I'm happy to help. I can follow up with you on the utilitie…" at bounding box center [1166, 299] width 1182 height 19
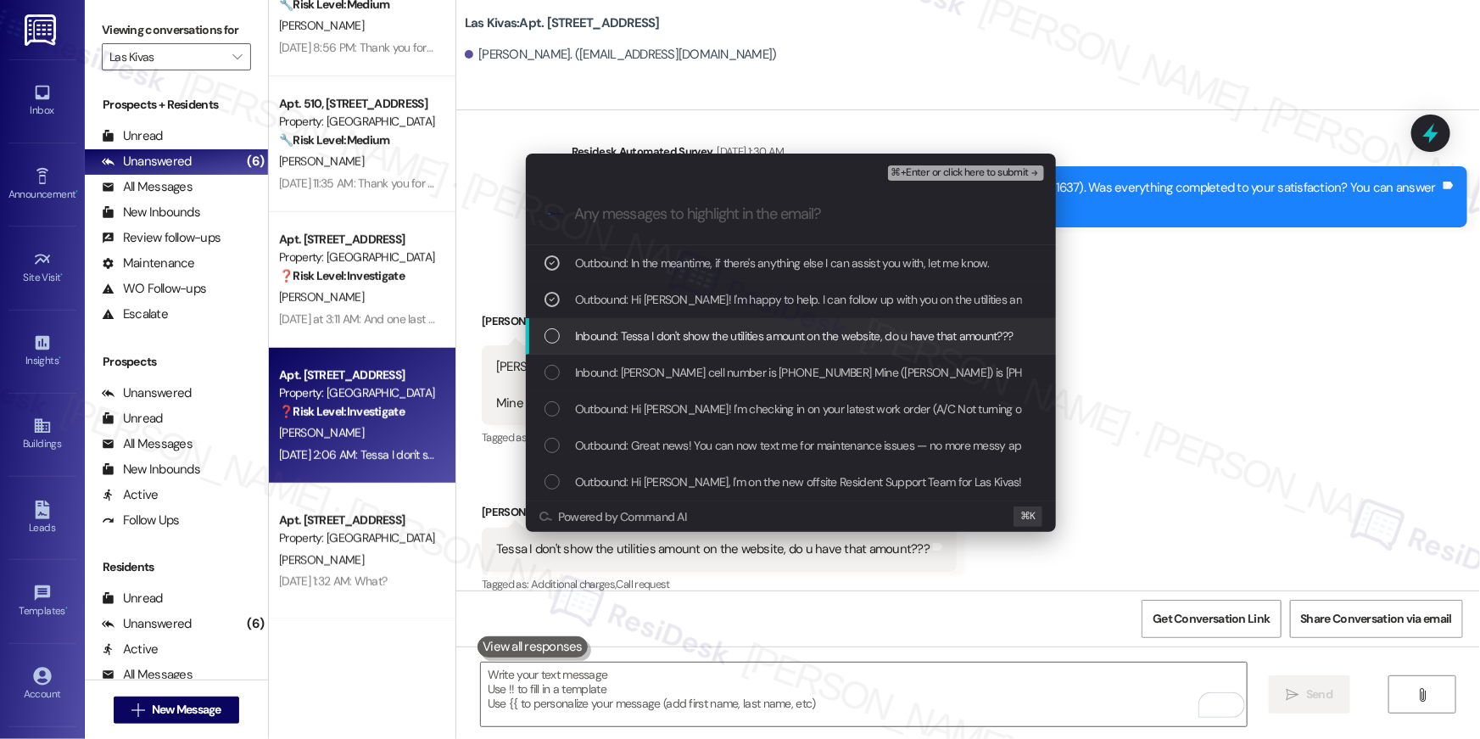
drag, startPoint x: 785, startPoint y: 318, endPoint x: 784, endPoint y: 357, distance: 39.0
click at [785, 318] on div "Inbound: Tessa I don't show the utilities amount on the website, do u have that…" at bounding box center [791, 336] width 530 height 36
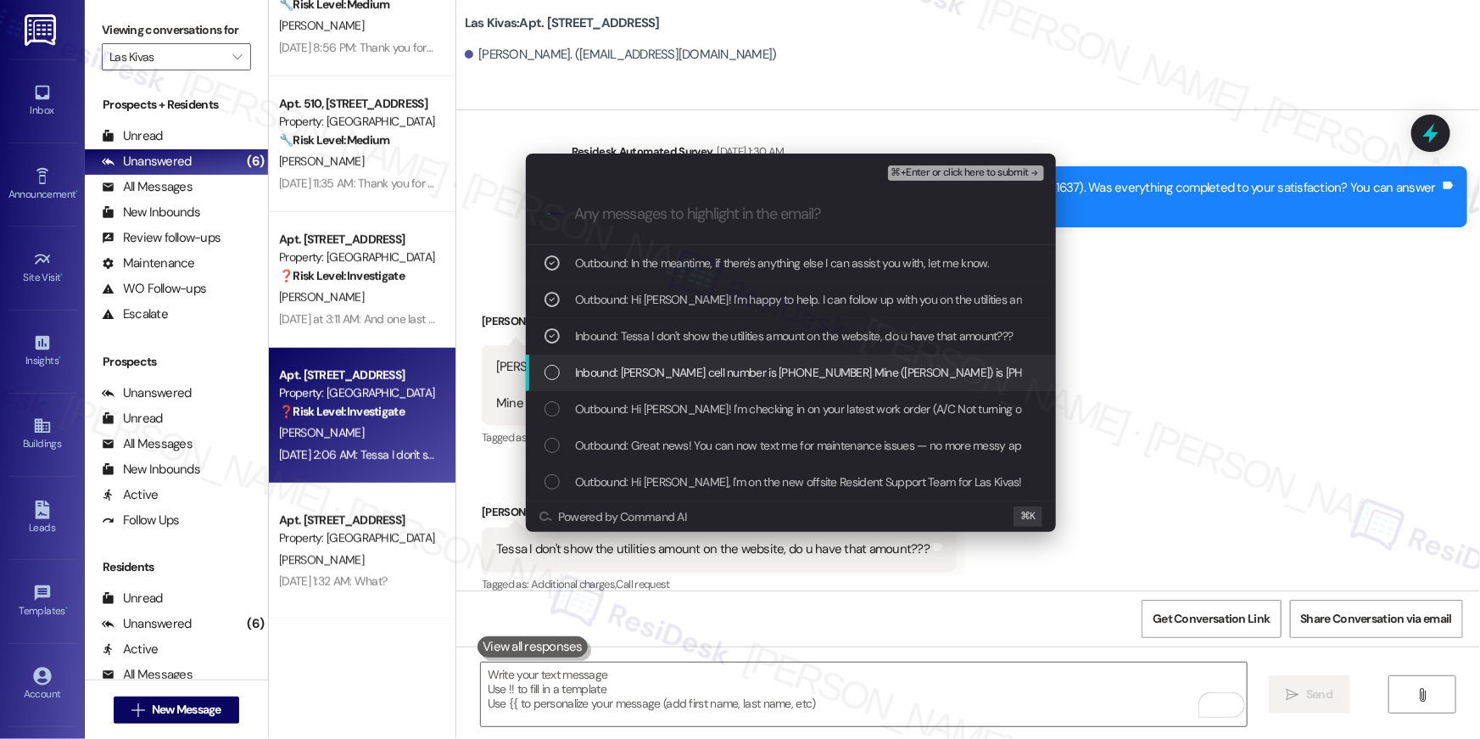
click at [784, 361] on div "Inbound: Allen's cell number is 505-340-4662 Mine (Kim) is 505-314-4685 but ill…" at bounding box center [791, 373] width 530 height 36
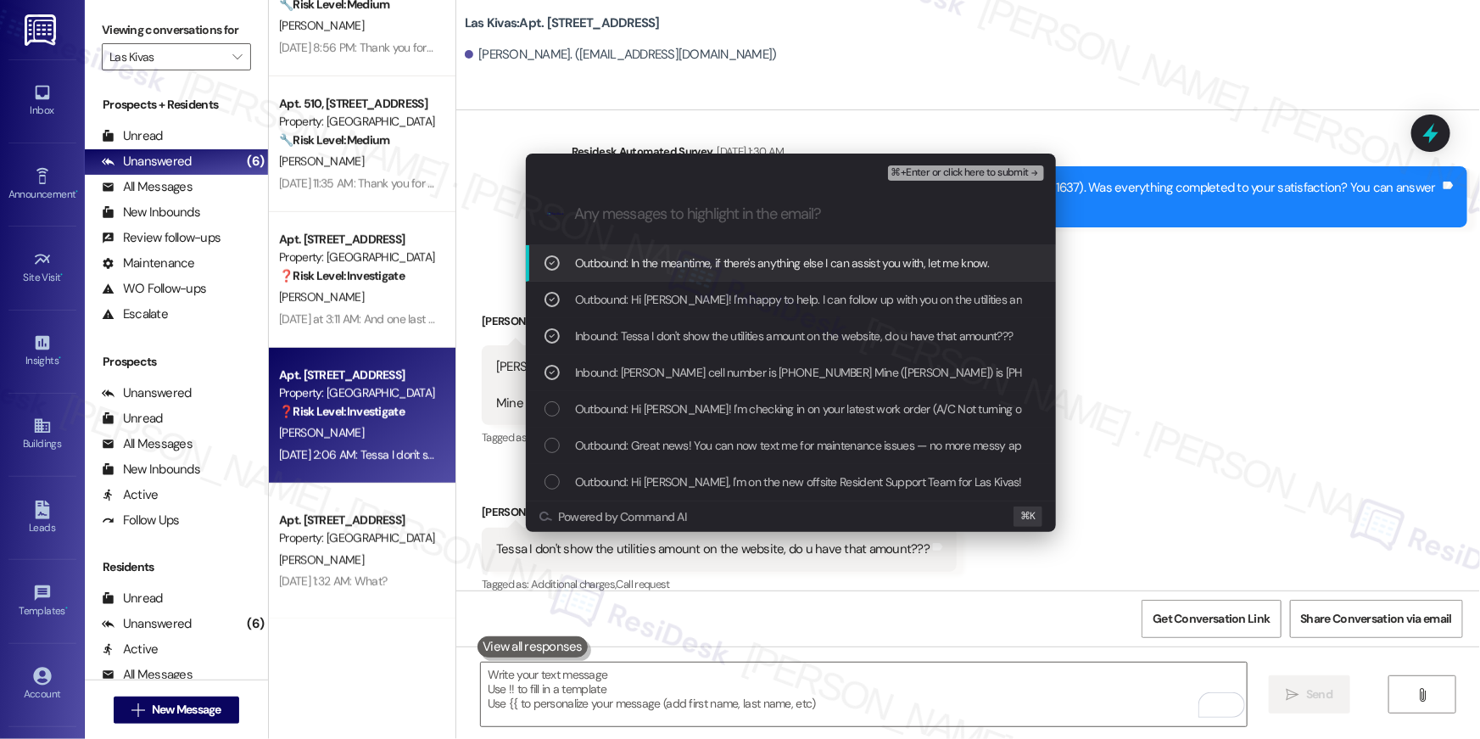
click at [964, 178] on span "⌘+Enter or click here to submit" at bounding box center [960, 173] width 137 height 12
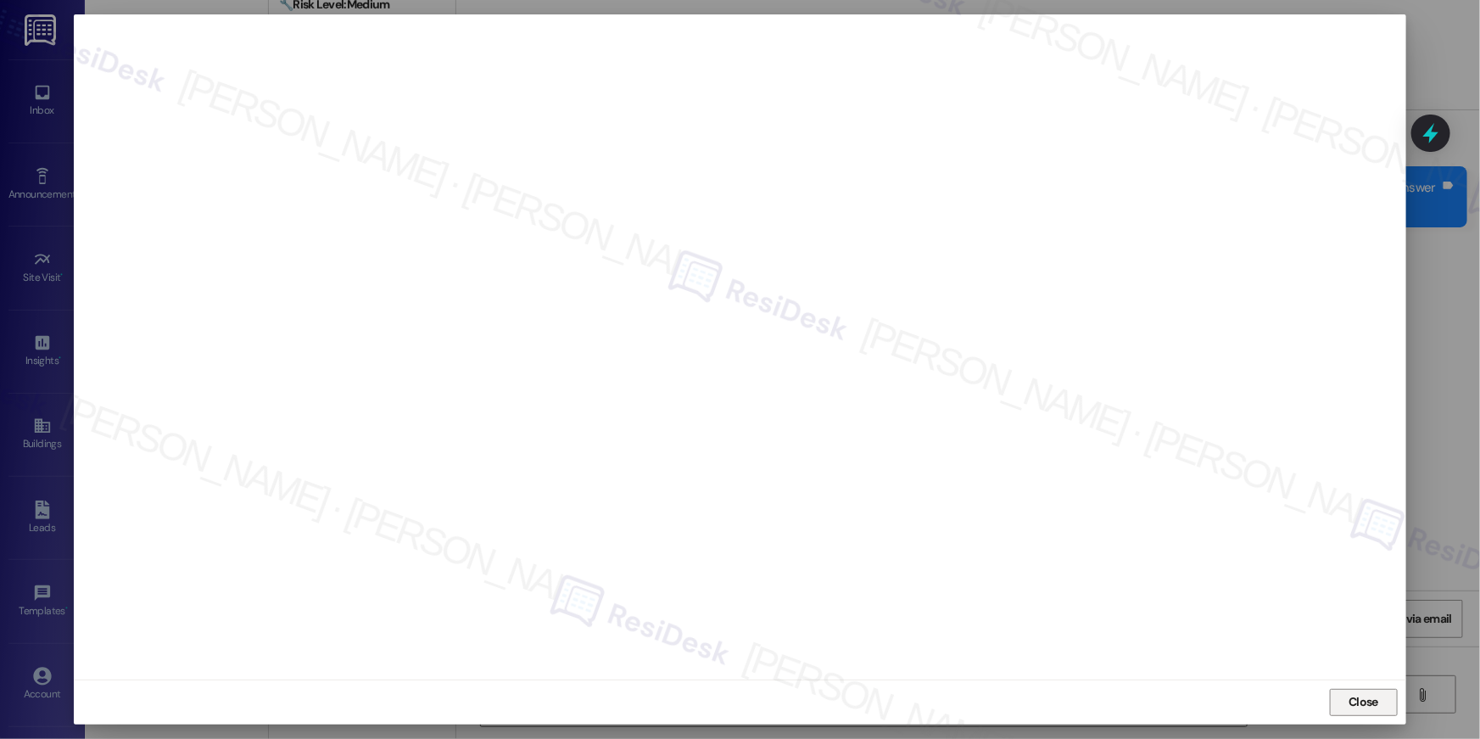
click at [1345, 709] on span "Close" at bounding box center [1363, 702] width 36 height 18
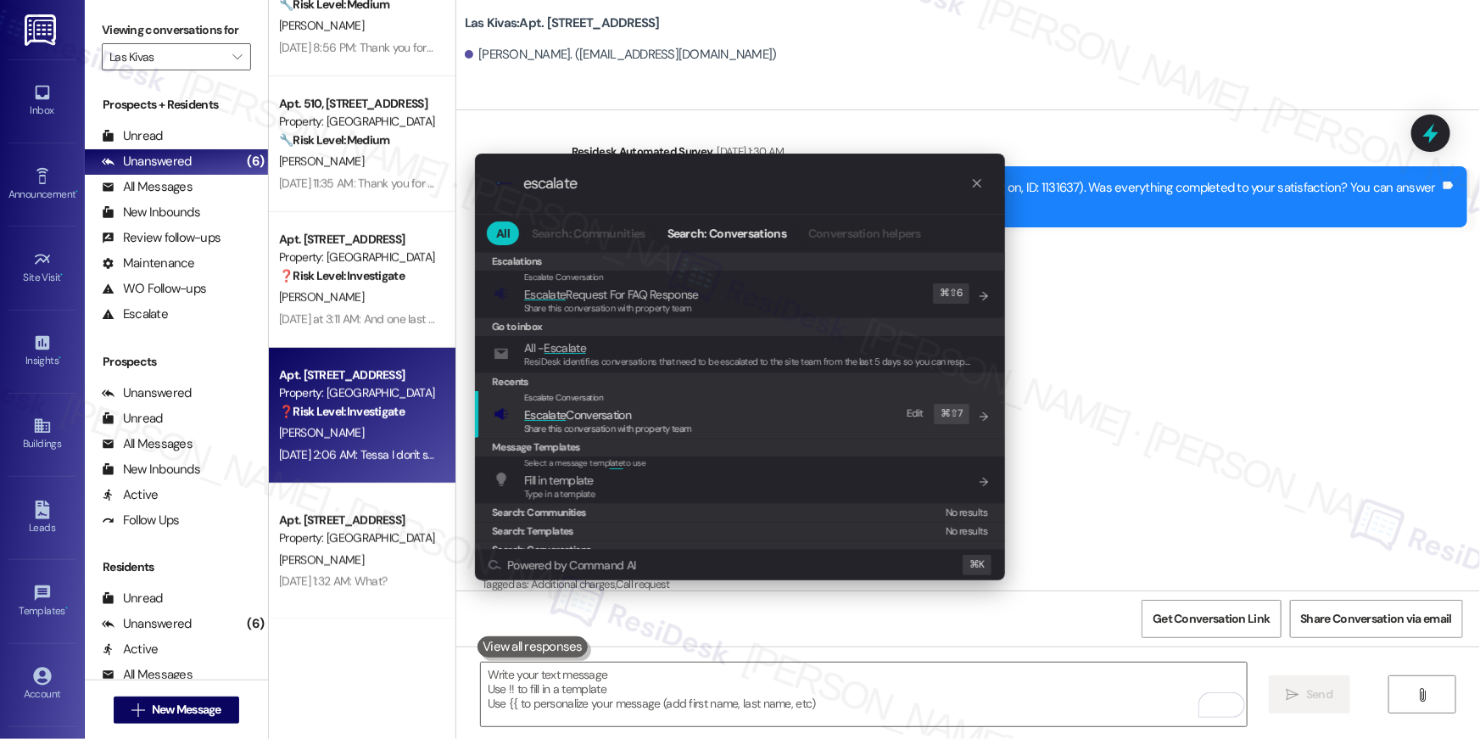
type input "escalate"
click at [812, 423] on div "Escalate Conversation Escalate Conversation Share this conversation with proper…" at bounding box center [742, 414] width 496 height 46
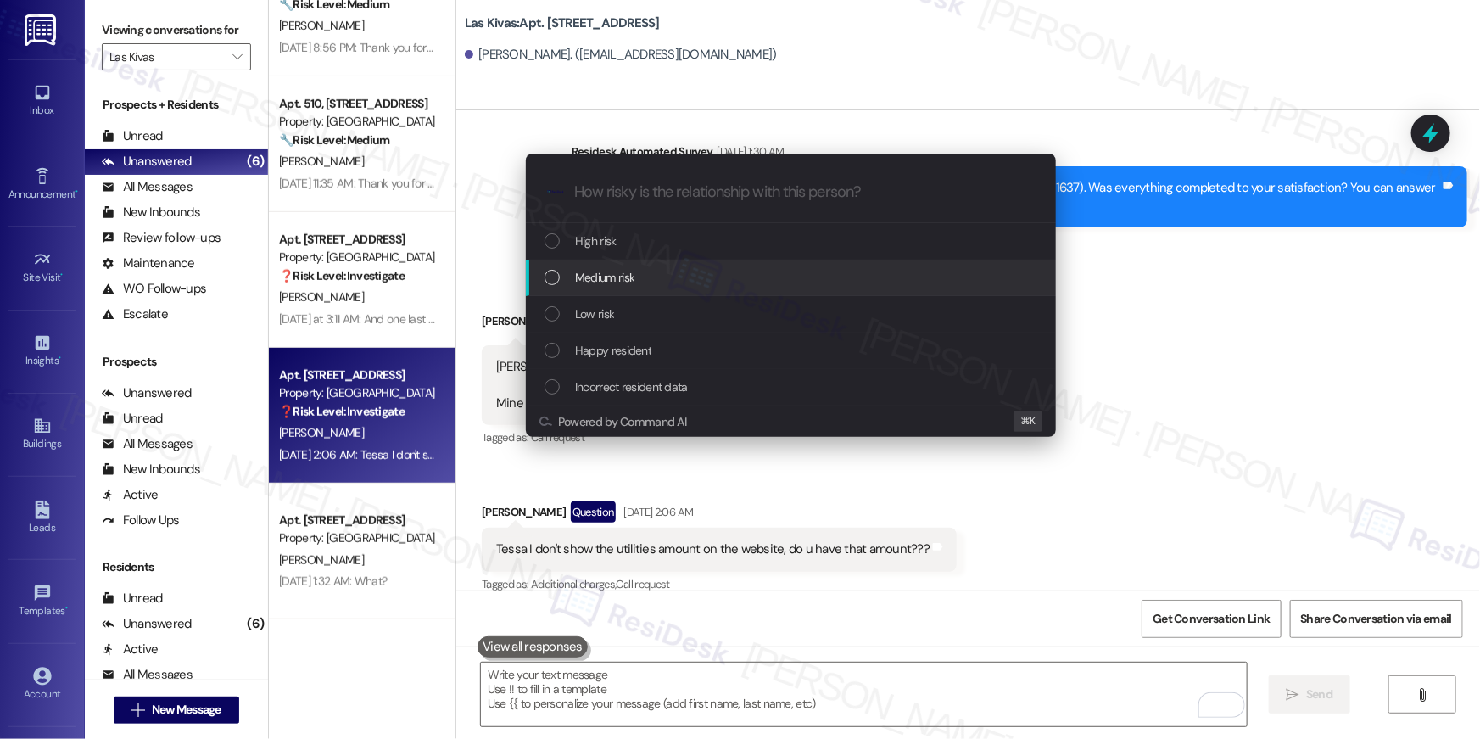
click at [668, 280] on div "Medium risk" at bounding box center [793, 277] width 496 height 19
click at [634, 287] on div "Medium risk" at bounding box center [791, 278] width 530 height 36
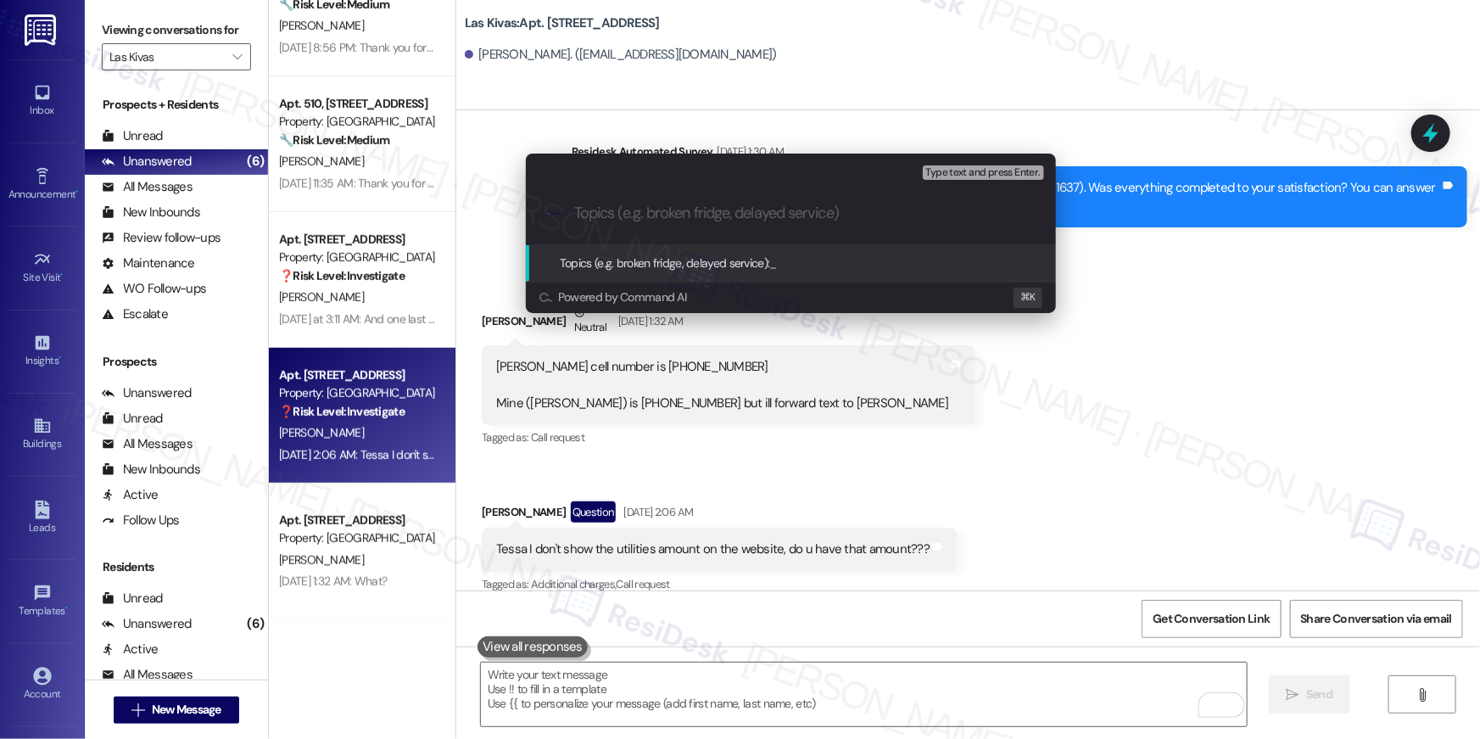
paste input "Please update phone numbers, and provide details for utilities amount."
type input "Please update phone numbers, and provide details for utilities amount."
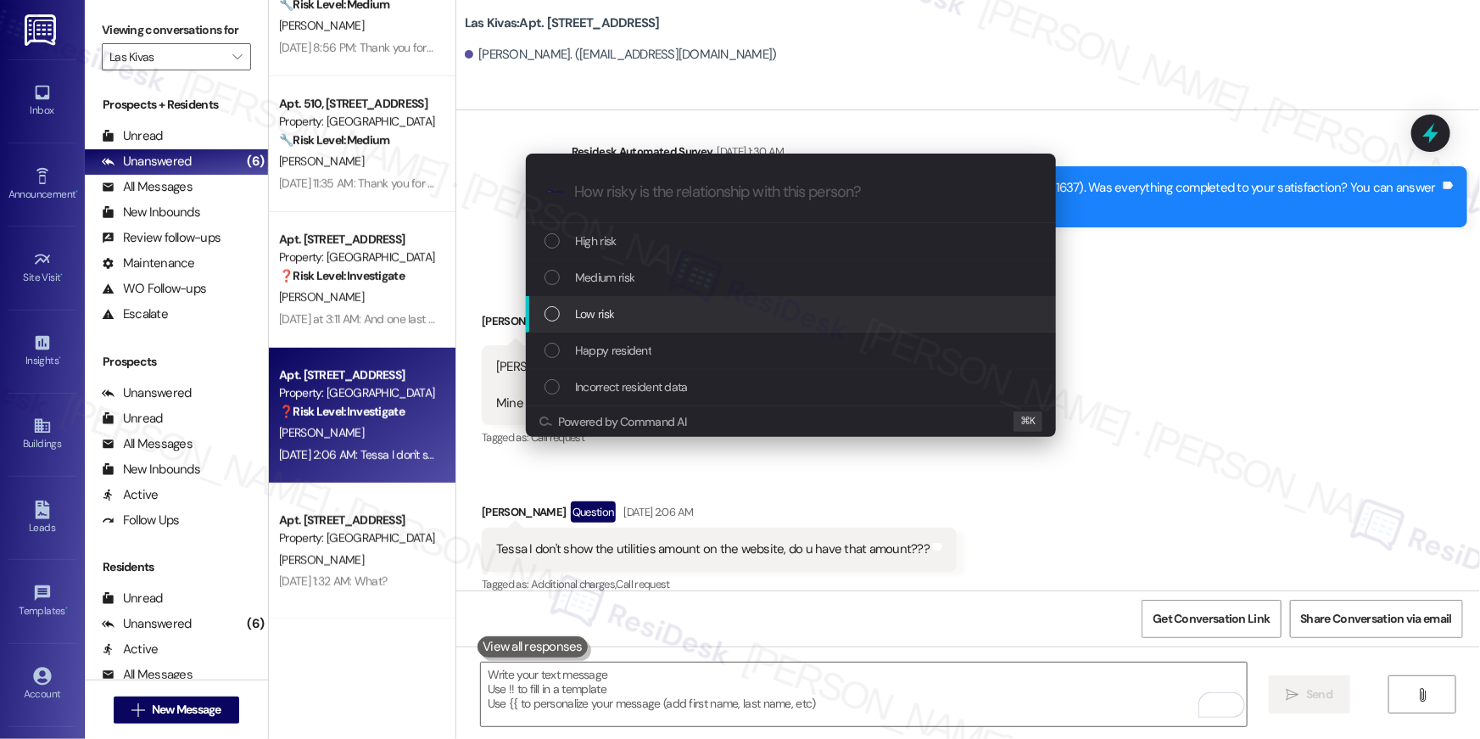
click at [611, 308] on span "Low risk" at bounding box center [594, 314] width 39 height 19
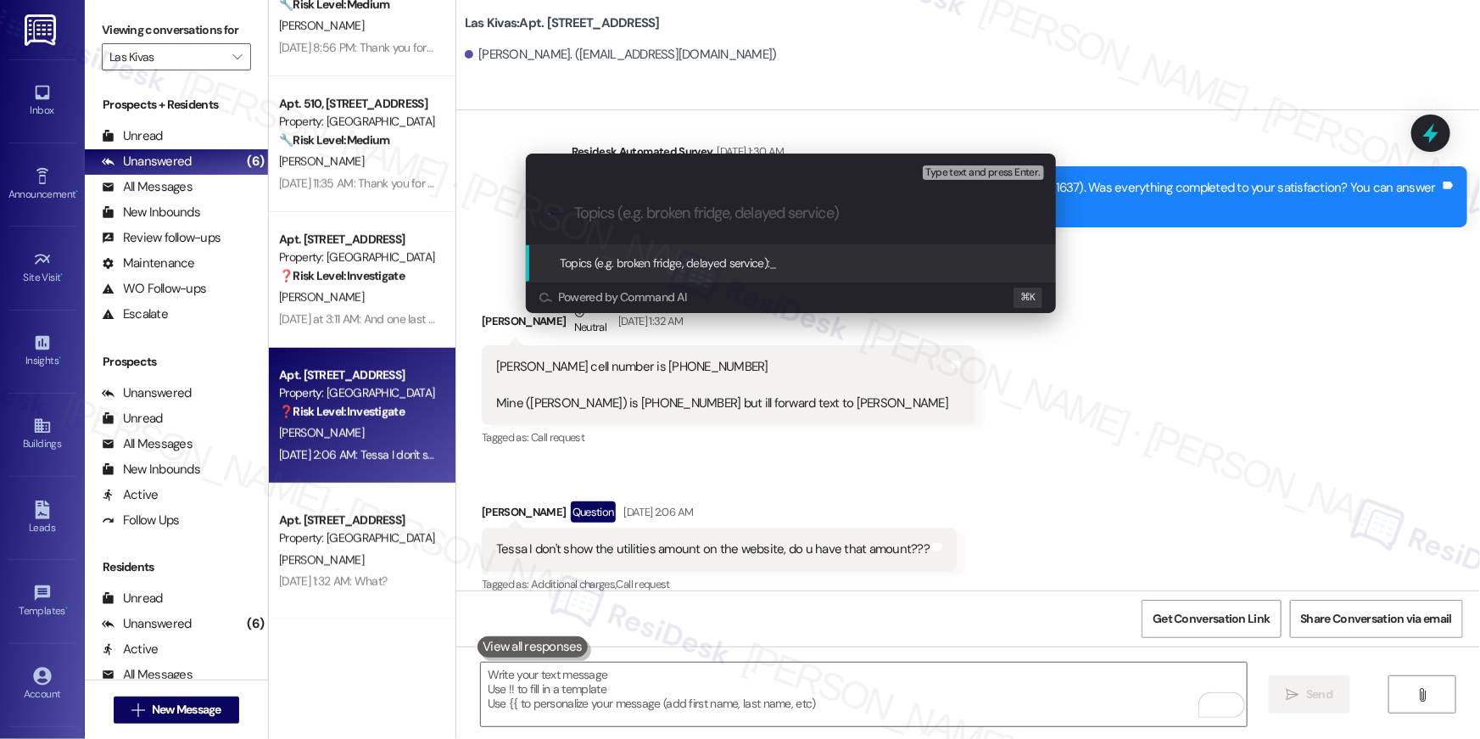
paste input "Please update phone numbers, and provide details for utilities amount."
type input "Please update phone numbers, and provide details for utilities amount."
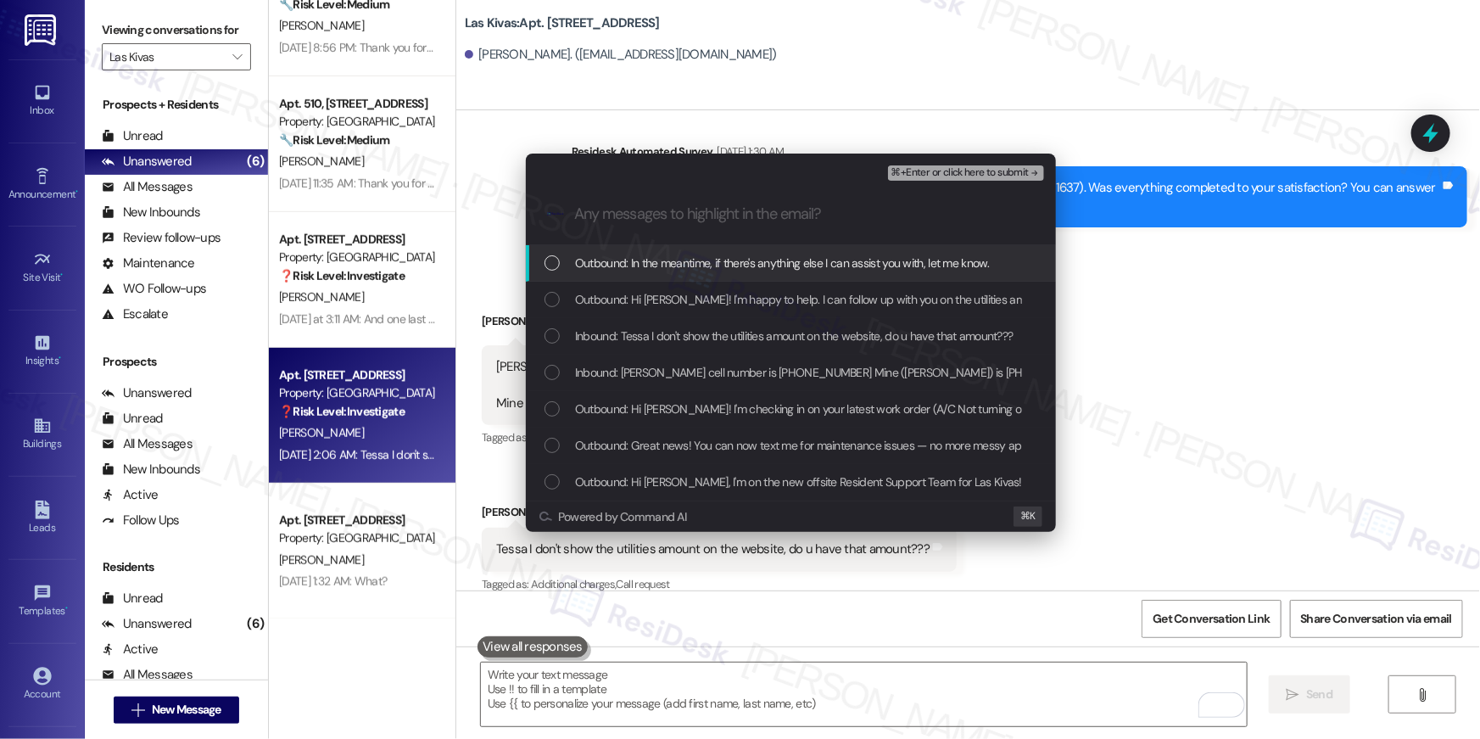
click at [650, 269] on span "Outbound: In the meantime, if there's anything else I can assist you with, let …" at bounding box center [782, 263] width 415 height 19
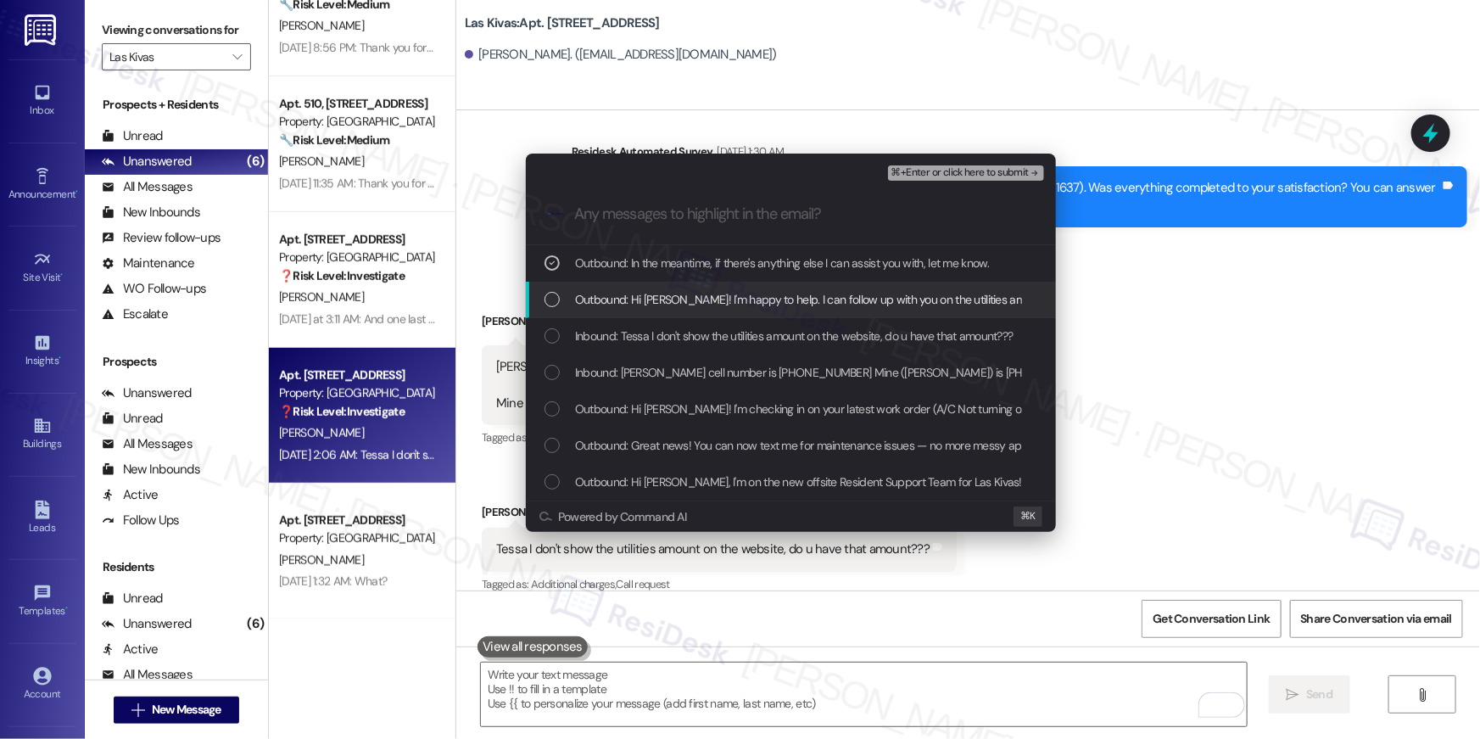
click at [646, 294] on span "Outbound: Hi Allen! I'm happy to help. I can follow up with you on the utilitie…" at bounding box center [1166, 299] width 1182 height 19
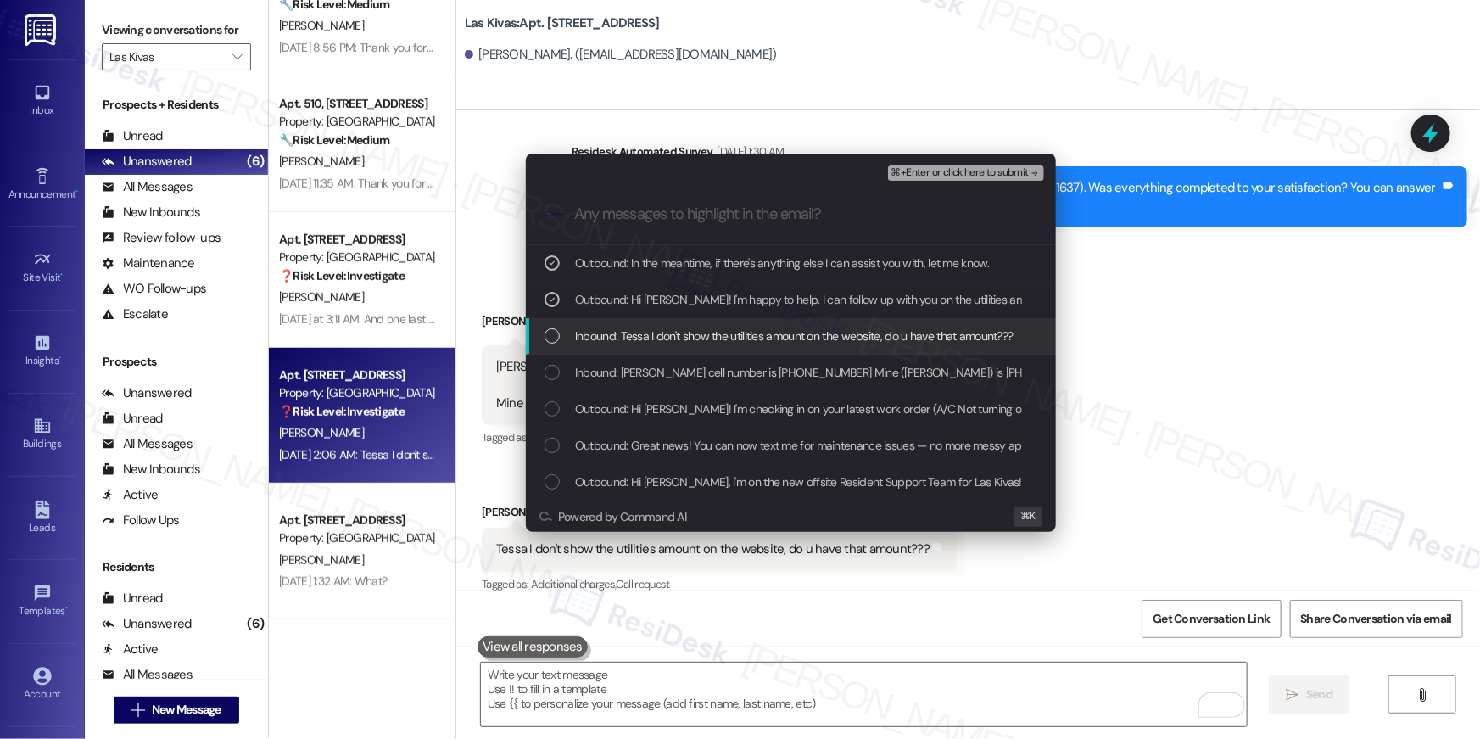
drag, startPoint x: 651, startPoint y: 333, endPoint x: 652, endPoint y: 361, distance: 28.0
click at [651, 333] on span "Inbound: Tessa I don't show the utilities amount on the website, do u have that…" at bounding box center [794, 336] width 439 height 19
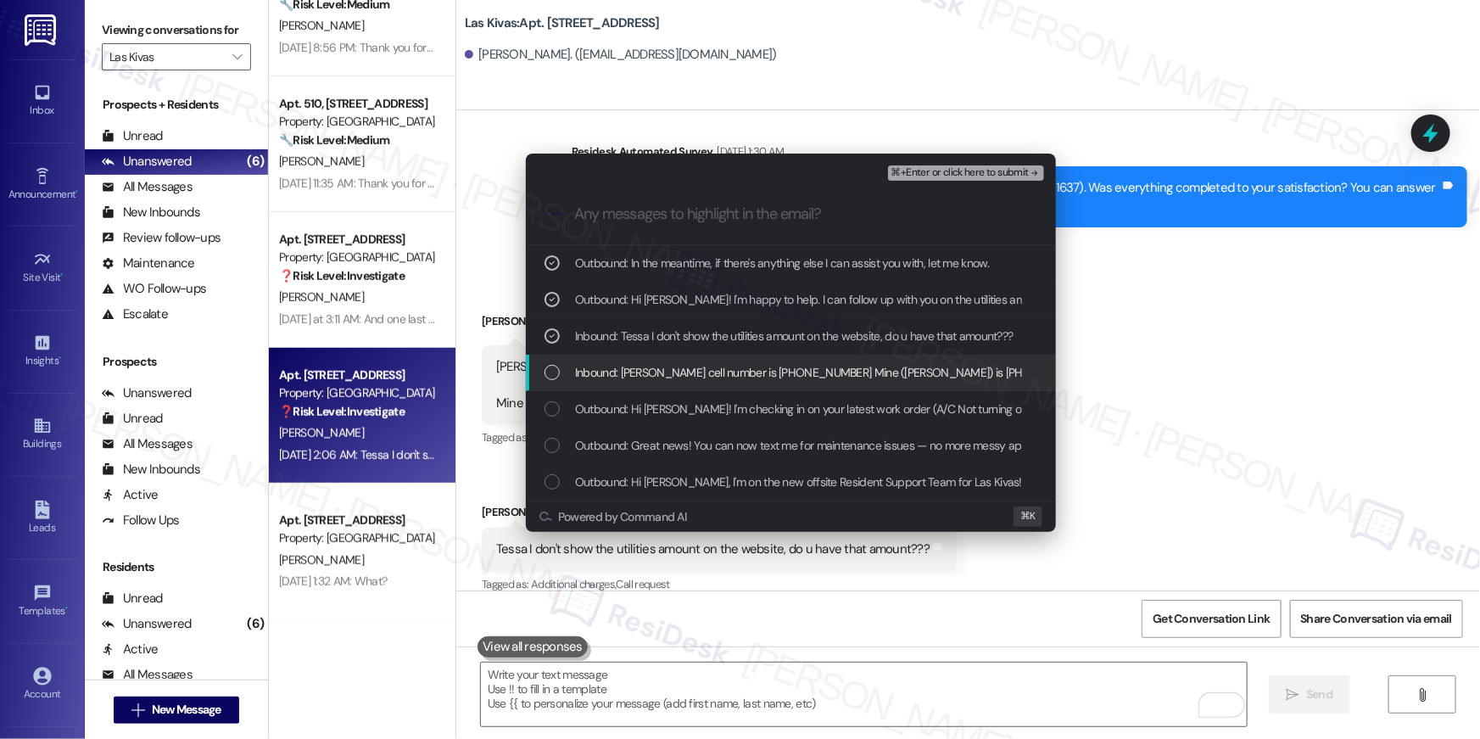
click at [651, 369] on span "Inbound: Allen's cell number is 505-340-4662 Mine (Kim) is 505-314-4685 but ill…" at bounding box center [933, 372] width 716 height 19
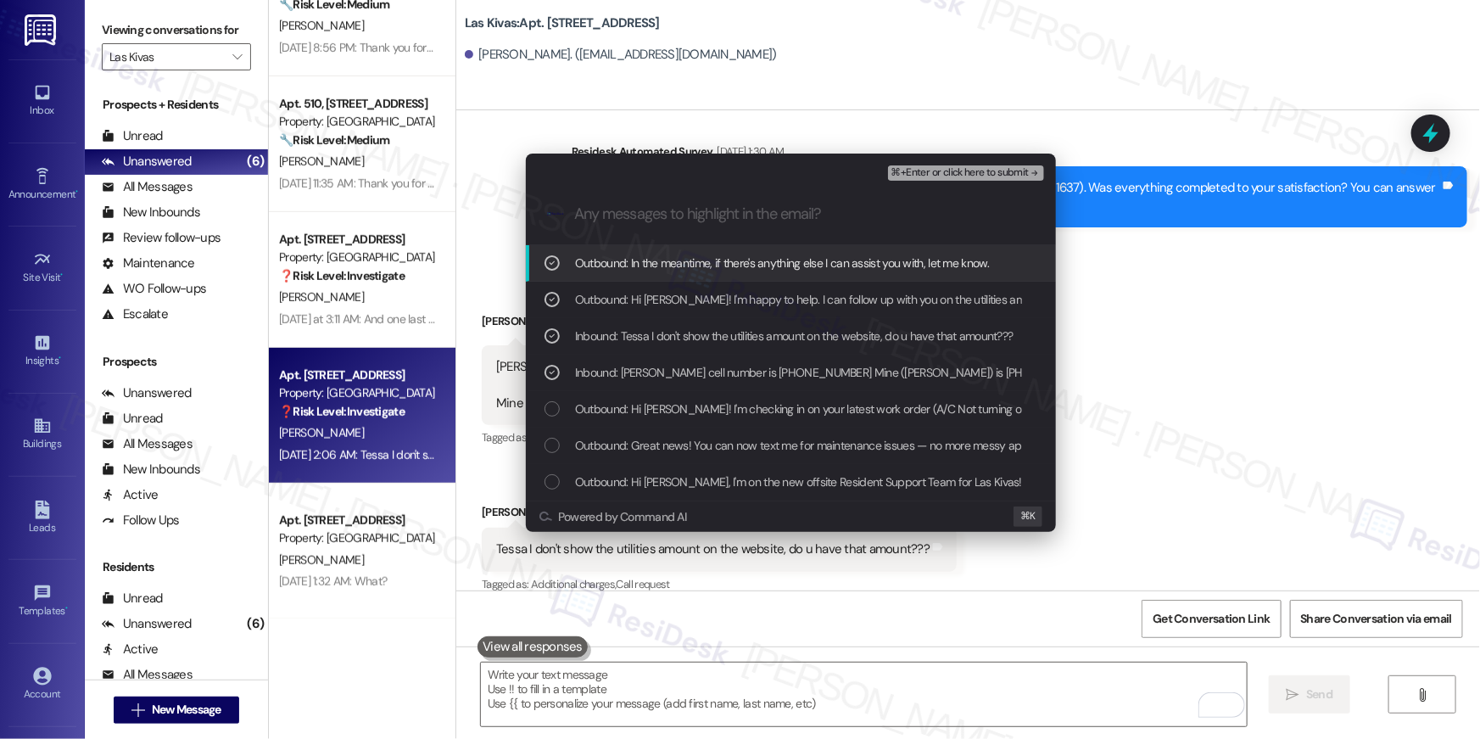
click at [1031, 171] on icon "remove-block-⌘+enter-or click here to submit" at bounding box center [1035, 173] width 12 height 12
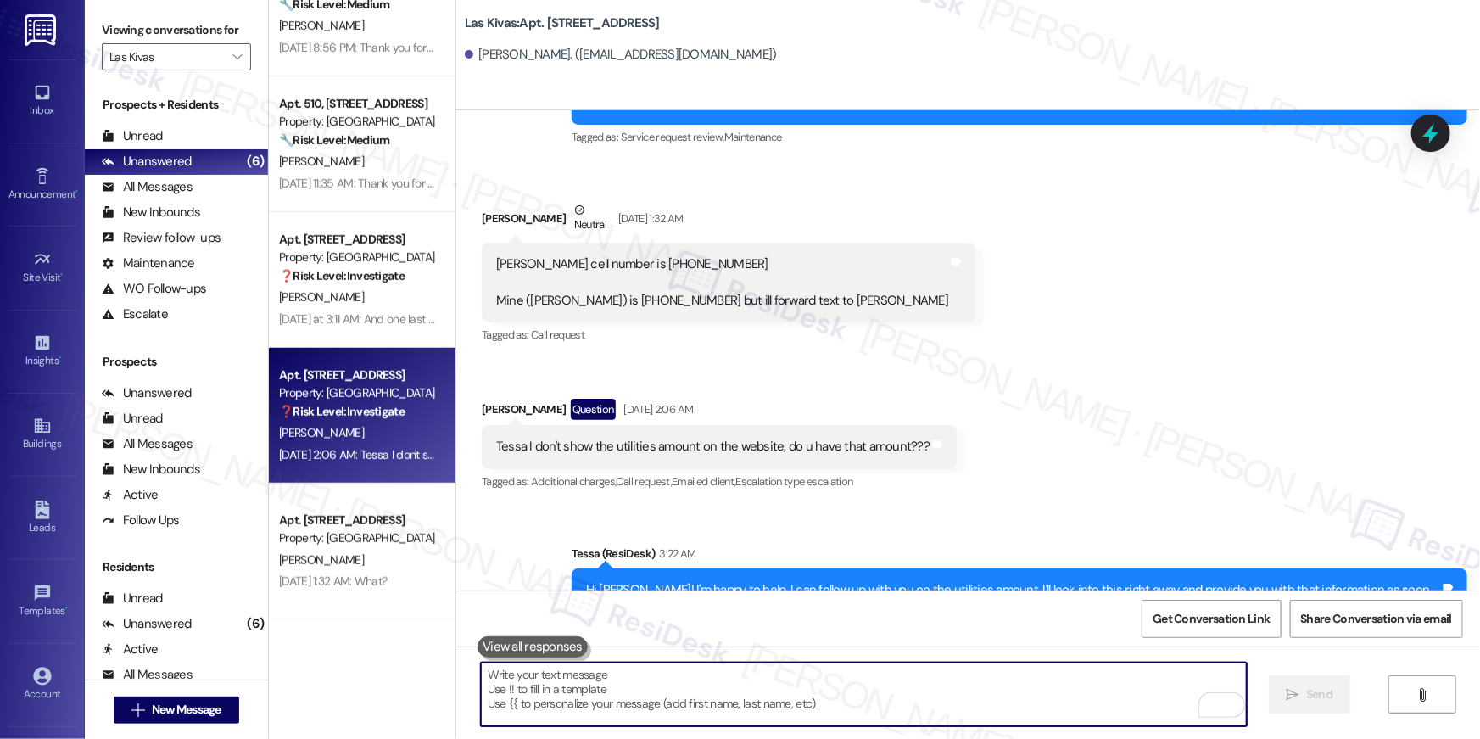
scroll to position [742, 0]
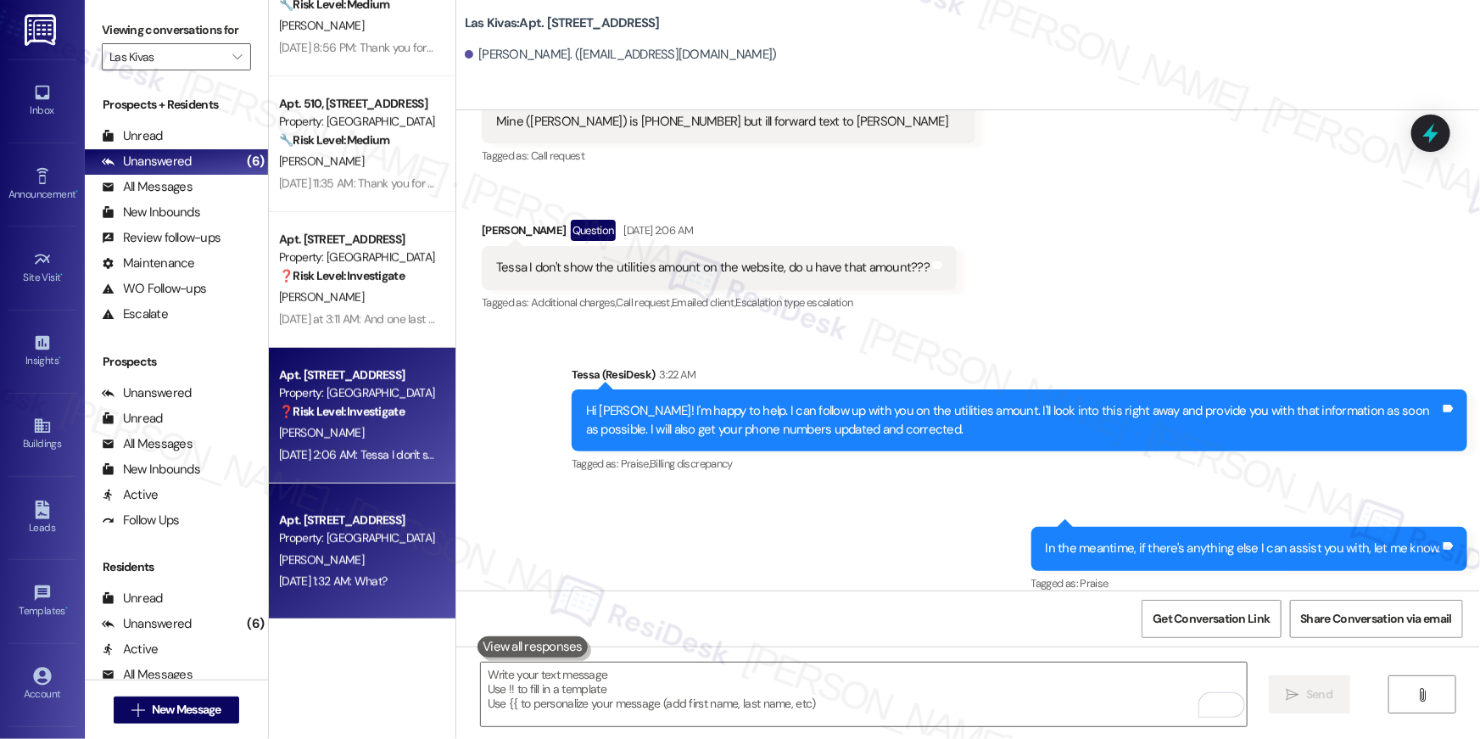
click at [370, 550] on div "M. Brown" at bounding box center [357, 560] width 160 height 21
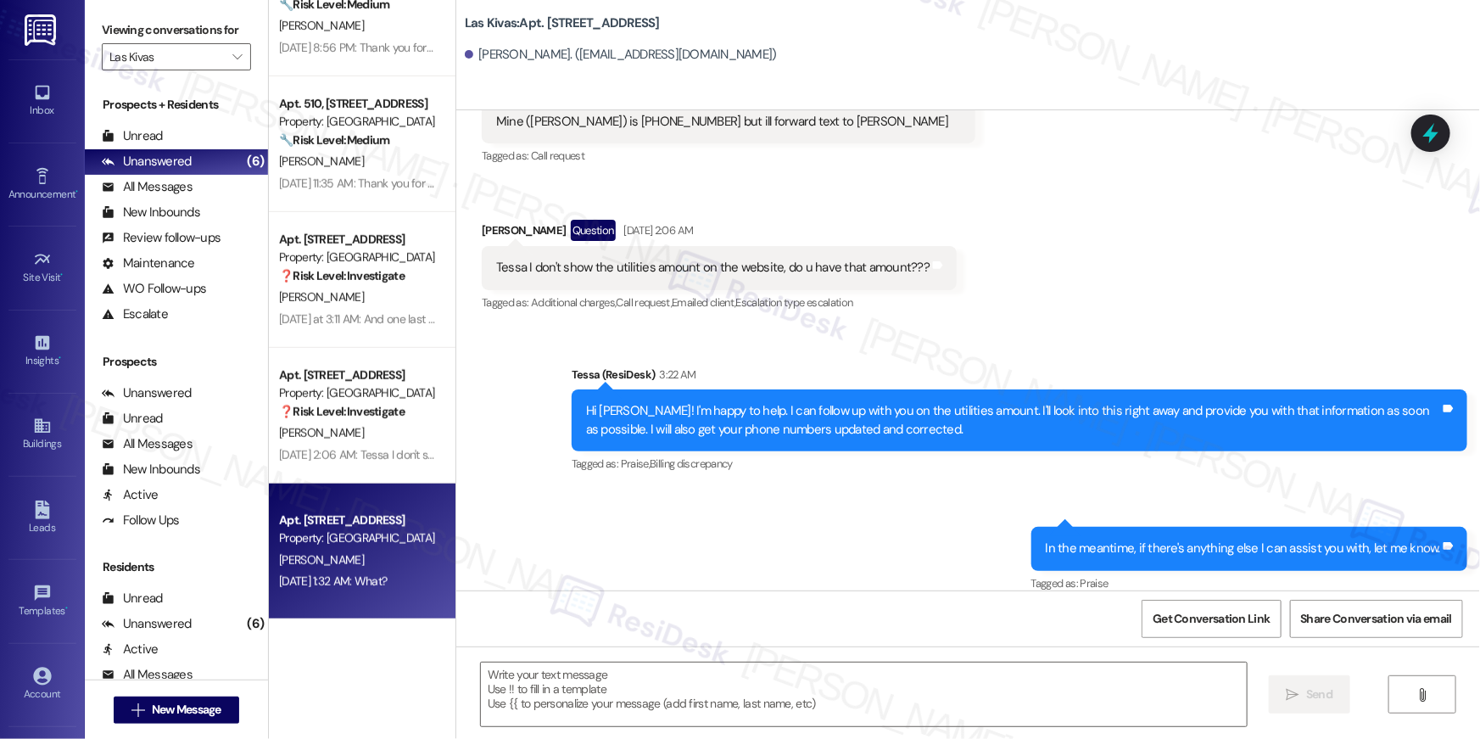
type textarea "Fetching suggested responses. Please feel free to read through the conversation…"
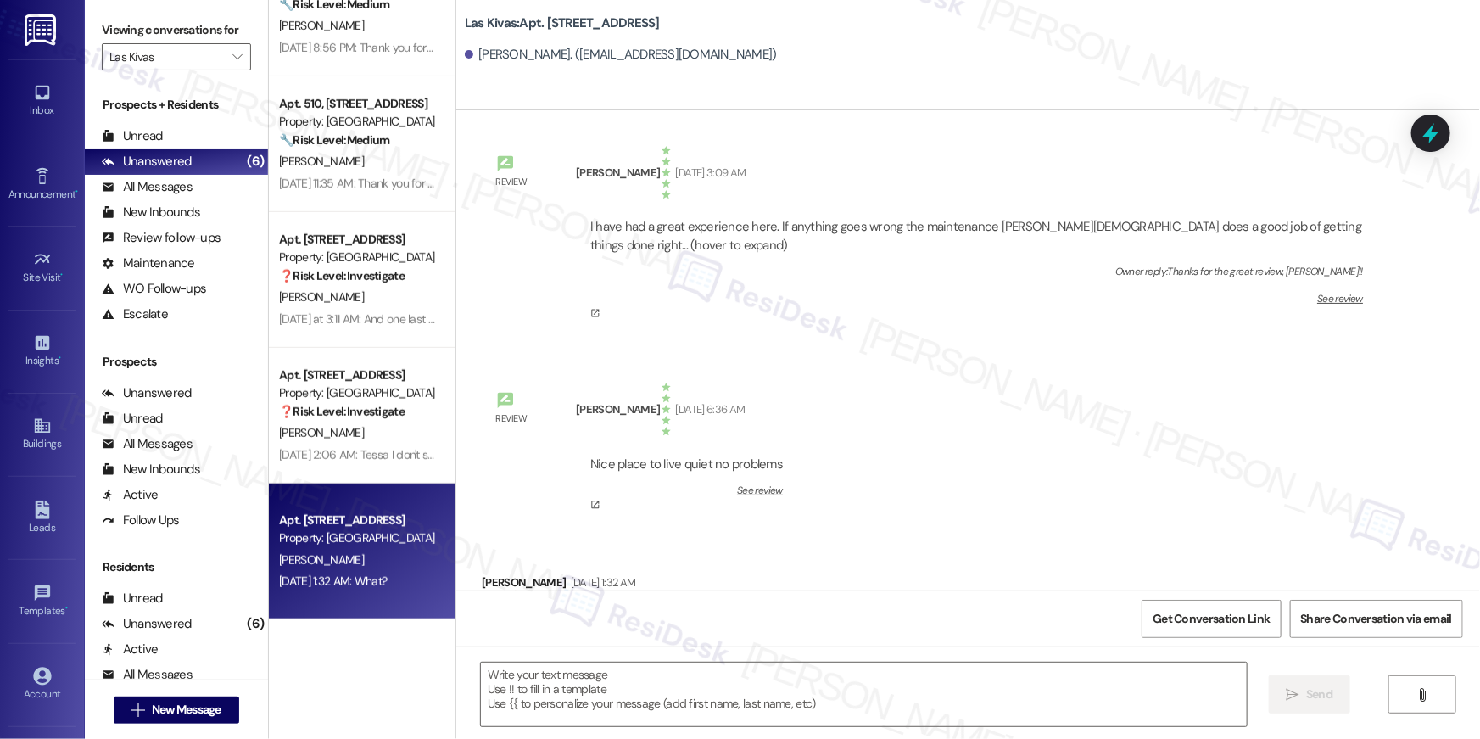
type textarea "Fetching suggested responses. Please feel free to read through the conversation…"
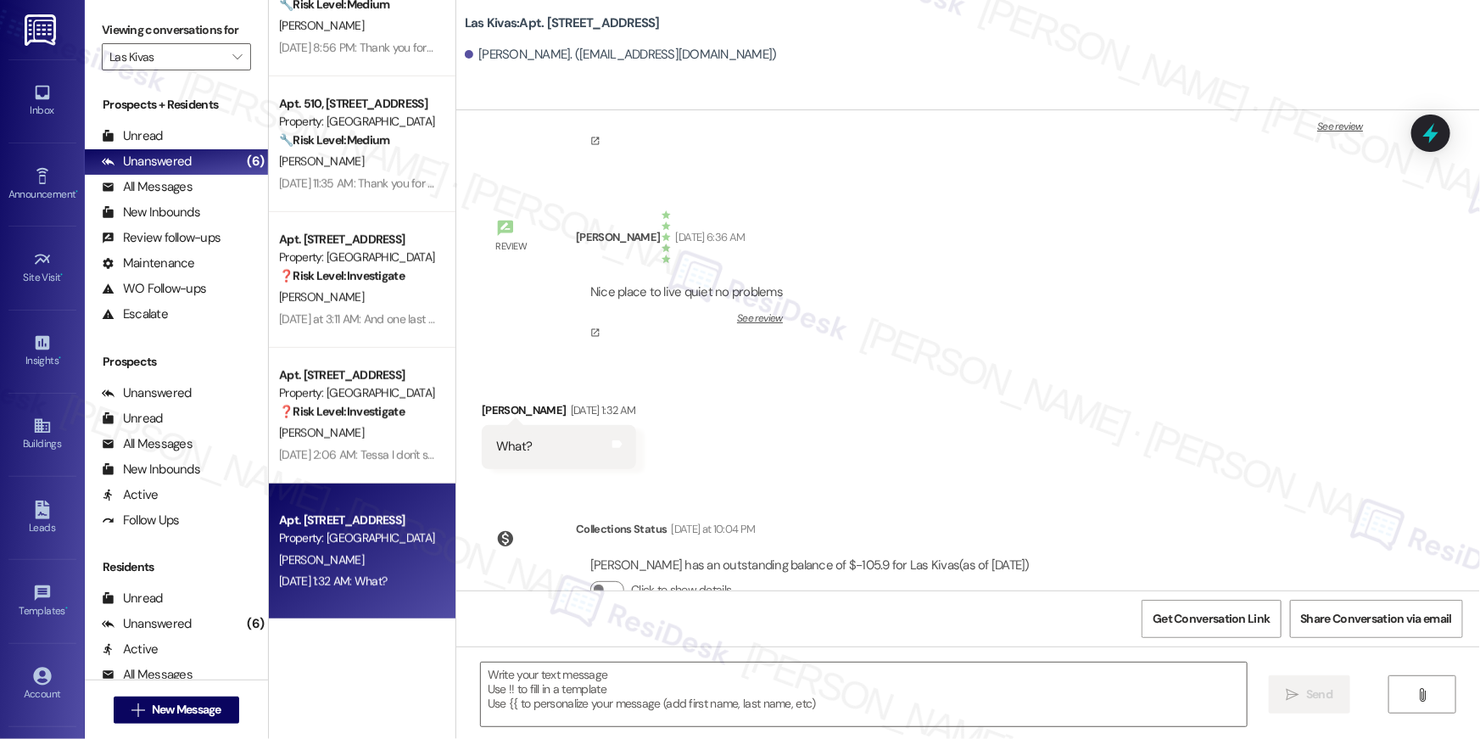
scroll to position [337, 0]
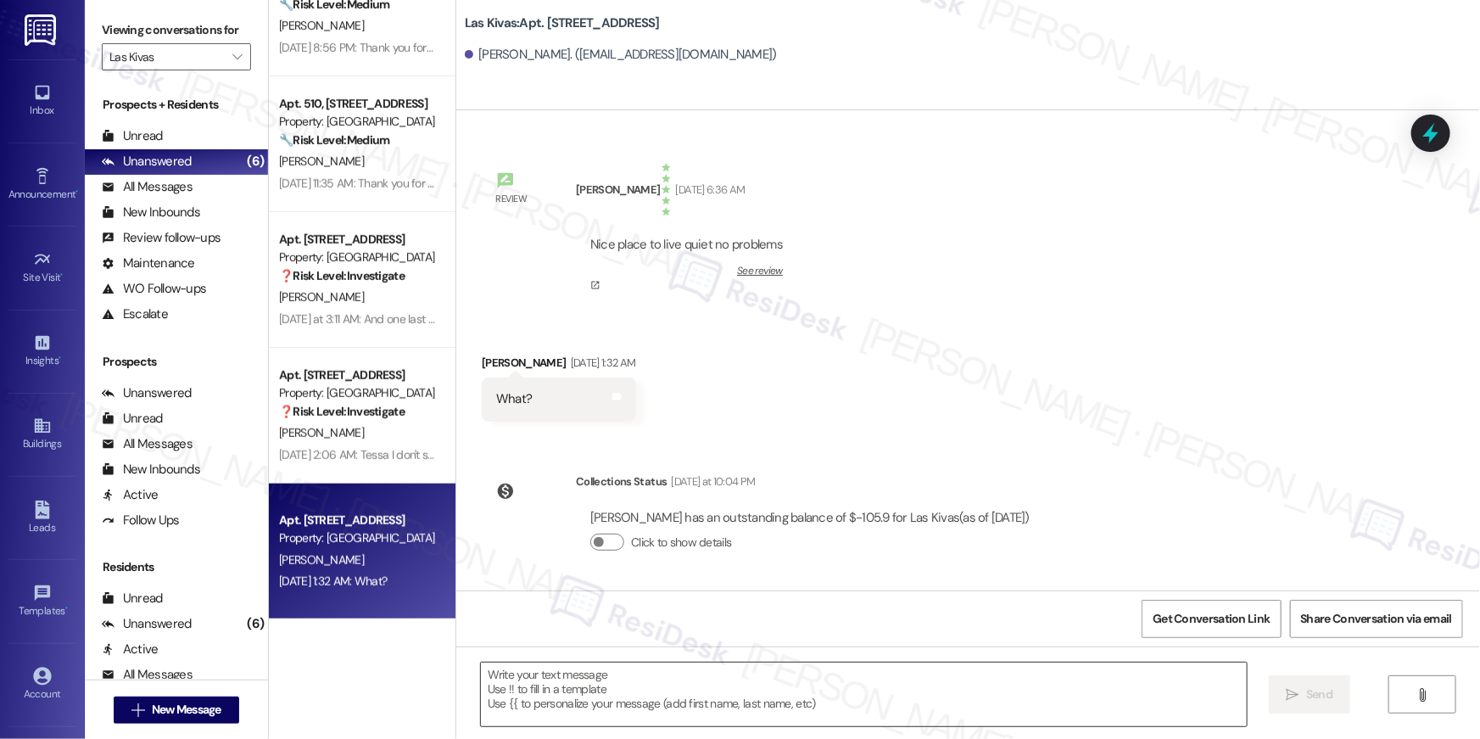
click at [735, 677] on textarea at bounding box center [864, 694] width 766 height 64
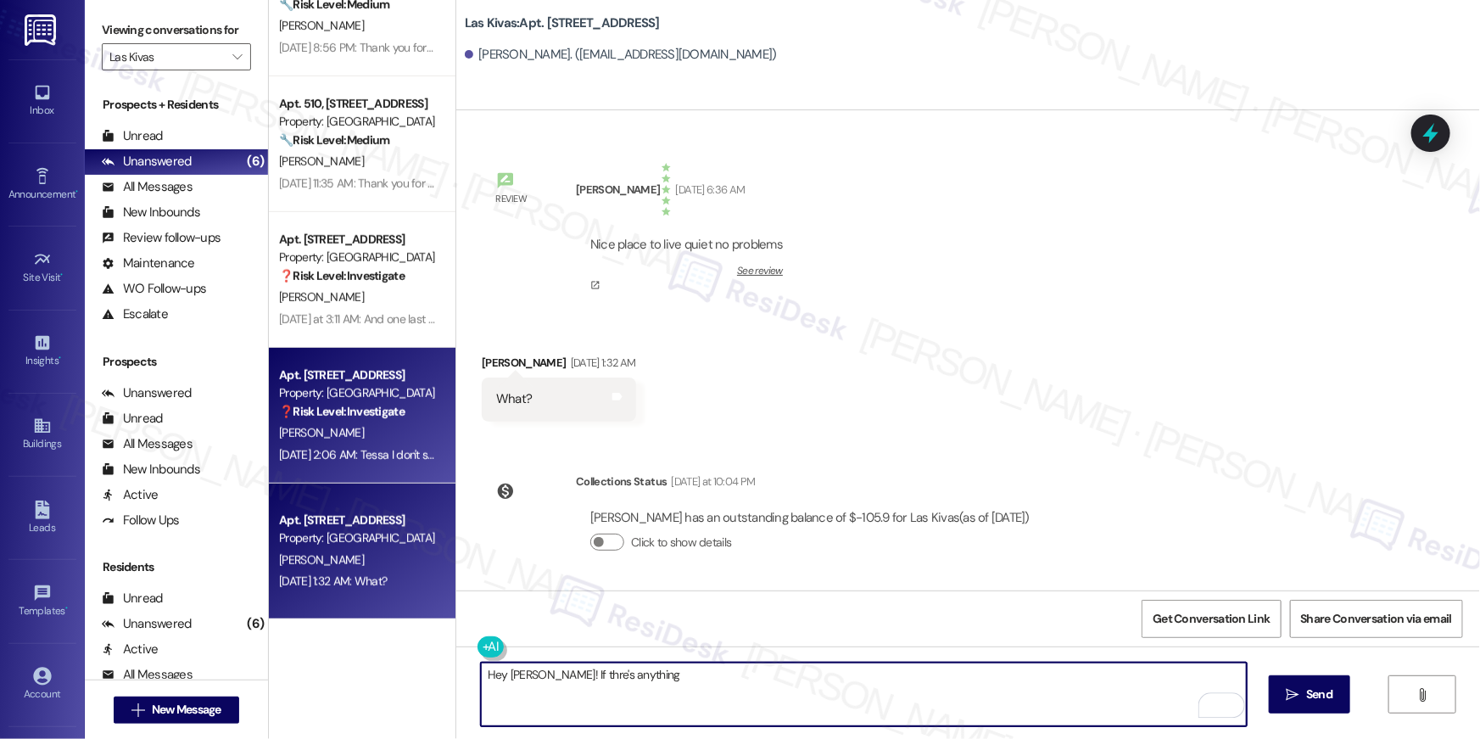
type textarea "Hey Marcus! If thre's anything"
click at [389, 411] on strong "❓ Risk Level: Investigate" at bounding box center [342, 411] width 126 height 15
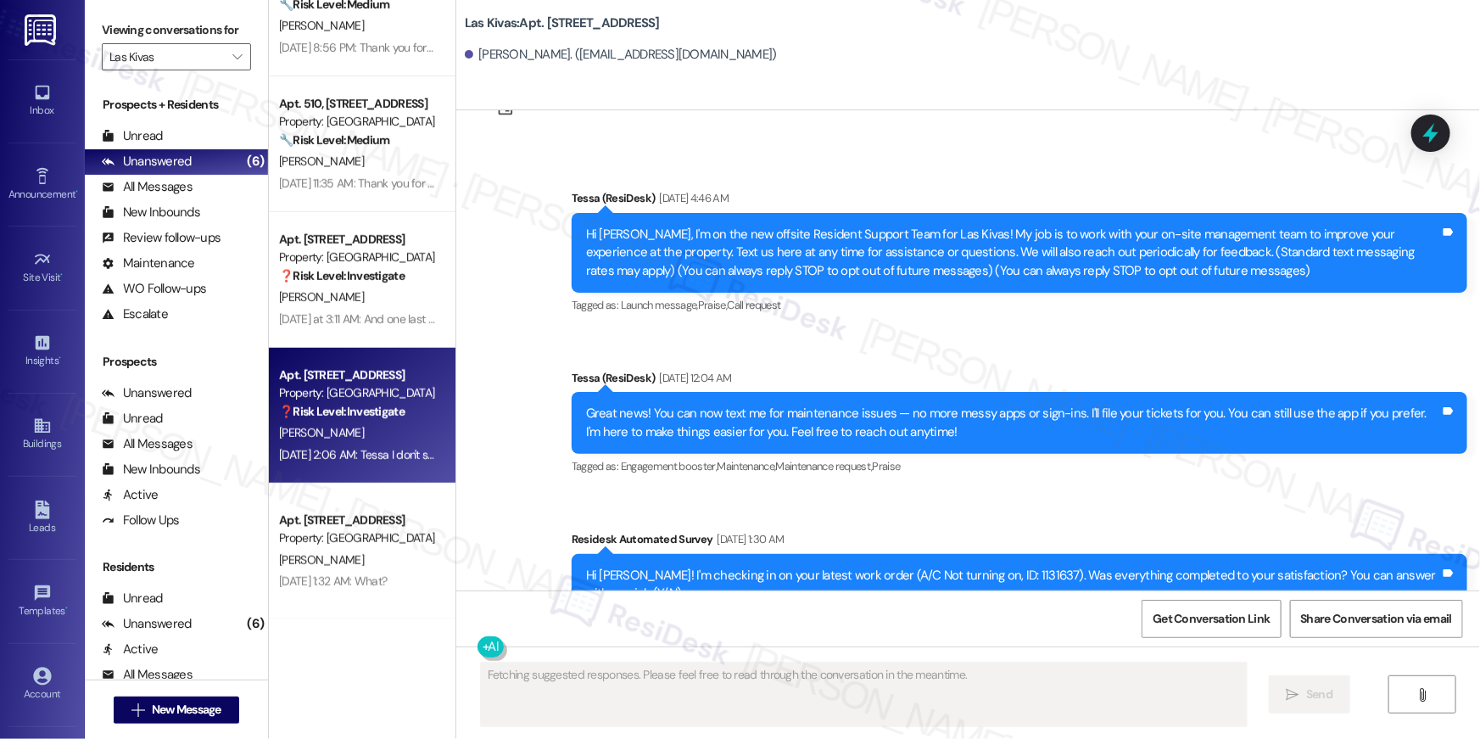
scroll to position [64, 0]
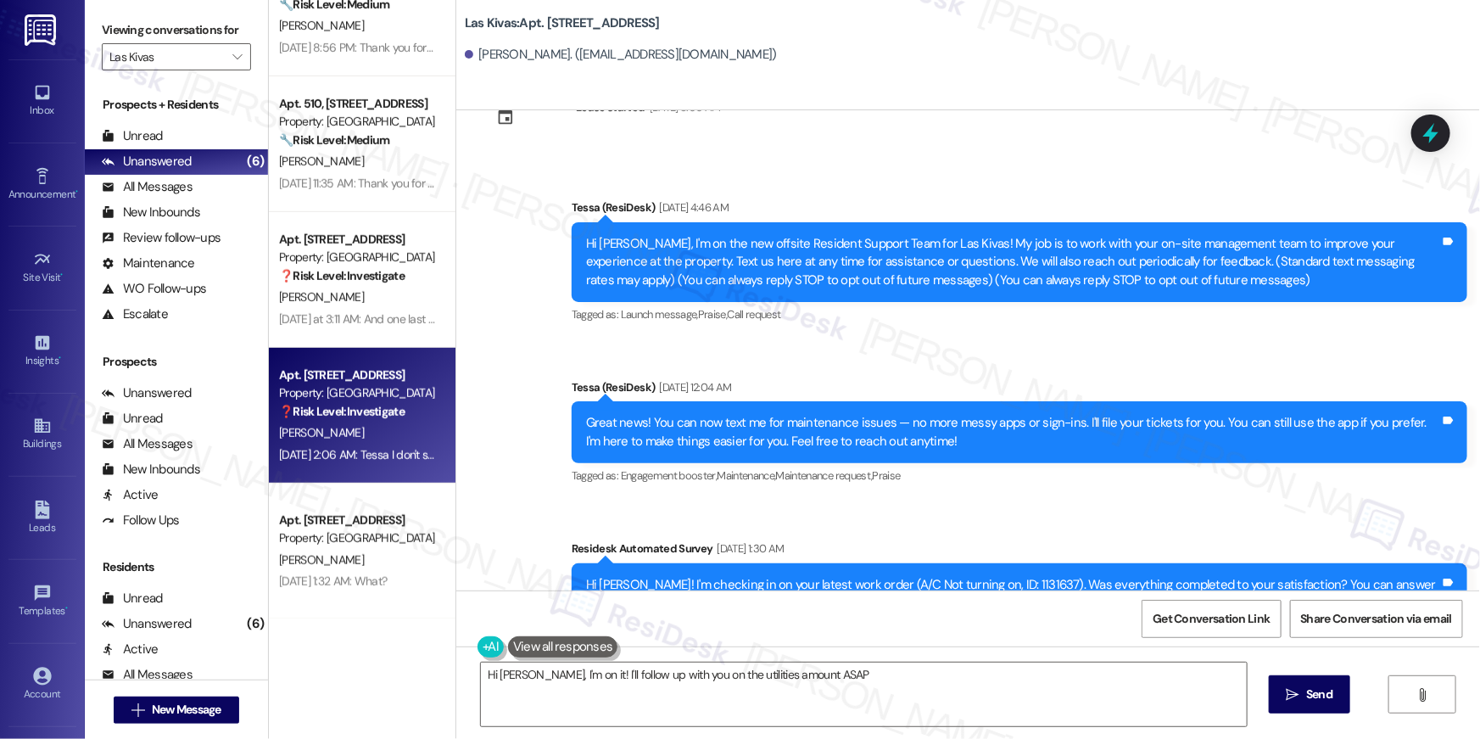
type textarea "Hi Allen, I'm on it! I'll follow up with you on the utilities amount ASAP."
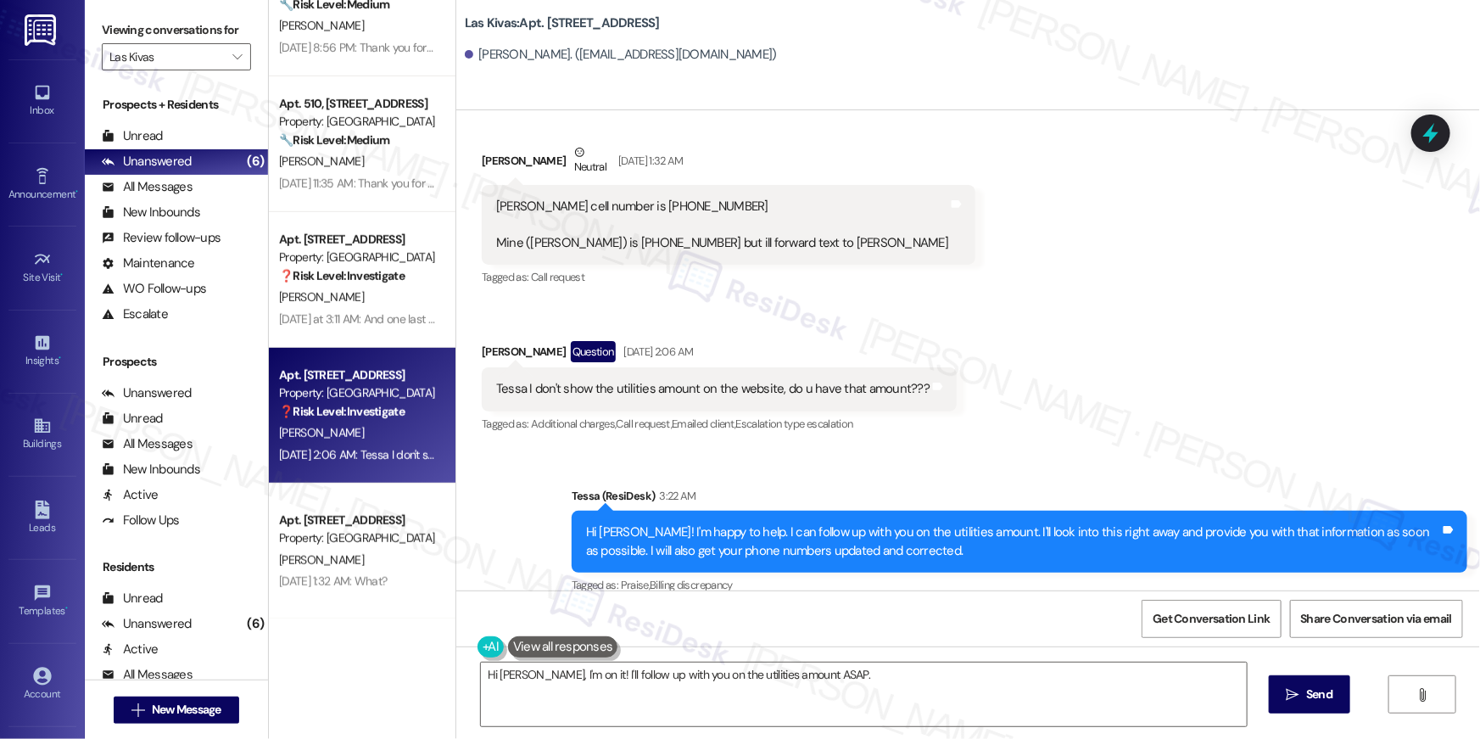
scroll to position [838, 0]
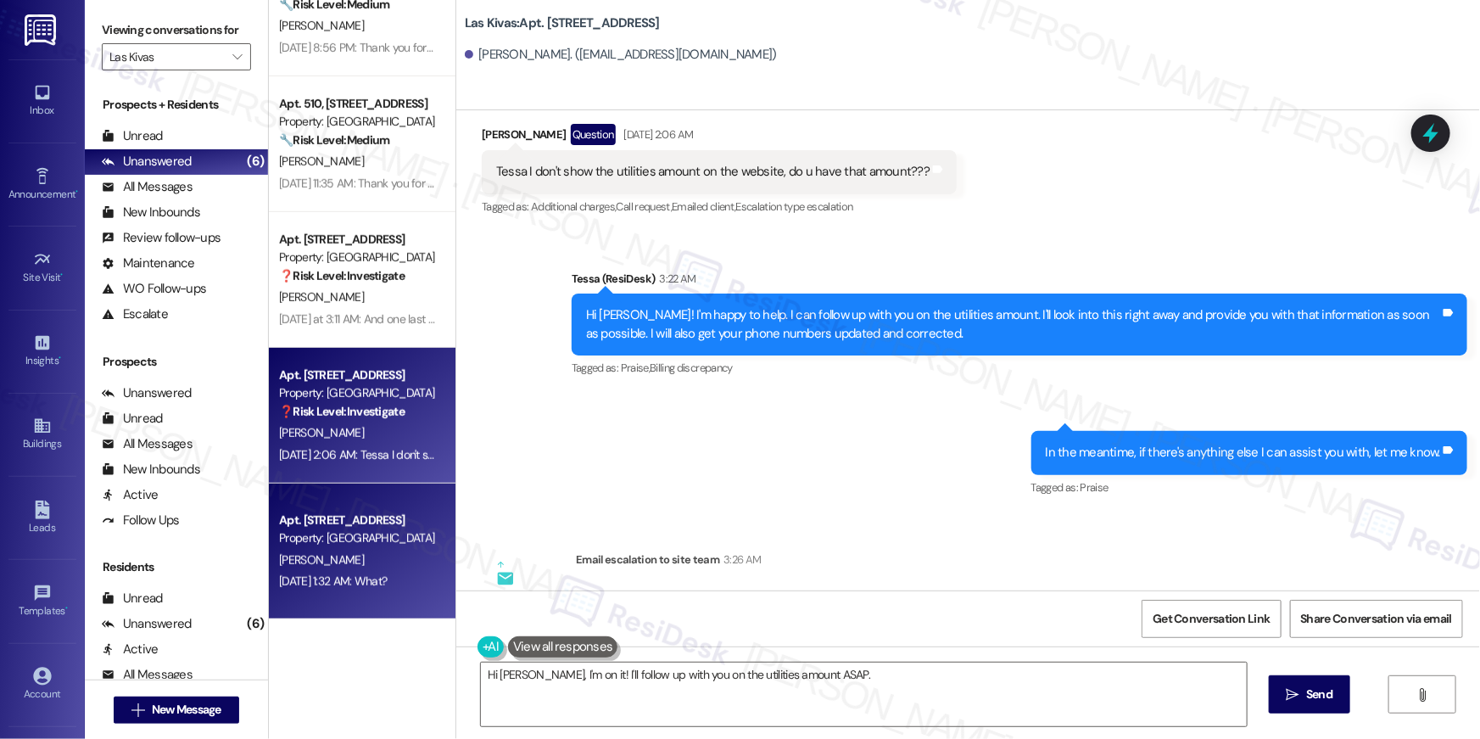
click at [367, 523] on div "Apt. 203, 4777 Tramway Blvd NE" at bounding box center [357, 521] width 157 height 18
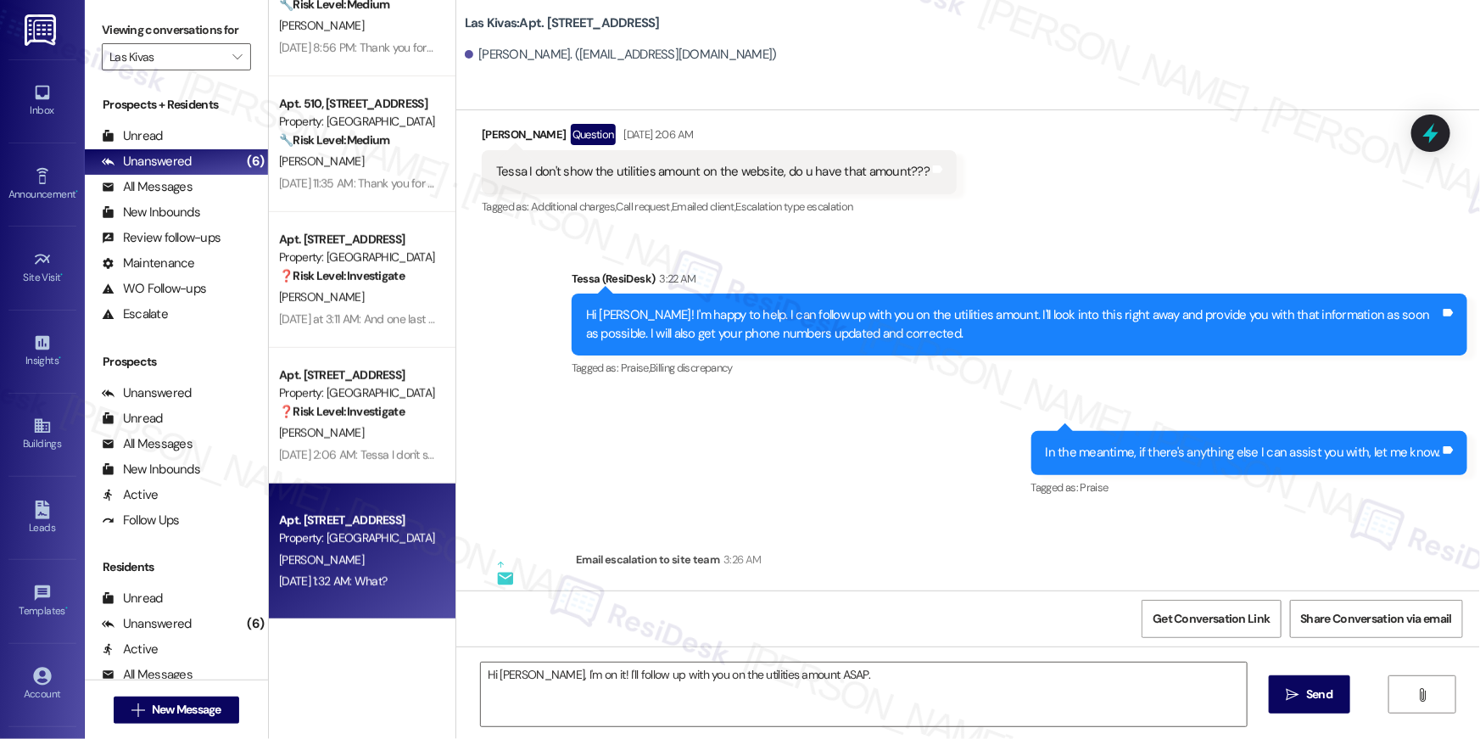
type textarea "Fetching suggested responses. Please feel free to read through the conversation…"
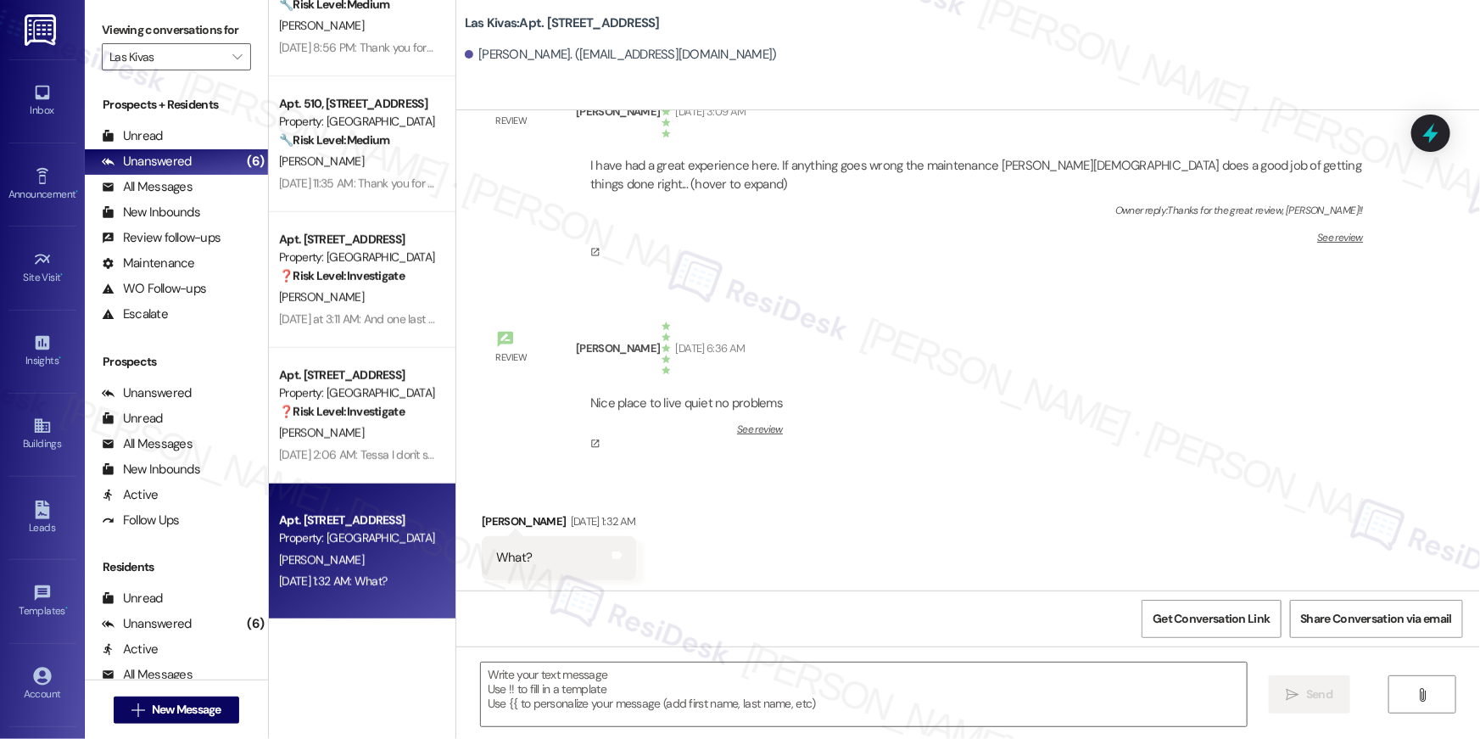
type textarea "Fetching suggested responses. Please feel free to read through the conversation…"
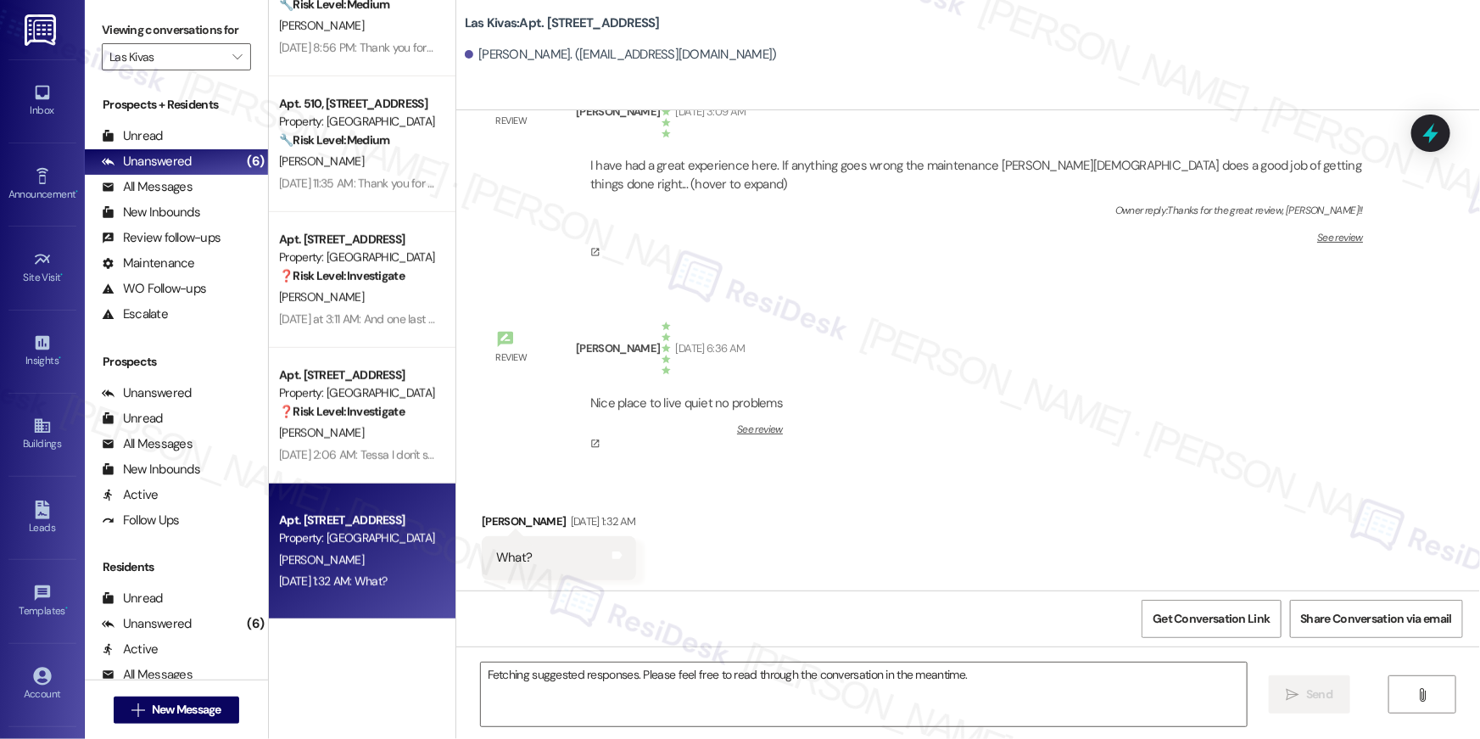
scroll to position [180, 0]
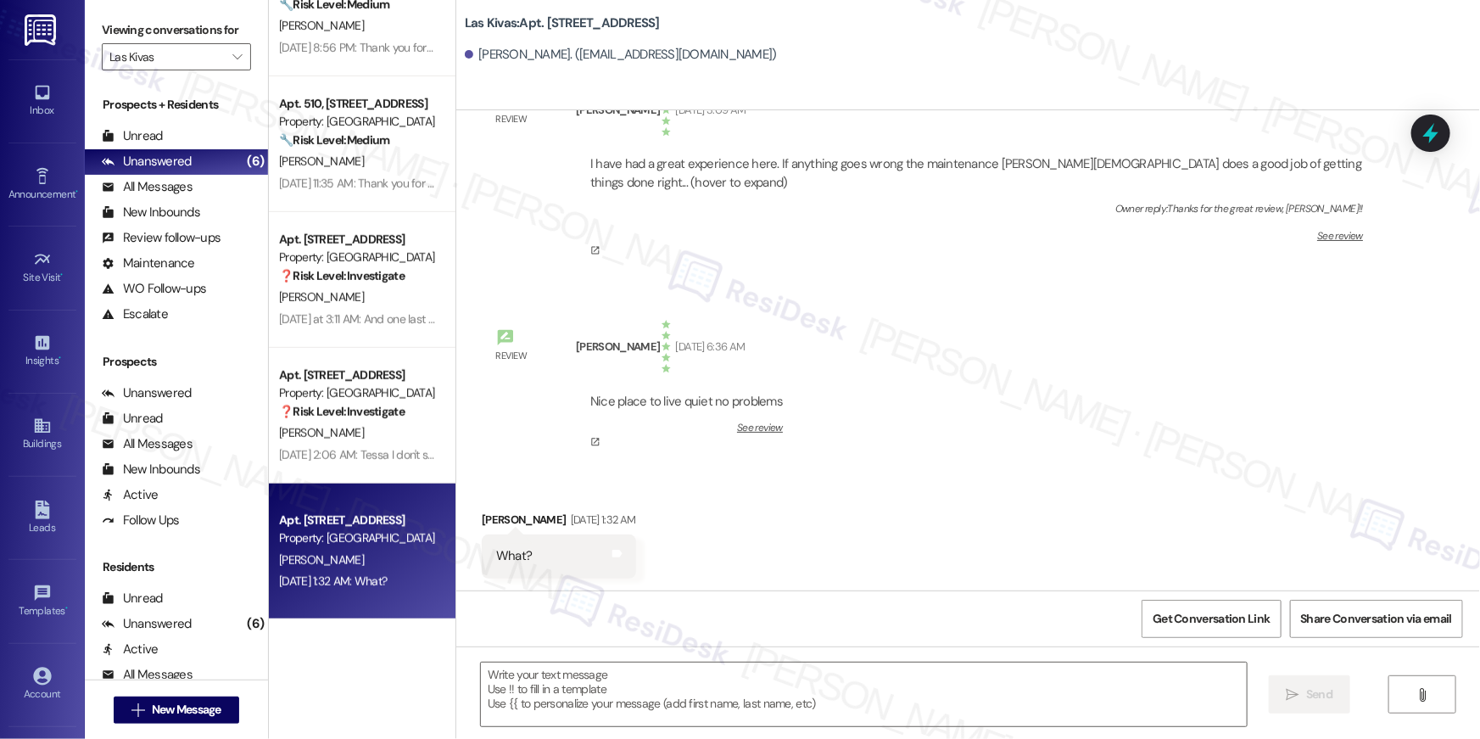
click at [662, 688] on textarea at bounding box center [864, 694] width 766 height 64
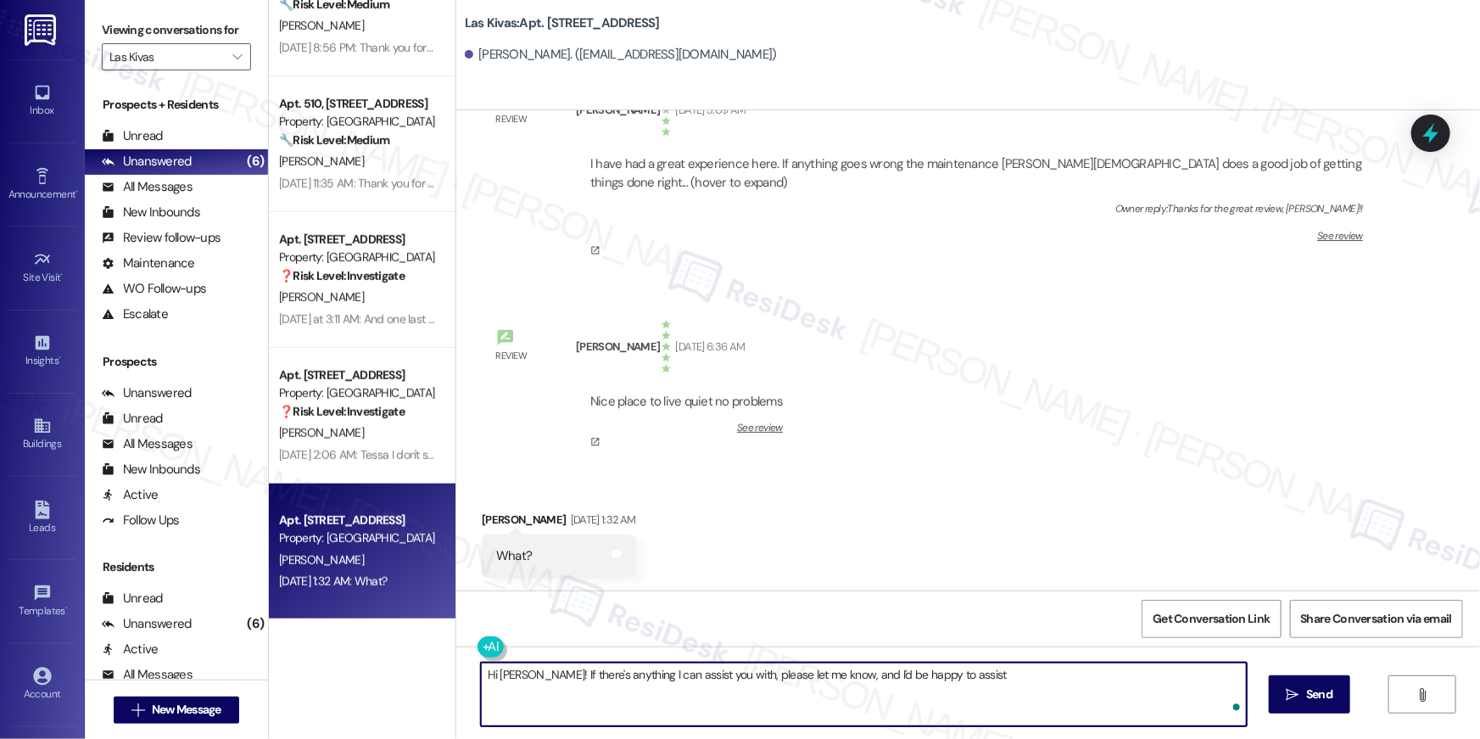
type textarea "Hi Marcus! If there's anything I can assist you with, please let me know, and I…"
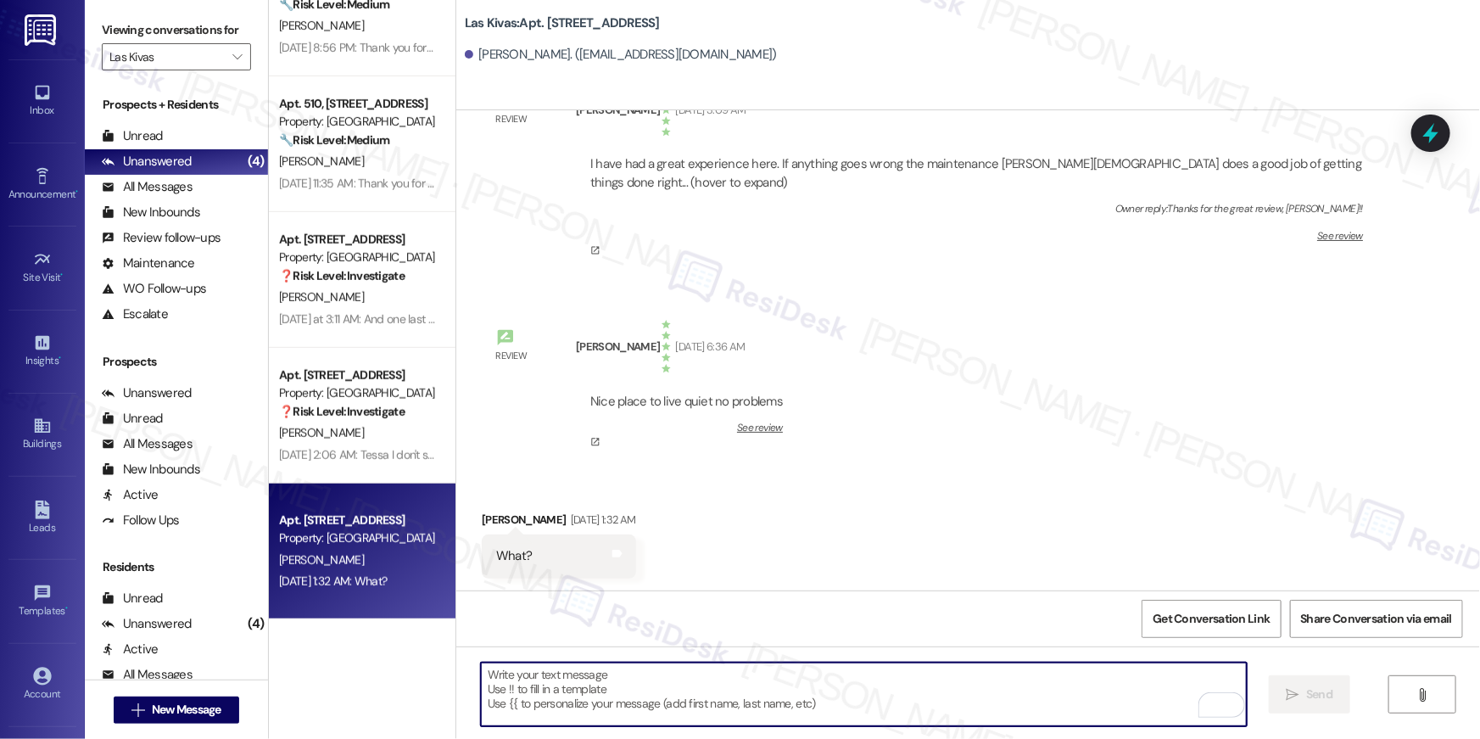
scroll to position [455, 0]
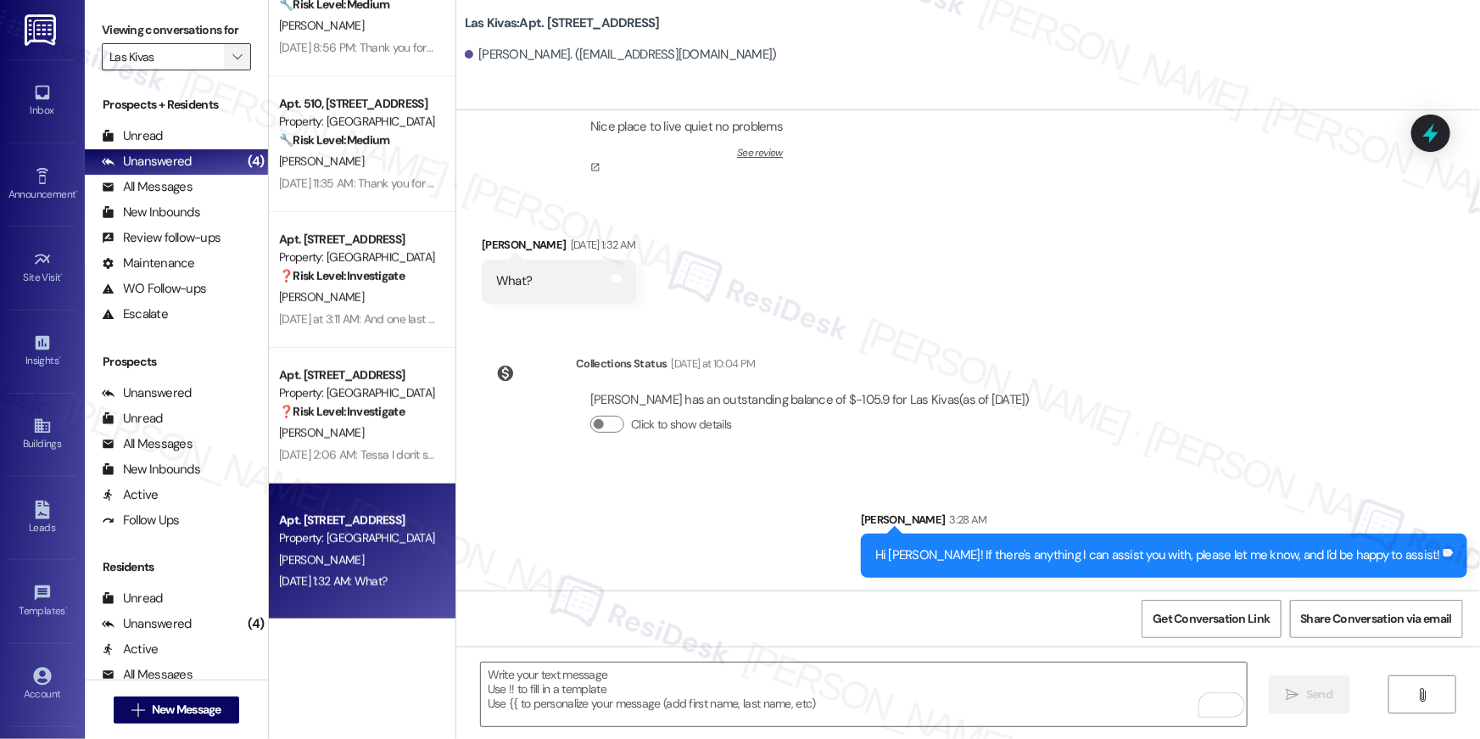
click at [224, 53] on button "" at bounding box center [237, 56] width 27 height 27
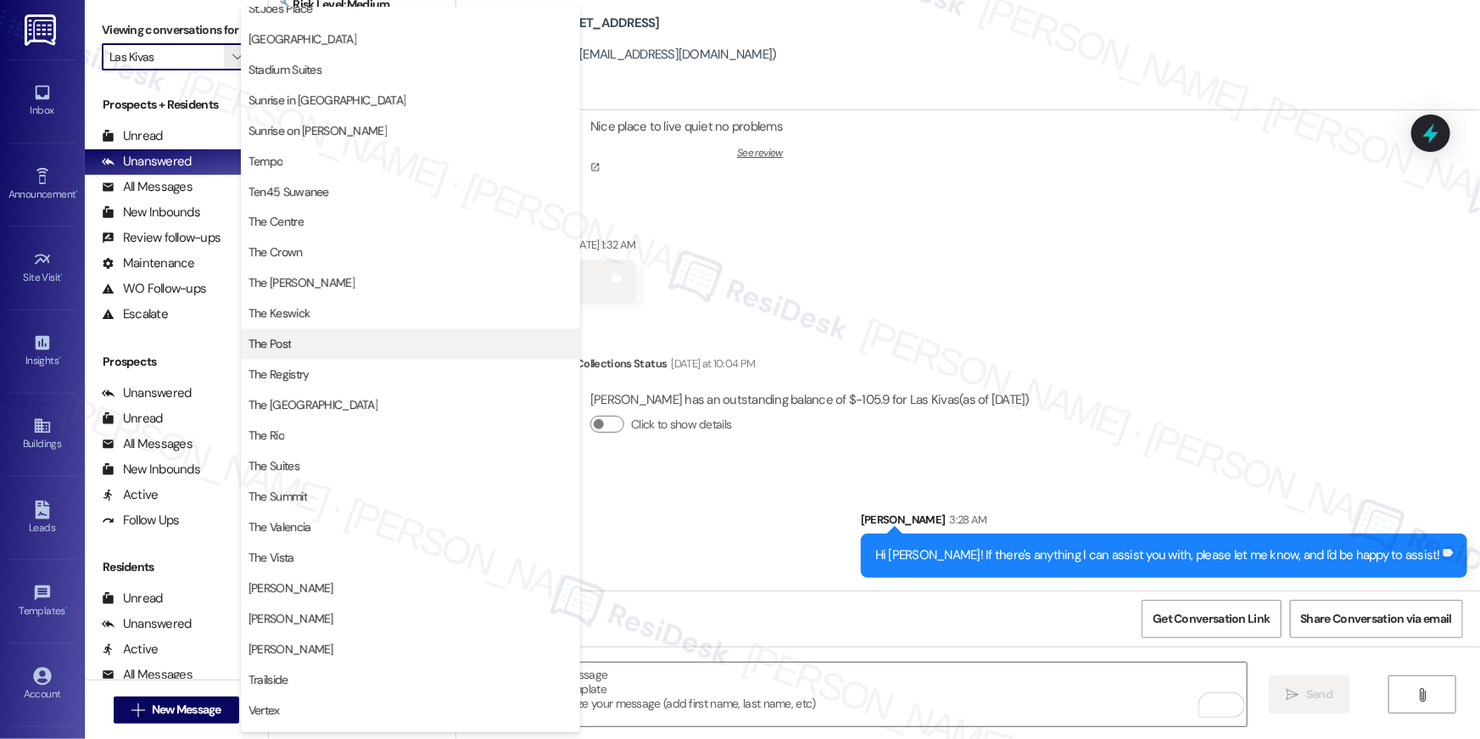
scroll to position [1255, 0]
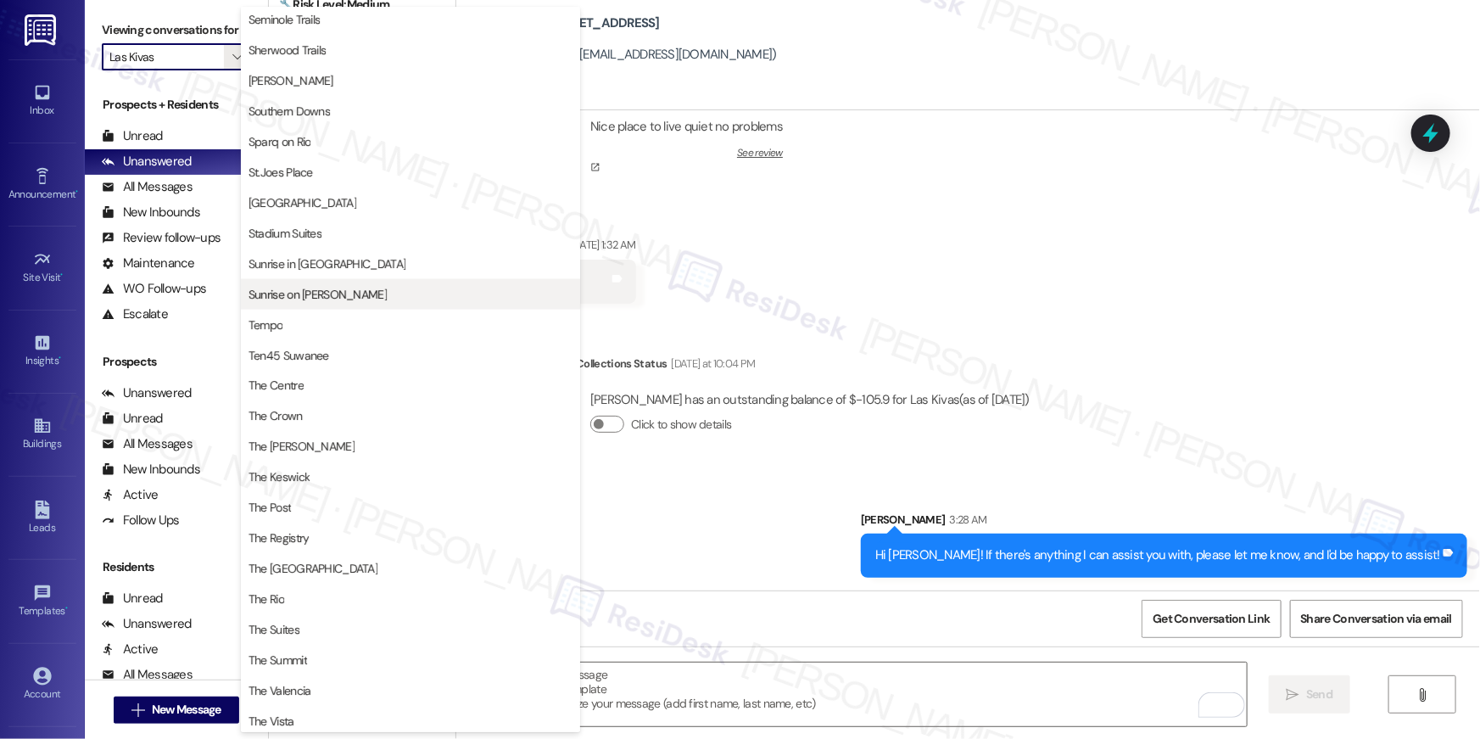
click at [327, 292] on span "Sunrise on [PERSON_NAME]" at bounding box center [318, 294] width 138 height 17
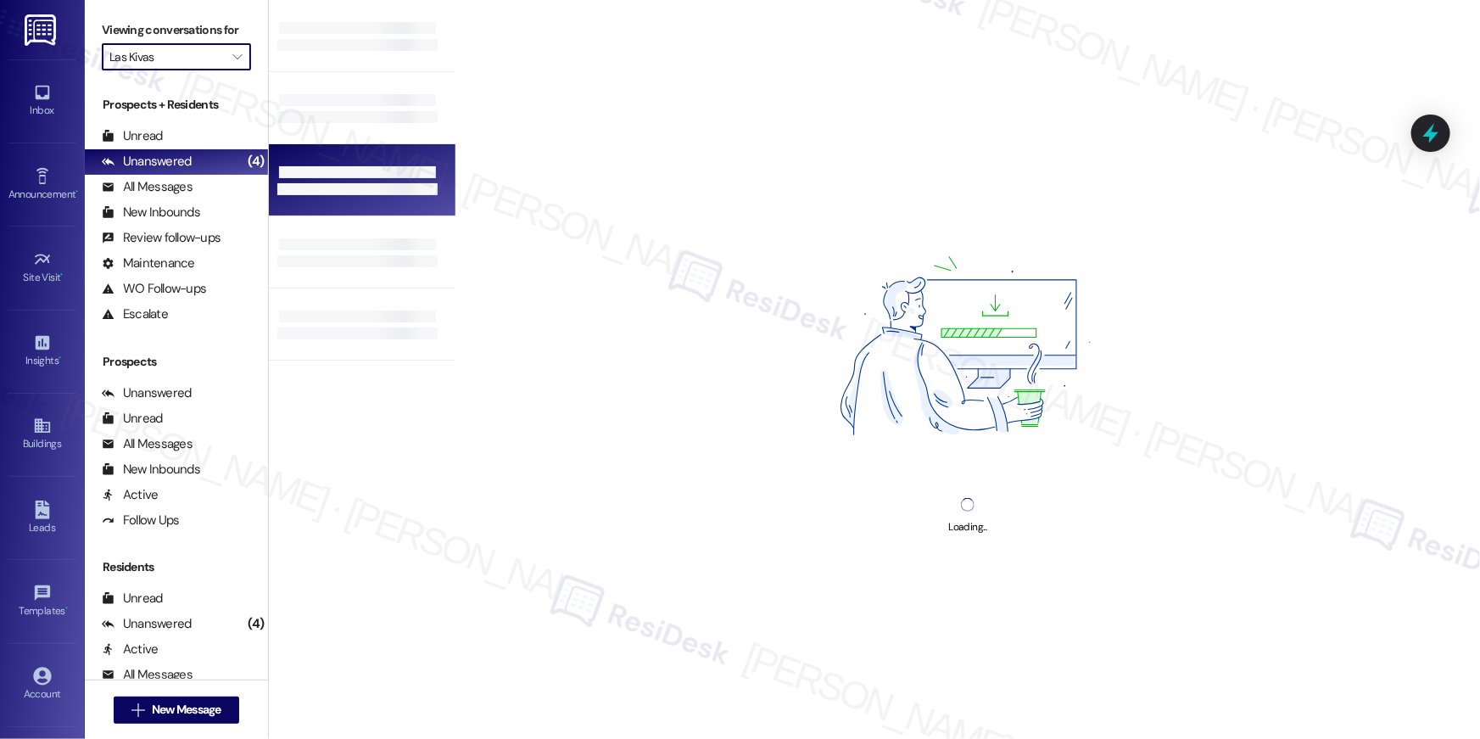
type input "Sunrise on [PERSON_NAME]"
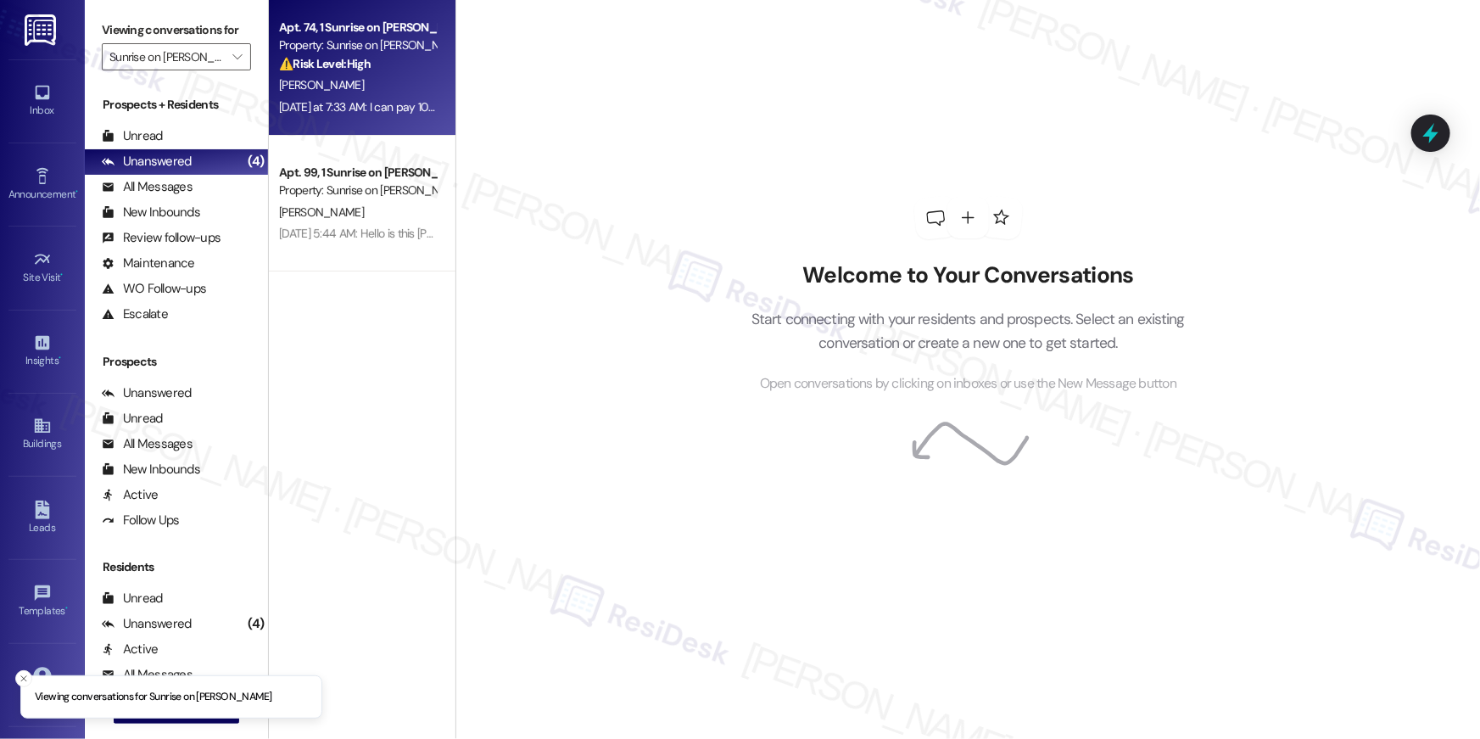
click at [356, 92] on div "L. Ware Jr" at bounding box center [357, 85] width 160 height 21
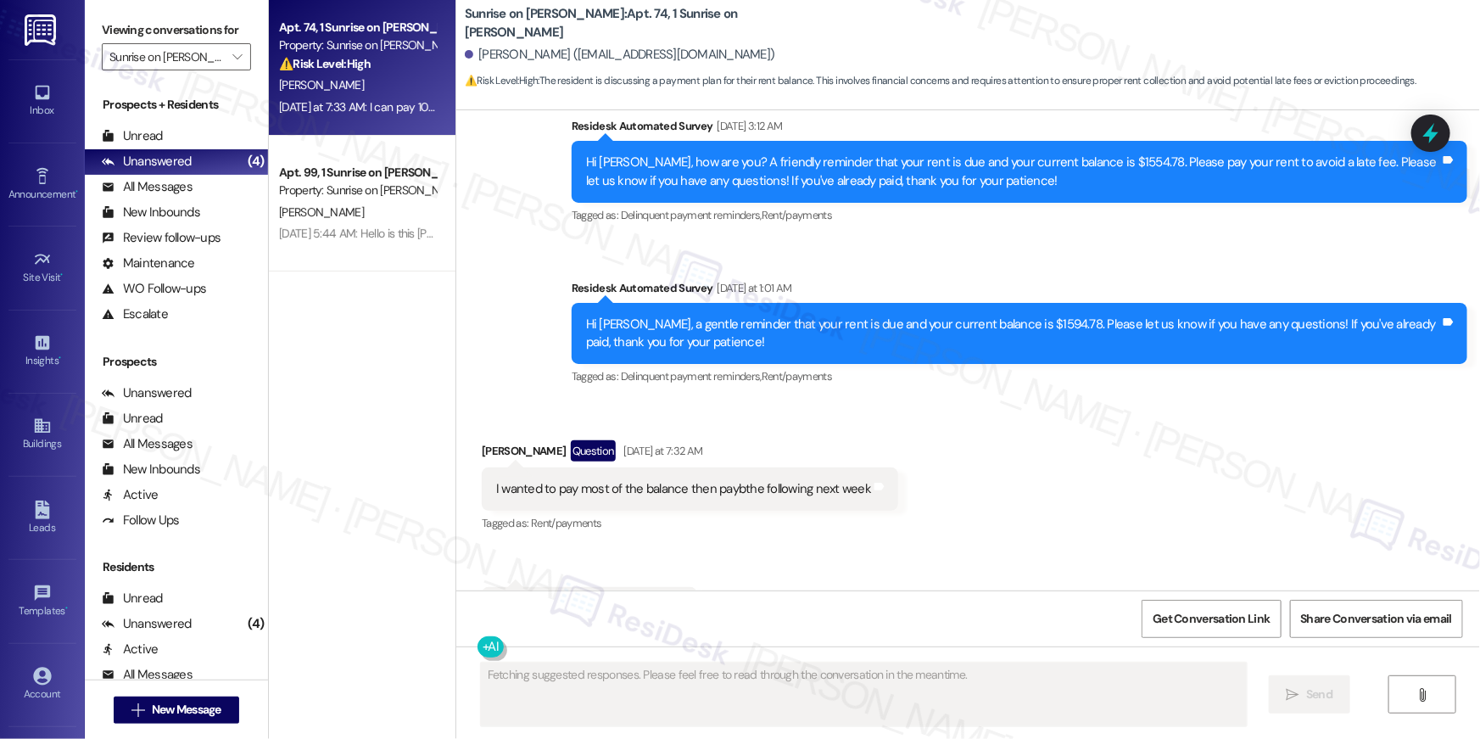
scroll to position [1009, 0]
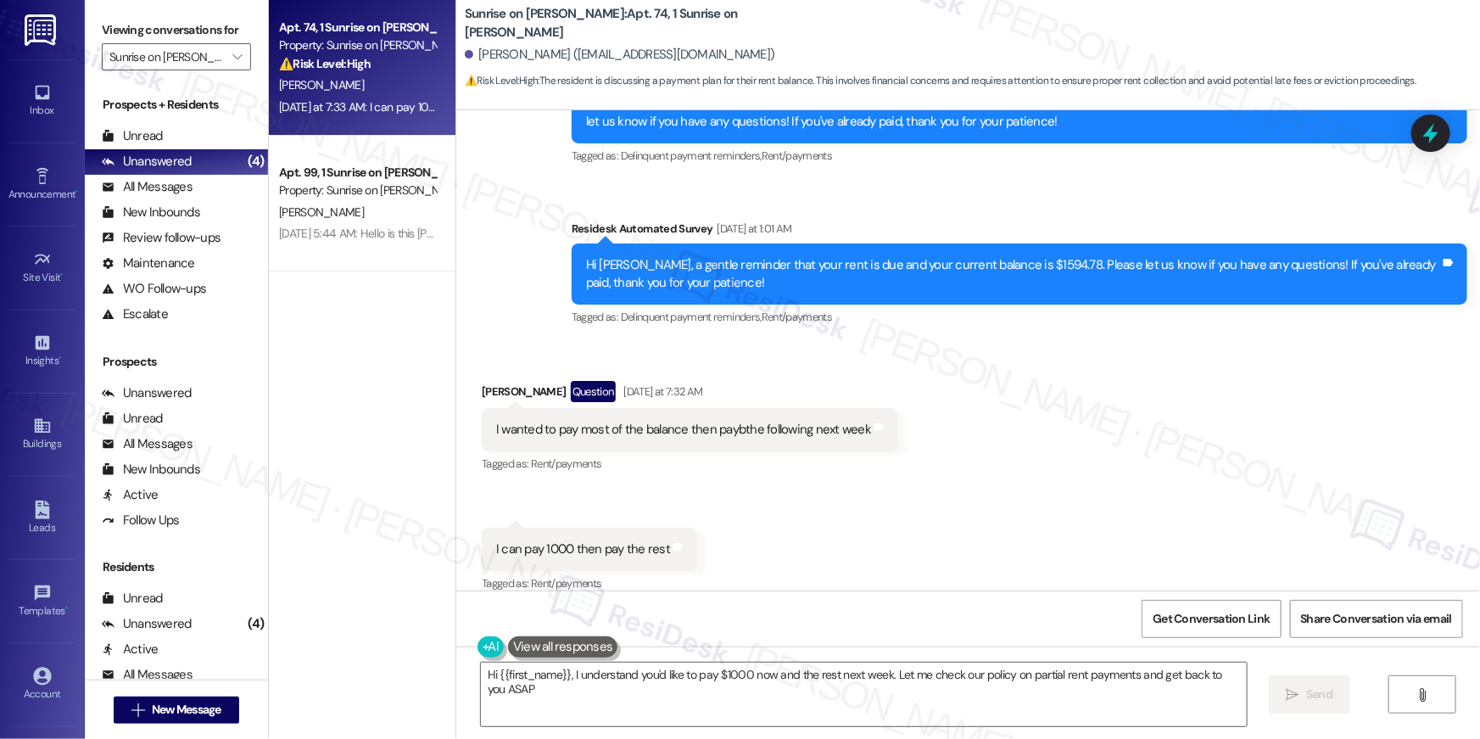
type textarea "Hi {{first_name}}, I understand you'd like to pay $1000 now and the rest next w…"
click at [797, 687] on textarea "Hi {{first_name}}, I understand you'd like to pay $1000 now and the rest next w…" at bounding box center [864, 694] width 766 height 64
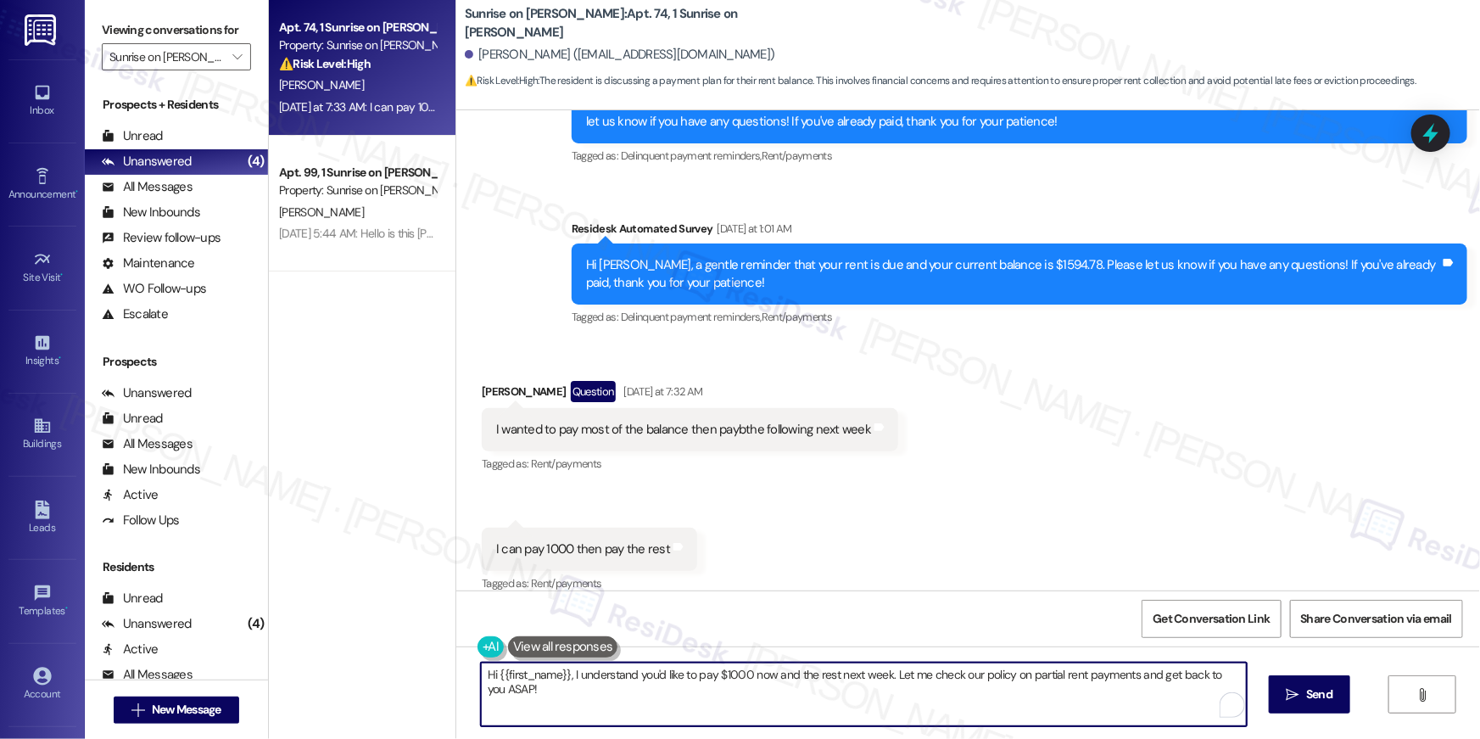
click at [618, 713] on textarea "Hi {{first_name}}, I understand you'd like to pay $1000 now and the rest next w…" at bounding box center [864, 694] width 766 height 64
drag, startPoint x: 611, startPoint y: 702, endPoint x: 646, endPoint y: 702, distance: 35.6
click at [613, 702] on textarea "Hi {{first_name}}, I understand you'd like to pay $1000 now and the rest next w…" at bounding box center [864, 694] width 766 height 64
click at [884, 675] on textarea "Hi {{first_name}}, I understand you'd like to pay $1000 now and the rest next w…" at bounding box center [864, 694] width 766 height 64
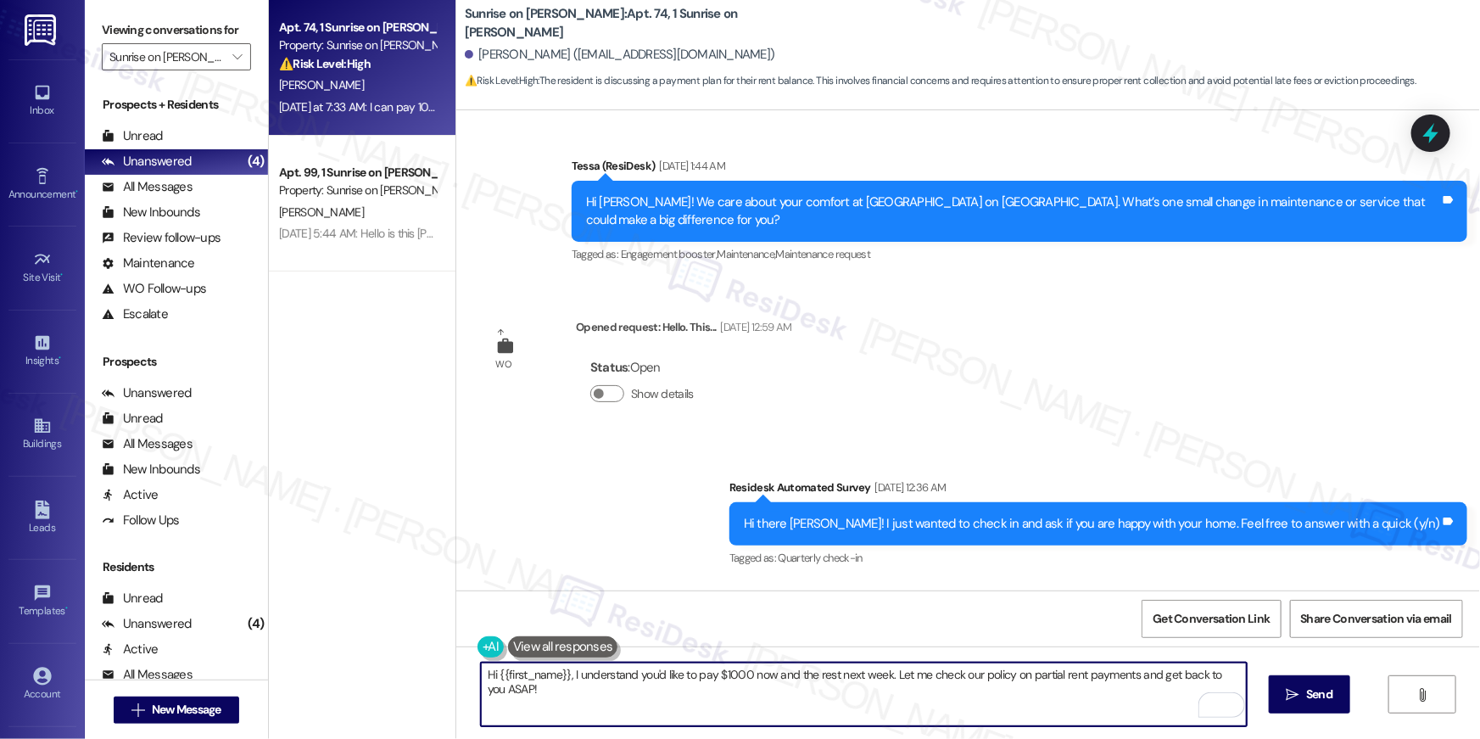
scroll to position [0, 0]
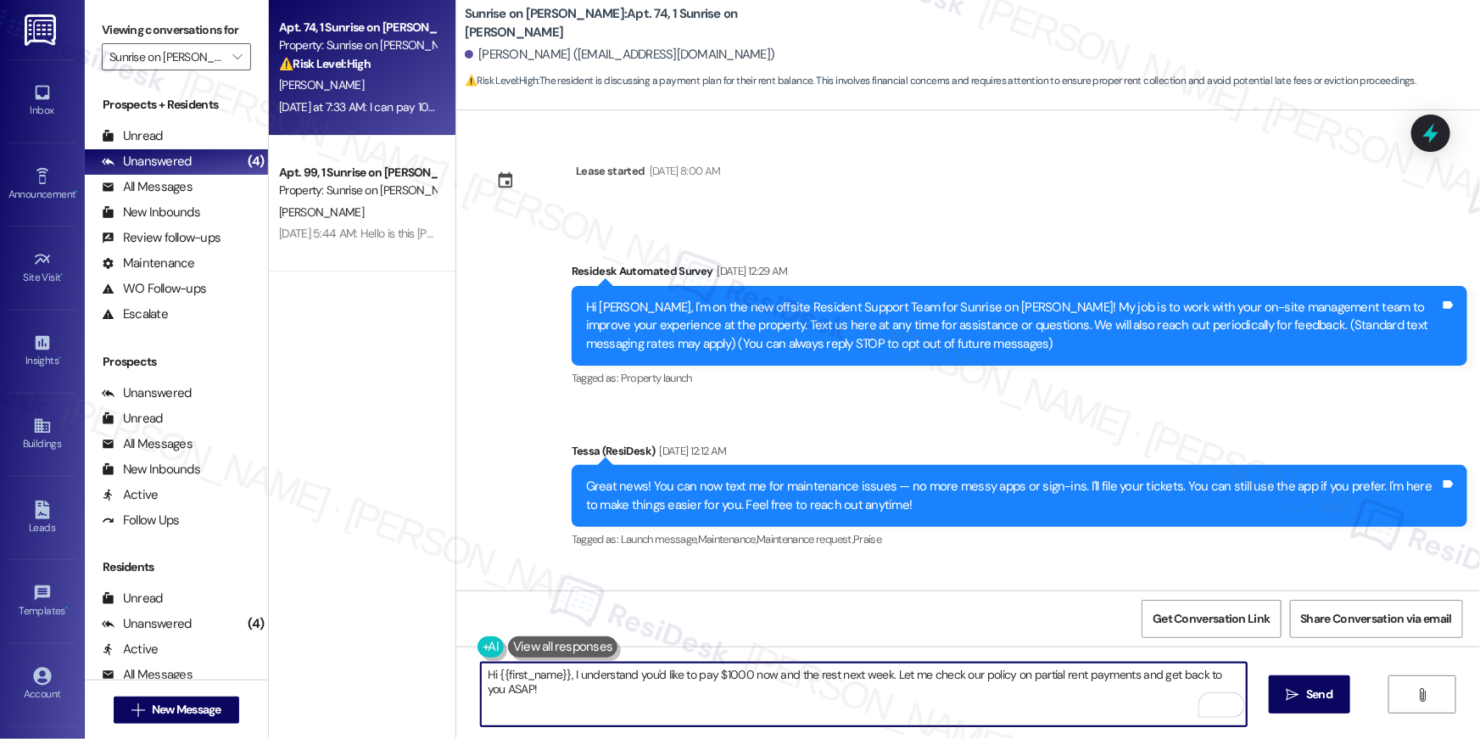
click at [871, 696] on textarea "Hi {{first_name}}, I understand you'd like to pay $1000 now and the rest next w…" at bounding box center [864, 694] width 766 height 64
drag, startPoint x: 884, startPoint y: 676, endPoint x: 889, endPoint y: 692, distance: 16.9
click at [889, 692] on textarea "Hi {{first_name}}, I understand you'd like to pay $1000 now and the rest next w…" at bounding box center [864, 694] width 766 height 64
type textarea "Hi {{first_name}}, I understand you'd like to pay $1000 now and the rest next w…"
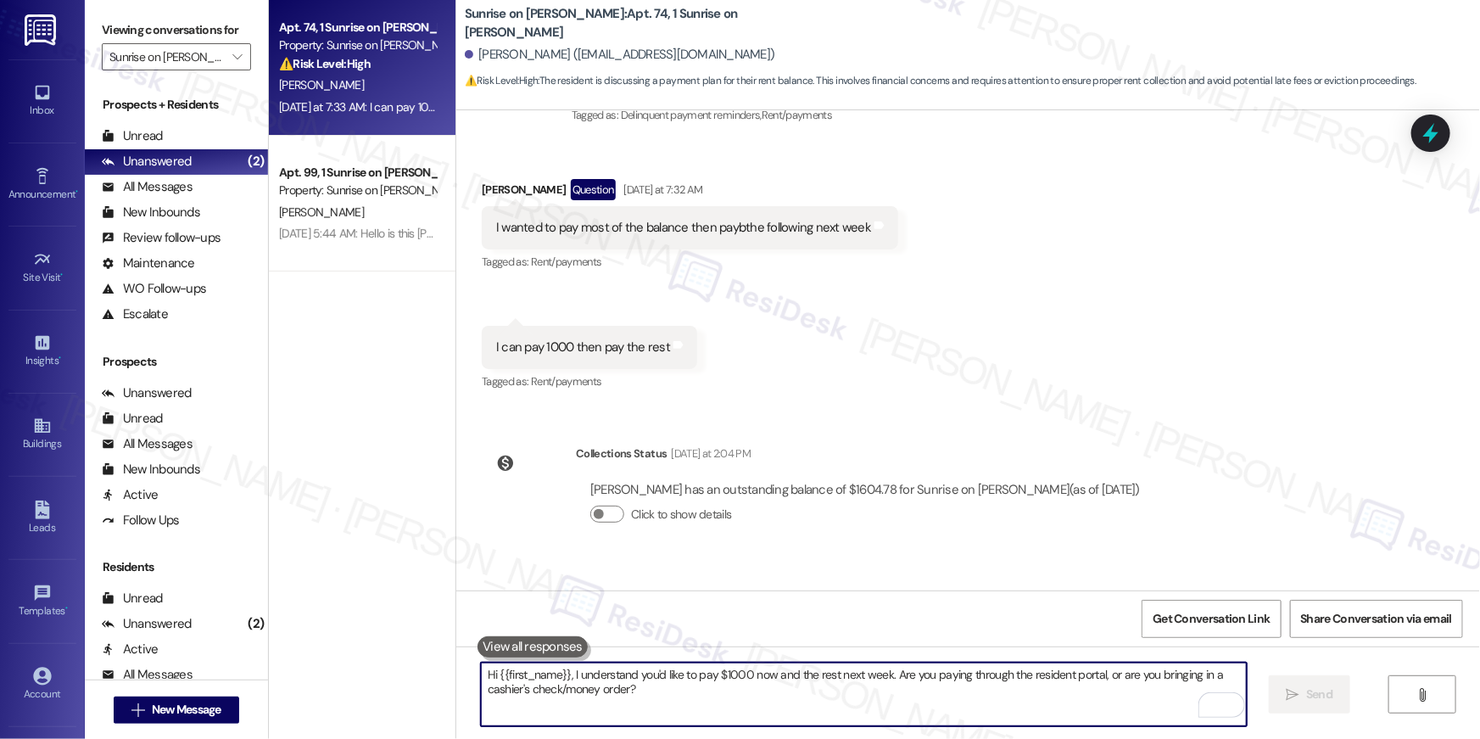
scroll to position [1301, 0]
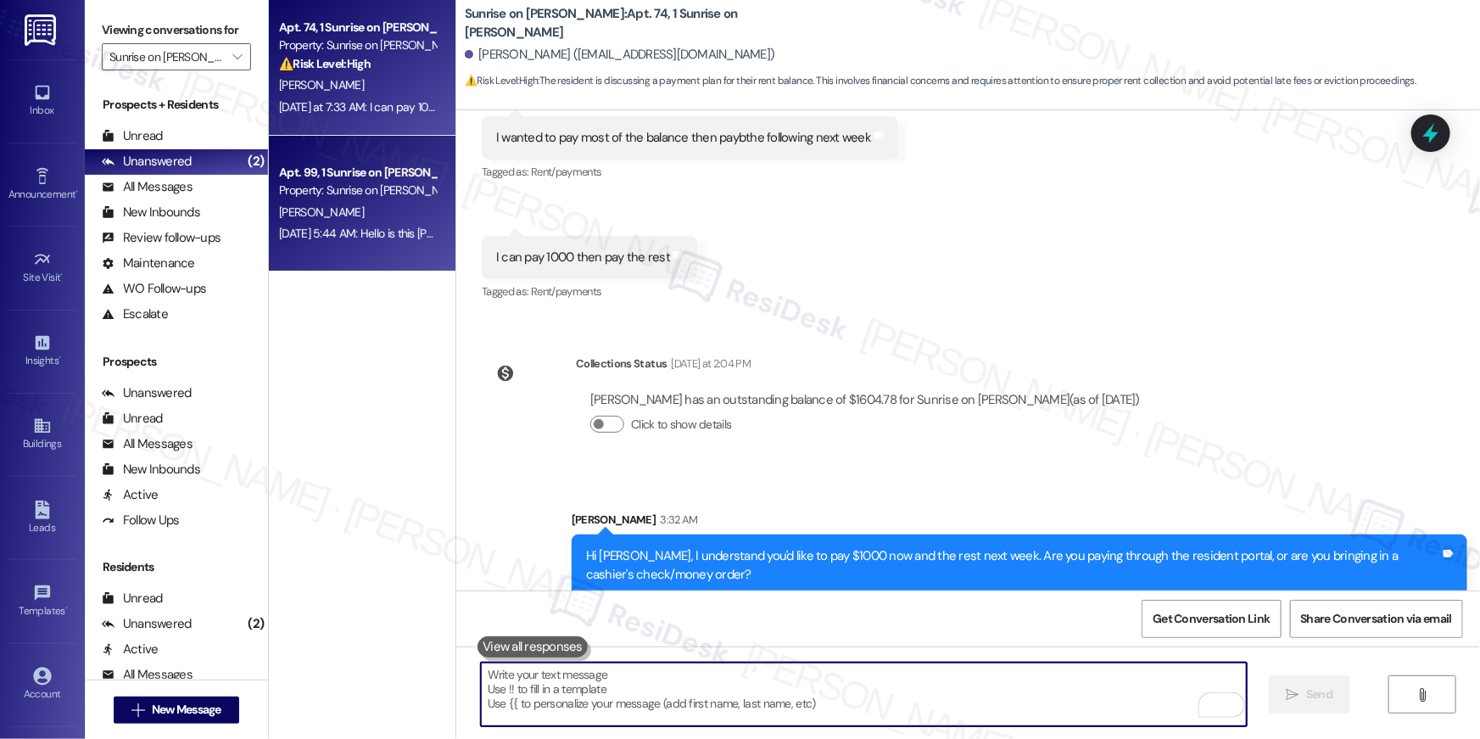
click at [376, 218] on div "[PERSON_NAME]" at bounding box center [357, 212] width 160 height 21
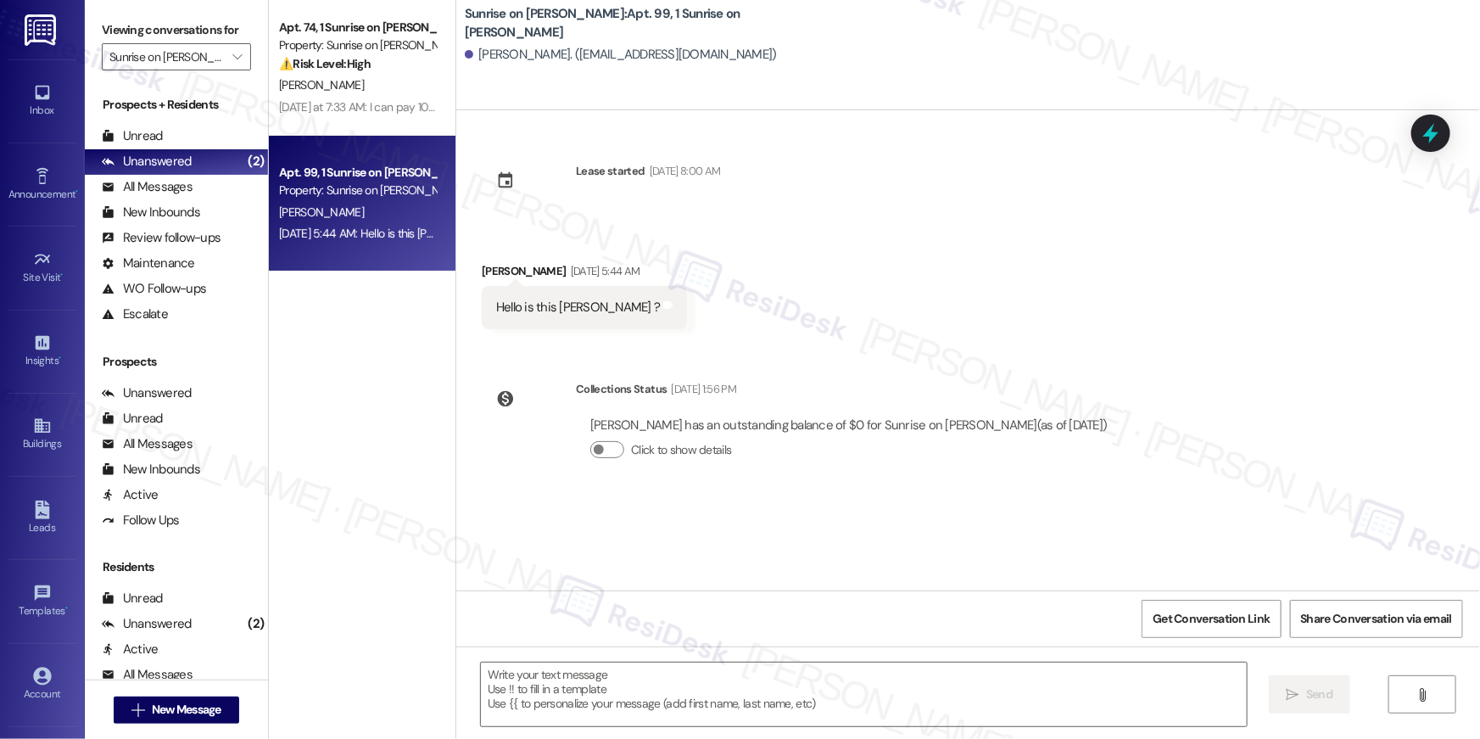
type textarea "Fetching suggested responses. Please feel free to read through the conversation…"
click at [821, 688] on textarea at bounding box center [864, 694] width 766 height 64
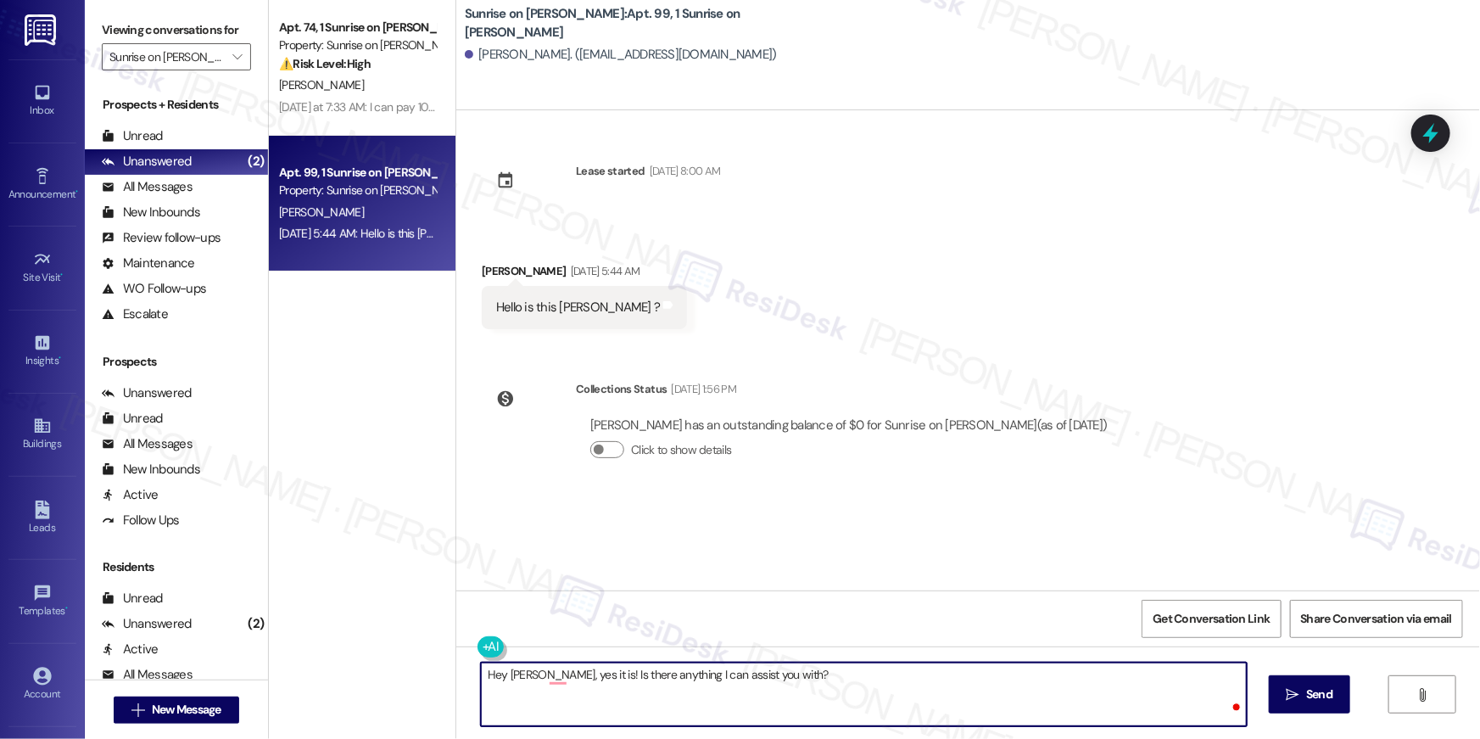
type textarea "Hey [PERSON_NAME], yes it is! Is there anything I can assist you with?"
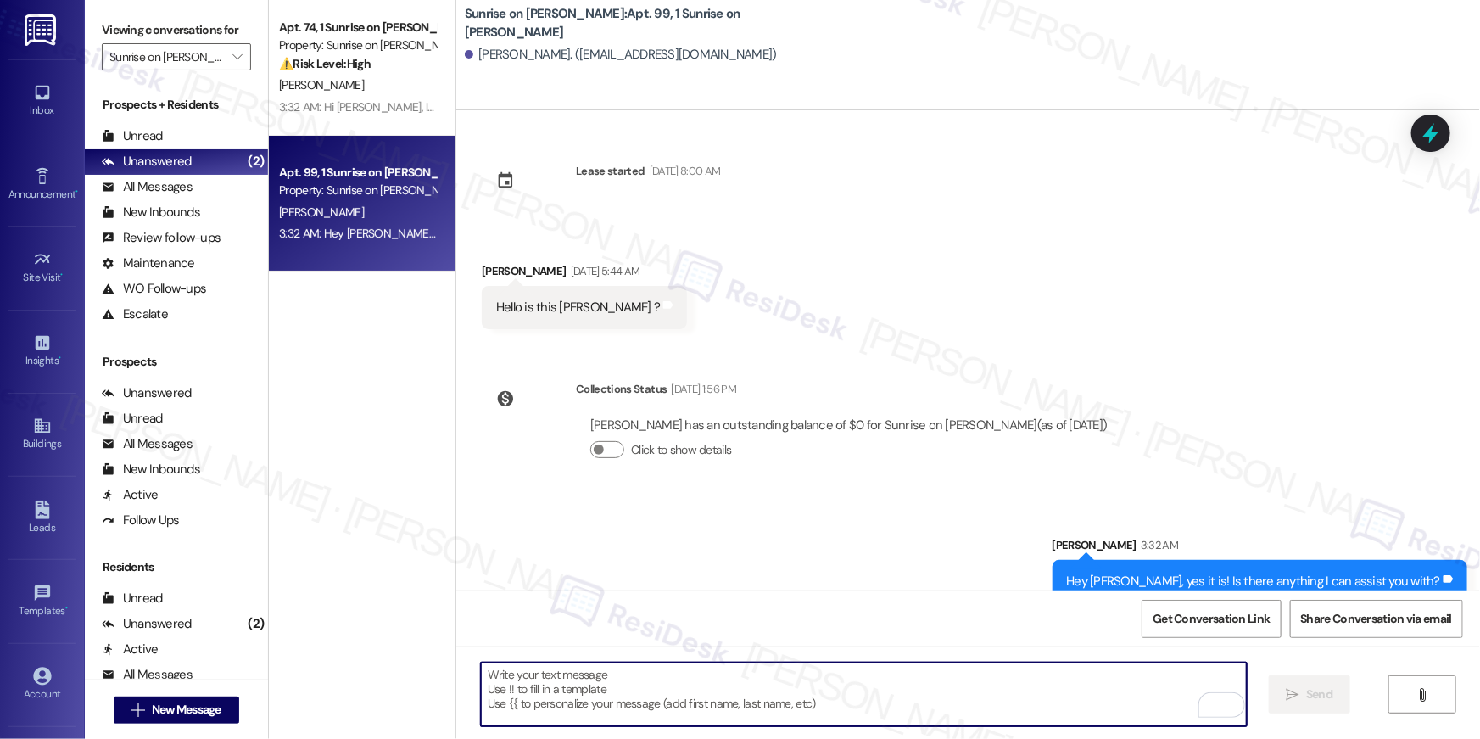
scroll to position [25, 0]
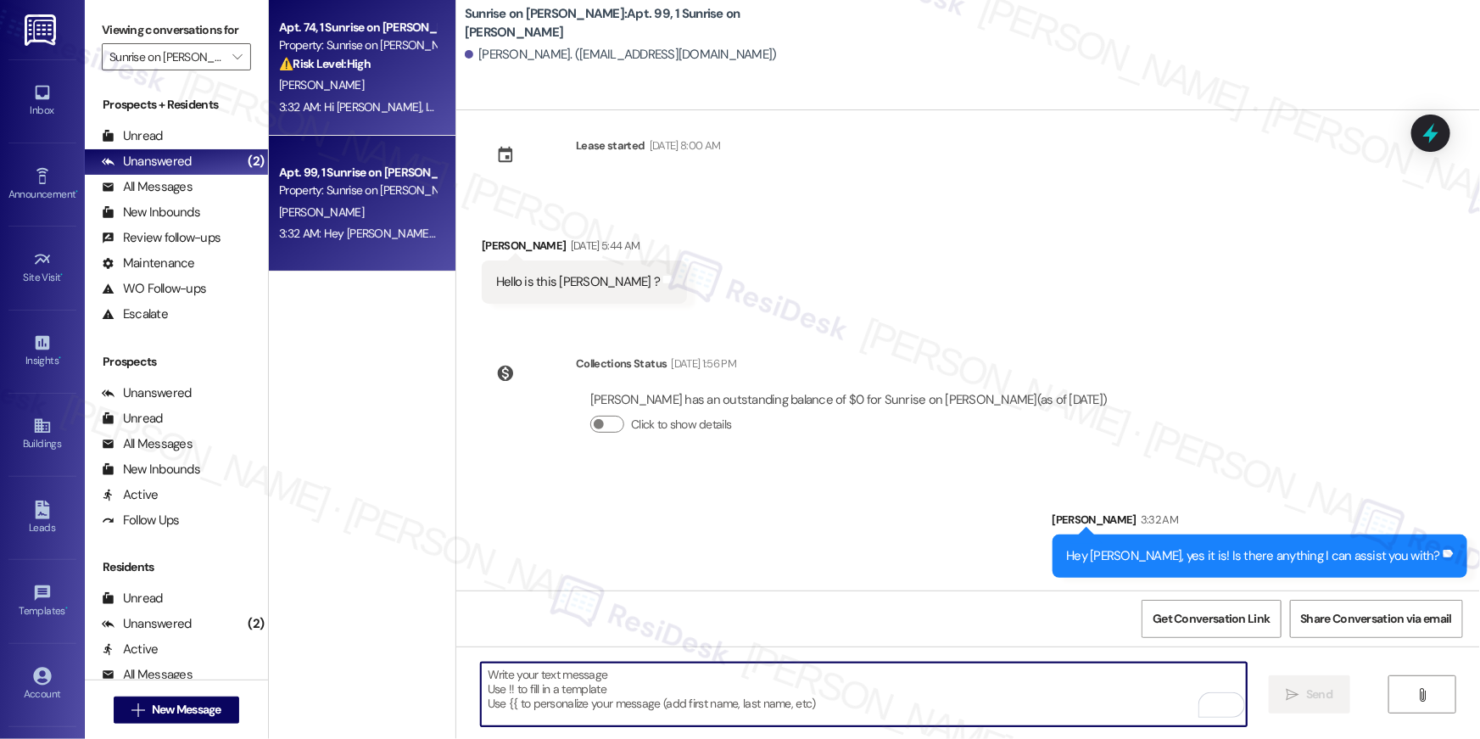
click at [298, 91] on span "[PERSON_NAME]" at bounding box center [321, 84] width 85 height 15
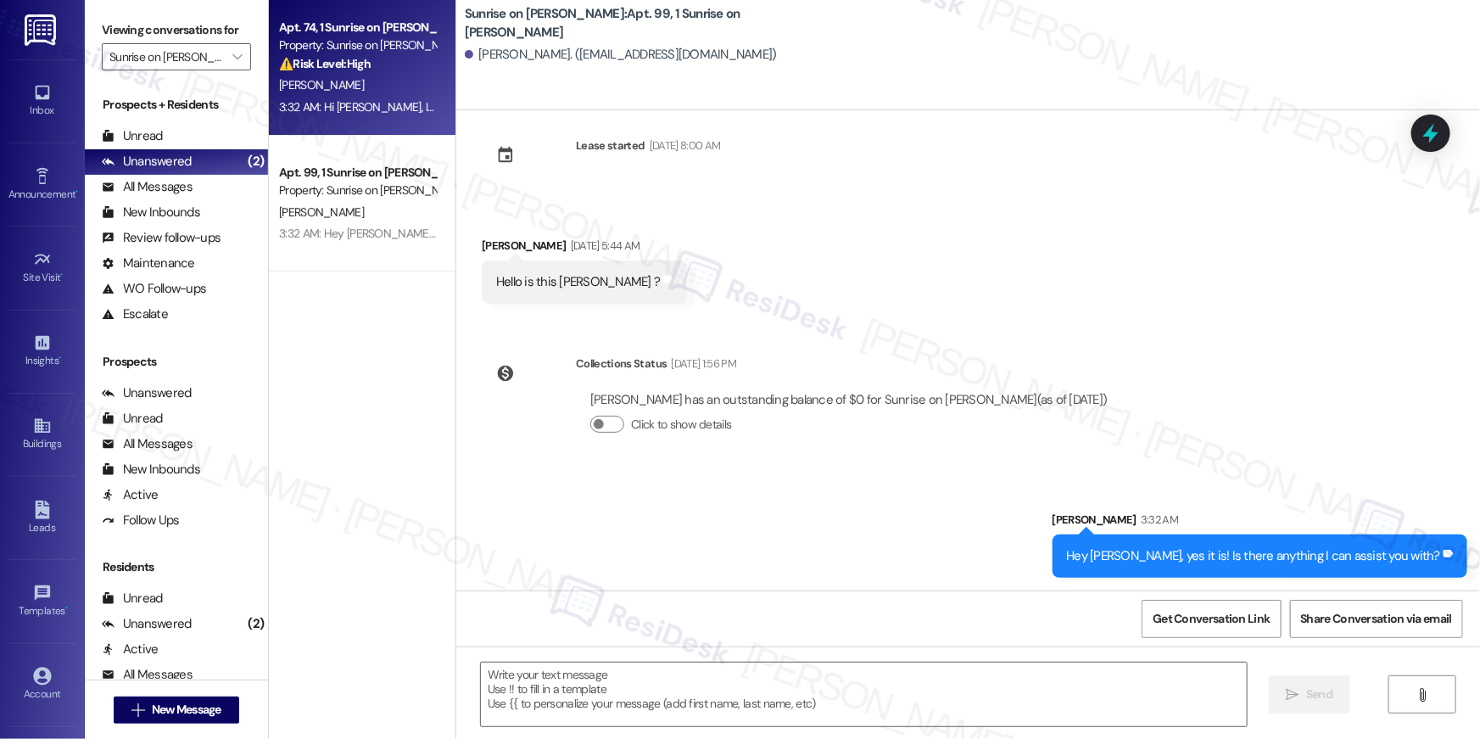
click at [321, 92] on div "[PERSON_NAME]" at bounding box center [357, 85] width 160 height 21
type textarea "Fetching suggested responses. Please feel free to read through the conversation…"
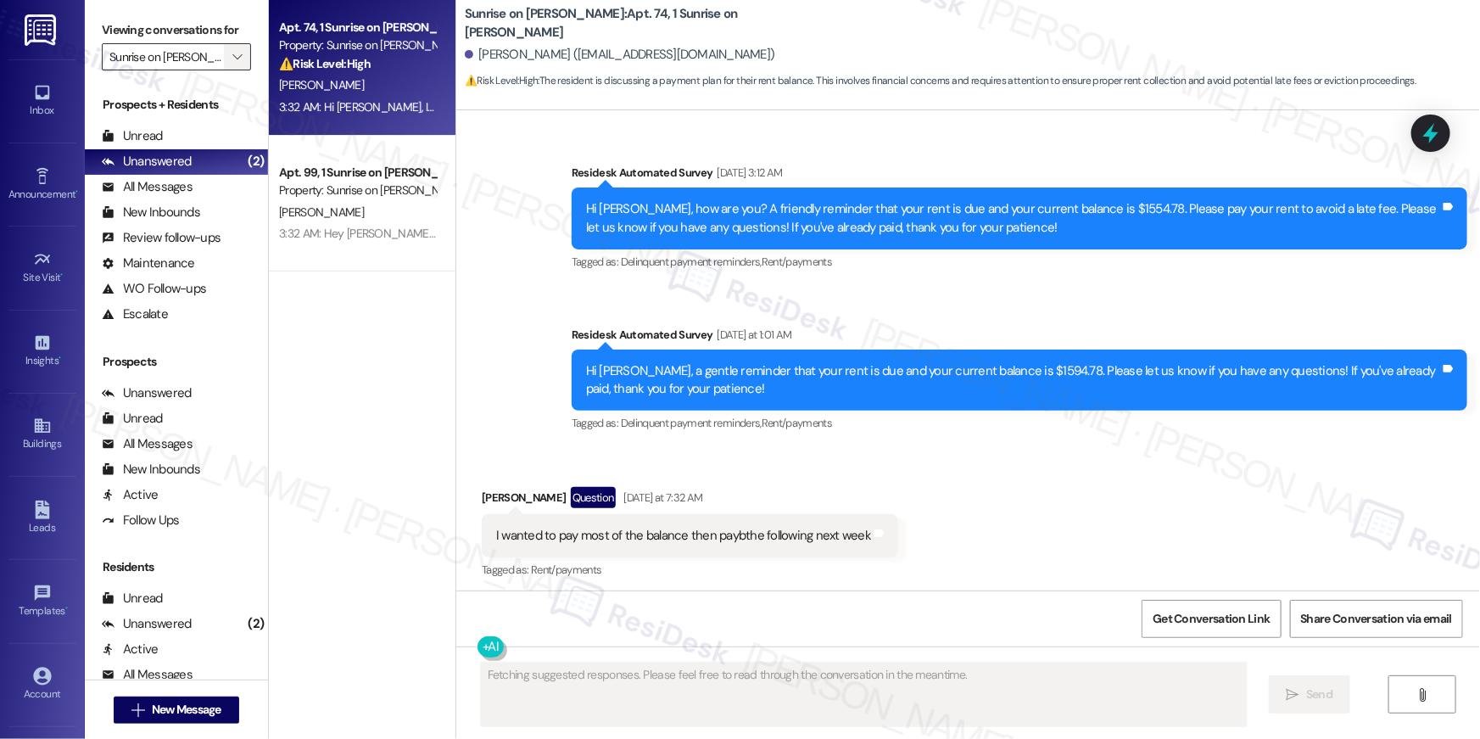
click at [232, 59] on icon "" at bounding box center [236, 57] width 9 height 14
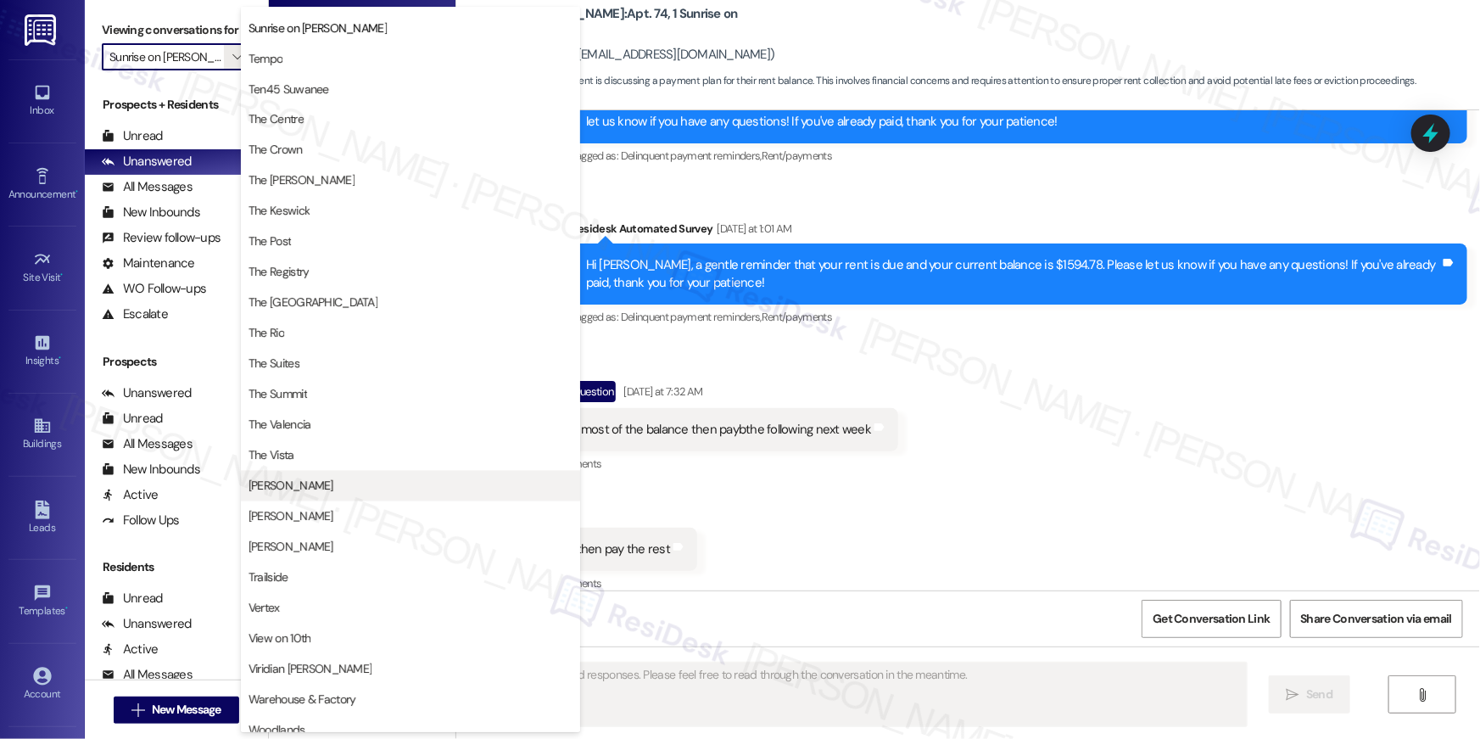
scroll to position [1535, 0]
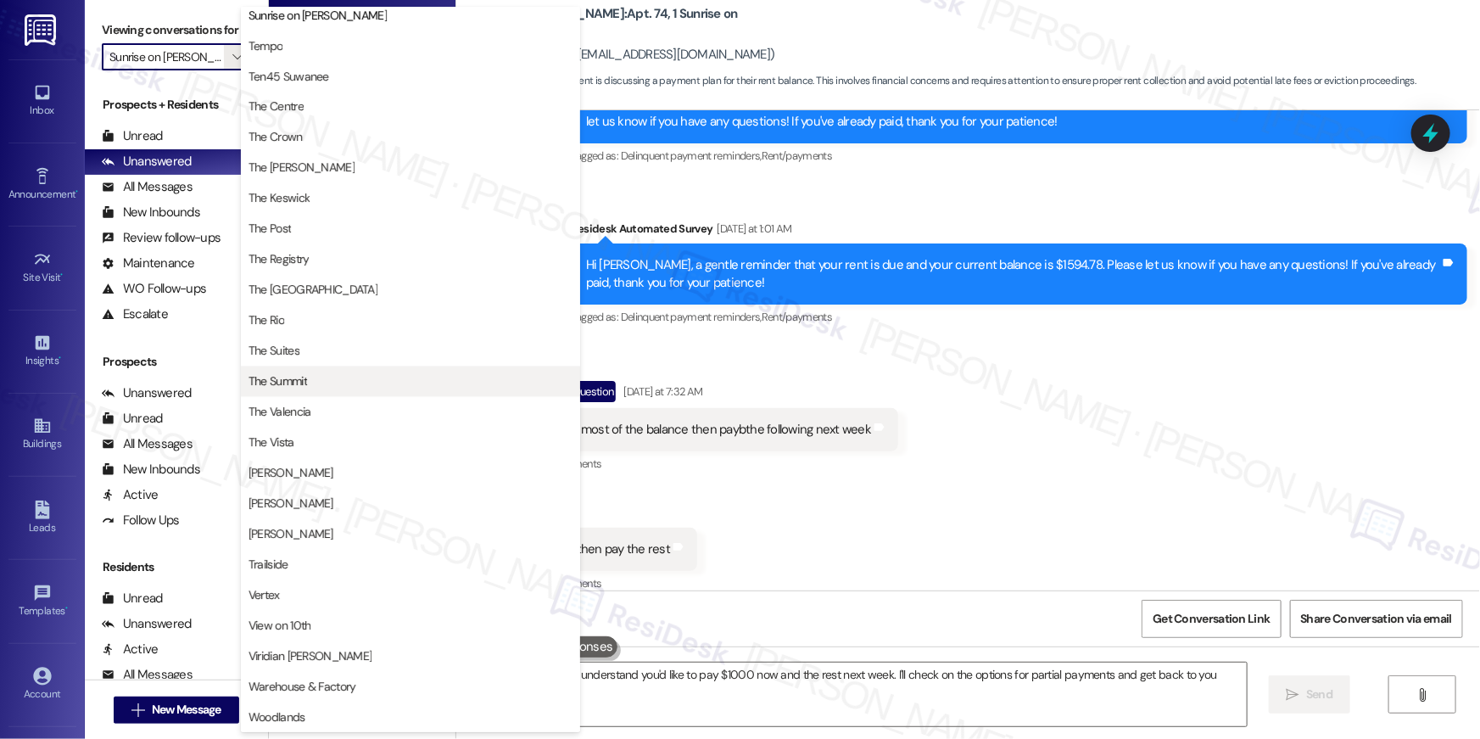
type textarea "Hi {{first_name}}, I understand you'd like to pay $1000 now and the rest next w…"
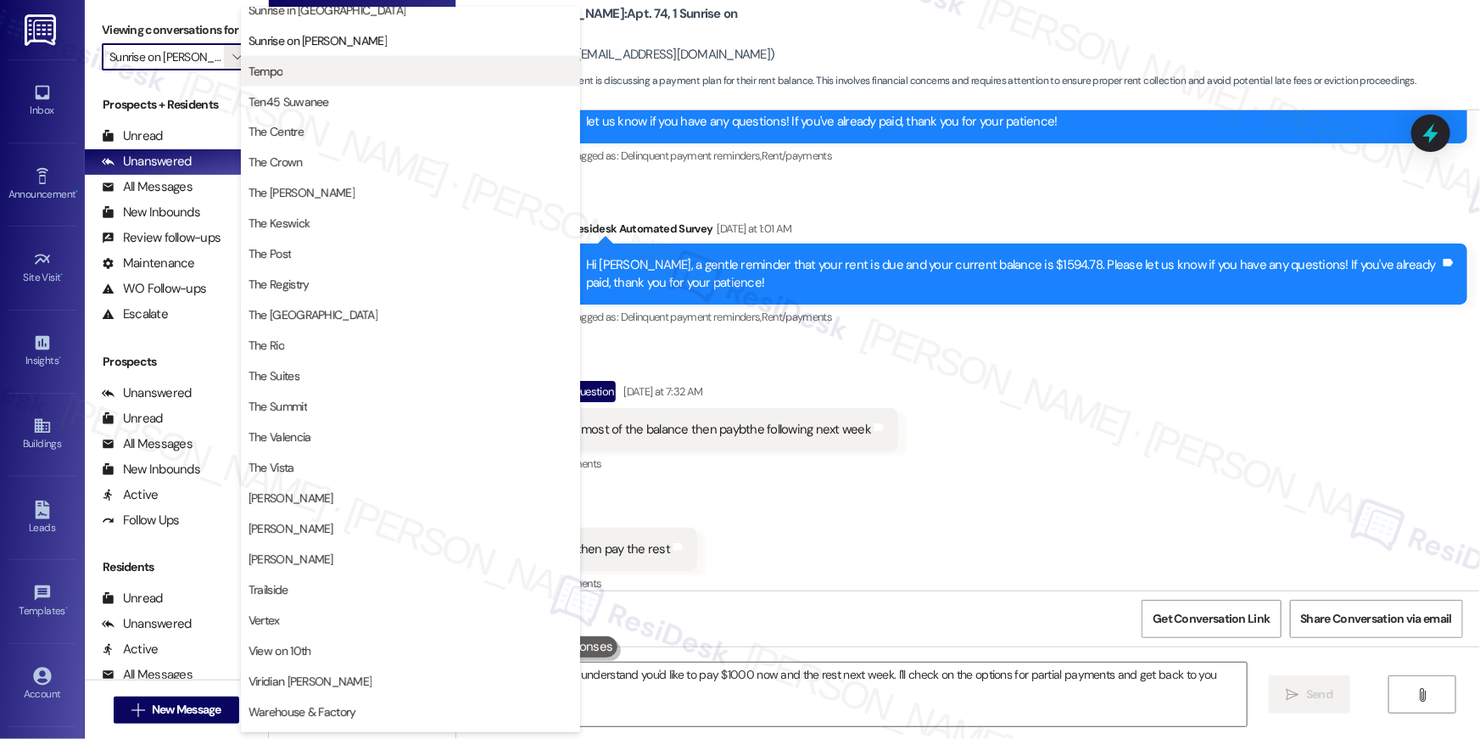
scroll to position [1356, 0]
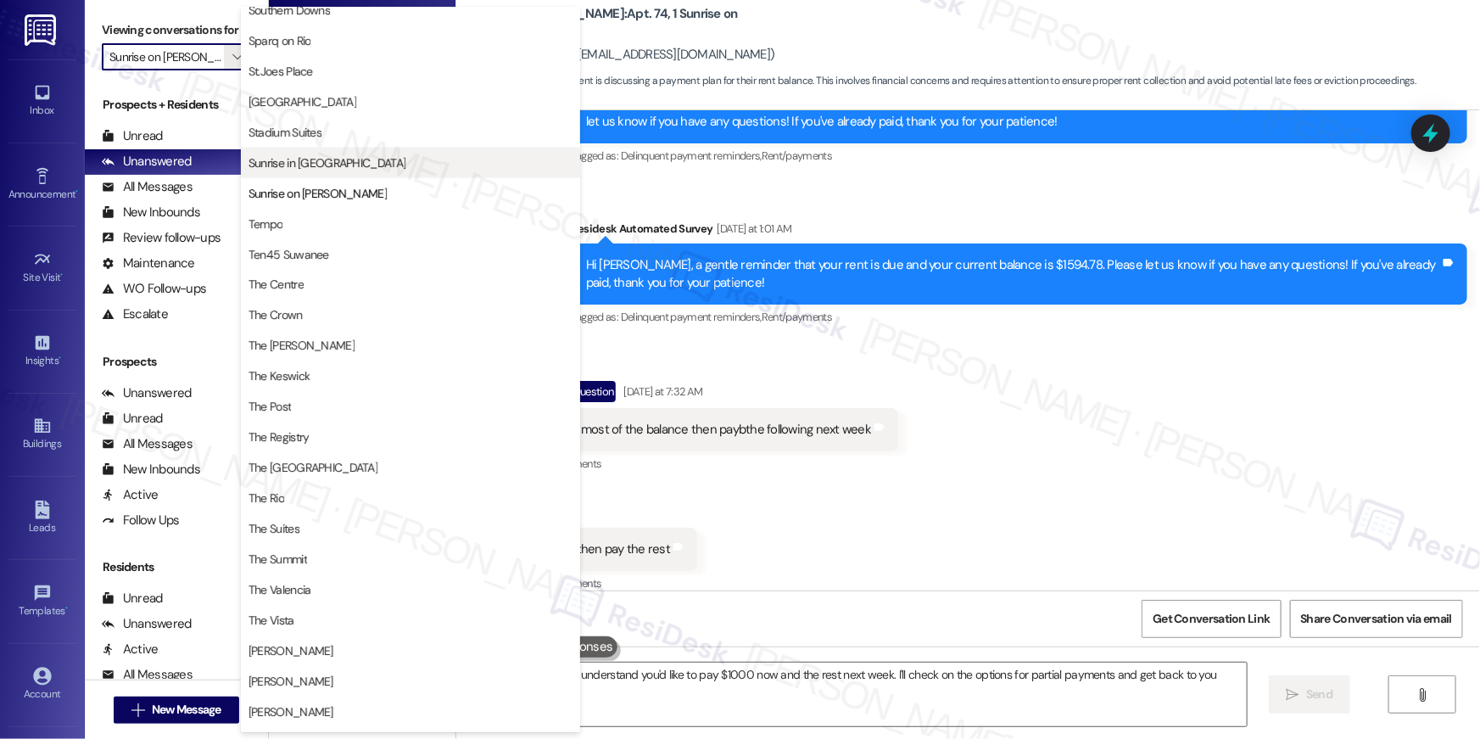
click at [327, 167] on span "Sunrise in [GEOGRAPHIC_DATA]" at bounding box center [327, 162] width 157 height 17
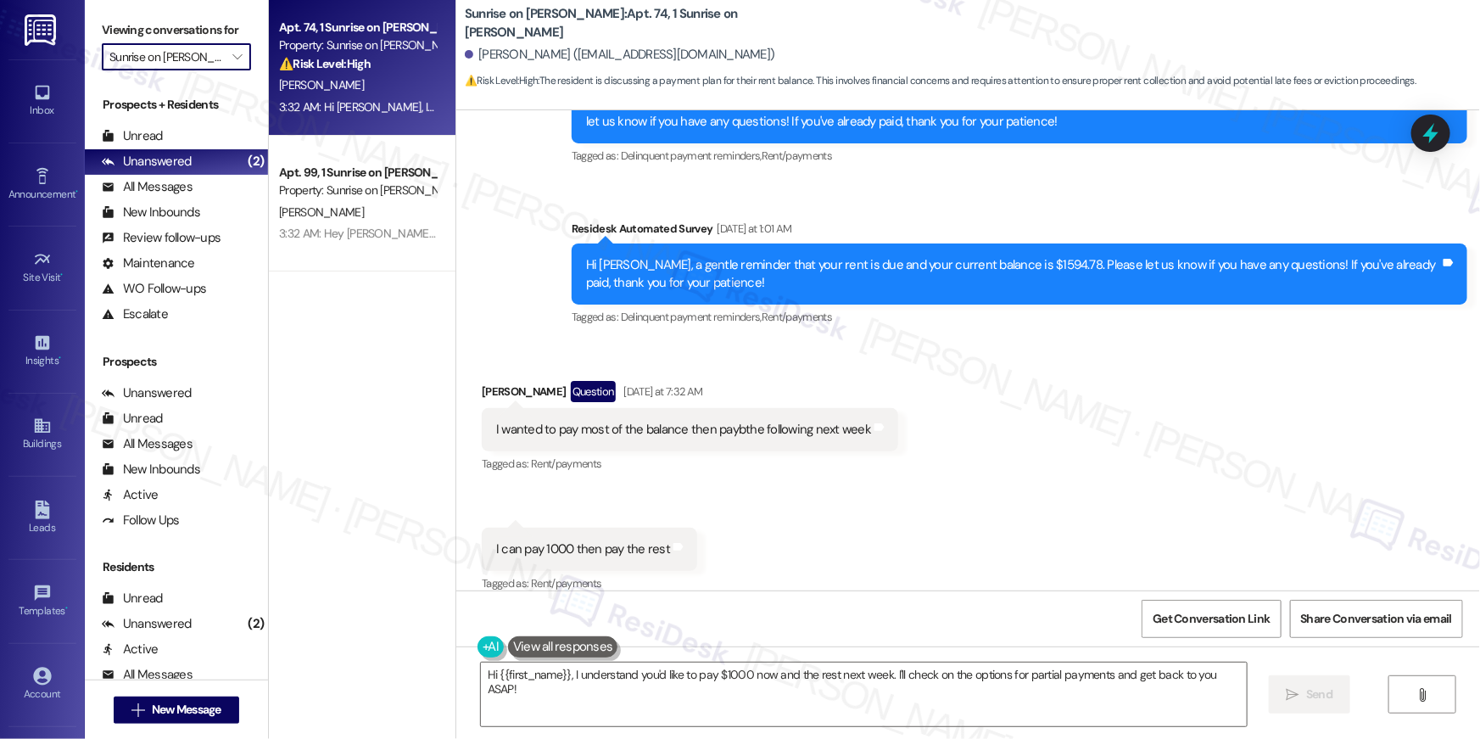
type input "Sunrise in [GEOGRAPHIC_DATA]"
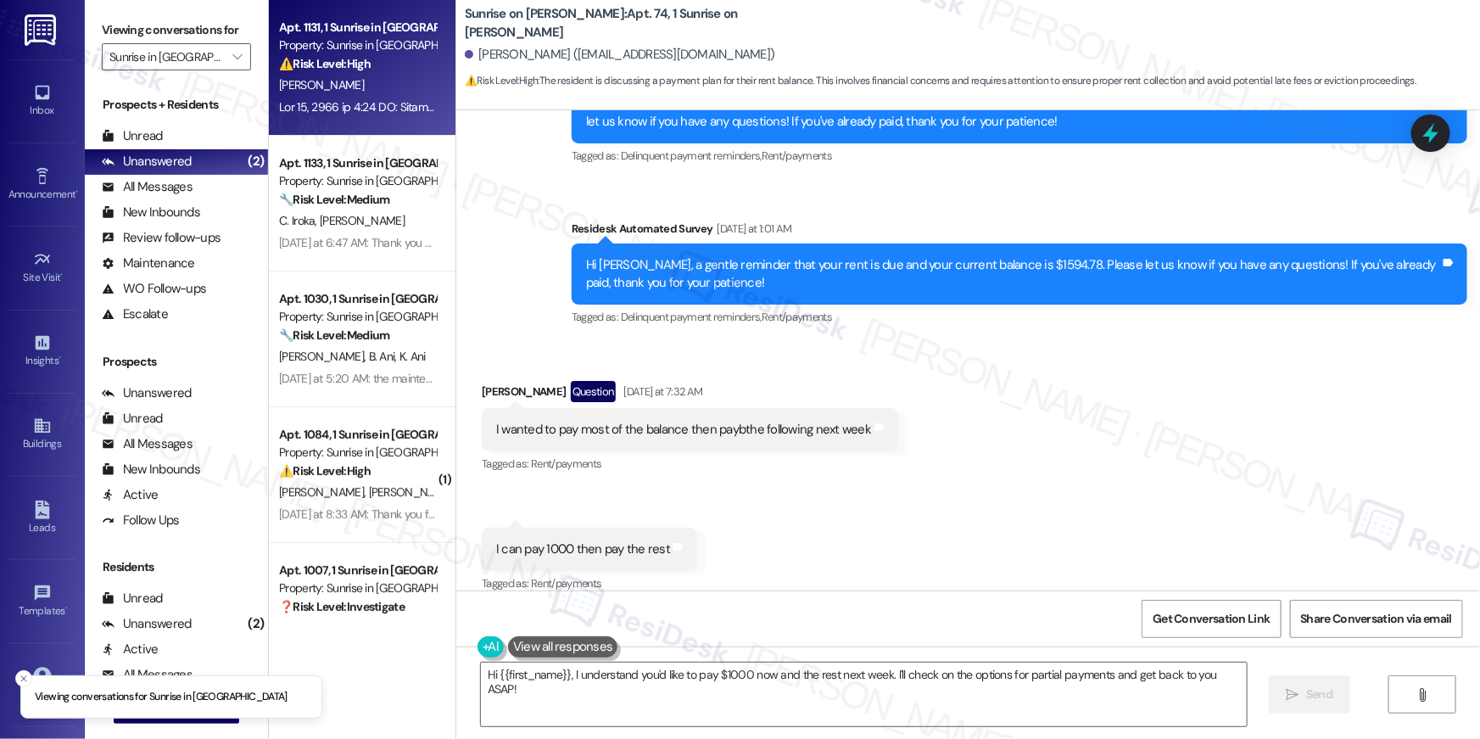
click at [374, 59] on div "⚠️ Risk Level: High The resident's vehicle was towed without prior notice, caus…" at bounding box center [357, 64] width 157 height 18
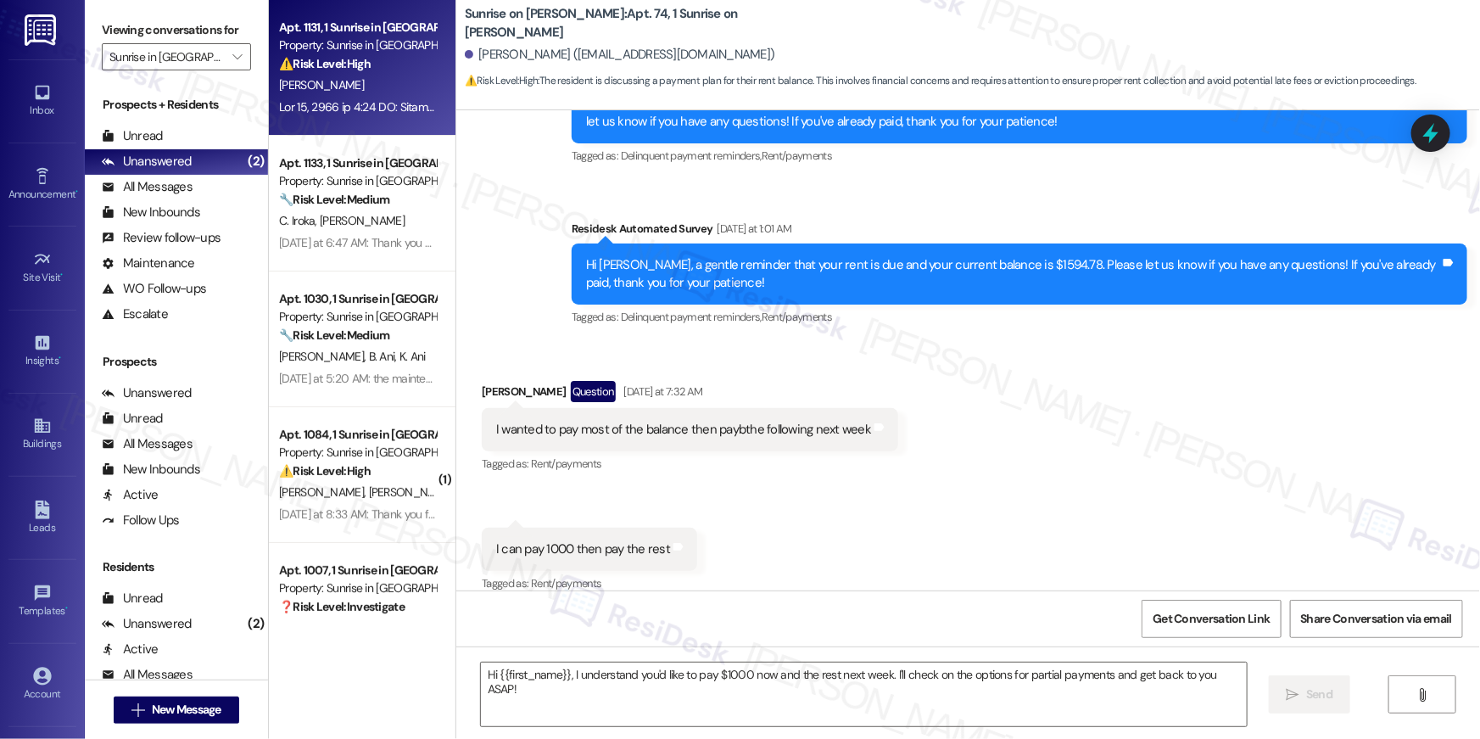
click at [374, 59] on div "⚠️ Risk Level: High The resident's vehicle was towed without prior notice, caus…" at bounding box center [357, 64] width 157 height 18
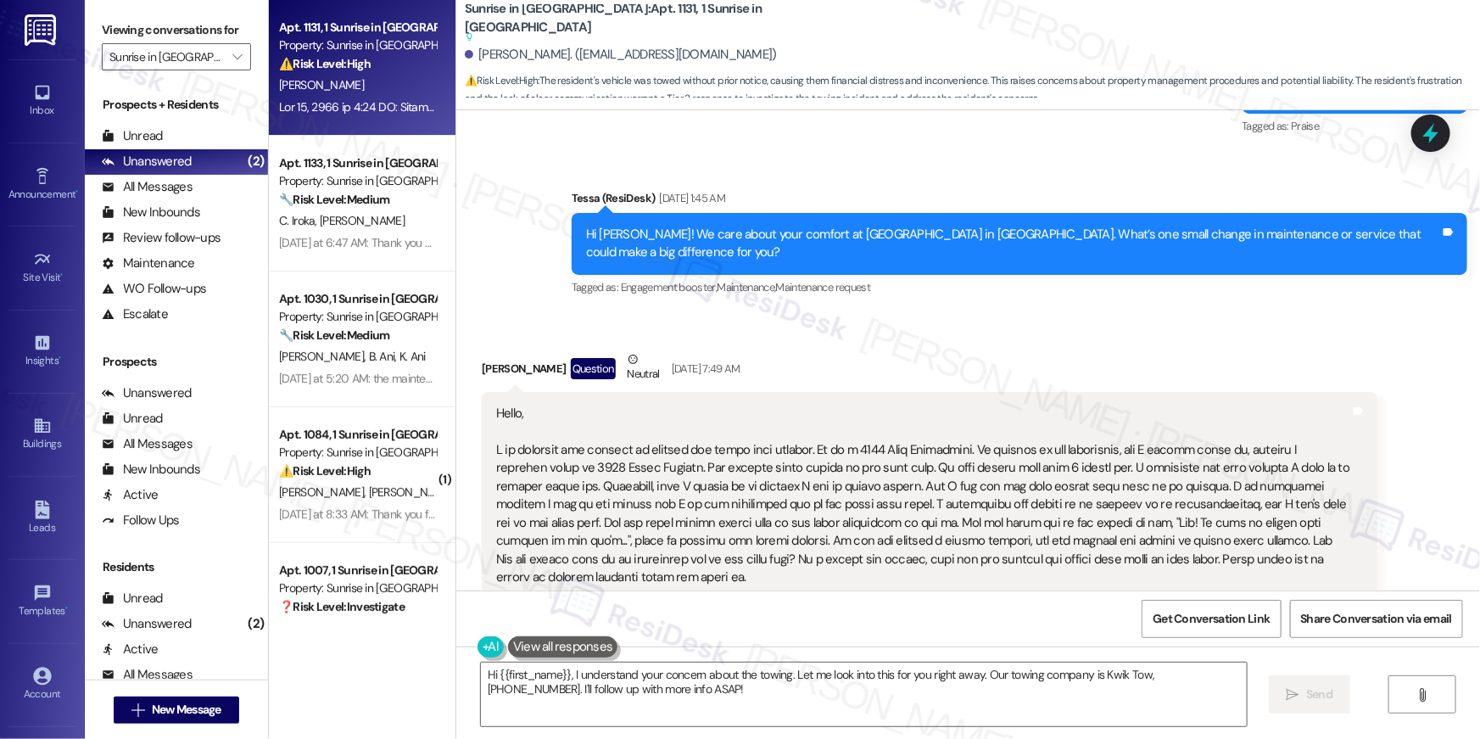
scroll to position [1087, 0]
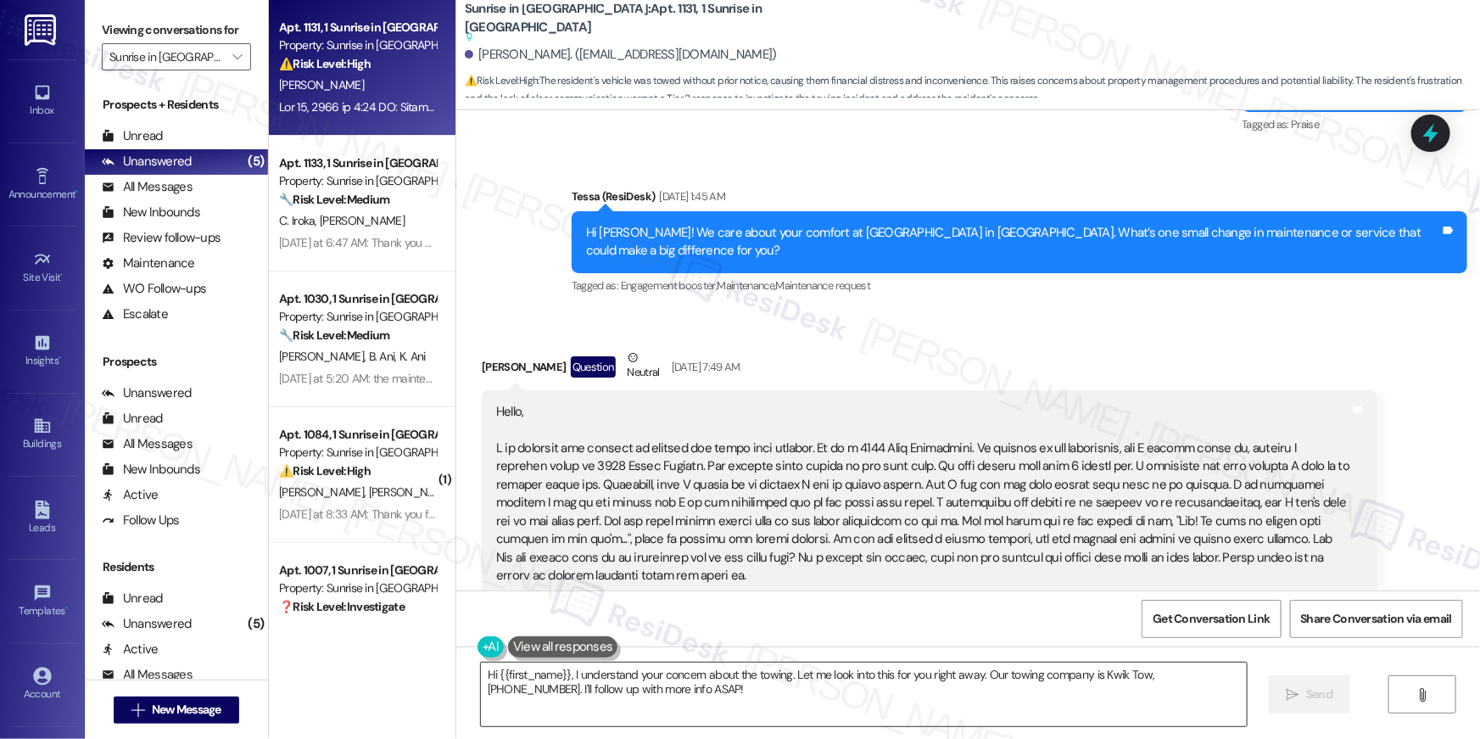
click at [898, 706] on textarea "Hi {{first_name}}, I understand your concern about the towing. Let me look into…" at bounding box center [864, 694] width 766 height 64
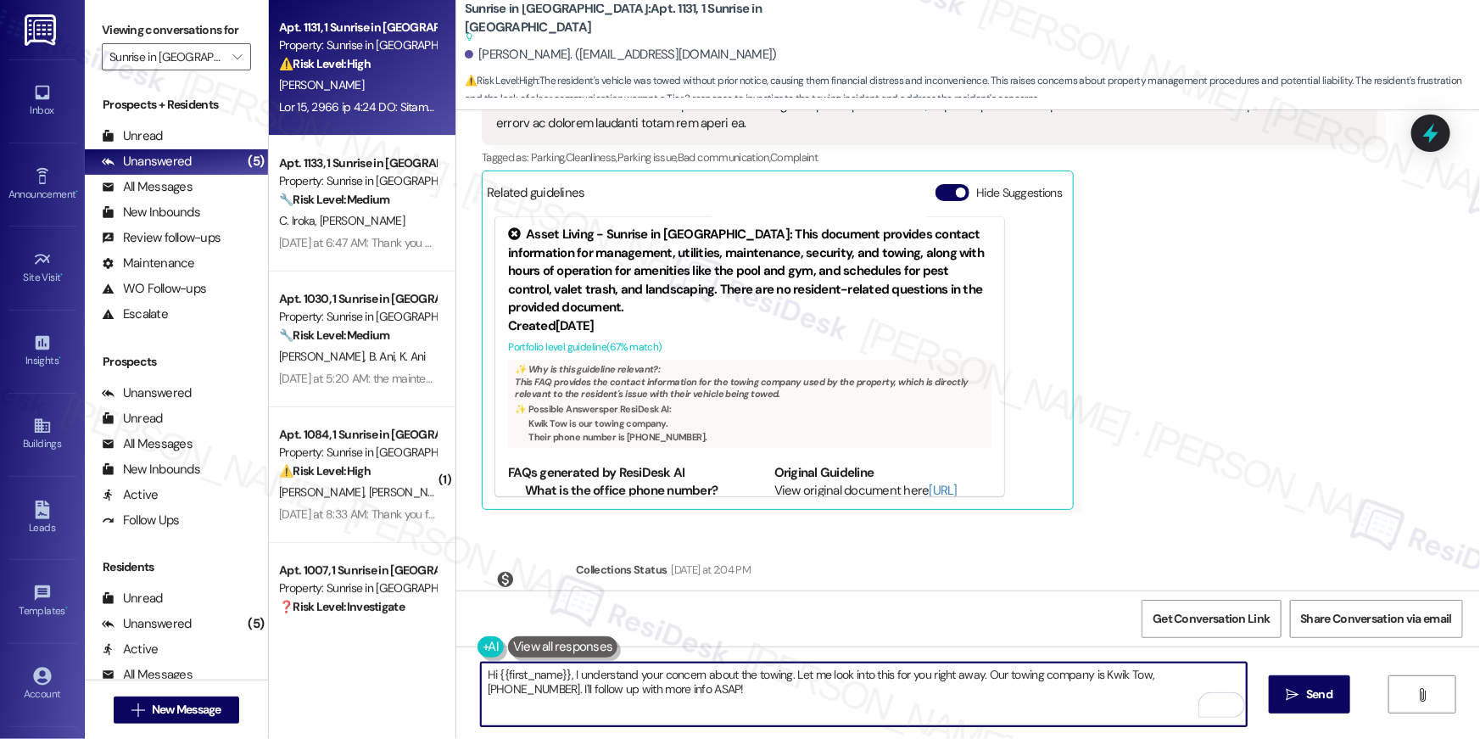
scroll to position [1571, 0]
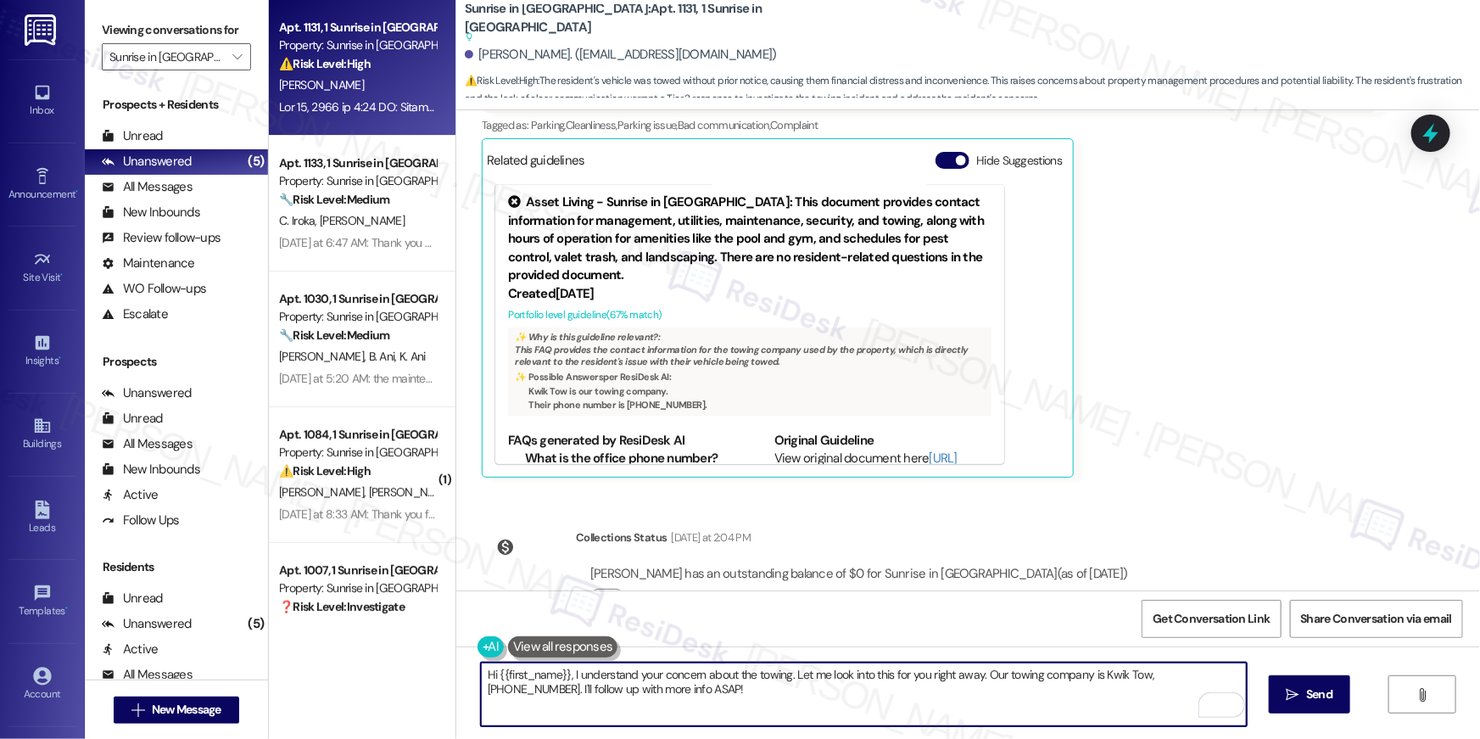
click at [642, 691] on textarea "Hi {{first_name}}, I understand your concern about the towing. Let me look into…" at bounding box center [864, 694] width 766 height 64
click at [694, 682] on textarea "Hi {{first_name}}, I understand your concern about the towing. Let me look into…" at bounding box center [864, 694] width 766 height 64
drag, startPoint x: 786, startPoint y: 676, endPoint x: 791, endPoint y: 692, distance: 16.7
click at [791, 692] on textarea "Hi {{first_name}}, I understand your concern about the towing. Let me look into…" at bounding box center [864, 694] width 766 height 64
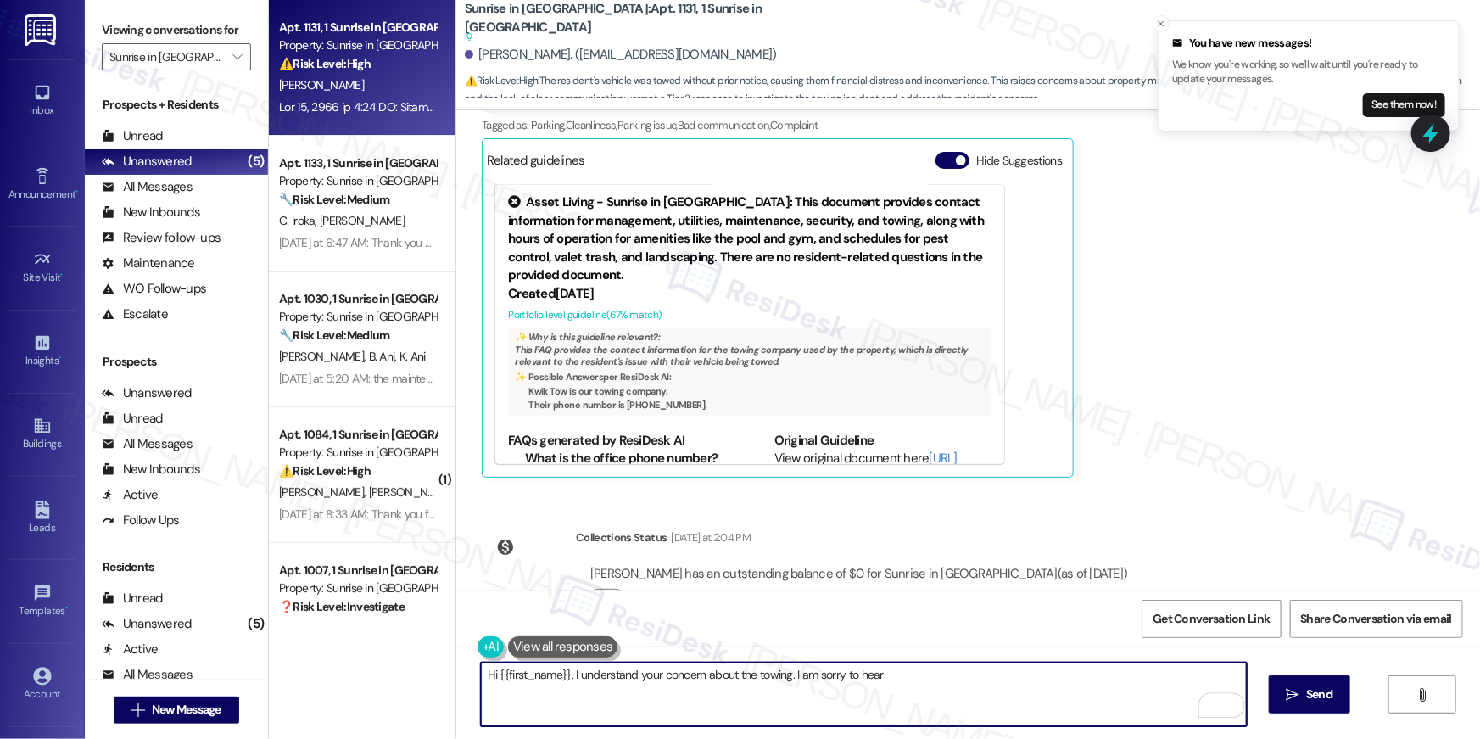
click at [572, 674] on textarea "Hi {{first_name}}, I understand your concern about the towing. I am sorry to he…" at bounding box center [864, 694] width 766 height 64
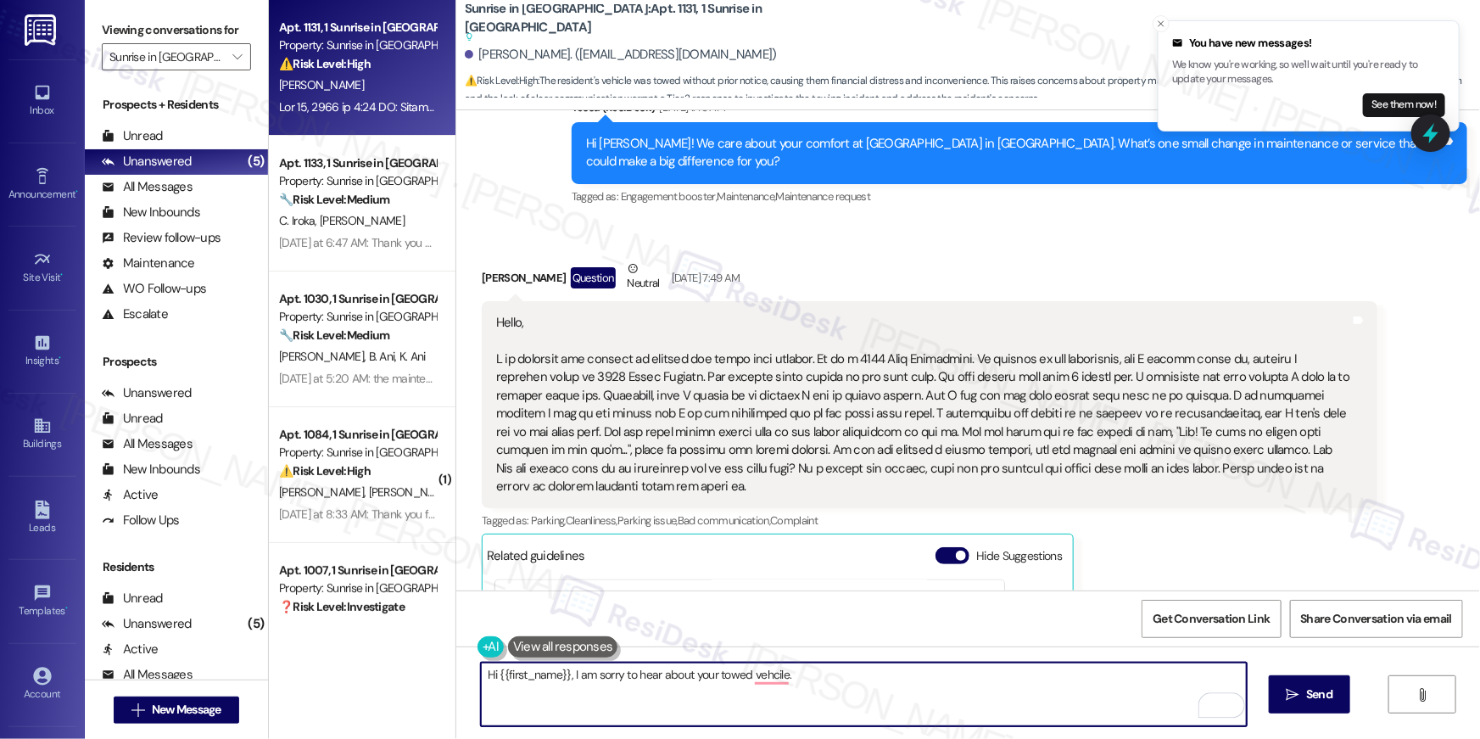
scroll to position [1143, 0]
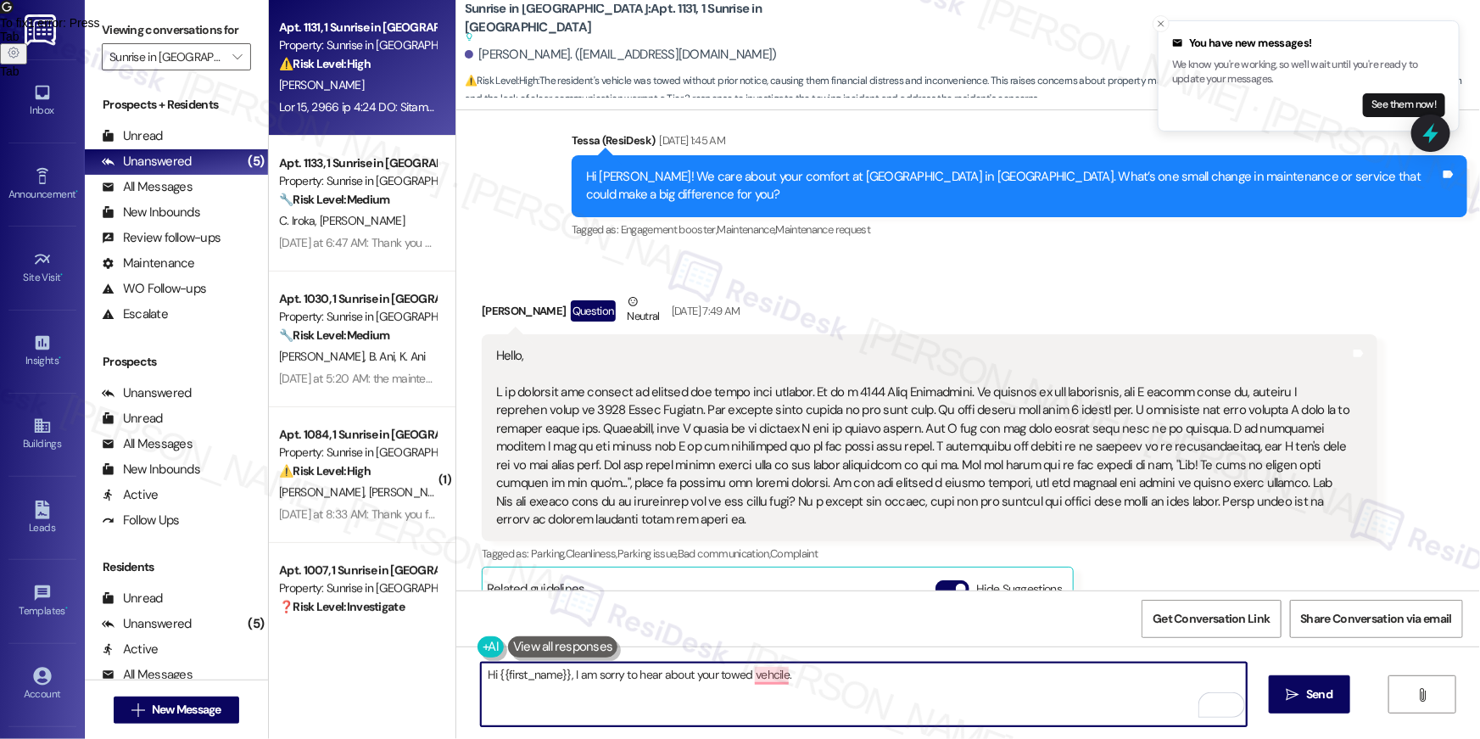
click at [620, 676] on textarea "Hi {{first_name}}, I am sorry to hear about your towed vehcile." at bounding box center [864, 694] width 766 height 64
click at [892, 625] on span "vehicle" at bounding box center [893, 622] width 46 height 14
click at [935, 674] on textarea "Hi {{first_name}}, I am sorry for the late response and to hear about your towe…" at bounding box center [864, 694] width 766 height 64
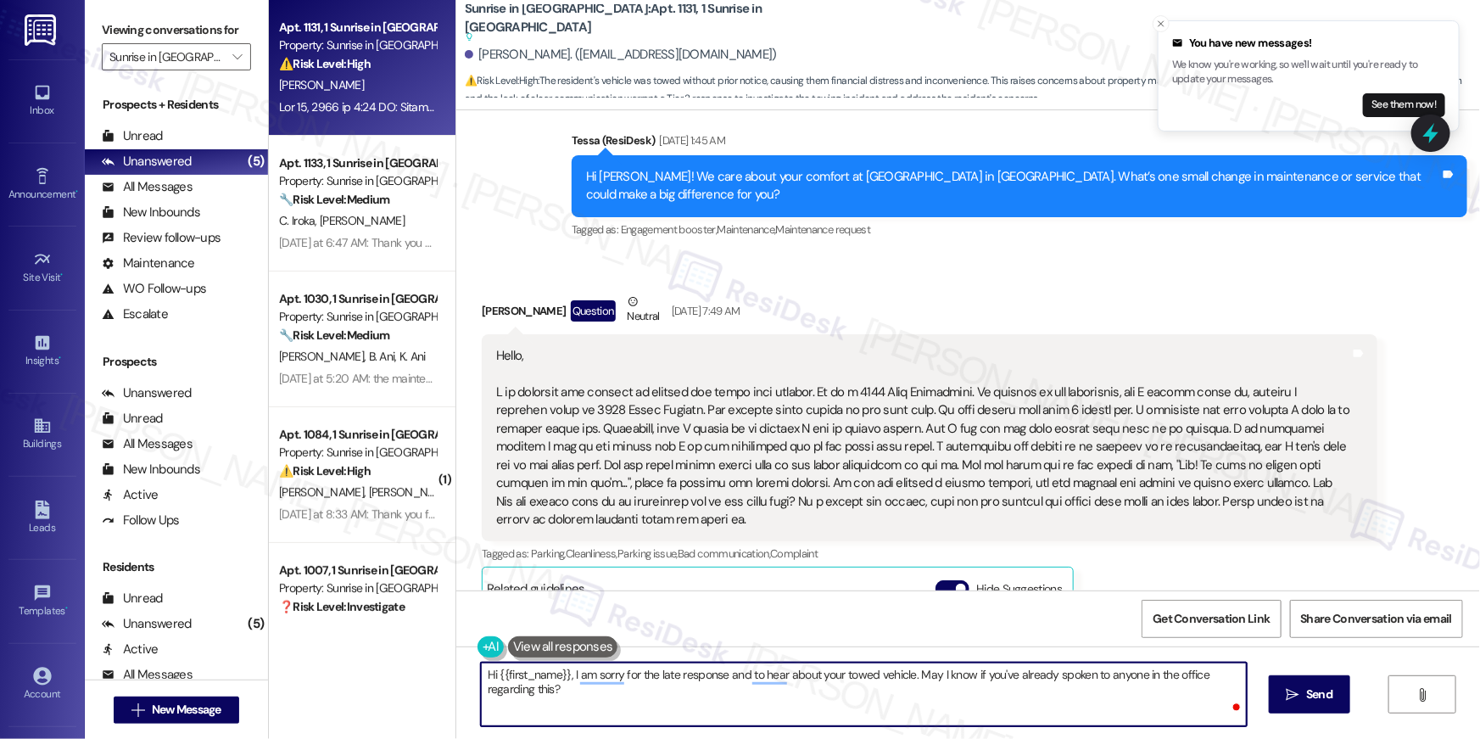
type textarea "Hi {{first_name}}, I am sorry for the late response and to hear about your towe…"
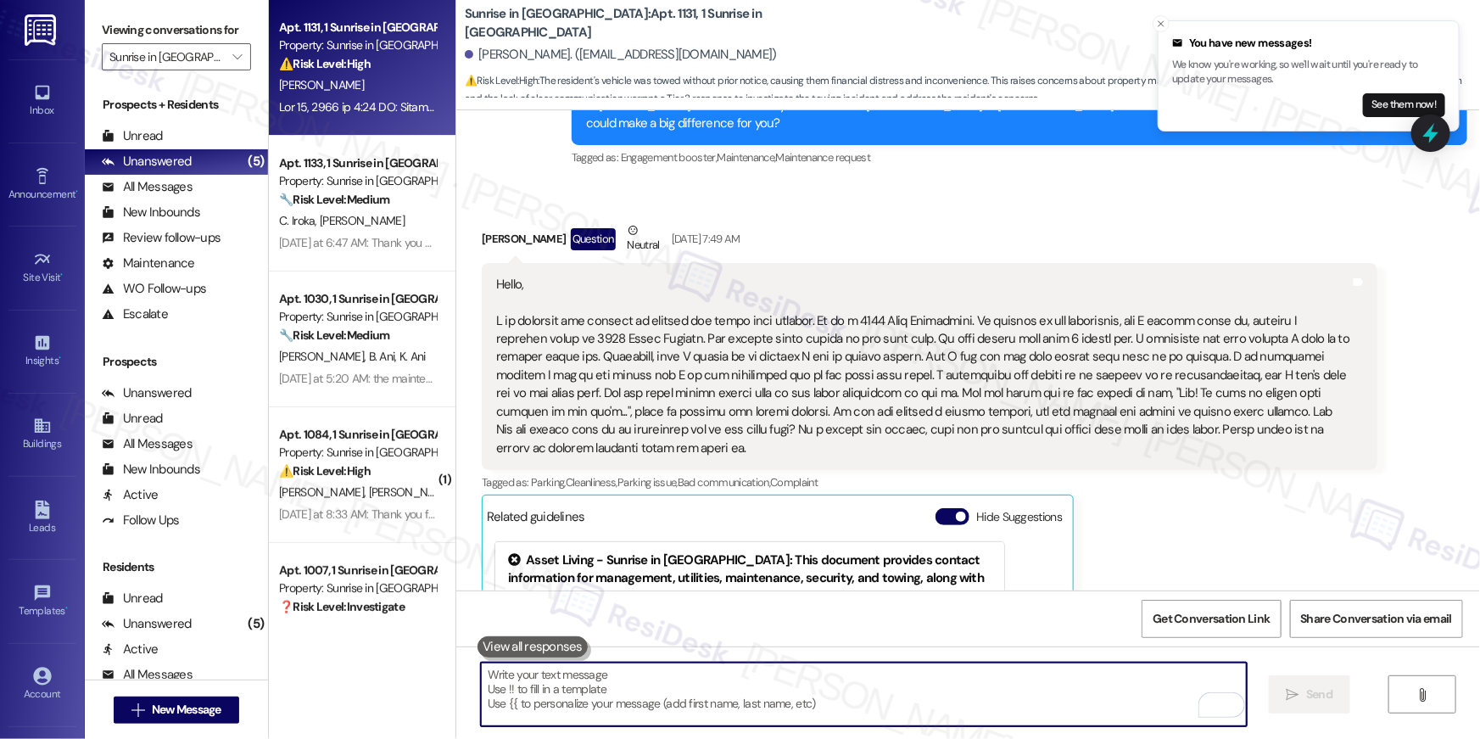
scroll to position [1646, 0]
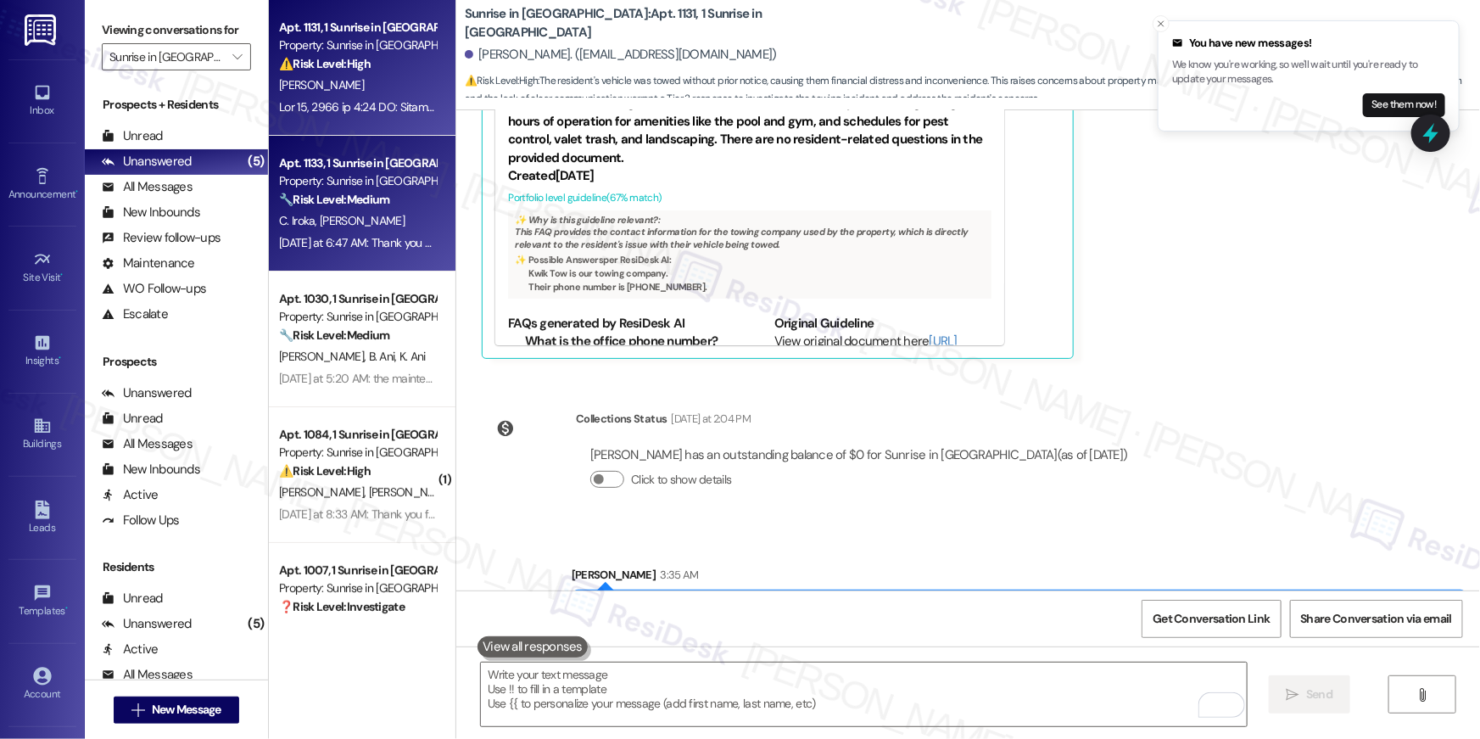
click at [384, 210] on div "C. [PERSON_NAME]" at bounding box center [357, 220] width 160 height 21
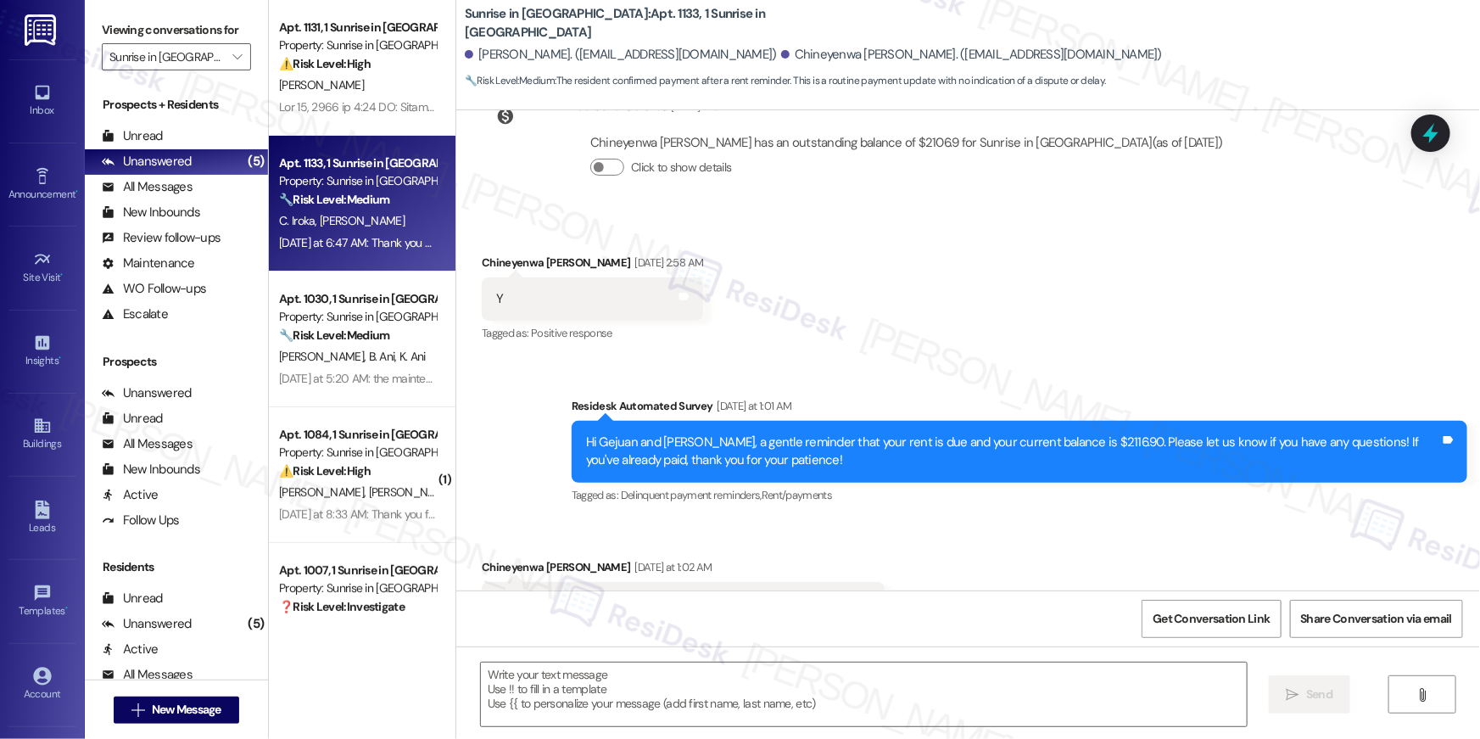
type textarea "Fetching suggested responses. Please feel free to read through the conversation…"
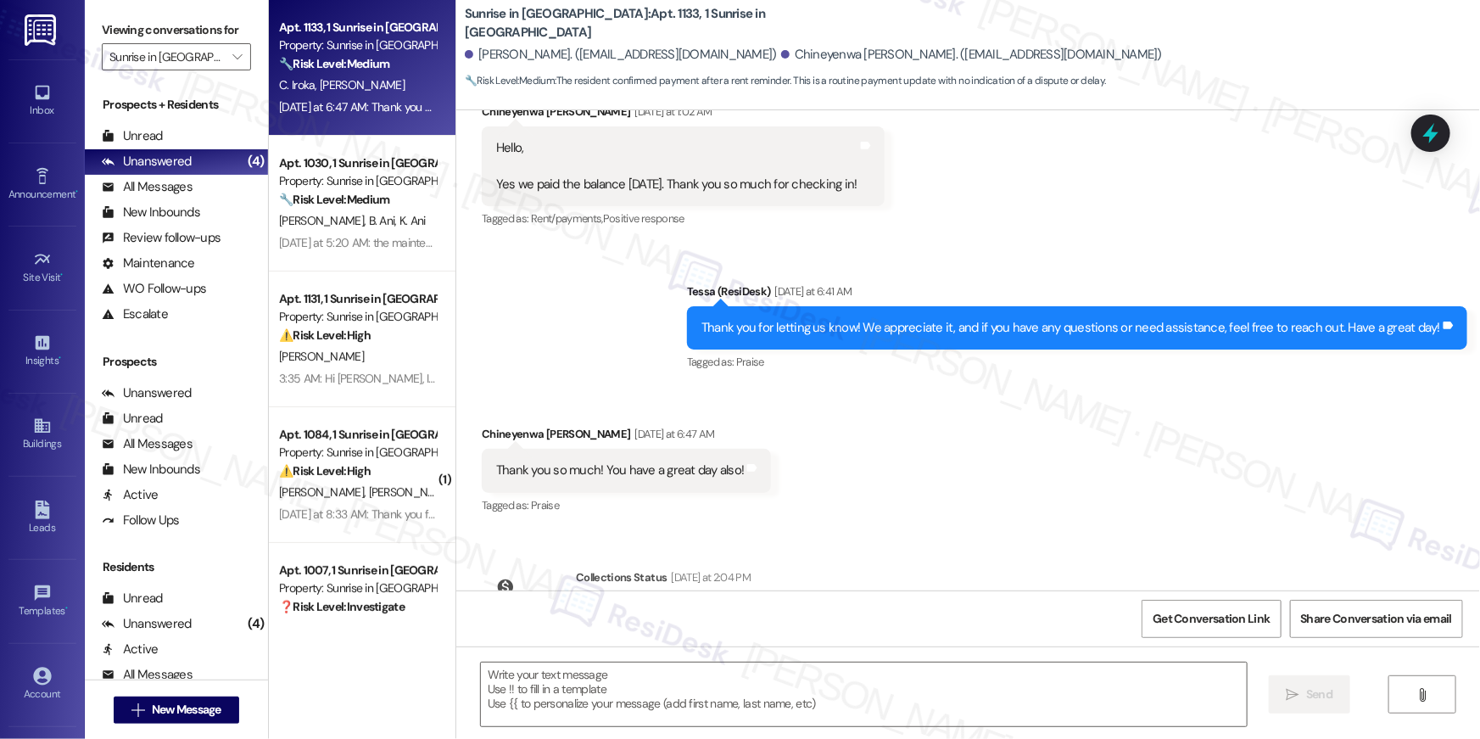
scroll to position [1020, 0]
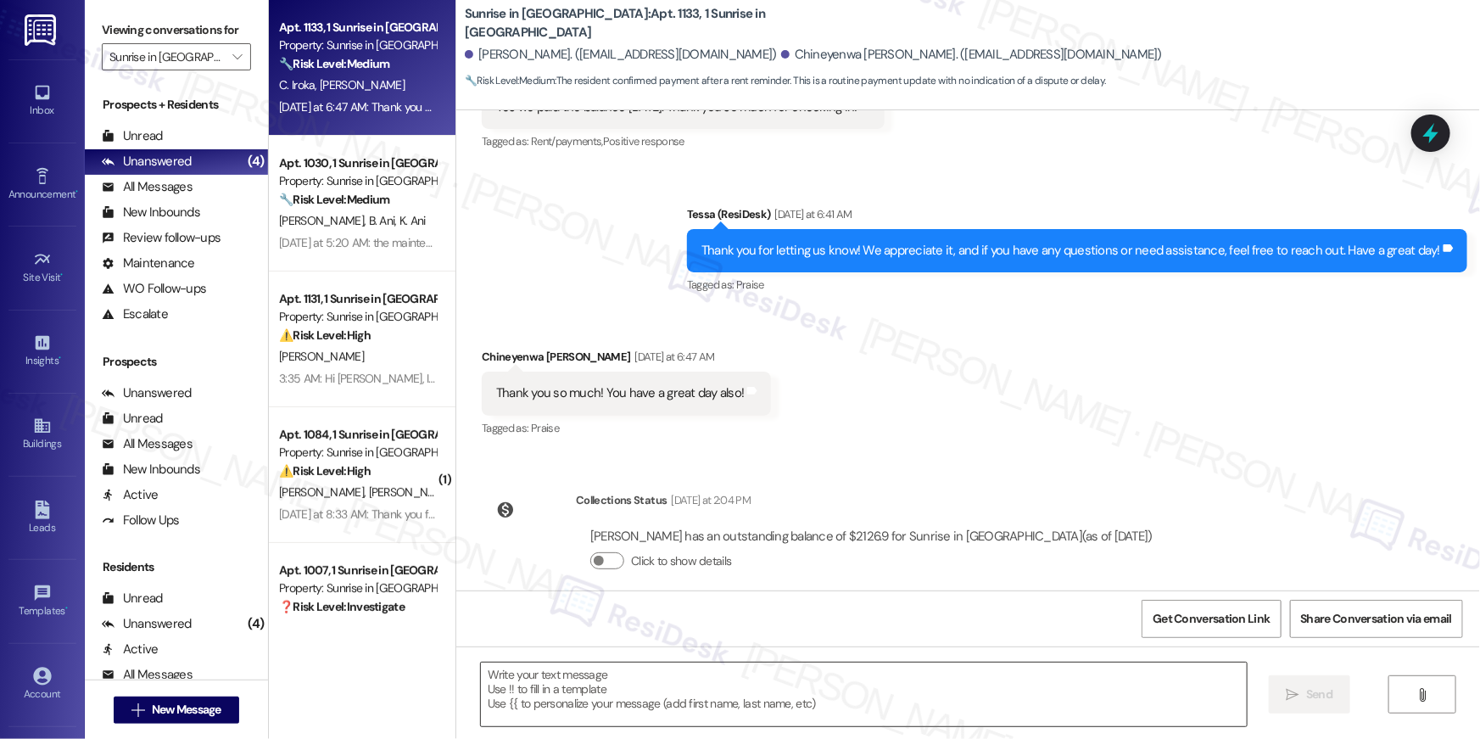
click at [975, 685] on textarea at bounding box center [864, 694] width 766 height 64
click at [975, 684] on textarea at bounding box center [864, 694] width 766 height 64
paste textarea "Thanks so much, {{first_name}}! It makes me really happy to hear you’re enjoyin…"
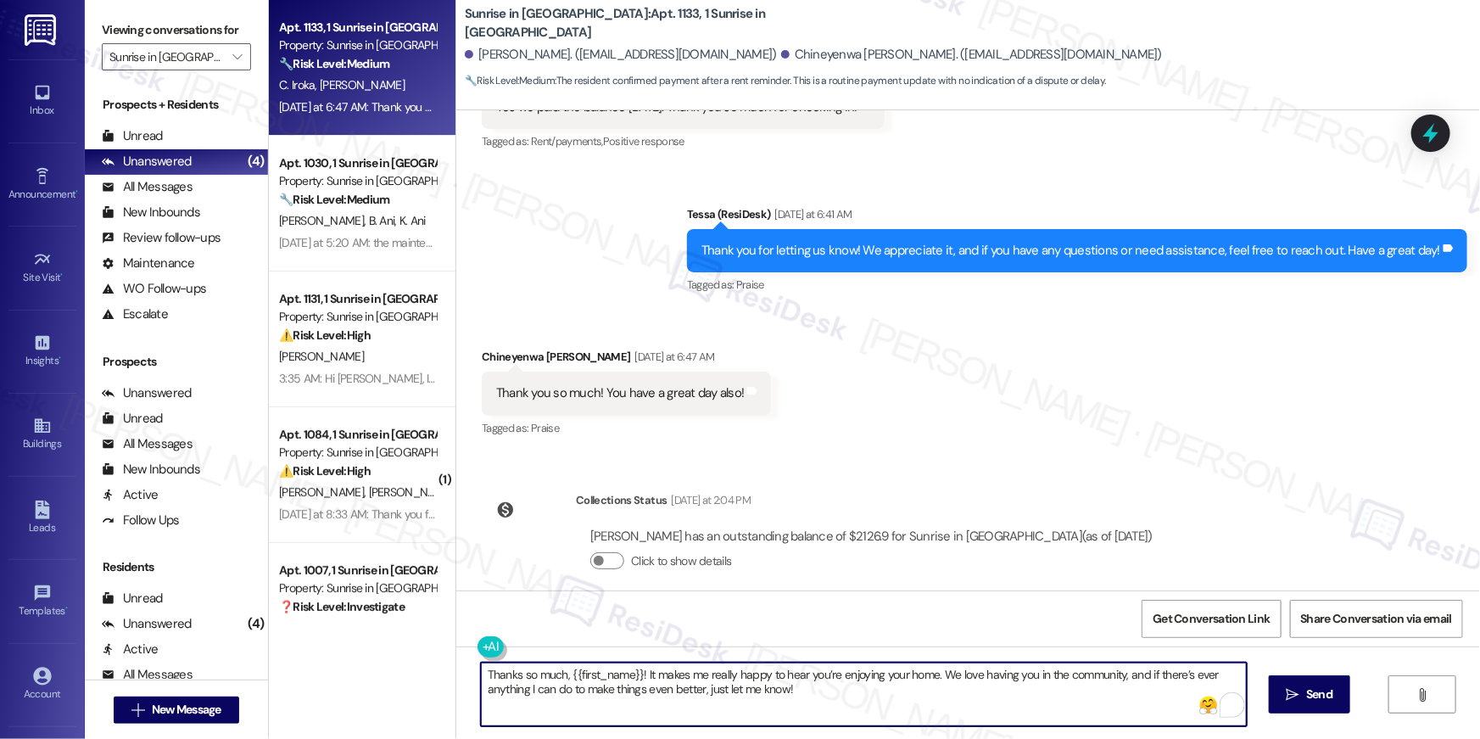
click at [847, 679] on textarea "Thanks so much, {{first_name}}! It makes me really happy to hear you’re enjoyin…" at bounding box center [864, 694] width 766 height 64
type textarea "Thanks so much, {{first_name}}! It makes me really happy to hear you’re happy w…"
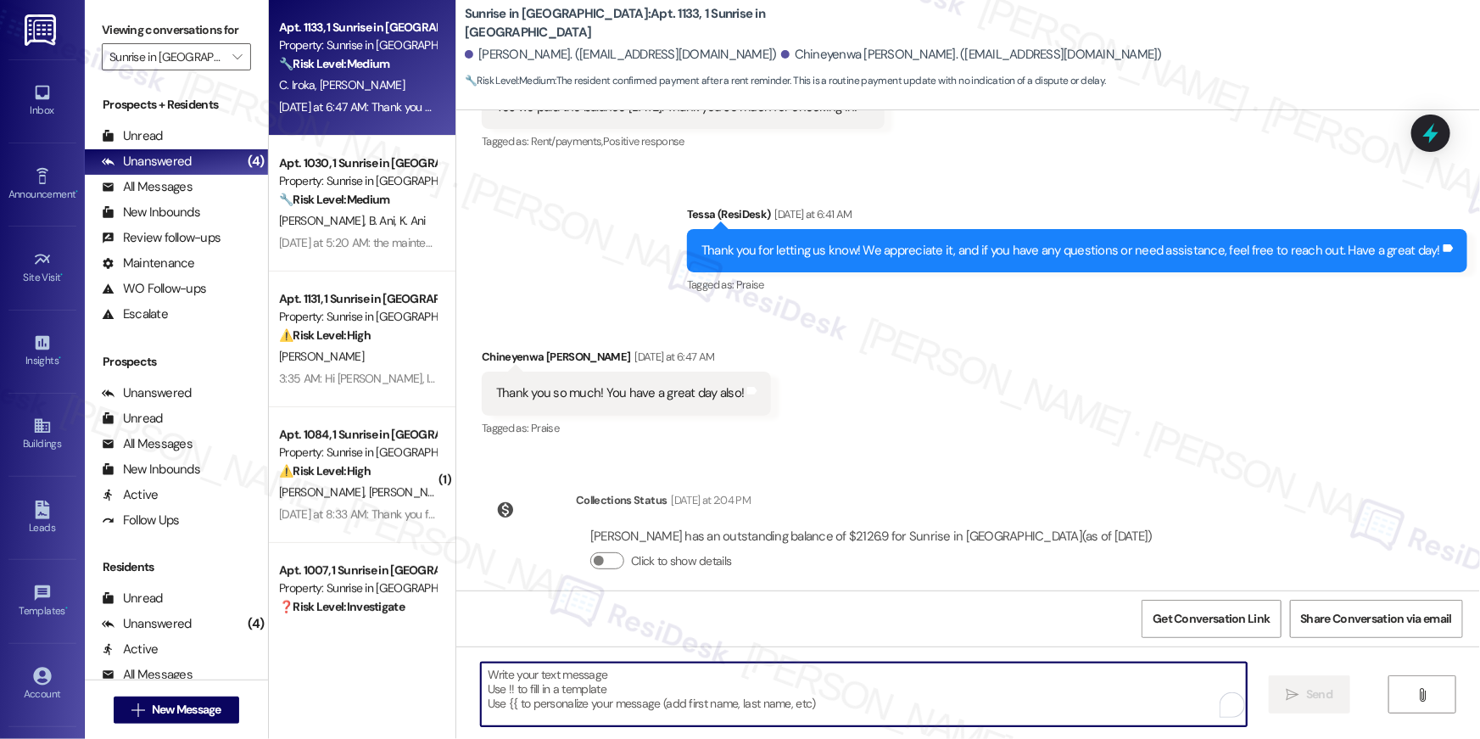
scroll to position [864, 0]
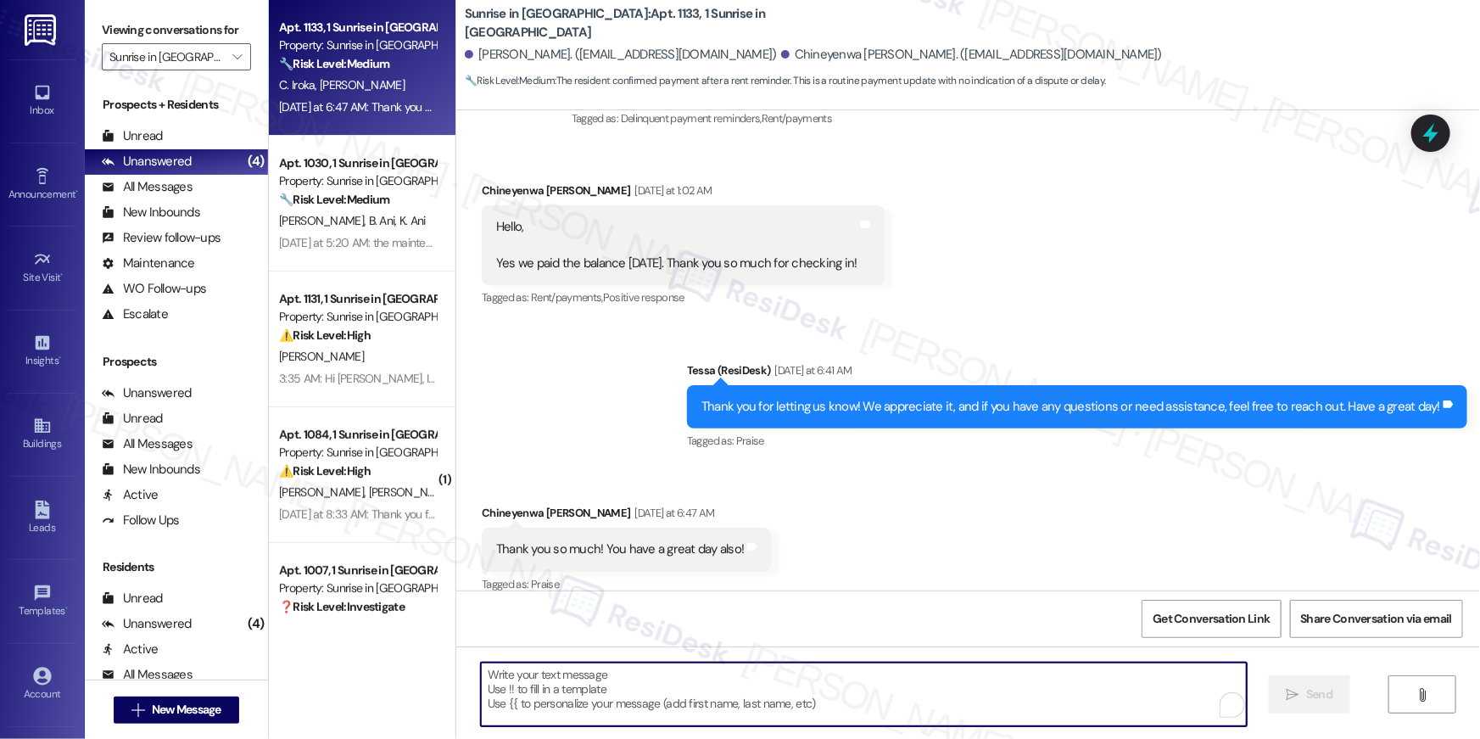
click at [986, 685] on textarea "To enrich screen reader interactions, please activate Accessibility in Grammarl…" at bounding box center [864, 694] width 766 height 64
paste textarea "When you have a moment, would you mind leaving us a quick Google Review? ⭐ It o…"
type textarea "When you have a moment, would you mind leaving us a quick Google Review? ⭐ It o…"
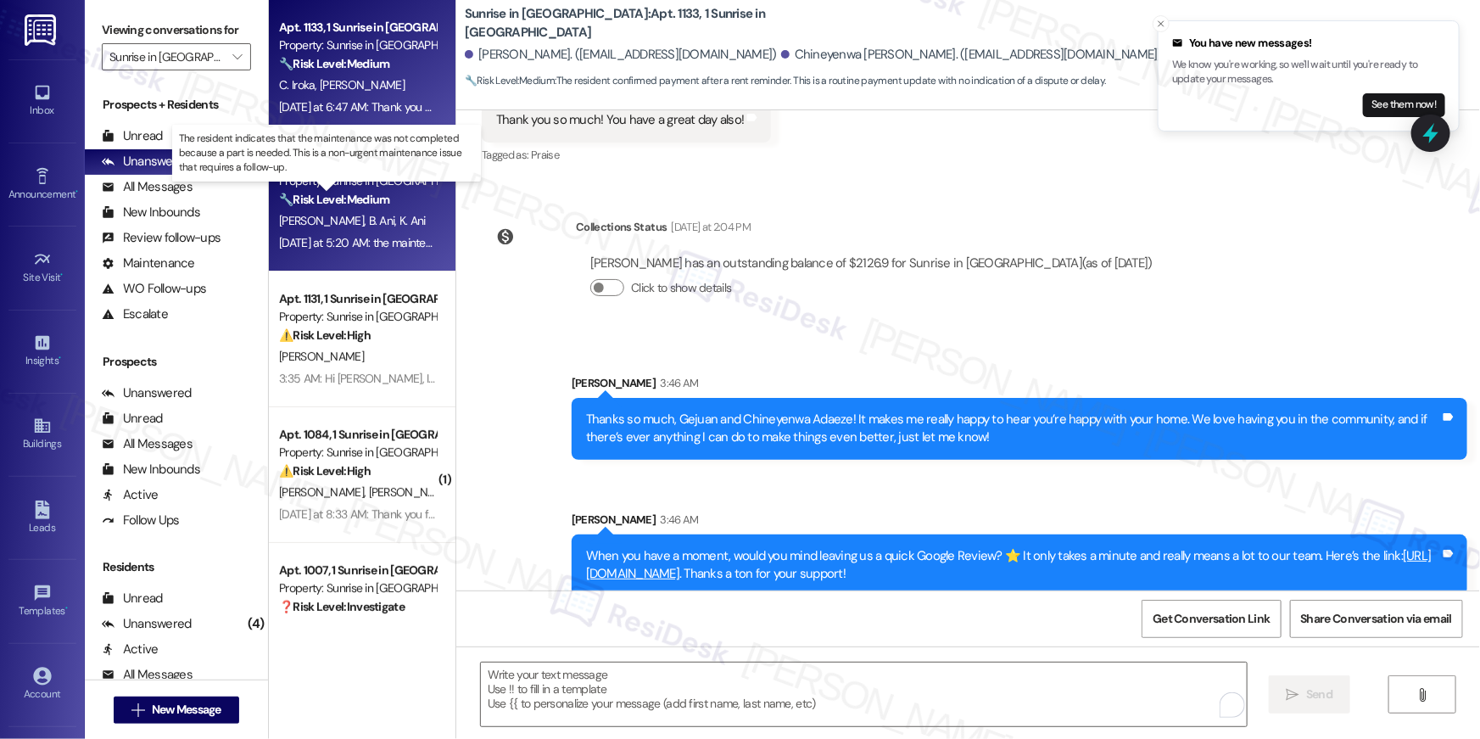
click at [363, 193] on strong "🔧 Risk Level: Medium" at bounding box center [334, 199] width 110 height 15
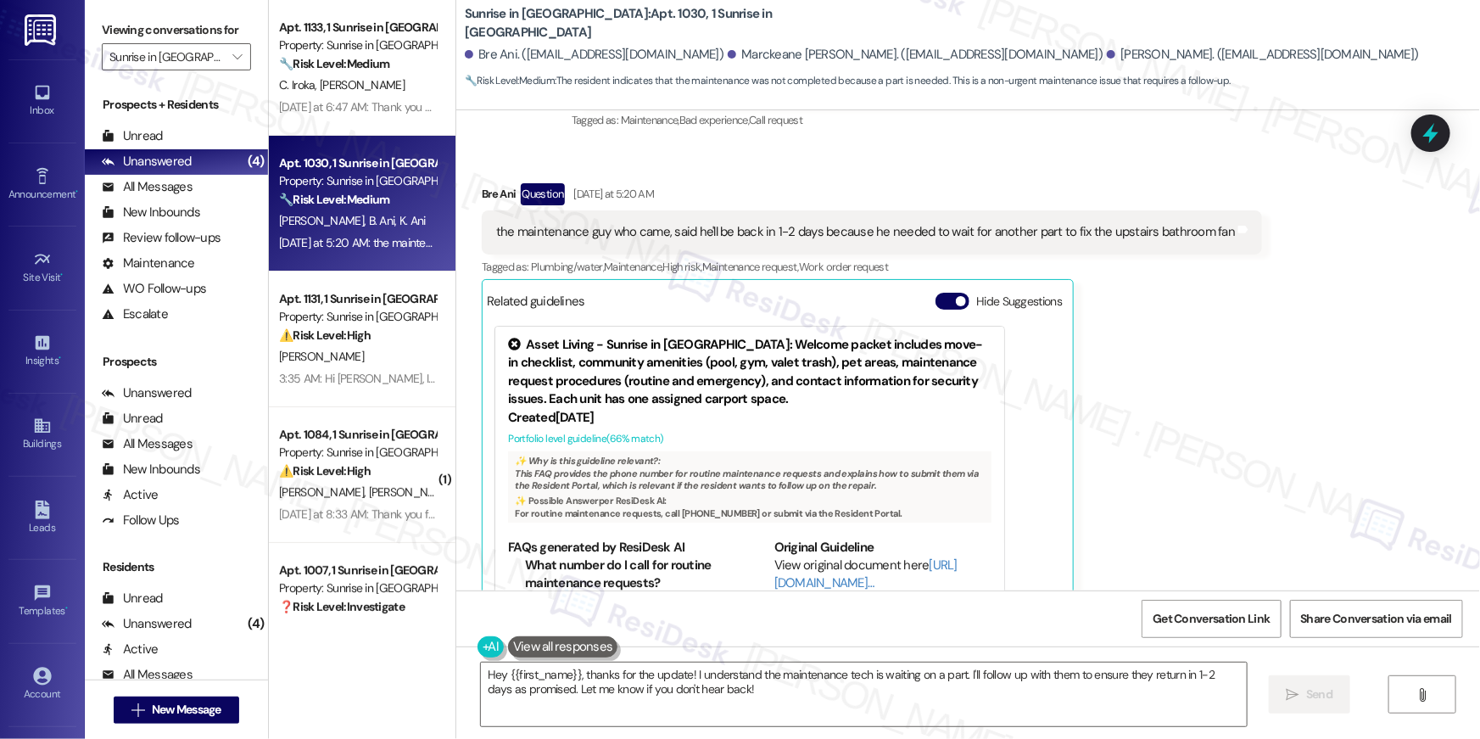
scroll to position [888, 0]
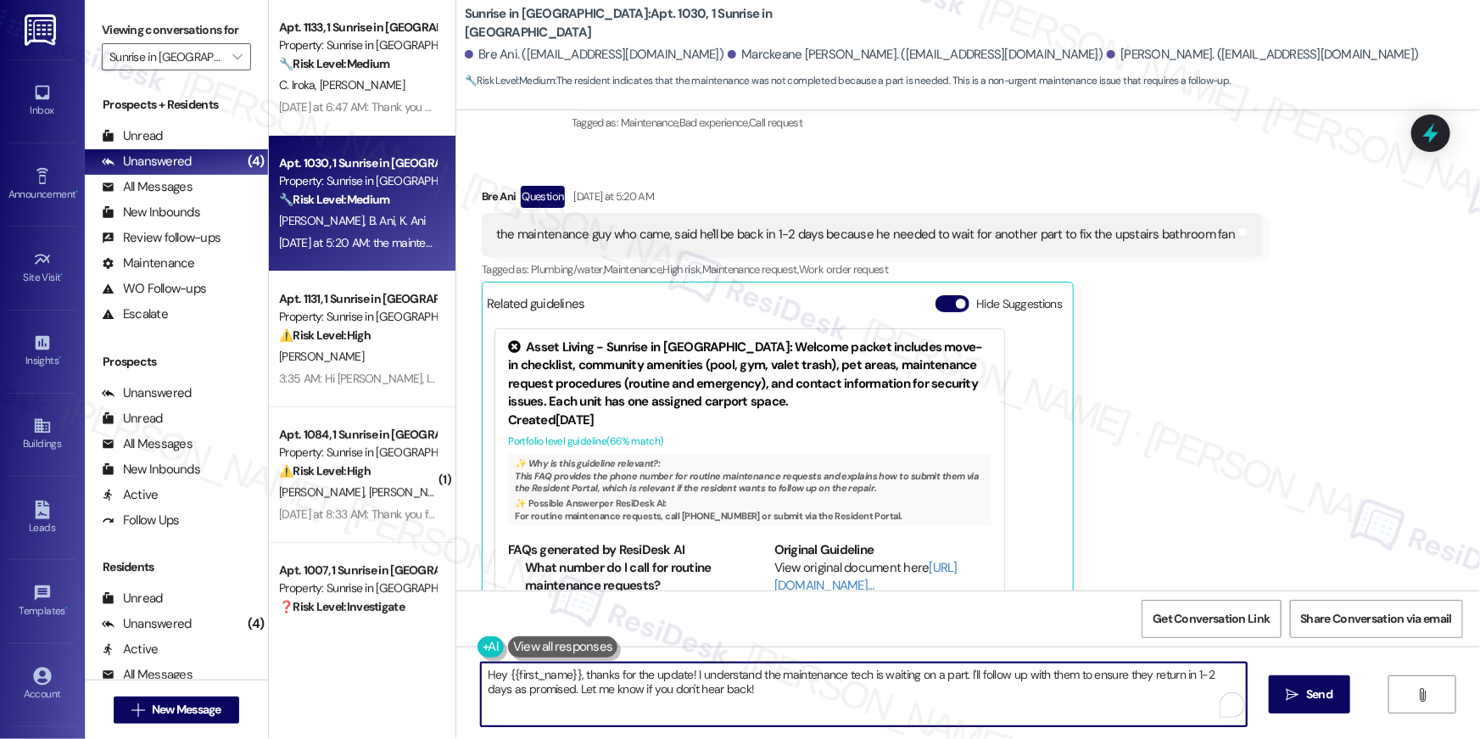
click at [699, 690] on textarea "Hey {{first_name}}, thanks for the update! I understand the maintenance tech is…" at bounding box center [864, 694] width 766 height 64
drag, startPoint x: 750, startPoint y: 696, endPoint x: 959, endPoint y: 674, distance: 210.7
click at [959, 674] on textarea "Hey {{first_name}}, thanks for the update! I understand the maintenance tech is…" at bounding box center [864, 694] width 766 height 64
drag, startPoint x: 653, startPoint y: 681, endPoint x: 699, endPoint y: 691, distance: 46.9
click at [653, 681] on textarea "Hey {{first_name}}, thanks for the update! I understand the maintenance tech is…" at bounding box center [864, 694] width 766 height 64
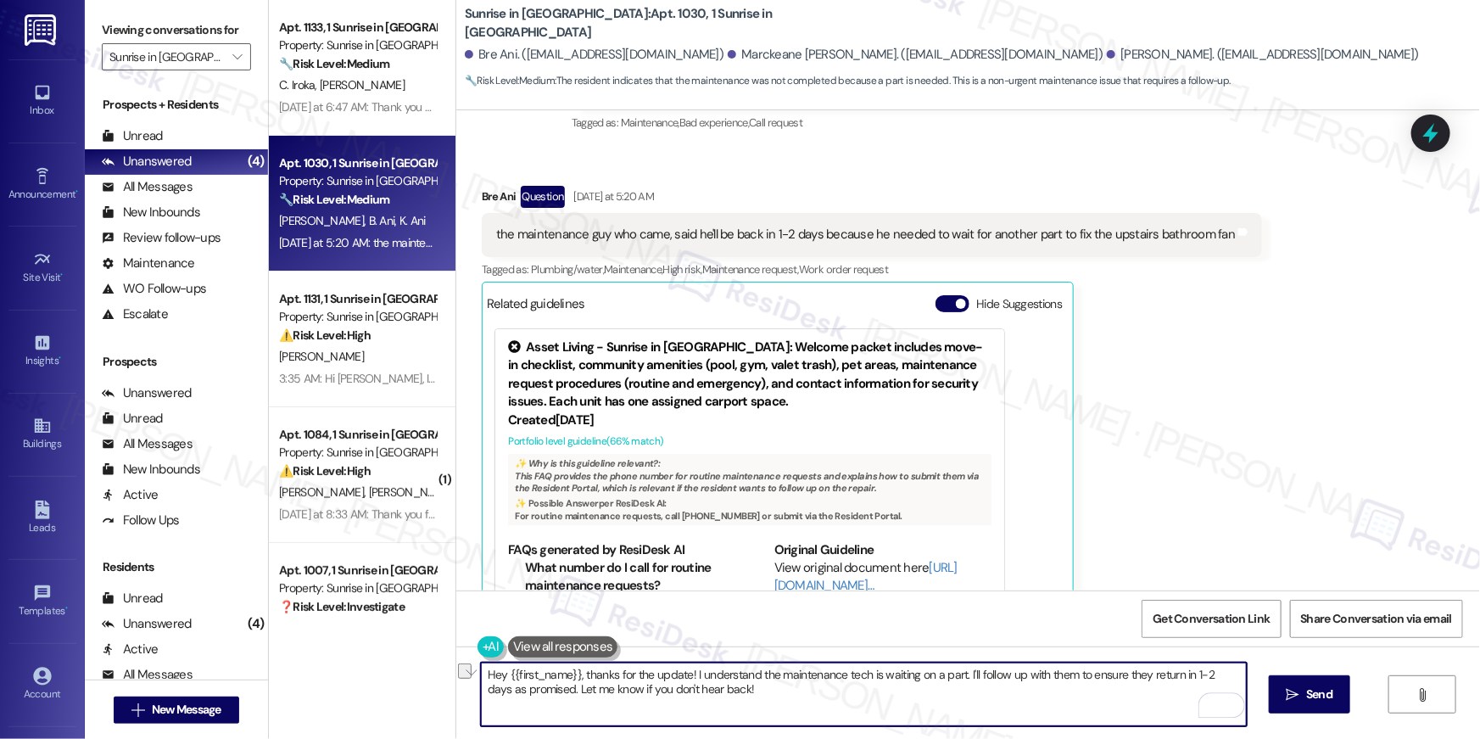
drag, startPoint x: 765, startPoint y: 691, endPoint x: 734, endPoint y: 692, distance: 31.4
click at [734, 692] on textarea "Hey {{first_name}}, thanks for the update! I understand the maintenance tech is…" at bounding box center [864, 694] width 766 height 64
click at [753, 690] on textarea "Hey {{first_name}}, thanks for the update! I understand the maintenance tech is…" at bounding box center [864, 694] width 766 height 64
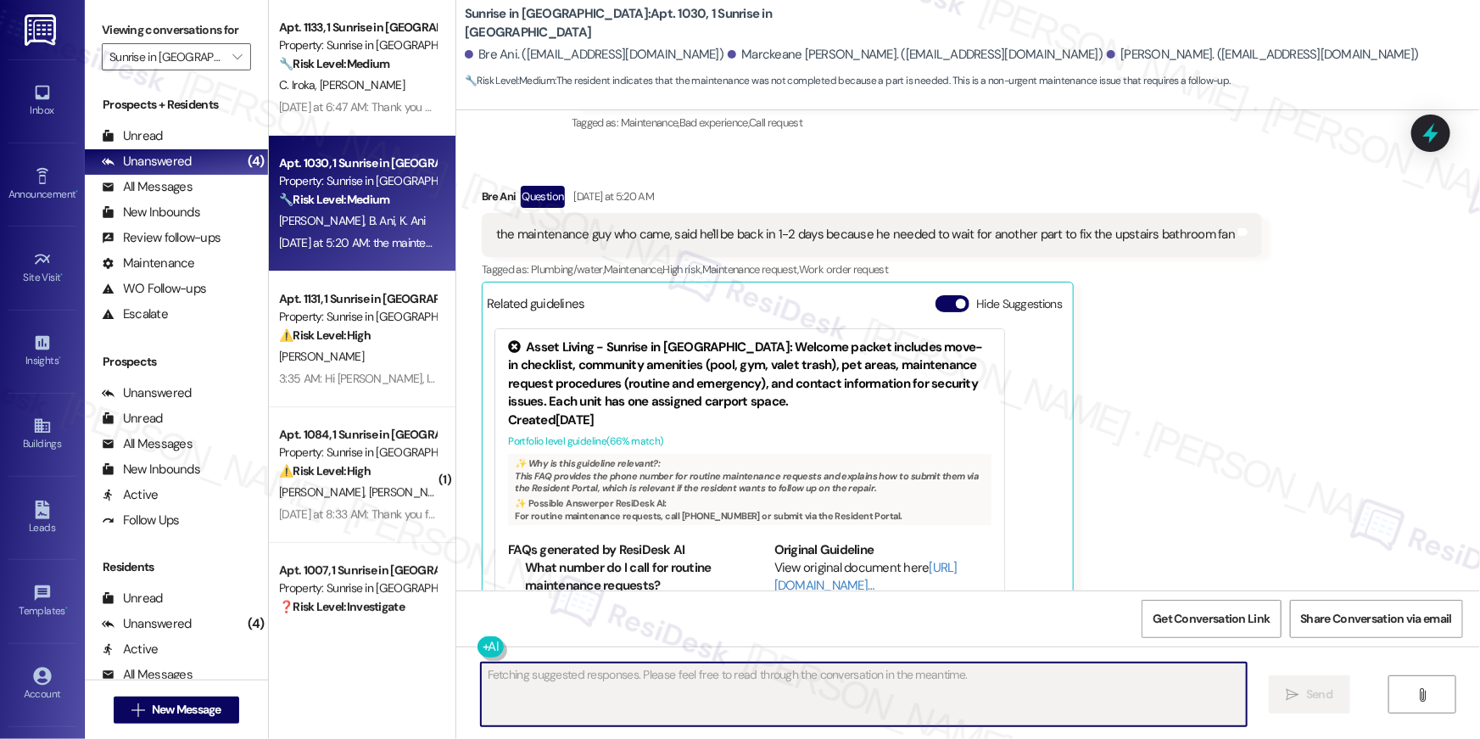
scroll to position [894, 0]
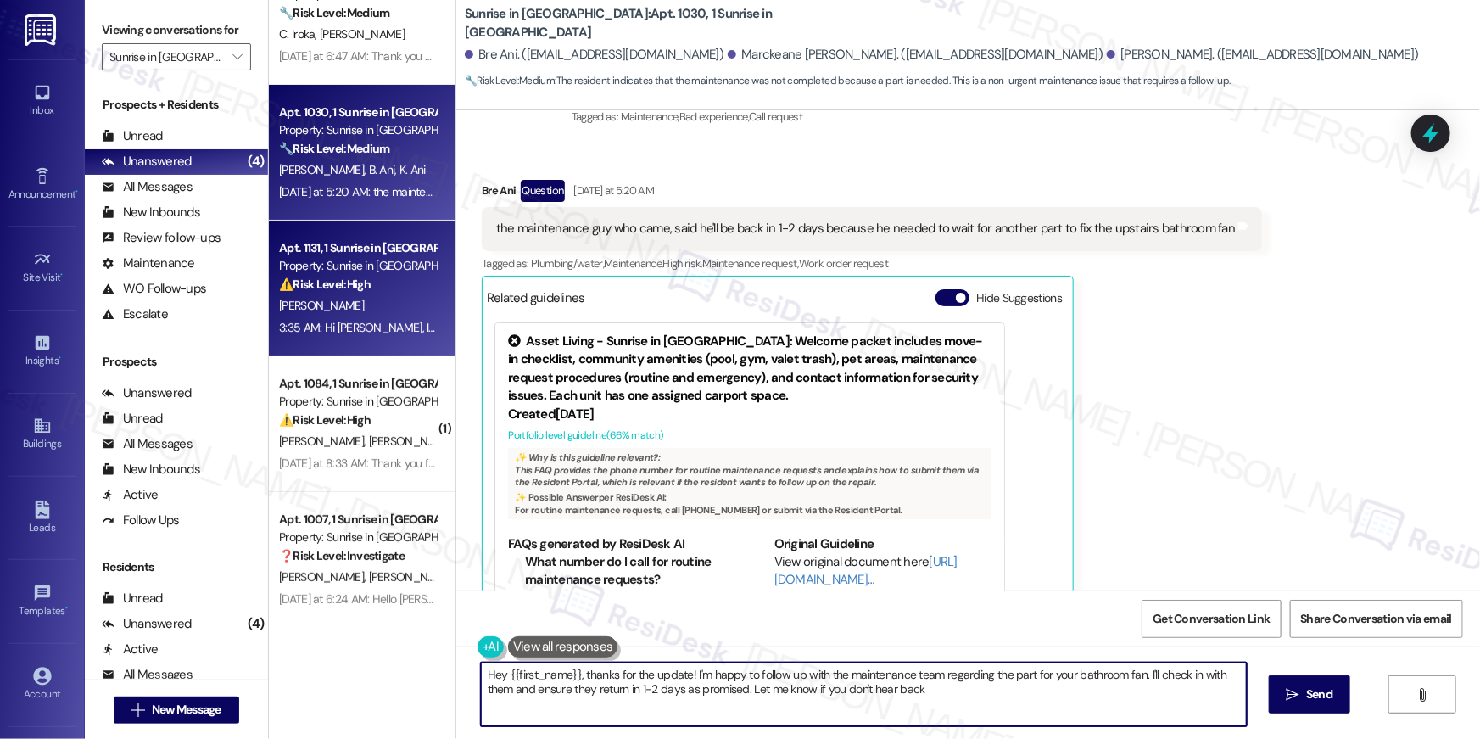
type textarea "Hey {{first_name}}, thanks for the update! I'm happy to follow up with the main…"
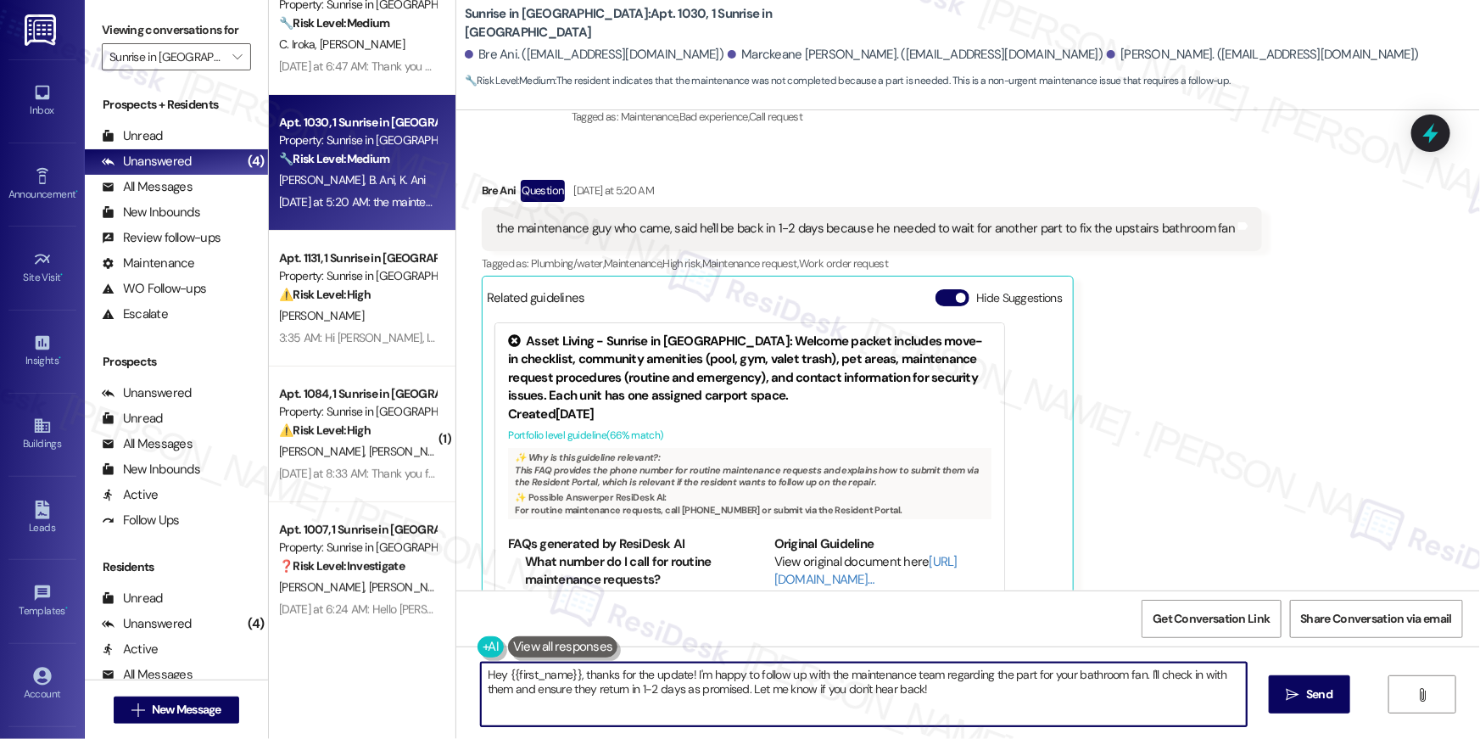
scroll to position [59, 0]
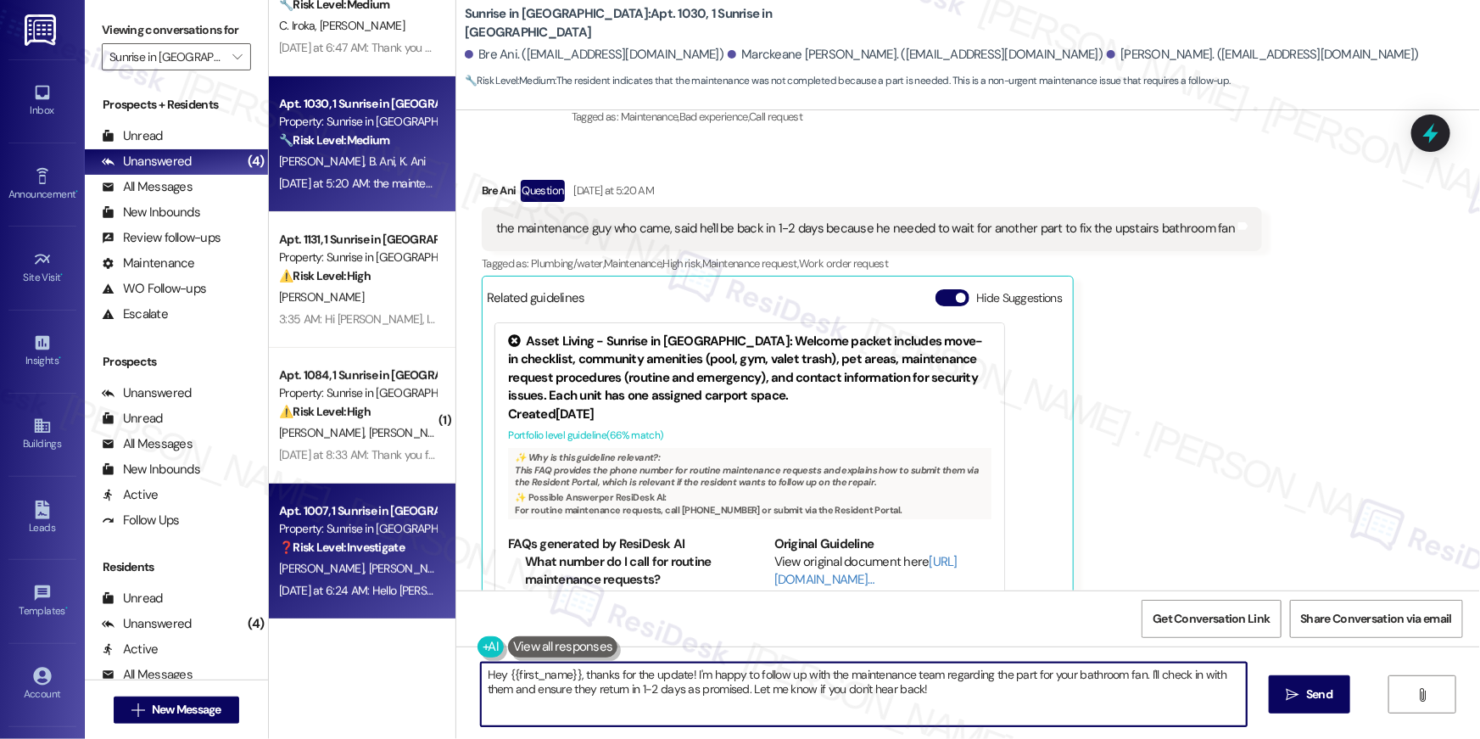
click at [367, 528] on div "Property: Sunrise in [GEOGRAPHIC_DATA]" at bounding box center [357, 529] width 157 height 18
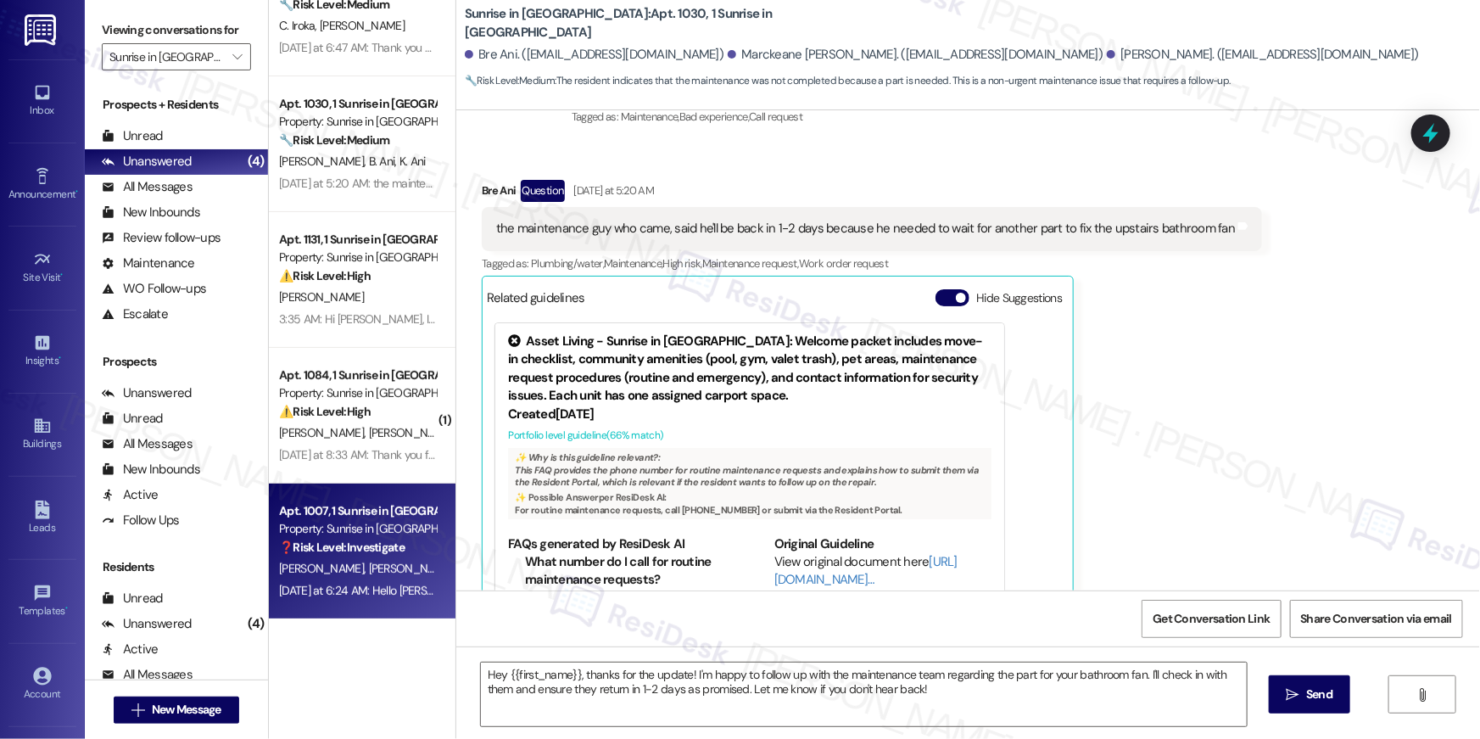
type textarea "Fetching suggested responses. Please feel free to read through the conversation…"
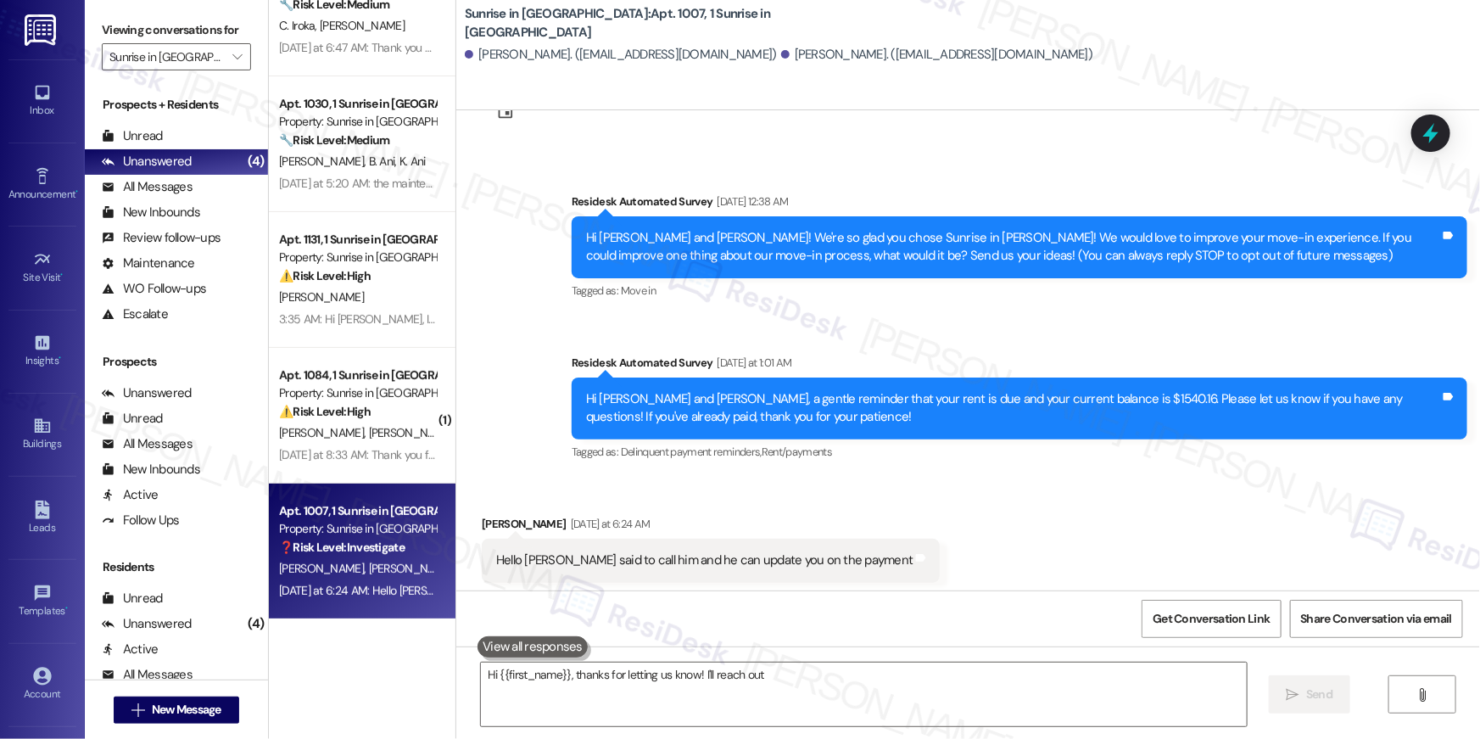
scroll to position [99, 0]
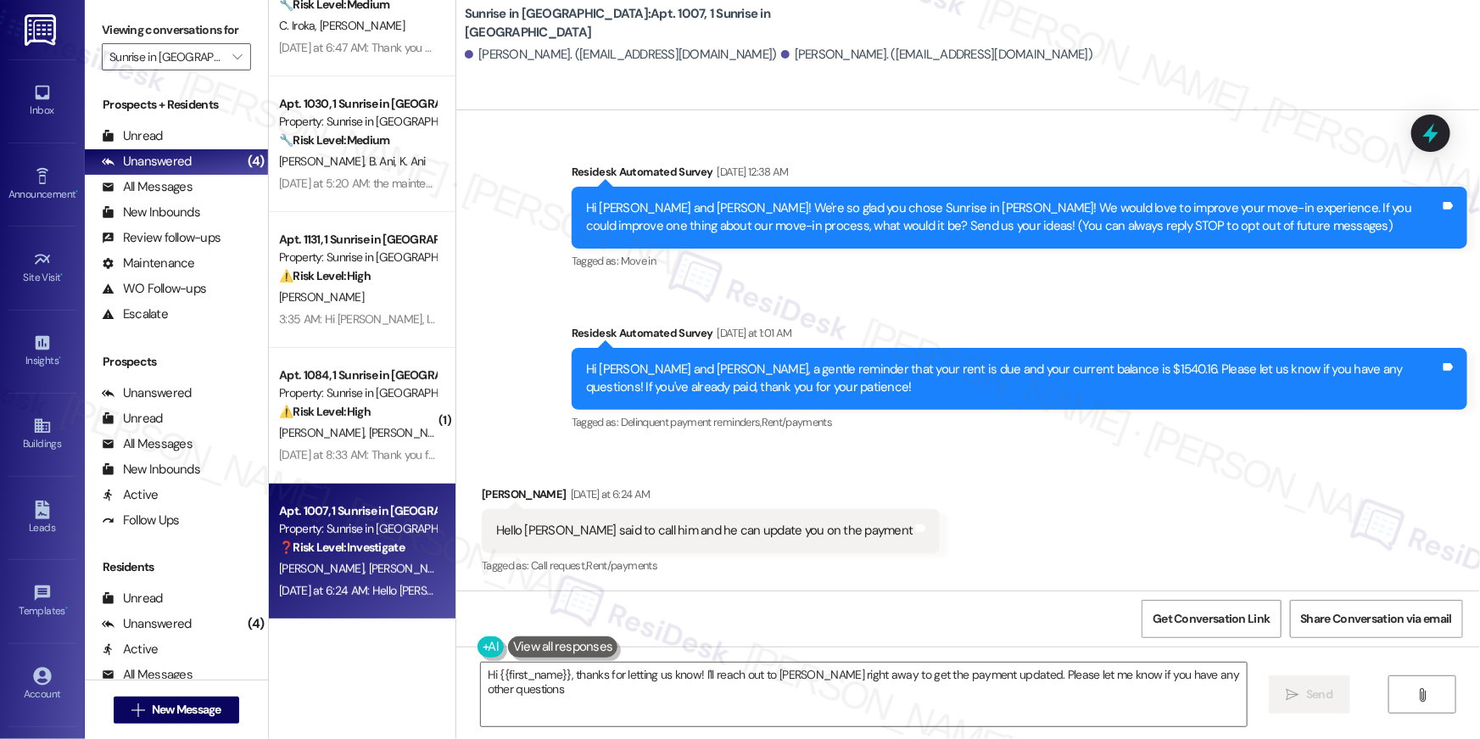
type textarea "Hi {{first_name}}, thanks for letting us know! I'll reach out to [PERSON_NAME] …"
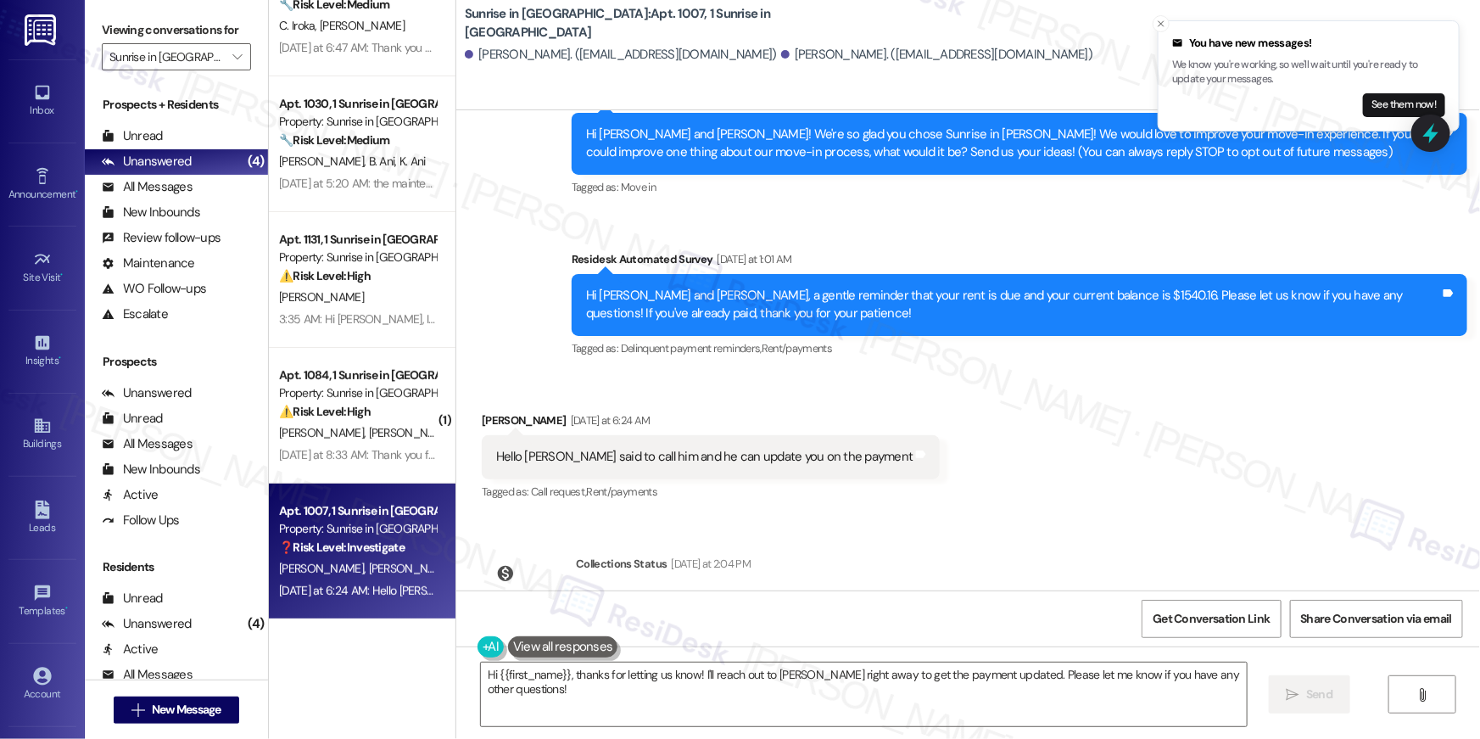
scroll to position [254, 0]
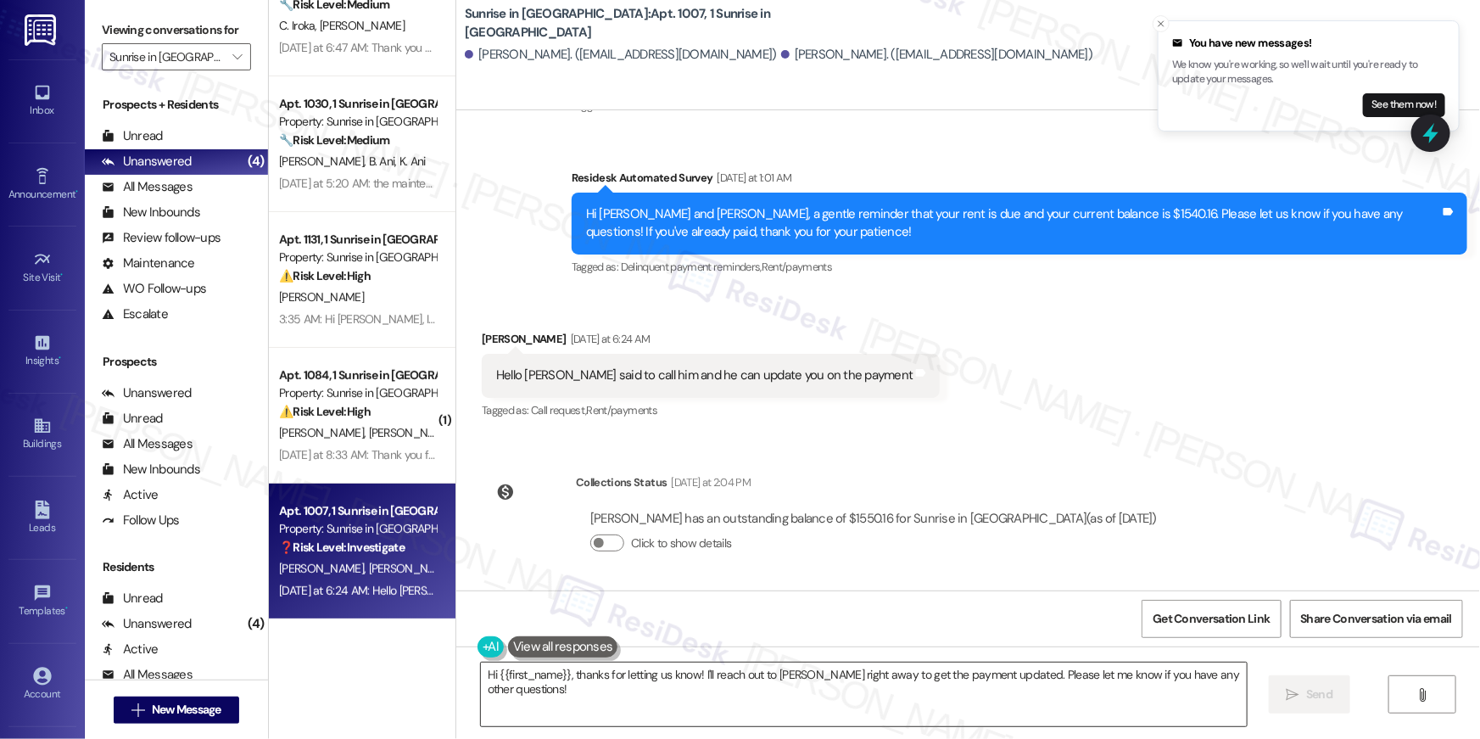
drag, startPoint x: 834, startPoint y: 691, endPoint x: 730, endPoint y: 686, distance: 103.6
click at [834, 691] on textarea "Hi {{first_name}}, thanks for letting us know! I'll reach out to [PERSON_NAME] …" at bounding box center [864, 694] width 766 height 64
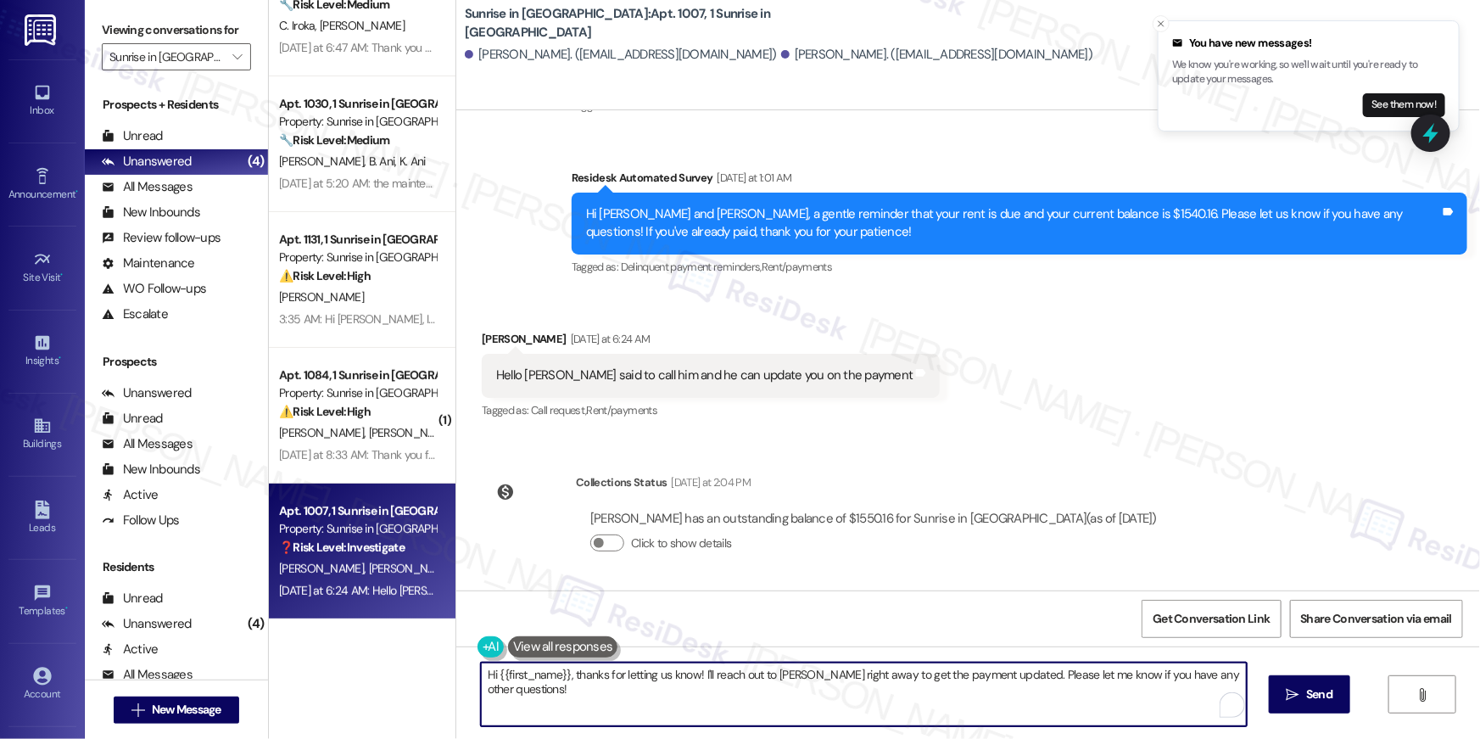
click at [714, 684] on textarea "Hi {{first_name}}, thanks for letting us know! I'll reach out to [PERSON_NAME] …" at bounding box center [864, 694] width 766 height 64
drag, startPoint x: 696, startPoint y: 673, endPoint x: 716, endPoint y: 712, distance: 44.0
click at [716, 712] on textarea "Hi {{first_name}}, thanks for letting us know! I'll reach out to [PERSON_NAME] …" at bounding box center [864, 694] width 766 height 64
drag, startPoint x: 564, startPoint y: 674, endPoint x: 578, endPoint y: 712, distance: 39.7
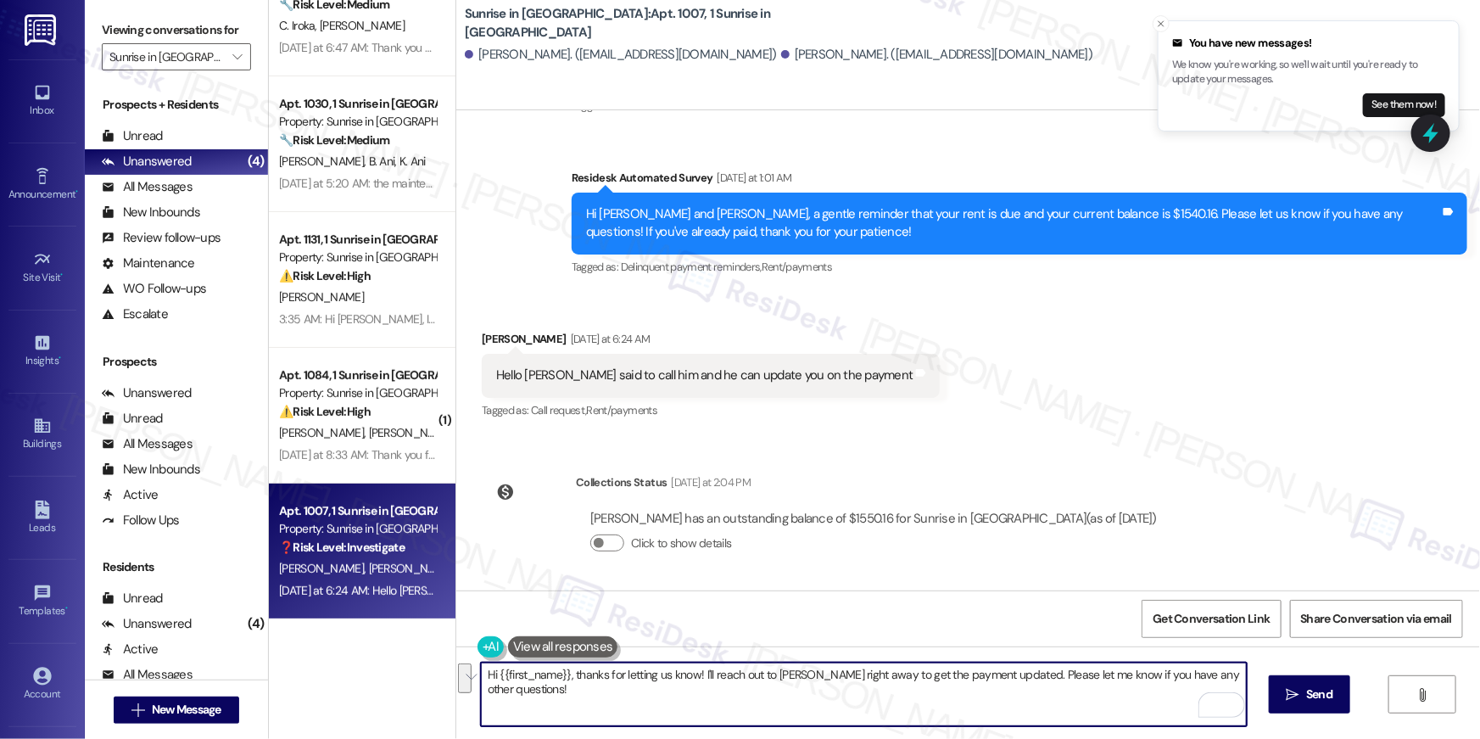
click at [578, 712] on textarea "Hi {{first_name}}, thanks for letting us know! I'll reach out to [PERSON_NAME] …" at bounding box center [864, 694] width 766 height 64
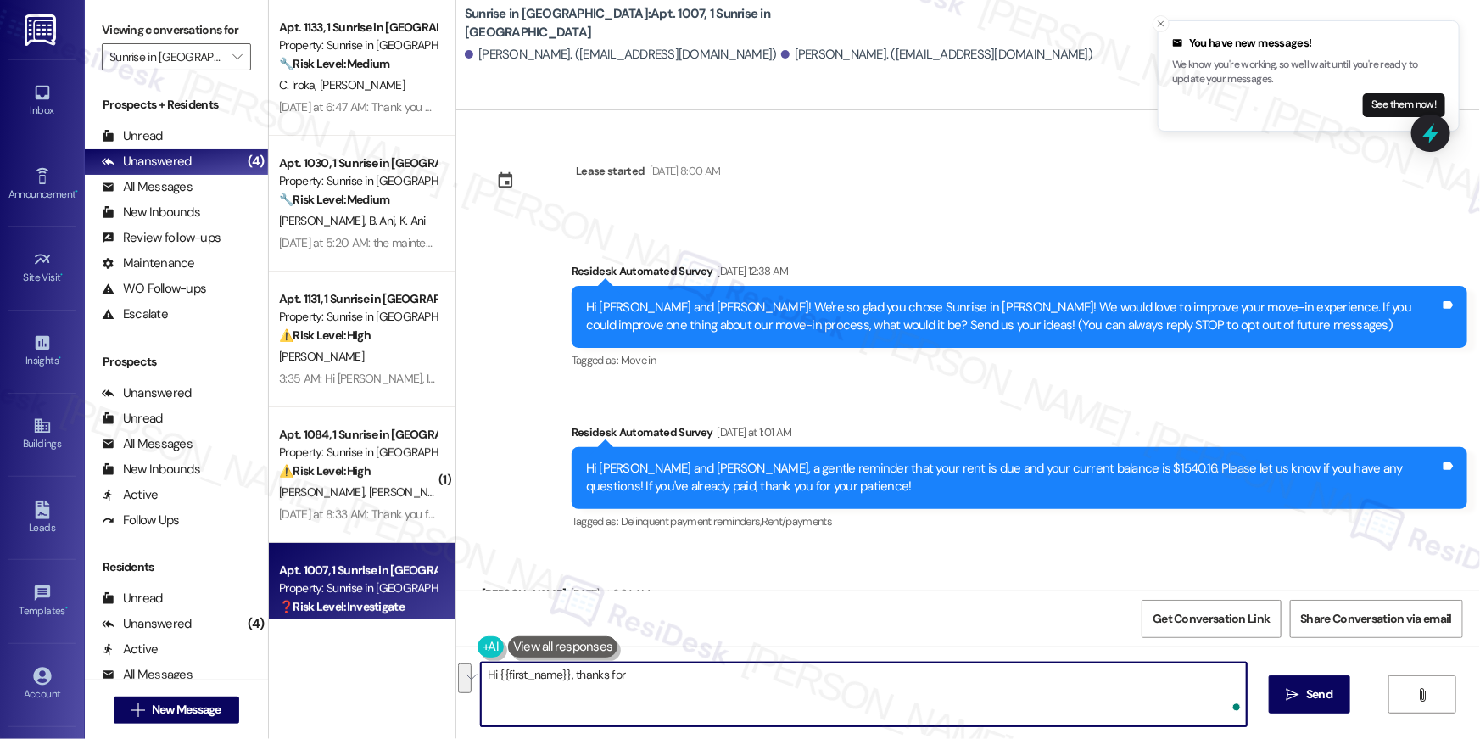
scroll to position [254, 0]
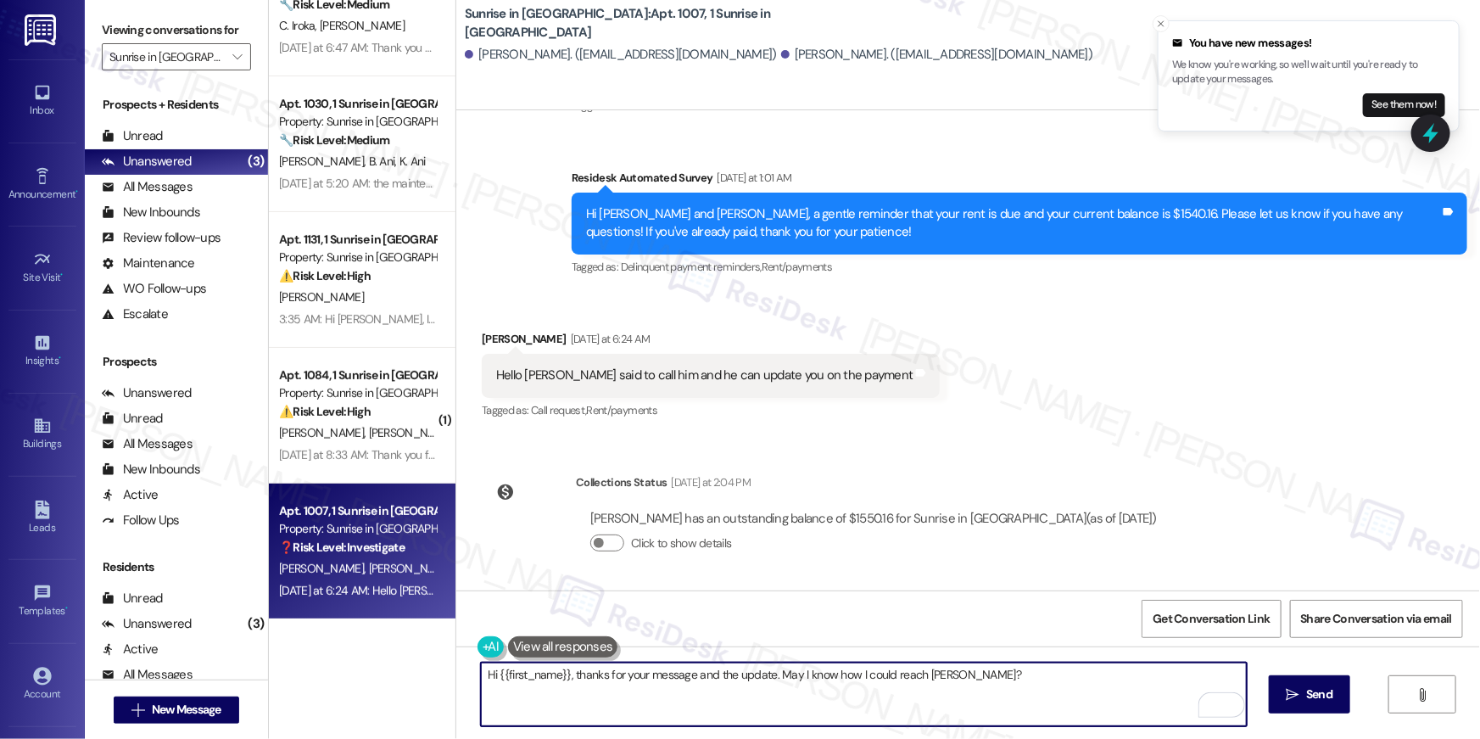
click at [850, 672] on textarea "Hi {{first_name}}, thanks for your message and the update. May I know how I cou…" at bounding box center [864, 694] width 766 height 64
type textarea "Hi {{first_name}}, thanks for your message and the update. May I know how we co…"
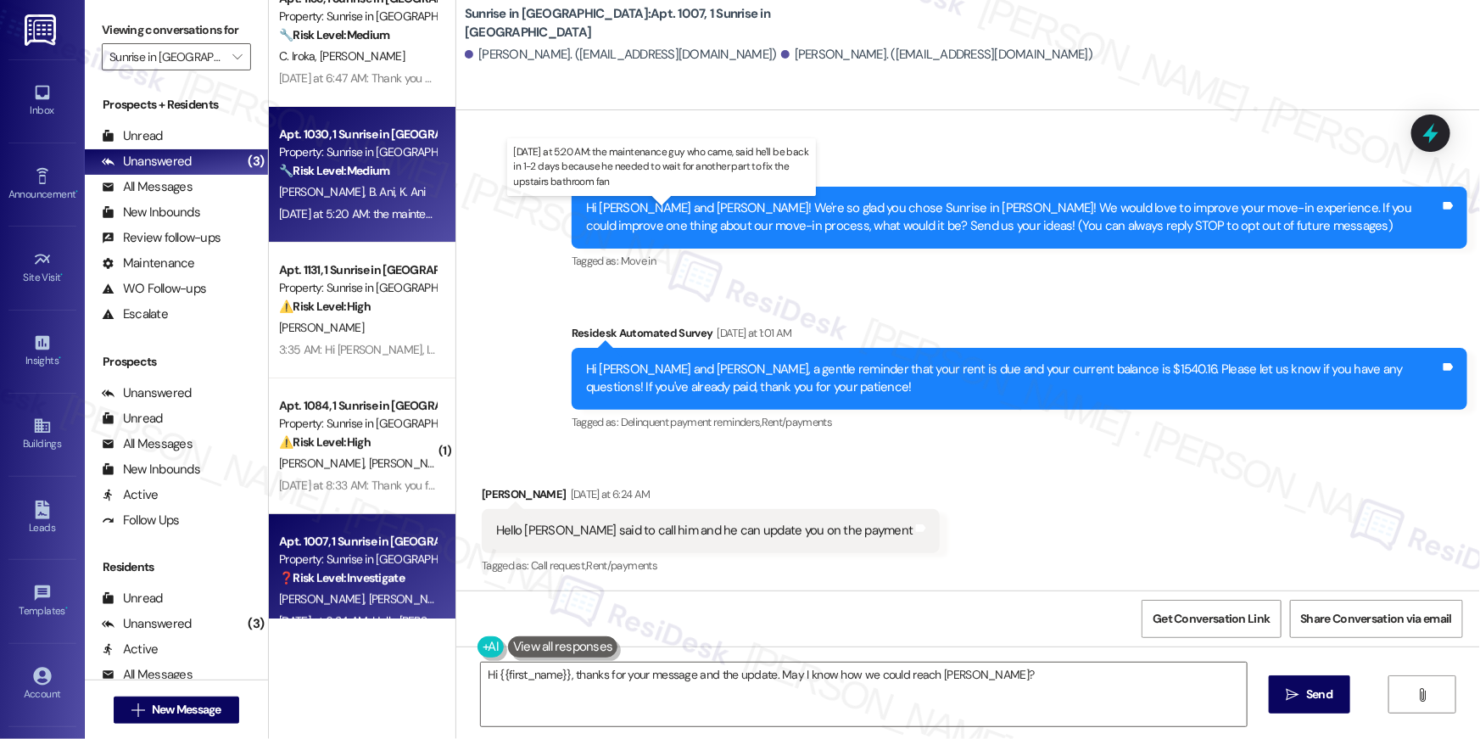
scroll to position [0, 0]
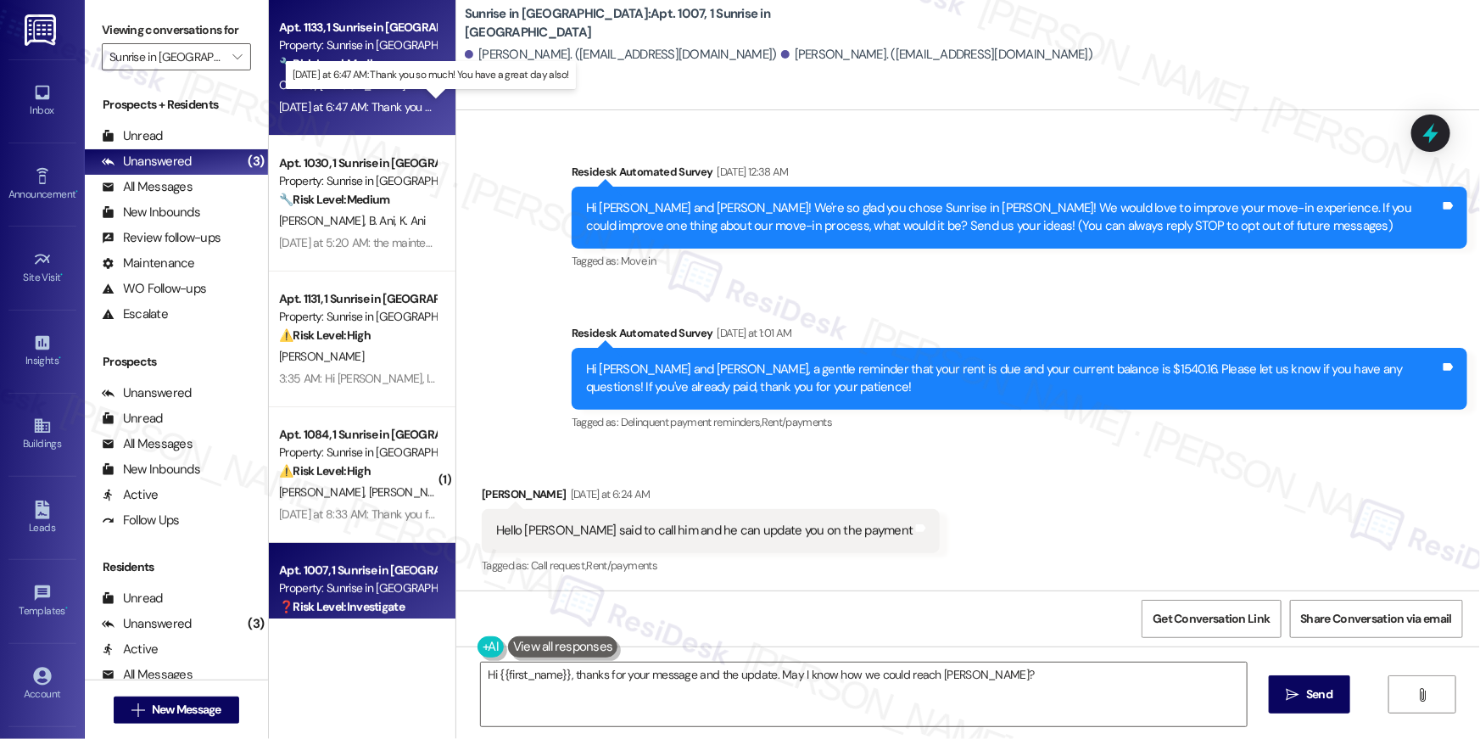
click at [380, 110] on div "[DATE] at 6:47 AM: Thank you so much! You have a great day also! [DATE] at 6:47…" at bounding box center [440, 106] width 323 height 15
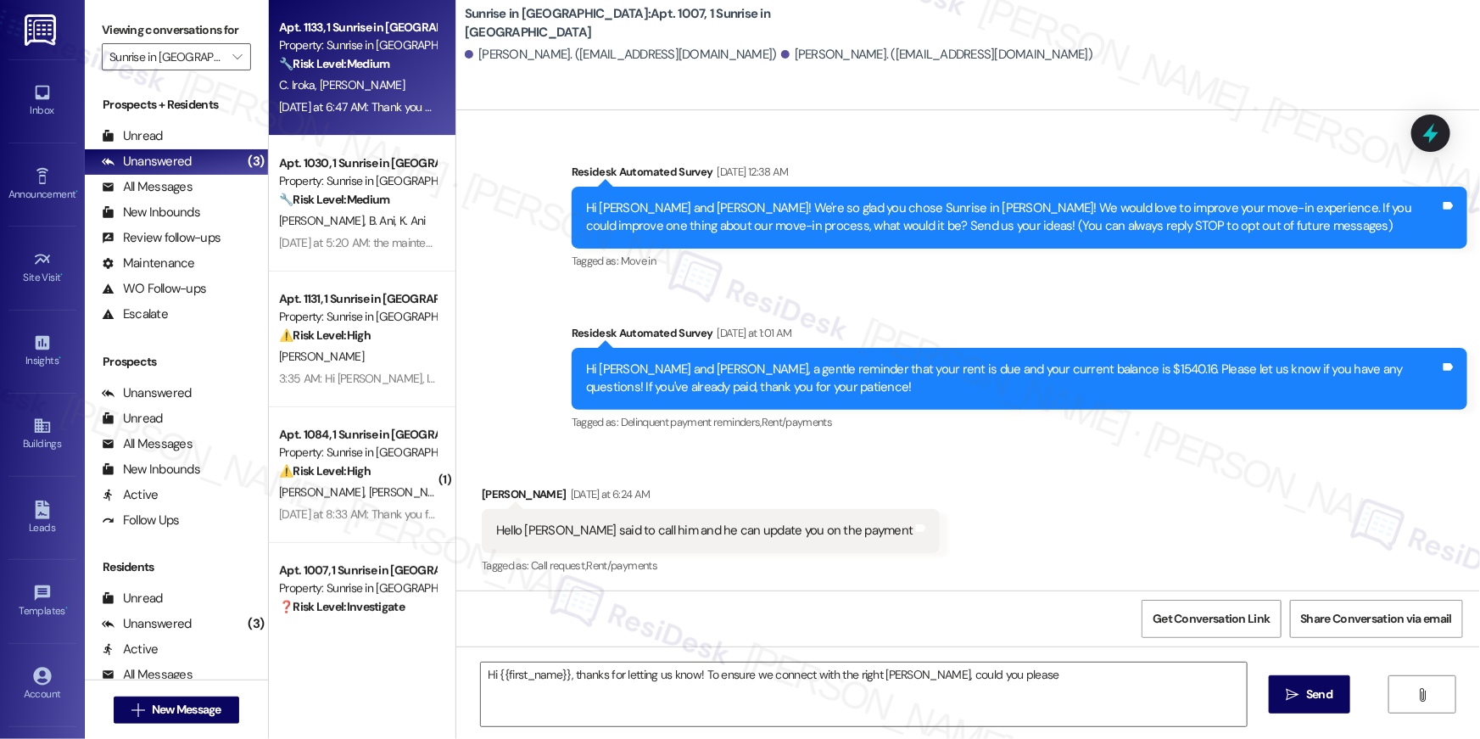
type textarea "Hi {{first_name}}, thanks for letting us know! To ensure we connect with the ri…"
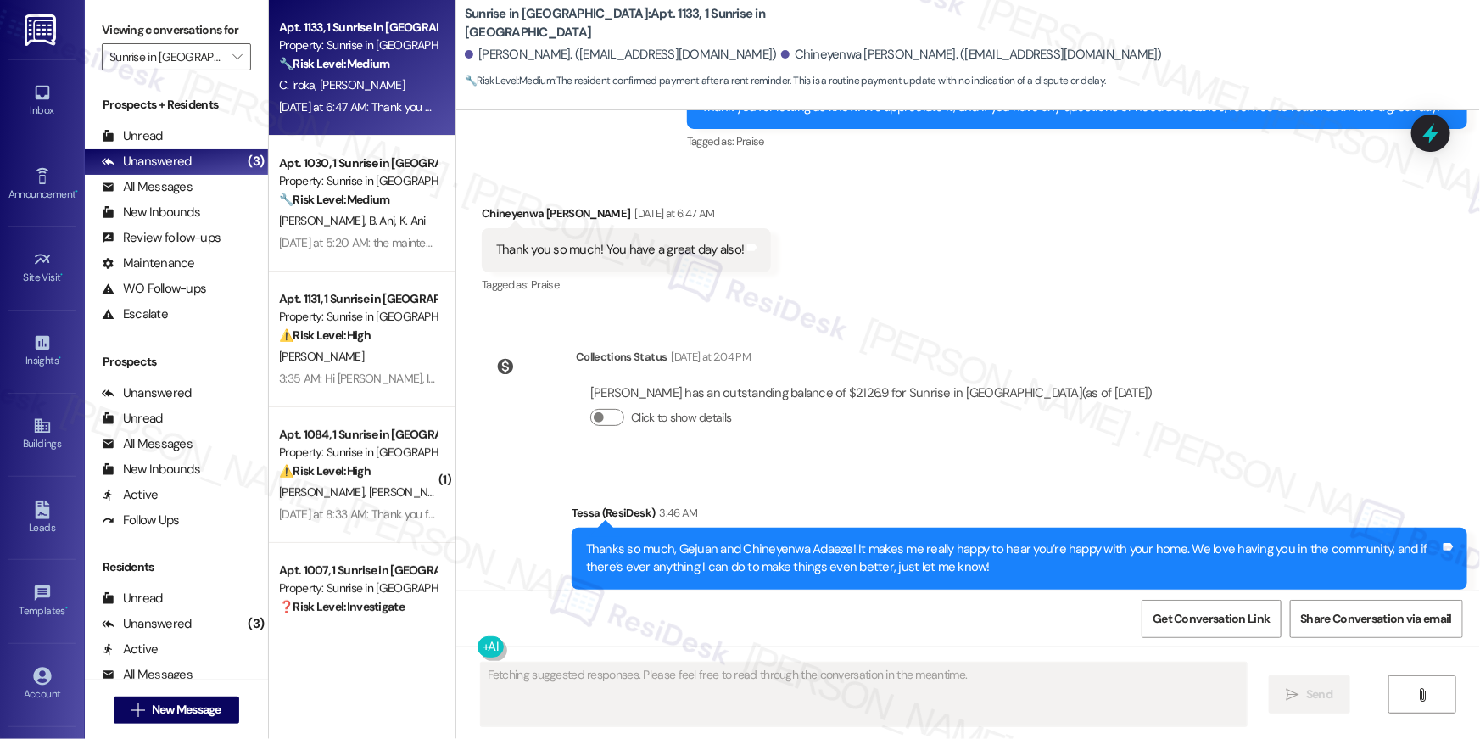
scroll to position [1356, 0]
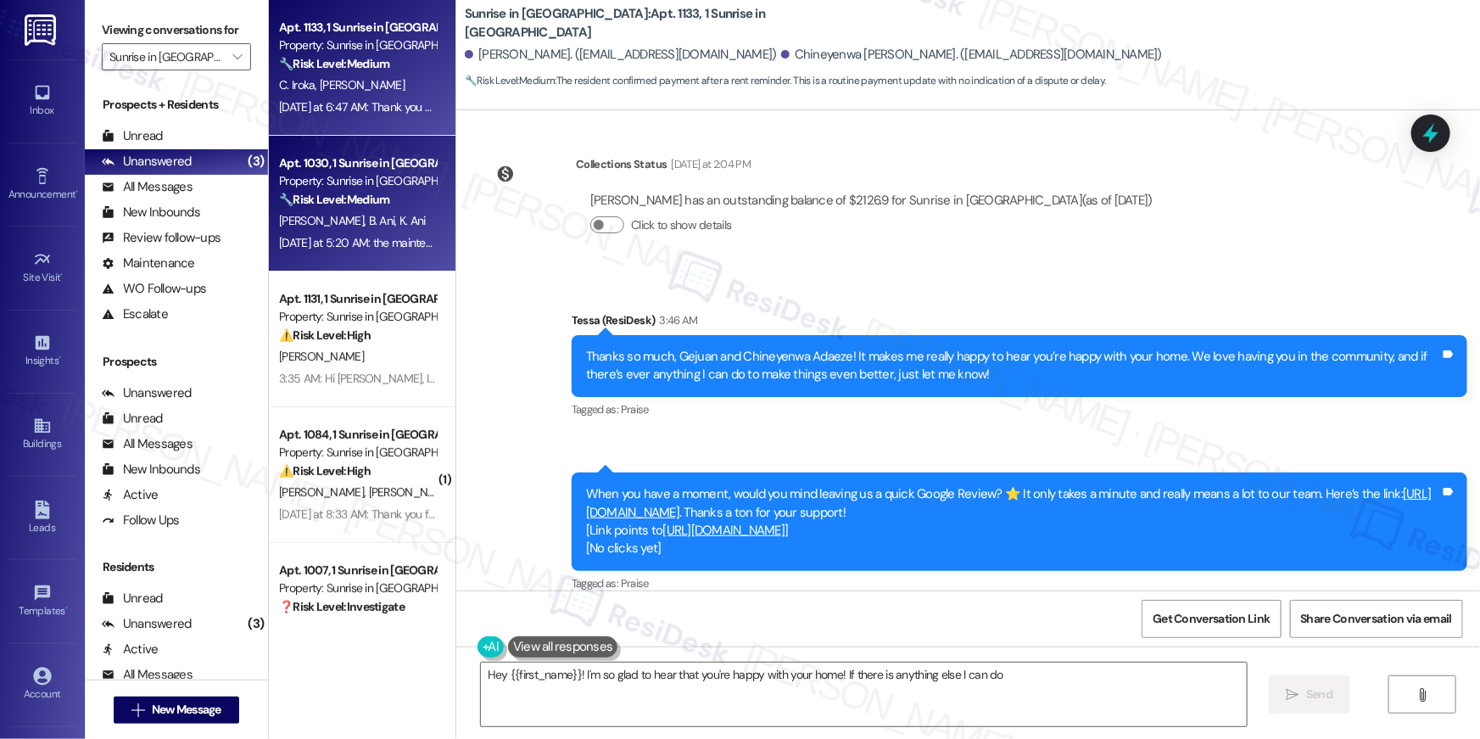
type textarea "Hey {{first_name}}! I'm so glad to hear that you're happy with your home! If th…"
click at [379, 233] on div "[DATE] at 5:20 AM: the maintenance guy who came, said he'll be back in 1-2 days…" at bounding box center [357, 242] width 160 height 21
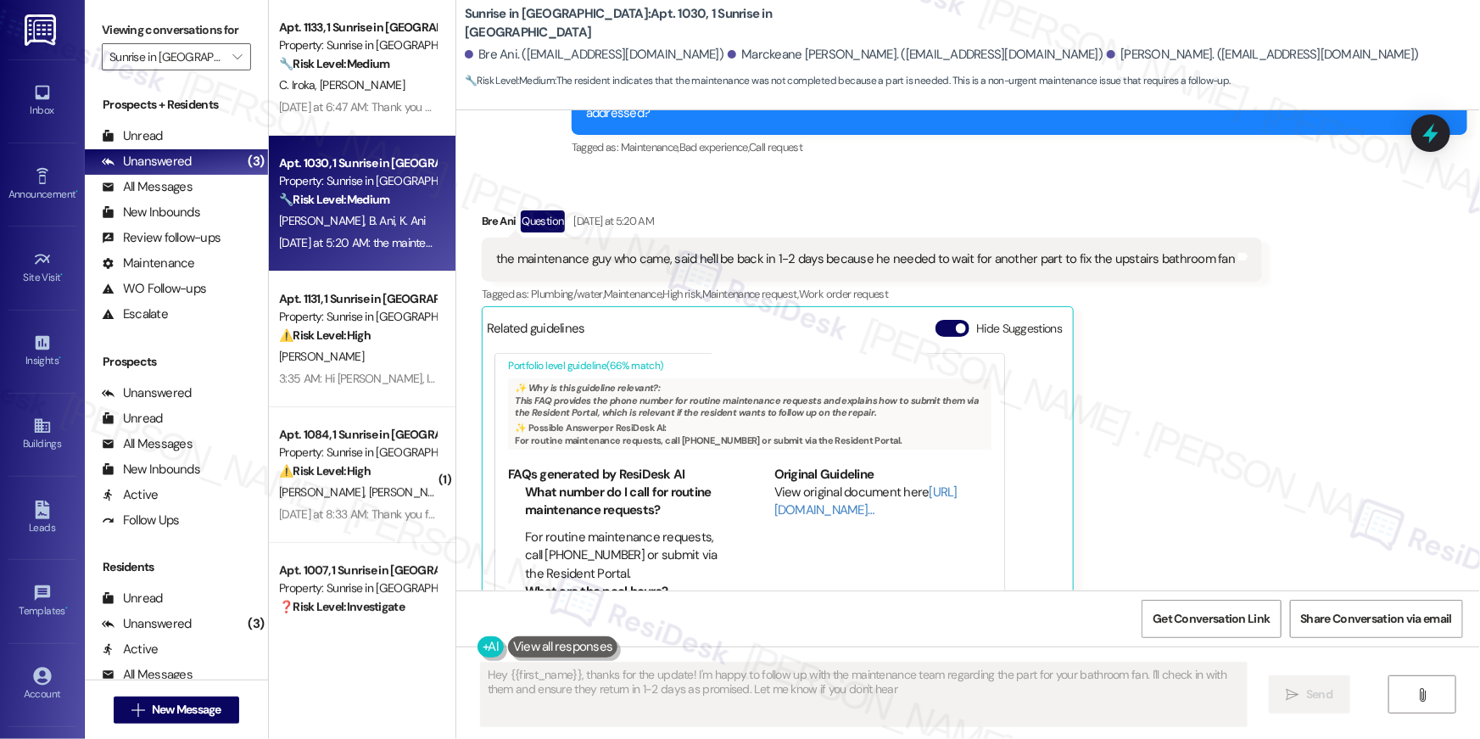
scroll to position [1212, 0]
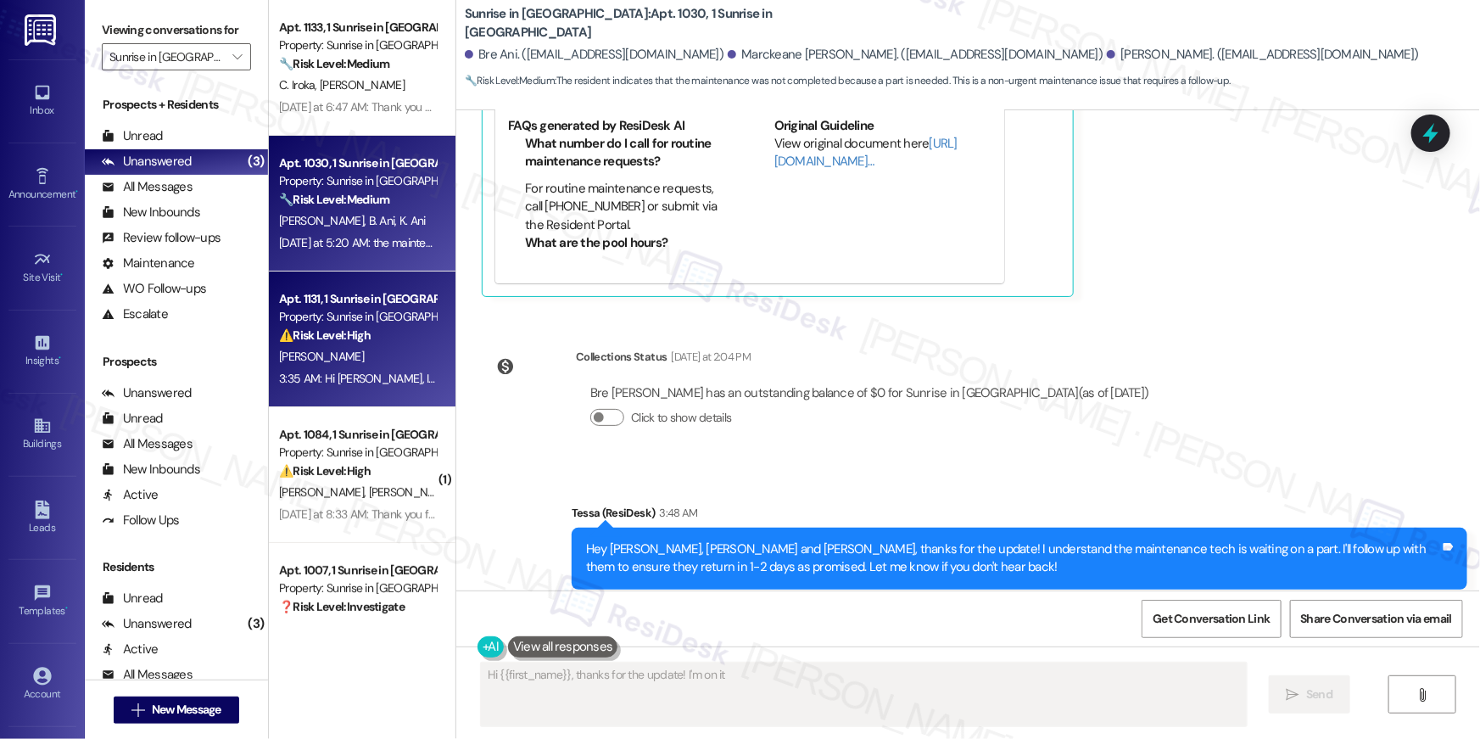
type textarea "Hi {{first_name}}, thanks for the update! I'm on it"
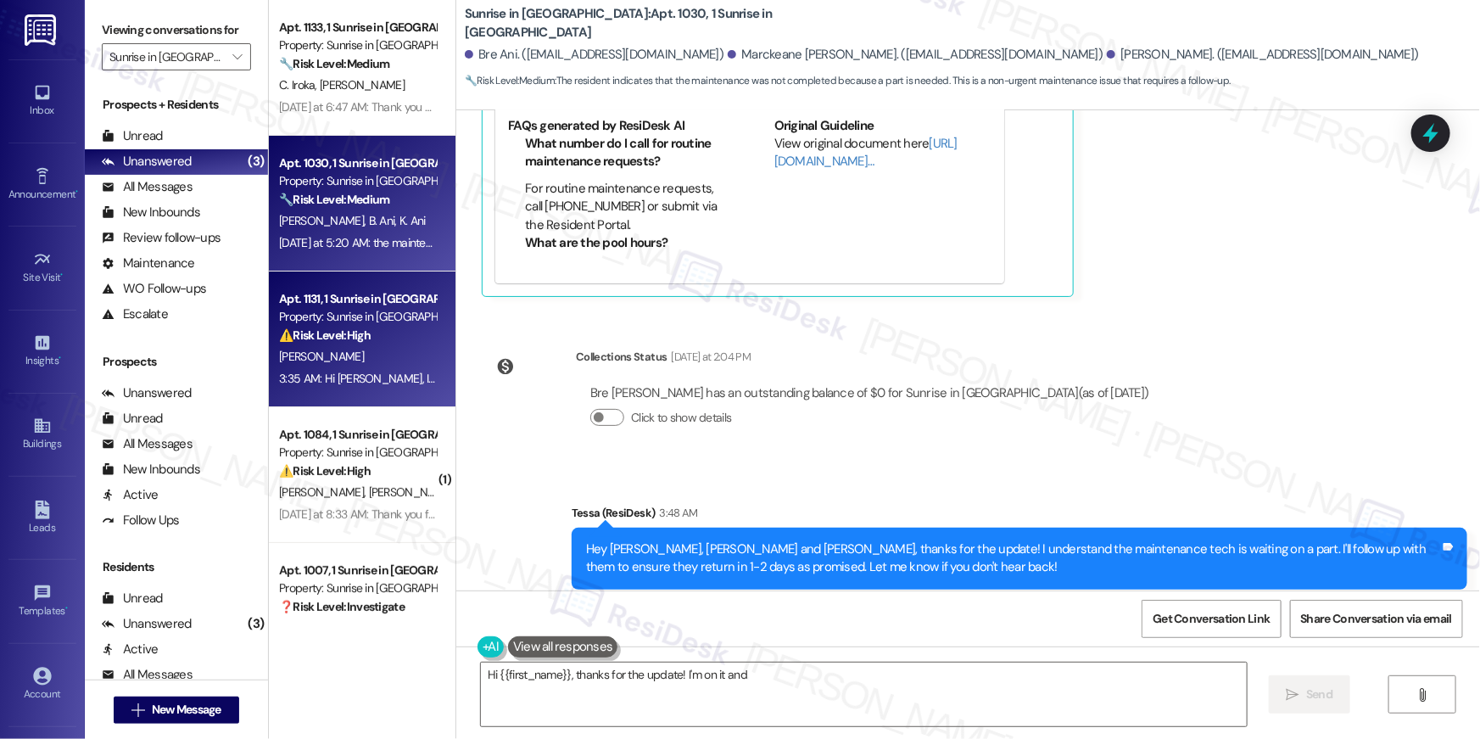
click at [339, 333] on strong "⚠️ Risk Level: High" at bounding box center [325, 334] width 92 height 15
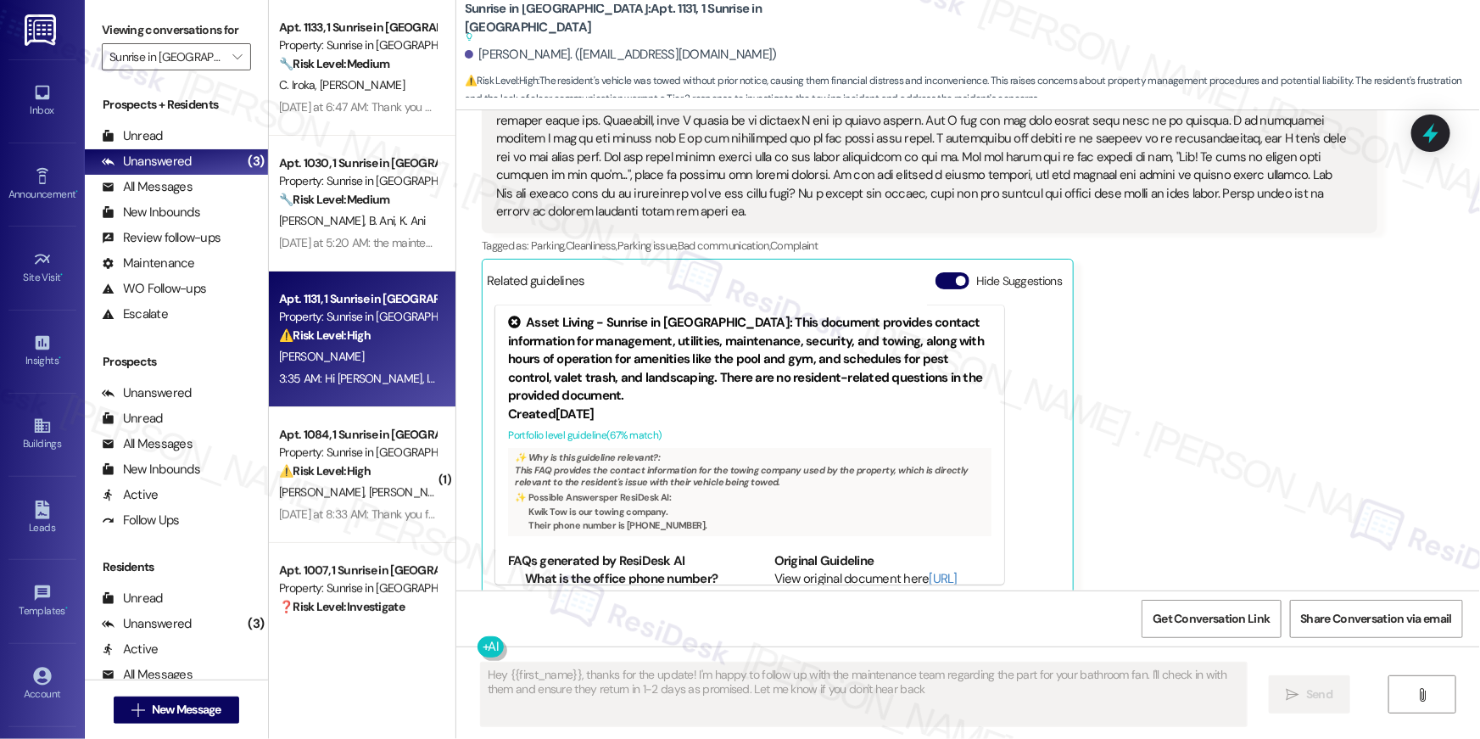
type textarea "Hey {{first_name}}, thanks for the update! I'm happy to follow up with the main…"
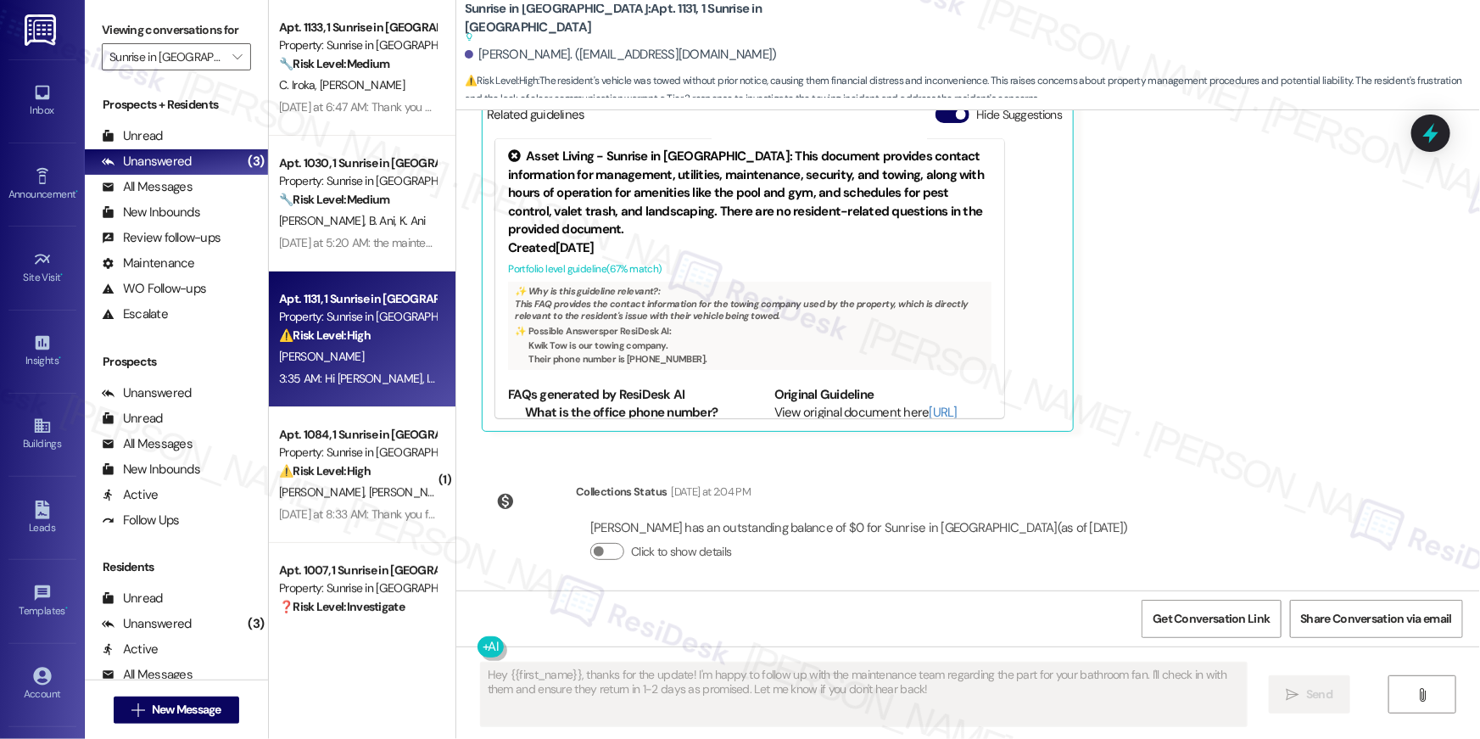
scroll to position [1714, 0]
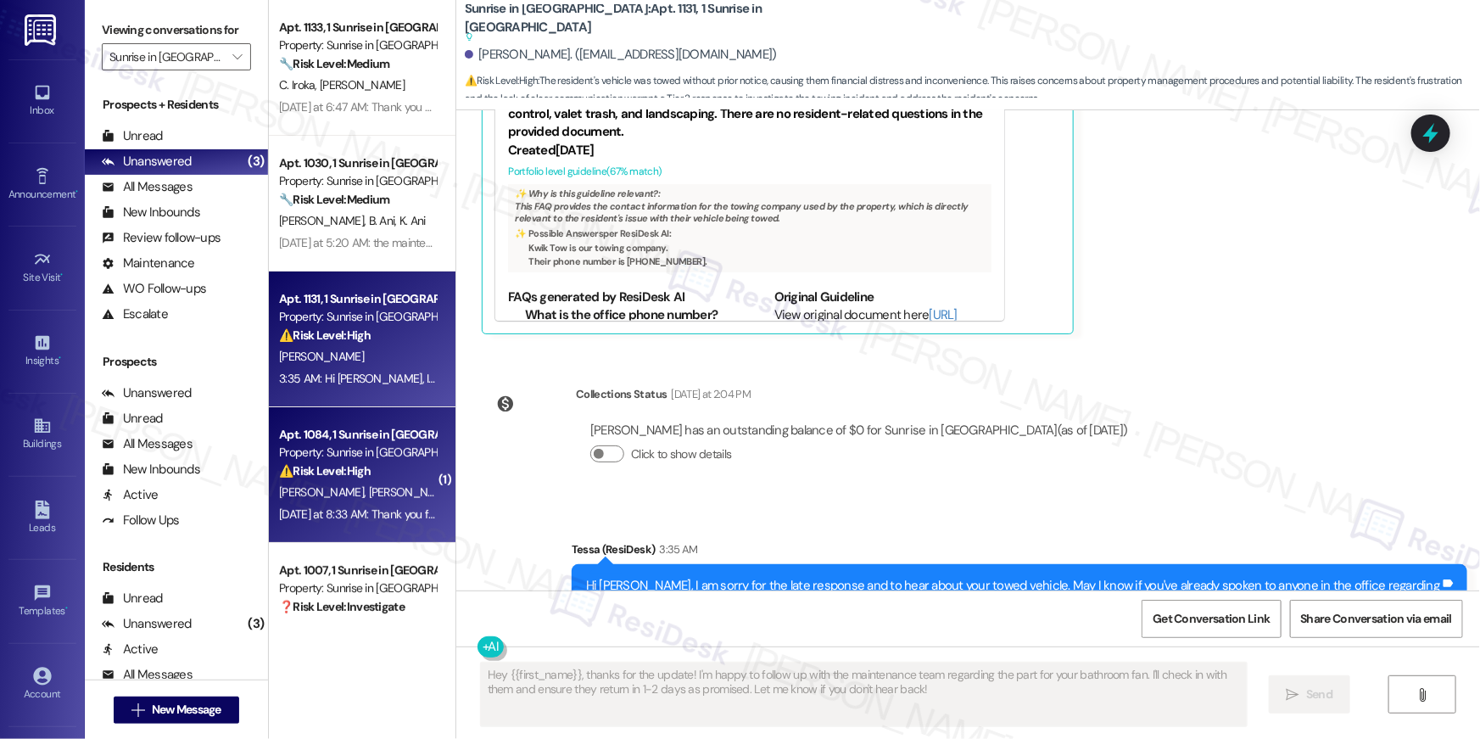
click at [313, 471] on strong "⚠️ Risk Level: High" at bounding box center [325, 470] width 92 height 15
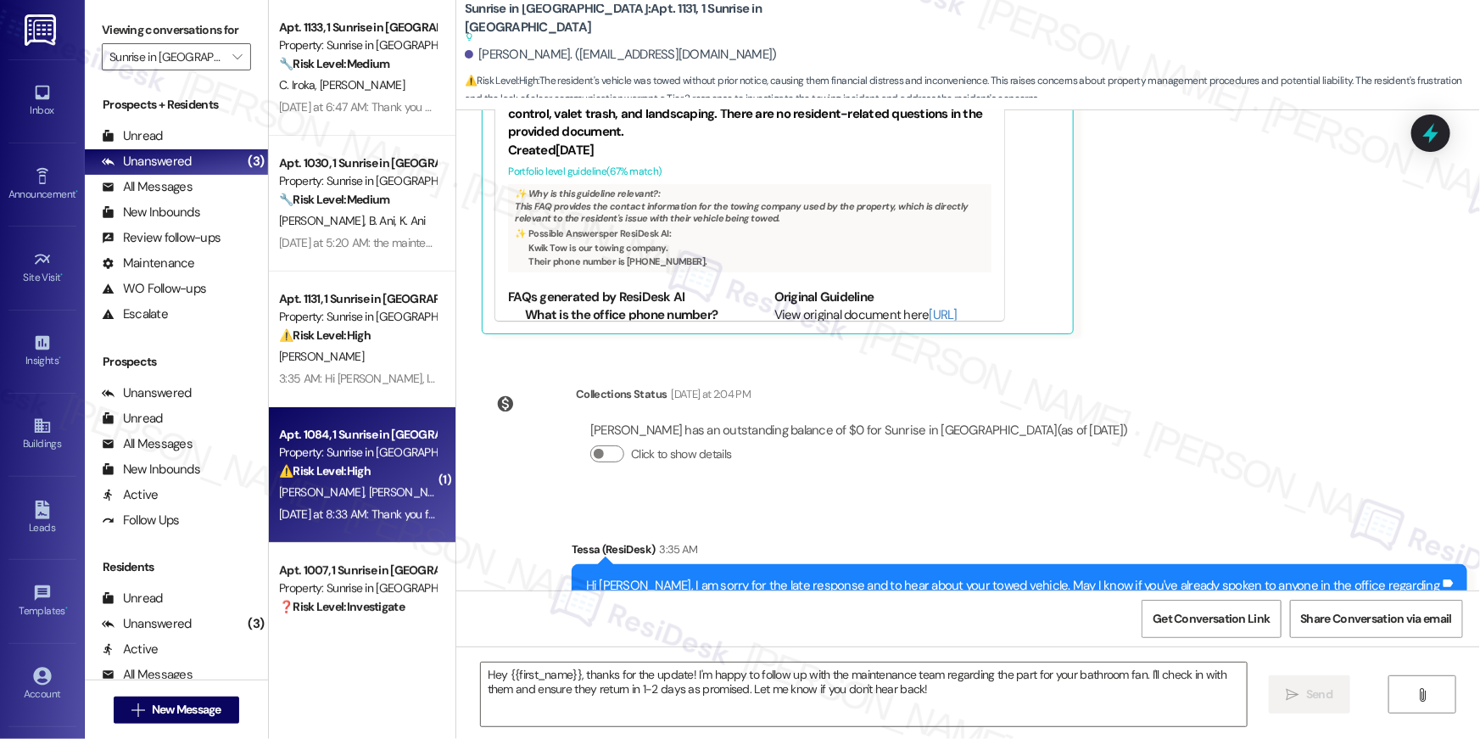
type textarea "Fetching suggested responses. Please feel free to read through the conversation…"
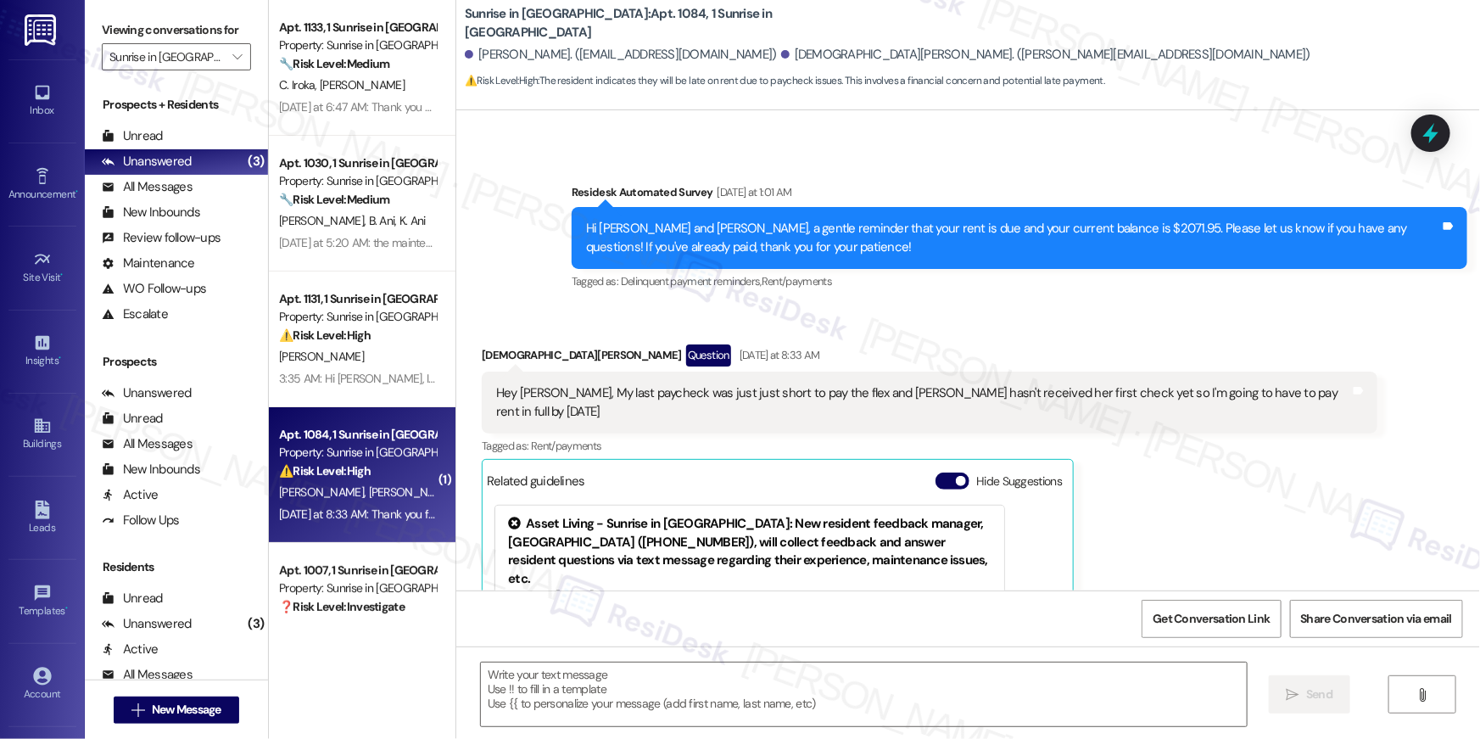
type textarea "Fetching suggested responses. Please feel free to read through the conversation…"
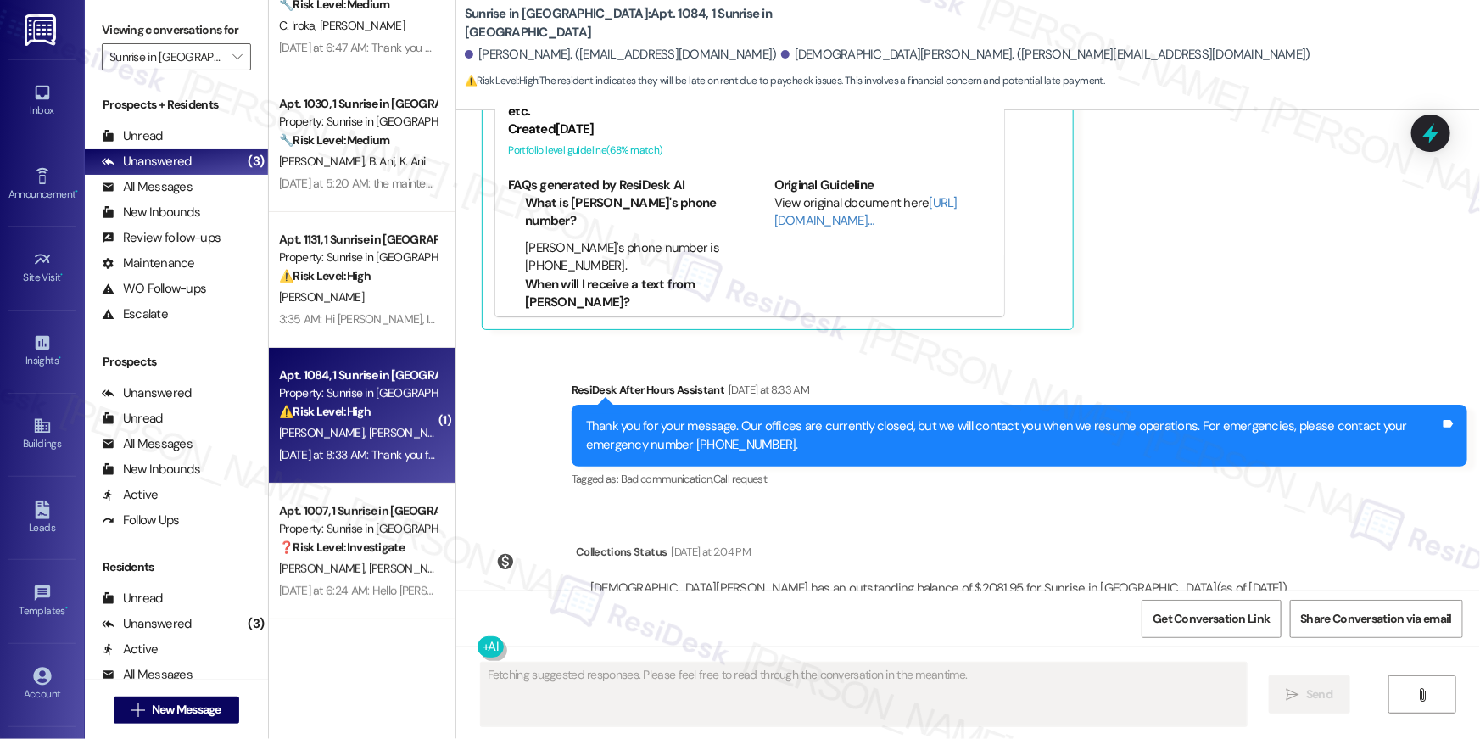
scroll to position [1238, 0]
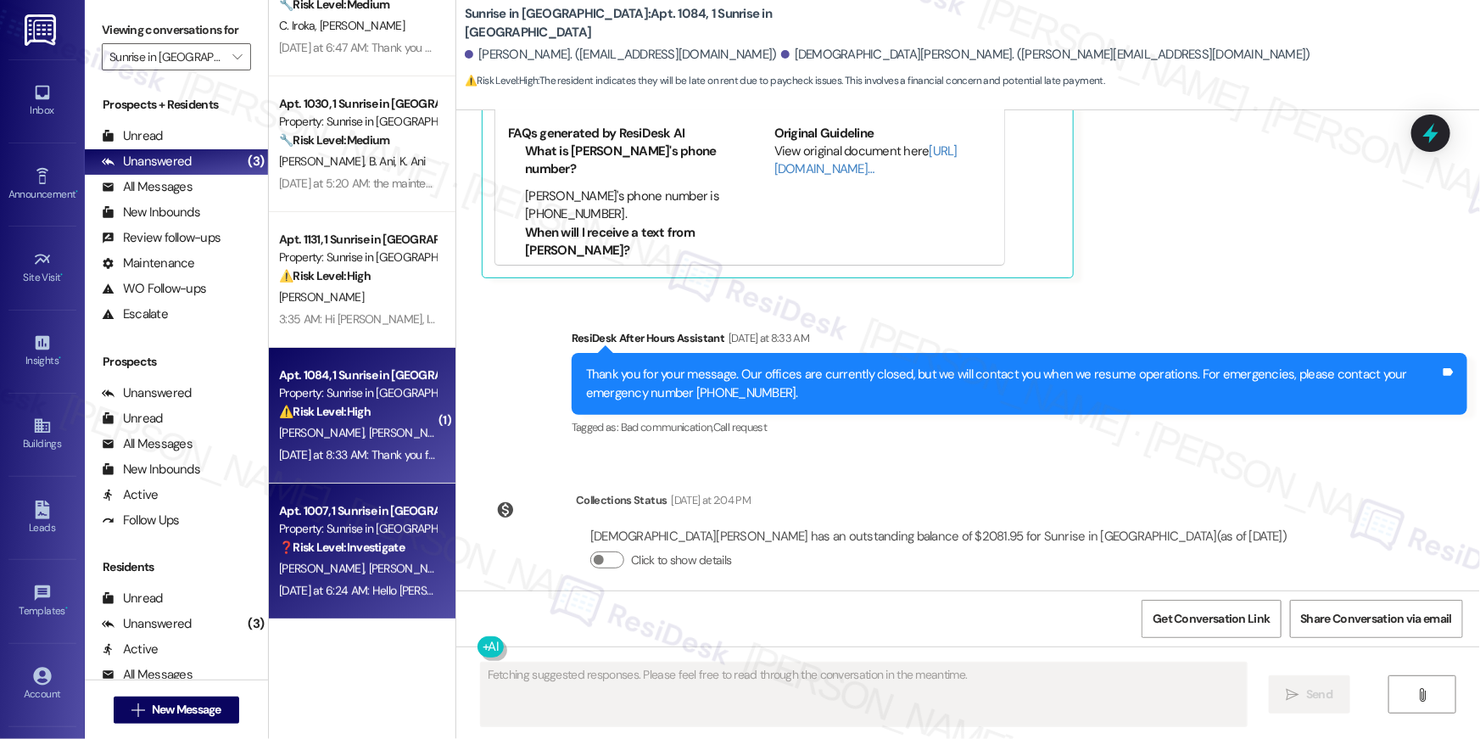
click at [389, 551] on strong "❓ Risk Level: Investigate" at bounding box center [342, 546] width 126 height 15
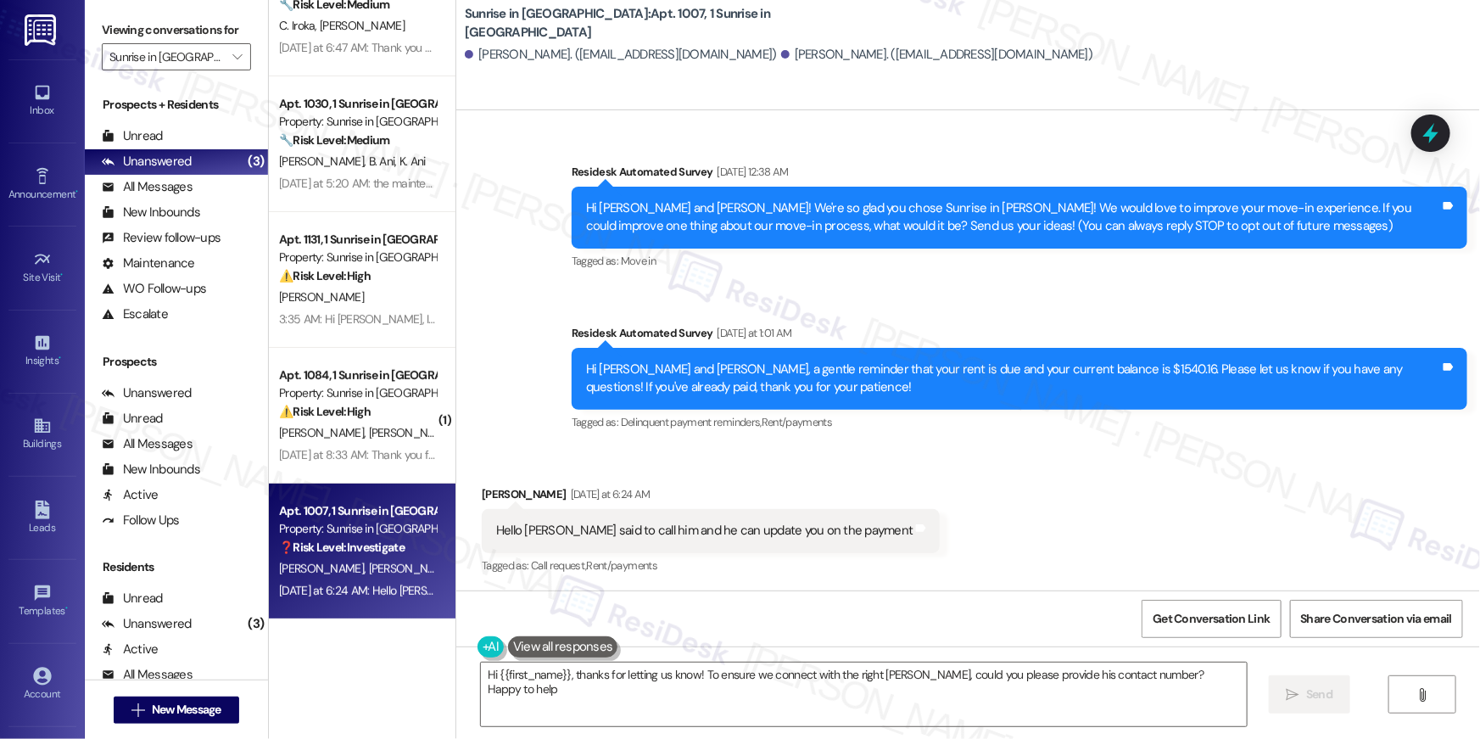
type textarea "Hi {{first_name}}, thanks for letting us know! To ensure we connect with the ri…"
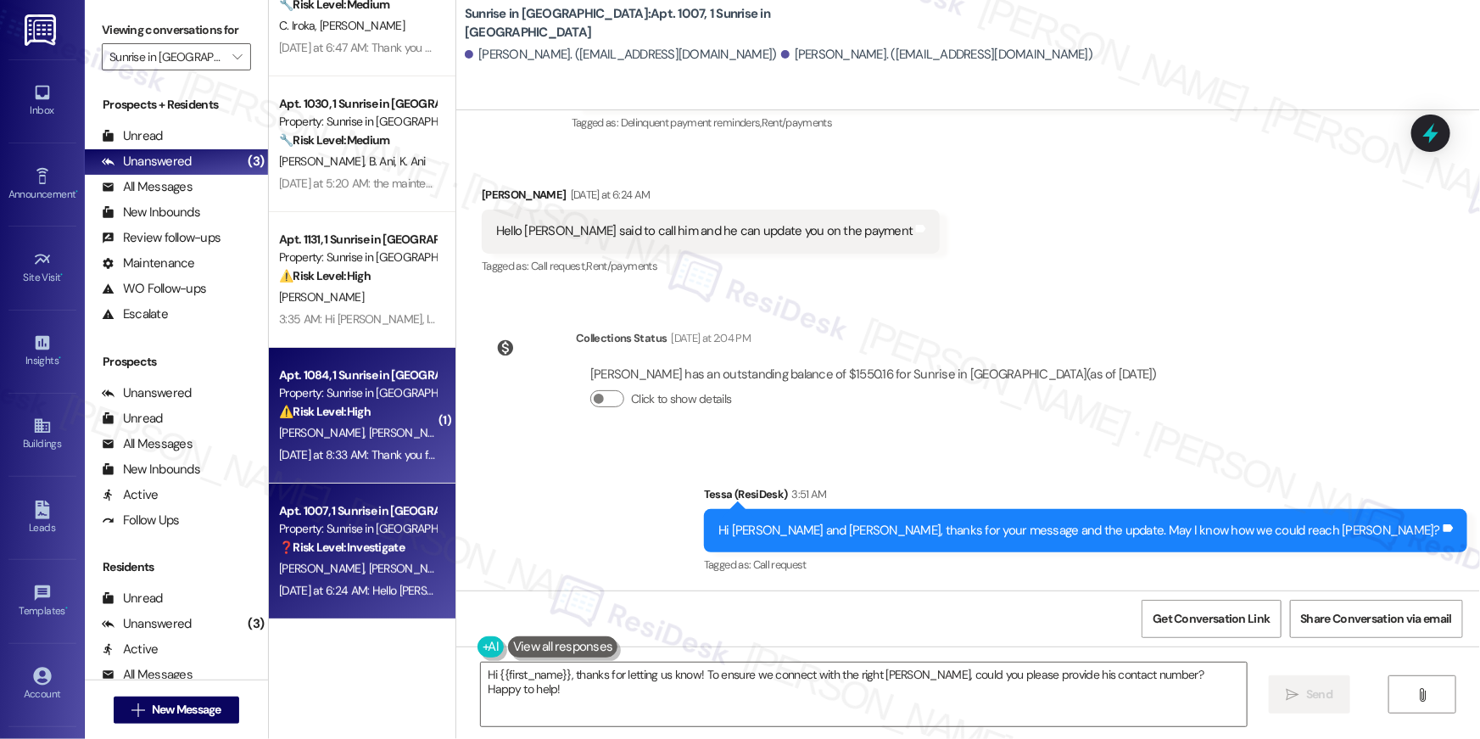
click at [376, 428] on span "[PERSON_NAME]" at bounding box center [411, 432] width 85 height 15
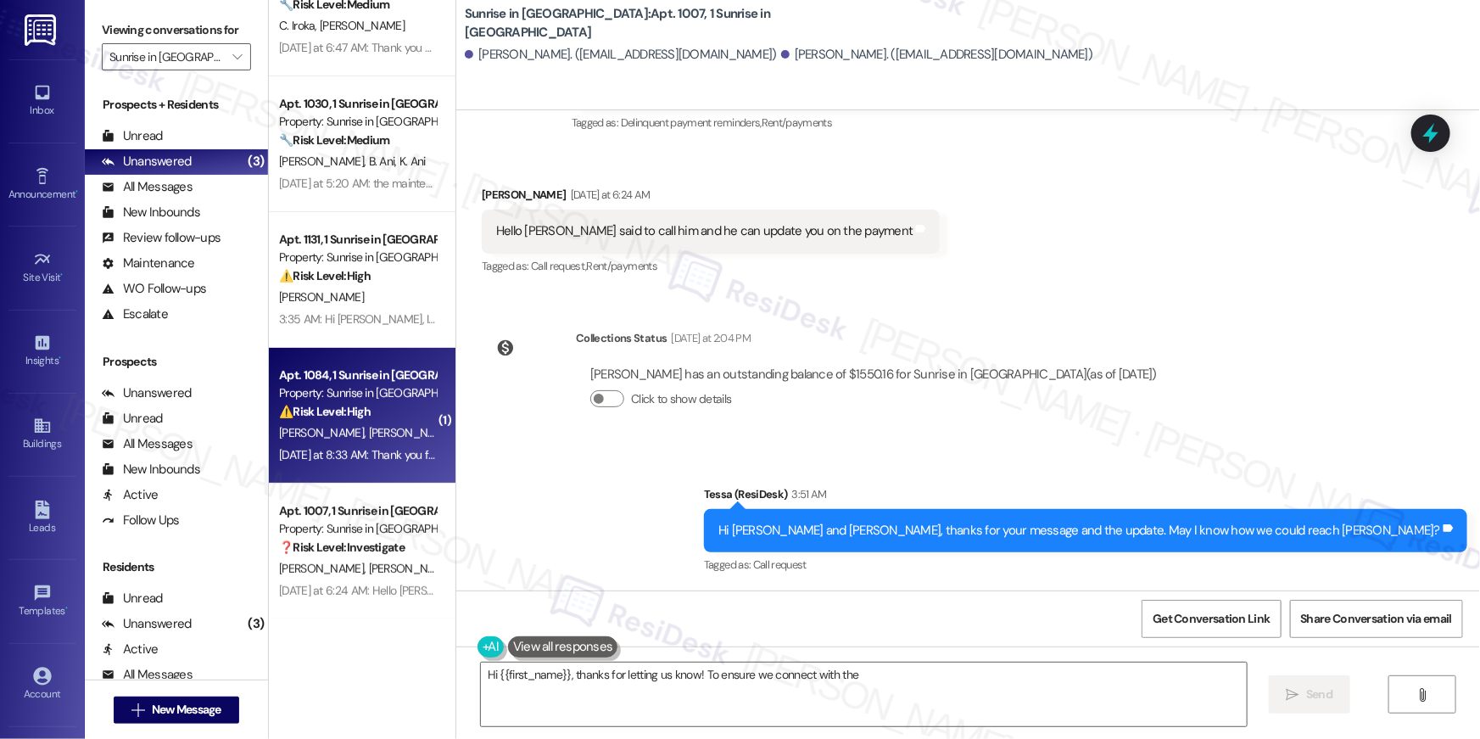
type textarea "Hi {{first_name}}, thanks for letting us know! To ensure we connect with the"
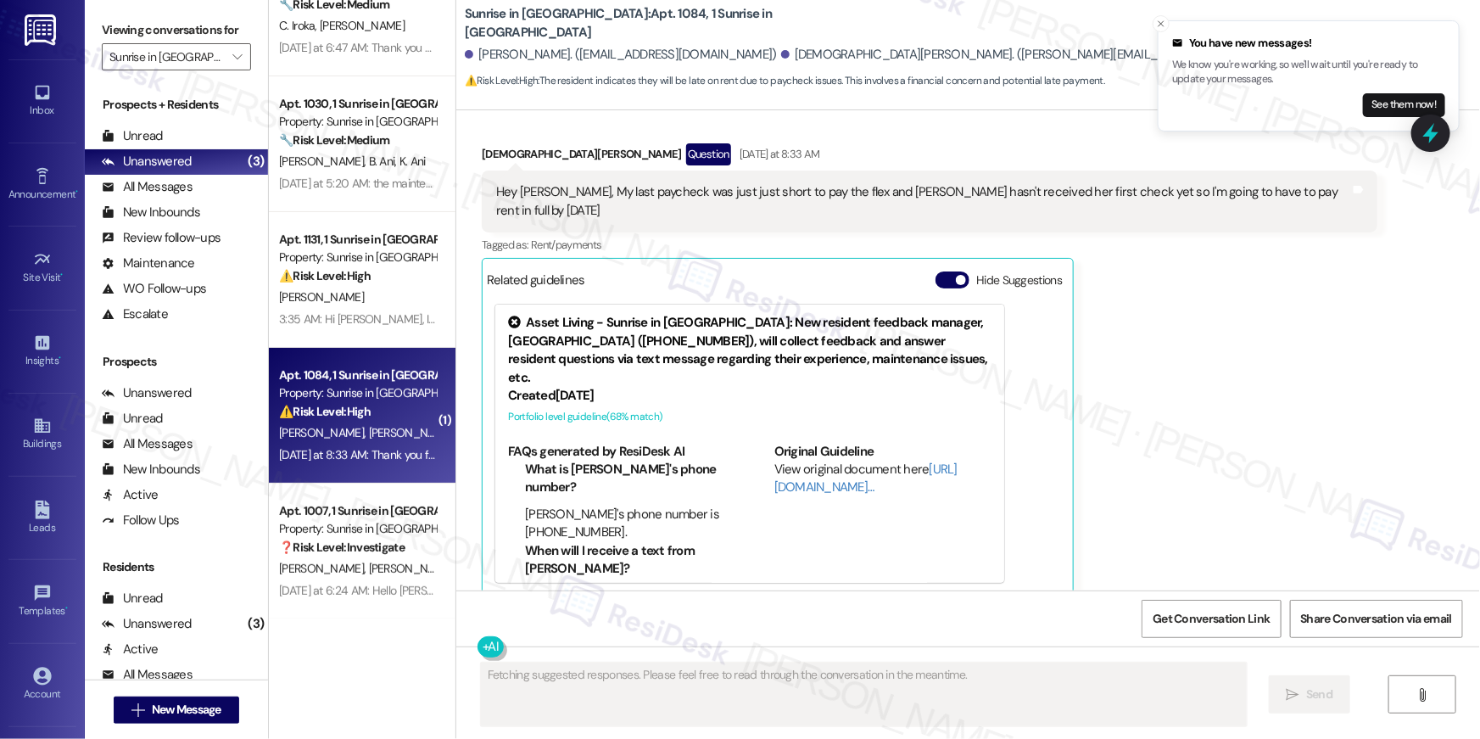
scroll to position [647, 0]
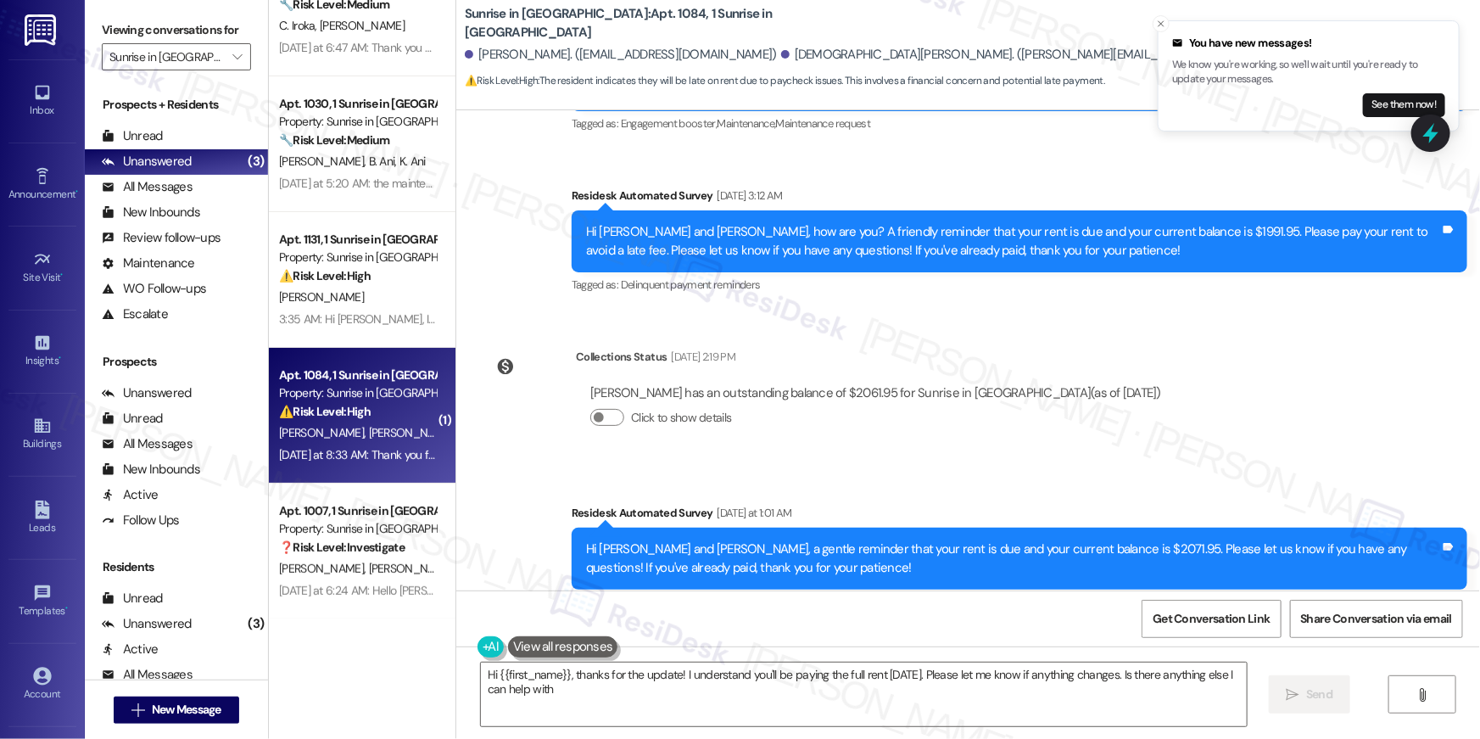
type textarea "Hi {{first_name}}, thanks for the update! I understand you'll be paying the ful…"
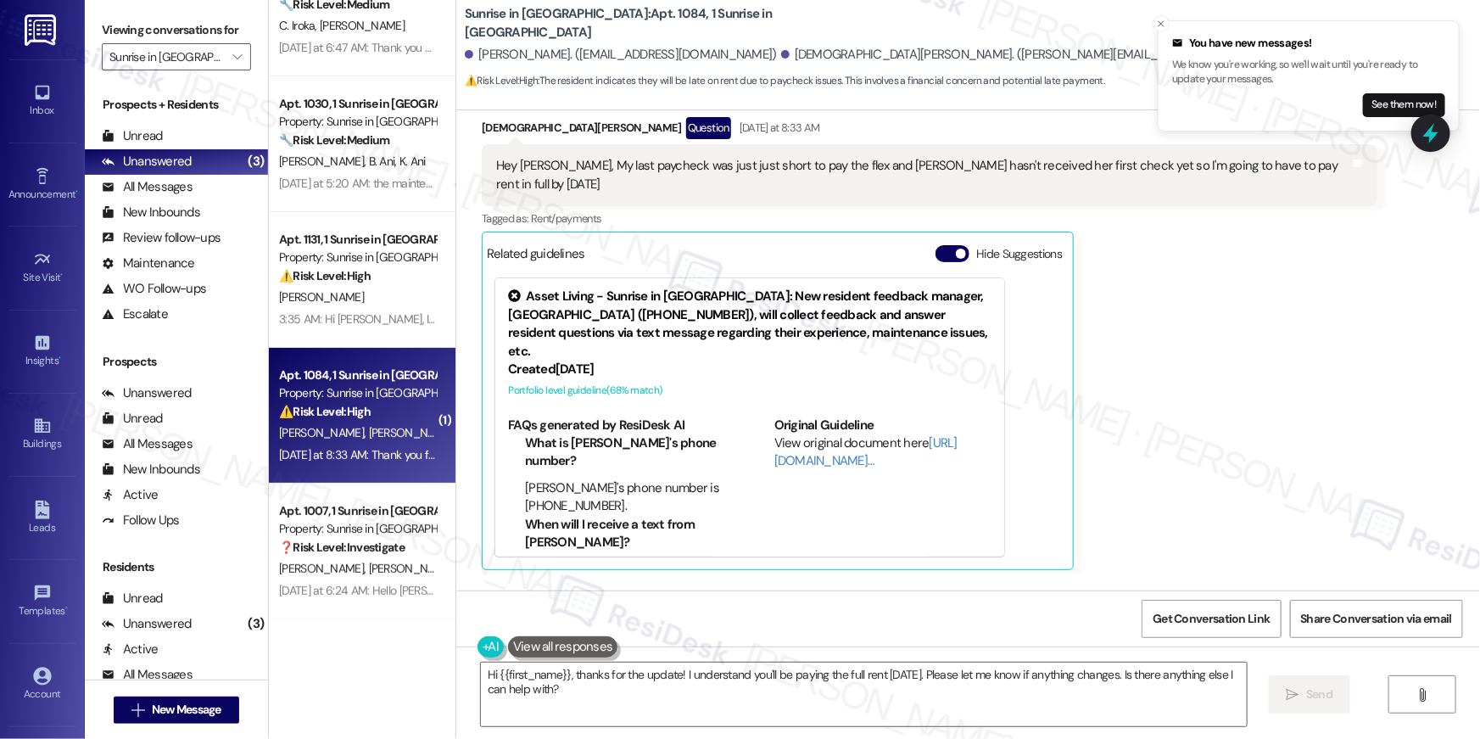
scroll to position [898, 0]
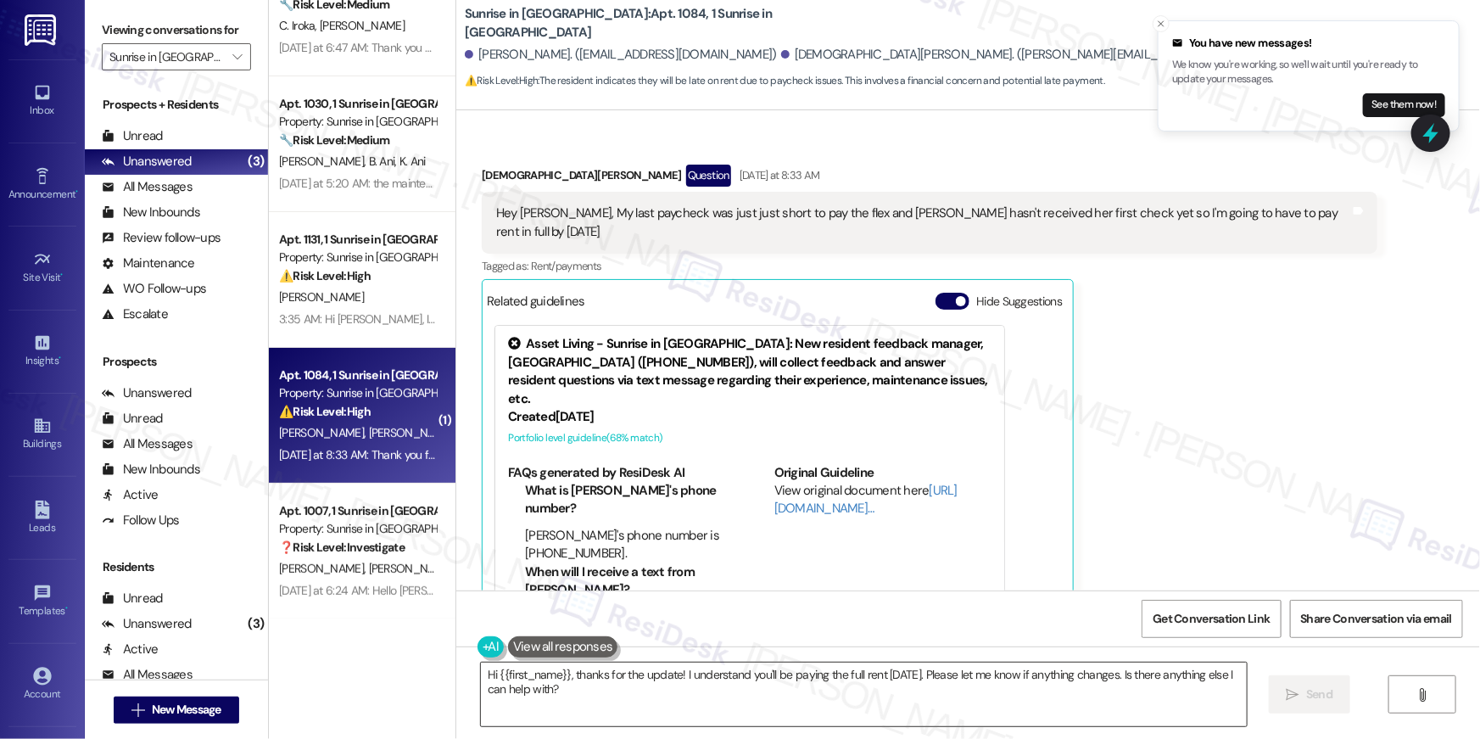
click at [687, 685] on textarea "Hi {{first_name}}, thanks for the update! I understand you'll be paying the ful…" at bounding box center [864, 694] width 766 height 64
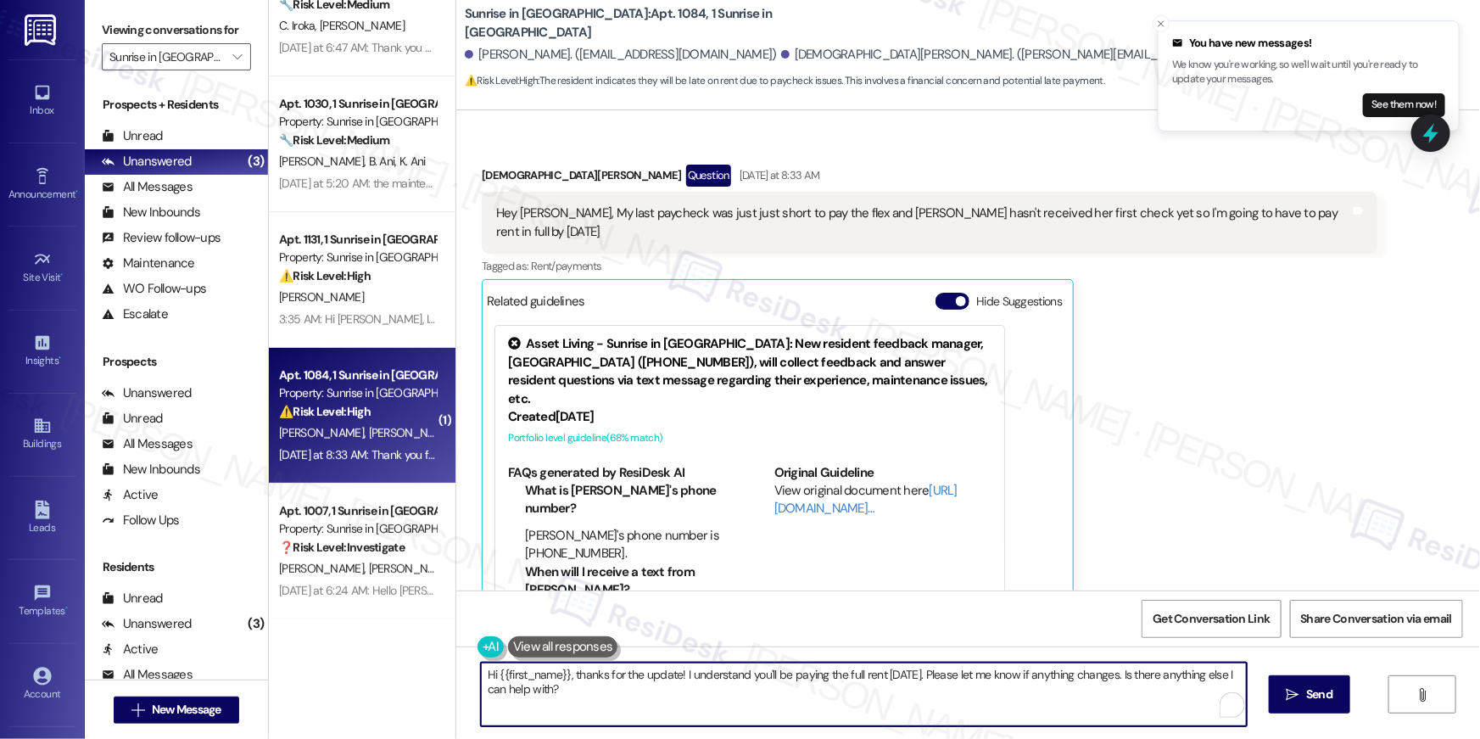
click at [754, 704] on textarea "Hi {{first_name}}, thanks for the update! I understand you'll be paying the ful…" at bounding box center [864, 694] width 766 height 64
click at [869, 677] on textarea "Hi {{first_name}}, thanks for the update! I understand you'll be paying the ful…" at bounding box center [864, 694] width 766 height 64
click at [959, 685] on textarea "Hi {{first_name}}, thanks for the update! I understand you'll be paying the ful…" at bounding box center [864, 694] width 766 height 64
drag, startPoint x: 1026, startPoint y: 690, endPoint x: 1100, endPoint y: 690, distance: 74.7
click at [1026, 690] on textarea "Hi {{first_name}}, thanks for the update! I understand you'll be paying the ful…" at bounding box center [864, 694] width 766 height 64
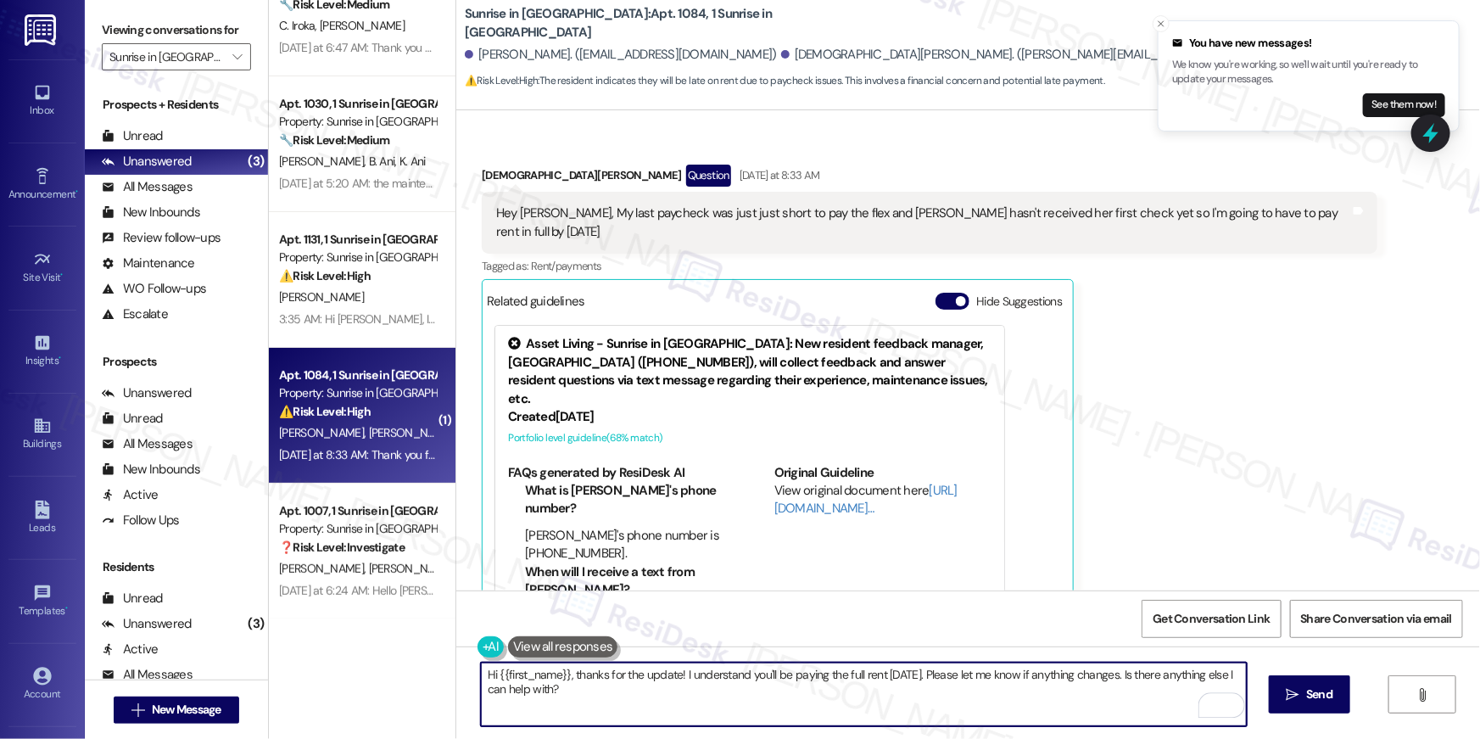
click at [1128, 691] on textarea "Hi {{first_name}}, thanks for the update! I understand you'll be paying the ful…" at bounding box center [864, 694] width 766 height 64
click at [838, 697] on textarea "Hi {{first_name}}, thanks for the update! I understand you'll be paying the ful…" at bounding box center [864, 694] width 766 height 64
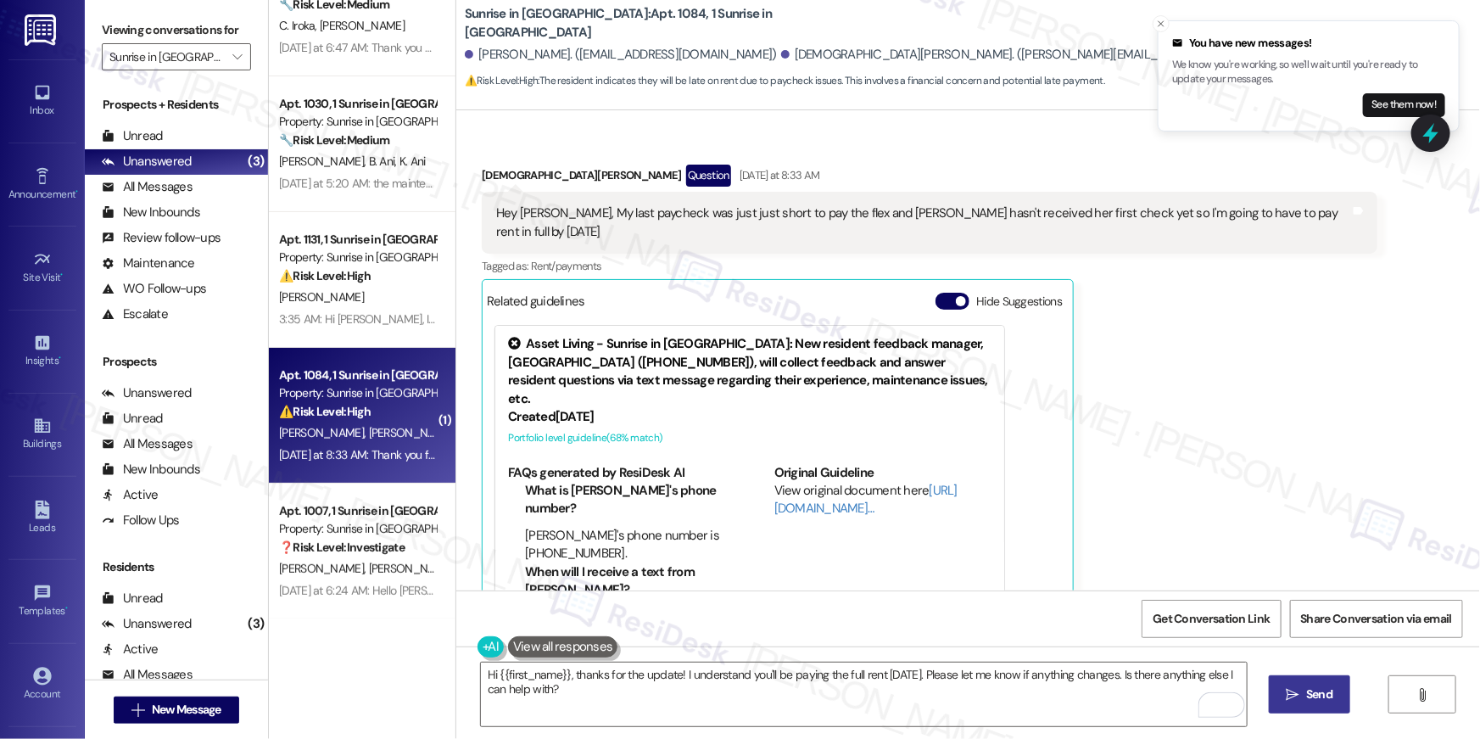
click at [1313, 689] on span "Send" at bounding box center [1319, 694] width 26 height 18
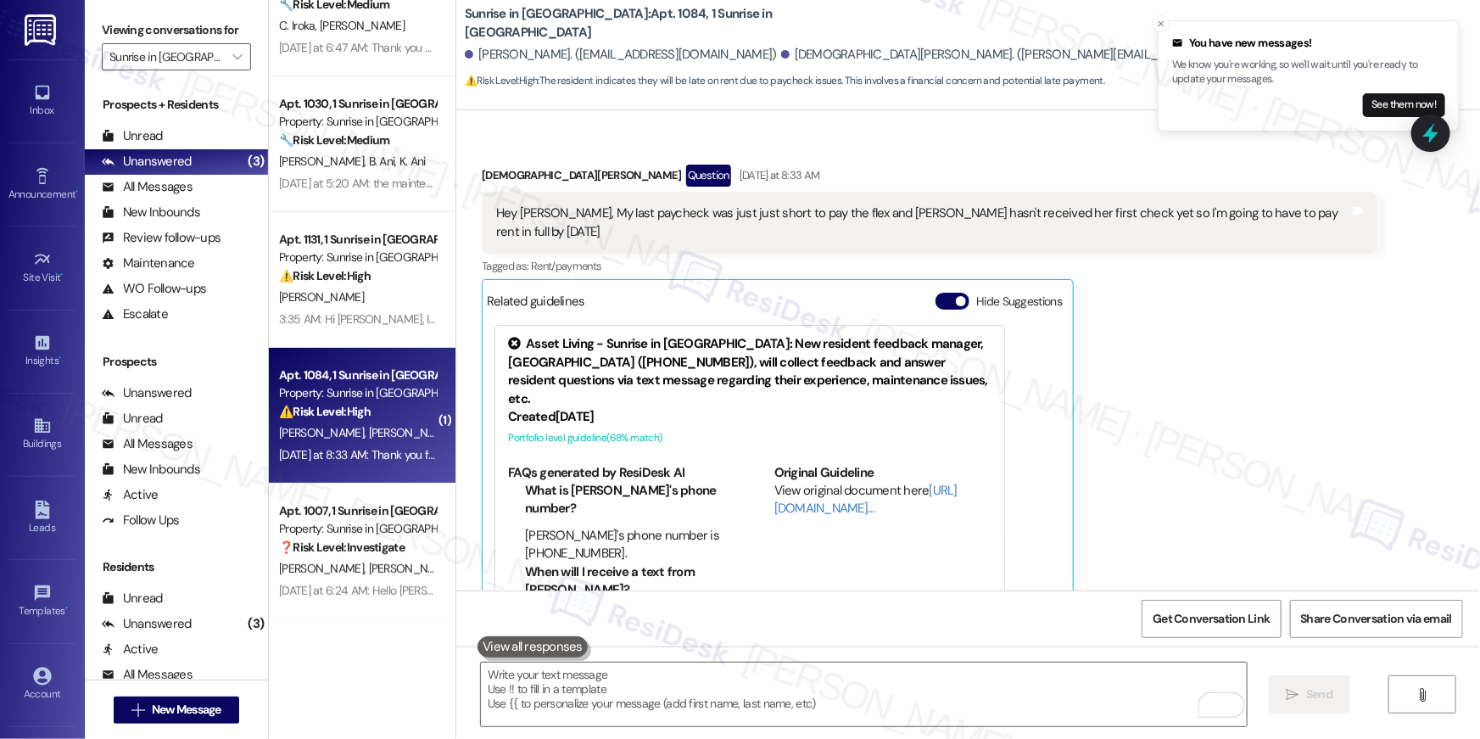
scroll to position [920, 0]
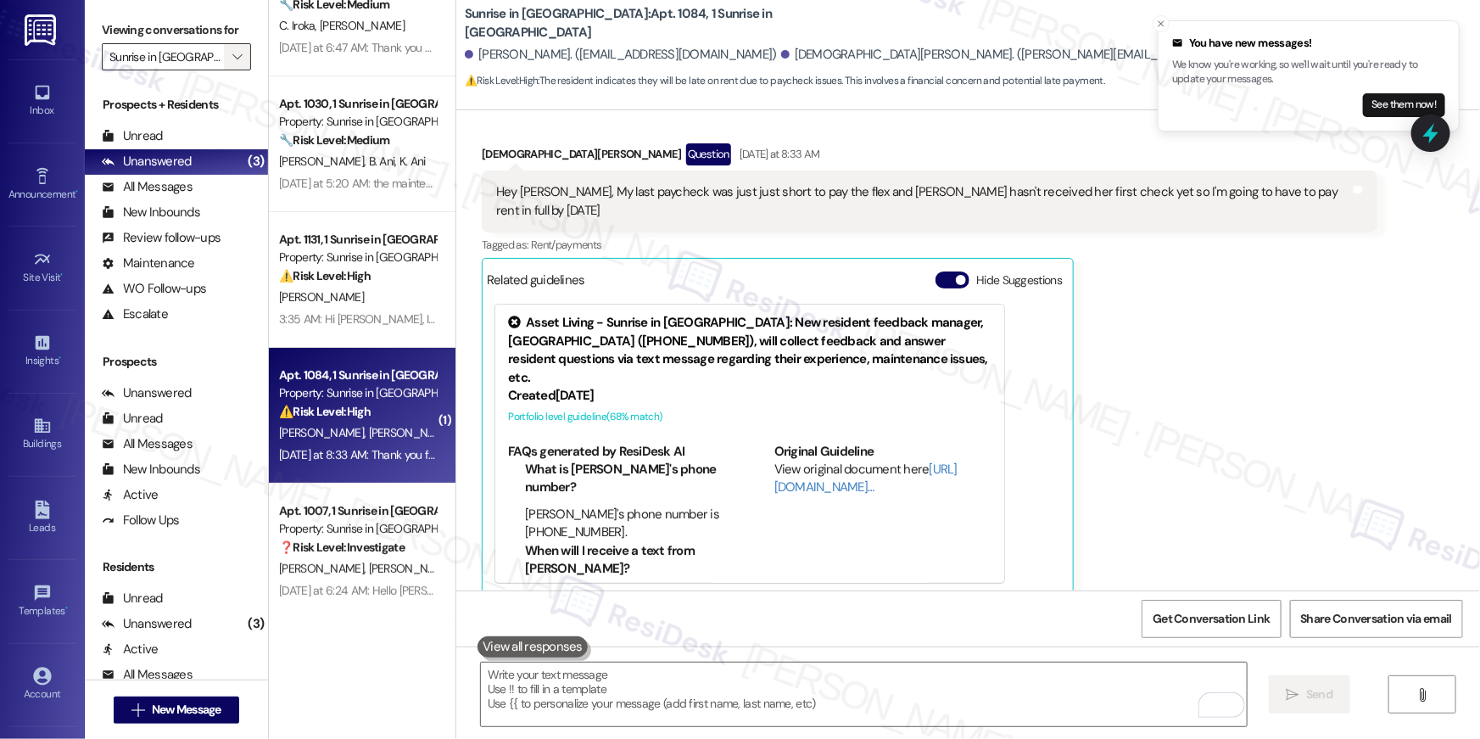
click at [242, 56] on div "Viewing conversations for Sunrise in [GEOGRAPHIC_DATA] " at bounding box center [176, 43] width 183 height 87
click at [232, 56] on icon "" at bounding box center [236, 57] width 9 height 14
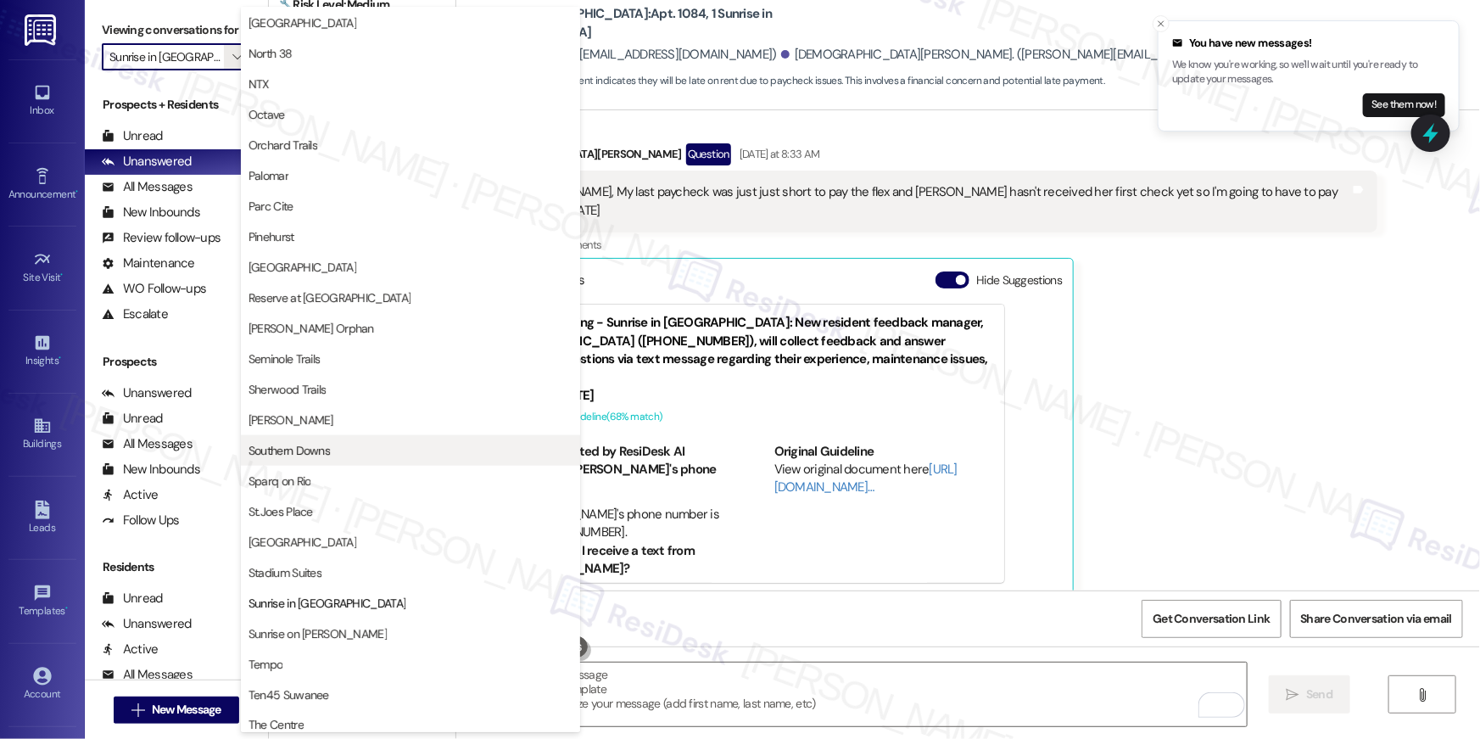
scroll to position [687, 0]
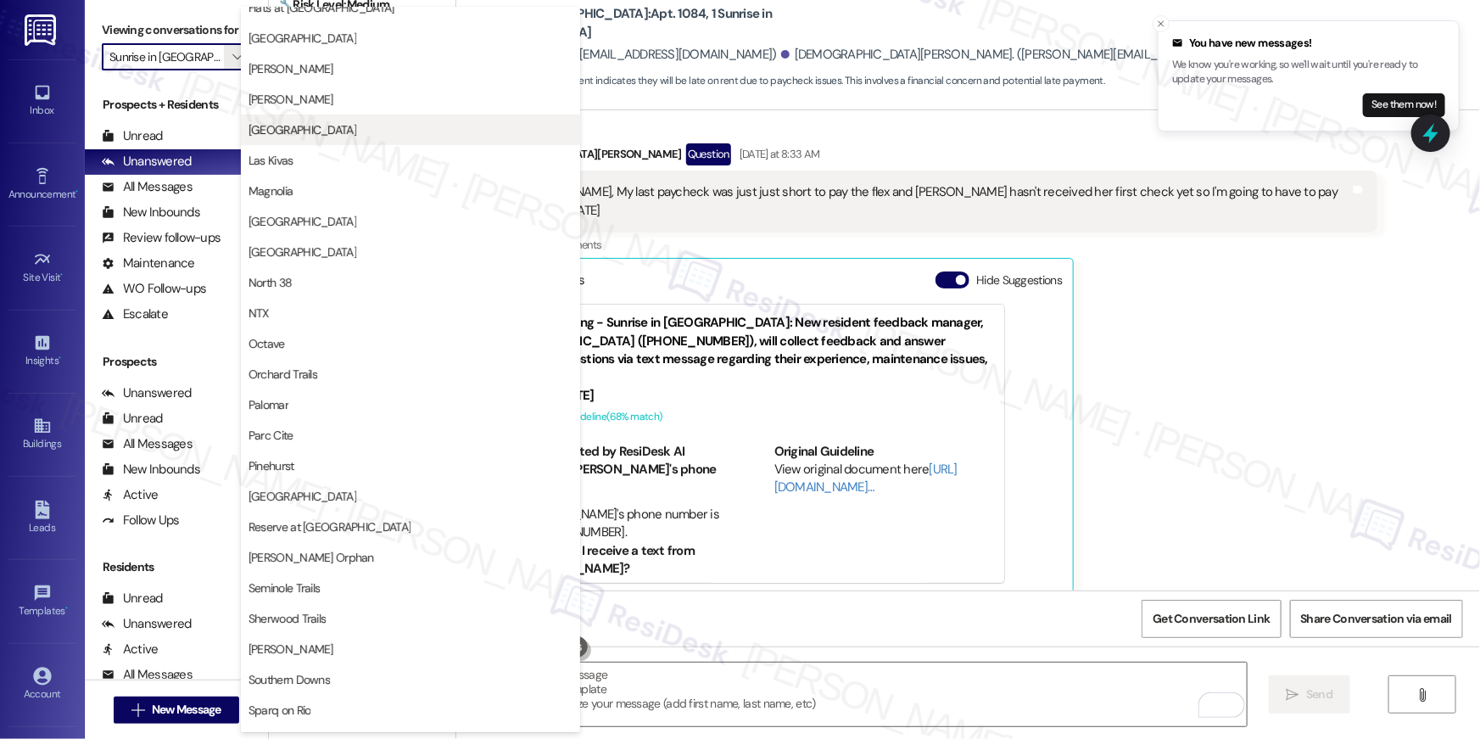
drag, startPoint x: 499, startPoint y: 149, endPoint x: 495, endPoint y: 129, distance: 20.8
click at [495, 129] on div "Elevate Elevation on Post Eleven 25 Flats at [GEOGRAPHIC_DATA] [GEOGRAPHIC_DATA…" at bounding box center [410, 53] width 339 height 305
click at [495, 129] on span "[GEOGRAPHIC_DATA]" at bounding box center [411, 129] width 324 height 17
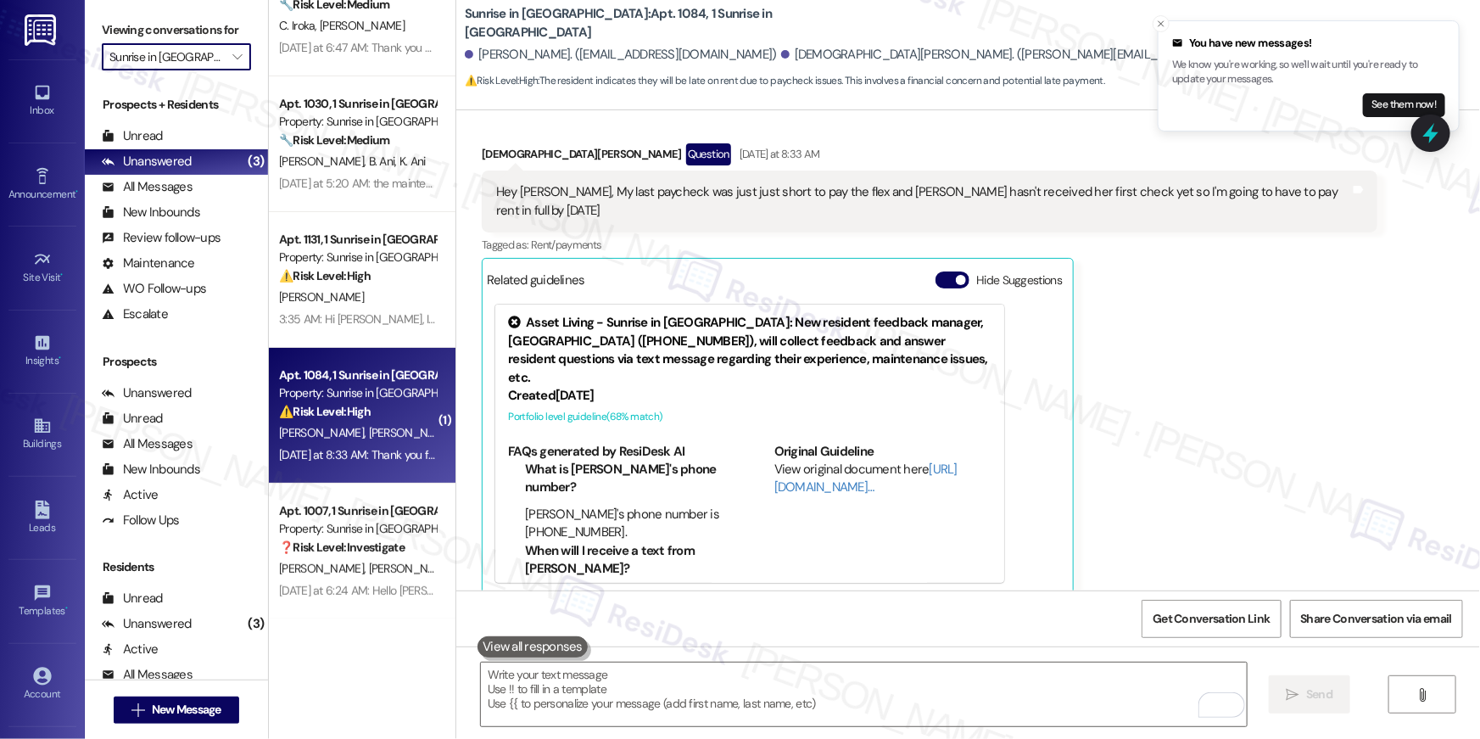
type input "[GEOGRAPHIC_DATA]"
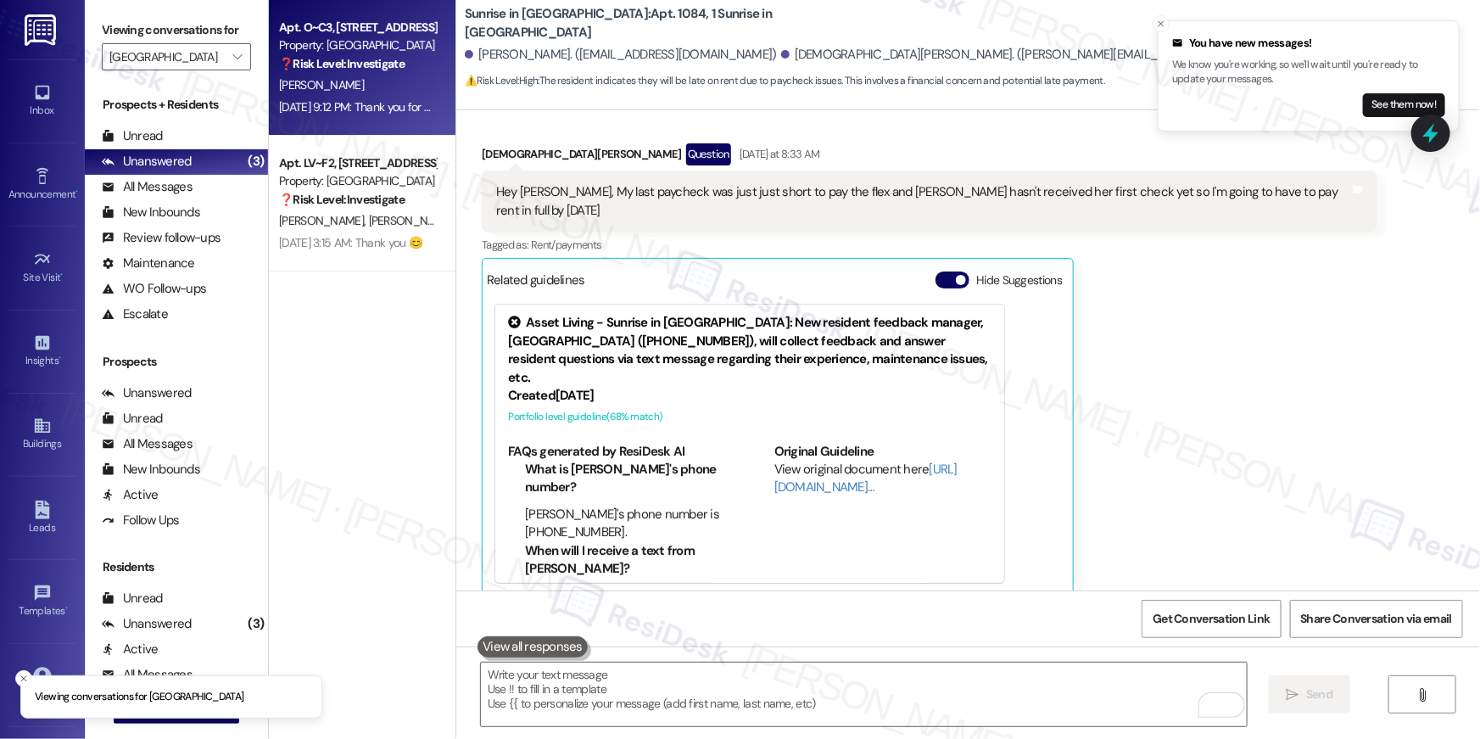
click at [365, 99] on div "[DATE] 9:12 PM: Thank you for your message. Our offices are currently closed, b…" at bounding box center [791, 106] width 1024 height 15
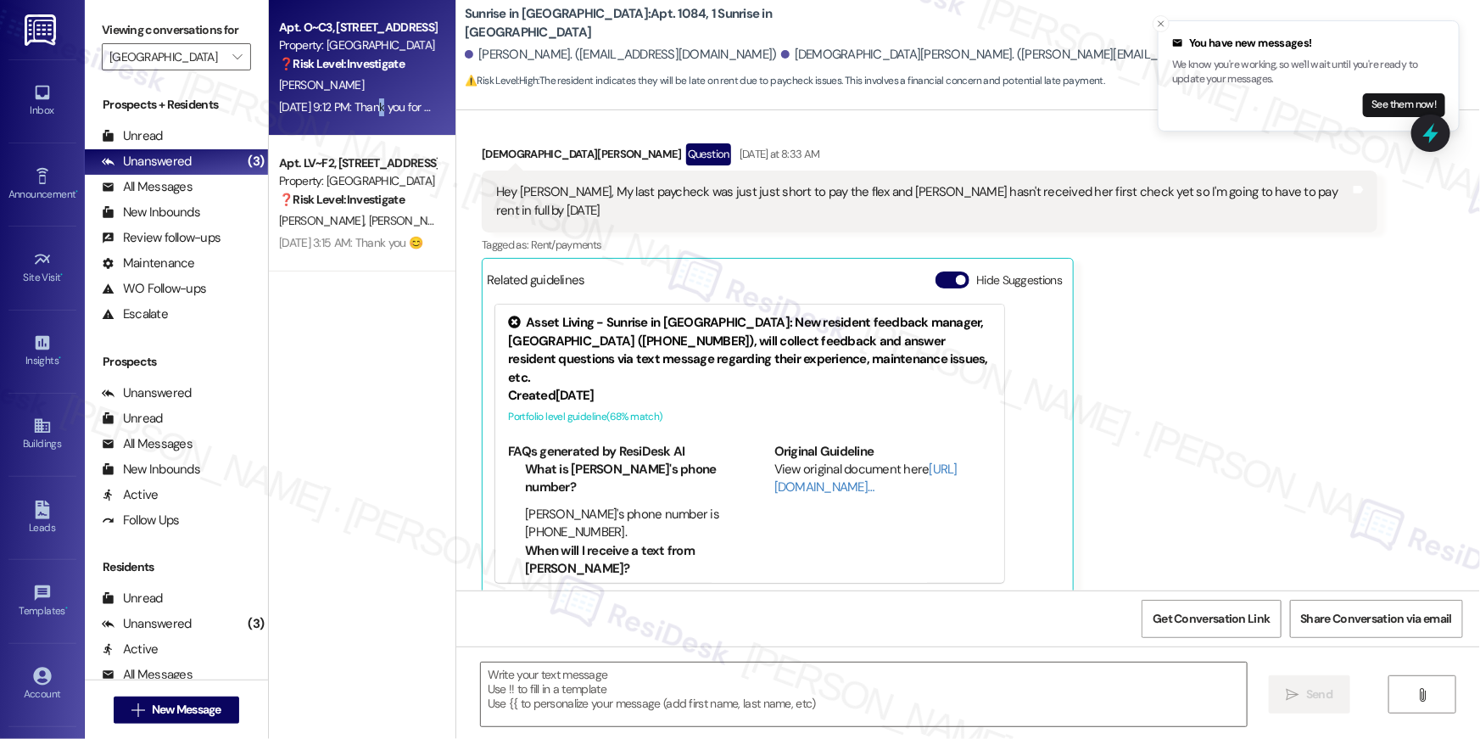
click at [365, 99] on div "[DATE] 9:12 PM: Thank you for your message. Our offices are currently closed, b…" at bounding box center [791, 106] width 1024 height 15
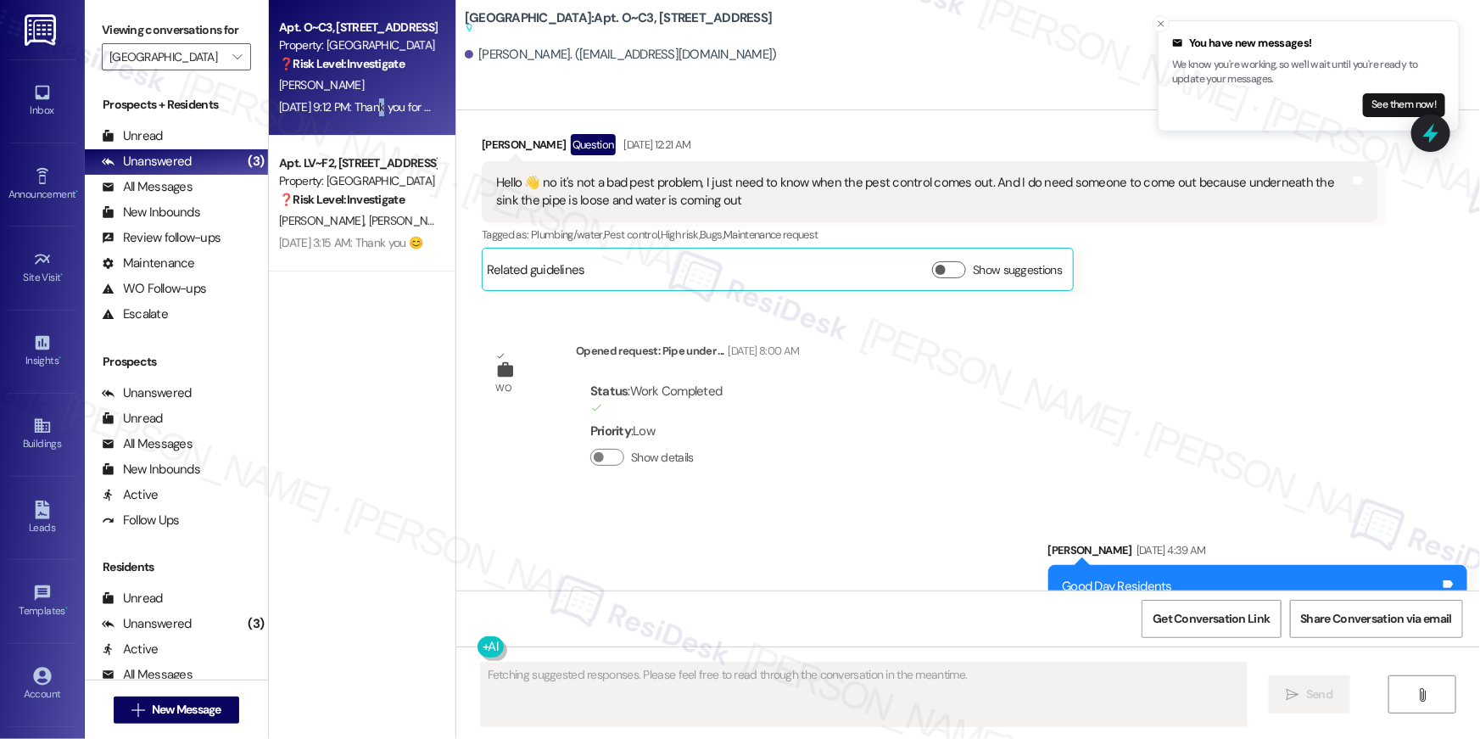
scroll to position [3774, 0]
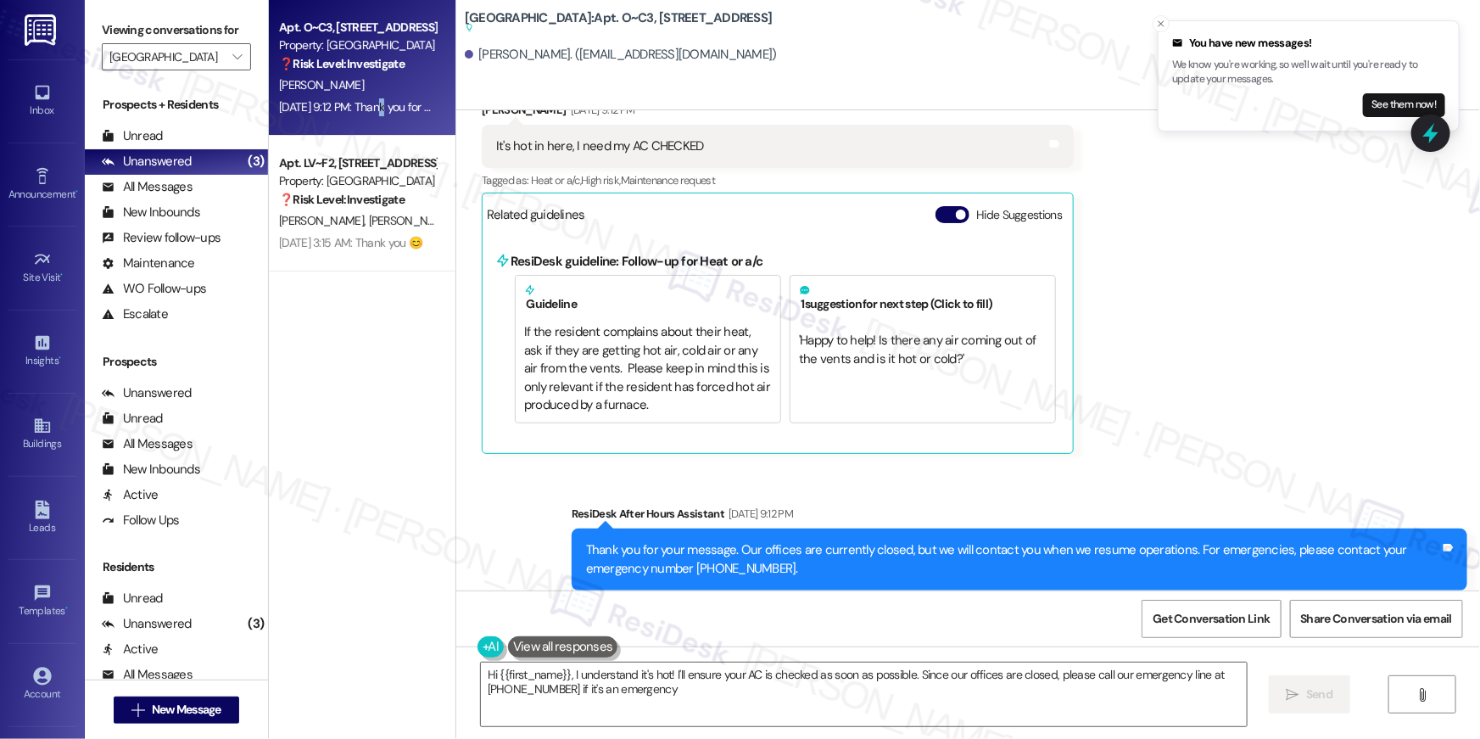
type textarea "Hi {{first_name}}, I understand it's hot! I'll ensure your AC is checked as soo…"
click at [1121, 288] on div "Received via SMS [PERSON_NAME] [DATE] 9:12 PM It's hot in here, I need my AC CH…" at bounding box center [968, 265] width 1024 height 405
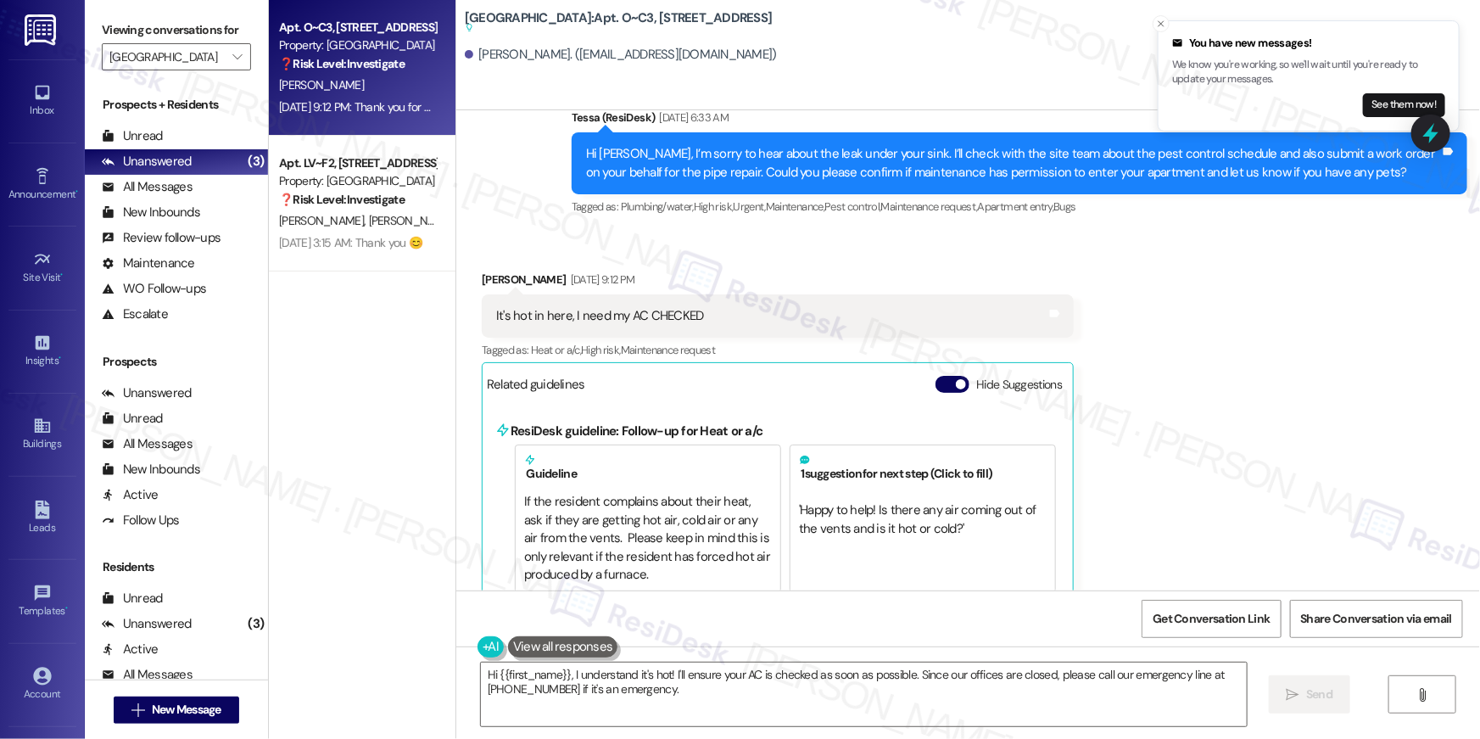
scroll to position [3603, 0]
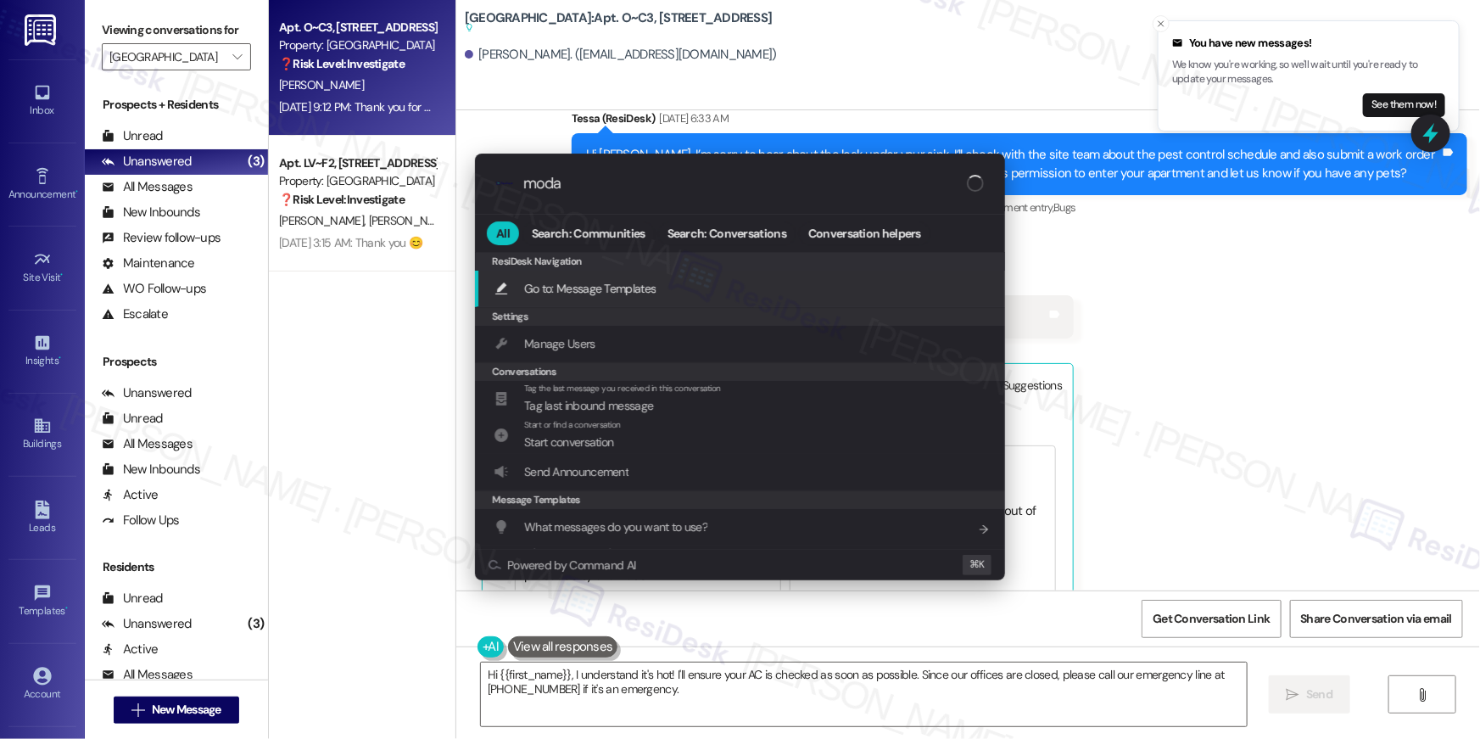
type input "modal"
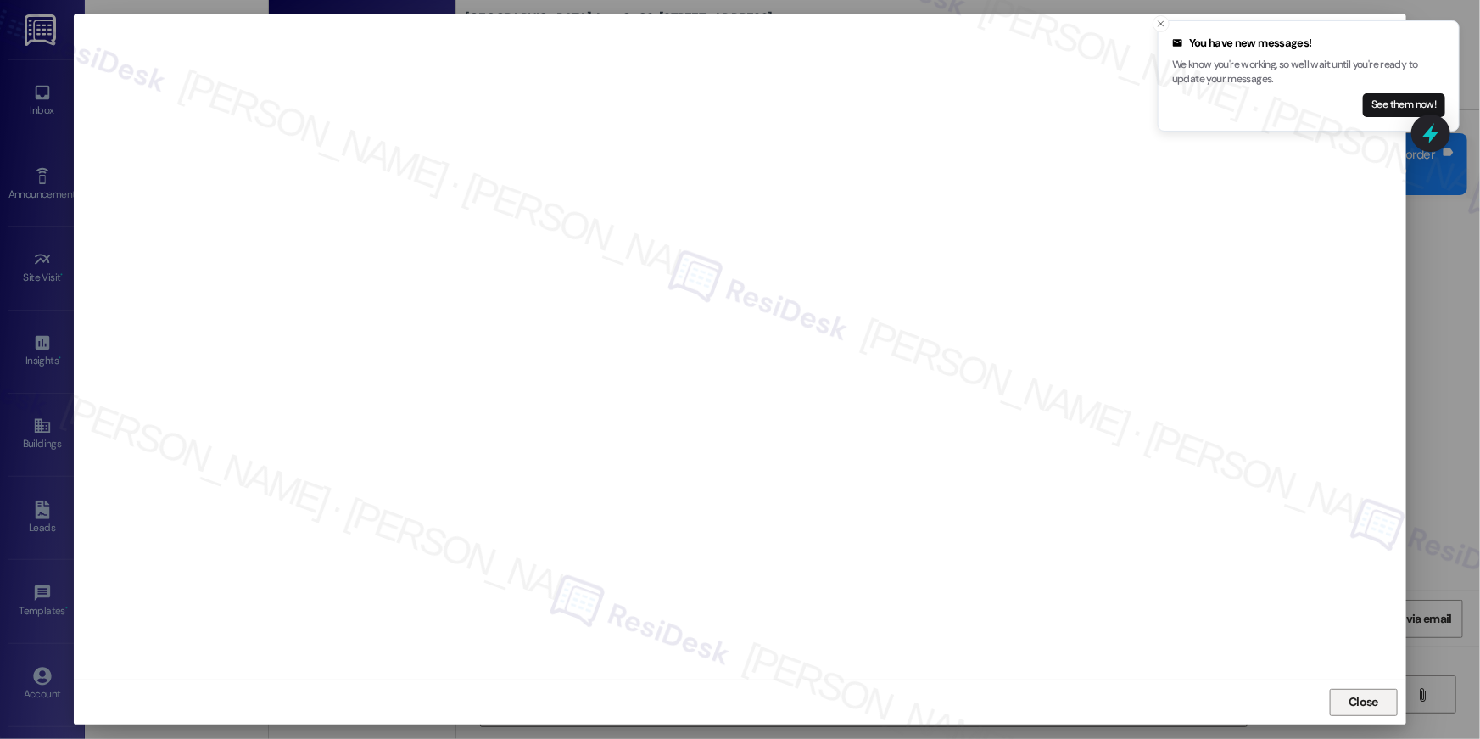
click at [1348, 700] on span "Close" at bounding box center [1363, 702] width 36 height 18
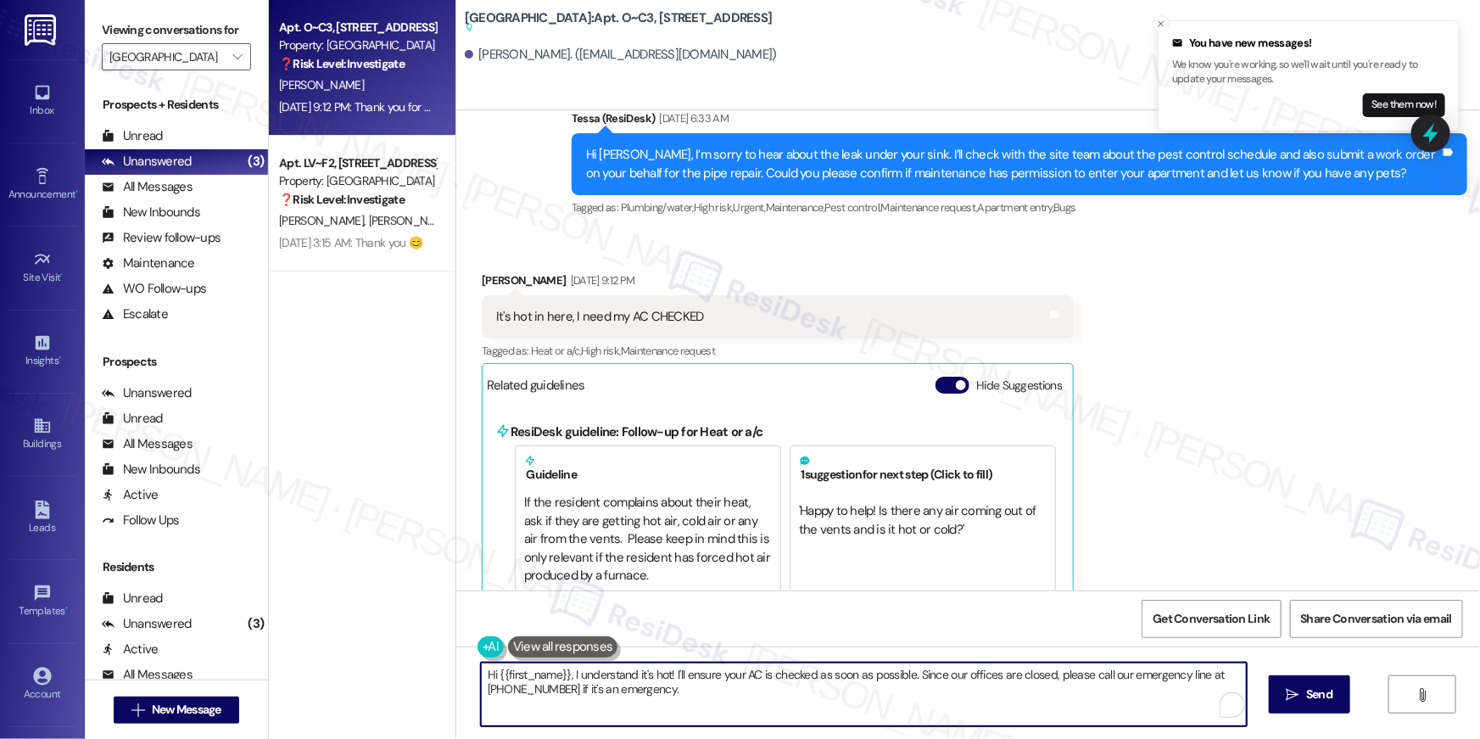
click at [634, 688] on textarea "Hi {{first_name}}, I understand it's hot! I'll ensure your AC is checked as soo…" at bounding box center [864, 694] width 766 height 64
drag, startPoint x: 623, startPoint y: 688, endPoint x: 572, endPoint y: 676, distance: 52.3
click at [572, 676] on textarea "Hi {{first_name}}, I understand it's hot! I'll ensure your AC is checked as soo…" at bounding box center [864, 694] width 766 height 64
type textarea "Hi {{first_name}}, I am sorry for the late response. May I know if the issue wi…"
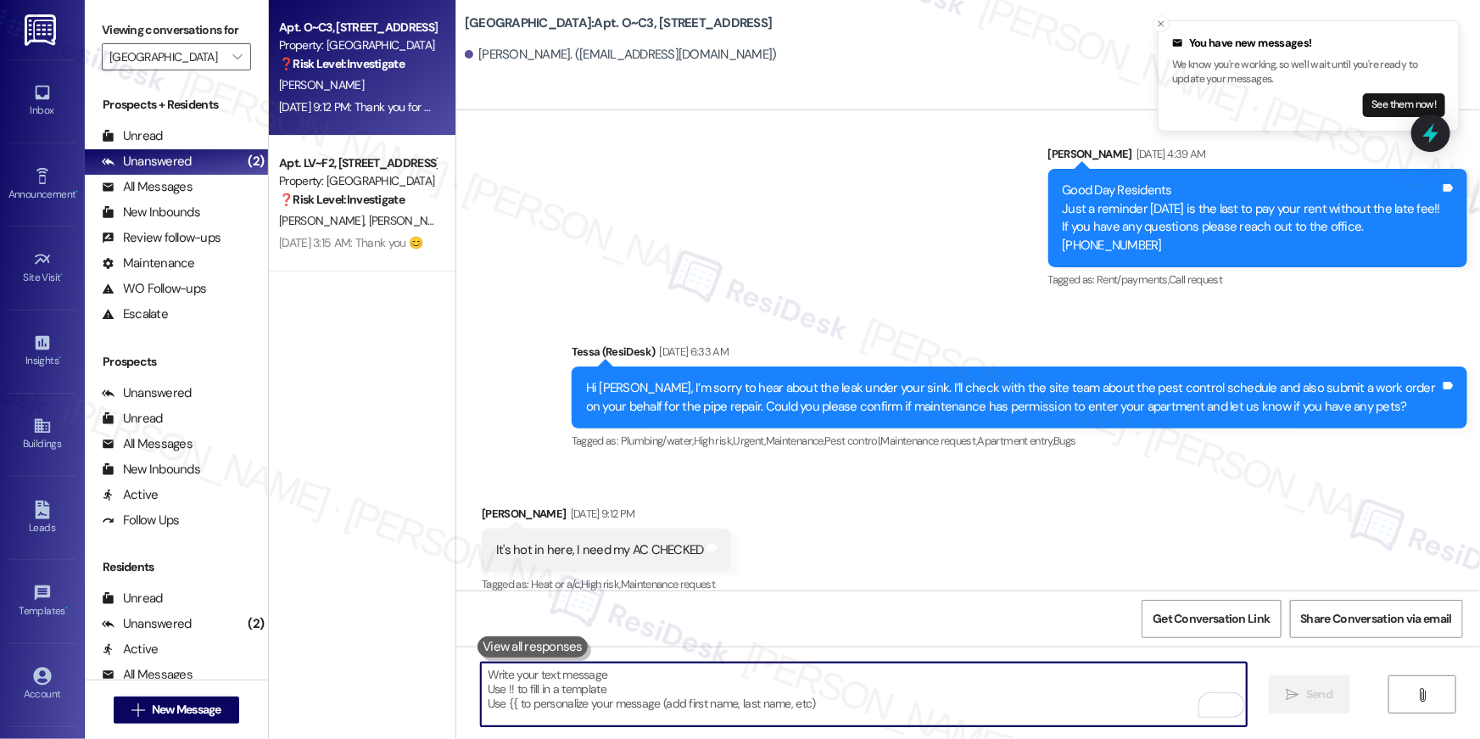
scroll to position [3351, 0]
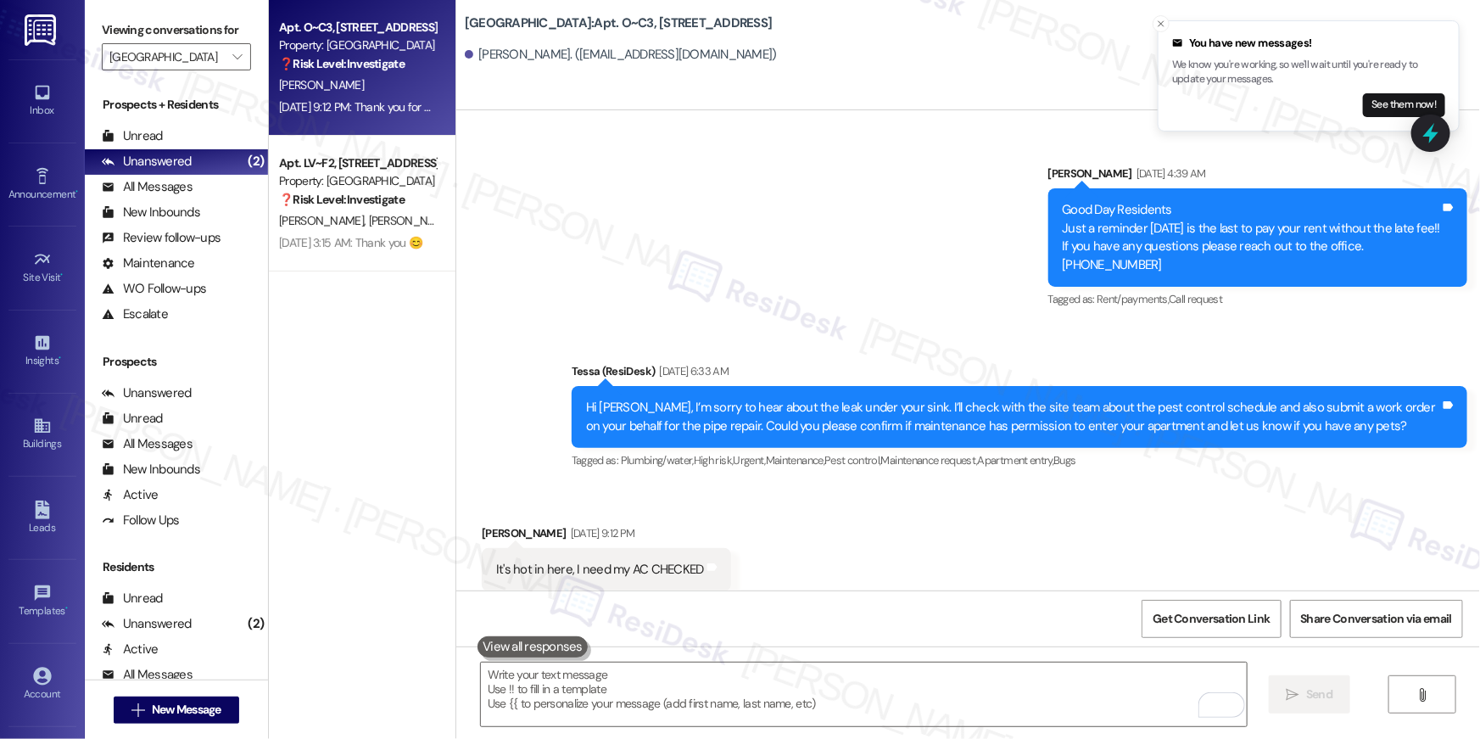
click at [913, 583] on div "Received via SMS [PERSON_NAME] [DATE] 9:12 PM It's hot in here, I need my AC CH…" at bounding box center [968, 557] width 1024 height 143
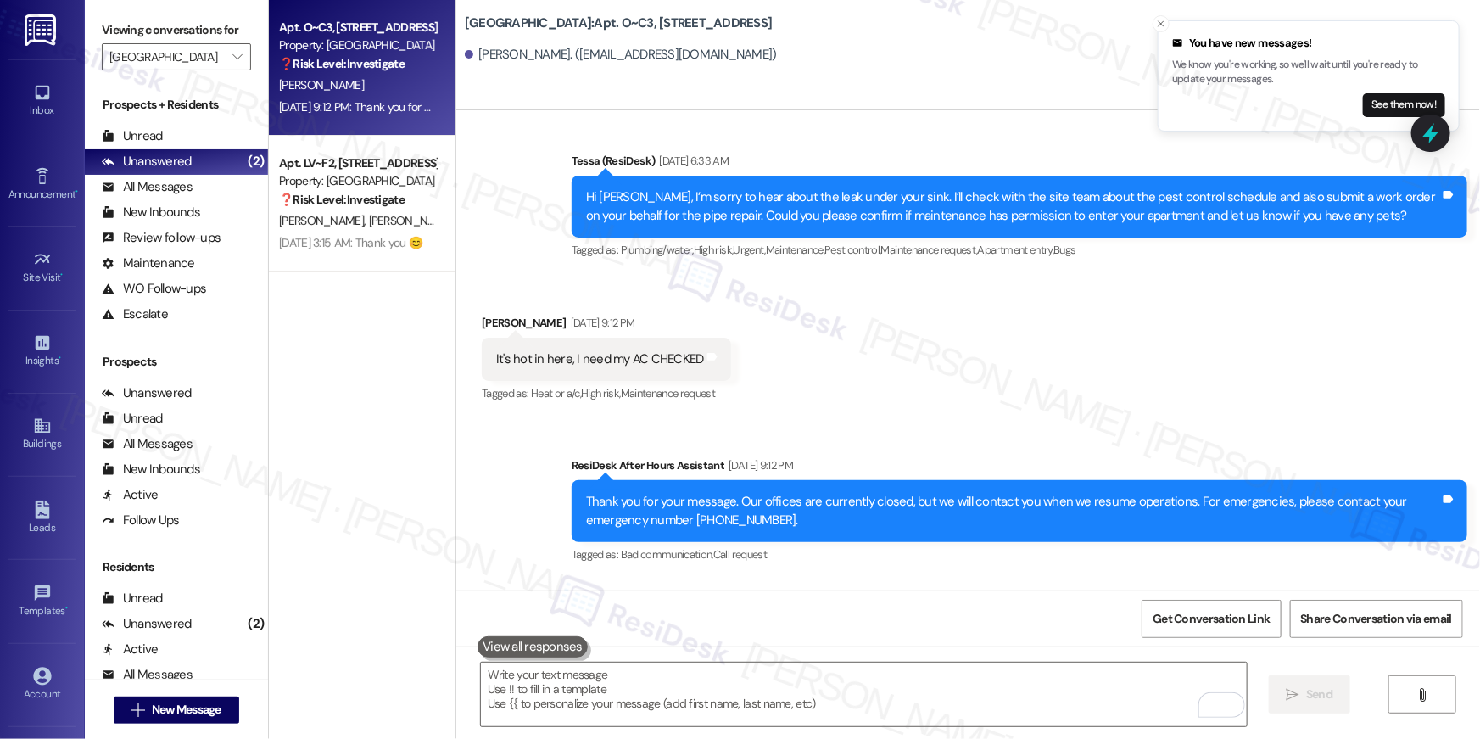
scroll to position [3631, 0]
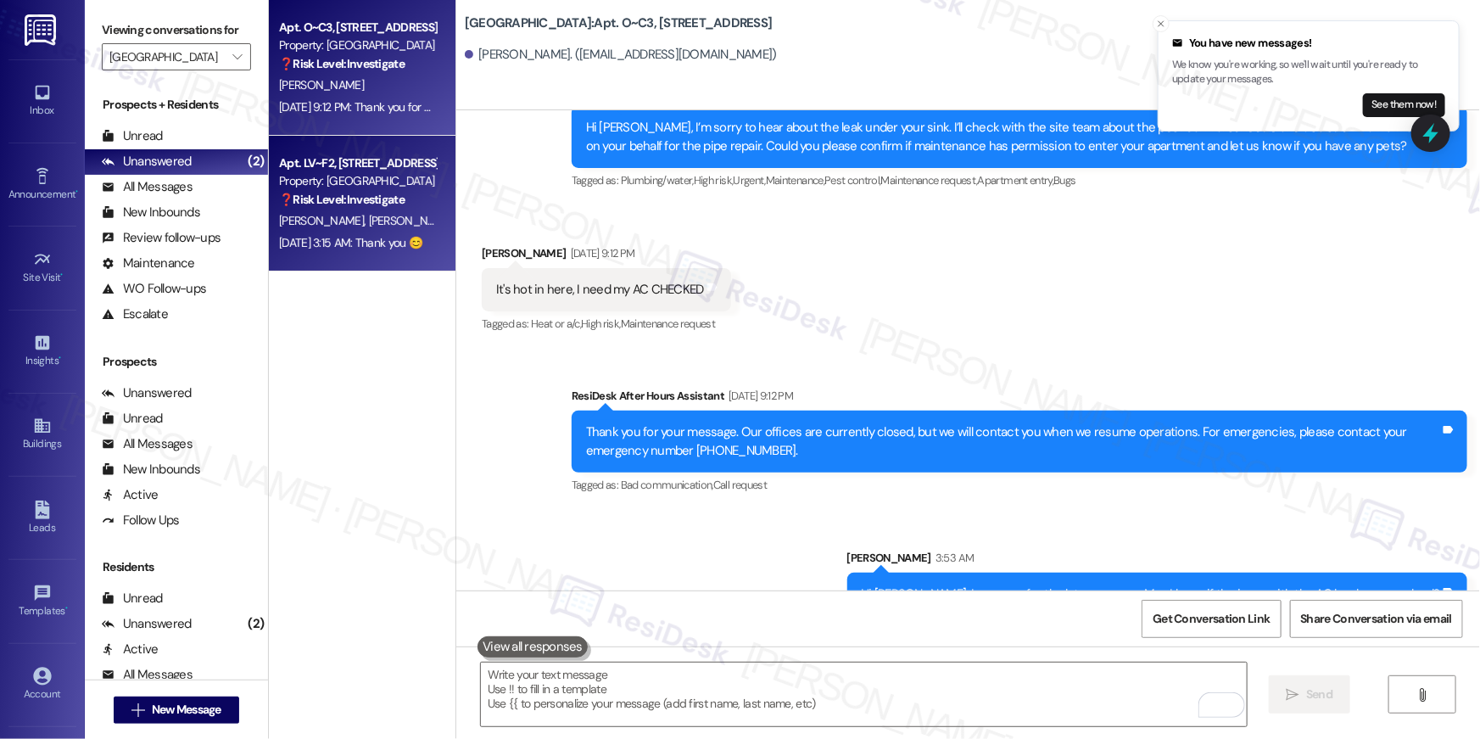
click at [394, 215] on div "[PERSON_NAME] [PERSON_NAME] [PERSON_NAME]" at bounding box center [357, 220] width 160 height 21
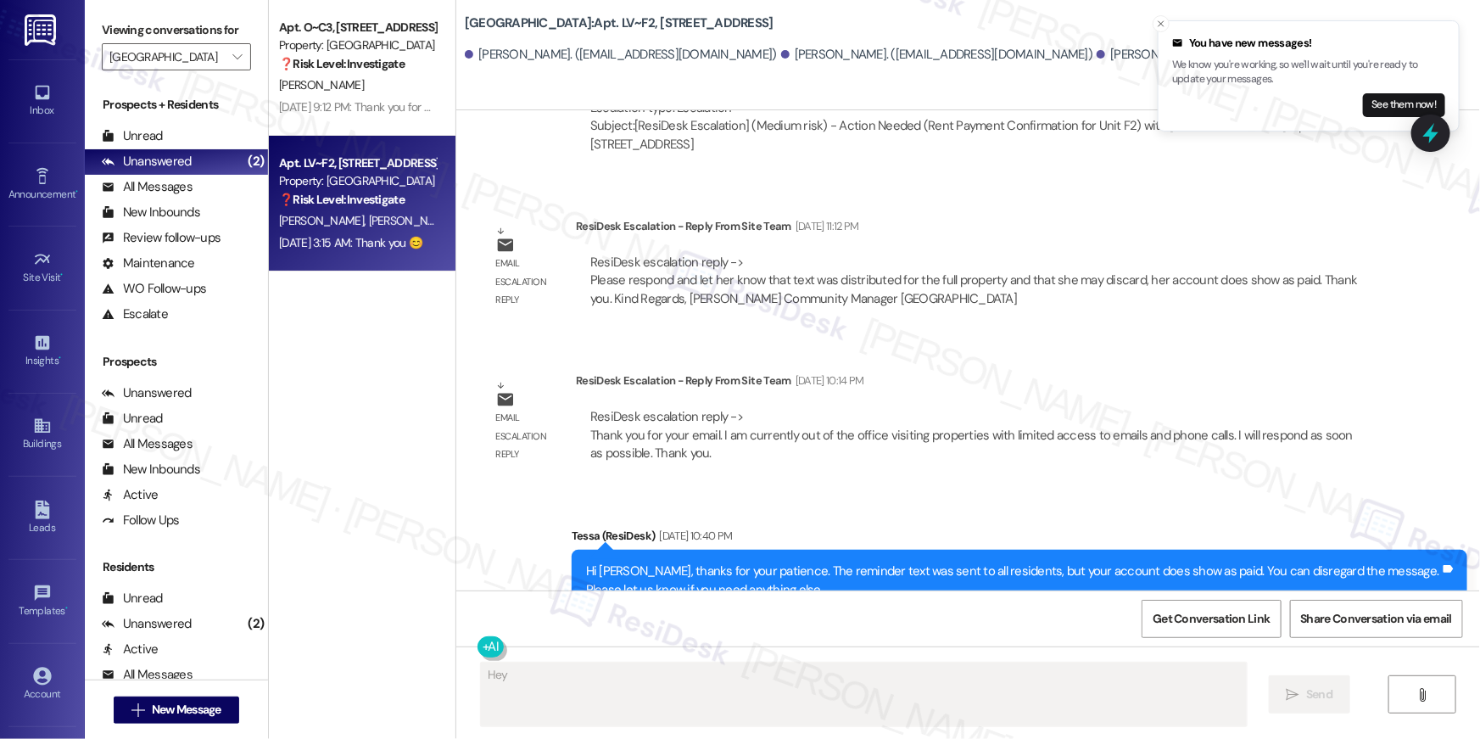
scroll to position [5861, 0]
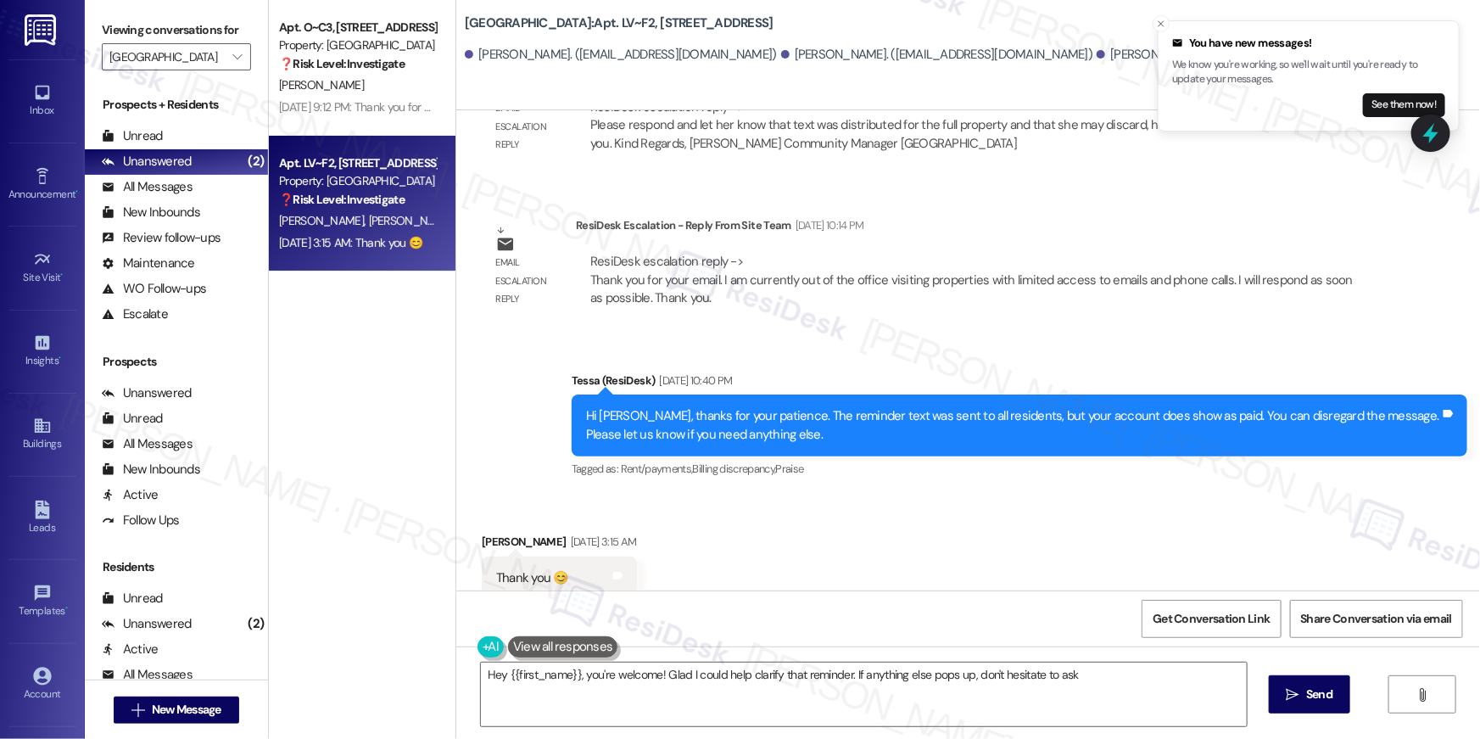
type textarea "Hey {{first_name}}, you're welcome! Glad I could help clarify that reminder. If…"
click at [994, 506] on div "Received via SMS [PERSON_NAME] [DATE] 3:15 AM Thank you 😊 Tags and notes" at bounding box center [968, 554] width 1024 height 118
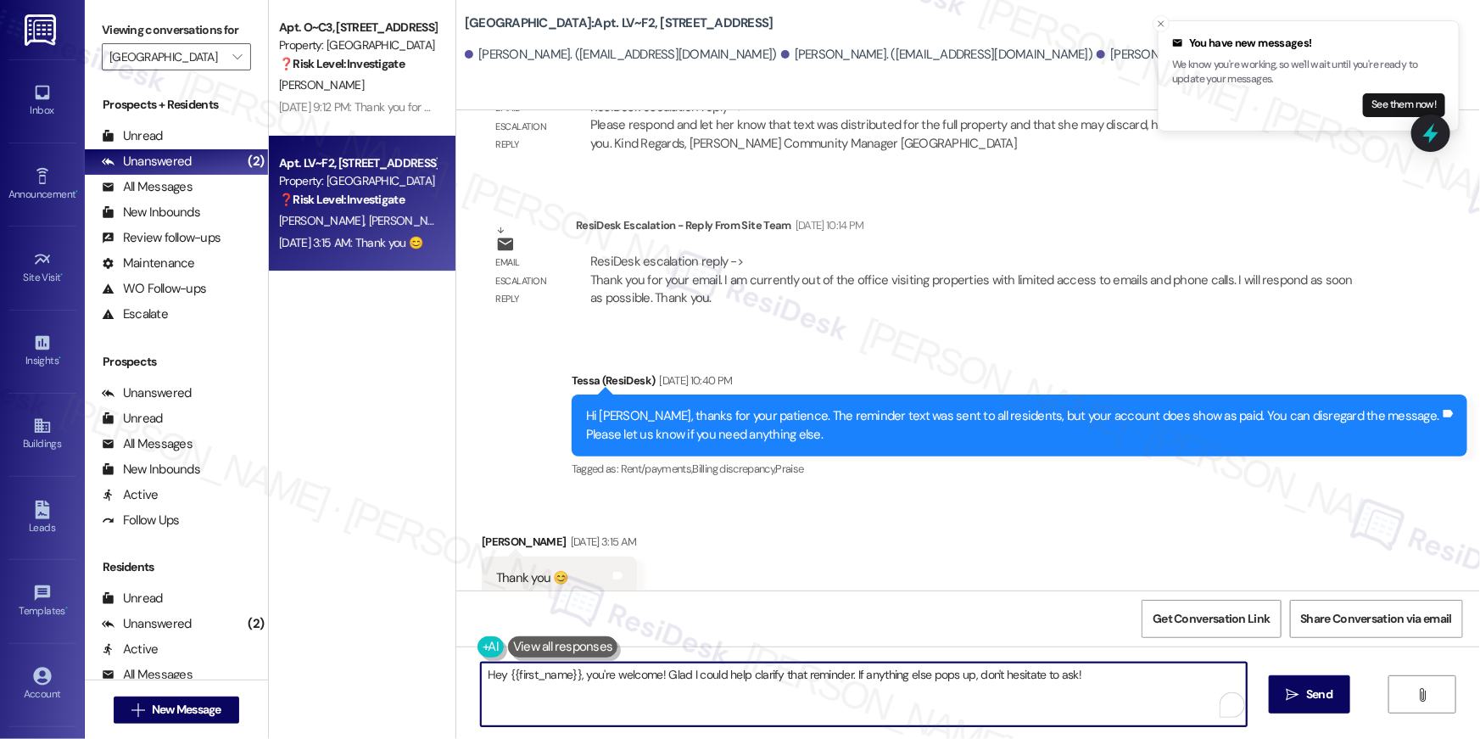
click at [824, 711] on textarea "Hey {{first_name}}, you're welcome! Glad I could help clarify that reminder. If…" at bounding box center [864, 694] width 766 height 64
click at [895, 688] on textarea "Hey {{first_name}}, you're welcome! Glad I could help clarify that reminder. If…" at bounding box center [864, 694] width 766 height 64
drag, startPoint x: 1086, startPoint y: 698, endPoint x: 1152, endPoint y: 697, distance: 66.2
click at [1086, 698] on textarea "Hey {{first_name}}, you're welcome! Glad I could help clarify that reminder. If…" at bounding box center [864, 694] width 766 height 64
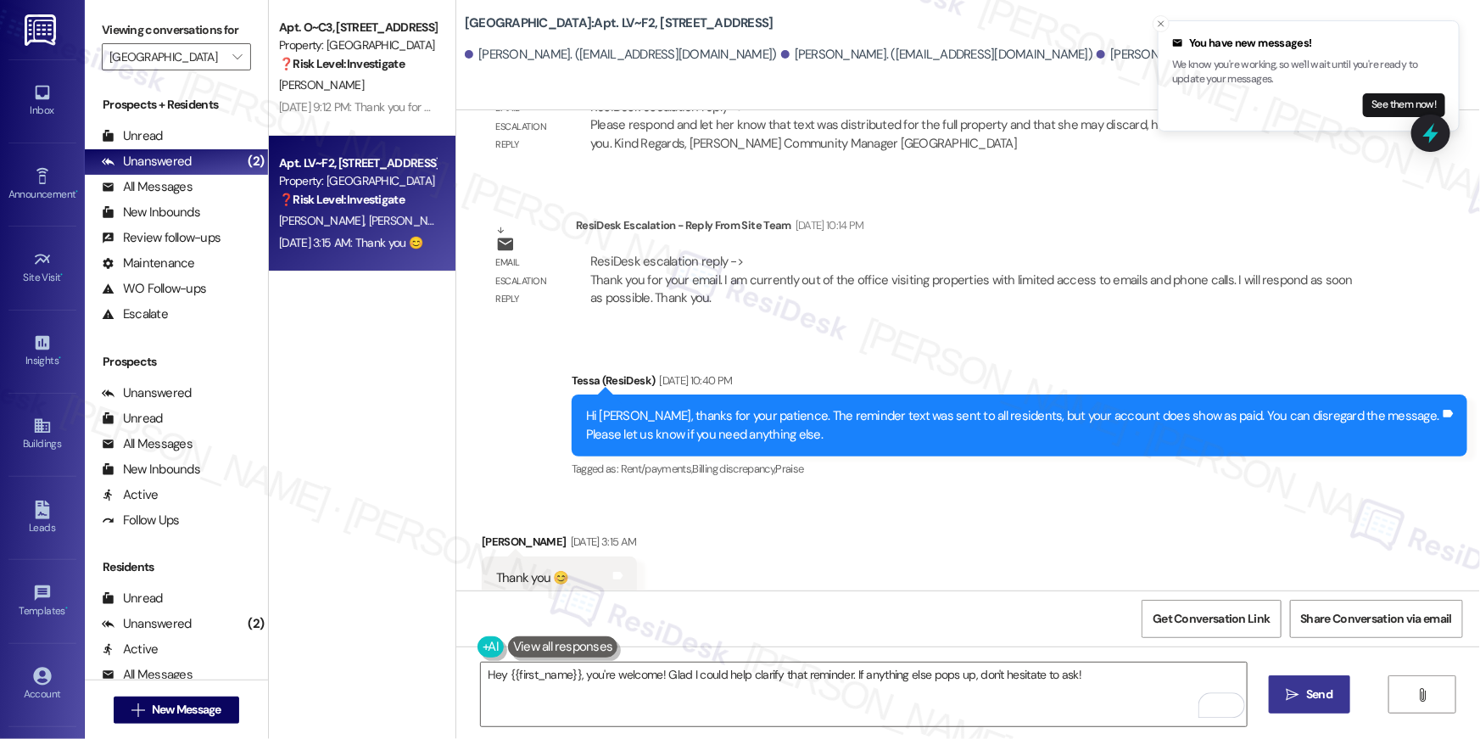
click at [1291, 698] on icon "" at bounding box center [1293, 695] width 13 height 14
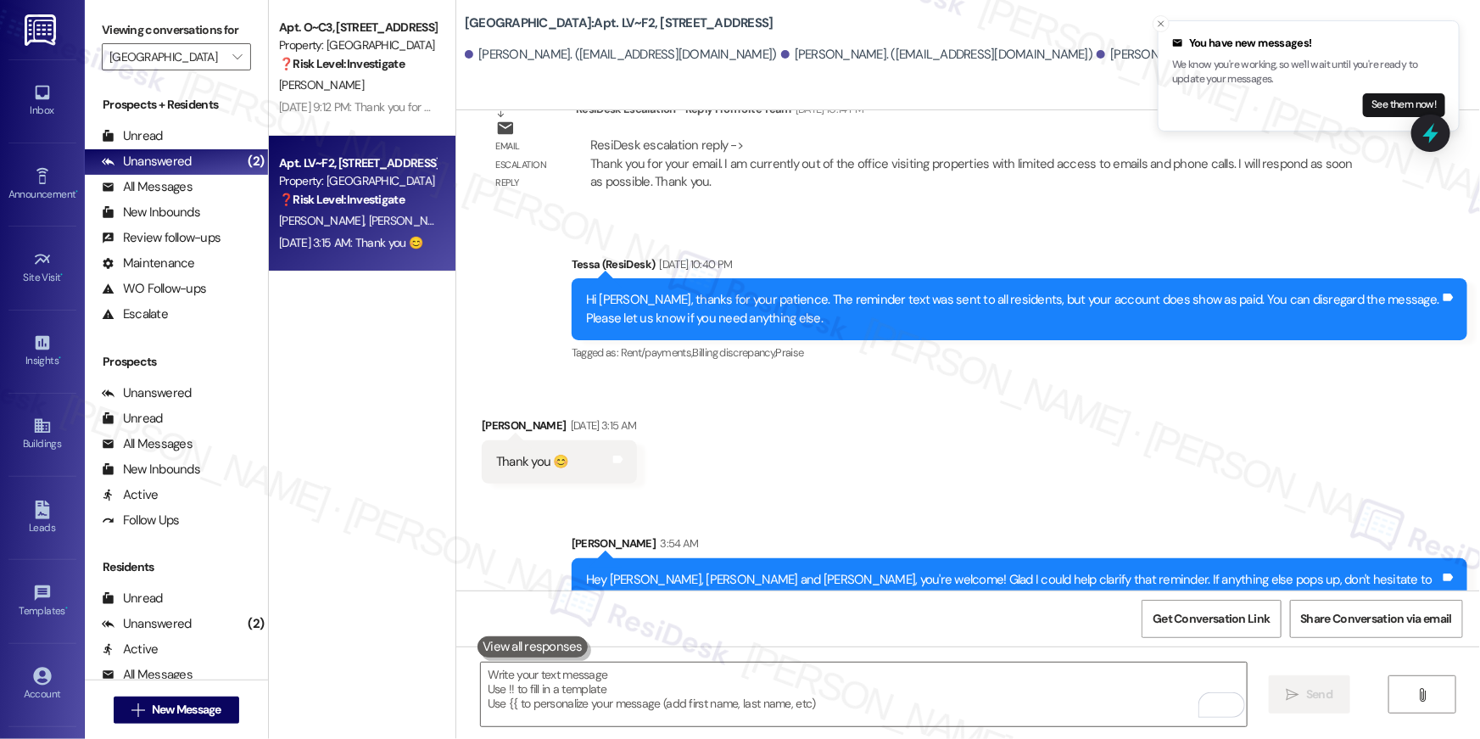
scroll to position [5980, 0]
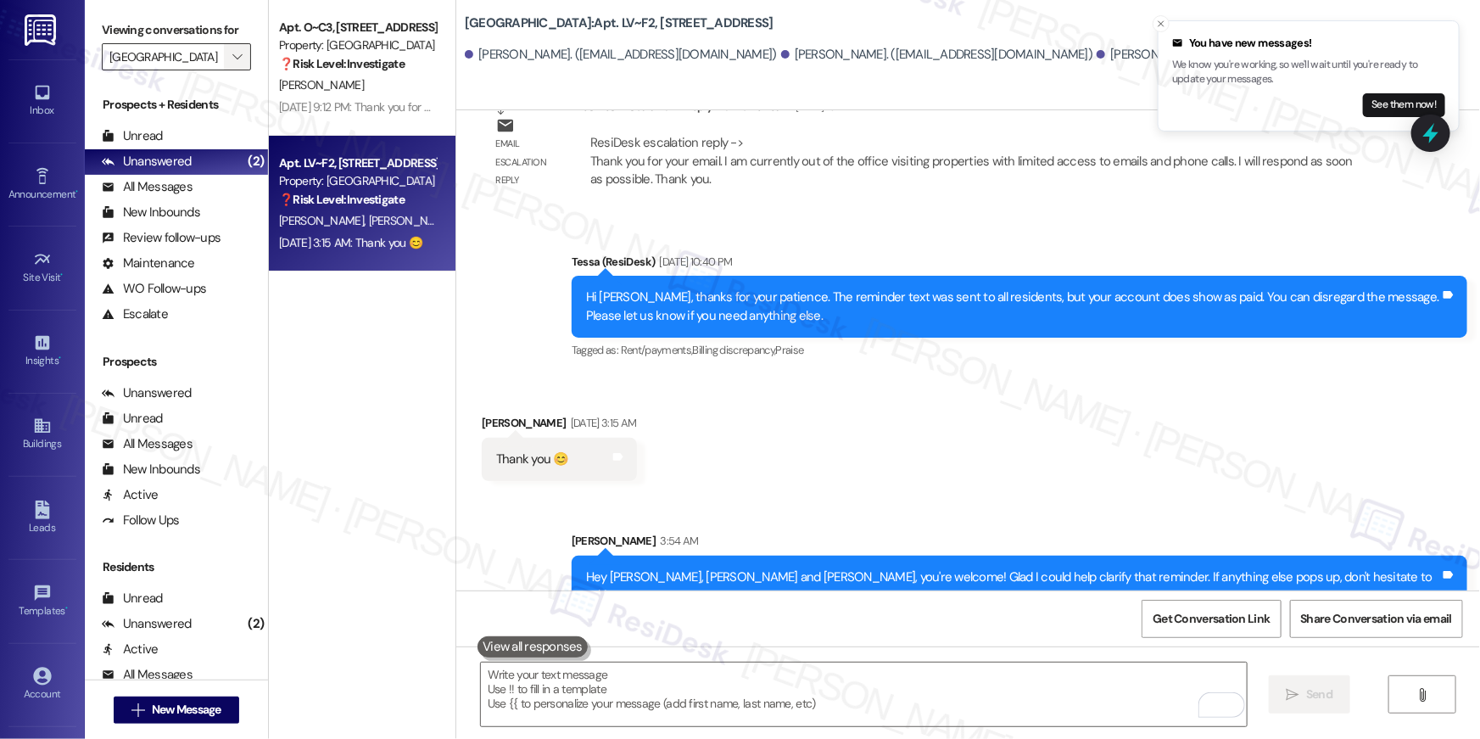
click at [232, 54] on icon "" at bounding box center [236, 57] width 9 height 14
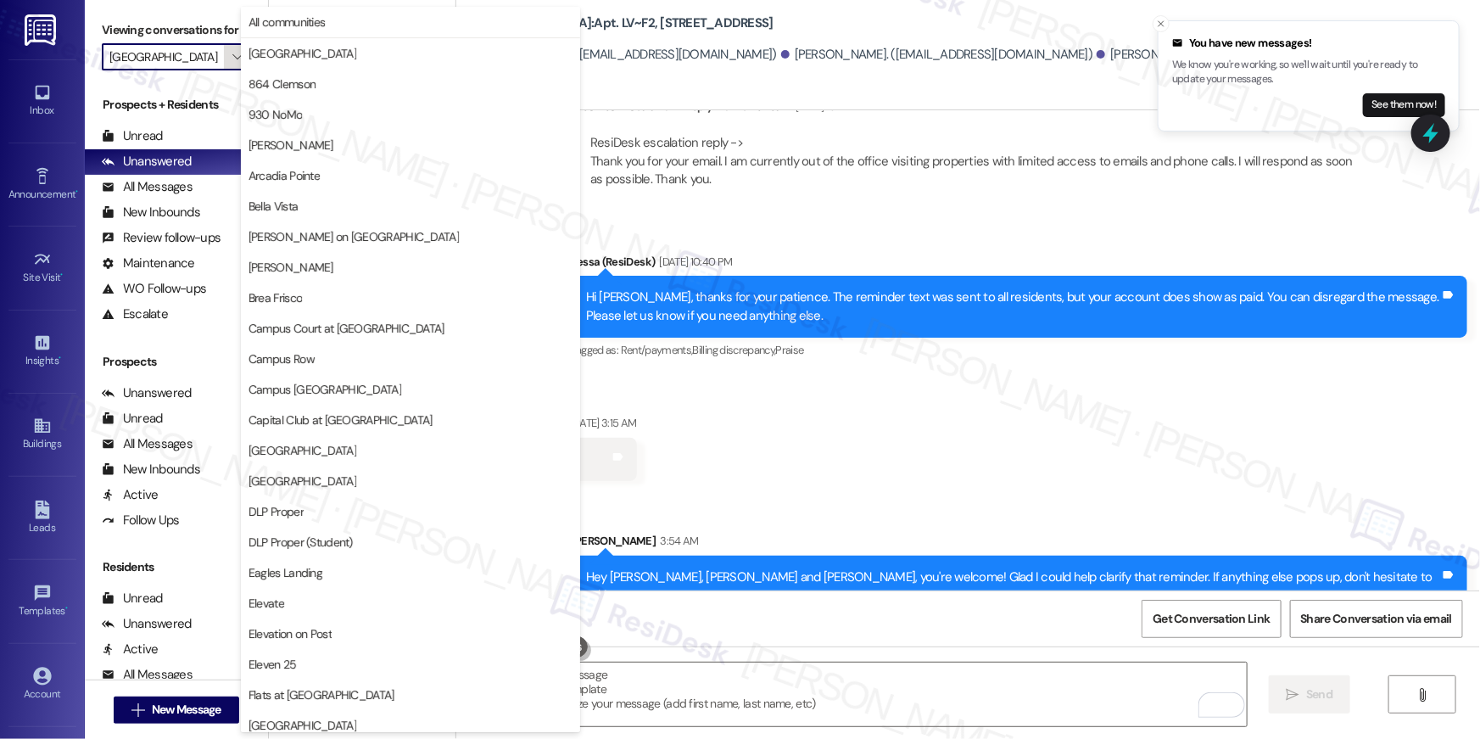
scroll to position [581, 0]
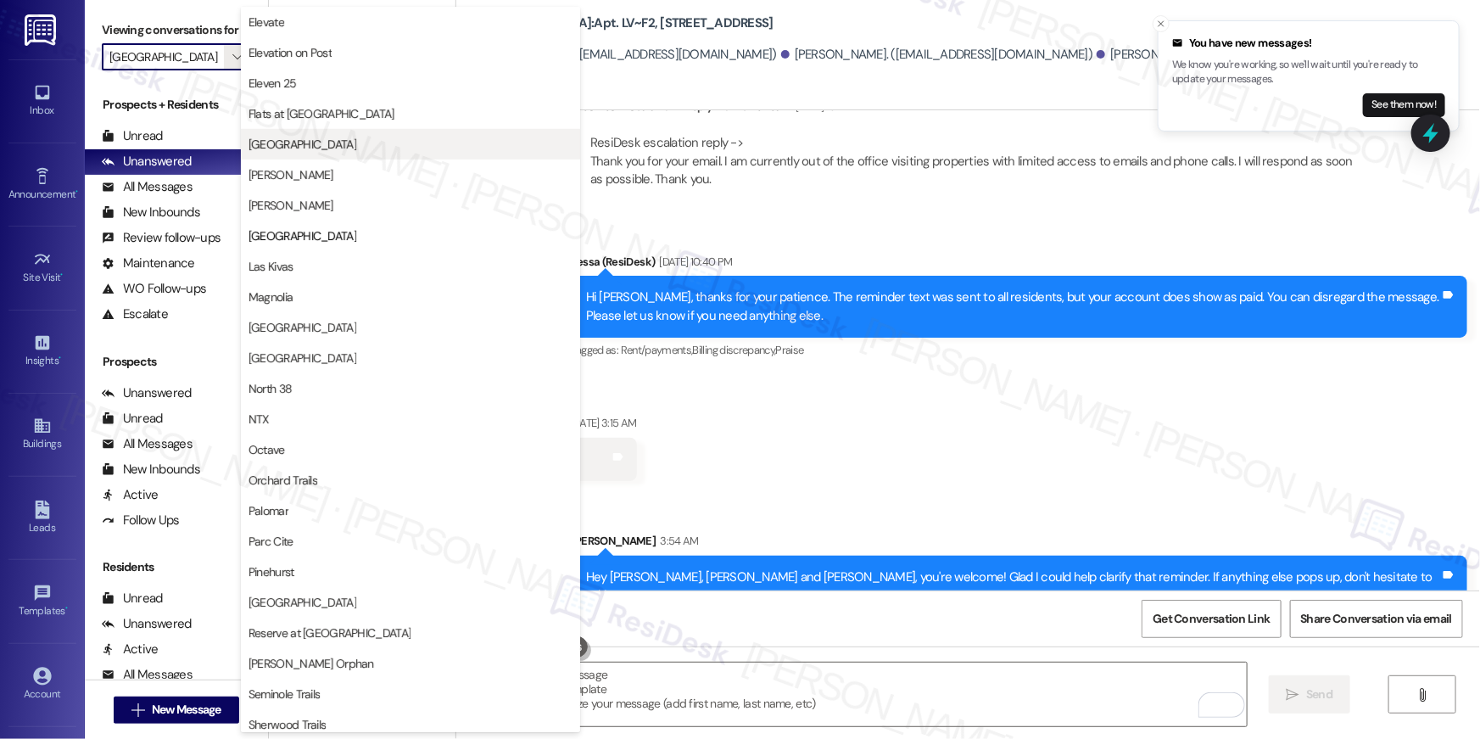
click at [299, 148] on span "[GEOGRAPHIC_DATA]" at bounding box center [303, 144] width 108 height 17
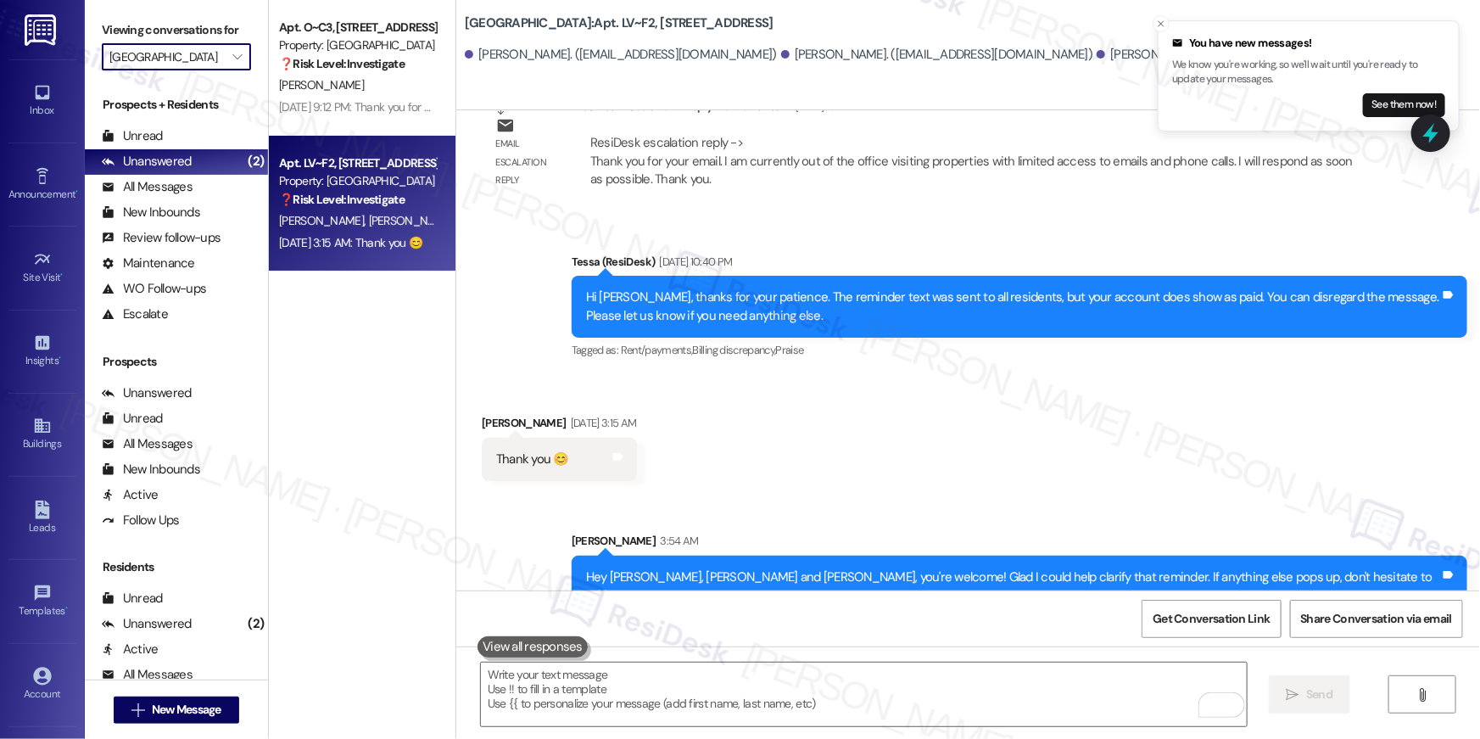
type input "[GEOGRAPHIC_DATA]"
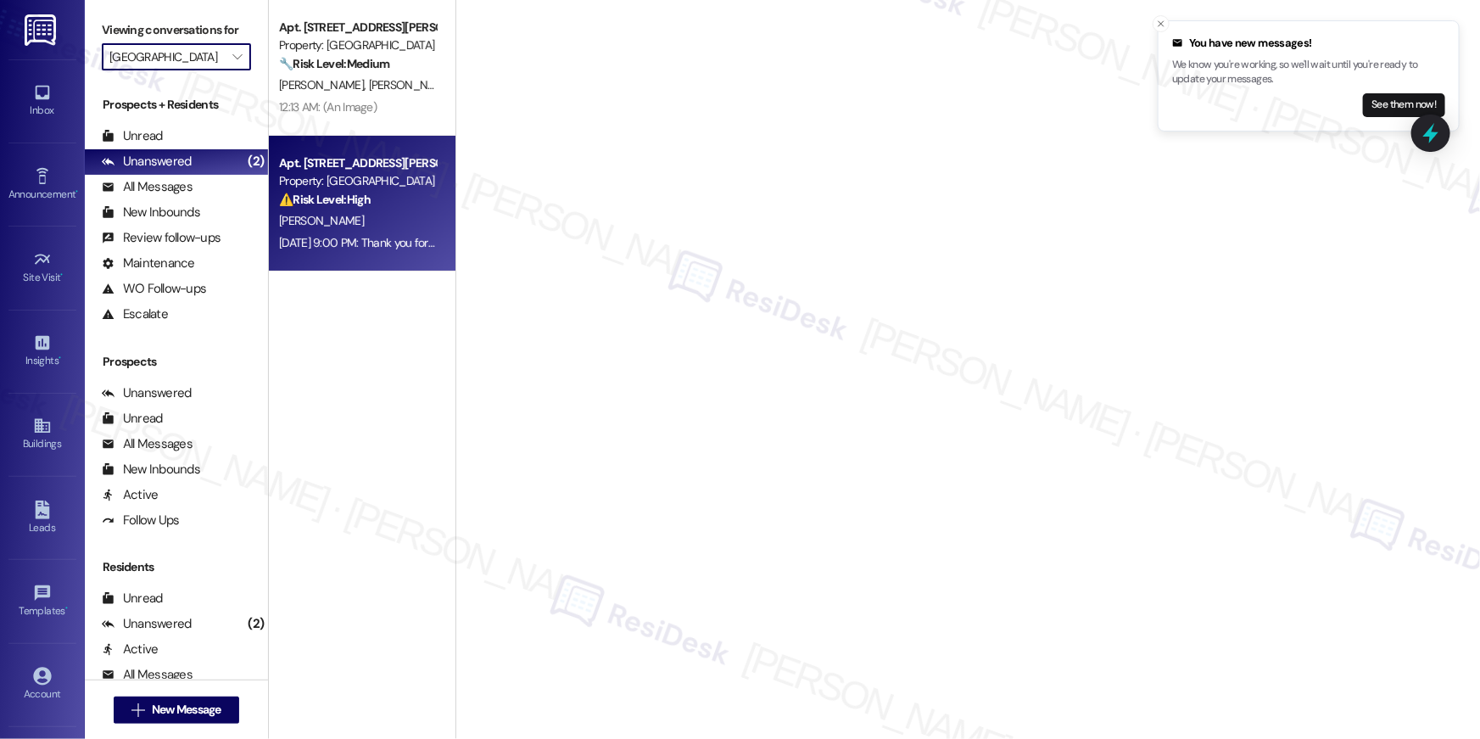
click at [381, 138] on div "Apt. [STREET_ADDRESS][PERSON_NAME] Property: [GEOGRAPHIC_DATA] ⚠️ Risk Level: H…" at bounding box center [362, 204] width 187 height 136
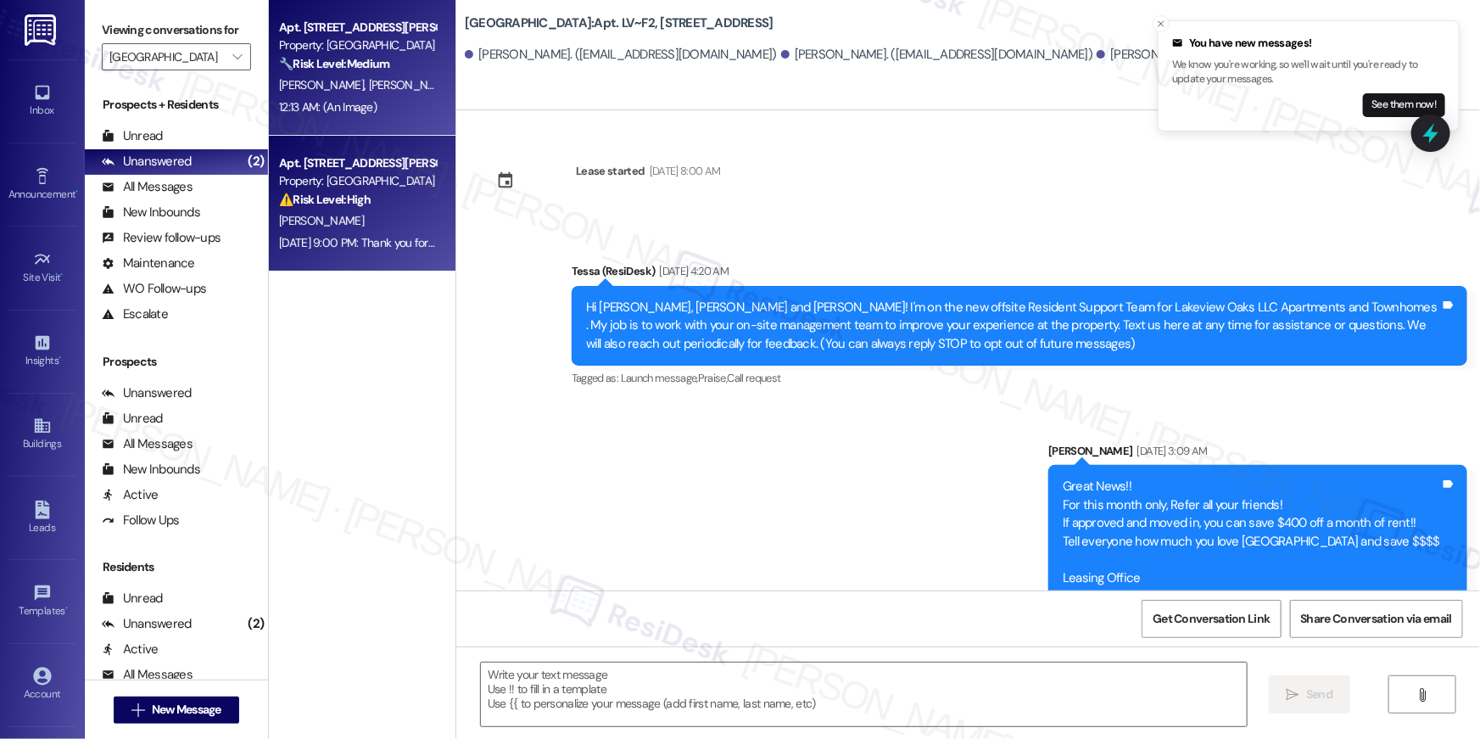
scroll to position [6006, 0]
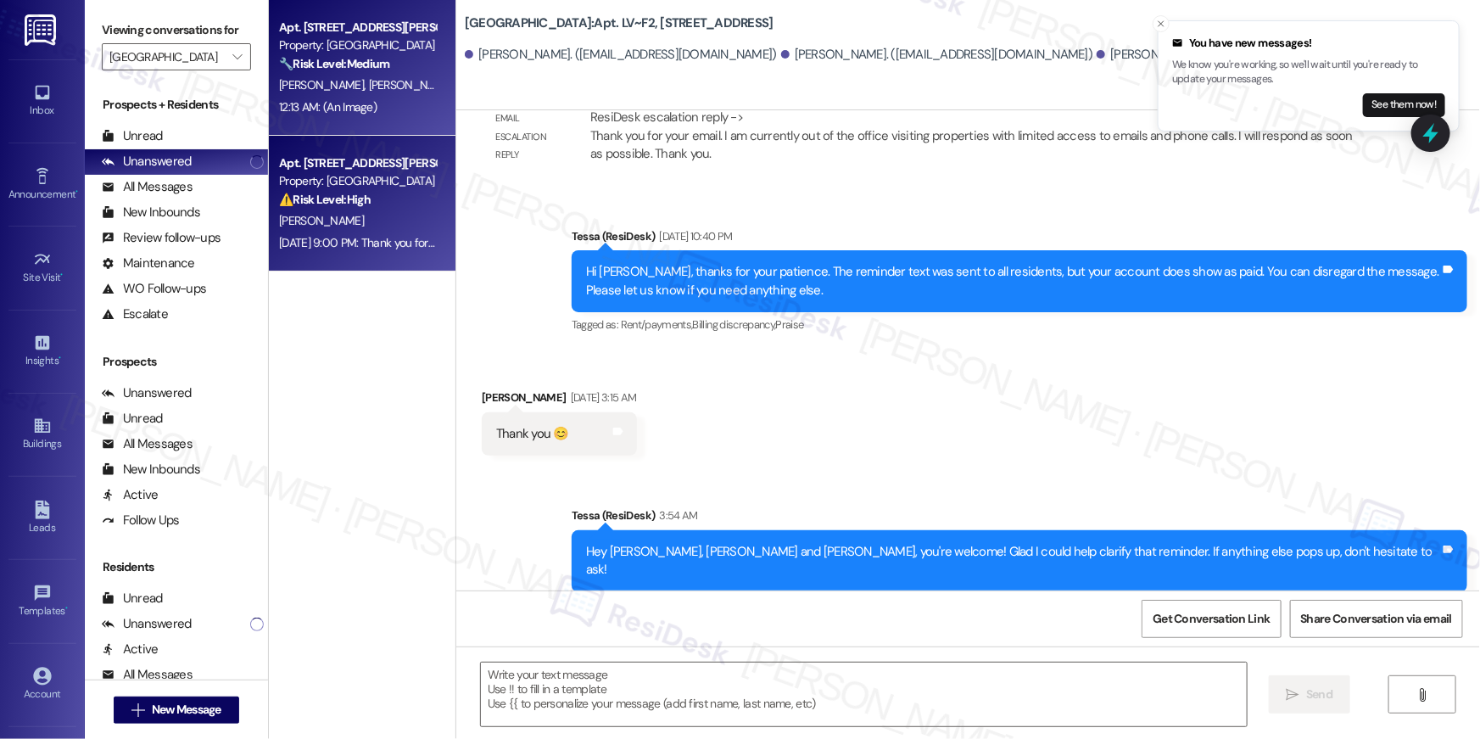
click at [377, 125] on div "Apt. [STREET_ADDRESS][PERSON_NAME] Property: [GEOGRAPHIC_DATA] 🔧 Risk Level: Me…" at bounding box center [362, 68] width 187 height 136
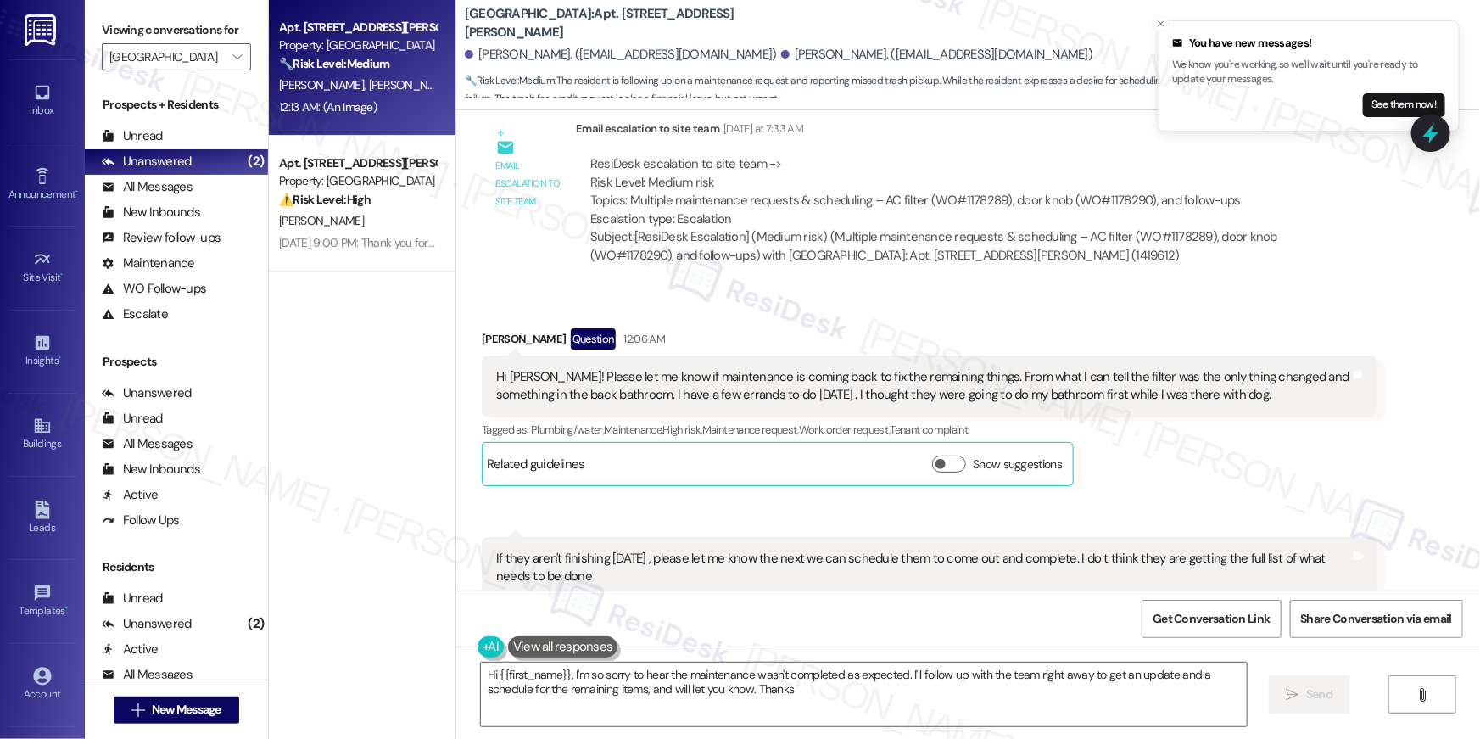
type textarea "Hi {{first_name}}, I'm so sorry to hear the maintenance wasn't completed as exp…"
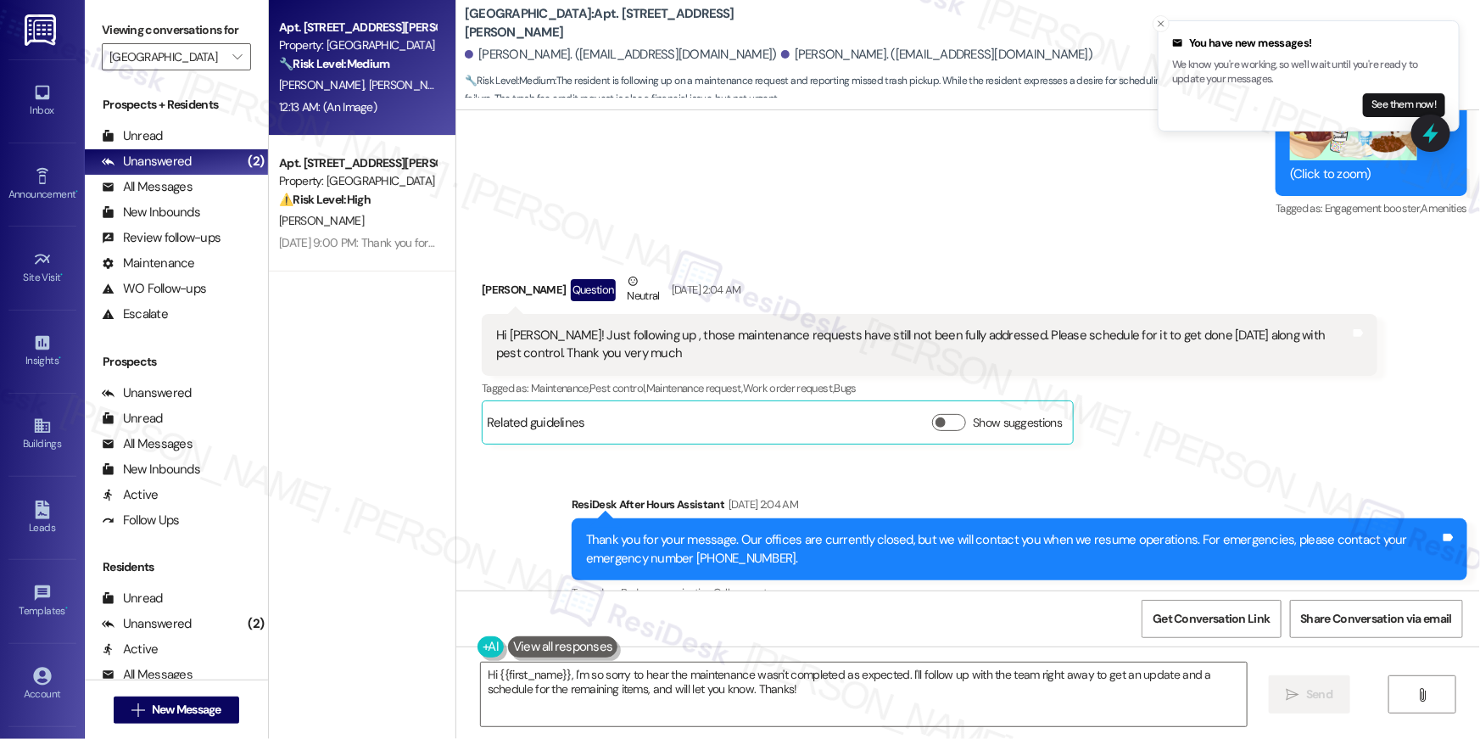
scroll to position [6146, 0]
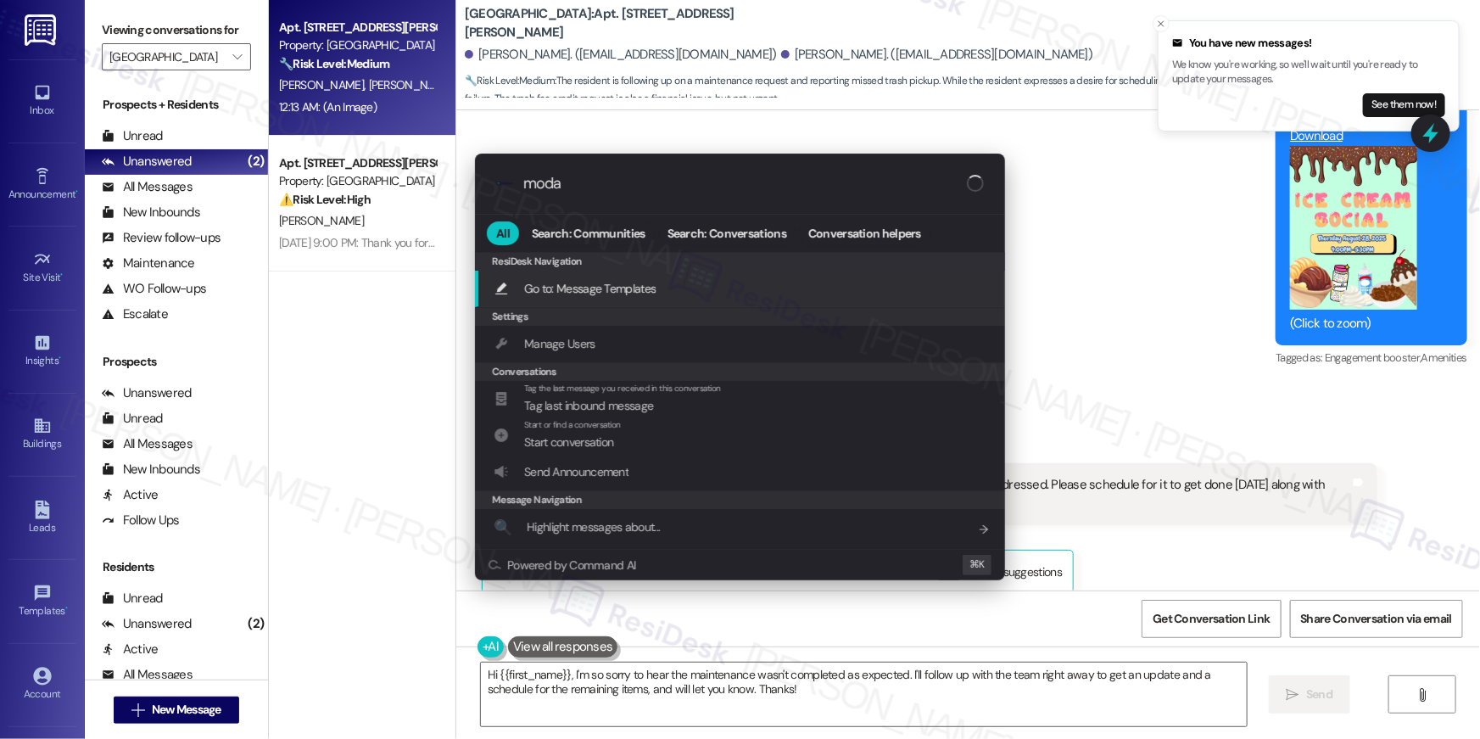
type input "modal"
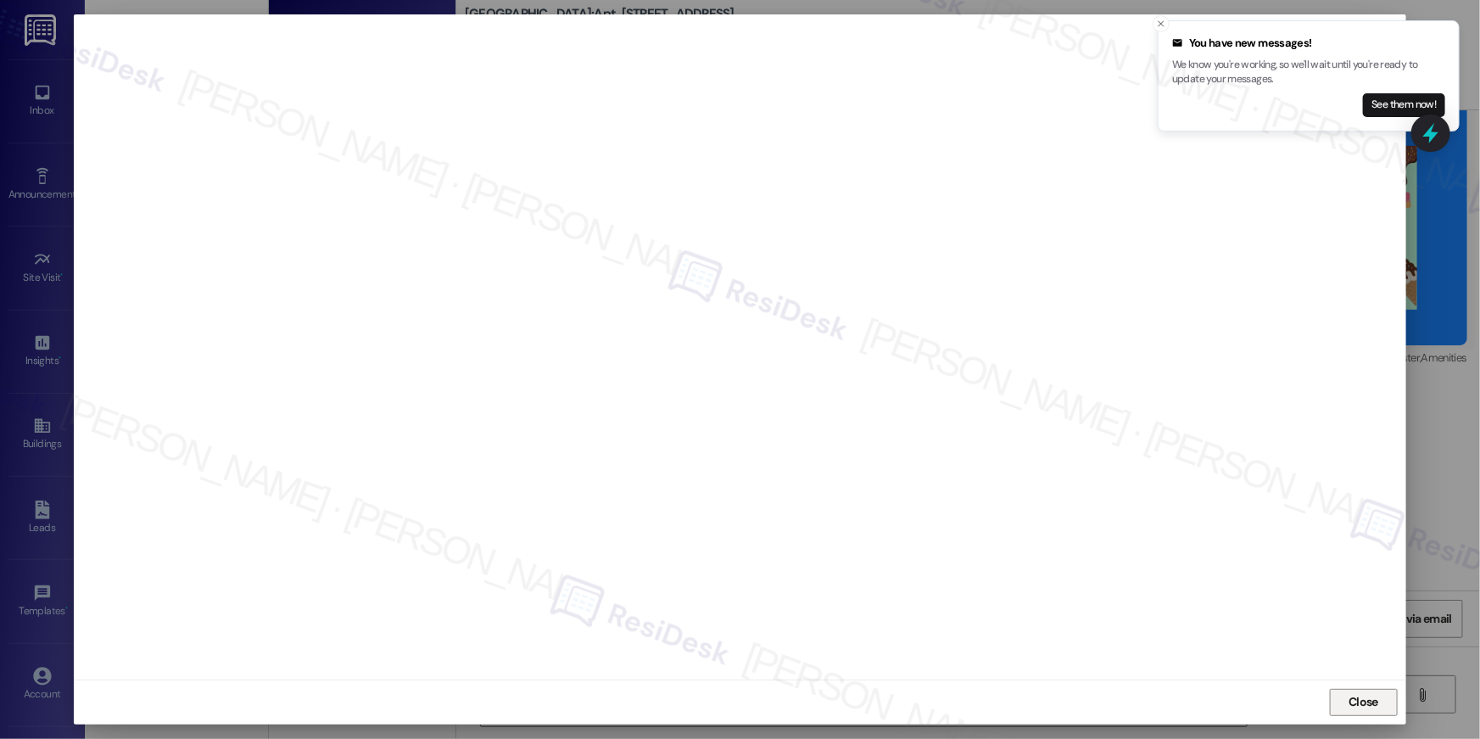
click at [1376, 697] on span "Close" at bounding box center [1364, 702] width 30 height 18
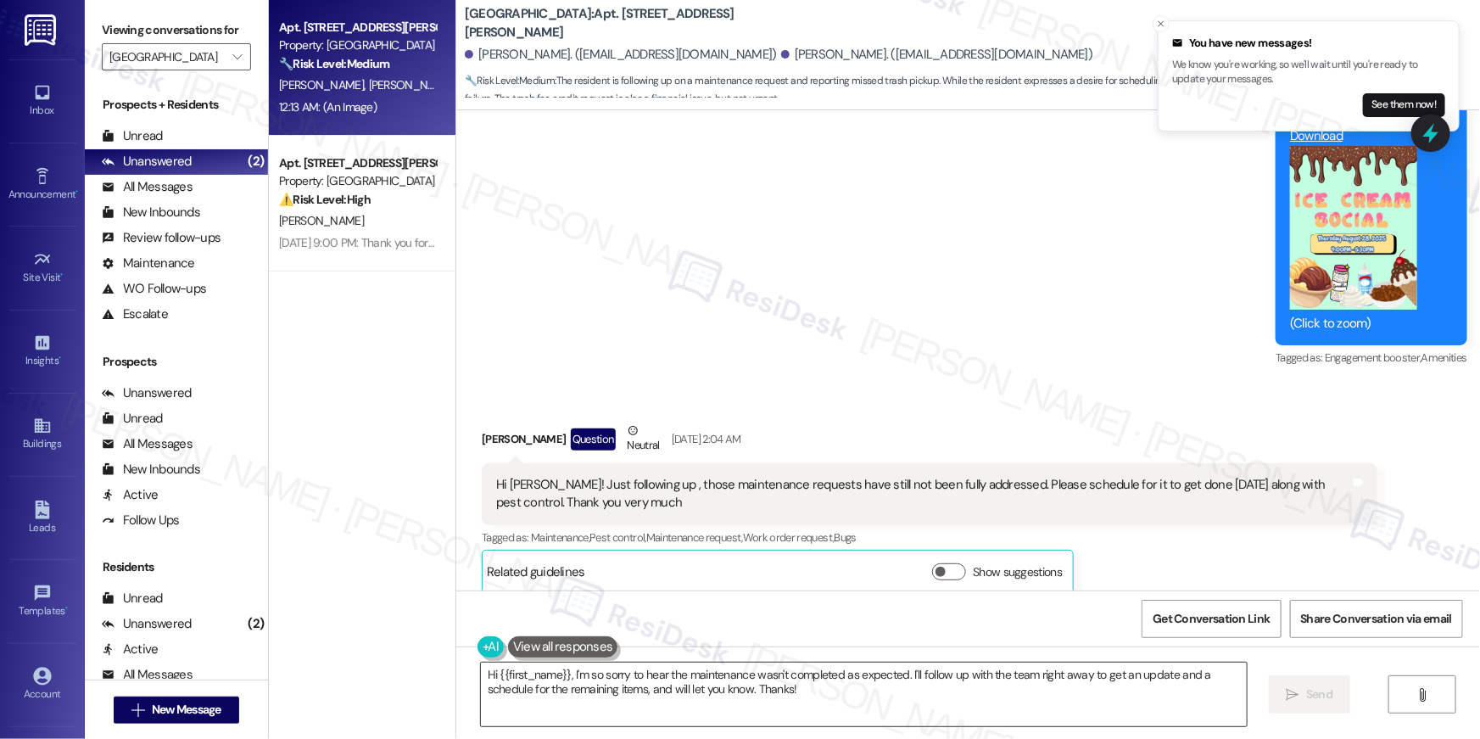
click at [819, 699] on textarea "Hi {{first_name}}, I'm so sorry to hear the maintenance wasn't completed as exp…" at bounding box center [864, 694] width 766 height 64
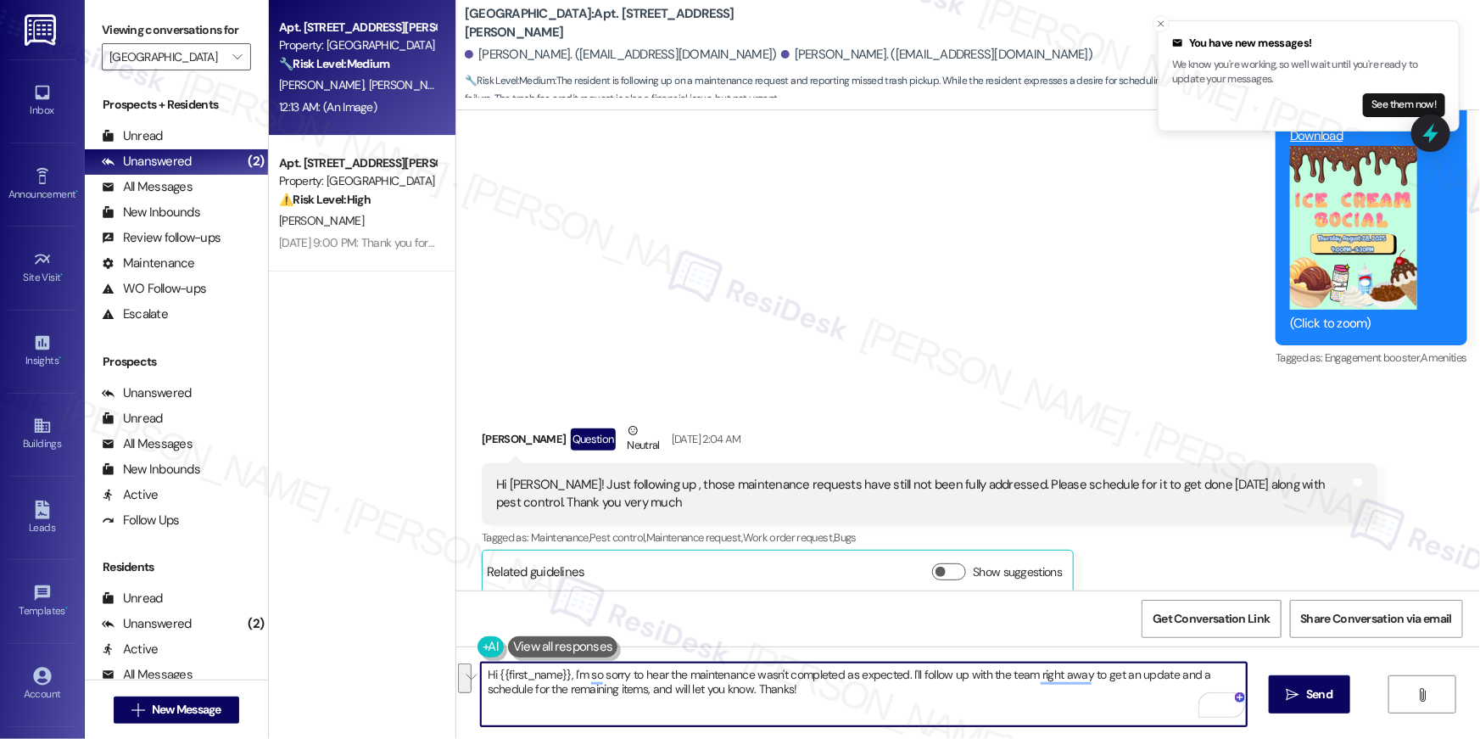
drag, startPoint x: 835, startPoint y: 700, endPoint x: 903, endPoint y: 690, distance: 69.5
click at [903, 690] on textarea "Hi {{first_name}}, I'm so sorry to hear the maintenance wasn't completed as exp…" at bounding box center [864, 694] width 766 height 64
click at [812, 691] on textarea "Hi {{first_name}}, I'm so sorry to hear the maintenance wasn't completed as exp…" at bounding box center [864, 694] width 766 height 64
click at [1283, 702] on span " Send" at bounding box center [1309, 694] width 53 height 18
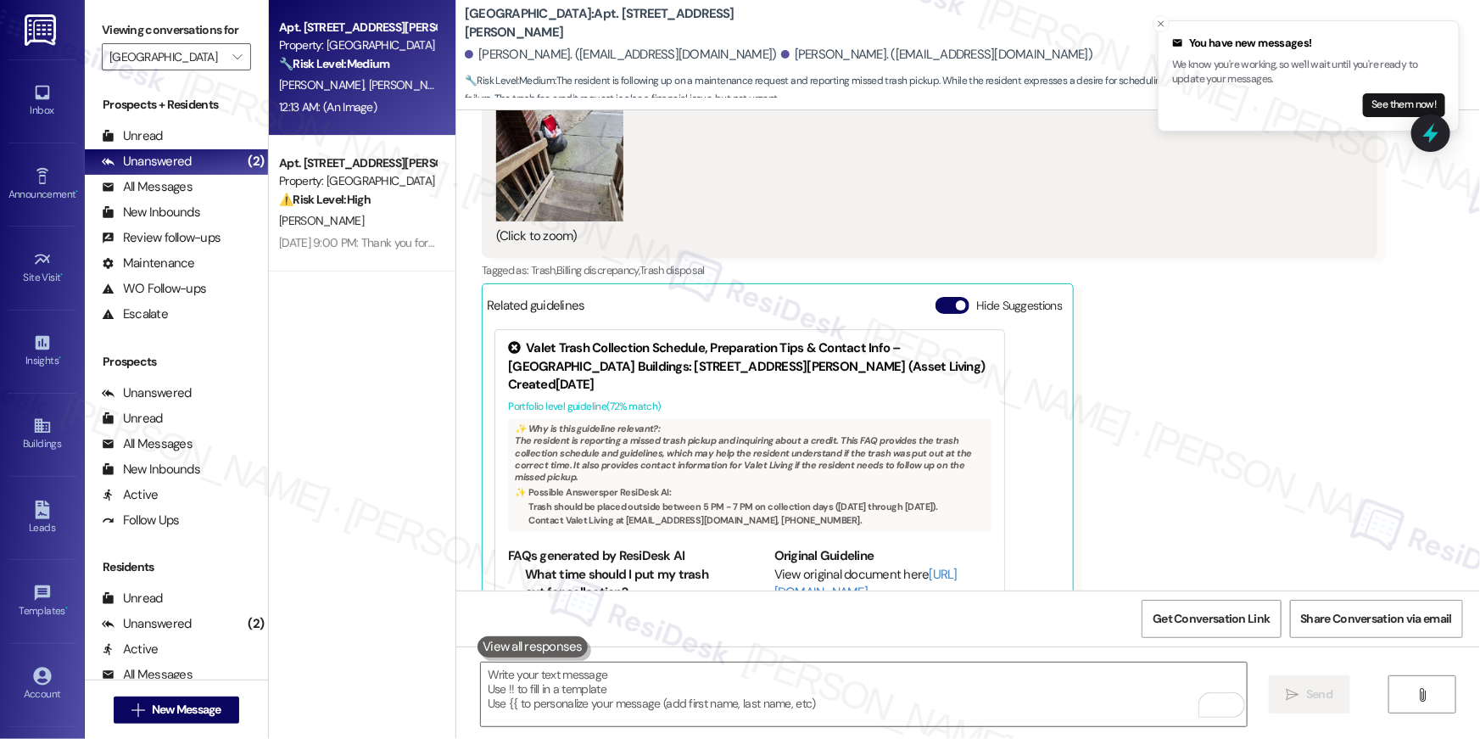
scroll to position [8798, 0]
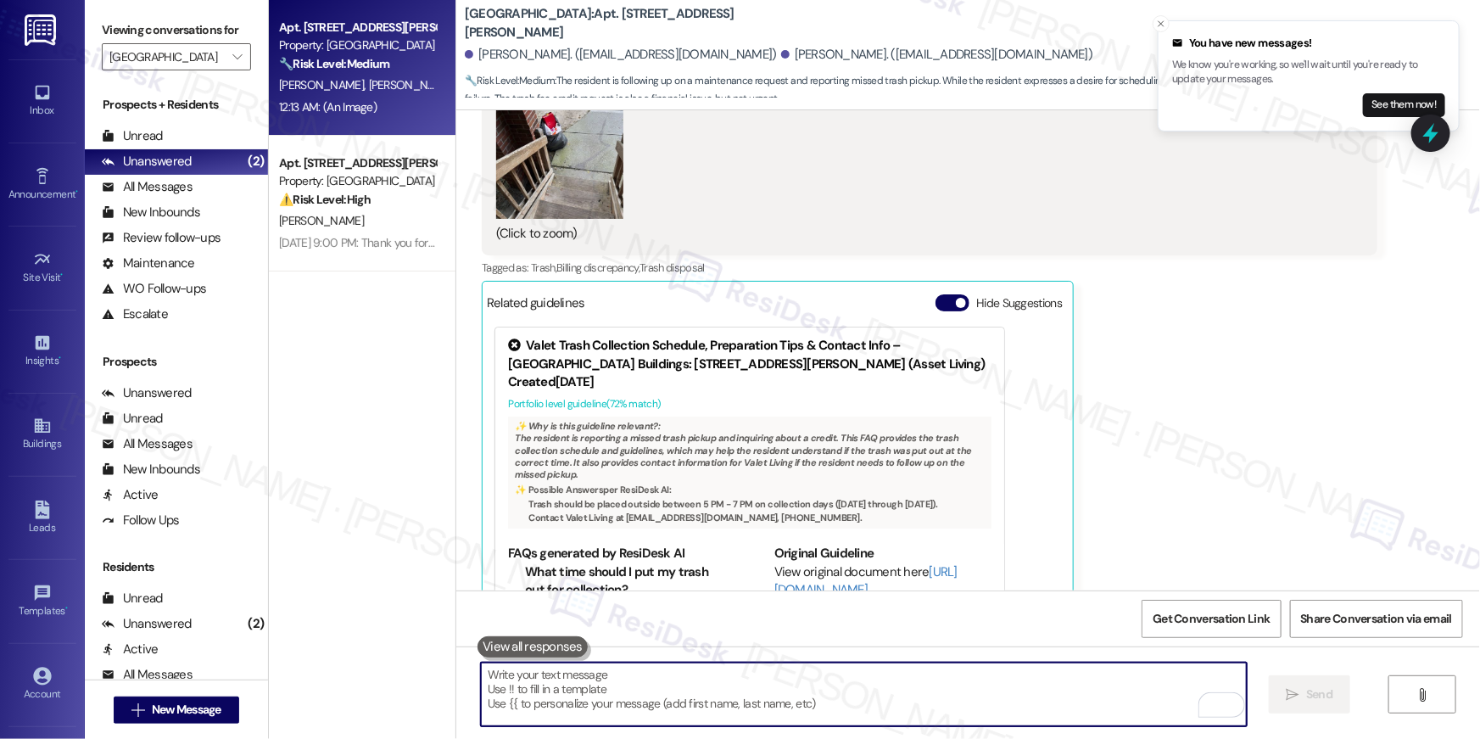
click at [939, 696] on textarea "To enrich screen reader interactions, please activate Accessibility in Grammarl…" at bounding box center [864, 694] width 766 height 64
click at [938, 696] on textarea "To enrich screen reader interactions, please activate Accessibility in Grammarl…" at bounding box center [864, 694] width 766 height 64
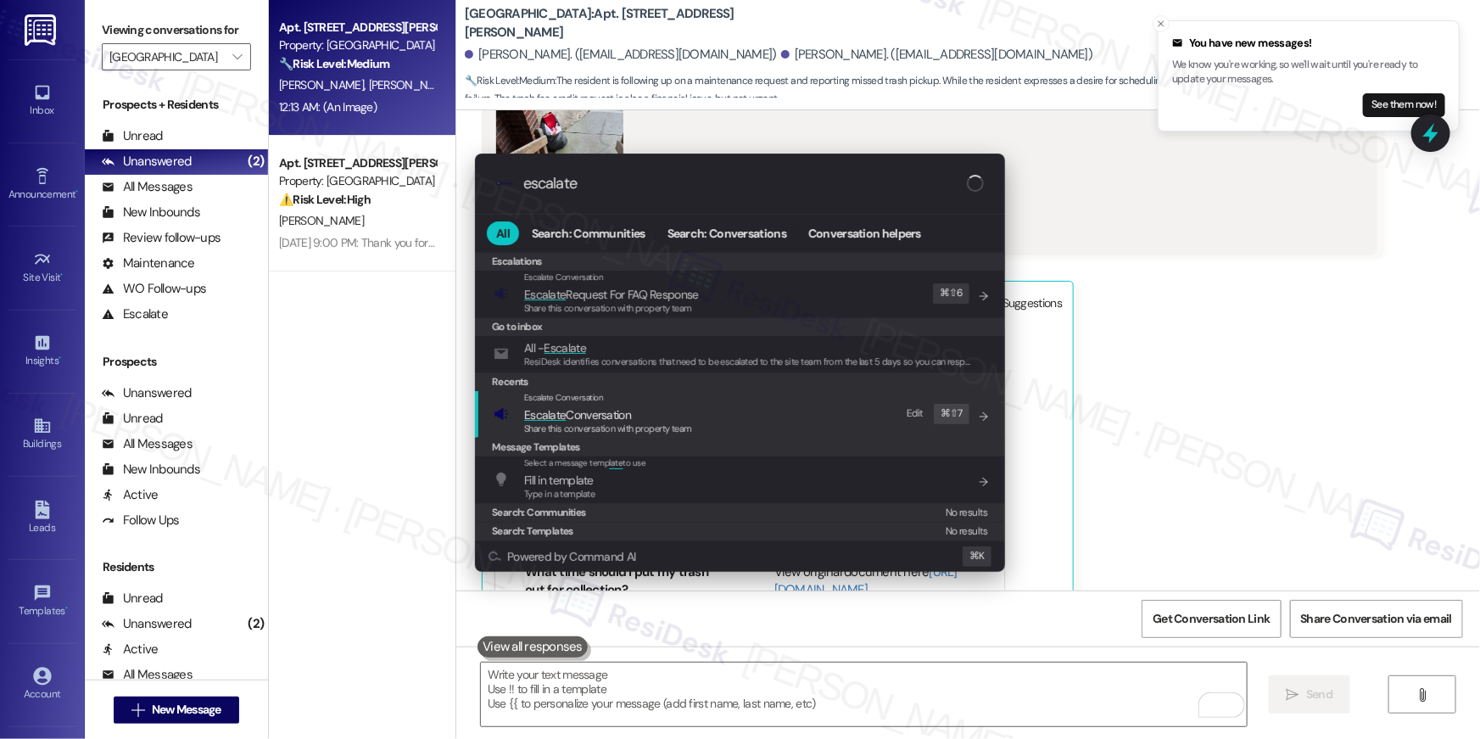
type input "escalate"
click at [681, 410] on span "Escalate Conversation" at bounding box center [608, 414] width 168 height 19
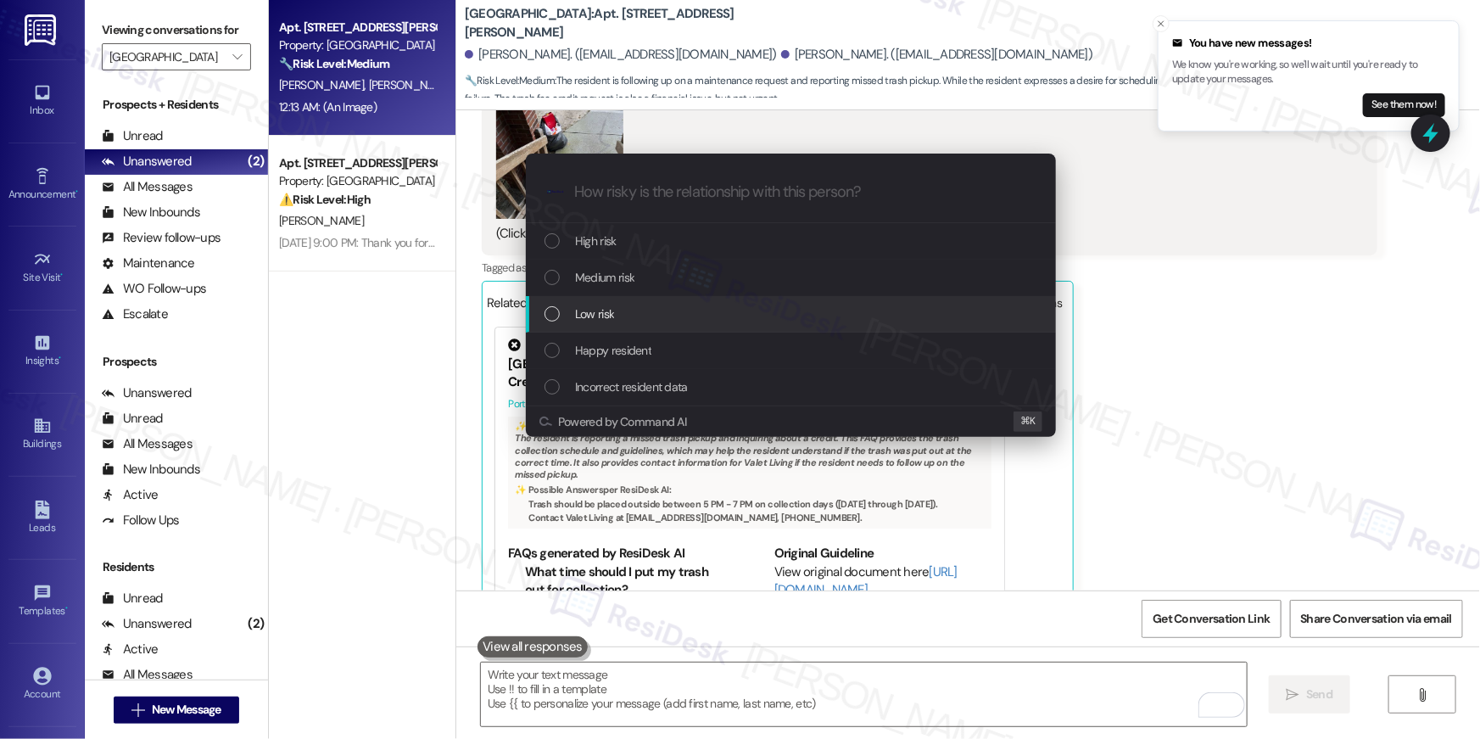
click at [617, 310] on div "Low risk" at bounding box center [793, 314] width 496 height 19
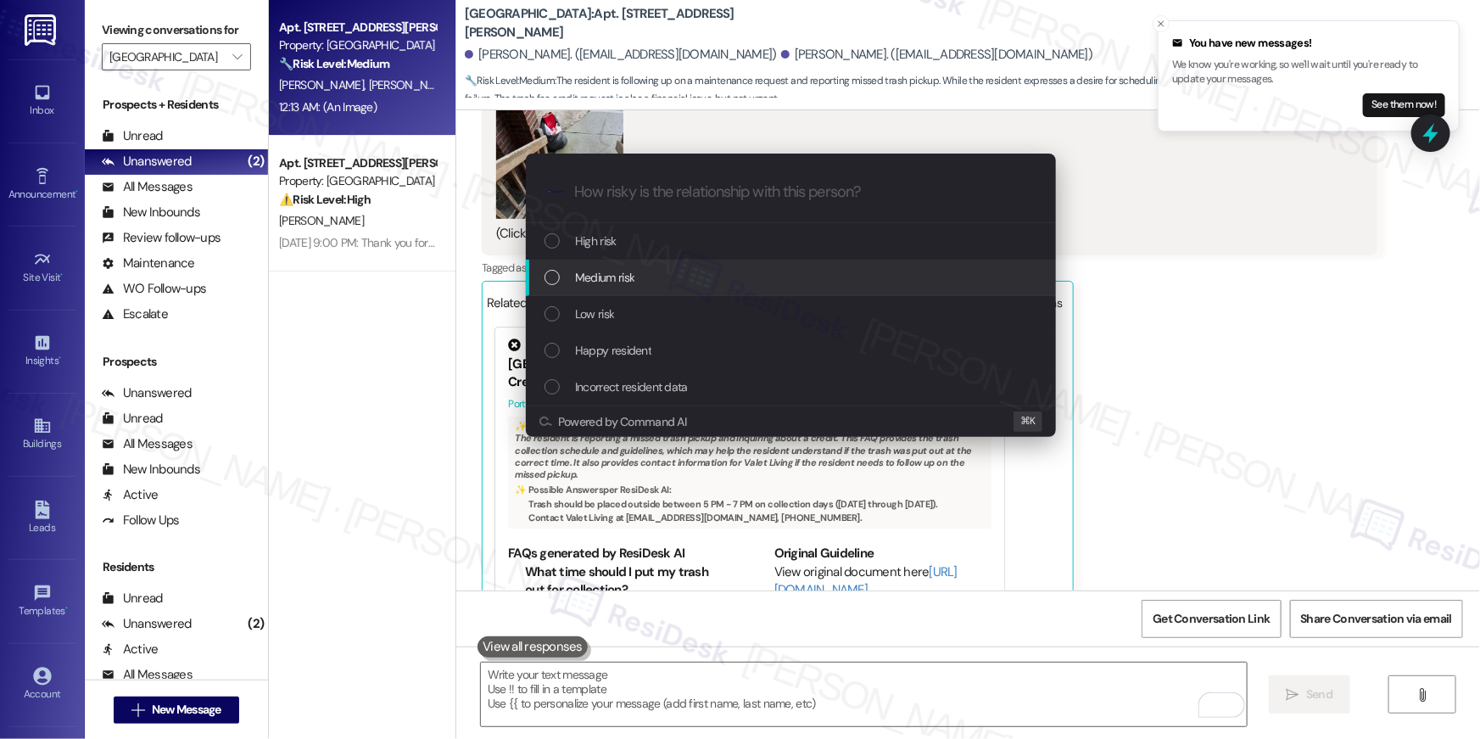
click at [624, 272] on span "Medium risk" at bounding box center [604, 277] width 59 height 19
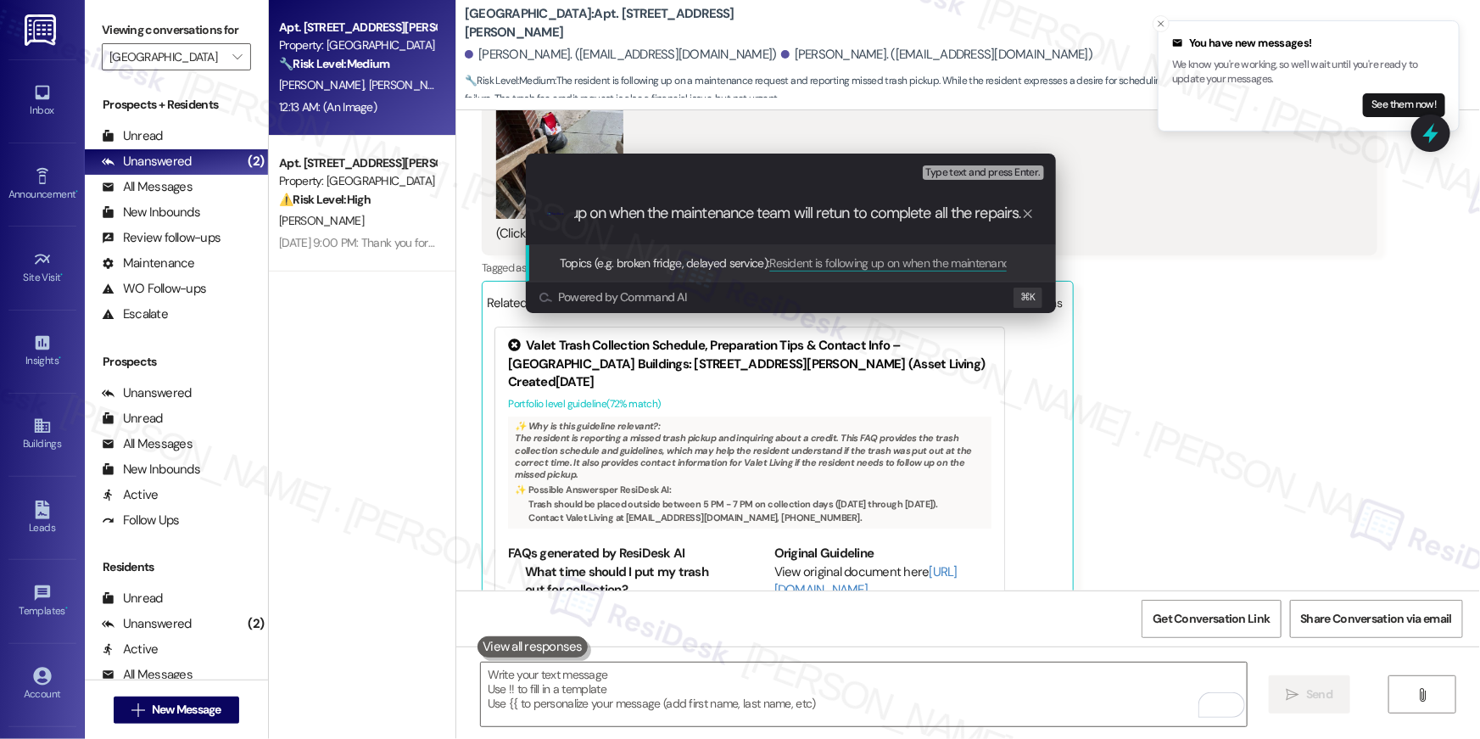
scroll to position [0, 144]
click at [837, 215] on input "Resident is following up on when the maintenance team will retun to complete al…" at bounding box center [797, 213] width 447 height 18
click at [1006, 221] on input "Resident is following up on when the maintenance team will return to complete a…" at bounding box center [797, 213] width 447 height 18
type input "Resident is following up on when the maintenance team will return to complete a…"
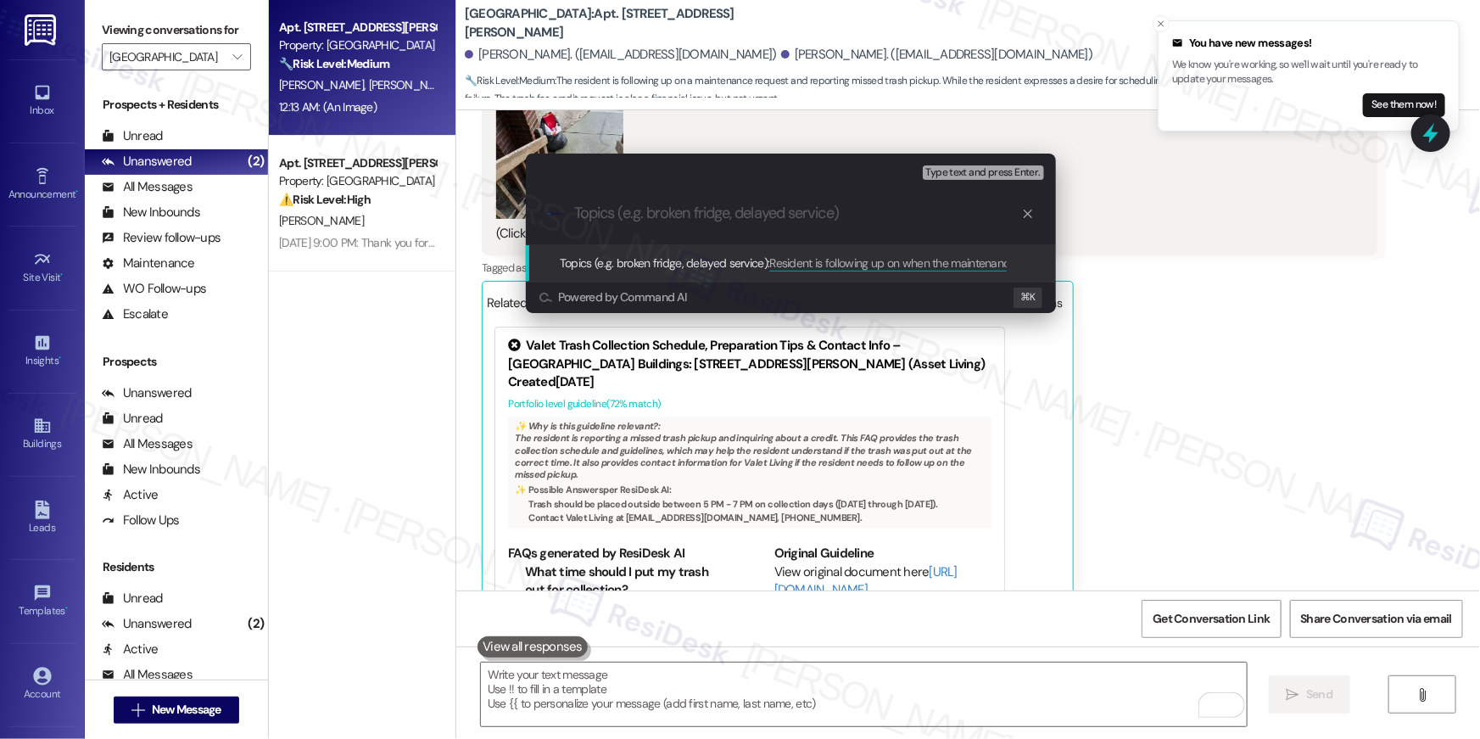
scroll to position [0, 0]
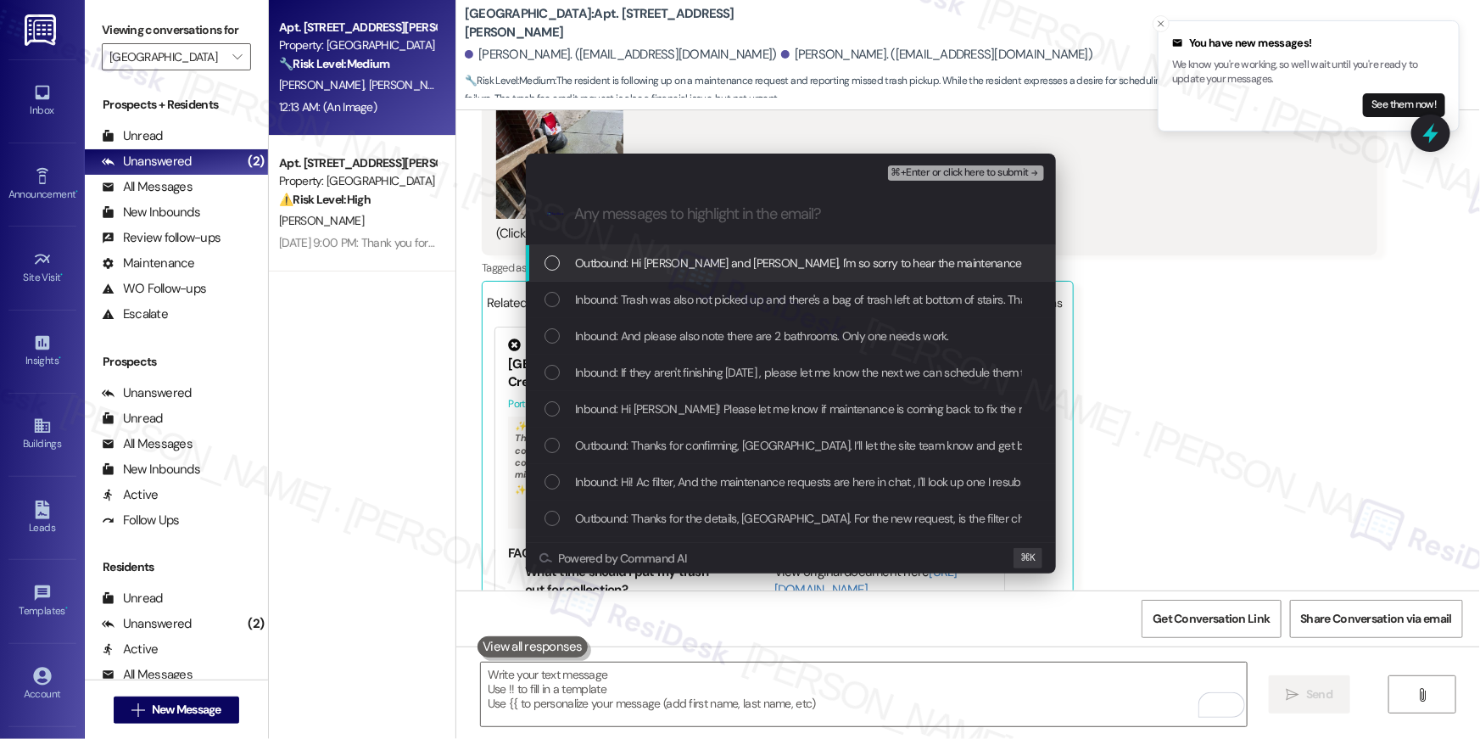
click at [551, 263] on div "List of options" at bounding box center [552, 262] width 15 height 15
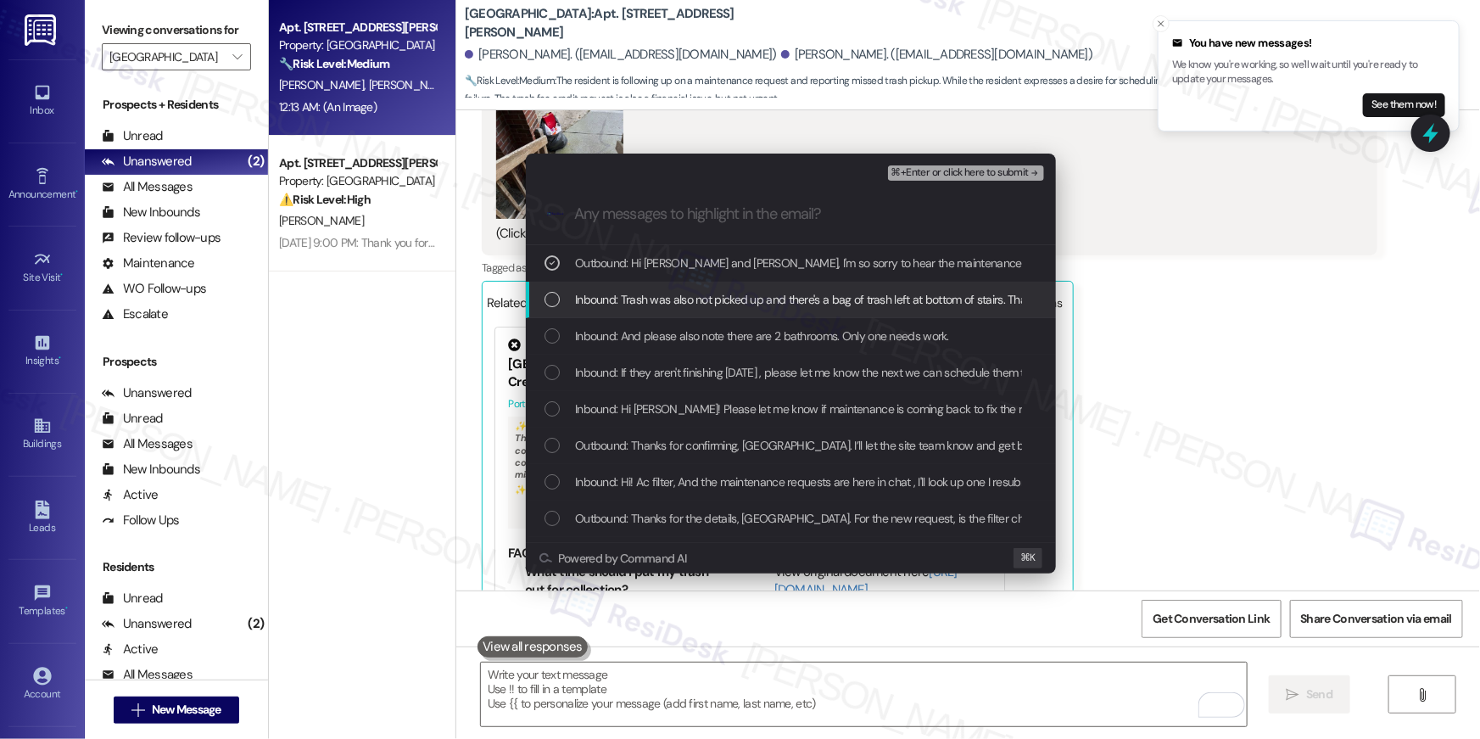
click at [555, 298] on div "List of options" at bounding box center [552, 299] width 15 height 15
click at [551, 332] on div "List of options" at bounding box center [552, 335] width 15 height 15
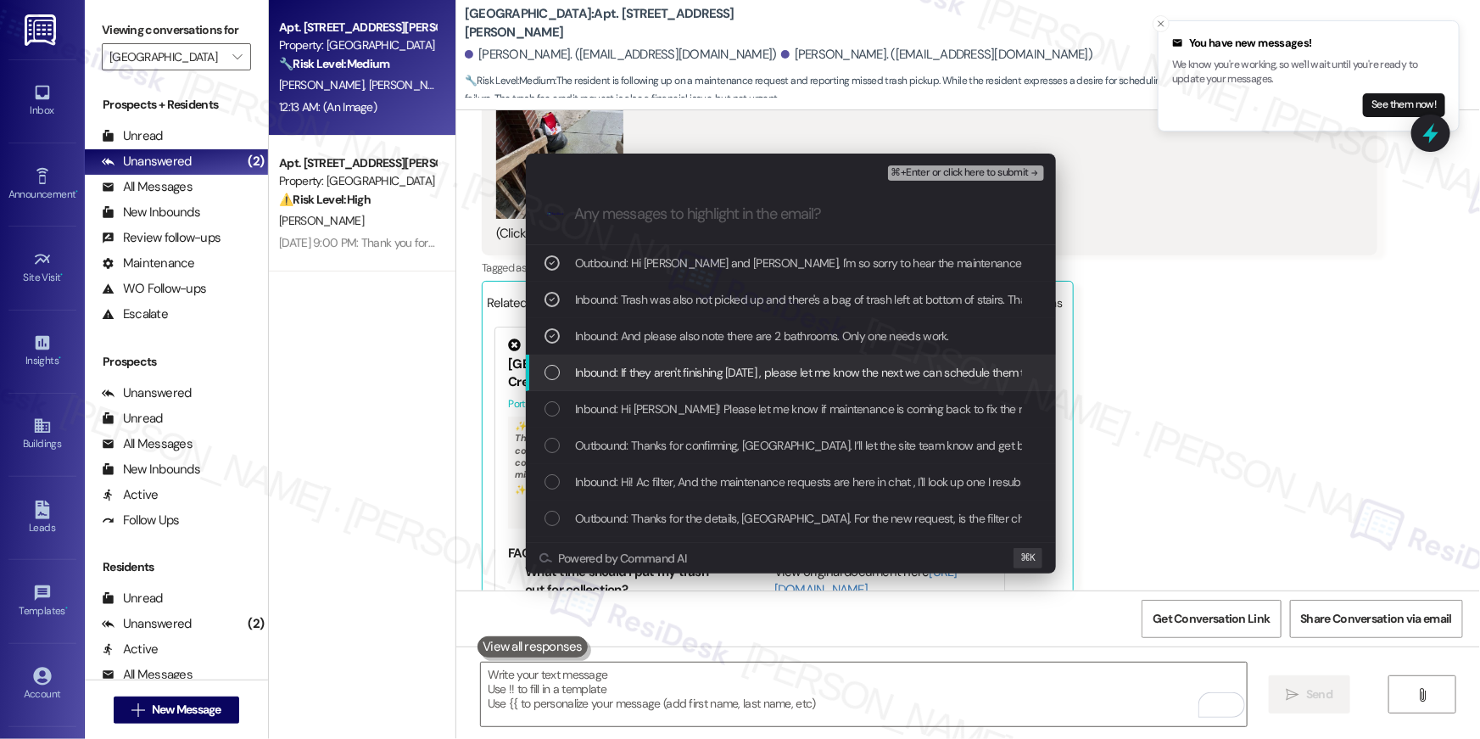
click at [551, 380] on div "Inbound: If they aren't finishing [DATE] , please let me know the next we can s…" at bounding box center [793, 372] width 496 height 19
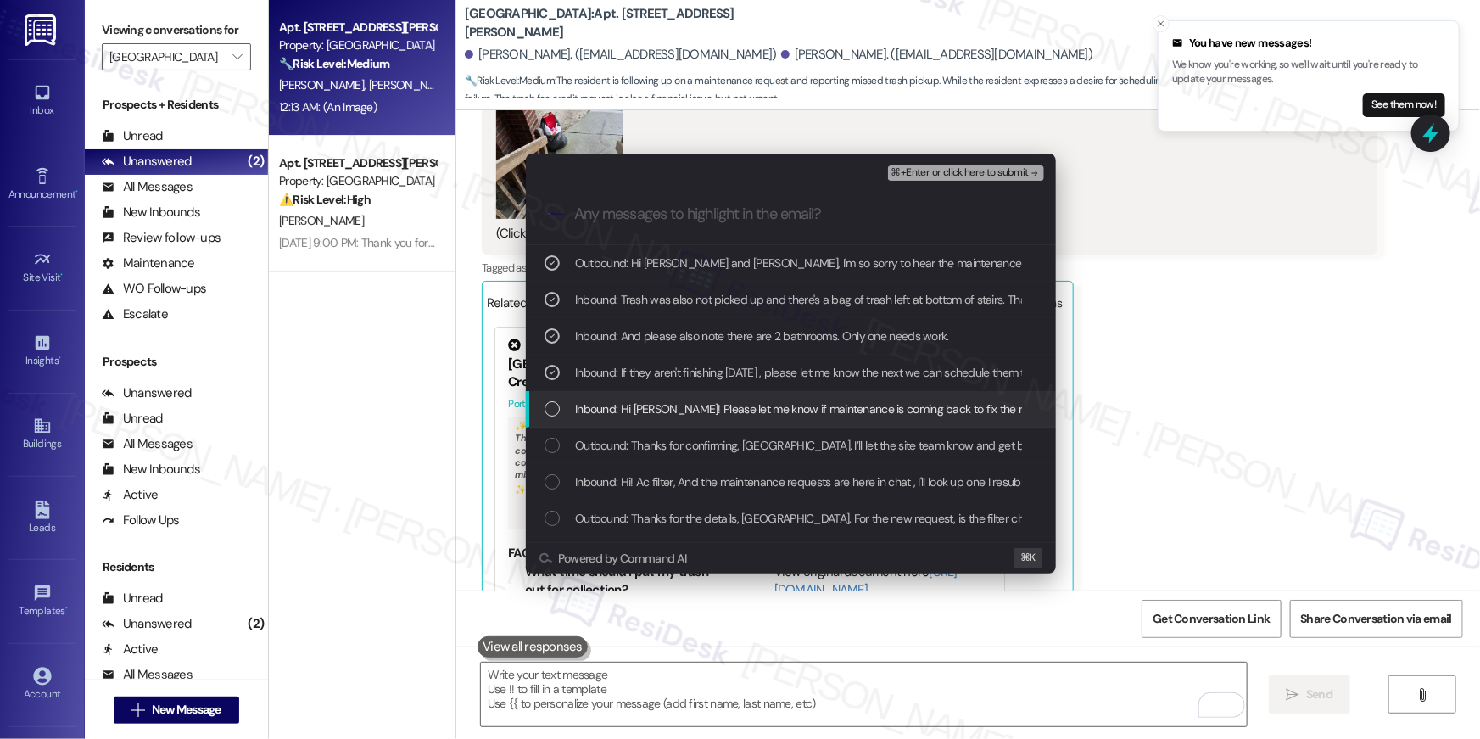
click at [551, 400] on div "Inbound: Hi [PERSON_NAME]! Please let me know if maintenance is coming back to …" at bounding box center [793, 409] width 496 height 19
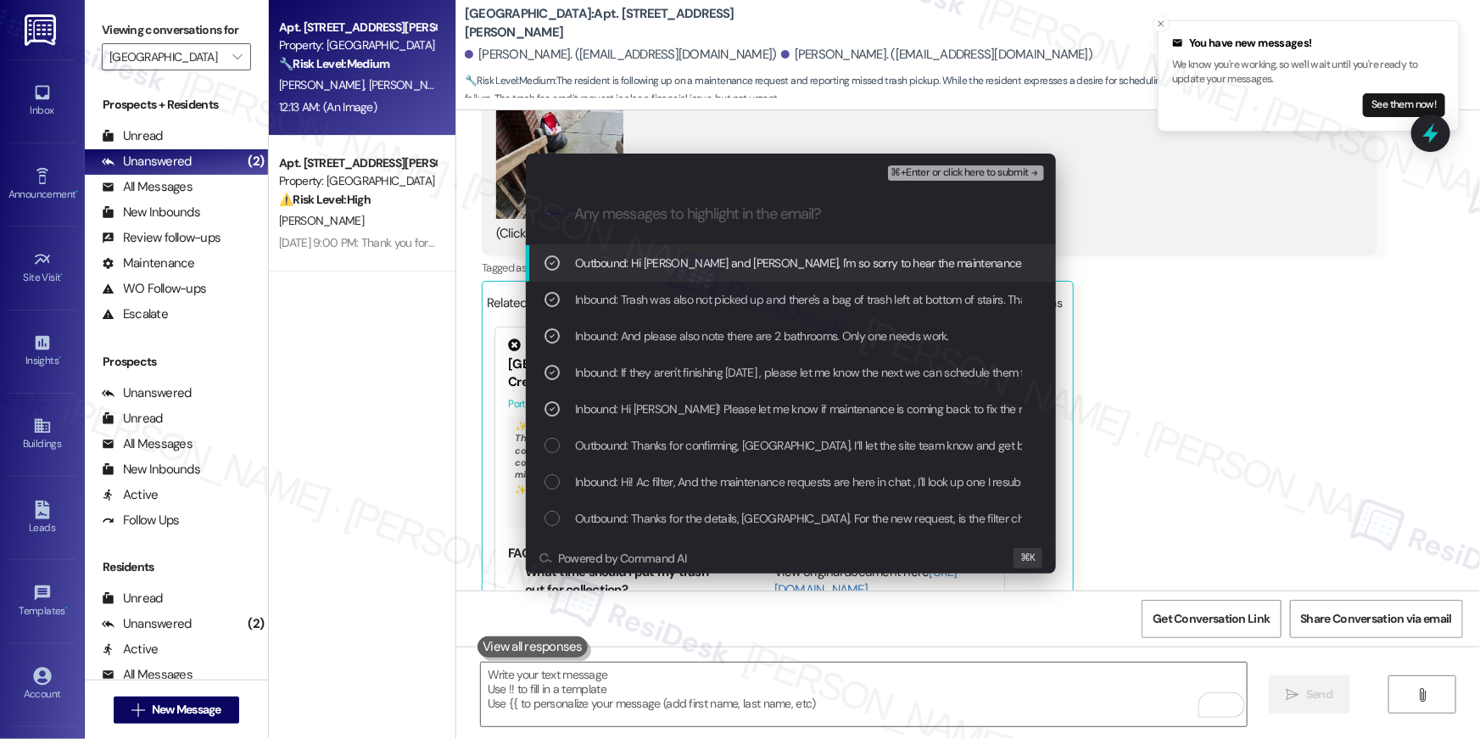
click at [952, 172] on span "⌘+Enter or click here to submit" at bounding box center [960, 173] width 137 height 12
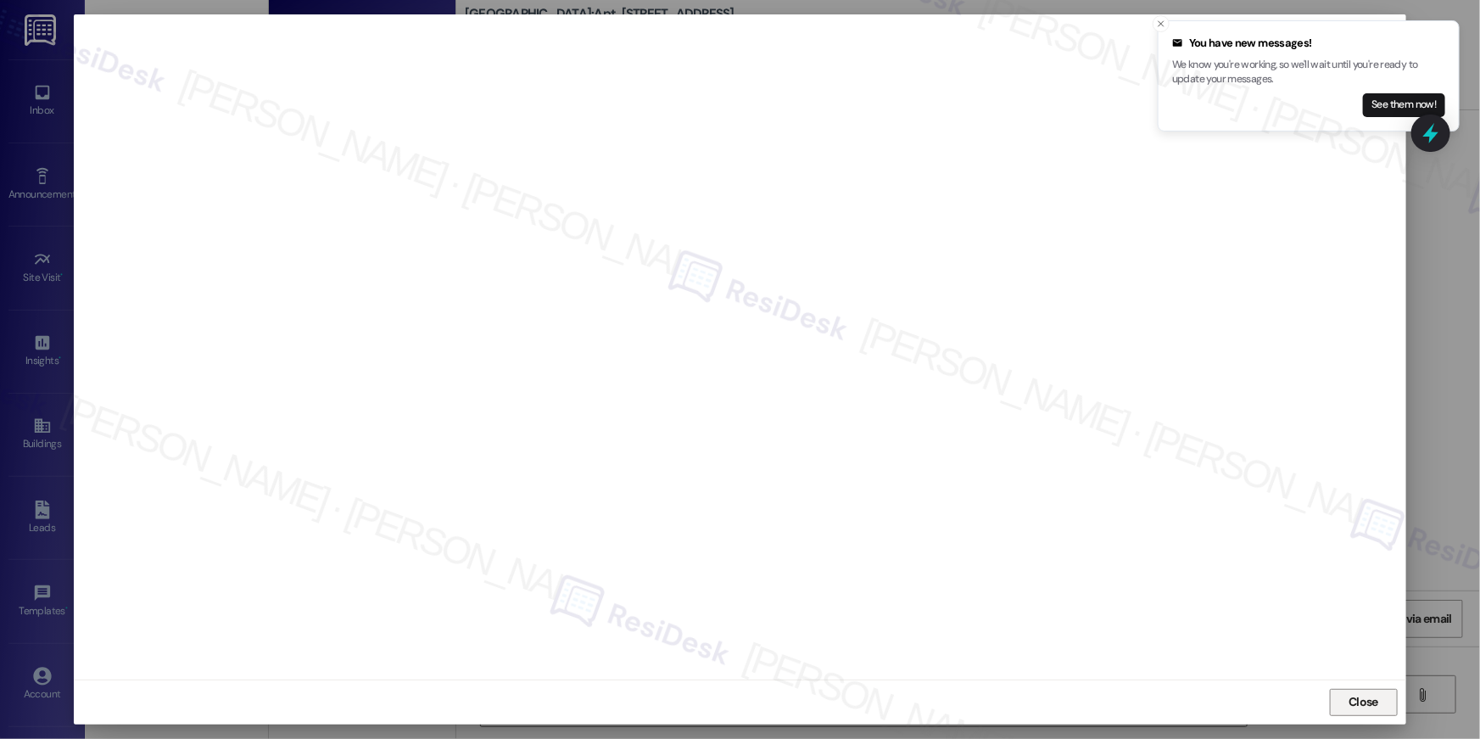
click at [1359, 702] on span "Close" at bounding box center [1364, 702] width 30 height 18
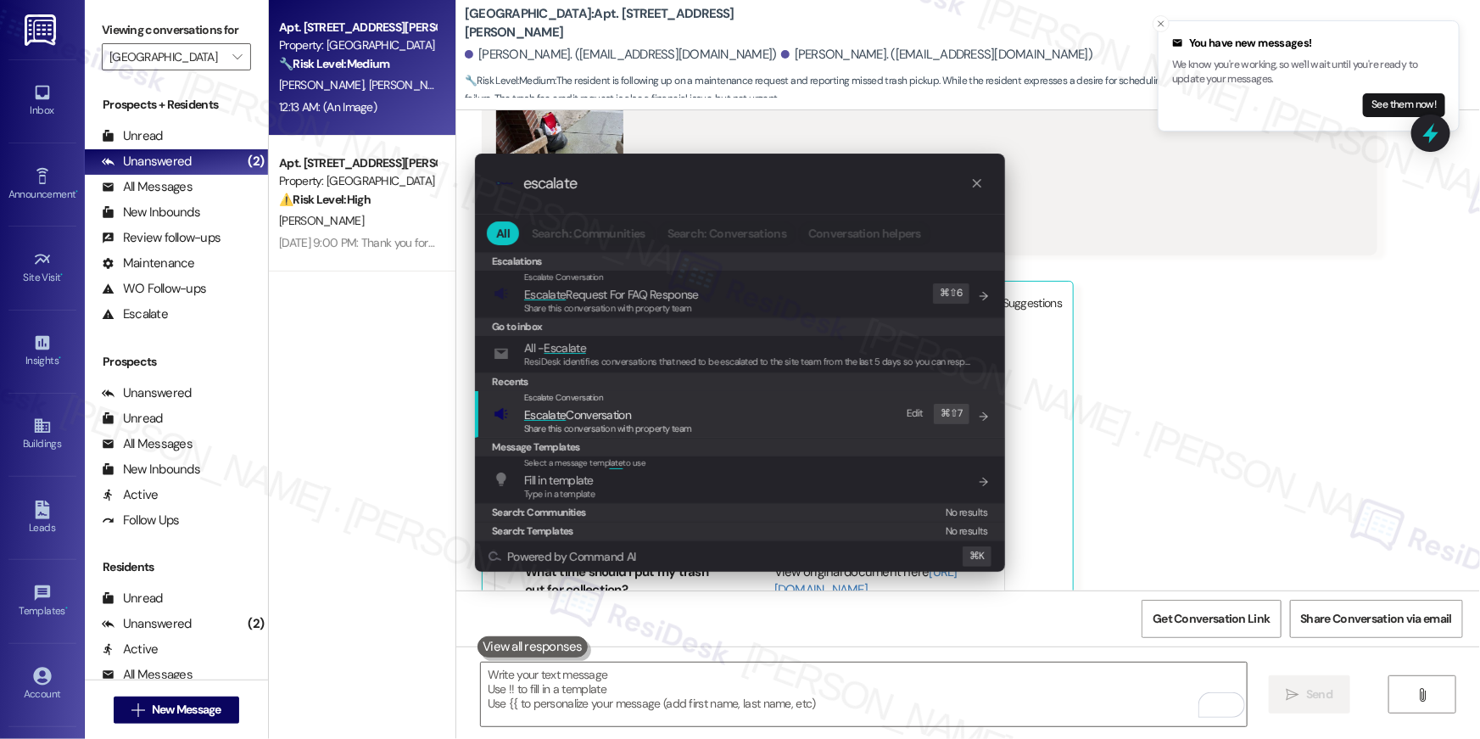
type input "escalate"
click at [737, 408] on div "Escalate Conversation Escalate Conversation Share this conversation with proper…" at bounding box center [742, 414] width 496 height 46
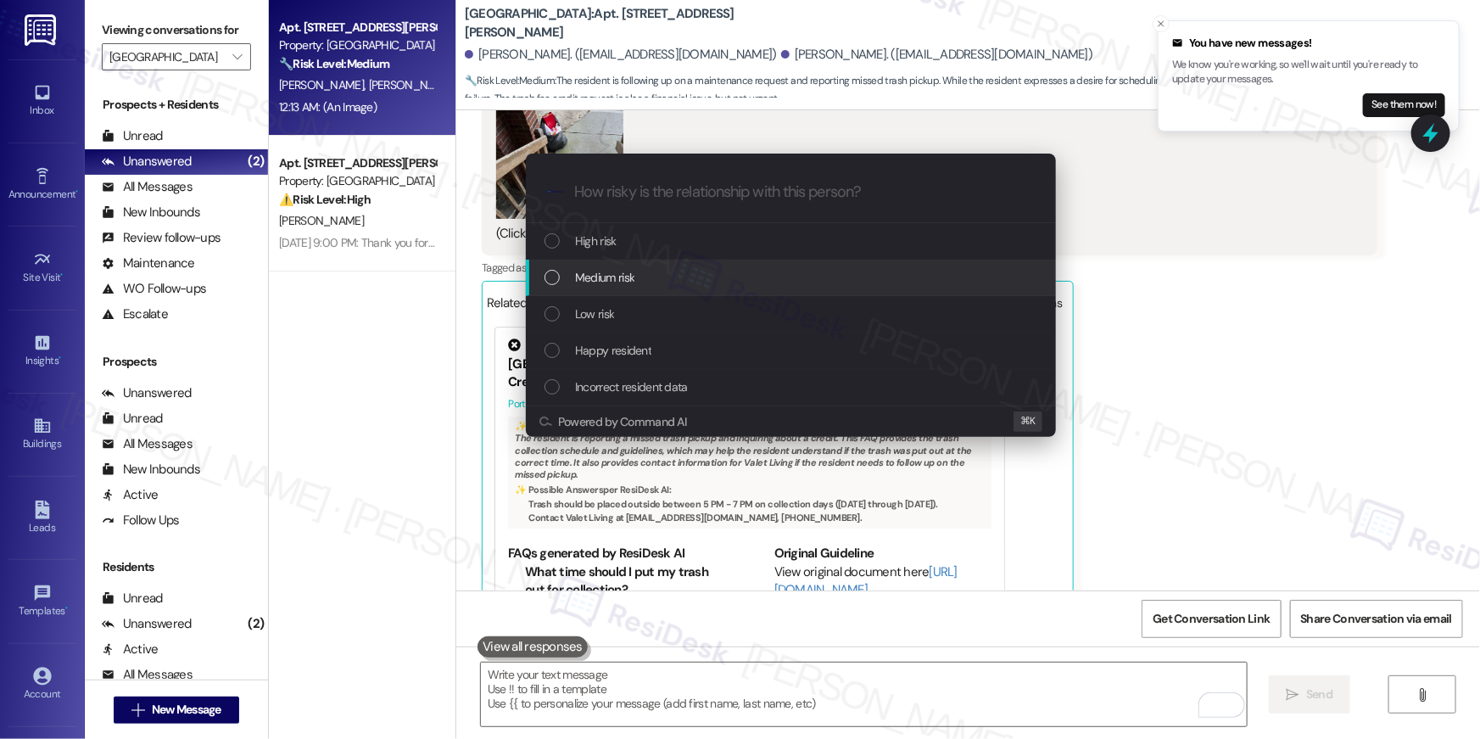
click at [651, 284] on div "Medium risk" at bounding box center [793, 277] width 496 height 19
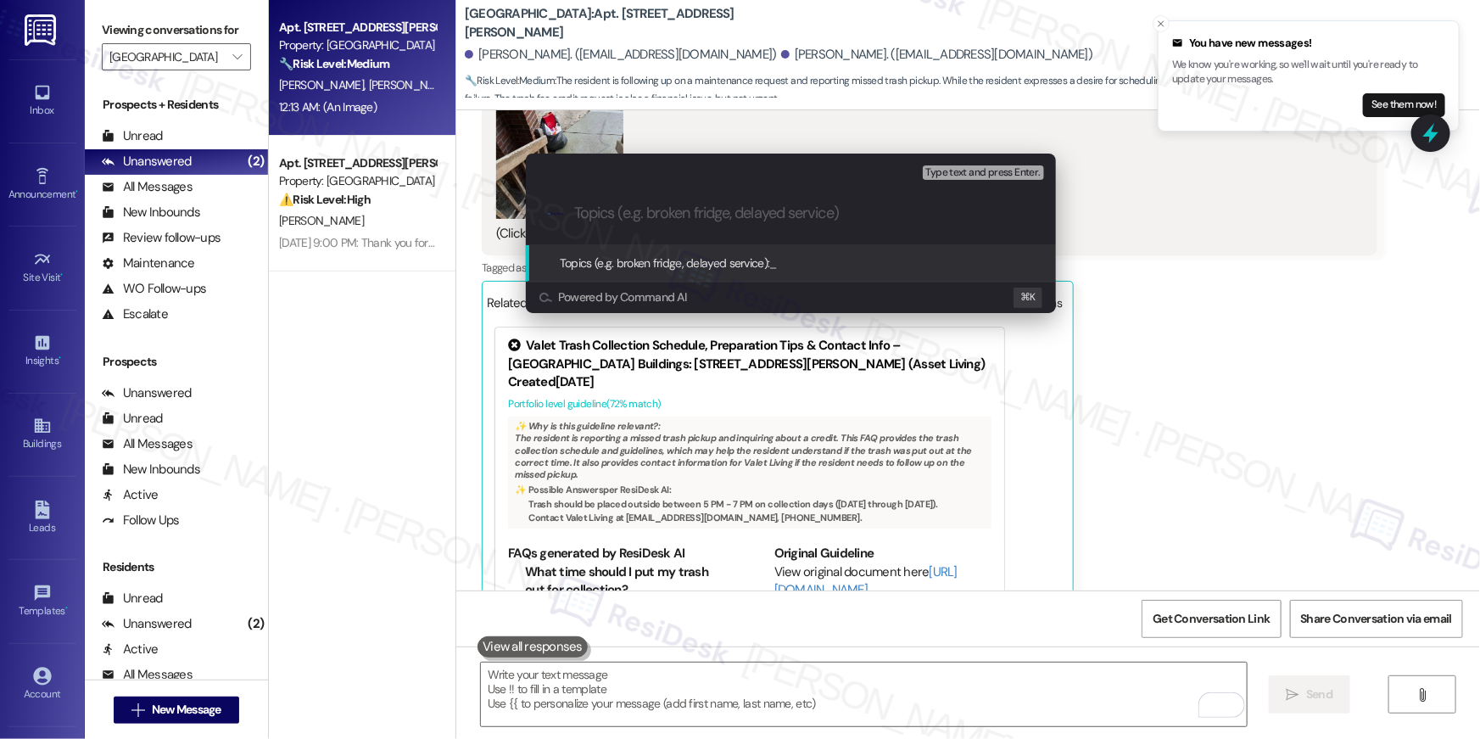
paste input "Resident is following up on when the maintenance team will return to complete a…"
type input "Resident is following up on when the maintenance team will return to complete a…"
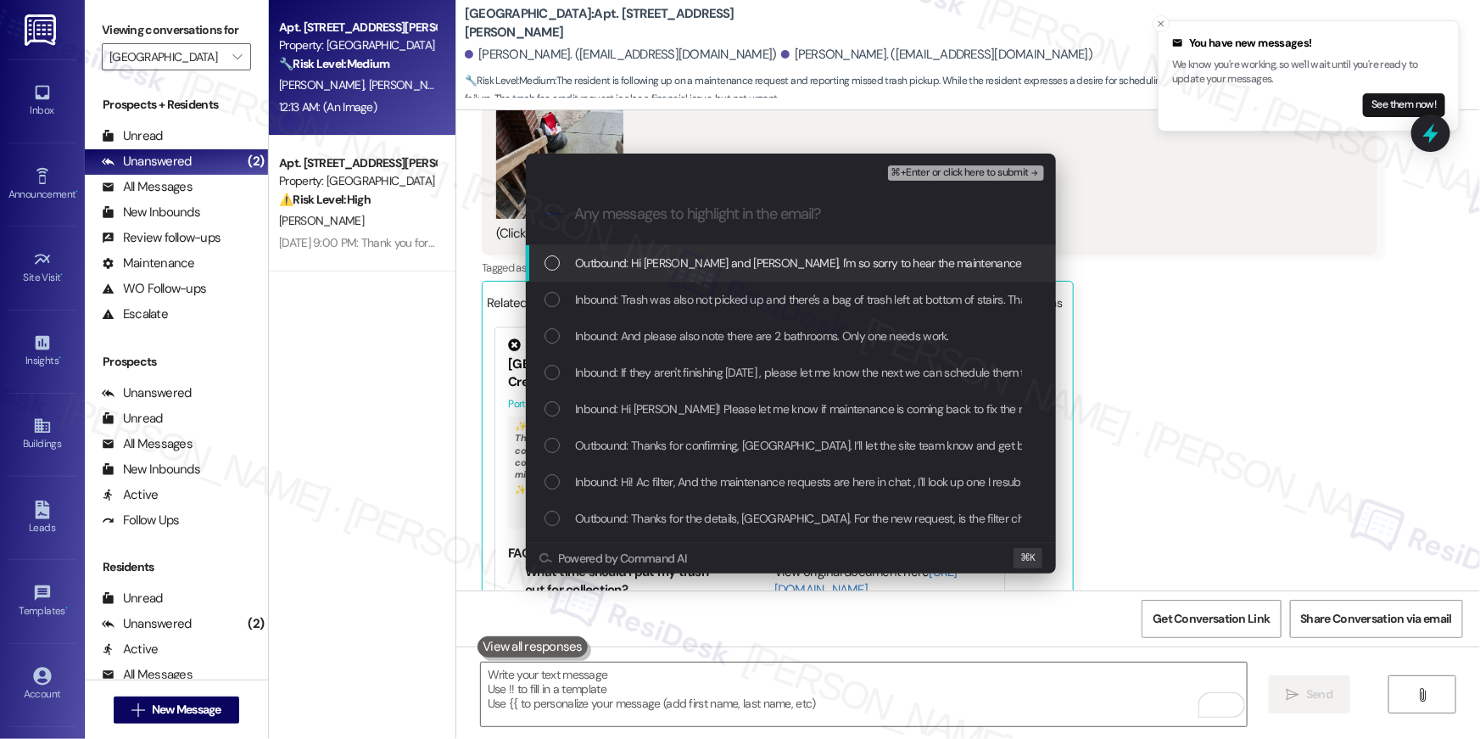
click at [689, 277] on div "Outbound: Hi [PERSON_NAME] and [PERSON_NAME], I'm so sorry to hear the maintena…" at bounding box center [791, 263] width 530 height 36
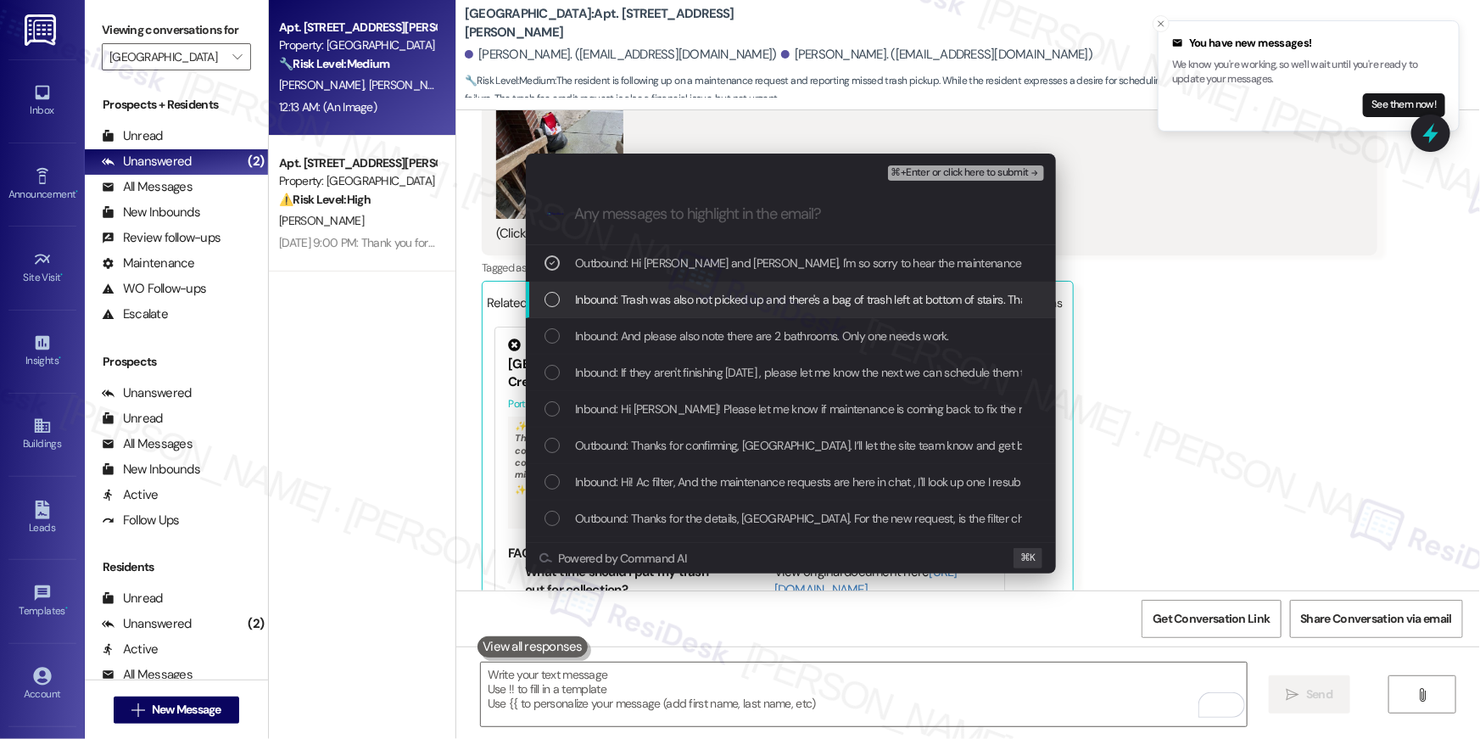
click at [682, 298] on span "Inbound: Trash was also not picked up and there's a bag of trash left at bottom…" at bounding box center [1027, 299] width 905 height 19
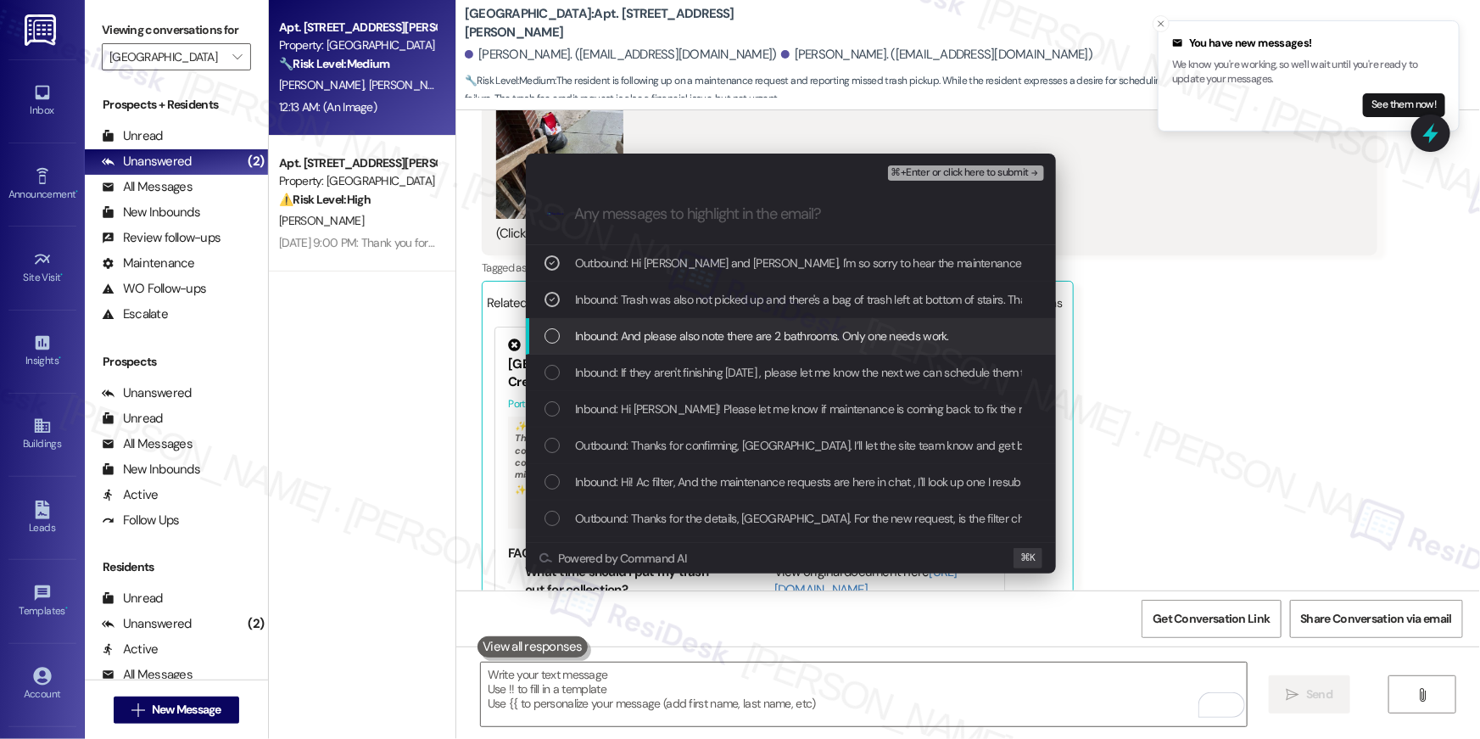
click at [678, 333] on span "Inbound: And please also note there are 2 bathrooms. Only one needs work." at bounding box center [762, 336] width 374 height 19
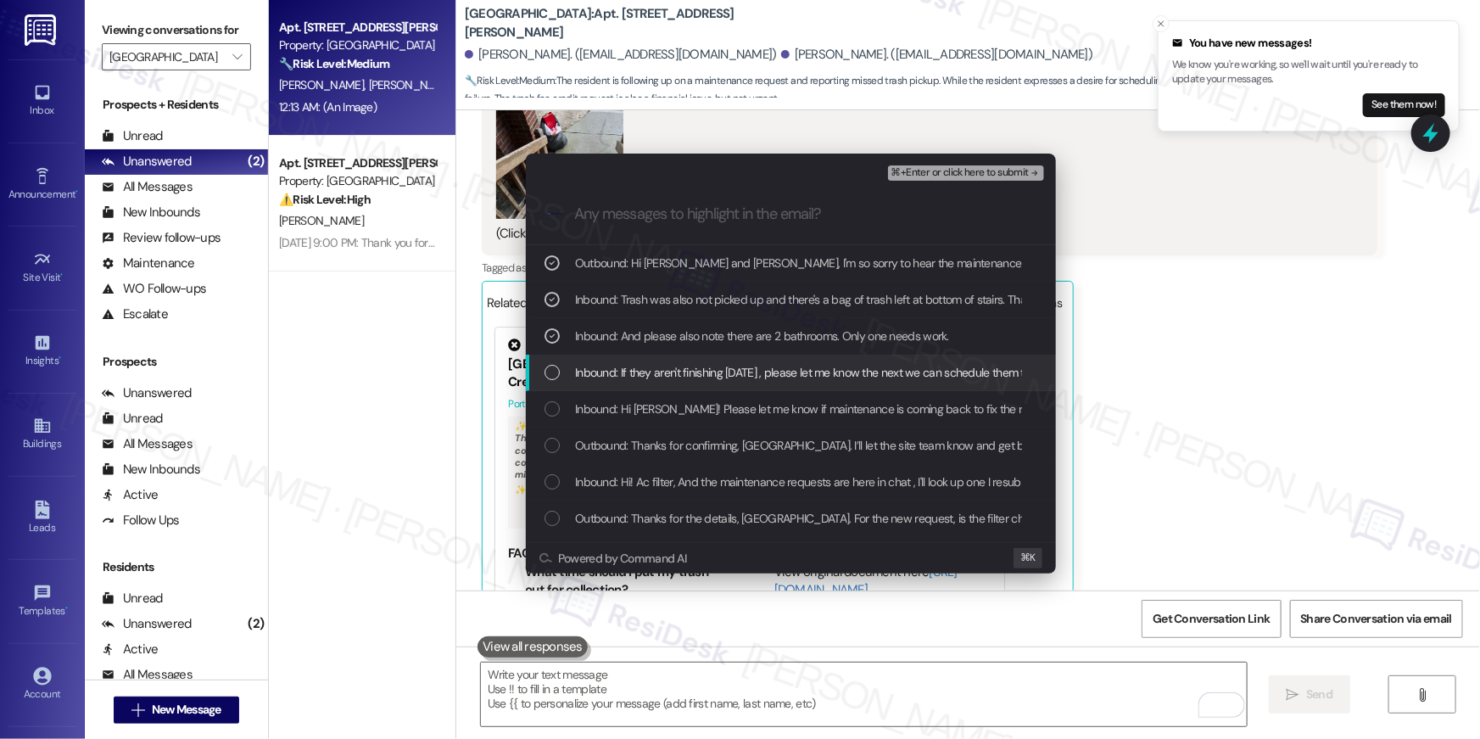
click at [679, 366] on span "Inbound: If they aren't finishing [DATE] , please let me know the next we can s…" at bounding box center [1023, 372] width 896 height 19
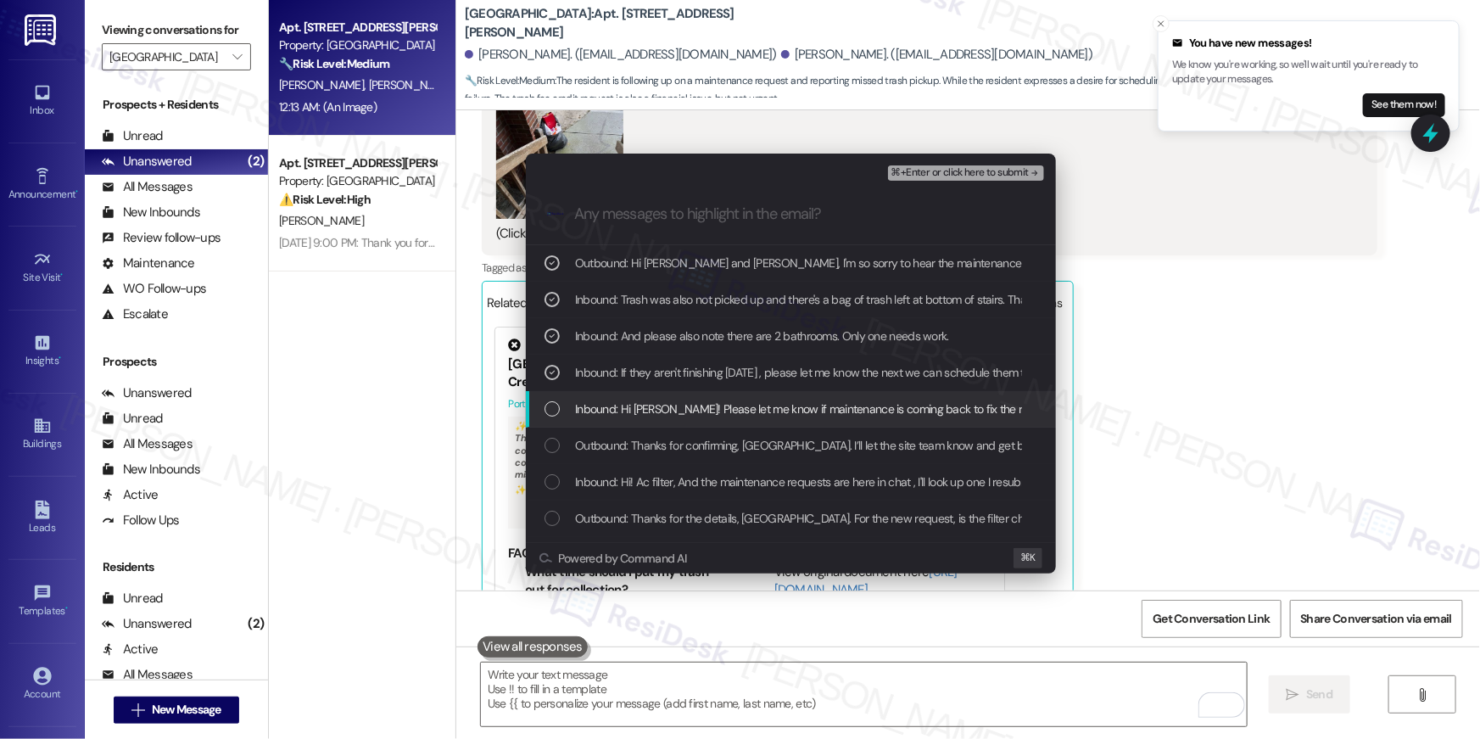
click at [681, 394] on div "Inbound: Hi [PERSON_NAME]! Please let me know if maintenance is coming back to …" at bounding box center [791, 409] width 530 height 36
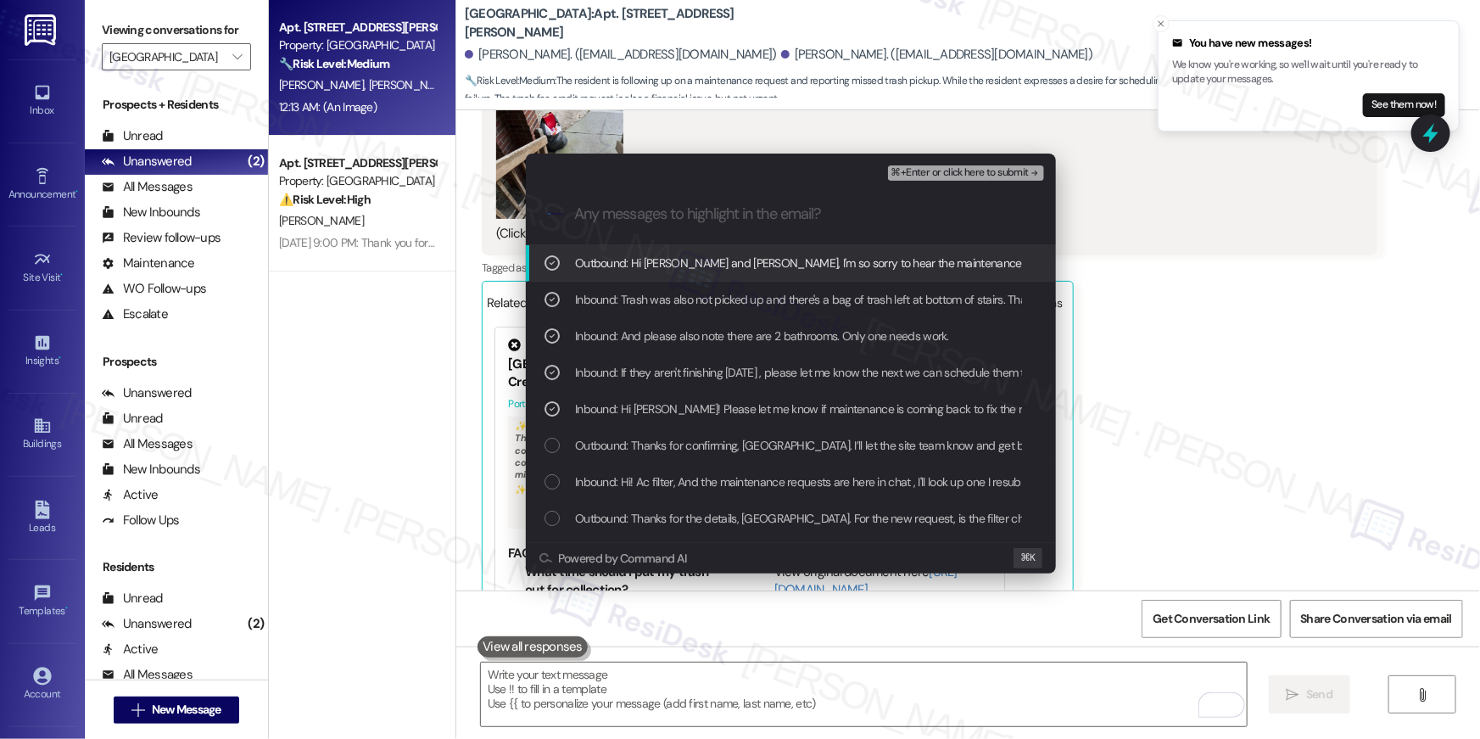
click at [938, 172] on span "⌘+Enter or click here to submit" at bounding box center [960, 173] width 137 height 12
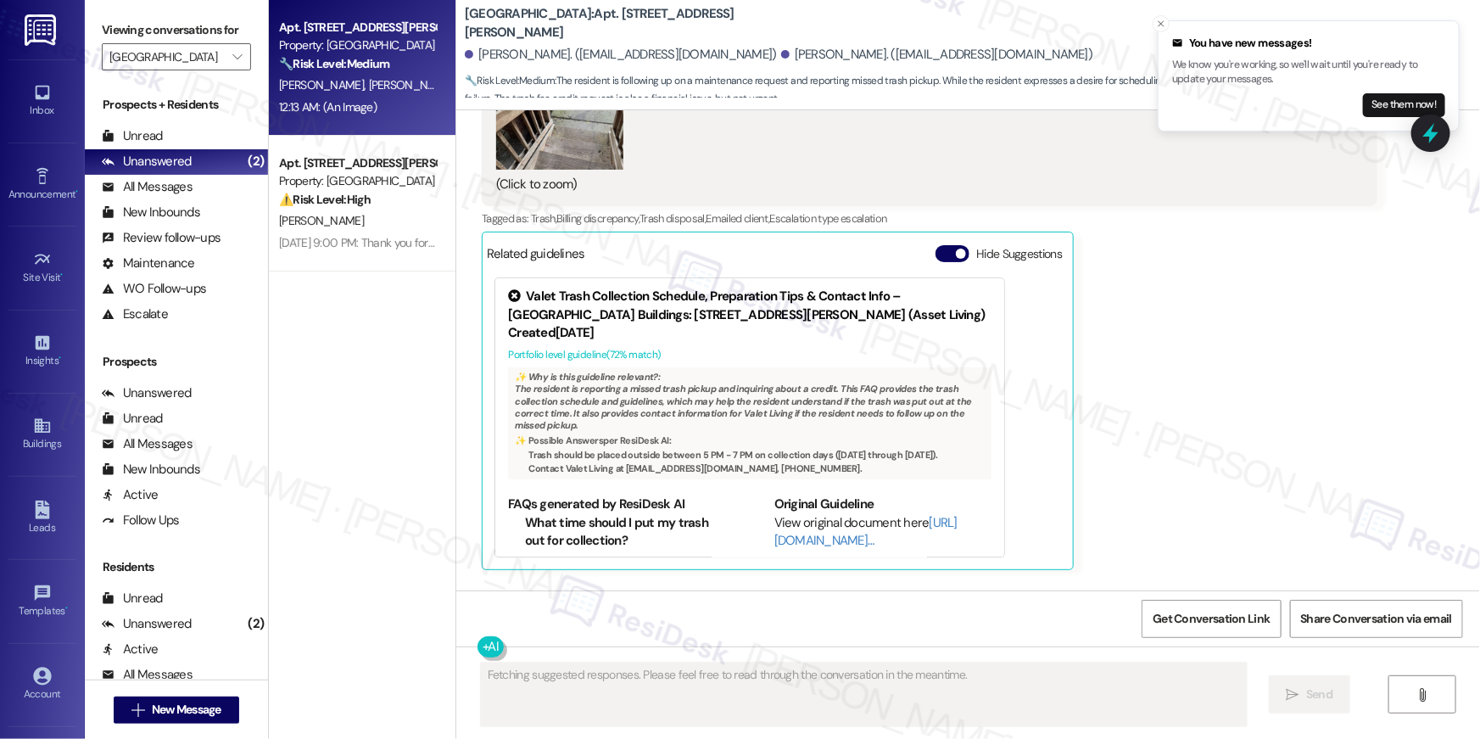
type textarea "Fetching suggested responses. Please feel free to read through the conversation…"
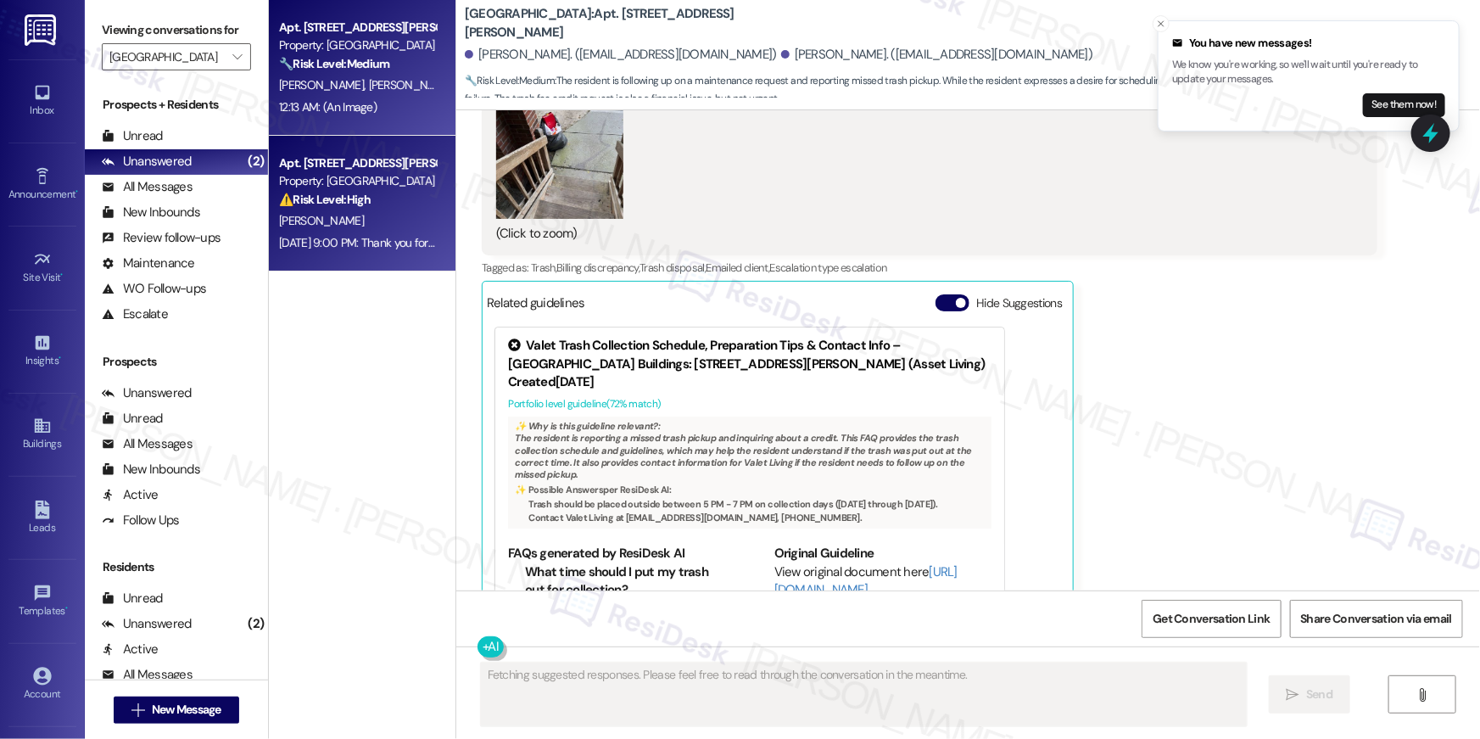
click at [355, 180] on div "Property: [GEOGRAPHIC_DATA]" at bounding box center [357, 181] width 157 height 18
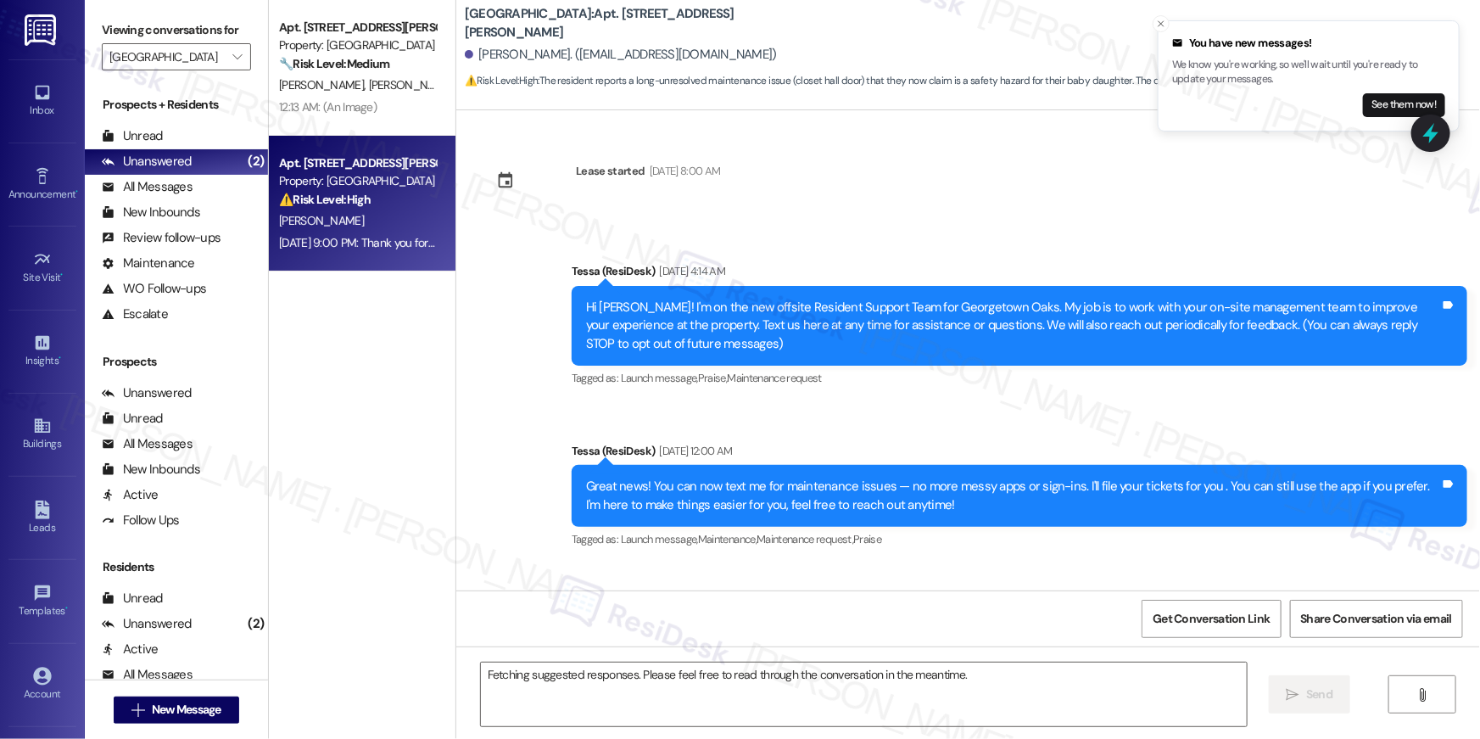
scroll to position [6365, 0]
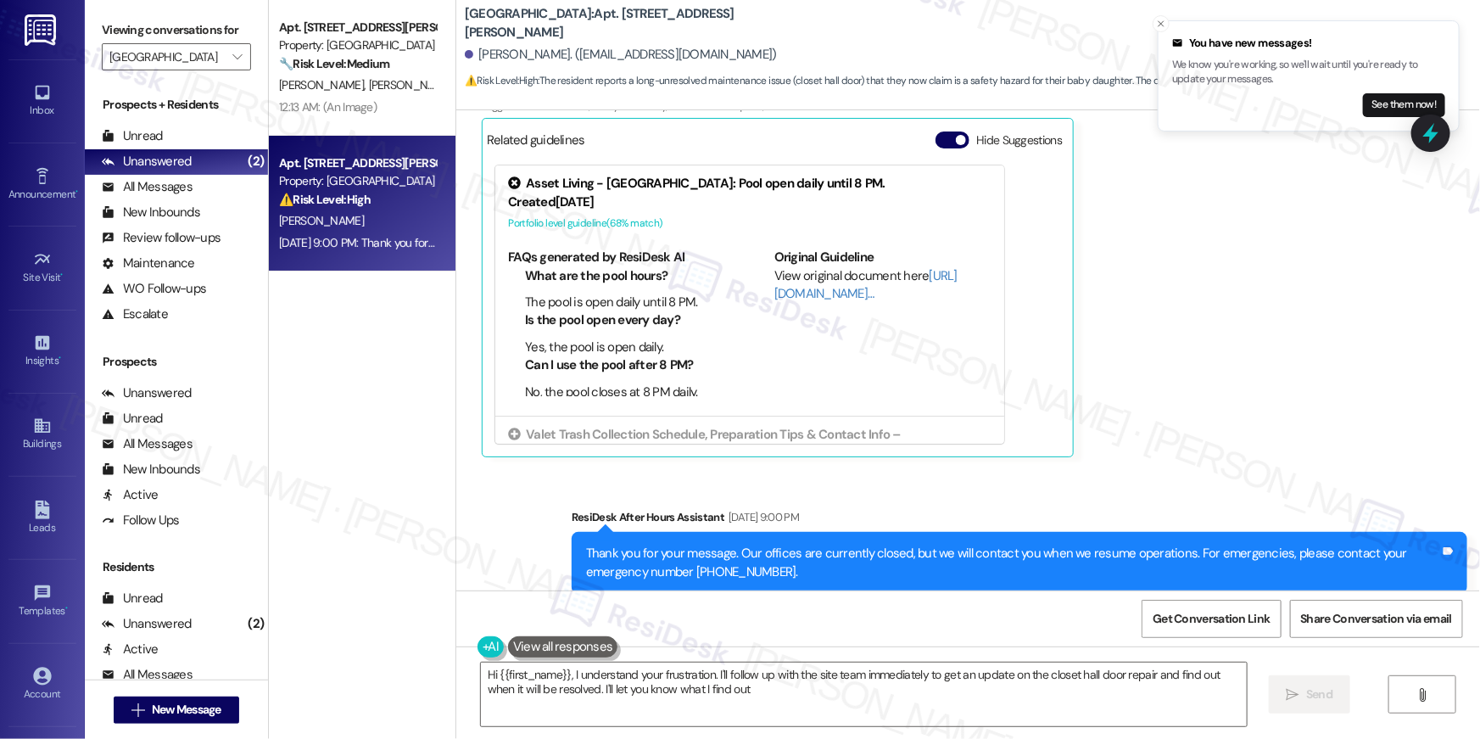
type textarea "Hi {{first_name}}, I understand your frustration. I'll follow up with the site …"
drag, startPoint x: 388, startPoint y: 394, endPoint x: 407, endPoint y: 391, distance: 19.7
click at [388, 393] on div "Apt. [STREET_ADDRESS][PERSON_NAME] Property: [GEOGRAPHIC_DATA] 🔧 Risk Level: Me…" at bounding box center [362, 309] width 187 height 618
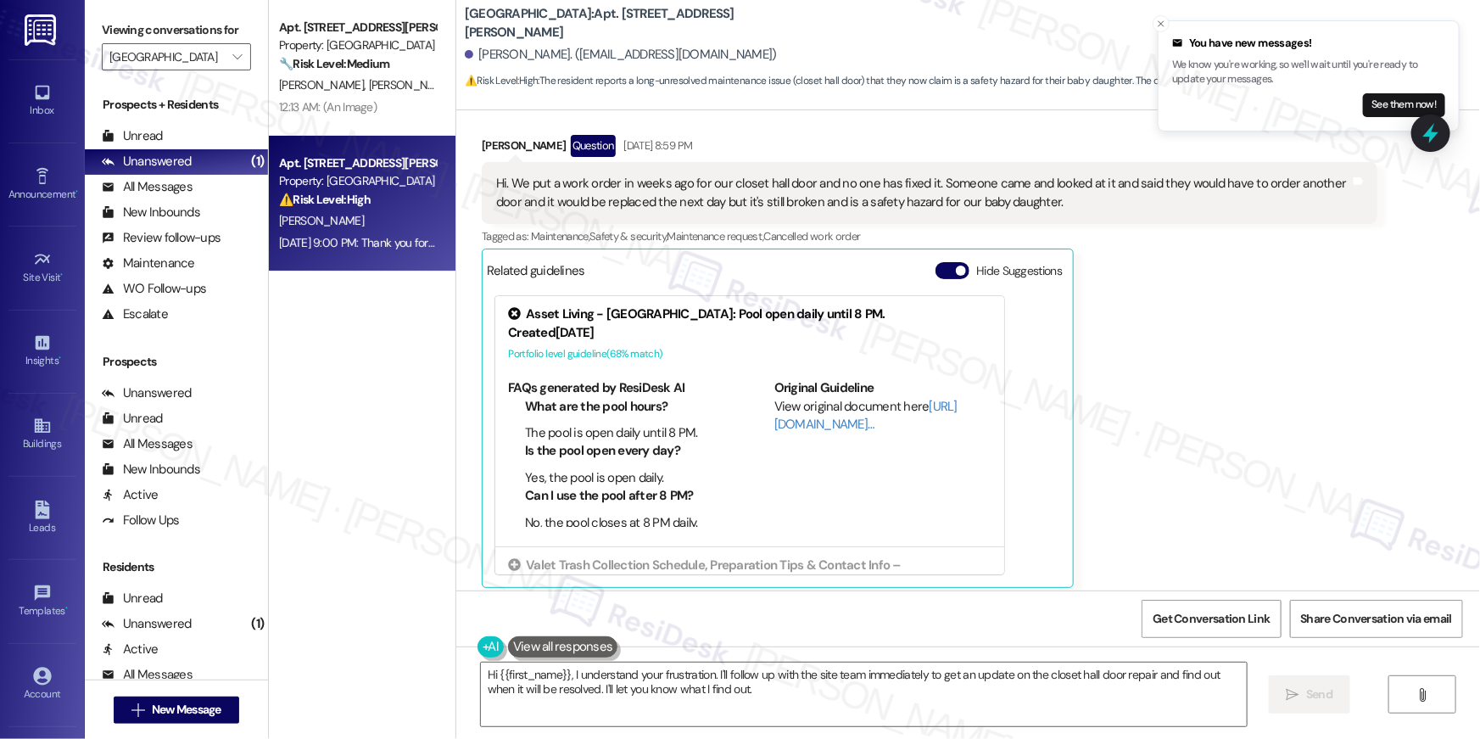
scroll to position [6048, 0]
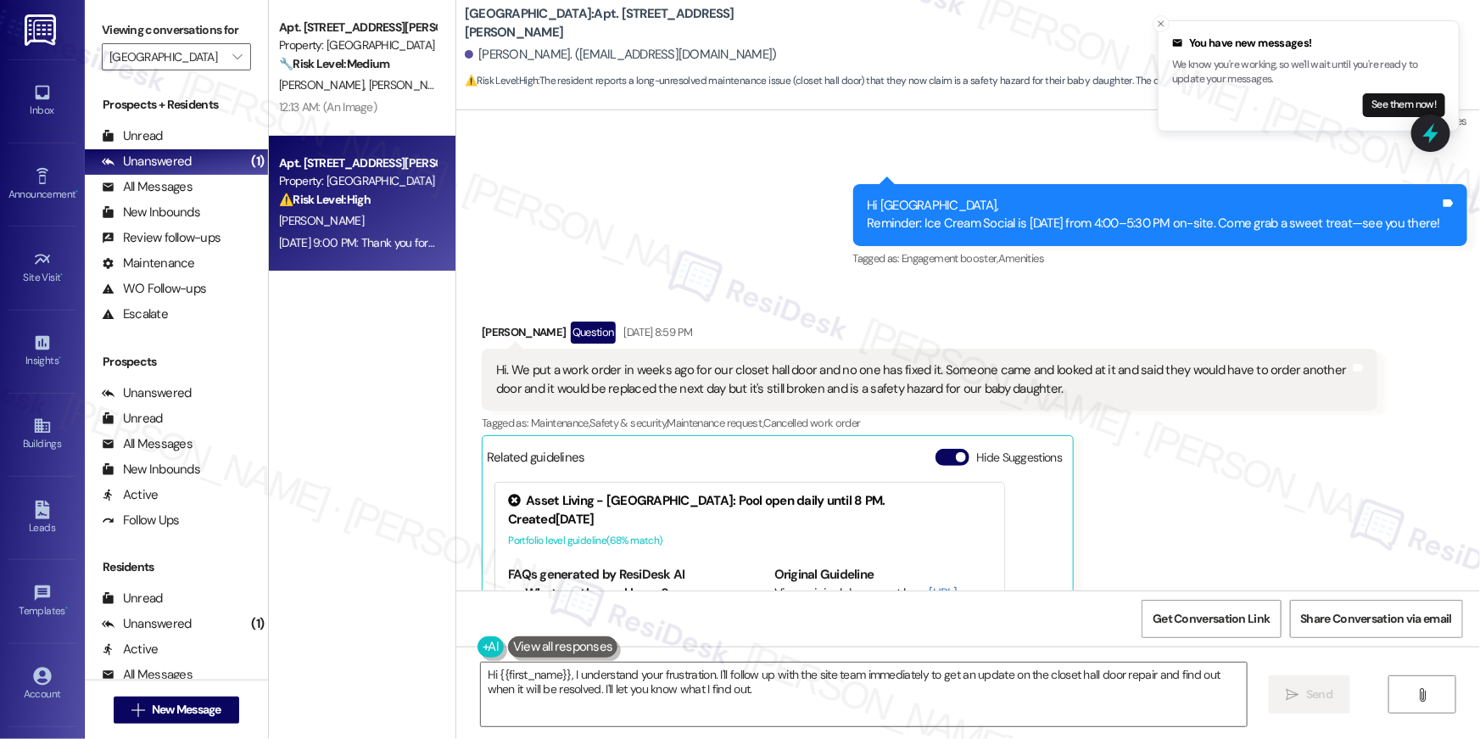
click at [1154, 404] on div "[PERSON_NAME] Question [DATE] 8:59 PM Hi. We put a work order in weeks ago for …" at bounding box center [930, 547] width 896 height 453
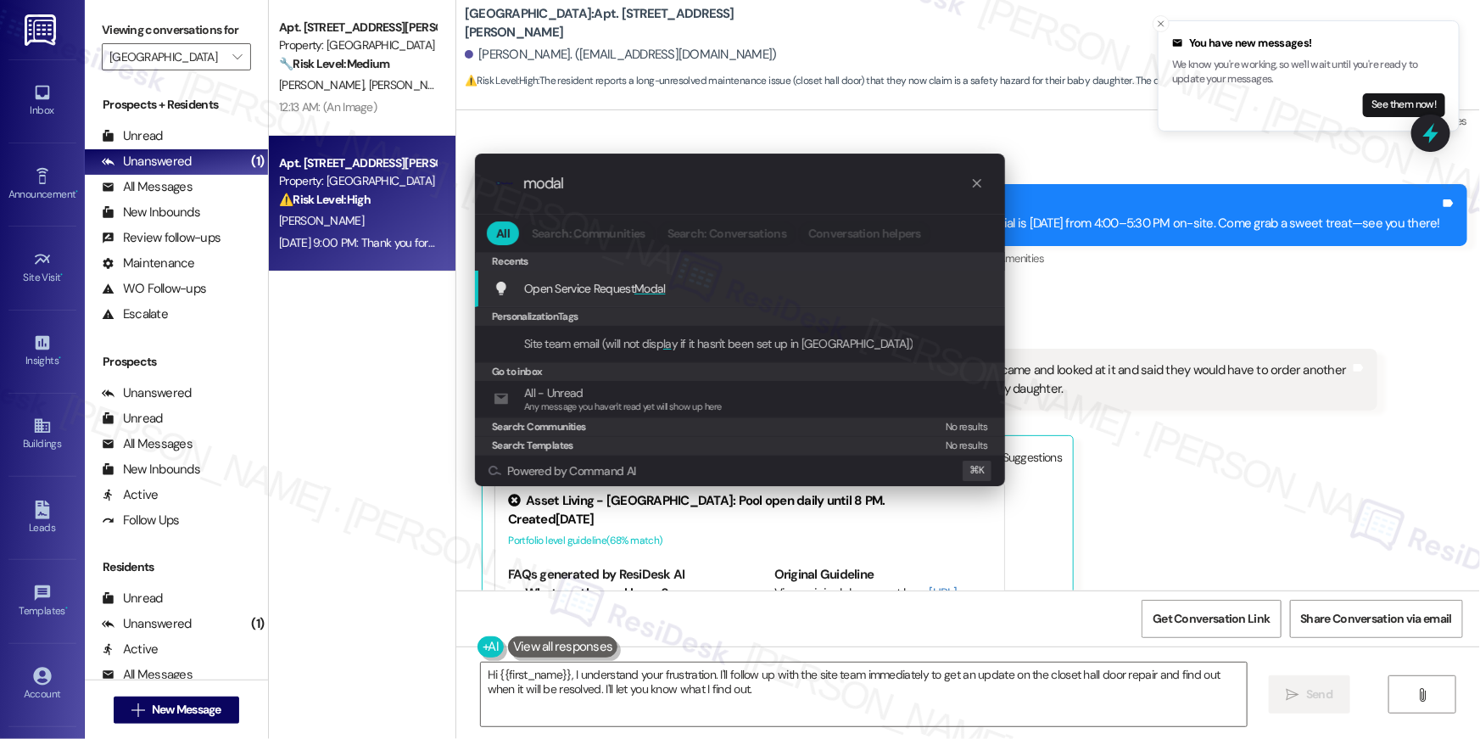
type input "modal"
click at [640, 277] on div "Open Service Request Modal Add shortcut" at bounding box center [740, 289] width 530 height 36
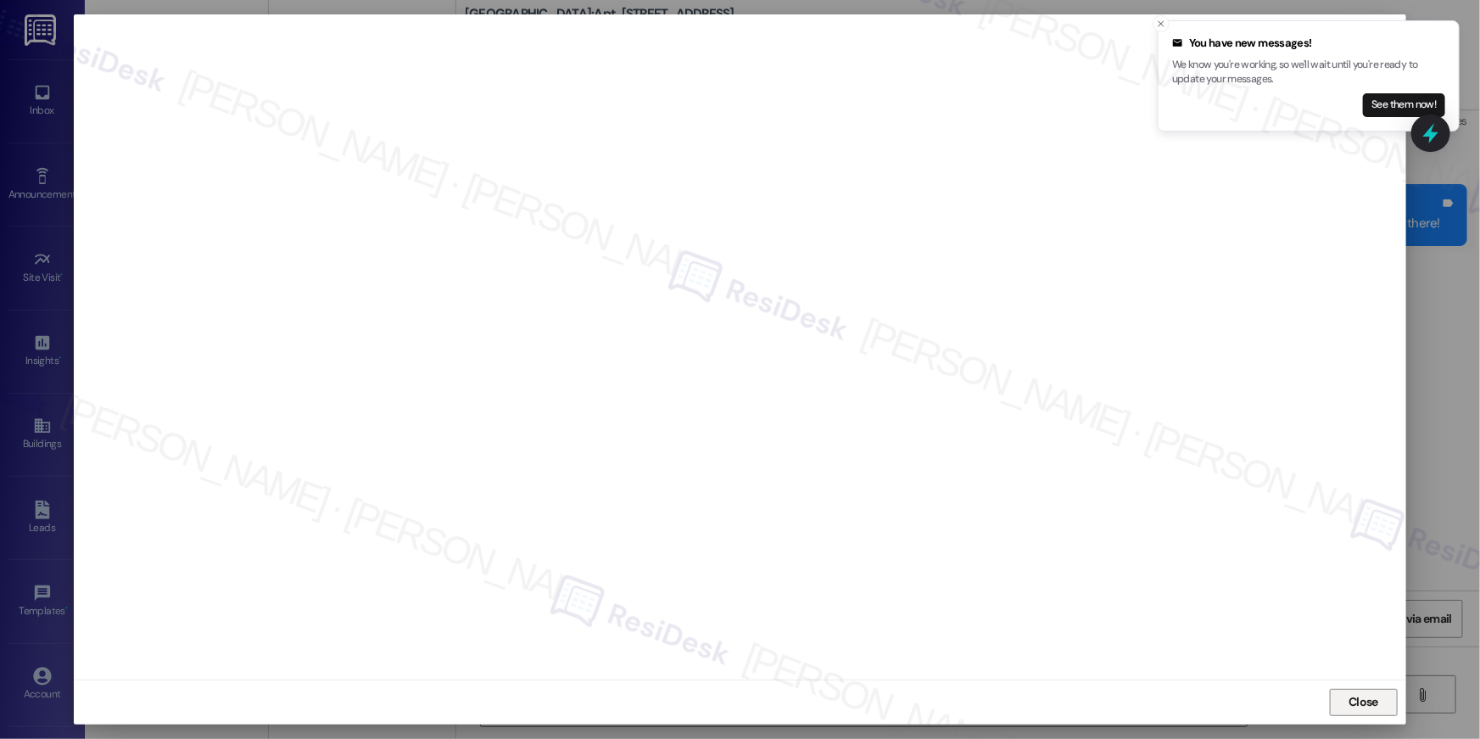
click at [1378, 707] on span "Close" at bounding box center [1364, 702] width 30 height 18
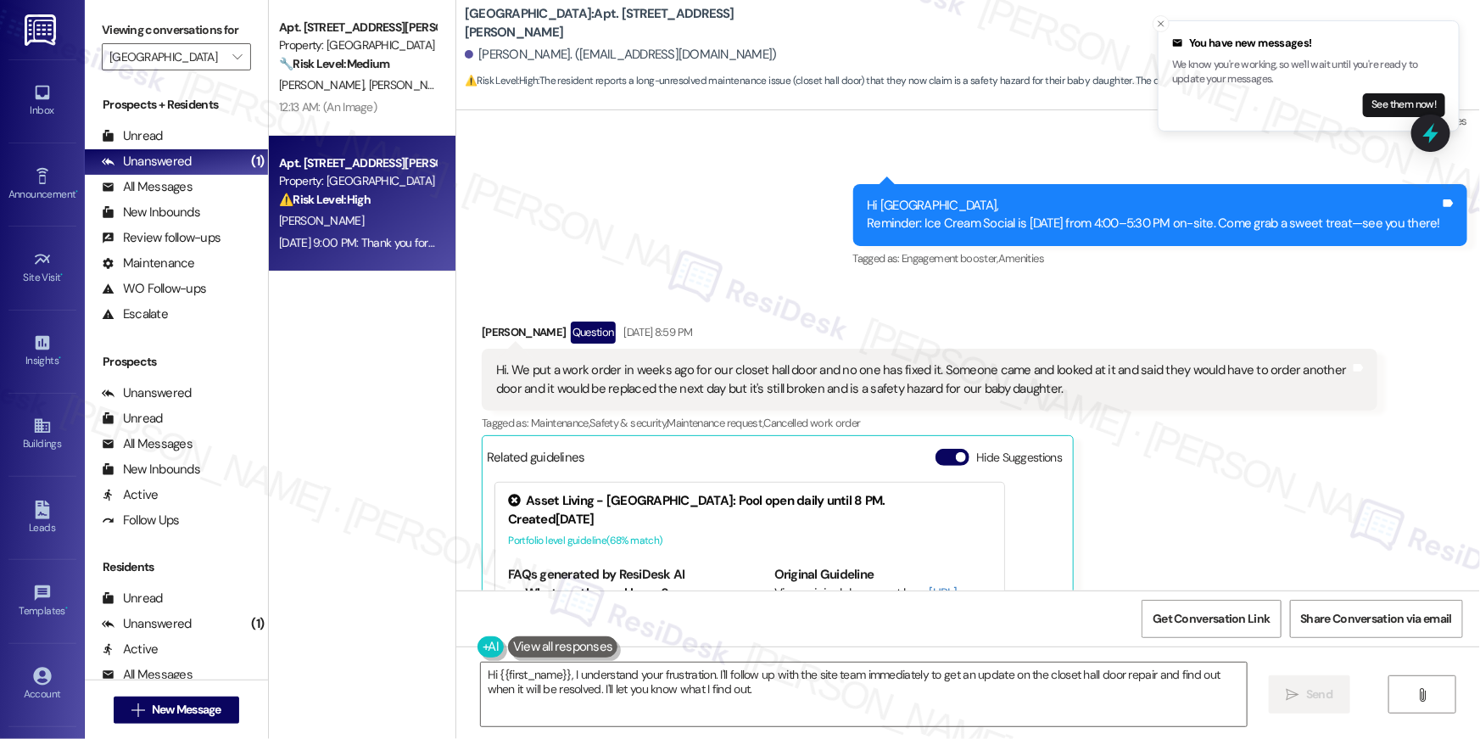
click at [1155, 512] on div "[PERSON_NAME] Question [DATE] 8:59 PM Hi. We put a work order in weeks ago for …" at bounding box center [930, 547] width 896 height 453
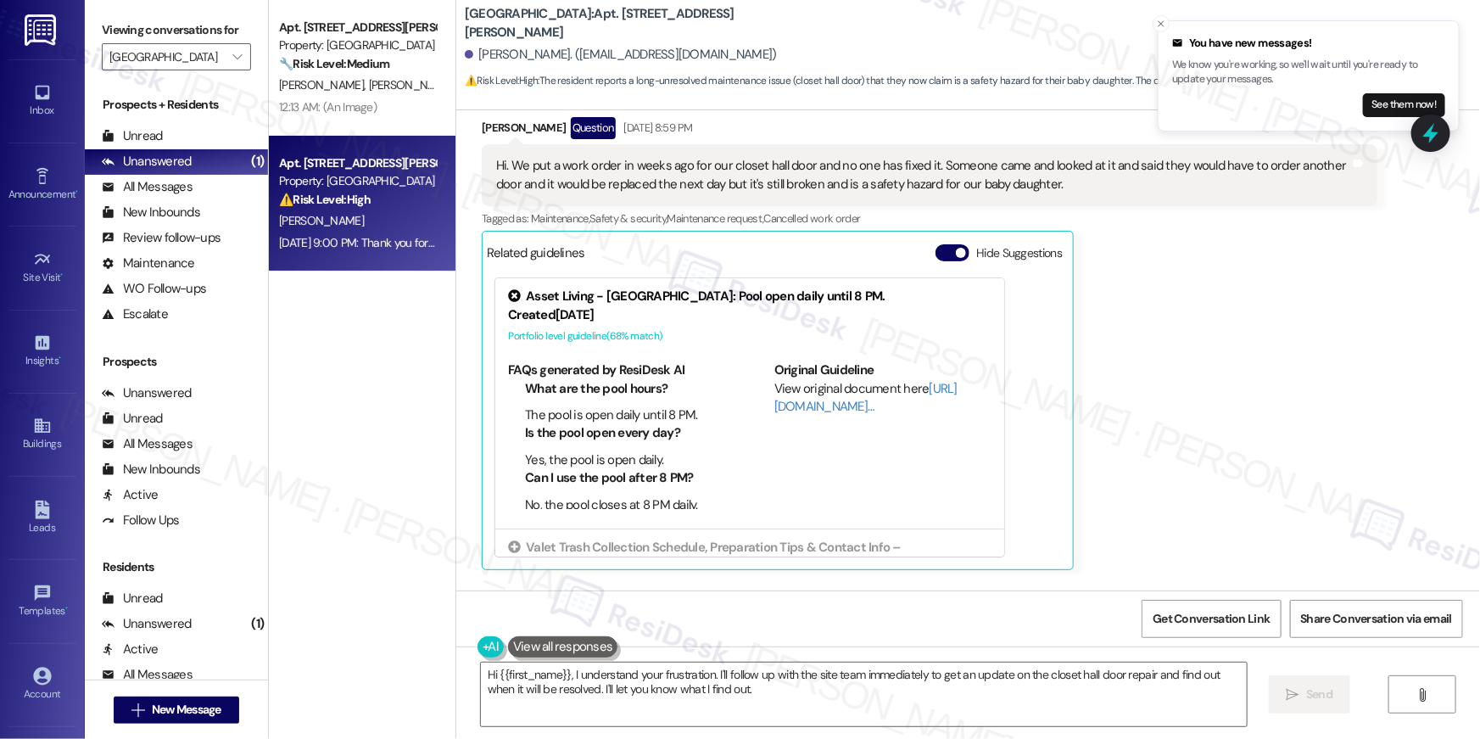
scroll to position [6365, 0]
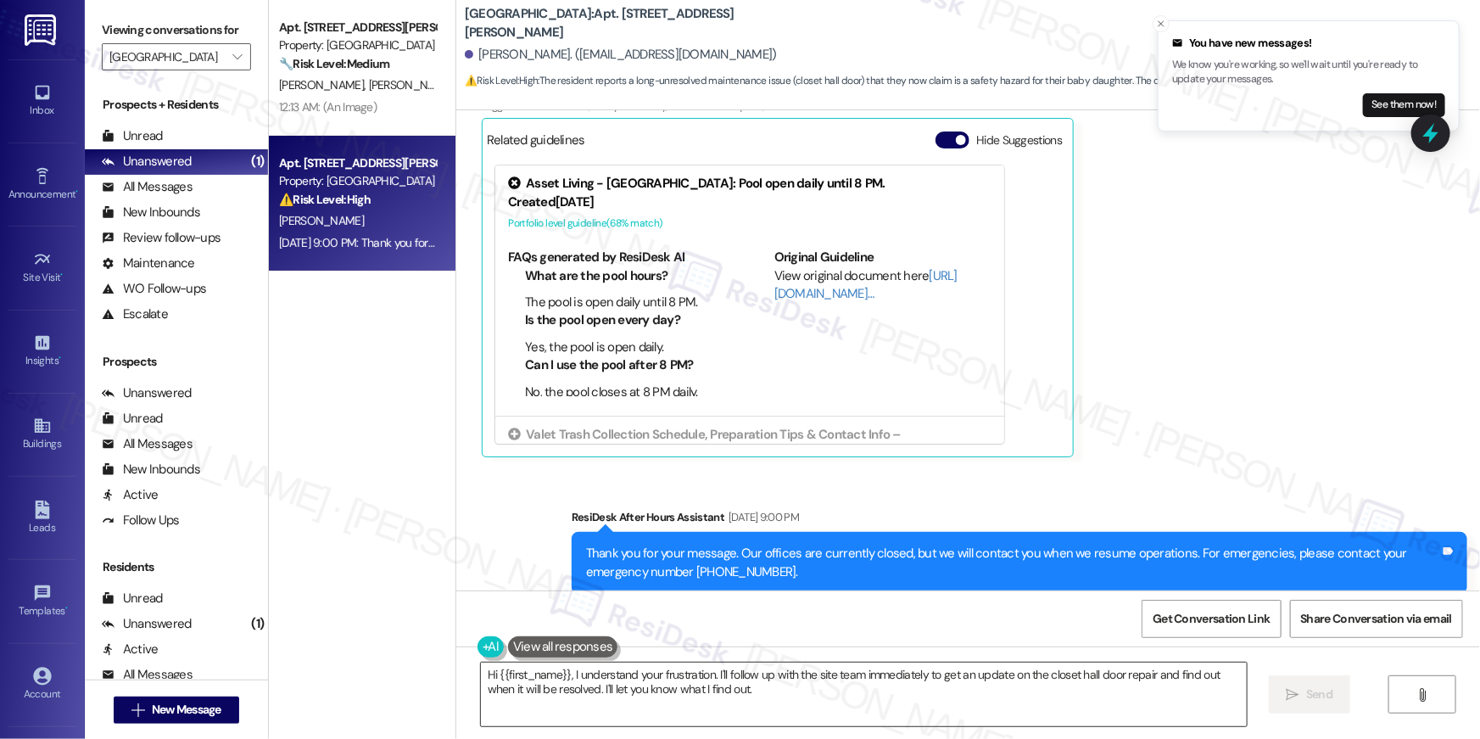
click at [1018, 706] on textarea "Hi {{first_name}}, I understand your frustration. I'll follow up with the site …" at bounding box center [864, 694] width 766 height 64
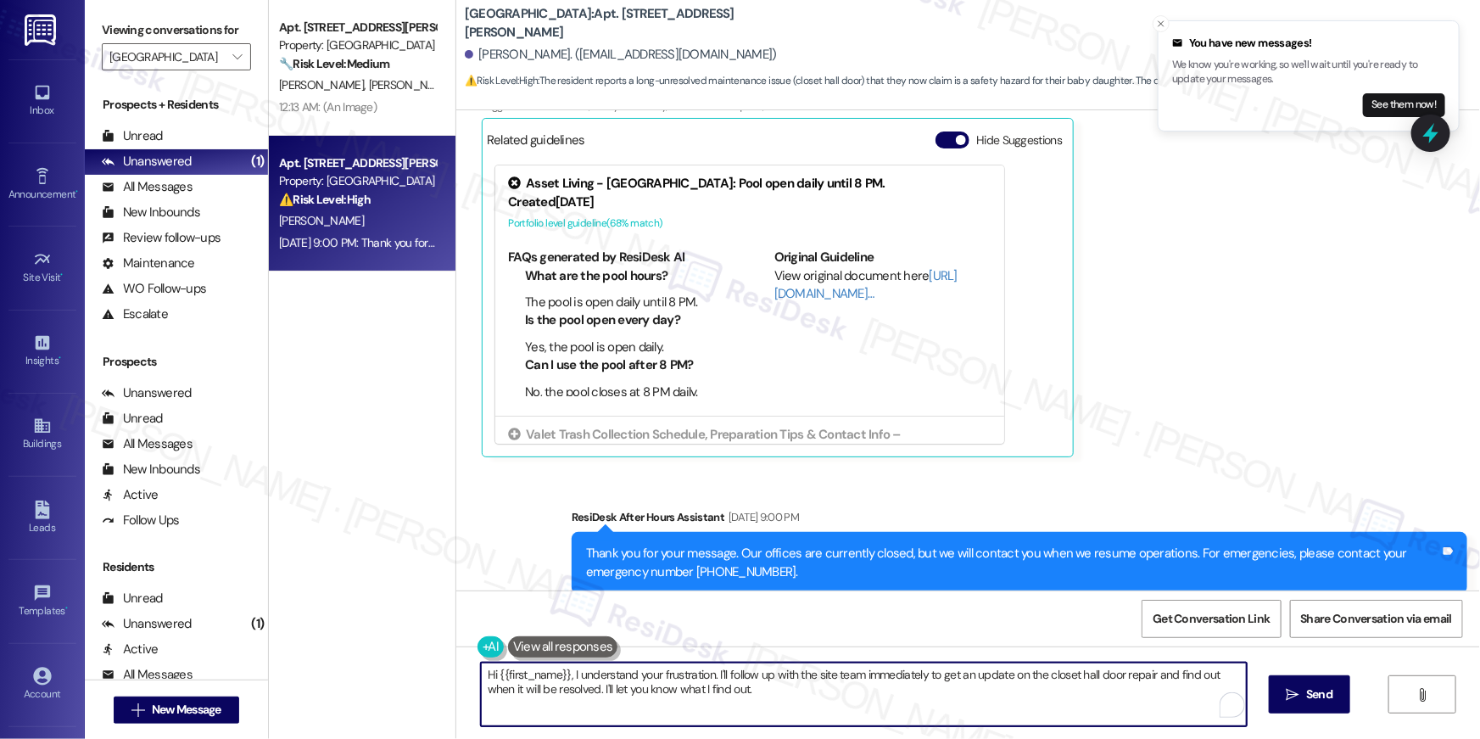
click at [1018, 706] on textarea "Hi {{first_name}}, I understand your frustration. I'll follow up with the site …" at bounding box center [864, 694] width 766 height 64
click at [1010, 705] on textarea "Hi {{first_name}}, I understand your frustration. I'll follow up with the site …" at bounding box center [864, 694] width 766 height 64
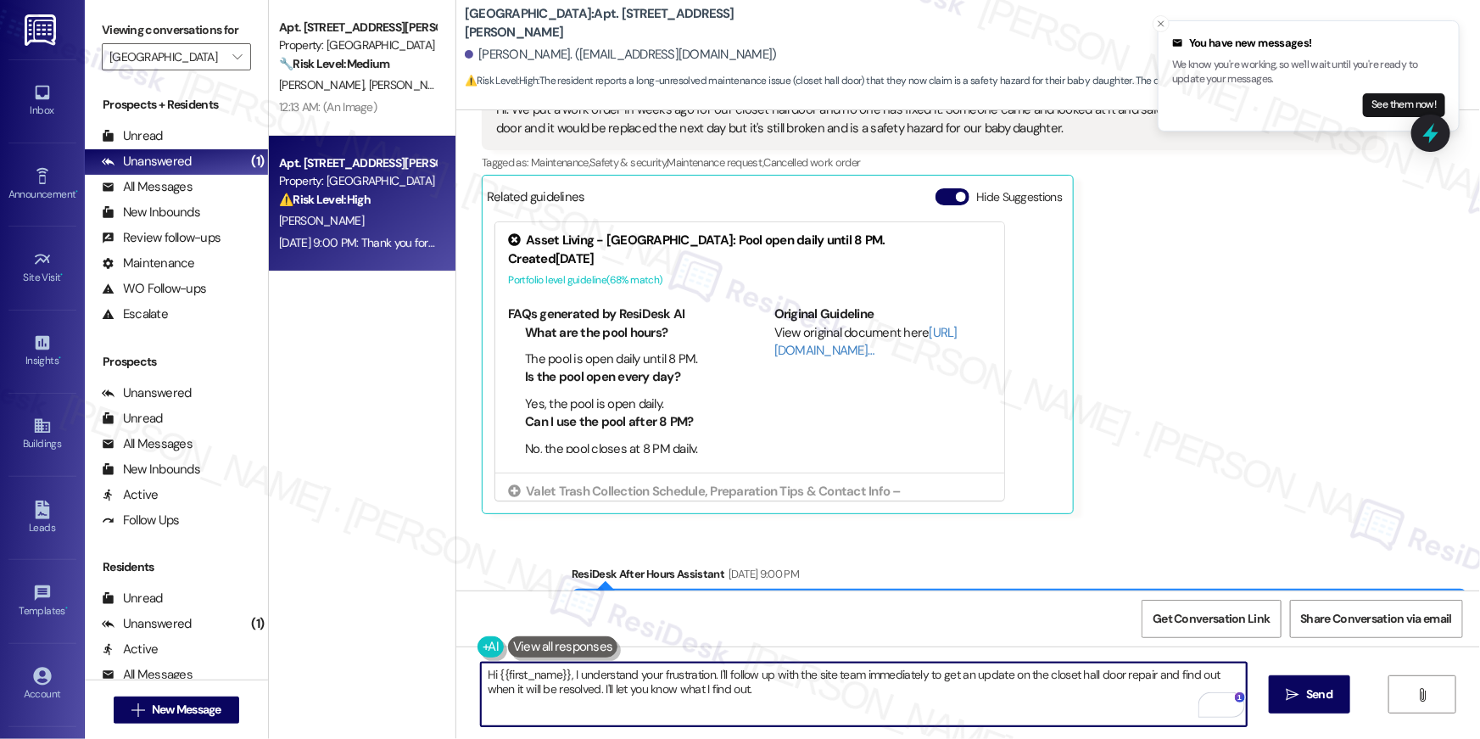
click at [1123, 309] on div "[PERSON_NAME] Question [DATE] 8:59 PM Hi. We put a work order in weeks ago for …" at bounding box center [930, 287] width 896 height 453
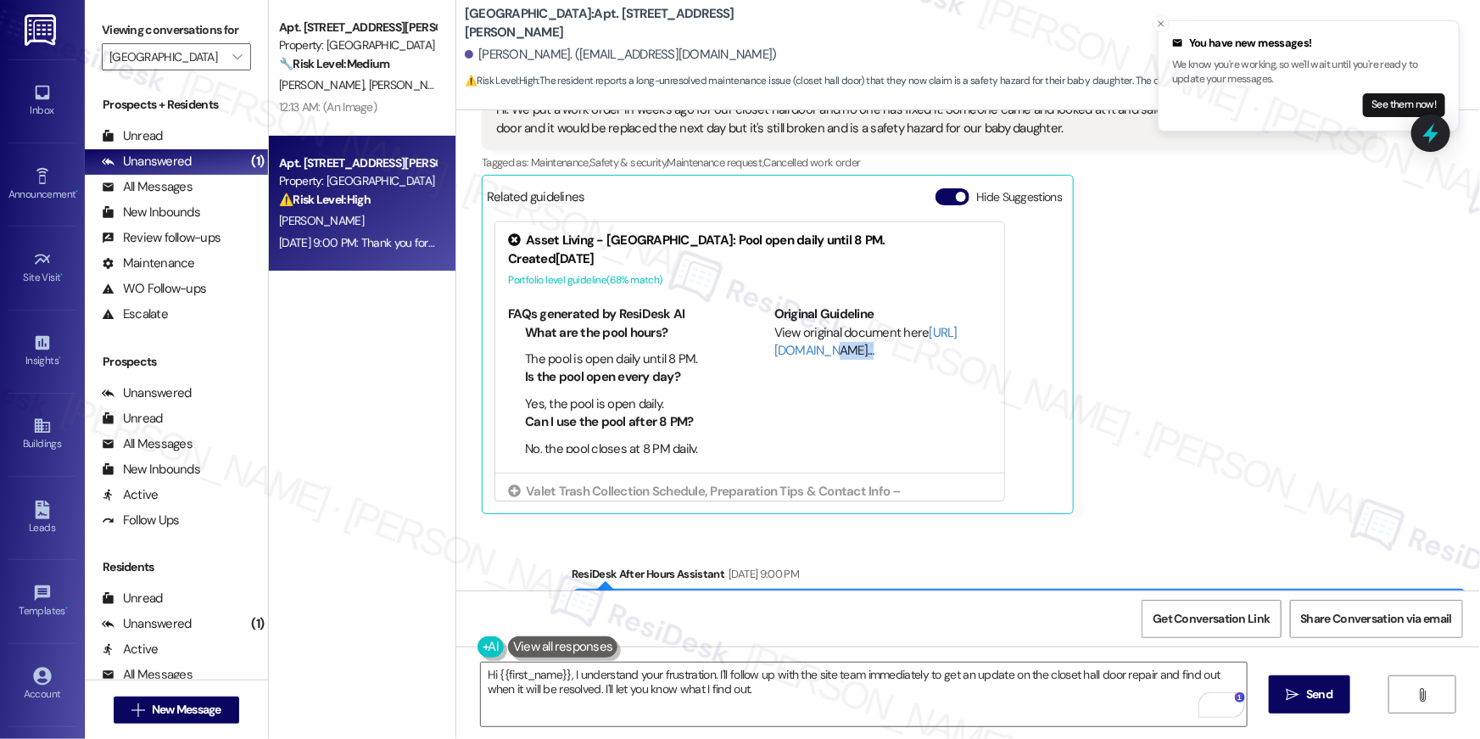
click at [1123, 309] on div "[PERSON_NAME] Question [DATE] 8:59 PM Hi. We put a work order in weeks ago for …" at bounding box center [930, 287] width 896 height 453
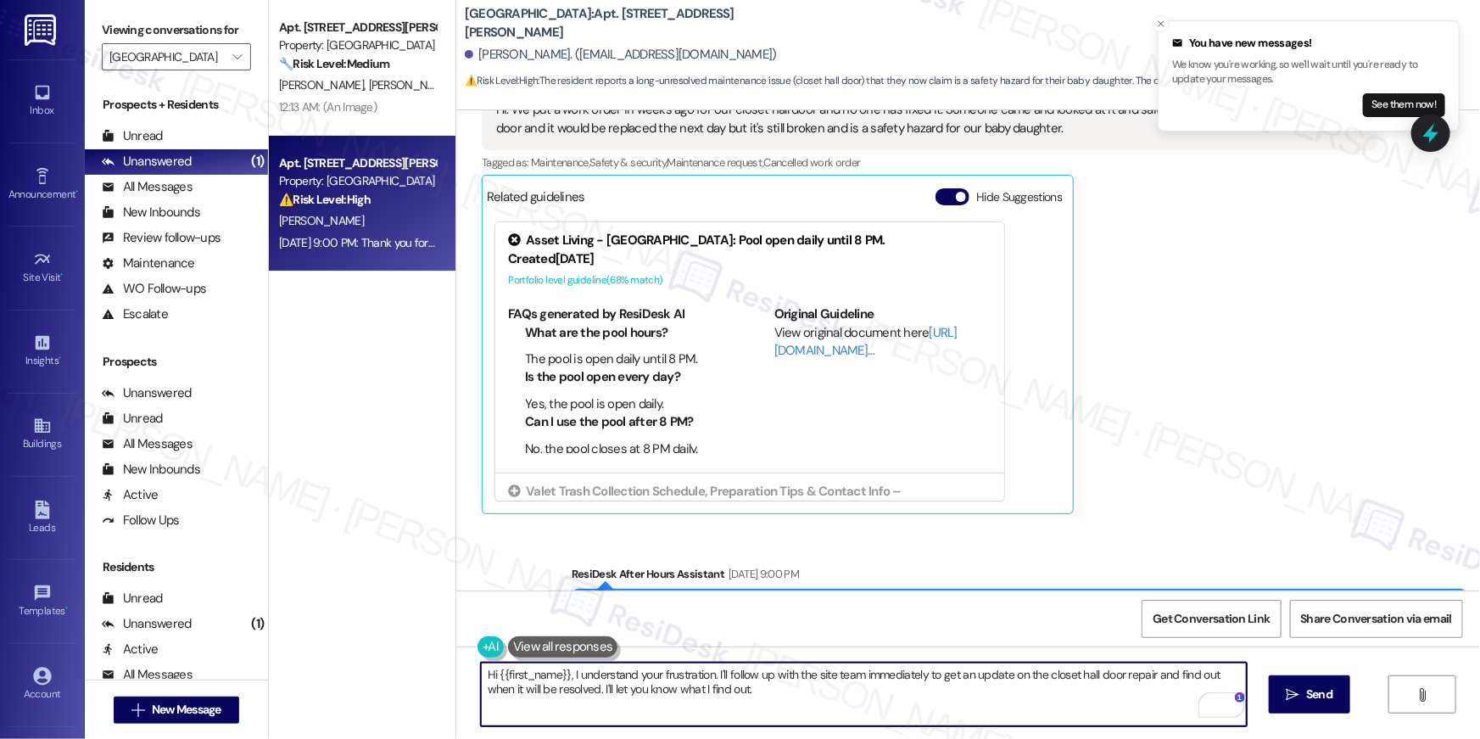
drag, startPoint x: 922, startPoint y: 684, endPoint x: 932, endPoint y: 703, distance: 22.0
click at [922, 684] on textarea "Hi {{first_name}}, I understand your frustration. I'll follow up with the site …" at bounding box center [864, 694] width 766 height 64
click at [932, 703] on textarea "Hi {{first_name}}, I understand your frustration. I'll follow up with the site …" at bounding box center [864, 694] width 766 height 64
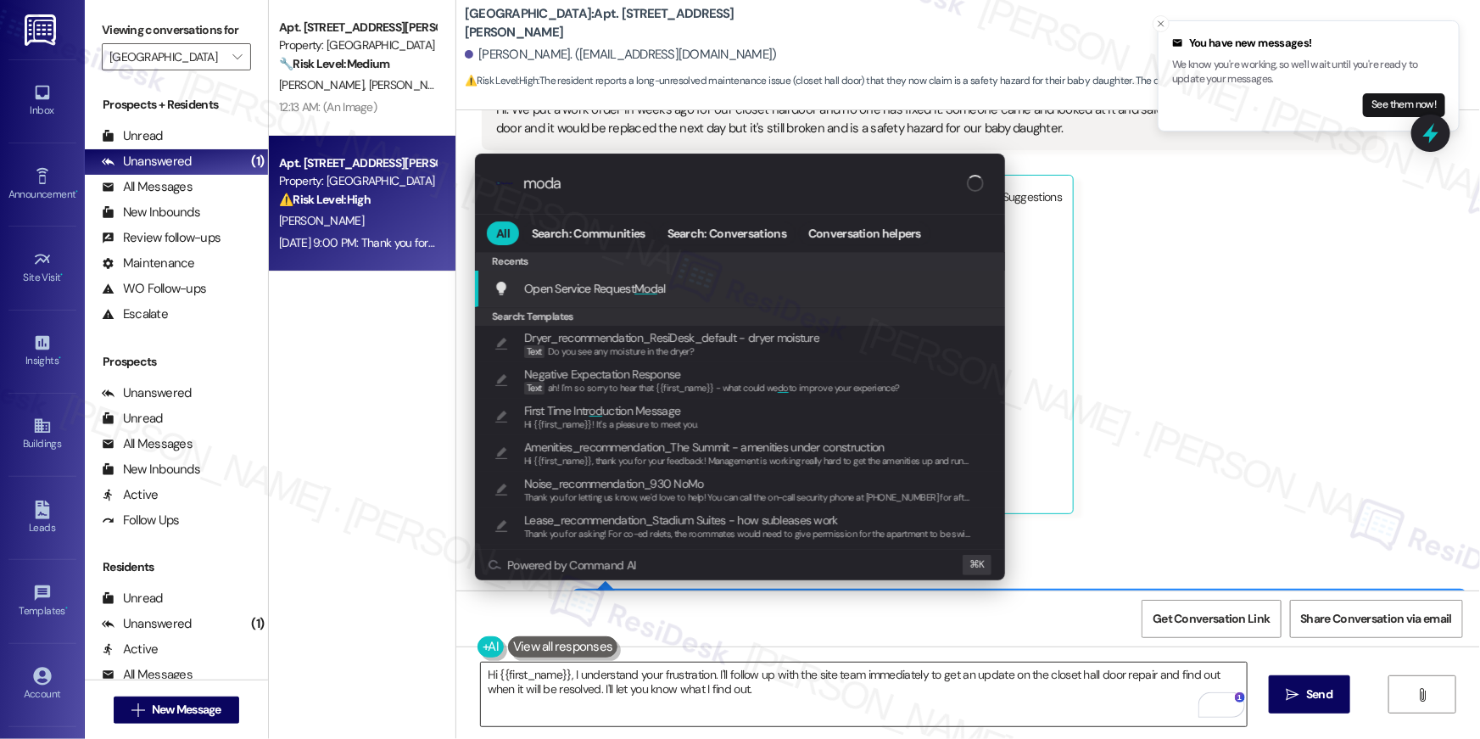
type input "modal"
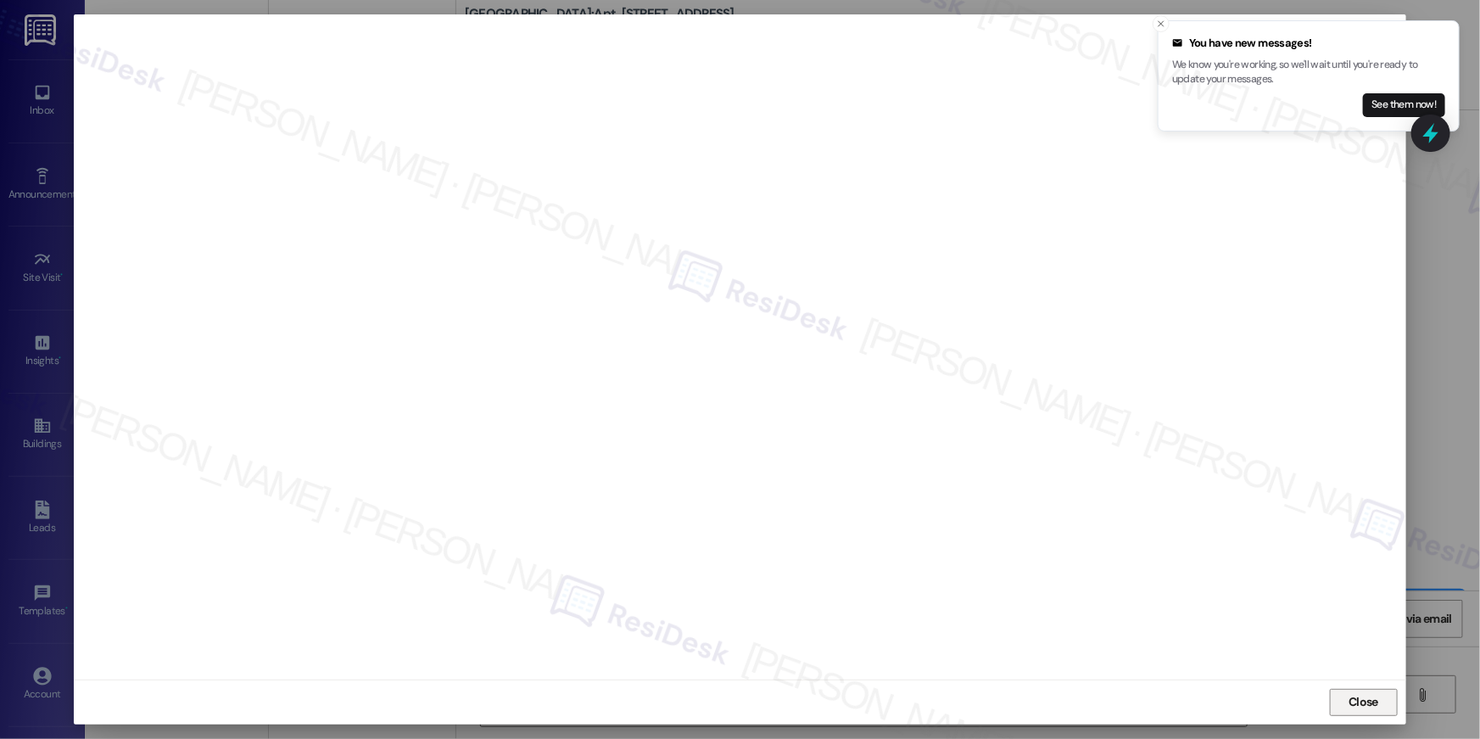
click at [1343, 700] on button "Close" at bounding box center [1364, 702] width 68 height 27
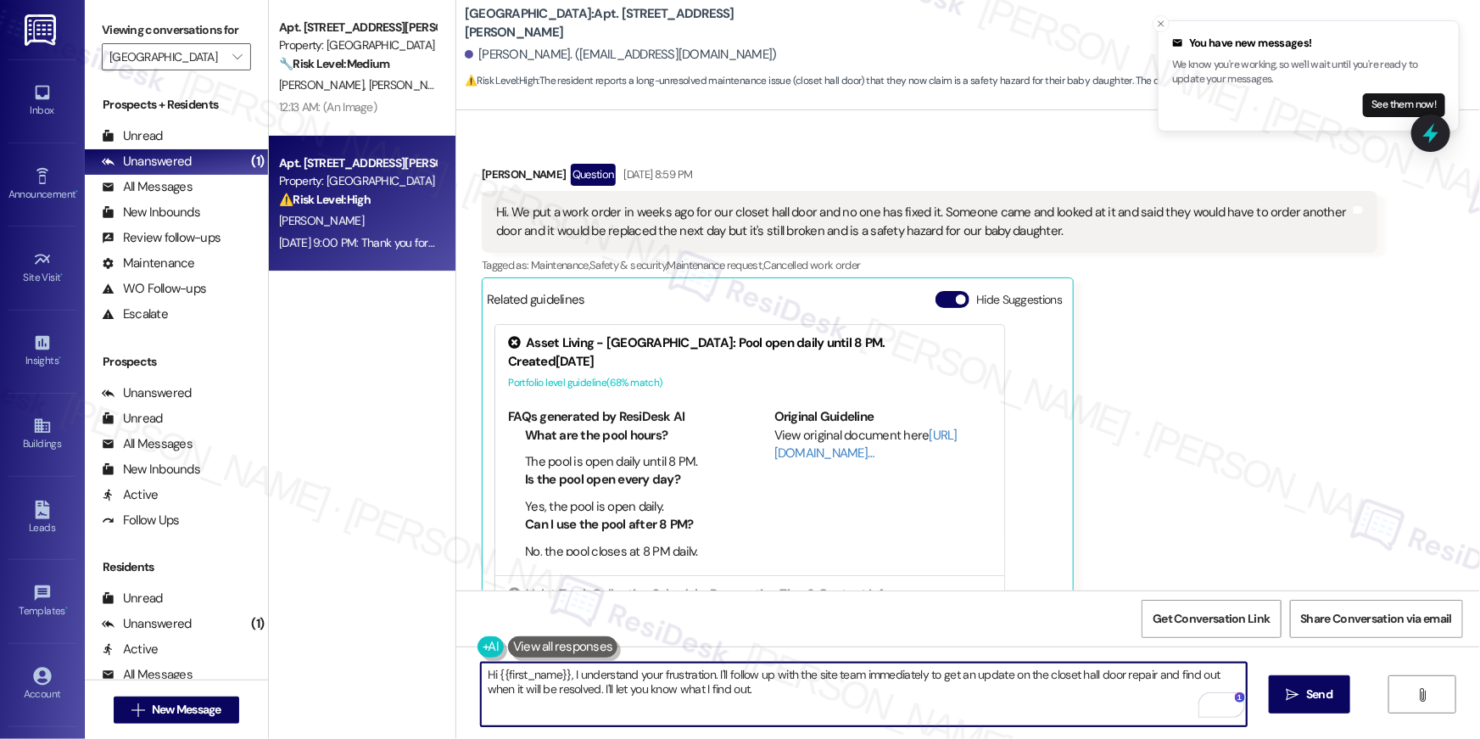
scroll to position [6203, 0]
click at [769, 707] on textarea "Hi {{first_name}}, I understand your frustration. I'll follow up with the site …" at bounding box center [864, 694] width 766 height 64
click at [772, 705] on textarea "Hi {{first_name}}, I understand your frustration. I'll follow up with the site …" at bounding box center [864, 694] width 766 height 64
click at [772, 704] on textarea "Hi {{first_name}}, I understand your frustration. I'll follow up with the site …" at bounding box center [864, 694] width 766 height 64
drag, startPoint x: 772, startPoint y: 704, endPoint x: 646, endPoint y: 683, distance: 128.2
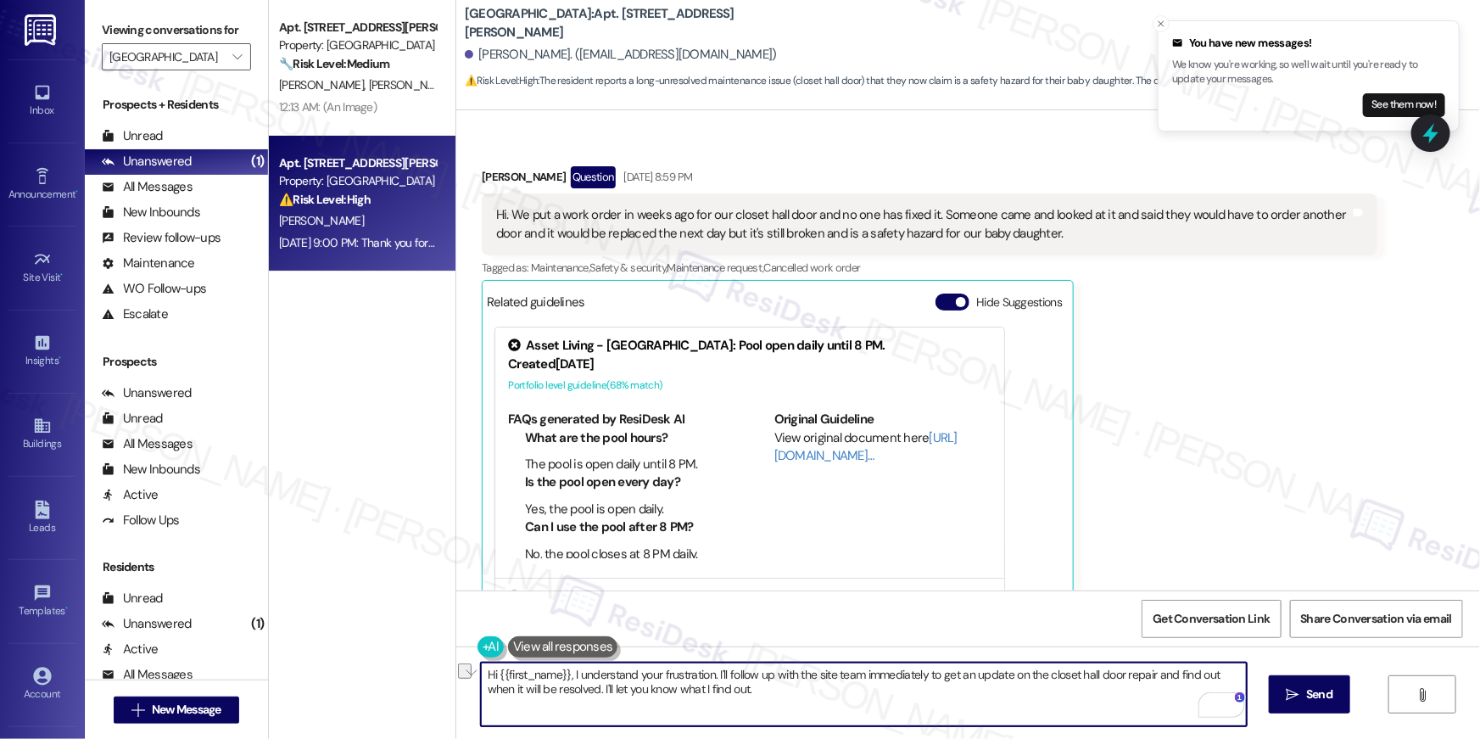
click at [646, 683] on textarea "Hi {{first_name}}, I understand your frustration. I'll follow up with the site …" at bounding box center [864, 694] width 766 height 64
click at [738, 690] on textarea "Hi {{first_name}}, I understand your frustration. I'll follow up with the site …" at bounding box center [864, 694] width 766 height 64
drag, startPoint x: 569, startPoint y: 672, endPoint x: 696, endPoint y: 671, distance: 127.2
click at [696, 671] on textarea "Hi {{first_name}}, I understand your frustration. I'll follow up with the site …" at bounding box center [864, 694] width 766 height 64
drag, startPoint x: 705, startPoint y: 675, endPoint x: 570, endPoint y: 670, distance: 135.0
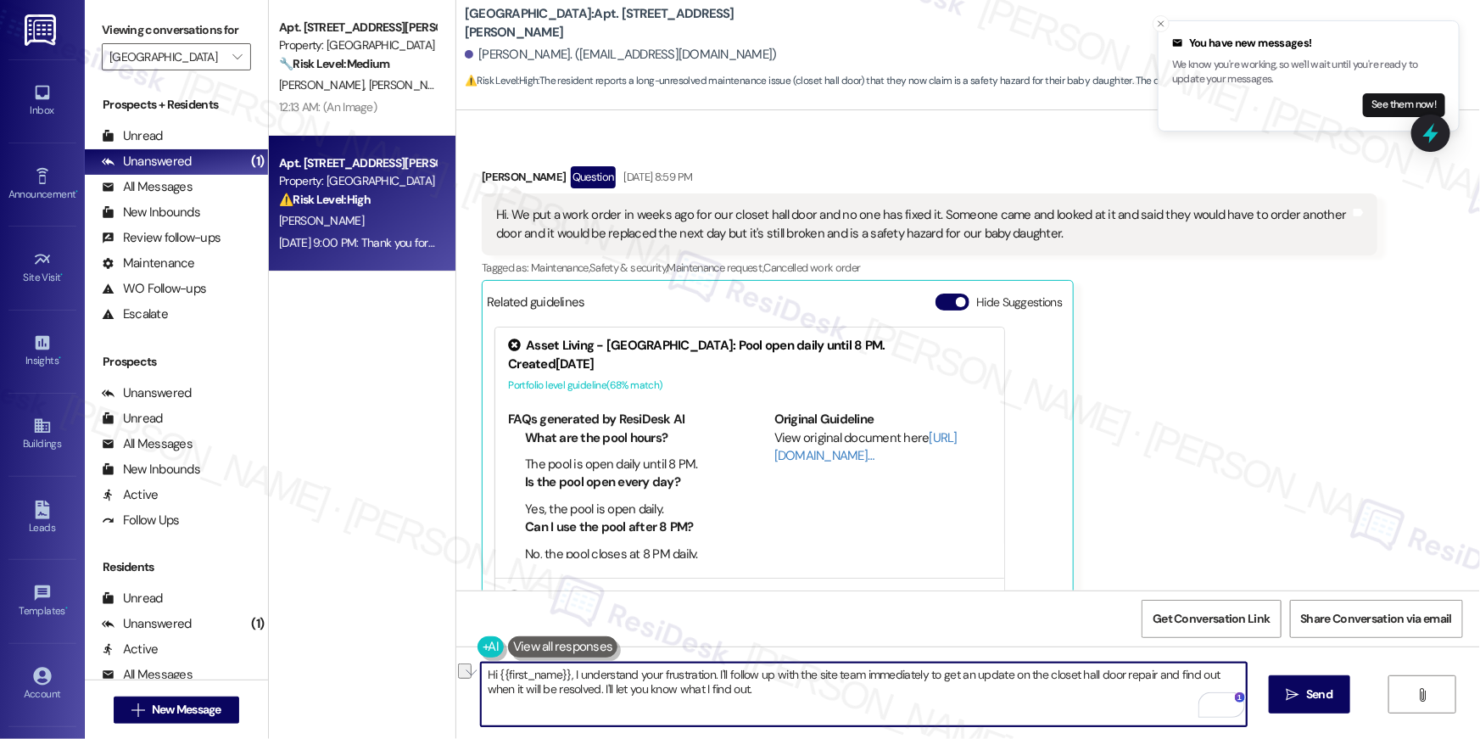
click at [570, 670] on textarea "Hi {{first_name}}, I understand your frustration. I'll follow up with the site …" at bounding box center [864, 694] width 766 height 64
type textarea "Hi {{first_name}}, I am sorry for the delay in getting this issue addressed. I'…"
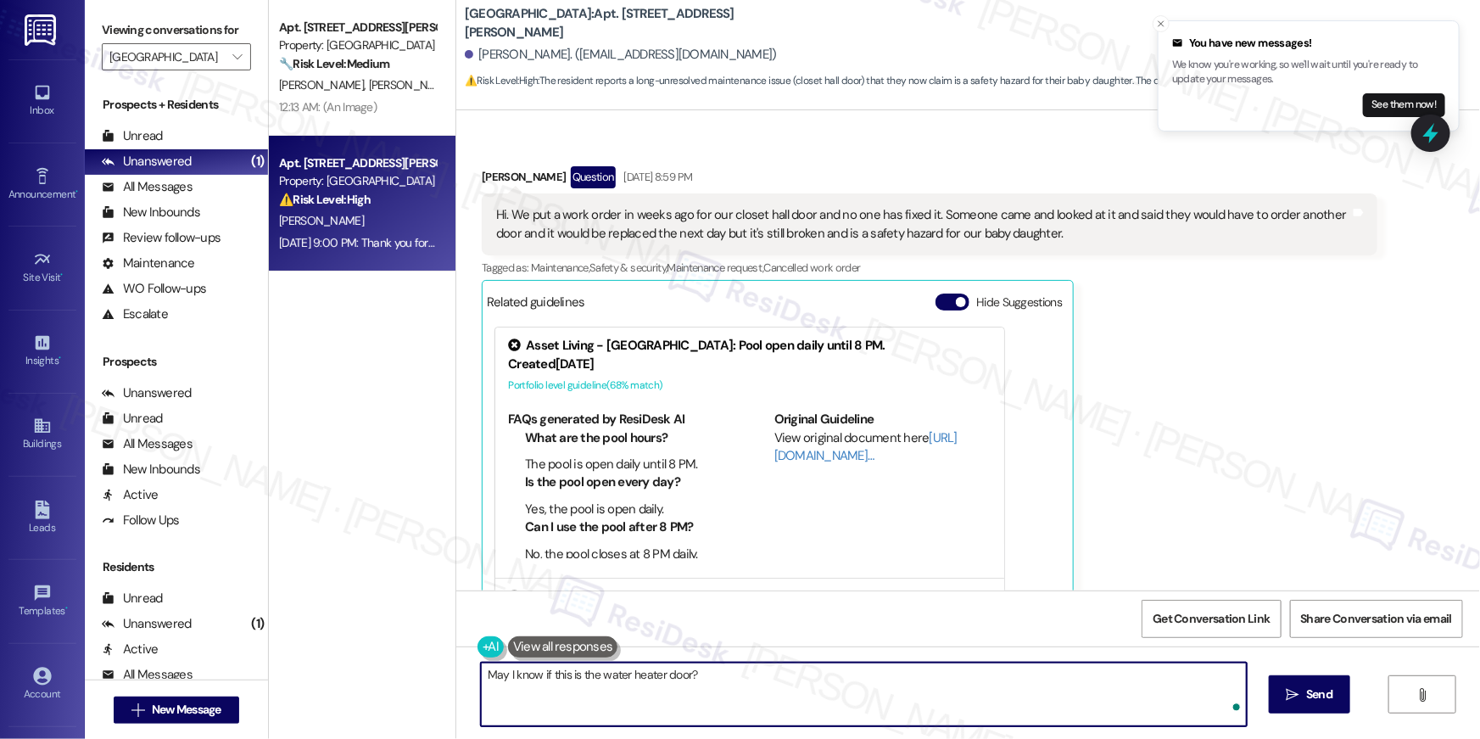
type textarea "May I know if this is the water heater door?"
click at [650, 685] on textarea "May I know if this is the water heater door?" at bounding box center [864, 694] width 766 height 64
drag, startPoint x: 486, startPoint y: 684, endPoint x: 464, endPoint y: 676, distance: 23.3
click at [464, 676] on div "Water heater closet door?  Send " at bounding box center [968, 709] width 1024 height 127
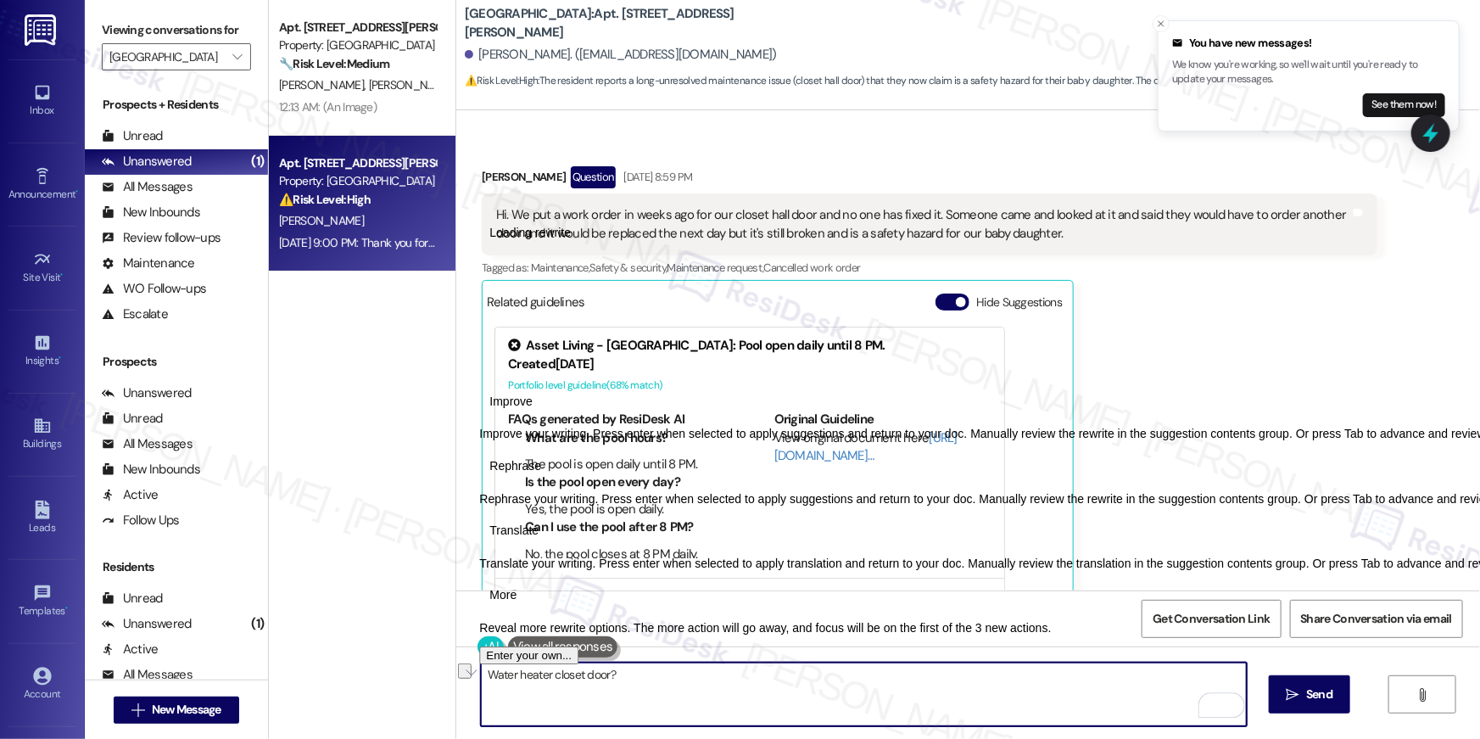
click at [481, 682] on textarea "Water heater closet door?" at bounding box center [864, 694] width 766 height 64
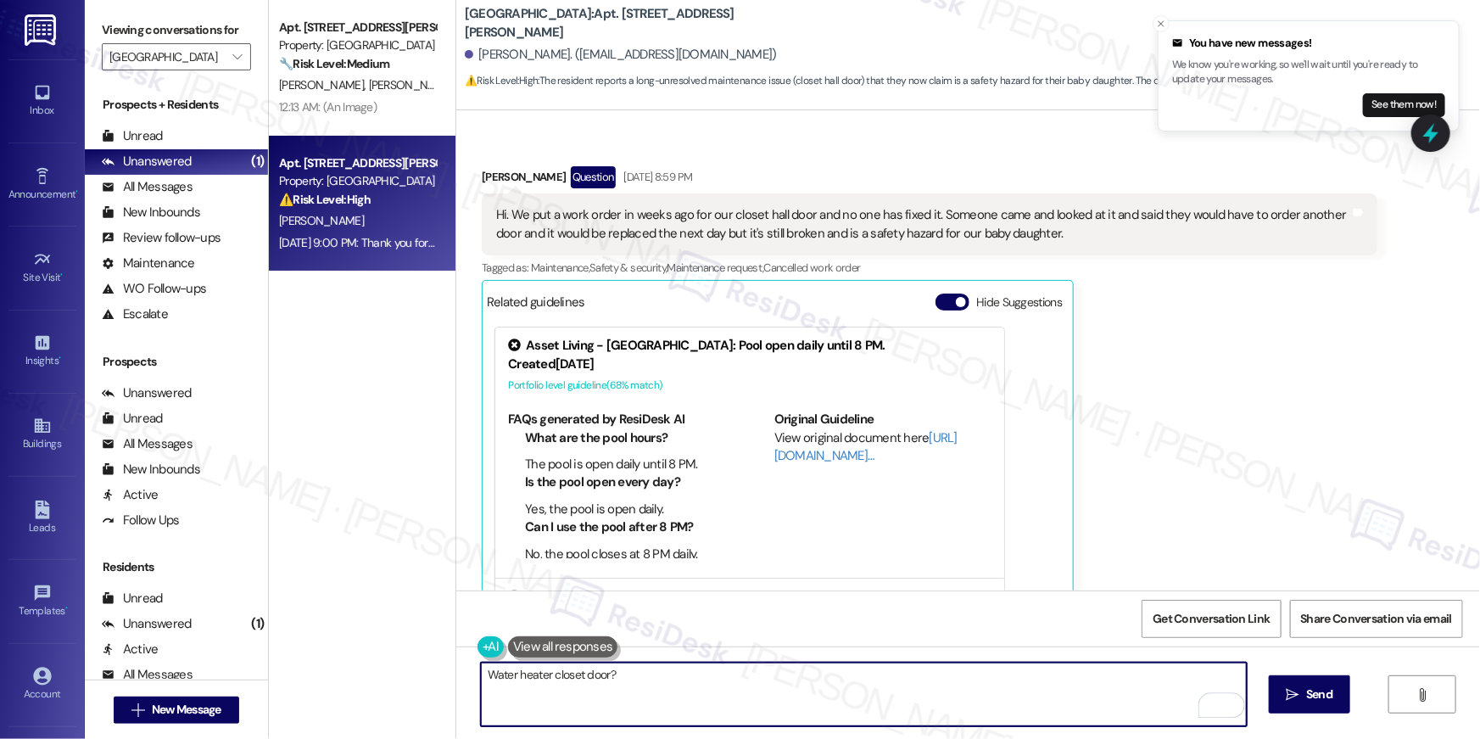
click at [486, 679] on textarea "Water heater closet door?" at bounding box center [864, 694] width 766 height 64
type textarea "May I know if this is for the water heater closet door?"
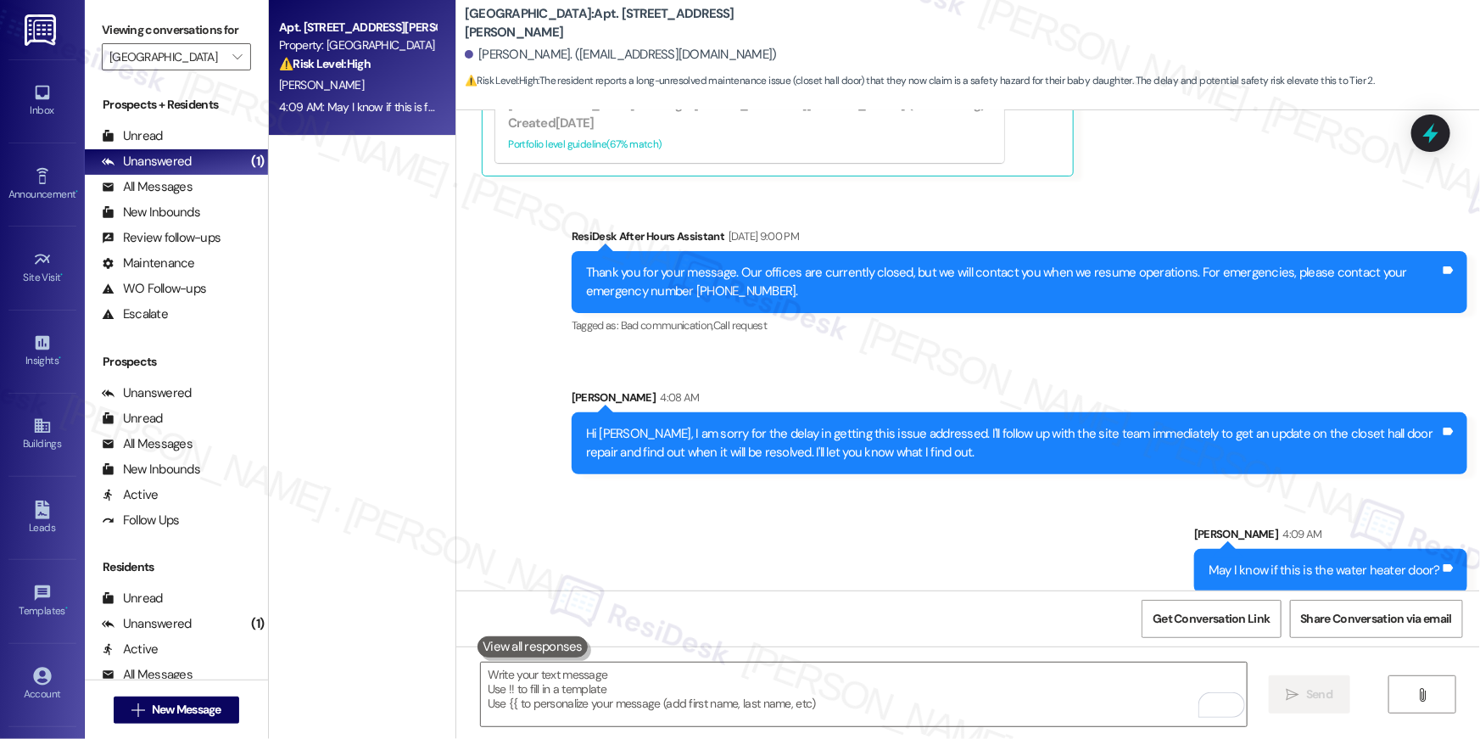
scroll to position [6738, 0]
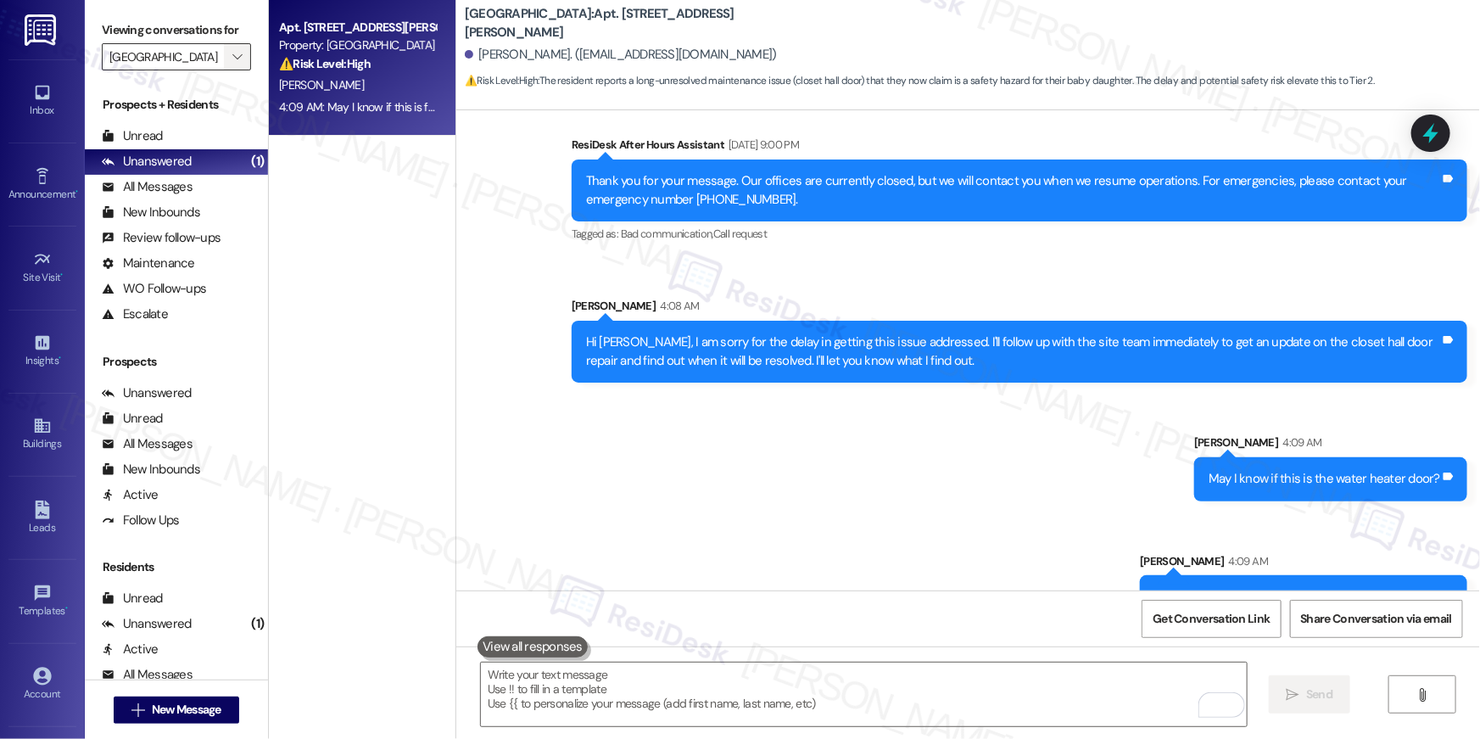
click at [233, 61] on span "" at bounding box center [237, 56] width 16 height 27
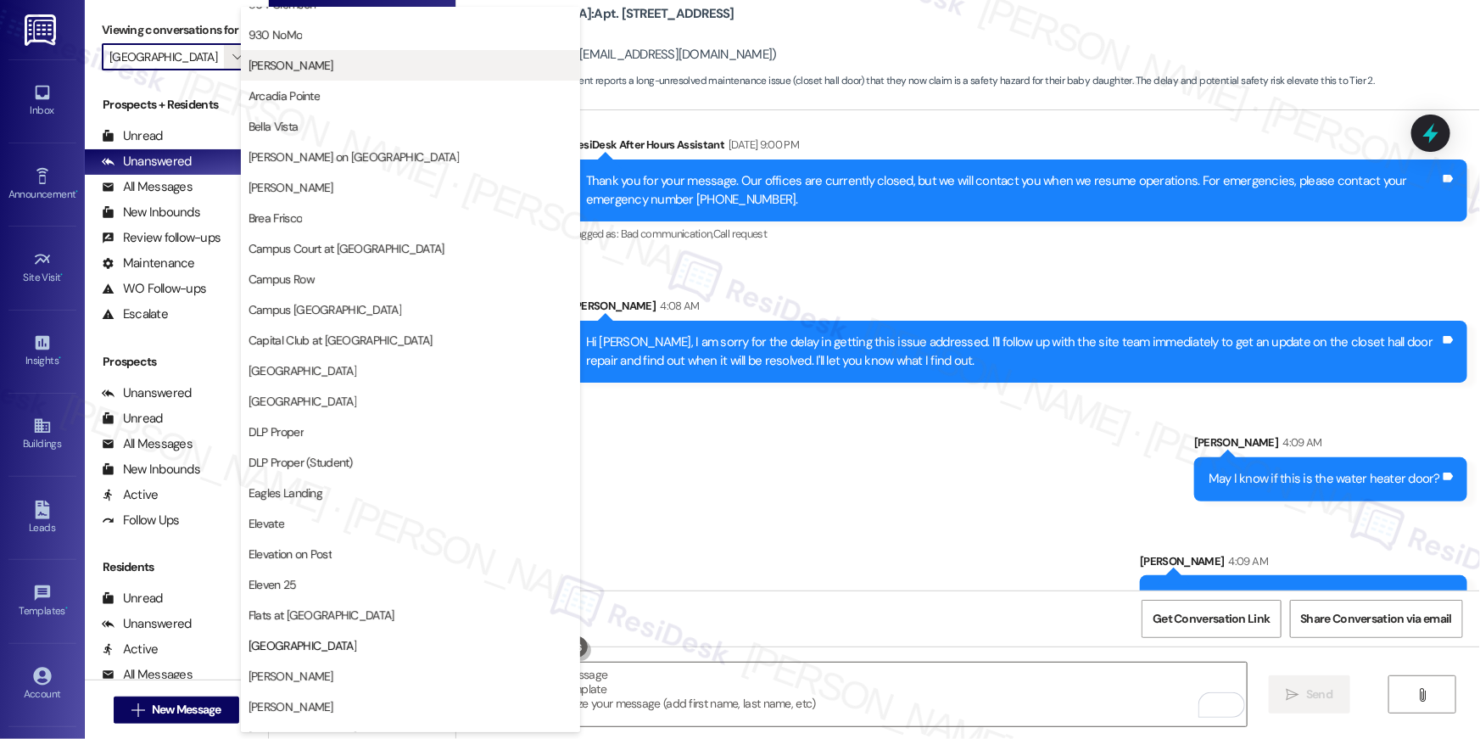
scroll to position [0, 0]
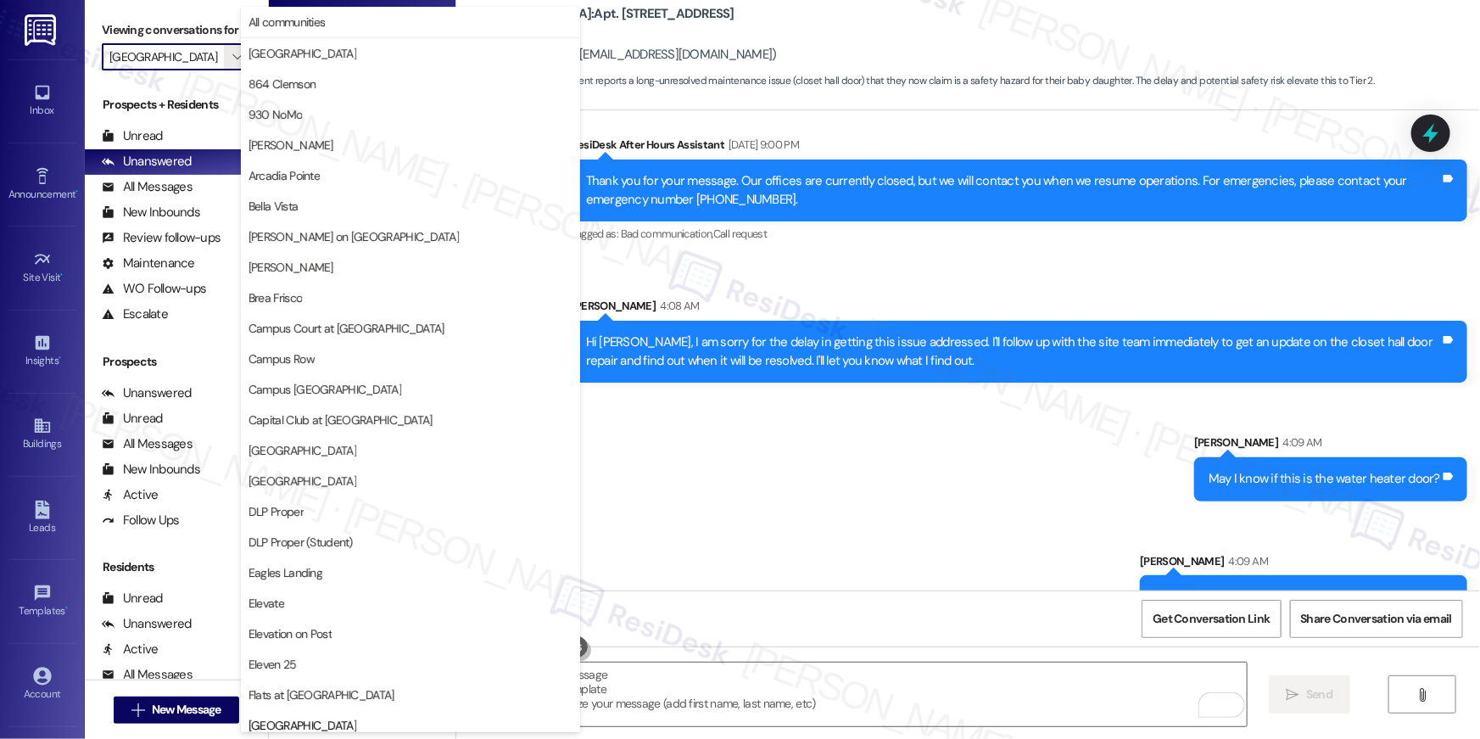
click at [361, 216] on button "Bella Vista" at bounding box center [410, 206] width 339 height 31
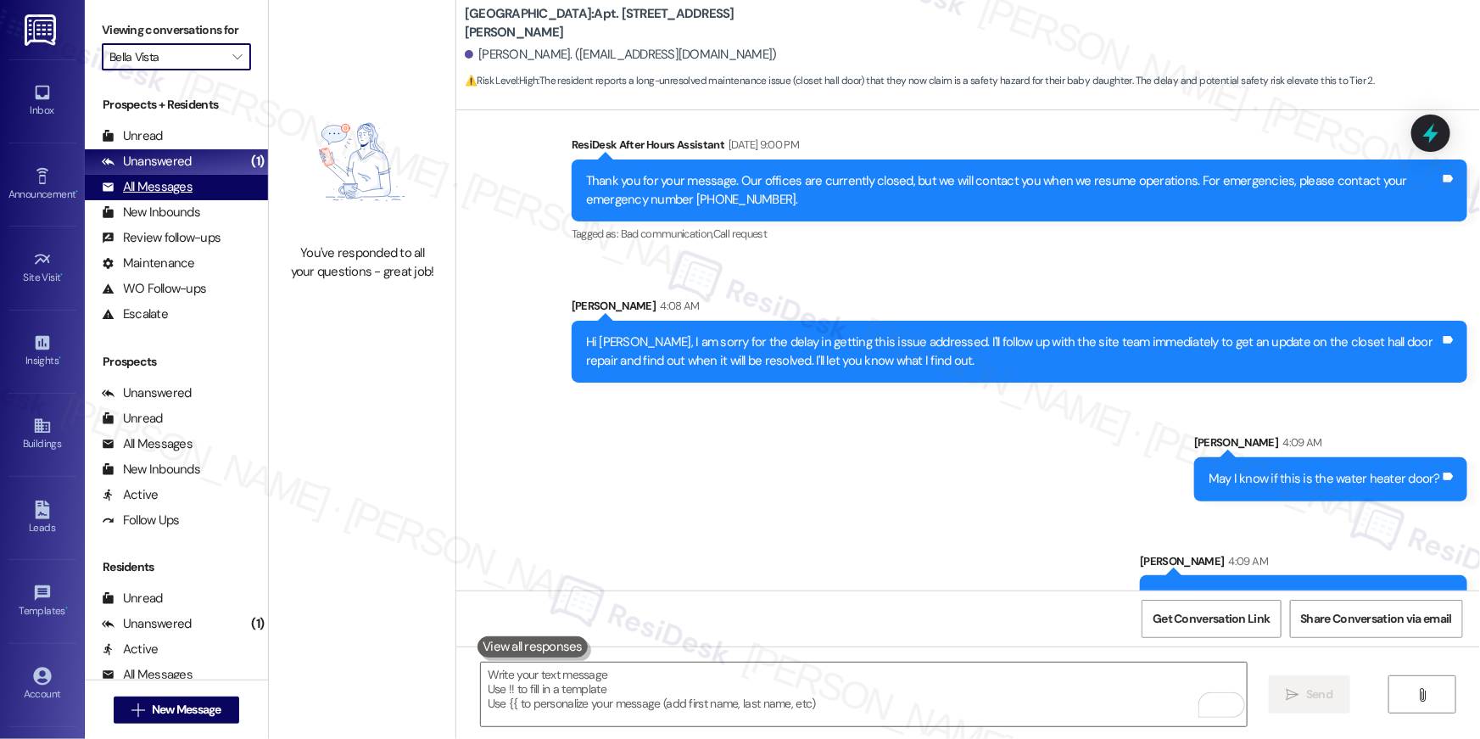
click at [178, 176] on div "All Messages (undefined)" at bounding box center [176, 187] width 183 height 25
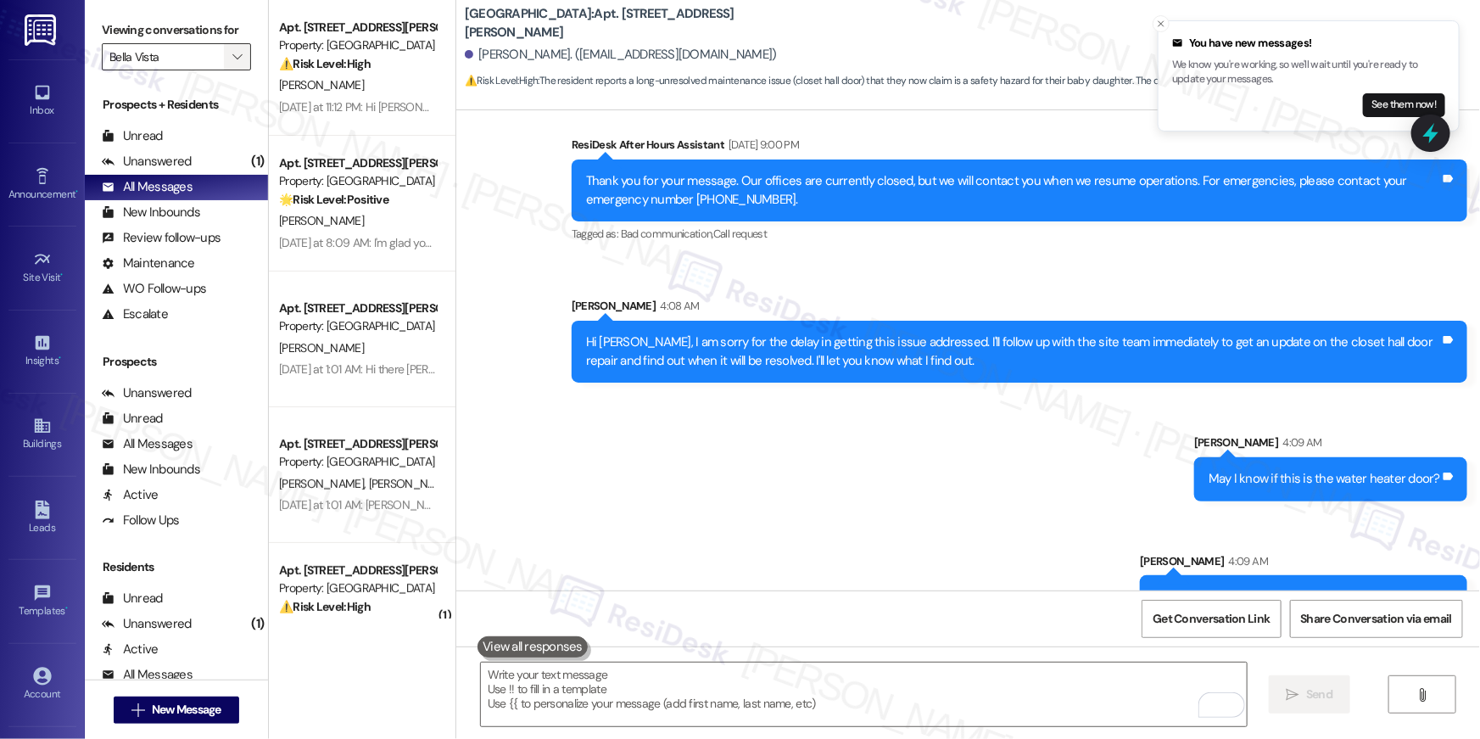
click at [234, 56] on span "" at bounding box center [237, 56] width 16 height 27
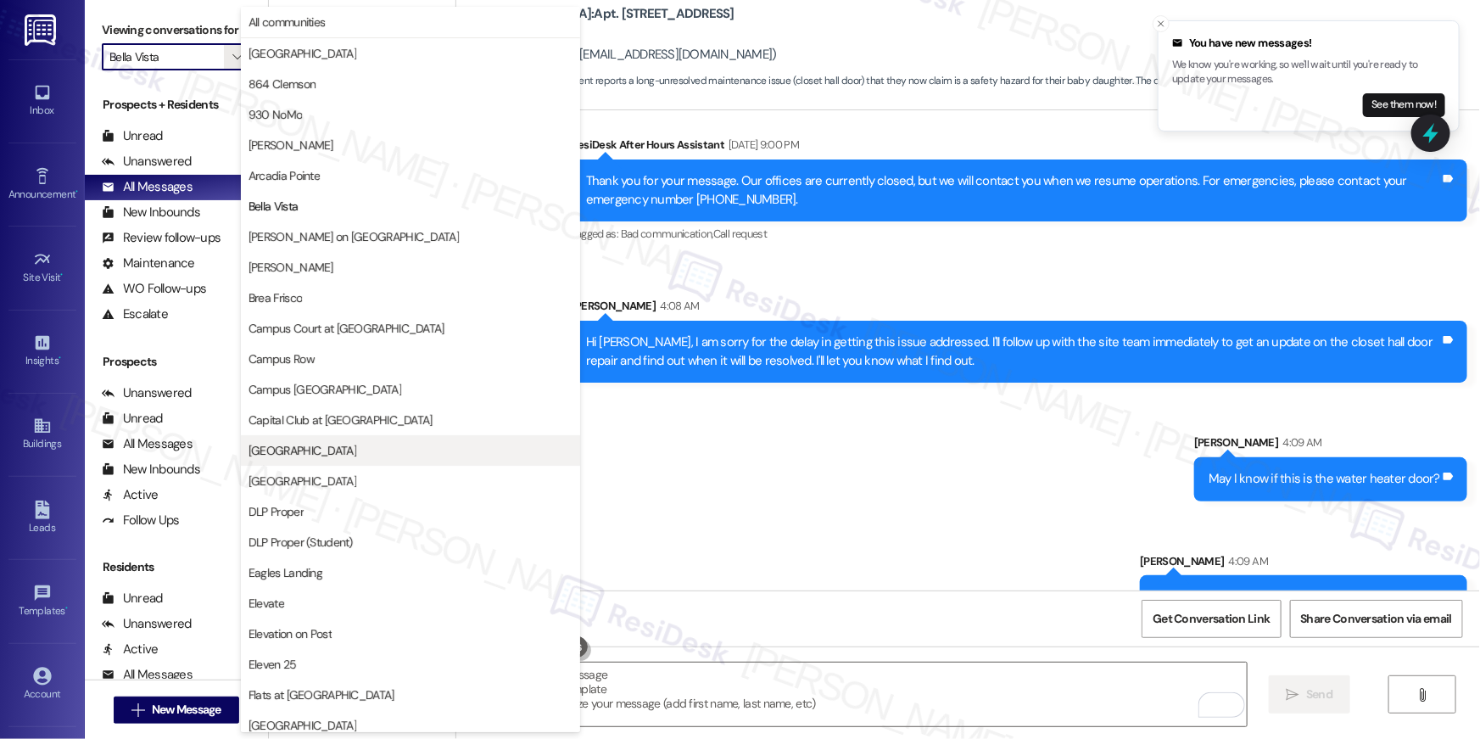
click at [300, 445] on span "[GEOGRAPHIC_DATA]" at bounding box center [303, 450] width 108 height 17
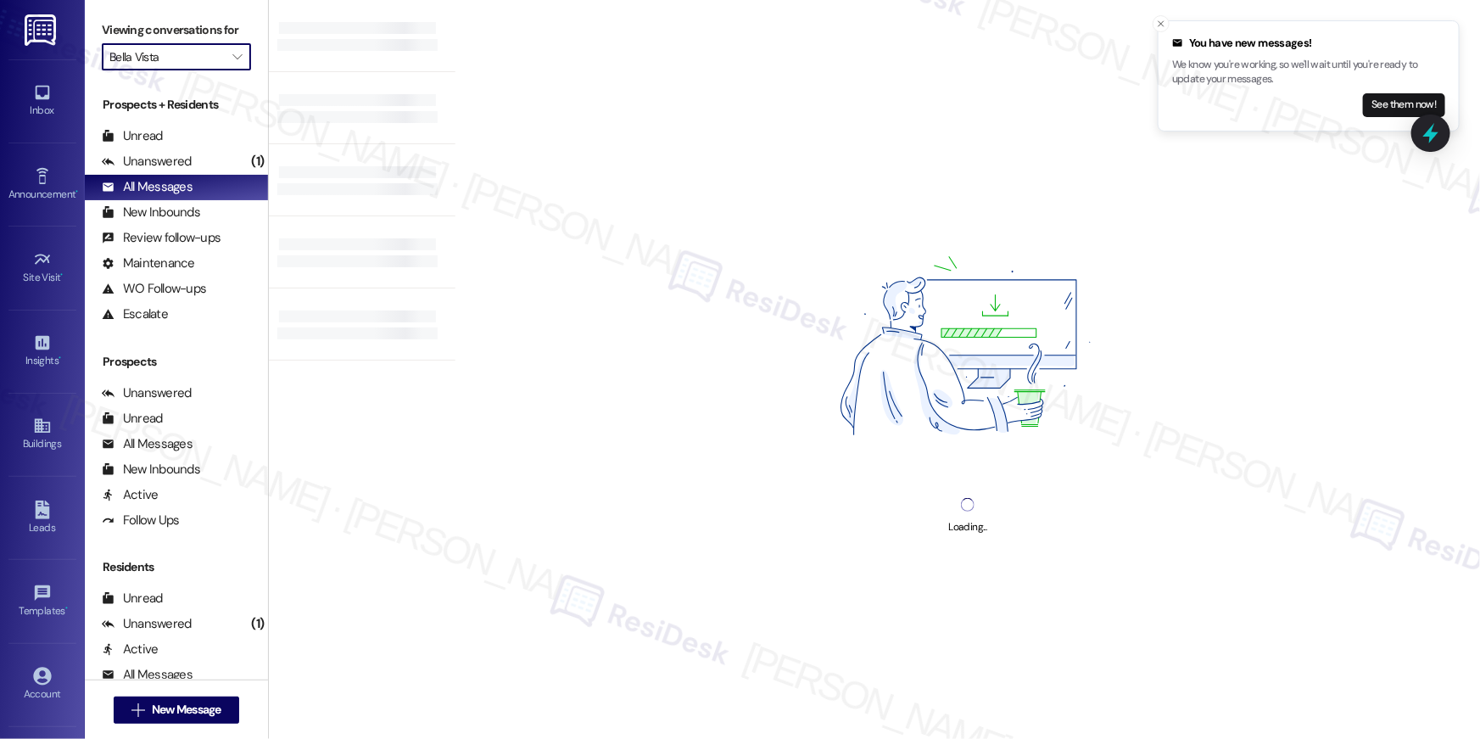
type input "[GEOGRAPHIC_DATA]"
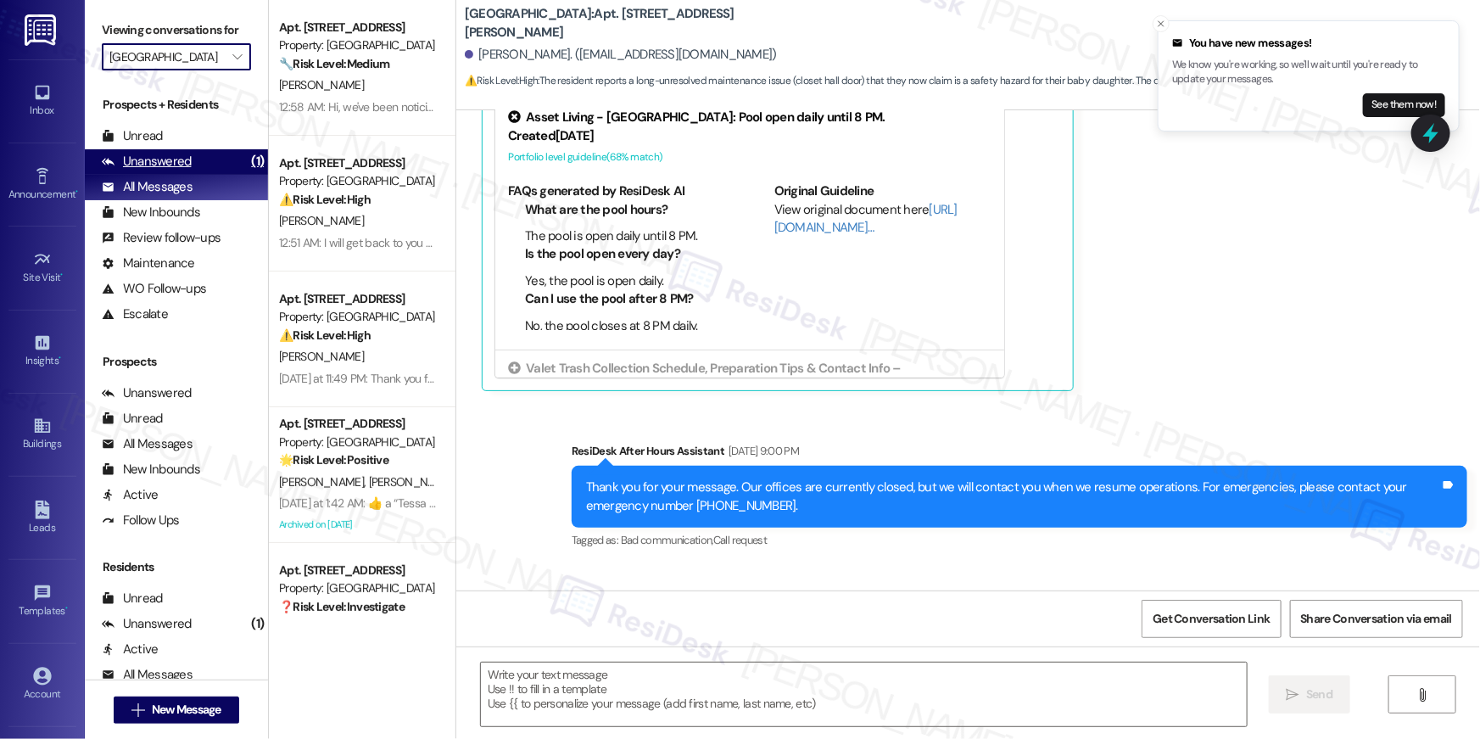
type textarea "Fetching suggested responses. Please feel free to read through the conversation…"
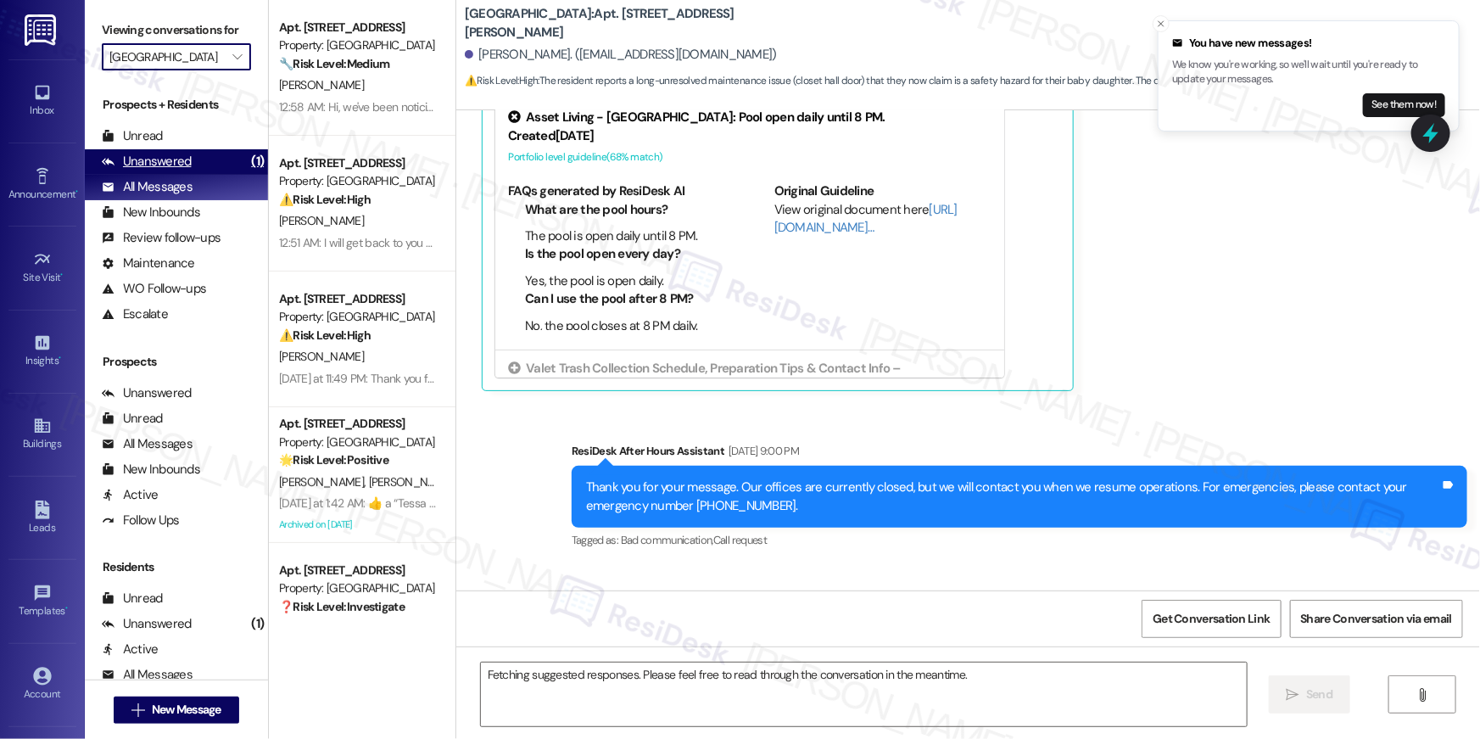
scroll to position [6203, 0]
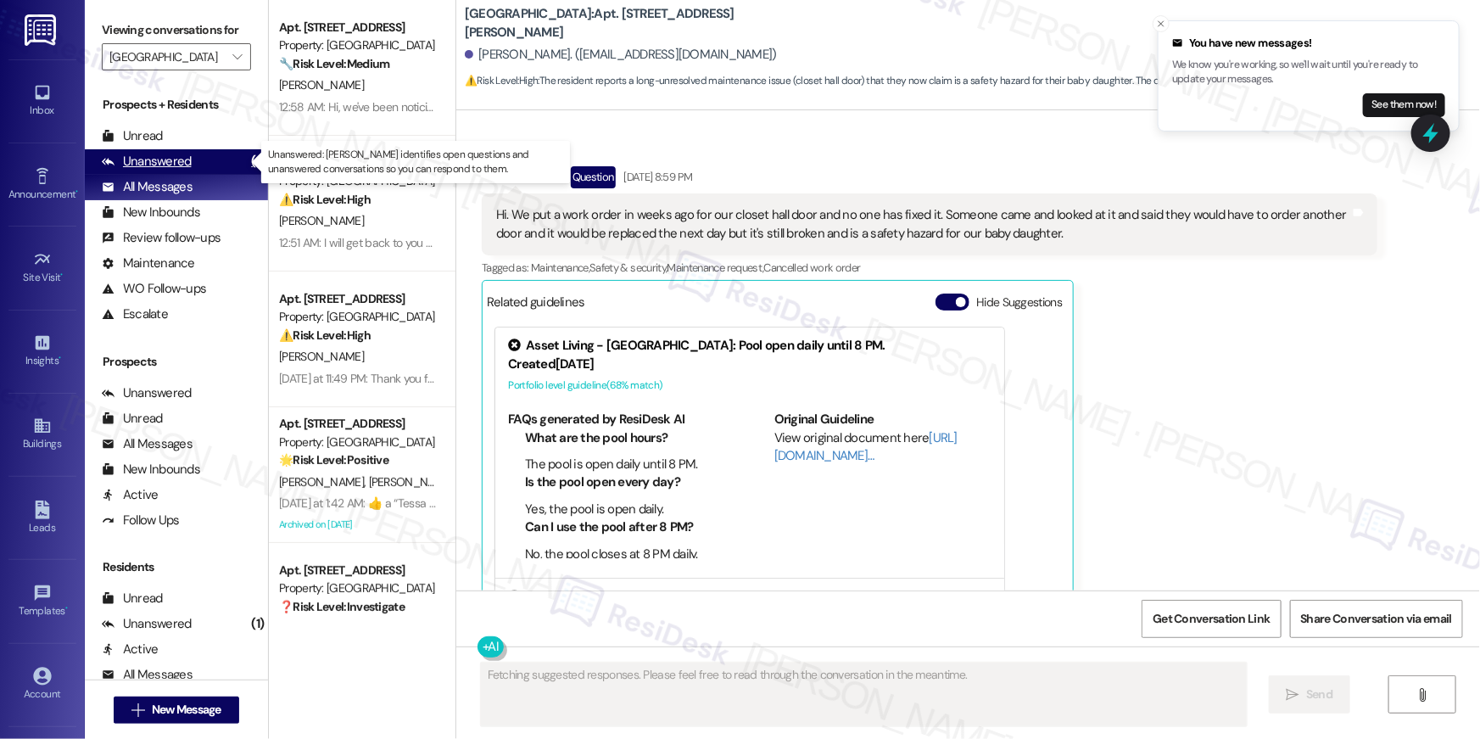
click at [208, 161] on div "Unanswered (1)" at bounding box center [176, 161] width 183 height 25
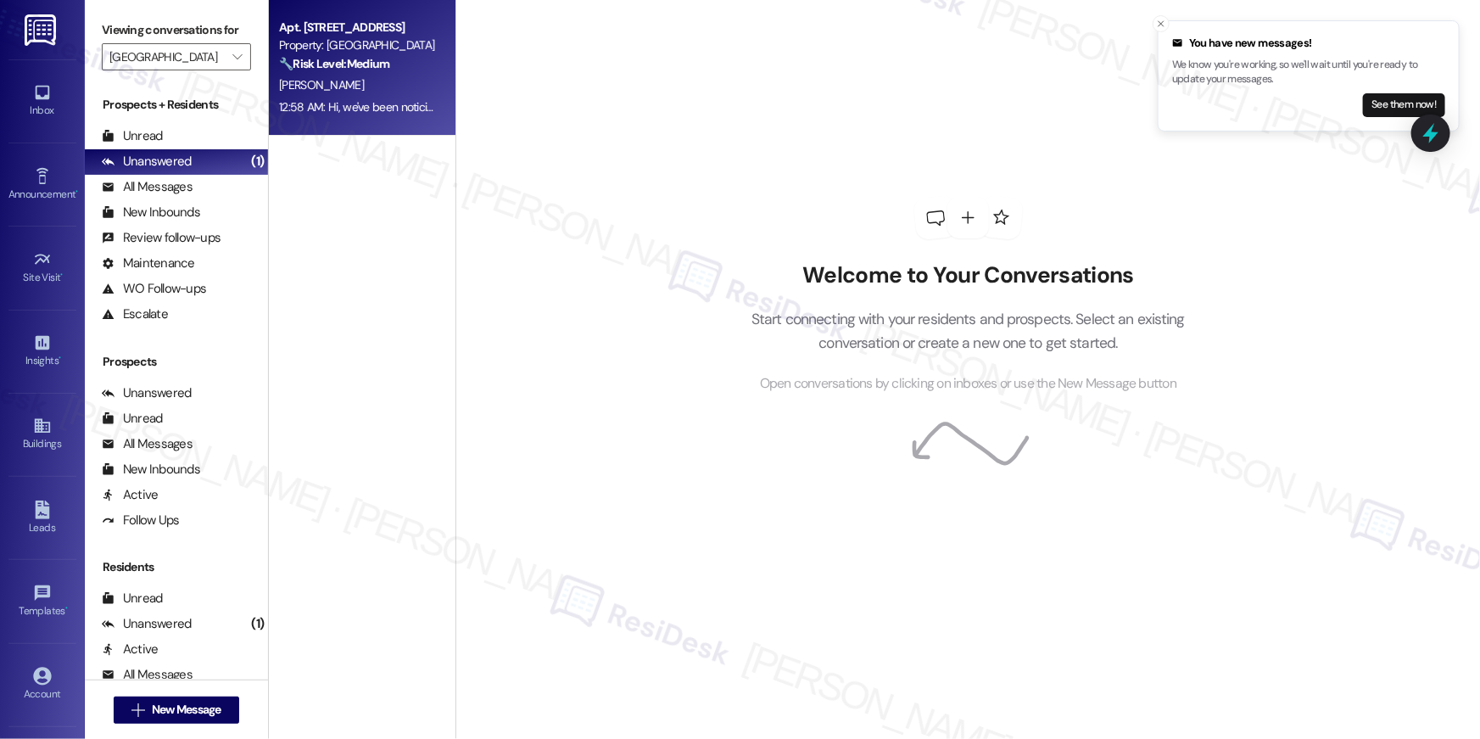
click at [330, 77] on div "[PERSON_NAME]" at bounding box center [357, 85] width 160 height 21
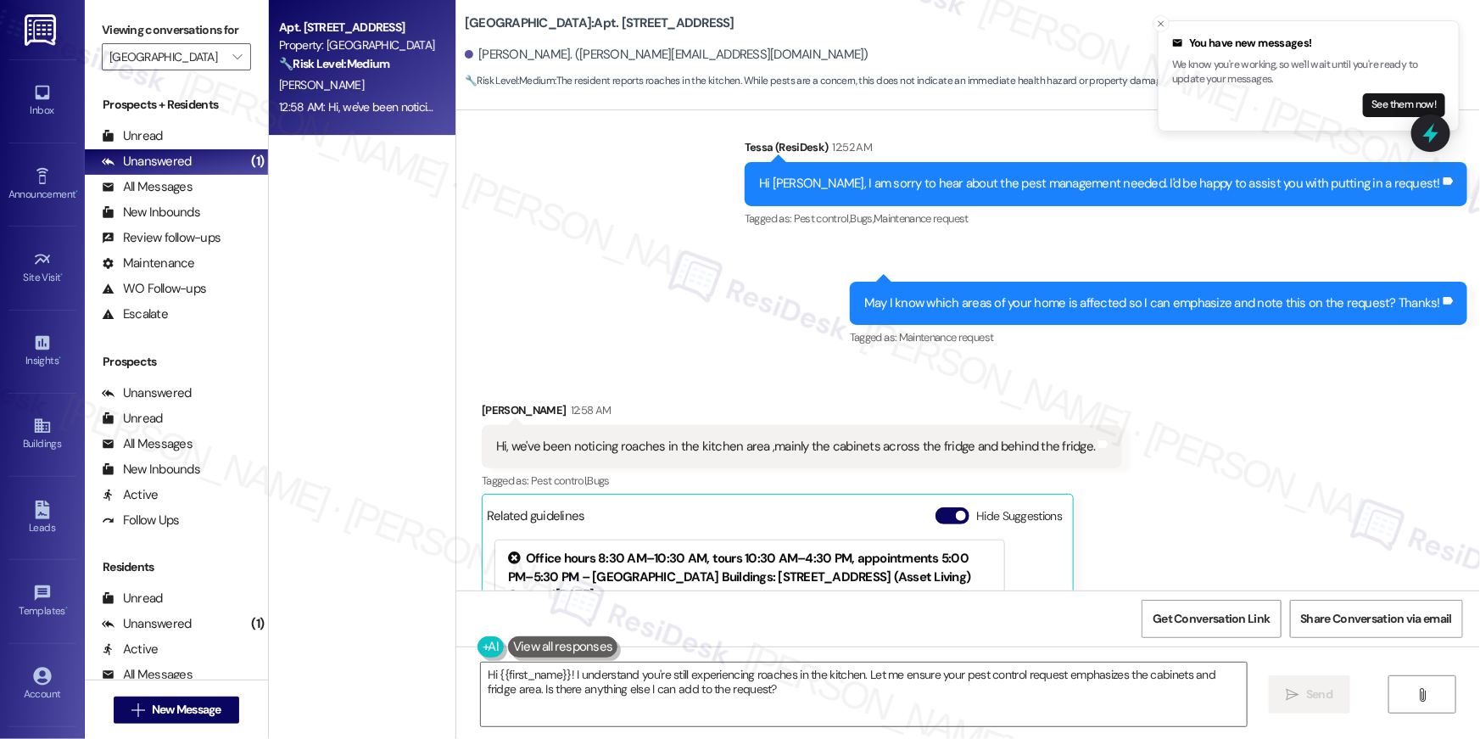
scroll to position [238, 0]
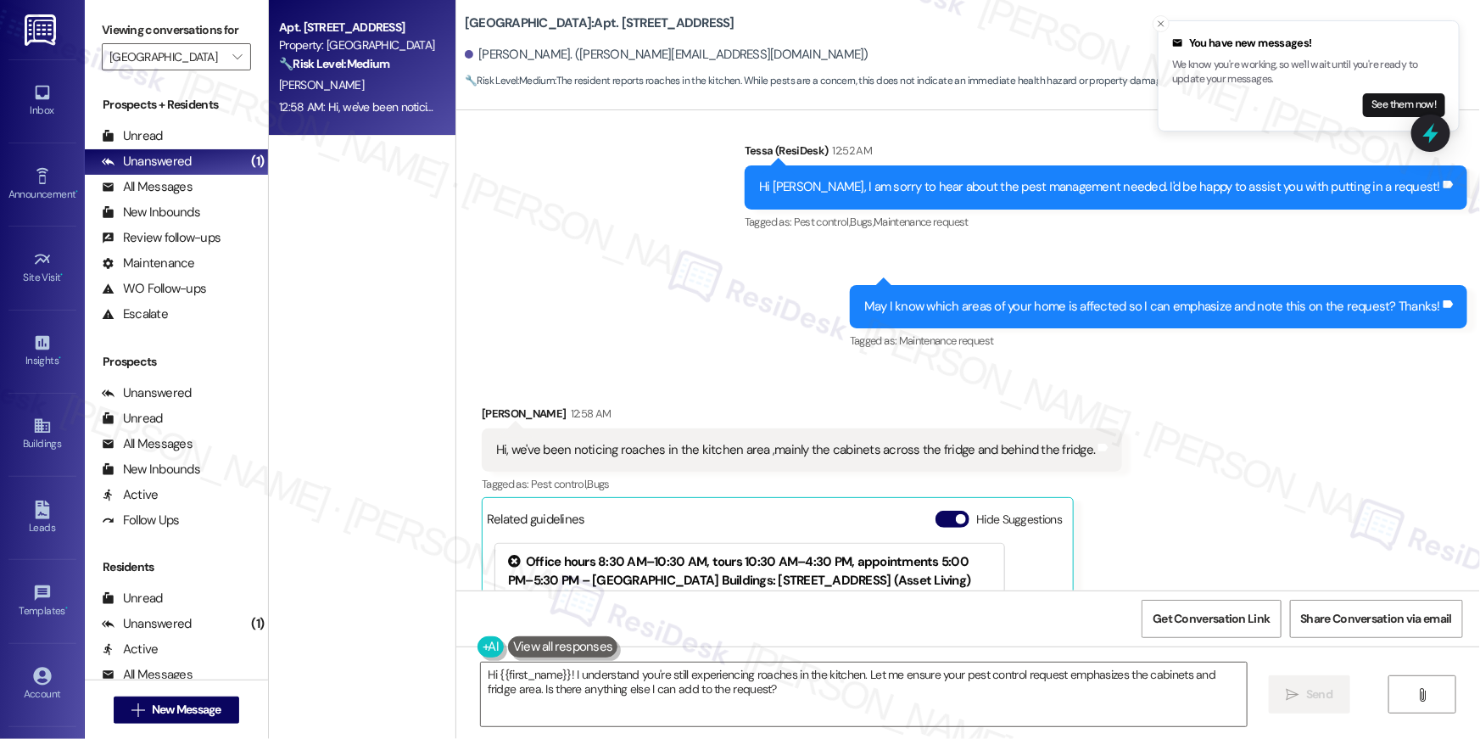
click at [717, 451] on div "Hi, we've been noticing roaches in the kitchen area ,mainly the cabinets across…" at bounding box center [795, 450] width 599 height 18
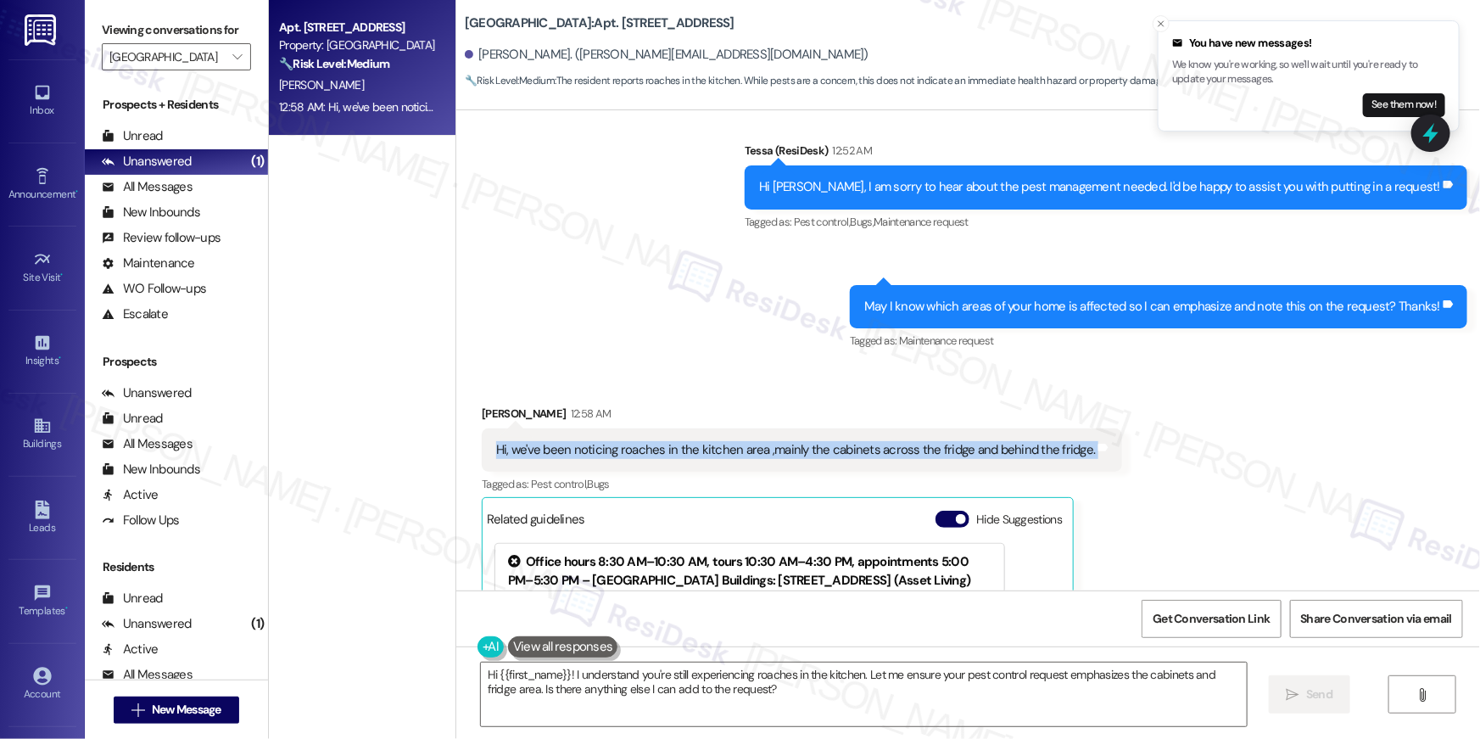
click at [717, 451] on div "Hi, we've been noticing roaches in the kitchen area ,mainly the cabinets across…" at bounding box center [795, 450] width 599 height 18
copy div "Hi, we've been noticing roaches in the kitchen area ,mainly the cabinets across…"
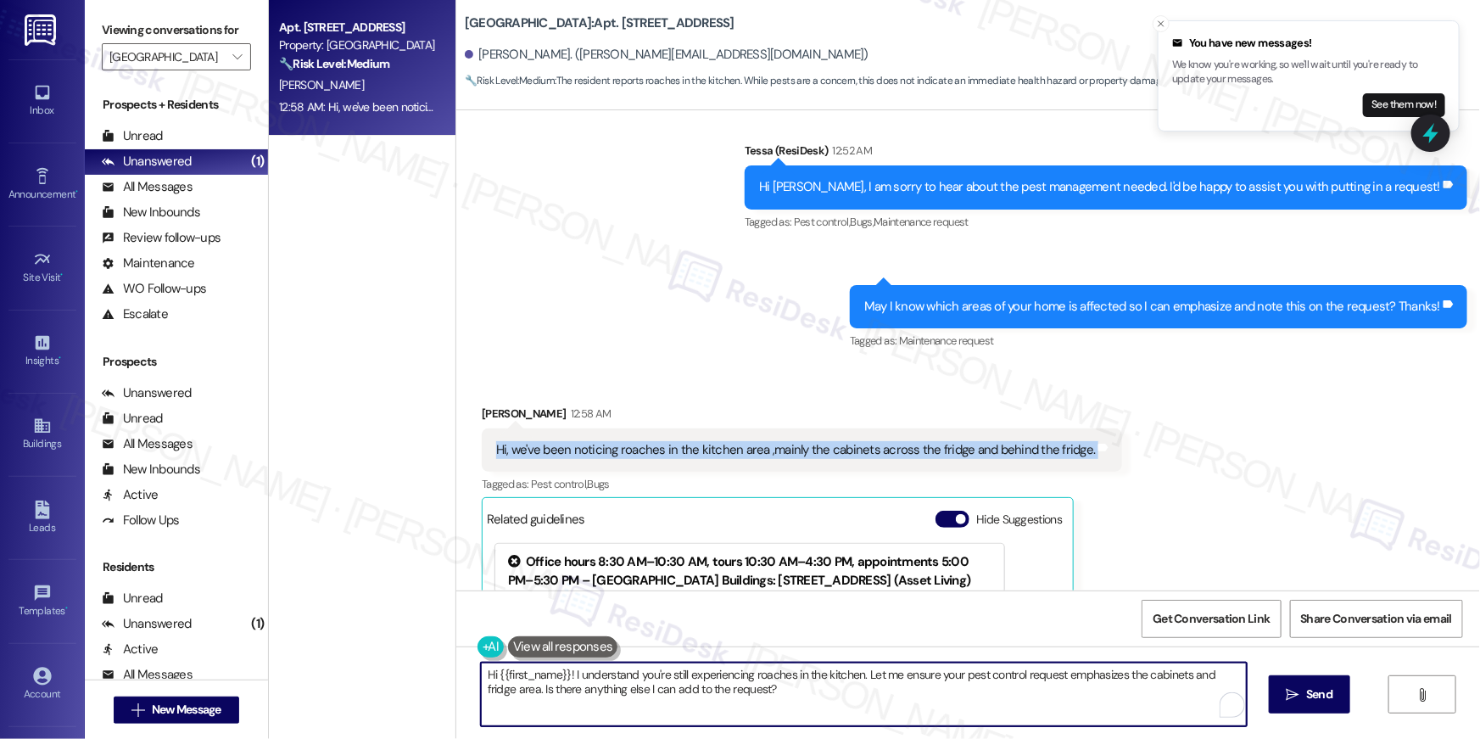
click at [777, 724] on textarea "Hi {{first_name}}! I understand you're still experiencing roaches in the kitche…" at bounding box center [864, 694] width 766 height 64
click at [776, 685] on textarea "Hi {{first_name}}! I understand you're still experiencing roaches in the kitche…" at bounding box center [864, 694] width 766 height 64
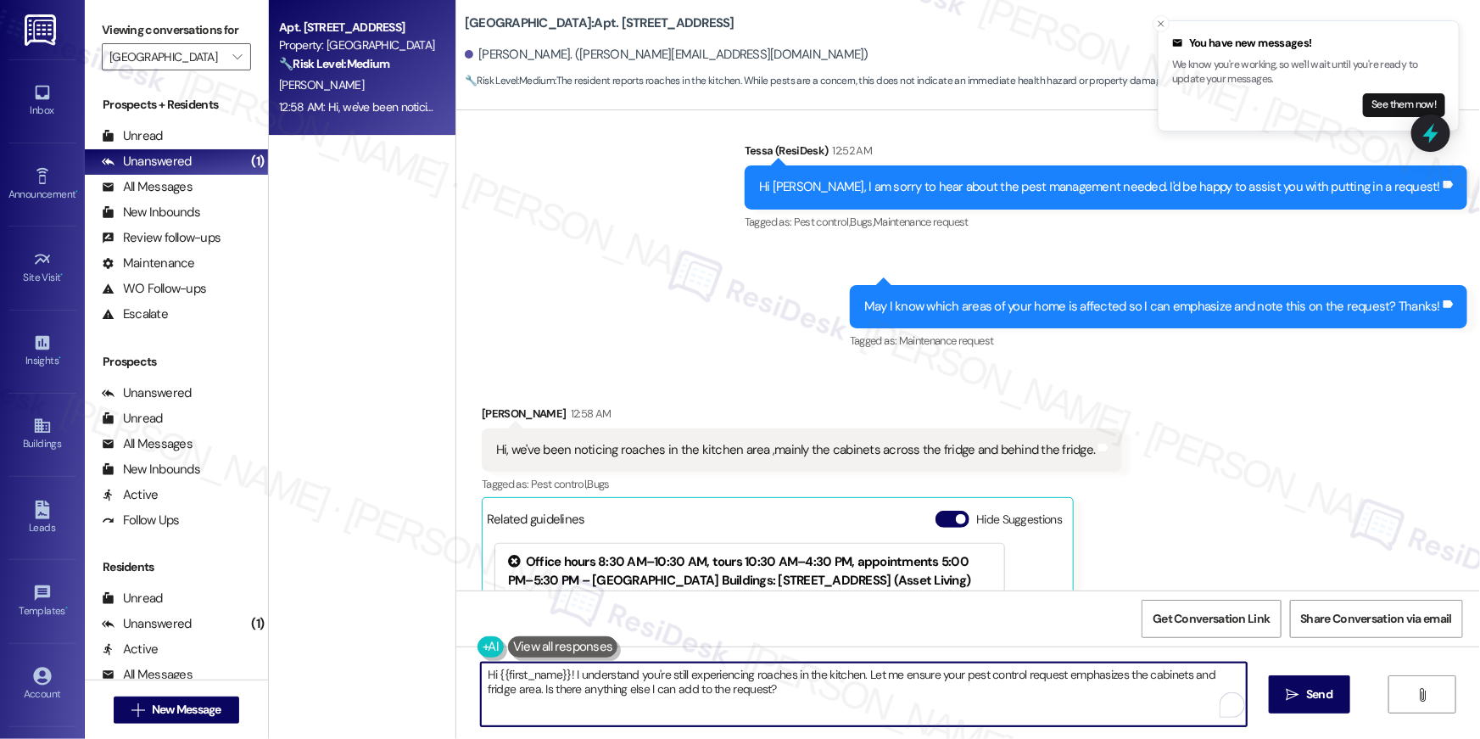
drag, startPoint x: 696, startPoint y: 677, endPoint x: 382, endPoint y: 646, distance: 316.3
click at [382, 646] on div "Apt. [STREET_ADDRESS] Property: [GEOGRAPHIC_DATA] 🔧 Risk Level: Medium The resi…" at bounding box center [874, 369] width 1211 height 739
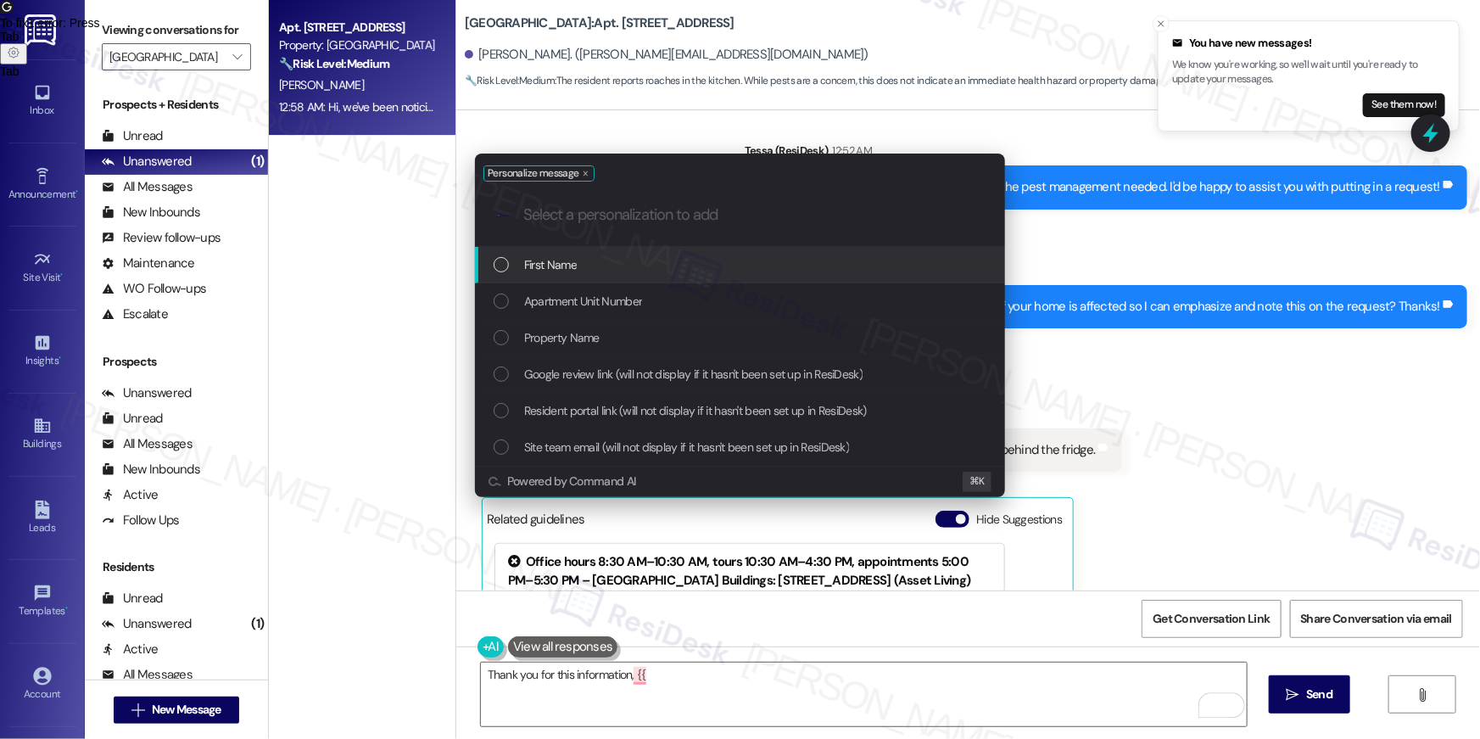
click at [639, 266] on div "First Name" at bounding box center [742, 264] width 496 height 19
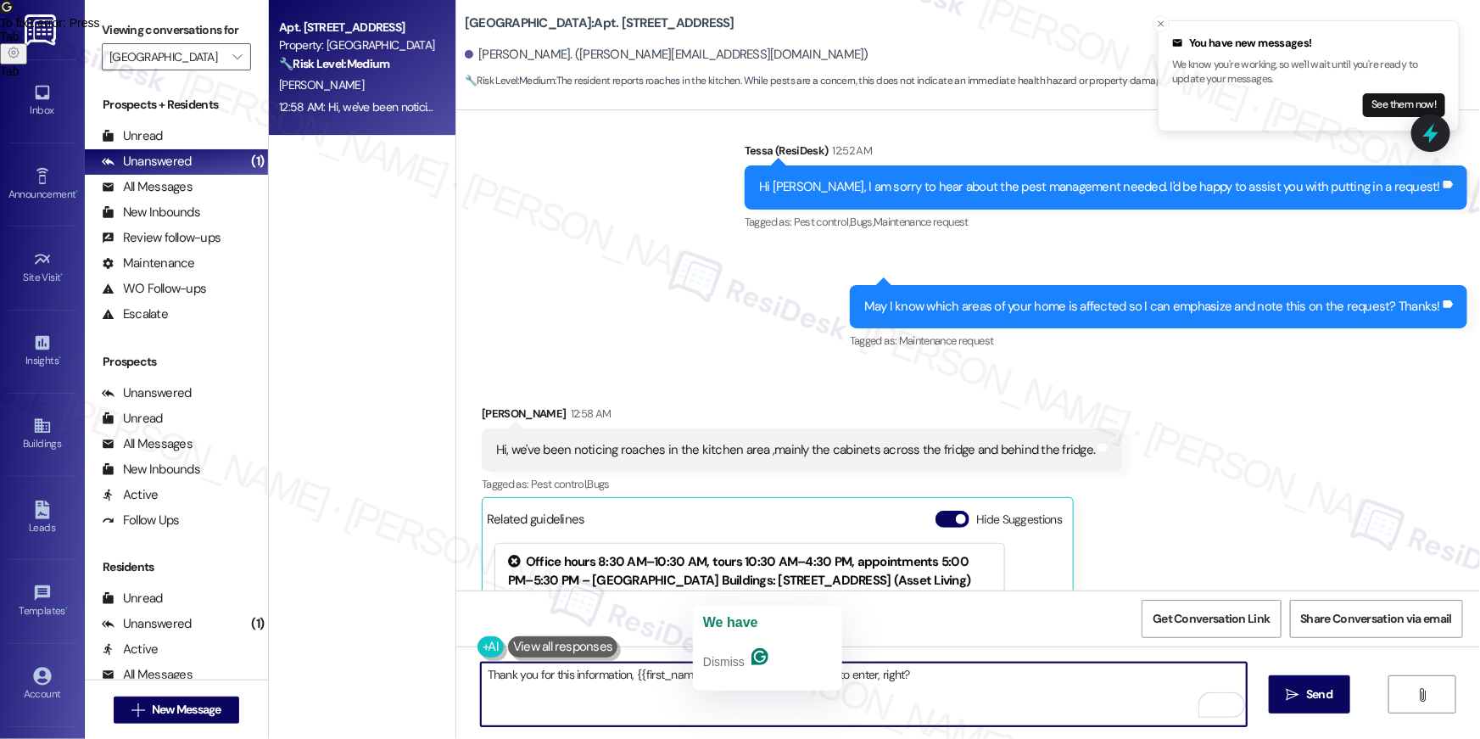
click at [712, 676] on textarea "Thank you for this information, {{first_name}}. W ehave your permission to ente…" at bounding box center [864, 694] width 766 height 64
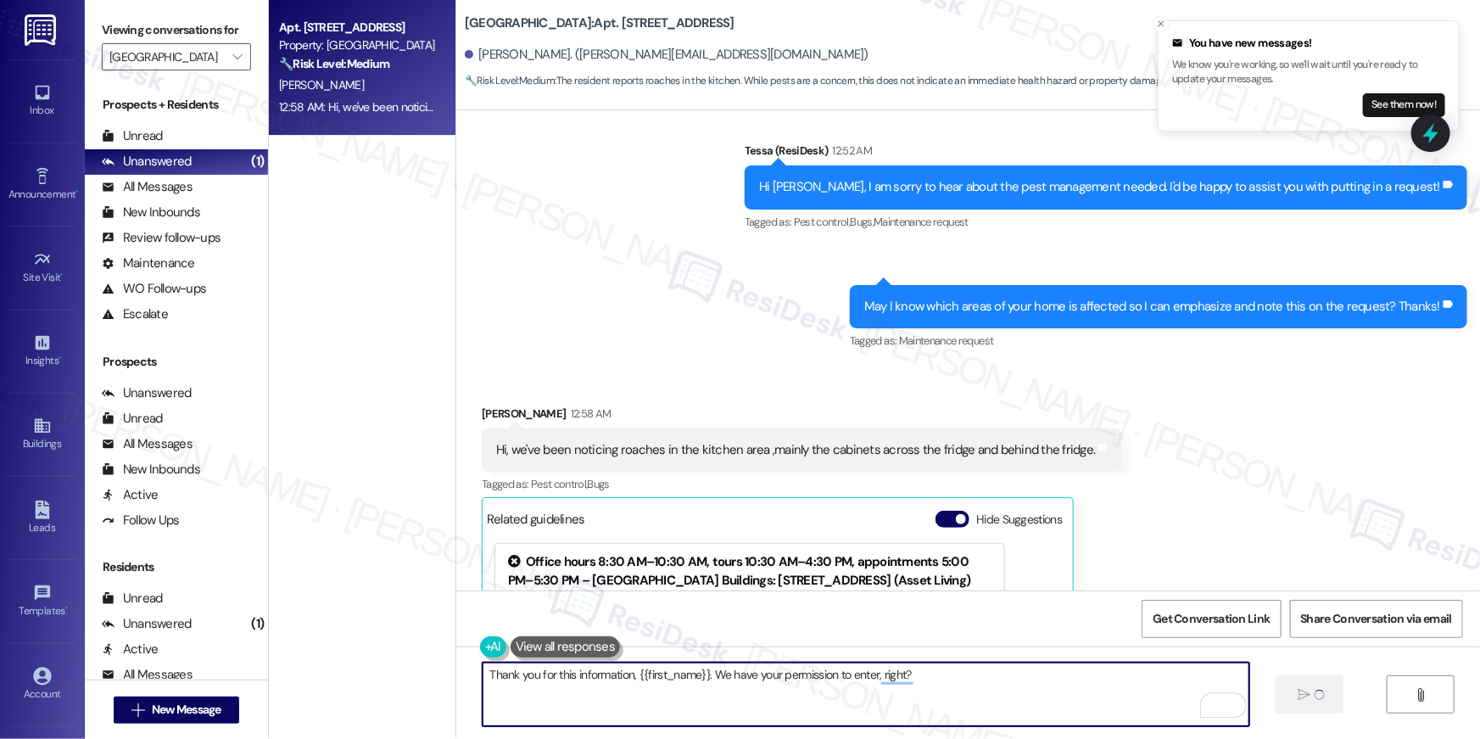
type textarea "Thank you for this information, {{first_name}}. We have your permission to ente…"
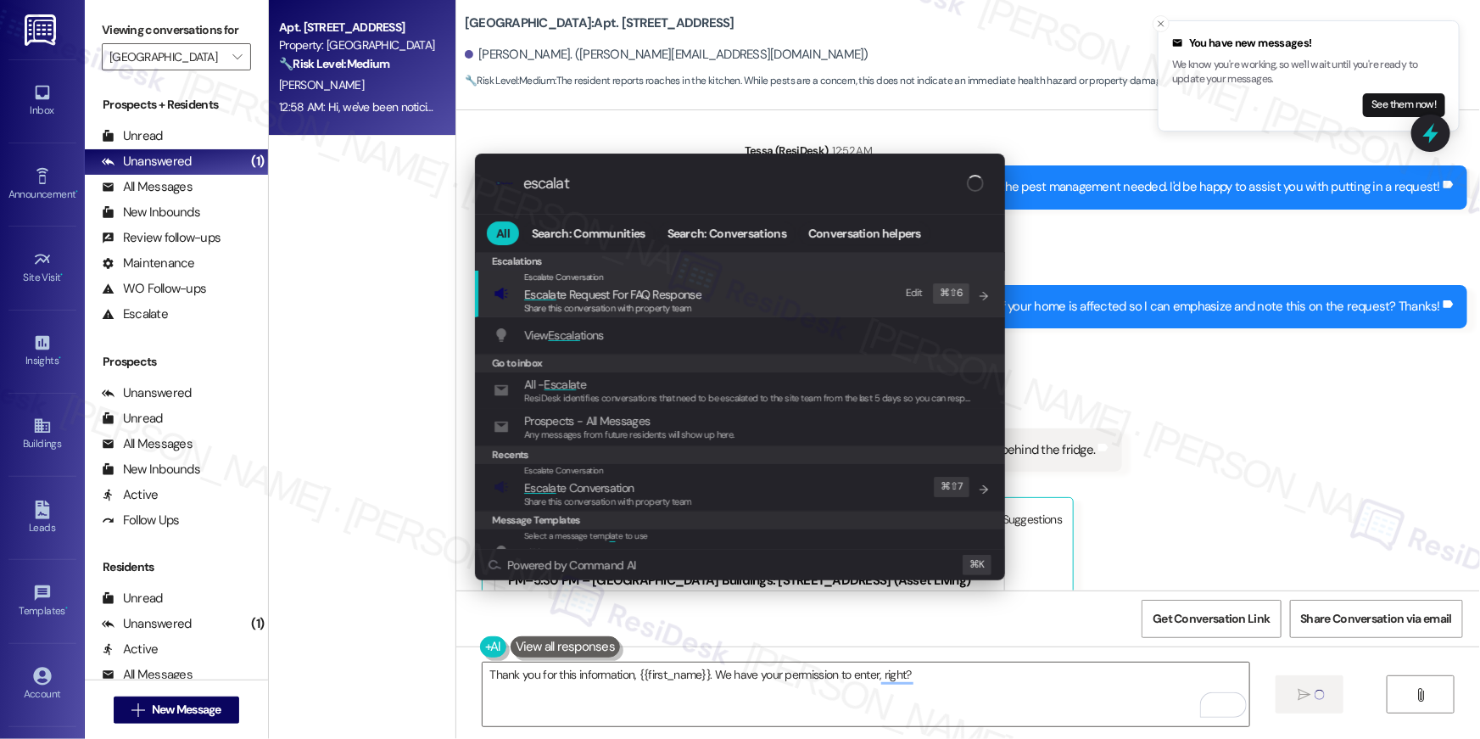
type input "escalate"
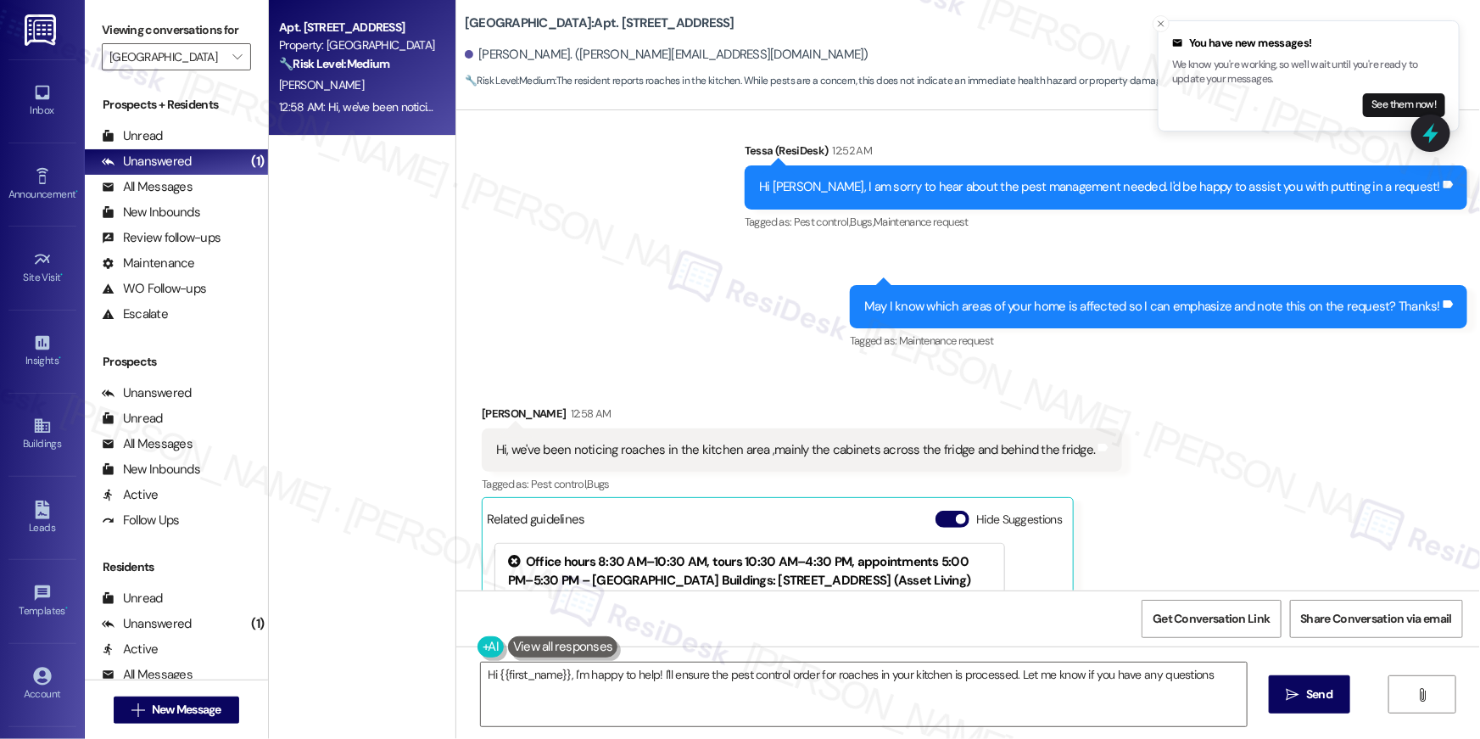
type textarea "Hi {{first_name}}, I'm happy to help! I'll ensure the pest control order for ro…"
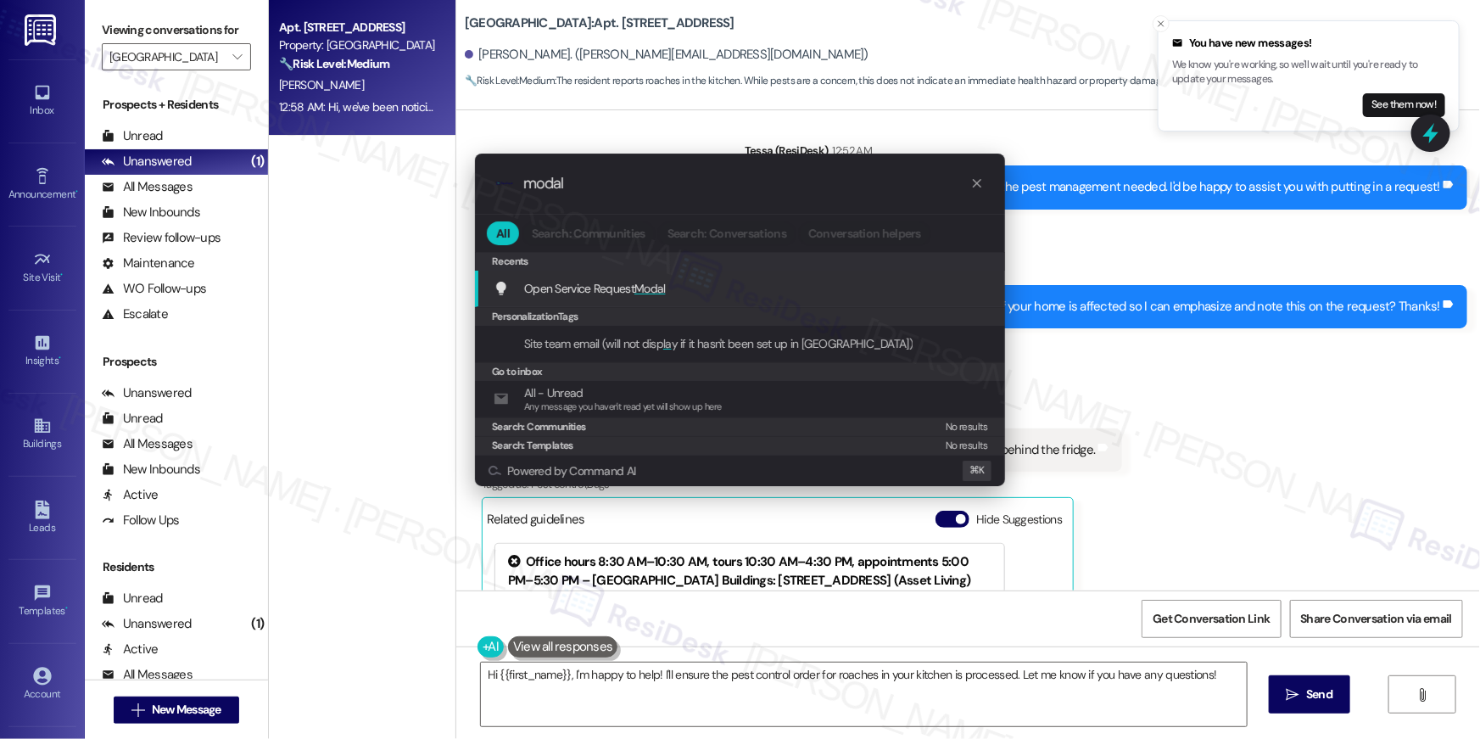
click at [646, 293] on span "Modal" at bounding box center [649, 288] width 31 height 15
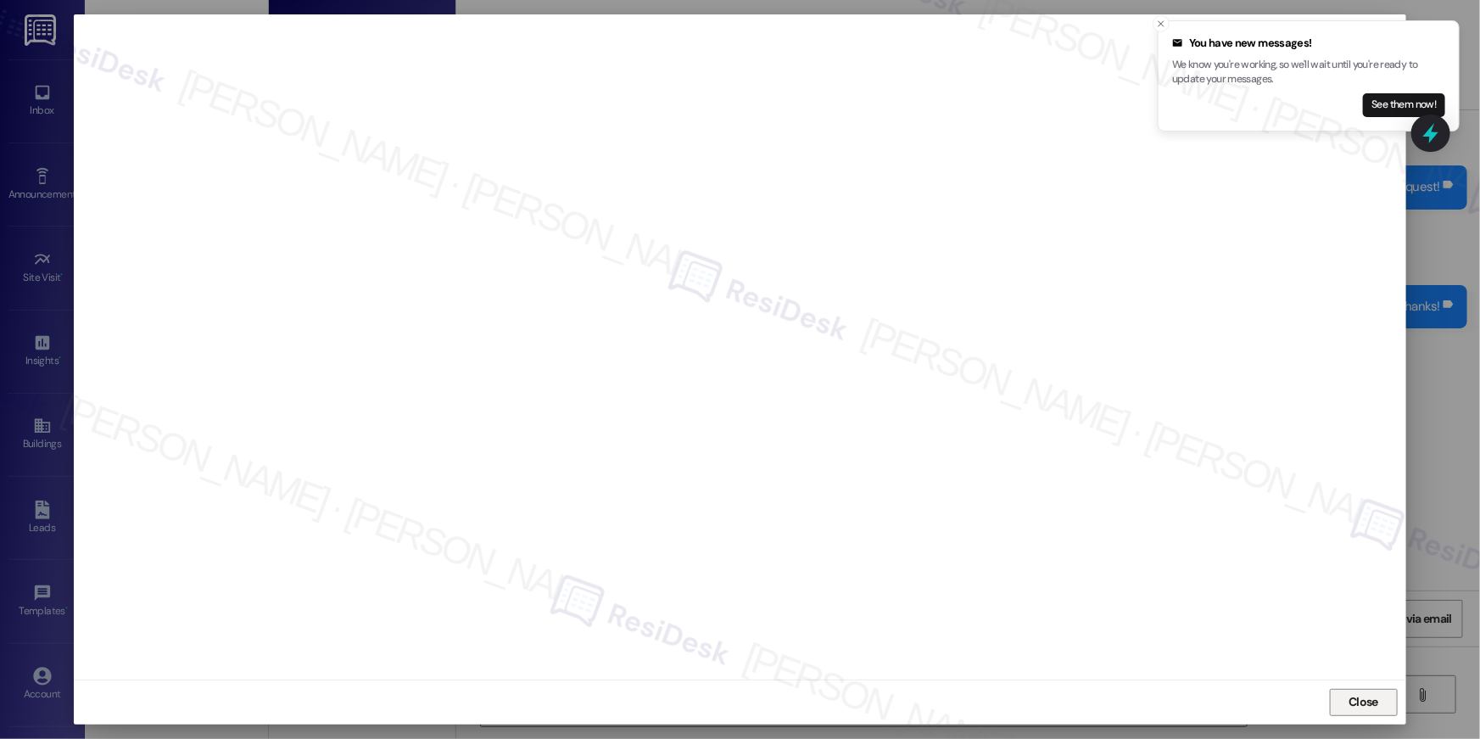
click at [1373, 715] on button "Close" at bounding box center [1364, 702] width 68 height 27
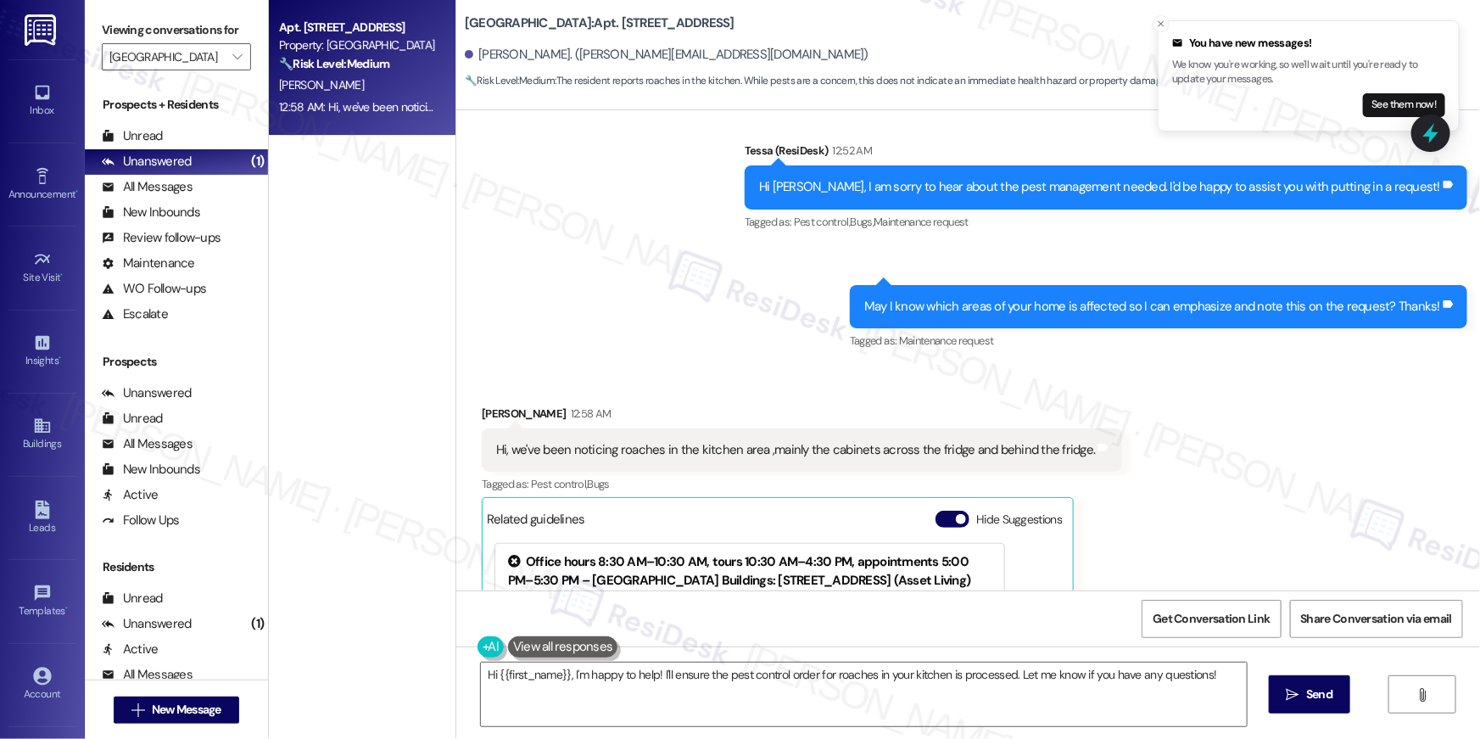
scroll to position [34, 0]
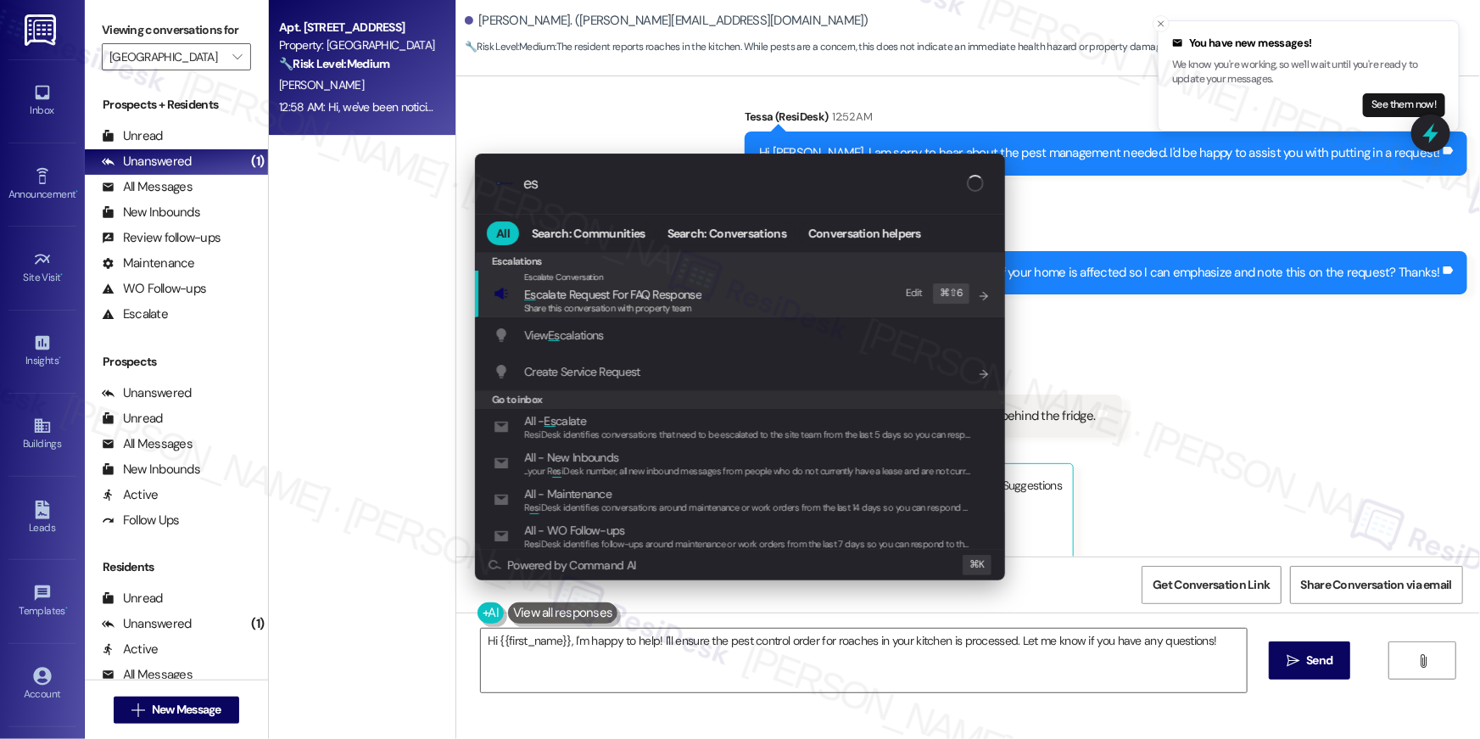
type input "e"
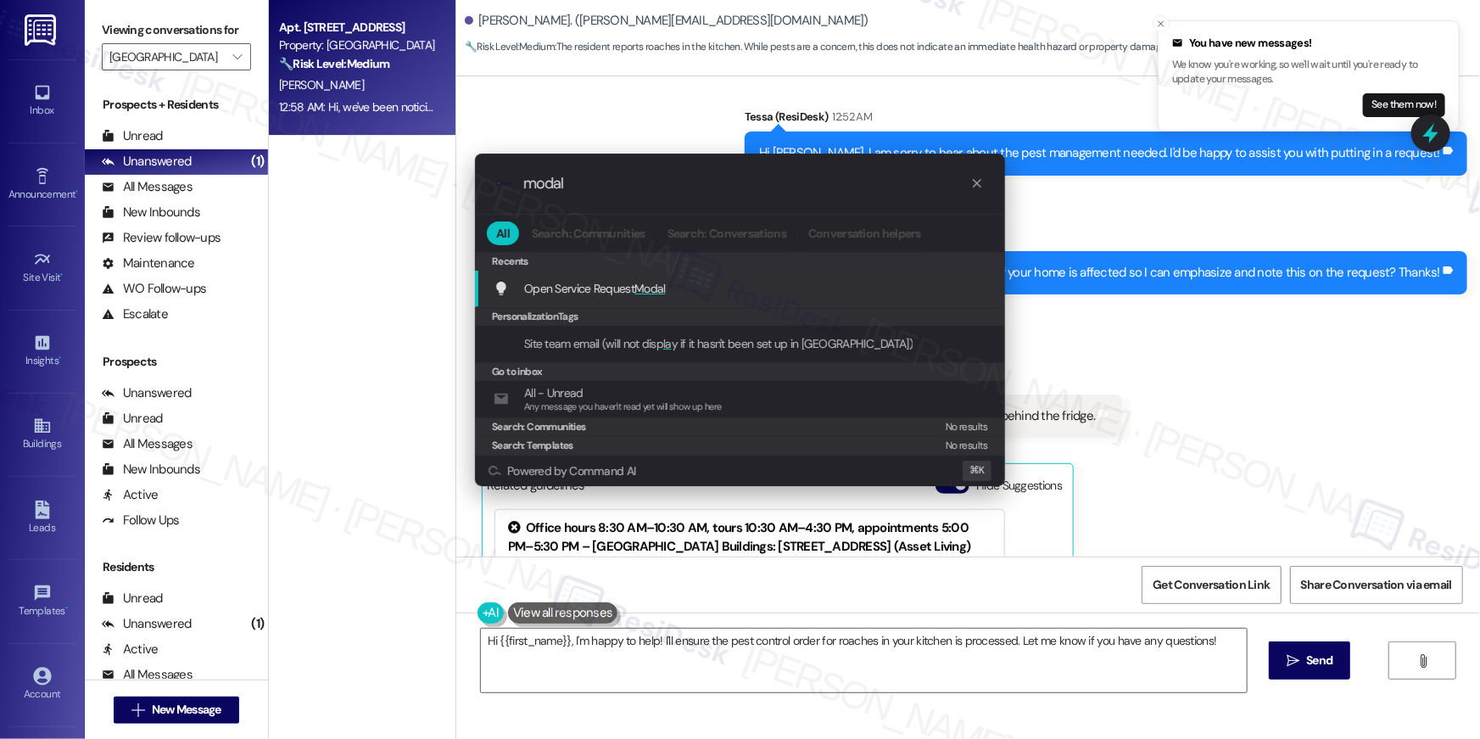
click at [572, 285] on span "Open Service Request Modal" at bounding box center [595, 288] width 142 height 15
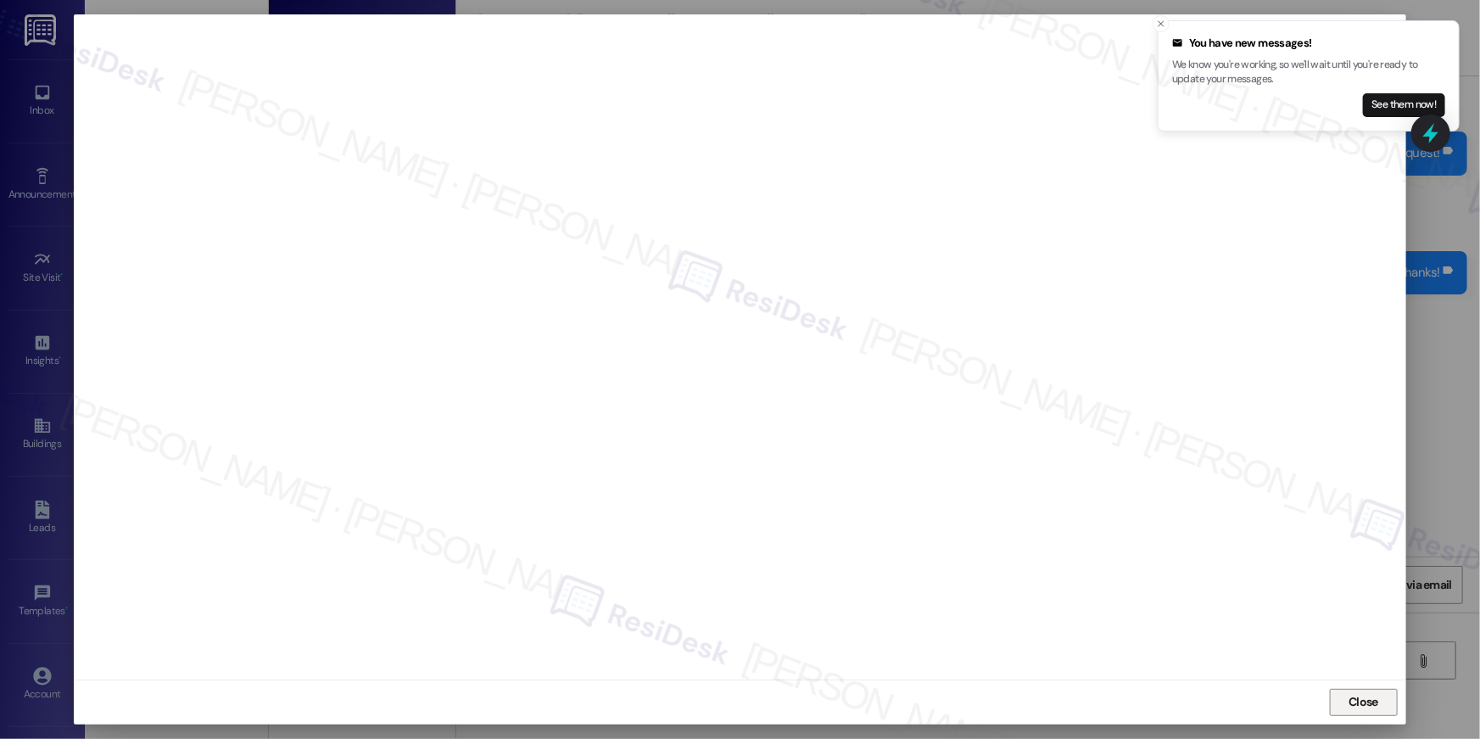
click at [1351, 701] on span "Close" at bounding box center [1364, 702] width 30 height 18
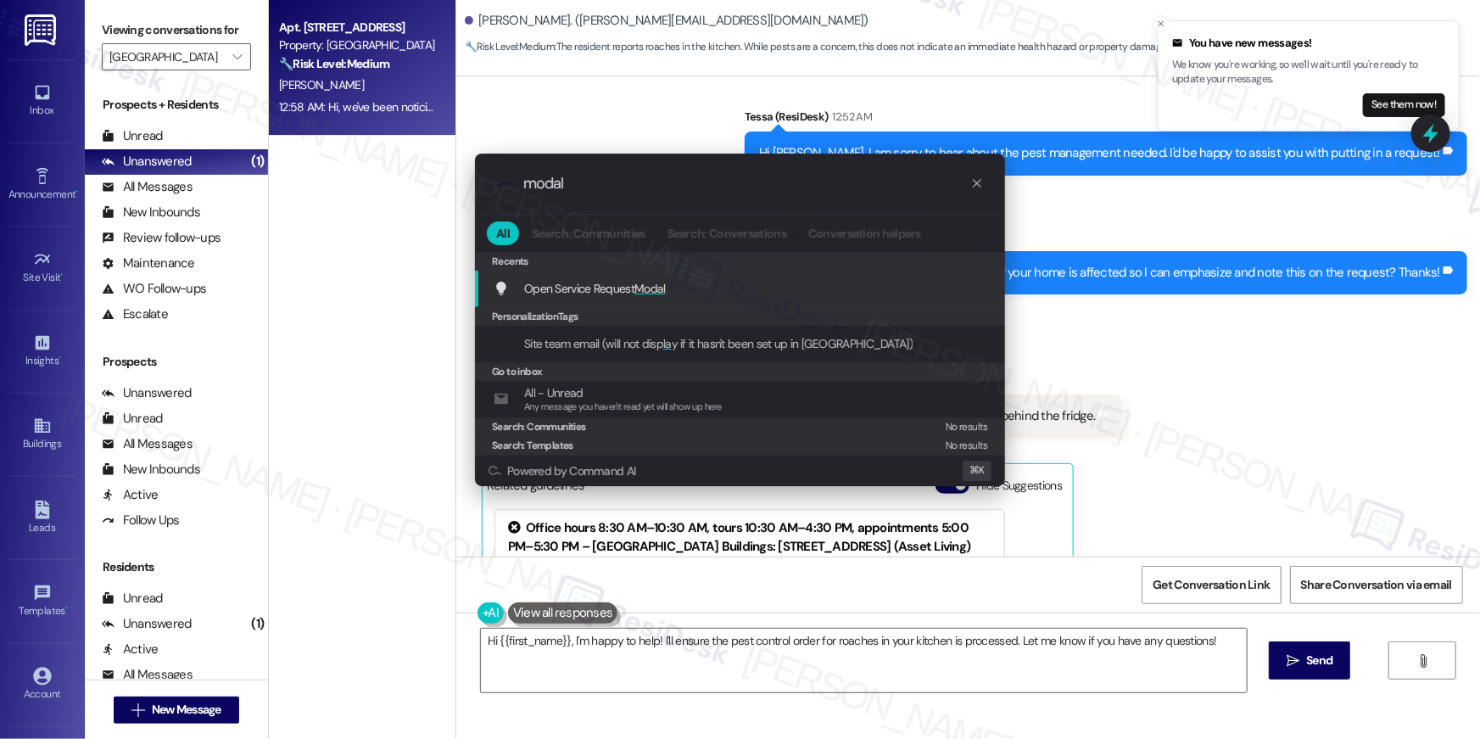
click at [571, 298] on div "Open Service Request Modal Add shortcut" at bounding box center [740, 289] width 530 height 36
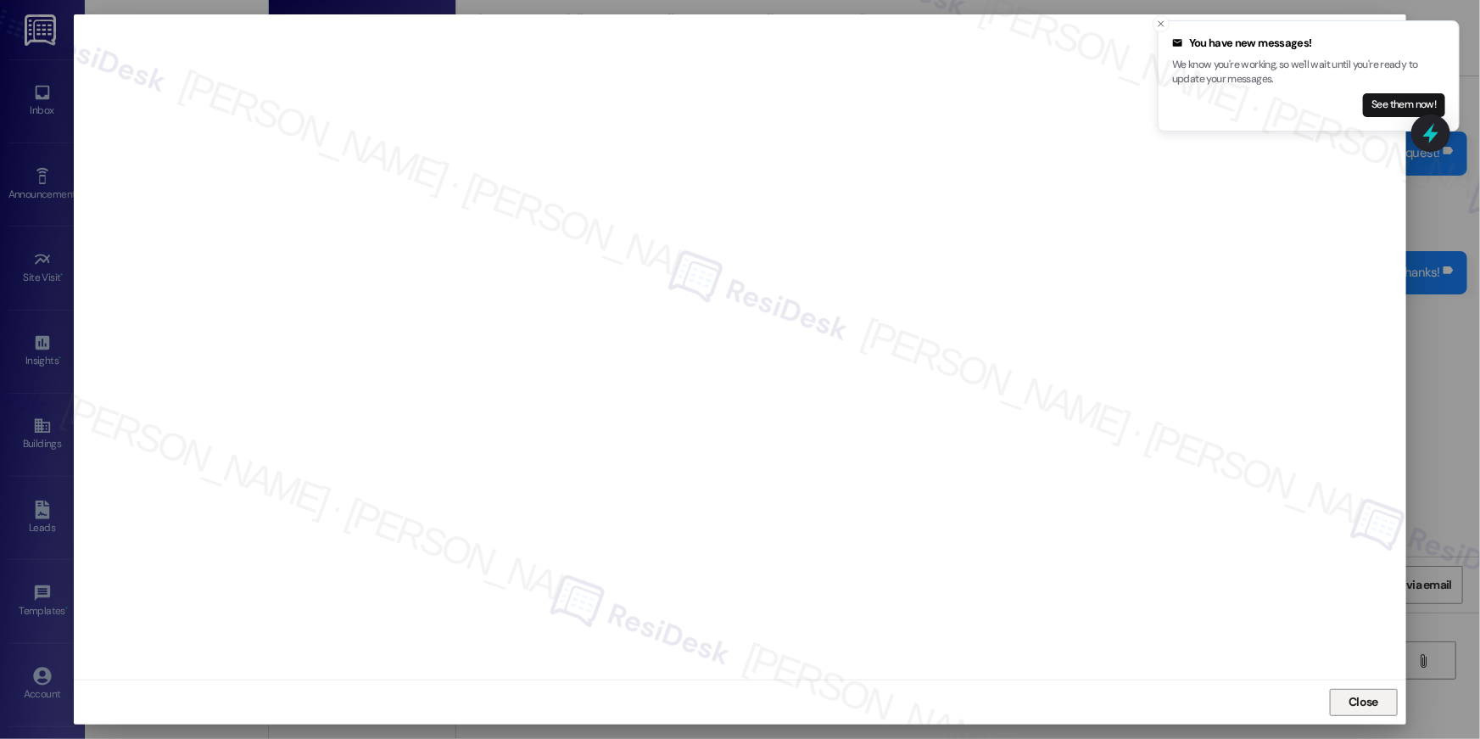
click at [1352, 702] on span "Close" at bounding box center [1364, 702] width 30 height 18
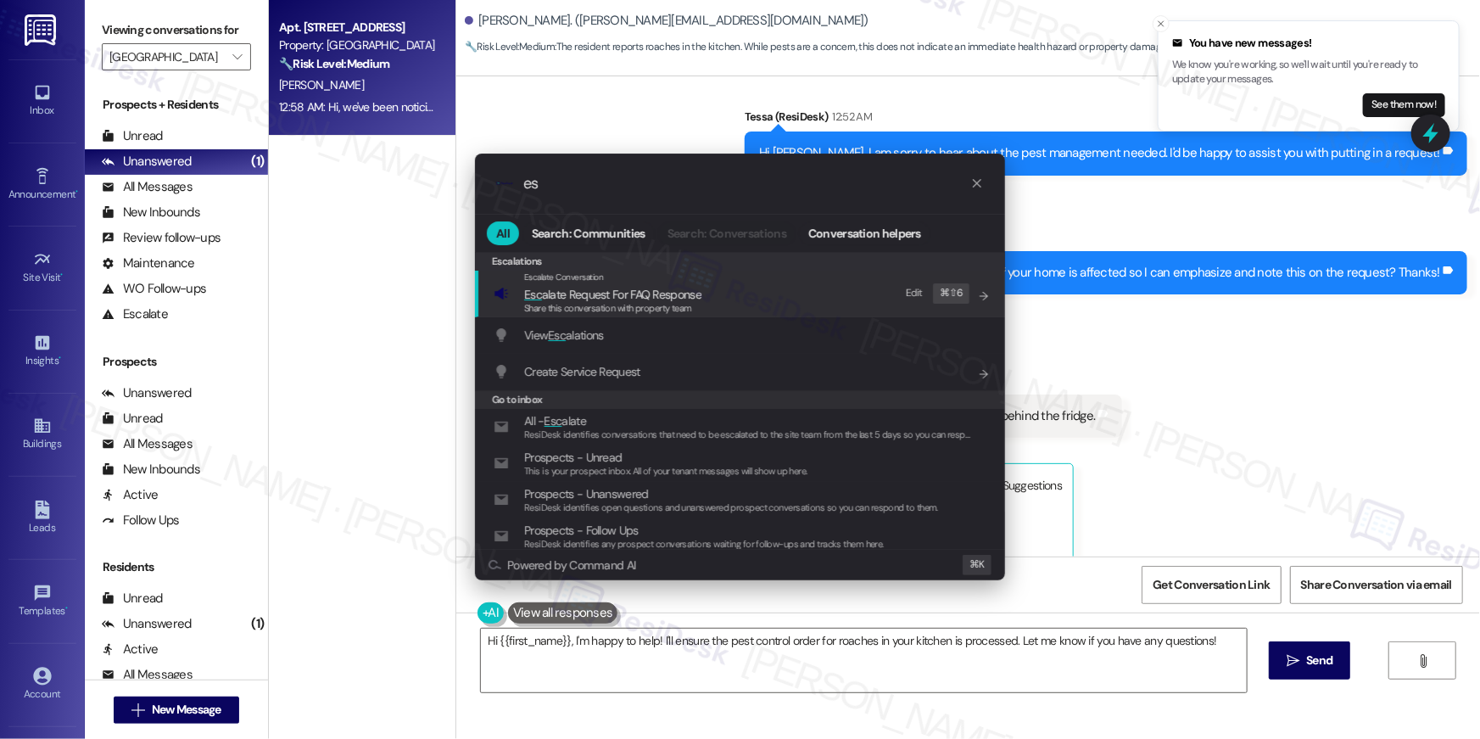
type input "e"
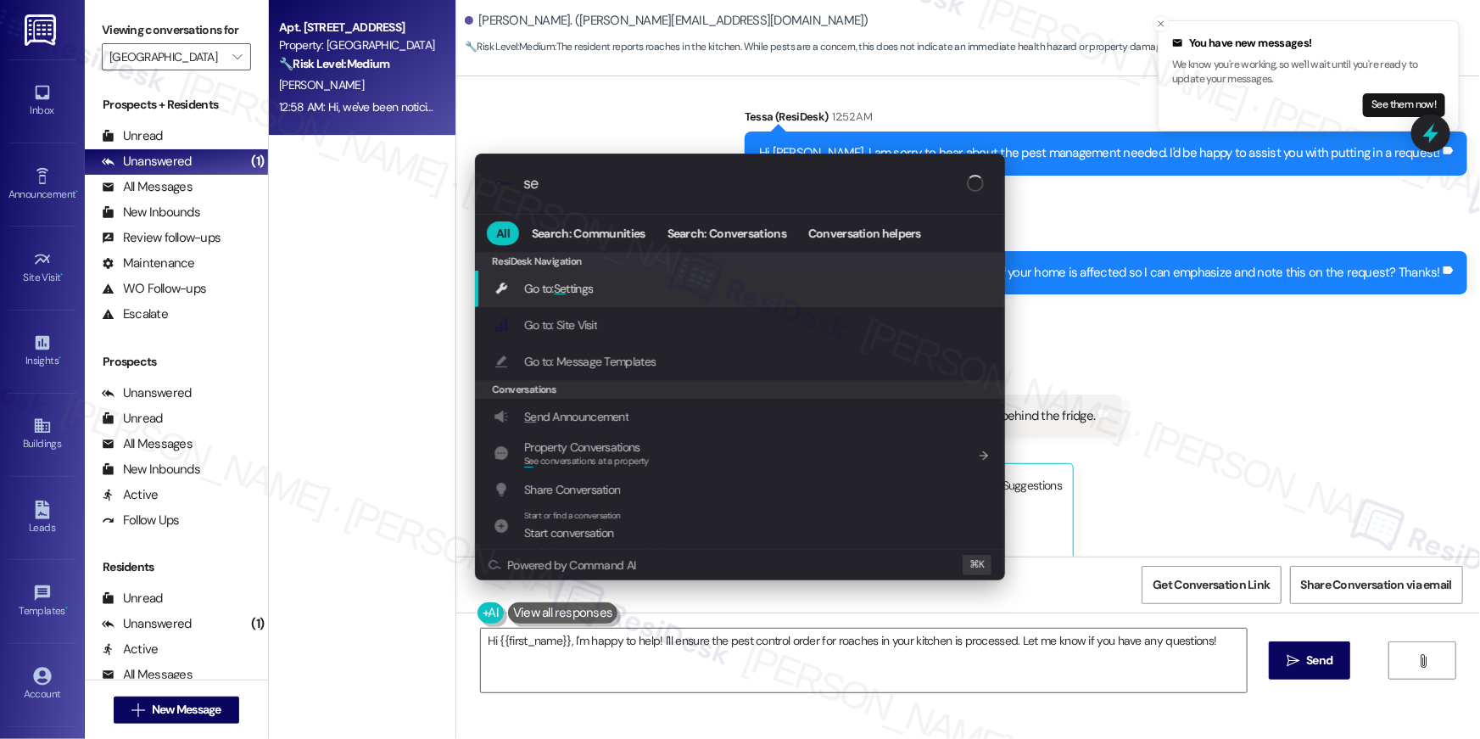
type input "s"
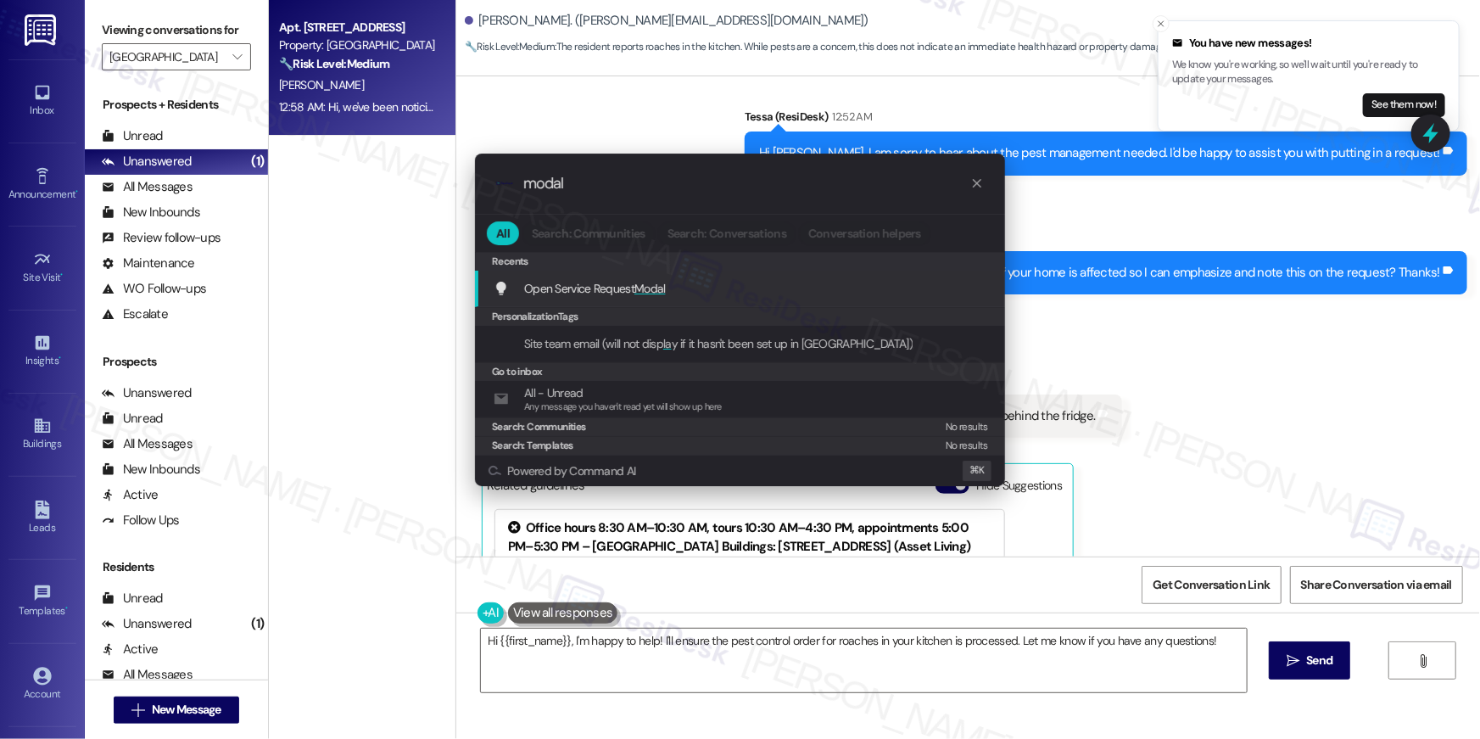
click at [613, 286] on span "Open Service Request Modal" at bounding box center [595, 288] width 142 height 15
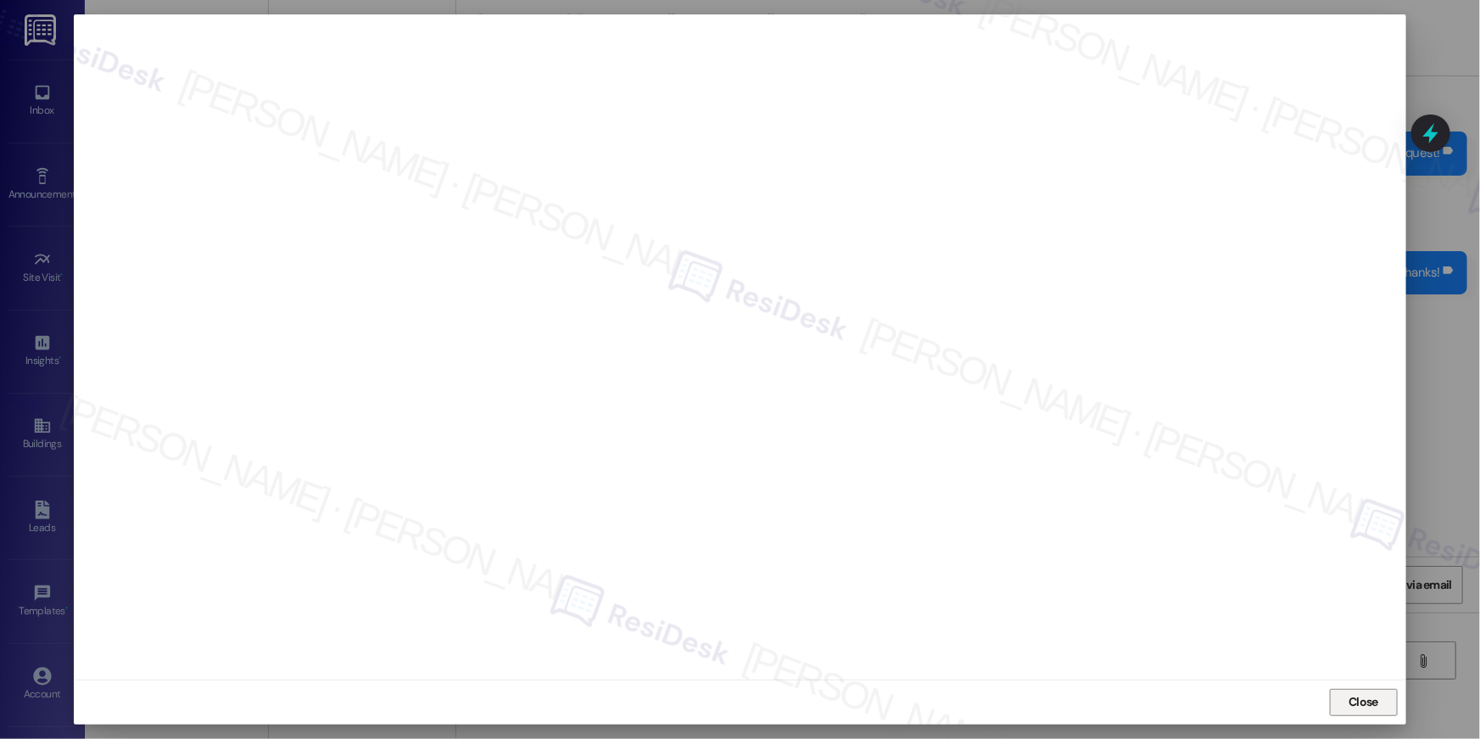
click at [1371, 702] on span "Close" at bounding box center [1364, 702] width 30 height 18
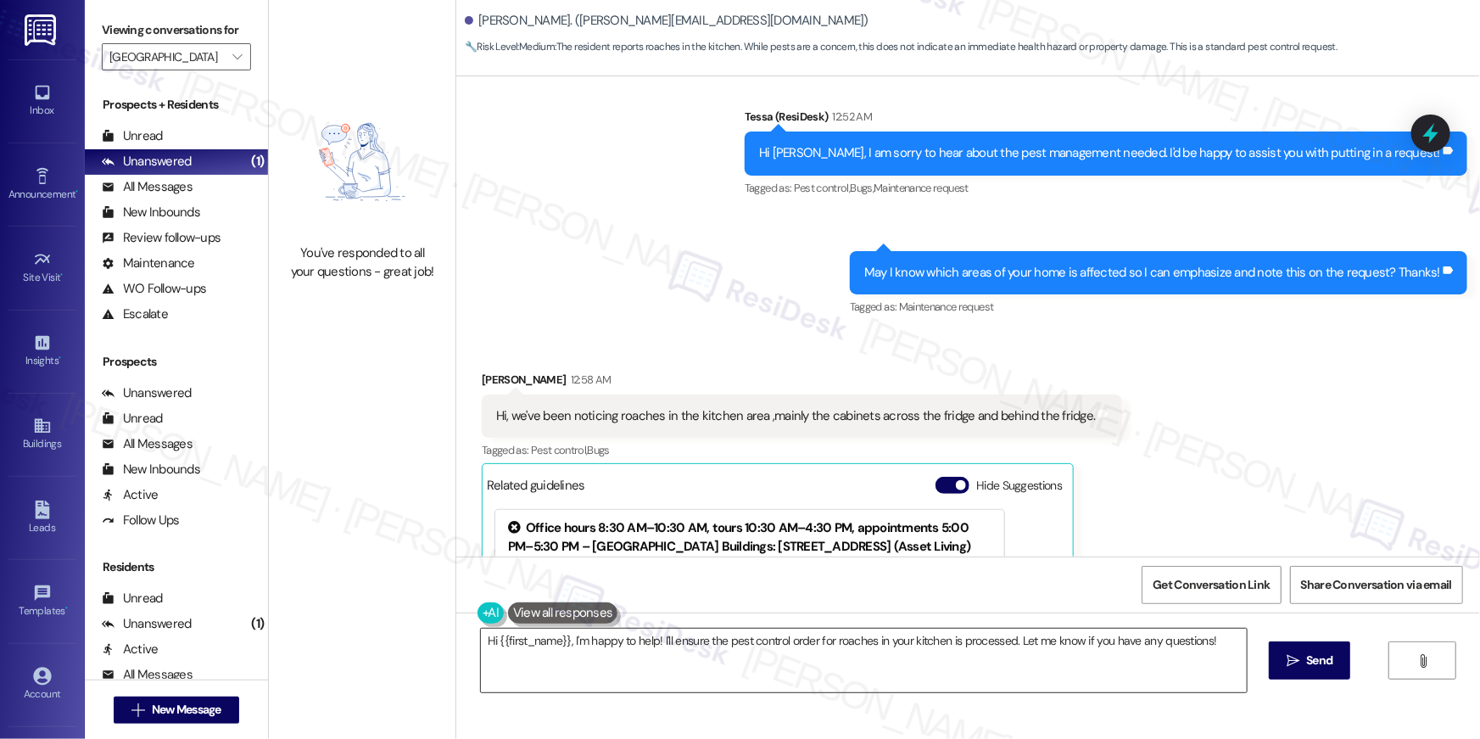
click at [1046, 674] on textarea "Hi {{first_name}}, I'm happy to help! I'll ensure the pest control order for ro…" at bounding box center [864, 661] width 766 height 64
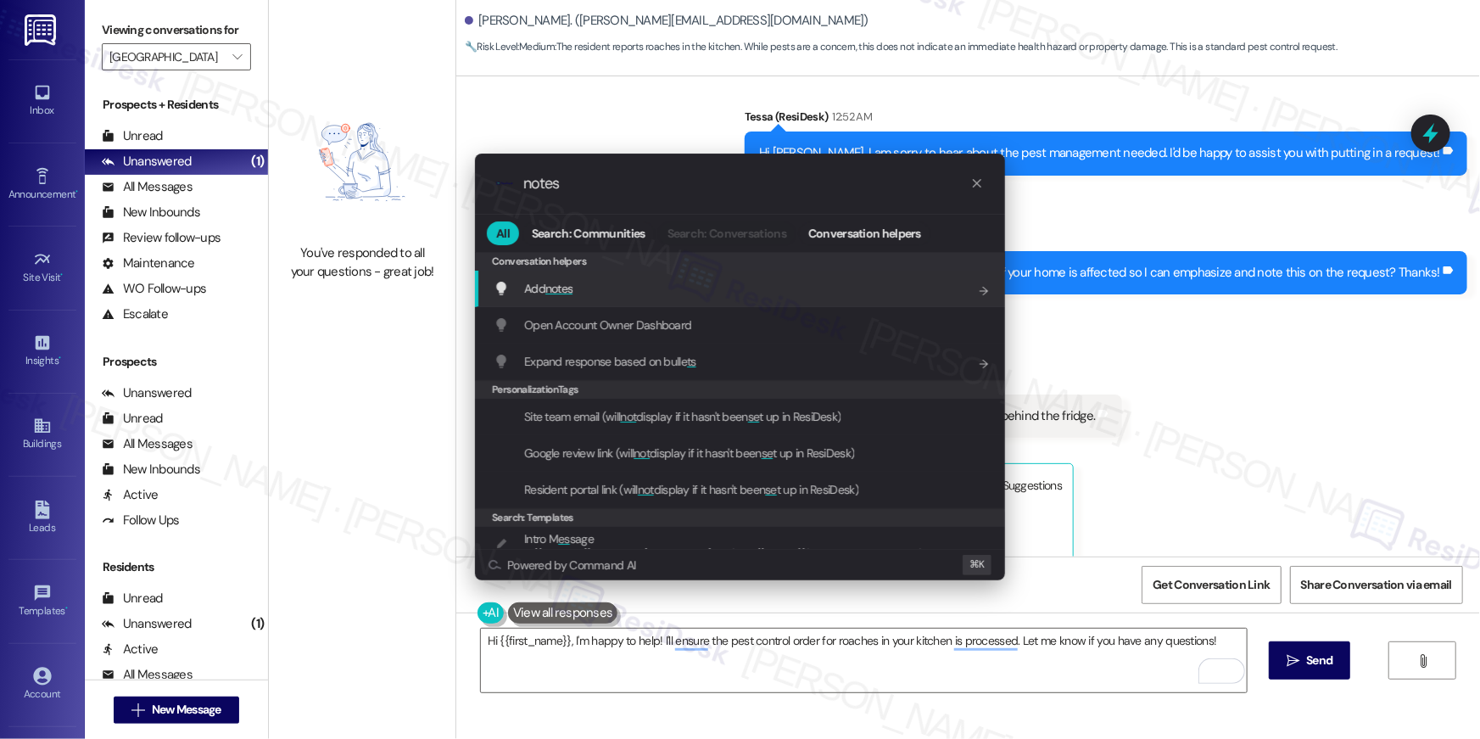
type input "notes"
click at [739, 279] on div "Add notes Add shortcut" at bounding box center [742, 288] width 496 height 19
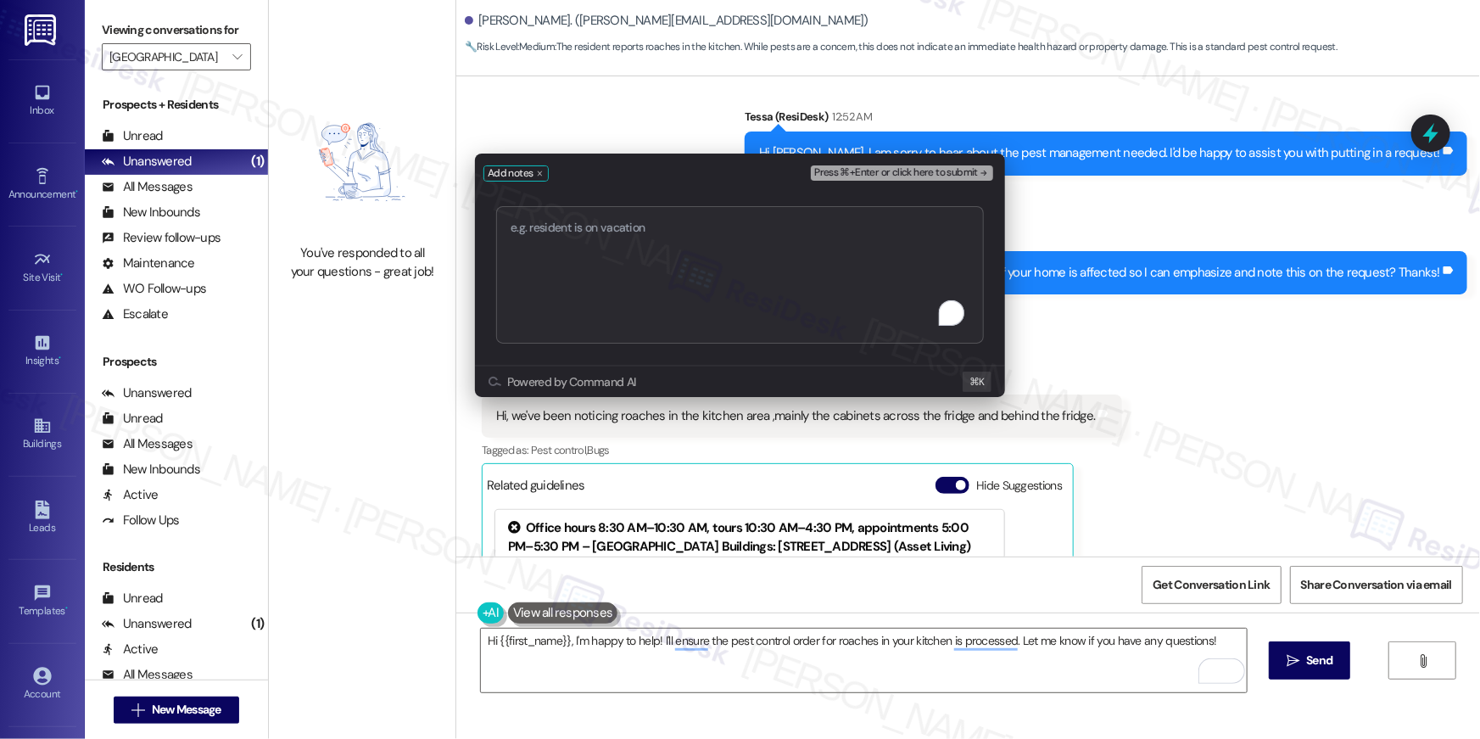
click at [749, 244] on textarea "To enrich screen reader interactions, please activate Accessibility in Grammarl…" at bounding box center [740, 274] width 488 height 137
type textarea "serviceRequestId:"1137031""
click at [943, 169] on span "Press ⌘+Enter or click here to submit" at bounding box center [896, 173] width 164 height 12
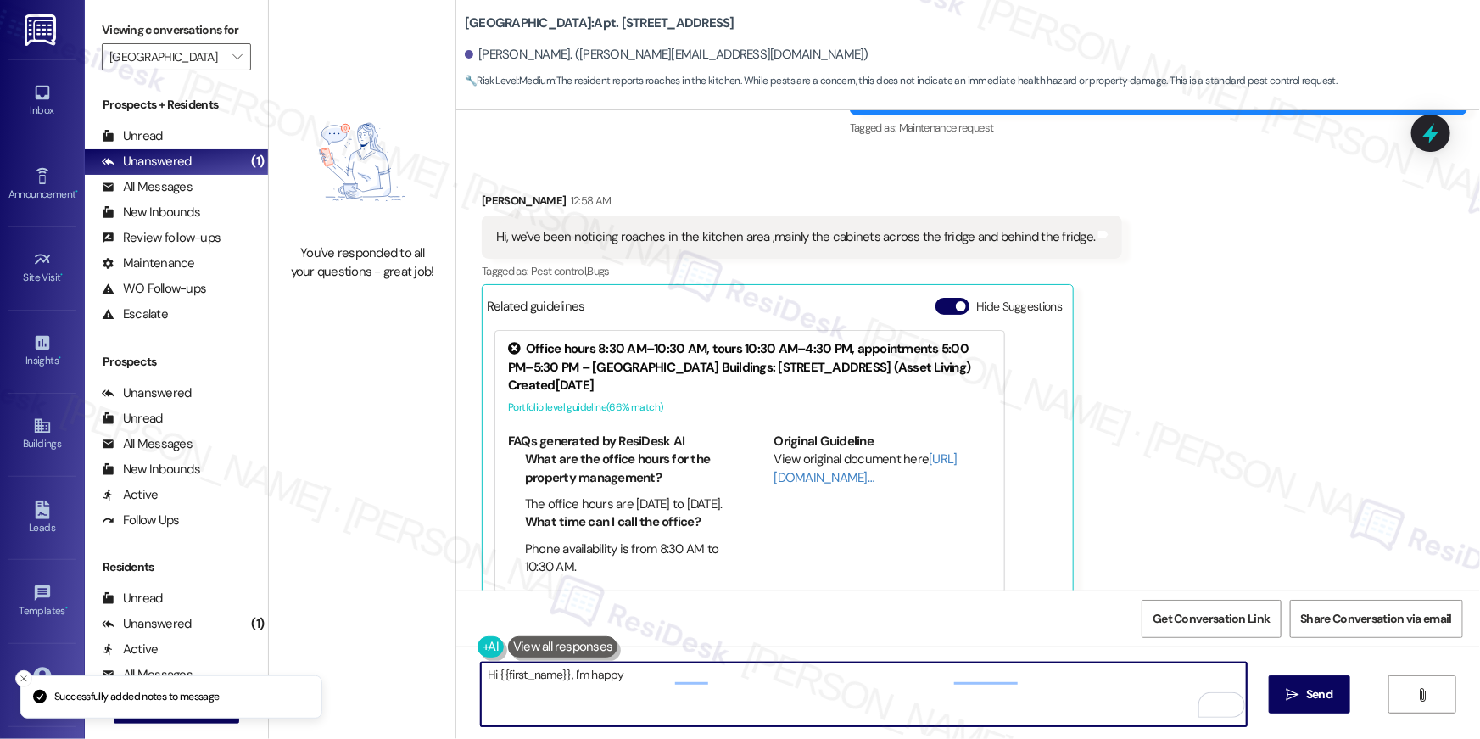
scroll to position [496, 0]
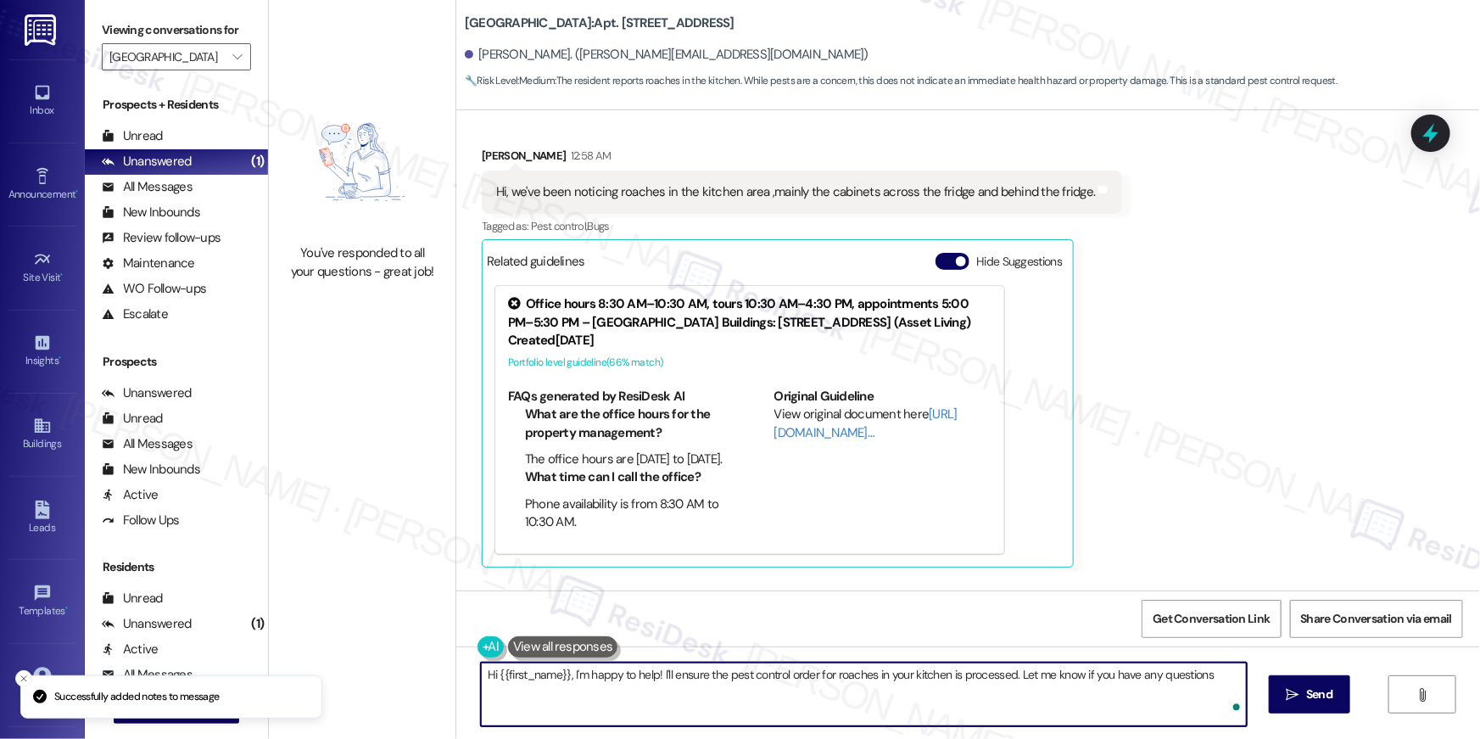
type textarea "Hi {{first_name}}, I'm happy to help! I'll ensure the pest control order for ro…"
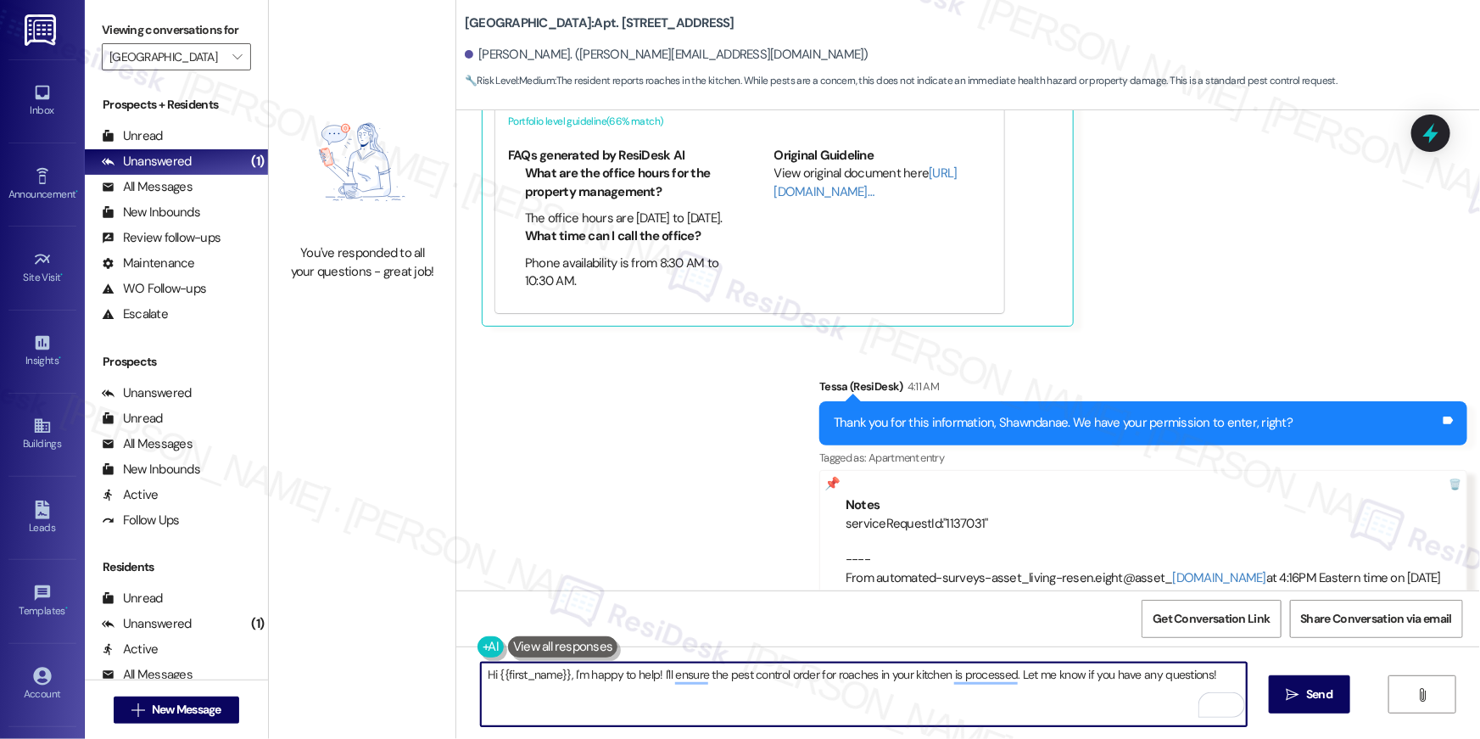
scroll to position [783, 0]
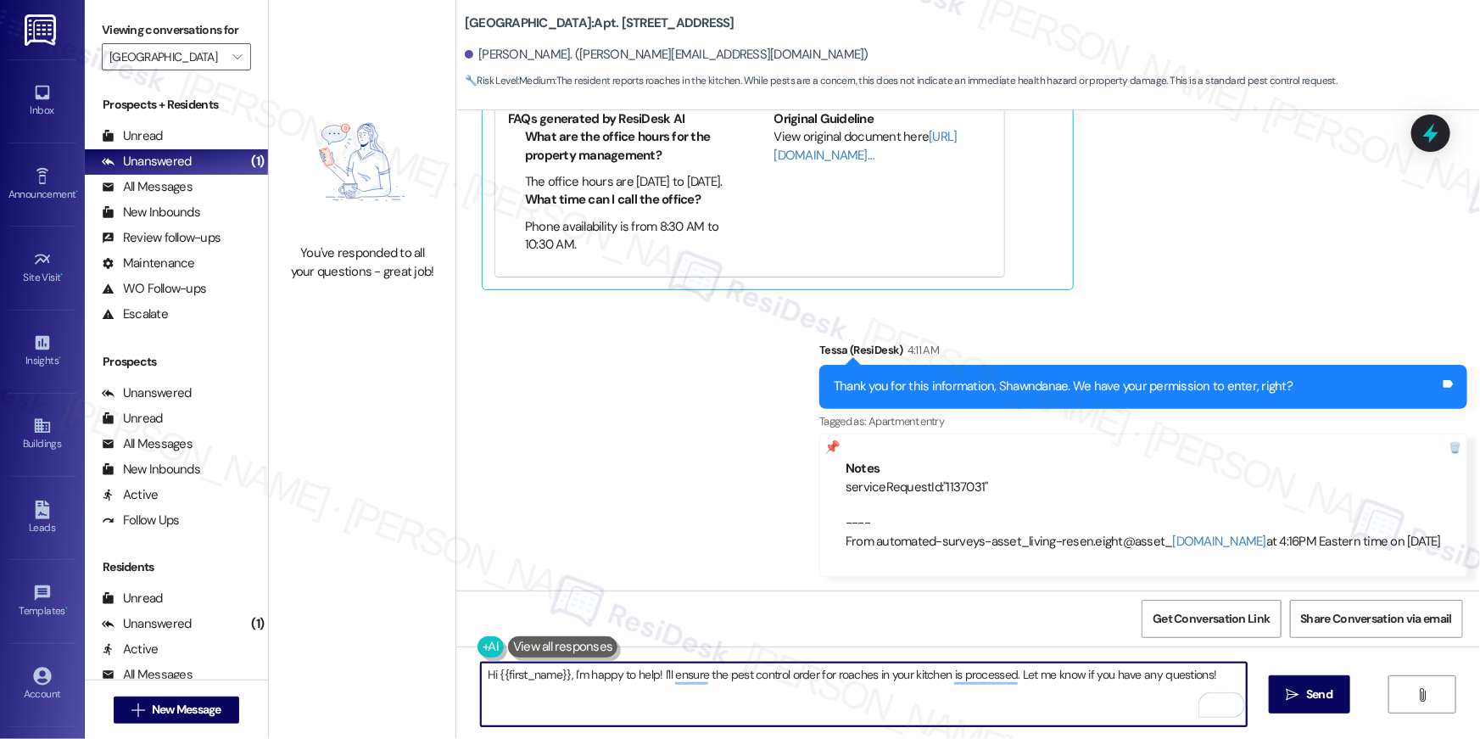
click at [1023, 717] on textarea "Hi {{first_name}}, I'm happy to help! I'll ensure the pest control order for ro…" at bounding box center [864, 694] width 766 height 64
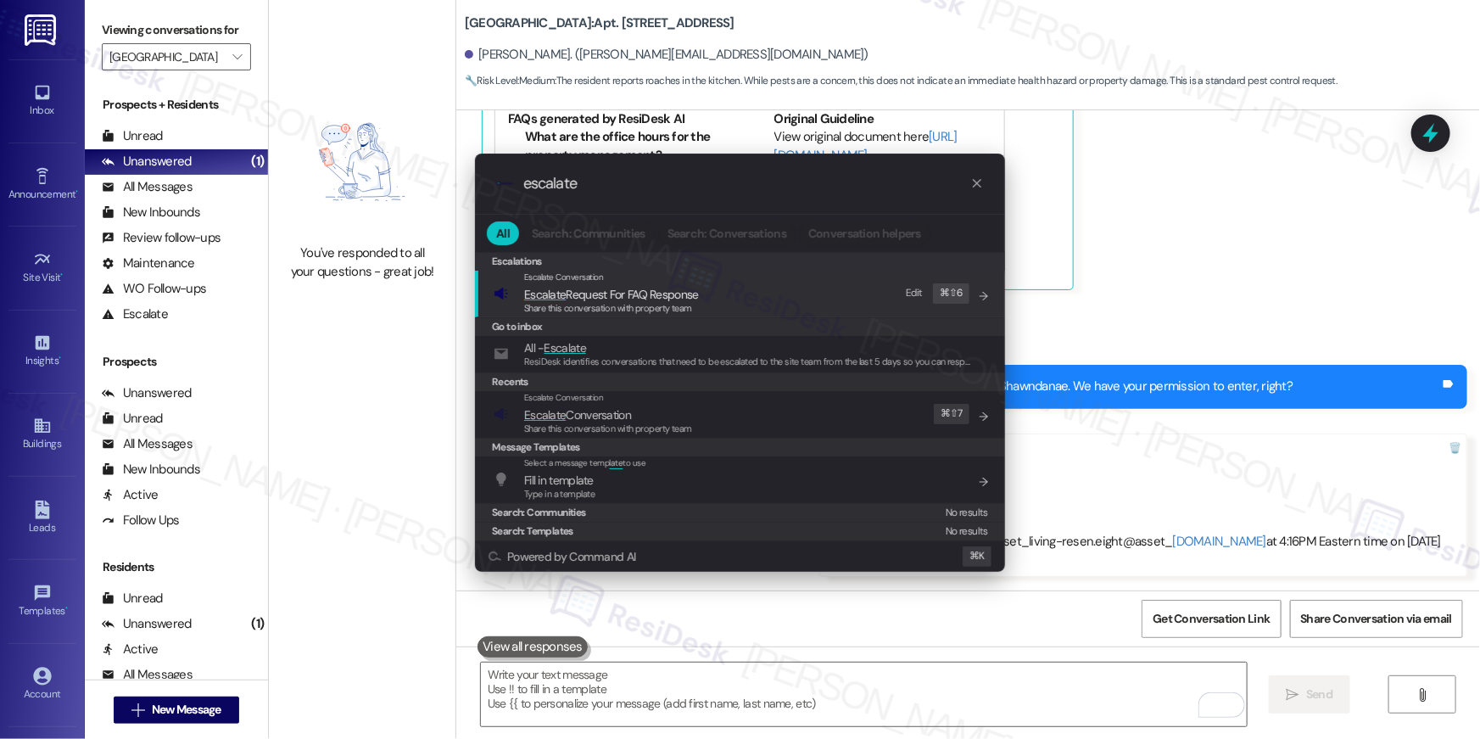
type input "escalate"
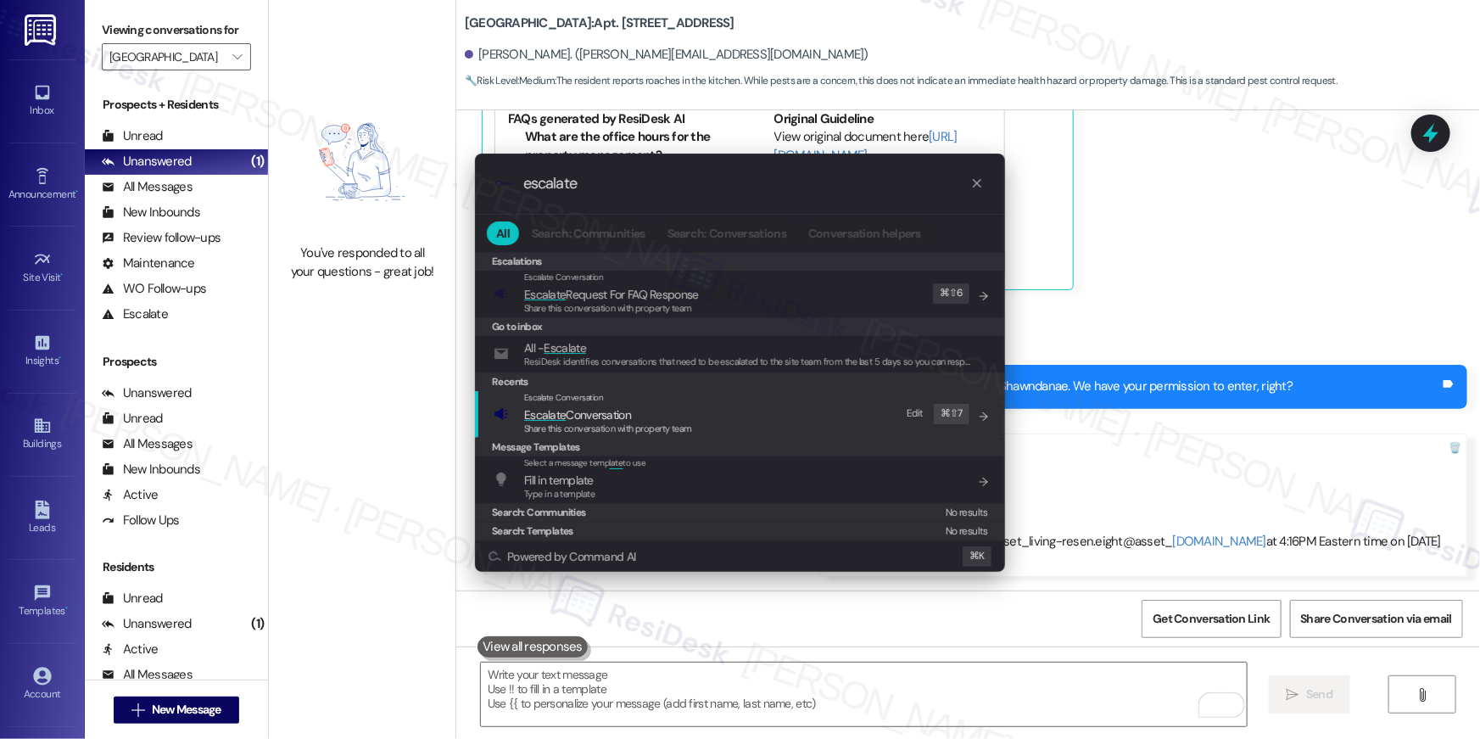
click at [724, 408] on div "Escalate Conversation Escalate Conversation Share this conversation with proper…" at bounding box center [742, 414] width 496 height 46
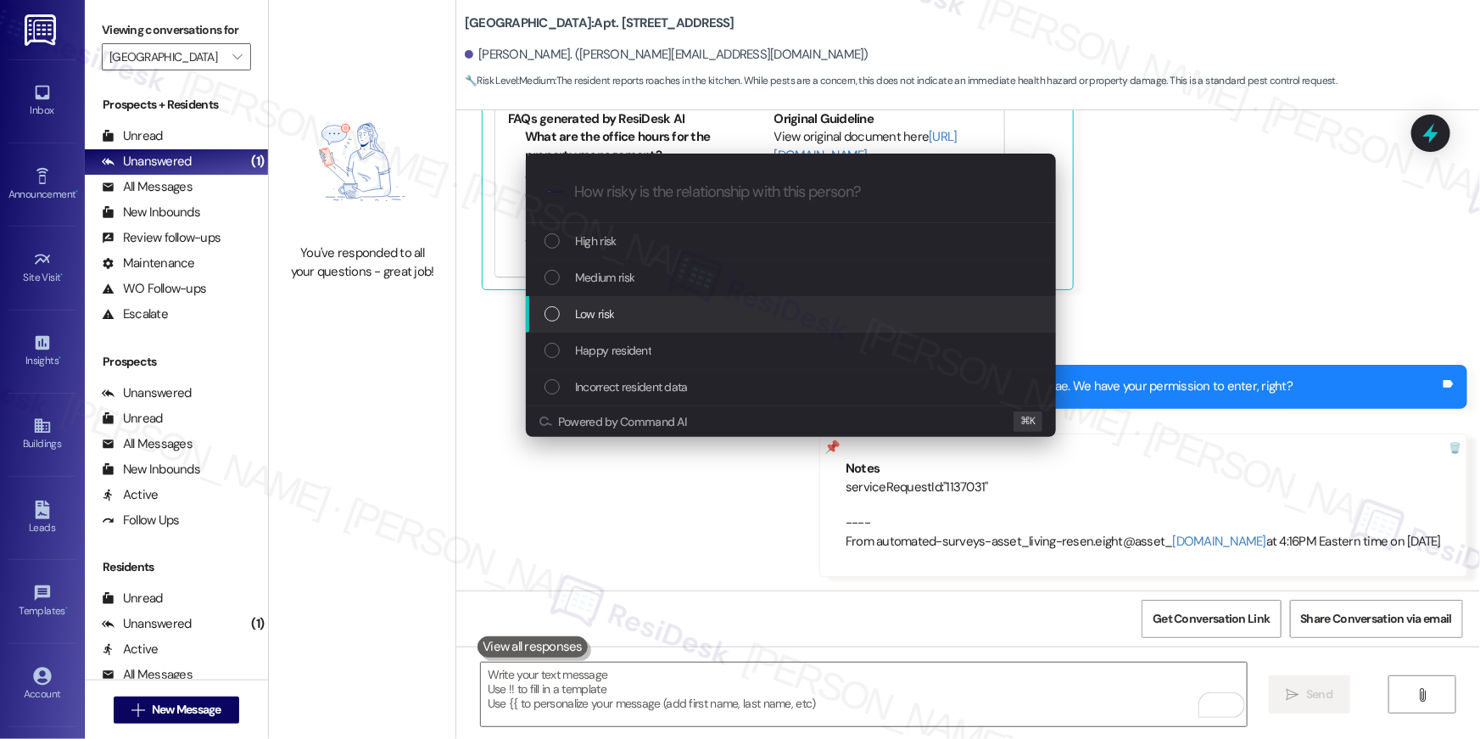
click at [661, 303] on div "Low risk" at bounding box center [791, 314] width 530 height 36
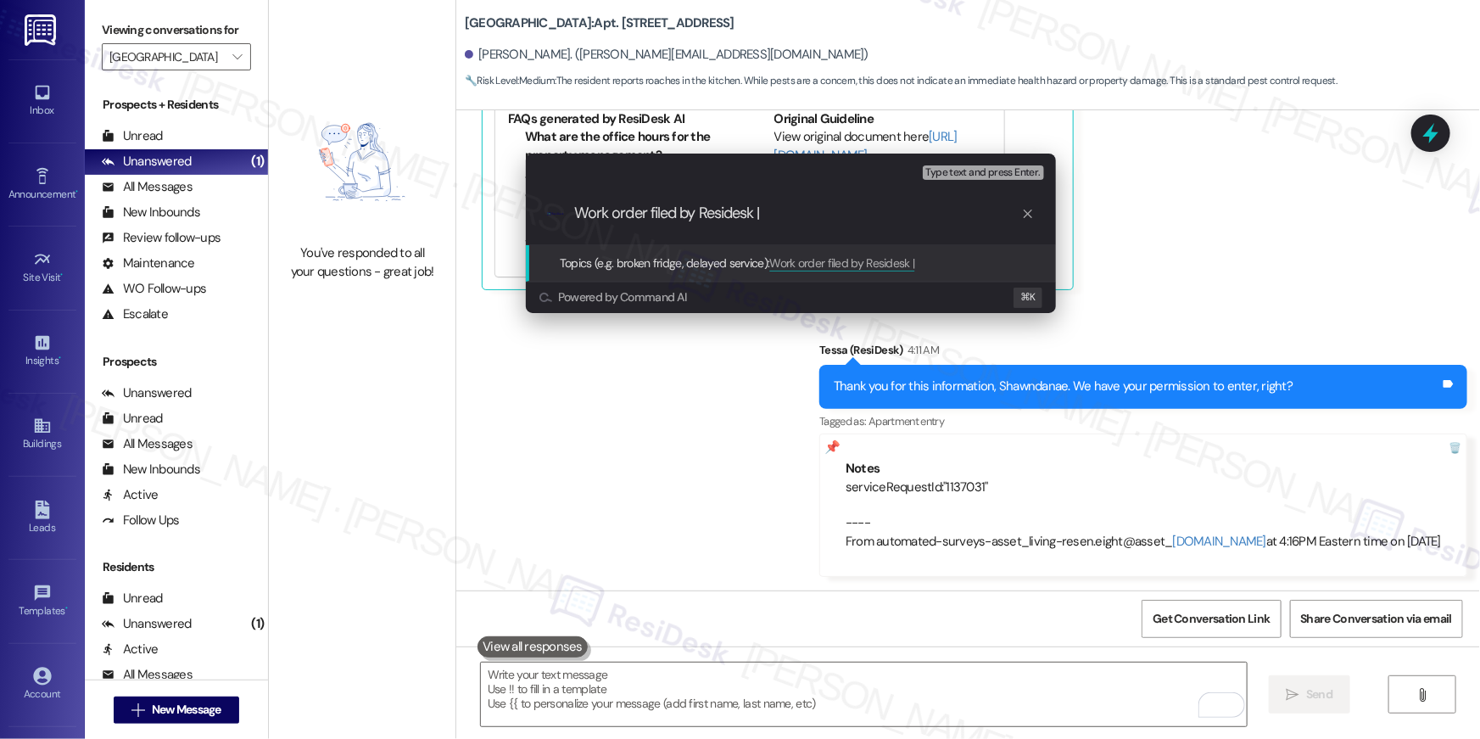
paste input "serviceRequestId:"1137031""
drag, startPoint x: 877, startPoint y: 219, endPoint x: 767, endPoint y: 220, distance: 110.3
click at [767, 220] on input "Work order filed by Residesk | serviceRequestId:"1137031"" at bounding box center [797, 213] width 447 height 18
click at [906, 220] on input "Work order filed by Residesk | WO # 1137031"" at bounding box center [797, 213] width 447 height 18
type input "Work order filed by Residesk | WO # 1137031"
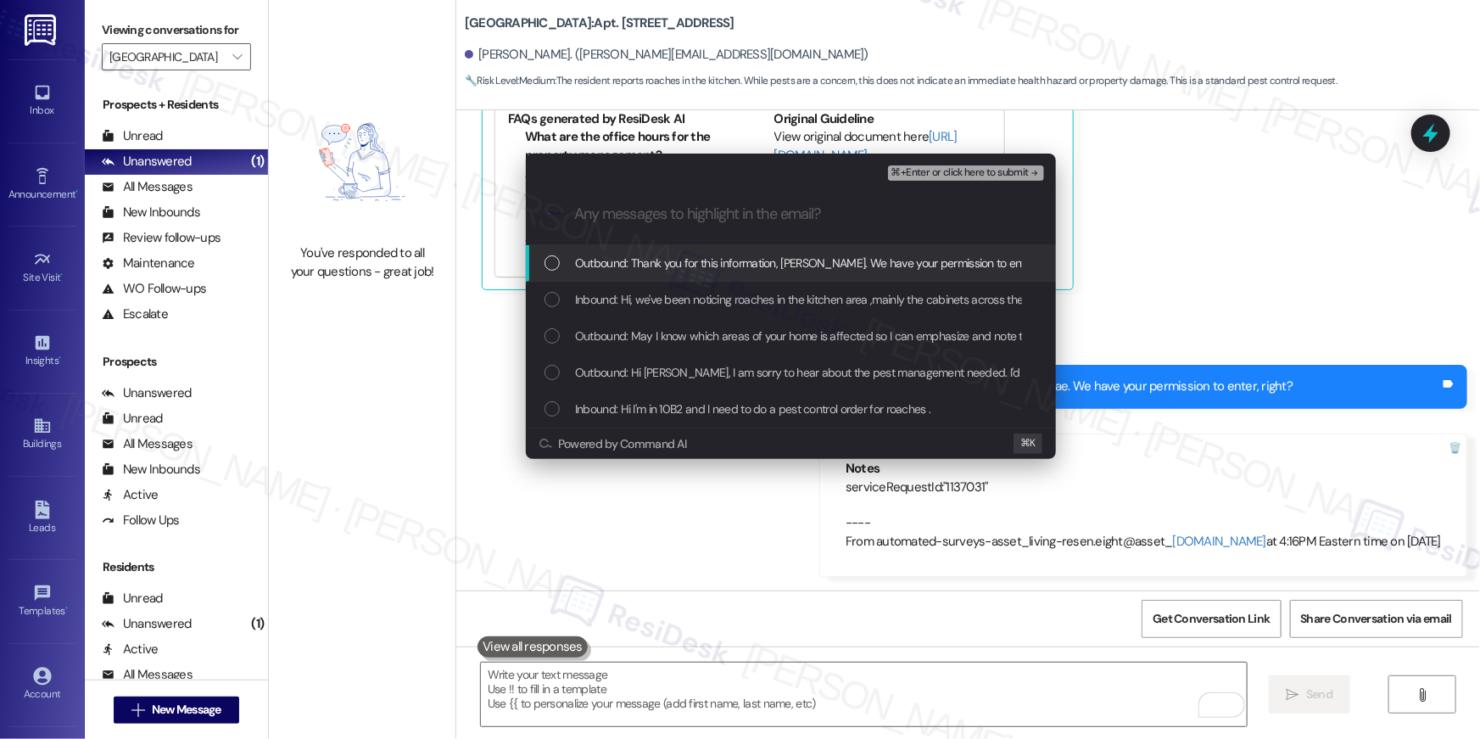
click at [860, 277] on div "Outbound: Thank you for this information, Shawndanae. We have your permission t…" at bounding box center [791, 263] width 530 height 36
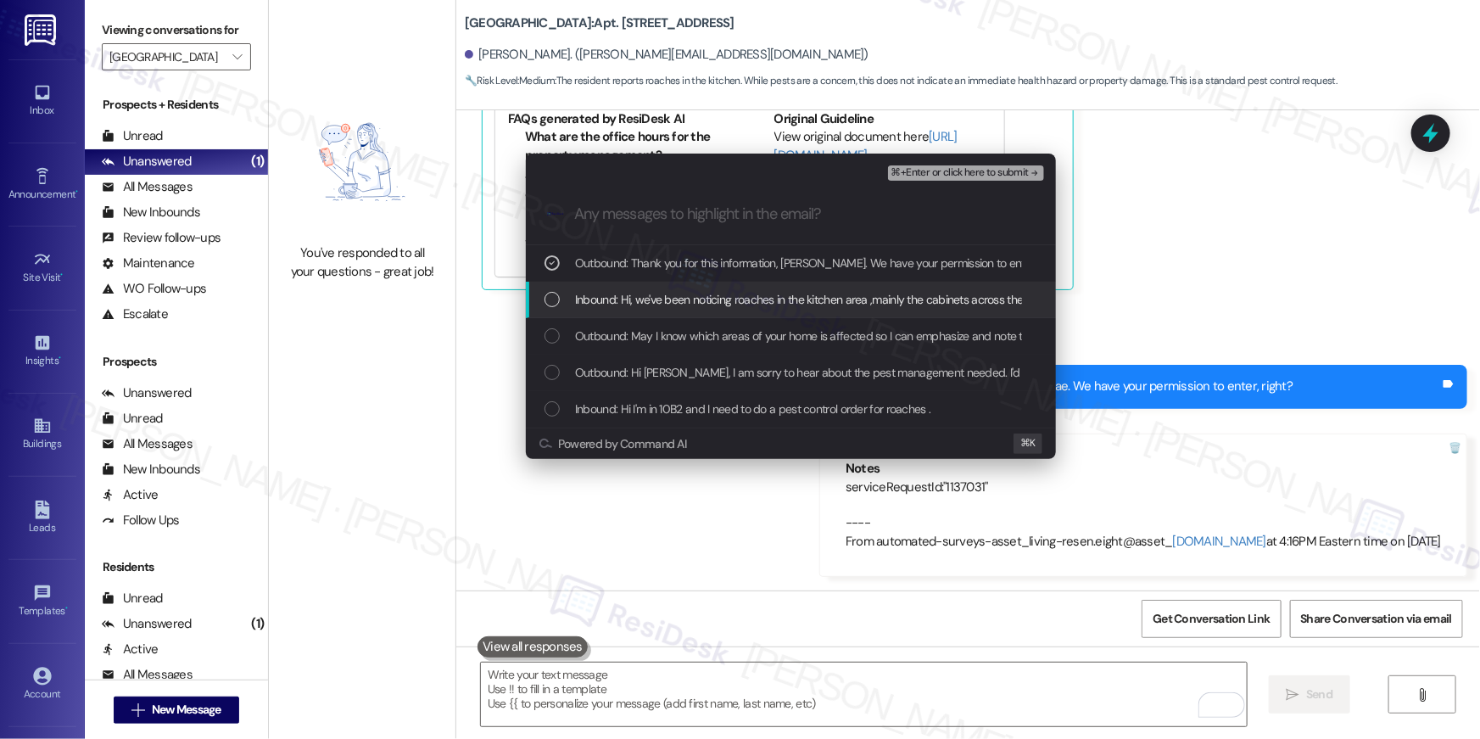
click at [854, 292] on span "Inbound: Hi, we've been noticing roaches in the kitchen area ,mainly the cabine…" at bounding box center [871, 299] width 592 height 19
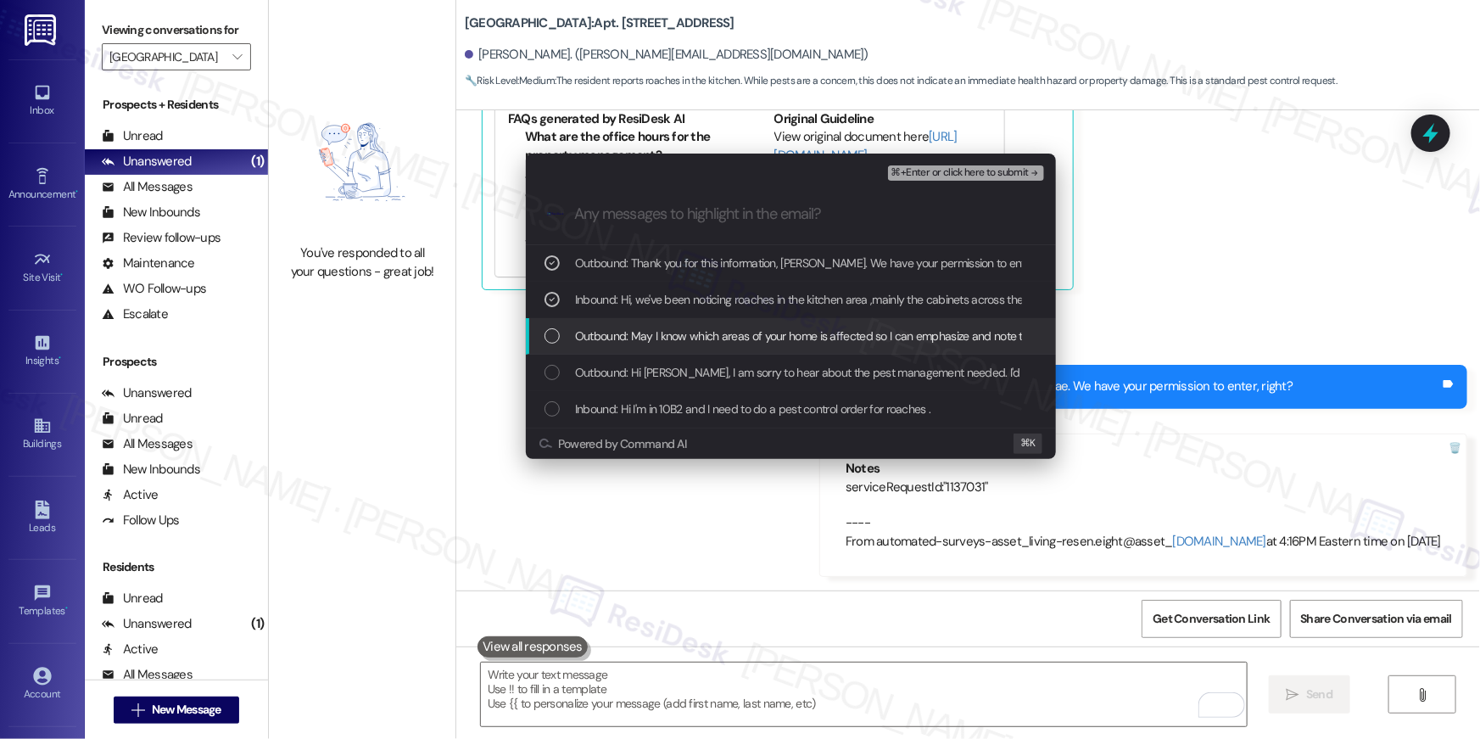
click at [844, 334] on span "Outbound: May I know which areas of your home is affected so I can emphasize an…" at bounding box center [866, 336] width 583 height 19
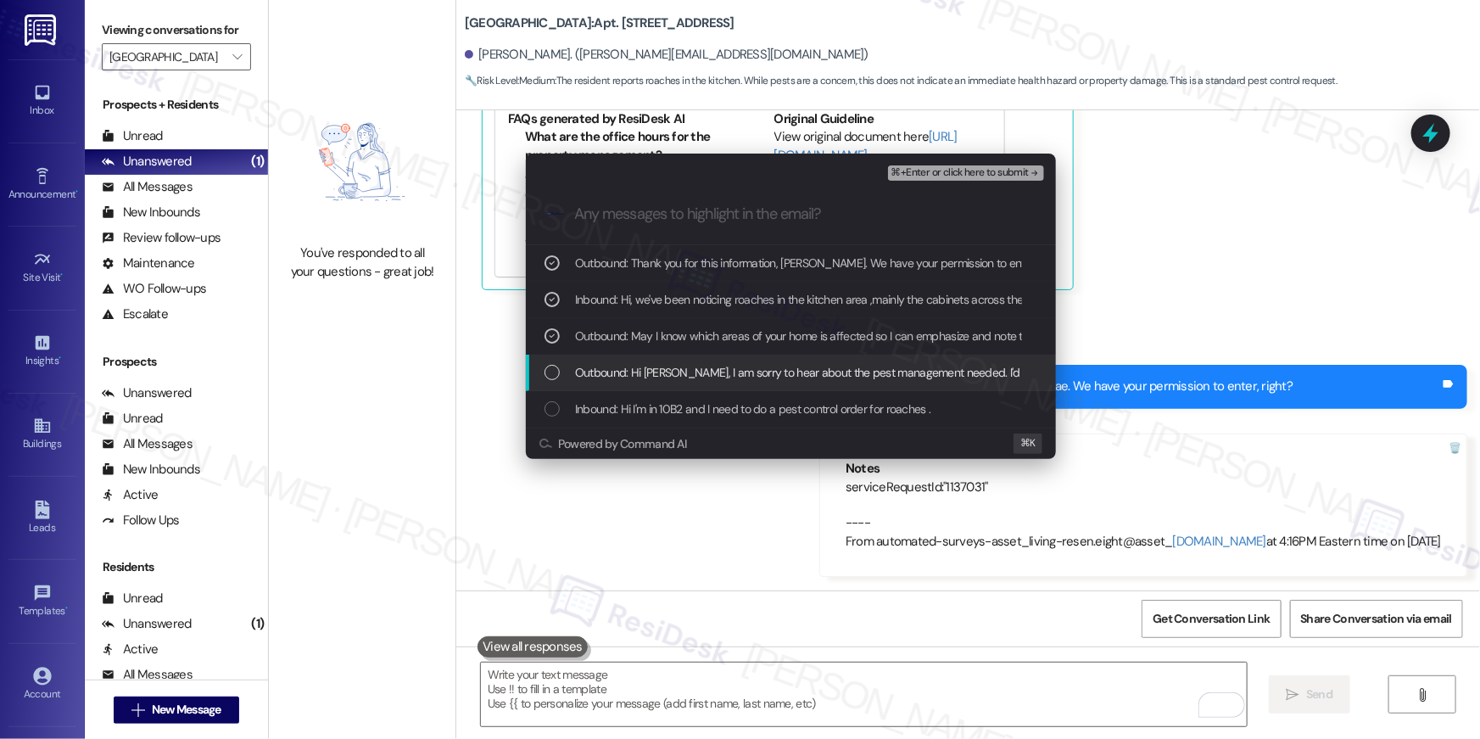
drag, startPoint x: 923, startPoint y: 364, endPoint x: 920, endPoint y: 383, distance: 19.0
click at [923, 364] on span "Outbound: Hi Shawndanae, I am sorry to hear about the pest management needed. I…" at bounding box center [917, 372] width 684 height 19
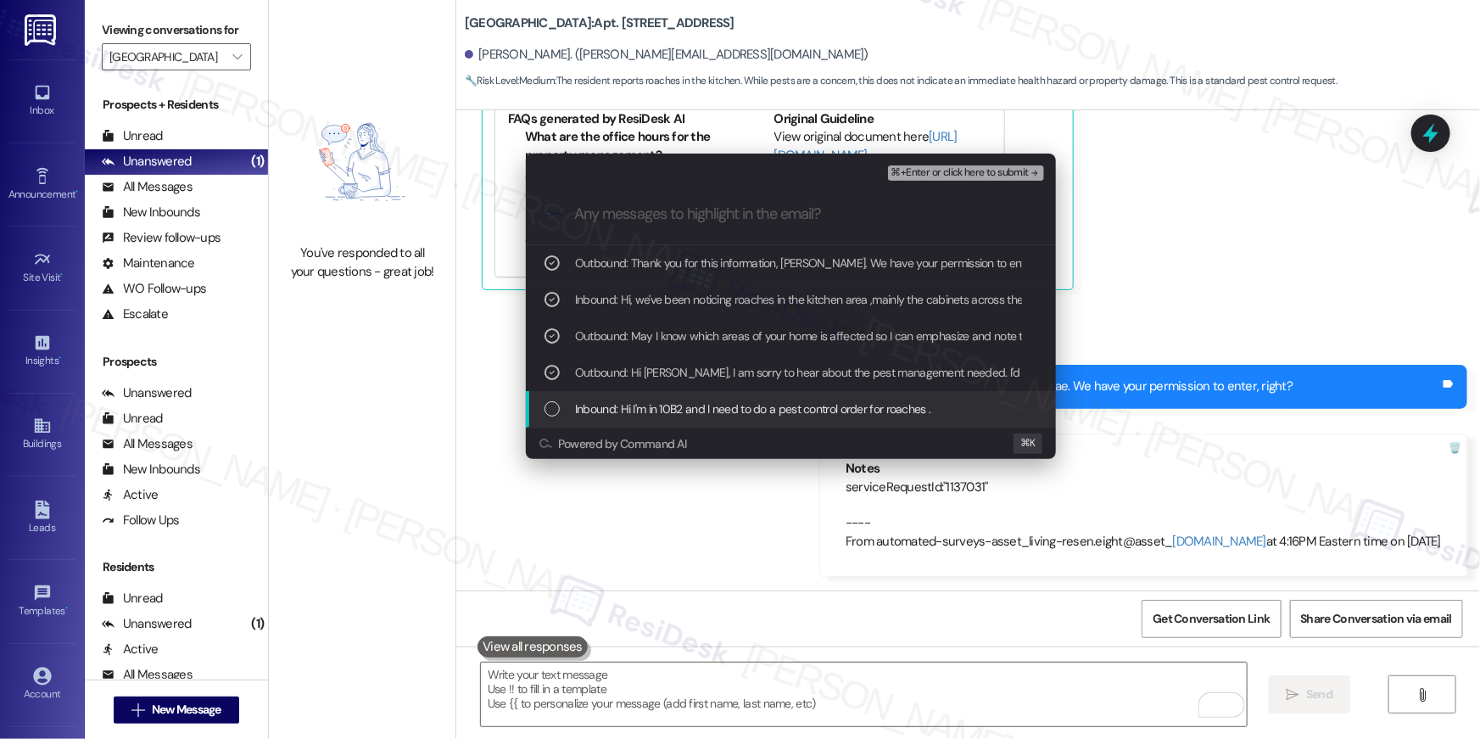
click at [904, 405] on span "Inbound: Hi I'm in 10B2 and I need to do a pest control order for roaches ." at bounding box center [753, 409] width 356 height 19
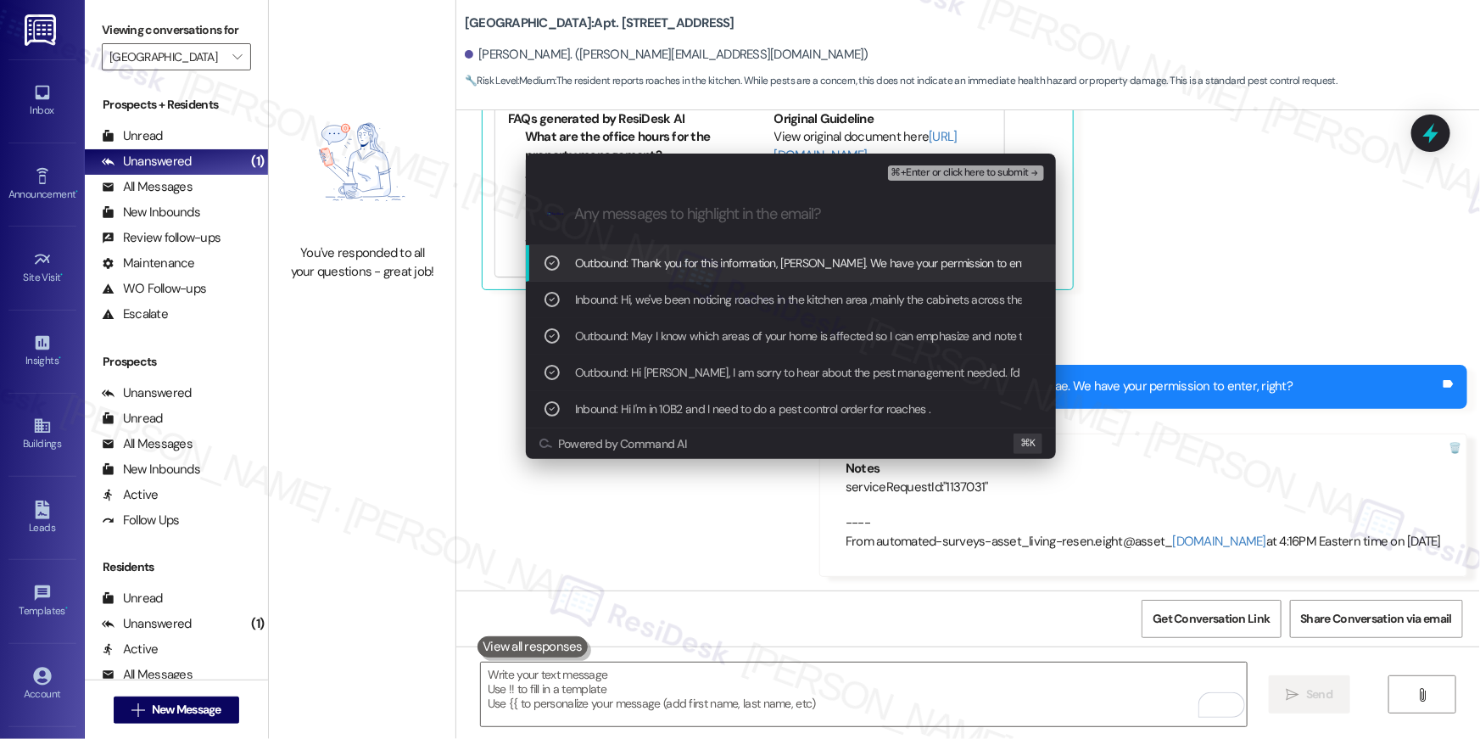
click at [966, 178] on span "⌘+Enter or click here to submit" at bounding box center [960, 173] width 137 height 12
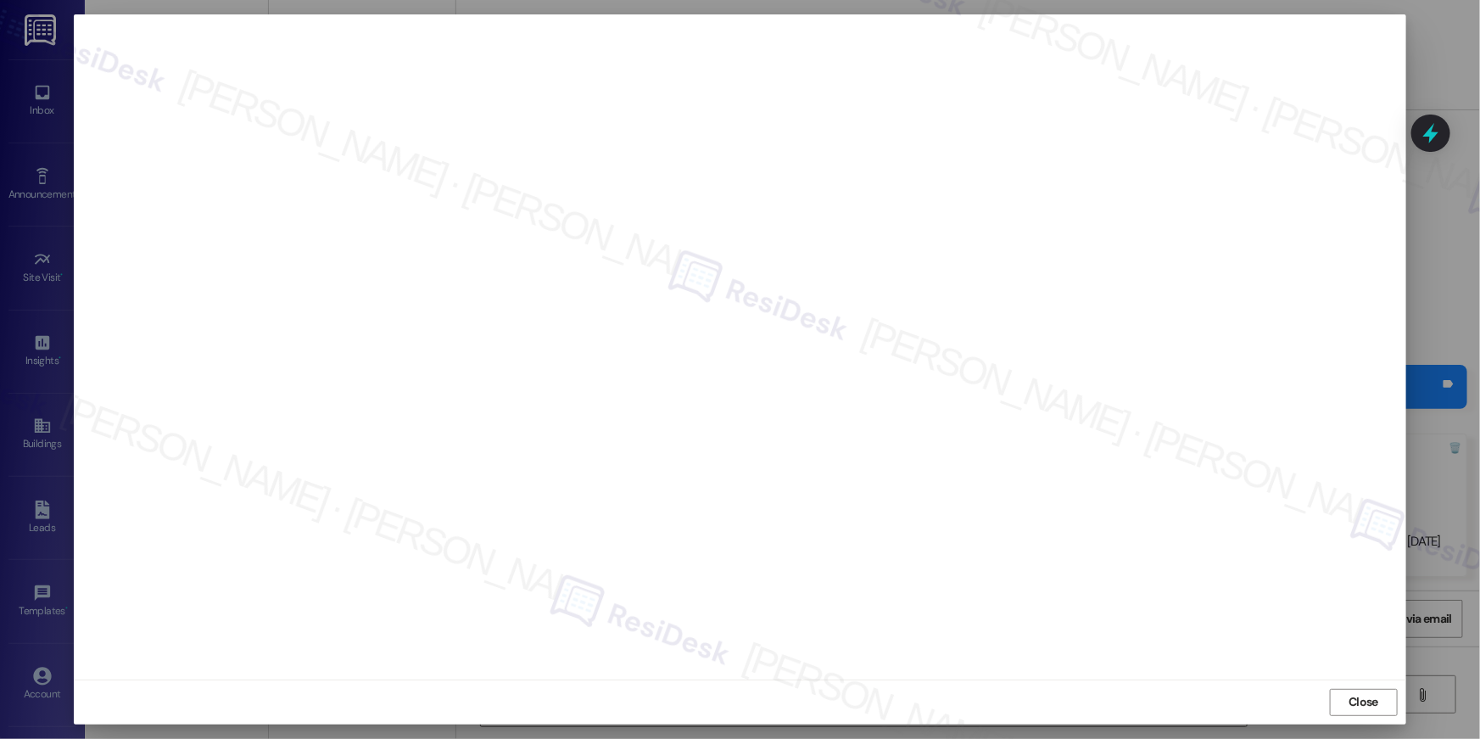
click at [1364, 716] on div "Close" at bounding box center [740, 701] width 1333 height 45
click at [1364, 713] on span "Close" at bounding box center [1363, 702] width 36 height 25
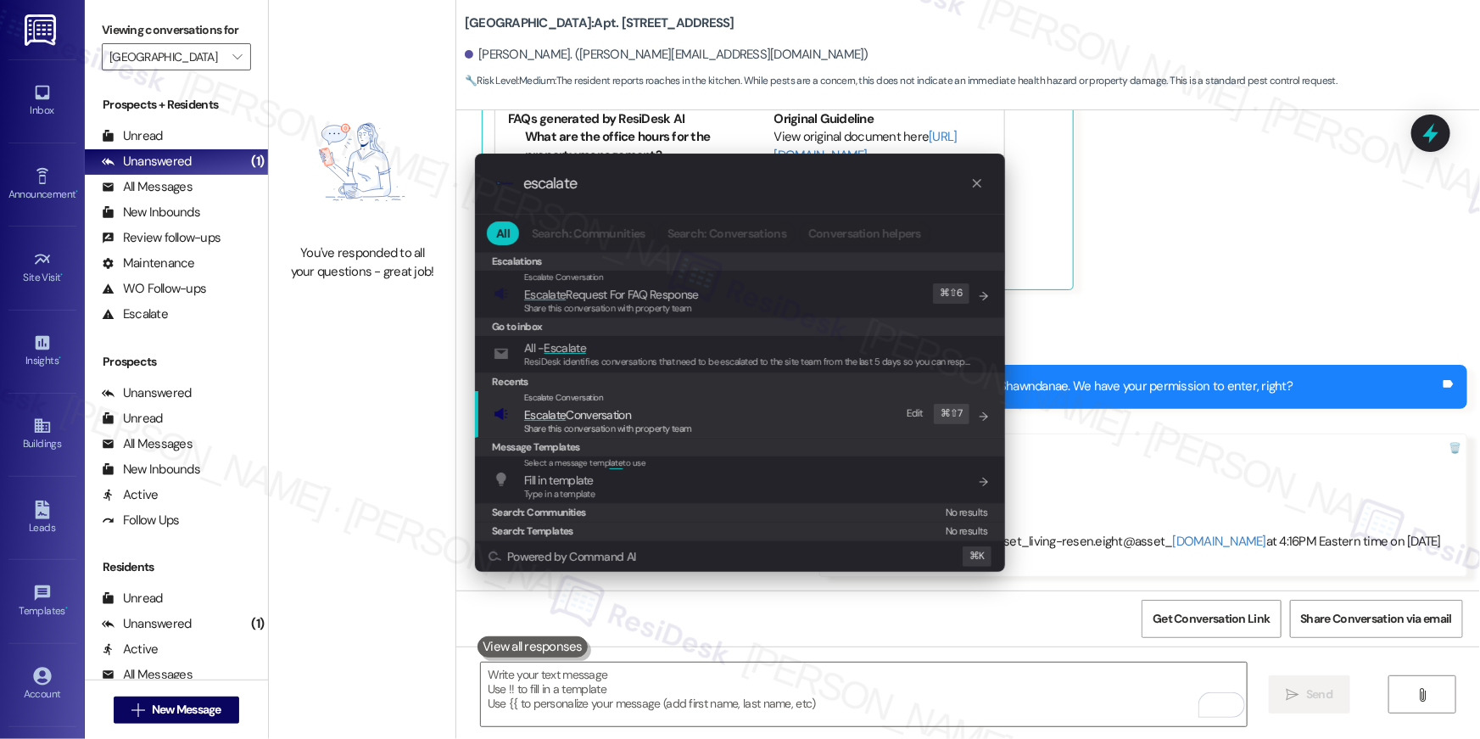
type input "escalate"
click at [620, 422] on span "Share this conversation with property team" at bounding box center [608, 428] width 168 height 12
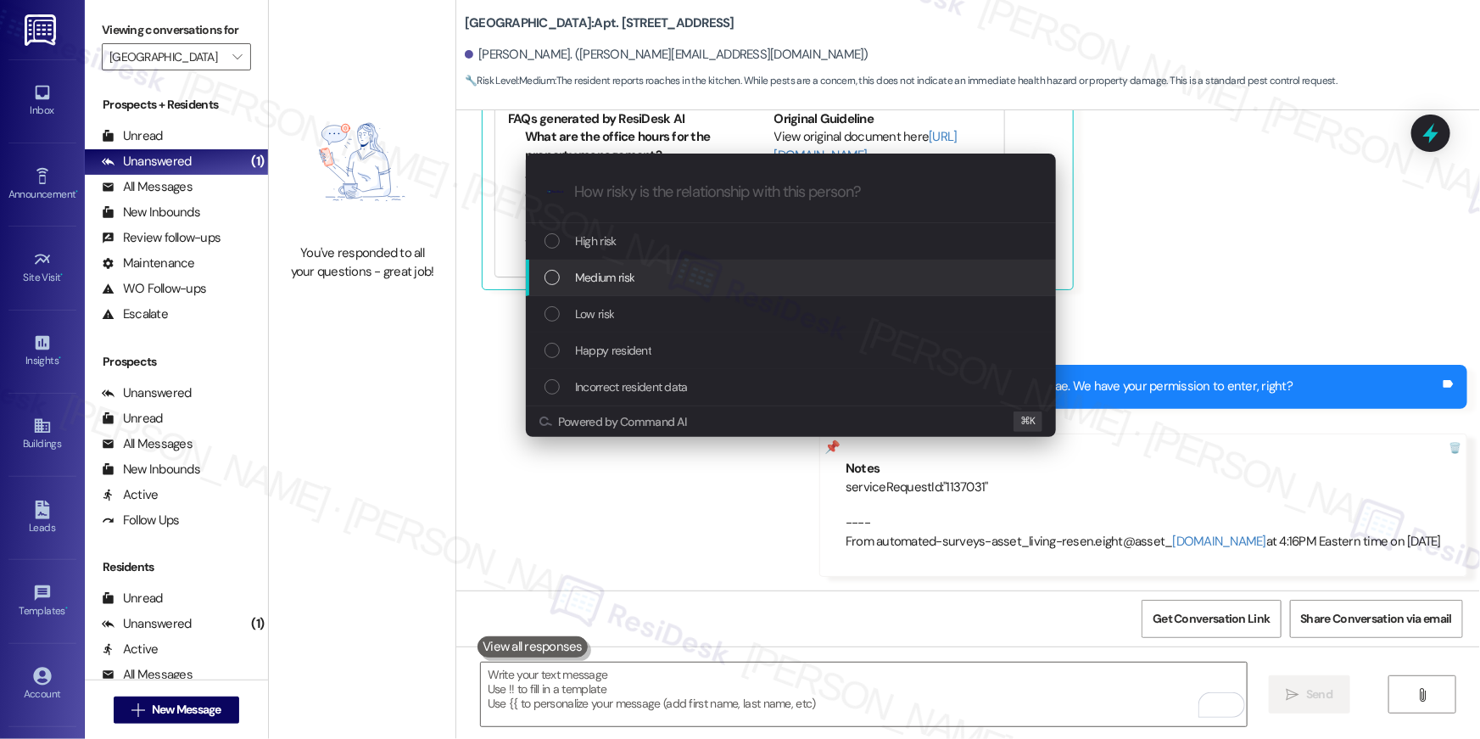
click at [607, 285] on span "Medium risk" at bounding box center [604, 277] width 59 height 19
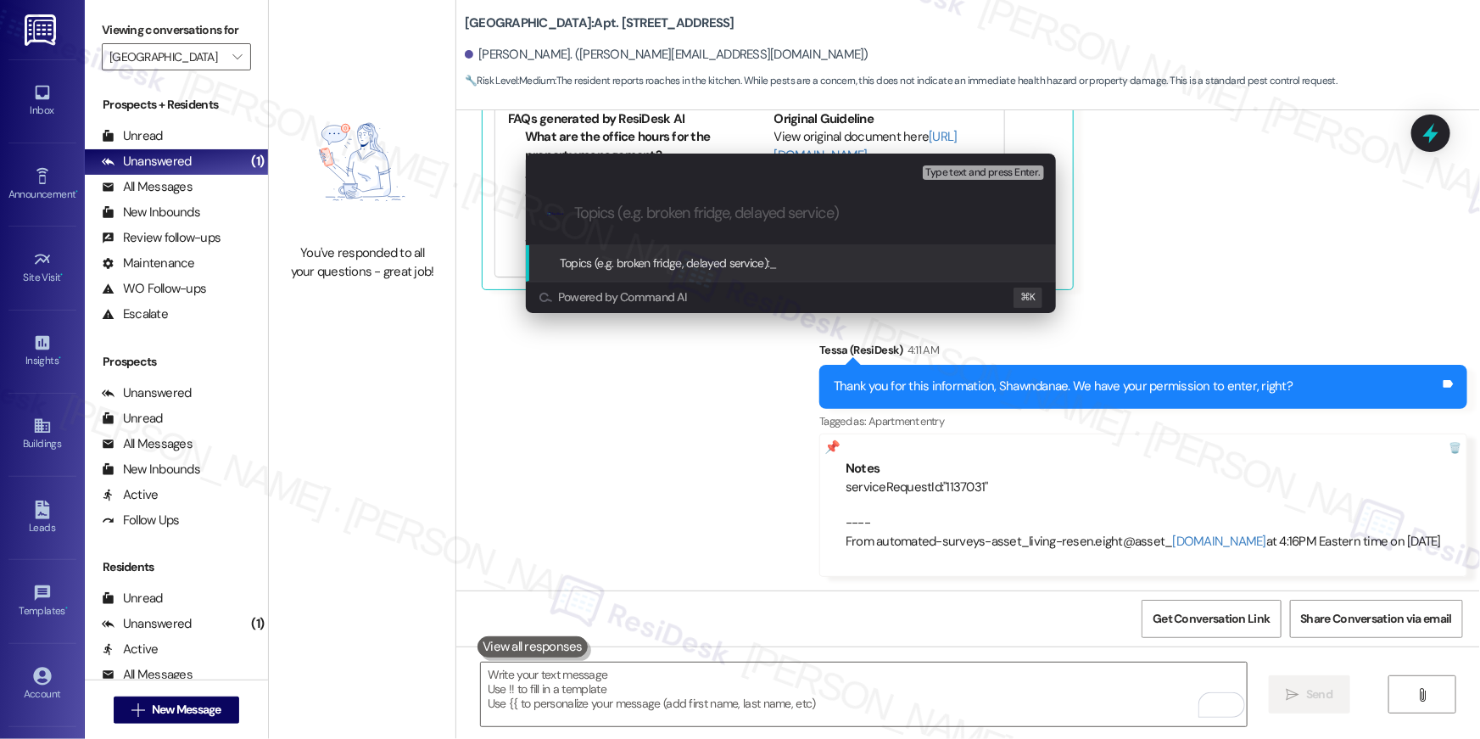
paste input "Work order filed by Residesk | WO # 1137031"
type input "Work order filed by Residesk | WO # 1137031"
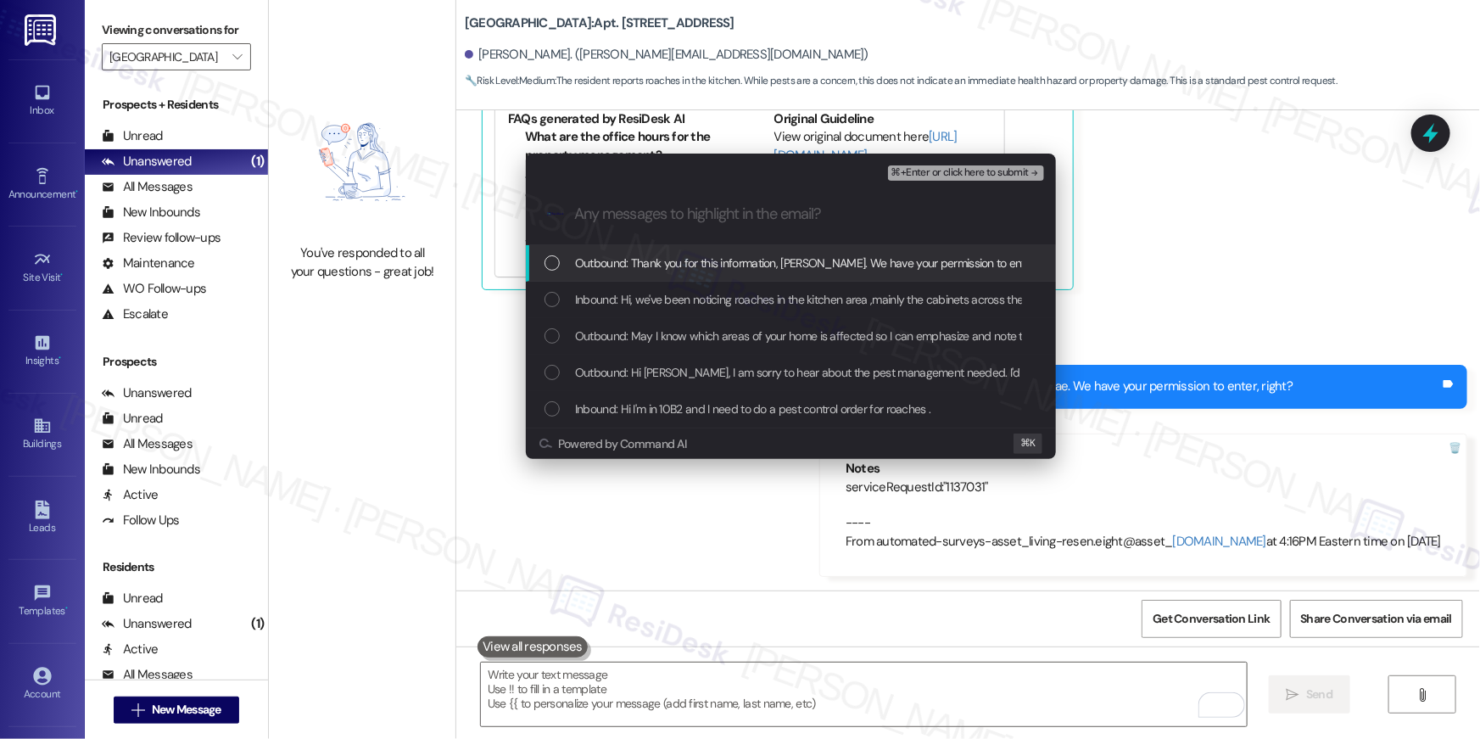
click at [646, 273] on div "Outbound: Thank you for this information, Shawndanae. We have your permission t…" at bounding box center [791, 263] width 530 height 36
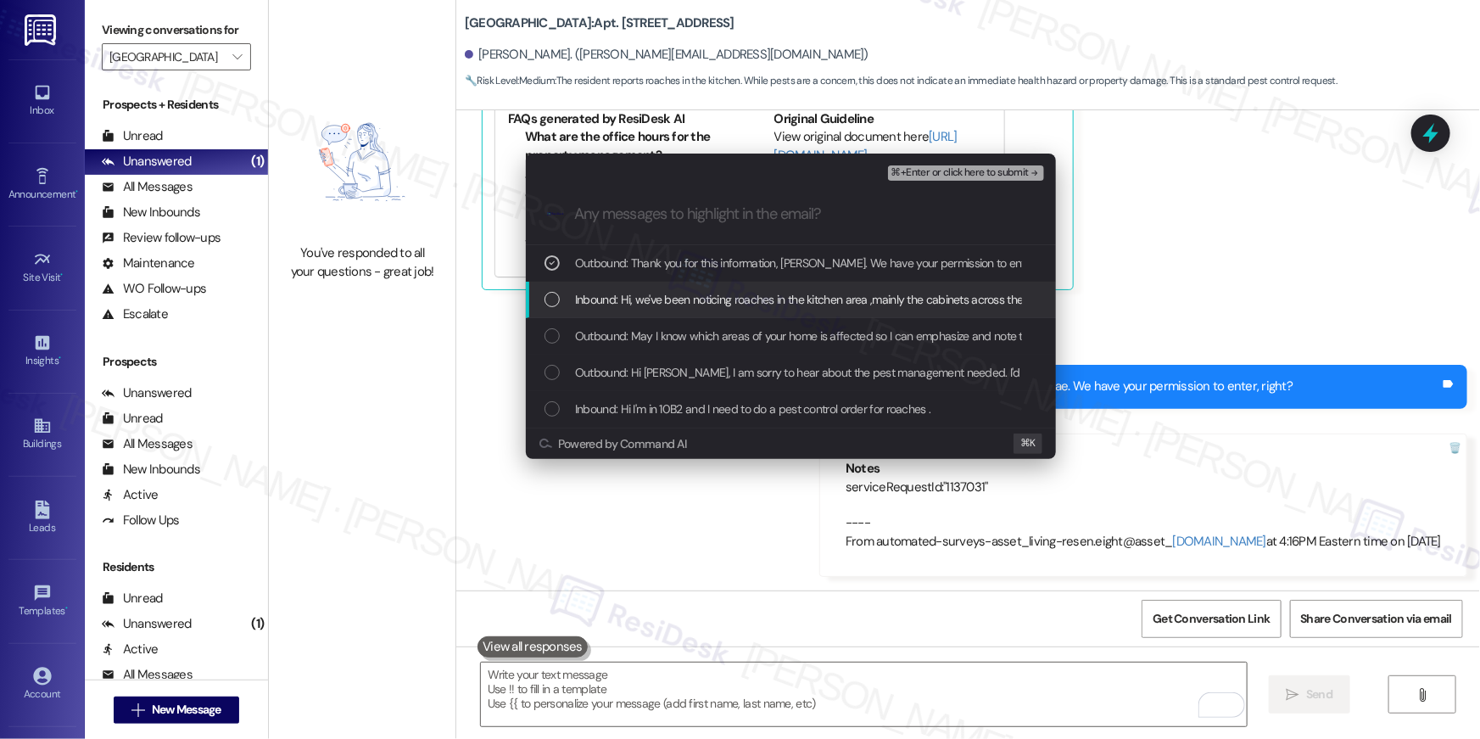
click at [646, 282] on div "Inbound: Hi, we've been noticing roaches in the kitchen area ,mainly the cabine…" at bounding box center [791, 300] width 530 height 36
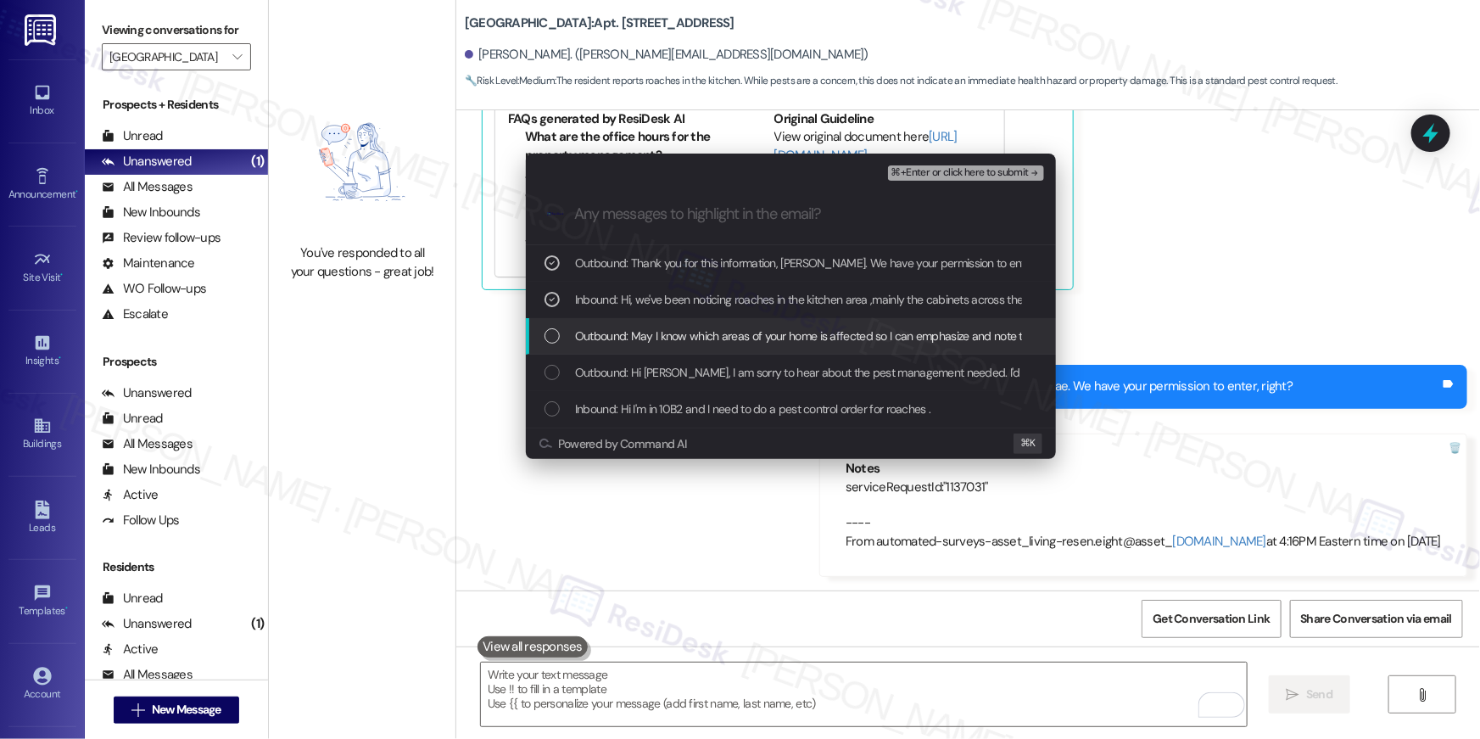
click at [660, 336] on span "Outbound: May I know which areas of your home is affected so I can emphasize an…" at bounding box center [866, 336] width 583 height 19
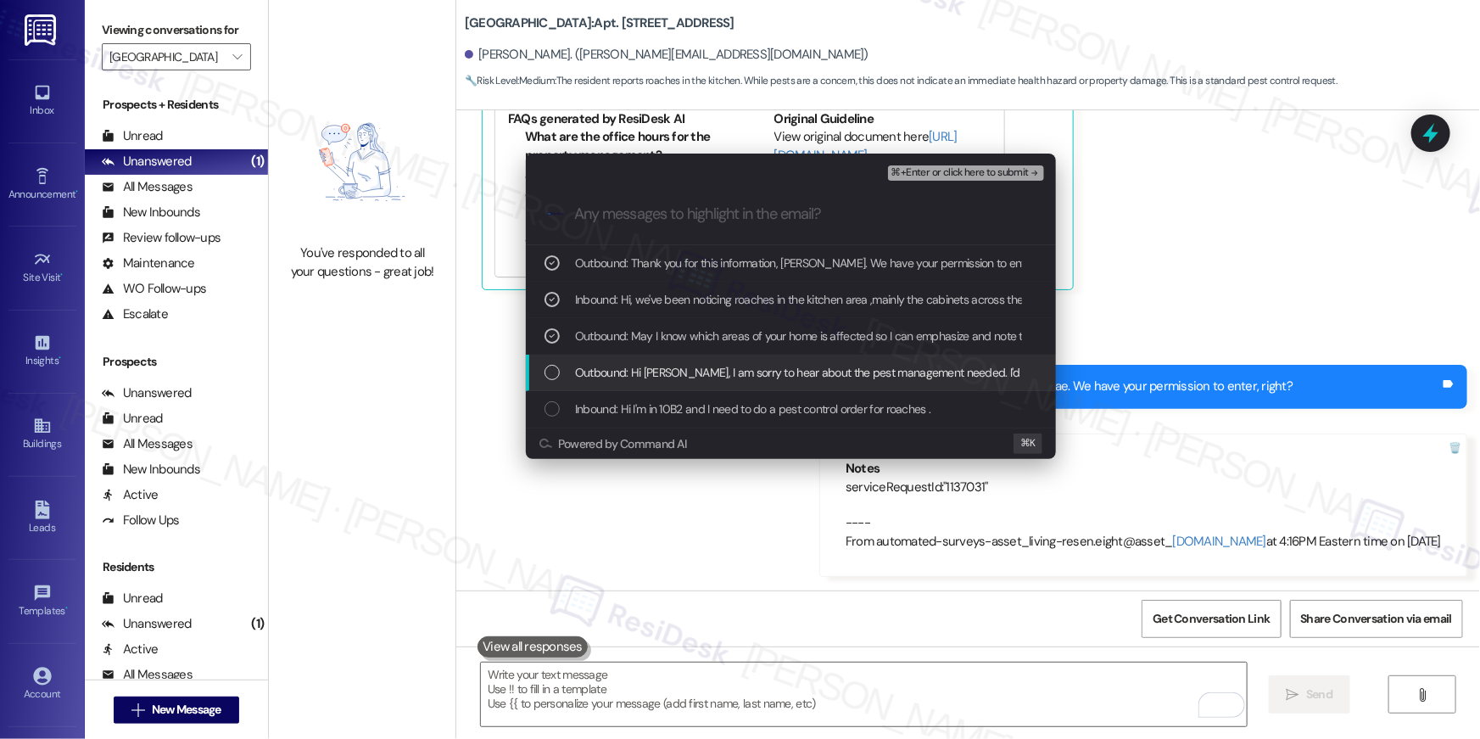
click at [696, 372] on span "Outbound: Hi Shawndanae, I am sorry to hear about the pest management needed. I…" at bounding box center [917, 372] width 684 height 19
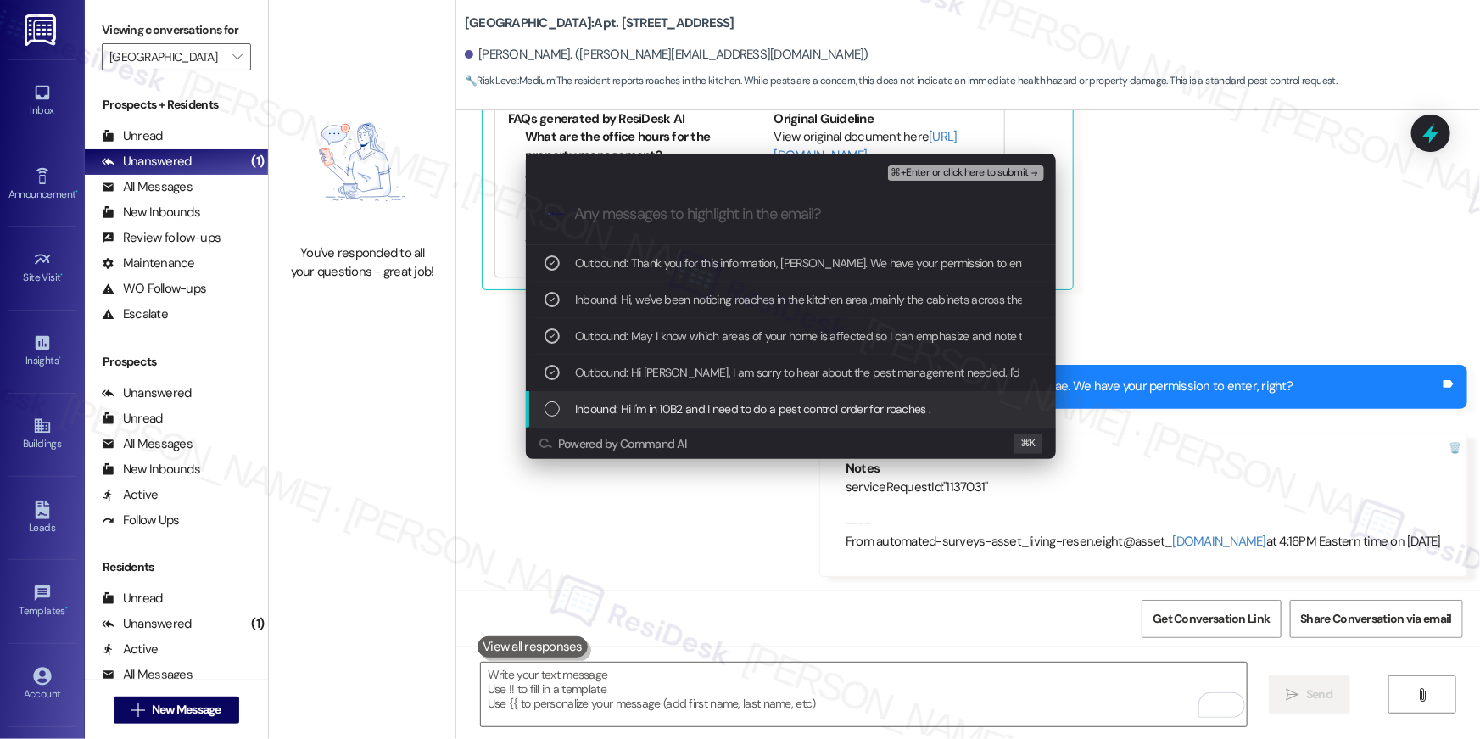
drag, startPoint x: 696, startPoint y: 413, endPoint x: 717, endPoint y: 399, distance: 25.6
click at [696, 412] on span "Inbound: Hi I'm in 10B2 and I need to do a pest control order for roaches ." at bounding box center [753, 409] width 356 height 19
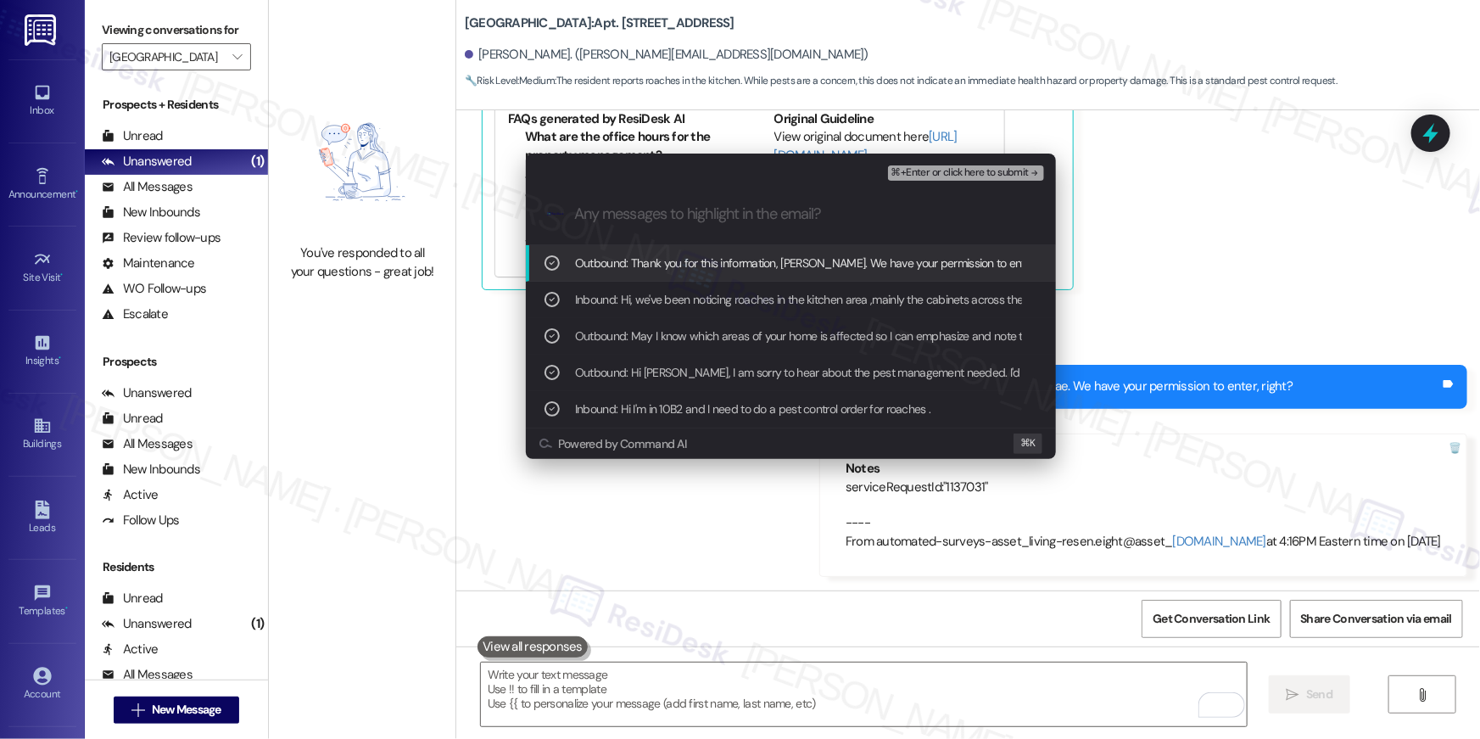
click at [969, 169] on span "⌘+Enter or click here to submit" at bounding box center [960, 173] width 137 height 12
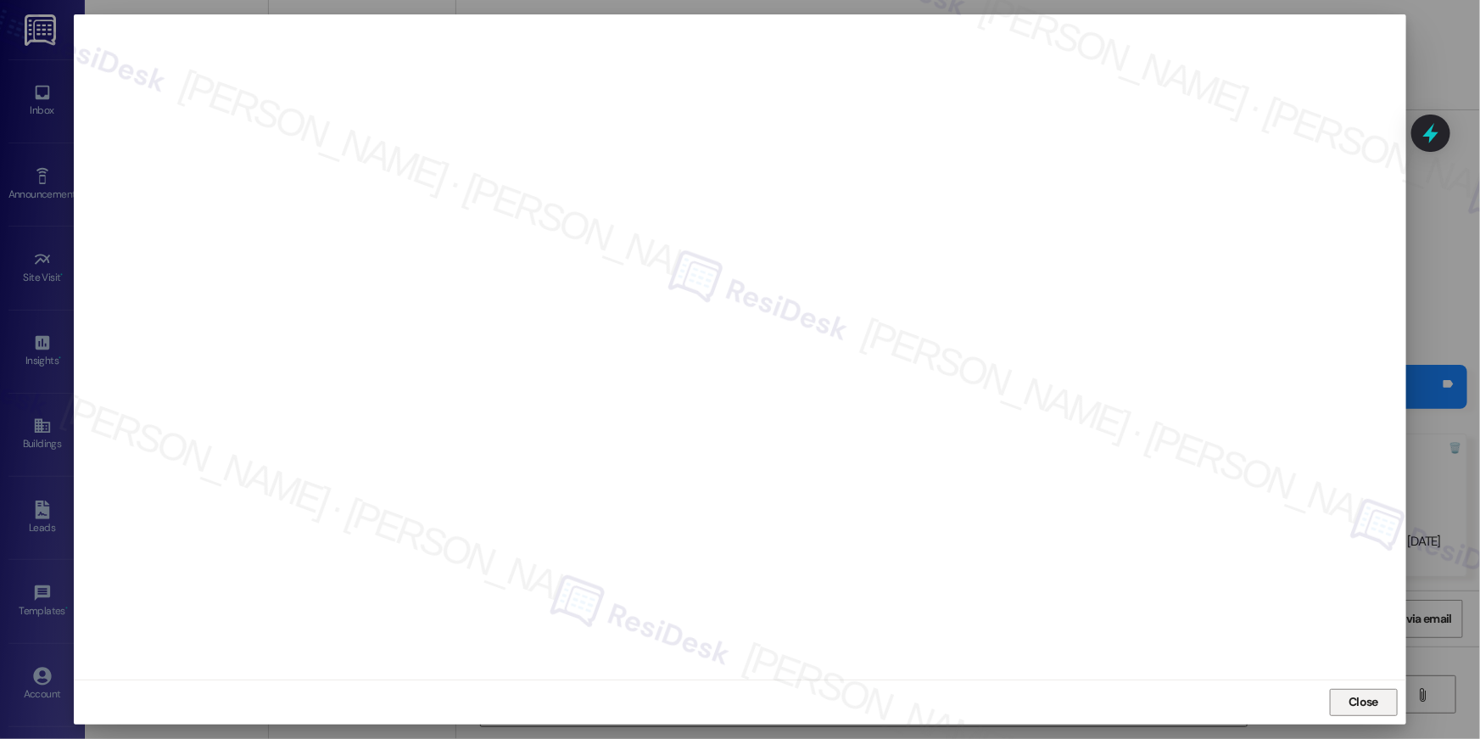
click at [1363, 693] on span "Close" at bounding box center [1364, 702] width 30 height 18
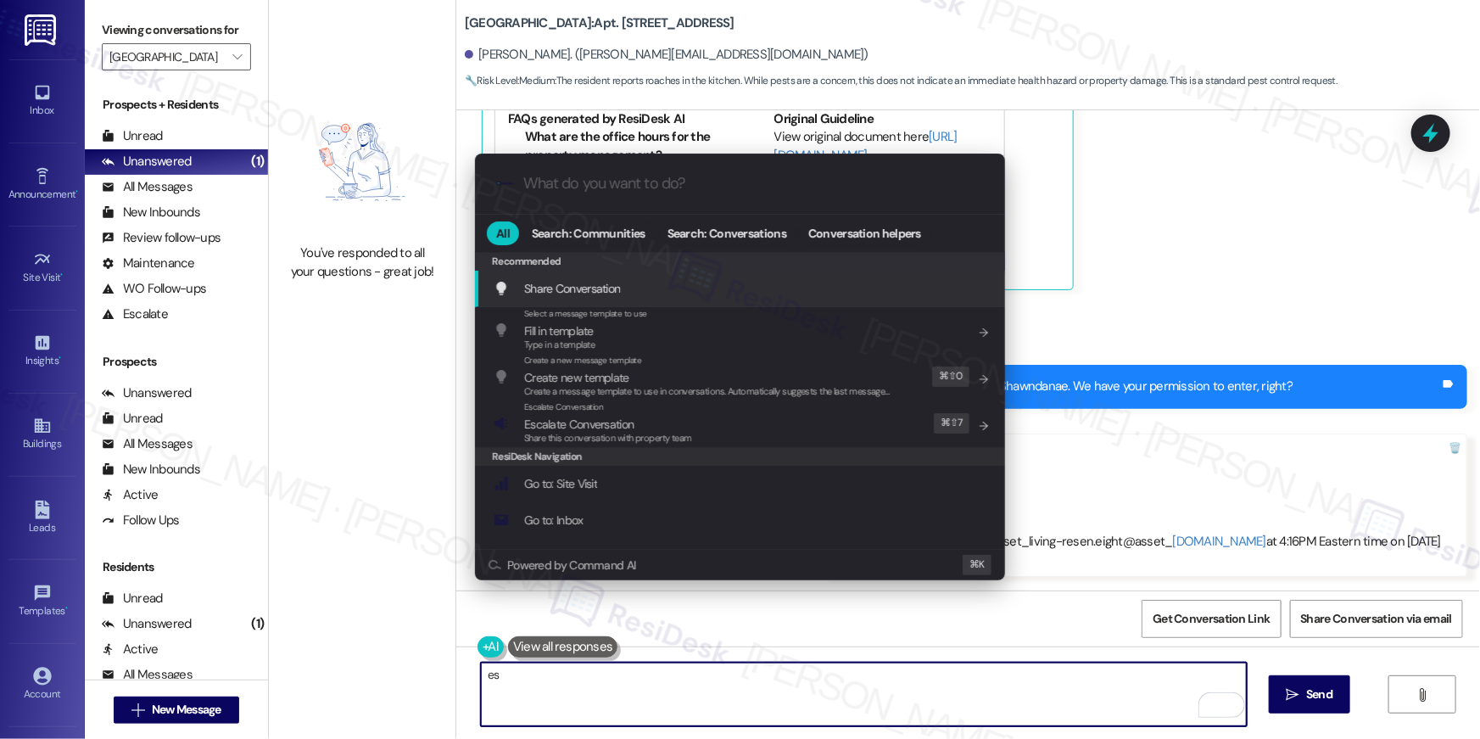
type textarea "es"
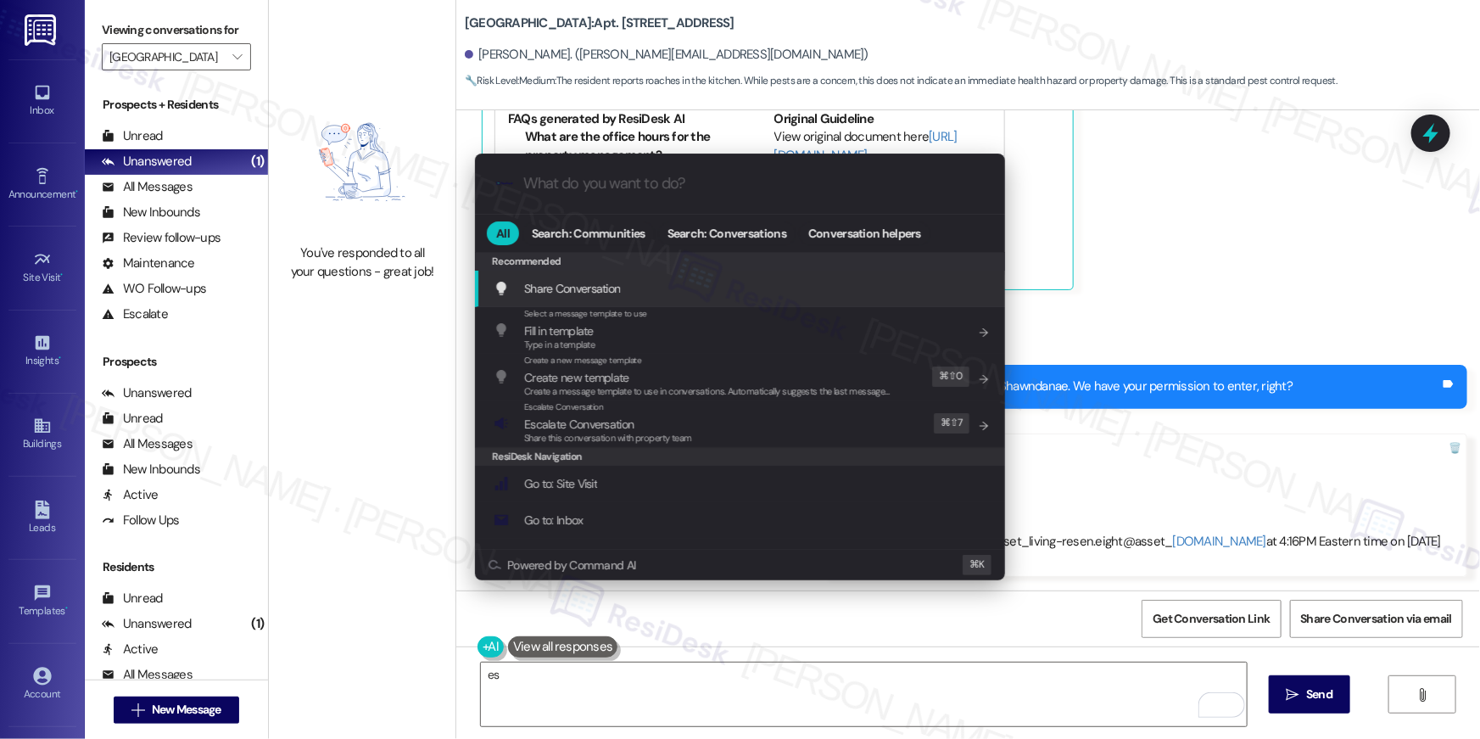
click at [830, 204] on div ".cls-1{fill:#0a055f;}.cls-2{fill:#0cc4c4;} resideskLogoBlueOrange" at bounding box center [740, 184] width 530 height 60
click at [830, 197] on div ".cls-1{fill:#0a055f;}.cls-2{fill:#0cc4c4;} resideskLogoBlueOrange" at bounding box center [740, 184] width 530 height 60
click at [669, 183] on input "What do you want to do?" at bounding box center [753, 184] width 461 height 18
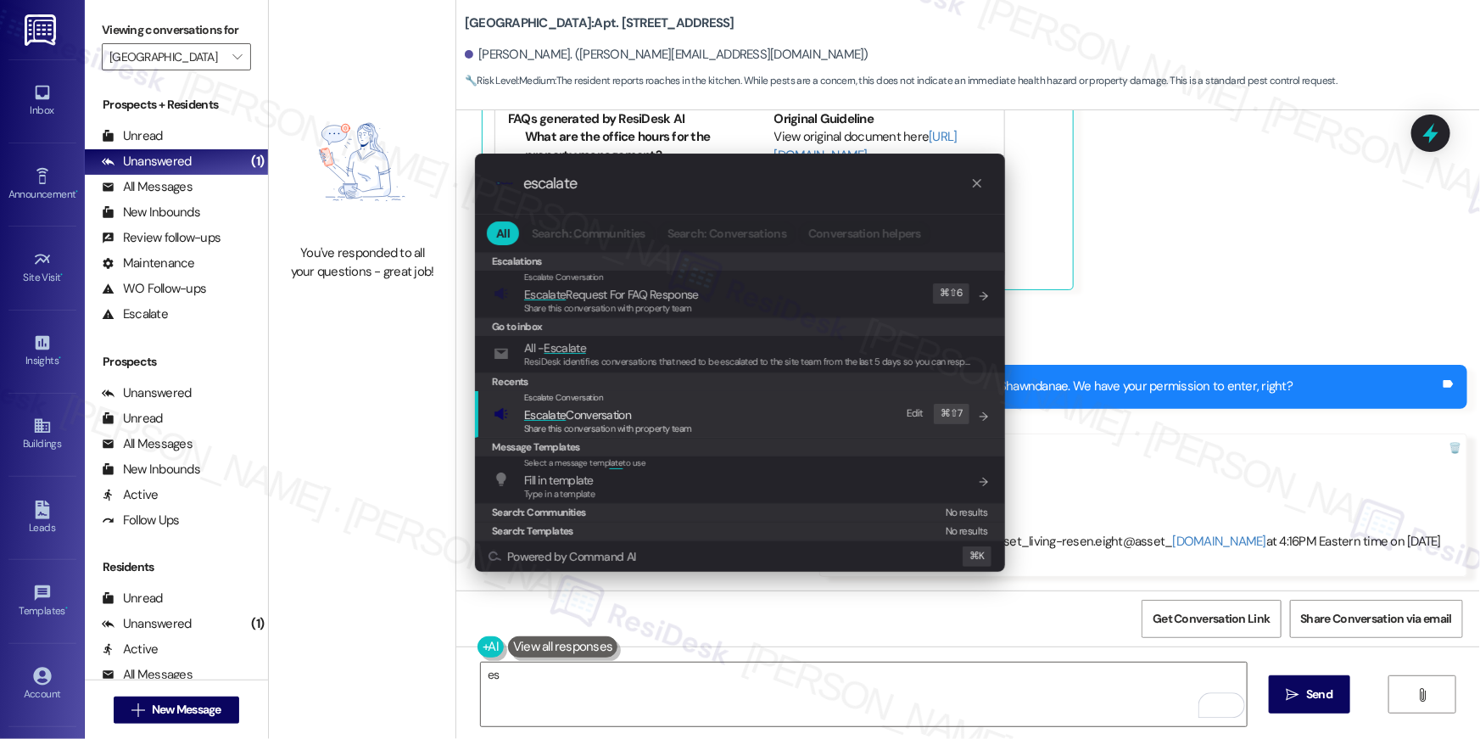
type input "escalate"
click at [622, 413] on span "Escalate Conversation" at bounding box center [577, 414] width 107 height 15
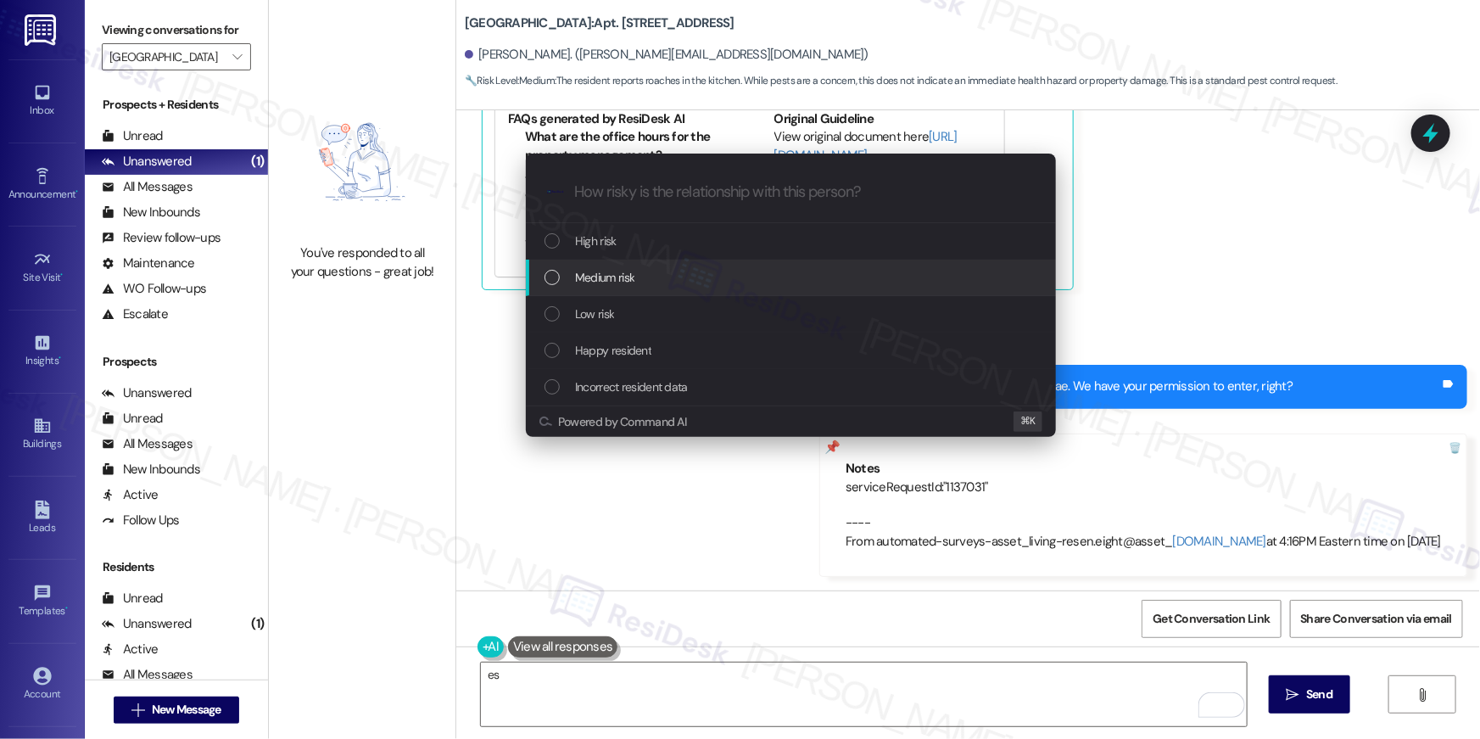
click at [619, 284] on span "Medium risk" at bounding box center [604, 277] width 59 height 19
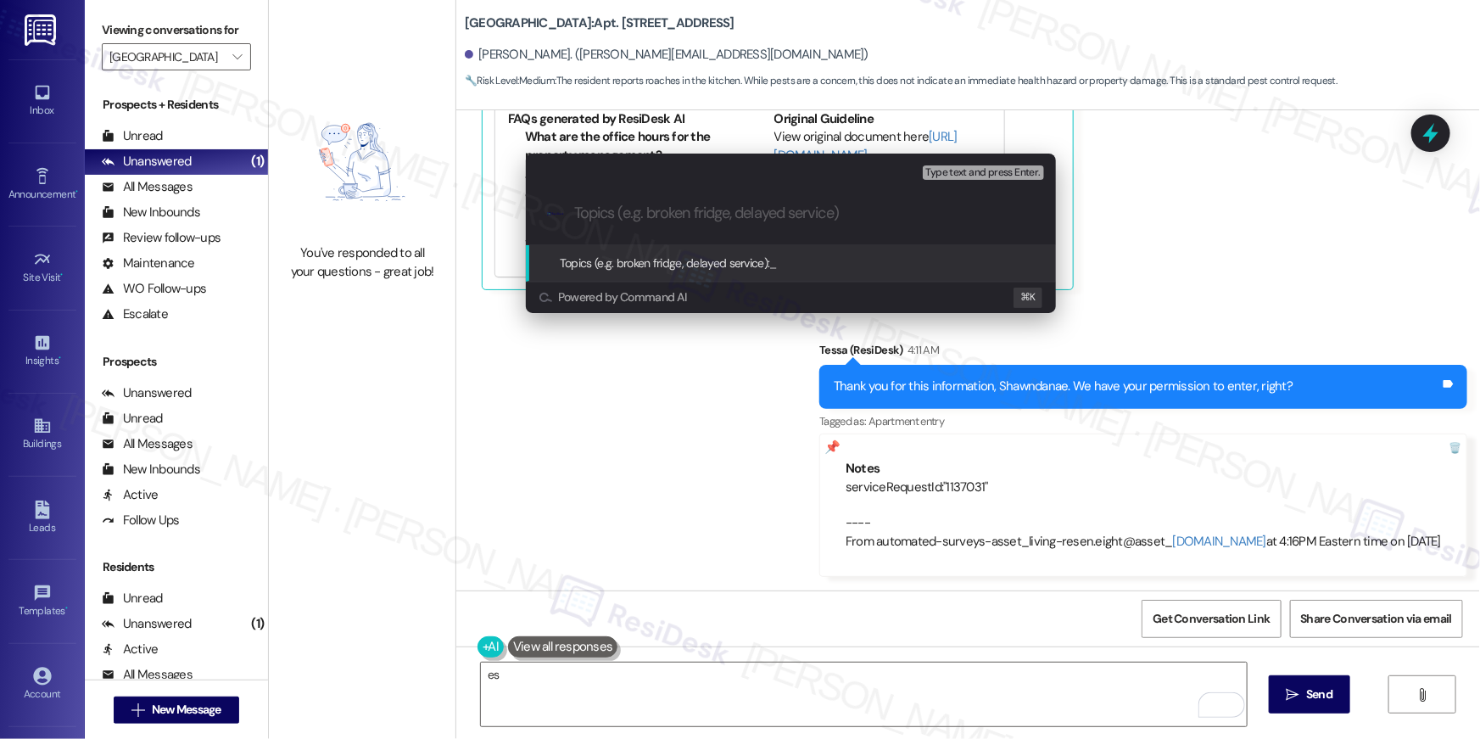
paste input "Work order filed by Residesk | WO # 1137031"
type input "Work order filed by Residesk | WO # 1137031"
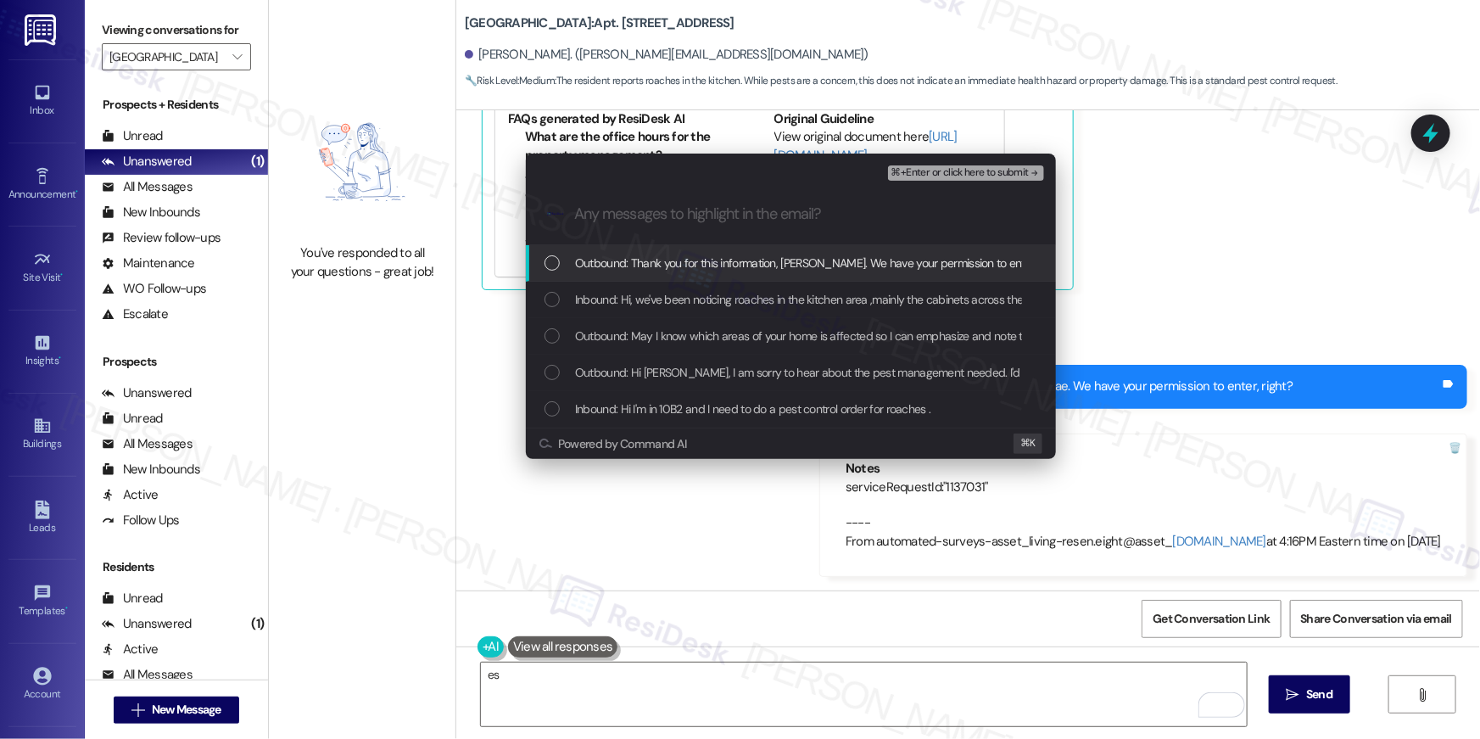
click at [636, 276] on div "Outbound: Thank you for this information, Shawndanae. We have your permission t…" at bounding box center [791, 263] width 530 height 36
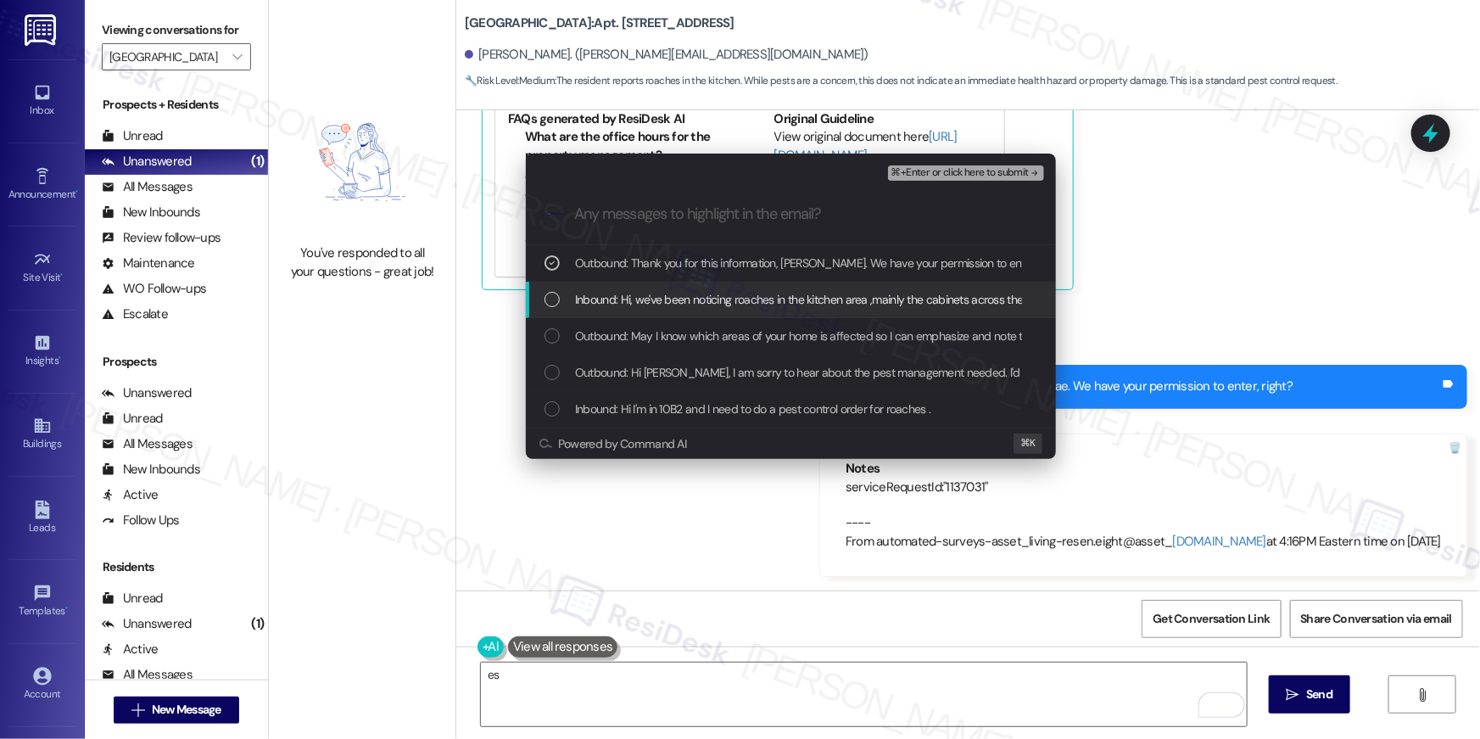
click at [629, 296] on span "Inbound: Hi, we've been noticing roaches in the kitchen area ,mainly the cabine…" at bounding box center [871, 299] width 592 height 19
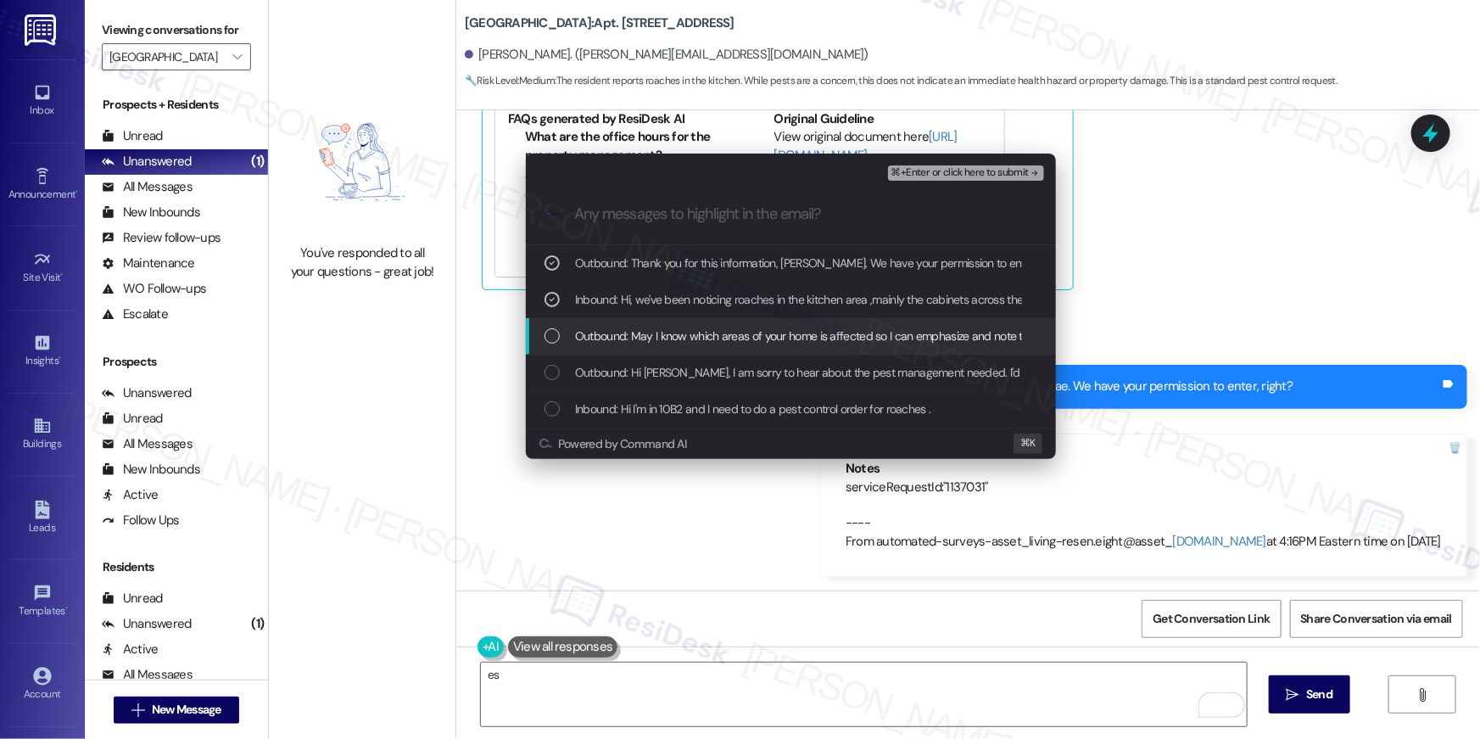
drag, startPoint x: 616, startPoint y: 329, endPoint x: 605, endPoint y: 366, distance: 38.1
click at [615, 329] on span "Outbound: May I know which areas of your home is affected so I can emphasize an…" at bounding box center [866, 336] width 583 height 19
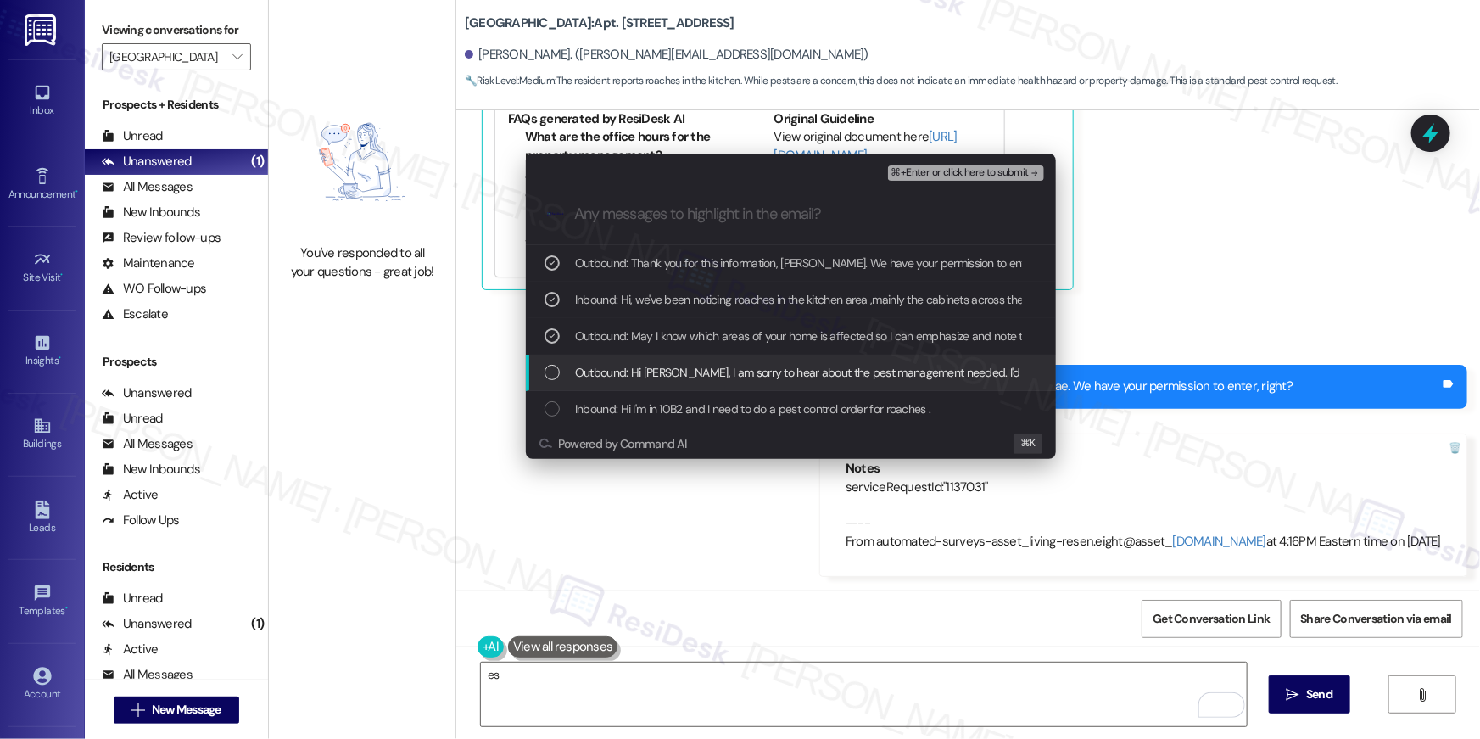
drag, startPoint x: 603, startPoint y: 370, endPoint x: 604, endPoint y: 400, distance: 29.7
click at [602, 371] on span "Outbound: Hi Shawndanae, I am sorry to hear about the pest management needed. I…" at bounding box center [917, 372] width 684 height 19
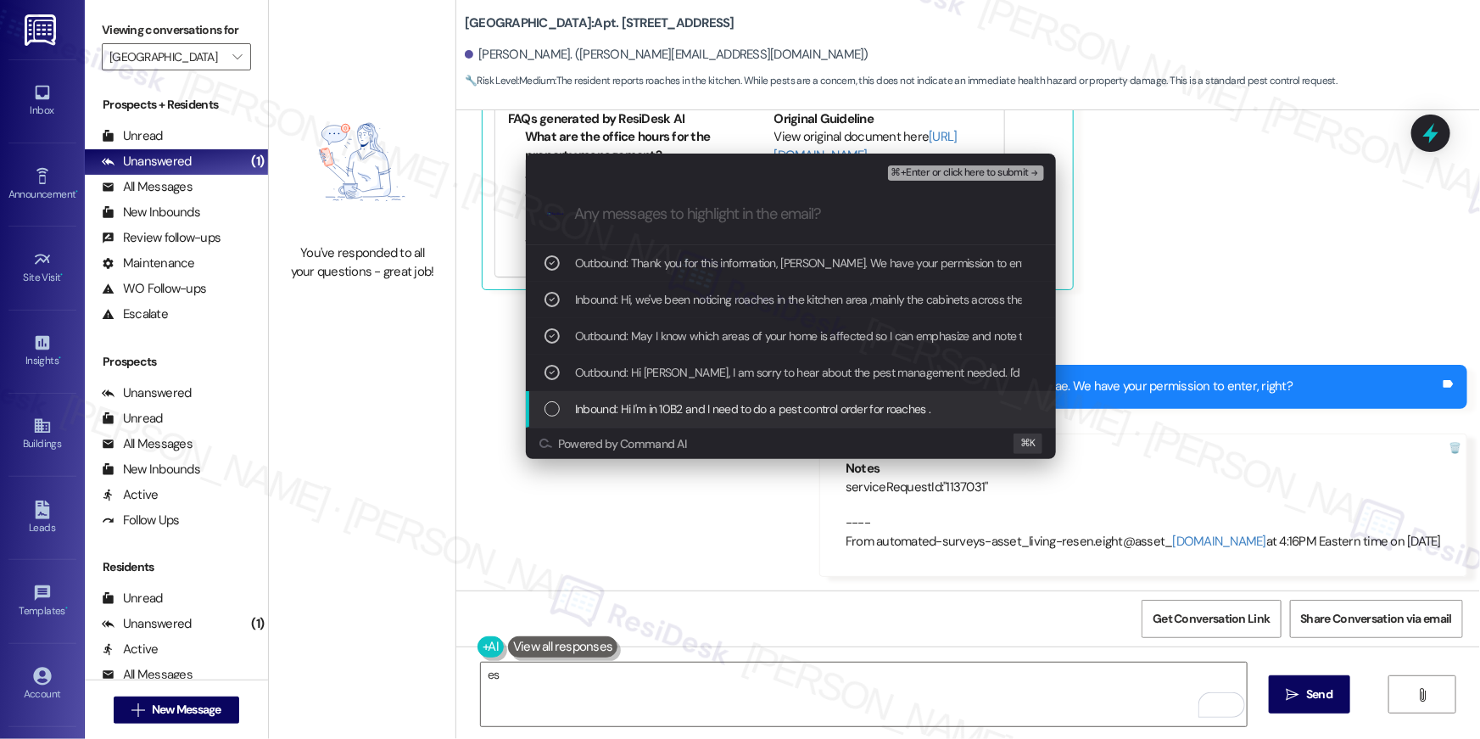
click at [604, 402] on span "Inbound: Hi I'm in 10B2 and I need to do a pest control order for roaches ." at bounding box center [753, 409] width 356 height 19
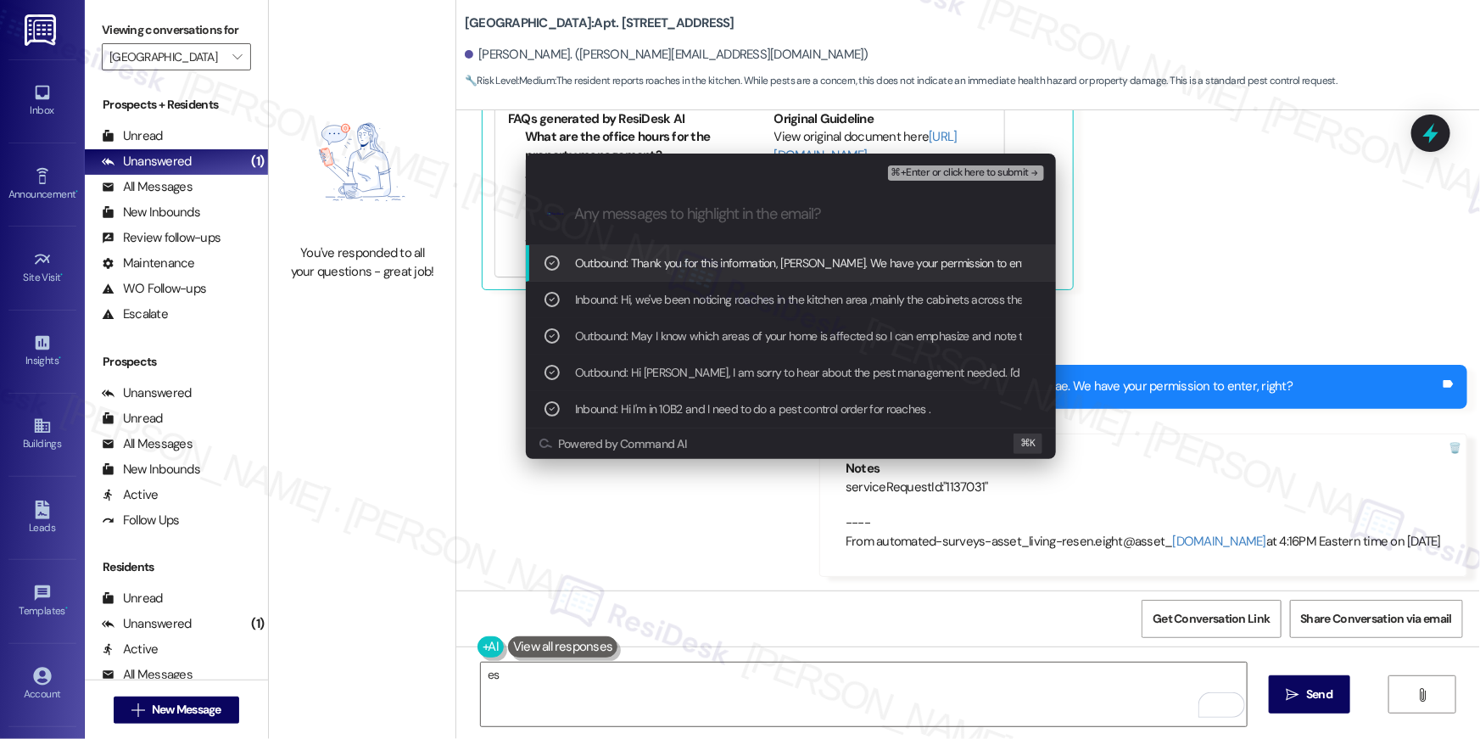
click at [949, 175] on span "⌘+Enter or click here to submit" at bounding box center [960, 173] width 137 height 12
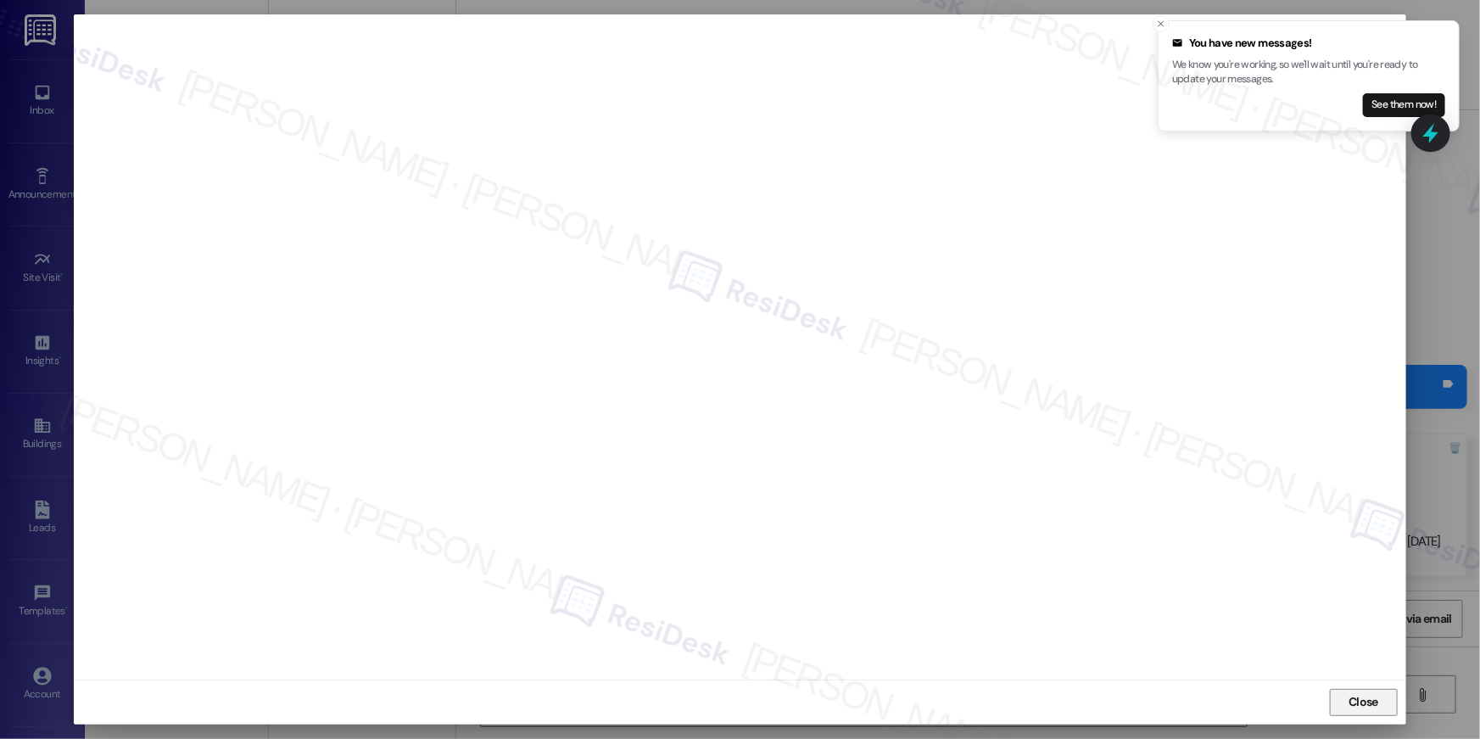
click at [1340, 694] on button "Close" at bounding box center [1364, 702] width 68 height 27
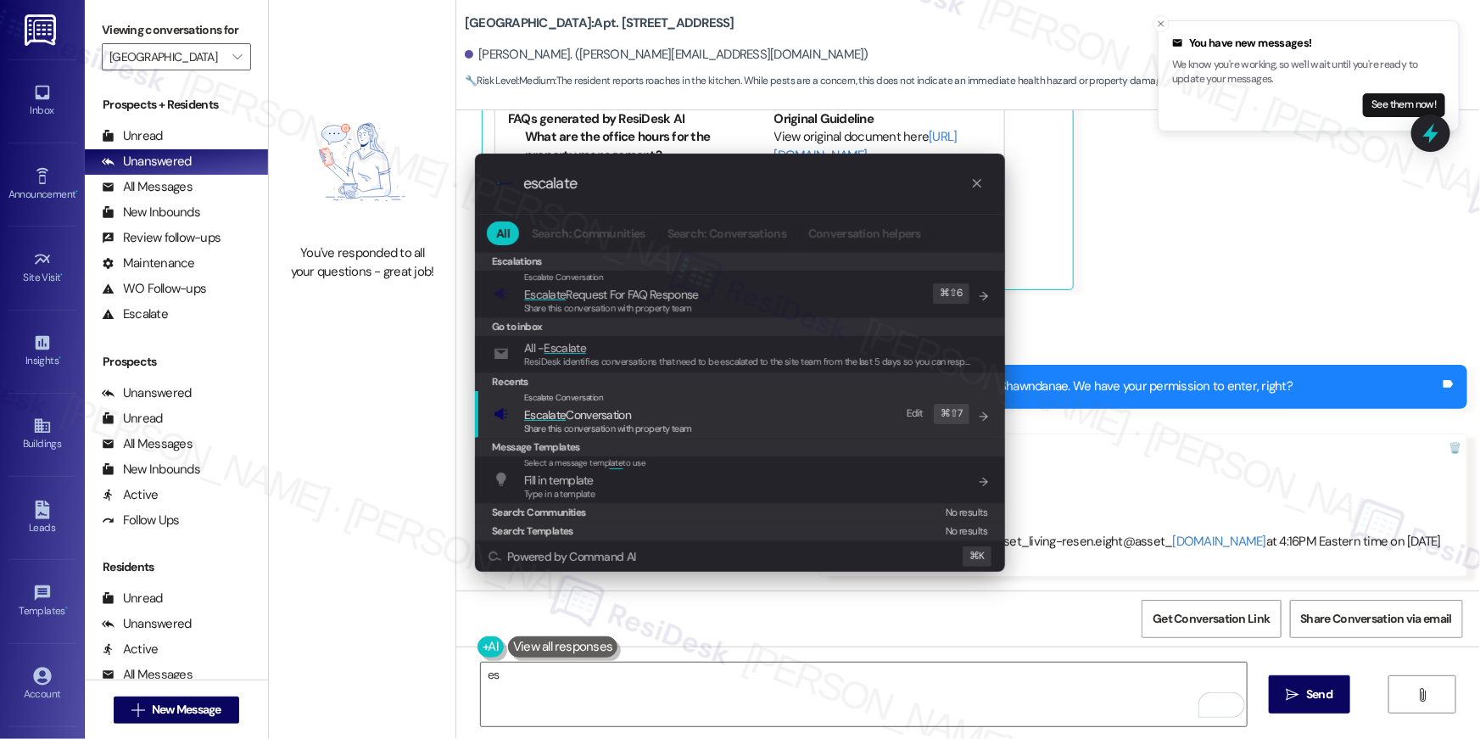
type input "escalate"
click at [703, 428] on div "Escalate Conversation Escalate Conversation Share this conversation with proper…" at bounding box center [742, 414] width 496 height 46
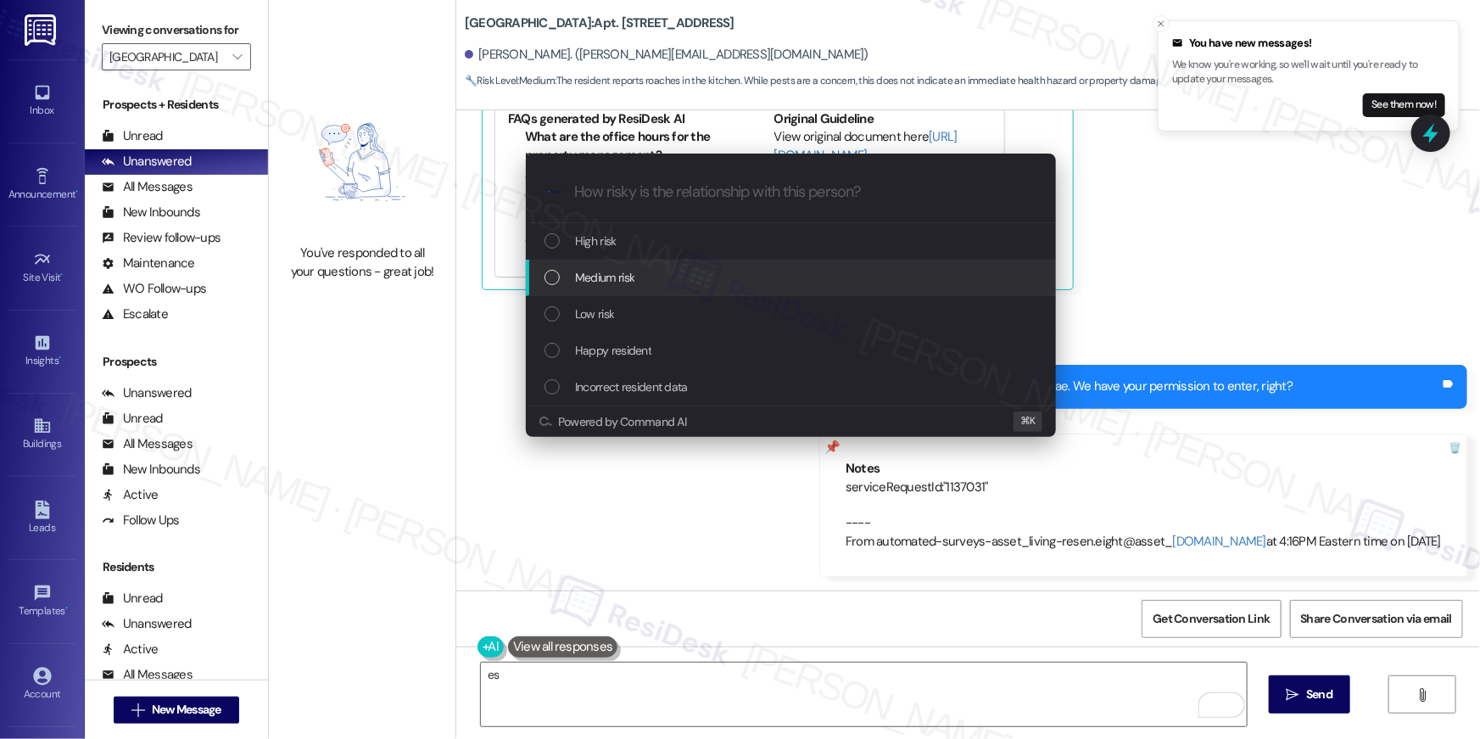
click at [615, 284] on span "Medium risk" at bounding box center [604, 277] width 59 height 19
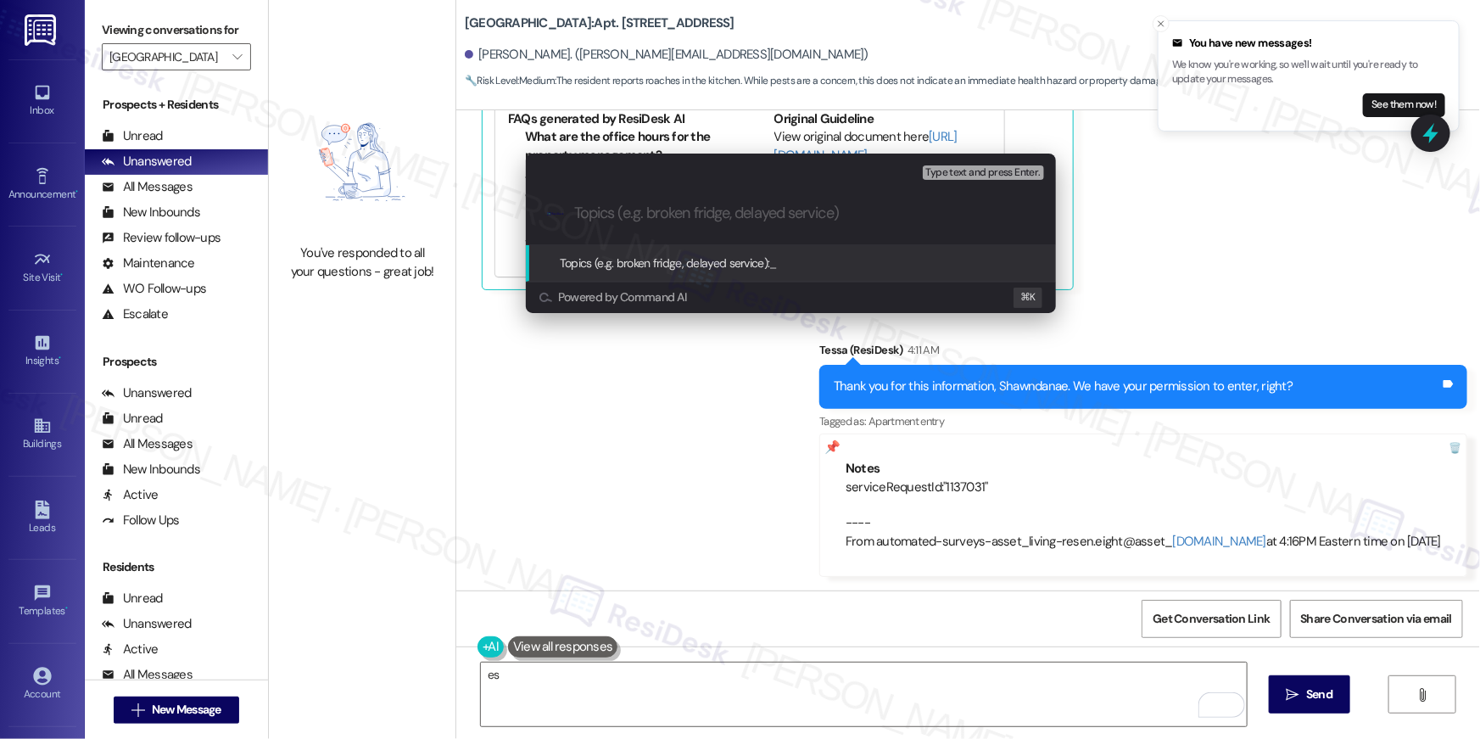
paste input "Work order filed by Residesk | WO # 1137031"
type input "Work order filed by Residesk | WO # 1137031"
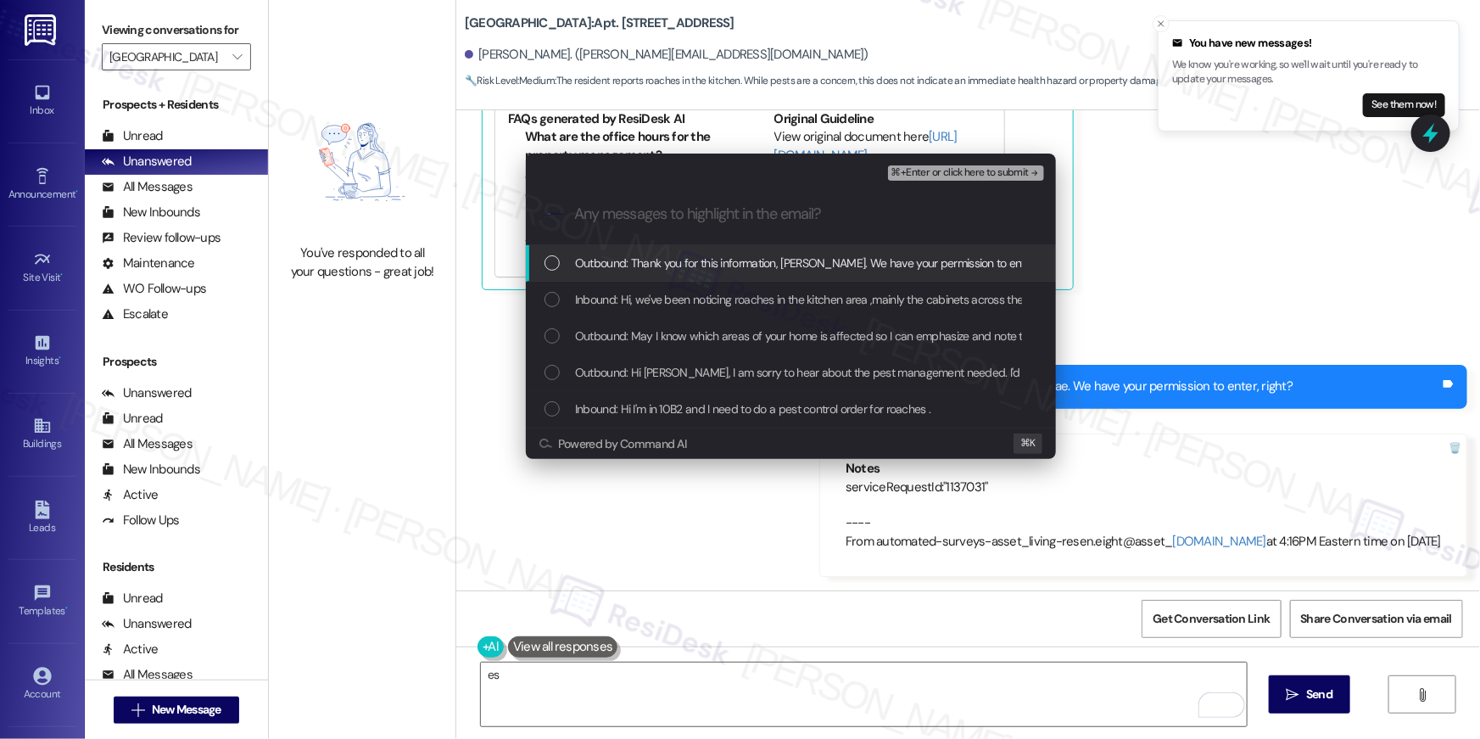
click at [556, 263] on div "List of options" at bounding box center [552, 262] width 15 height 15
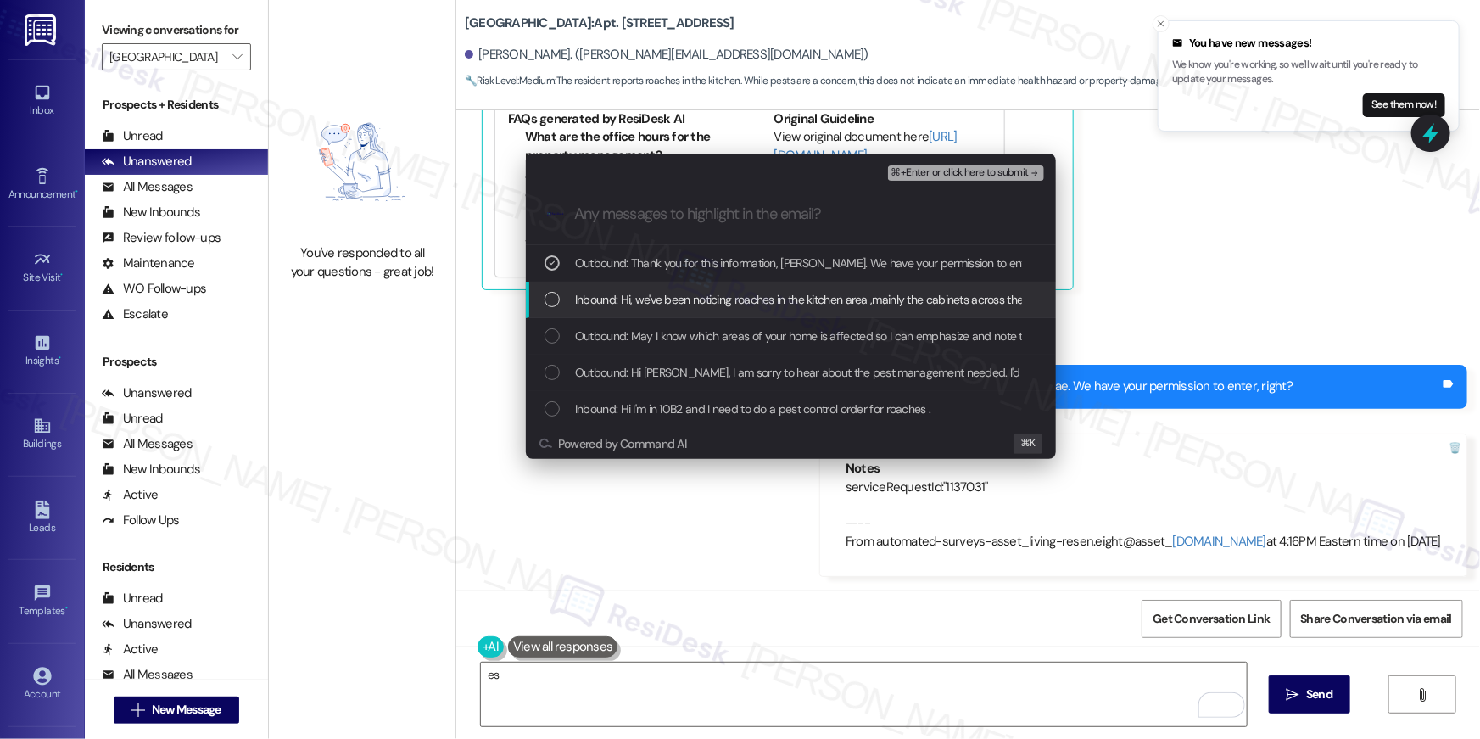
click at [556, 305] on div "List of options" at bounding box center [552, 299] width 15 height 15
click at [556, 315] on div "Inbound: Hi, we've been noticing roaches in the kitchen area ,mainly the cabine…" at bounding box center [791, 300] width 530 height 36
click at [550, 299] on div "List of options" at bounding box center [552, 299] width 15 height 15
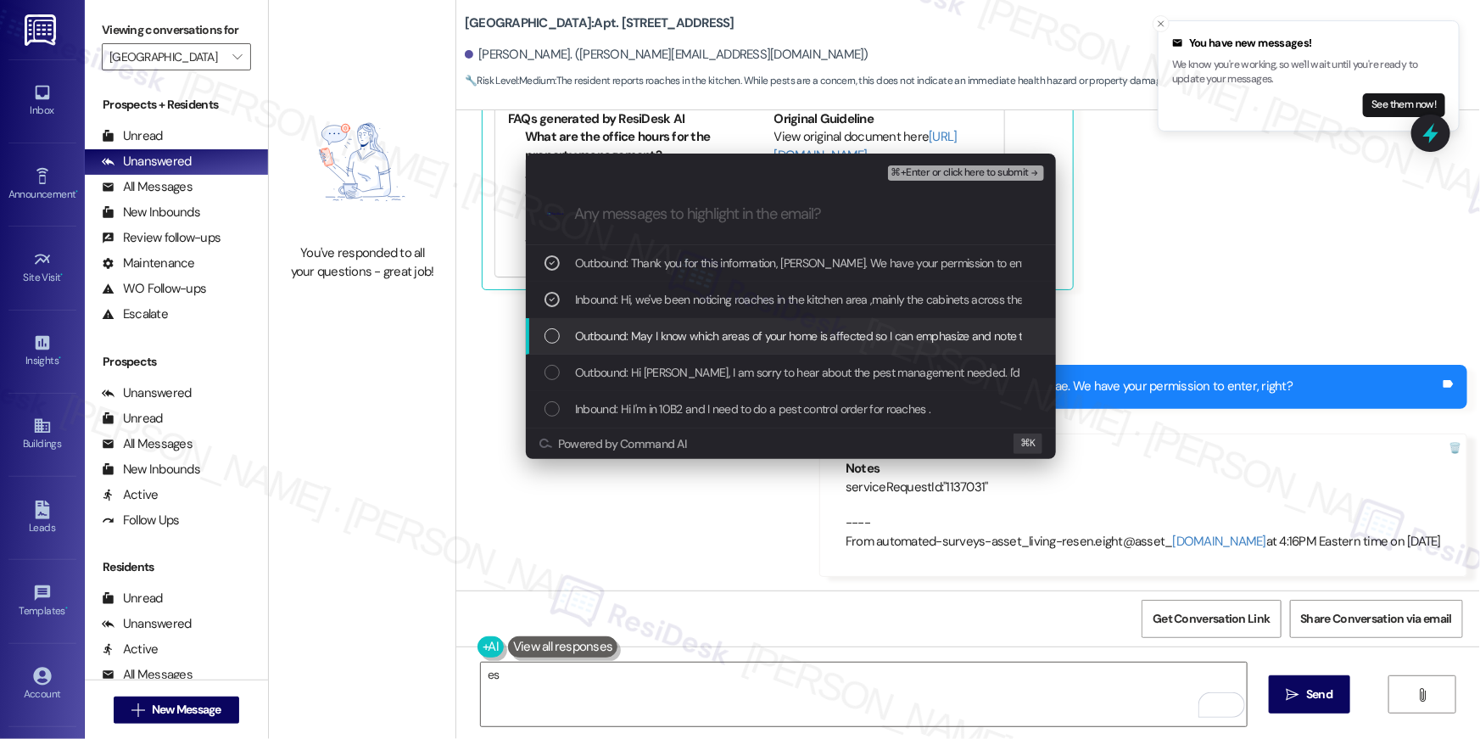
click at [550, 327] on div "Outbound: May I know which areas of your home is affected so I can emphasize an…" at bounding box center [793, 336] width 496 height 19
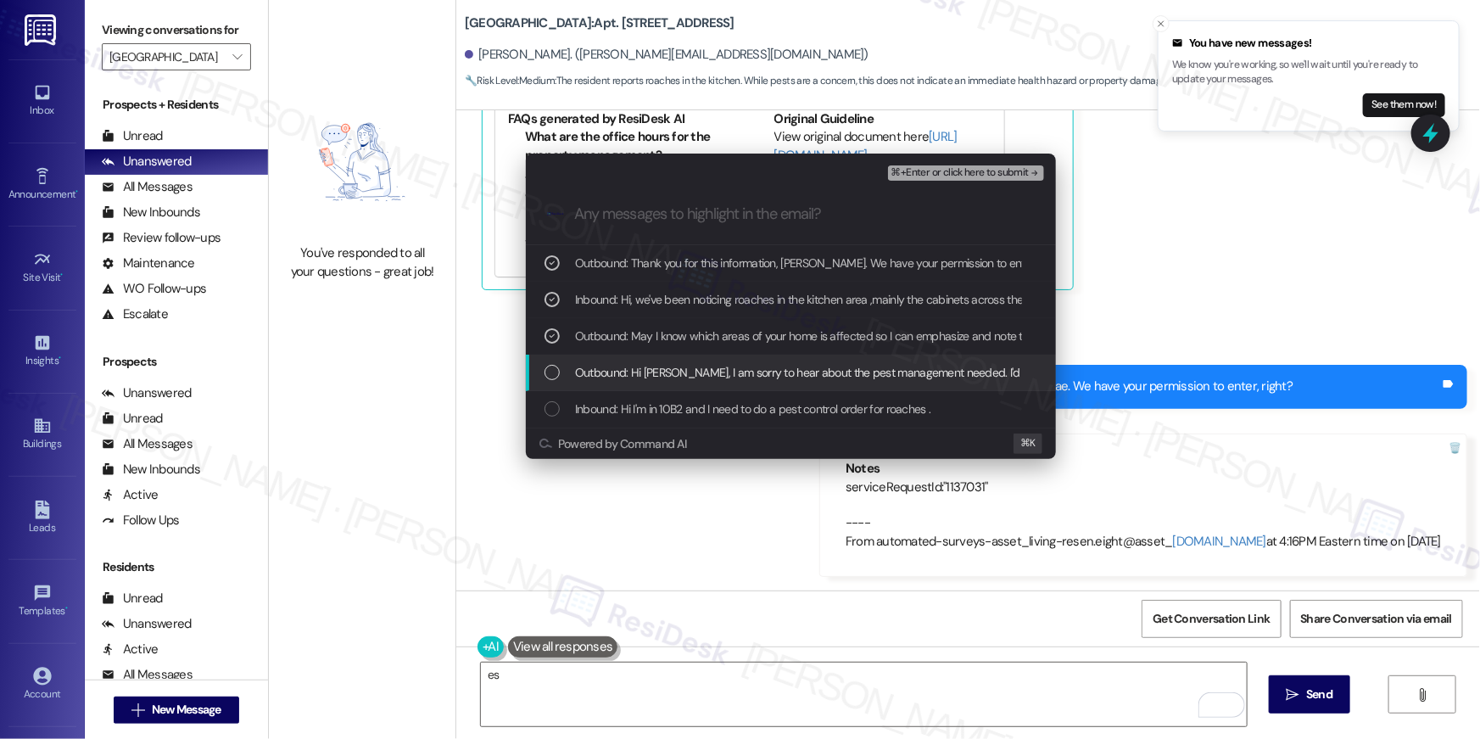
drag, startPoint x: 551, startPoint y: 371, endPoint x: 555, endPoint y: 383, distance: 13.2
click at [552, 372] on div "List of options" at bounding box center [552, 372] width 15 height 15
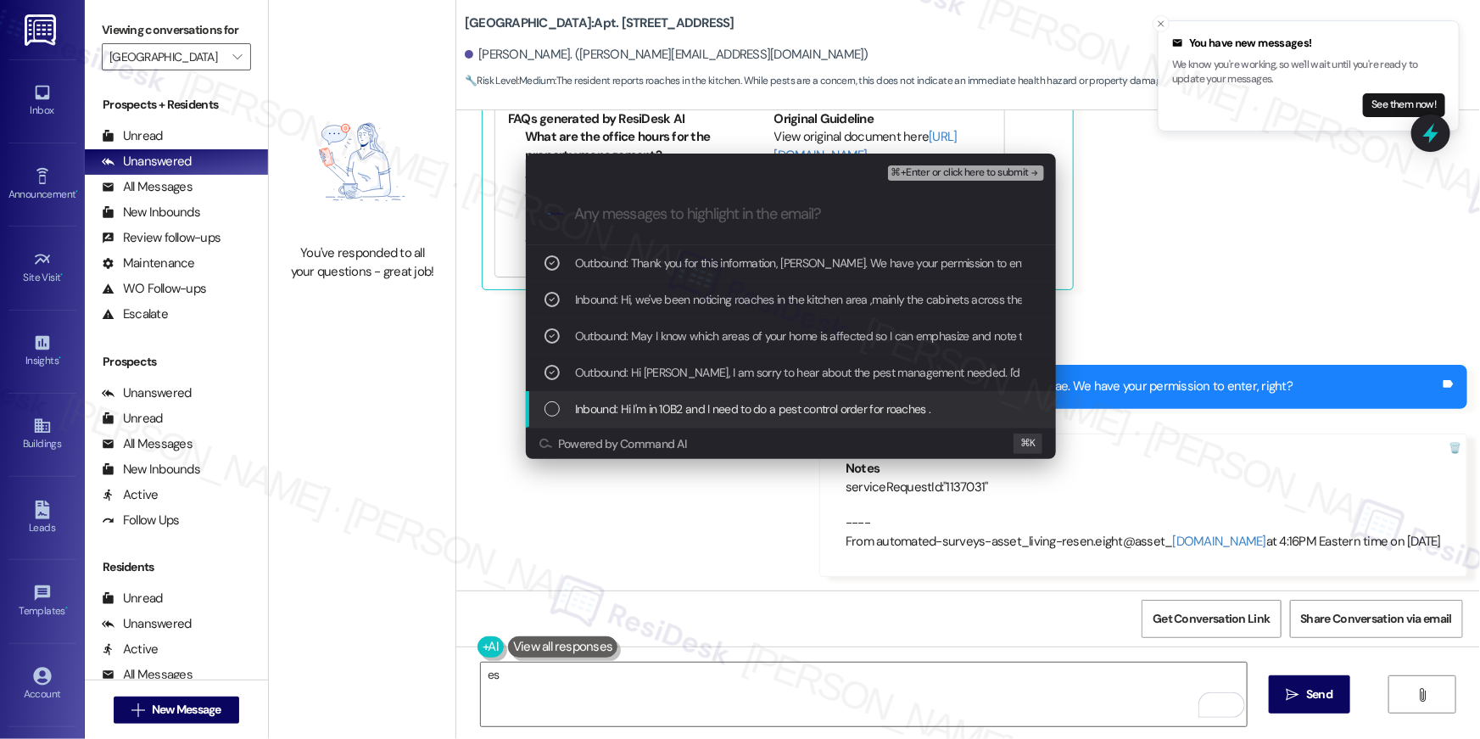
drag, startPoint x: 551, startPoint y: 406, endPoint x: 595, endPoint y: 390, distance: 47.0
click at [551, 406] on div "List of options" at bounding box center [552, 408] width 15 height 15
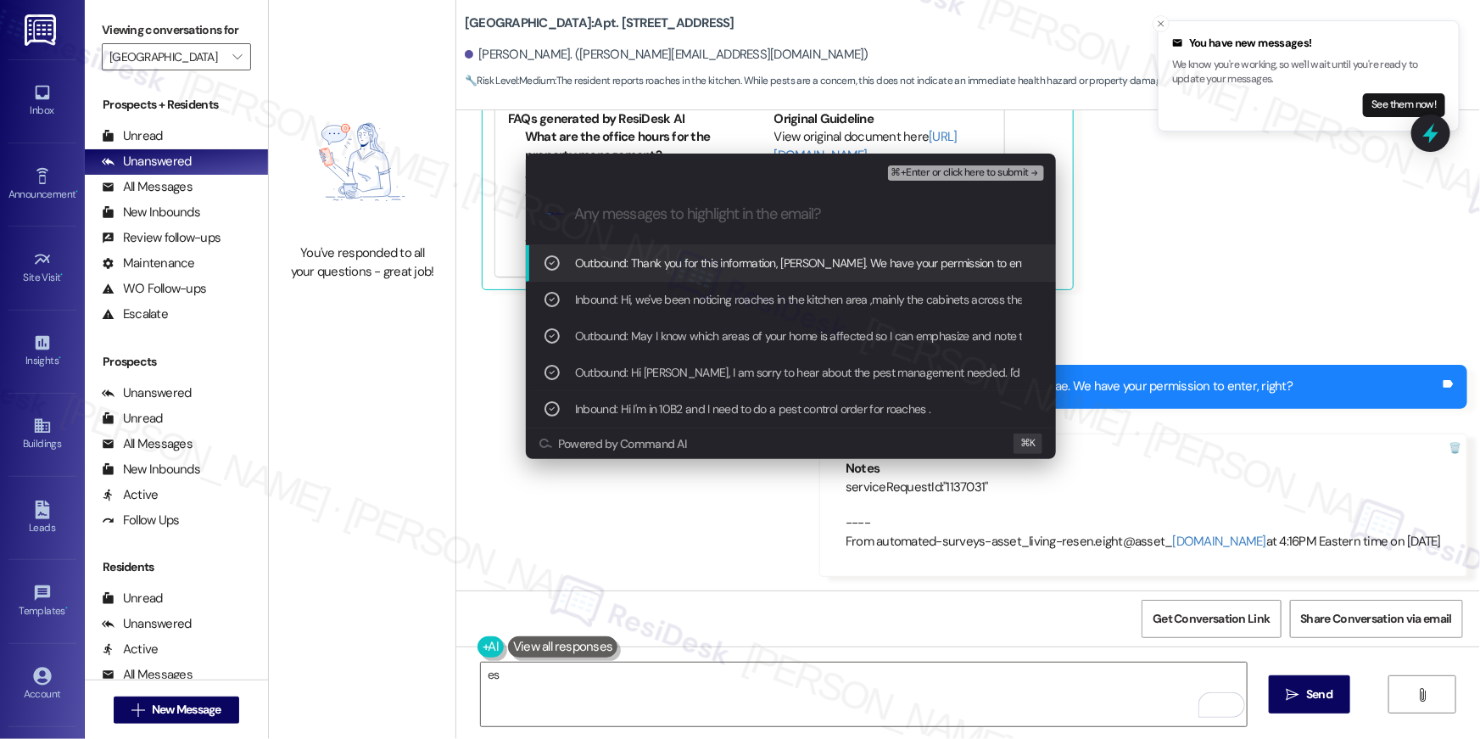
click at [909, 176] on span "⌘+Enter or click here to submit" at bounding box center [960, 173] width 137 height 12
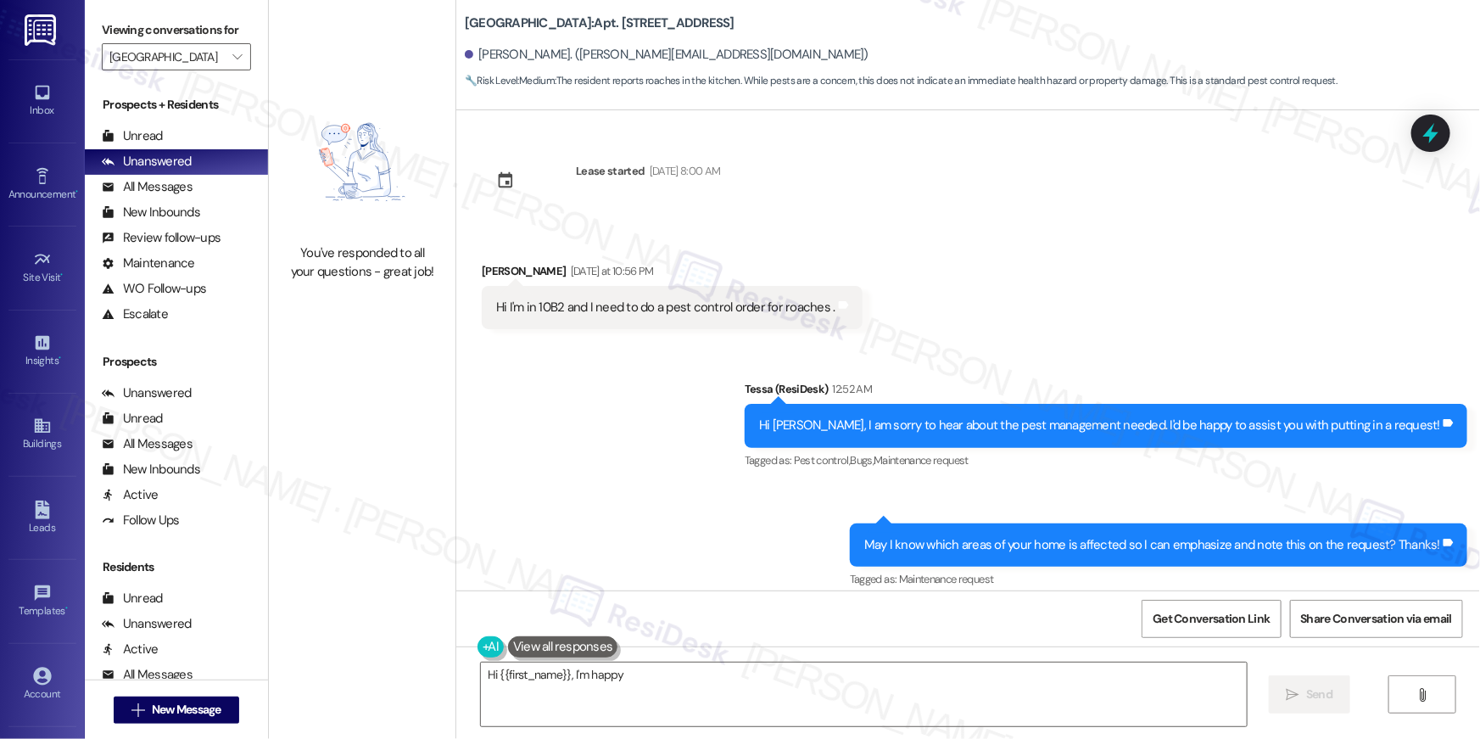
scroll to position [496, 0]
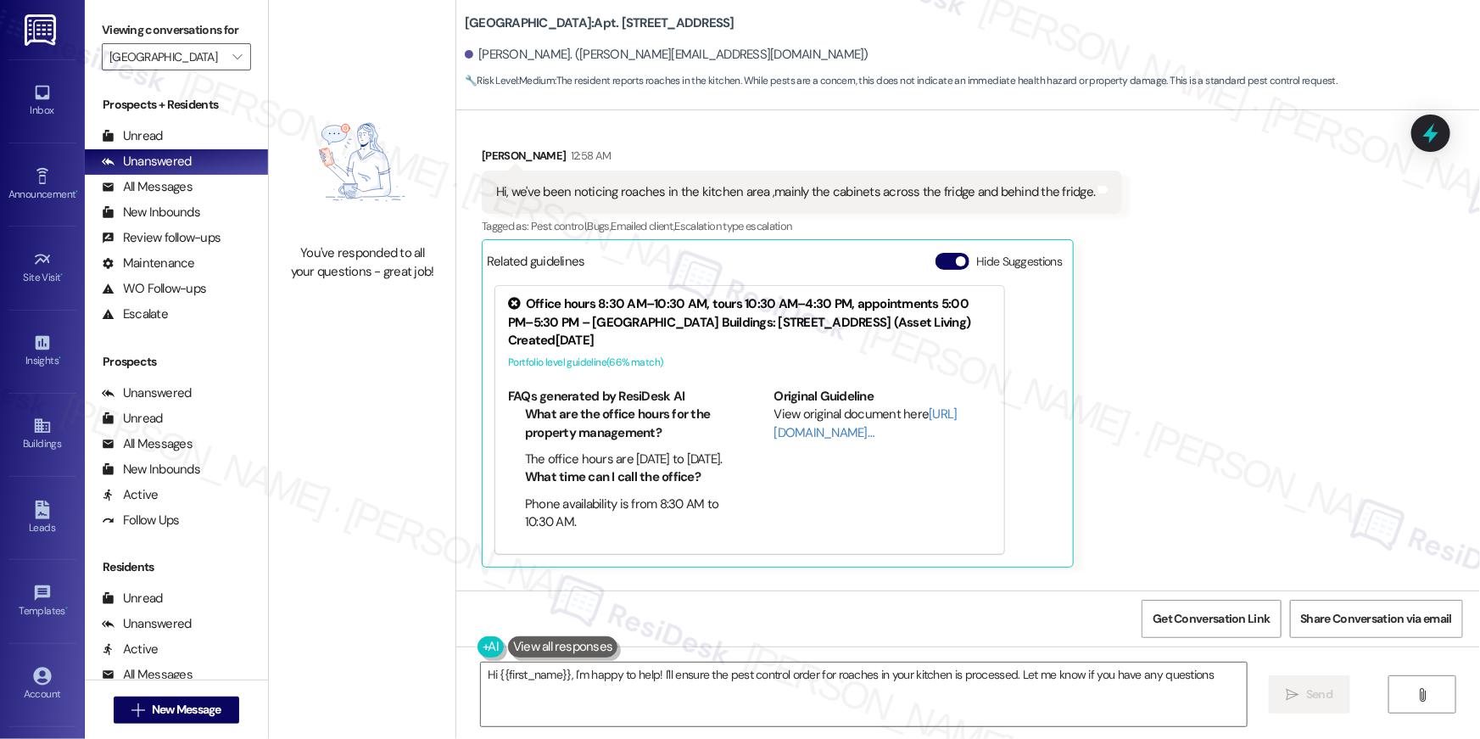
type textarea "Hi {{first_name}}, I'm happy to help! I'll ensure the pest control order for ro…"
click at [229, 64] on span "" at bounding box center [237, 56] width 16 height 27
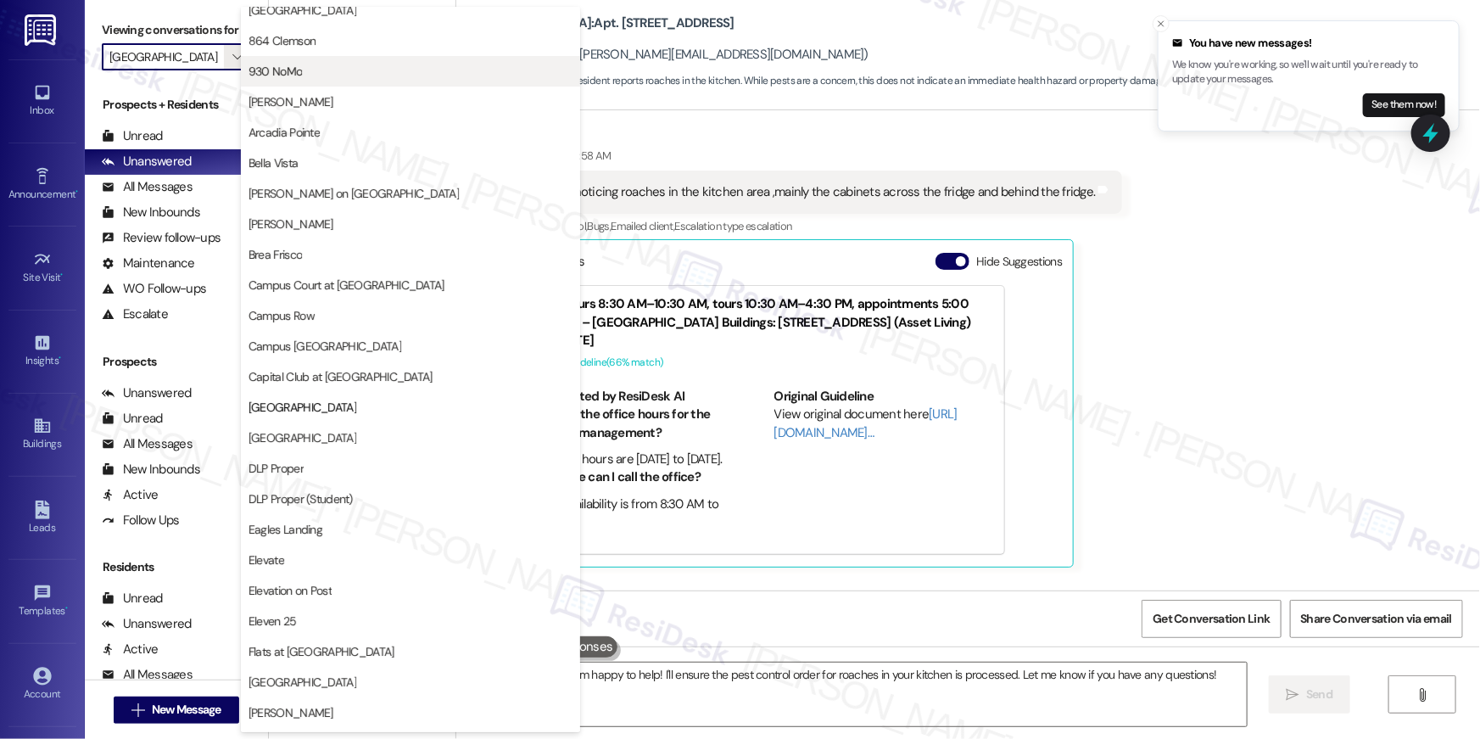
scroll to position [0, 0]
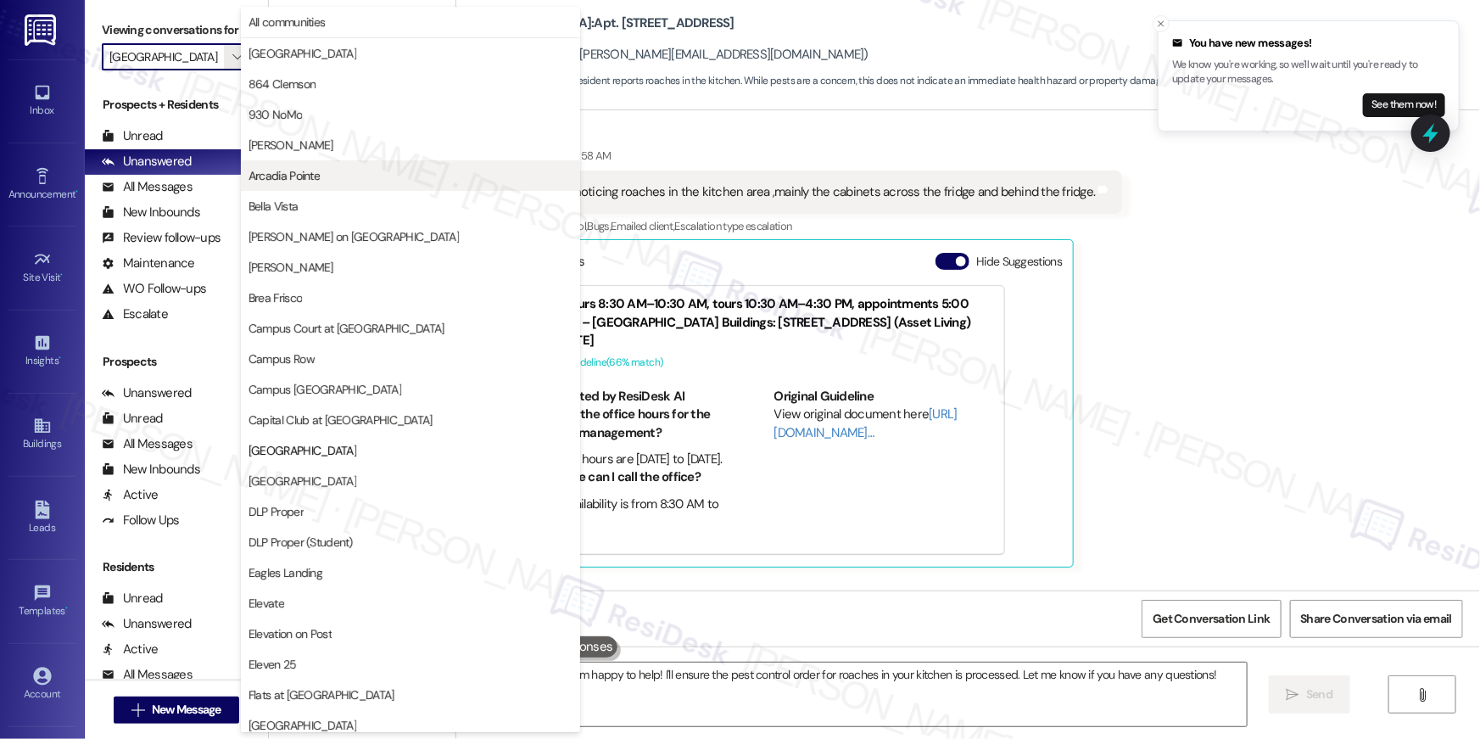
click at [289, 187] on button "Arcadia Pointe" at bounding box center [410, 175] width 339 height 31
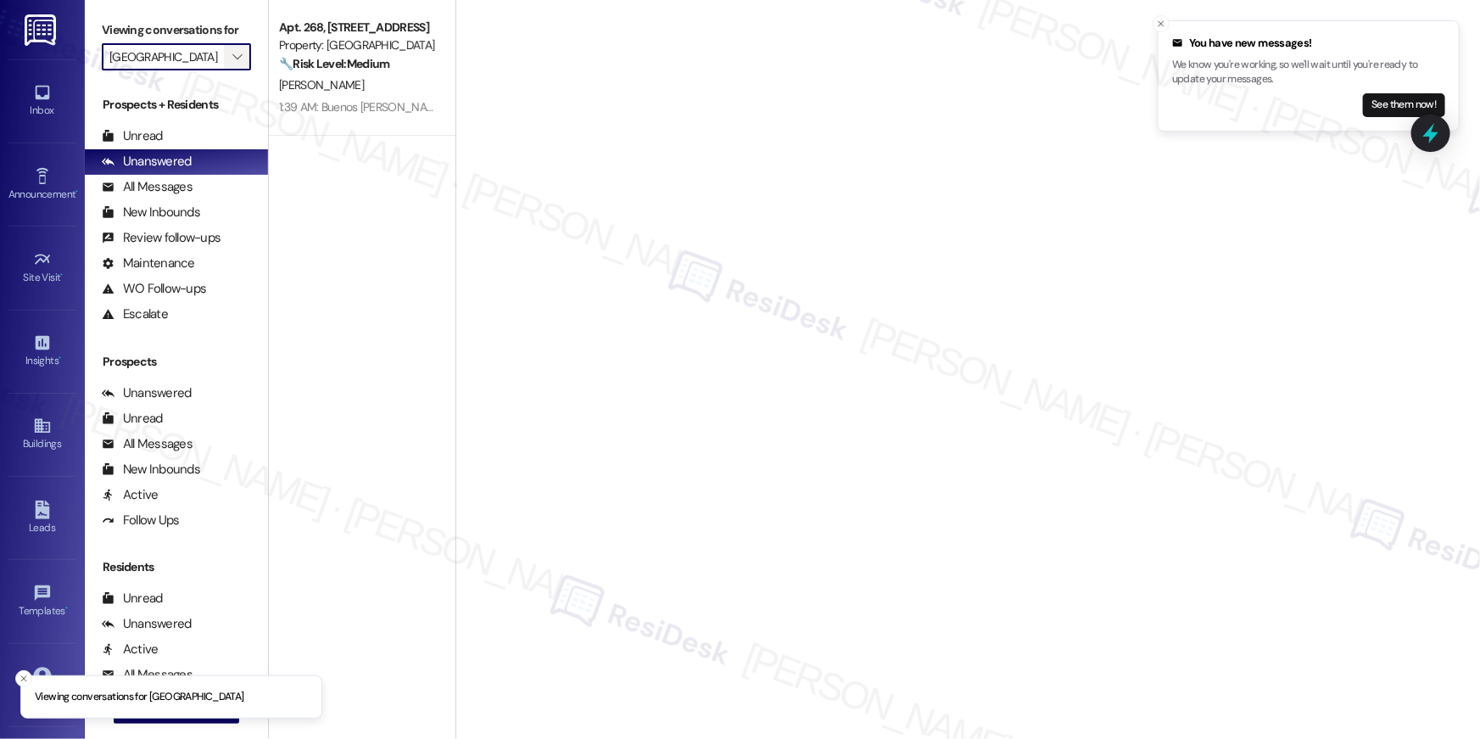
type input "Arcadia Pointe"
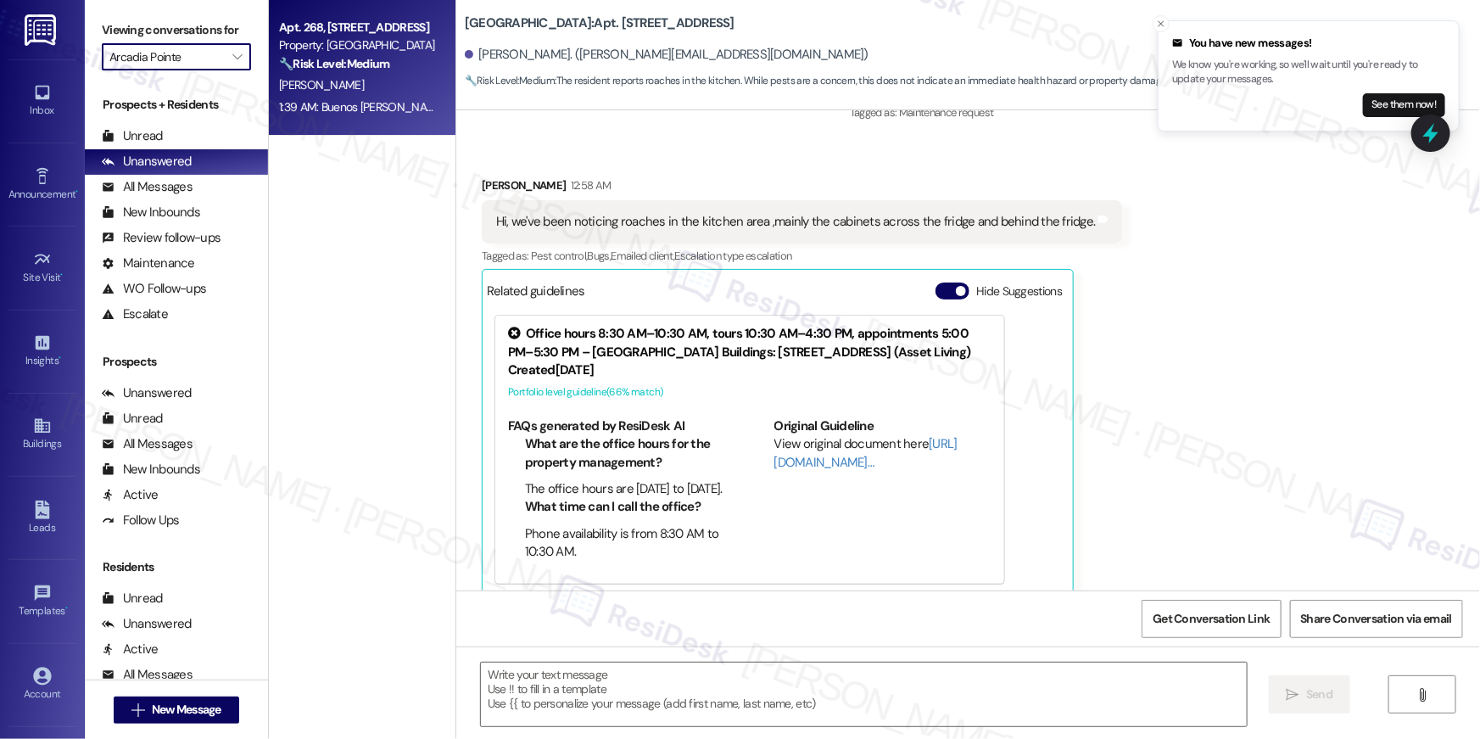
click at [366, 73] on div "Apt. 268, 4330 S Eastern Ave Property: Arcadia Pointe 🔧 Risk Level: Medium The …" at bounding box center [357, 46] width 160 height 58
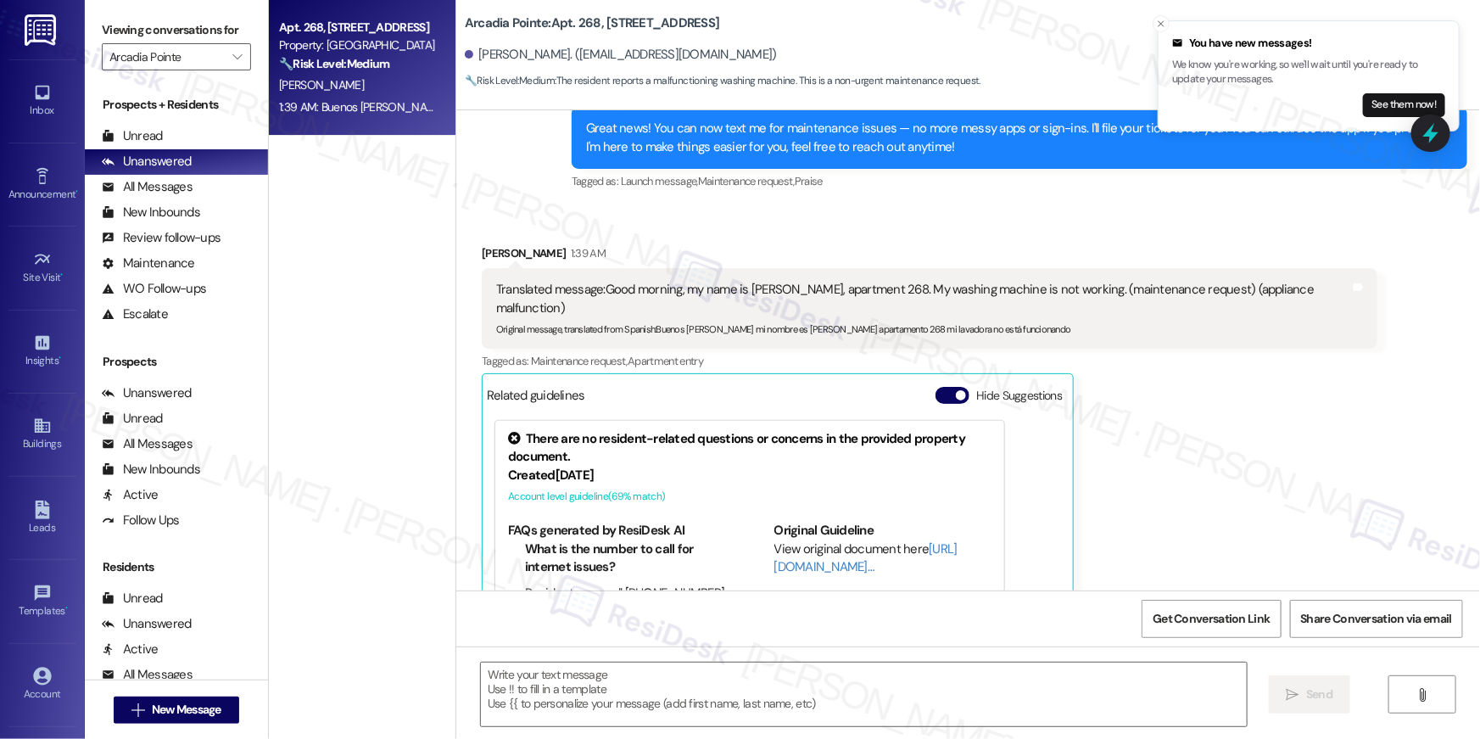
type textarea "Fetching suggested responses. Please feel free to read through the conversation…"
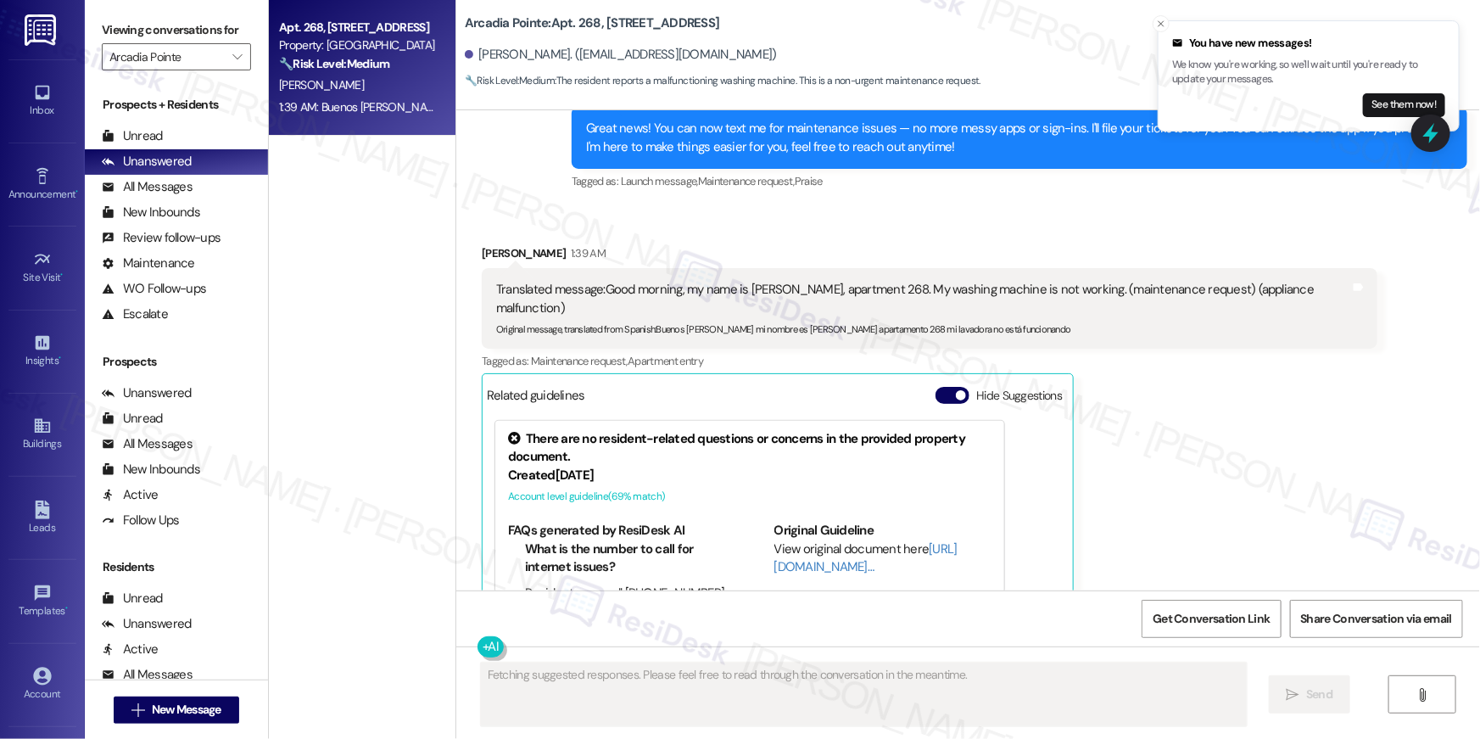
scroll to position [607, 0]
